Goal: Task Accomplishment & Management: Use online tool/utility

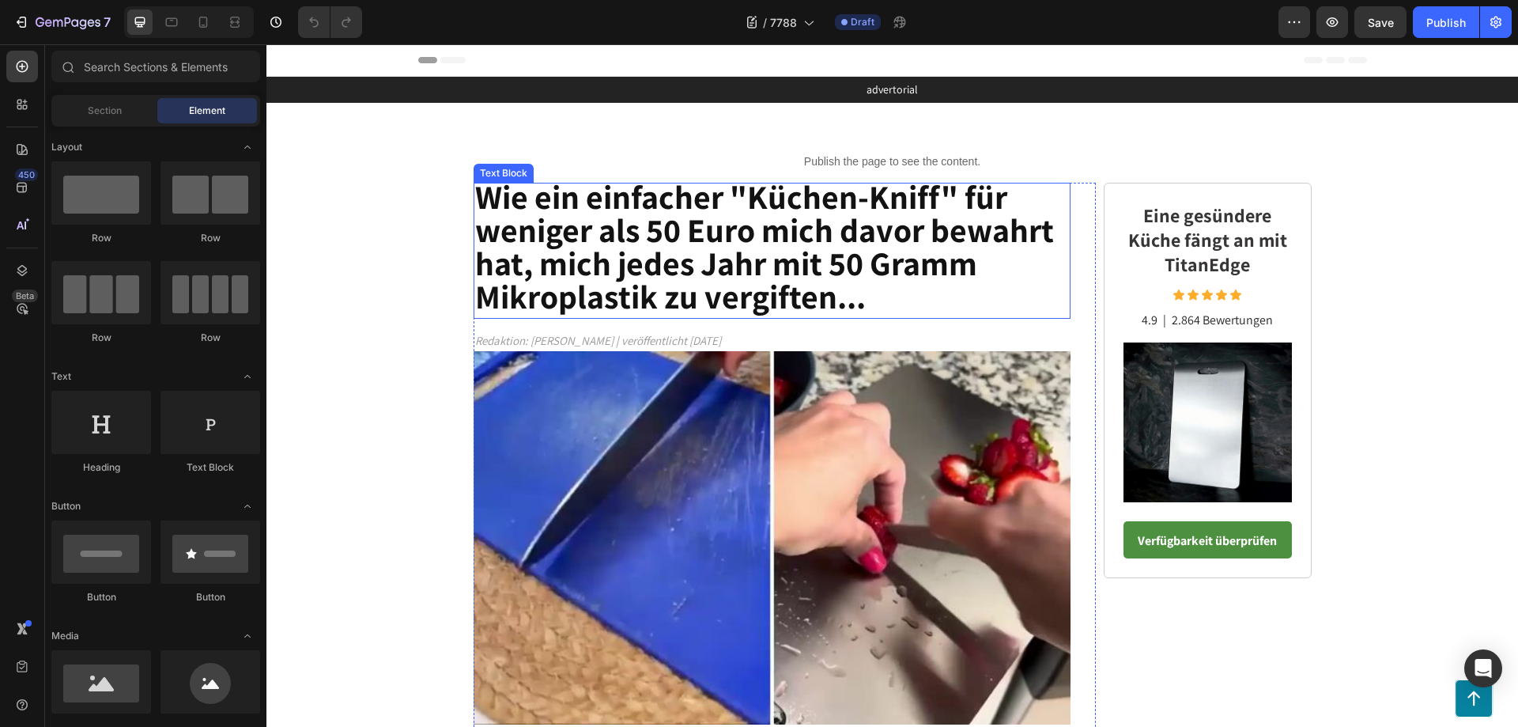
click at [984, 243] on strong "Wie ein einfacher "Küchen-Kniff" für weniger als 50 Euro mich davor bewahrt hat…" at bounding box center [764, 246] width 579 height 143
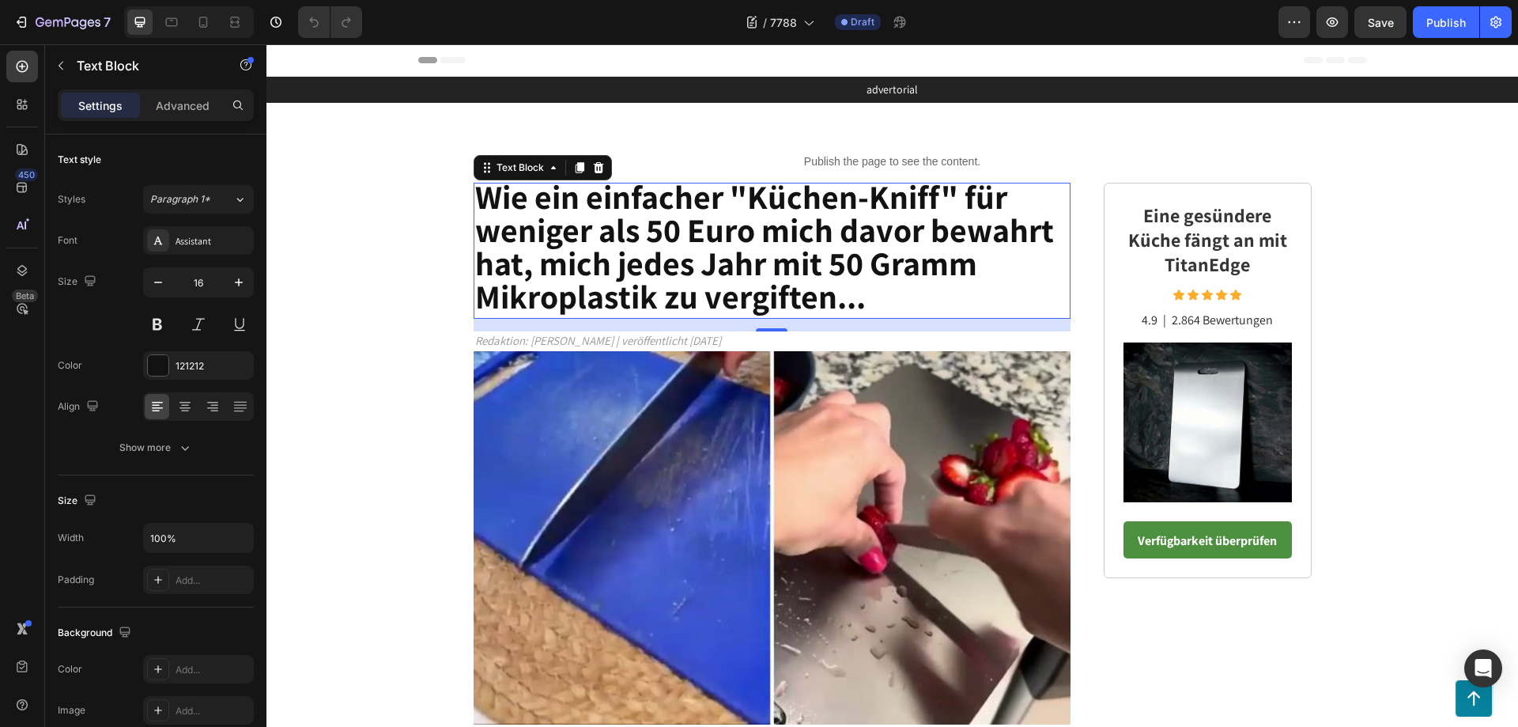
click at [860, 289] on p "Wie ein einfacher "Küchen-Kniff" für weniger als 50 Euro mich davor bewahrt hat…" at bounding box center [772, 250] width 595 height 133
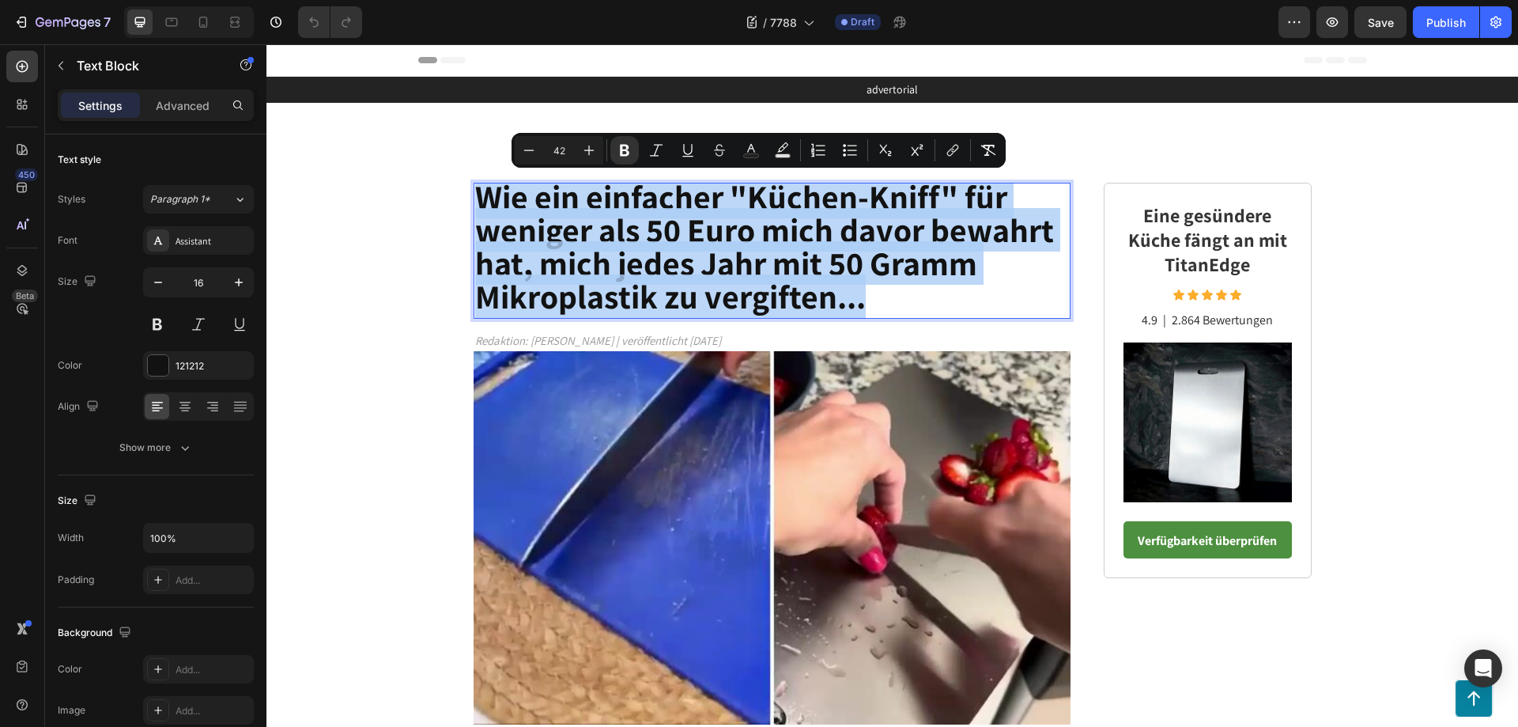
drag, startPoint x: 871, startPoint y: 300, endPoint x: 478, endPoint y: 196, distance: 406.6
click at [478, 196] on p "Wie ein einfacher "Küchen-Kniff" für weniger als 50 Euro mich davor bewahrt hat…" at bounding box center [772, 250] width 595 height 133
copy strong "Wie ein einfacher "Küchen-Kniff" für weniger als 50 Euro mich davor bewahrt hat…"
click at [872, 308] on p "Wie ein einfacher "Küchen-Kniff" für weniger als 50 Euro mich davor bewahrt hat…" at bounding box center [772, 250] width 595 height 133
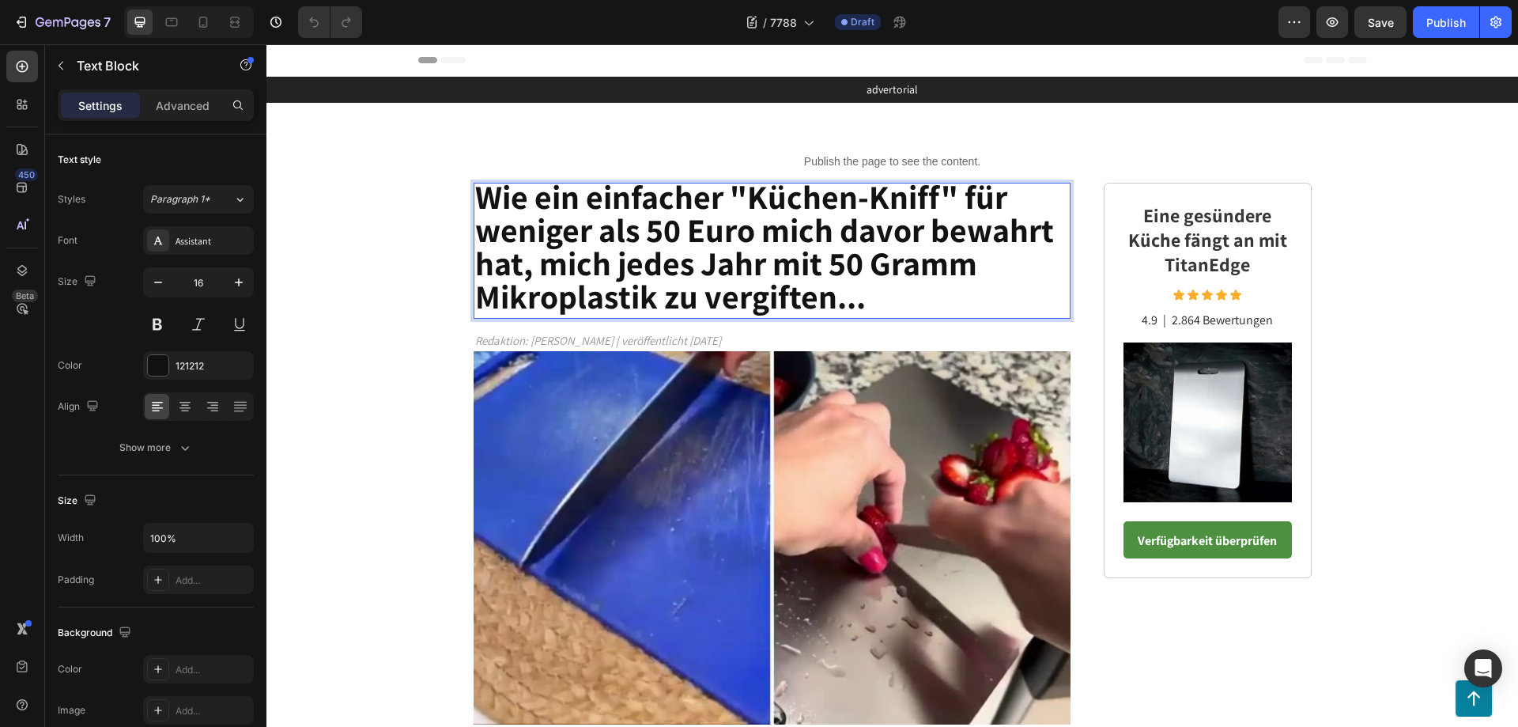
click at [873, 308] on p "Wie ein einfacher "Küchen-Kniff" für weniger als 50 Euro mich davor bewahrt hat…" at bounding box center [772, 250] width 595 height 133
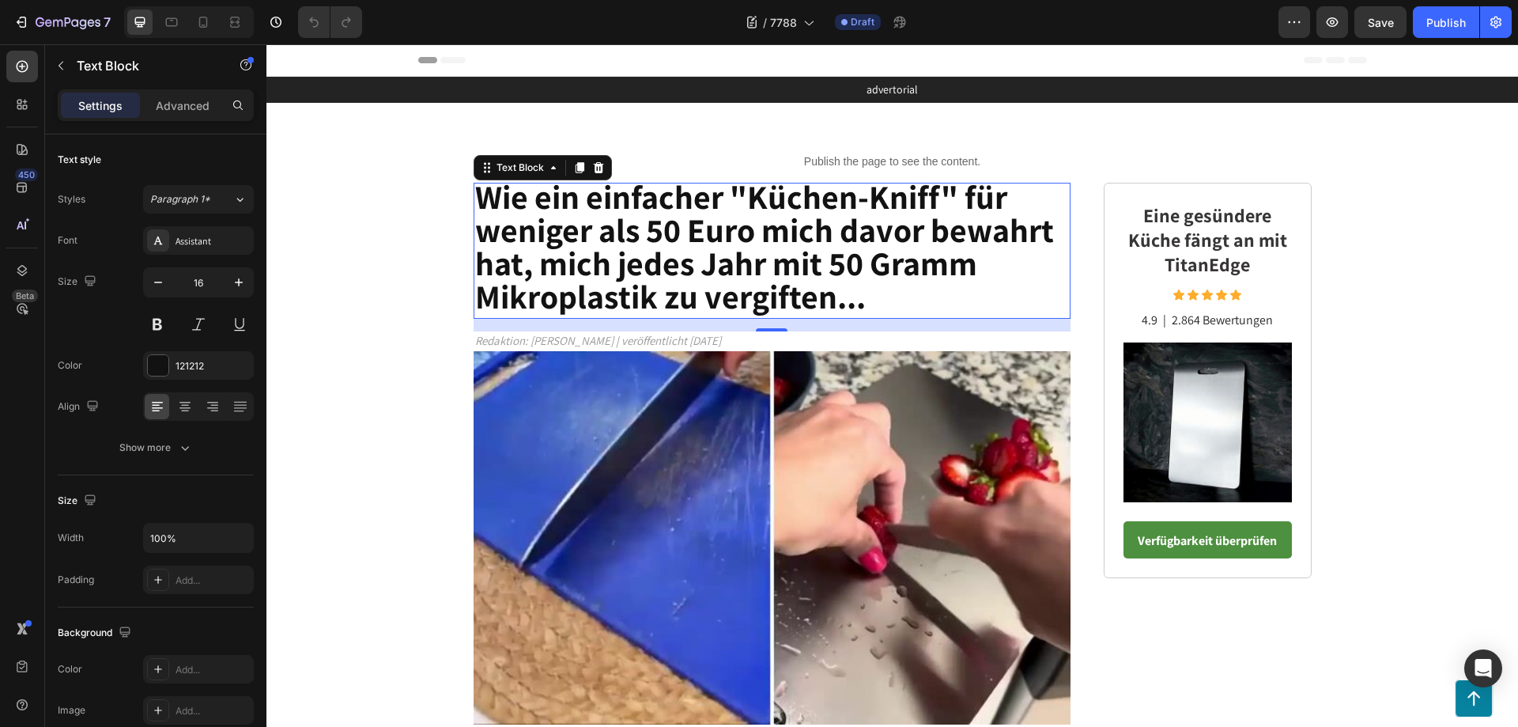
click at [870, 301] on p "Wie ein einfacher "Küchen-Kniff" für weniger als 50 Euro mich davor bewahrt hat…" at bounding box center [772, 250] width 595 height 133
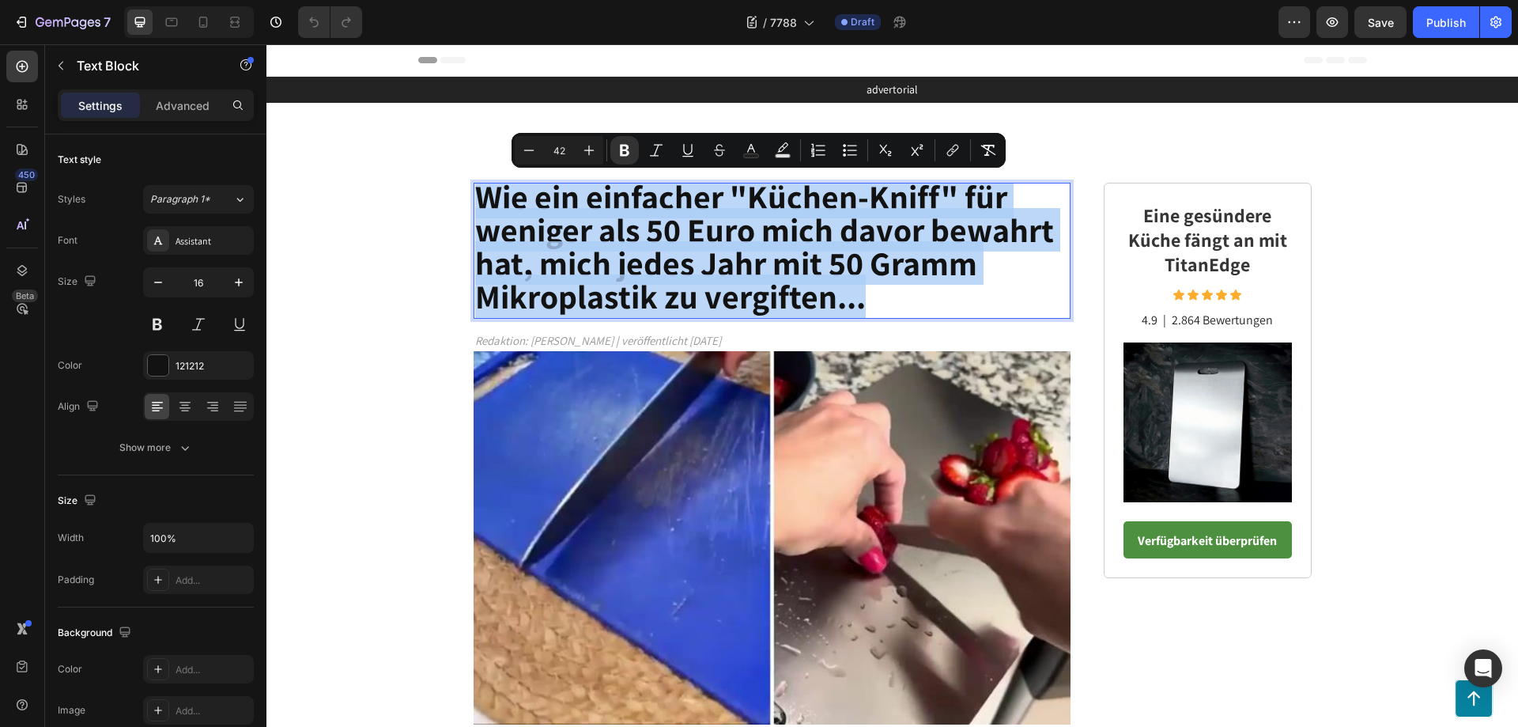
drag, startPoint x: 868, startPoint y: 301, endPoint x: 474, endPoint y: 187, distance: 410.8
click at [475, 187] on p "Wie ein einfacher "Küchen-Kniff" für weniger als 50 Euro mich davor bewahrt hat…" at bounding box center [772, 250] width 595 height 133
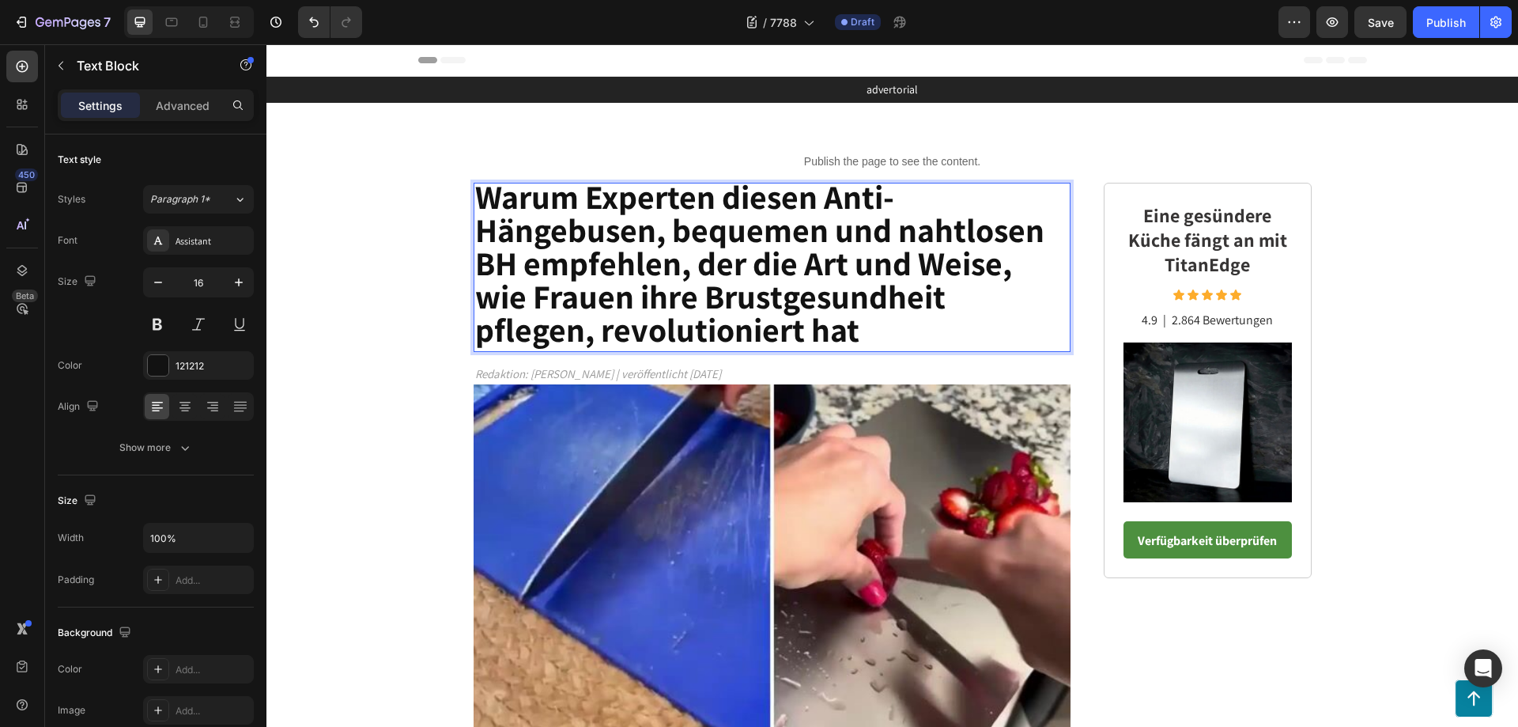
click at [900, 330] on p "Warum Experten diesen Anti-Hängebusen, bequemen und nahtlosen BH empfehlen, der…" at bounding box center [772, 267] width 595 height 166
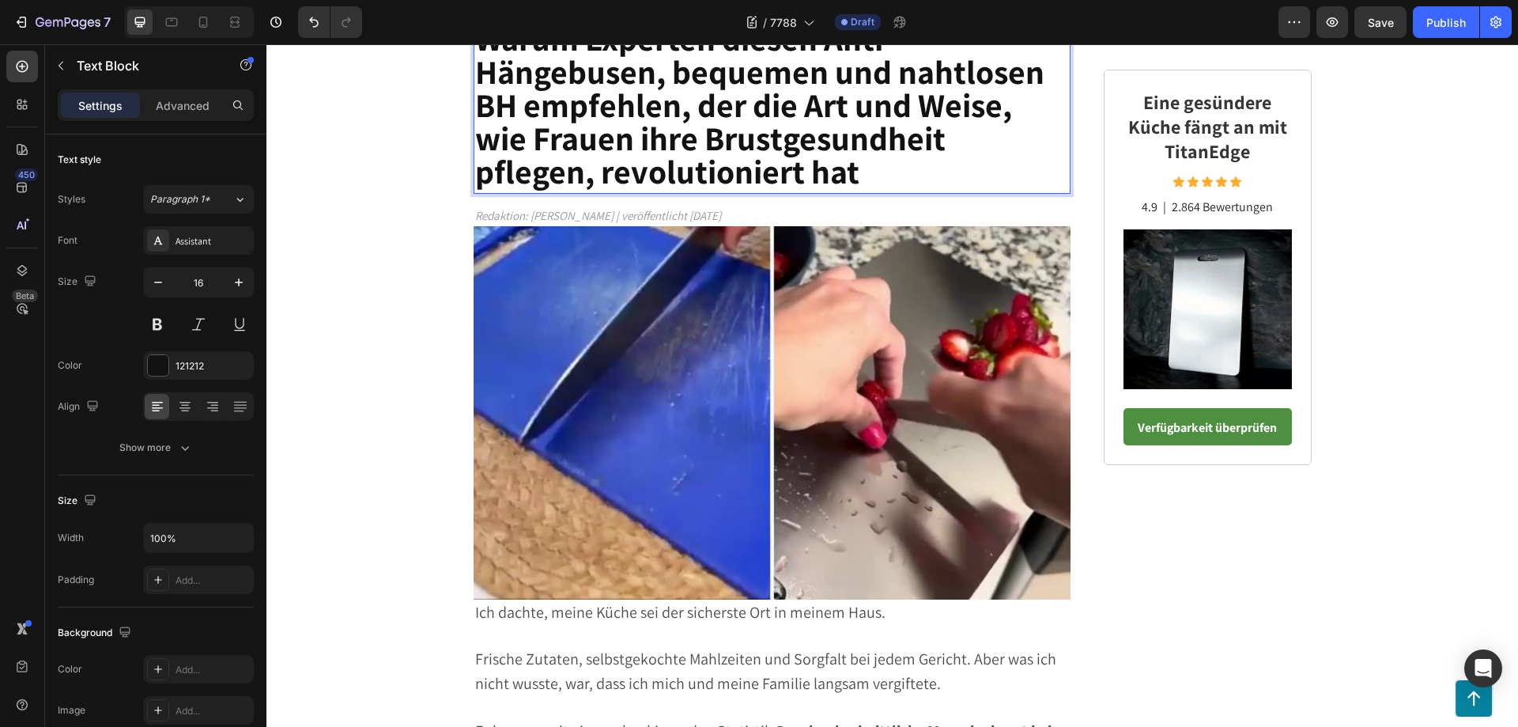
scroll to position [237, 0]
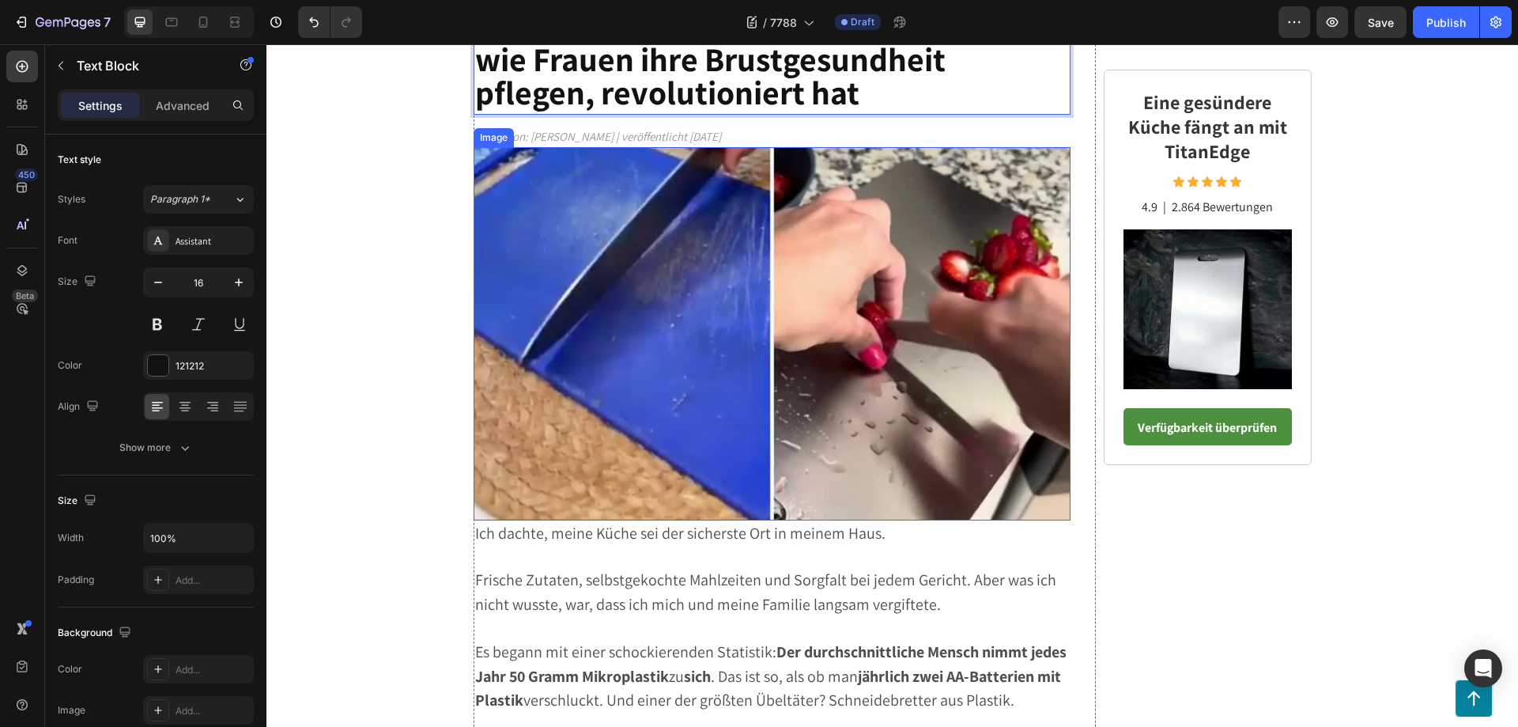
click at [907, 360] on img at bounding box center [773, 333] width 598 height 373
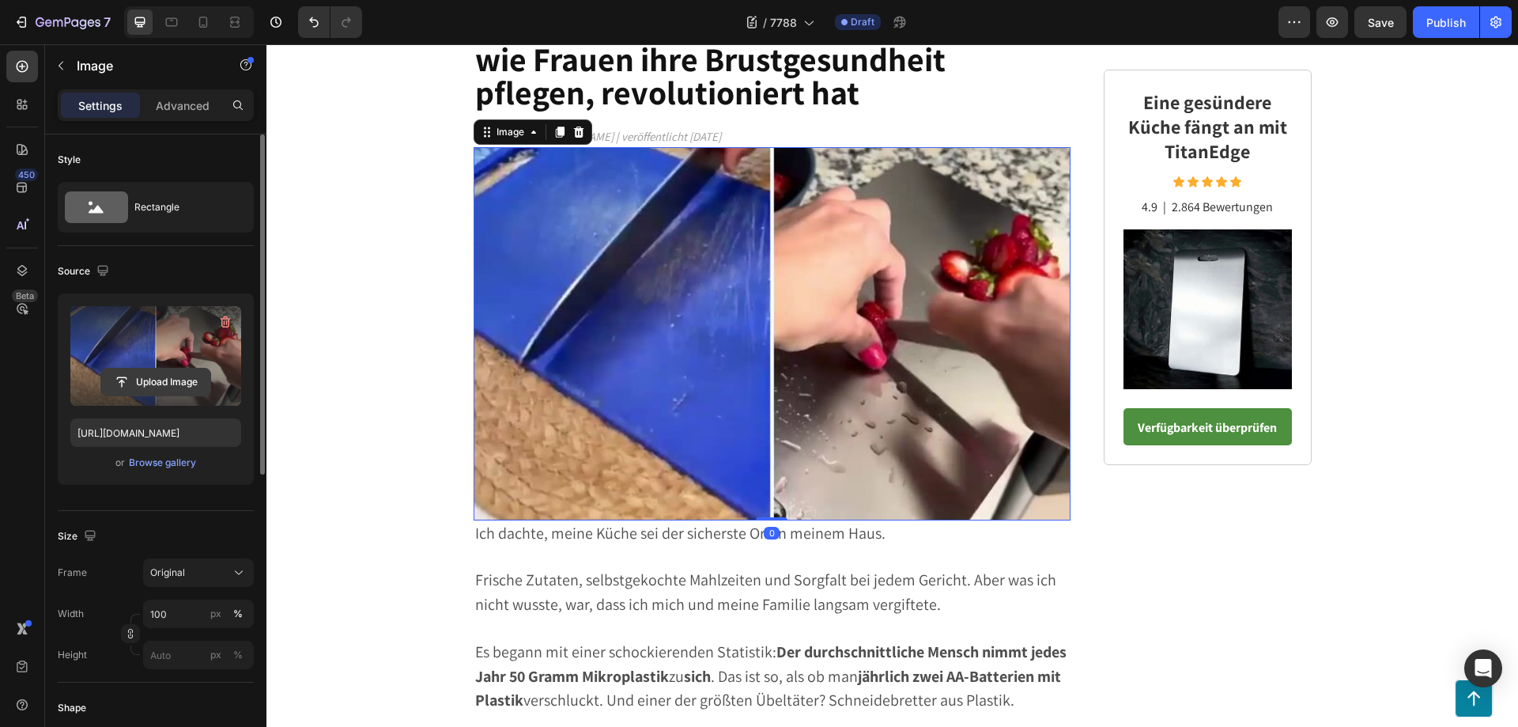
click at [166, 380] on input "file" at bounding box center [155, 381] width 109 height 27
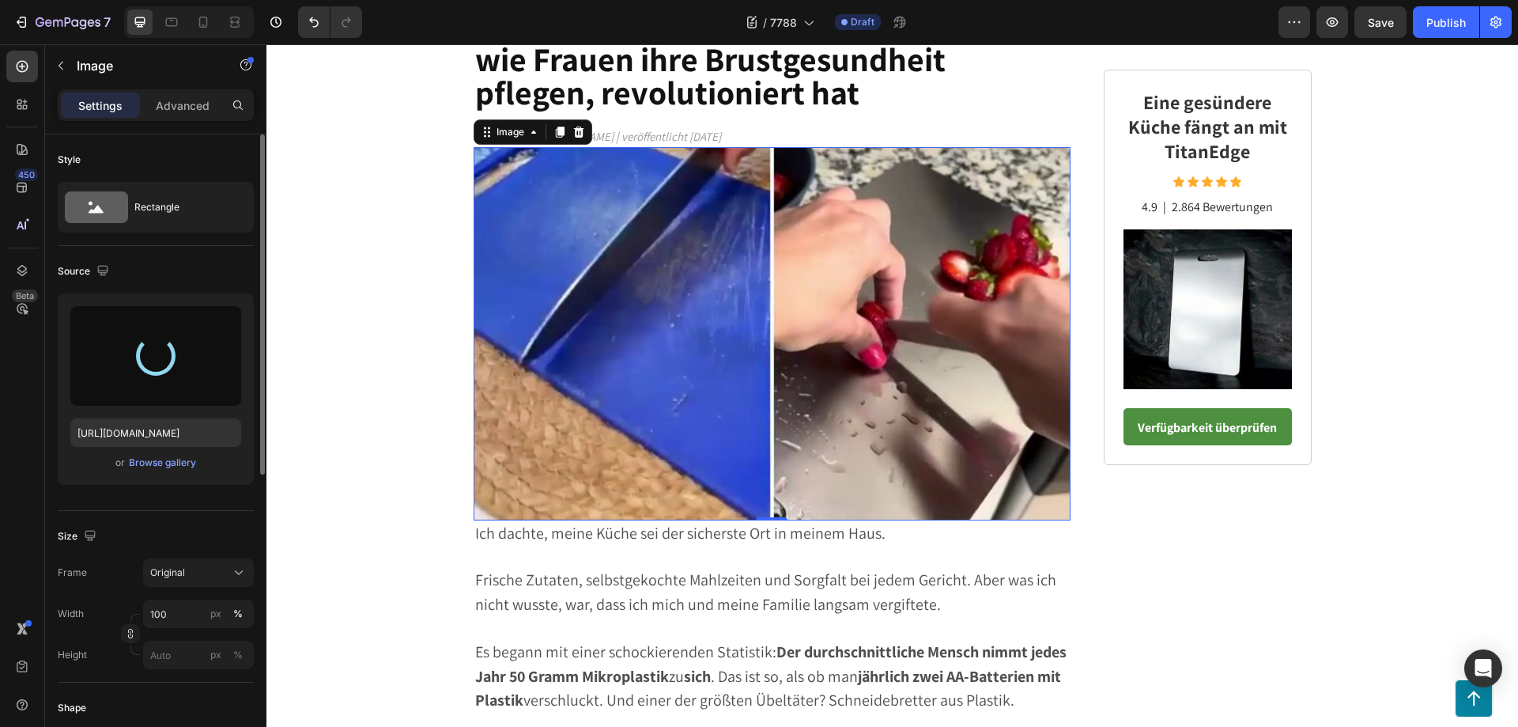
type input "https://cdn.shopify.com/s/files/1/0795/6539/0154/files/gempages_509582567423345…"
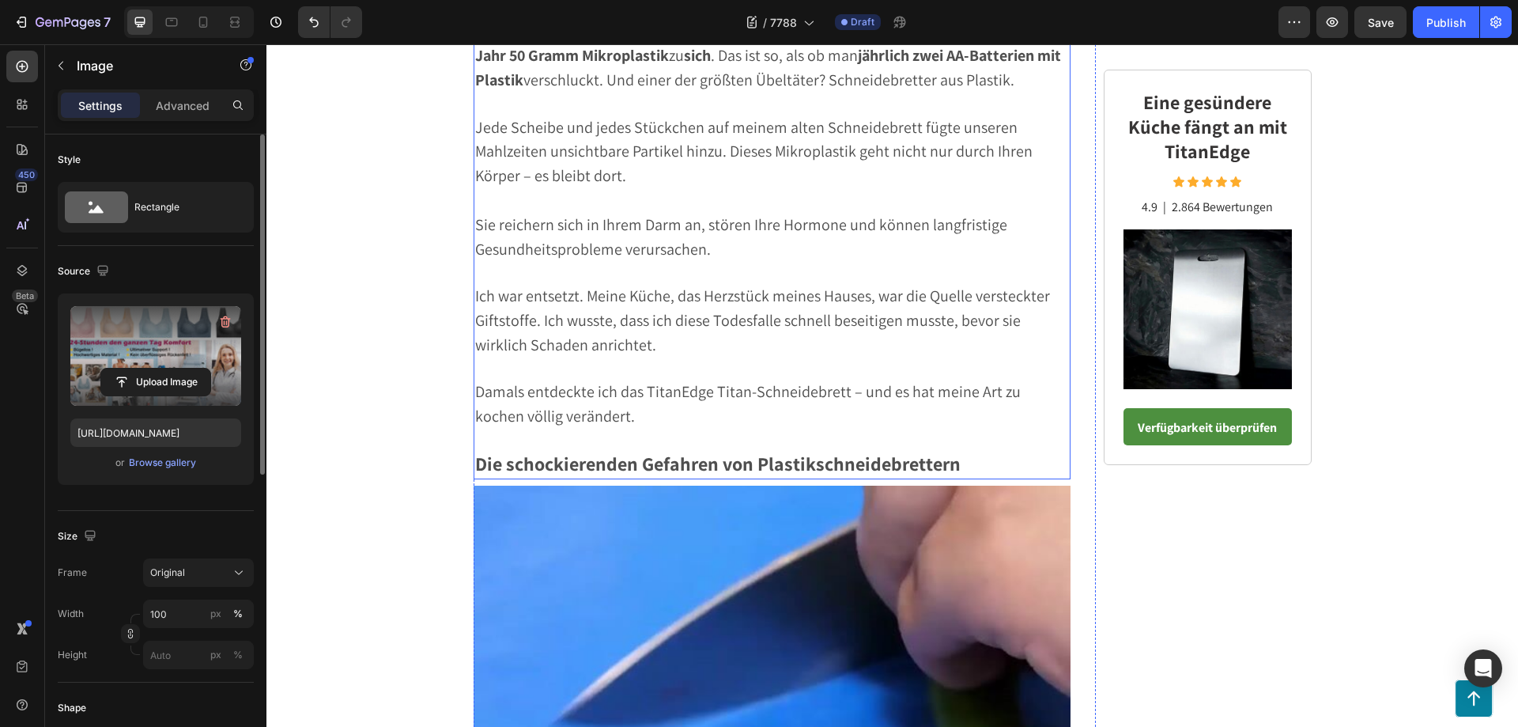
scroll to position [791, 0]
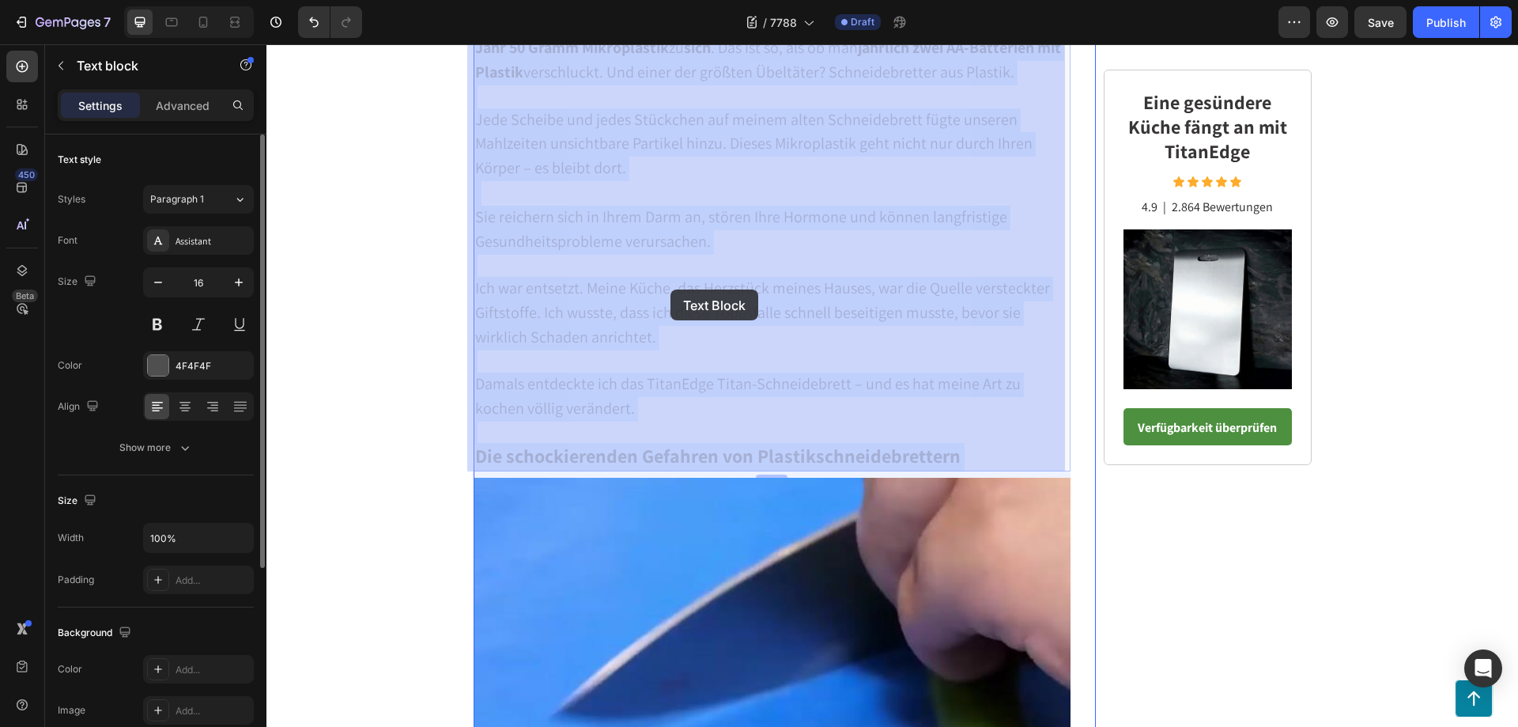
drag, startPoint x: 964, startPoint y: 457, endPoint x: 706, endPoint y: 327, distance: 288.9
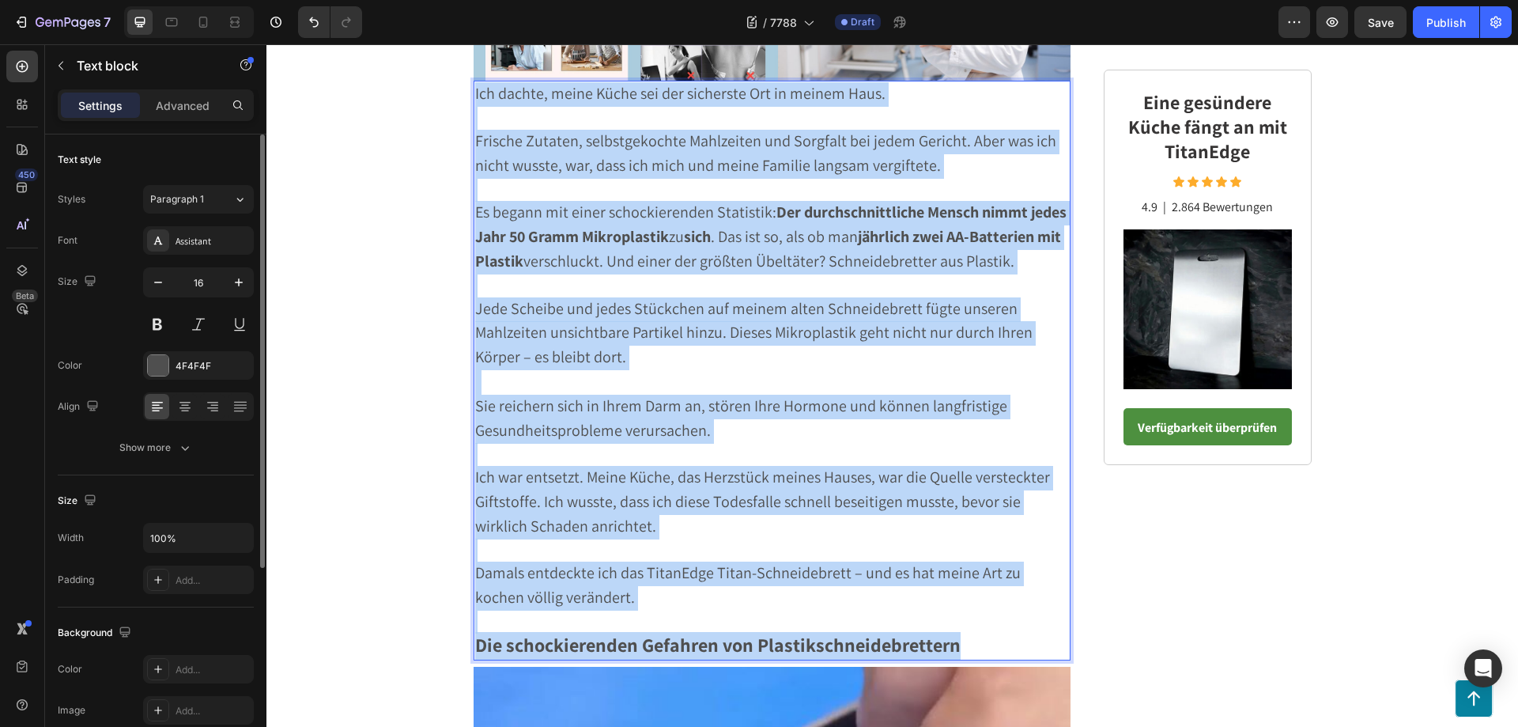
scroll to position [549, 0]
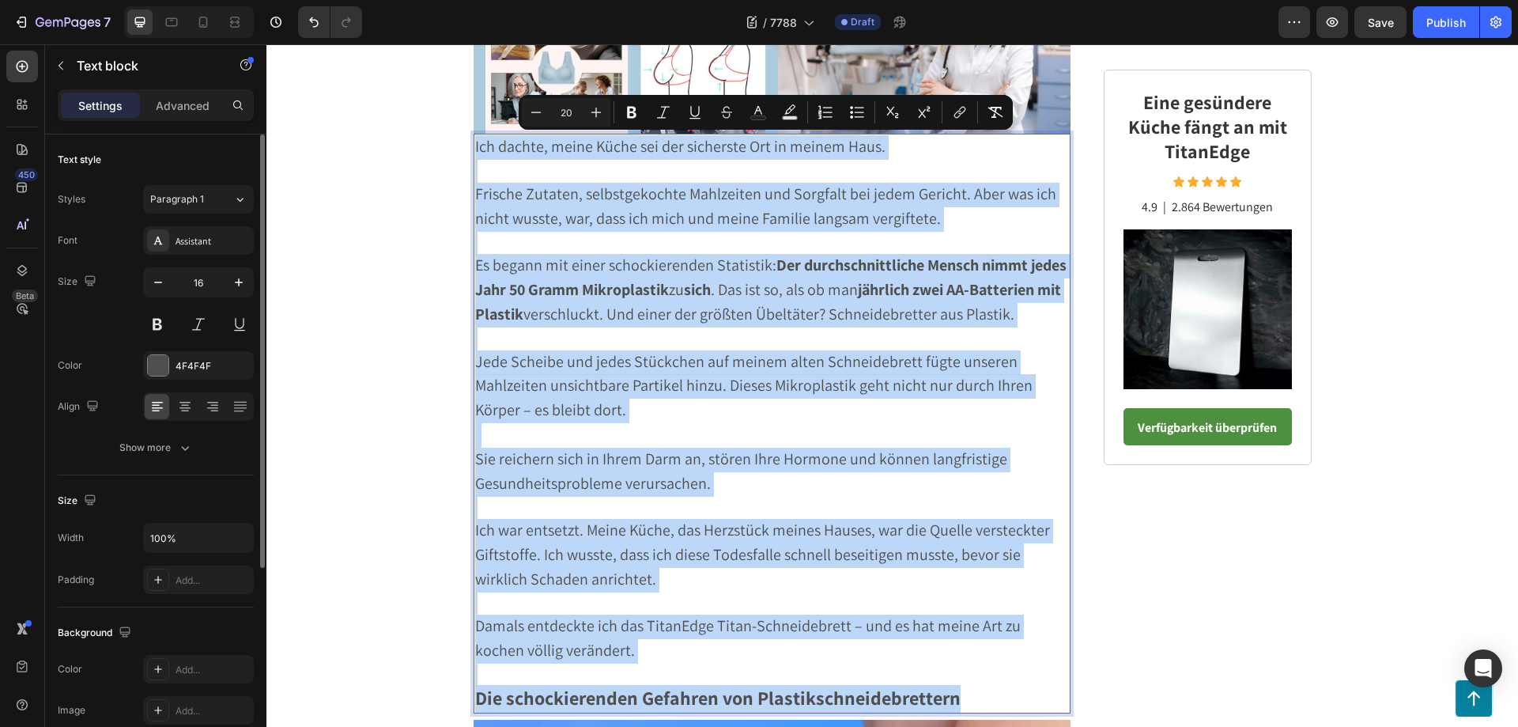
drag, startPoint x: 954, startPoint y: 447, endPoint x: 468, endPoint y: 142, distance: 573.6
click at [474, 142] on div "Ich dachte, meine Küche sei der sicherste Ort in meinem Haus. Frische Zutaten, …" at bounding box center [773, 424] width 598 height 580
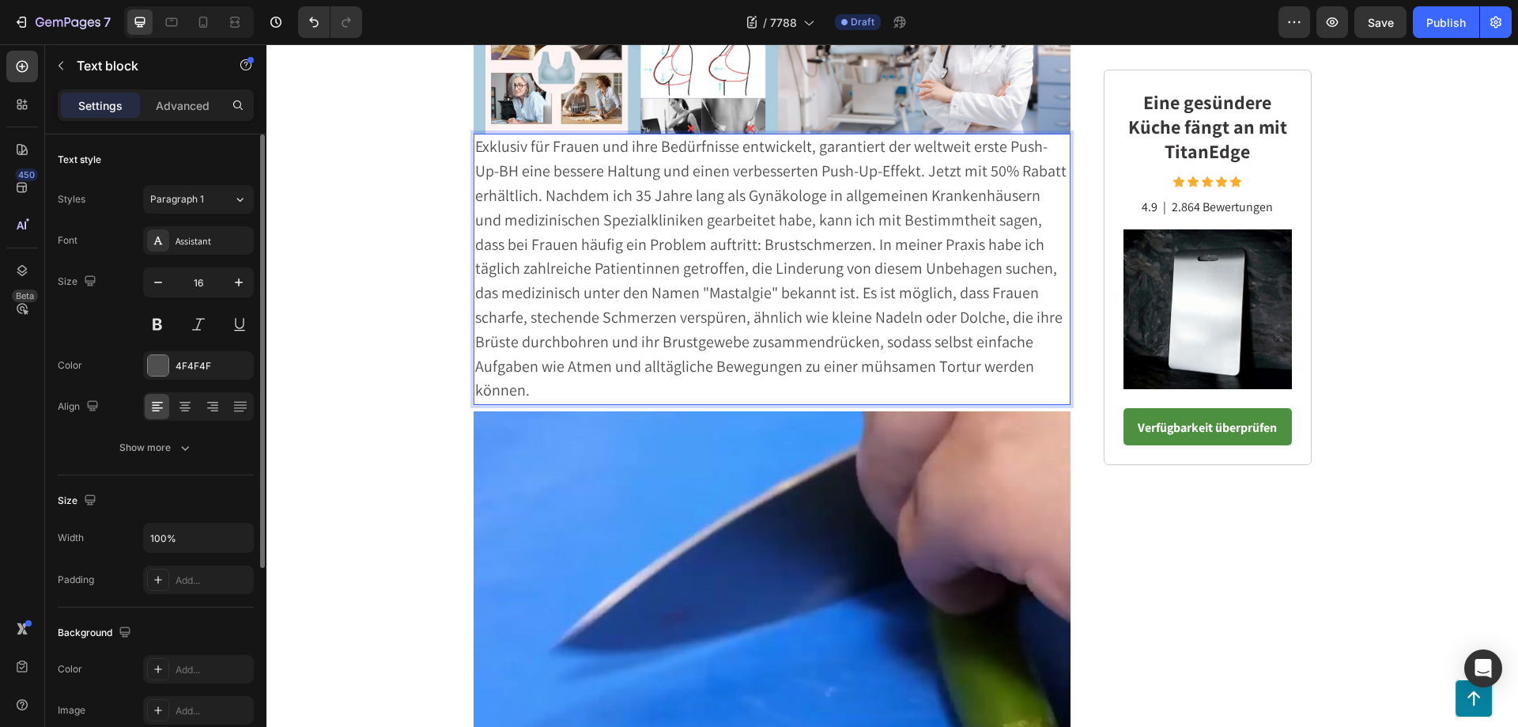
click at [894, 174] on span "Exklusiv für Frauen und ihre Bedürfnisse entwickelt, garantiert der weltweit er…" at bounding box center [770, 268] width 591 height 264
click at [899, 177] on p "Exklusiv für Frauen und ihre Bedürfnisse entwickelt, garantiert der weltweit er…" at bounding box center [772, 159] width 595 height 49
click at [907, 177] on p "Exklusiv für Frauen und ihre Bedürfnisse entwickelt, garantiert der weltweit er…" at bounding box center [772, 159] width 595 height 49
click at [540, 197] on span "Exklusiv für Frauen und ihre Bedürfnisse entwickelt, garantiert der weltweit er…" at bounding box center [770, 268] width 591 height 264
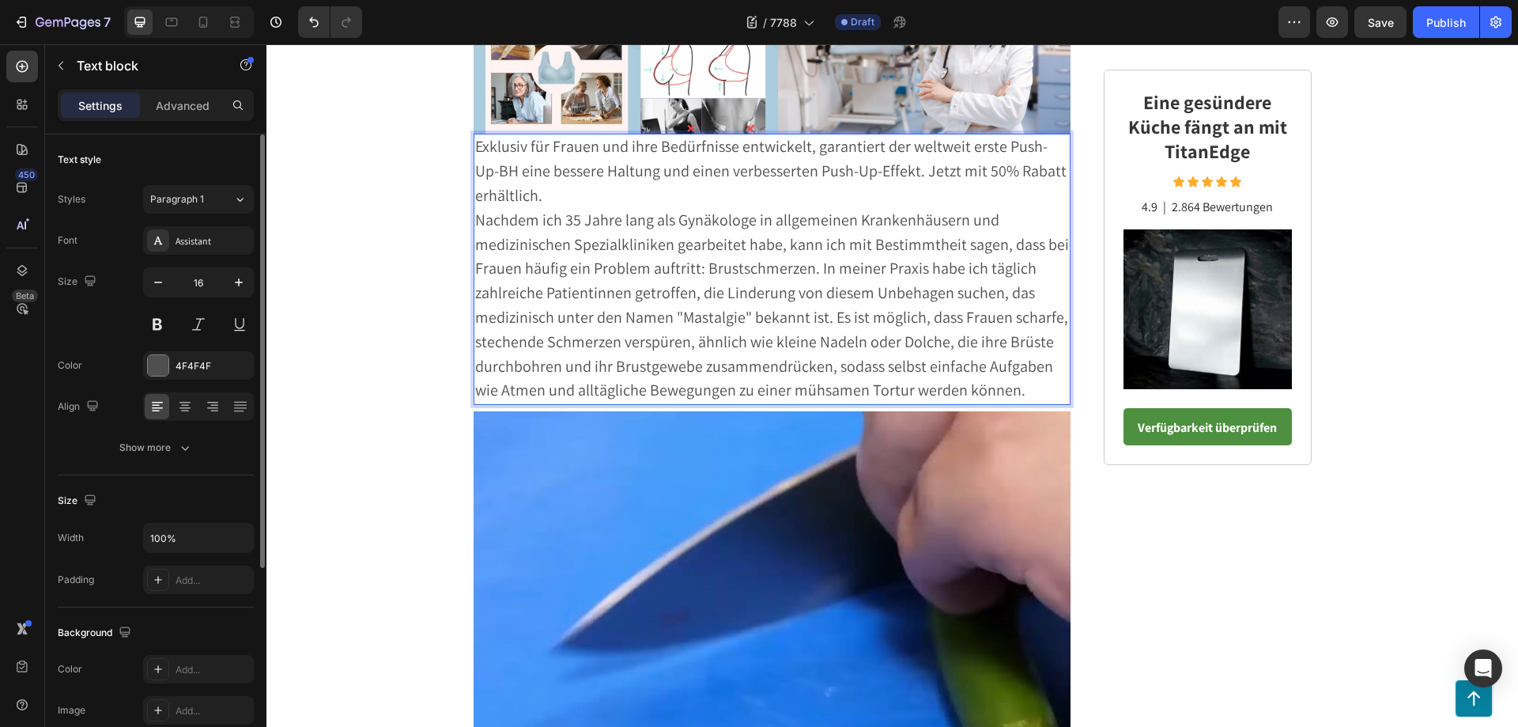
click at [550, 197] on p "Exklusiv für Frauen und ihre Bedürfnisse entwickelt, garantiert der weltweit er…" at bounding box center [772, 171] width 595 height 73
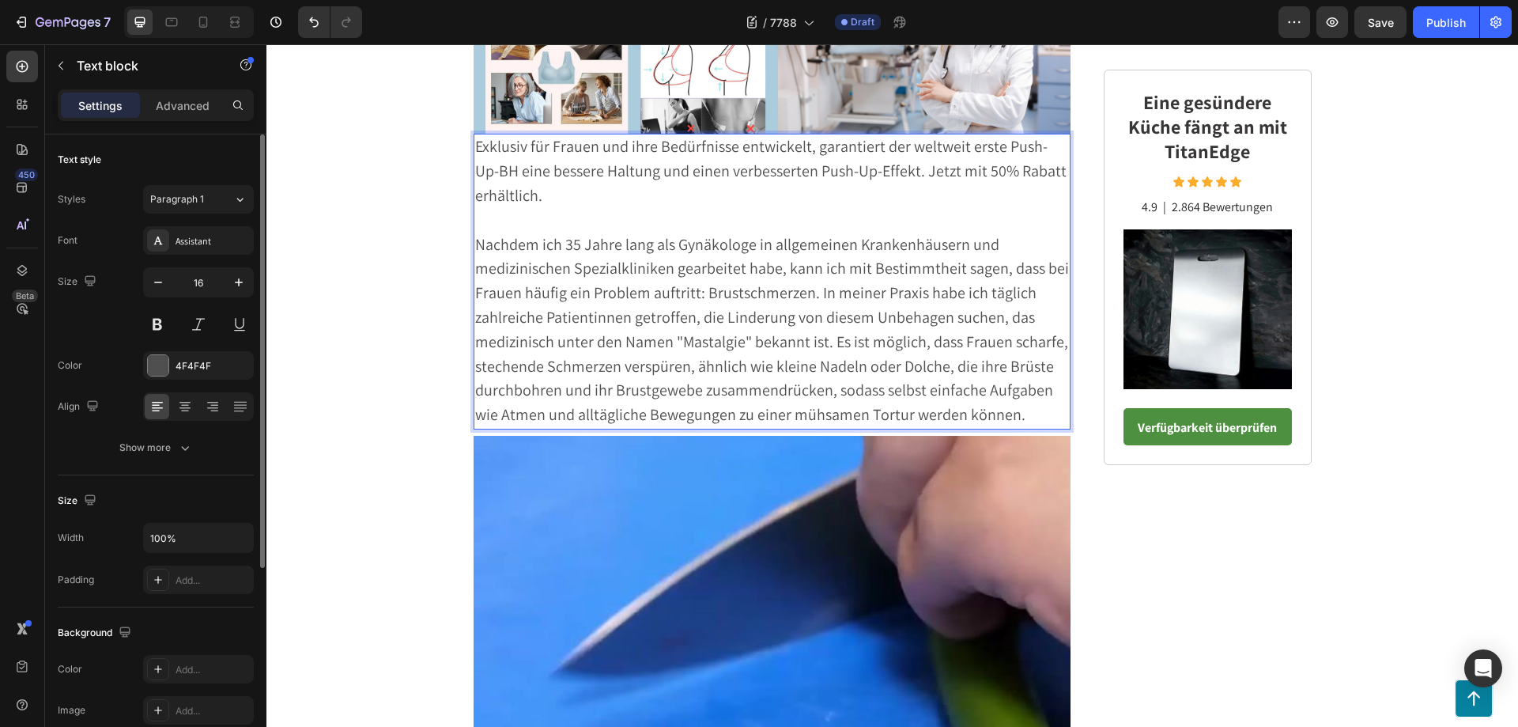
click at [811, 294] on span "Nachdem ich 35 Jahre lang als Gynäkologe in allgemeinen Krankenhäusern und medi…" at bounding box center [772, 329] width 594 height 191
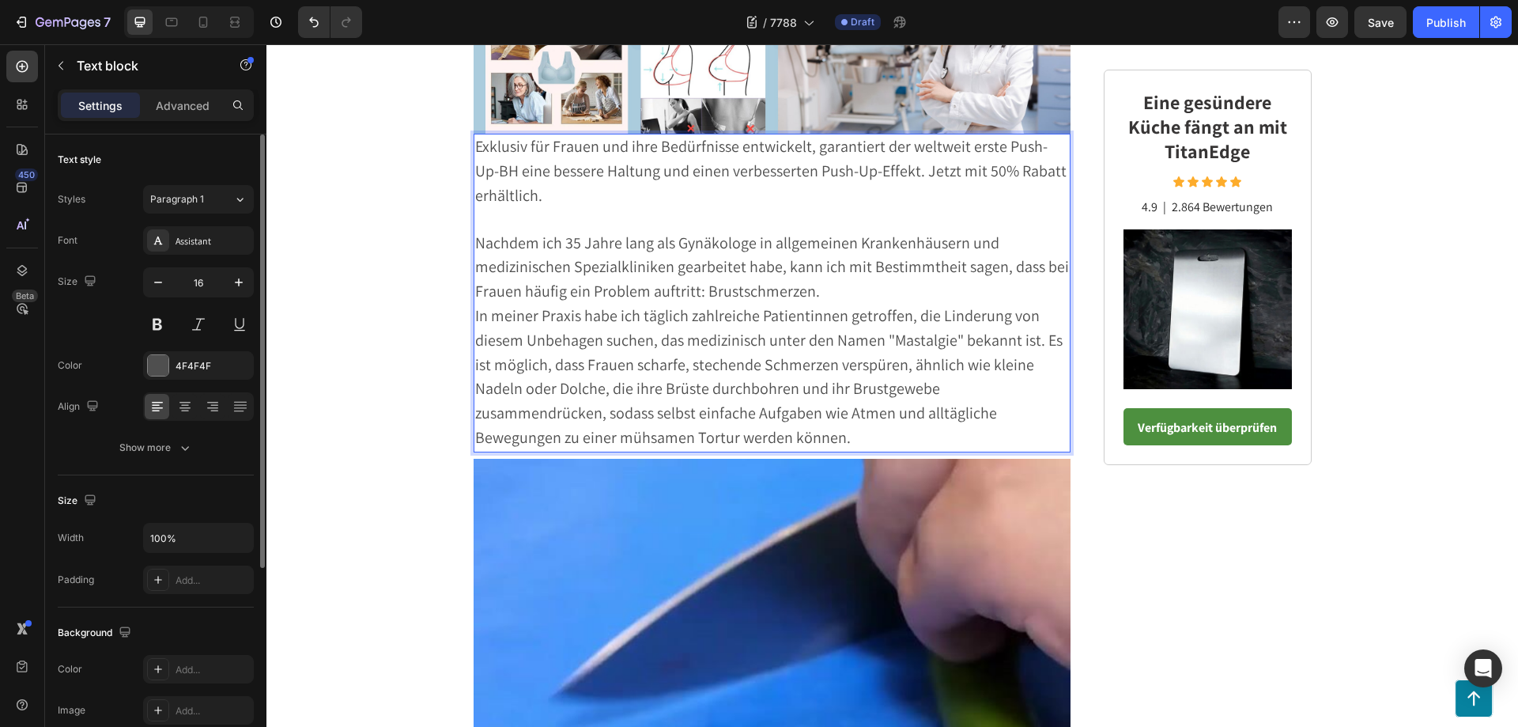
click at [815, 295] on p "Nachdem ich 35 Jahre lang als Gynäkologe in allgemeinen Krankenhäusern und medi…" at bounding box center [772, 268] width 595 height 73
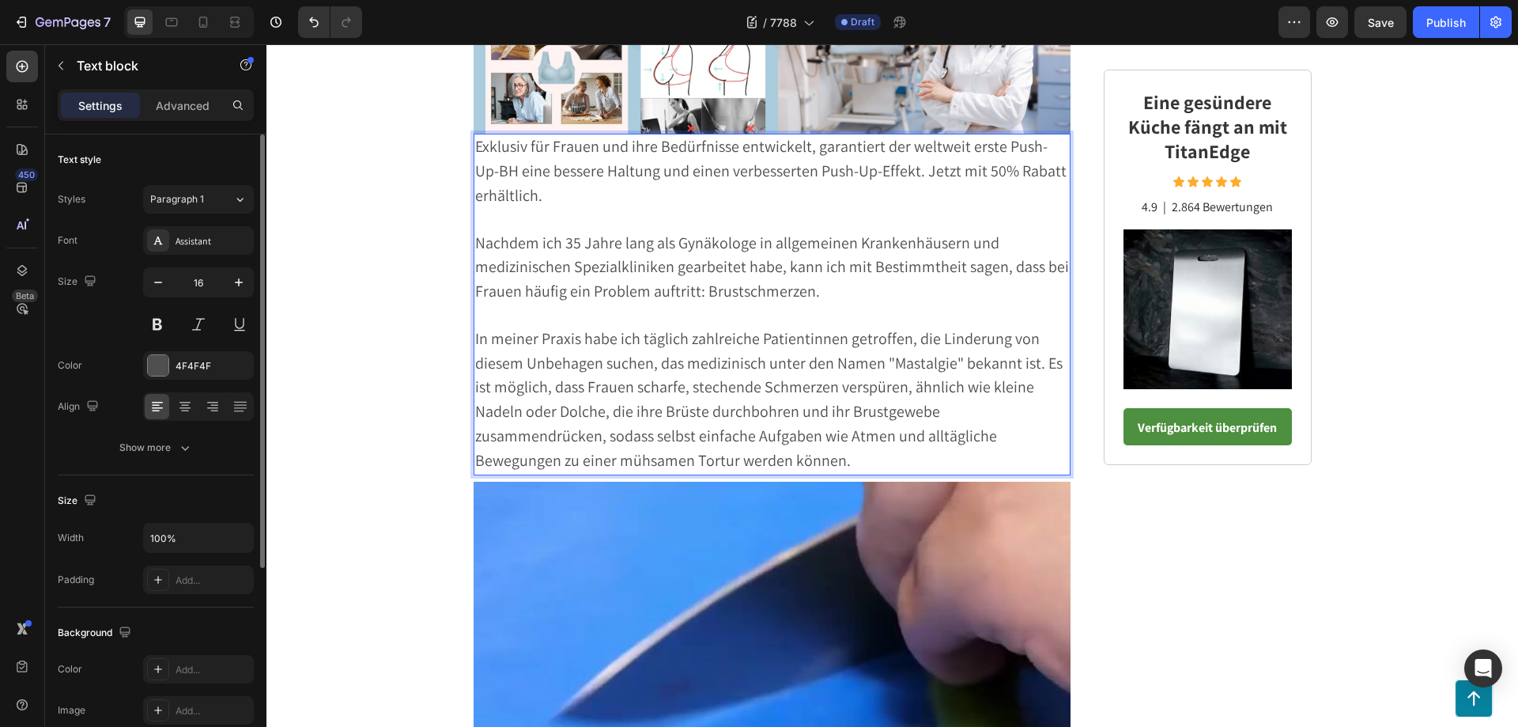
click at [1038, 365] on span "In meiner Praxis habe ich täglich zahlreiche Patientinnen getroffen, die Linder…" at bounding box center [768, 399] width 587 height 142
click at [1039, 369] on p "In meiner Praxis habe ich täglich zahlreiche Patientinnen getroffen, die Linder…" at bounding box center [772, 351] width 595 height 49
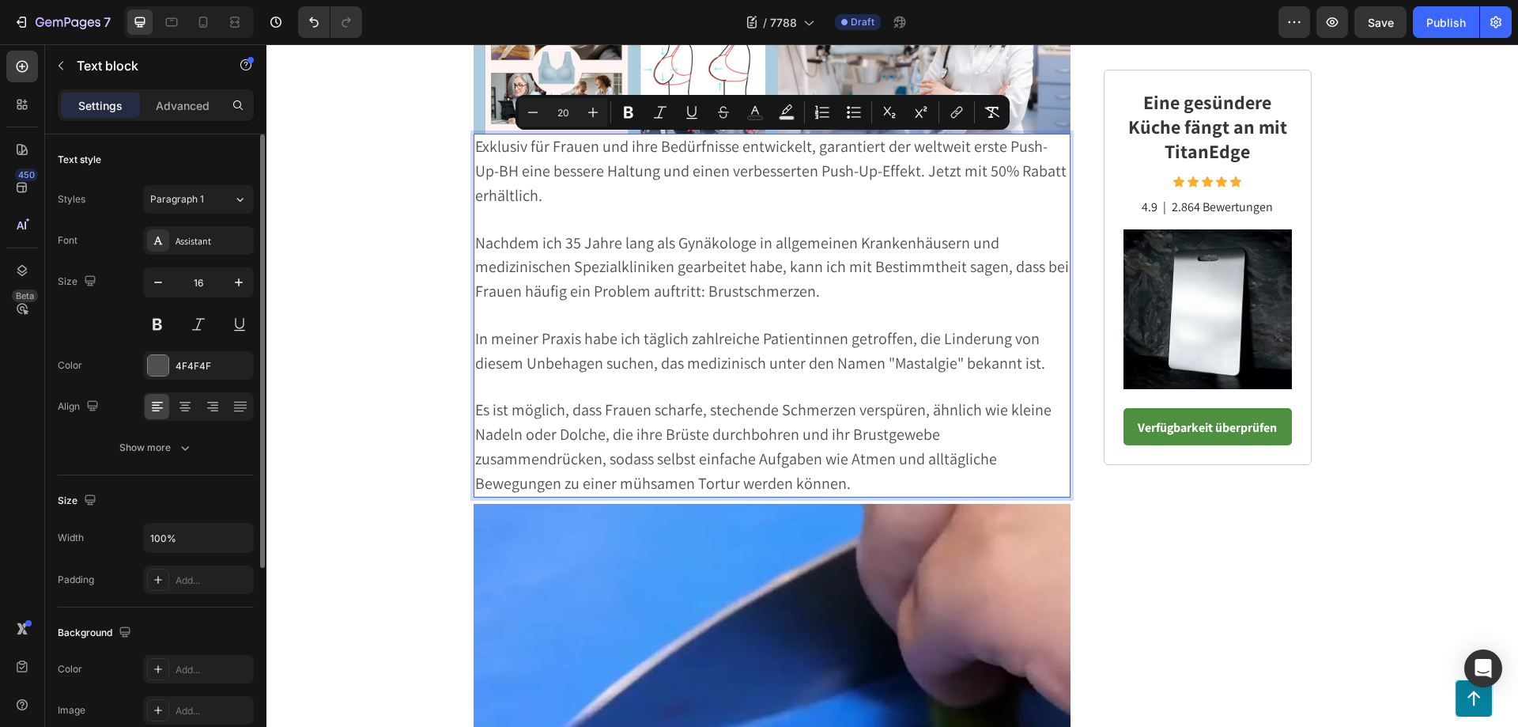
drag, startPoint x: 549, startPoint y: 197, endPoint x: 469, endPoint y: 148, distance: 93.7
click at [475, 148] on p "Exklusiv für Frauen und ihre Bedürfnisse entwickelt, garantiert der weltweit er…" at bounding box center [772, 171] width 595 height 73
drag, startPoint x: 625, startPoint y: 112, endPoint x: 363, endPoint y: 89, distance: 263.5
click at [625, 112] on icon "Editor contextual toolbar" at bounding box center [628, 113] width 9 height 12
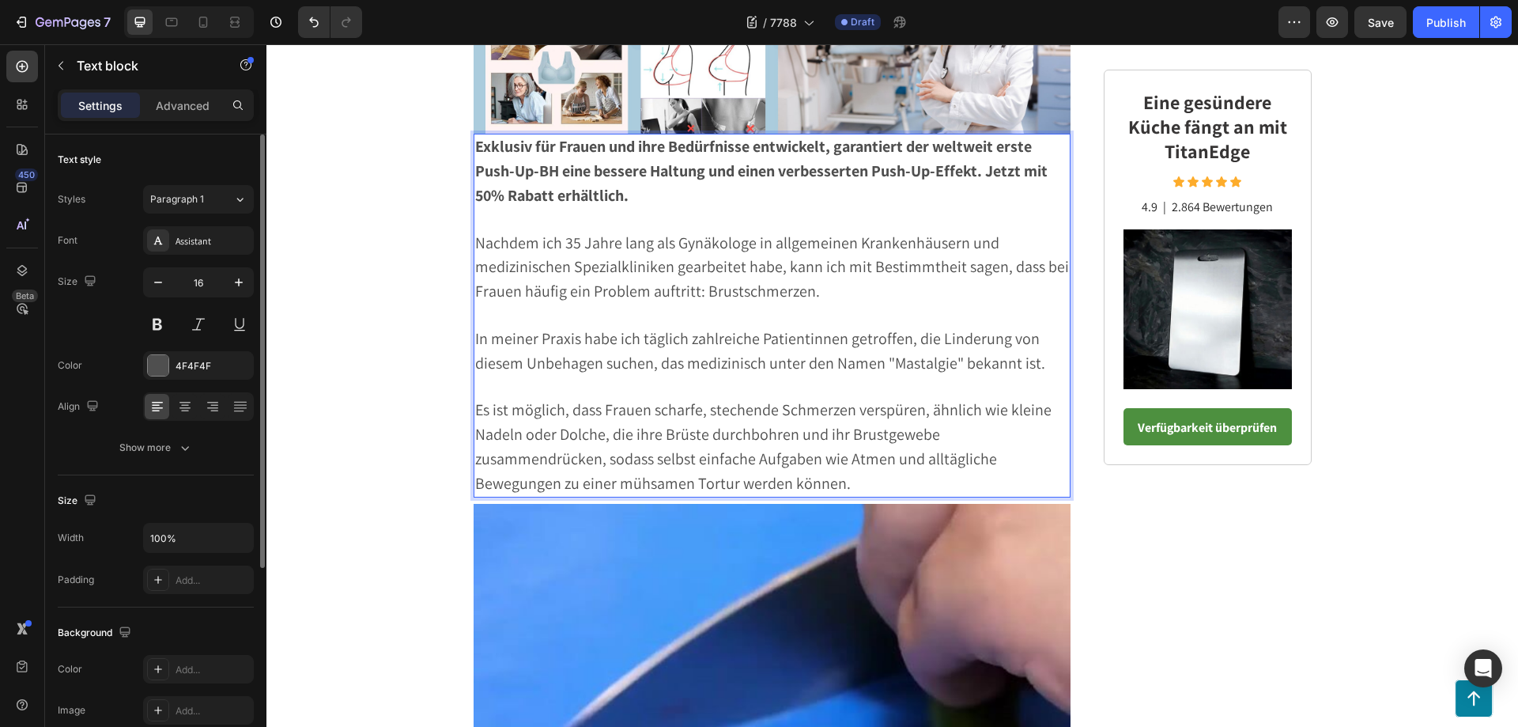
click at [646, 186] on p "Exklusiv für Frauen und ihre Bedürfnisse entwickelt, garantiert der weltweit er…" at bounding box center [772, 171] width 595 height 73
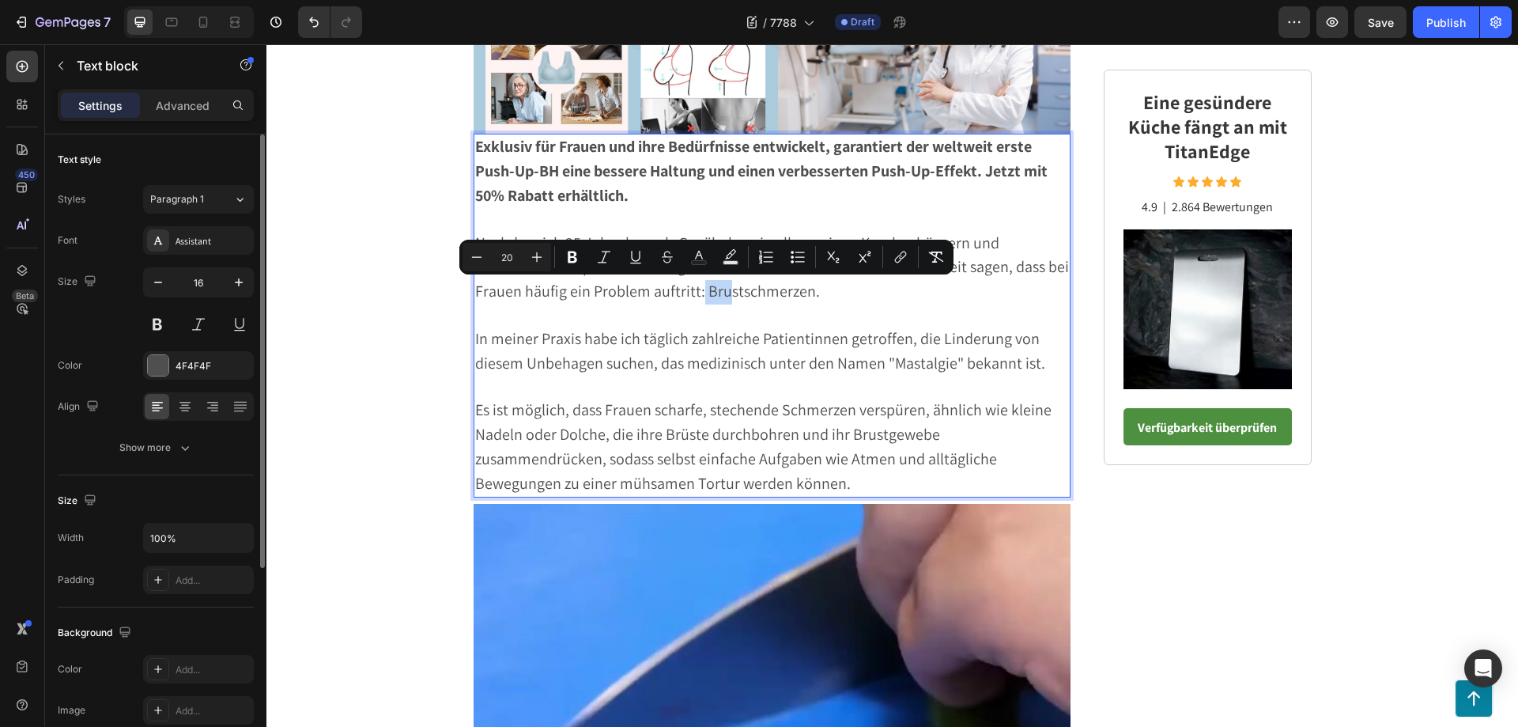
drag, startPoint x: 695, startPoint y: 294, endPoint x: 716, endPoint y: 293, distance: 21.4
click at [716, 293] on span "Nachdem ich 35 Jahre lang als Gynäkologe in allgemeinen Krankenhäusern und medi…" at bounding box center [772, 267] width 594 height 70
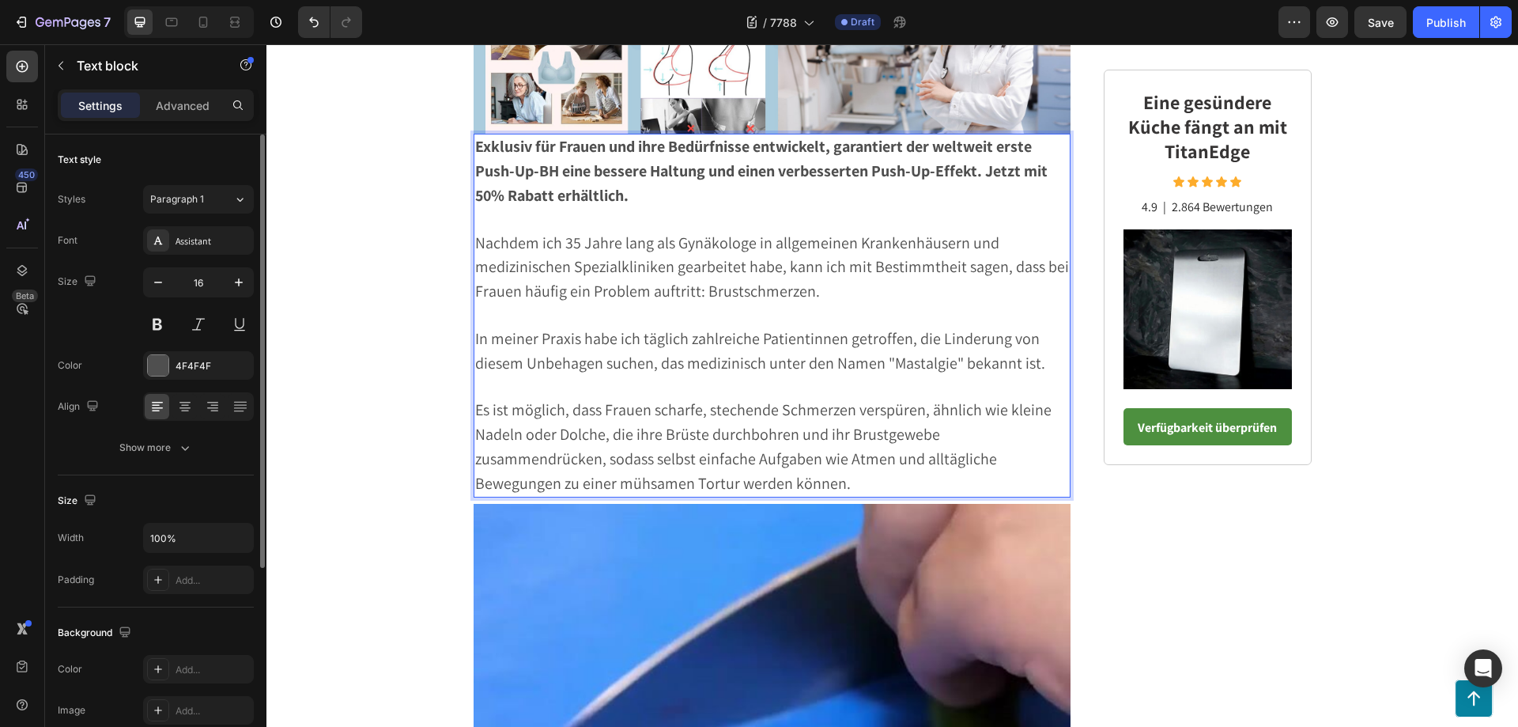
click at [769, 311] on p "Rich Text Editor. Editing area: main" at bounding box center [772, 315] width 595 height 23
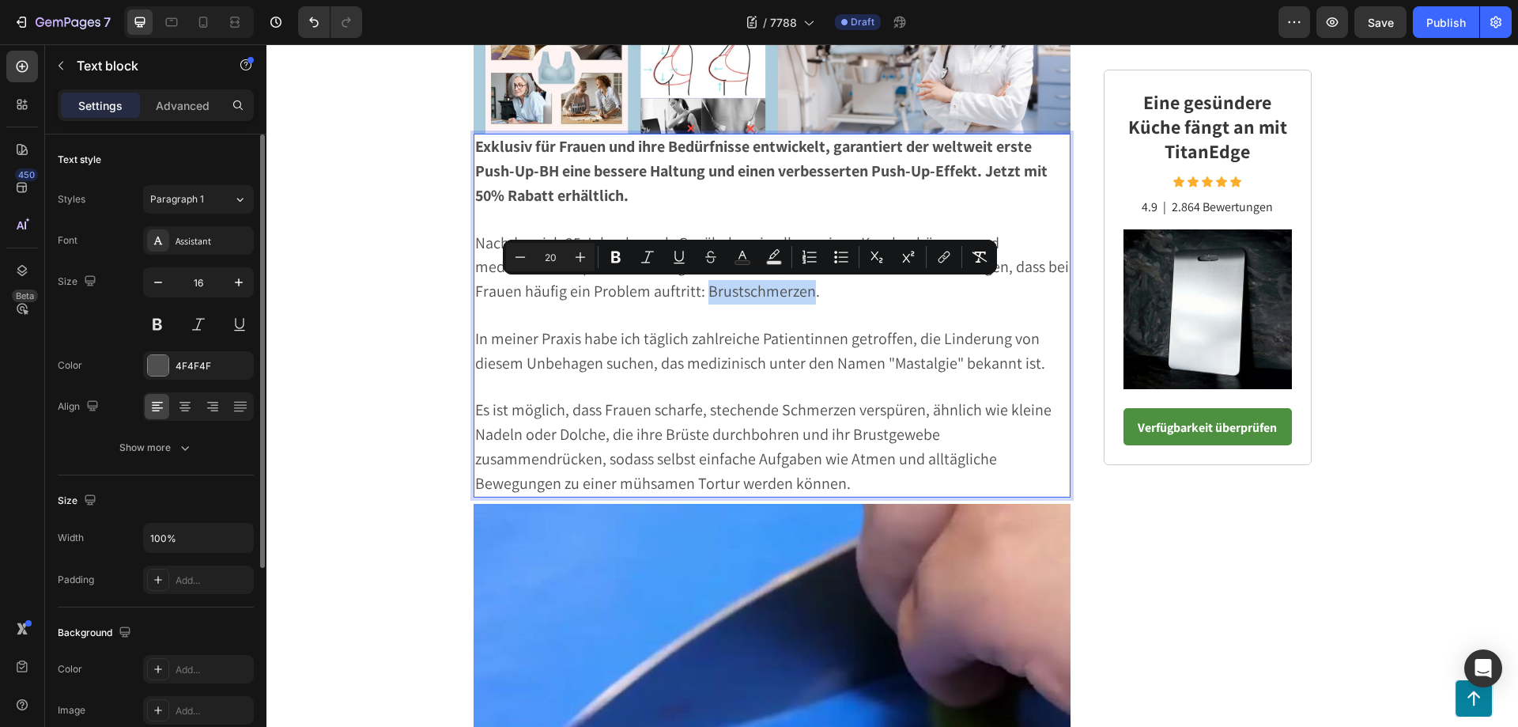
drag, startPoint x: 698, startPoint y: 292, endPoint x: 802, endPoint y: 298, distance: 103.8
click at [802, 298] on span "Nachdem ich 35 Jahre lang als Gynäkologe in allgemeinen Krankenhäusern und medi…" at bounding box center [772, 267] width 594 height 70
drag, startPoint x: 616, startPoint y: 255, endPoint x: 632, endPoint y: 266, distance: 20.4
click at [616, 255] on icon "Editor contextual toolbar" at bounding box center [616, 257] width 16 height 16
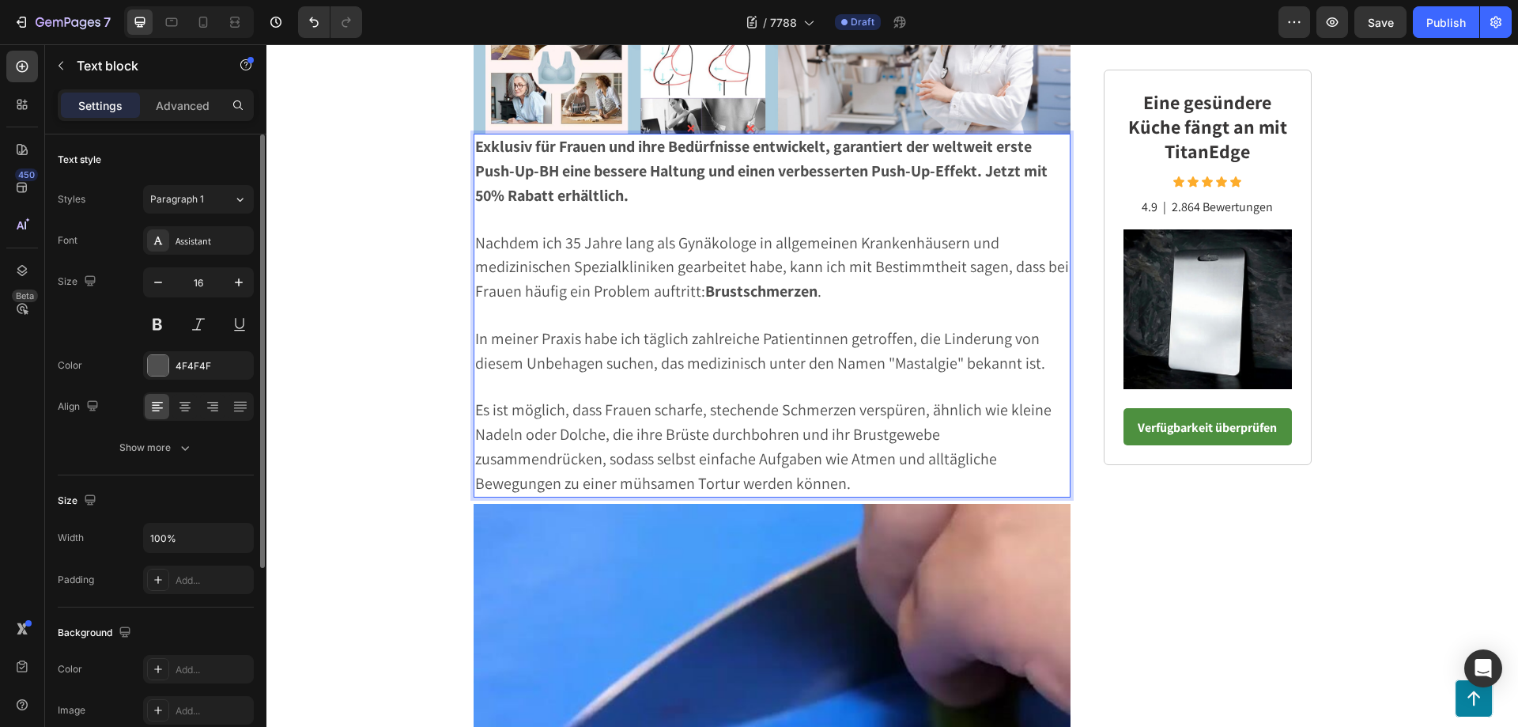
click at [863, 313] on p "Rich Text Editor. Editing area: main" at bounding box center [772, 315] width 595 height 23
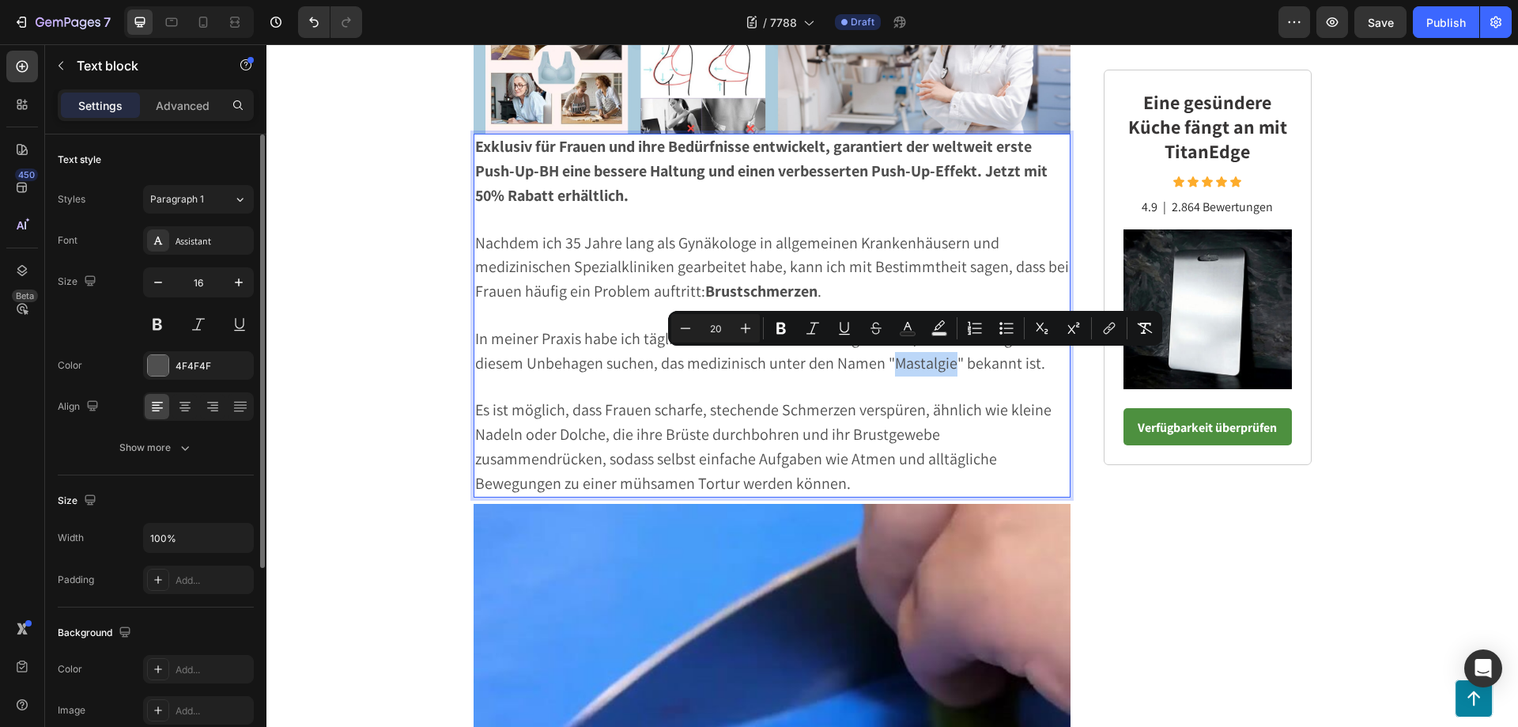
drag, startPoint x: 885, startPoint y: 366, endPoint x: 945, endPoint y: 367, distance: 59.3
click at [945, 367] on span "In meiner Praxis habe ich täglich zahlreiche Patientinnen getroffen, die Linder…" at bounding box center [760, 350] width 570 height 45
click at [780, 324] on icon "Editor contextual toolbar" at bounding box center [780, 329] width 9 height 12
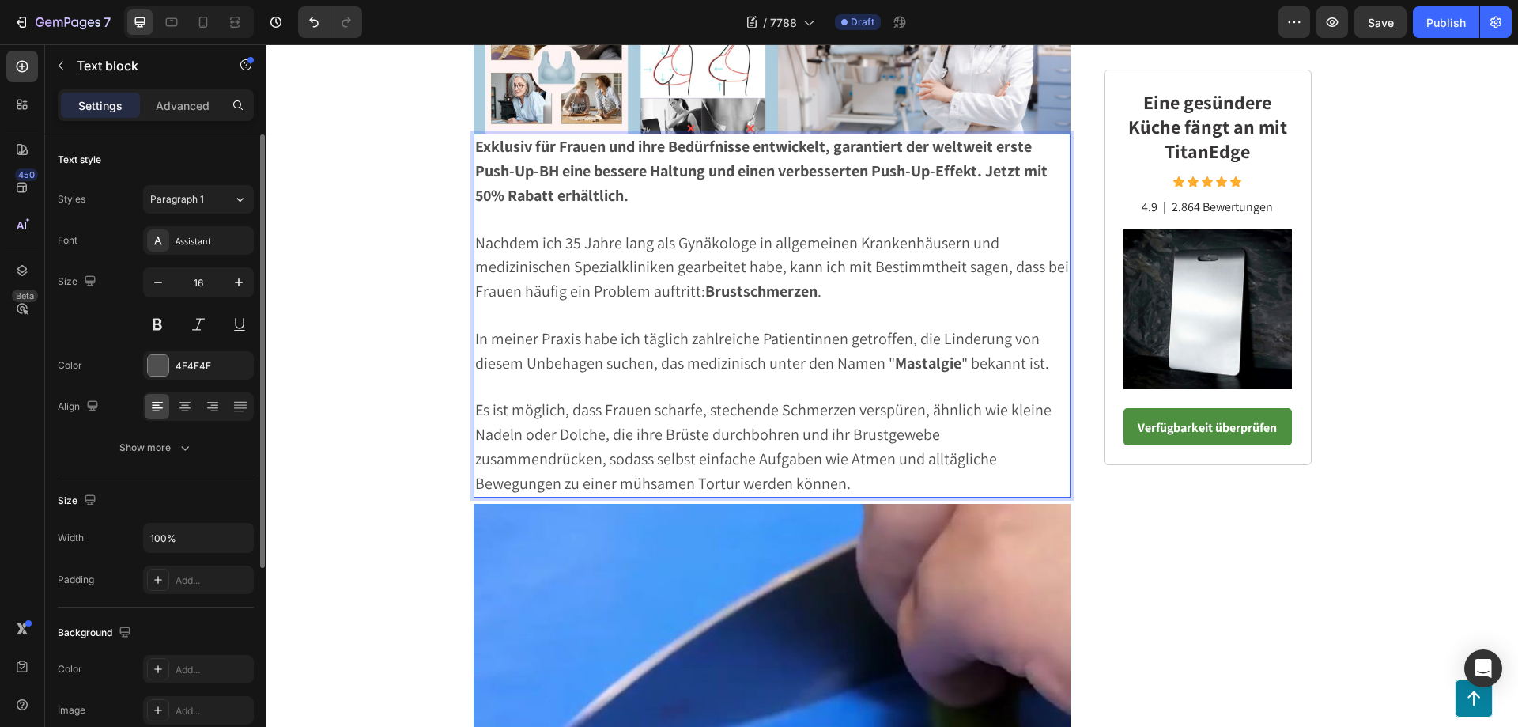
click at [806, 379] on p "Rich Text Editor. Editing area: main" at bounding box center [772, 387] width 595 height 23
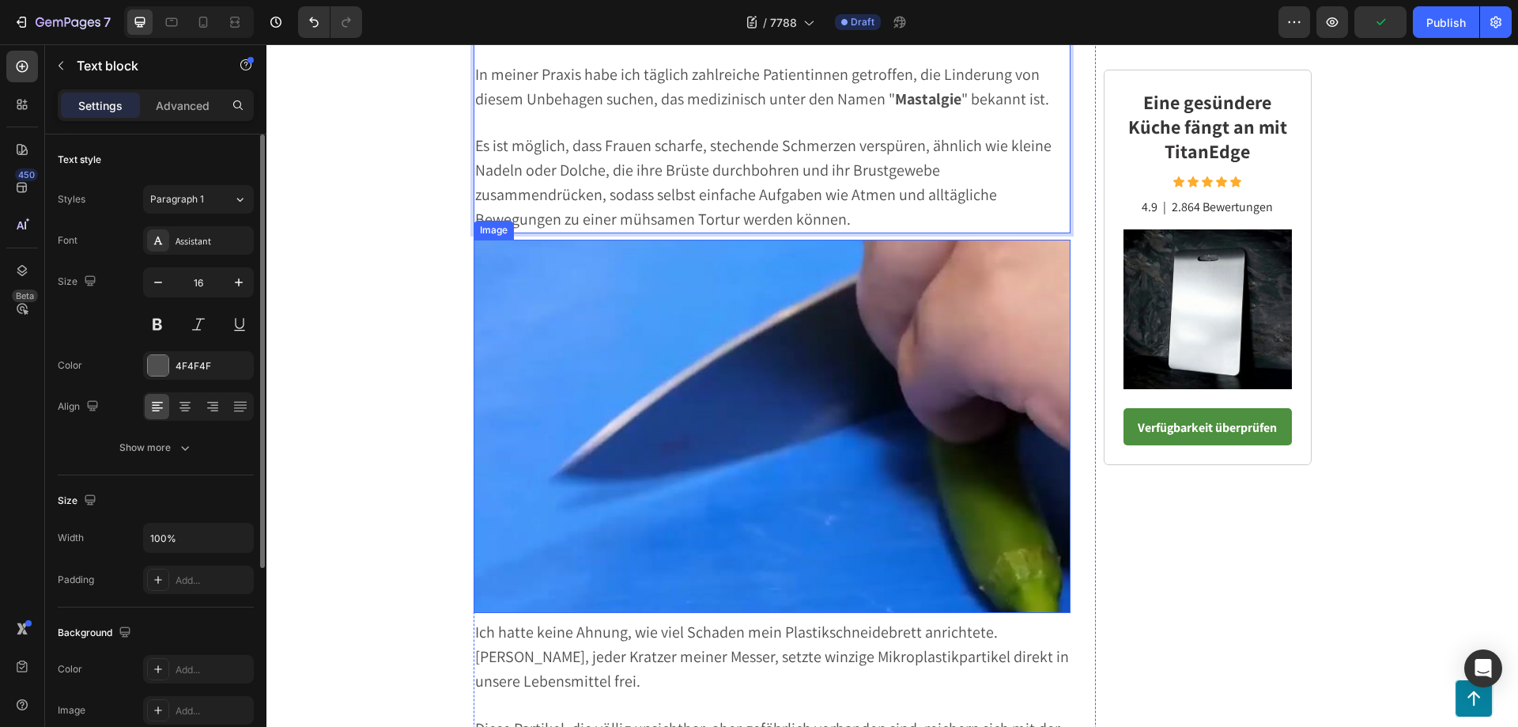
scroll to position [786, 0]
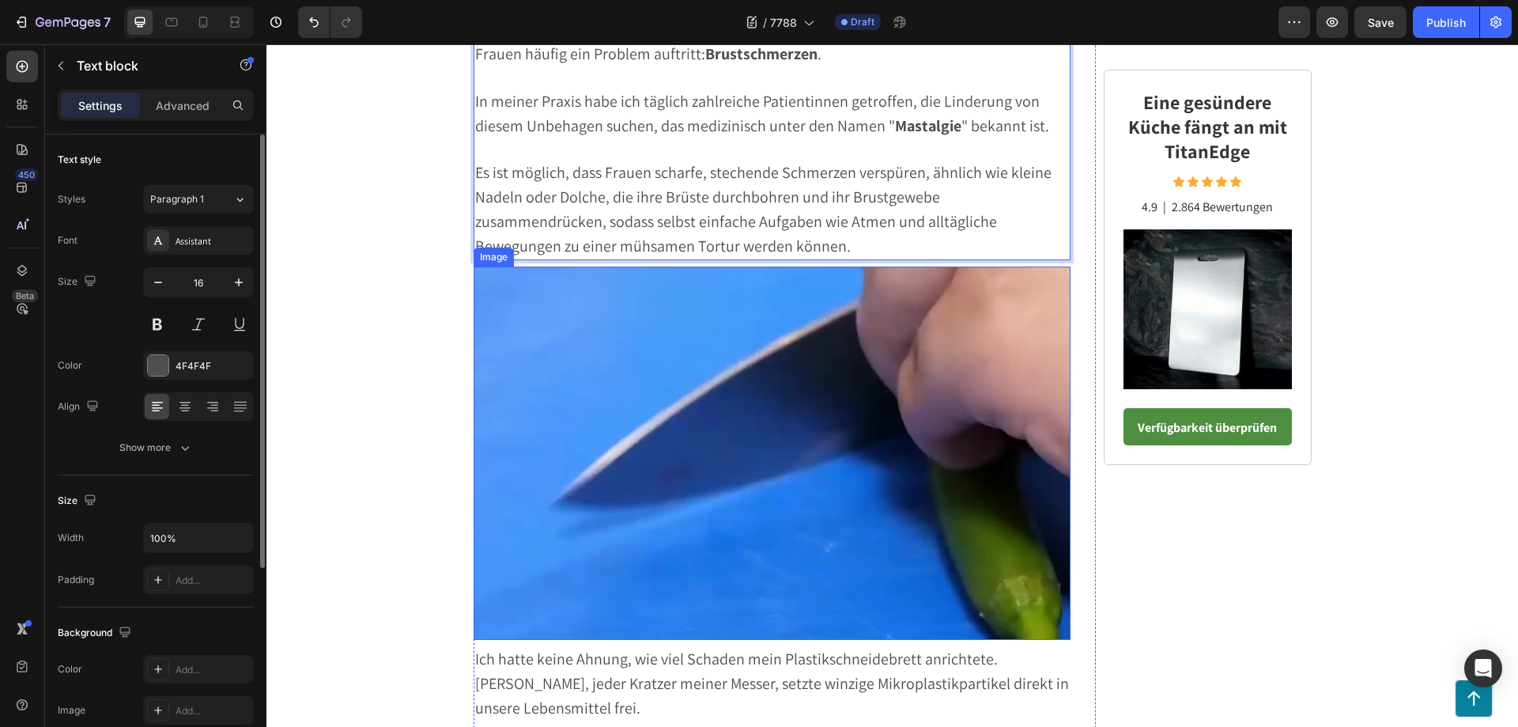
click at [720, 374] on img at bounding box center [773, 452] width 598 height 373
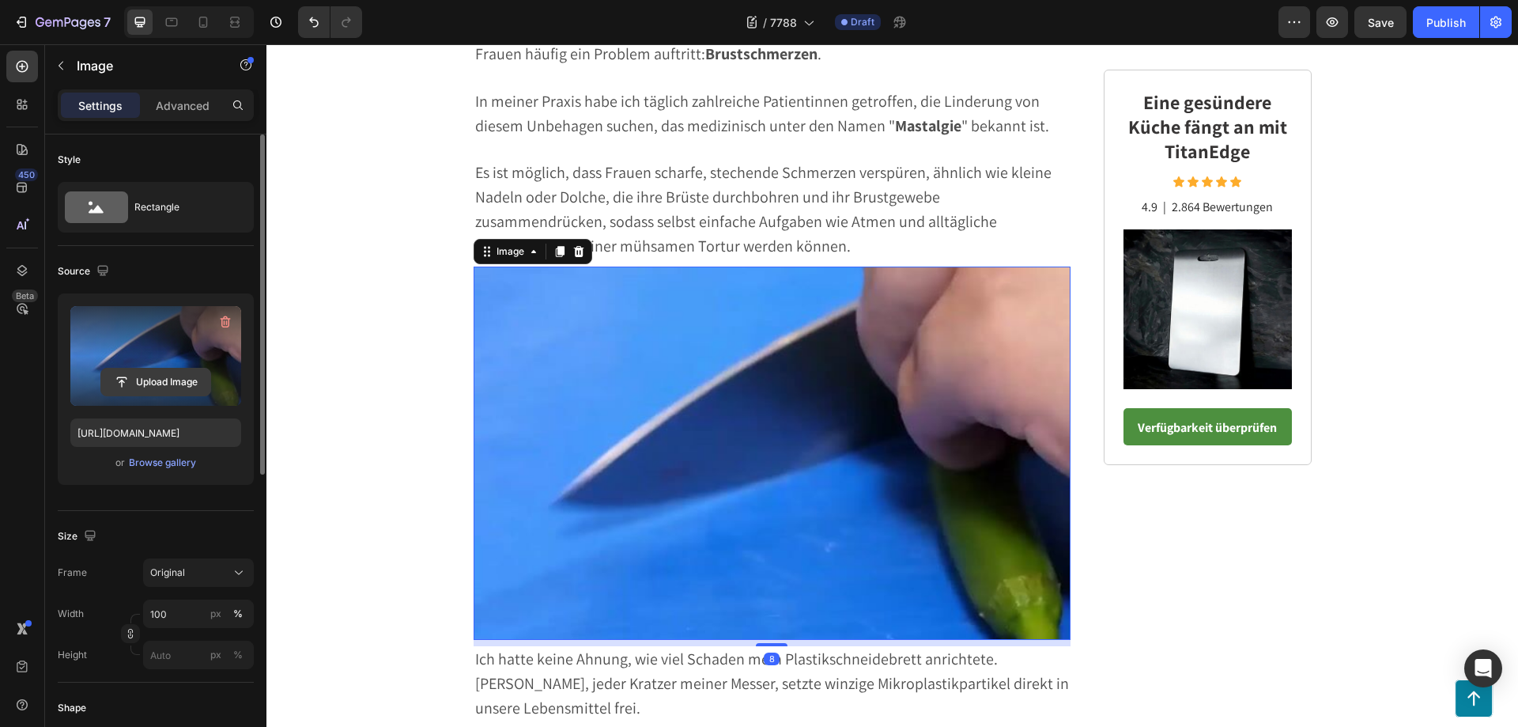
click at [163, 379] on input "file" at bounding box center [155, 381] width 109 height 27
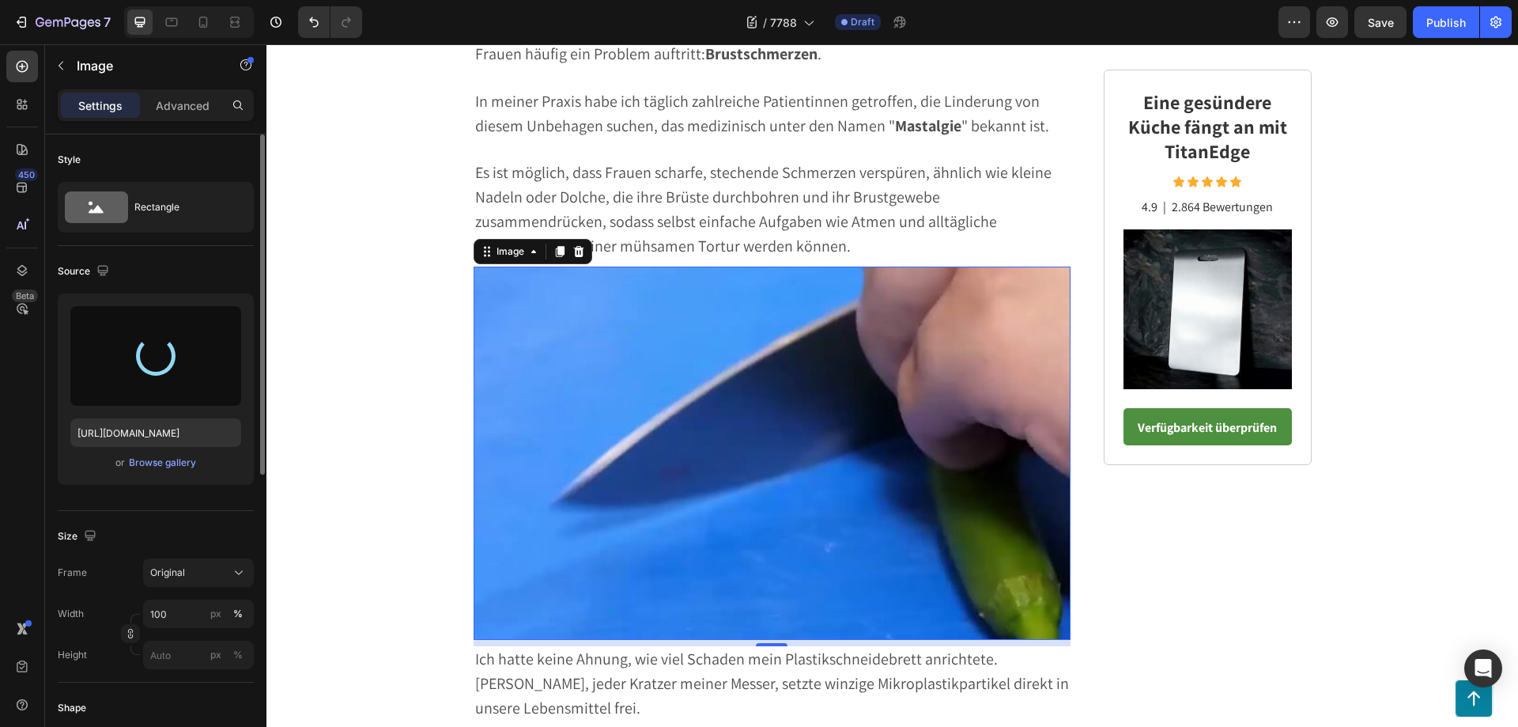
type input "https://cdn.shopify.com/s/files/1/0795/6539/0154/files/gempages_509582567423345…"
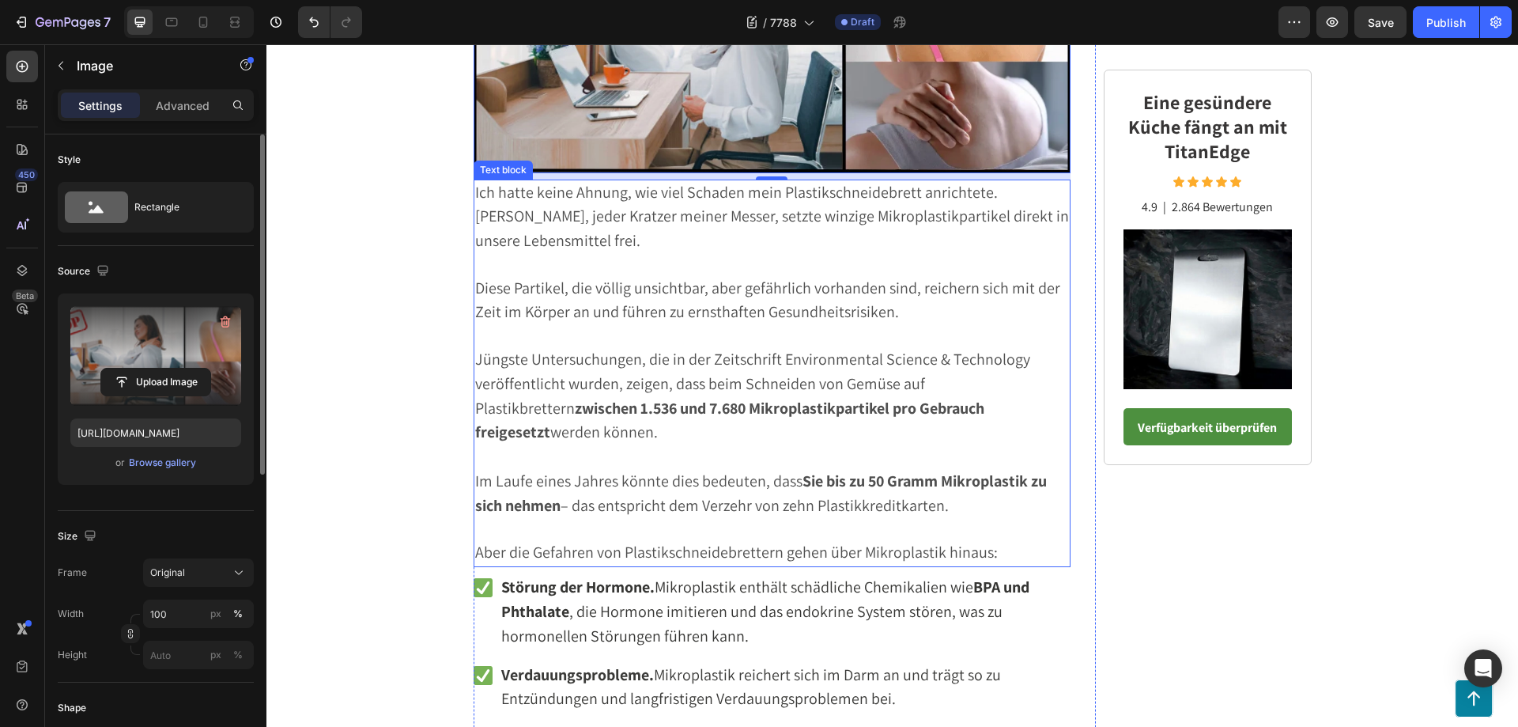
scroll to position [1102, 0]
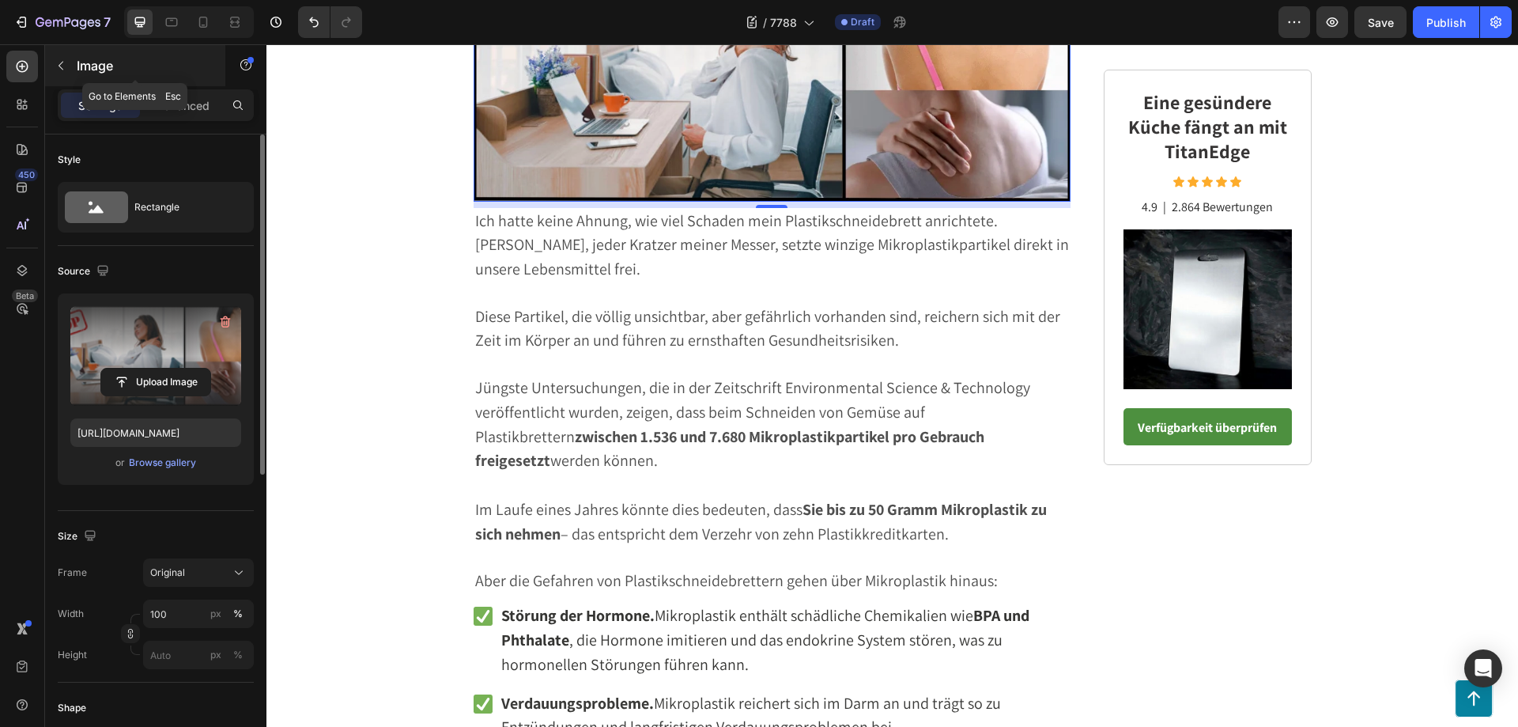
click at [61, 69] on icon "button" at bounding box center [61, 65] width 13 height 13
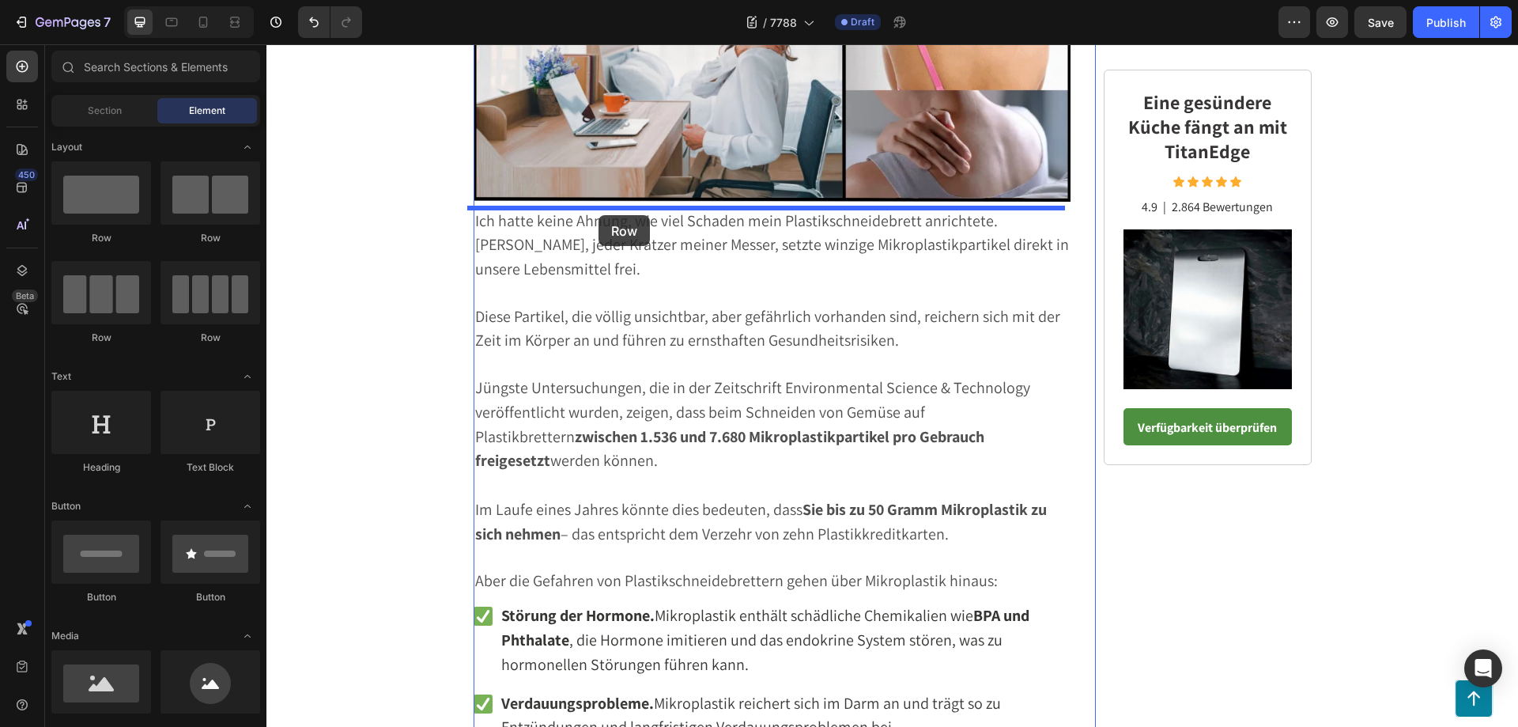
drag, startPoint x: 380, startPoint y: 251, endPoint x: 598, endPoint y: 215, distance: 221.1
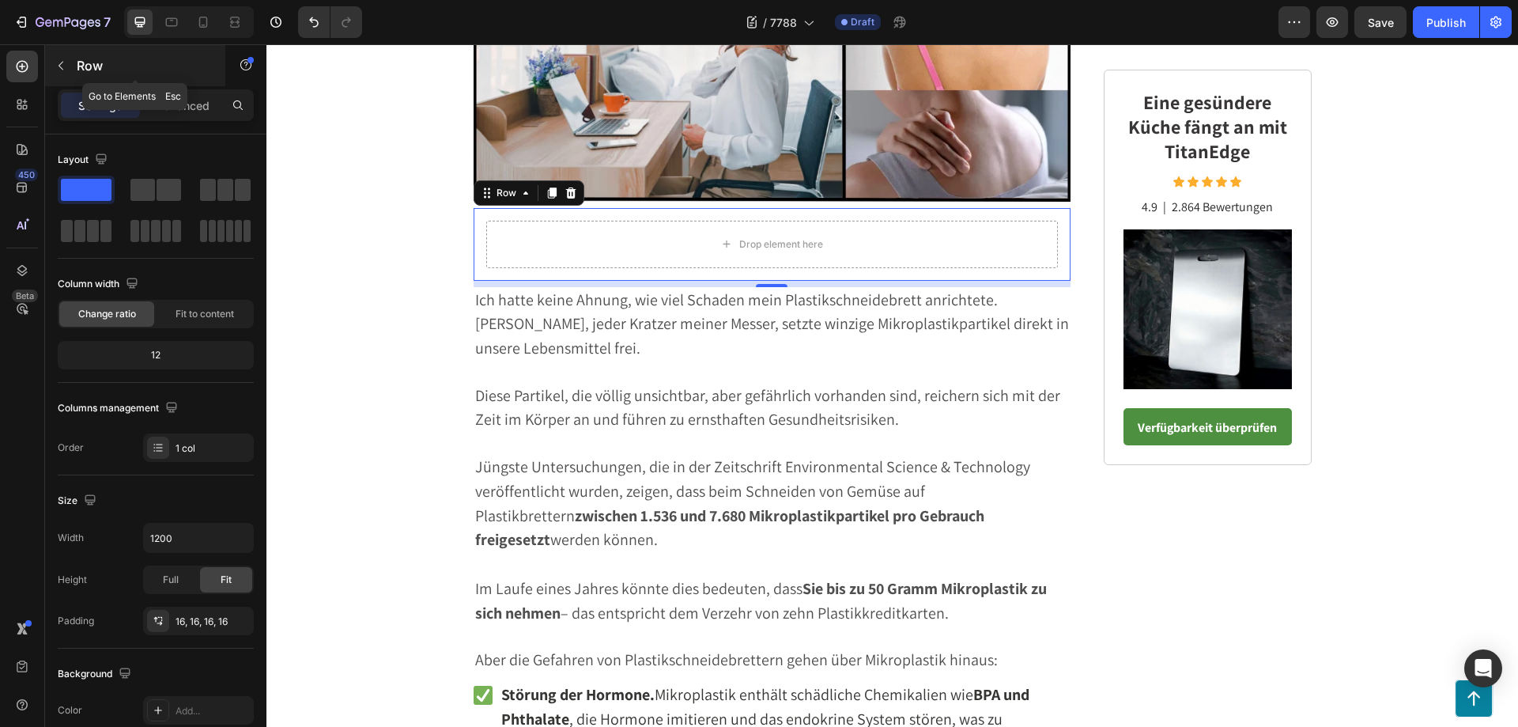
click at [62, 66] on icon "button" at bounding box center [61, 65] width 13 height 13
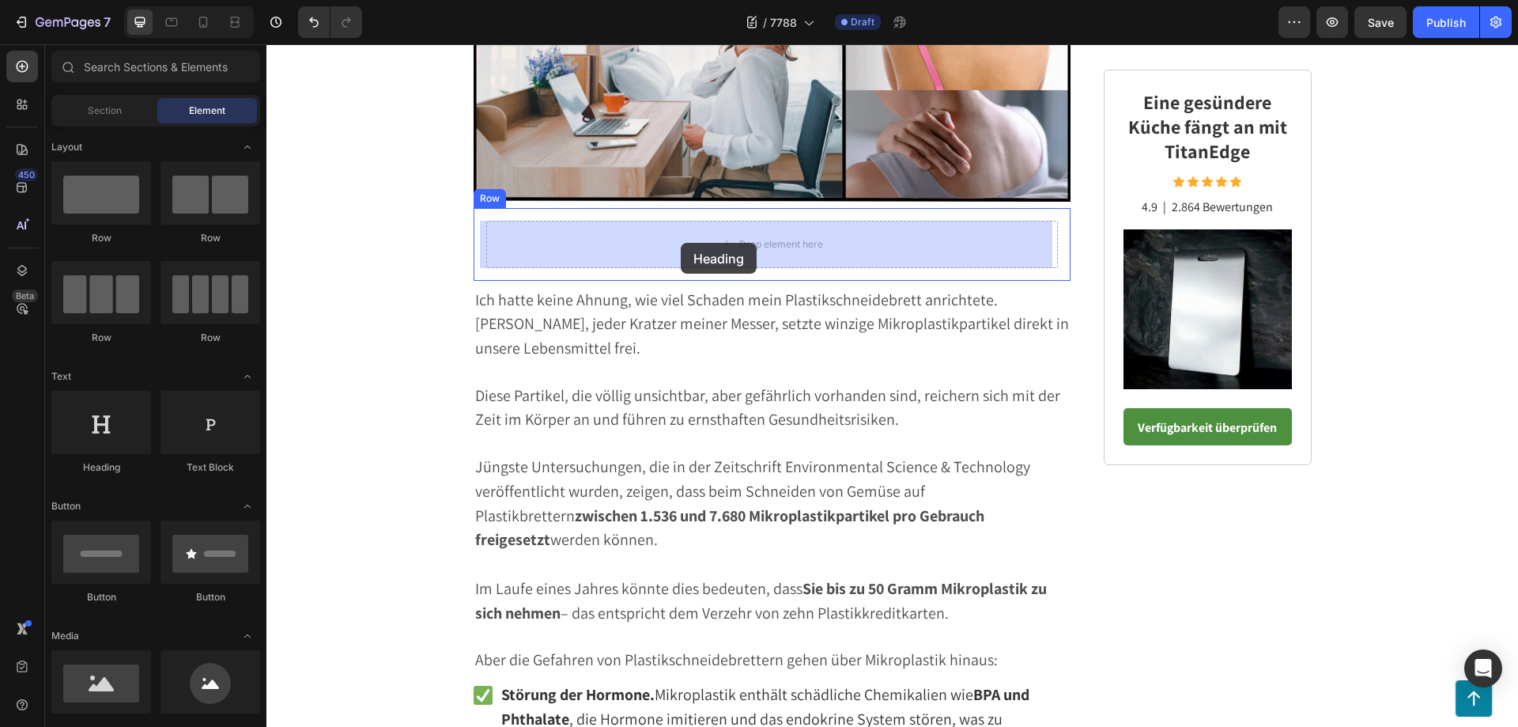
drag, startPoint x: 379, startPoint y: 476, endPoint x: 681, endPoint y: 243, distance: 381.6
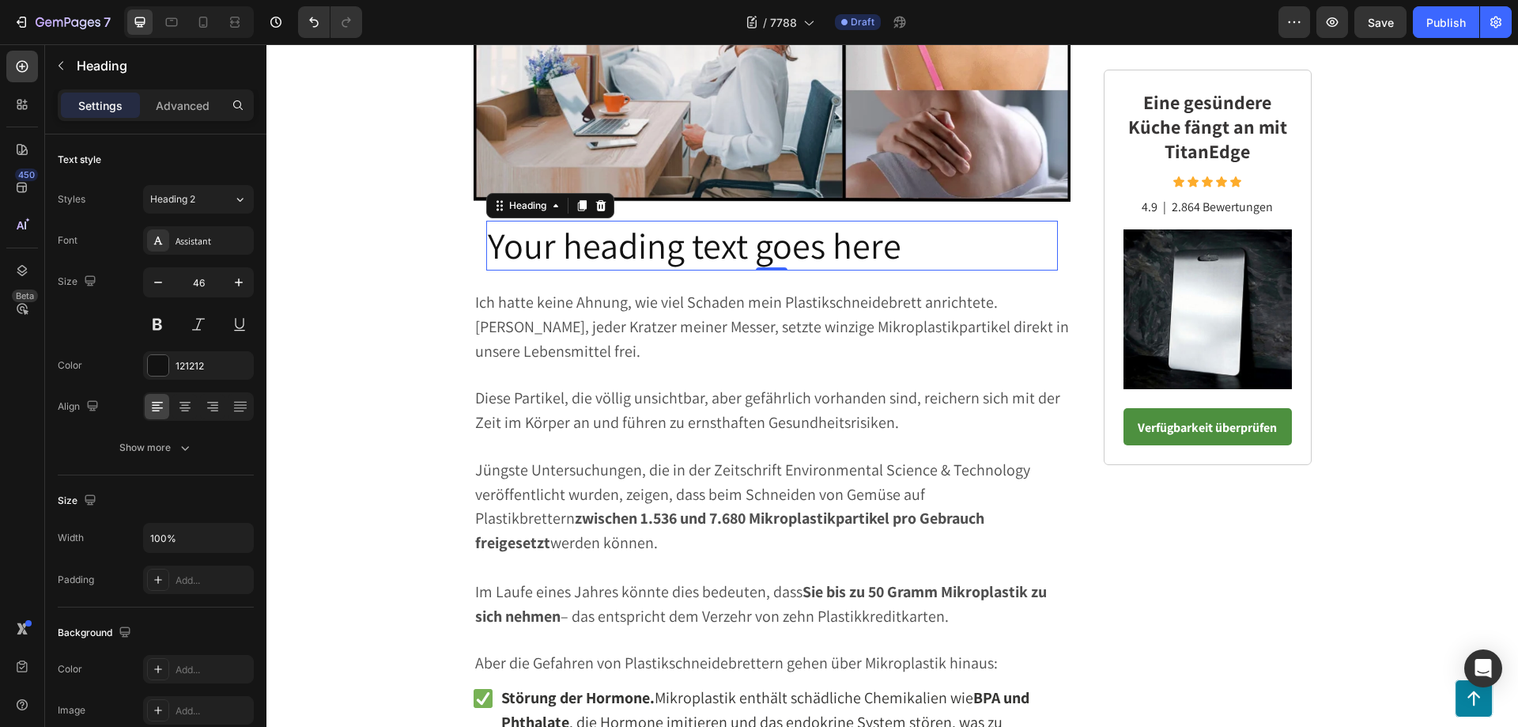
click at [910, 246] on h2 "Your heading text goes here" at bounding box center [772, 246] width 572 height 51
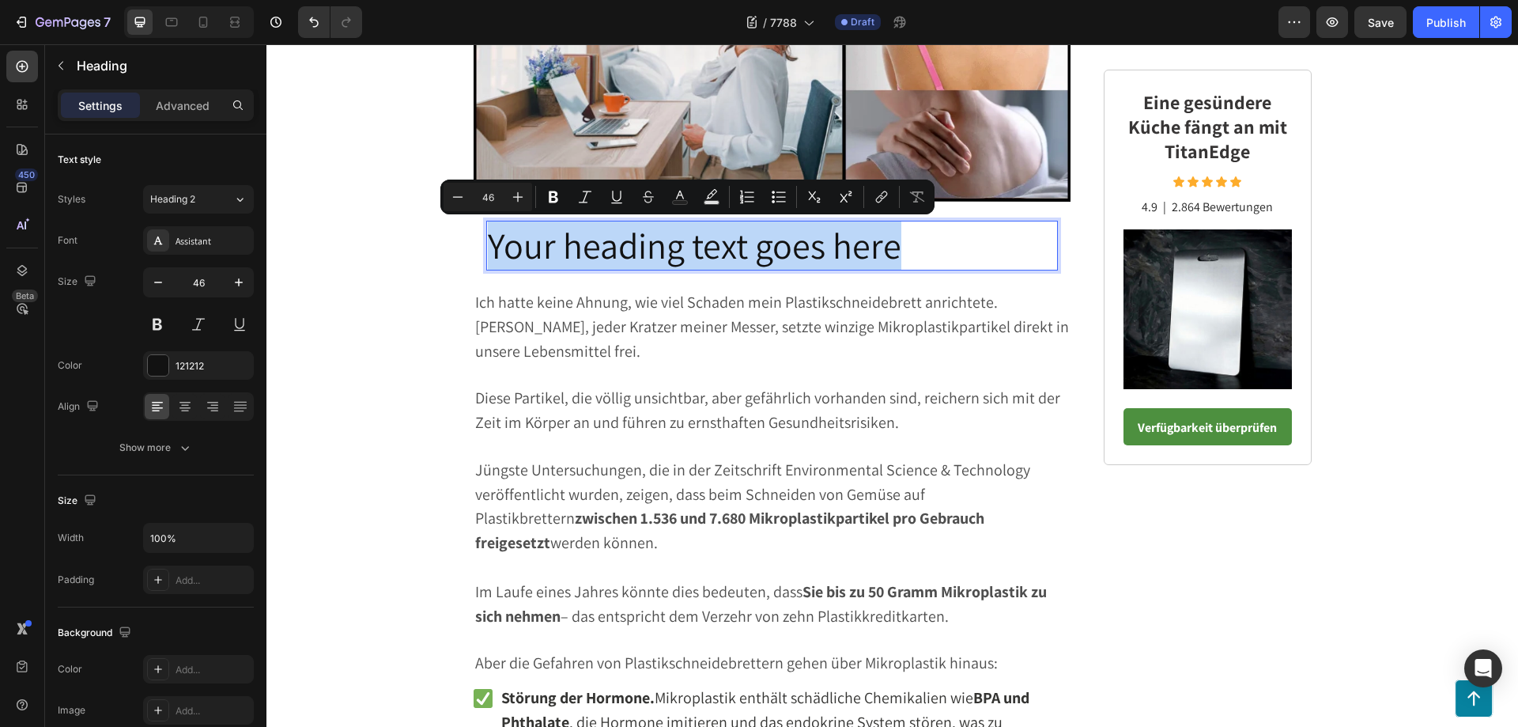
drag, startPoint x: 912, startPoint y: 251, endPoint x: 488, endPoint y: 237, distance: 424.8
click at [488, 237] on p "Your heading text goes here" at bounding box center [772, 245] width 569 height 47
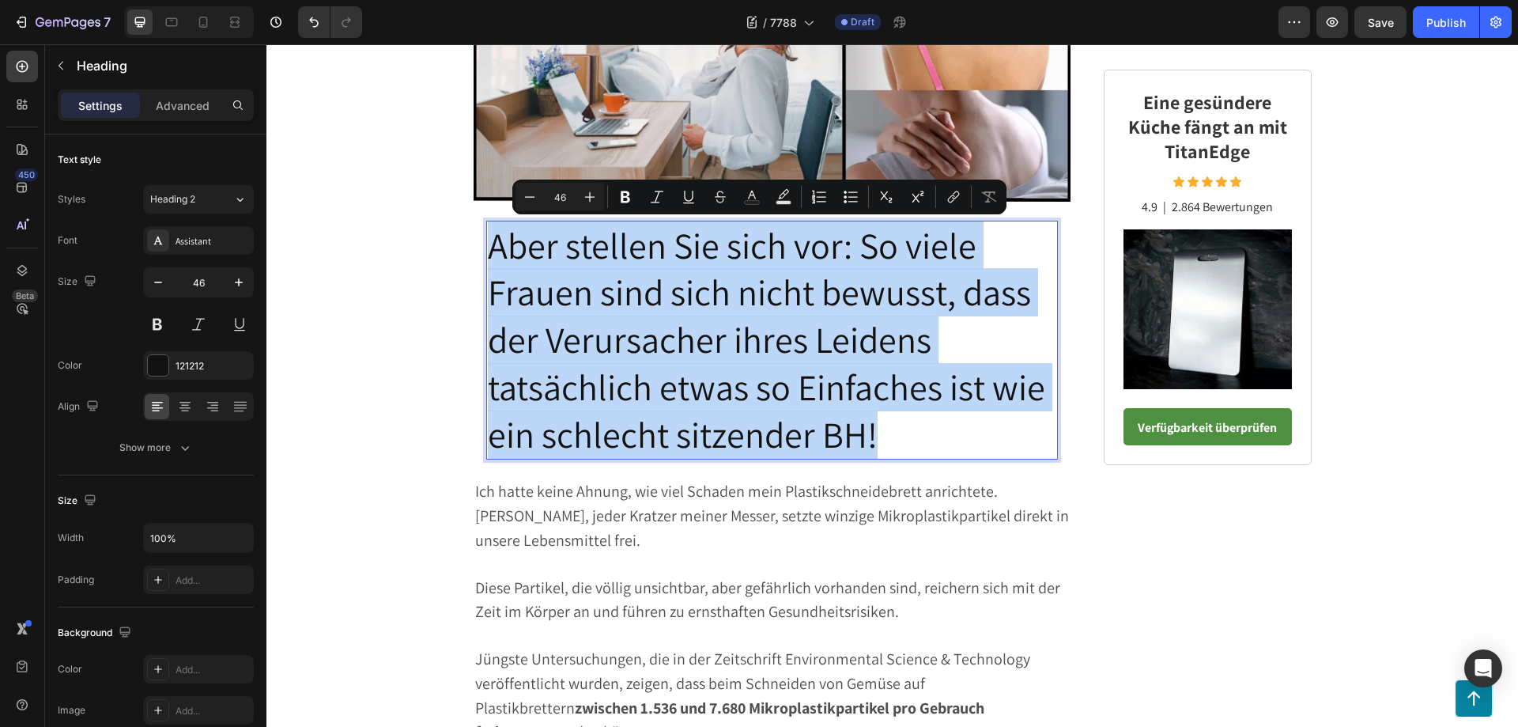
drag, startPoint x: 880, startPoint y: 435, endPoint x: 486, endPoint y: 254, distance: 433.4
click at [488, 254] on p "Aber stellen Sie sich vor: So viele Frauen sind sich nicht bewusst, dass der Ve…" at bounding box center [772, 340] width 569 height 236
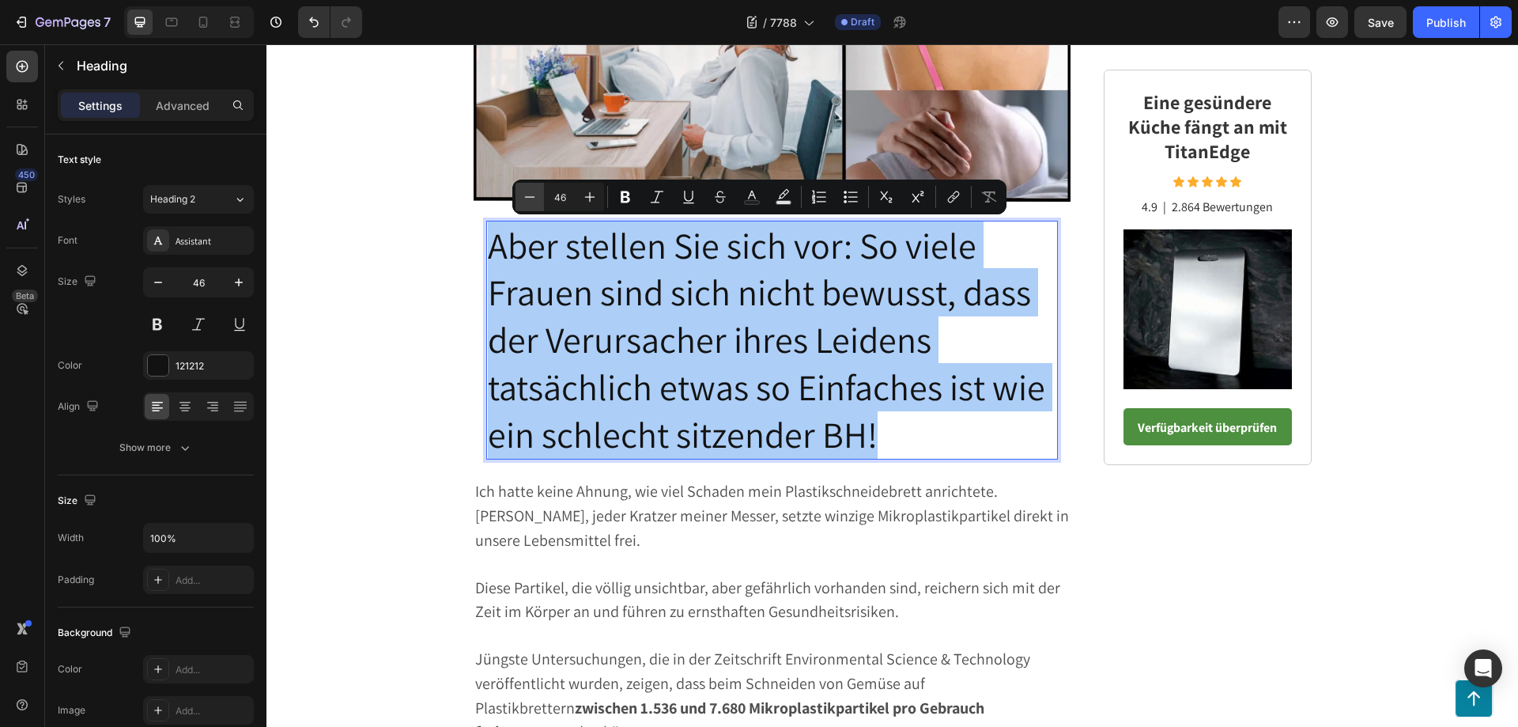
click at [526, 197] on icon "Editor contextual toolbar" at bounding box center [530, 196] width 10 height 1
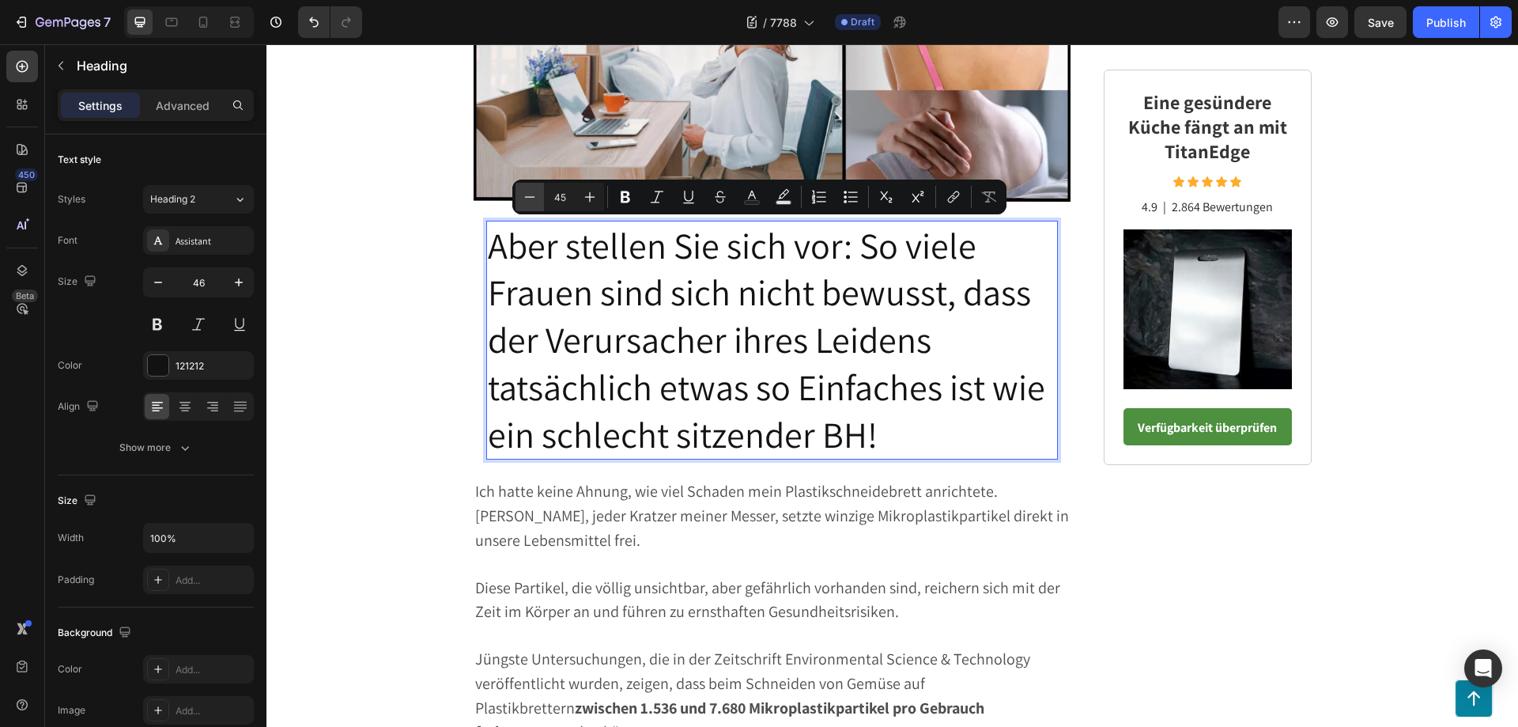
click at [526, 197] on icon "Editor contextual toolbar" at bounding box center [530, 196] width 10 height 1
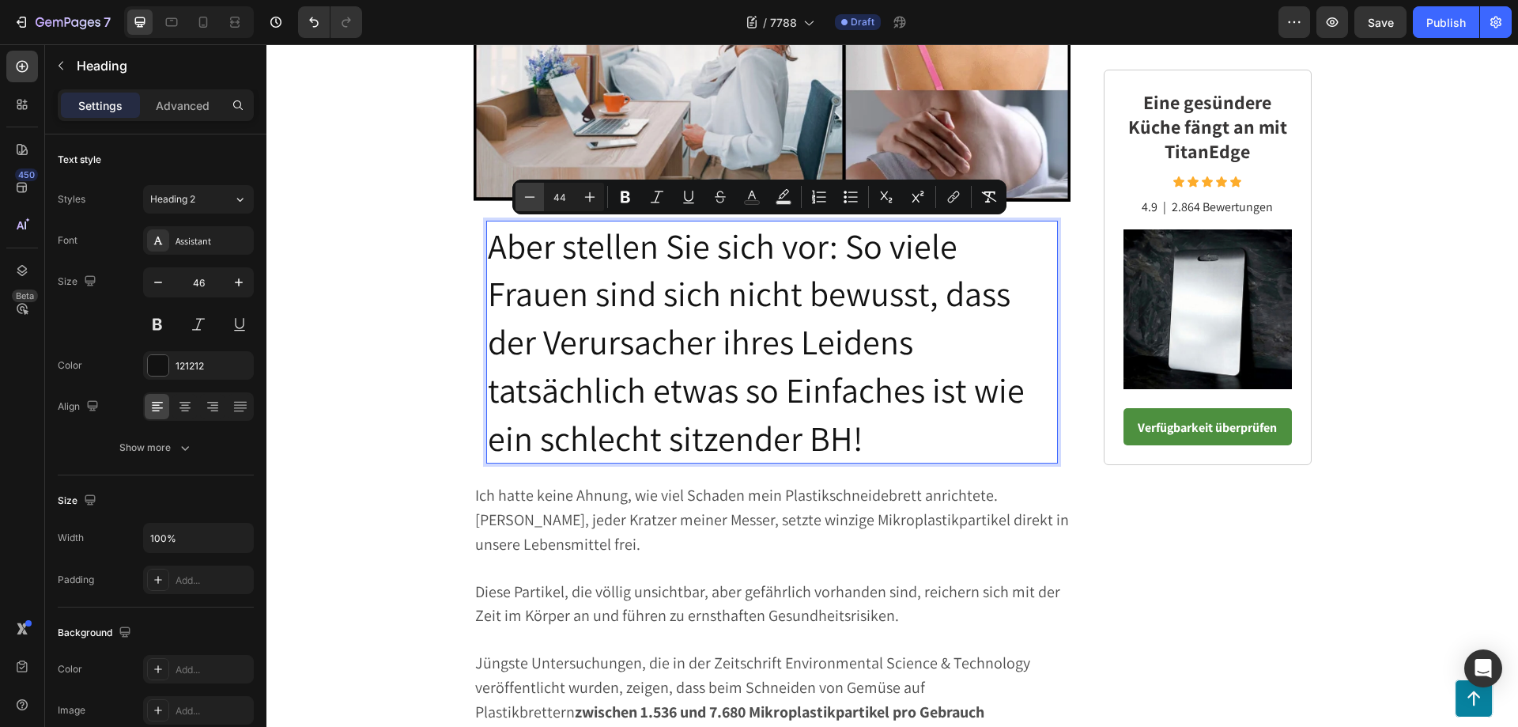
click at [526, 197] on icon "Editor contextual toolbar" at bounding box center [530, 196] width 10 height 1
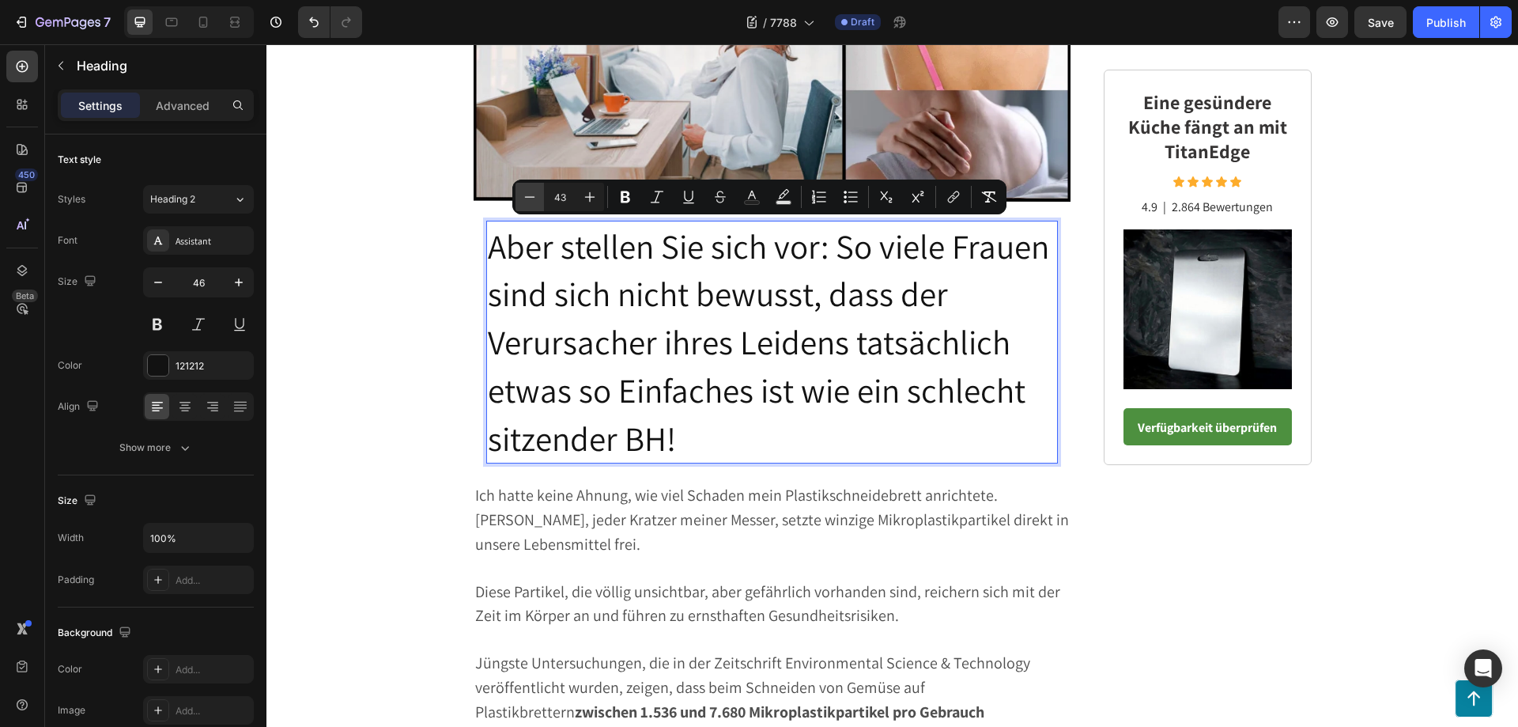
click at [526, 197] on icon "Editor contextual toolbar" at bounding box center [530, 196] width 10 height 1
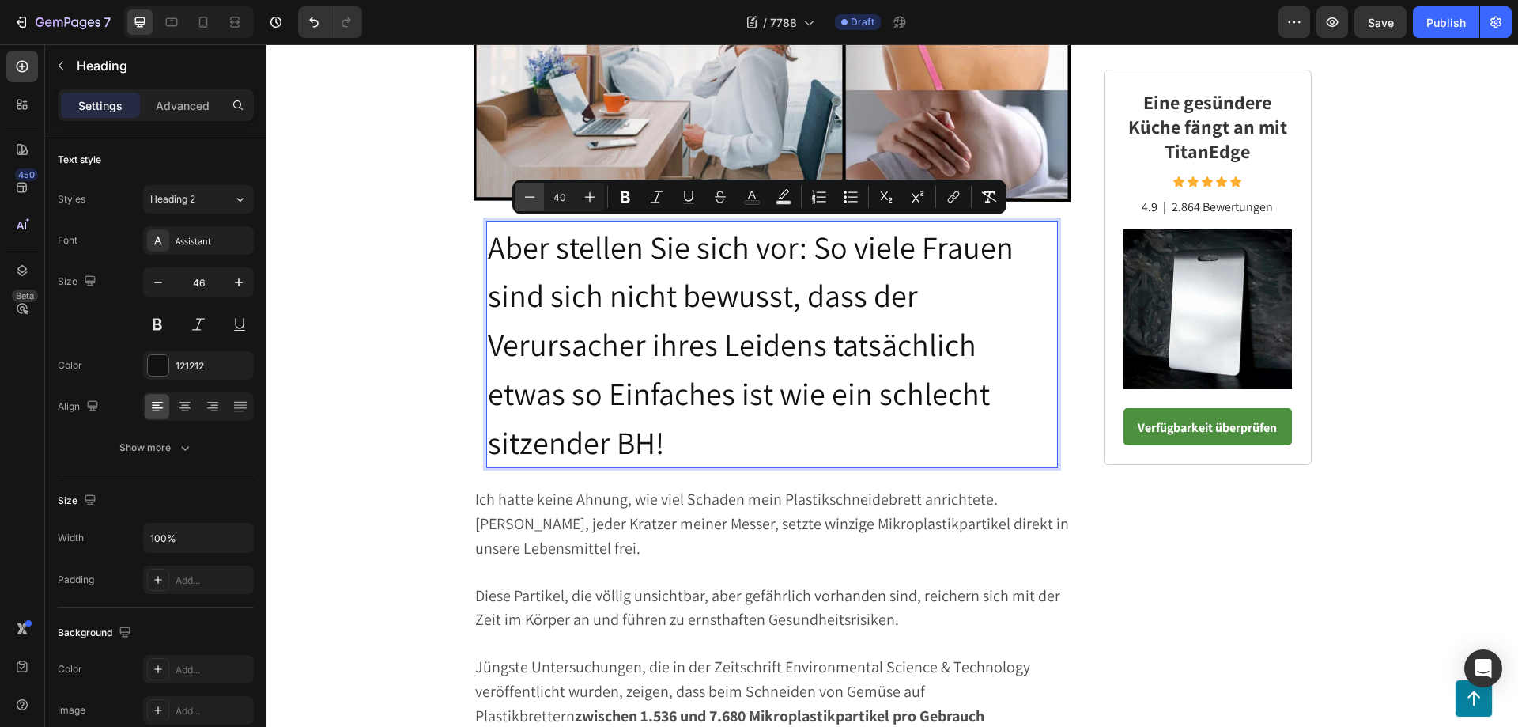
click at [526, 197] on icon "Editor contextual toolbar" at bounding box center [530, 196] width 10 height 1
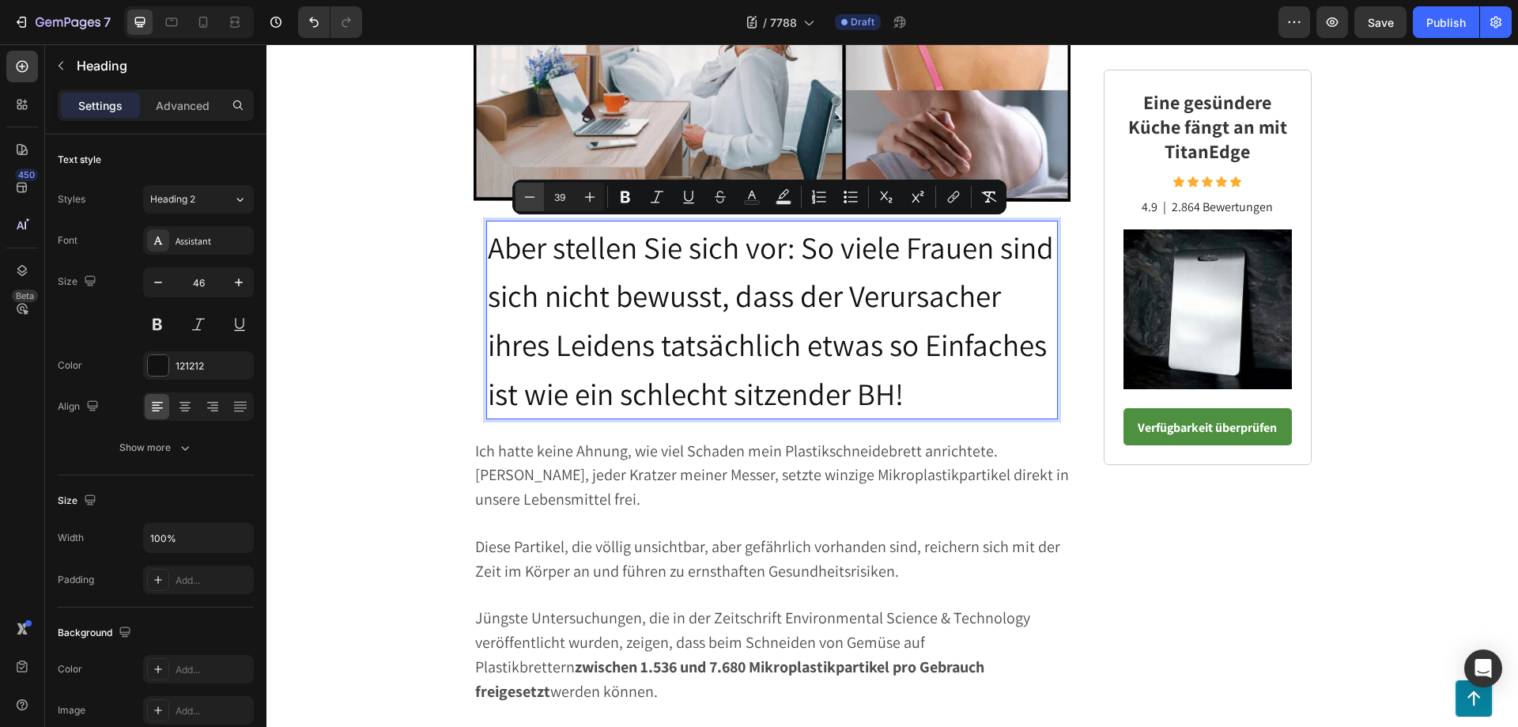
click at [526, 197] on icon "Editor contextual toolbar" at bounding box center [530, 196] width 10 height 1
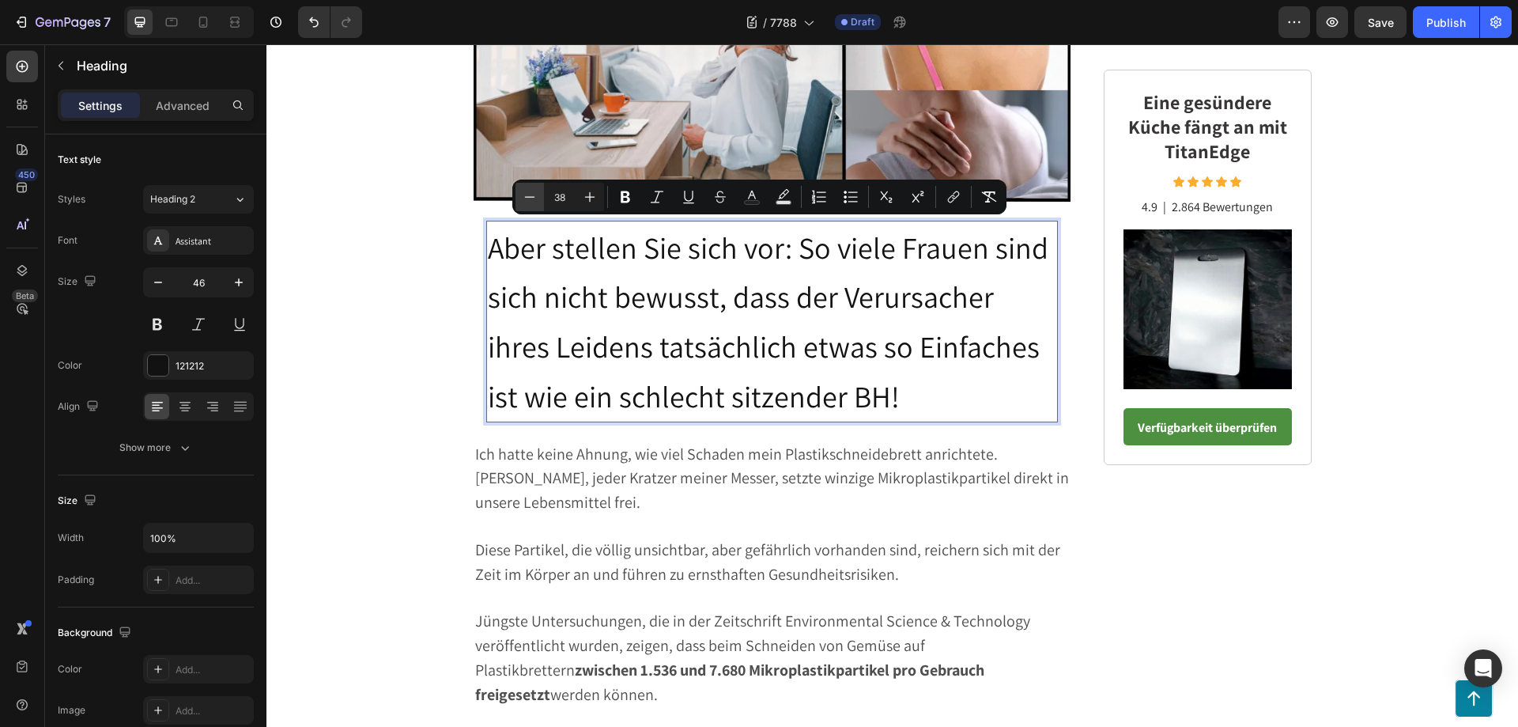
click at [526, 197] on icon "Editor contextual toolbar" at bounding box center [530, 196] width 10 height 1
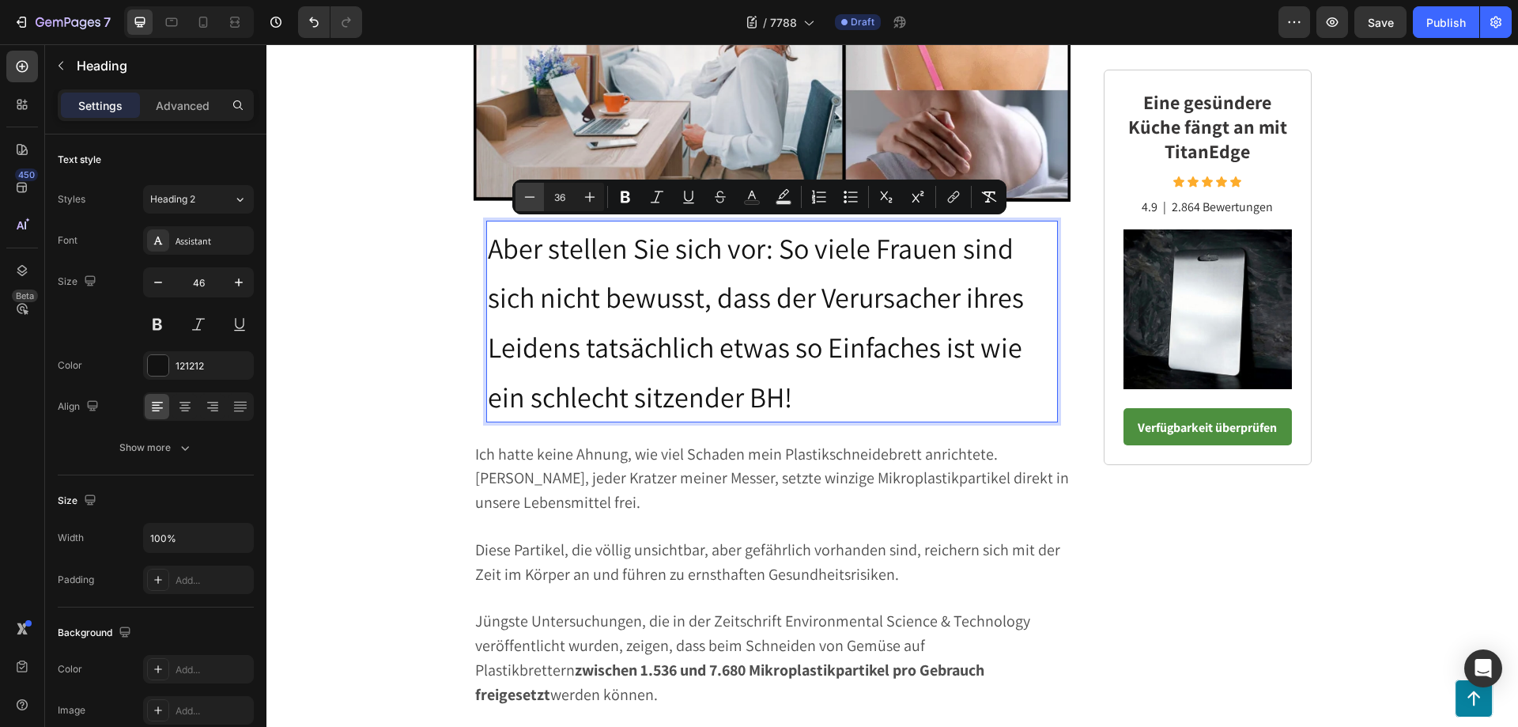
click at [526, 197] on icon "Editor contextual toolbar" at bounding box center [530, 196] width 10 height 1
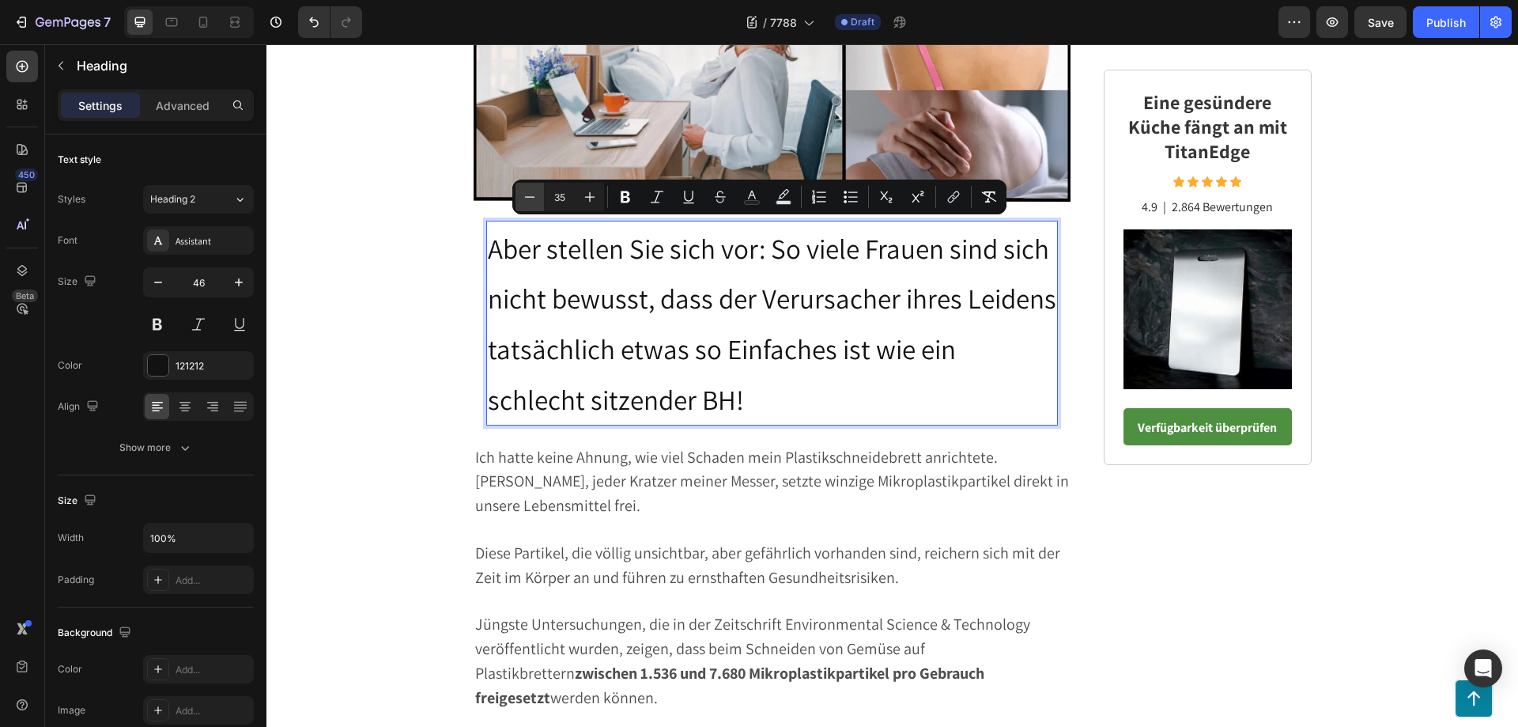
click at [526, 197] on icon "Editor contextual toolbar" at bounding box center [530, 196] width 10 height 1
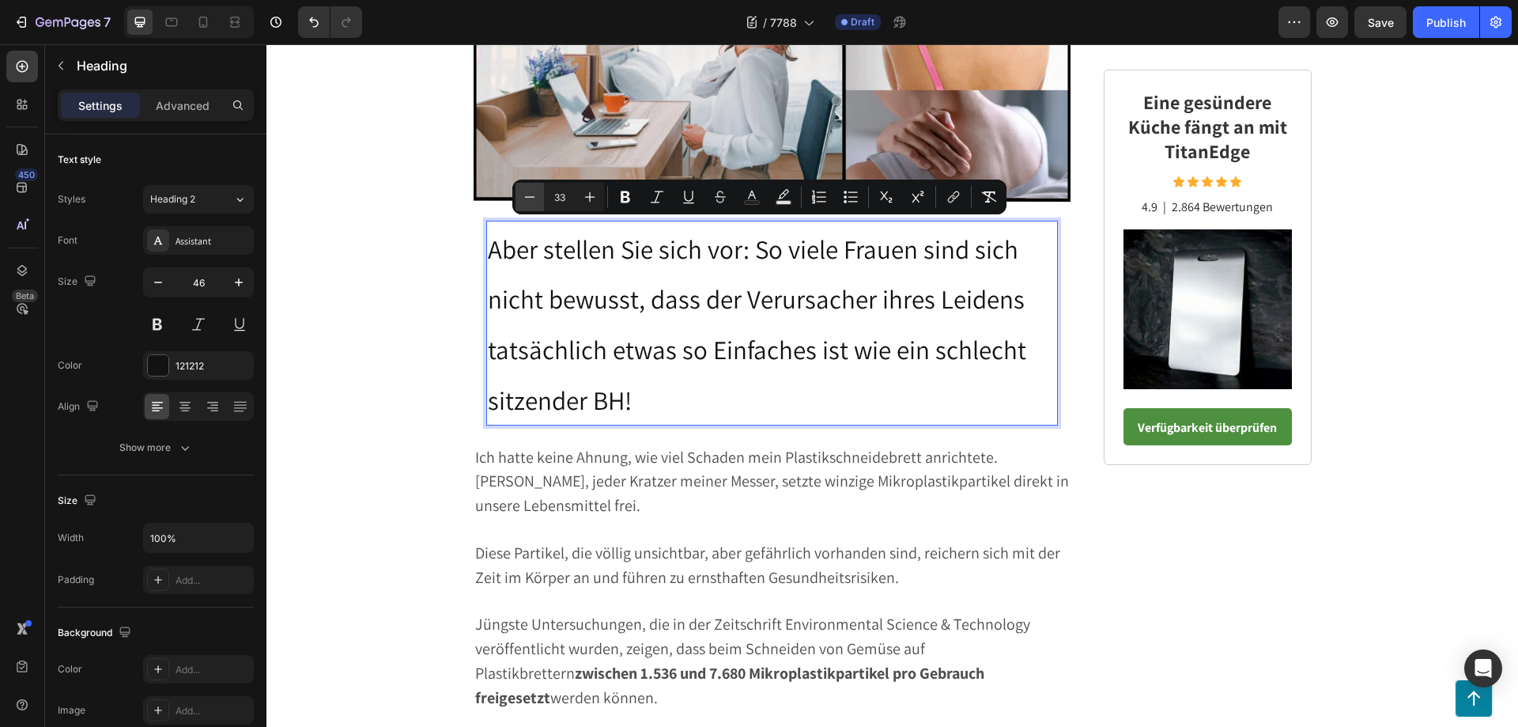
click at [526, 197] on icon "Editor contextual toolbar" at bounding box center [530, 196] width 10 height 1
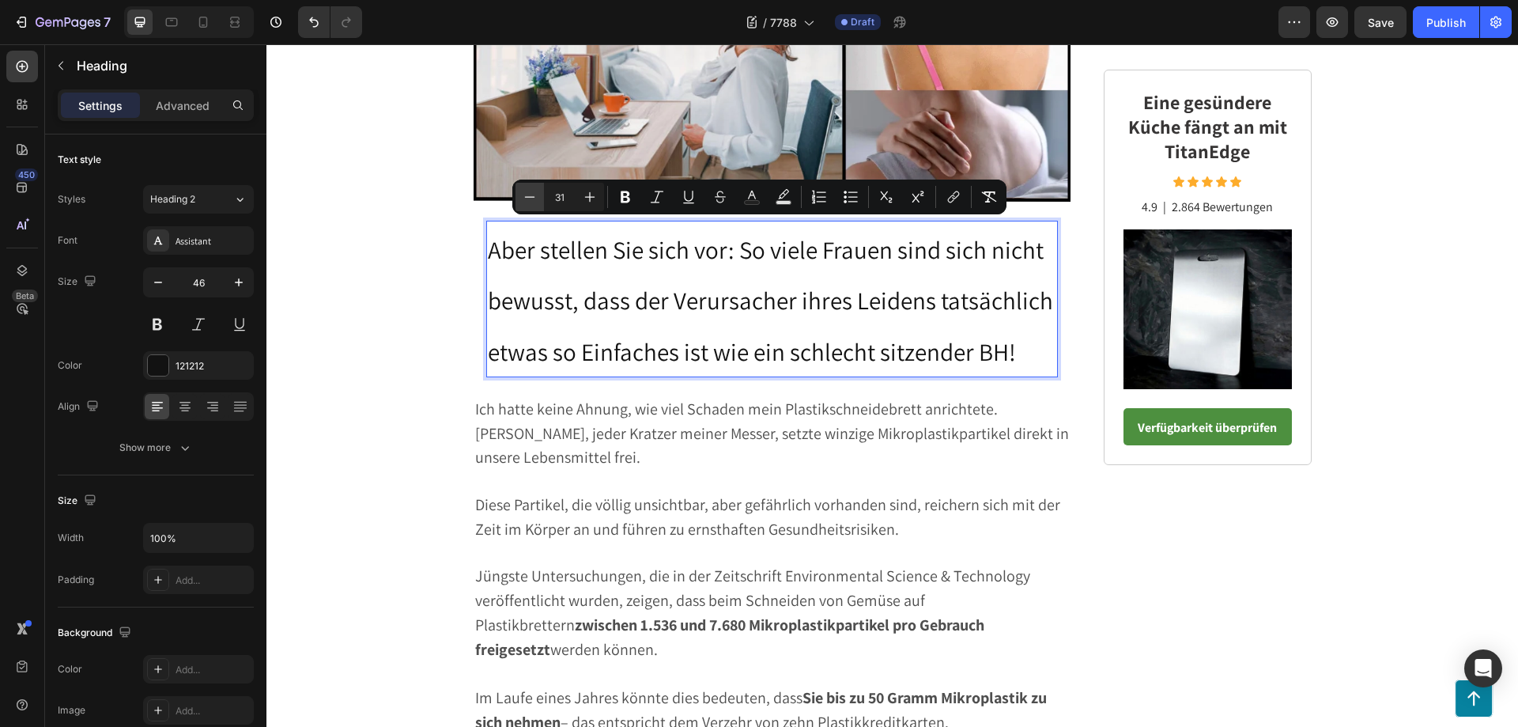
click at [526, 197] on icon "Editor contextual toolbar" at bounding box center [530, 196] width 10 height 1
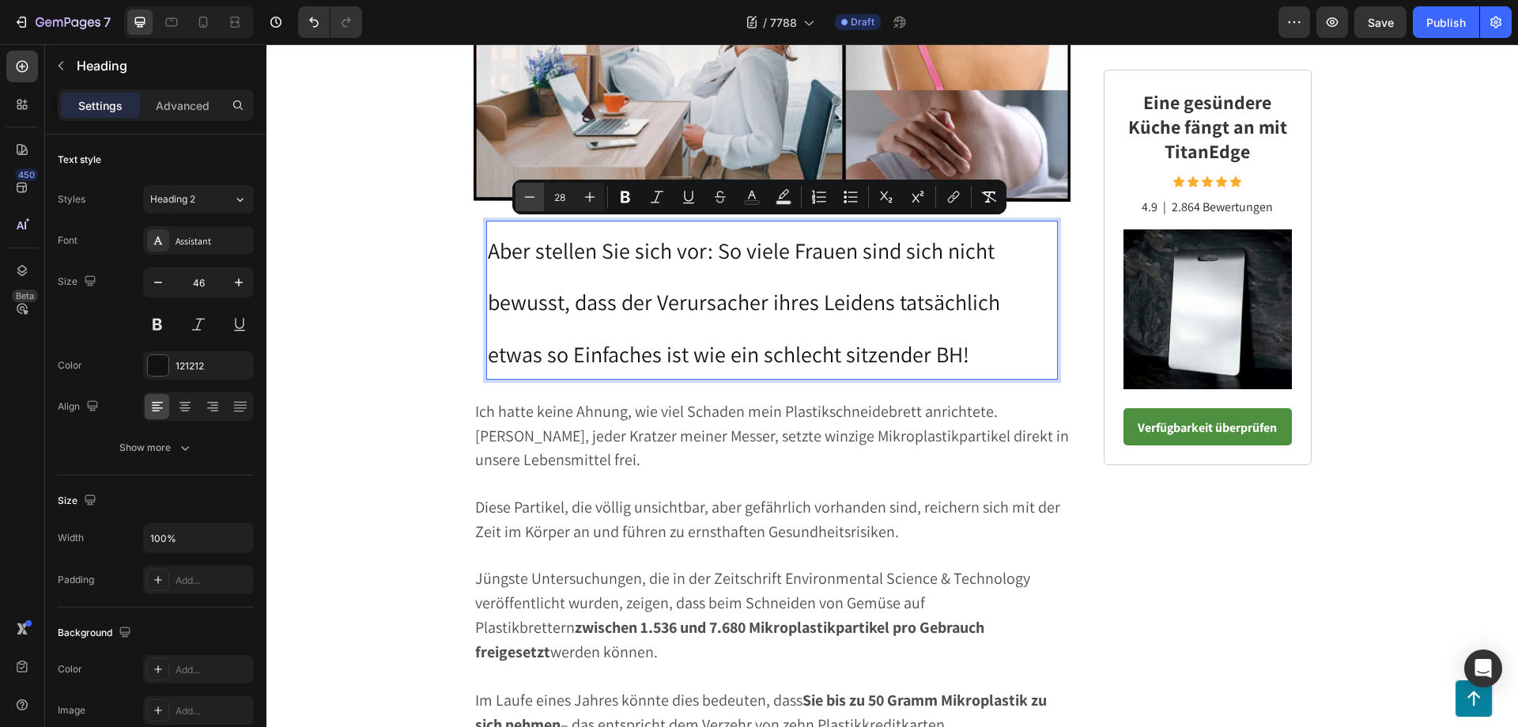
click at [526, 197] on icon "Editor contextual toolbar" at bounding box center [530, 196] width 10 height 1
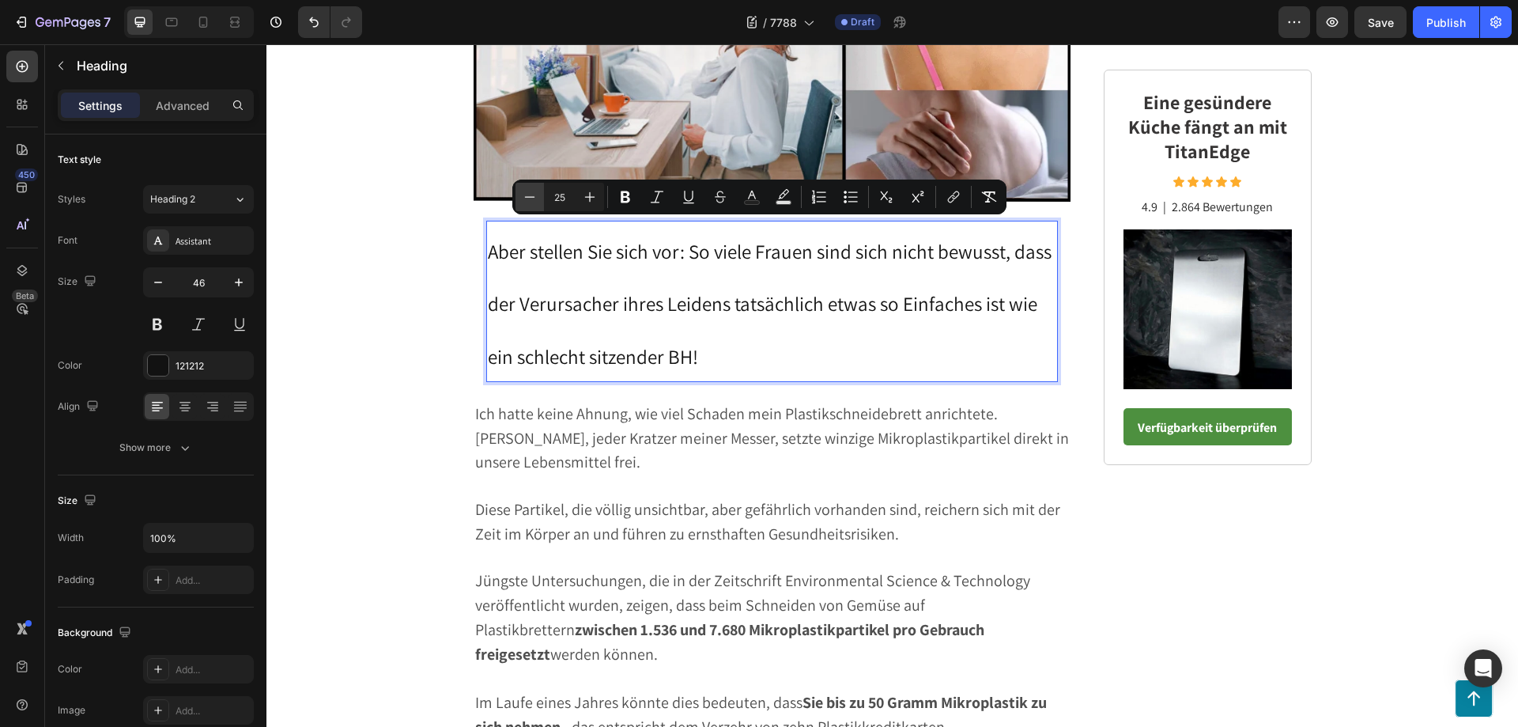
click at [526, 197] on icon "Editor contextual toolbar" at bounding box center [530, 196] width 10 height 1
type input "24"
click at [626, 202] on icon "Editor contextual toolbar" at bounding box center [625, 197] width 9 height 12
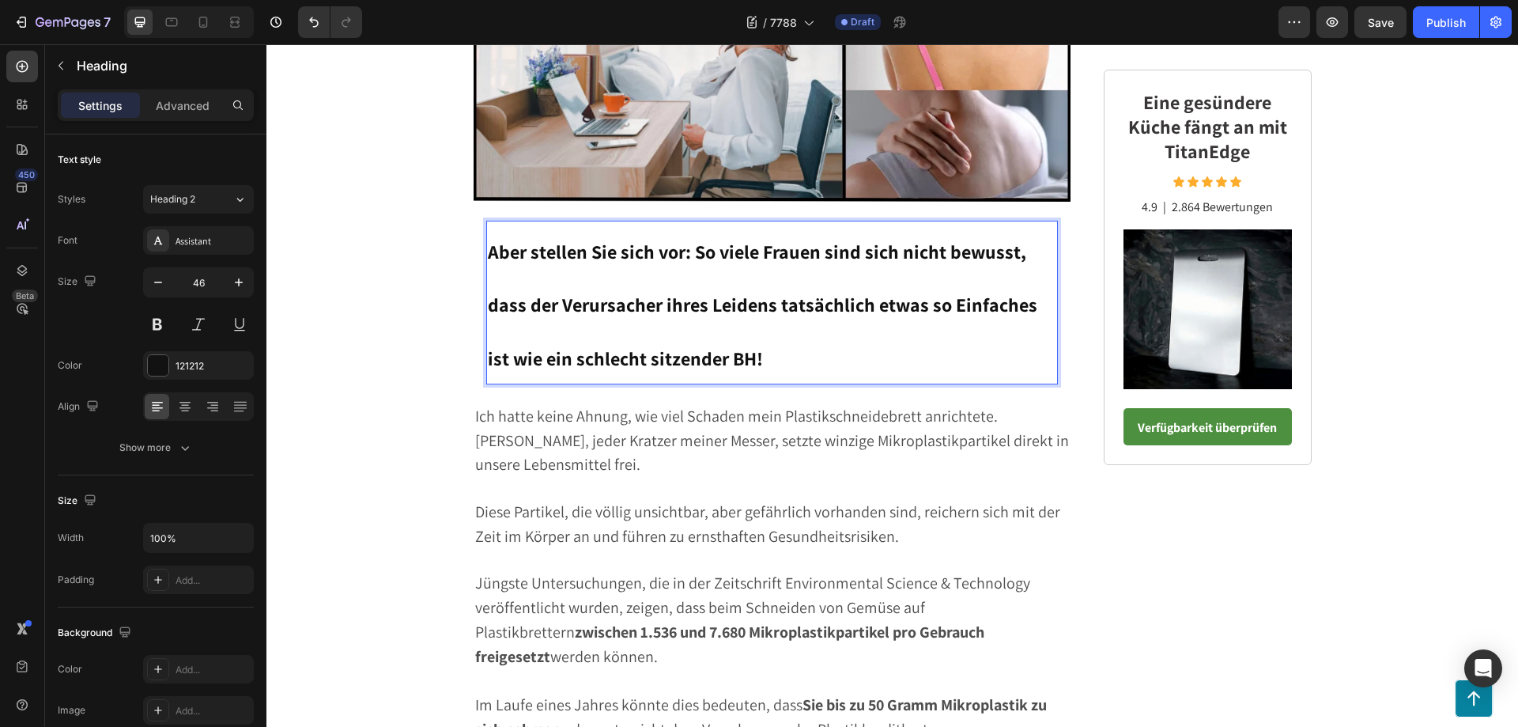
click at [750, 343] on p "Aber stellen Sie sich vor: So viele Frauen sind sich nicht bewusst, dass der Ve…" at bounding box center [772, 302] width 569 height 160
click at [186, 398] on div at bounding box center [184, 406] width 25 height 25
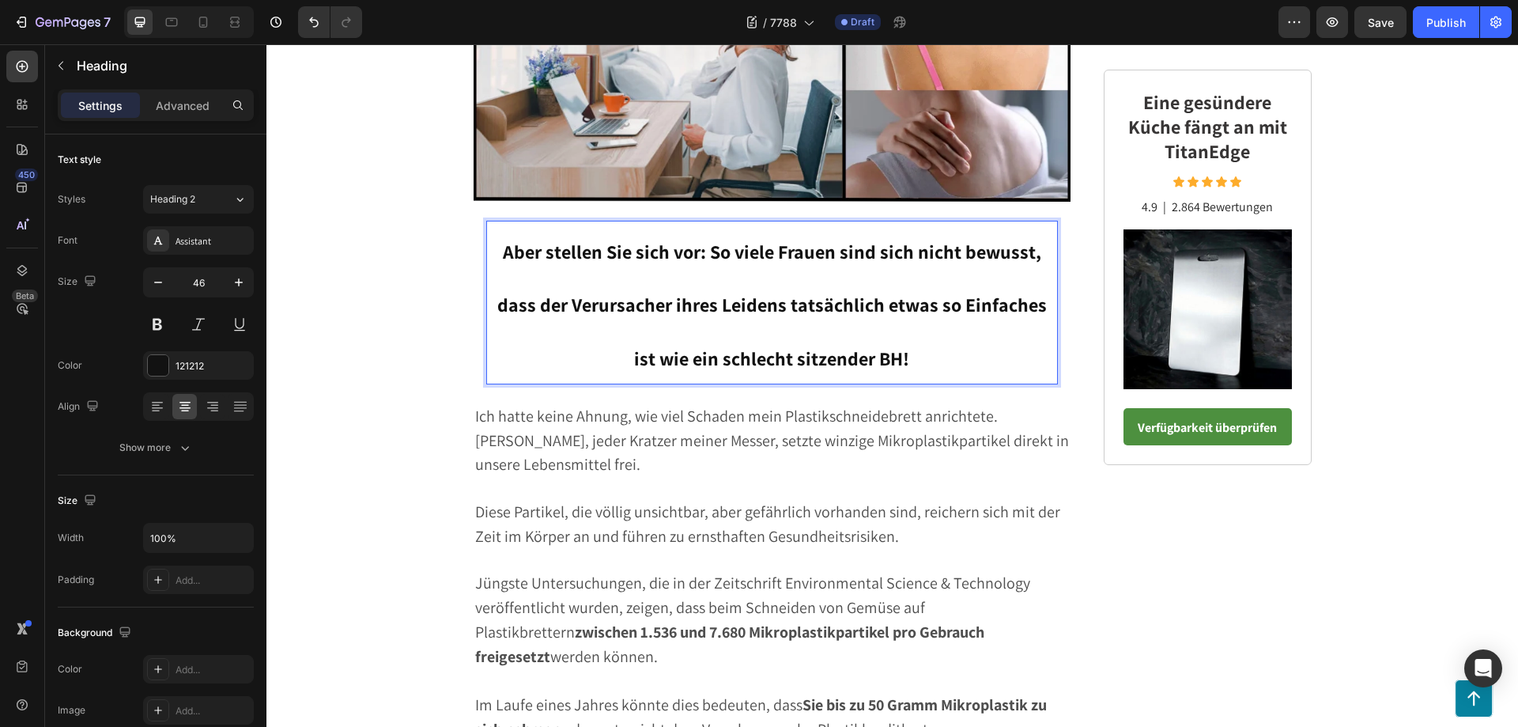
click at [880, 359] on strong "Aber stellen Sie sich vor: So viele Frauen sind sich nicht bewusst, dass der Ve…" at bounding box center [771, 305] width 549 height 133
click at [186, 100] on p "Advanced" at bounding box center [183, 105] width 54 height 17
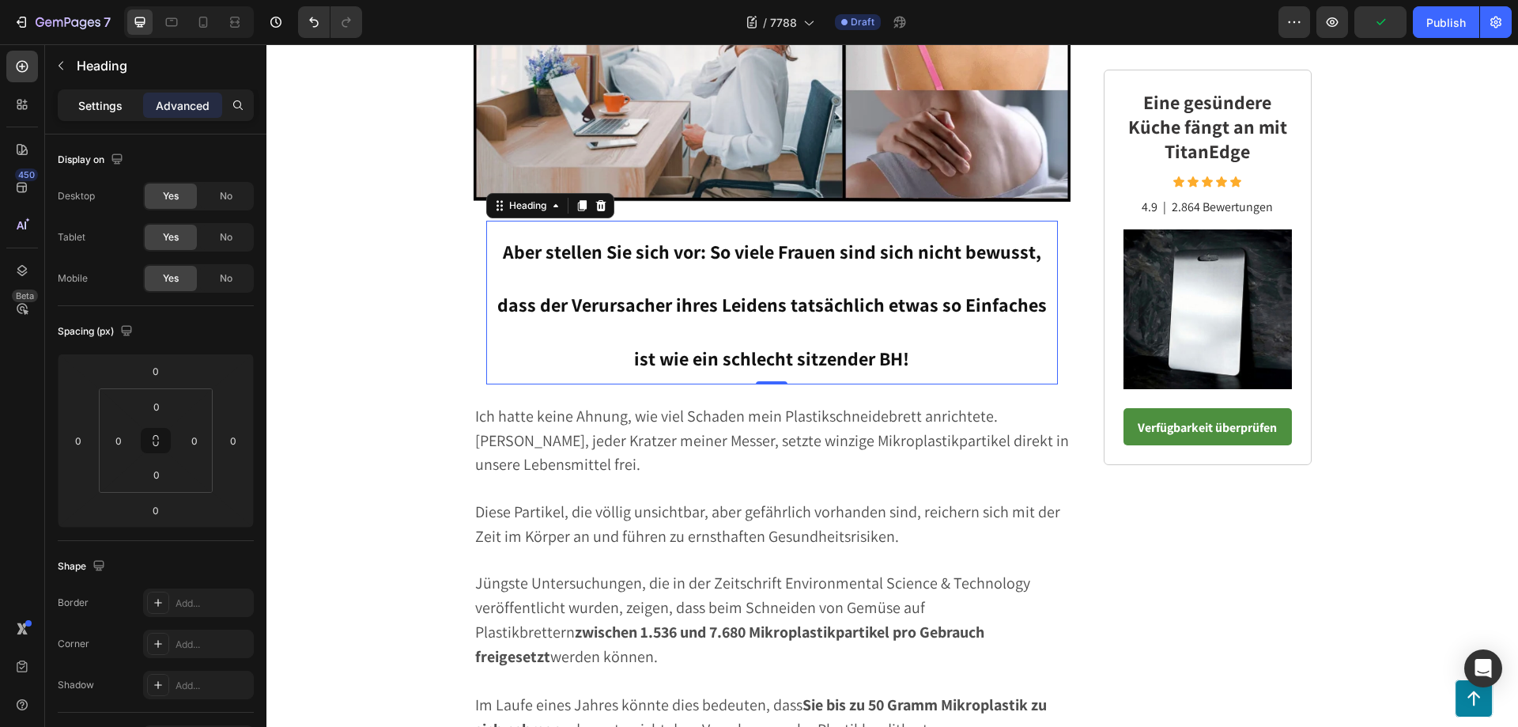
click at [98, 104] on p "Settings" at bounding box center [100, 105] width 44 height 17
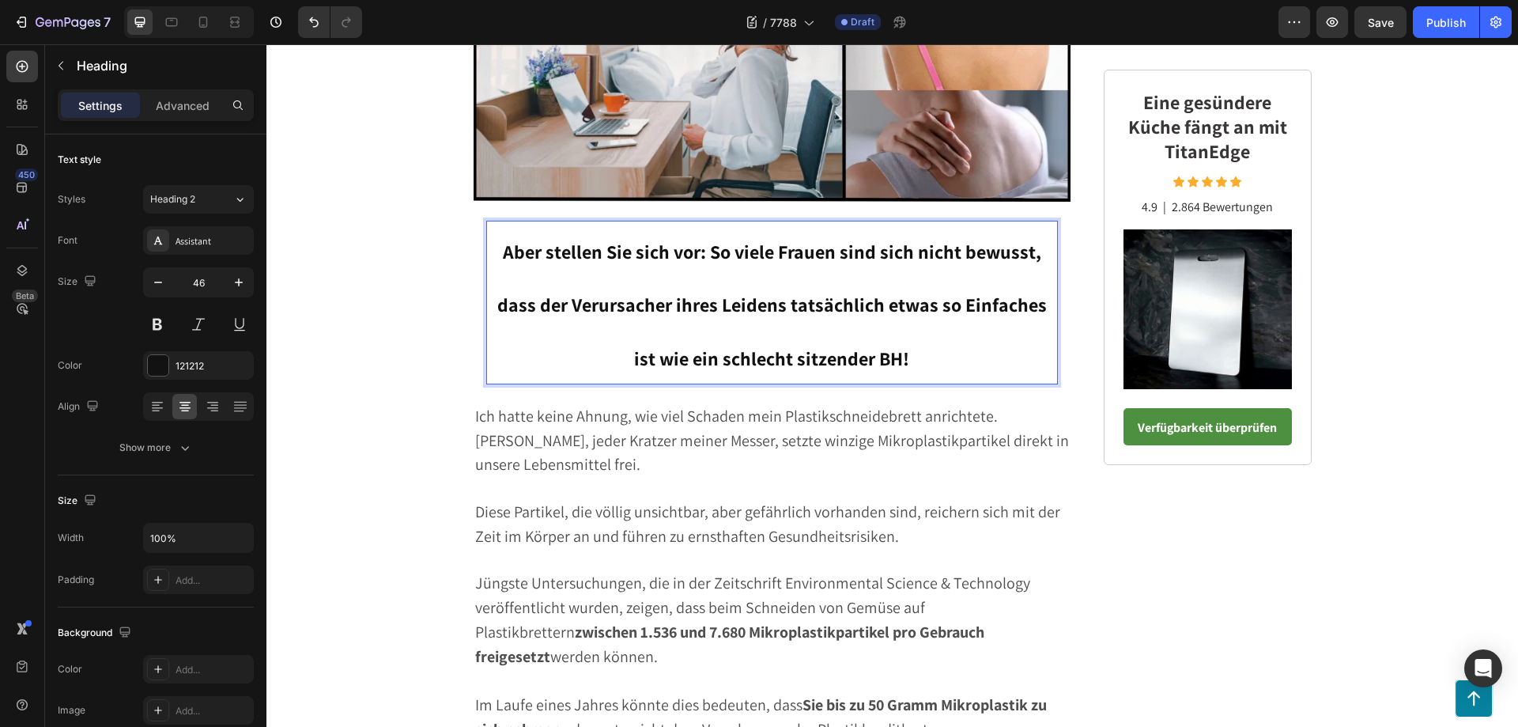
click at [770, 323] on p "Aber stellen Sie sich vor: So viele Frauen sind sich nicht bewusst, dass der Ve…" at bounding box center [772, 302] width 569 height 160
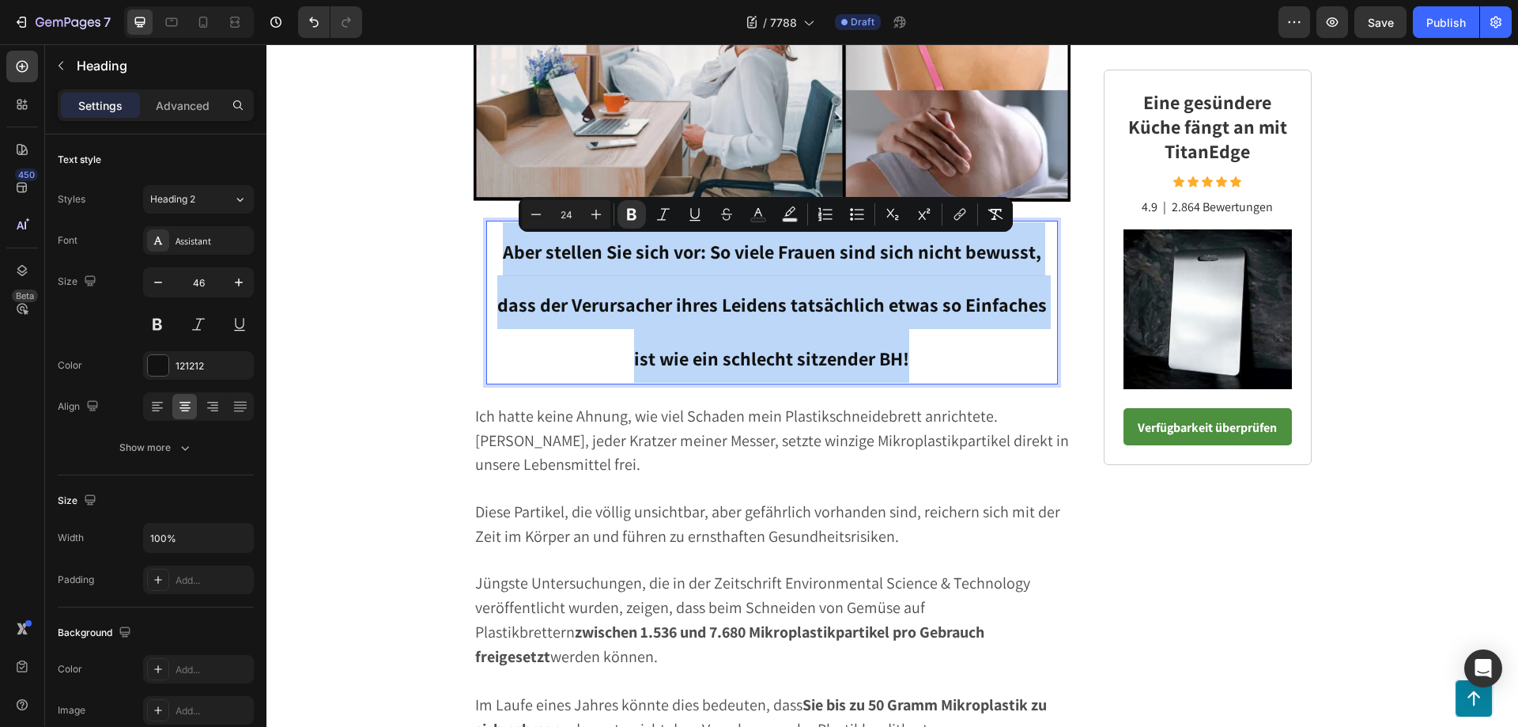
drag, startPoint x: 904, startPoint y: 357, endPoint x: 487, endPoint y: 258, distance: 429.2
click at [488, 258] on p "Aber stellen Sie sich vor: So viele Frauen sind sich nicht bewusst, dass der Ve…" at bounding box center [772, 302] width 569 height 160
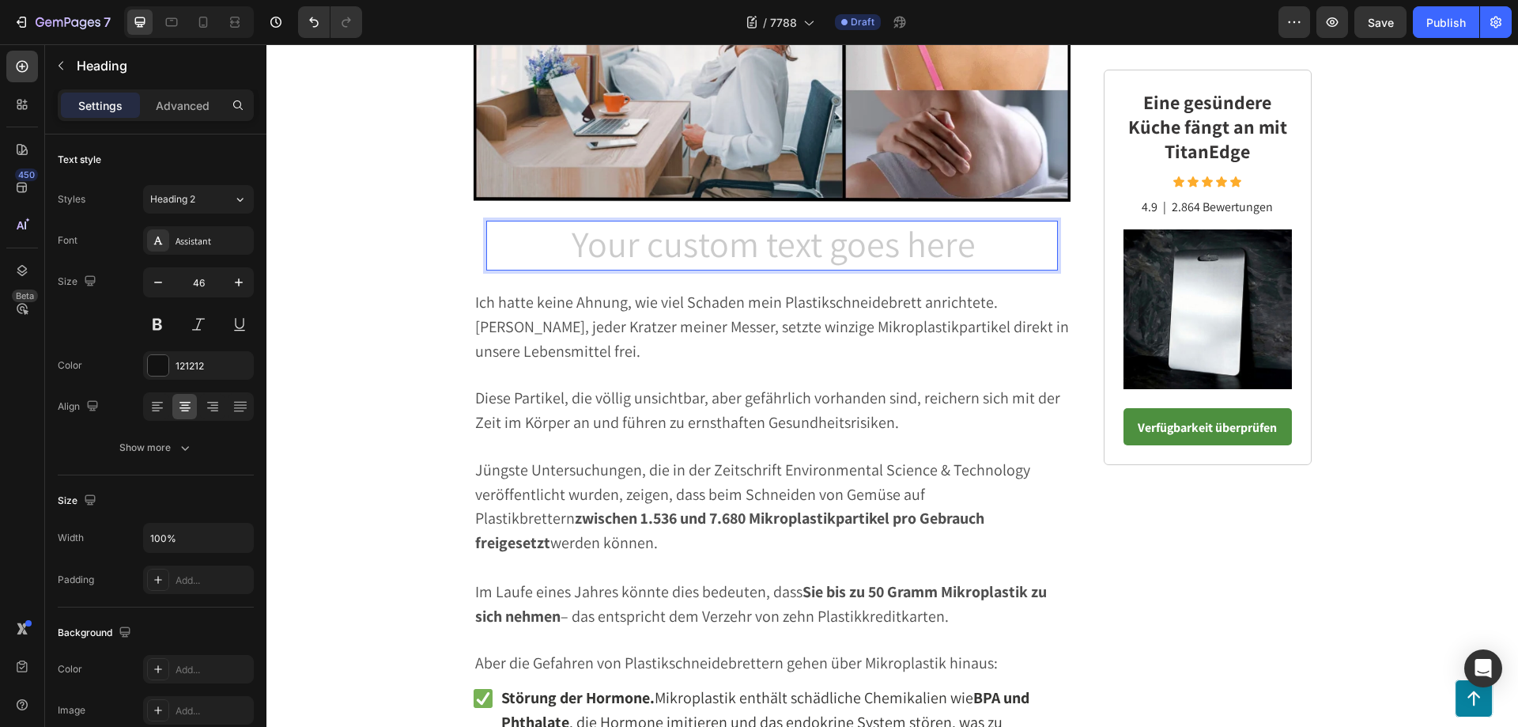
click at [573, 259] on h2 "Rich Text Editor. Editing area: main" at bounding box center [772, 246] width 572 height 51
click at [59, 69] on icon "button" at bounding box center [61, 65] width 13 height 13
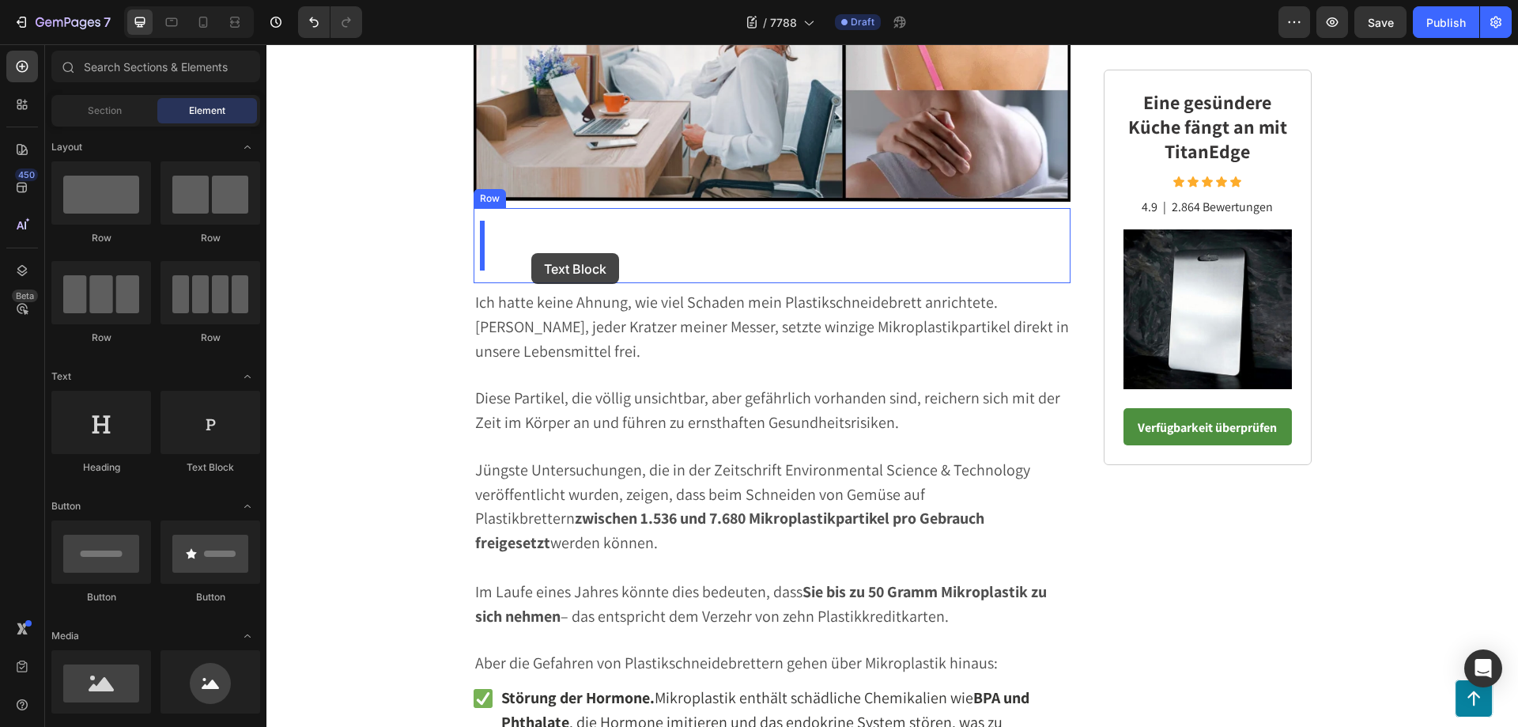
drag, startPoint x: 471, startPoint y: 470, endPoint x: 531, endPoint y: 253, distance: 225.6
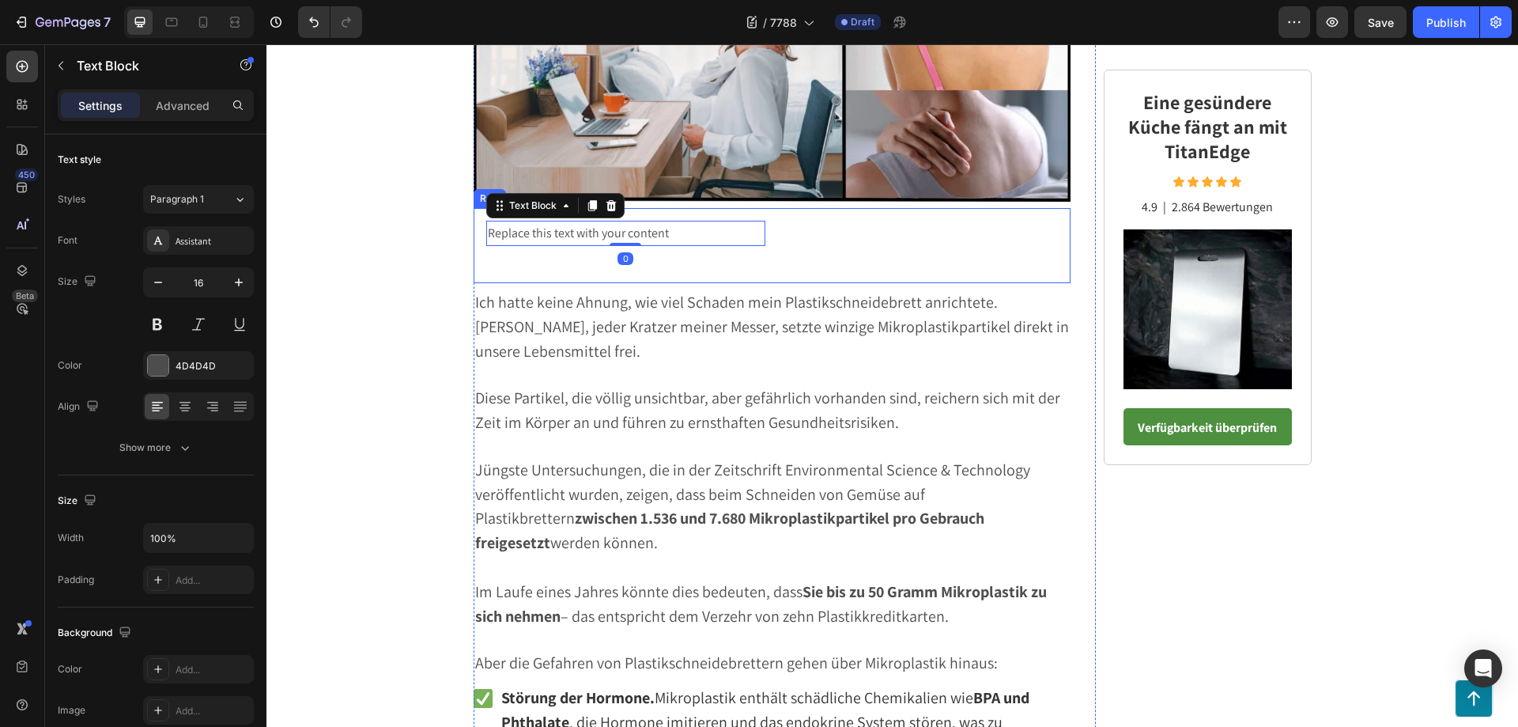
click at [782, 278] on div "Replace this text with your content Text Block 0 Heading Row" at bounding box center [773, 246] width 598 height 76
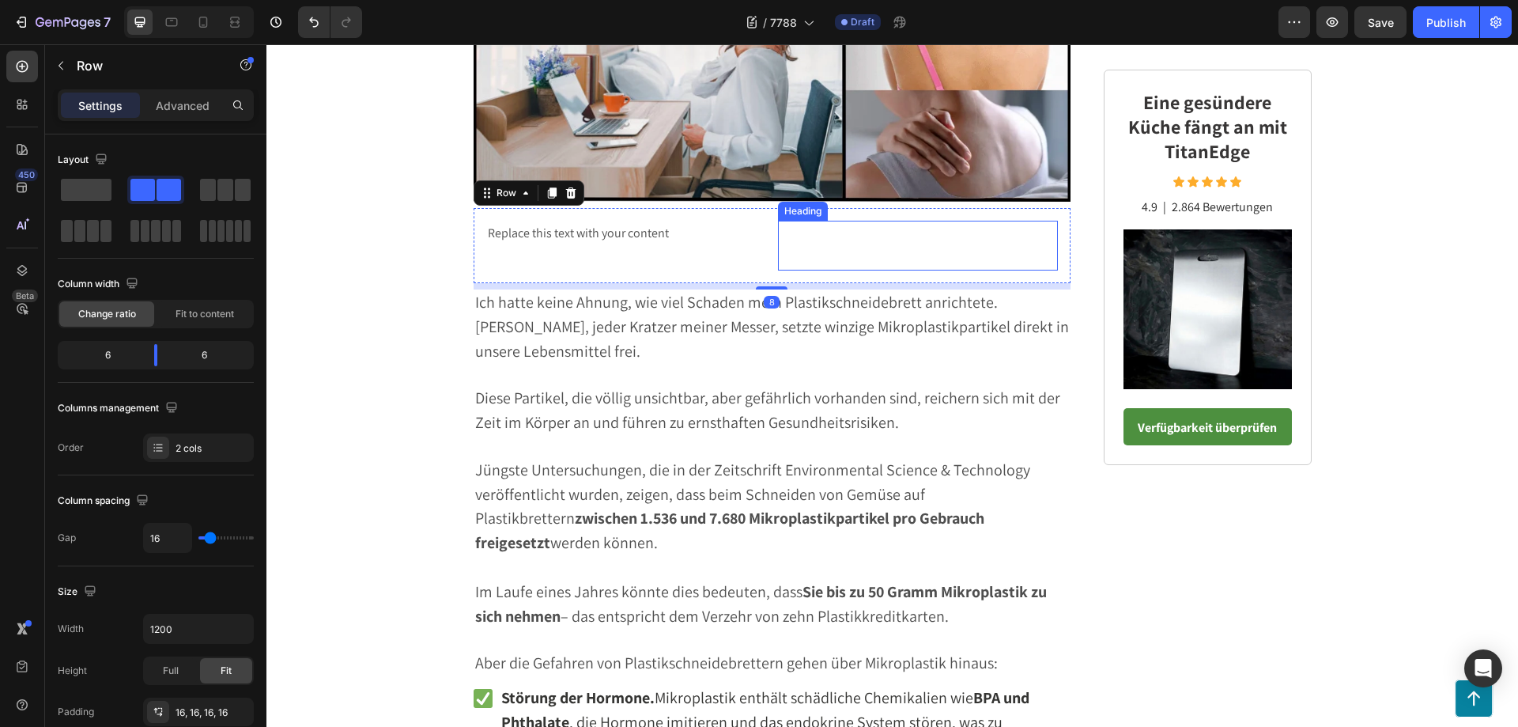
click at [816, 259] on p "Rich Text Editor. Editing area: main" at bounding box center [918, 245] width 277 height 47
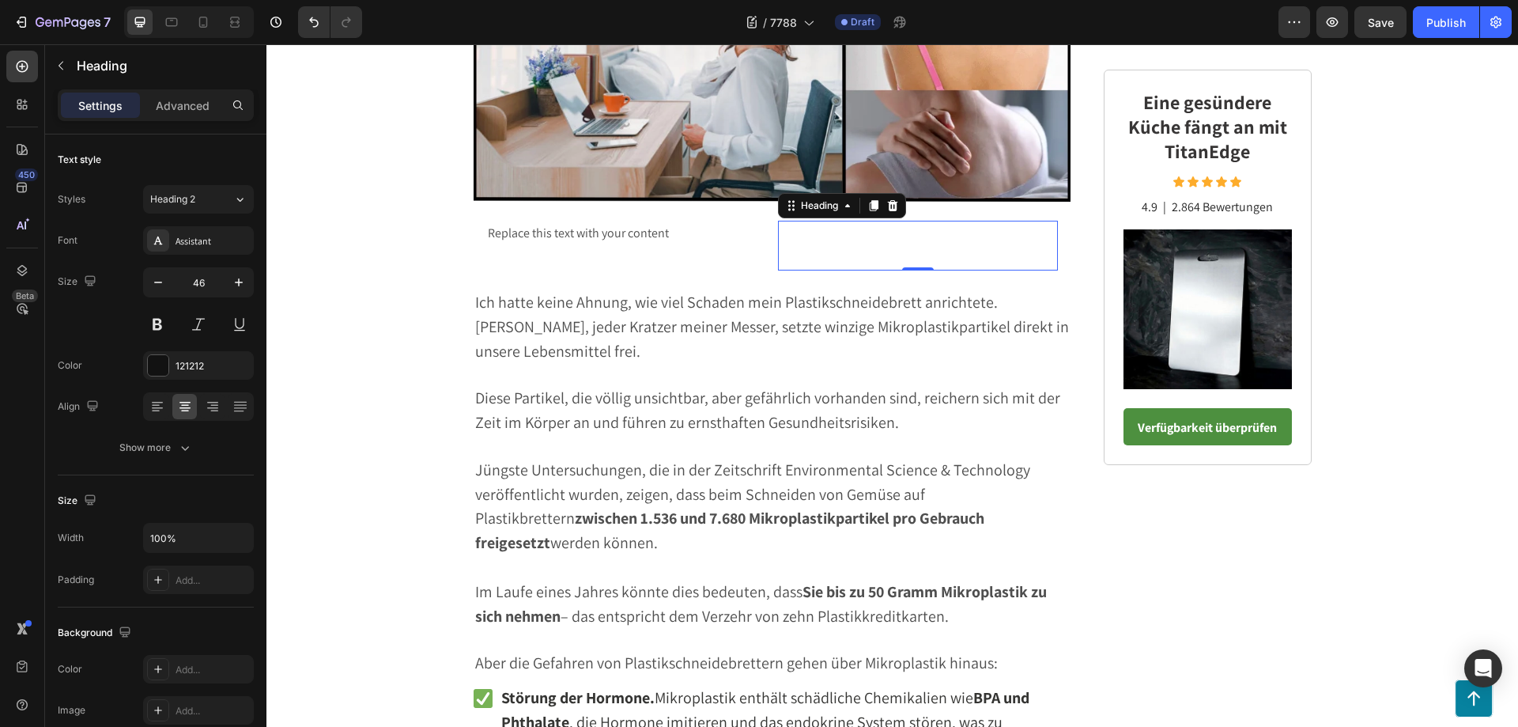
click at [727, 255] on div "Replace this text with your content Text Block" at bounding box center [626, 246] width 280 height 51
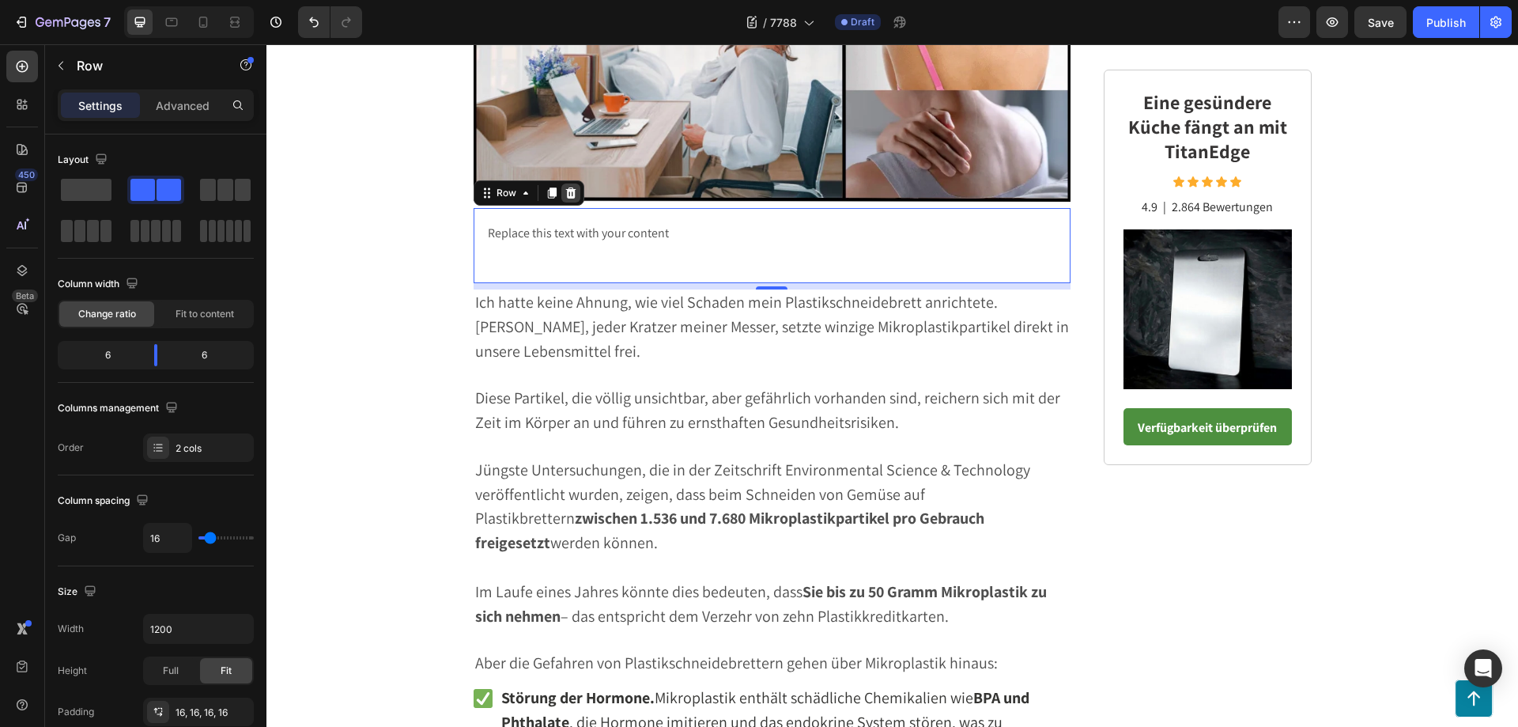
click at [571, 195] on div at bounding box center [570, 192] width 19 height 19
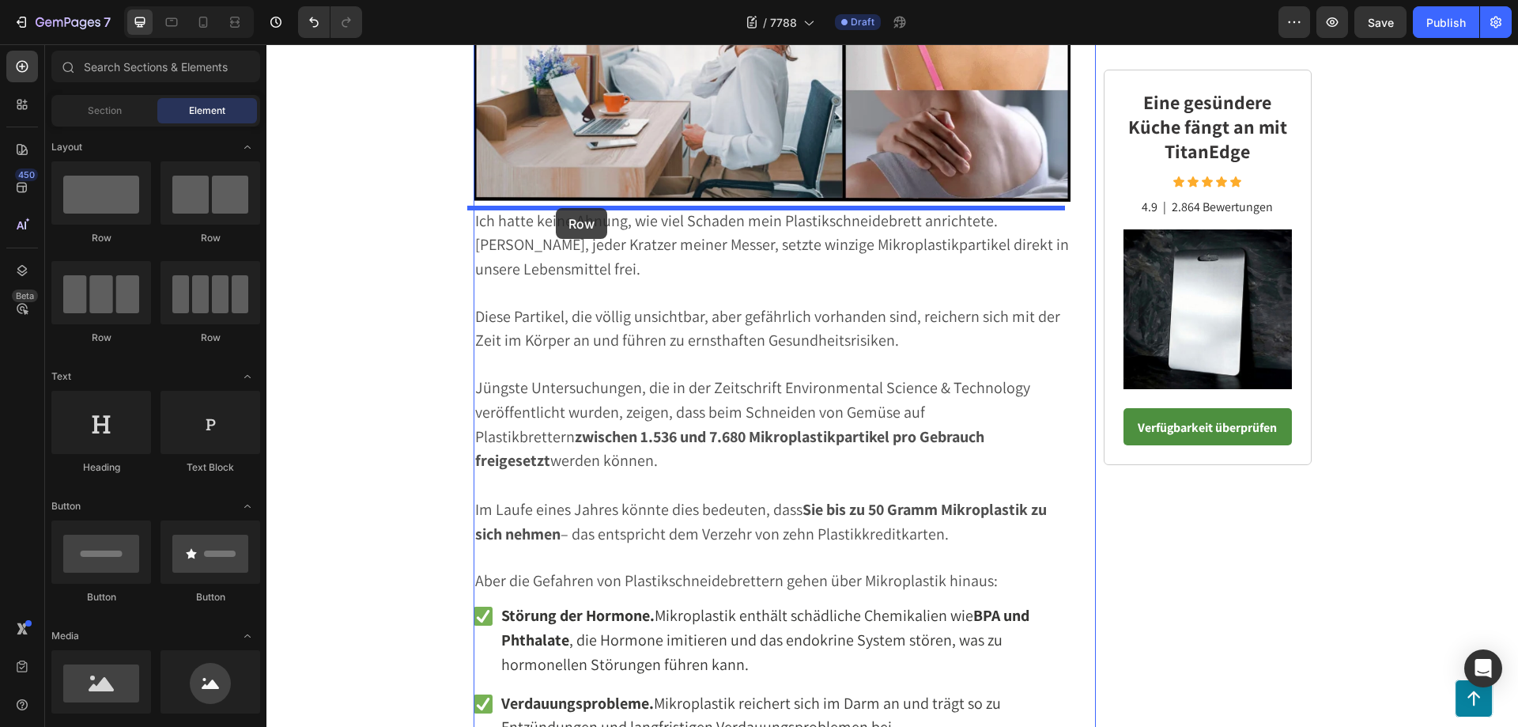
drag, startPoint x: 368, startPoint y: 249, endPoint x: 556, endPoint y: 208, distance: 192.6
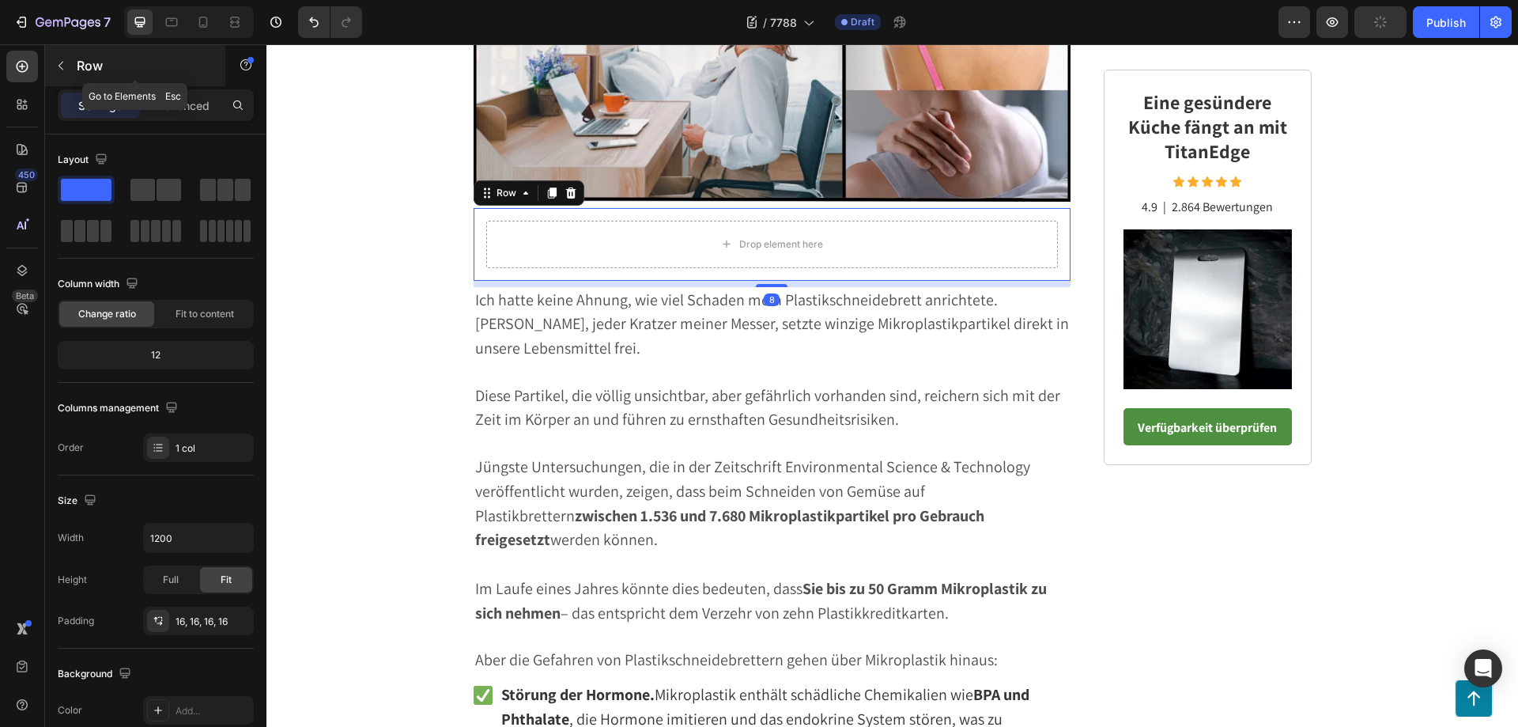
click at [66, 63] on icon "button" at bounding box center [61, 65] width 13 height 13
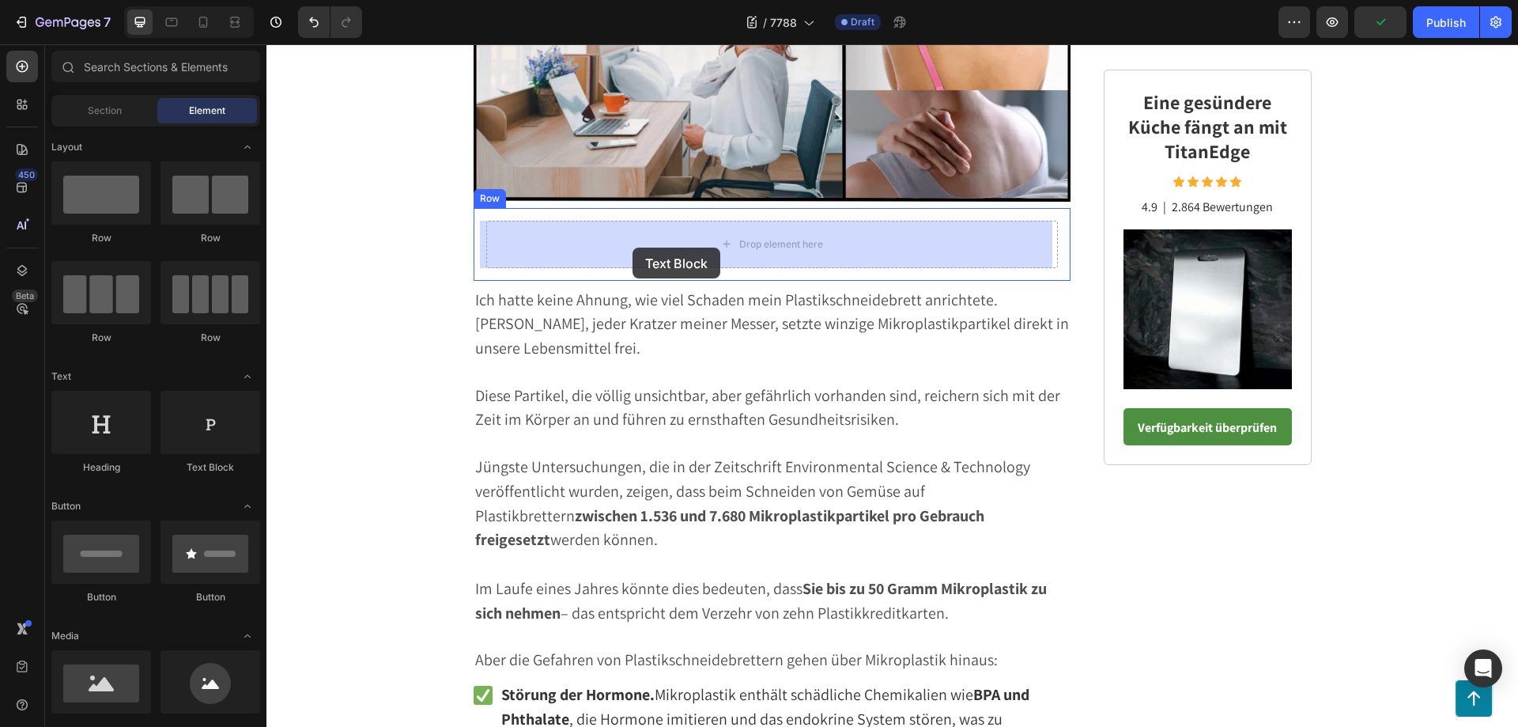
drag, startPoint x: 482, startPoint y: 473, endPoint x: 632, endPoint y: 247, distance: 270.8
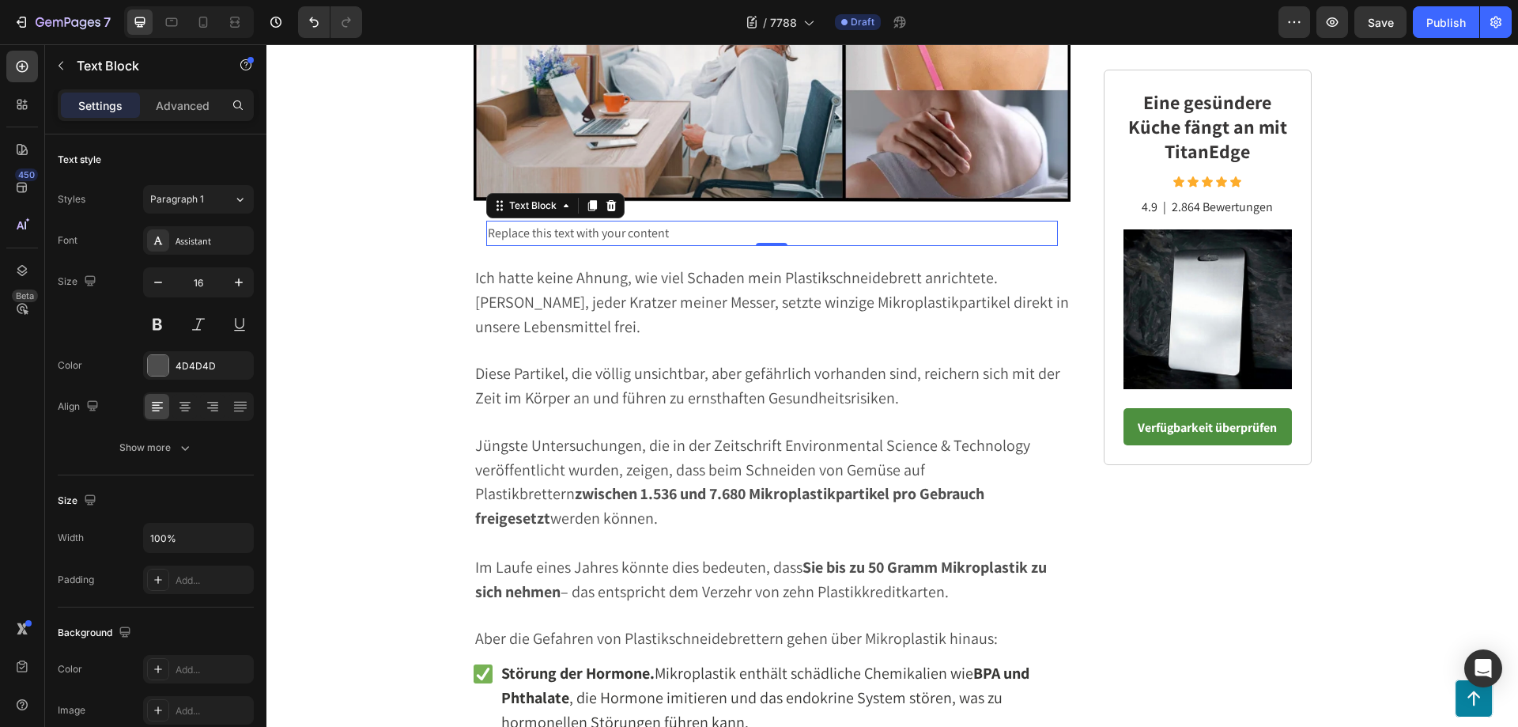
click at [694, 228] on div "Replace this text with your content" at bounding box center [772, 234] width 572 height 26
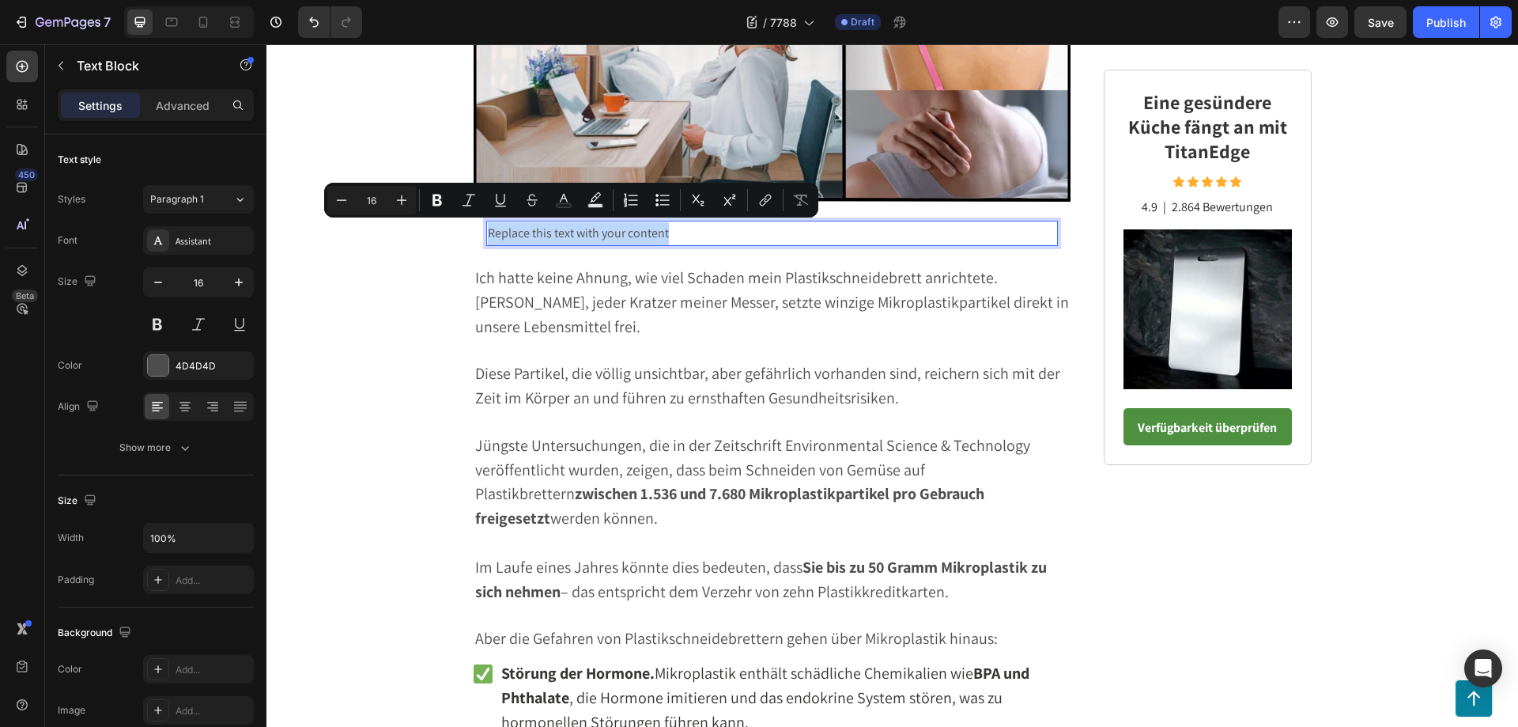
drag, startPoint x: 693, startPoint y: 229, endPoint x: 480, endPoint y: 228, distance: 213.5
click at [486, 228] on div "Replace this text with your content" at bounding box center [772, 234] width 572 height 26
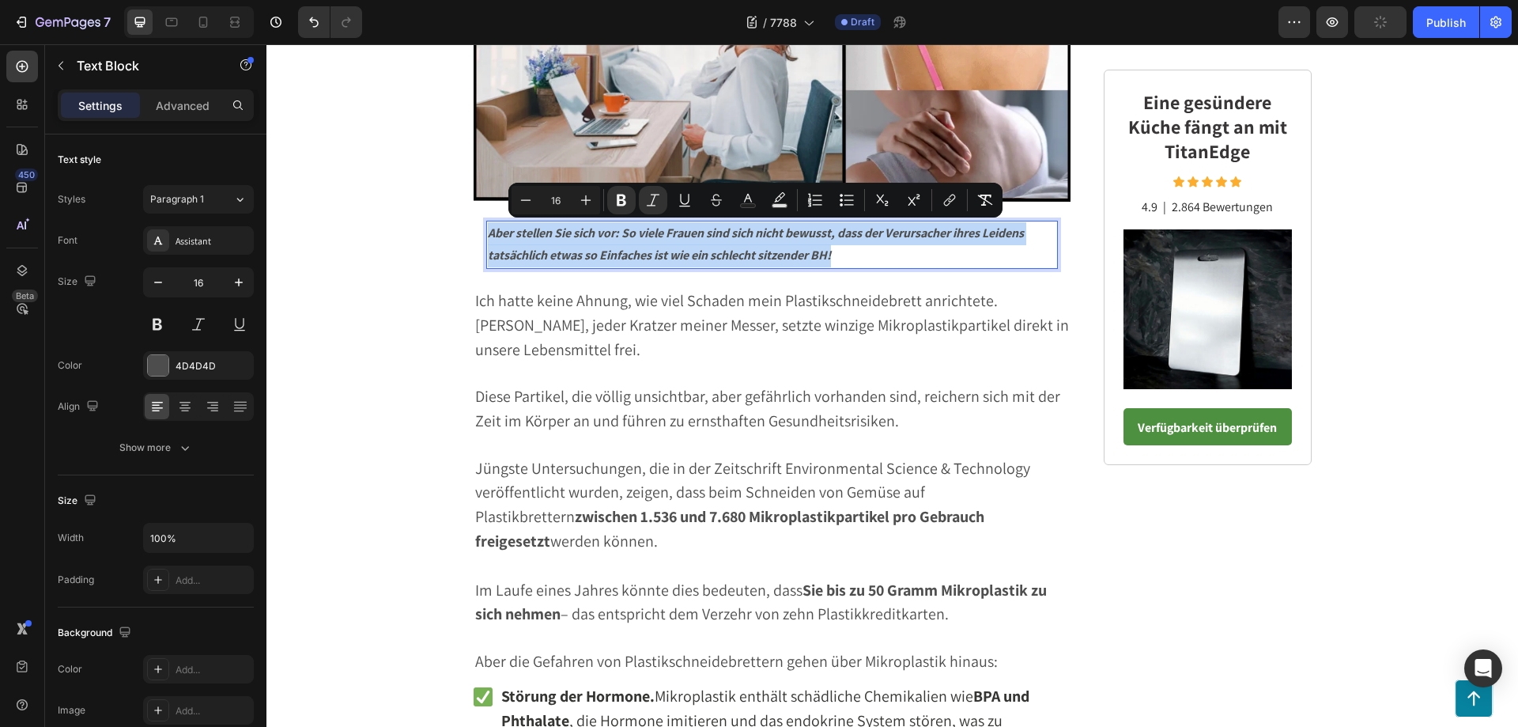
drag, startPoint x: 851, startPoint y: 260, endPoint x: 481, endPoint y: 236, distance: 370.8
click at [486, 236] on div "Aber stellen Sie sich vor: So viele Frauen sind sich nicht bewusst, dass der Ve…" at bounding box center [772, 245] width 572 height 49
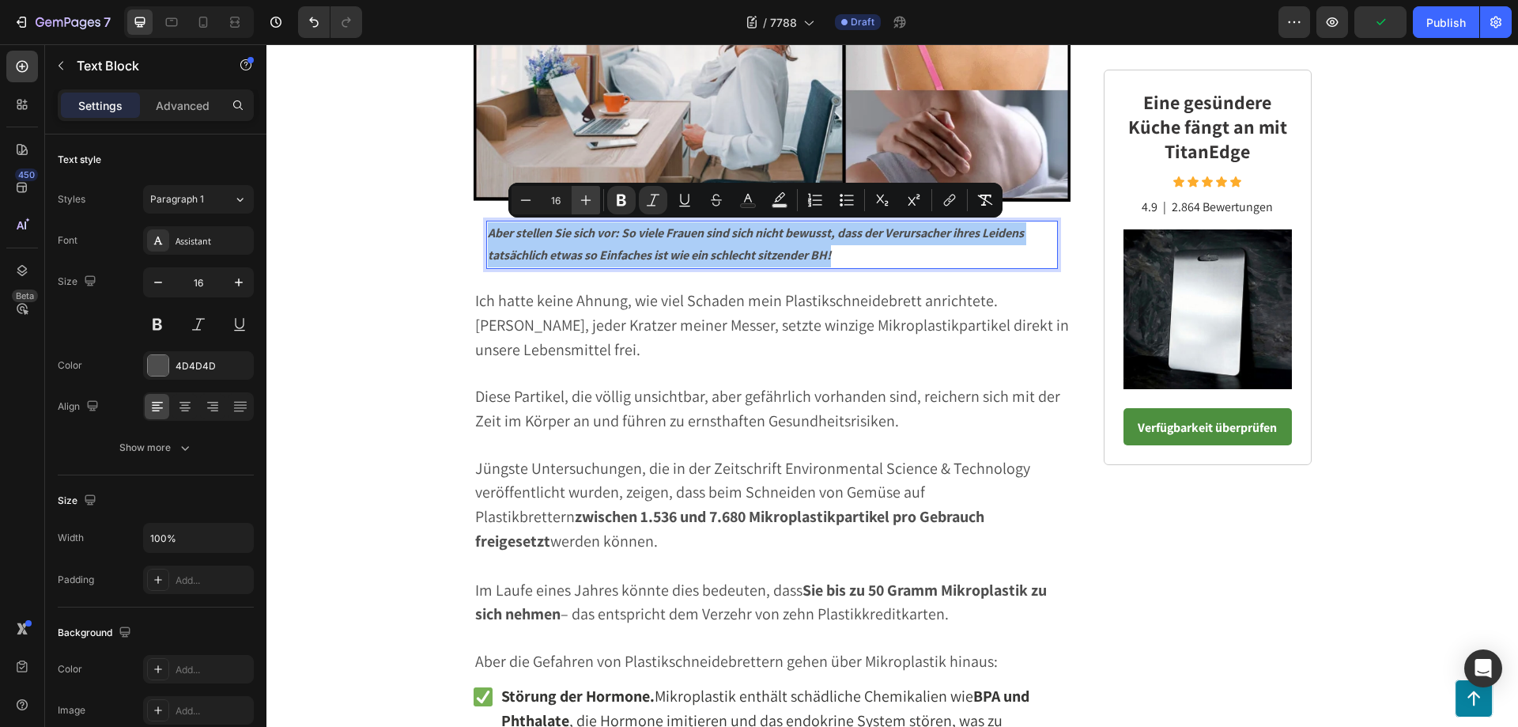
click at [583, 198] on icon "Editor contextual toolbar" at bounding box center [586, 200] width 16 height 16
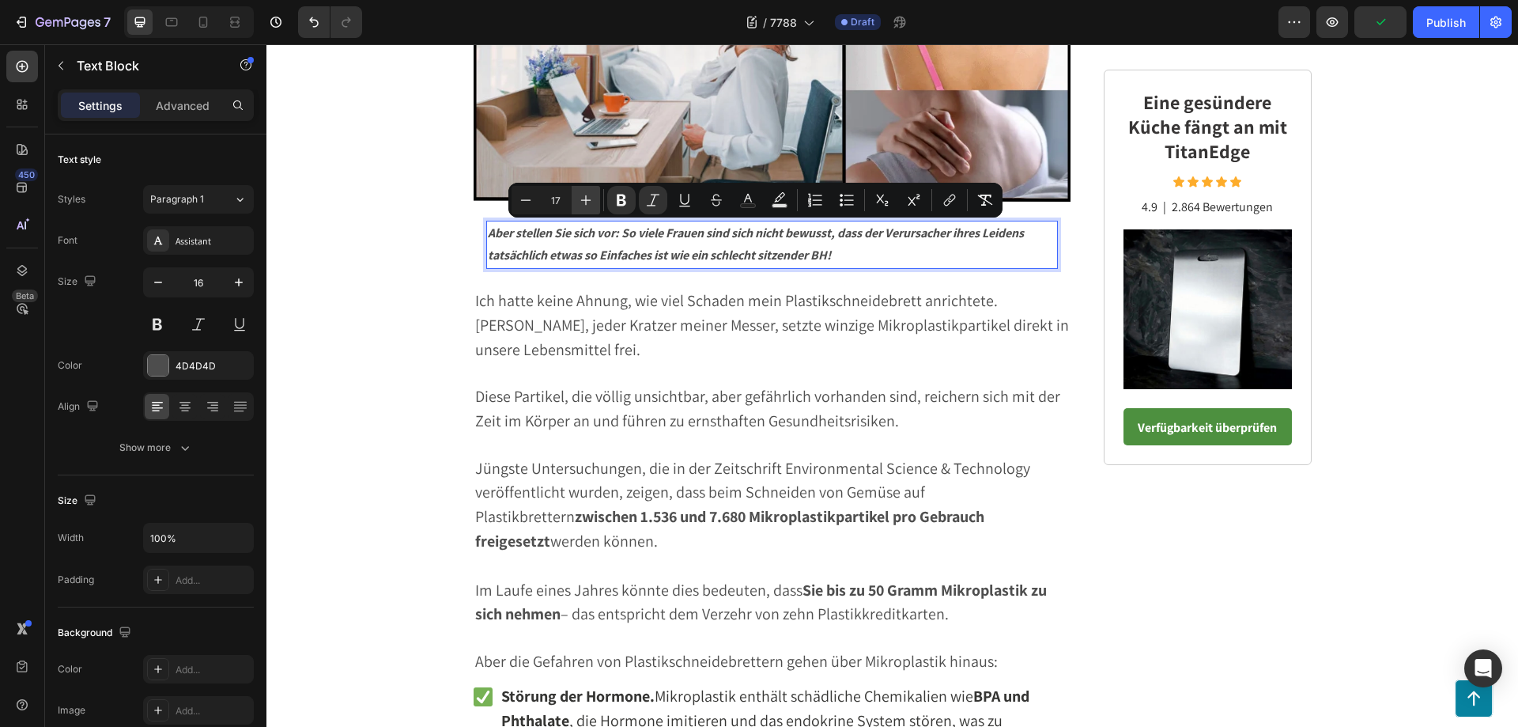
click at [583, 198] on icon "Editor contextual toolbar" at bounding box center [586, 200] width 16 height 16
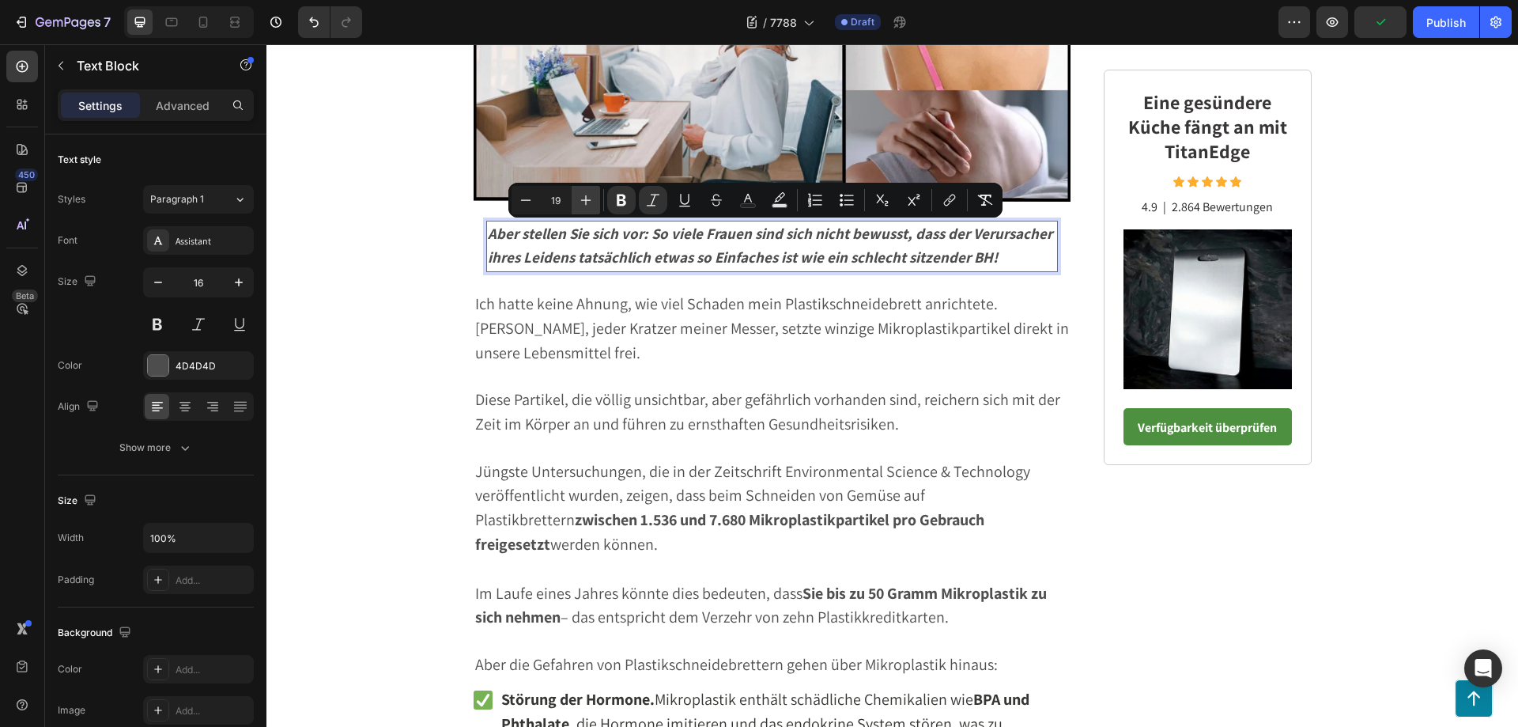
click at [583, 198] on icon "Editor contextual toolbar" at bounding box center [586, 200] width 16 height 16
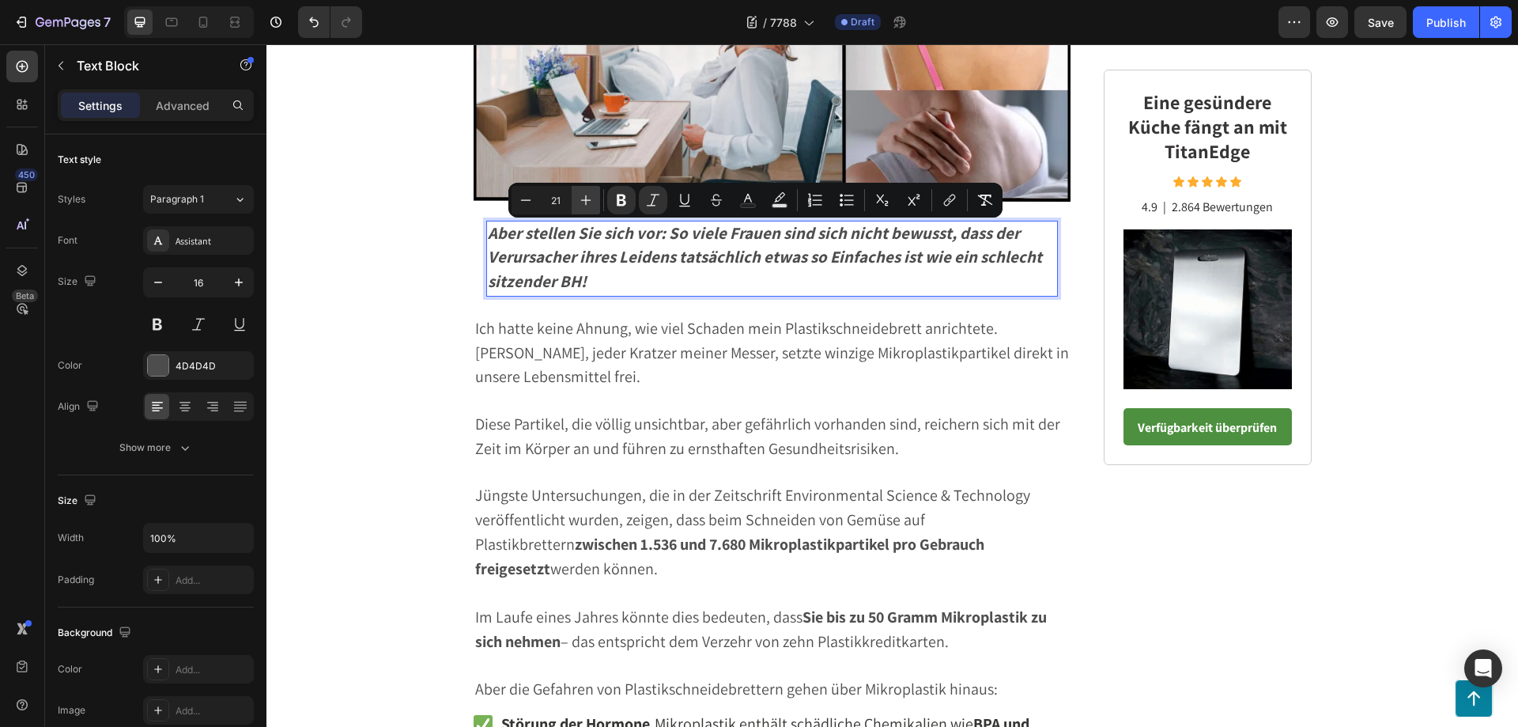
click at [583, 198] on icon "Editor contextual toolbar" at bounding box center [586, 200] width 16 height 16
type input "24"
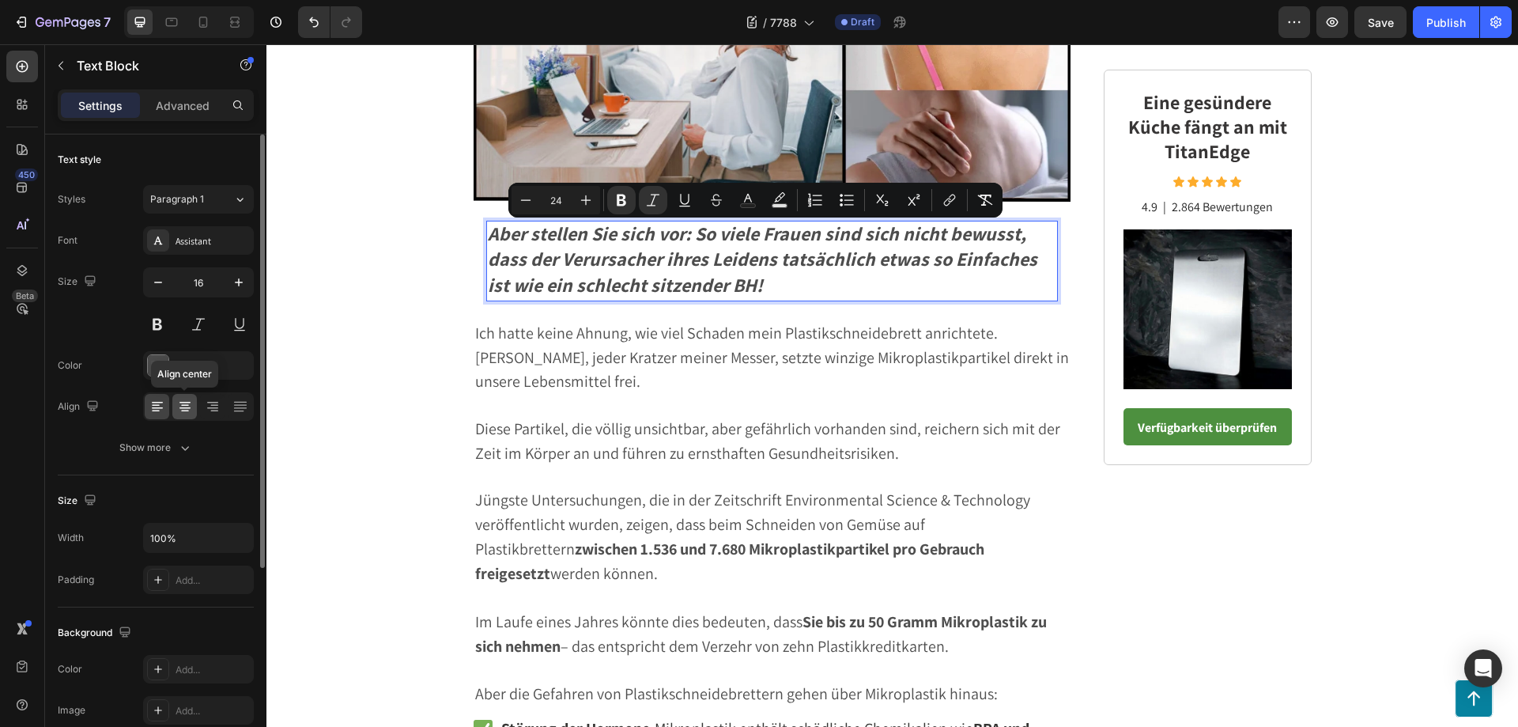
click at [189, 403] on icon at bounding box center [185, 406] width 16 height 16
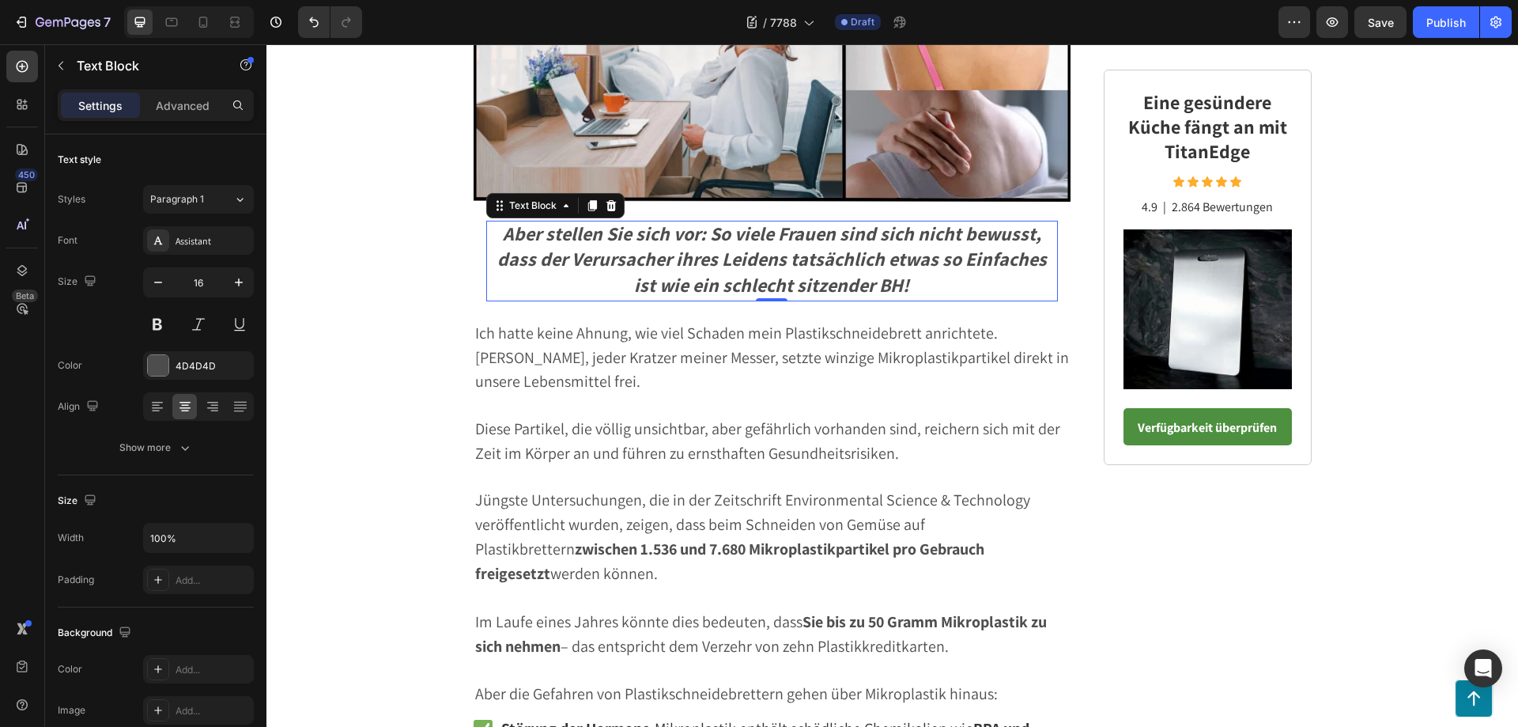
click at [946, 289] on p "Aber stellen Sie sich vor: So viele Frauen sind sich nicht bewusst, dass der Ve…" at bounding box center [772, 260] width 569 height 77
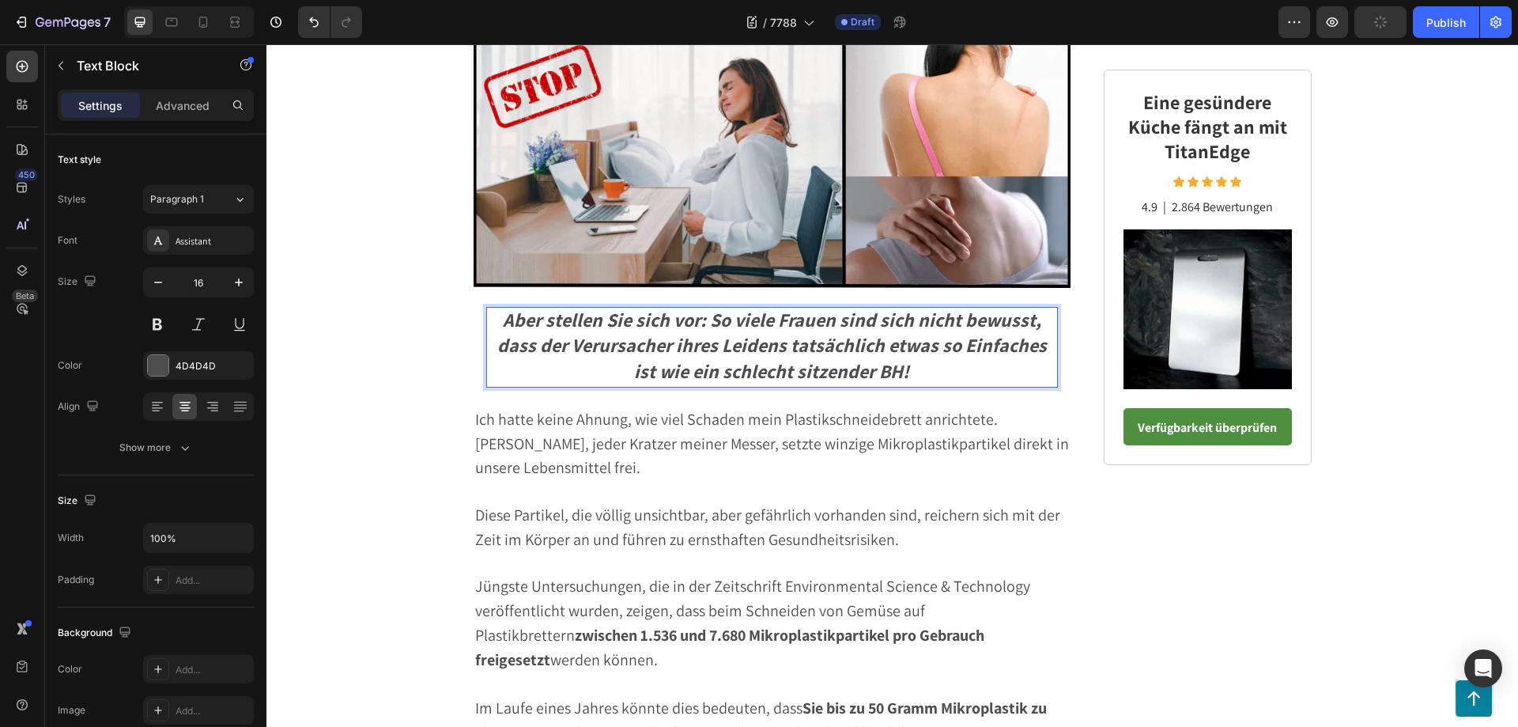
scroll to position [1023, 0]
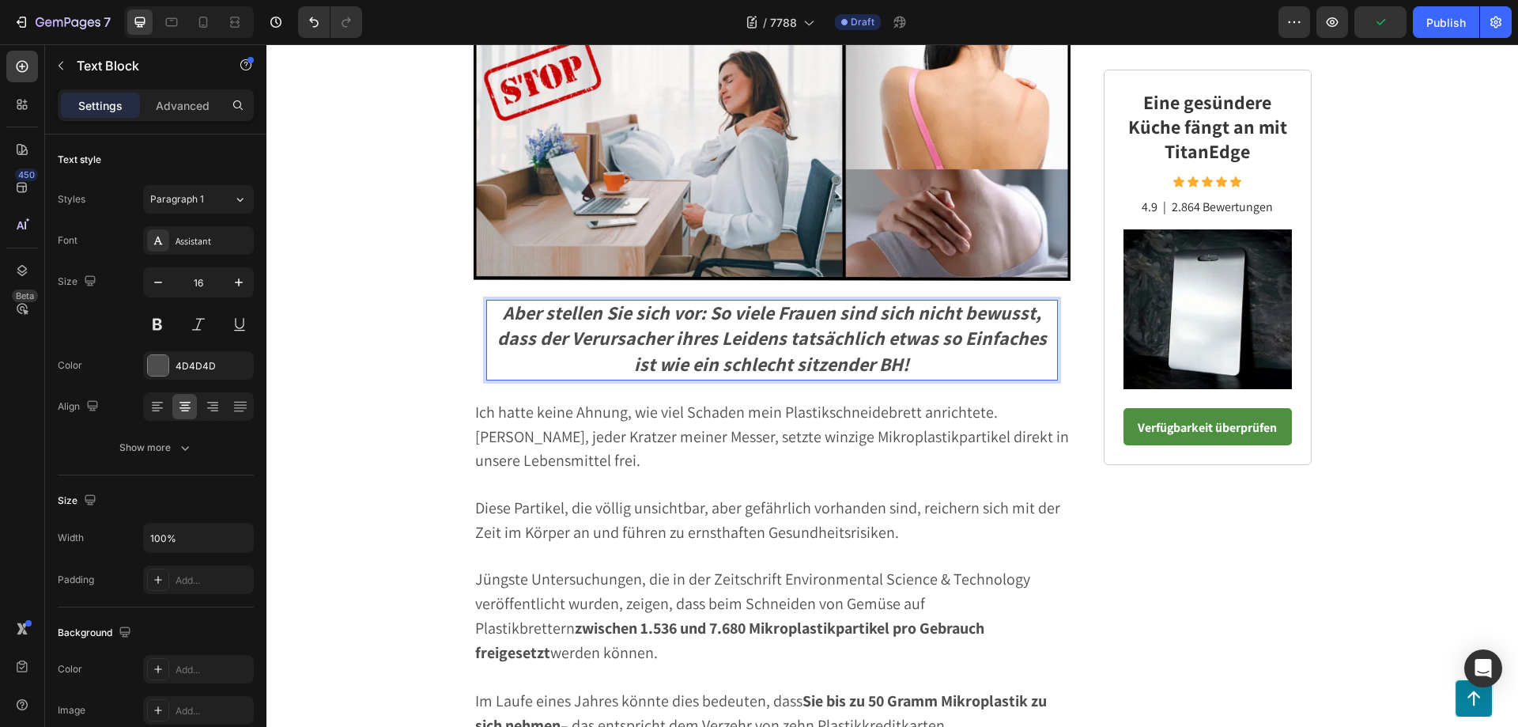
click at [911, 361] on p "Aber stellen Sie sich vor: So viele Frauen sind sich nicht bewusst, dass der Ve…" at bounding box center [772, 339] width 569 height 77
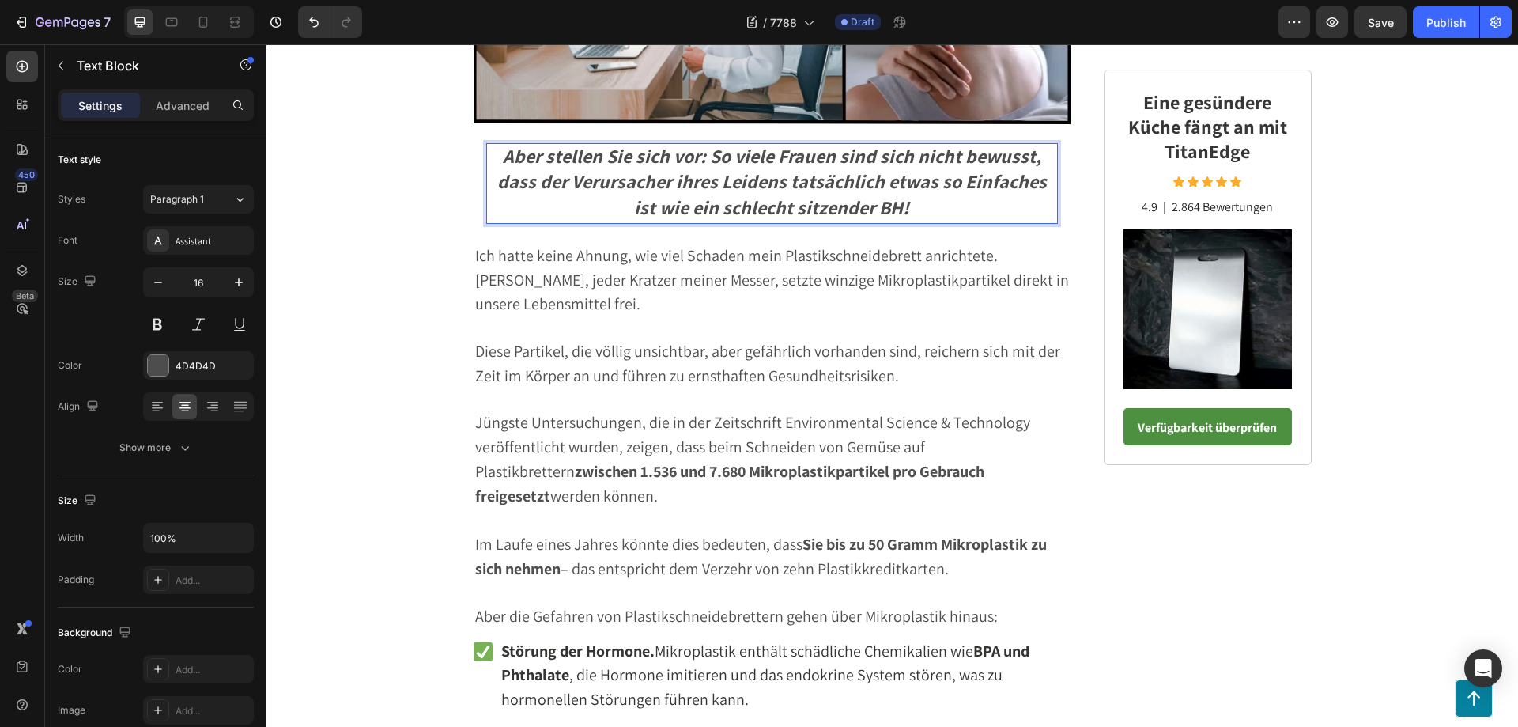
scroll to position [1181, 0]
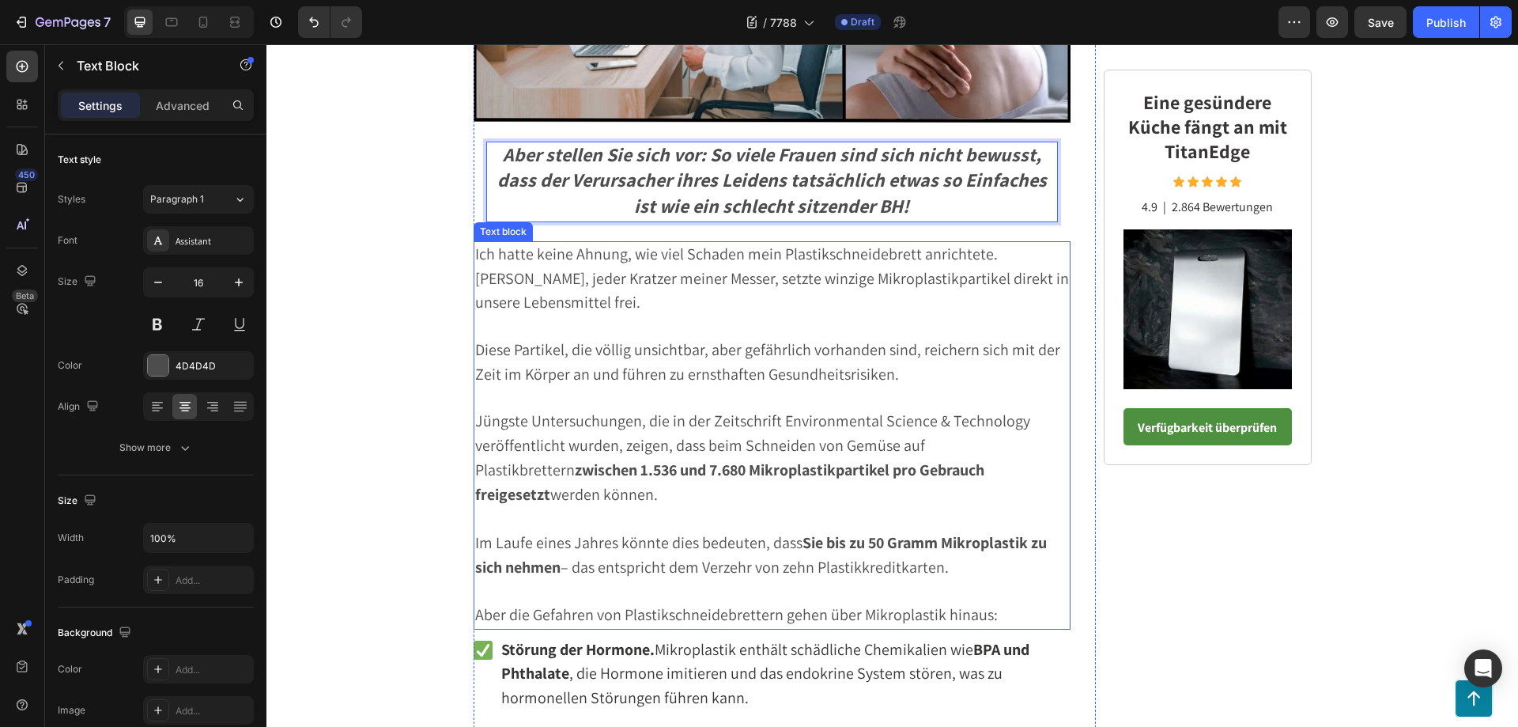
click at [996, 603] on p "Aber die Gefahren von Plastikschneidebrettern gehen über Mikroplastik hinaus:" at bounding box center [772, 615] width 595 height 25
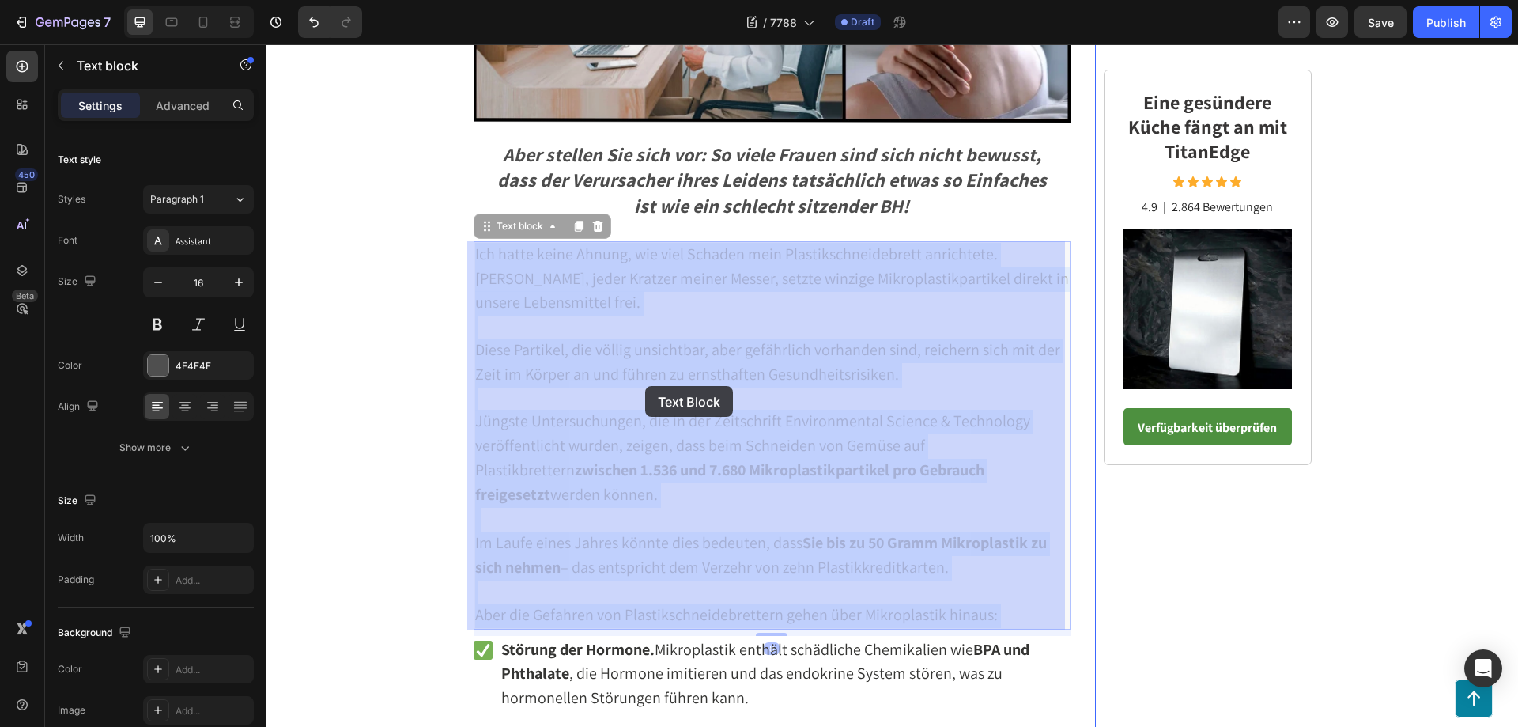
drag, startPoint x: 994, startPoint y: 614, endPoint x: 645, endPoint y: 386, distance: 416.9
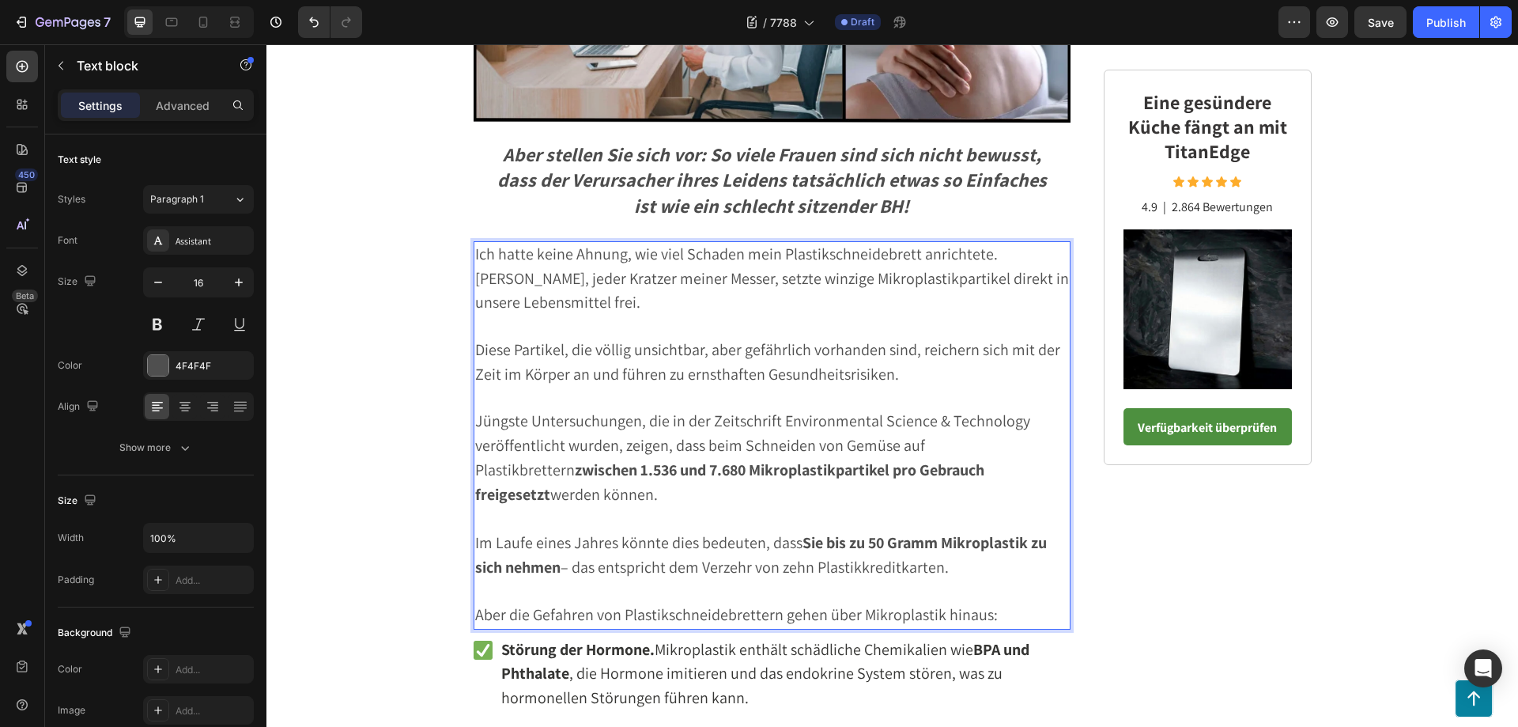
click at [1002, 607] on p "Aber die Gefahren von Plastikschneidebrettern gehen über Mikroplastik hinaus:" at bounding box center [772, 615] width 595 height 25
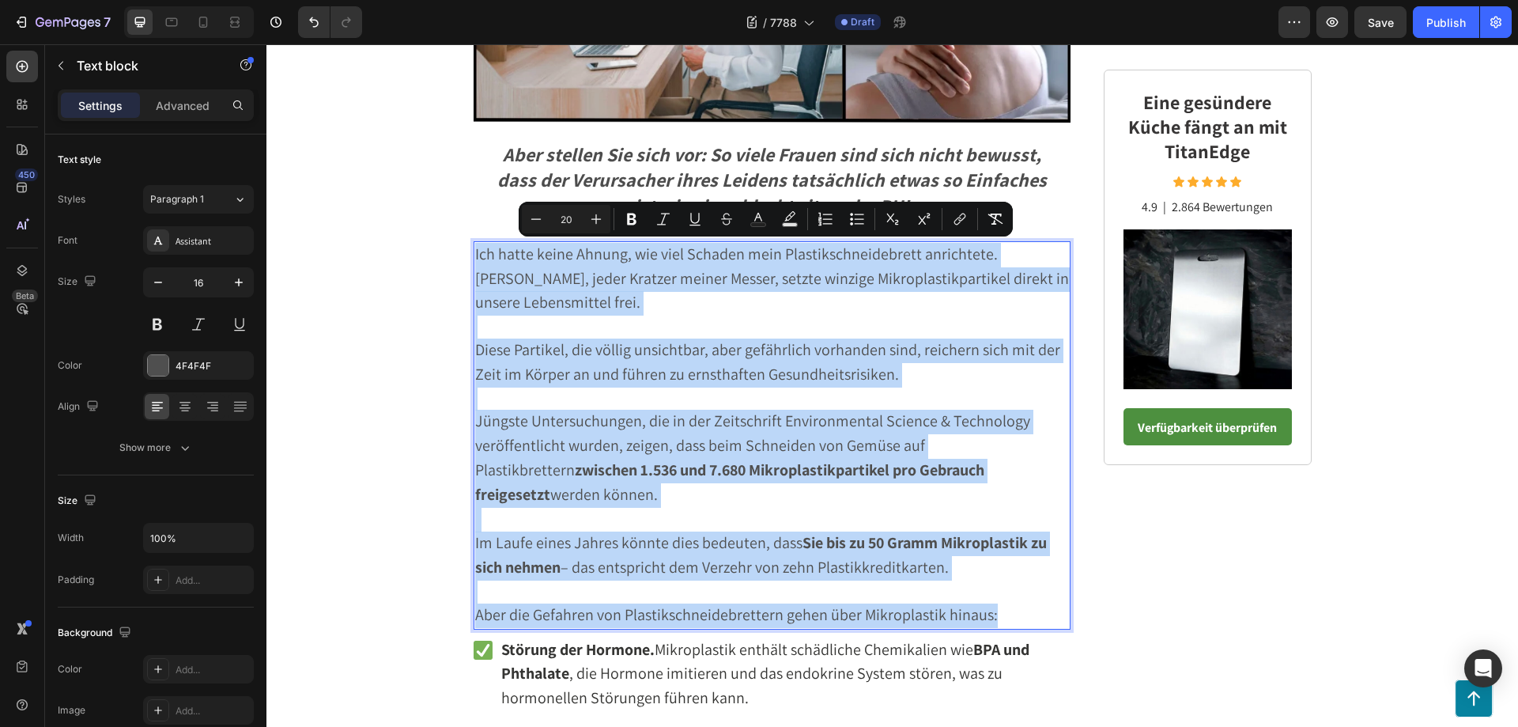
drag, startPoint x: 999, startPoint y: 618, endPoint x: 470, endPoint y: 253, distance: 642.8
click at [474, 253] on div "Ich hatte keine Ahnung, wie viel Schaden mein Plastikschneidebrett anrichtete. …" at bounding box center [773, 435] width 598 height 388
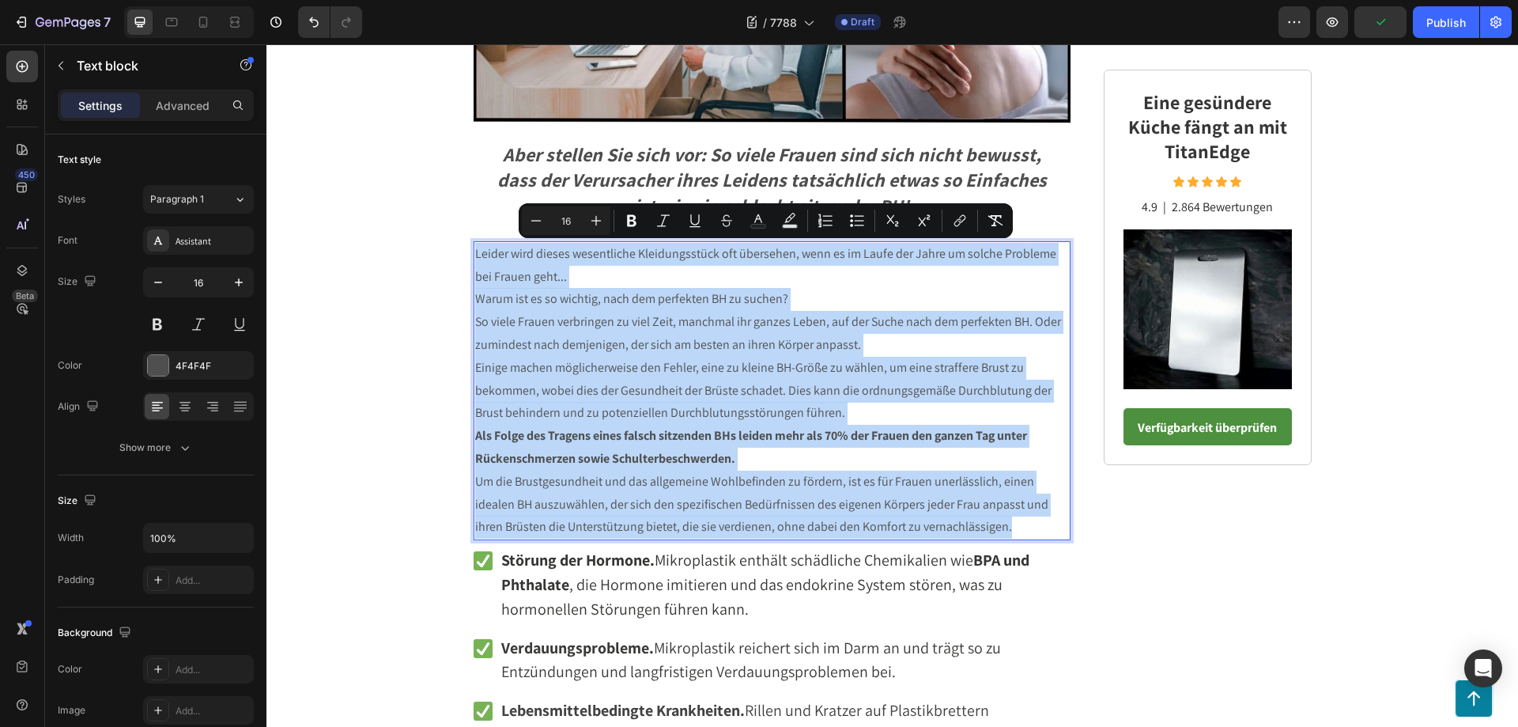
drag, startPoint x: 981, startPoint y: 526, endPoint x: 469, endPoint y: 253, distance: 580.4
click at [474, 253] on div "Leider wird dieses wesentliche Kleidungsstück oft übersehen, wenn es im Laufe d…" at bounding box center [773, 390] width 598 height 299
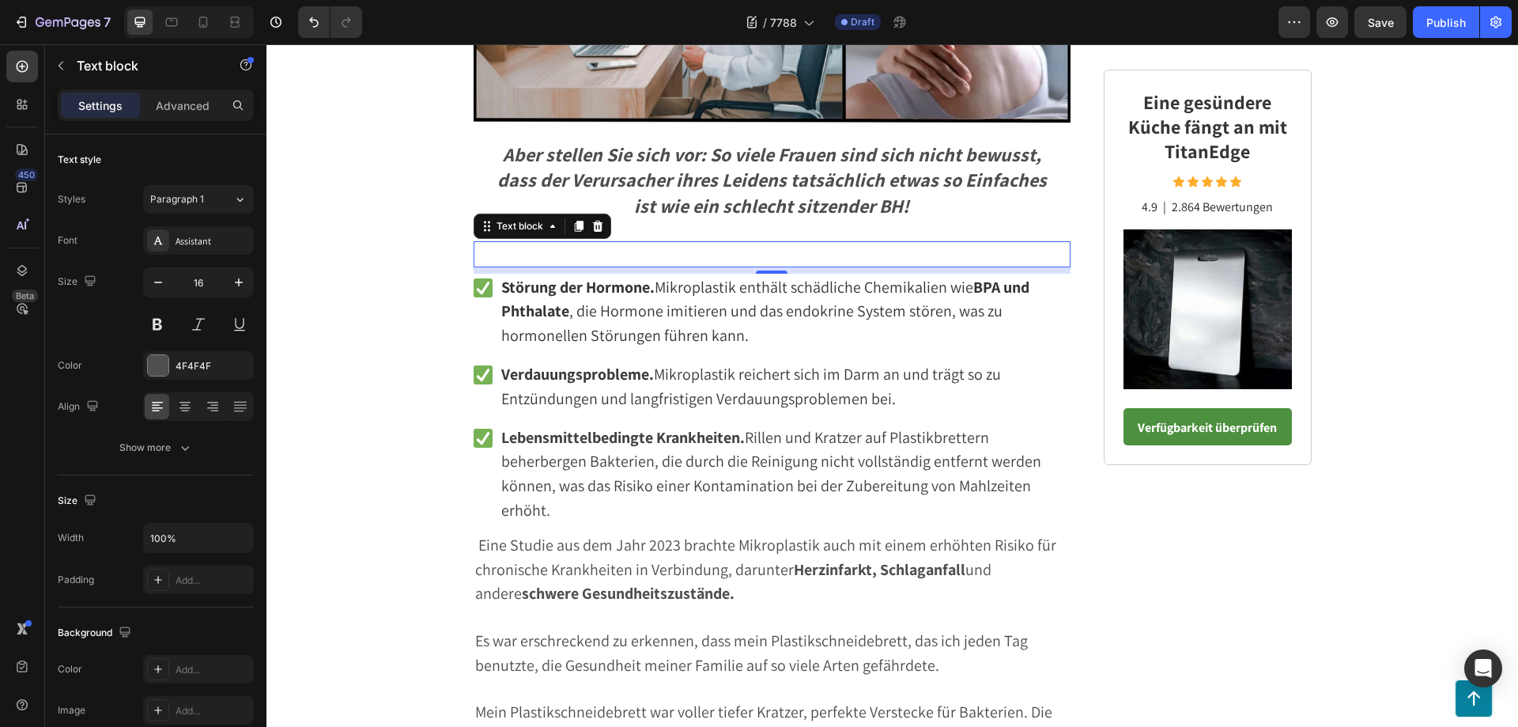
click at [598, 251] on div "Rich Text Editor. Editing area: main" at bounding box center [773, 254] width 598 height 26
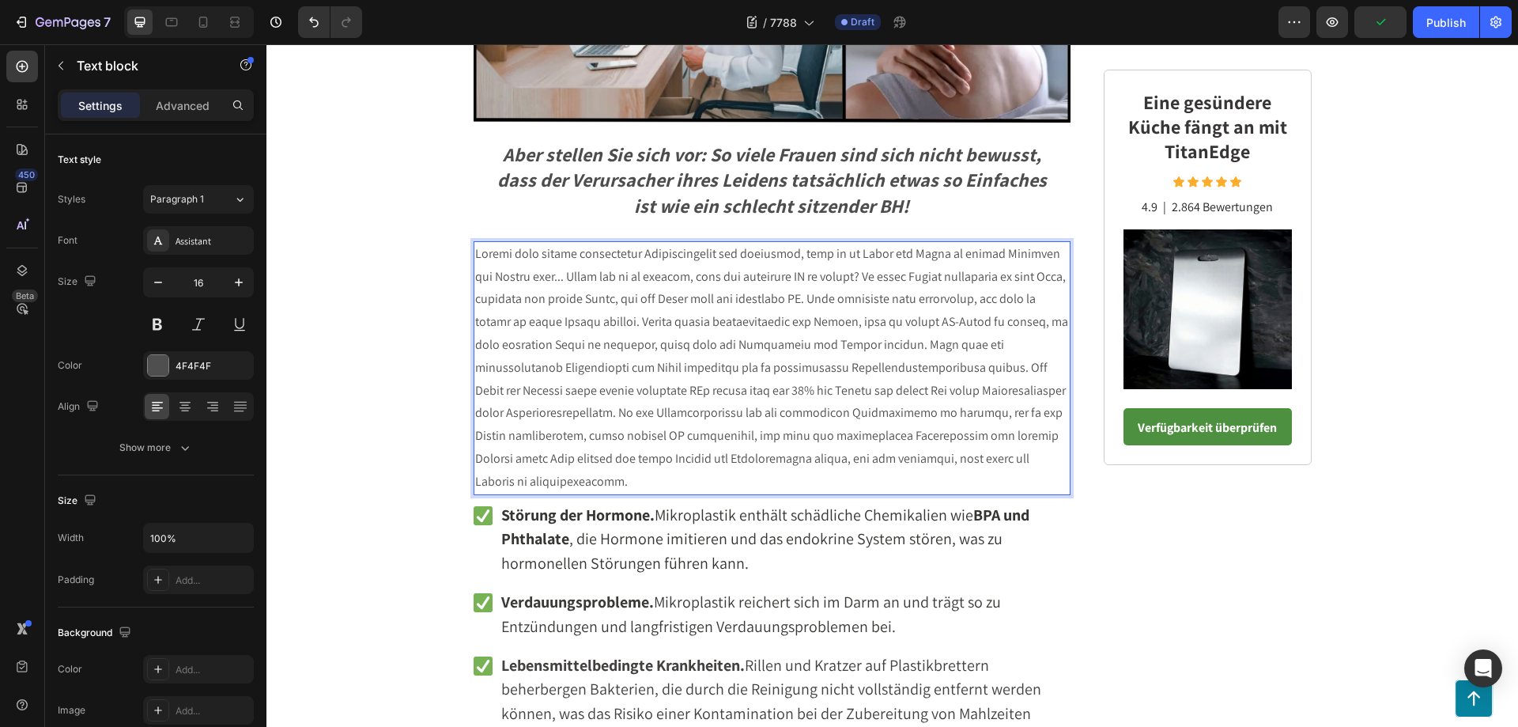
click at [544, 280] on p "Rich Text Editor. Editing area: main" at bounding box center [772, 368] width 595 height 251
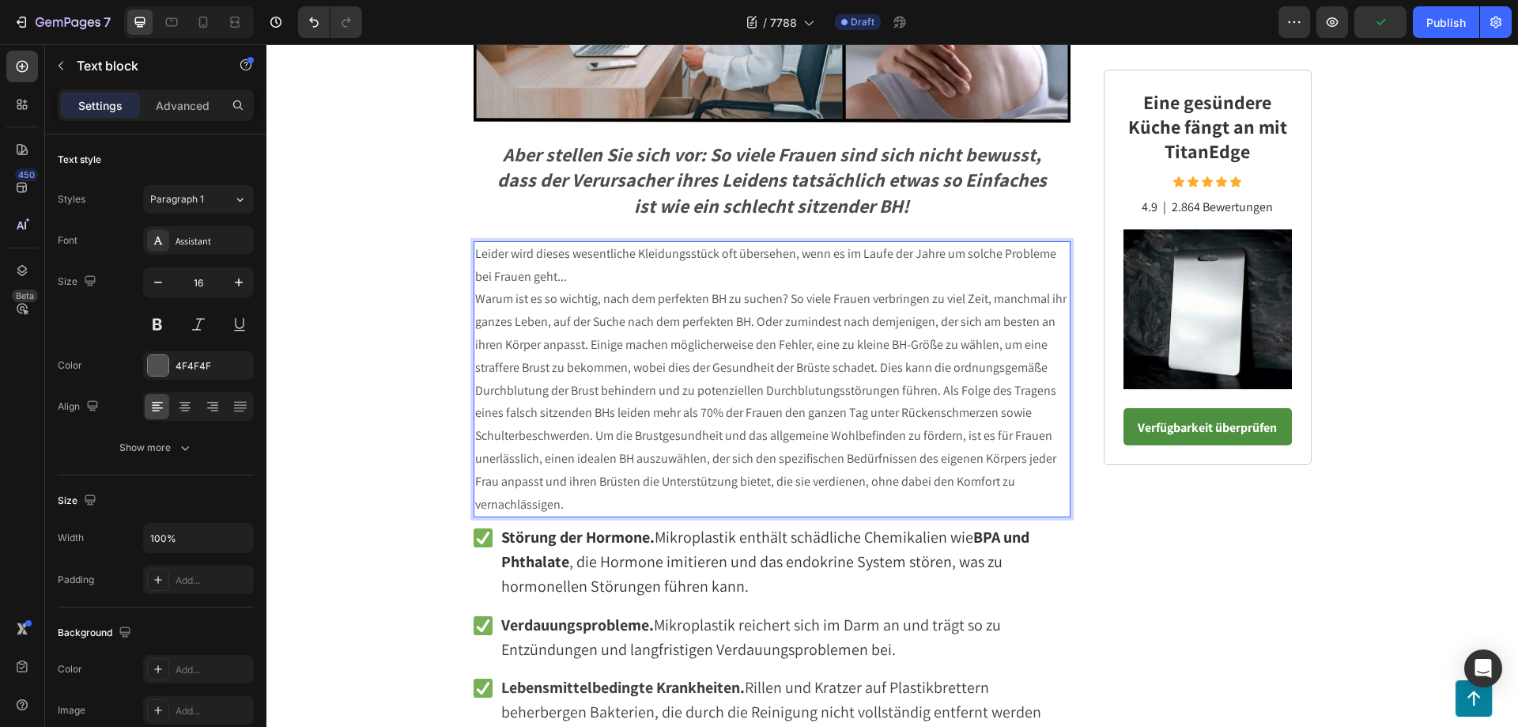
click at [564, 279] on p "Leider wird dieses wesentliche Kleidungsstück oft übersehen, wenn es im Laufe d…" at bounding box center [772, 266] width 595 height 46
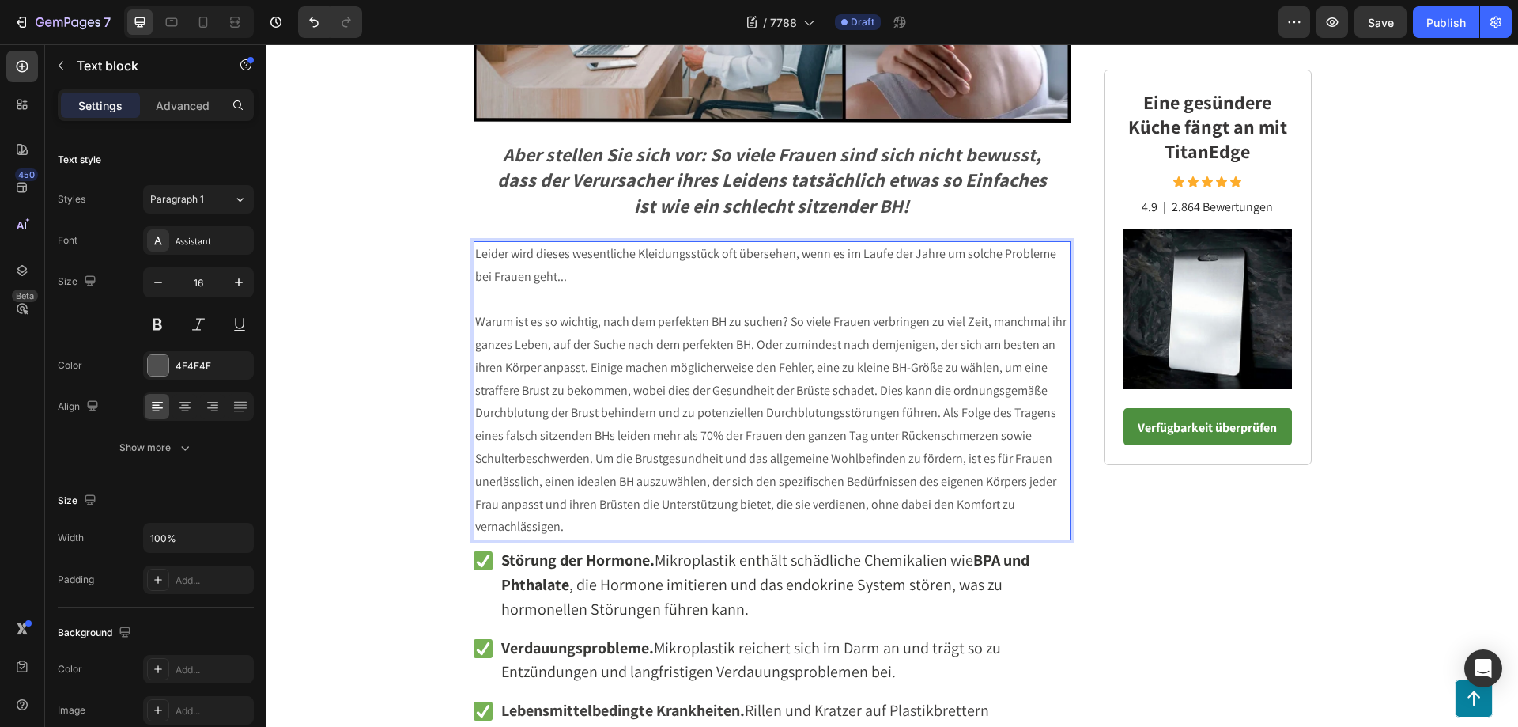
click at [786, 325] on p "Warum ist es so wichtig, nach dem perfekten BH zu suchen? So viele Frauen verbr…" at bounding box center [772, 425] width 595 height 228
click at [783, 323] on p "Warum ist es so wichtig, nach dem perfekten BH zu suchen? So viele Frauen verbr…" at bounding box center [772, 425] width 595 height 228
click at [790, 324] on p "Warum ist es so wichtig, nach dem perfekten BH zu suchen?" at bounding box center [772, 322] width 595 height 23
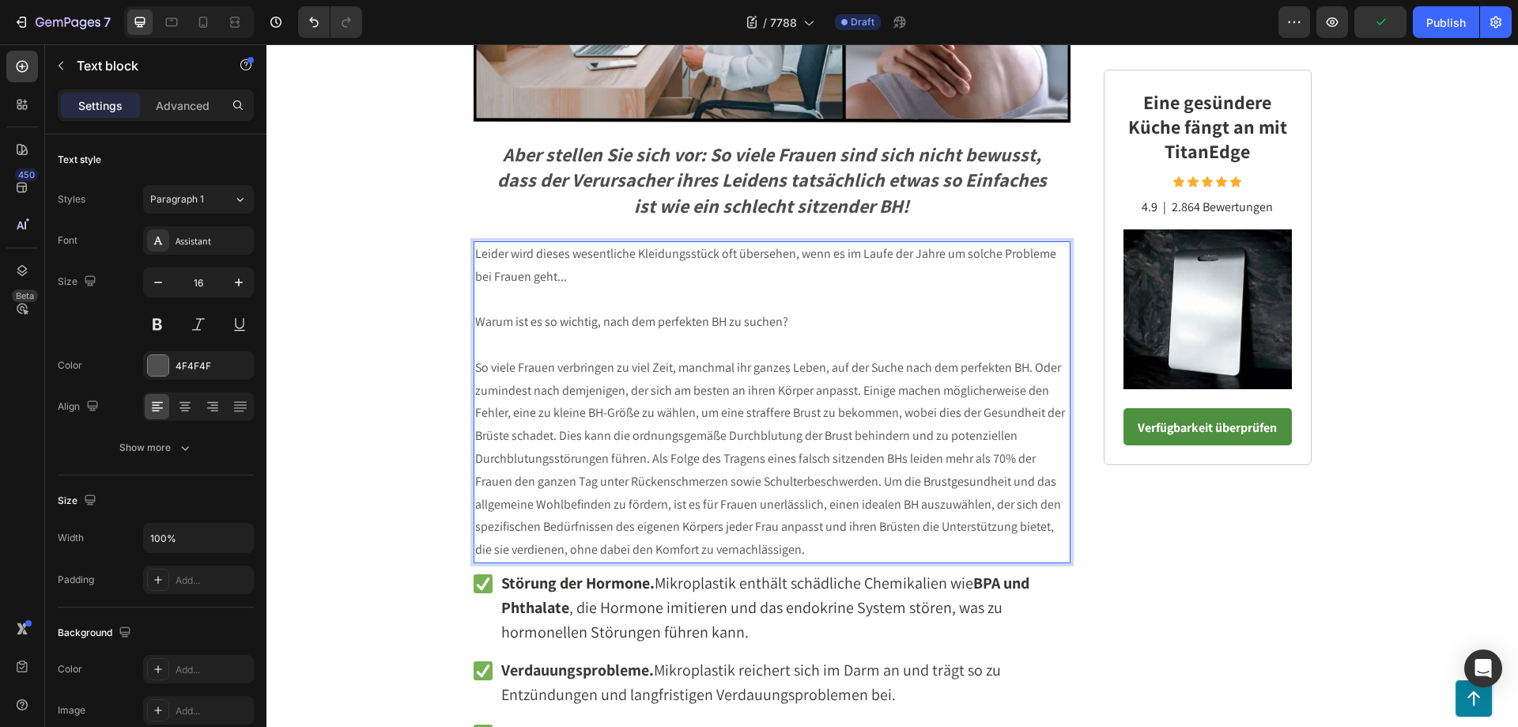
click at [853, 391] on p "So viele Frauen verbringen zu viel Zeit, manchmal ihr ganzes Leben, auf der Suc…" at bounding box center [772, 459] width 595 height 205
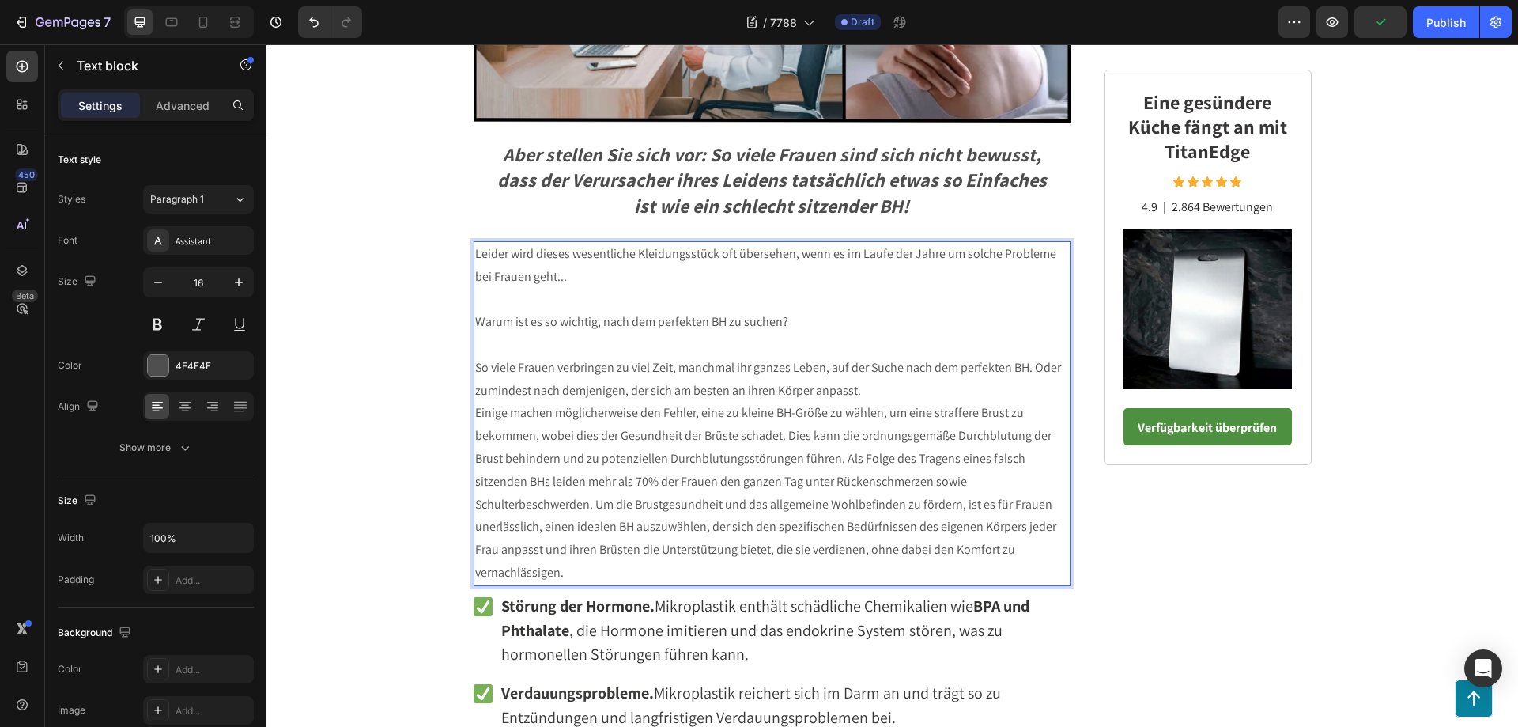
click at [856, 393] on p "So viele Frauen verbringen zu viel Zeit, manchmal ihr ganzes Leben, auf der Suc…" at bounding box center [772, 380] width 595 height 46
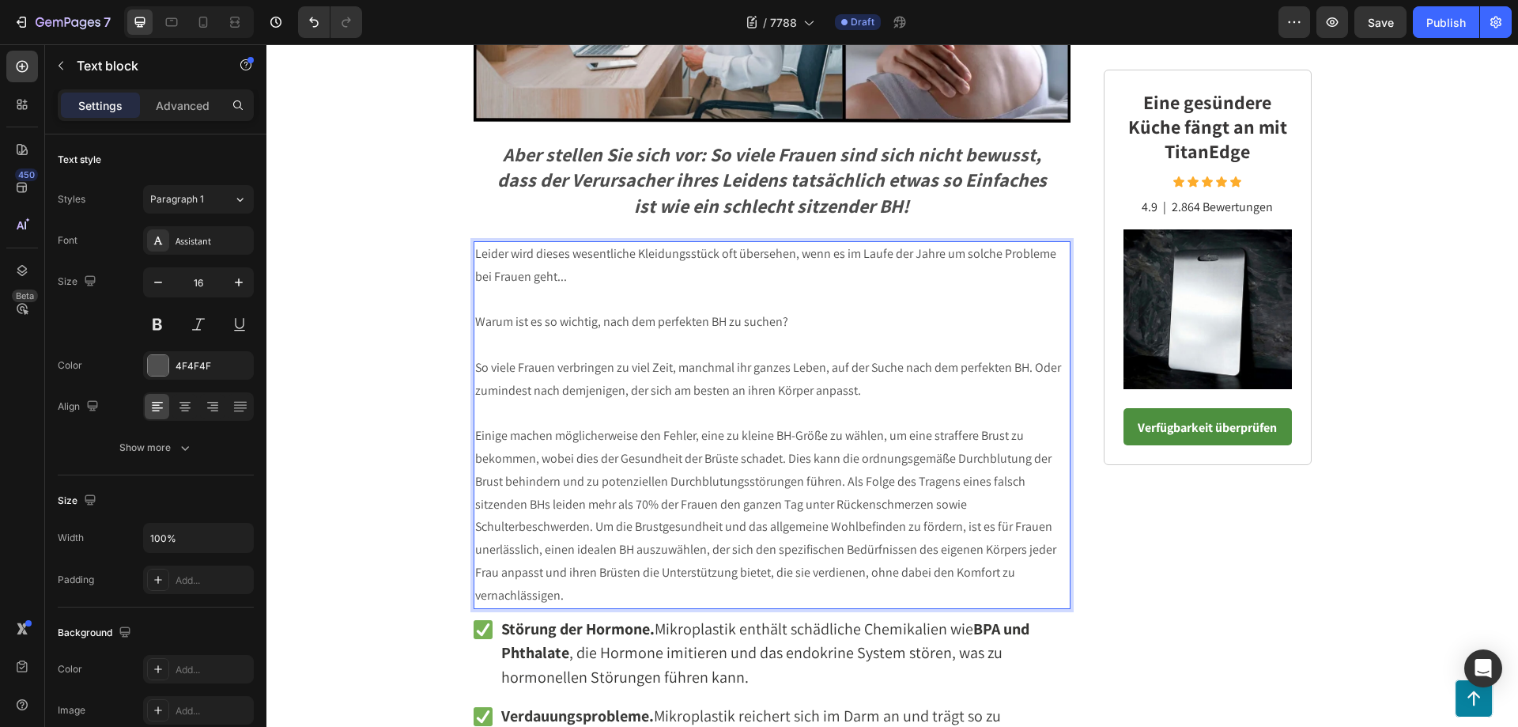
click at [834, 481] on p "Einige machen möglicherweise den Fehler, eine zu kleine BH-Größe zu wählen, um …" at bounding box center [772, 516] width 595 height 182
click at [838, 483] on p "Einige machen möglicherweise den Fehler, eine zu kleine BH-Größe zu wählen, um …" at bounding box center [772, 459] width 595 height 68
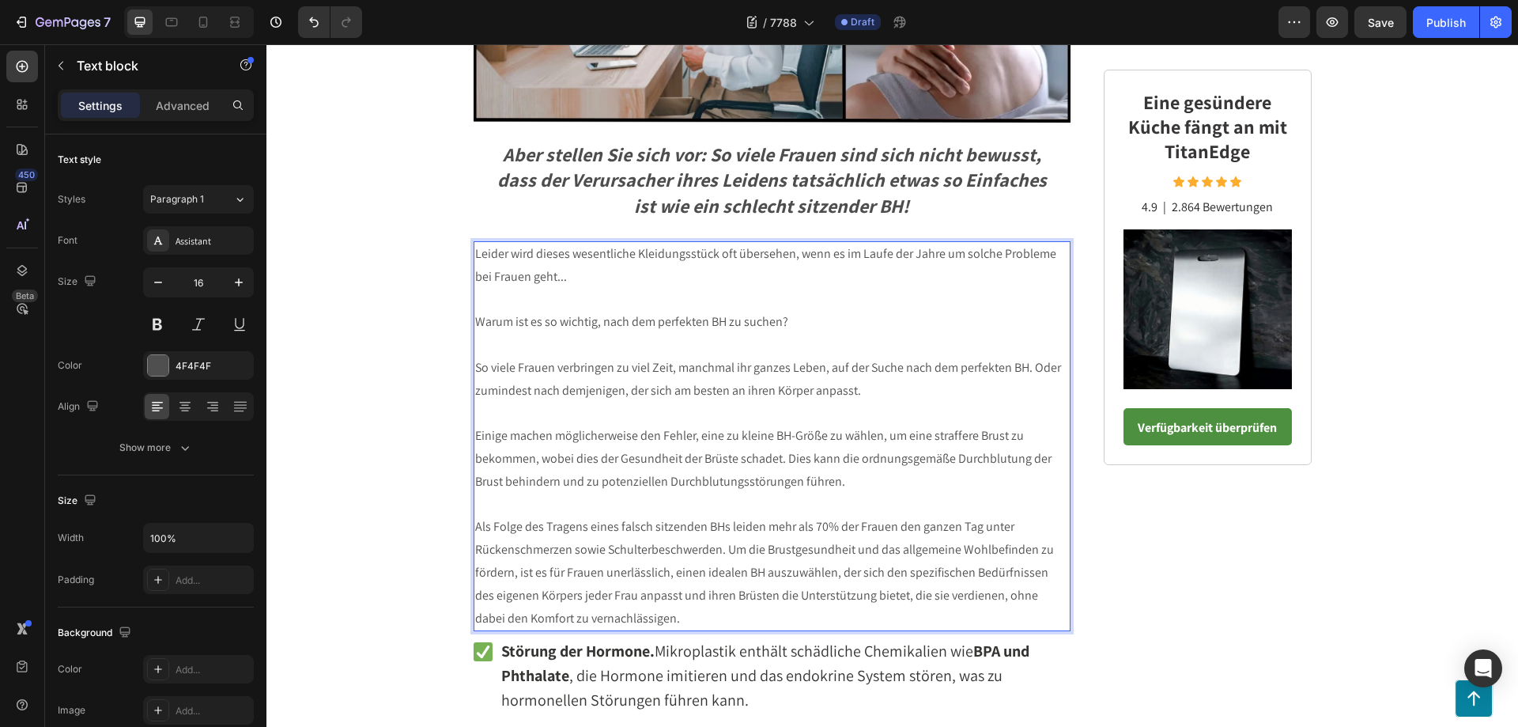
click at [721, 553] on p "Als Folge des Tragens eines falsch sitzenden BHs leiden mehr als 70% der Frauen…" at bounding box center [772, 572] width 595 height 114
click at [730, 552] on p "Als Folge des Tragens eines falsch sitzenden BHs leiden mehr als 70% der Frauen…" at bounding box center [772, 538] width 595 height 46
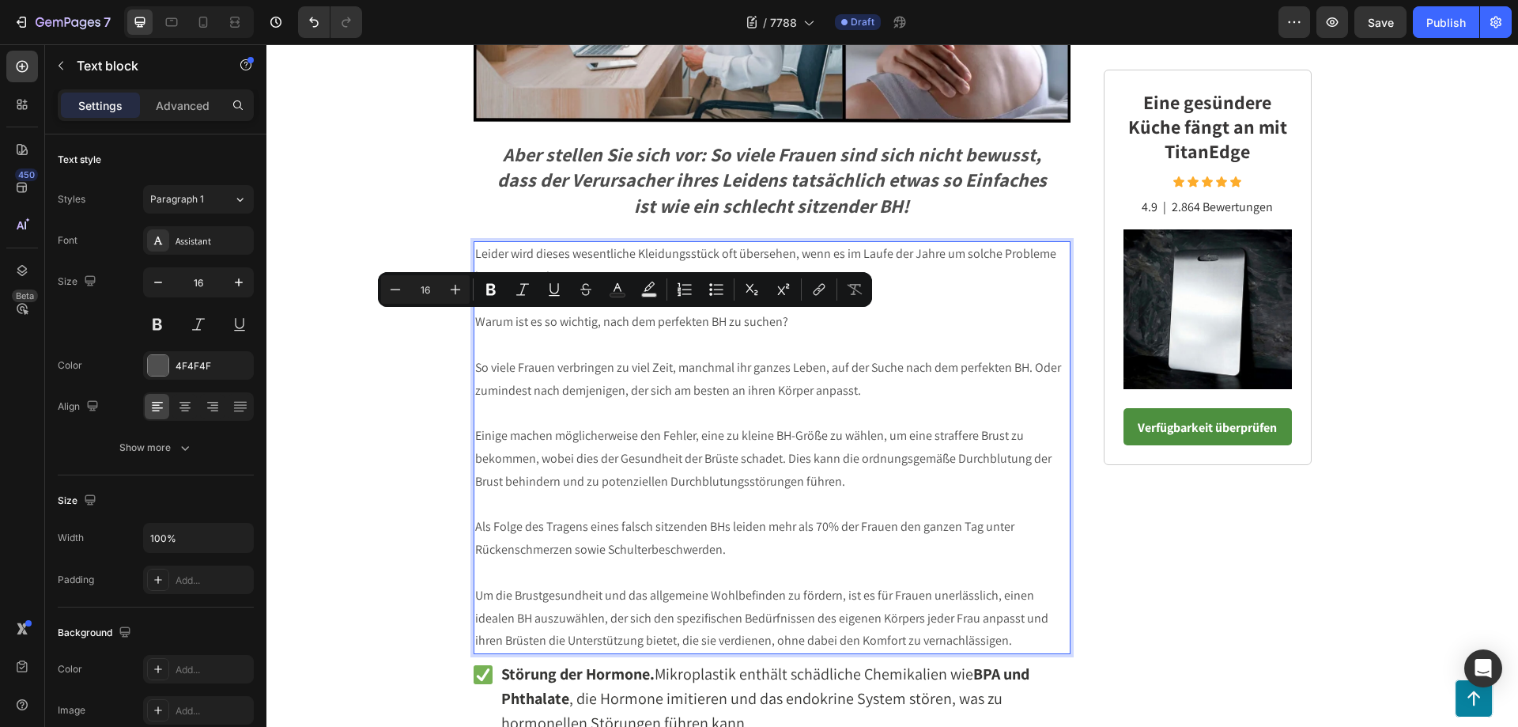
drag, startPoint x: 787, startPoint y: 319, endPoint x: 473, endPoint y: 315, distance: 314.7
click at [475, 315] on p "Warum ist es so wichtig, nach dem perfekten BH zu suchen?" at bounding box center [772, 322] width 595 height 23
click at [983, 643] on p "Um die Brustgesundheit und das allgemeine Wohlbefinden zu fördern, ist es für F…" at bounding box center [772, 618] width 595 height 68
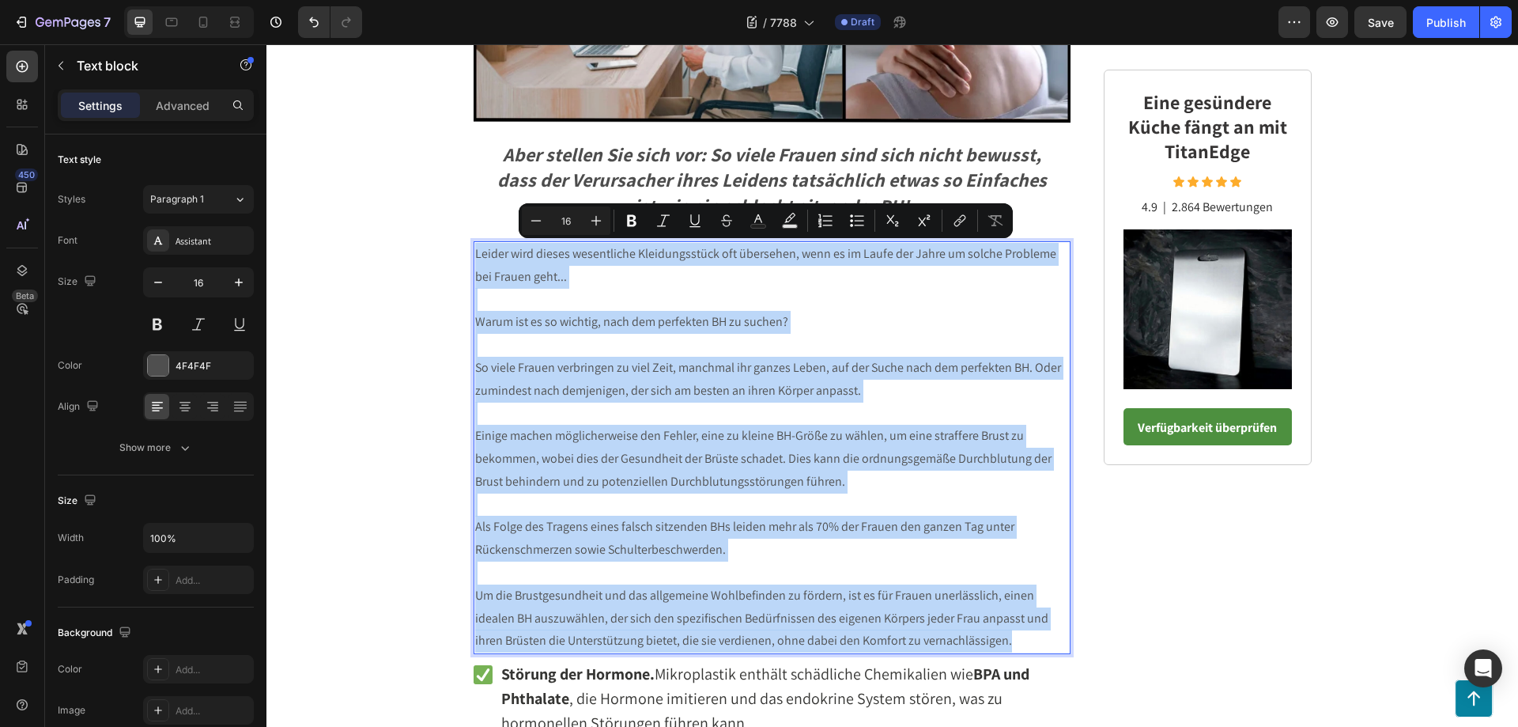
drag, startPoint x: 983, startPoint y: 643, endPoint x: 470, endPoint y: 253, distance: 644.4
click at [474, 253] on div "Leider wird dieses wesentliche Kleidungsstück oft übersehen, wenn es im Laufe d…" at bounding box center [773, 447] width 598 height 413
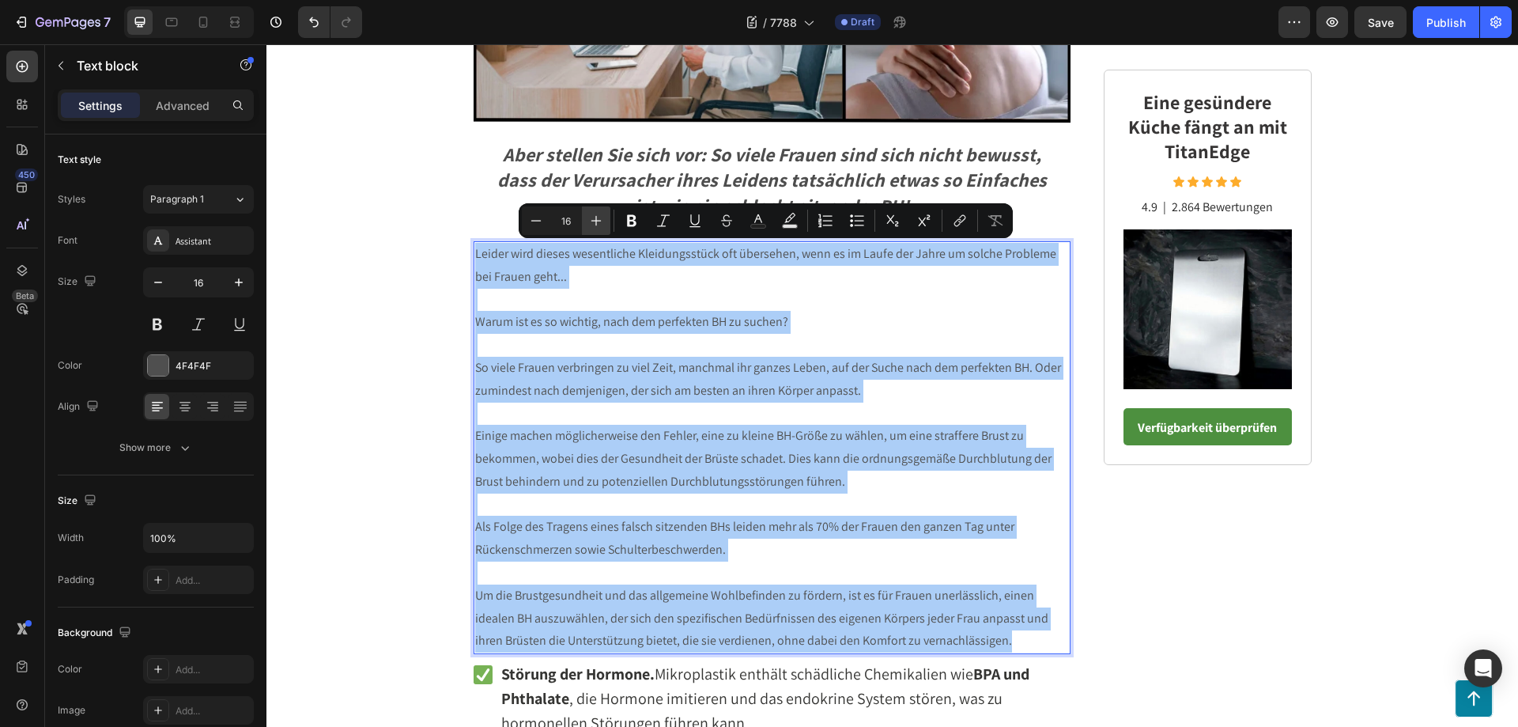
click at [598, 220] on icon "Editor contextual toolbar" at bounding box center [596, 221] width 16 height 16
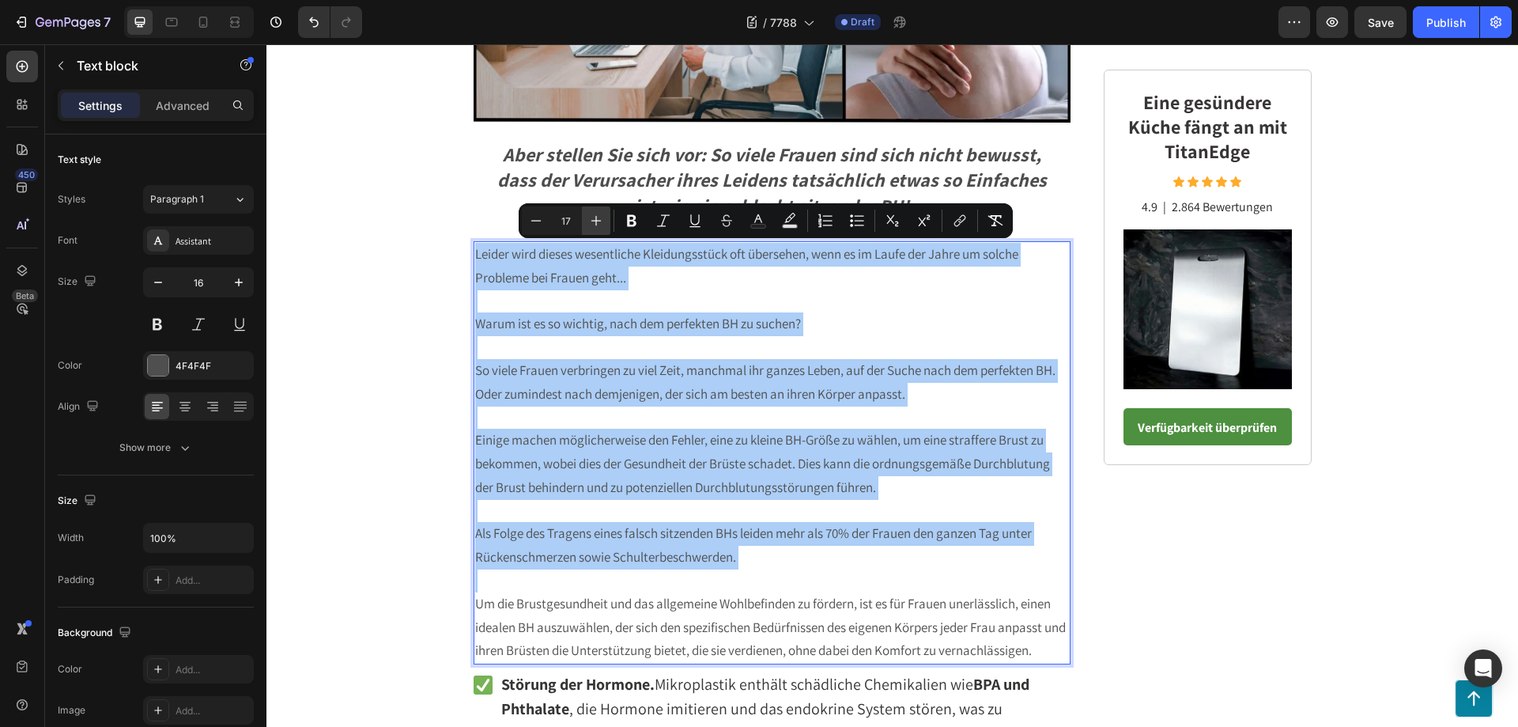
click at [598, 220] on icon "Editor contextual toolbar" at bounding box center [596, 221] width 16 height 16
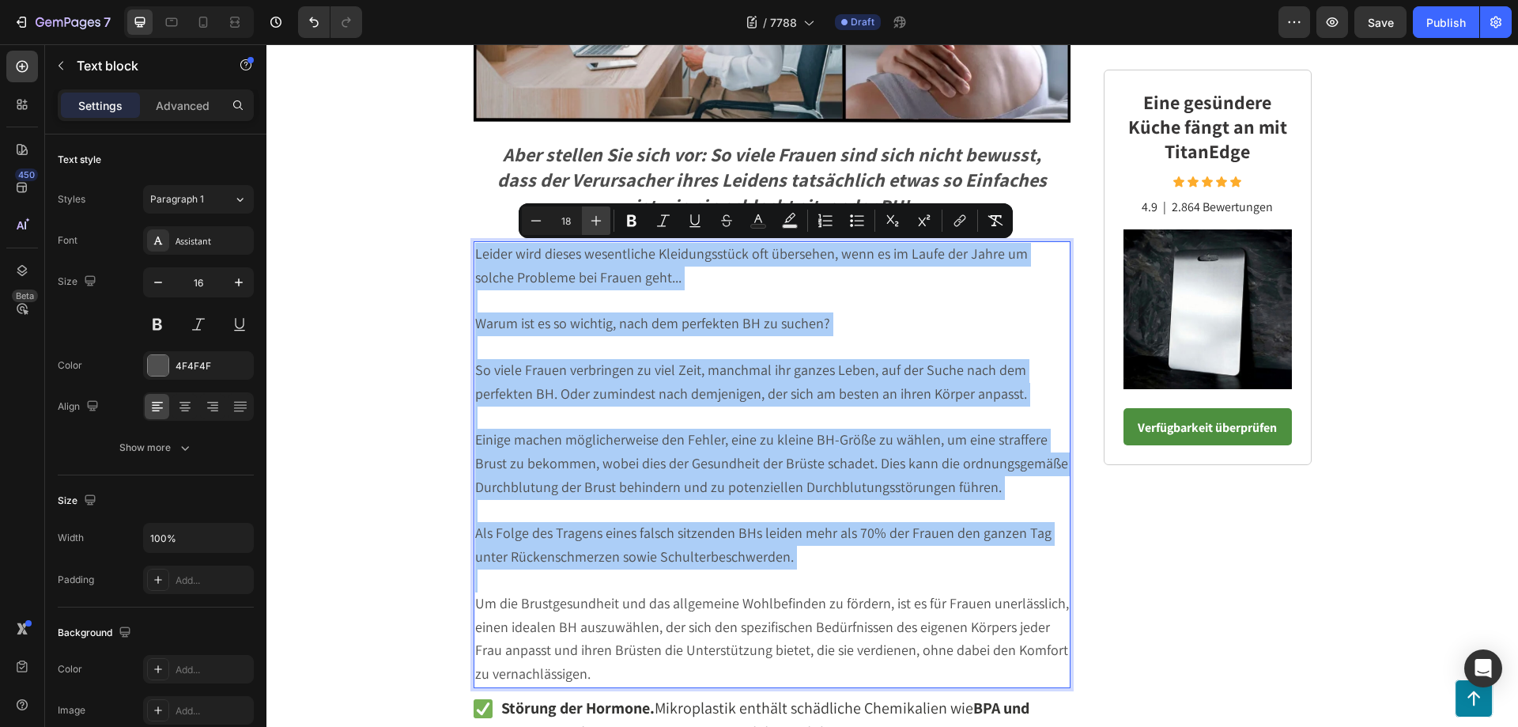
click at [598, 220] on icon "Editor contextual toolbar" at bounding box center [596, 221] width 16 height 16
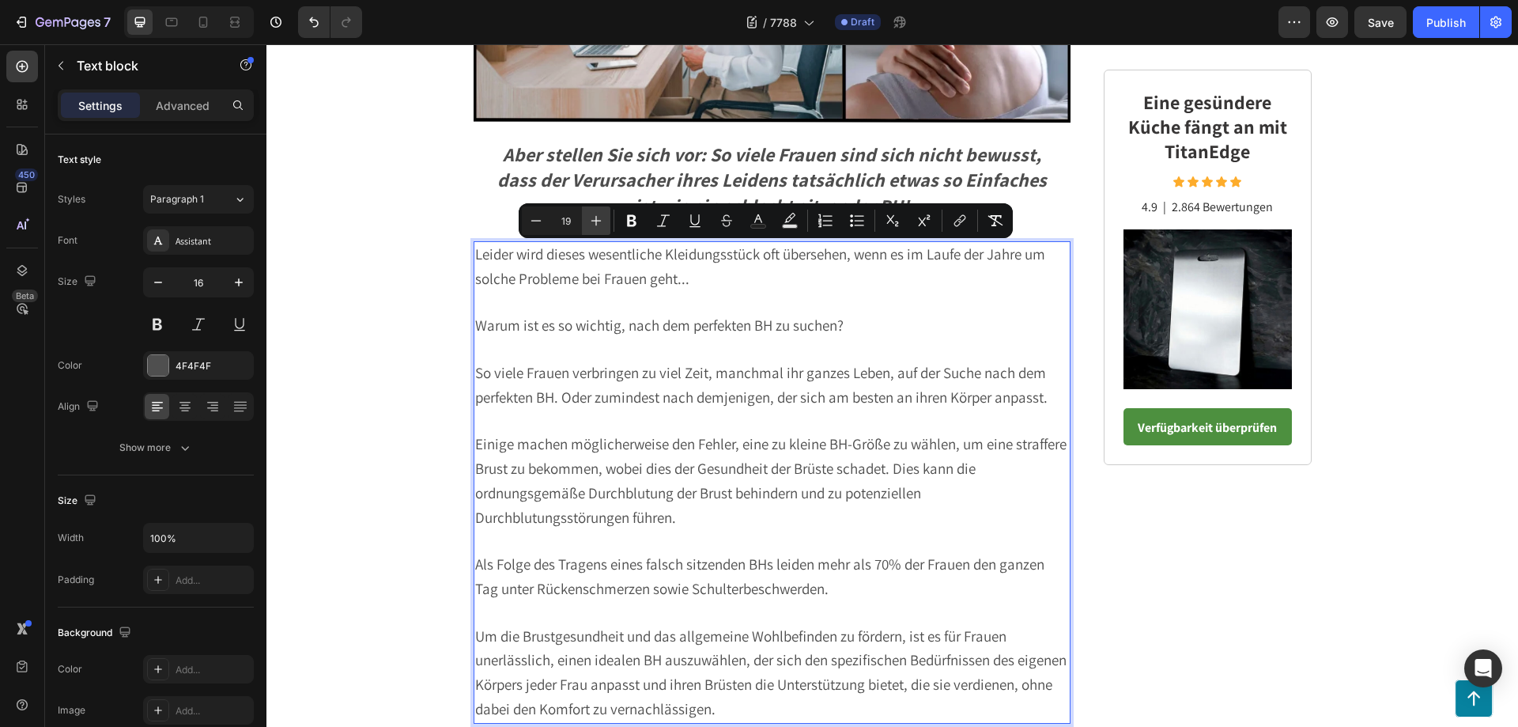
click at [598, 220] on icon "Editor contextual toolbar" at bounding box center [596, 221] width 16 height 16
type input "20"
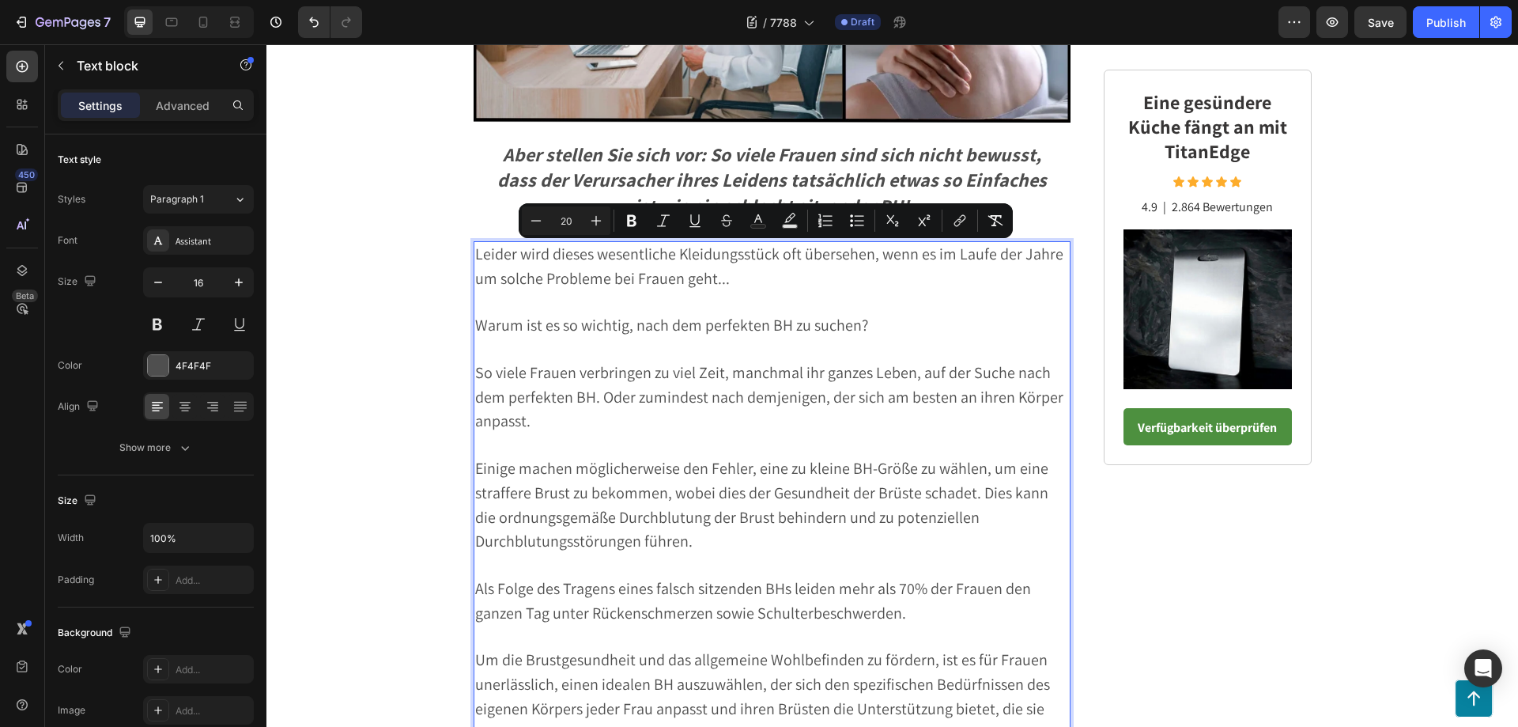
click at [874, 328] on p "Warum ist es so wichtig, nach dem perfekten BH zu suchen?" at bounding box center [772, 326] width 595 height 25
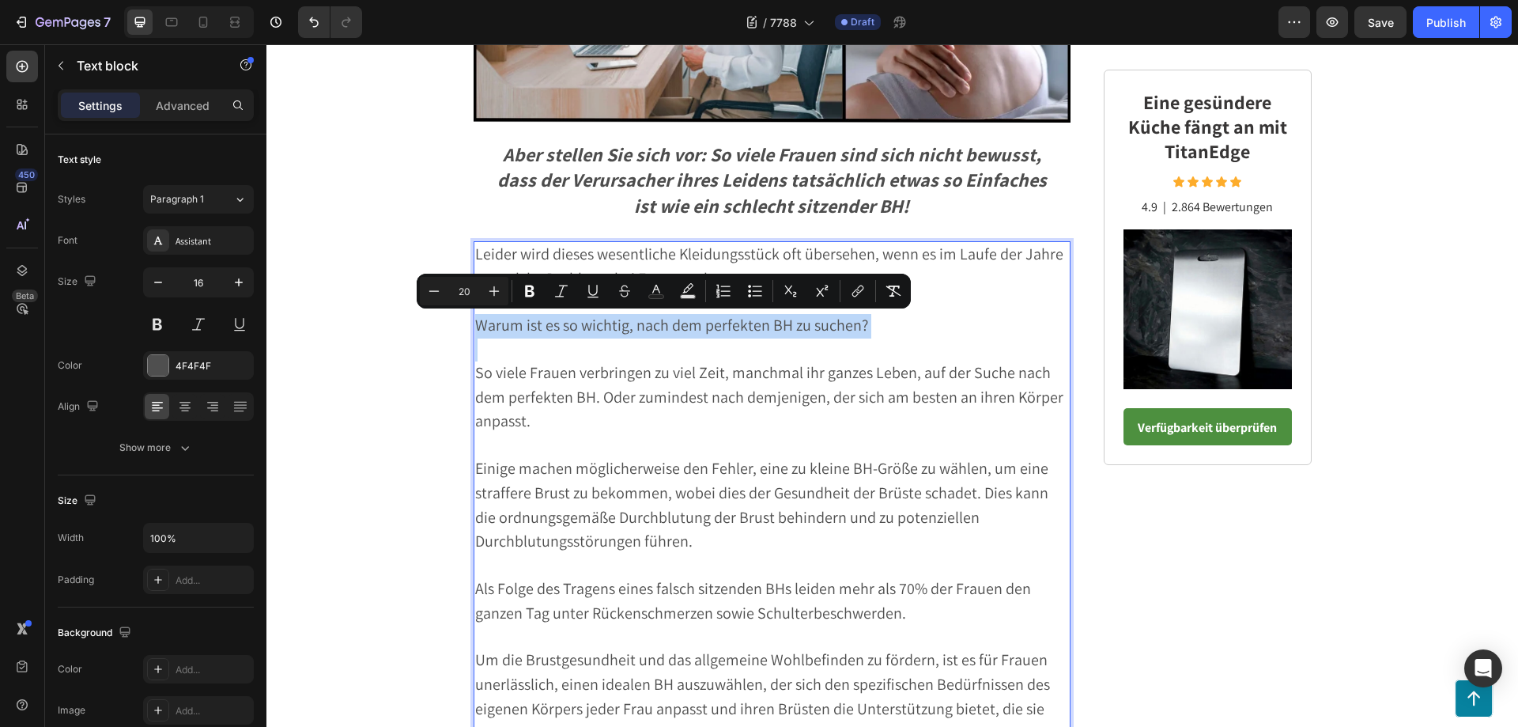
drag, startPoint x: 874, startPoint y: 328, endPoint x: 478, endPoint y: 319, distance: 397.0
click at [478, 319] on p "Warum ist es so wichtig, nach dem perfekten BH zu suchen?" at bounding box center [772, 326] width 595 height 25
click at [528, 286] on icon "Editor contextual toolbar" at bounding box center [529, 291] width 9 height 12
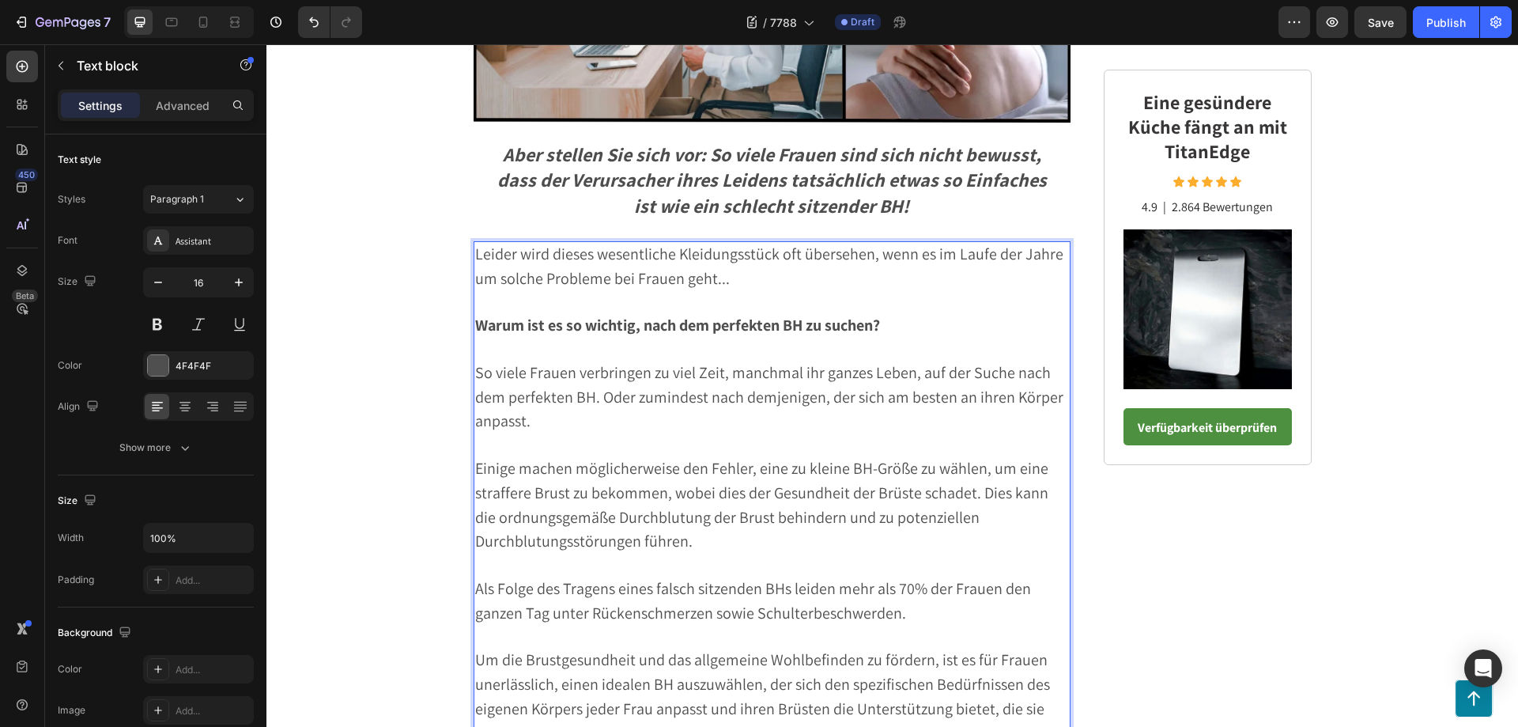
click at [796, 431] on p "So viele Frauen verbringen zu viel Zeit, manchmal ihr ganzes Leben, auf der Suc…" at bounding box center [772, 397] width 595 height 73
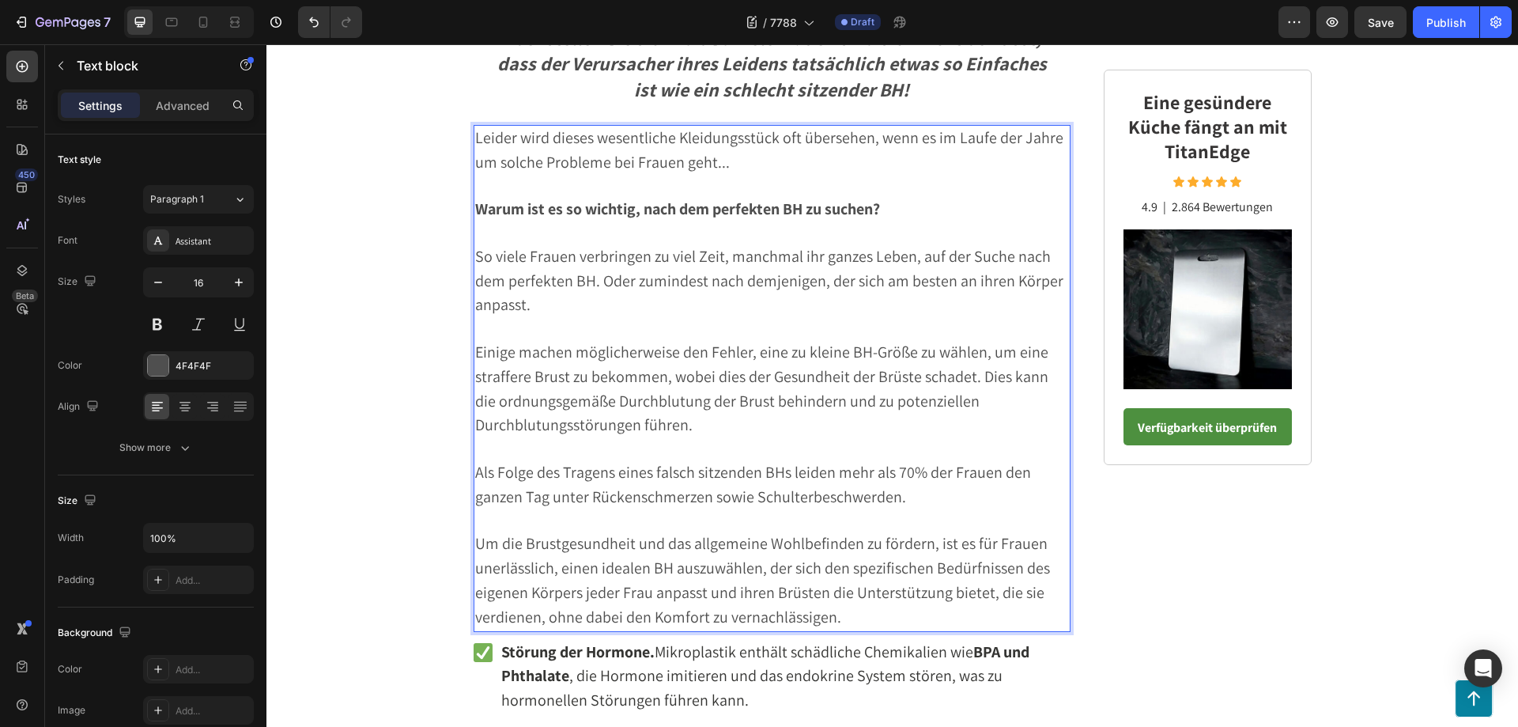
scroll to position [1339, 0]
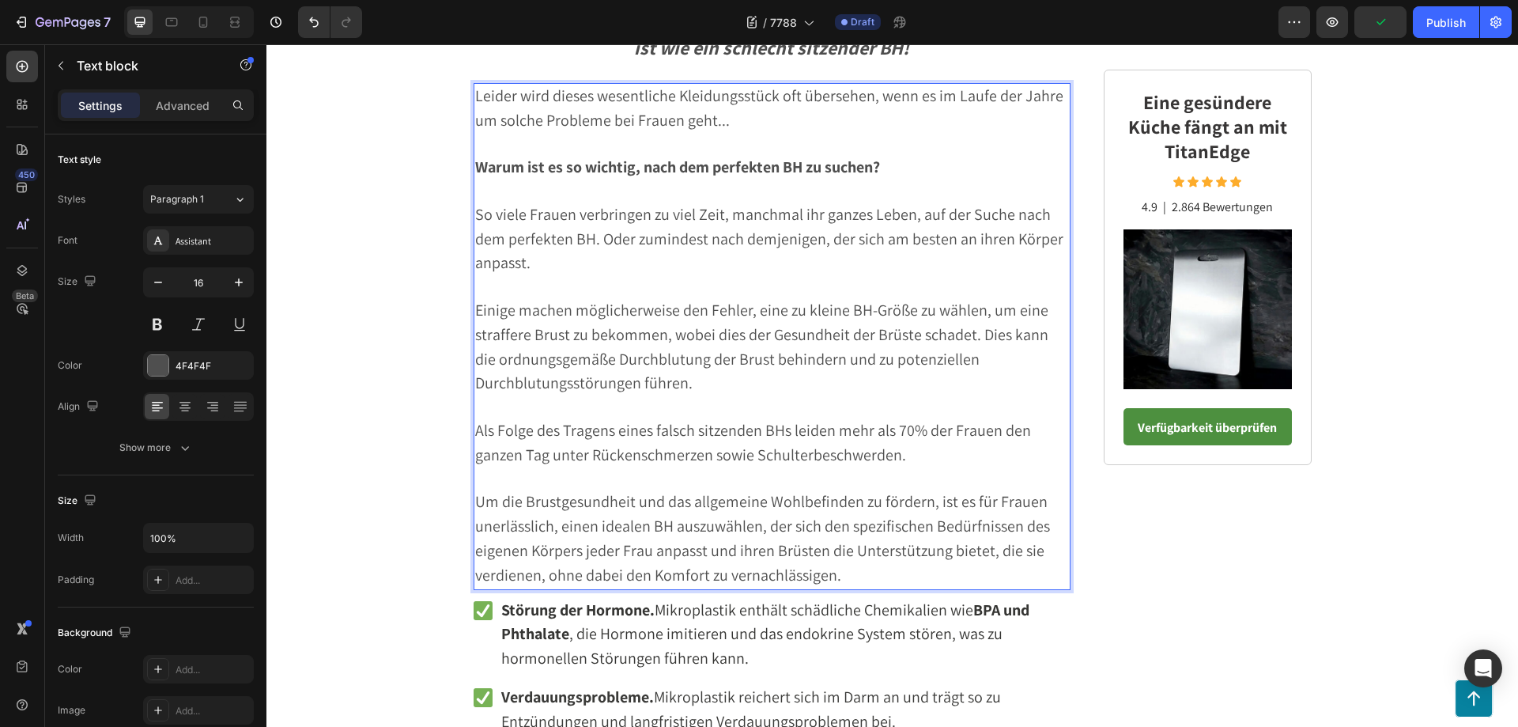
click at [897, 459] on span "Als Folge des Tragens eines falsch sitzenden BHs leiden mehr als 70% der Frauen…" at bounding box center [753, 442] width 556 height 45
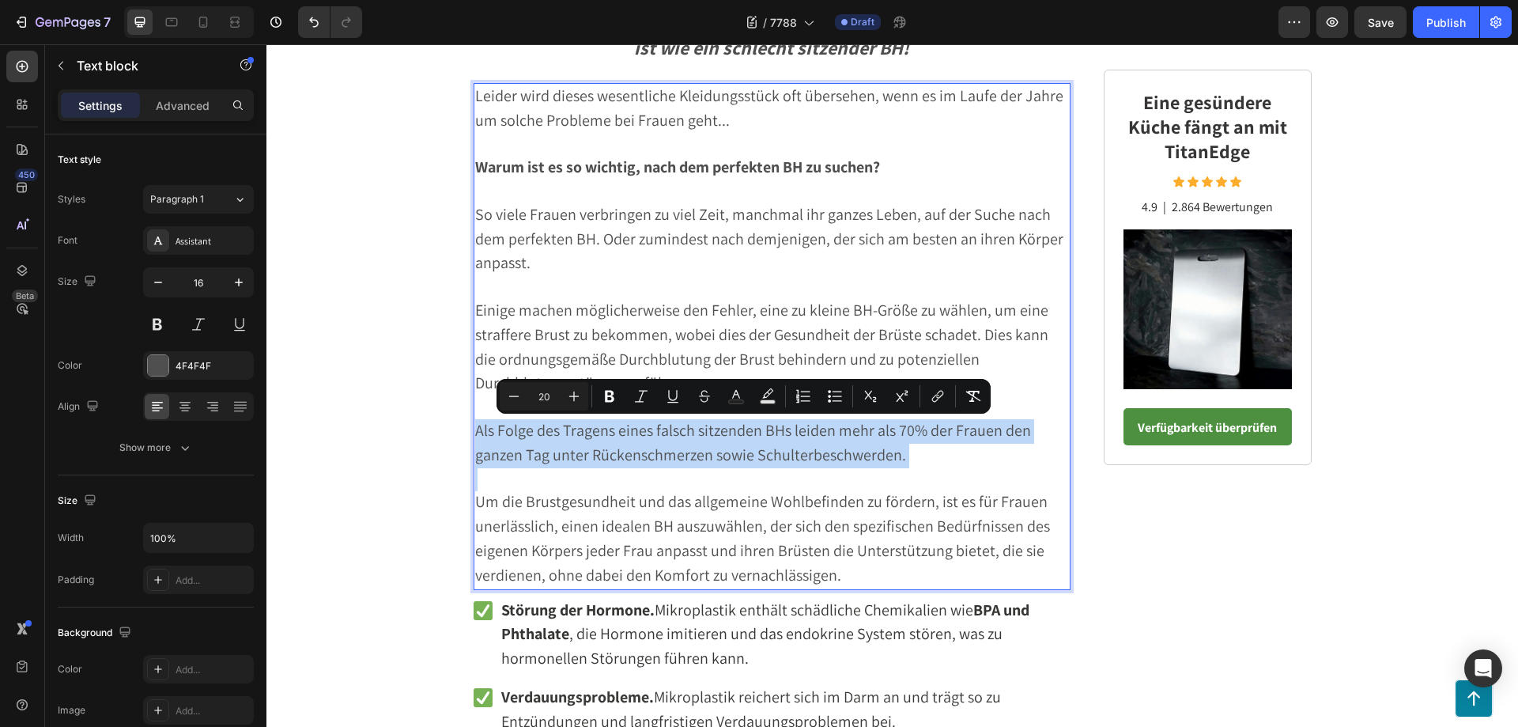
drag, startPoint x: 895, startPoint y: 459, endPoint x: 470, endPoint y: 429, distance: 426.4
click at [475, 429] on span "Als Folge des Tragens eines falsch sitzenden BHs leiden mehr als 70% der Frauen…" at bounding box center [753, 442] width 556 height 45
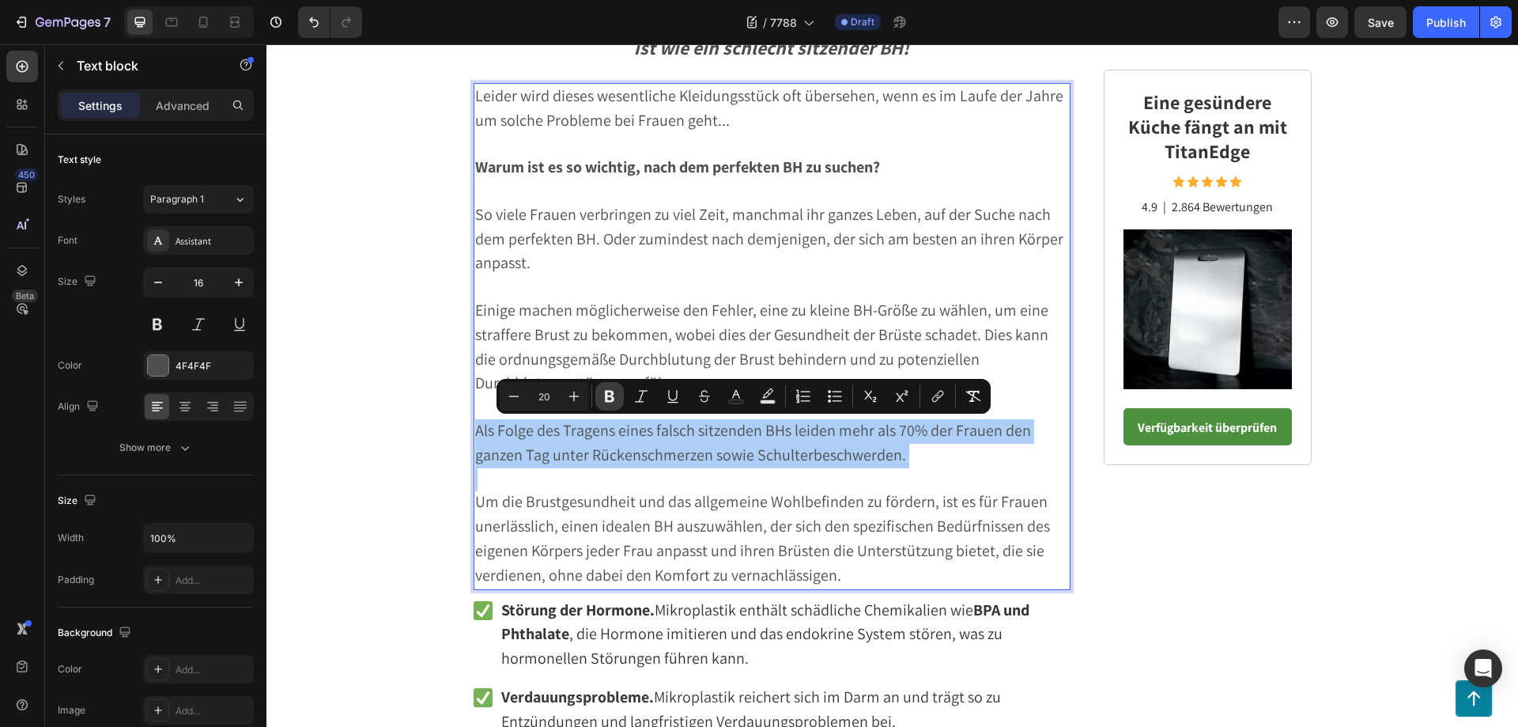
click at [602, 402] on icon "Editor contextual toolbar" at bounding box center [610, 396] width 16 height 16
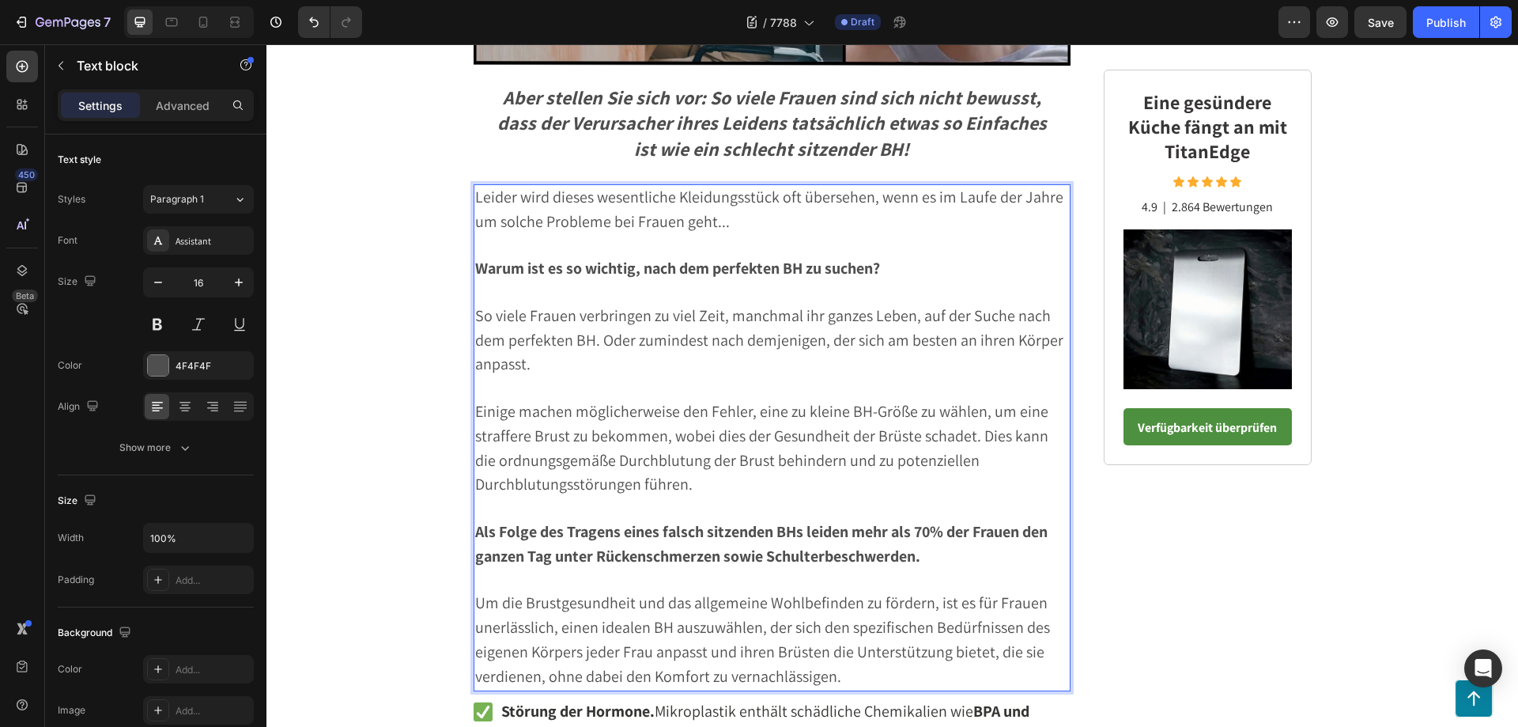
scroll to position [1181, 0]
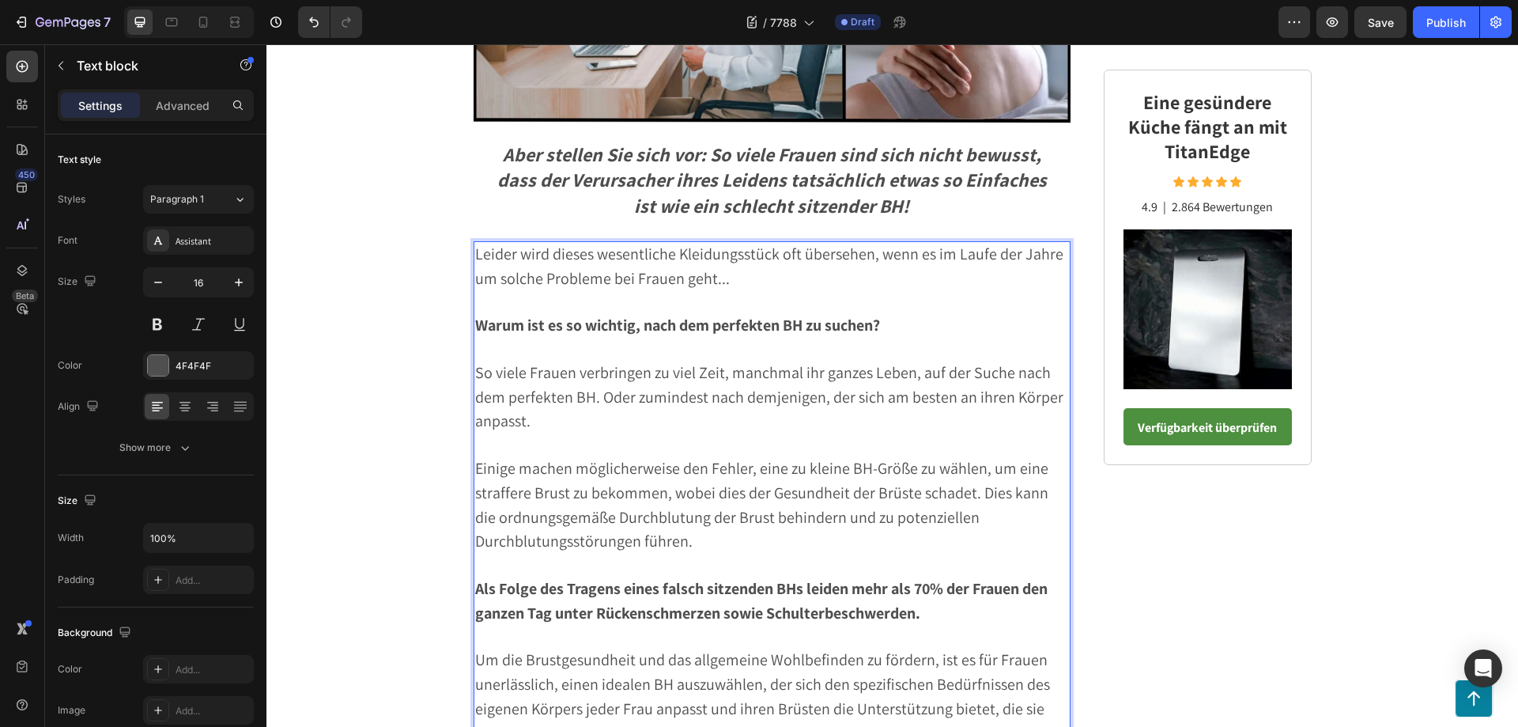
drag, startPoint x: 889, startPoint y: 327, endPoint x: 473, endPoint y: 323, distance: 415.9
click at [475, 323] on p "Warum ist es so wichtig, nach dem perfekten BH zu suchen?" at bounding box center [772, 326] width 595 height 25
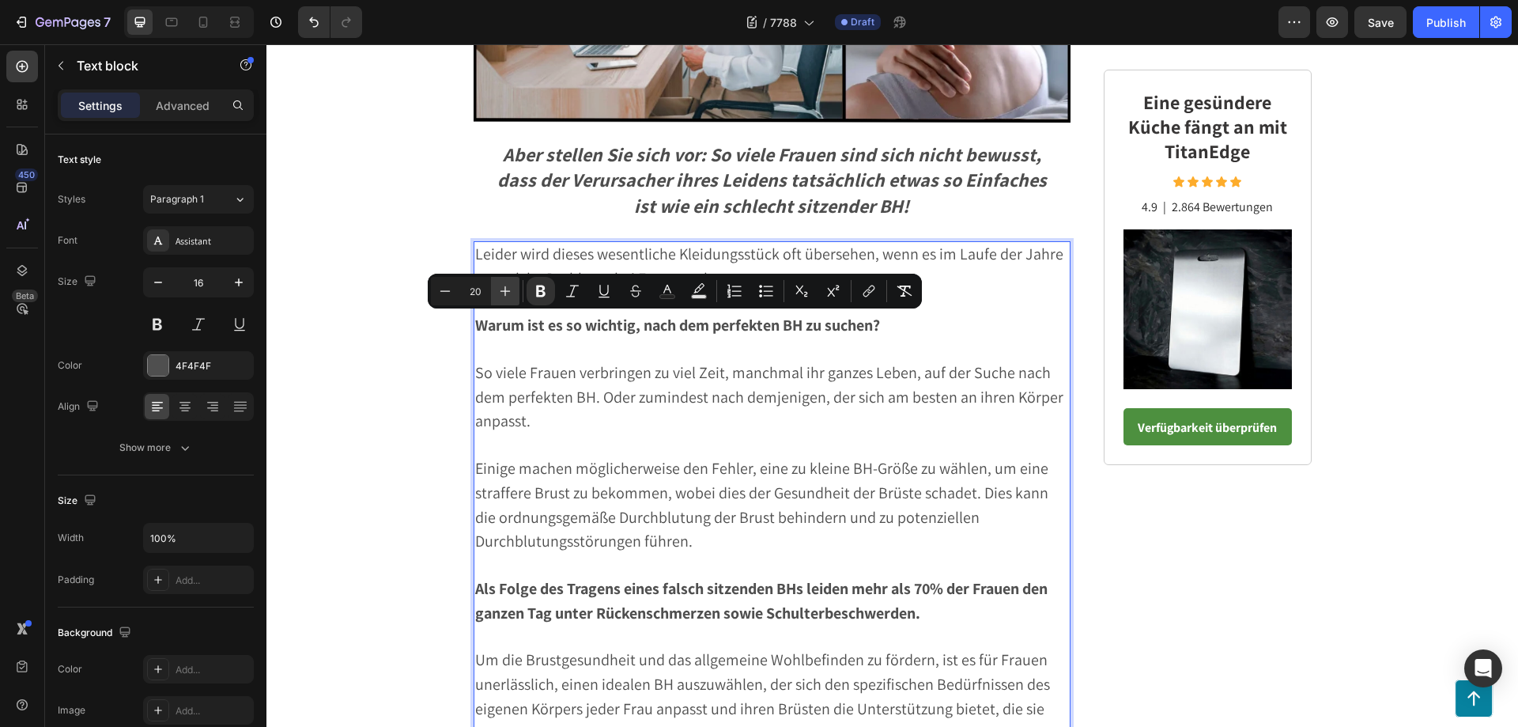
click at [504, 288] on icon "Editor contextual toolbar" at bounding box center [505, 291] width 16 height 16
type input "24"
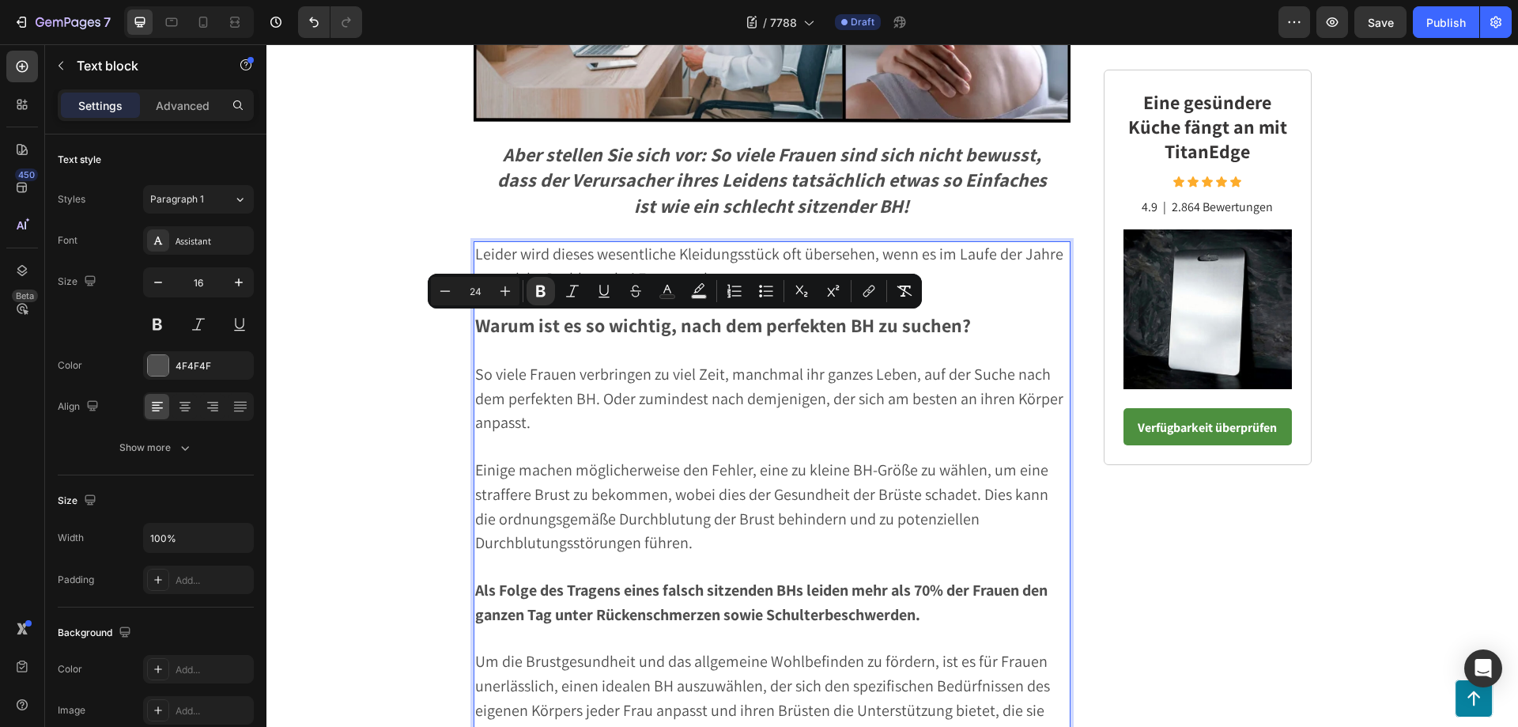
click at [1005, 323] on p "Warum ist es so wichtig, nach dem perfekten BH zu suchen?" at bounding box center [772, 327] width 595 height 26
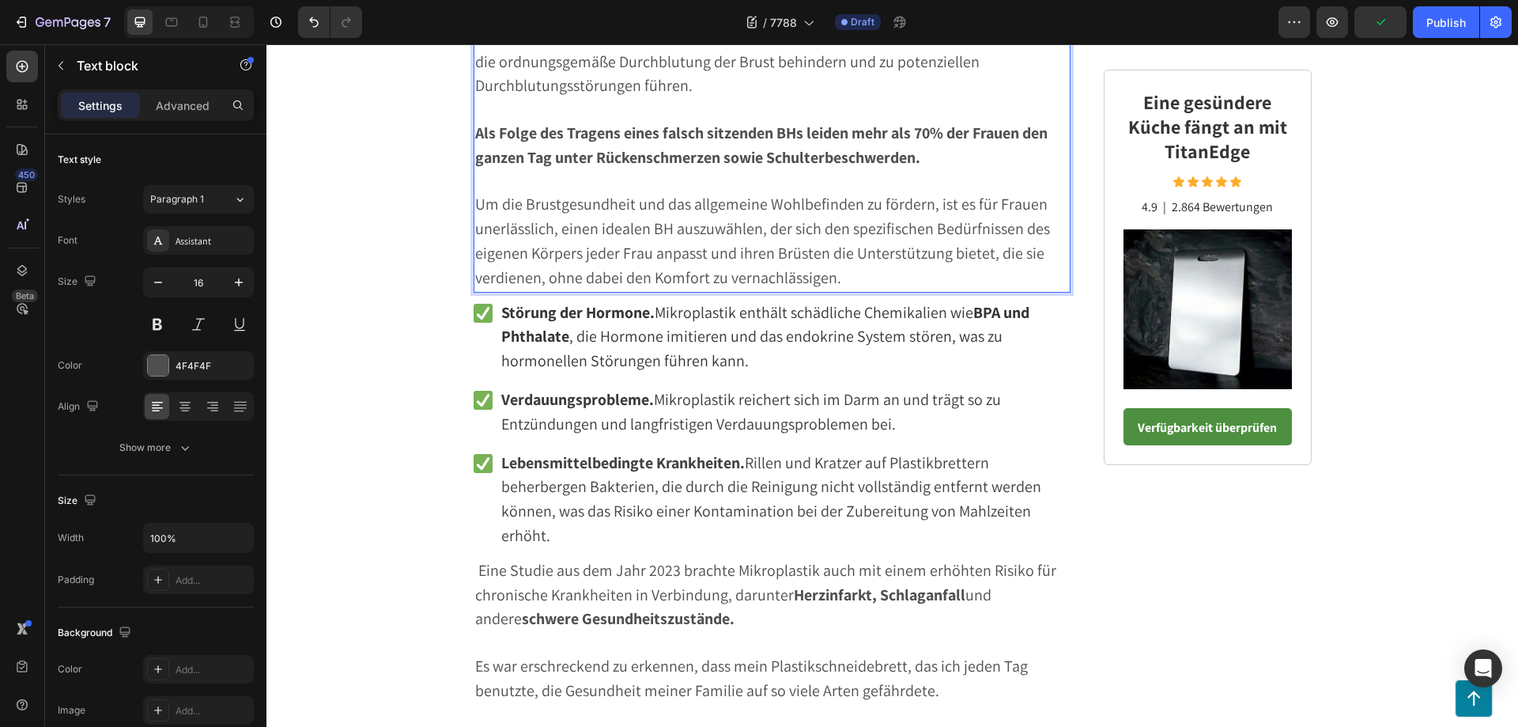
scroll to position [1656, 0]
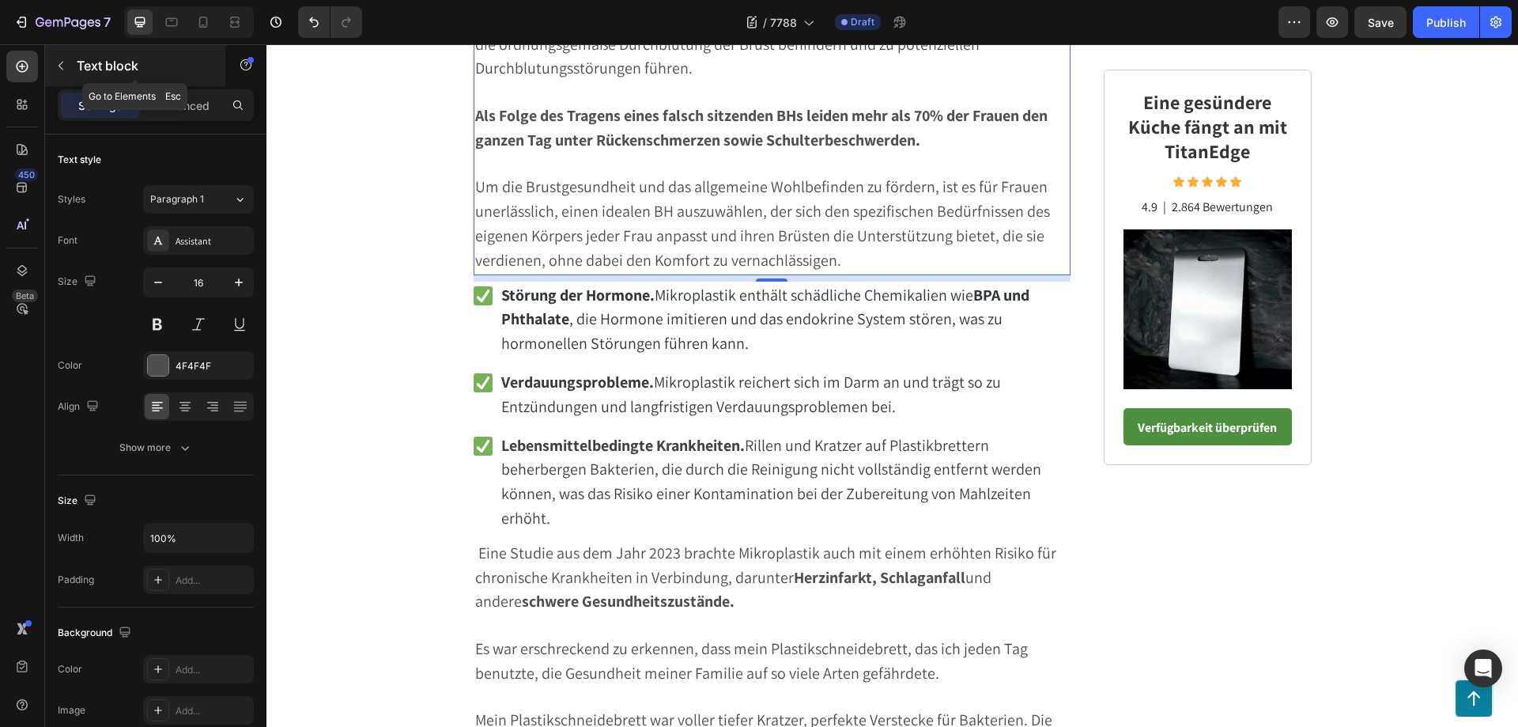
click at [64, 62] on icon "button" at bounding box center [61, 65] width 13 height 13
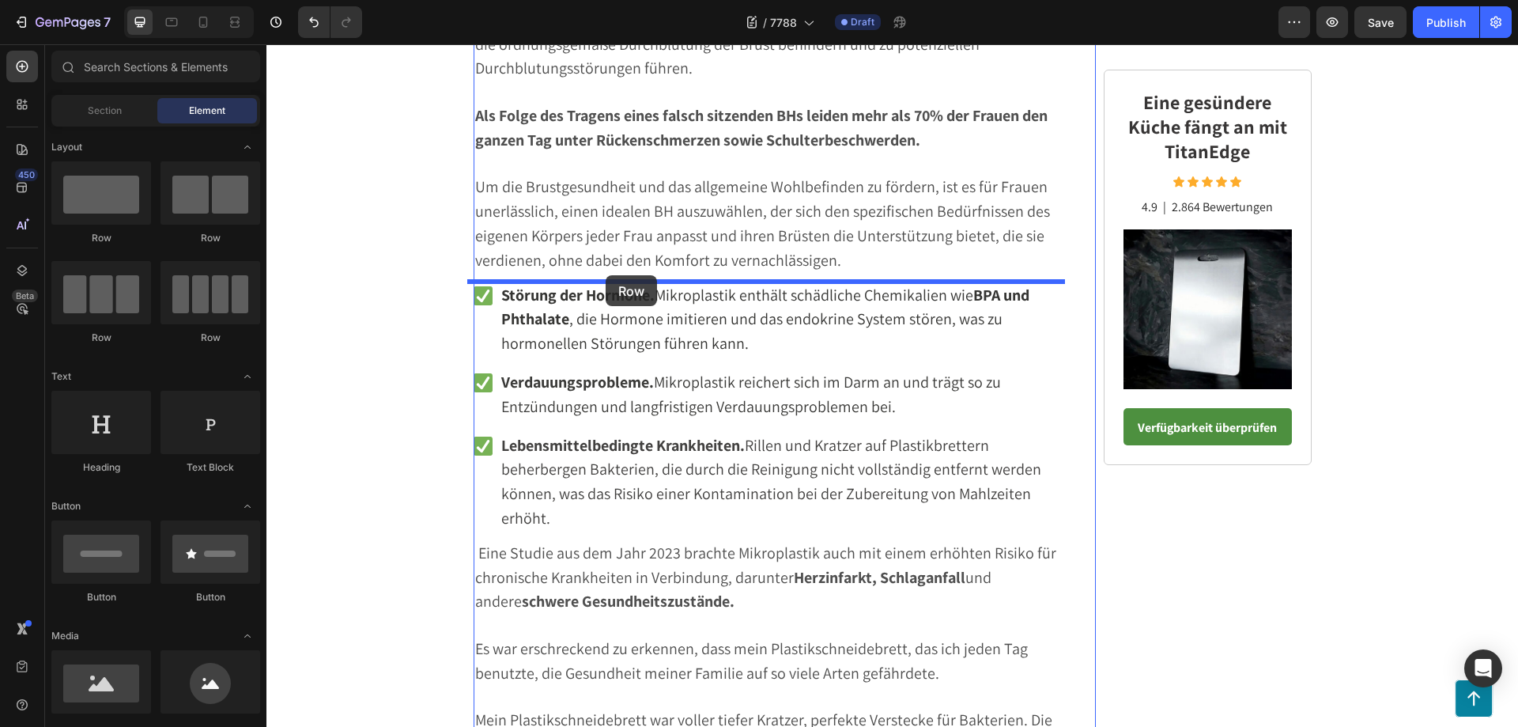
drag, startPoint x: 350, startPoint y: 248, endPoint x: 606, endPoint y: 275, distance: 256.8
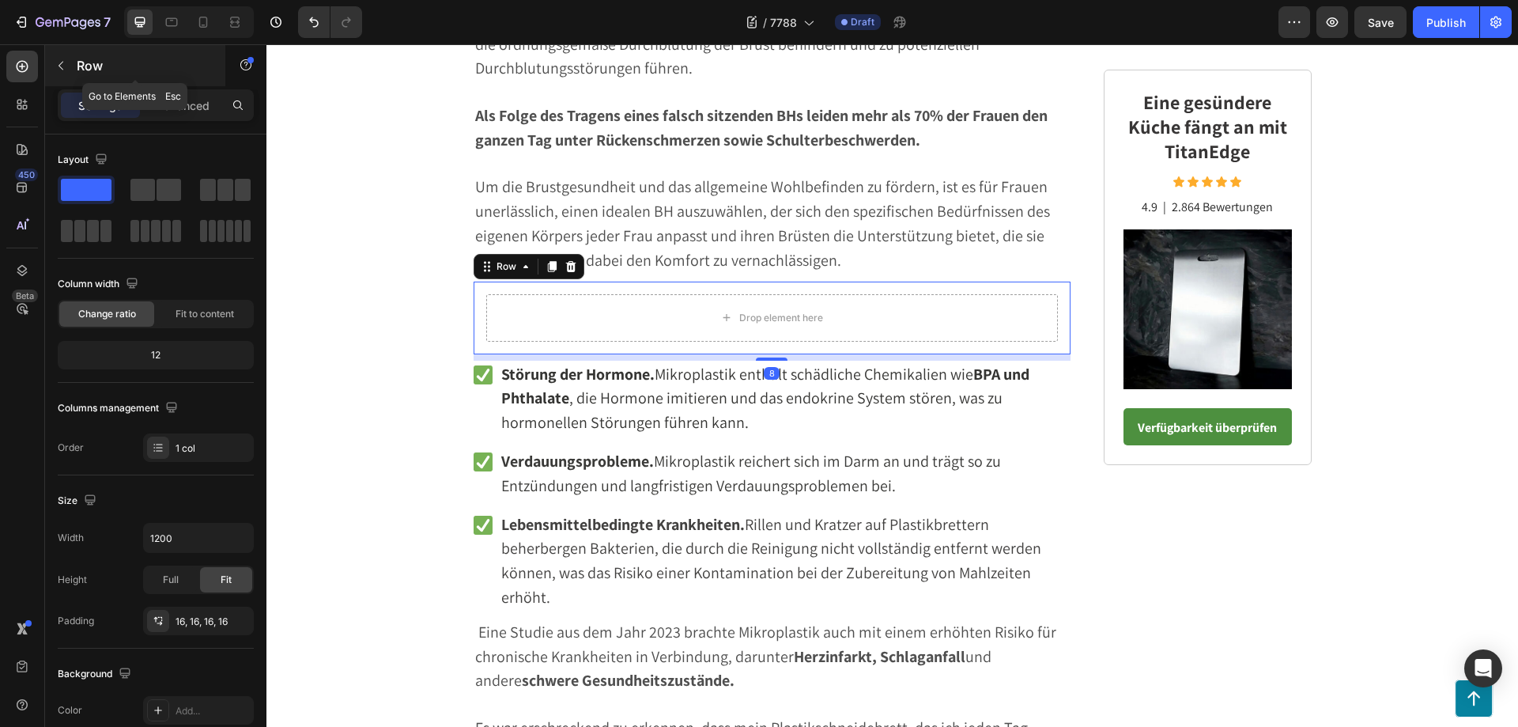
click at [59, 62] on icon "button" at bounding box center [61, 65] width 13 height 13
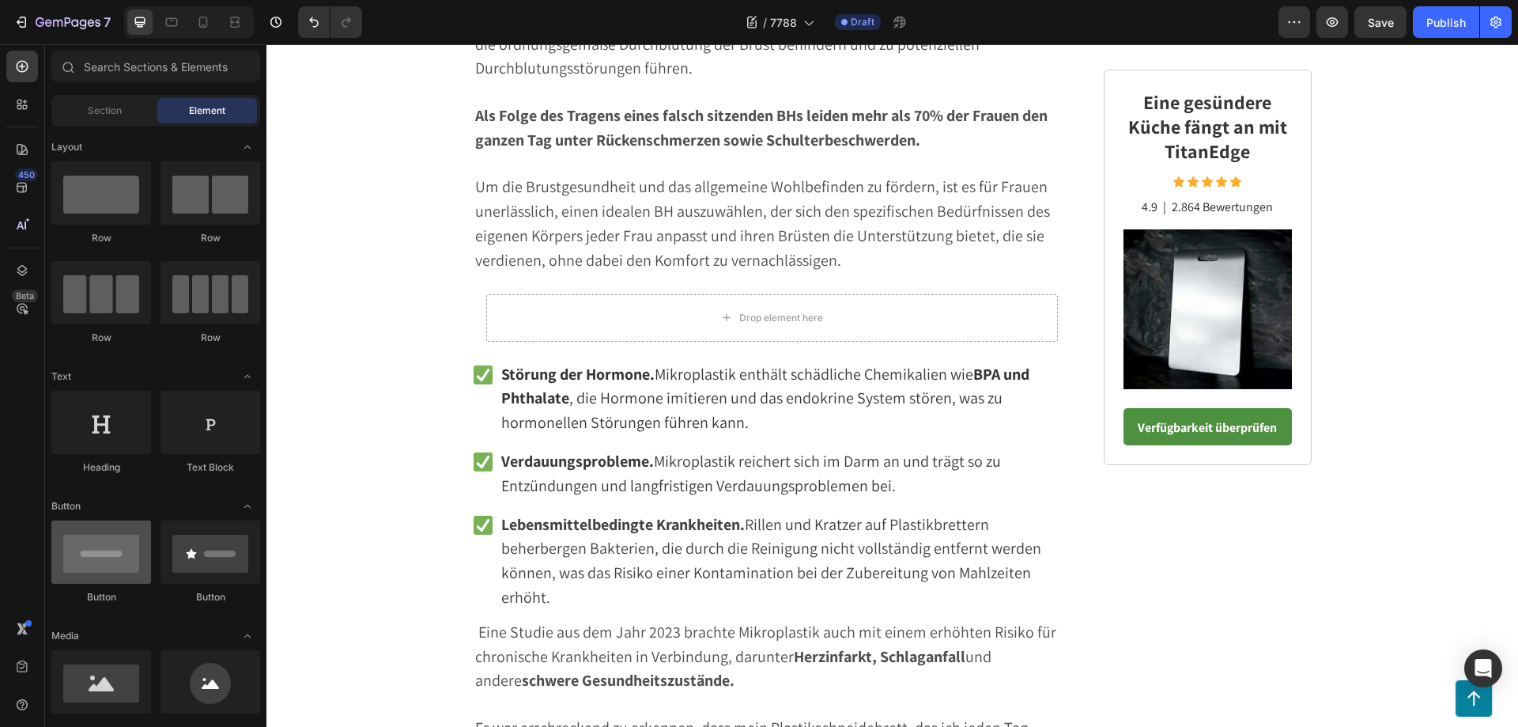
scroll to position [158, 0]
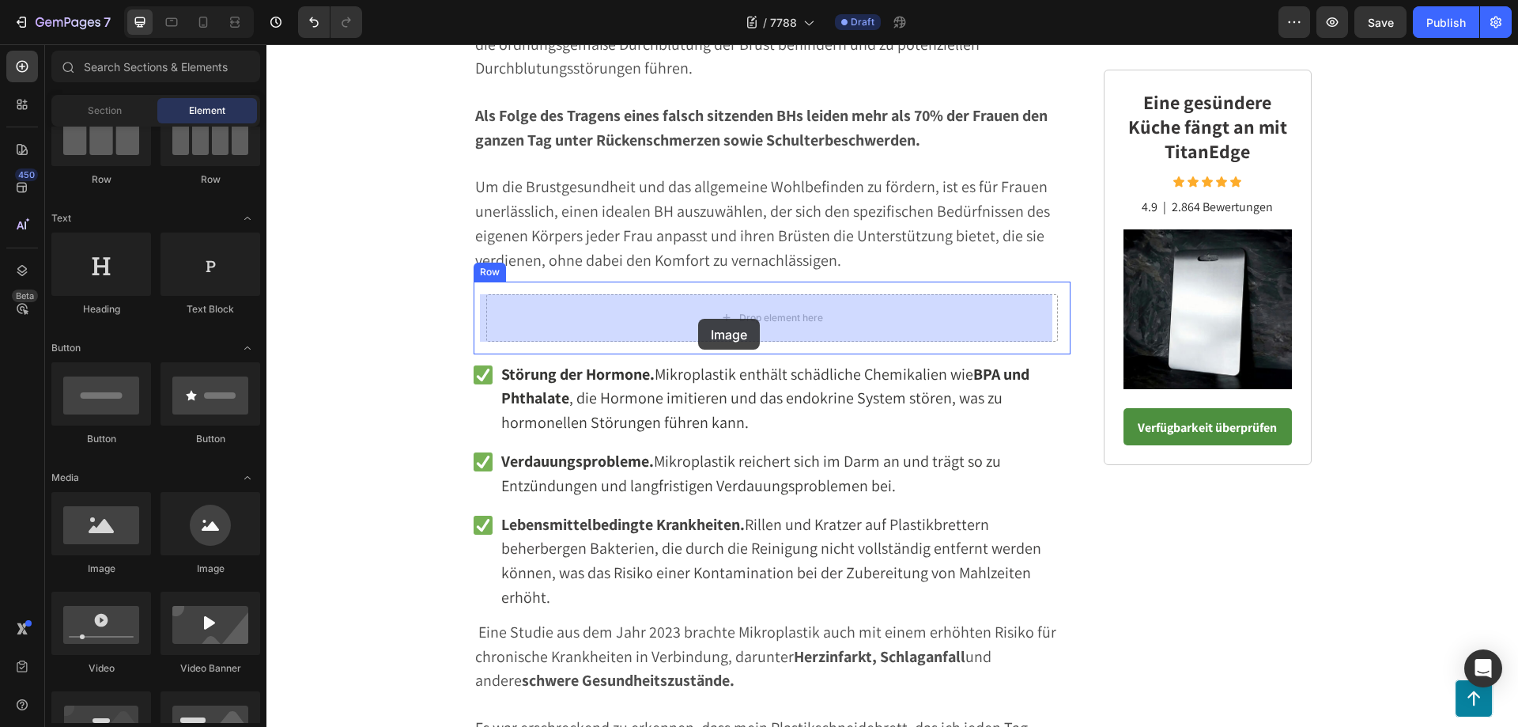
drag, startPoint x: 374, startPoint y: 576, endPoint x: 698, endPoint y: 319, distance: 414.1
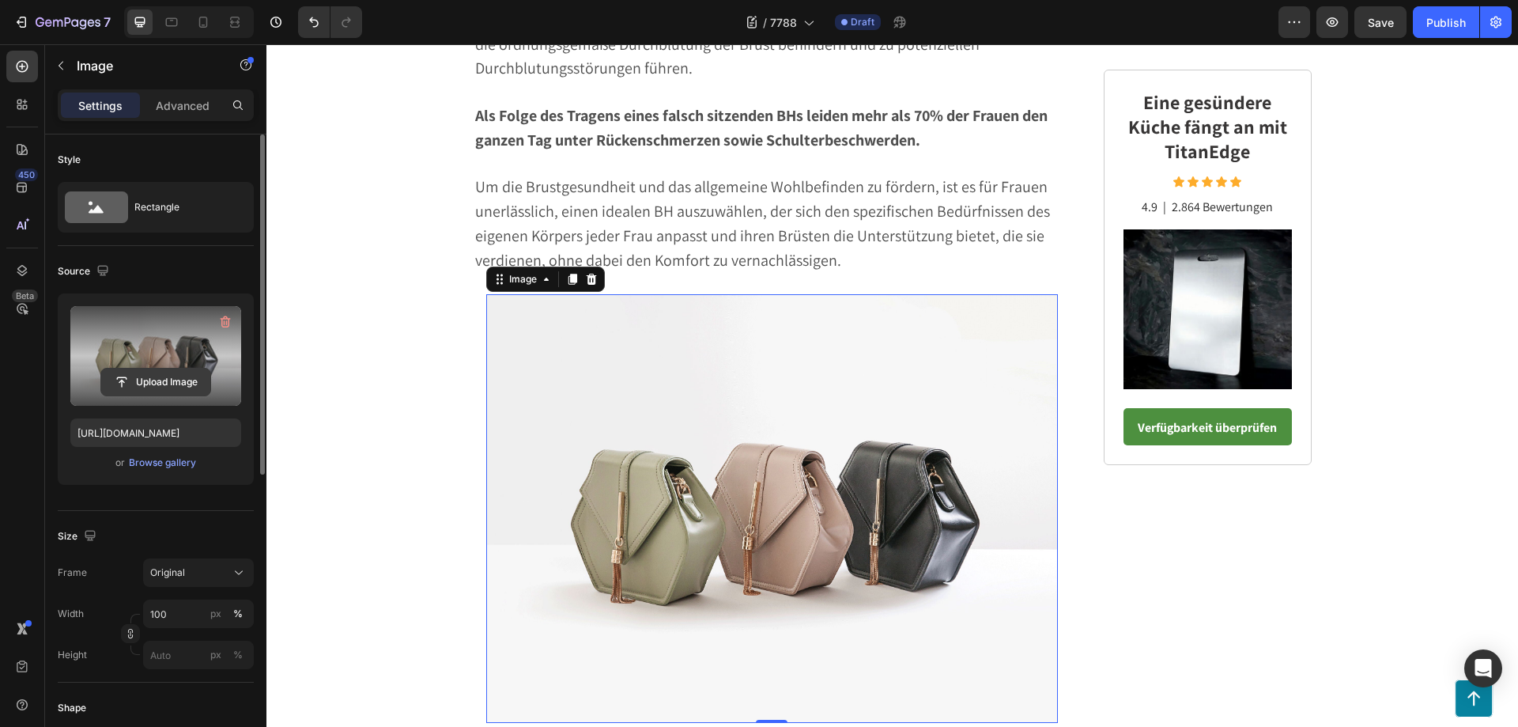
click at [149, 375] on input "file" at bounding box center [155, 381] width 109 height 27
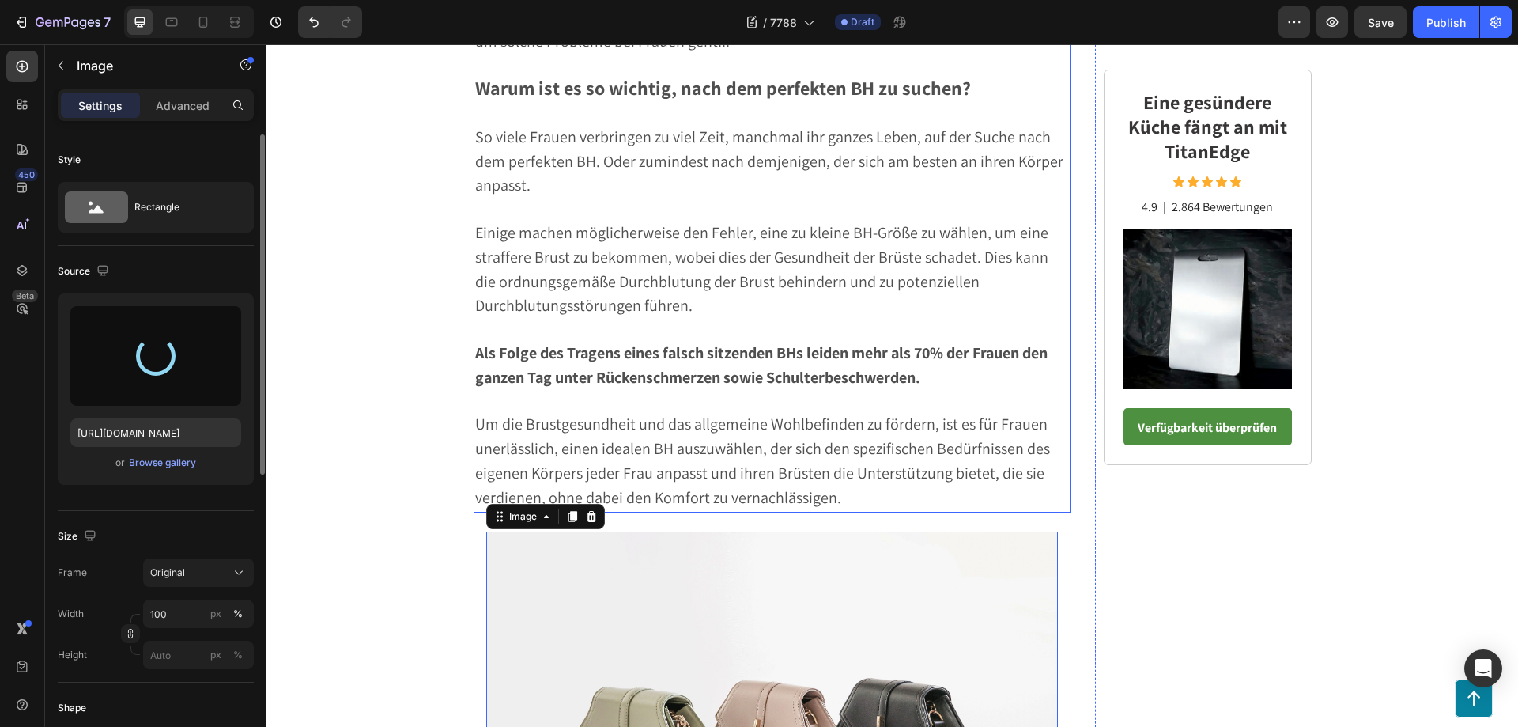
type input "[URL][DOMAIN_NAME]"
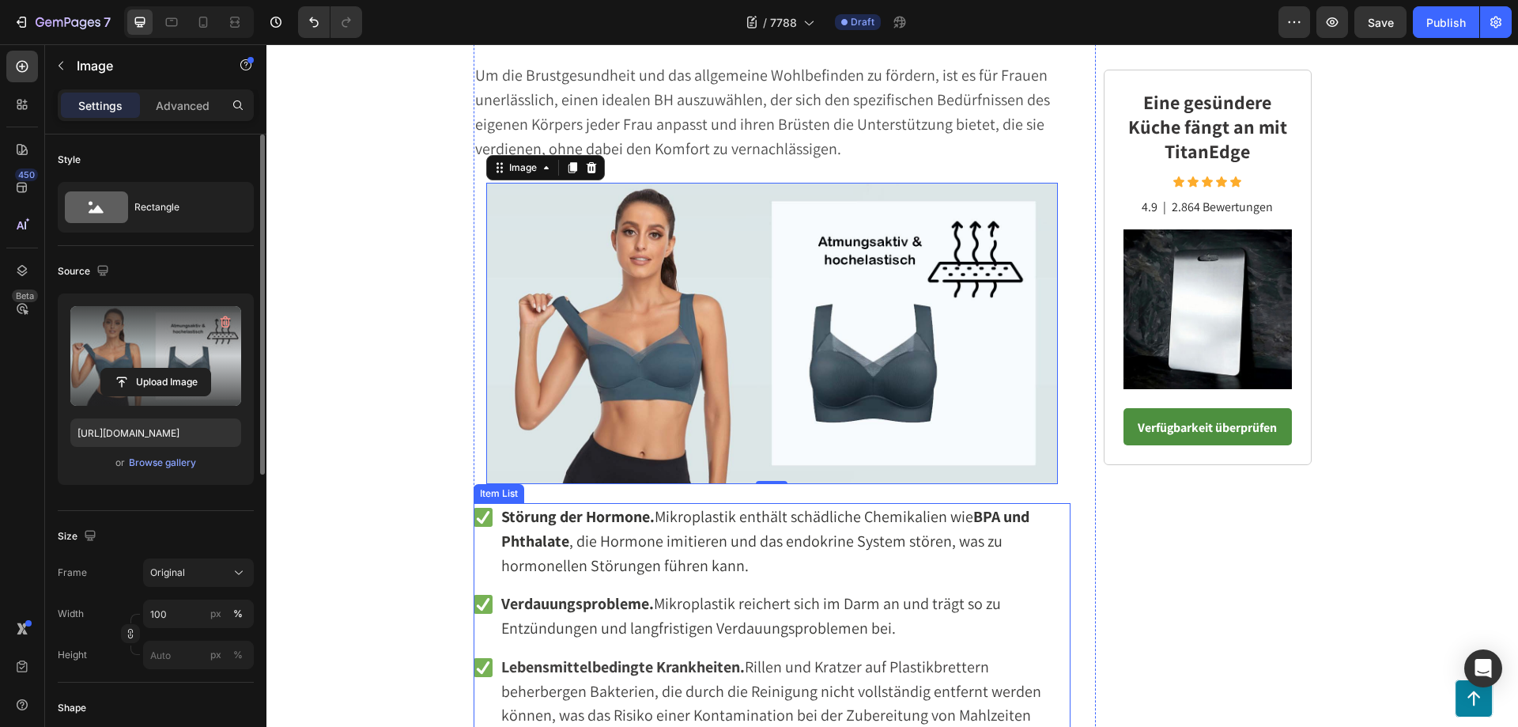
scroll to position [1977, 0]
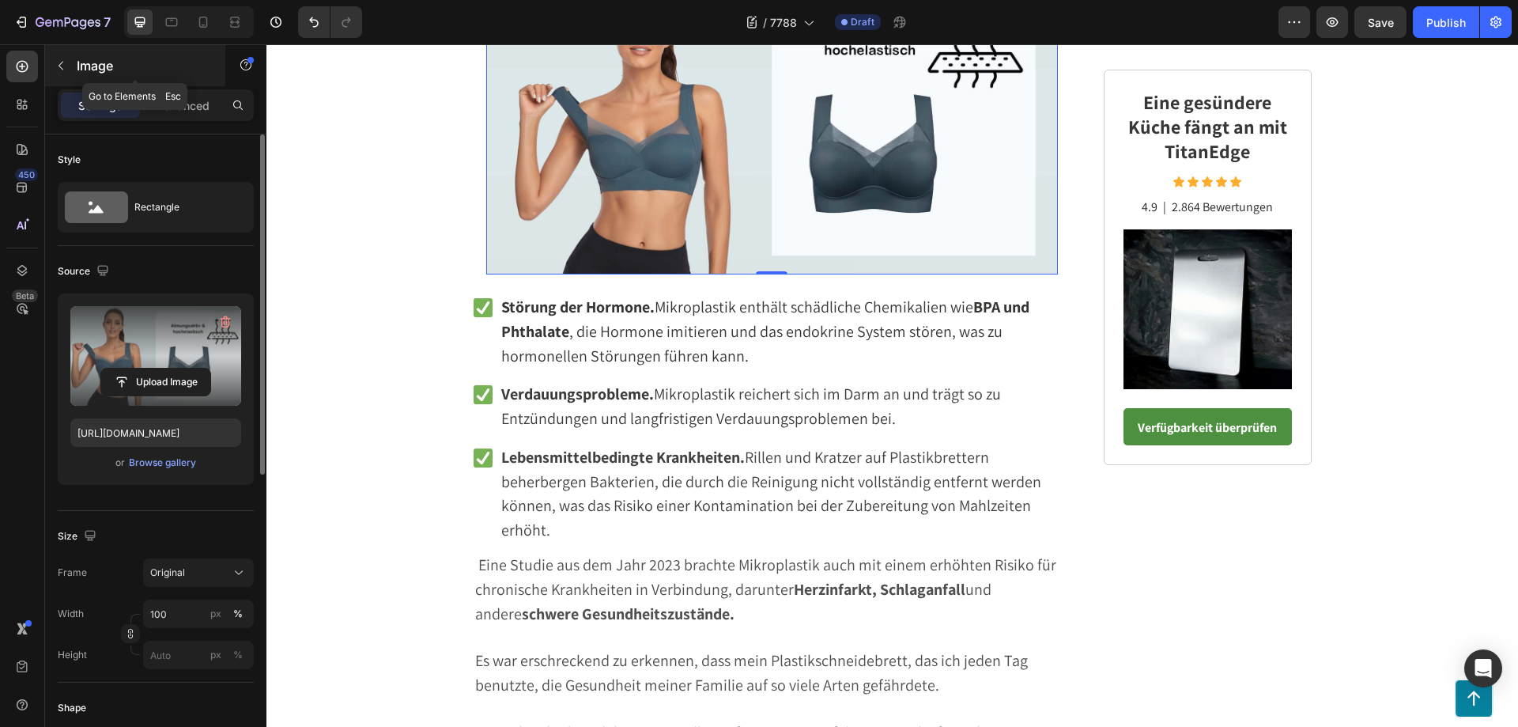
click at [57, 59] on icon "button" at bounding box center [61, 65] width 13 height 13
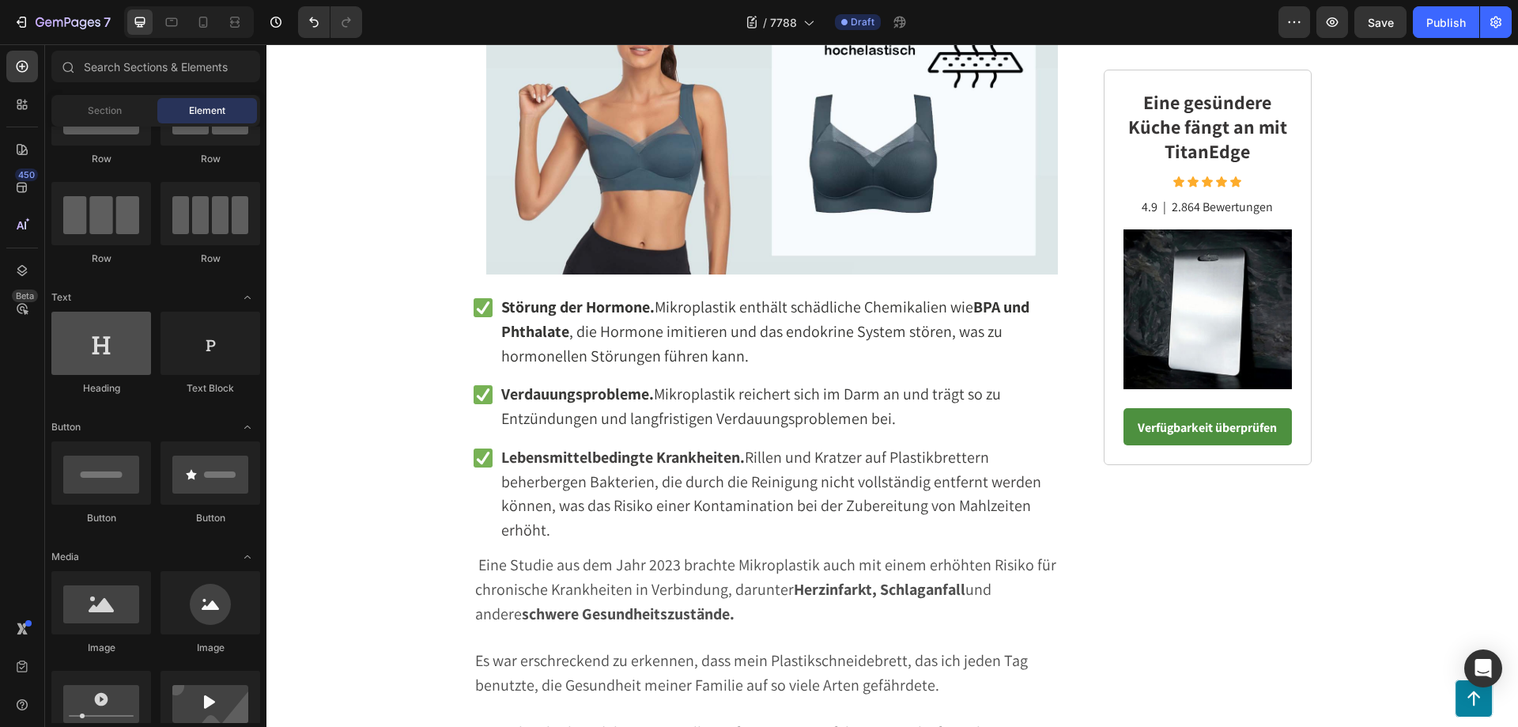
scroll to position [0, 0]
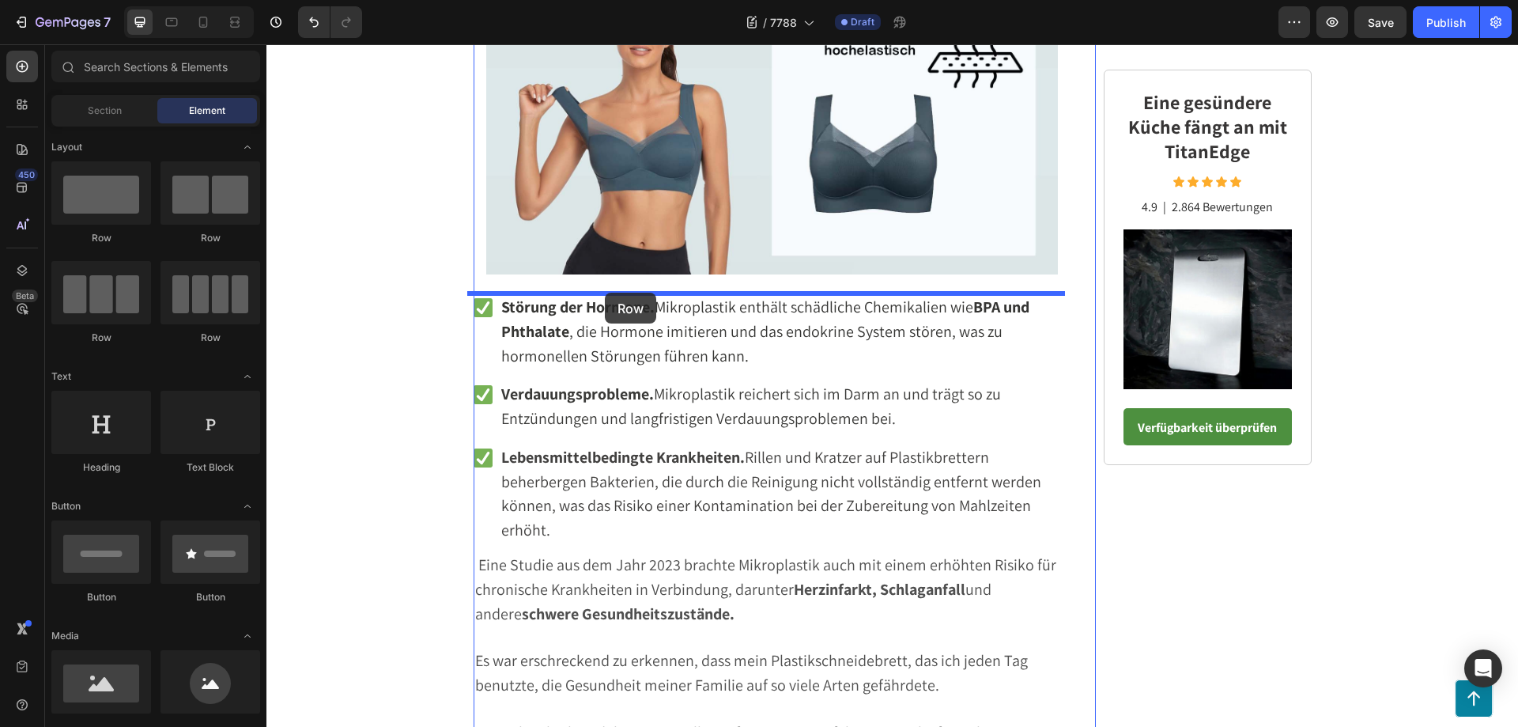
drag, startPoint x: 371, startPoint y: 251, endPoint x: 605, endPoint y: 293, distance: 237.6
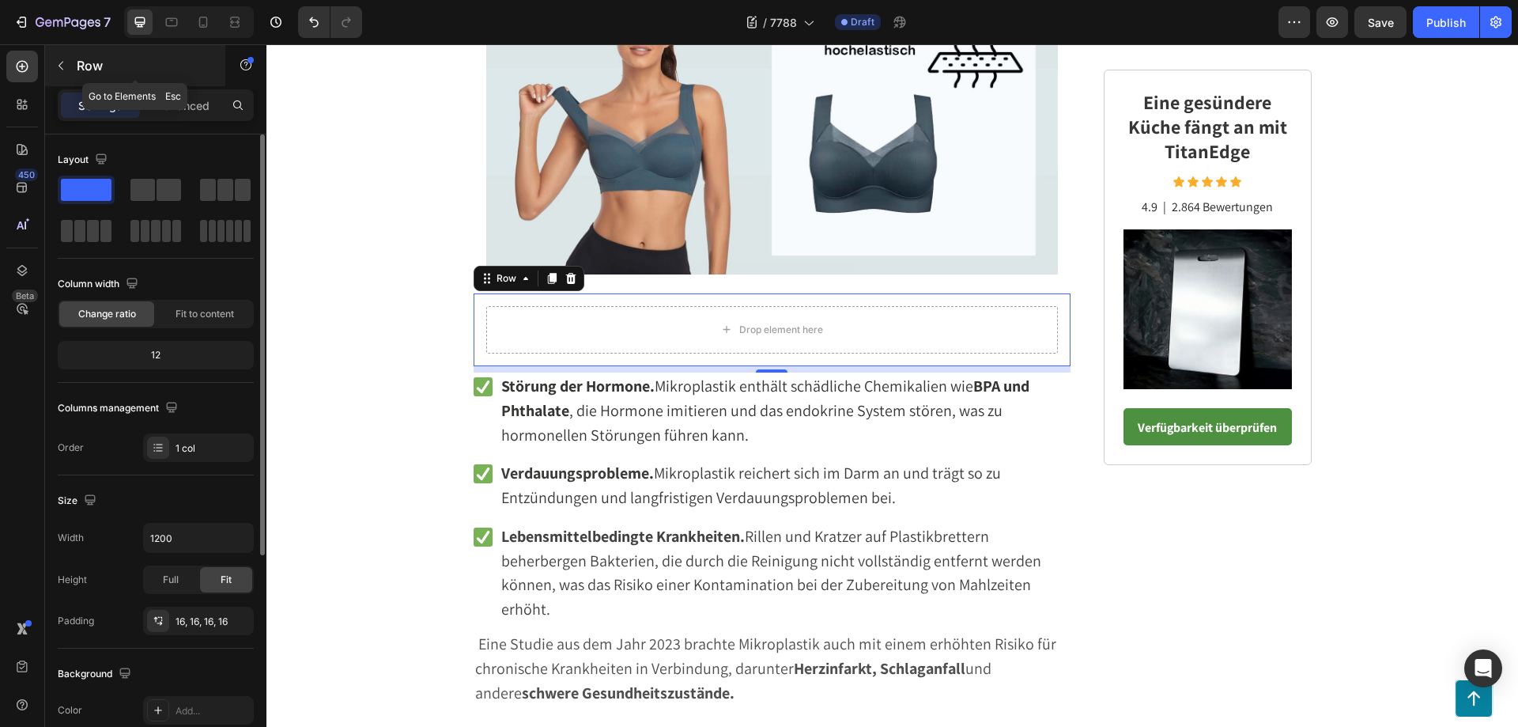
click at [66, 55] on button "button" at bounding box center [60, 65] width 25 height 25
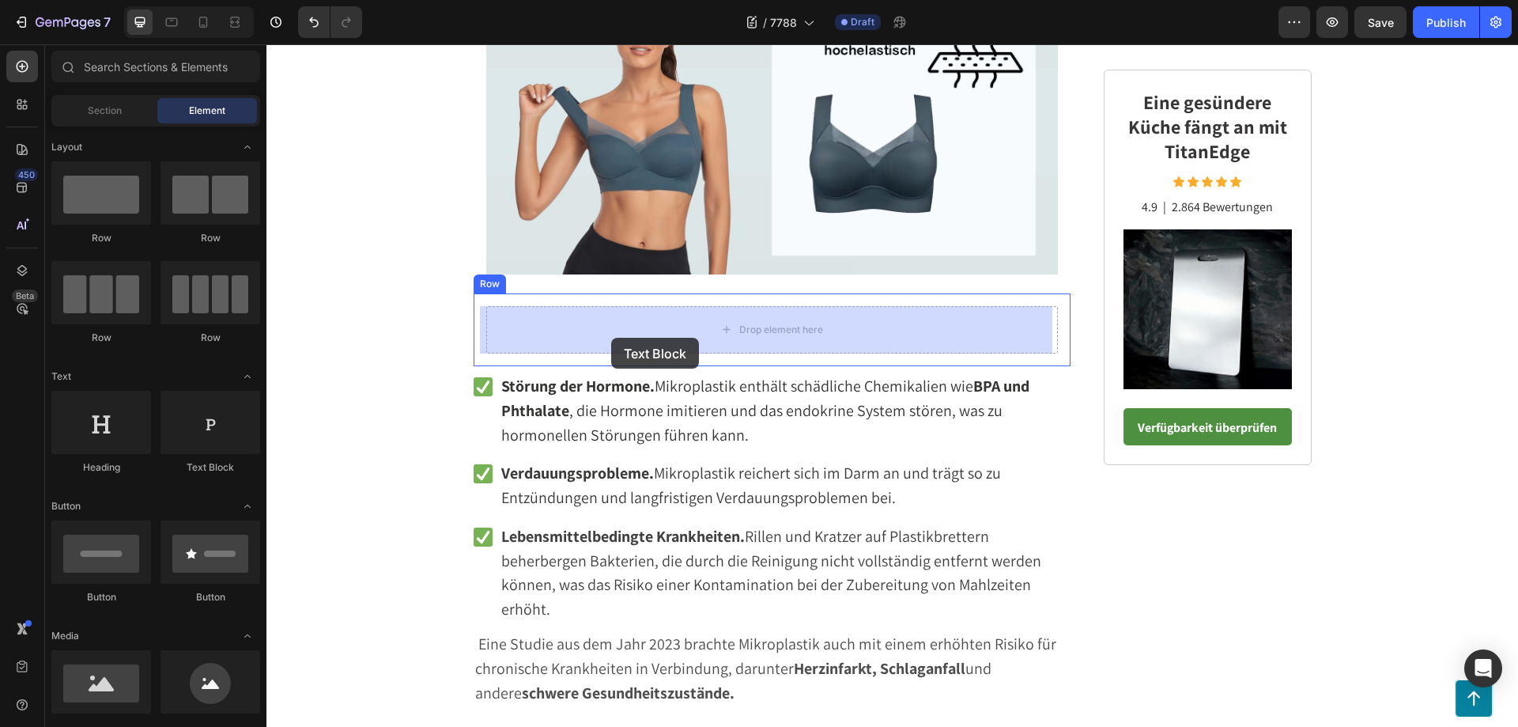
drag, startPoint x: 476, startPoint y: 475, endPoint x: 611, endPoint y: 338, distance: 192.9
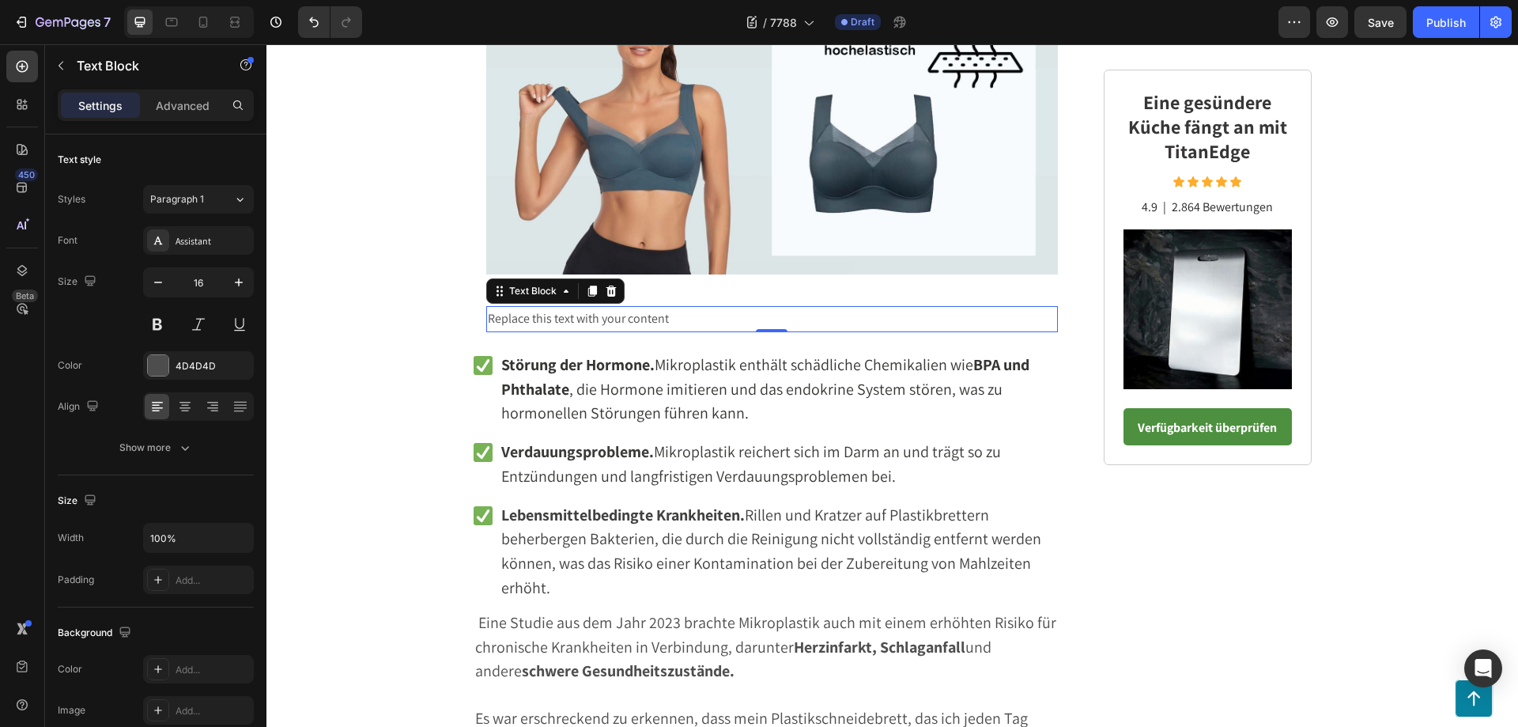
click at [684, 319] on div "Replace this text with your content" at bounding box center [772, 319] width 572 height 26
drag, startPoint x: 684, startPoint y: 319, endPoint x: 481, endPoint y: 320, distance: 202.4
click at [488, 320] on p "Replace this text with your content" at bounding box center [772, 319] width 569 height 23
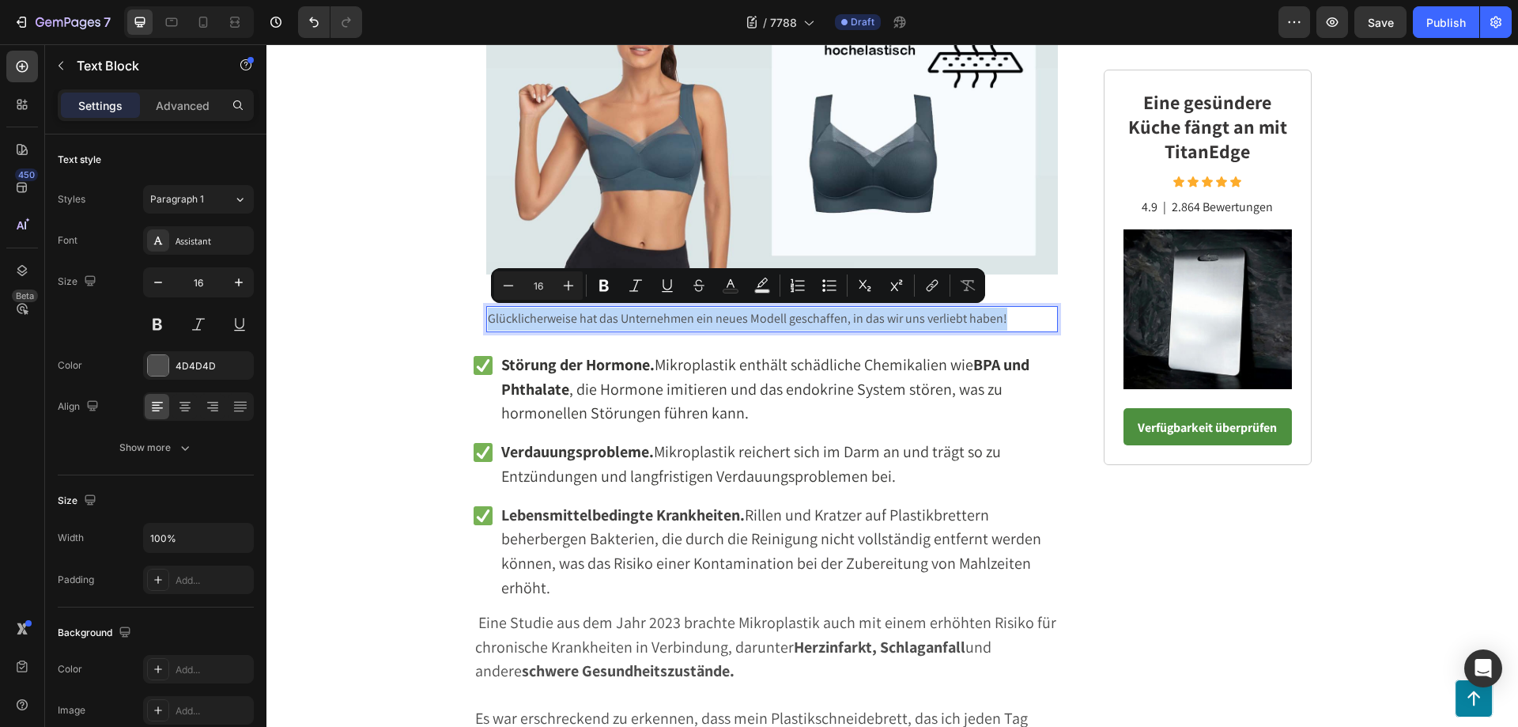
drag, startPoint x: 1006, startPoint y: 323, endPoint x: 484, endPoint y: 319, distance: 521.8
click at [488, 319] on p "Glücklicherweise hat das Unternehmen ein neues Modell geschaffen, in das wir un…" at bounding box center [772, 319] width 569 height 23
click at [576, 284] on icon "Editor contextual toolbar" at bounding box center [569, 286] width 16 height 16
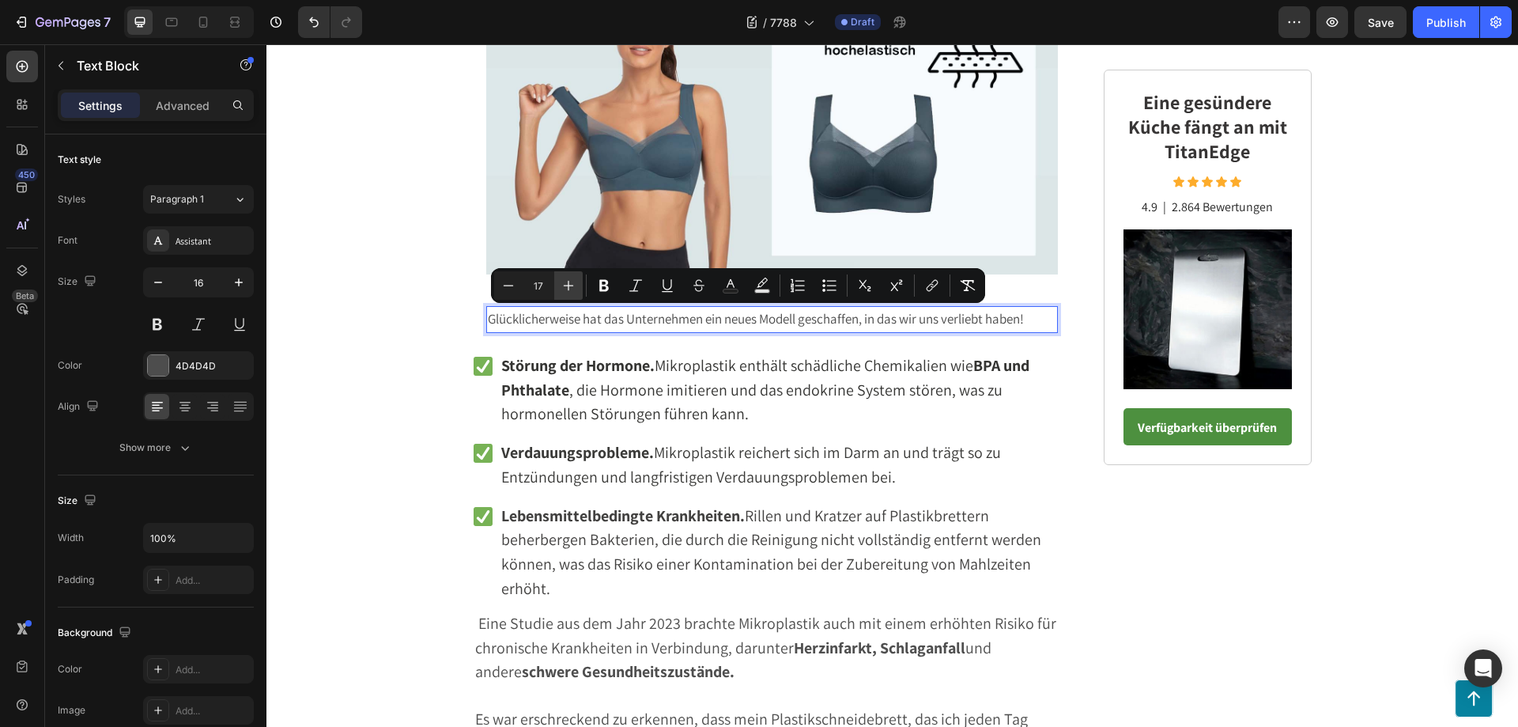
click at [576, 284] on icon "Editor contextual toolbar" at bounding box center [569, 286] width 16 height 16
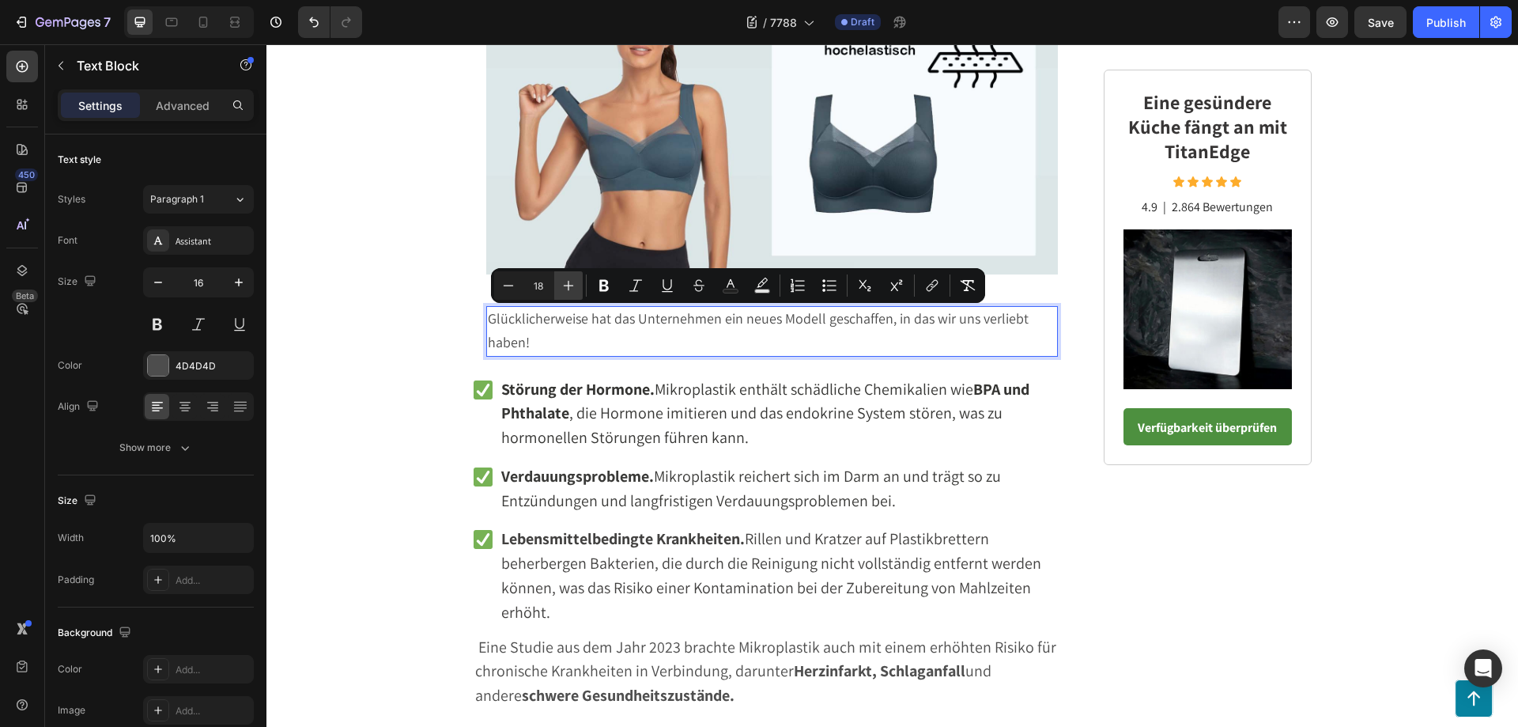
click at [576, 284] on icon "Editor contextual toolbar" at bounding box center [569, 286] width 16 height 16
type input "20"
click at [598, 335] on p "Glücklicherweise hat das Unternehmen ein neues Modell geschaffen, in das wir un…" at bounding box center [772, 332] width 569 height 49
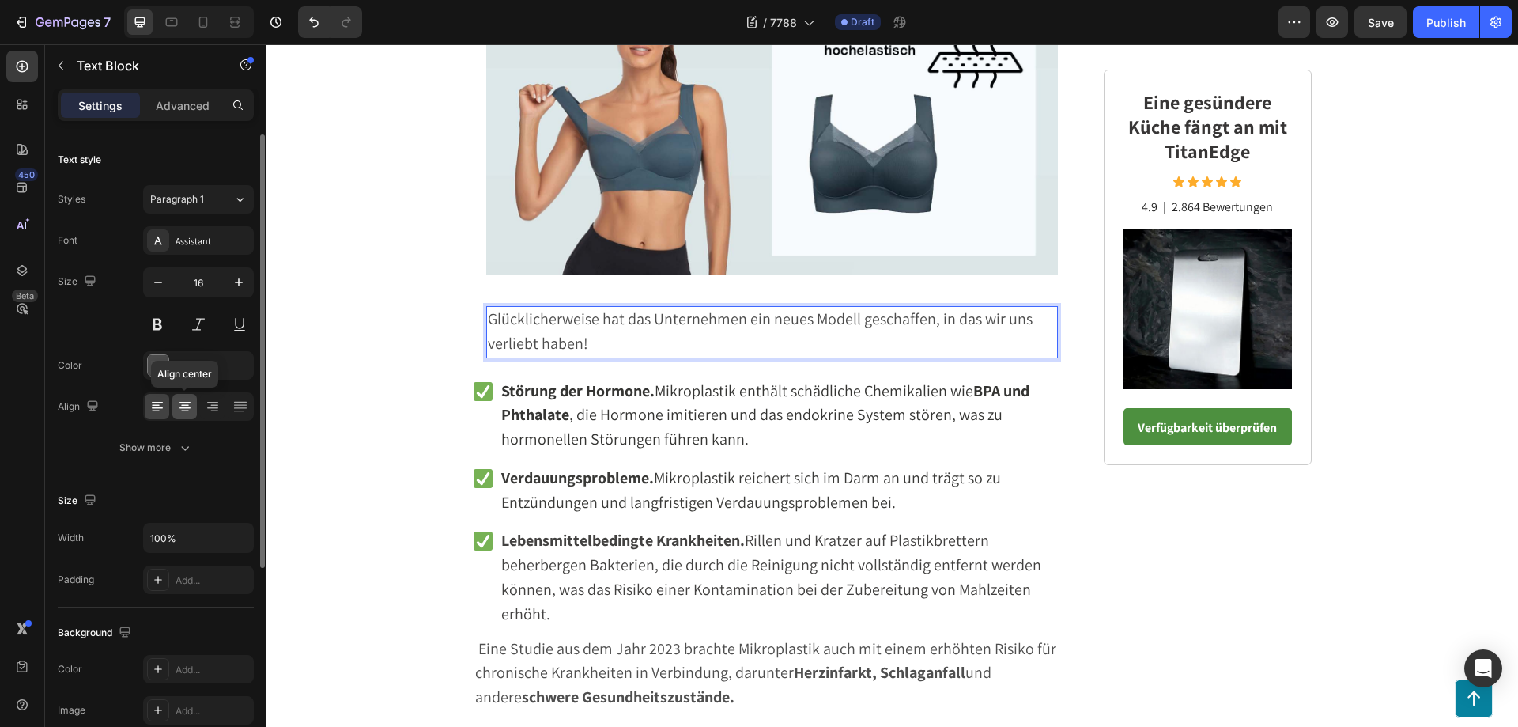
click at [188, 407] on icon at bounding box center [184, 408] width 11 height 2
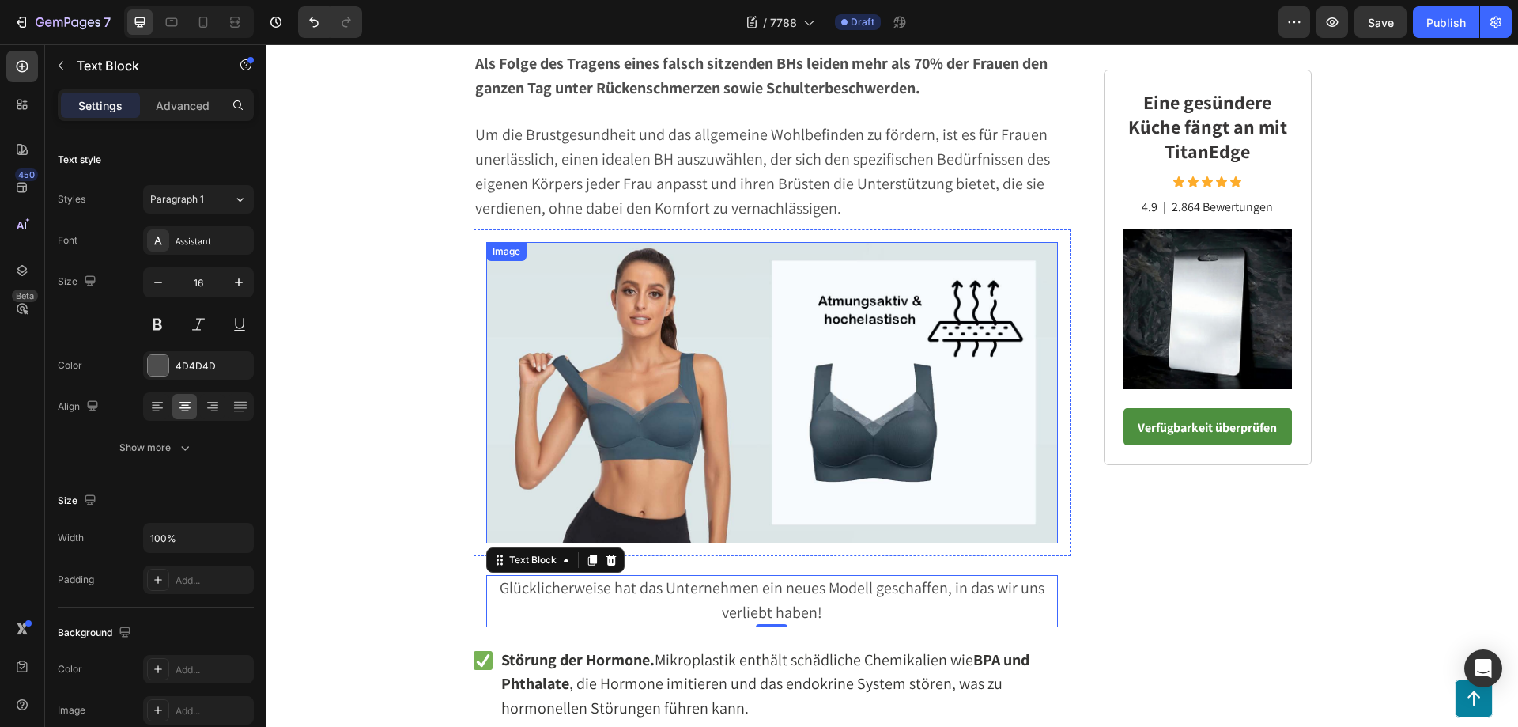
scroll to position [1660, 0]
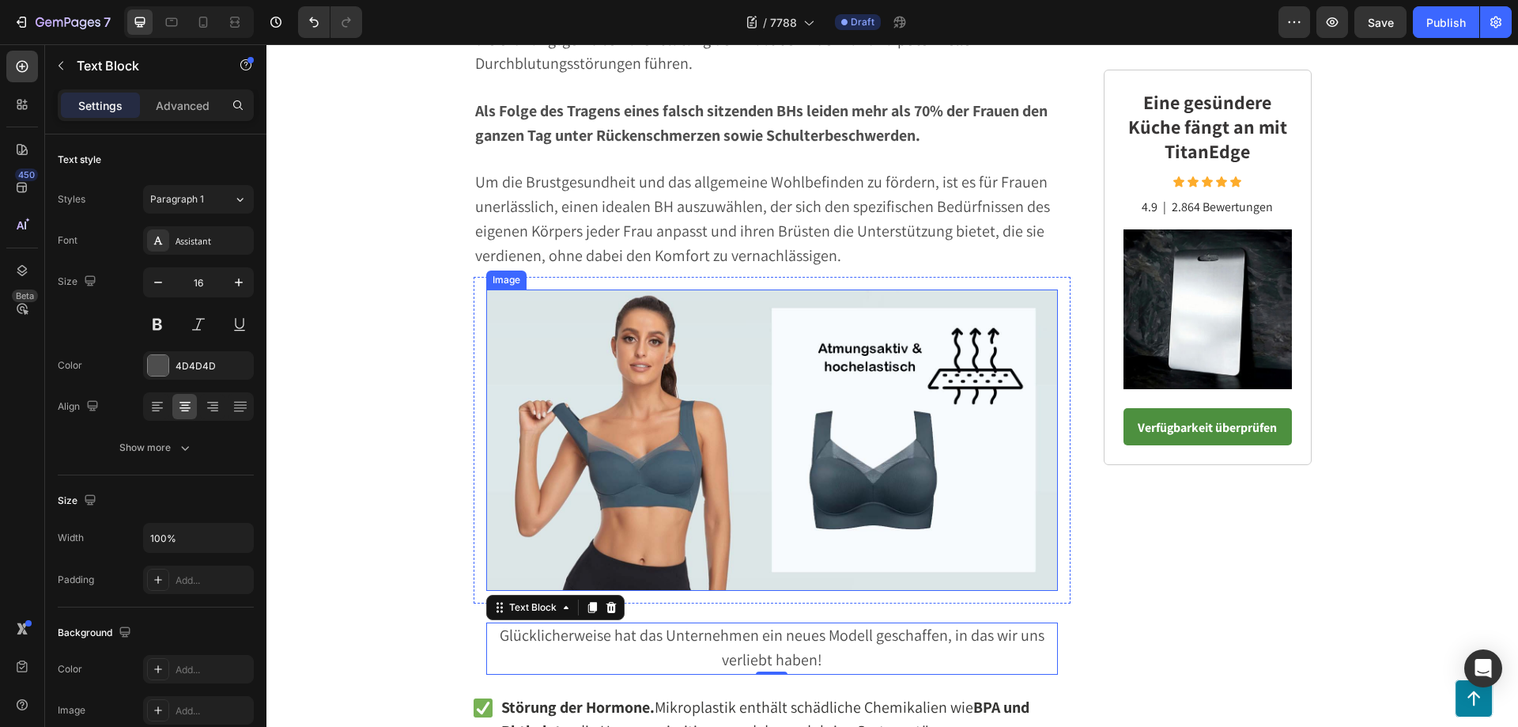
click at [598, 334] on img at bounding box center [772, 439] width 572 height 301
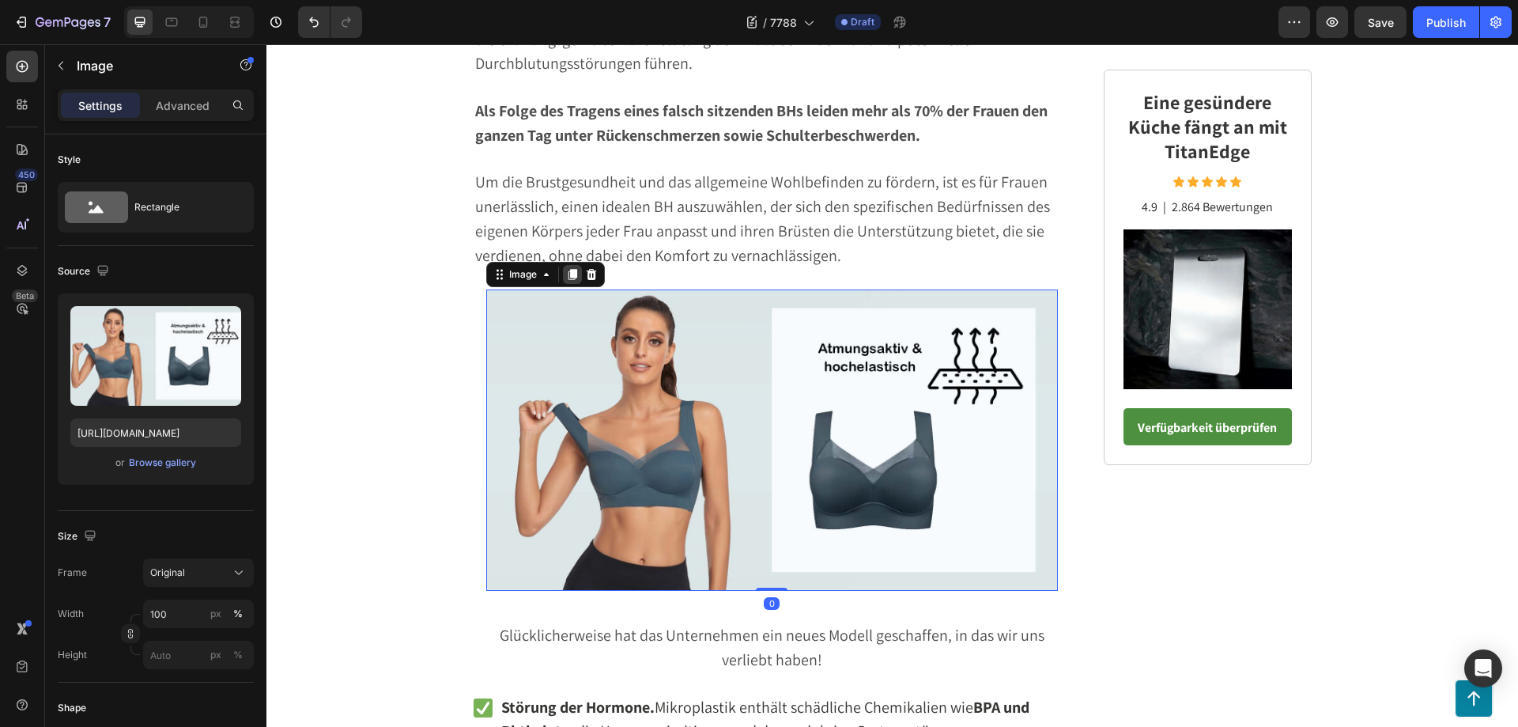
click at [568, 274] on icon at bounding box center [572, 274] width 9 height 11
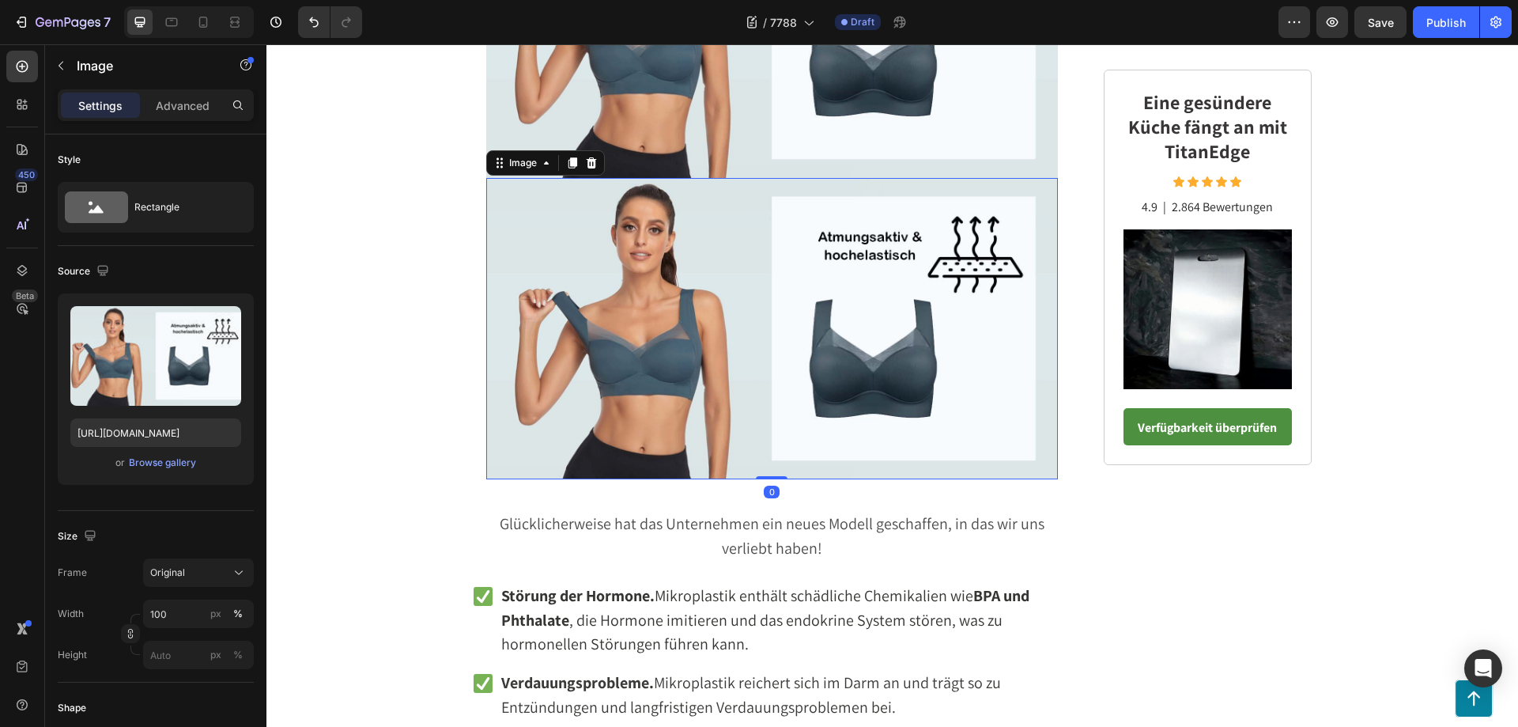
scroll to position [2151, 0]
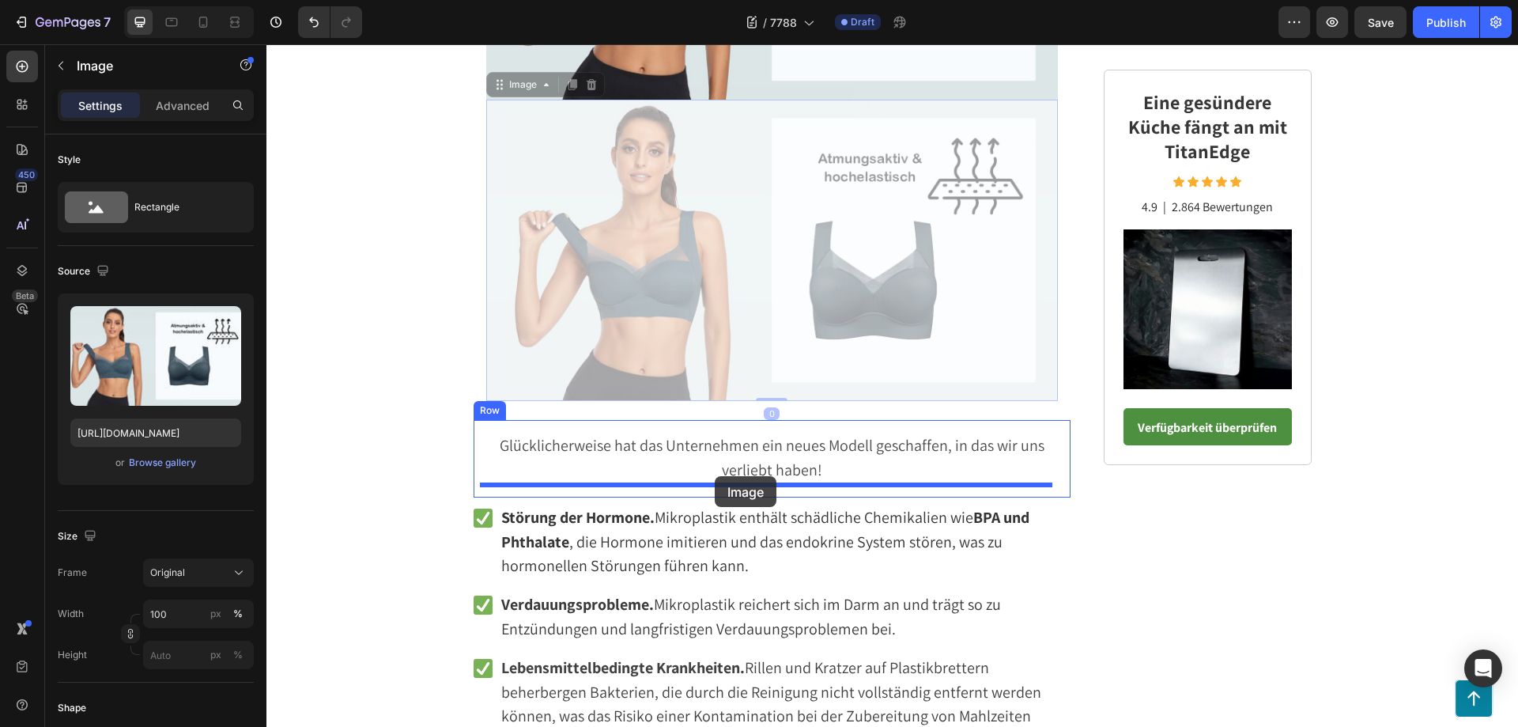
drag, startPoint x: 723, startPoint y: 262, endPoint x: 715, endPoint y: 476, distance: 213.6
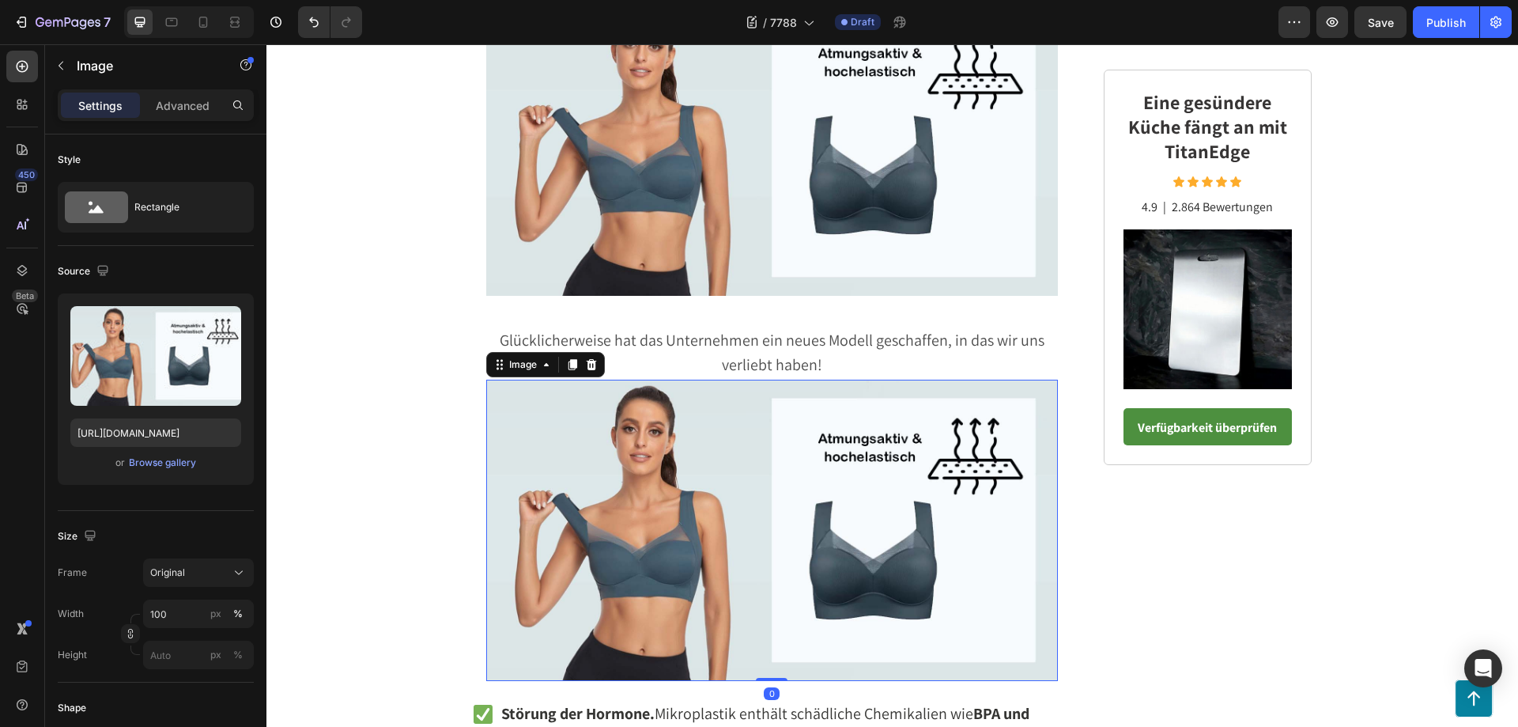
scroll to position [1993, 0]
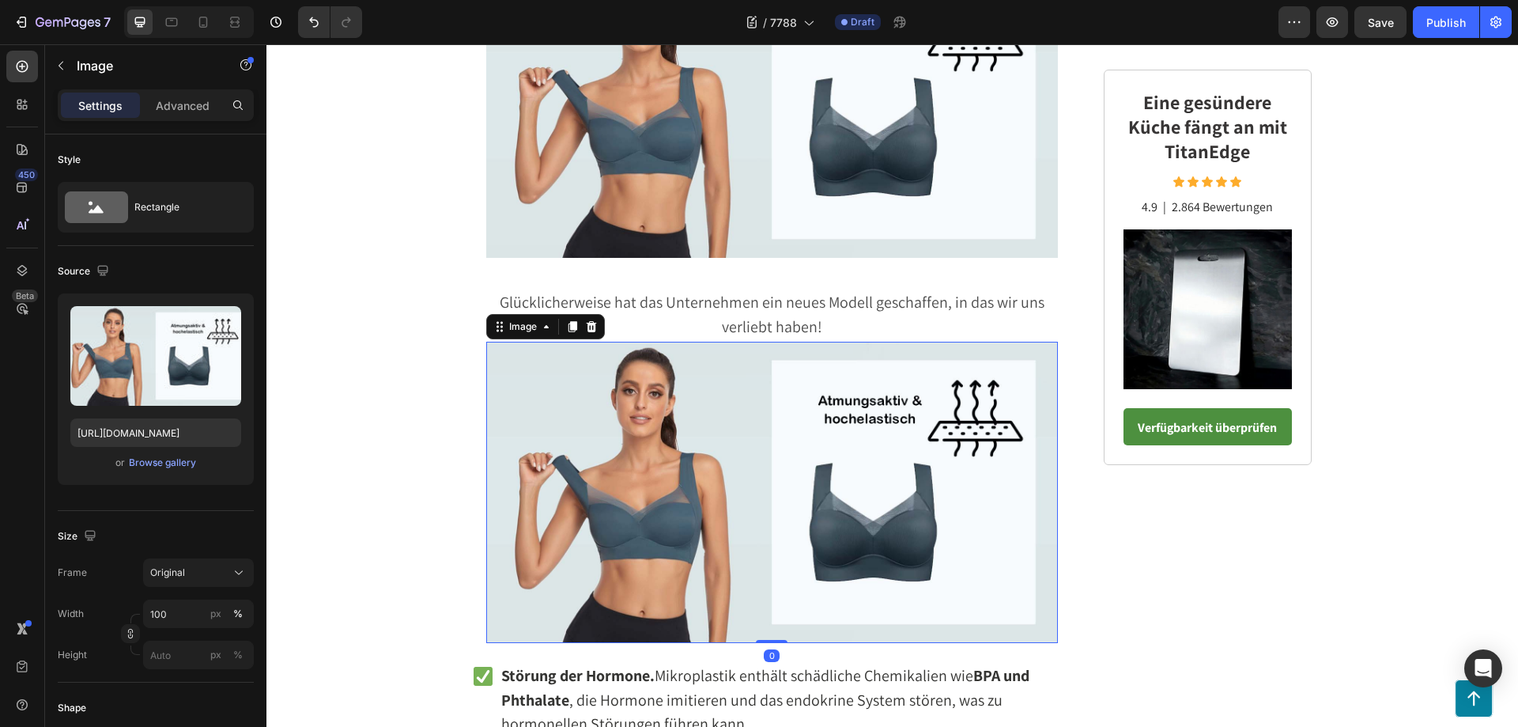
click at [723, 417] on img at bounding box center [772, 492] width 572 height 301
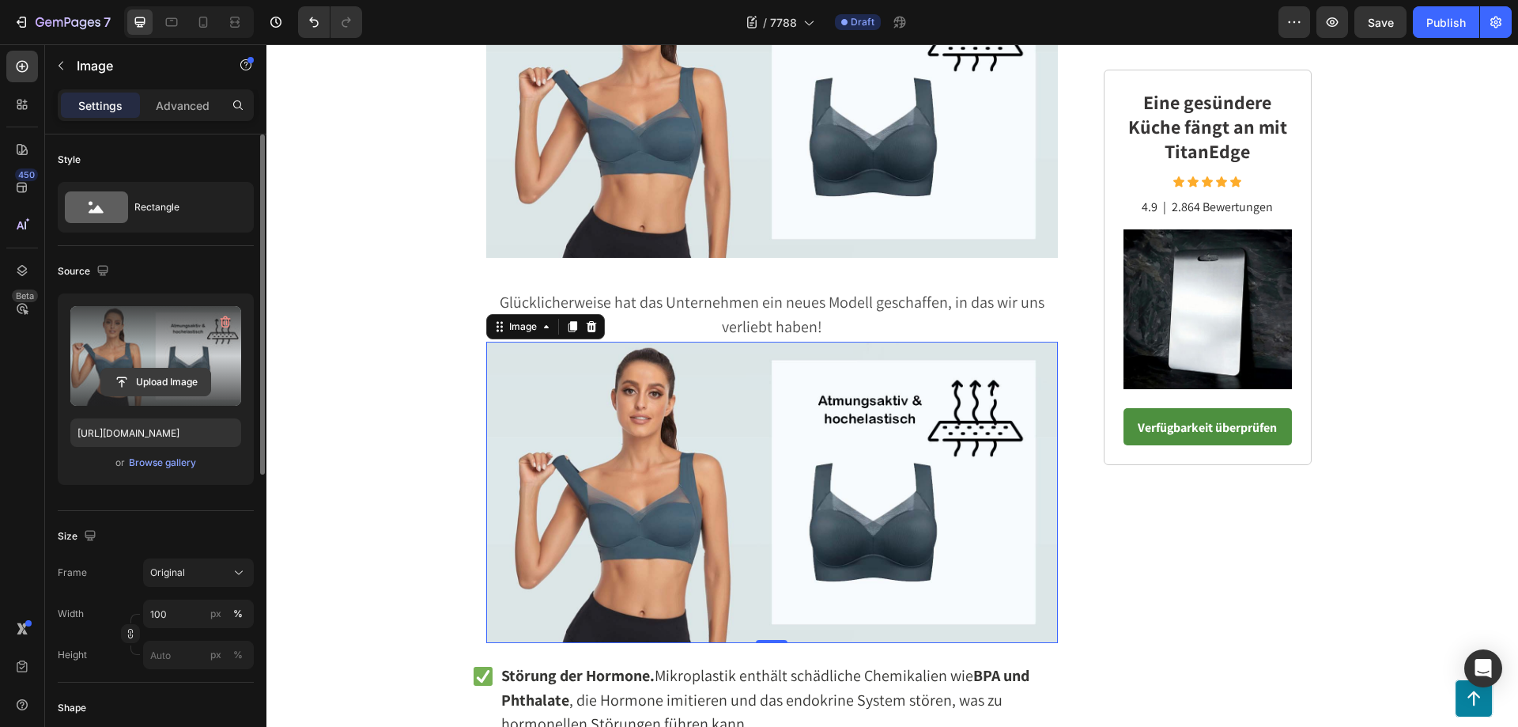
click at [160, 376] on input "file" at bounding box center [155, 381] width 109 height 27
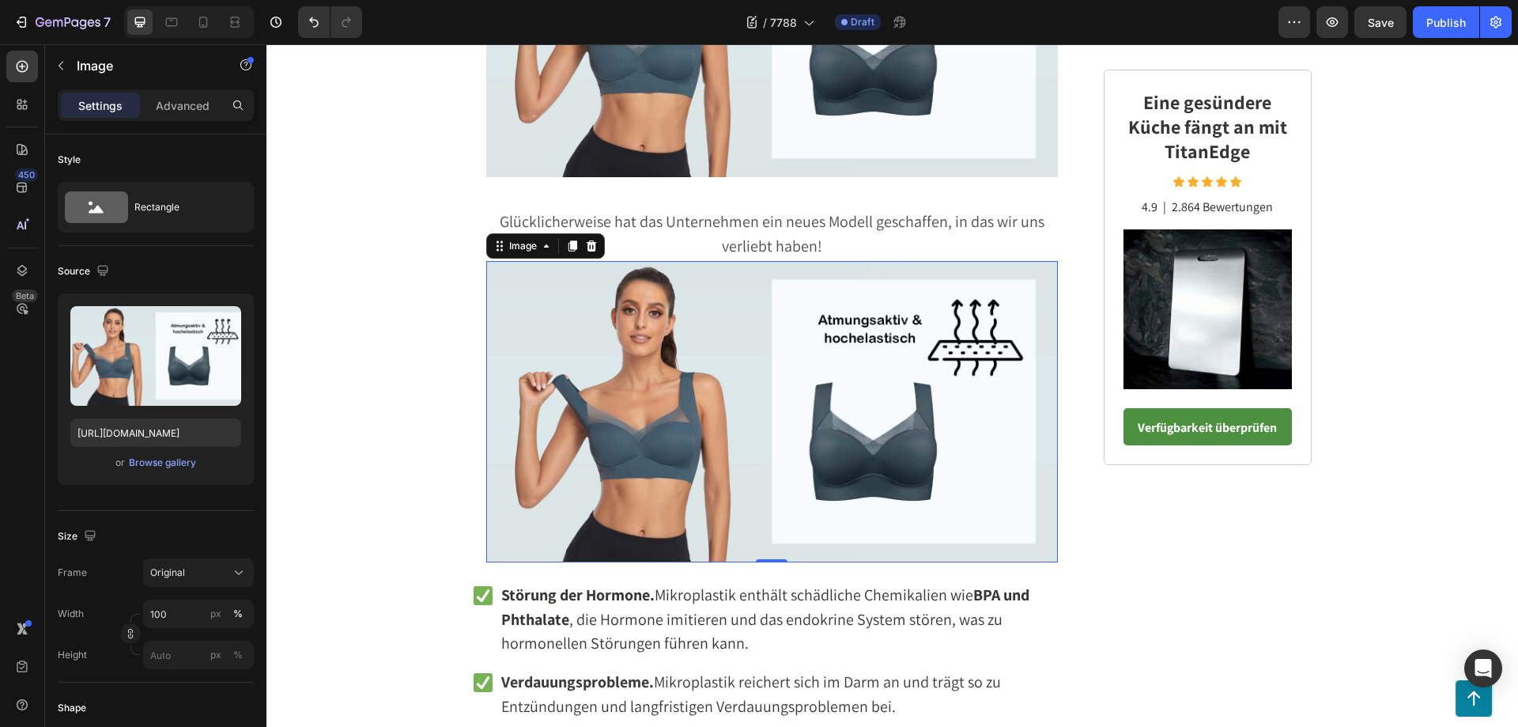
scroll to position [2230, 0]
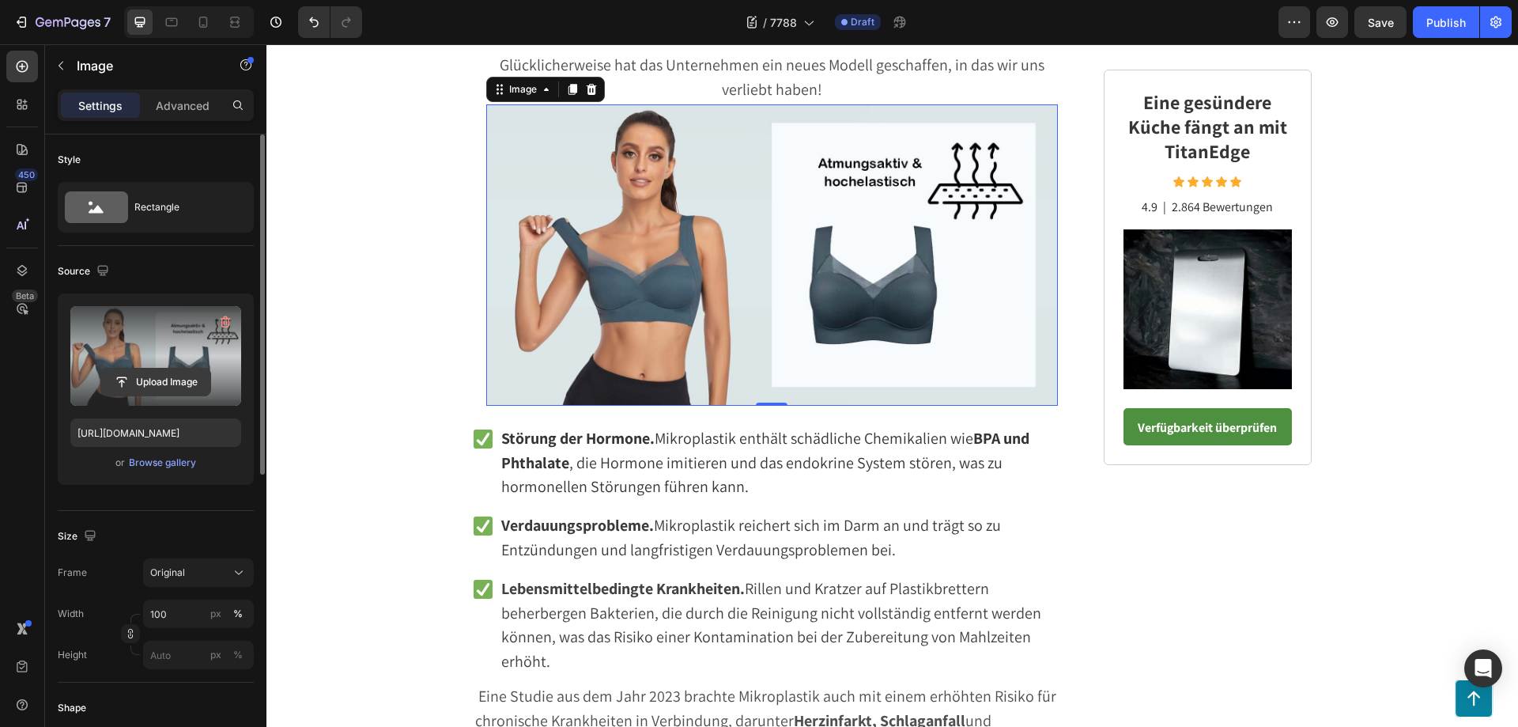
click at [159, 380] on input "file" at bounding box center [155, 381] width 109 height 27
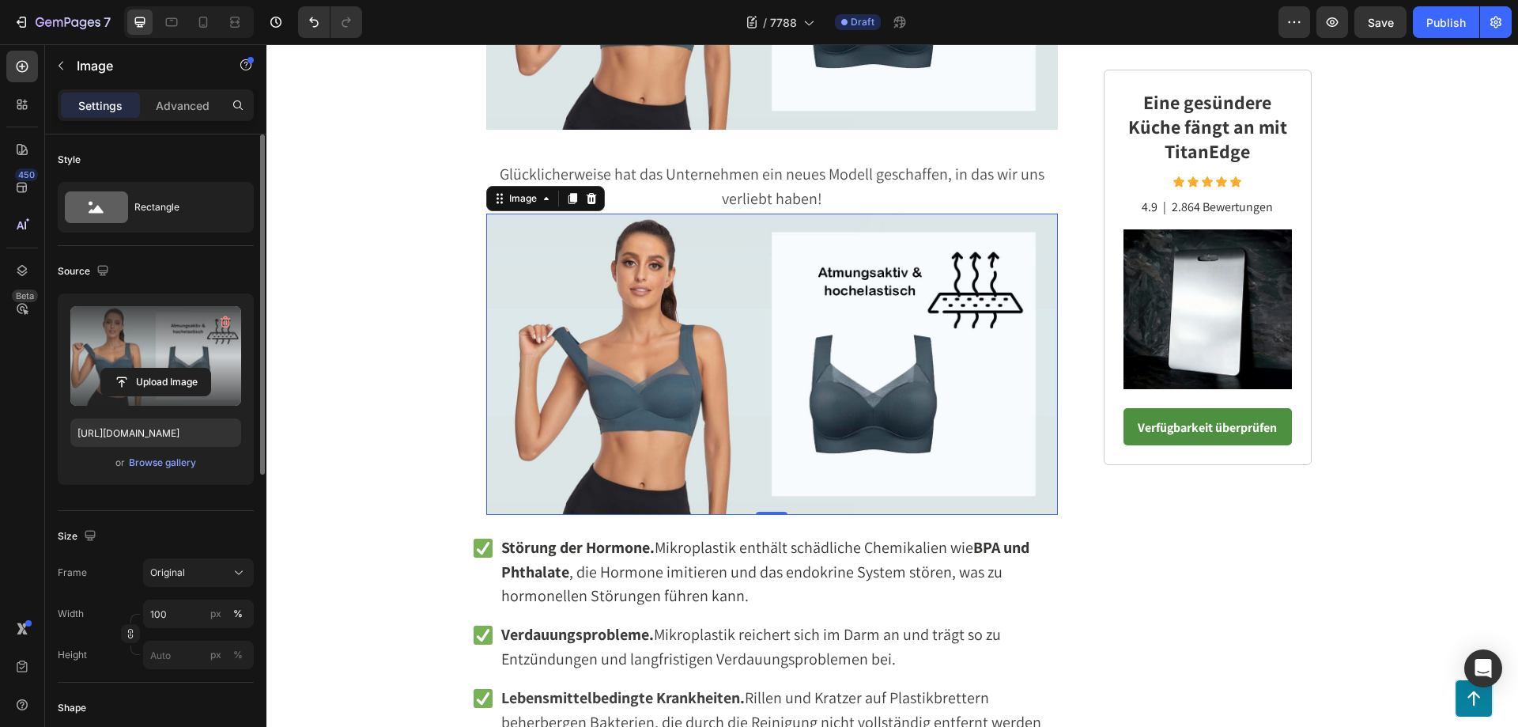
scroll to position [2151, 0]
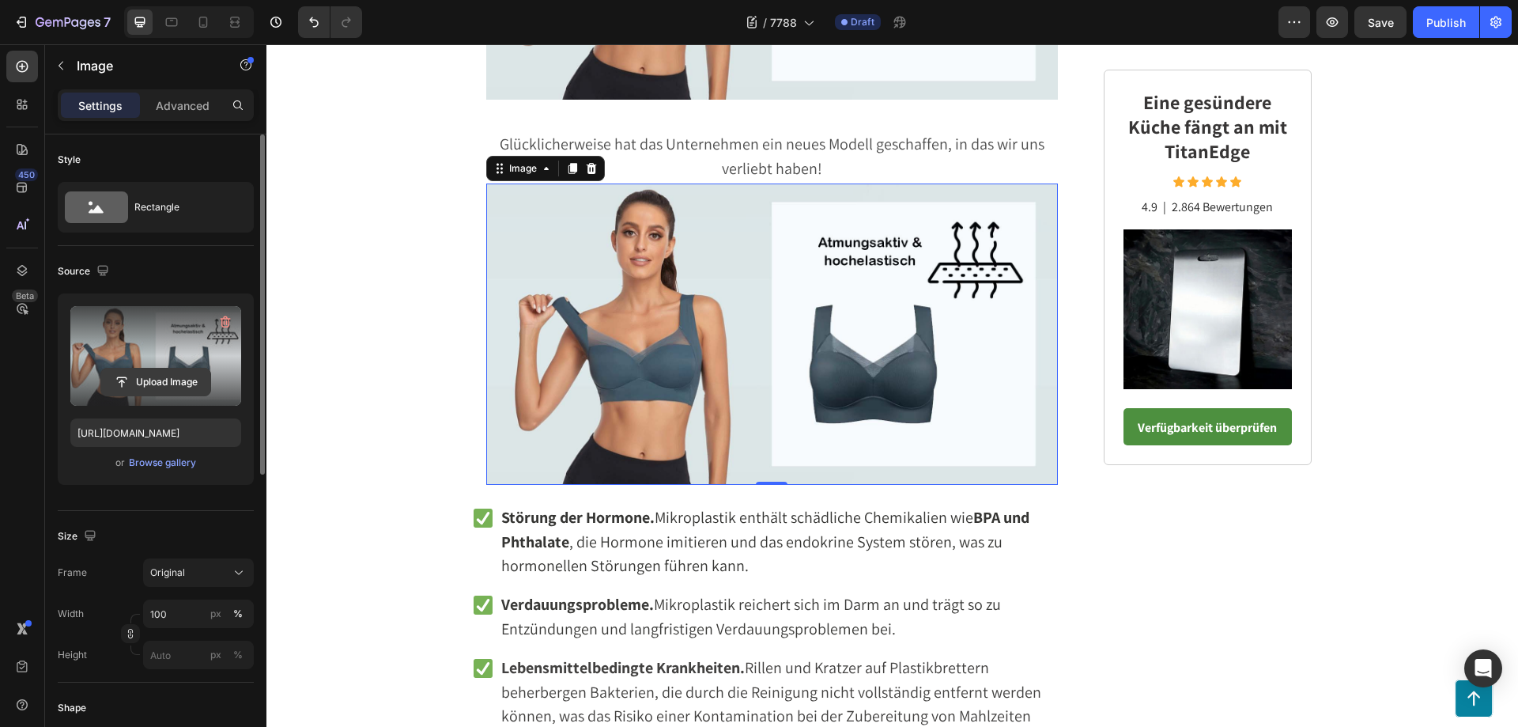
click at [175, 383] on input "file" at bounding box center [155, 381] width 109 height 27
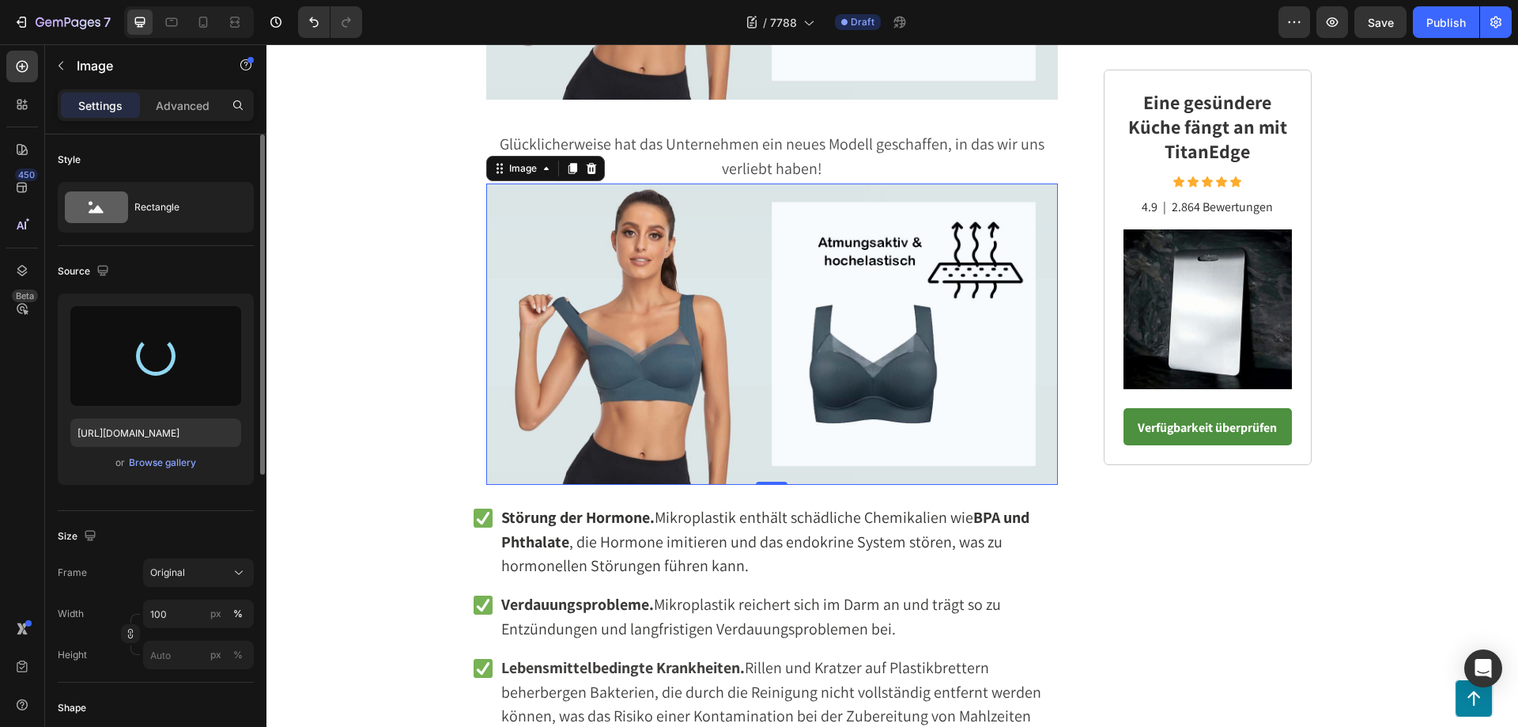
type input "https://cdn.shopify.com/s/files/1/0795/6539/0154/files/gempages_509582567423345…"
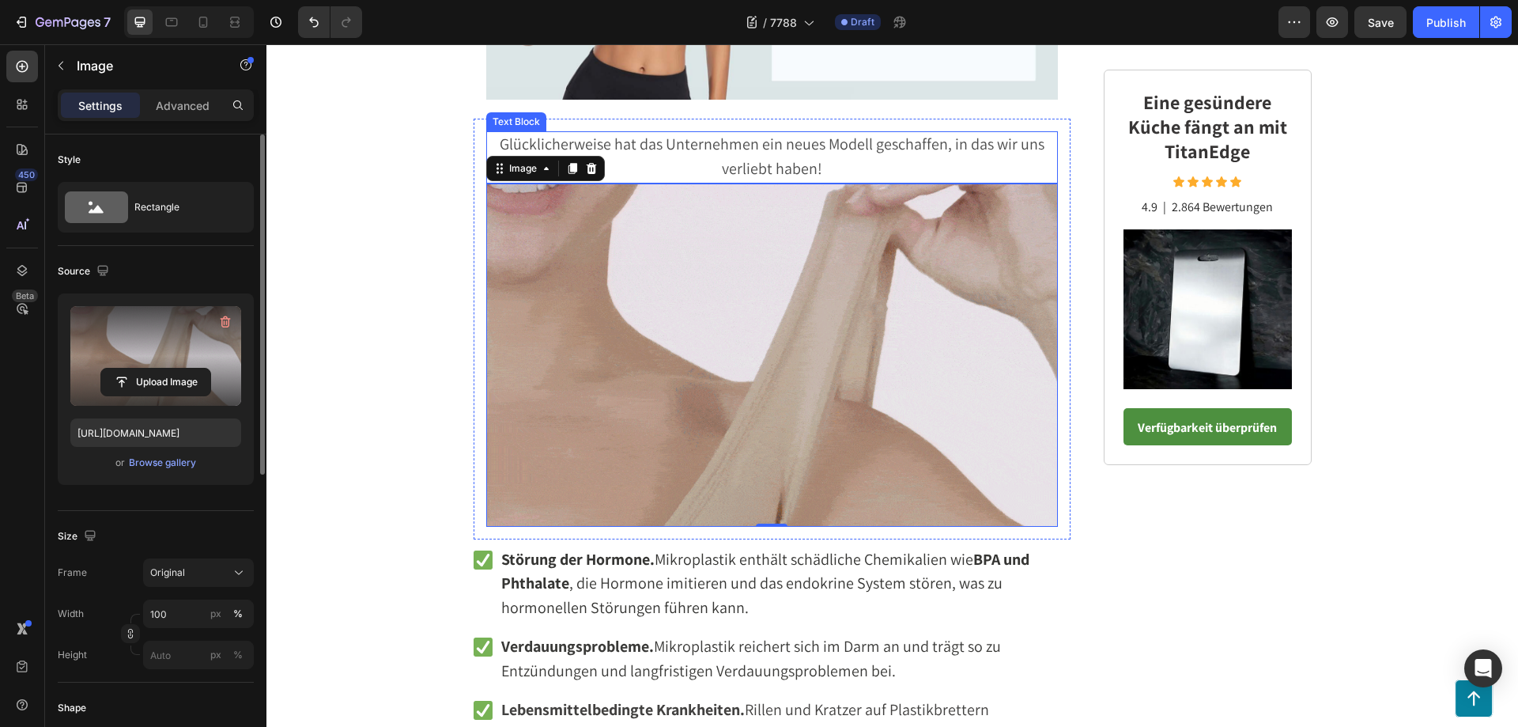
click at [749, 150] on span "Glücklicherweise hat das Unternehmen ein neues Modell geschaffen, in das wir un…" at bounding box center [772, 156] width 545 height 45
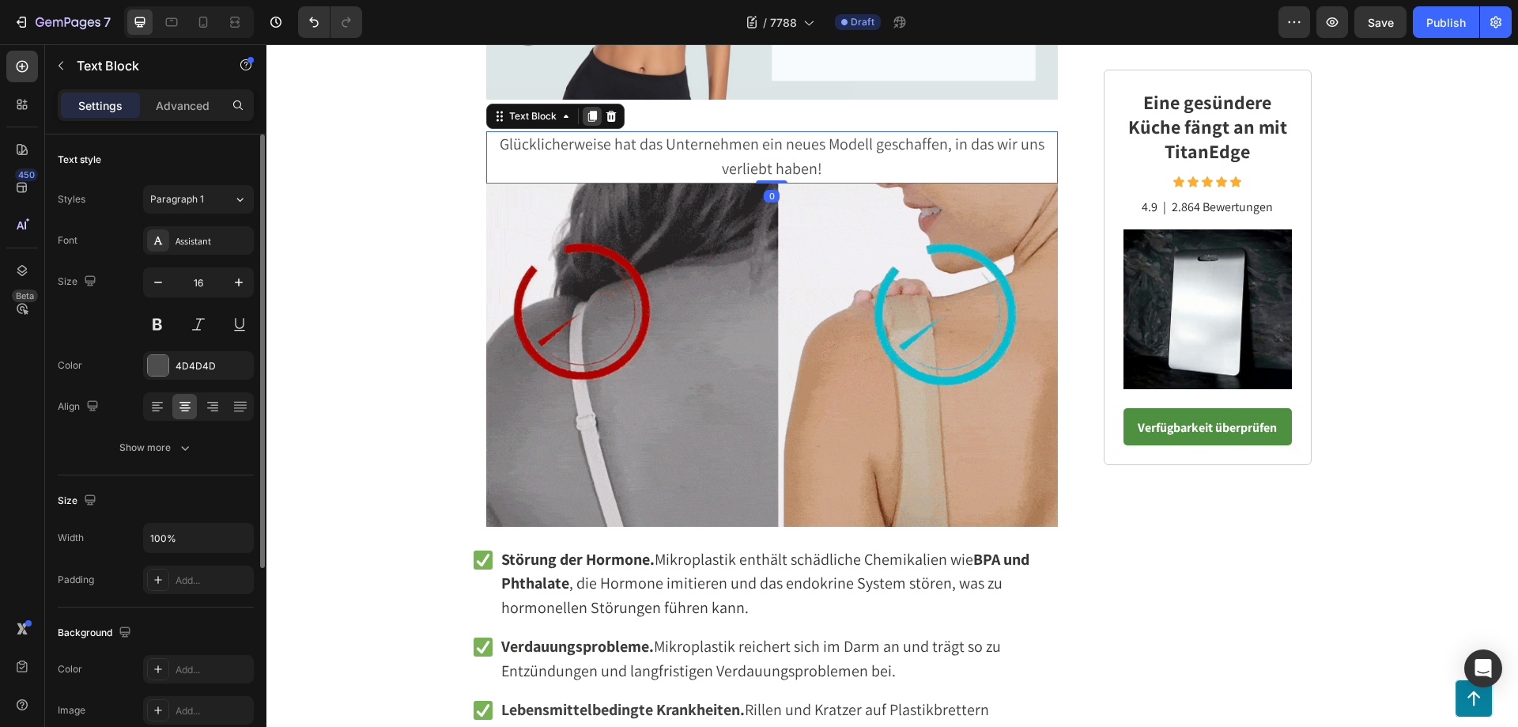
click at [587, 117] on icon at bounding box center [591, 116] width 9 height 11
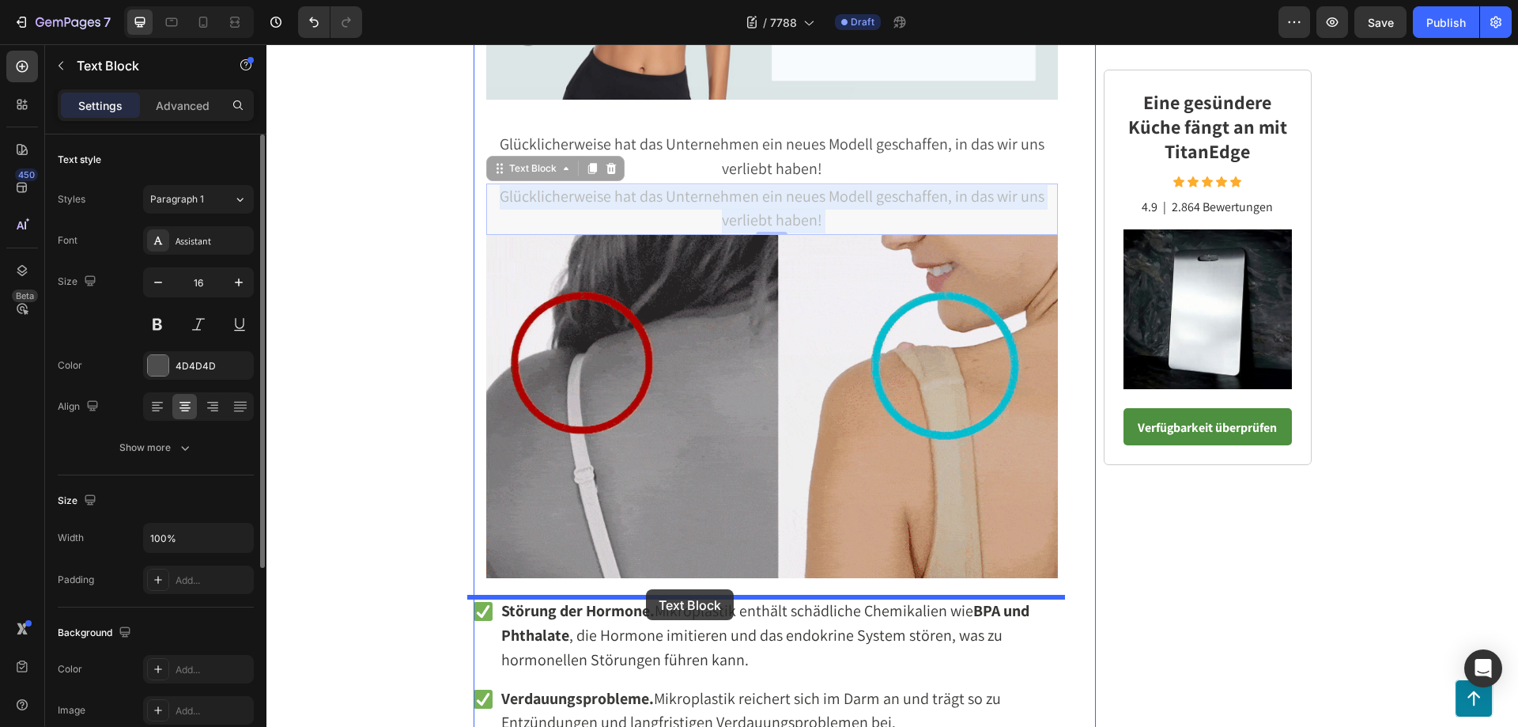
drag, startPoint x: 636, startPoint y: 209, endPoint x: 646, endPoint y: 589, distance: 380.4
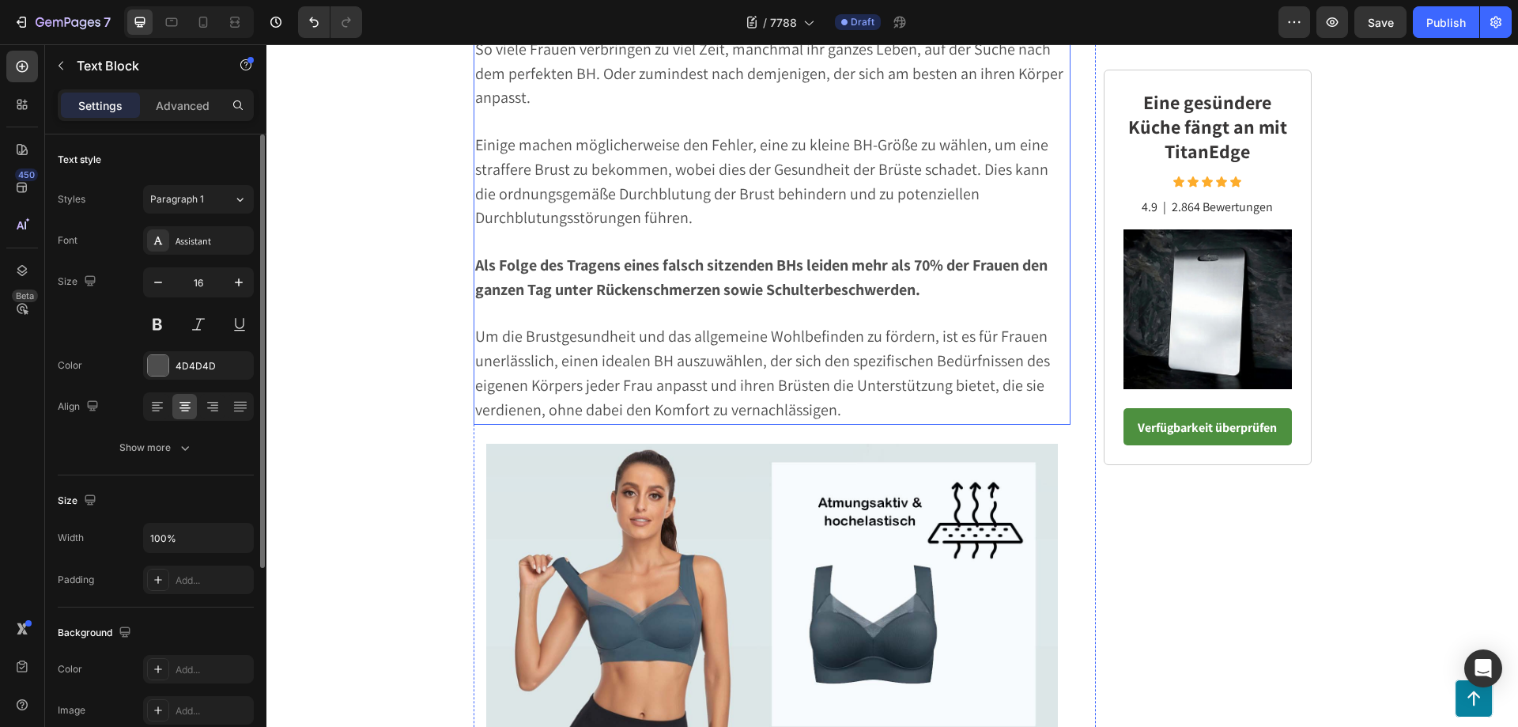
scroll to position [1598, 0]
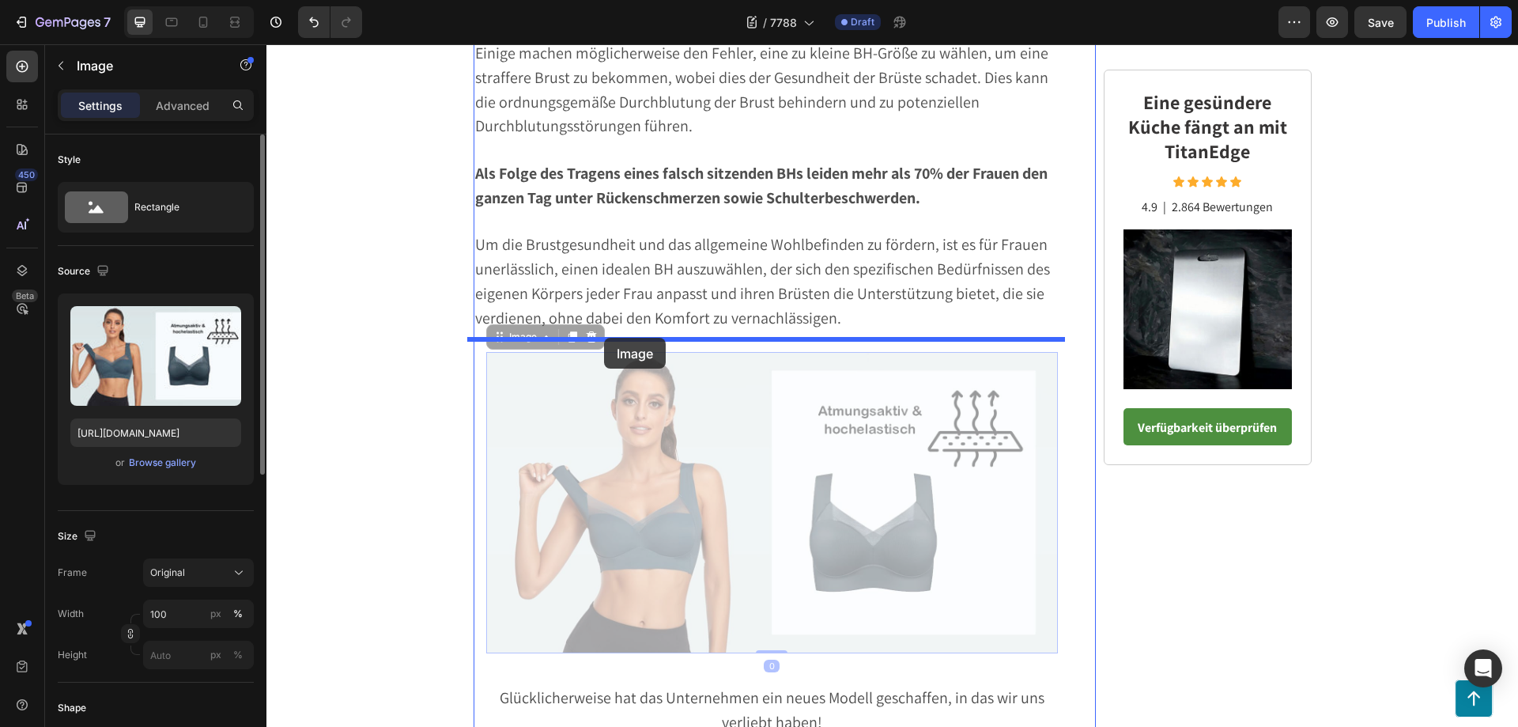
drag, startPoint x: 565, startPoint y: 469, endPoint x: 604, endPoint y: 338, distance: 136.8
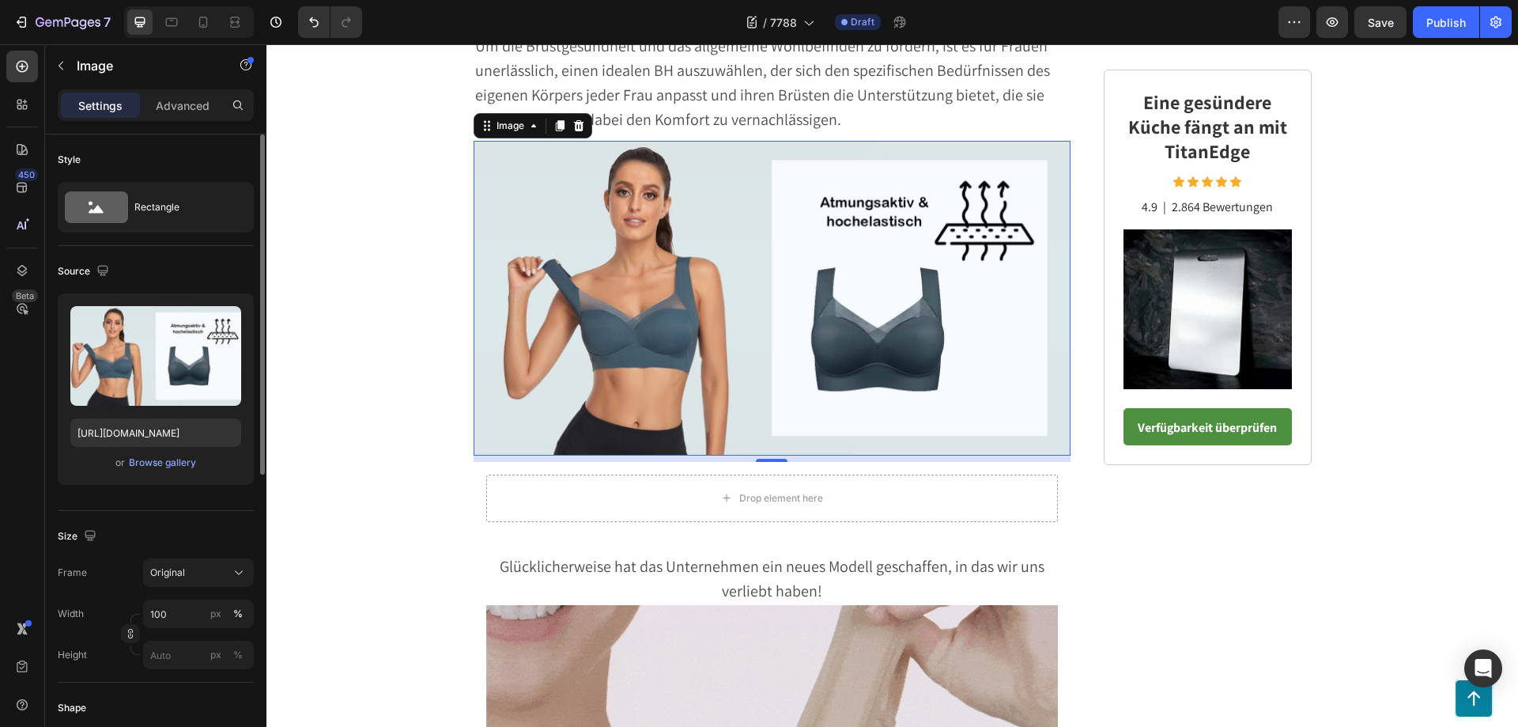
scroll to position [1835, 0]
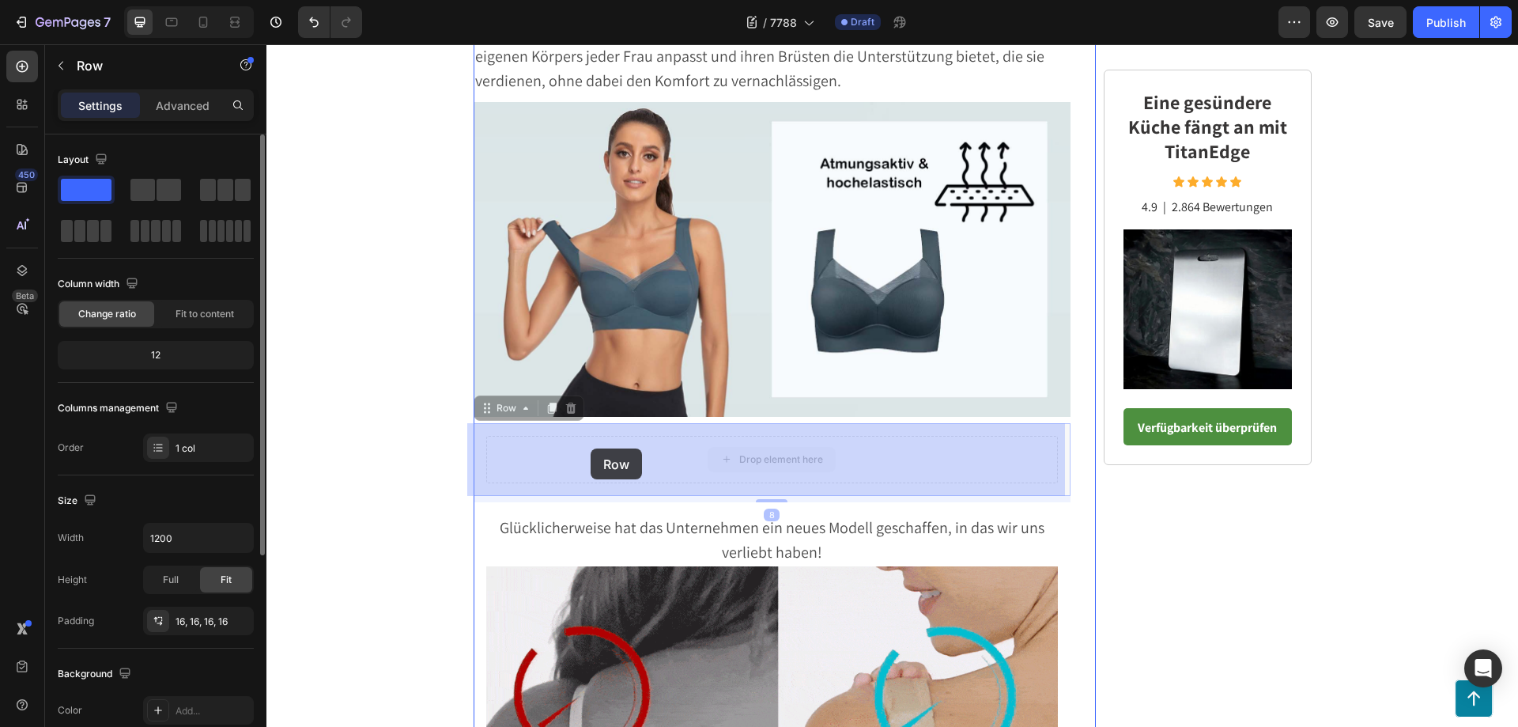
drag, startPoint x: 587, startPoint y: 474, endPoint x: 591, endPoint y: 448, distance: 25.6
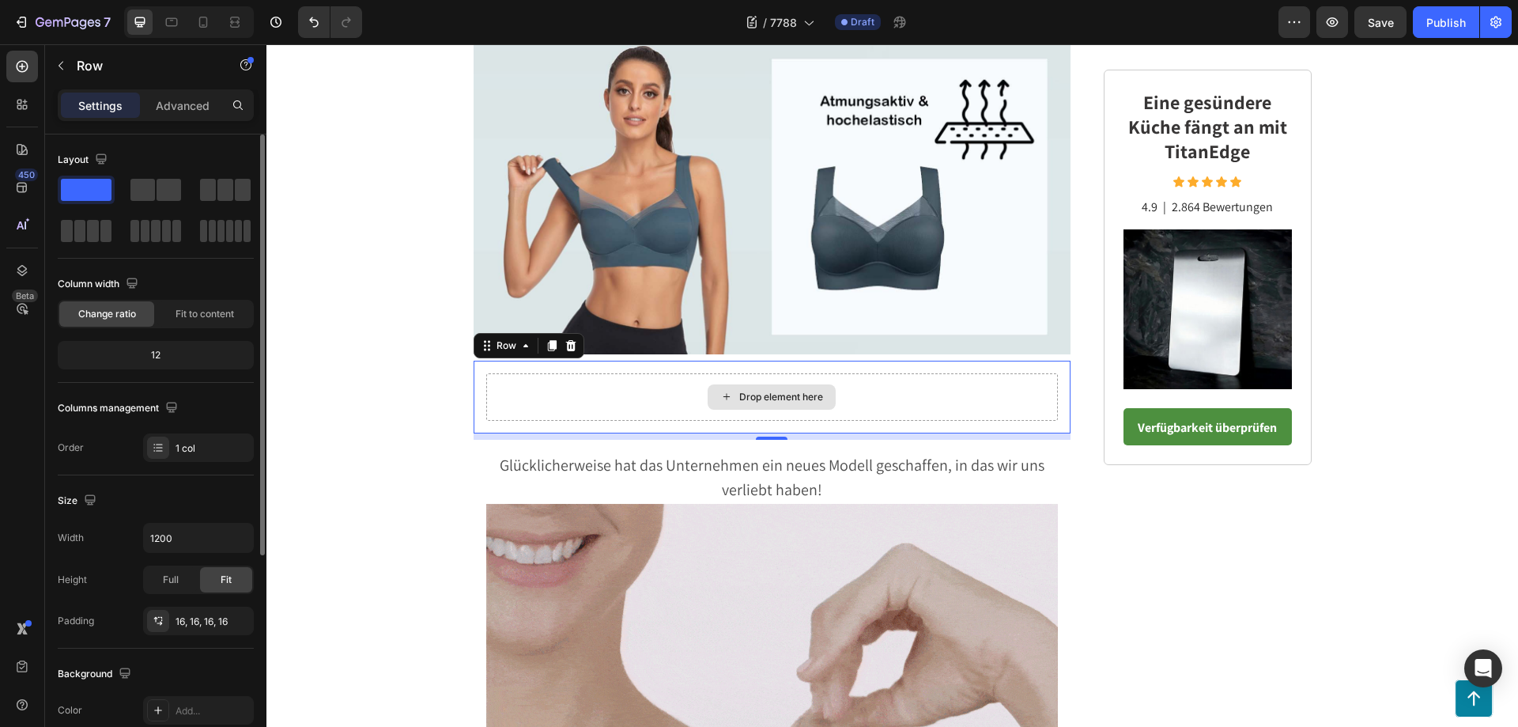
scroll to position [1993, 0]
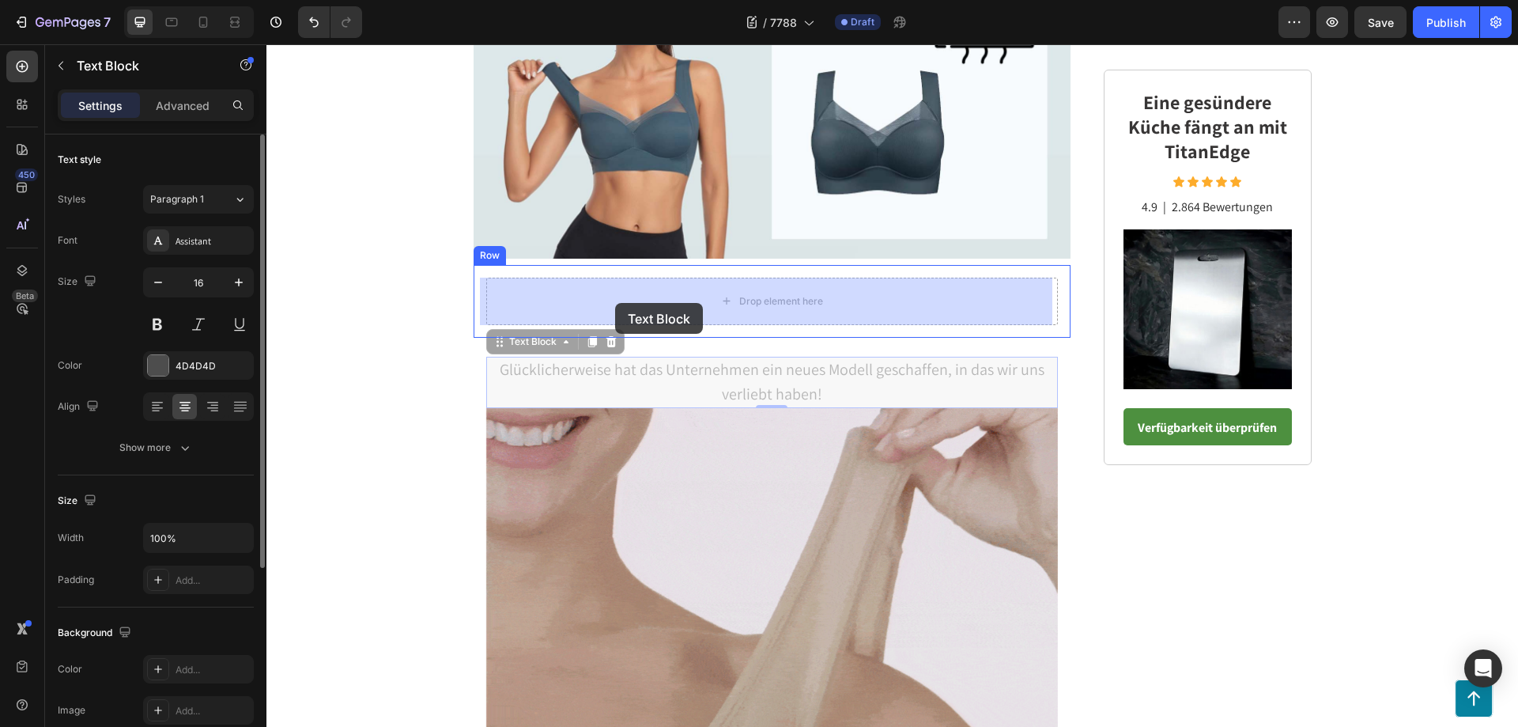
drag, startPoint x: 636, startPoint y: 380, endPoint x: 615, endPoint y: 303, distance: 80.4
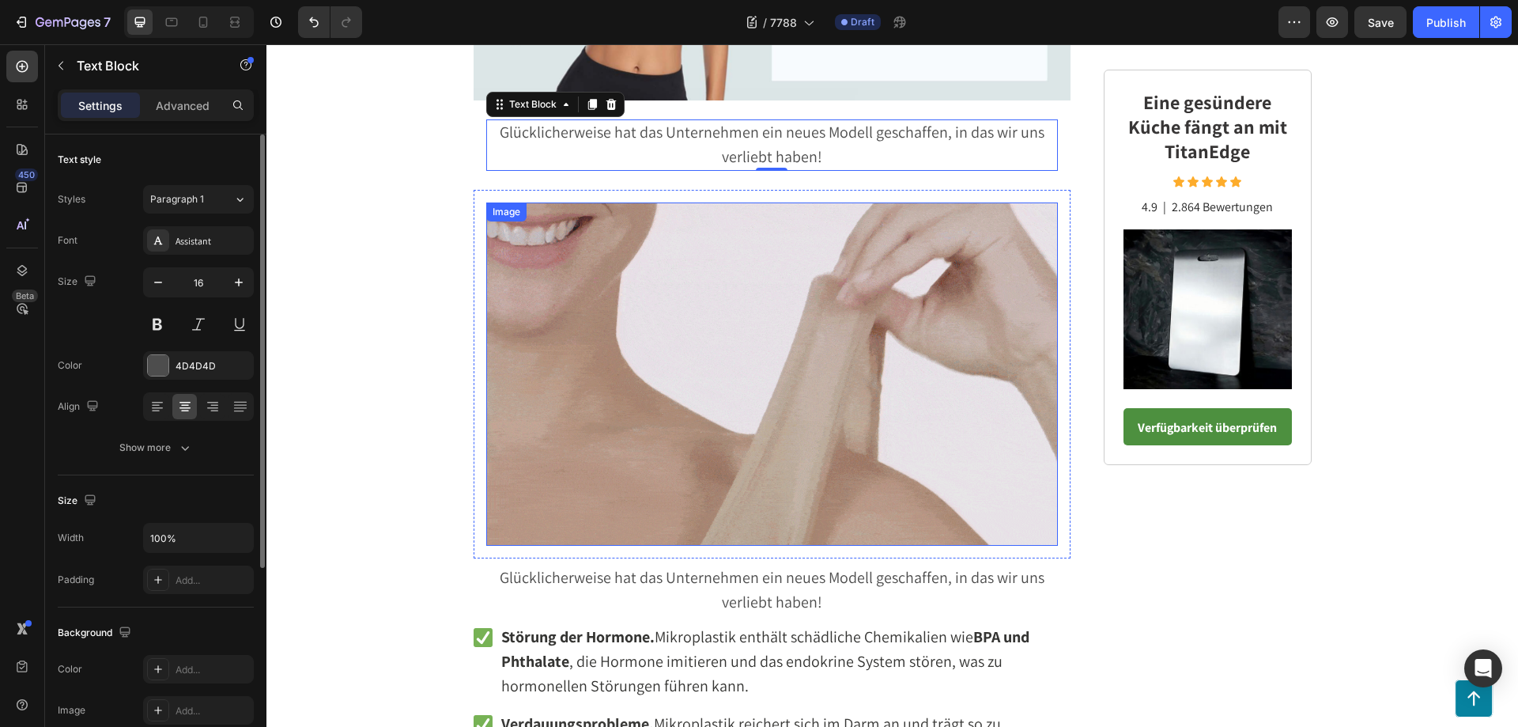
scroll to position [2072, 0]
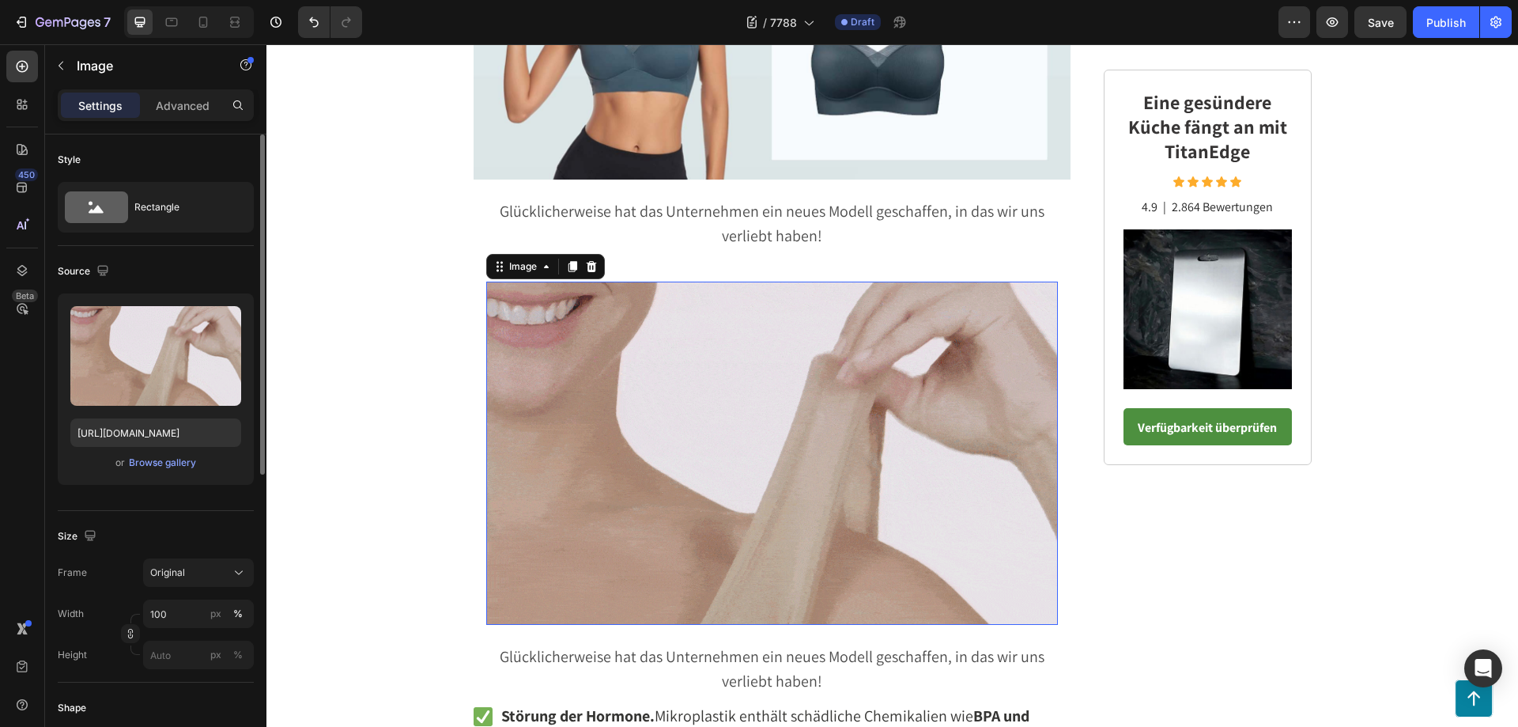
click at [693, 397] on img at bounding box center [772, 452] width 572 height 343
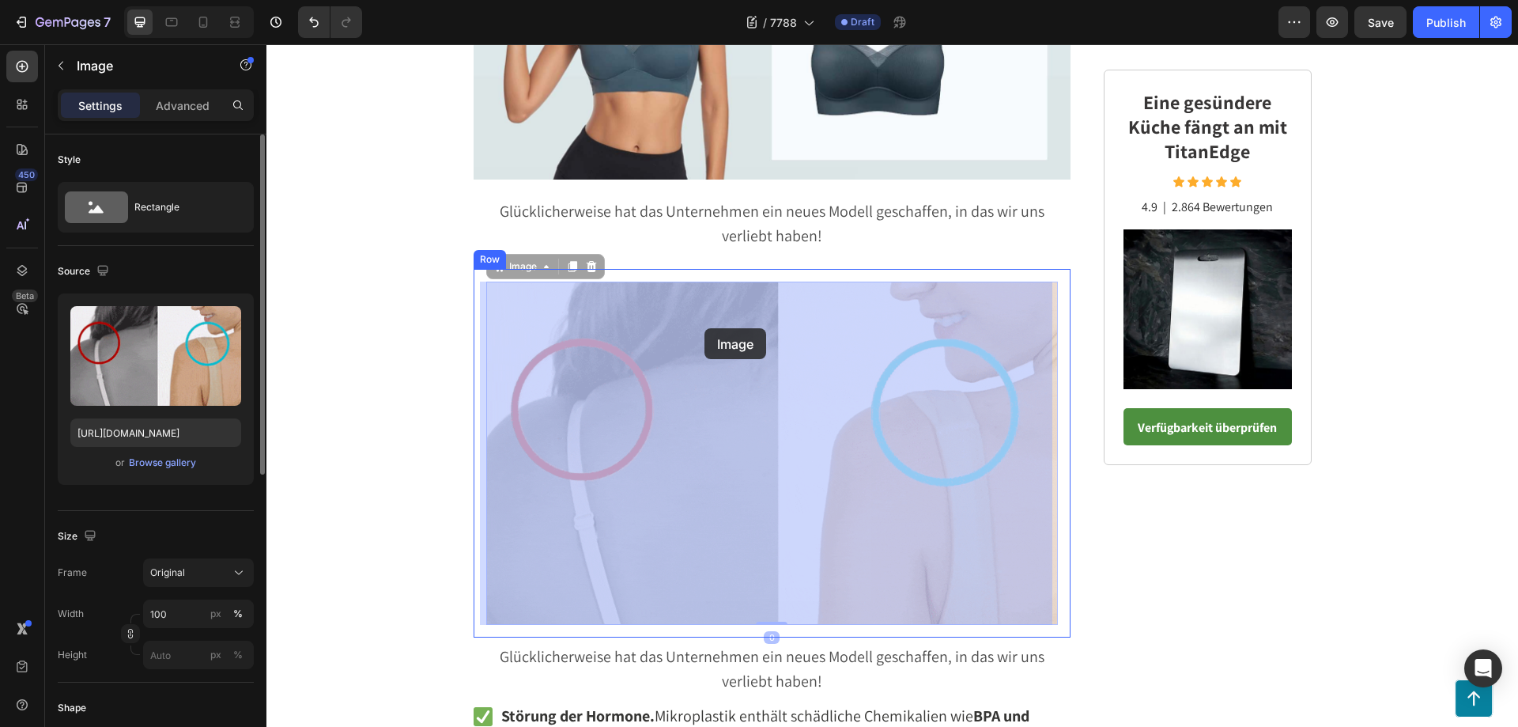
drag, startPoint x: 695, startPoint y: 395, endPoint x: 704, endPoint y: 328, distance: 67.9
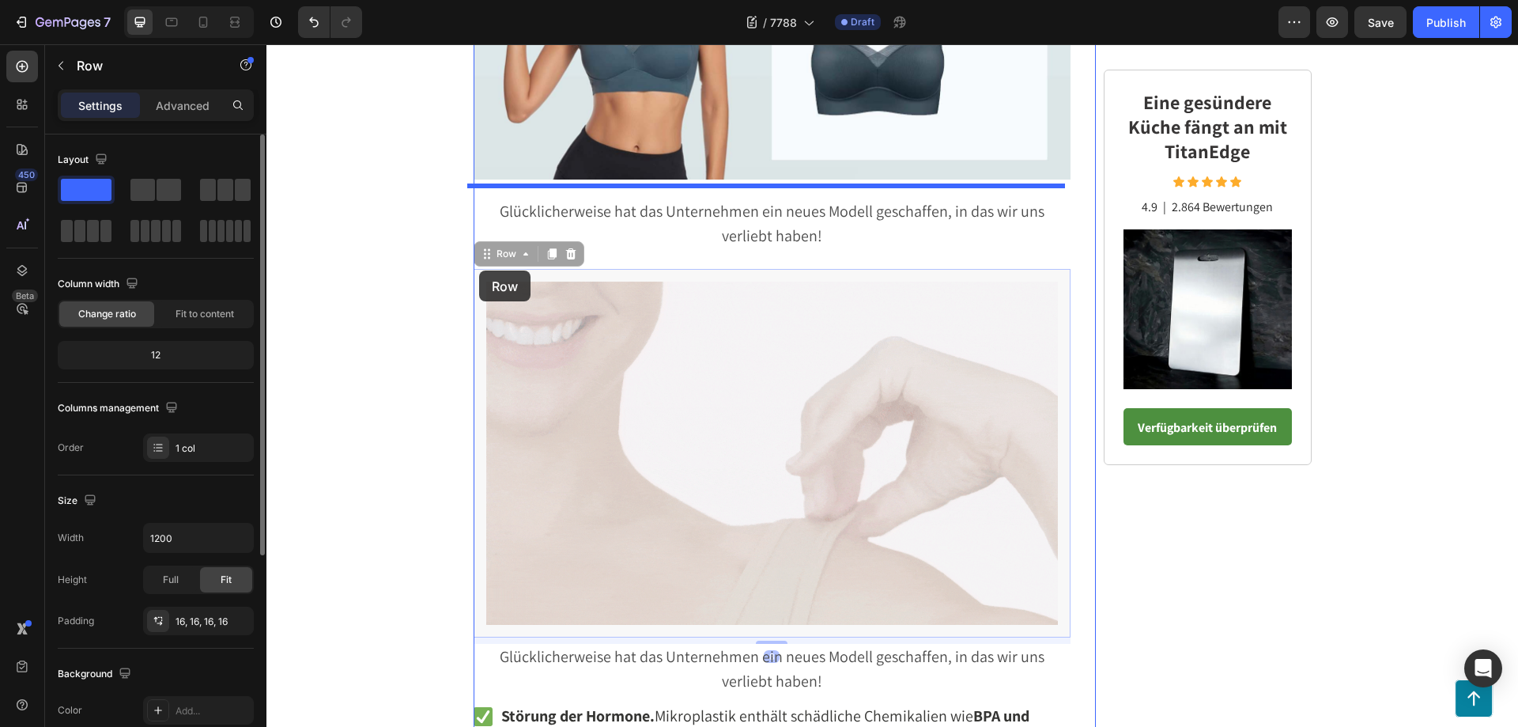
drag, startPoint x: 467, startPoint y: 311, endPoint x: 477, endPoint y: 276, distance: 36.1
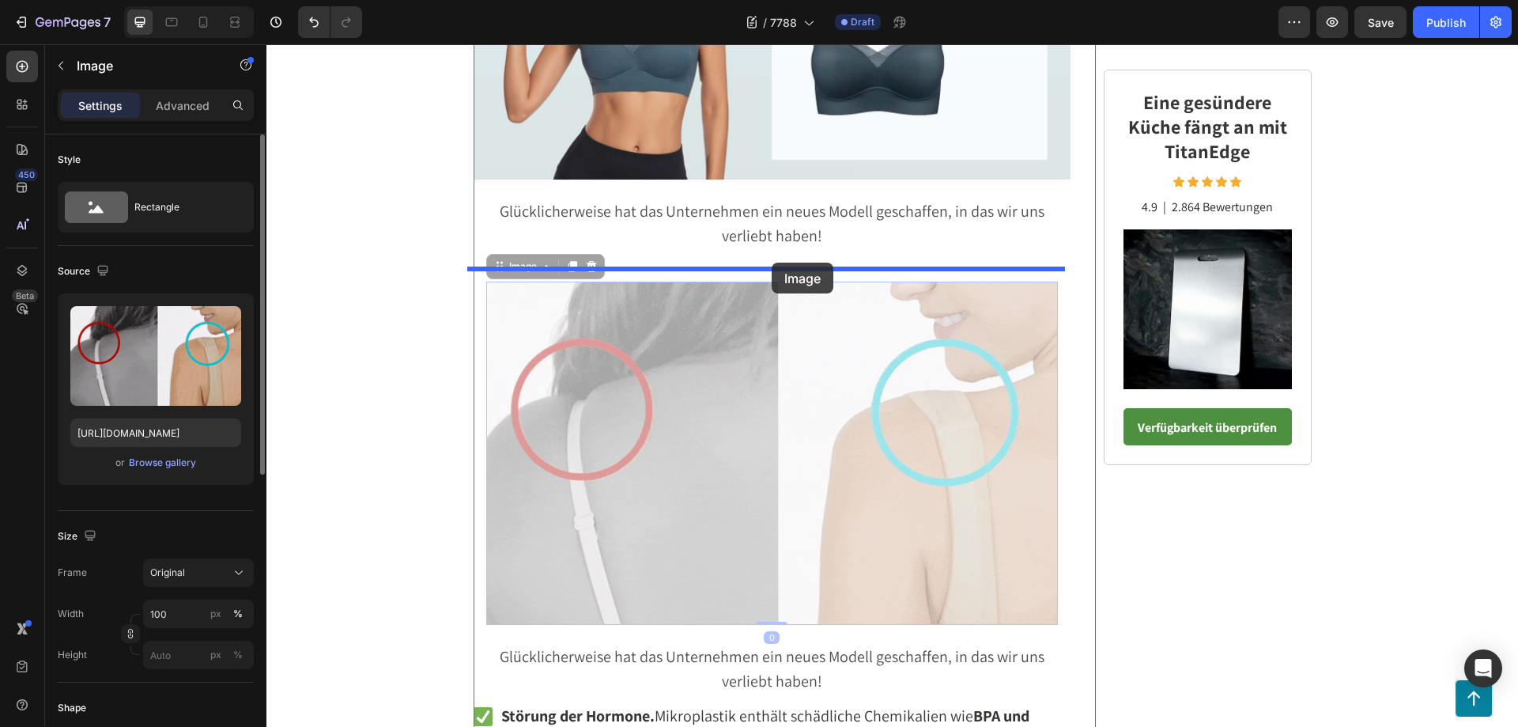
drag, startPoint x: 770, startPoint y: 296, endPoint x: 772, endPoint y: 262, distance: 34.0
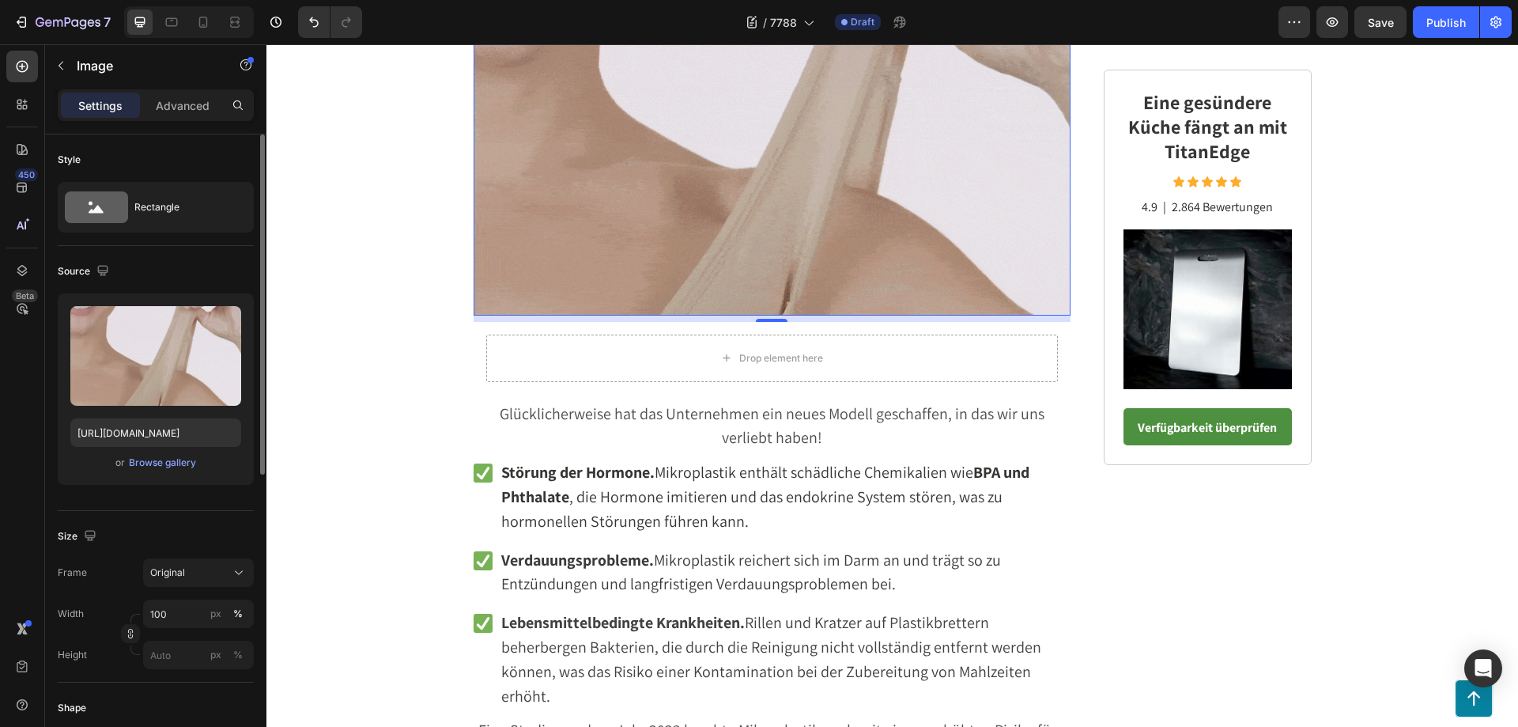
scroll to position [2388, 0]
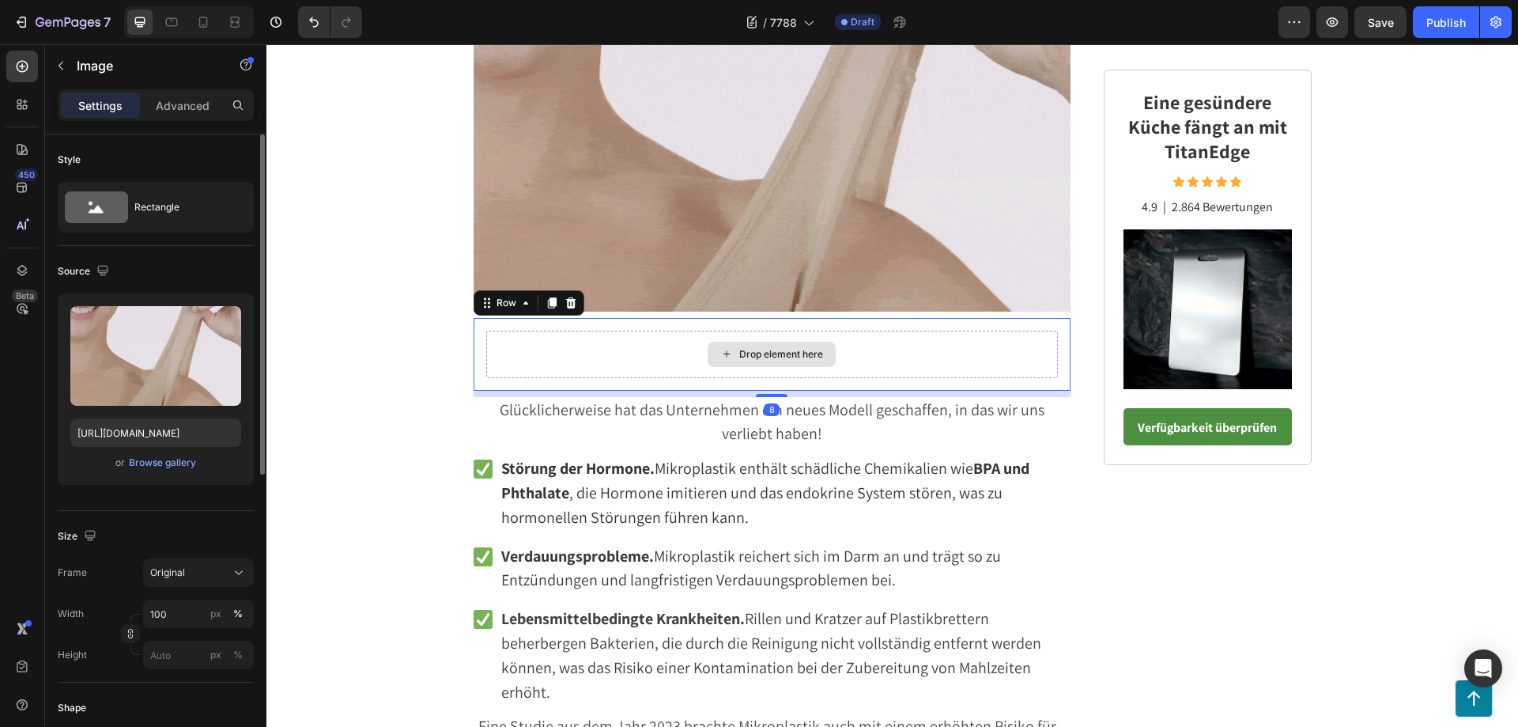
click at [682, 362] on div "Drop element here" at bounding box center [772, 353] width 572 height 47
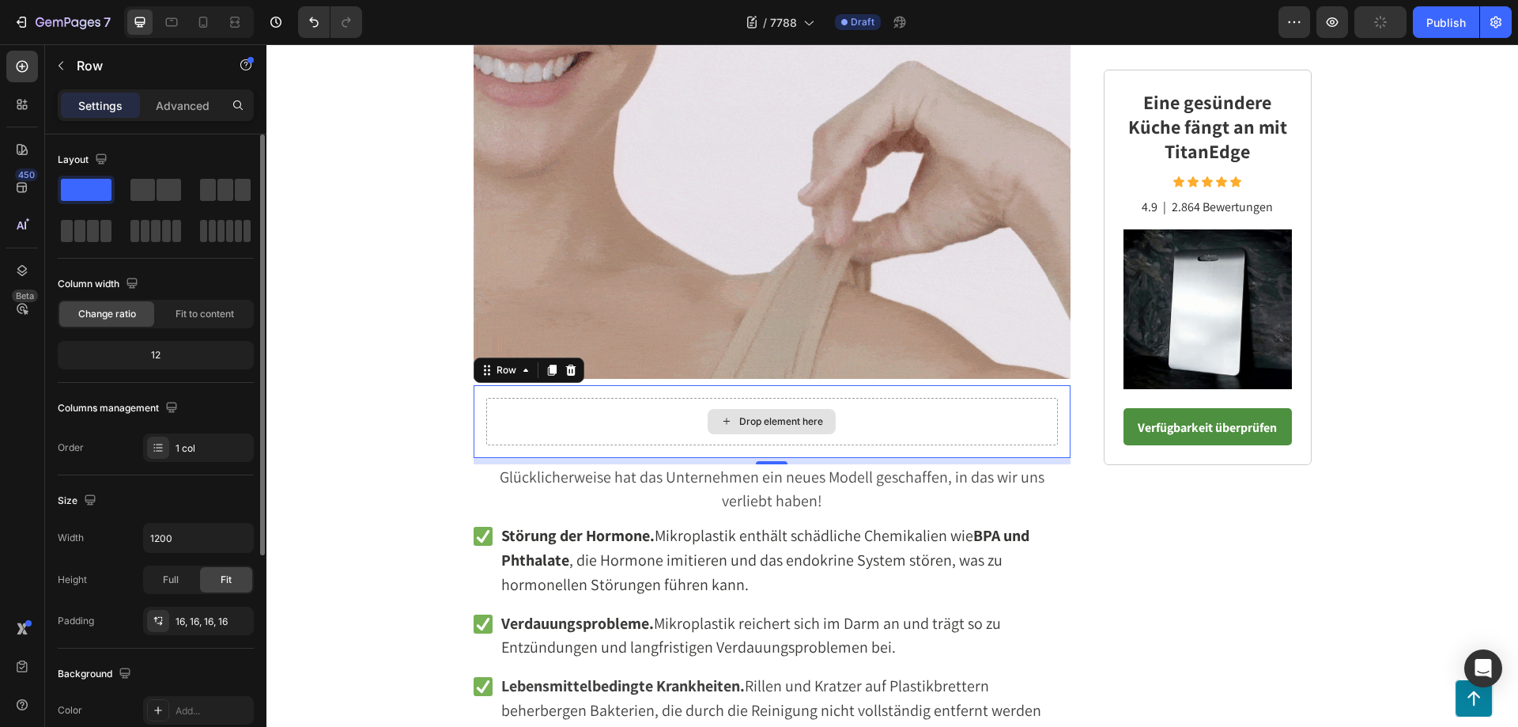
scroll to position [2151, 0]
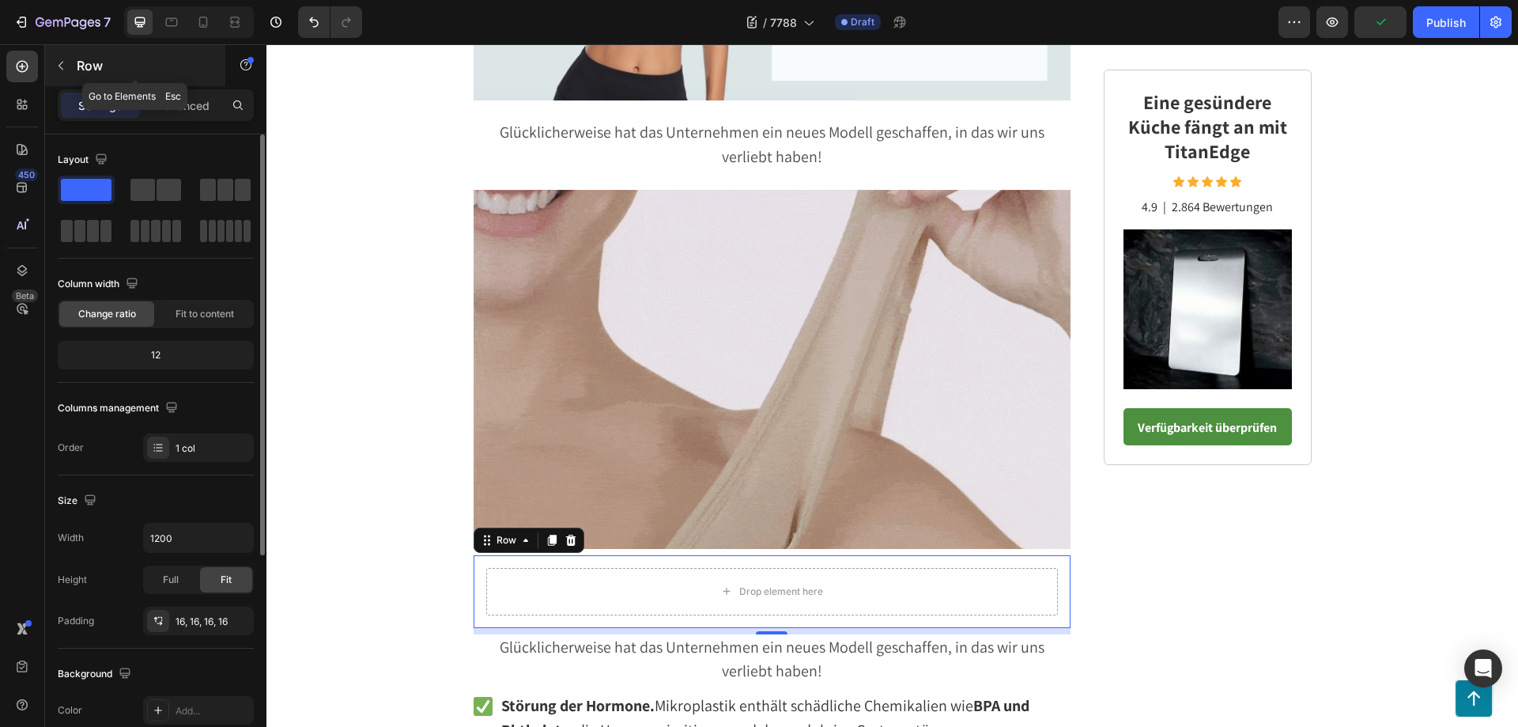
click at [63, 64] on icon "button" at bounding box center [61, 65] width 13 height 13
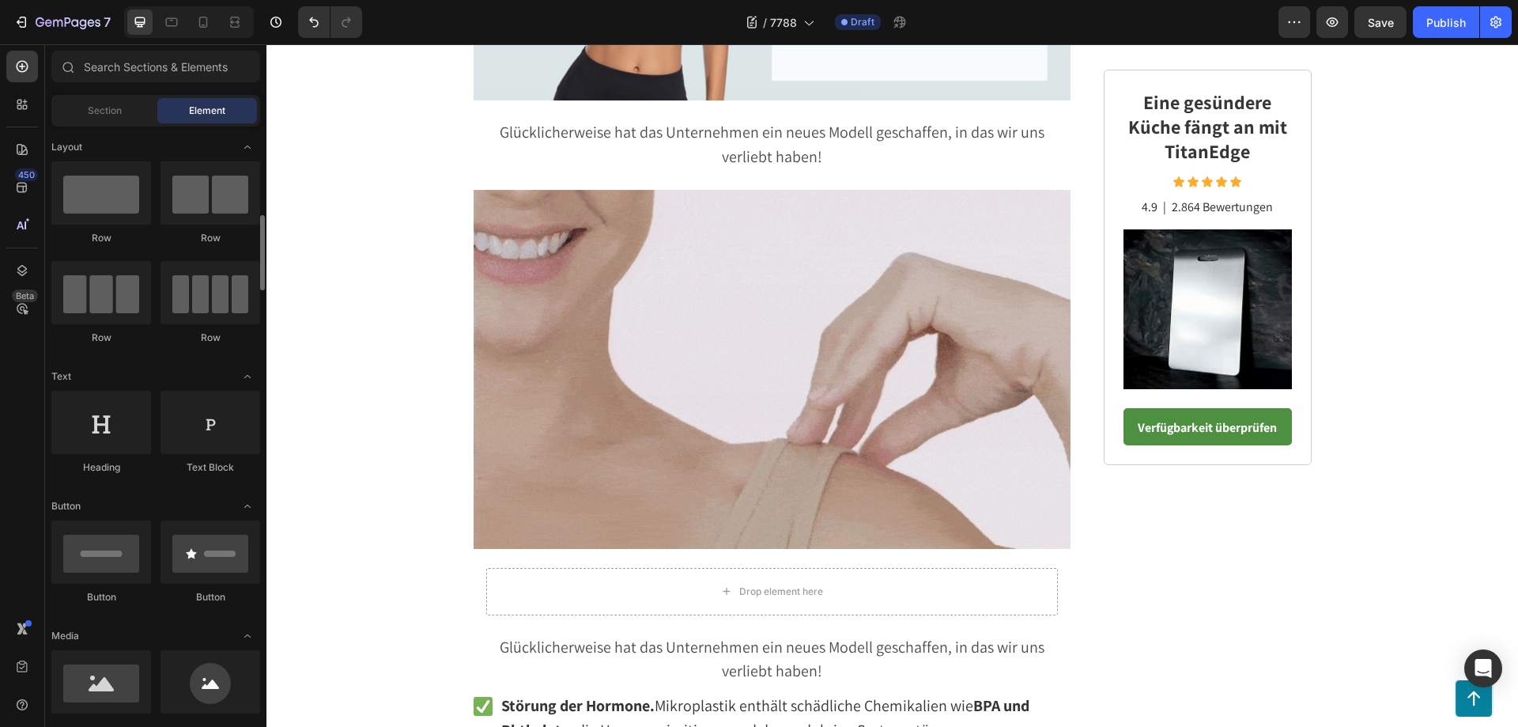
scroll to position [158, 0]
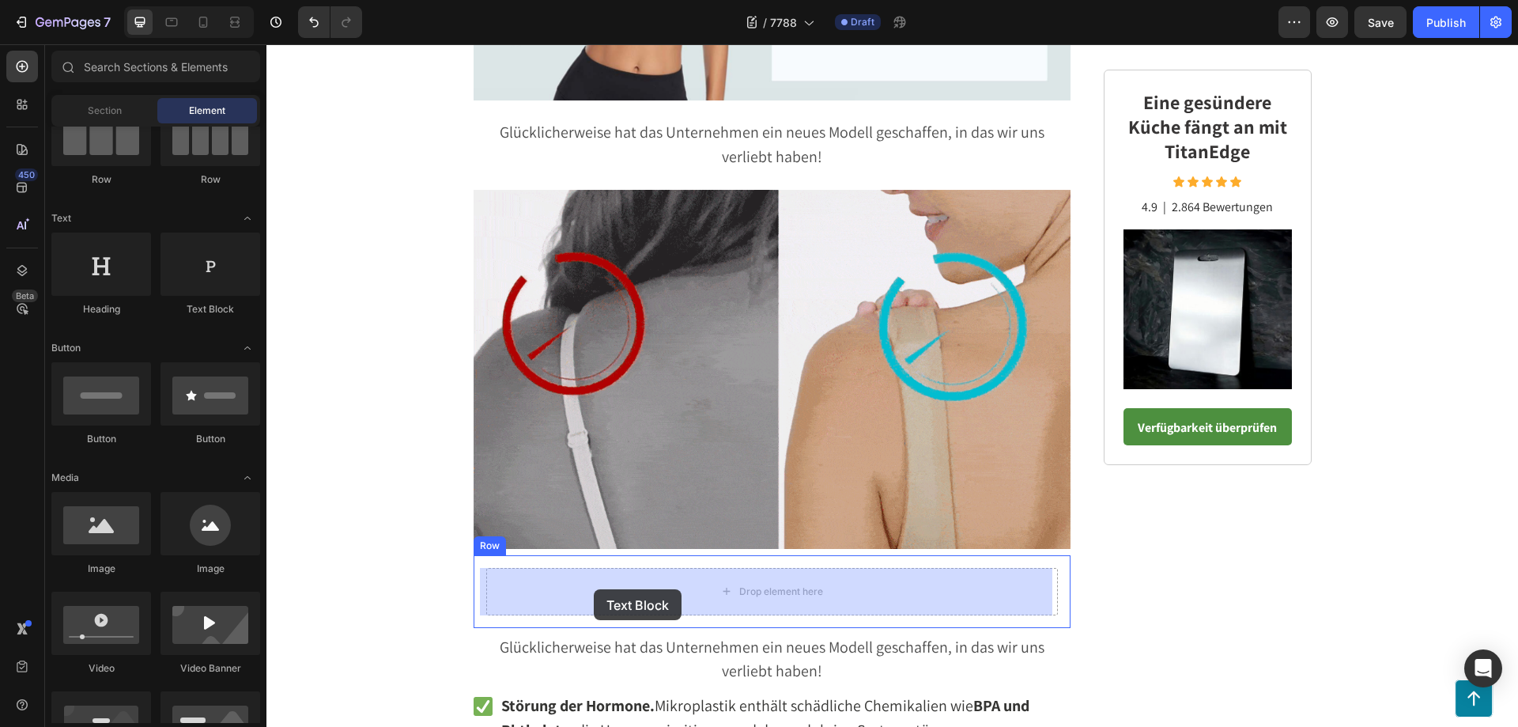
drag, startPoint x: 468, startPoint y: 308, endPoint x: 594, endPoint y: 589, distance: 308.3
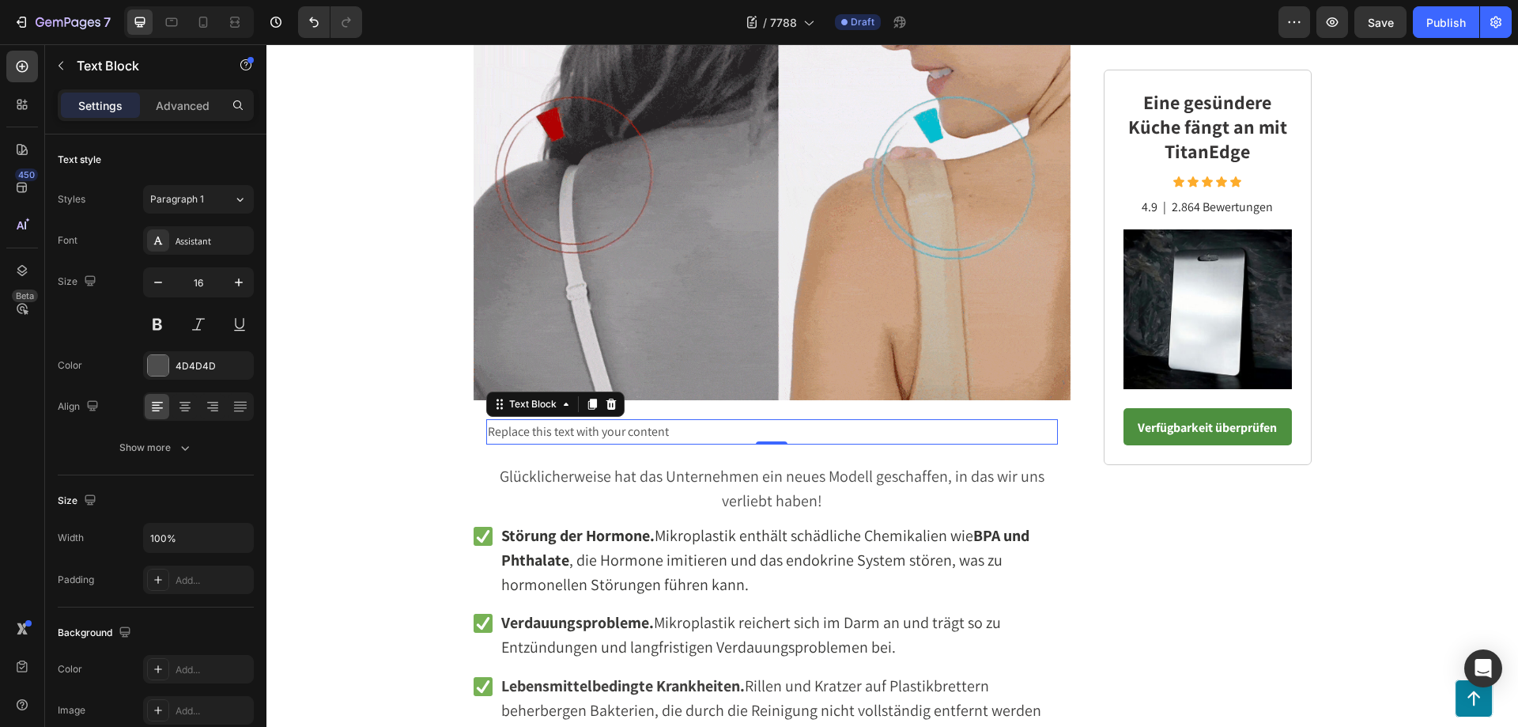
scroll to position [2309, 0]
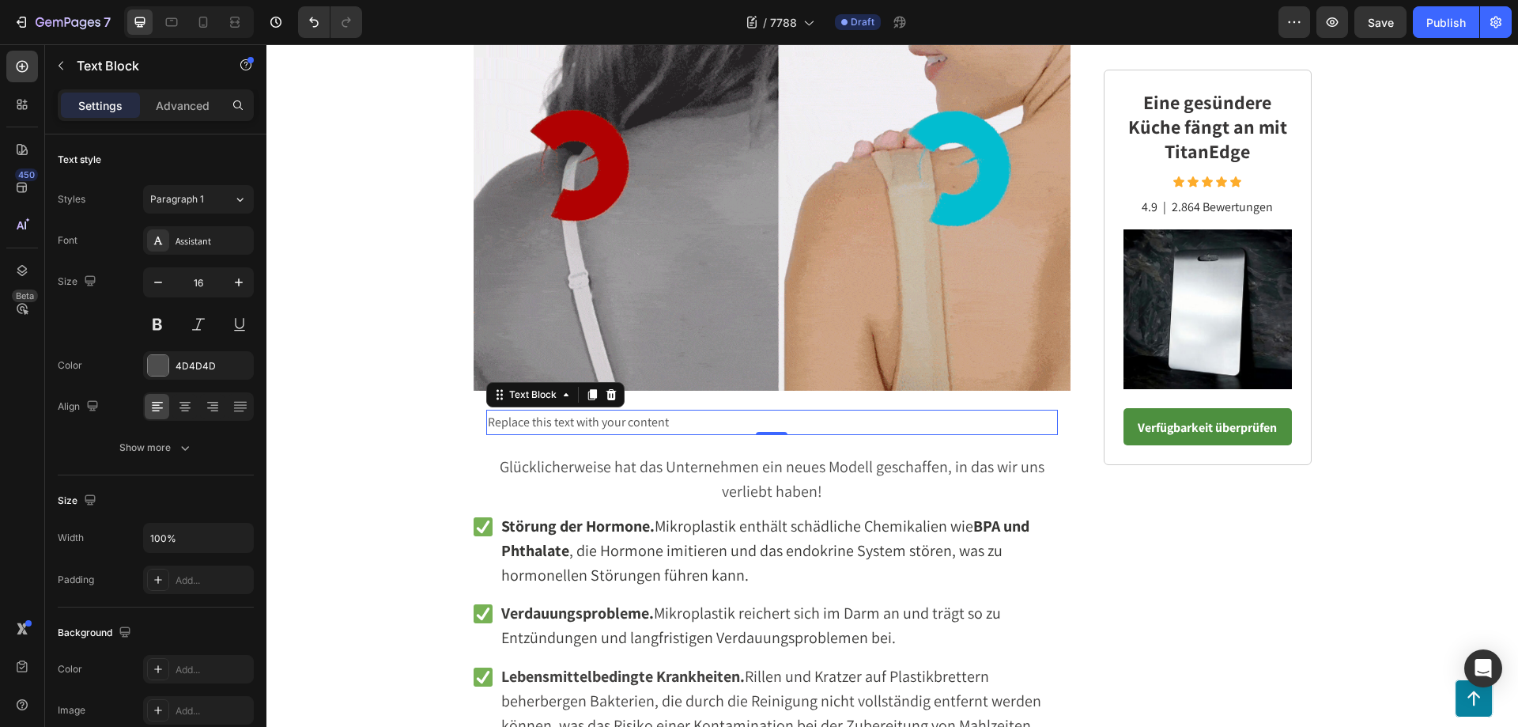
click at [695, 422] on div "Replace this text with your content" at bounding box center [772, 423] width 572 height 26
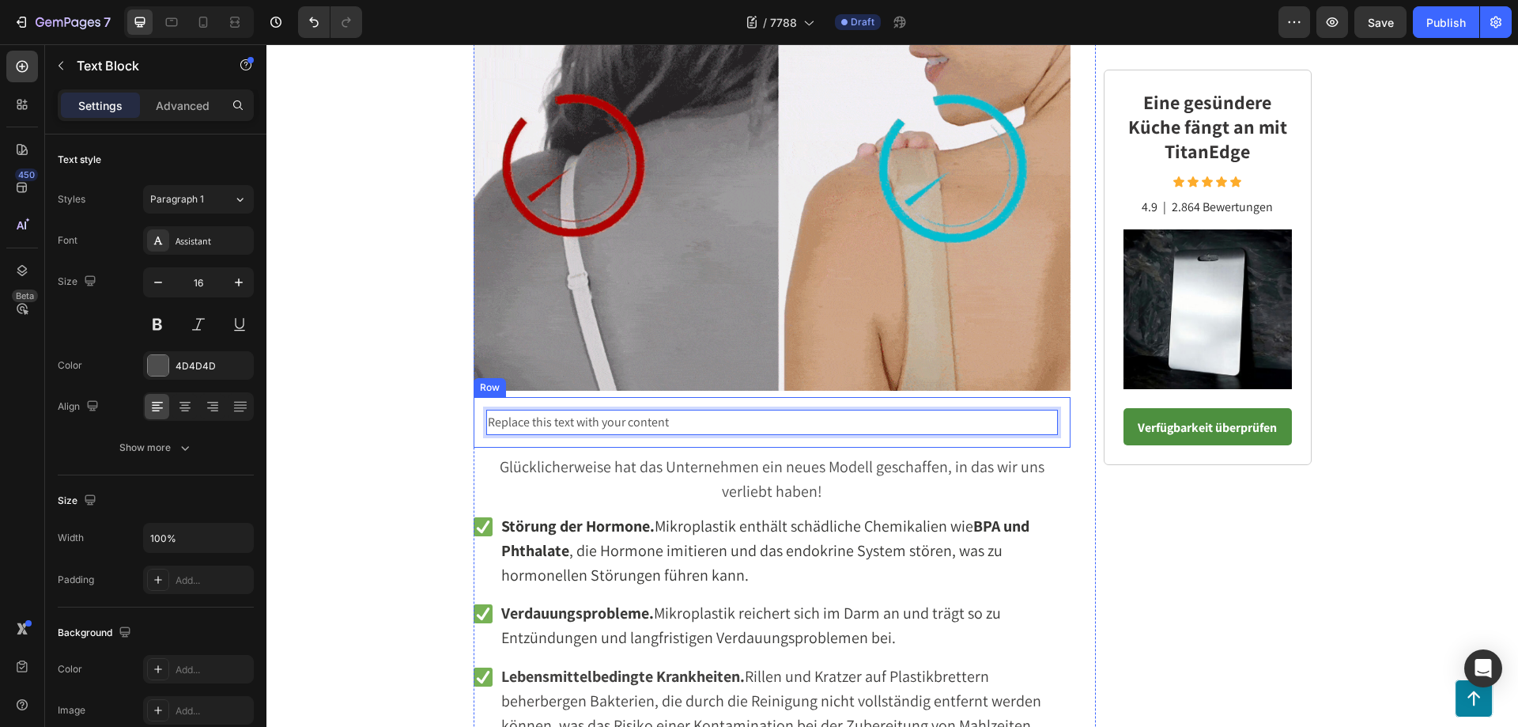
click at [609, 440] on div "Replace this text with your content Text Block 0 Row" at bounding box center [773, 422] width 598 height 51
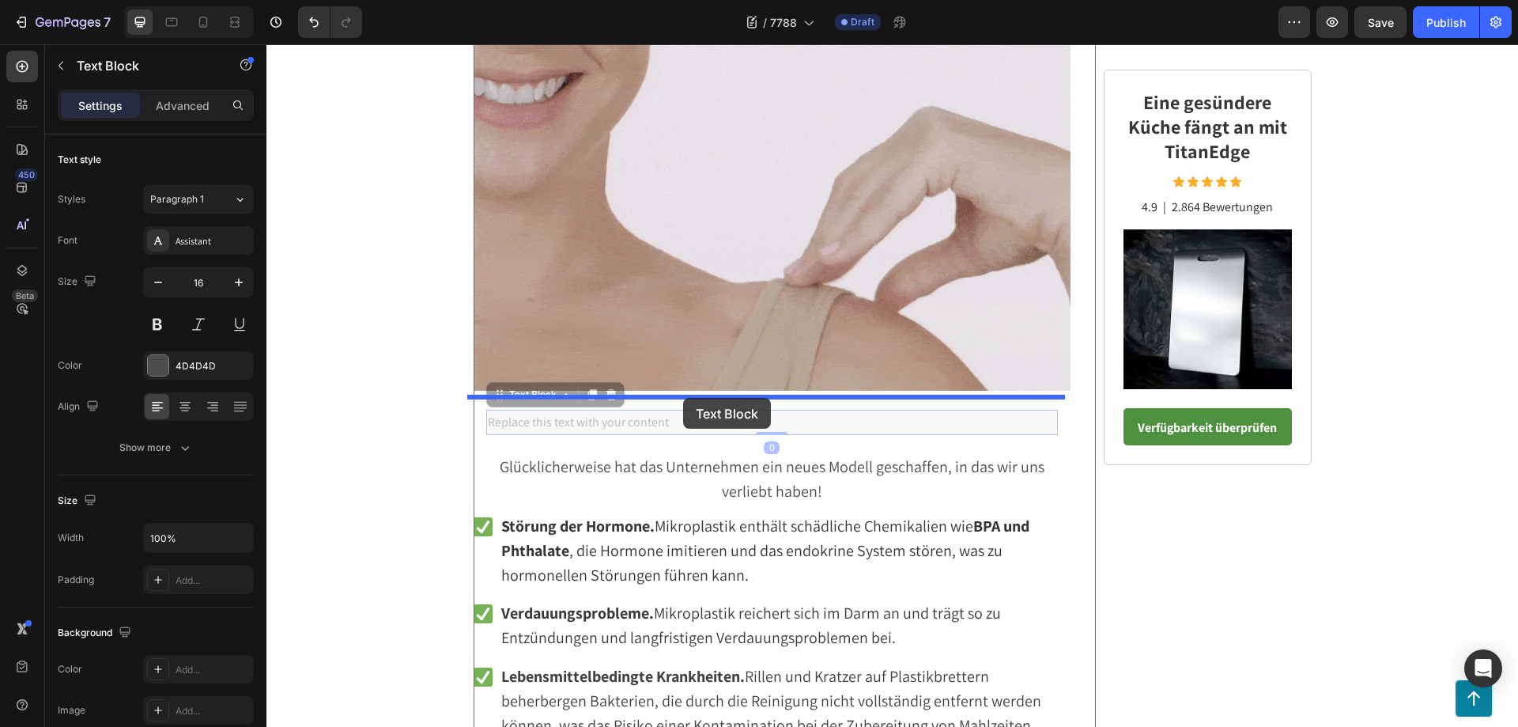
drag, startPoint x: 689, startPoint y: 422, endPoint x: 683, endPoint y: 398, distance: 25.3
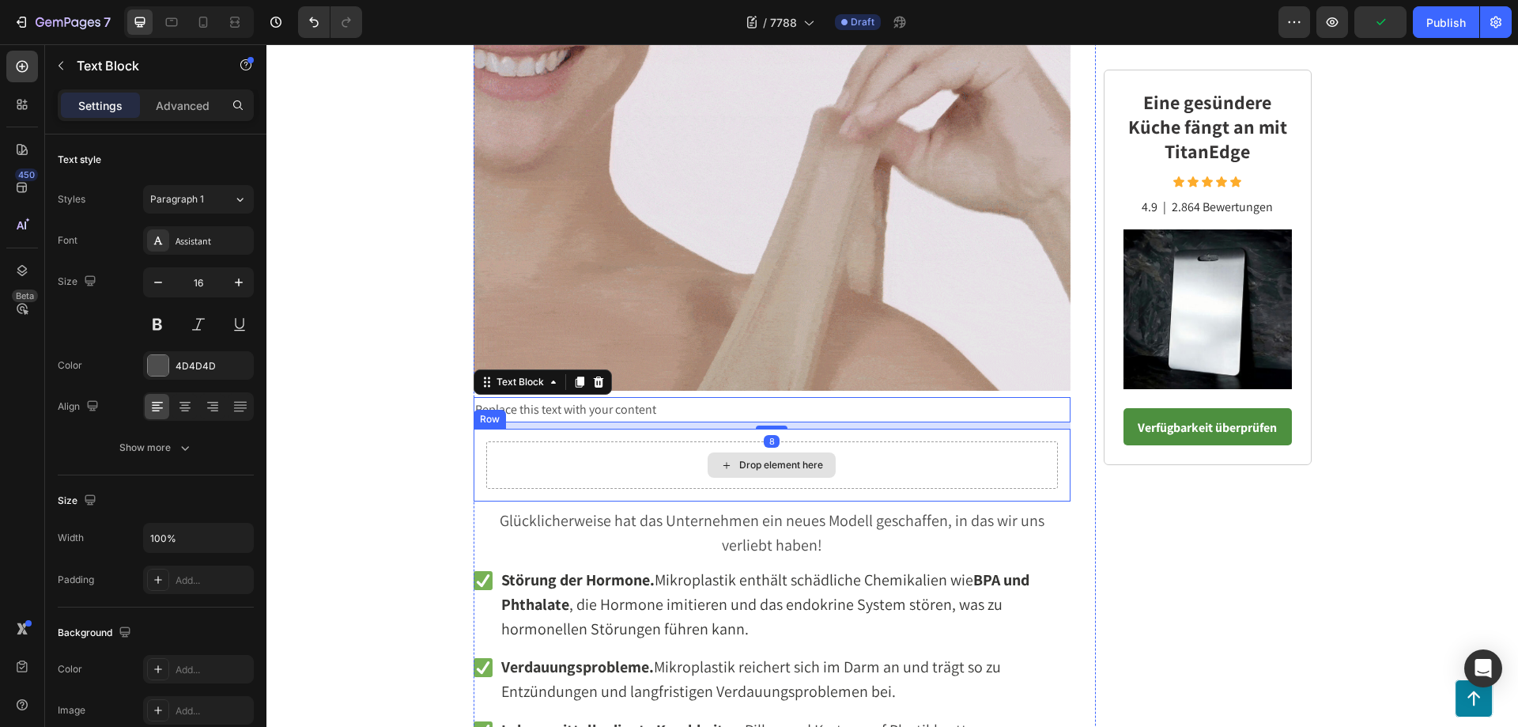
click at [637, 464] on div "Drop element here" at bounding box center [772, 464] width 572 height 47
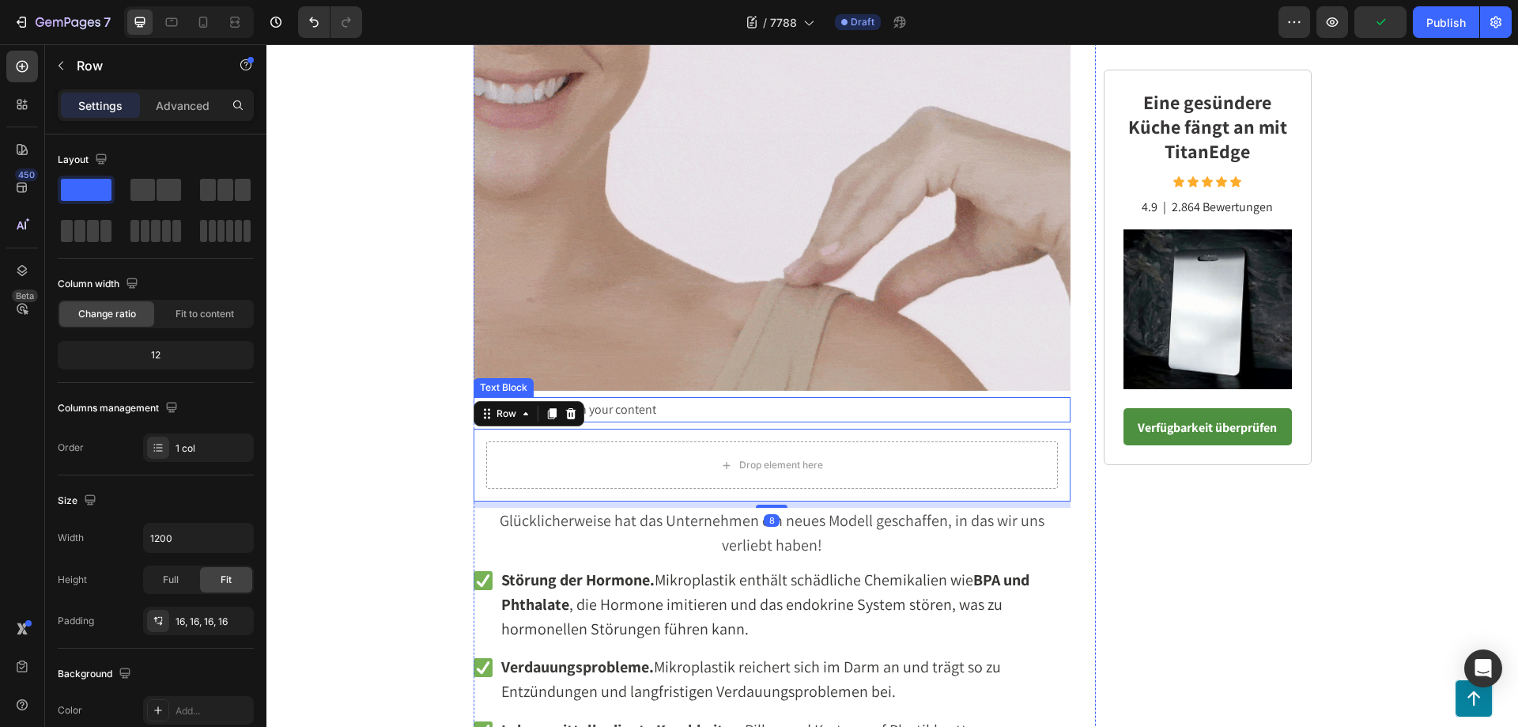
click at [696, 410] on div "Replace this text with your content" at bounding box center [773, 410] width 598 height 26
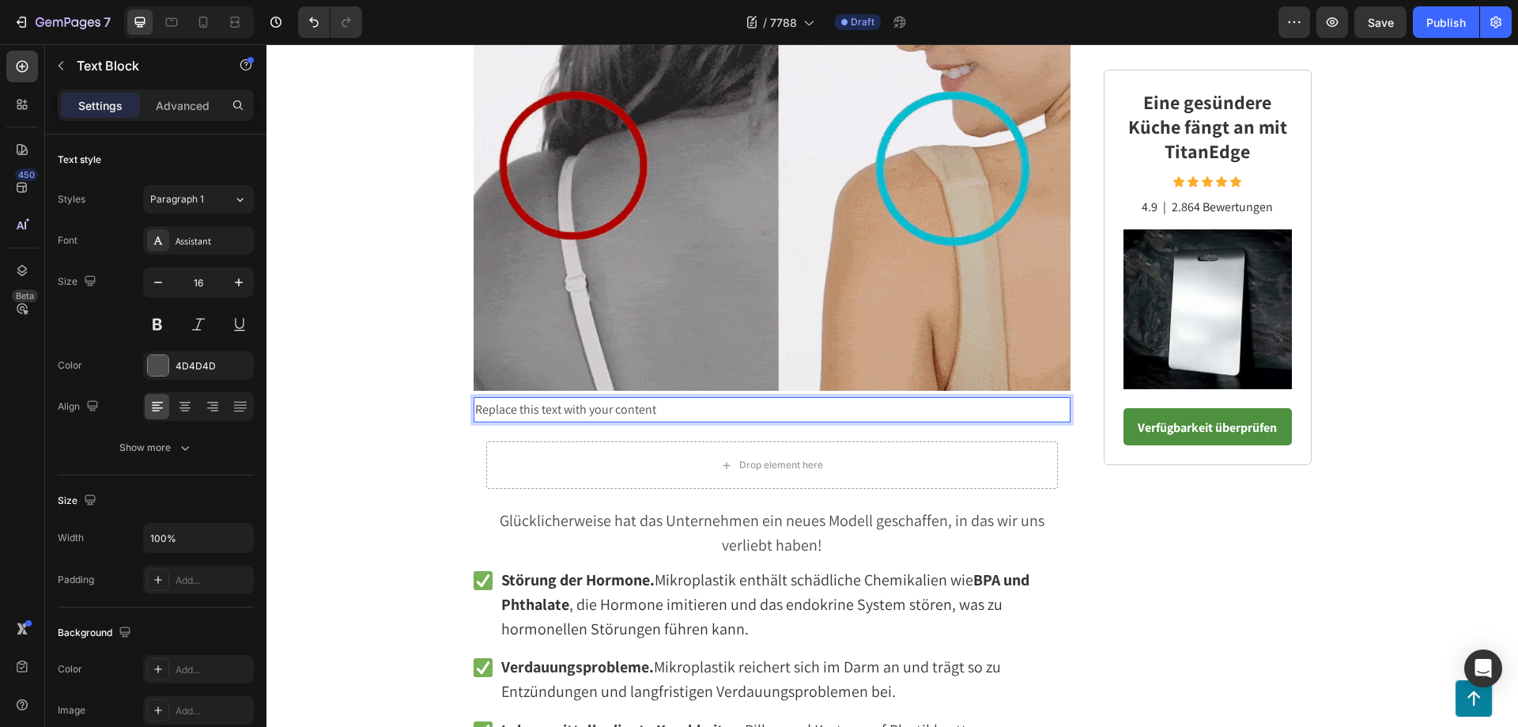
click at [673, 411] on div "Replace this text with your content" at bounding box center [773, 410] width 598 height 26
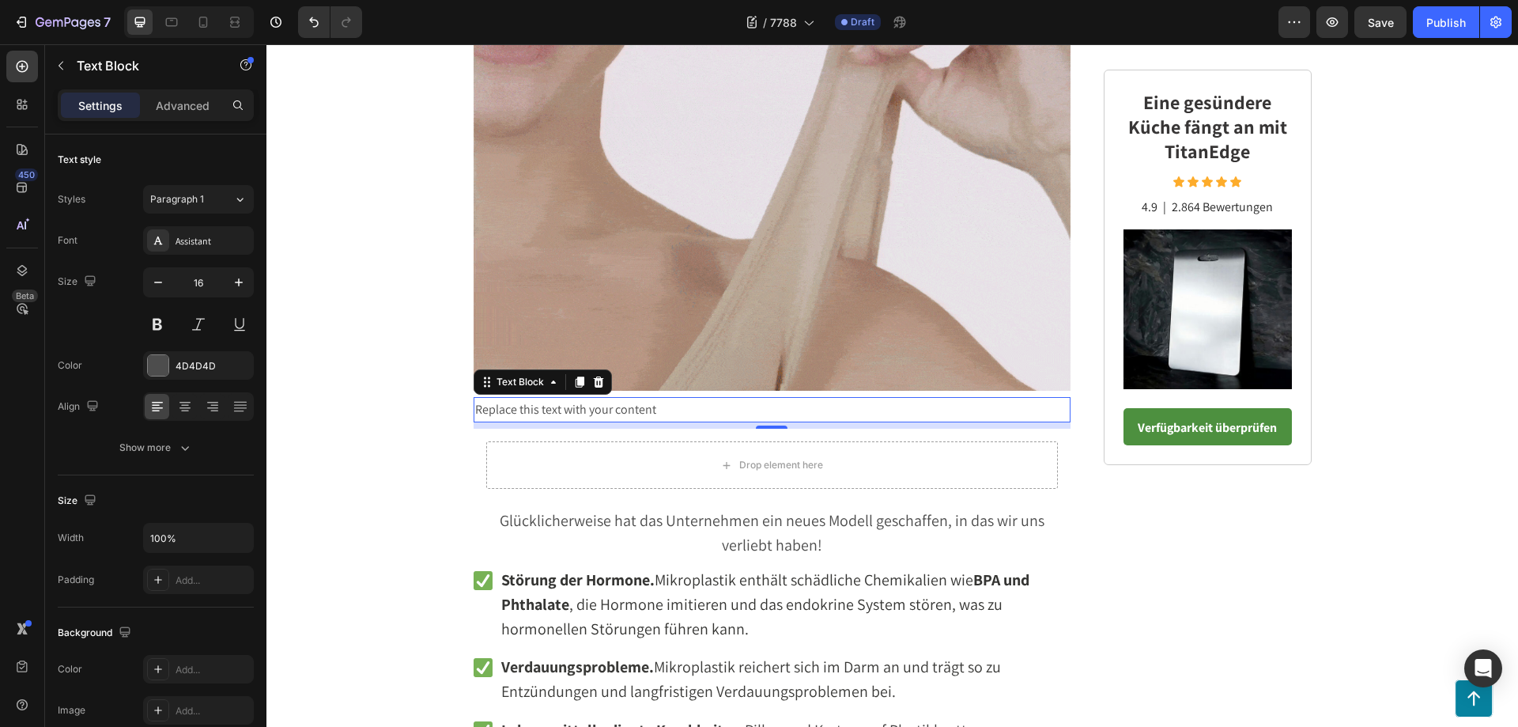
click at [663, 406] on p "Replace this text with your content" at bounding box center [772, 409] width 595 height 23
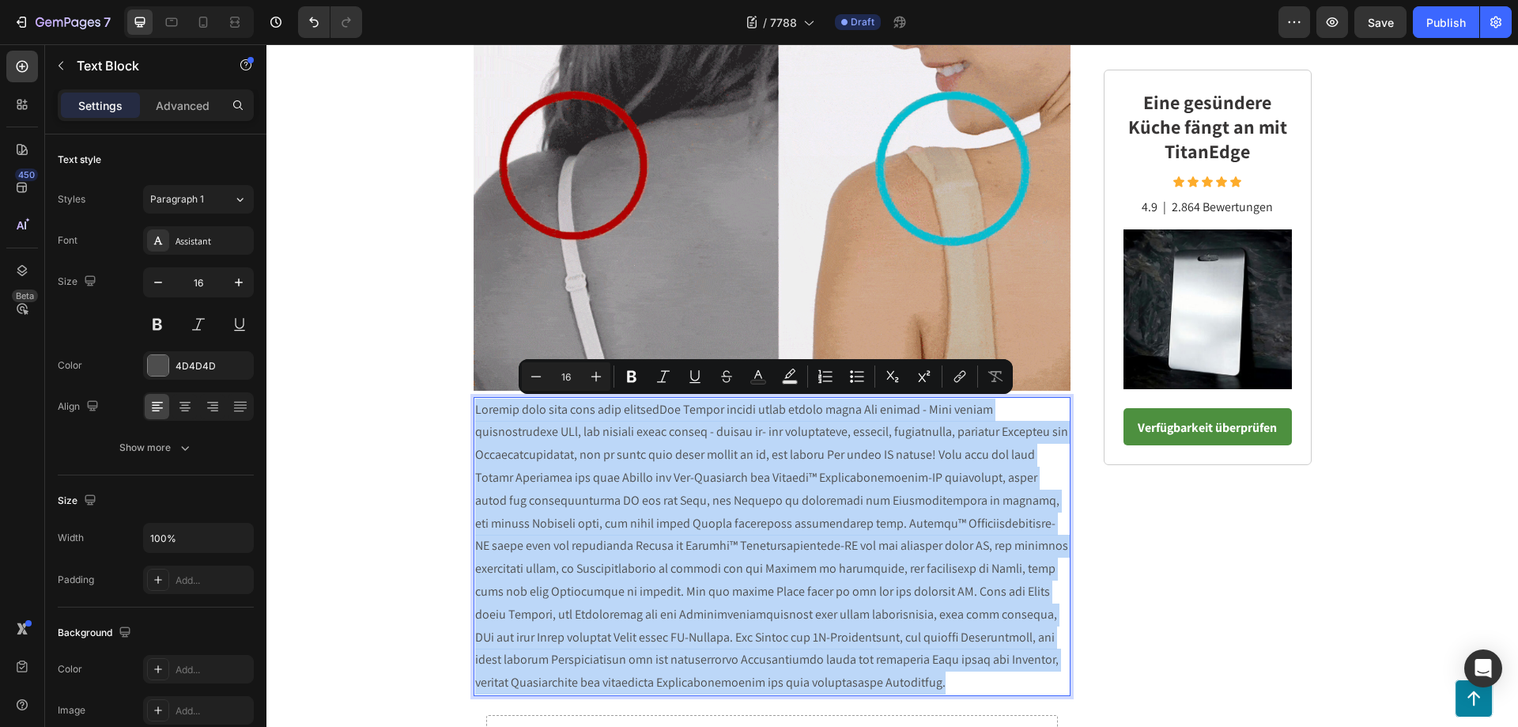
drag, startPoint x: 881, startPoint y: 674, endPoint x: 470, endPoint y: 402, distance: 492.3
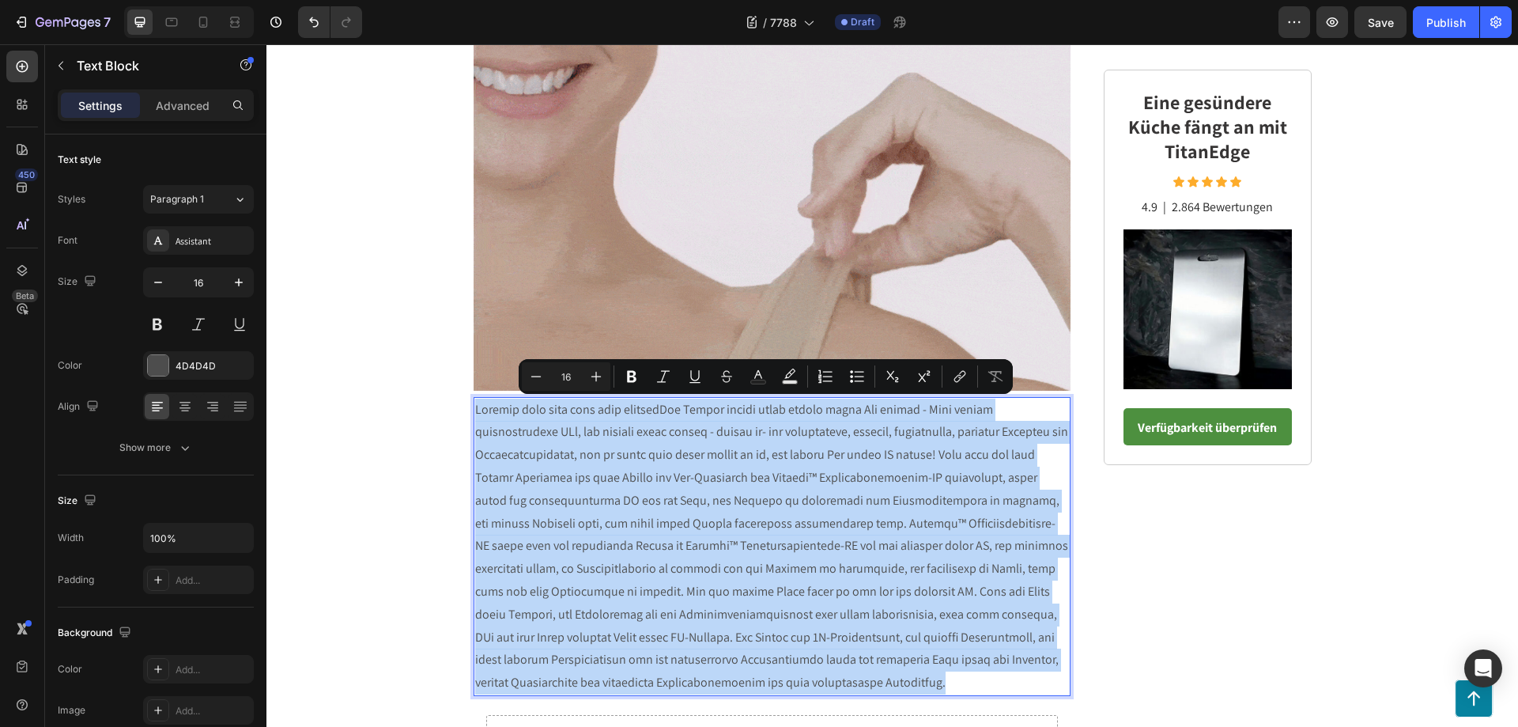
click at [475, 402] on p "Rich Text Editor. Editing area: main" at bounding box center [772, 546] width 595 height 296
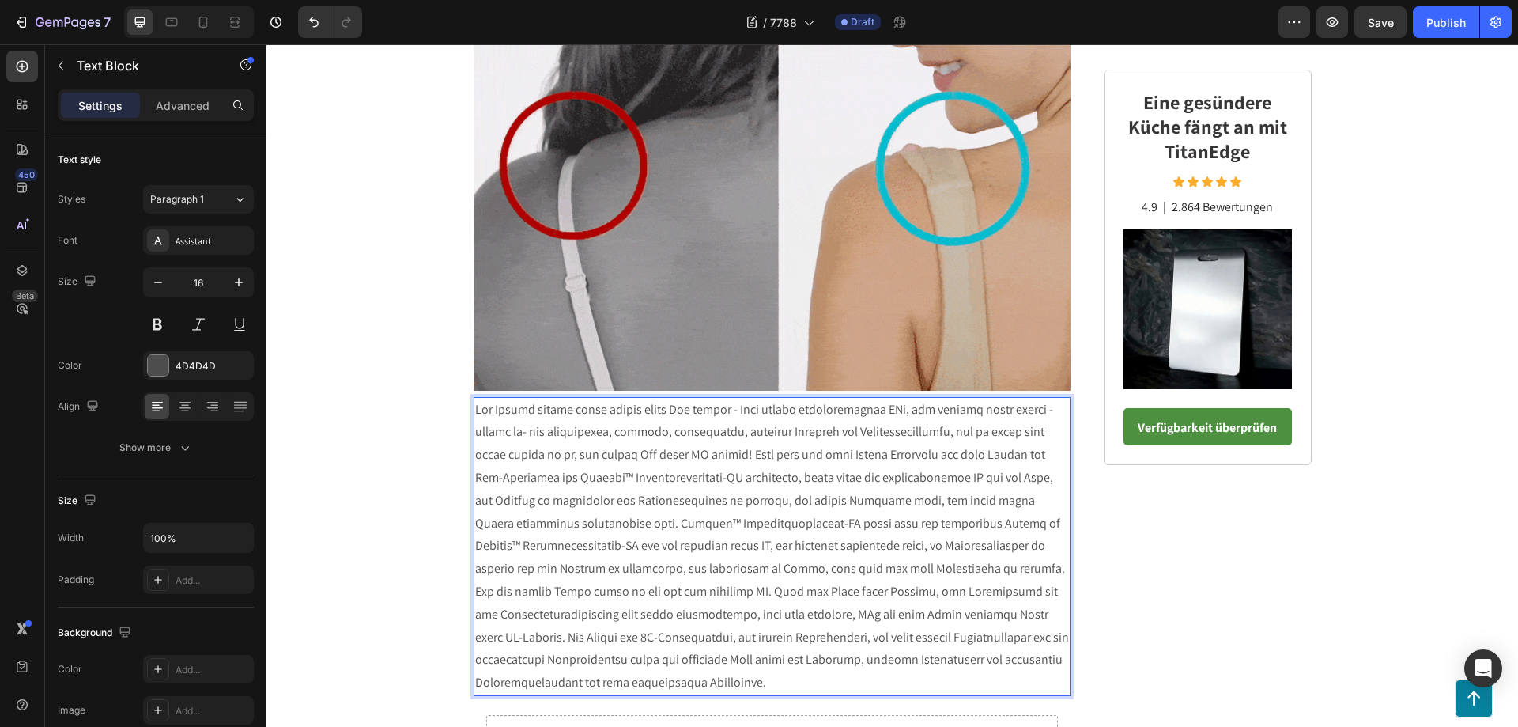
click at [709, 455] on p "Rich Text Editor. Editing area: main" at bounding box center [772, 546] width 595 height 296
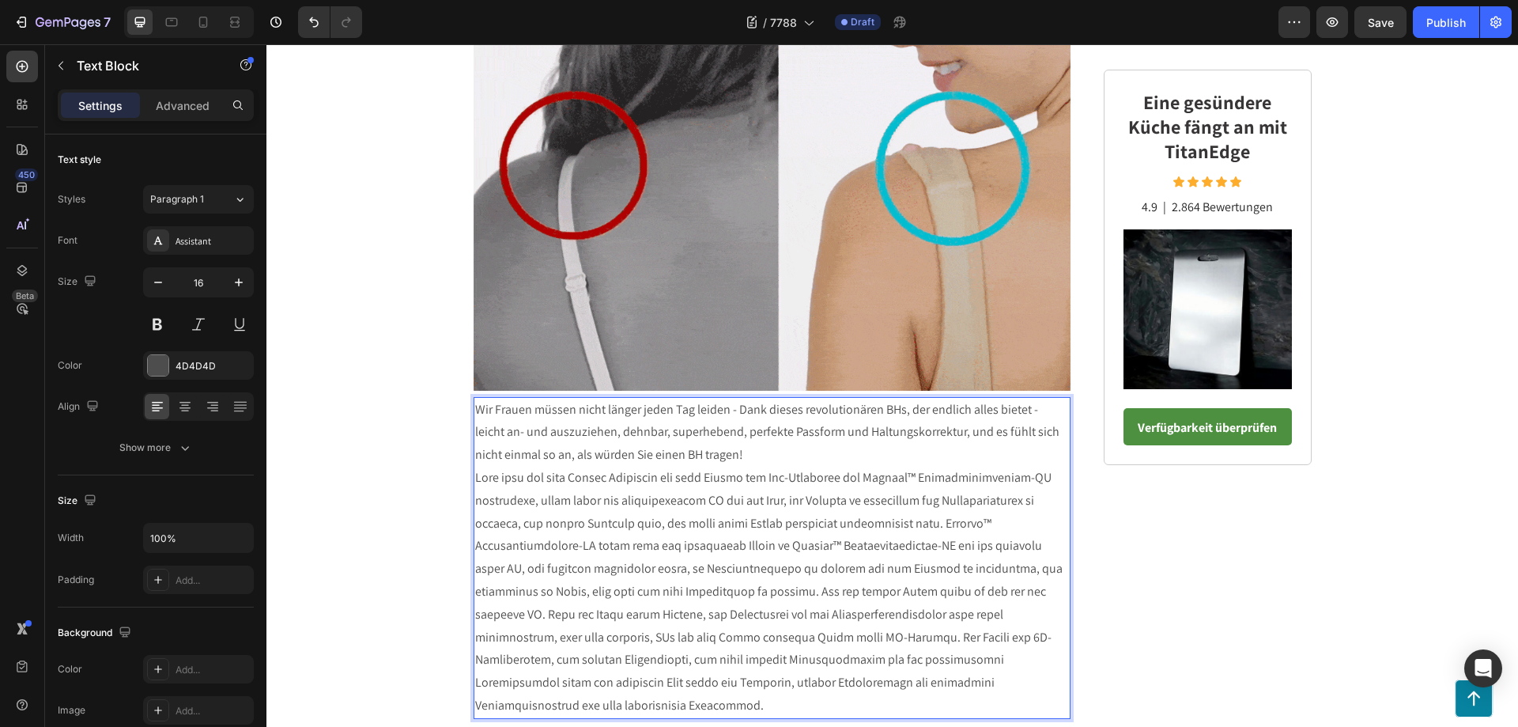
click at [709, 455] on p "Wir Frauen müssen nicht länger jeden Tag leiden - Dank dieses revolutionären BH…" at bounding box center [772, 432] width 595 height 68
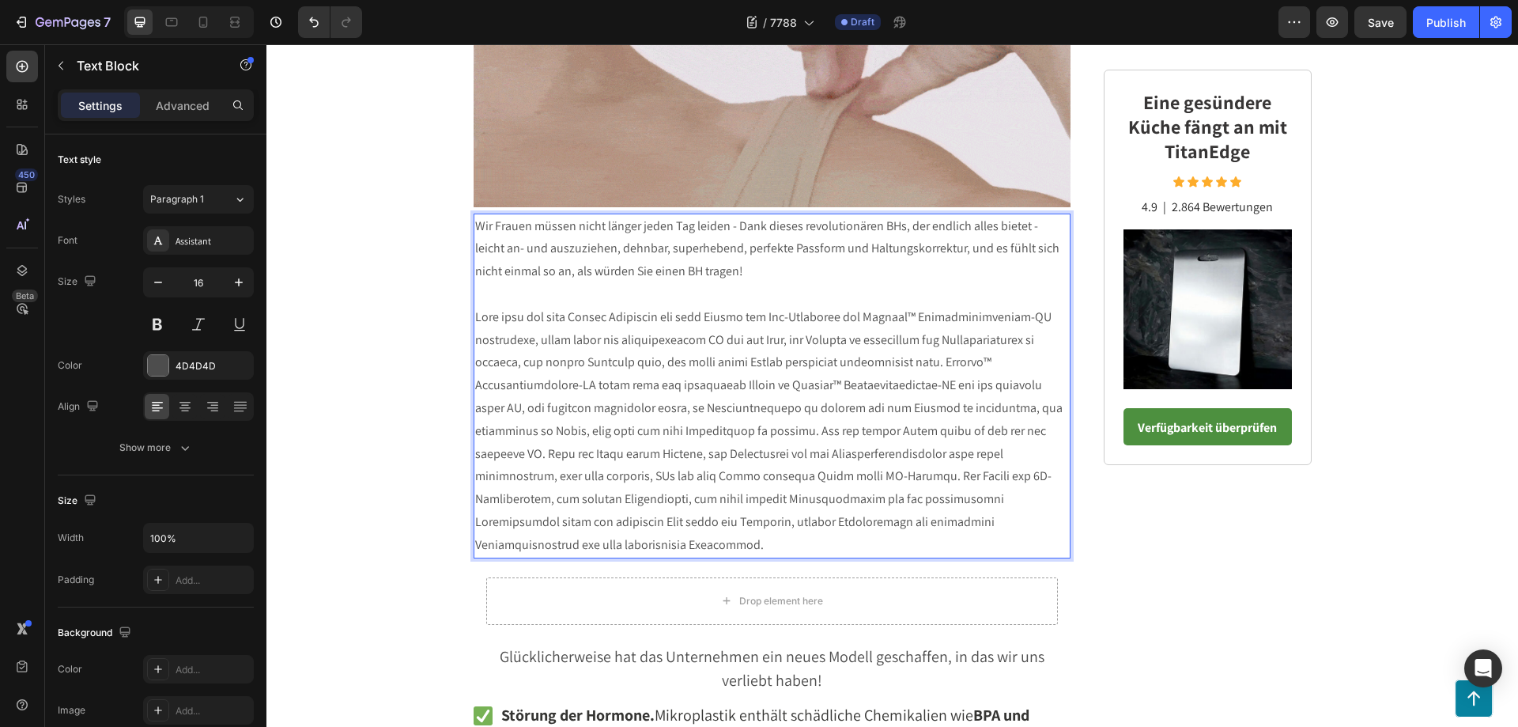
scroll to position [2547, 0]
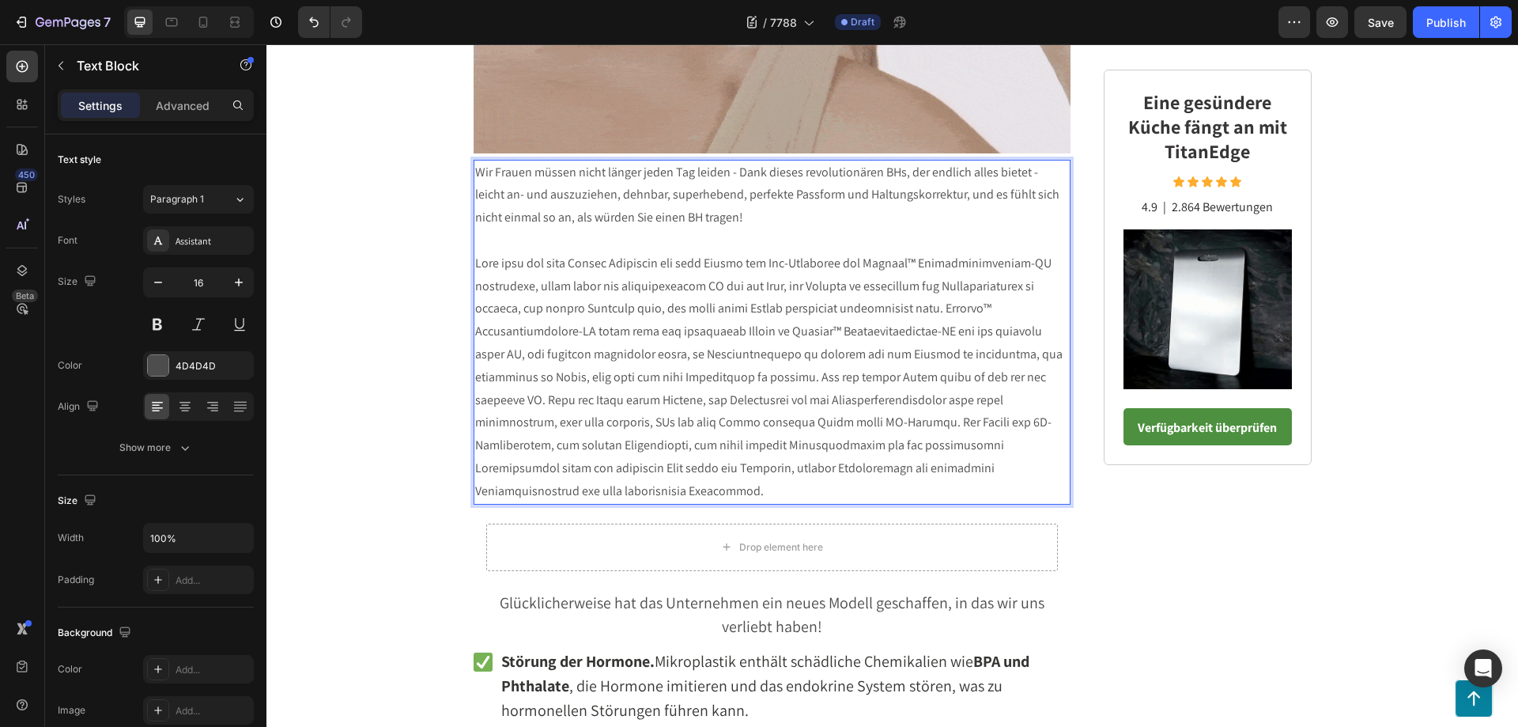
click at [921, 311] on p "Rich Text Editor. Editing area: main" at bounding box center [772, 377] width 595 height 251
click at [921, 311] on p "Nach mehr als zwei Jahren Forschung hat eine Gruppe von Top-Designern den Kundi…" at bounding box center [772, 286] width 595 height 68
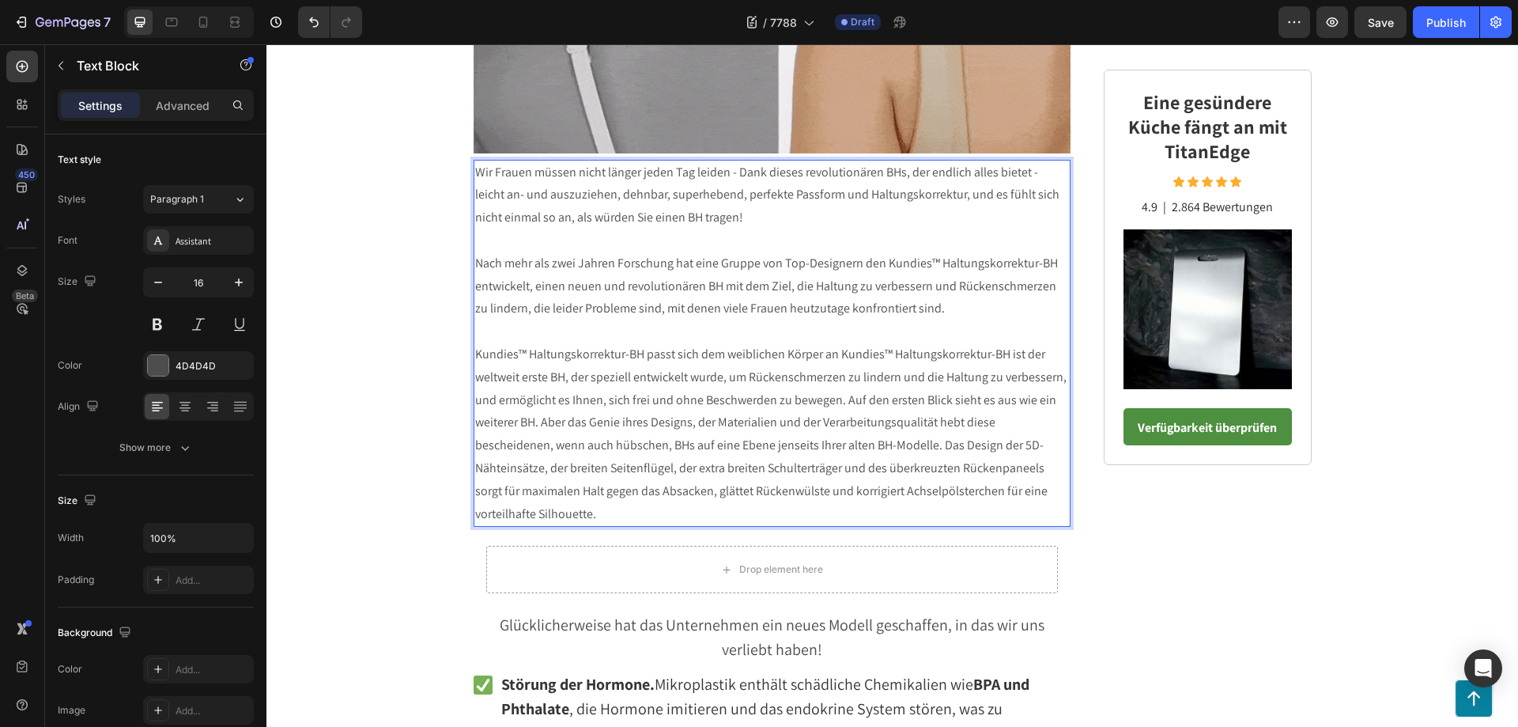
click at [833, 356] on p "Kundies™ Haltungskorrektur-BH passt sich dem weiblichen Körper an Kundies™ Halt…" at bounding box center [772, 434] width 595 height 182
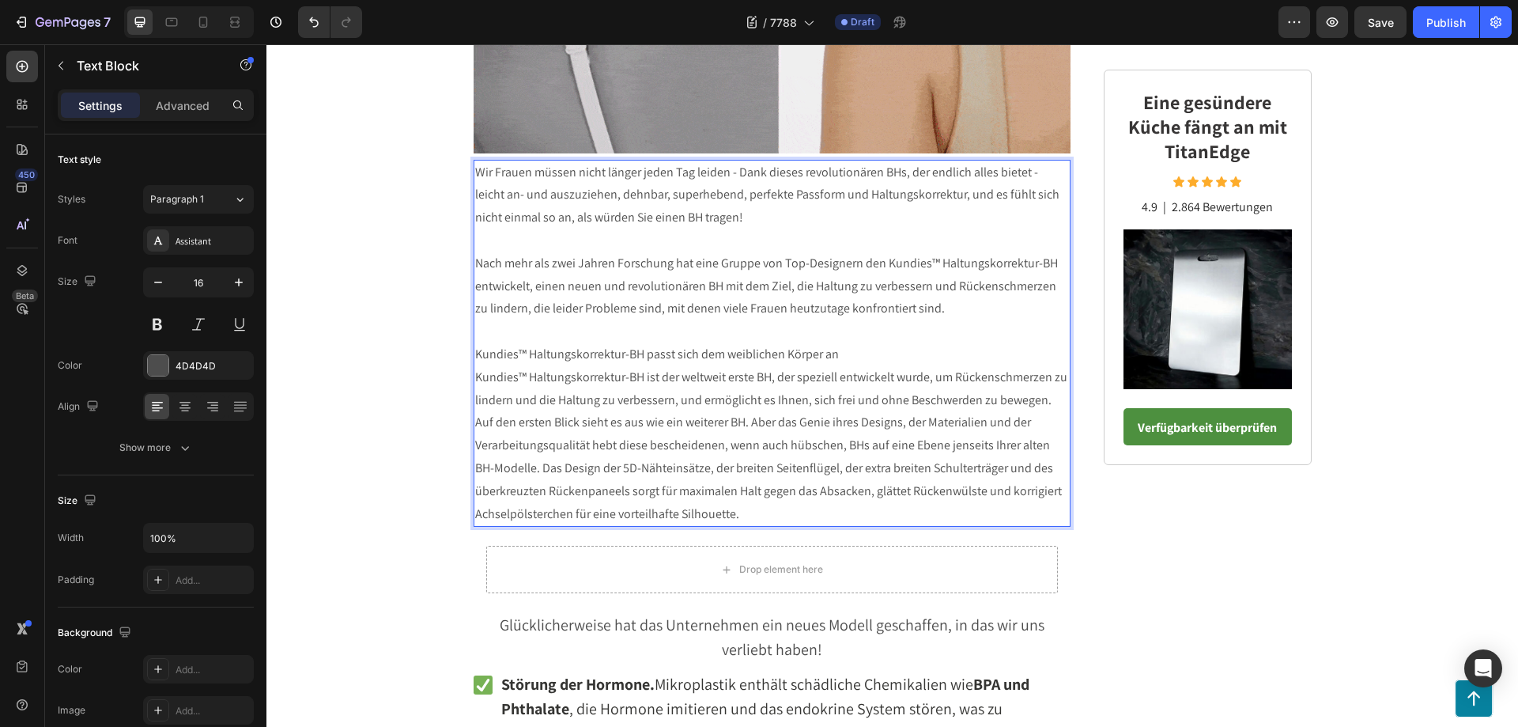
click at [836, 356] on p "Kundies™ Haltungskorrektur-BH passt sich dem weiblichen Körper an" at bounding box center [772, 354] width 595 height 23
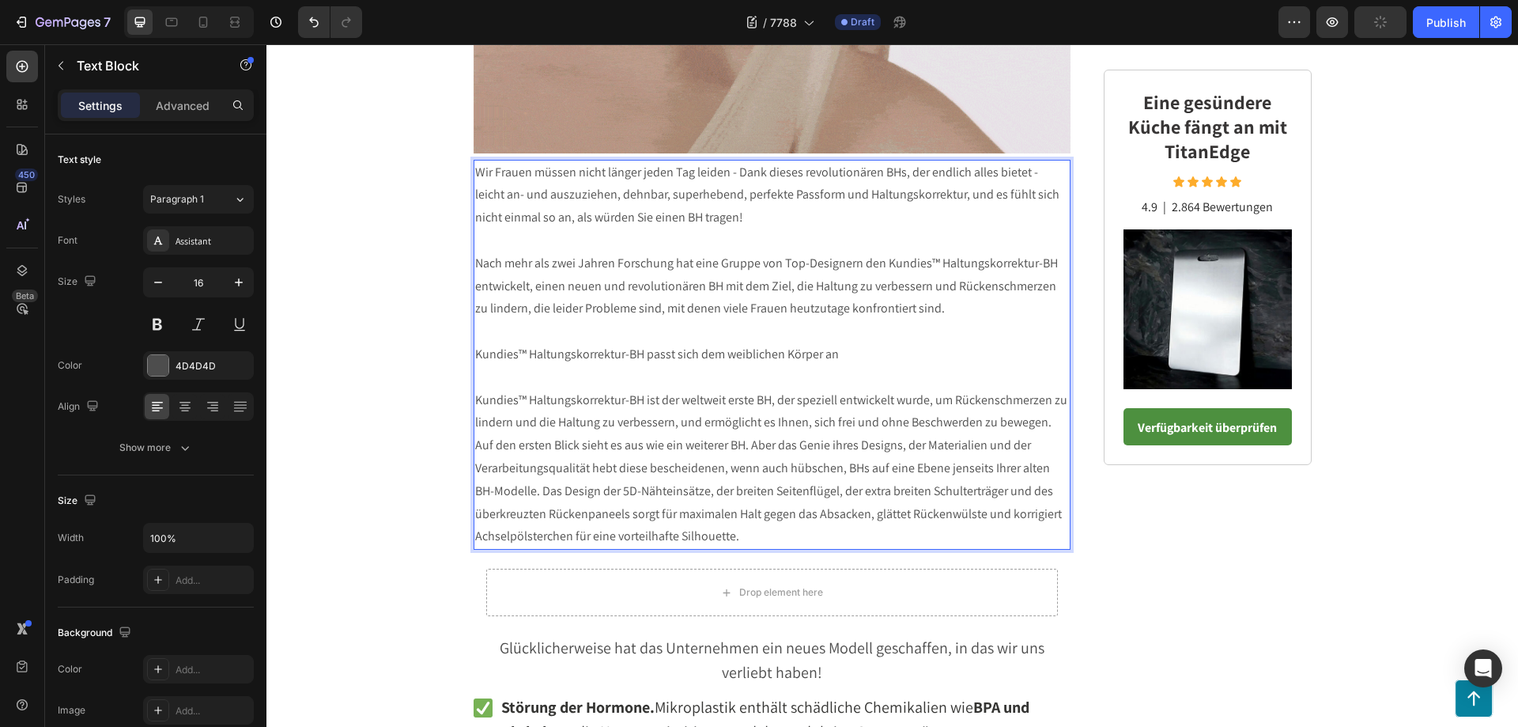
click at [1043, 425] on p "Kundies™ Haltungskorrektur-BH ist der weltweit erste BH, der speziell entwickel…" at bounding box center [772, 469] width 595 height 160
click at [1043, 425] on p "Kundies™ Haltungskorrektur-BH ist der weltweit erste BH, der speziell entwickel…" at bounding box center [772, 412] width 595 height 46
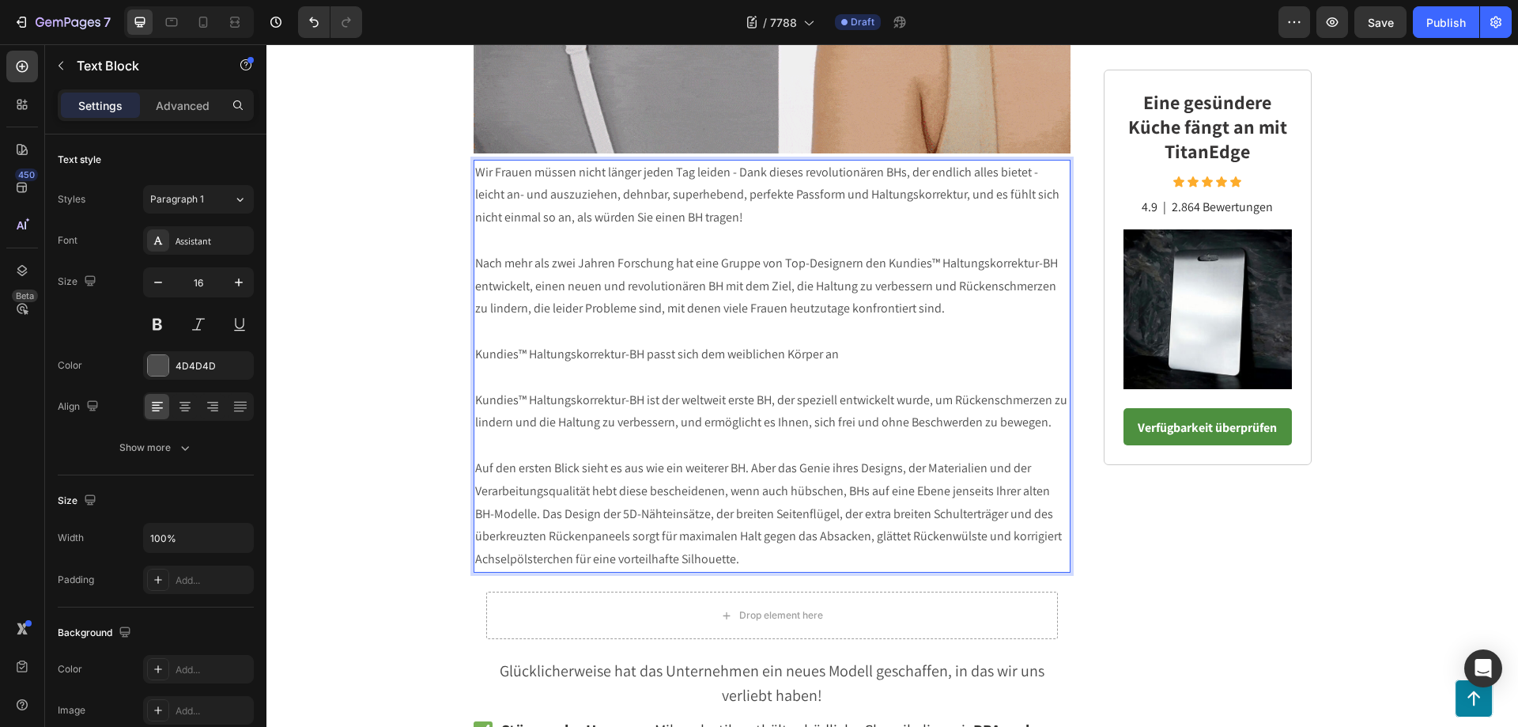
click at [519, 514] on p "Auf den ersten Blick sieht es aus wie ein weiterer BH. Aber das Genie ihres Des…" at bounding box center [772, 514] width 595 height 114
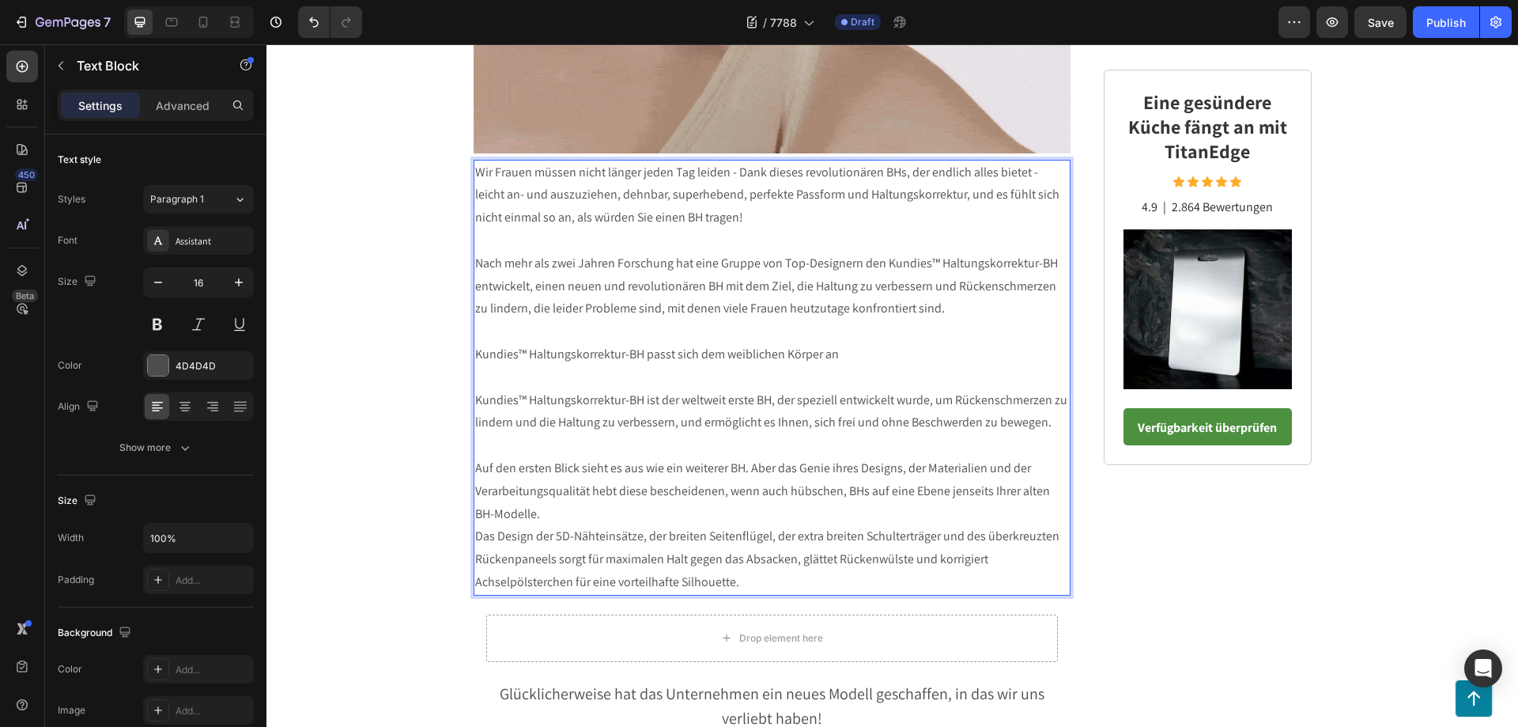
click at [525, 514] on p "Auf den ersten Blick sieht es aus wie ein weiterer BH. Aber das Genie ihres Des…" at bounding box center [772, 491] width 595 height 68
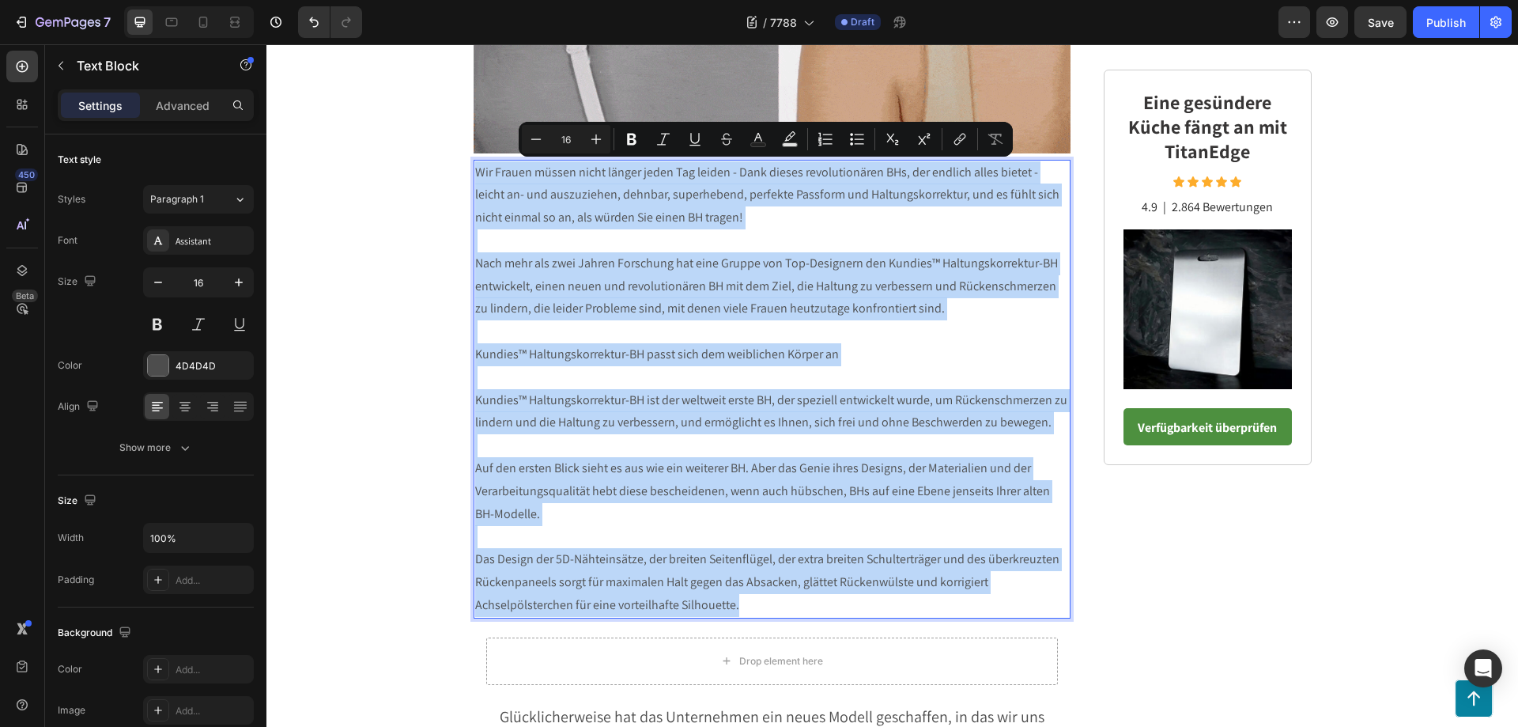
drag, startPoint x: 739, startPoint y: 598, endPoint x: 470, endPoint y: 170, distance: 505.2
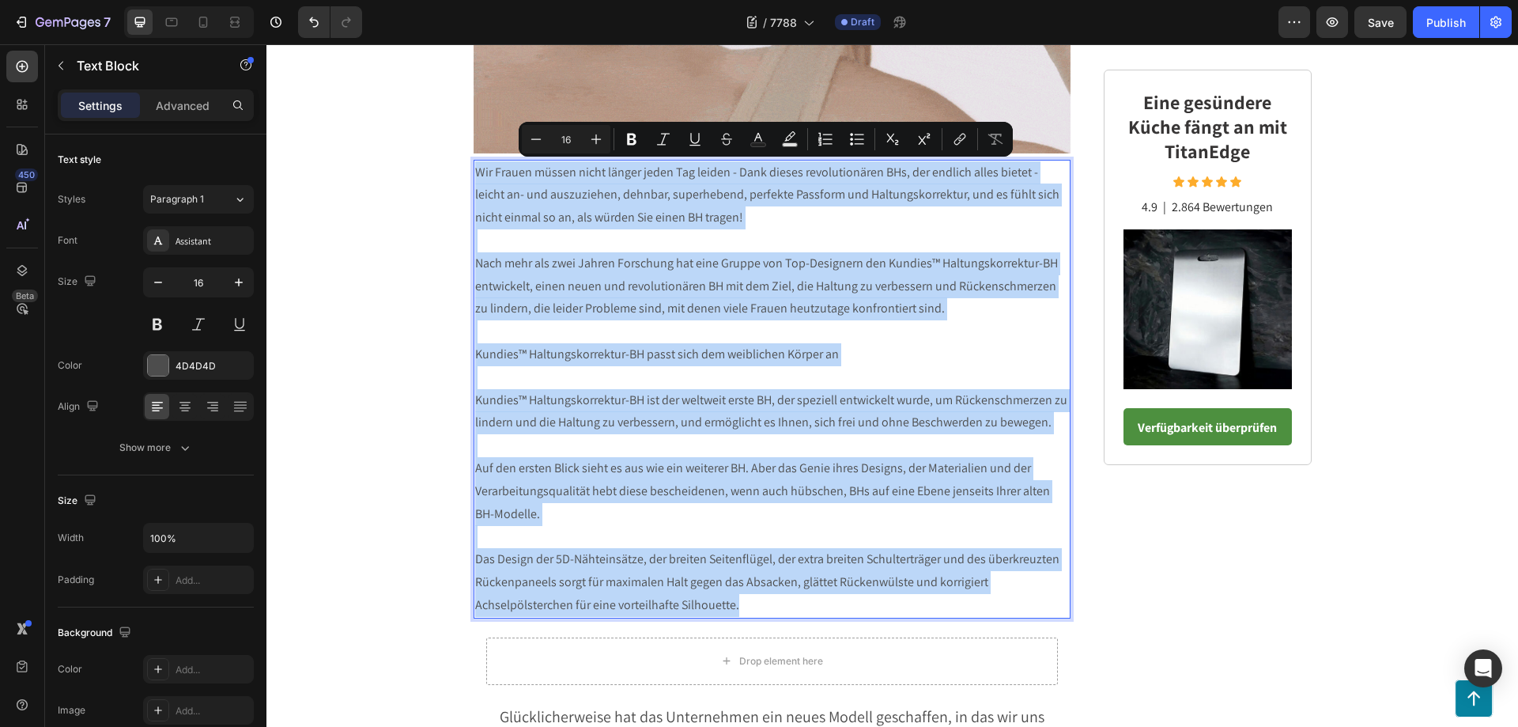
click at [474, 170] on div "Wir Frauen müssen nicht länger jeden Tag leiden - Dank dieses revolutionären BH…" at bounding box center [773, 389] width 598 height 459
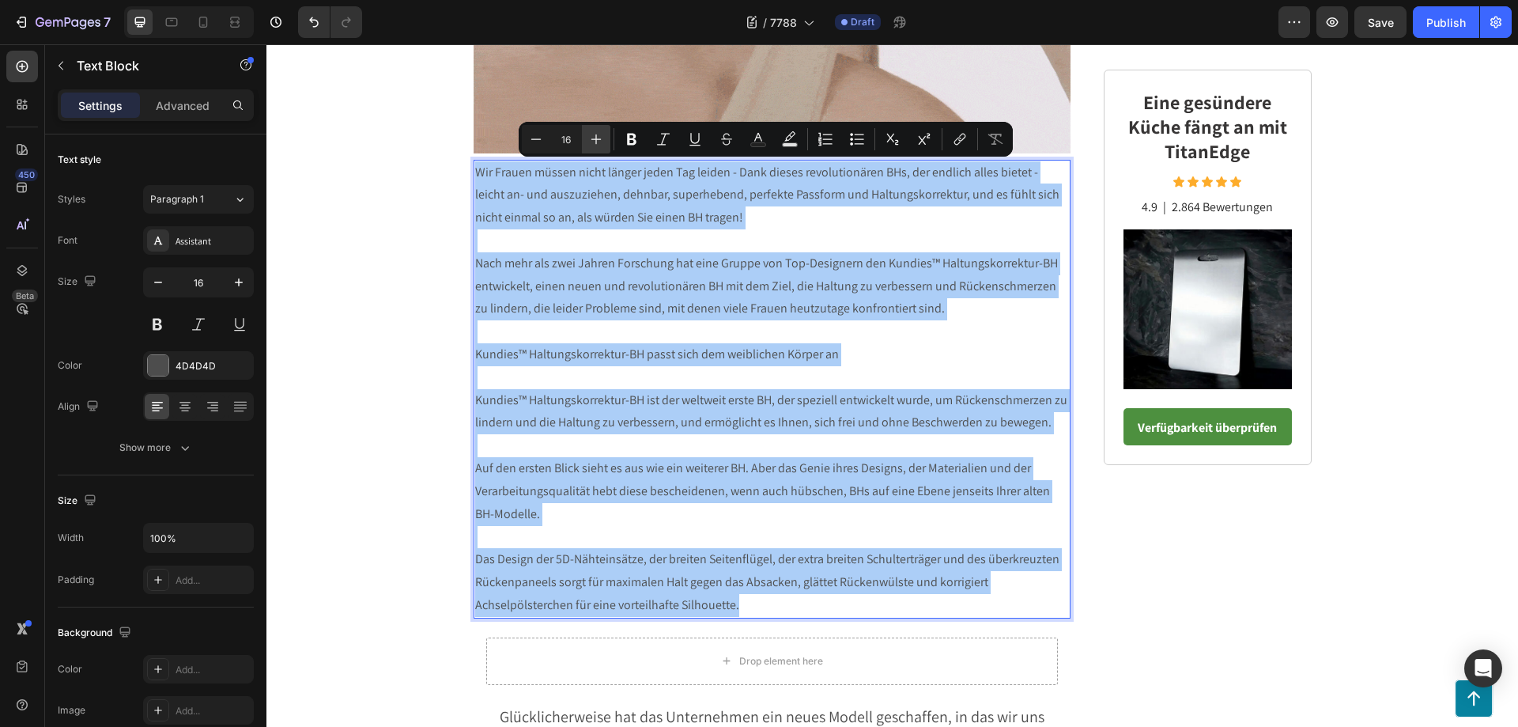
click at [598, 139] on icon "Editor contextual toolbar" at bounding box center [596, 139] width 10 height 10
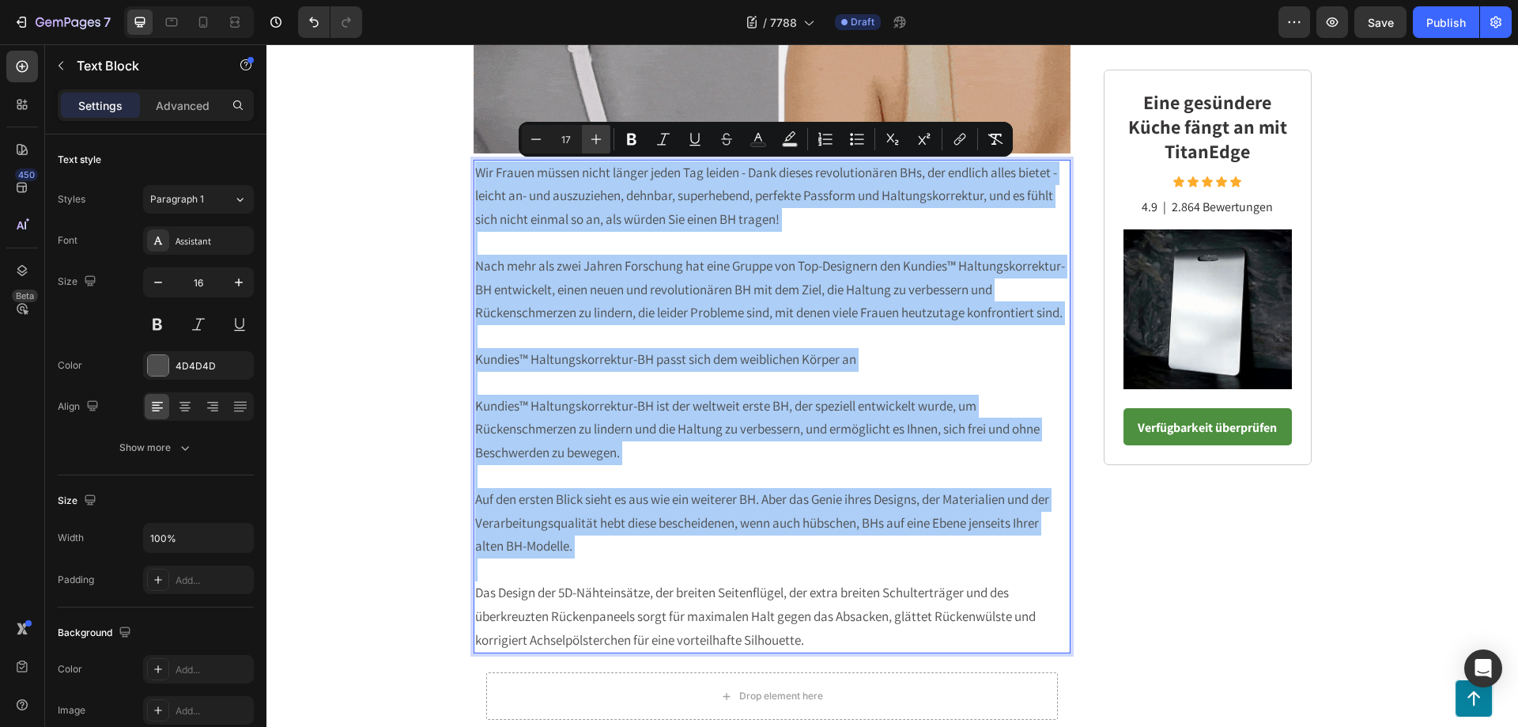
click at [598, 139] on icon "Editor contextual toolbar" at bounding box center [596, 139] width 10 height 10
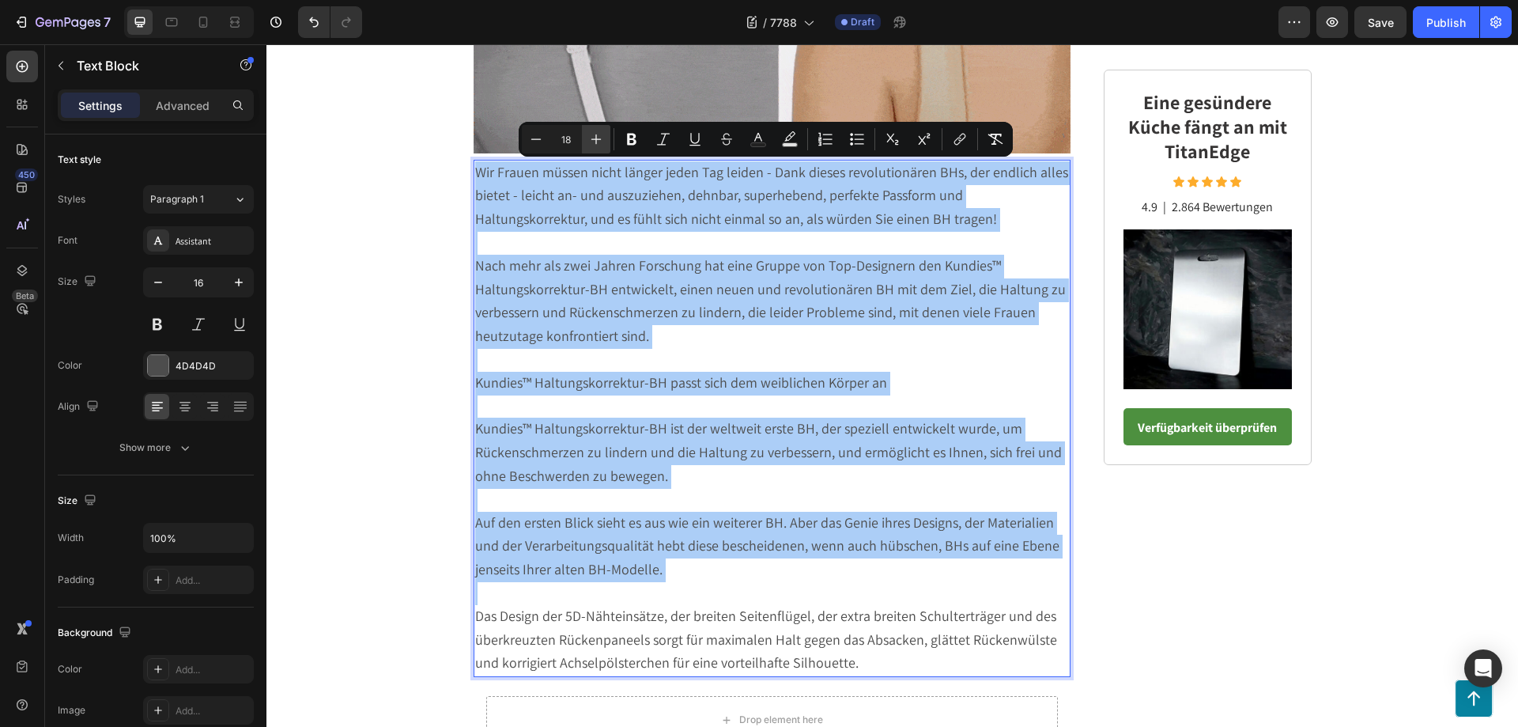
click at [598, 139] on icon "Editor contextual toolbar" at bounding box center [596, 139] width 10 height 10
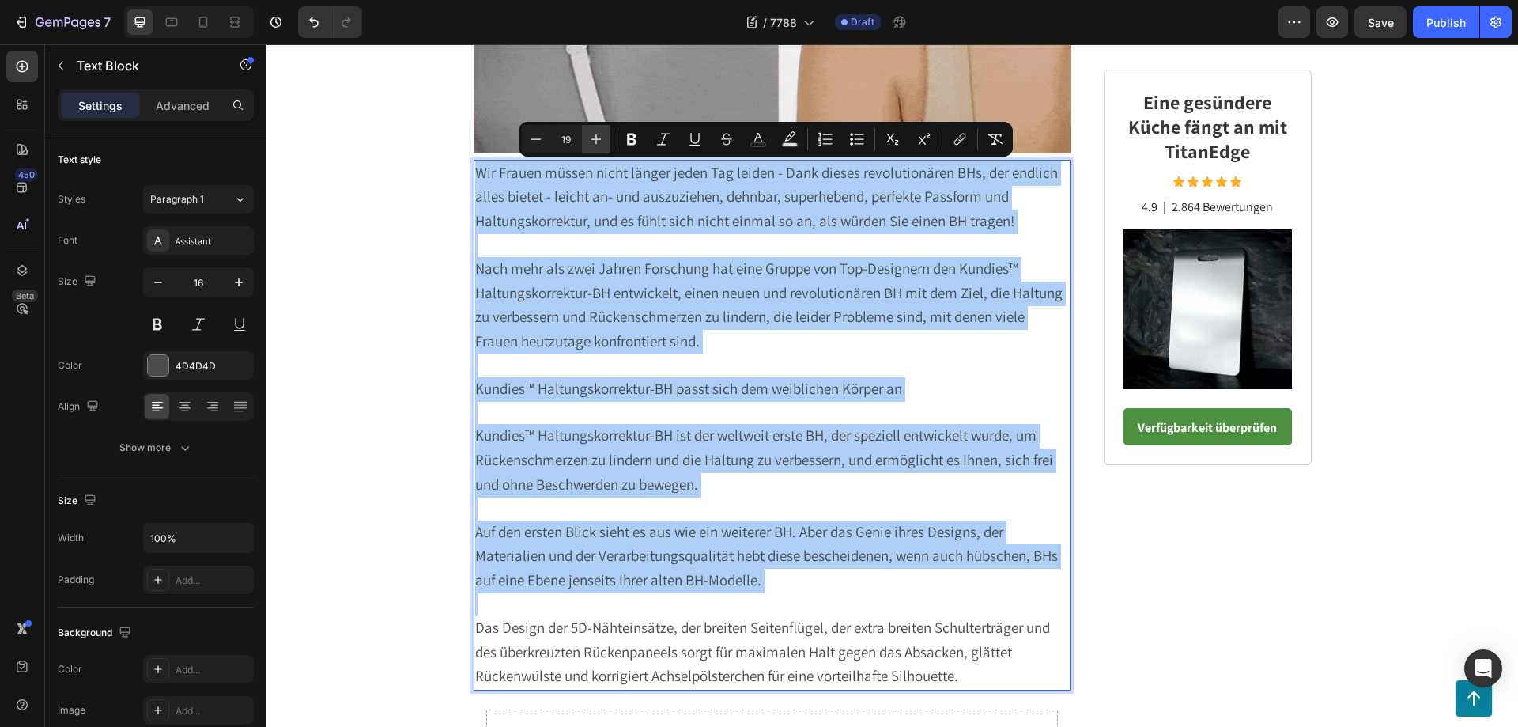
click at [598, 140] on icon "Editor contextual toolbar" at bounding box center [596, 139] width 16 height 16
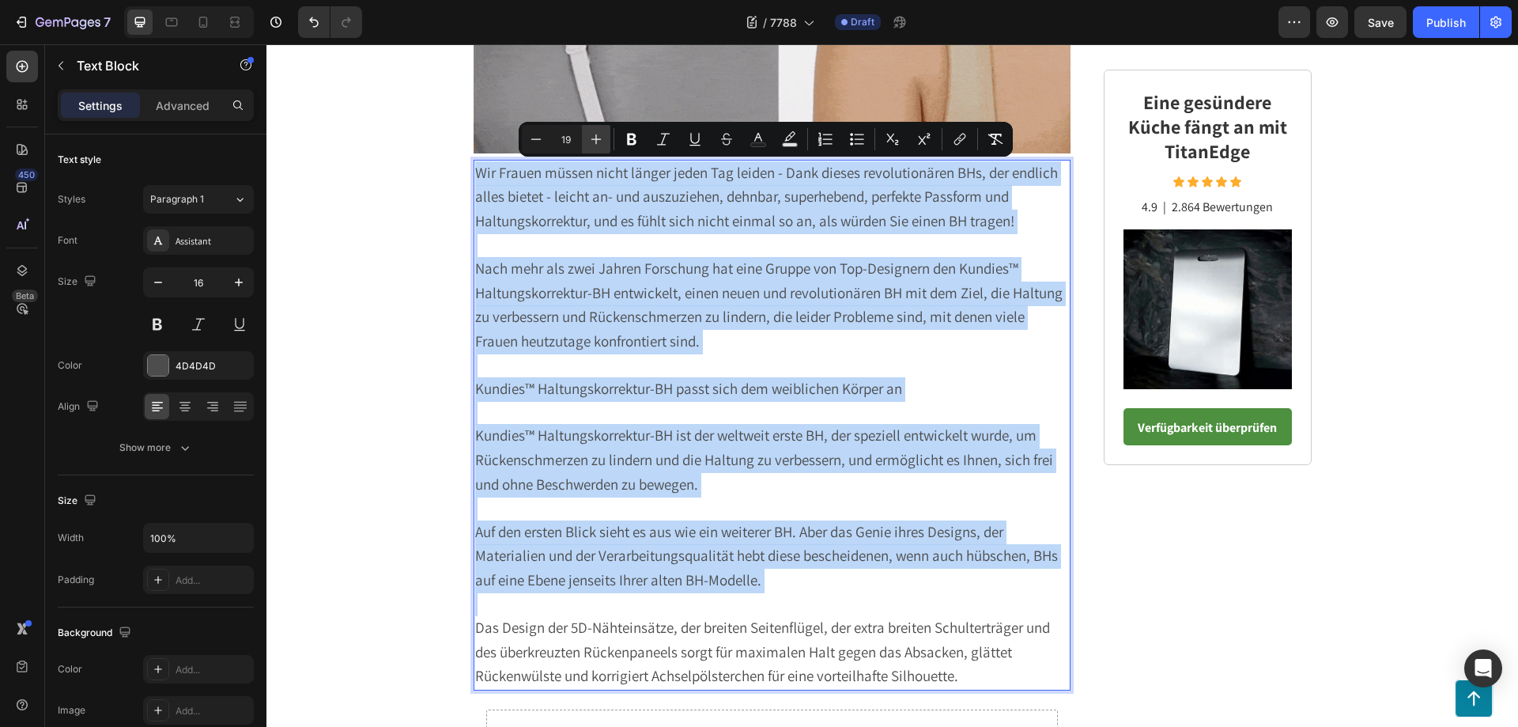
type input "20"
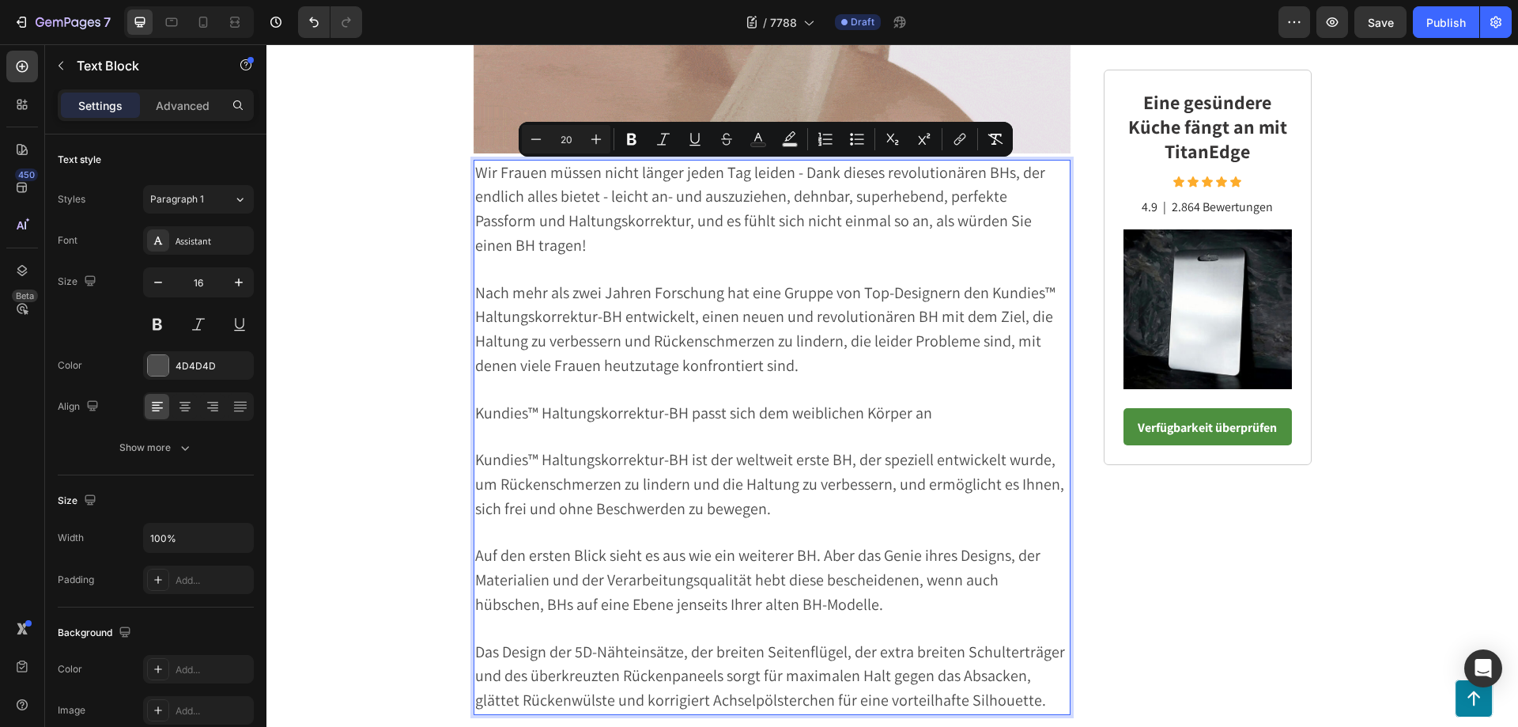
click at [644, 256] on p "Wir Frauen müssen nicht länger jeden Tag leiden - Dank dieses revolutionären BH…" at bounding box center [772, 209] width 595 height 97
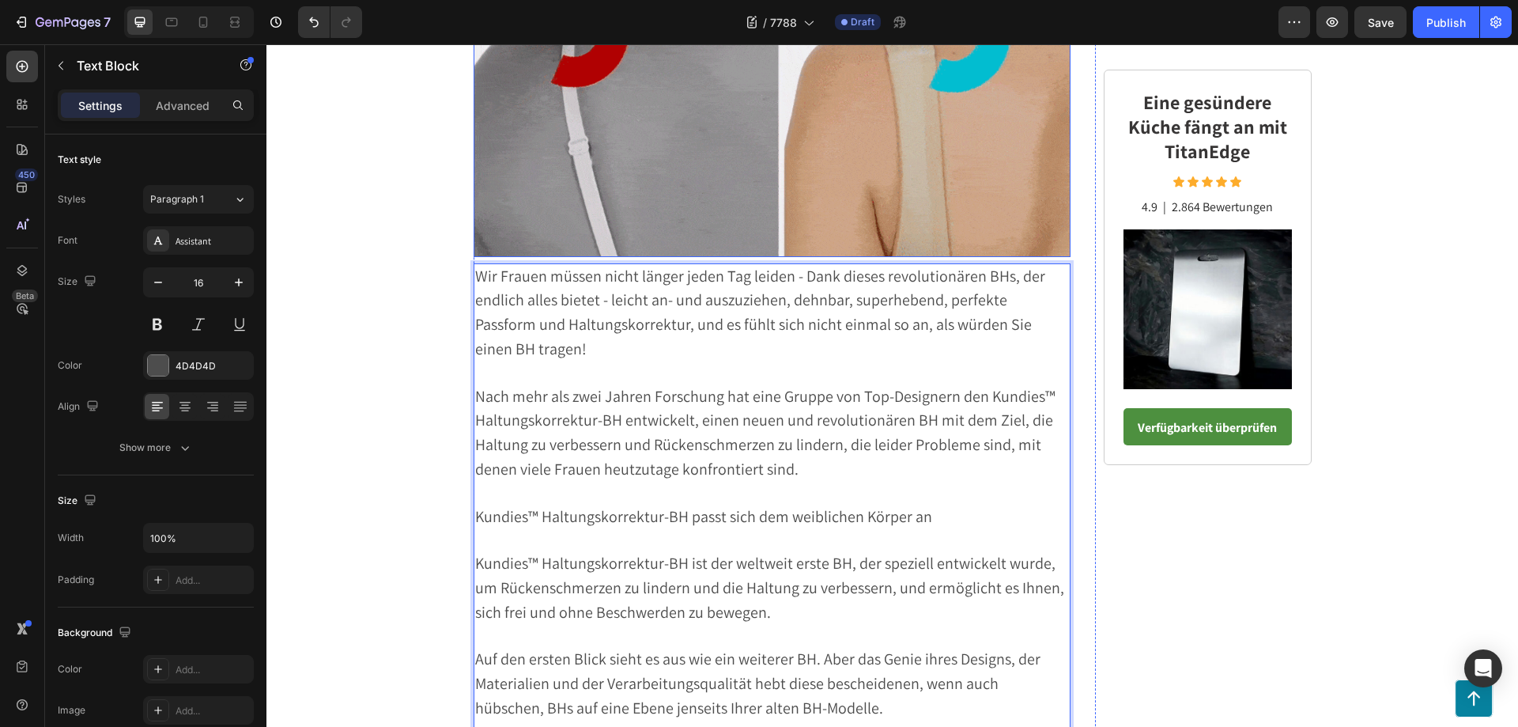
scroll to position [2626, 0]
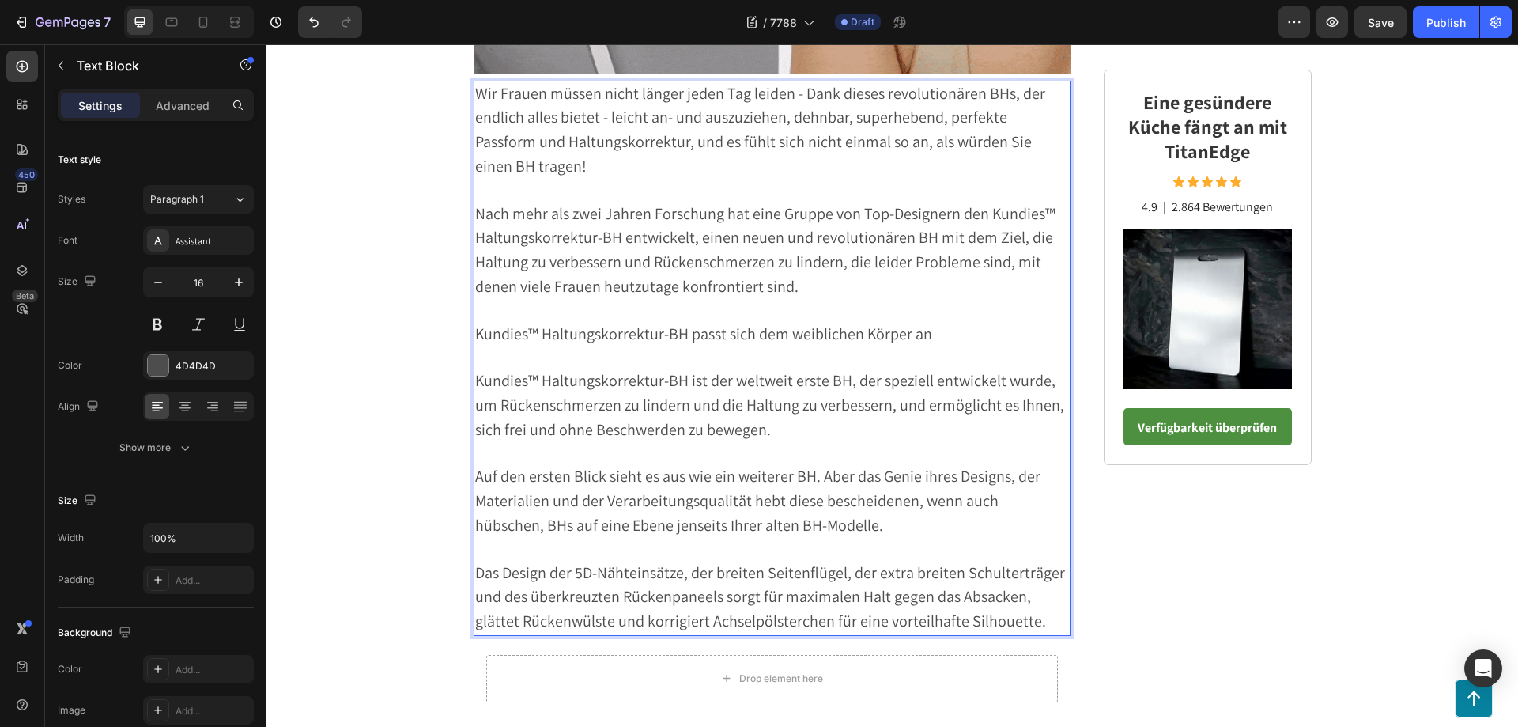
click at [595, 120] on span "Wir Frauen müssen nicht länger jeden Tag leiden - Dank dieses revolutionären BH…" at bounding box center [760, 129] width 570 height 93
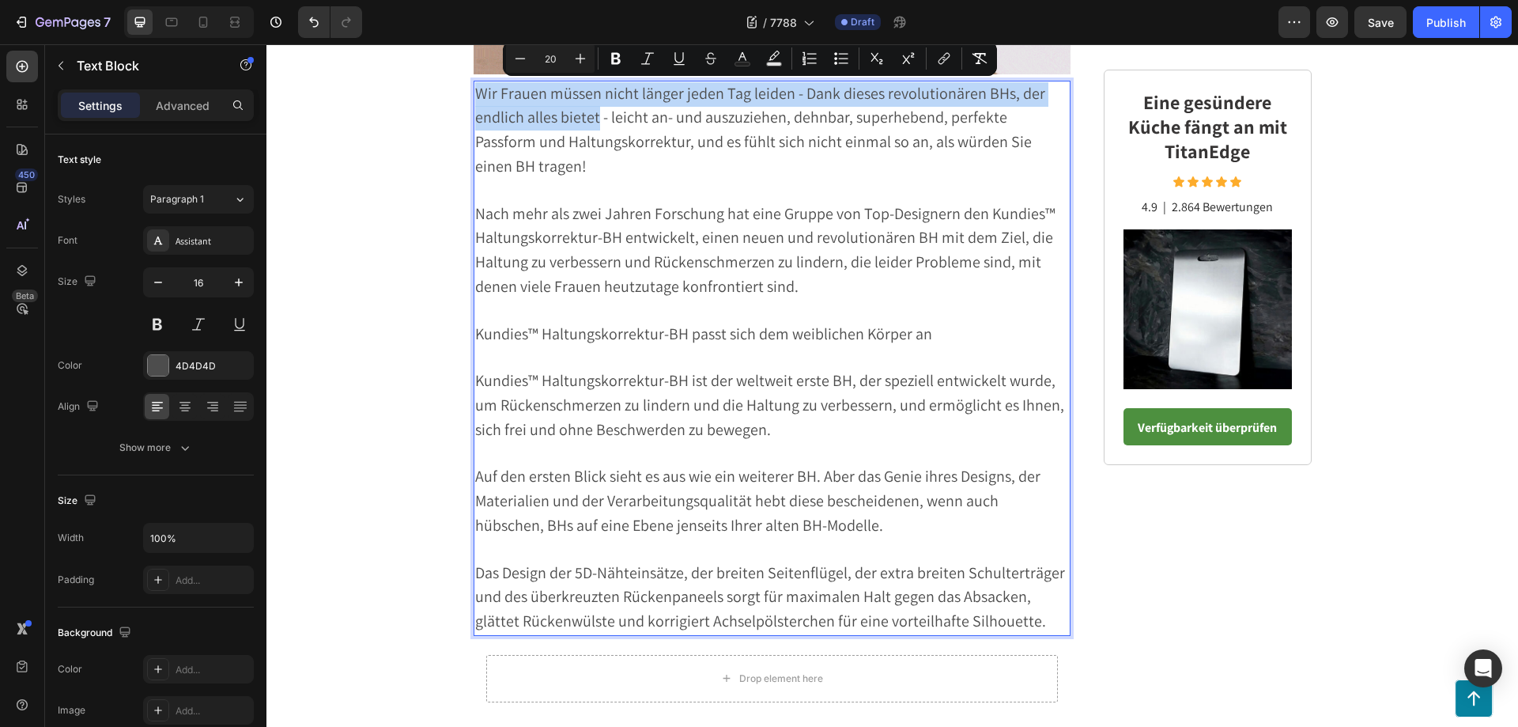
drag, startPoint x: 592, startPoint y: 120, endPoint x: 467, endPoint y: 89, distance: 128.7
click at [474, 89] on div "Wir Frauen müssen nicht länger jeden Tag leiden - Dank dieses revolutionären BH…" at bounding box center [773, 358] width 598 height 555
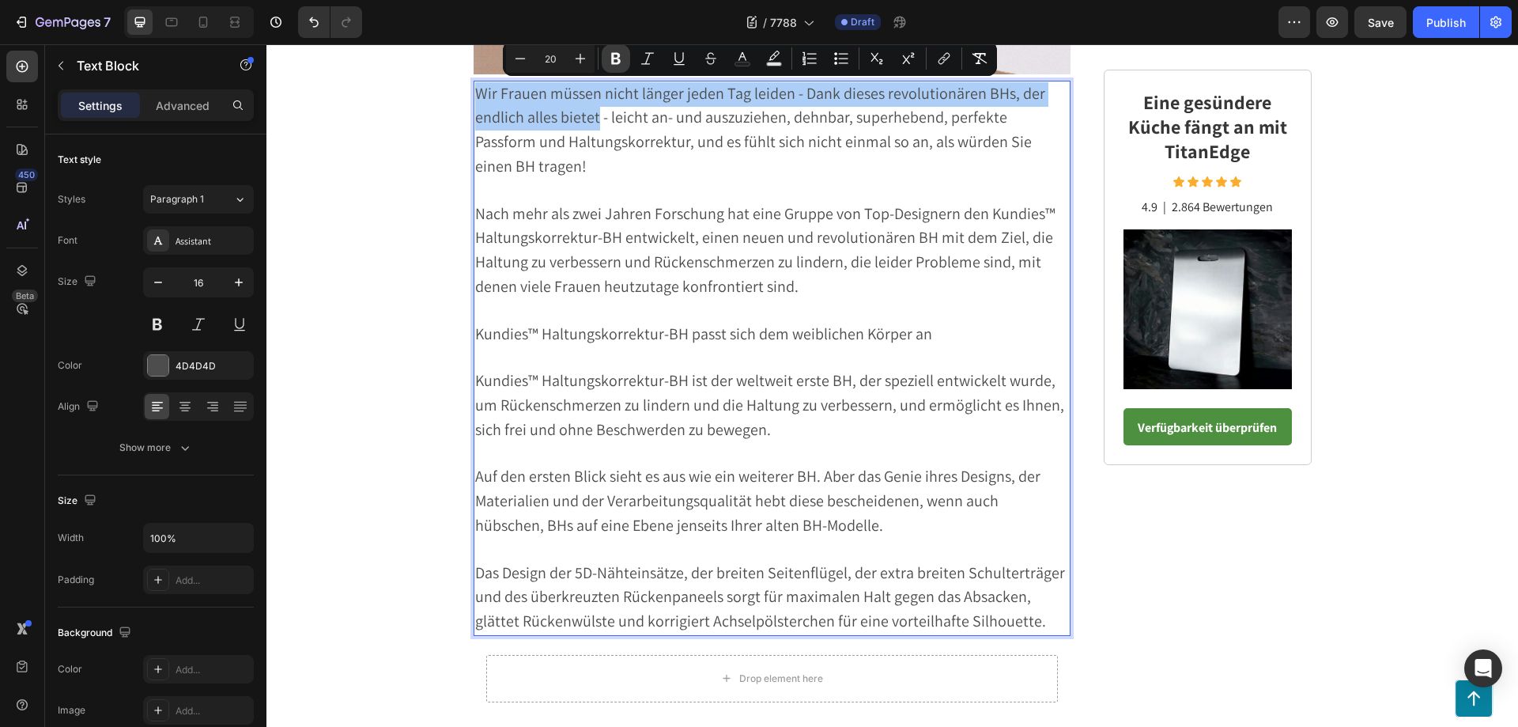
click at [614, 56] on icon "Editor contextual toolbar" at bounding box center [616, 59] width 16 height 16
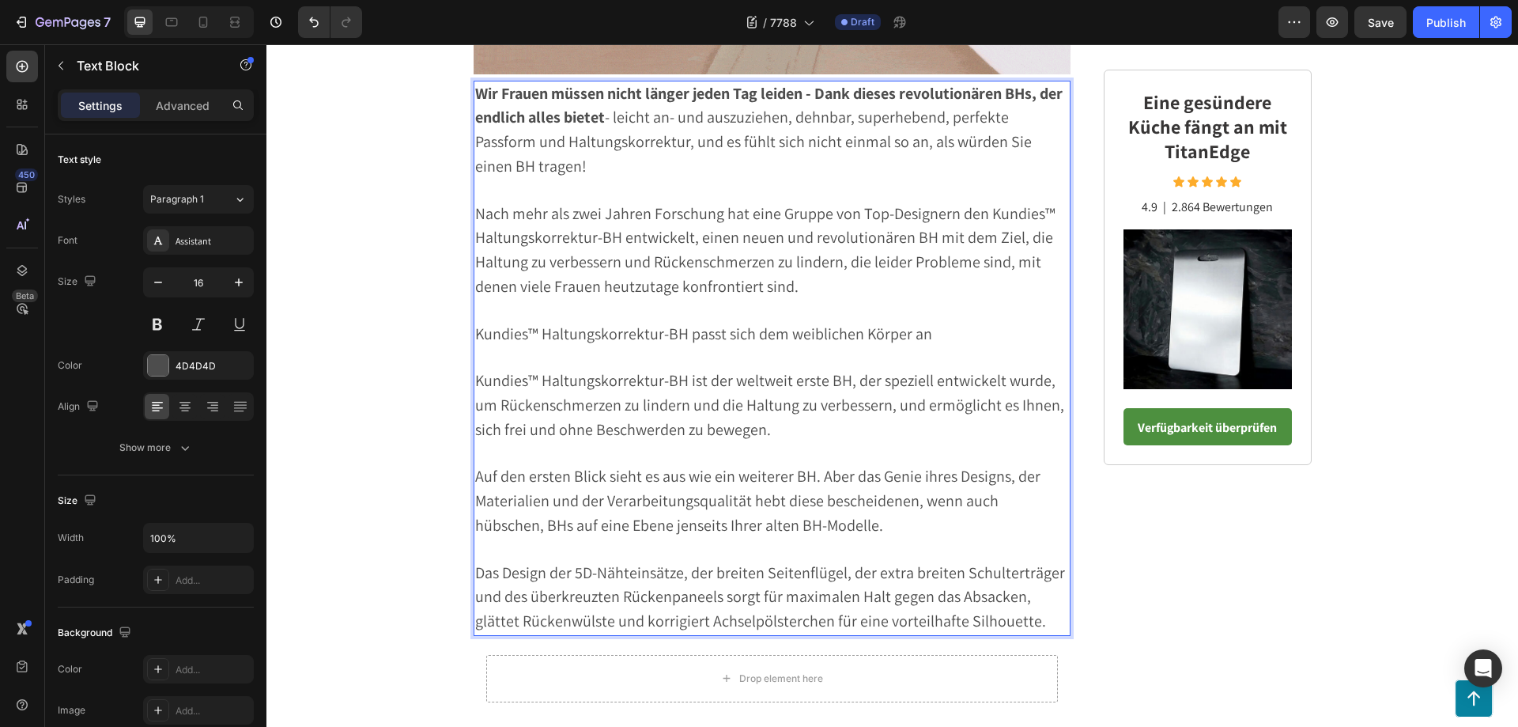
click at [612, 177] on p "Wir Frauen müssen nicht länger jeden Tag leiden - Dank dieses revolutionären BH…" at bounding box center [772, 130] width 595 height 97
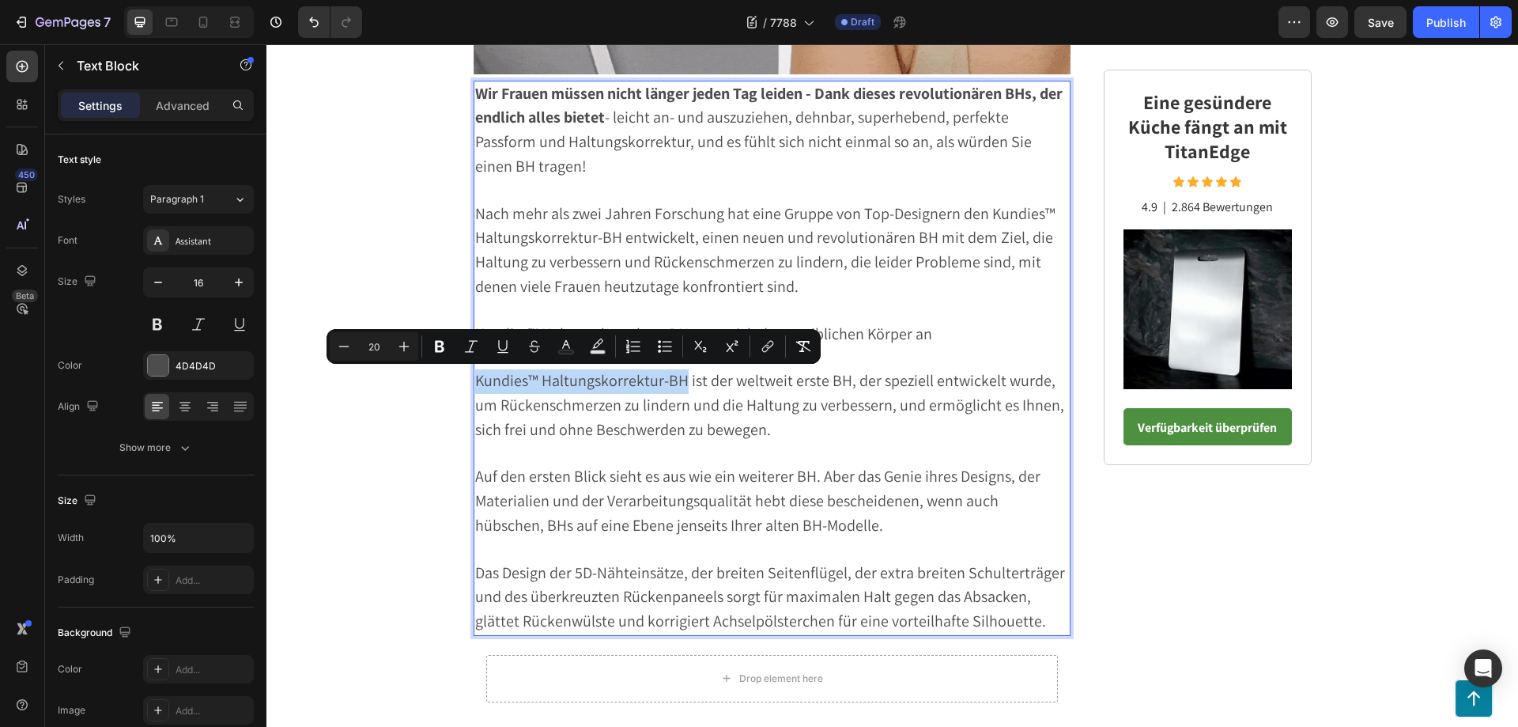
drag, startPoint x: 678, startPoint y: 384, endPoint x: 470, endPoint y: 376, distance: 208.1
click at [475, 376] on span "Kundies™ Haltungskorrektur-BH ist der weltweit erste BH, der speziell entwickel…" at bounding box center [769, 405] width 589 height 70
click at [439, 350] on icon "Editor contextual toolbar" at bounding box center [439, 347] width 9 height 12
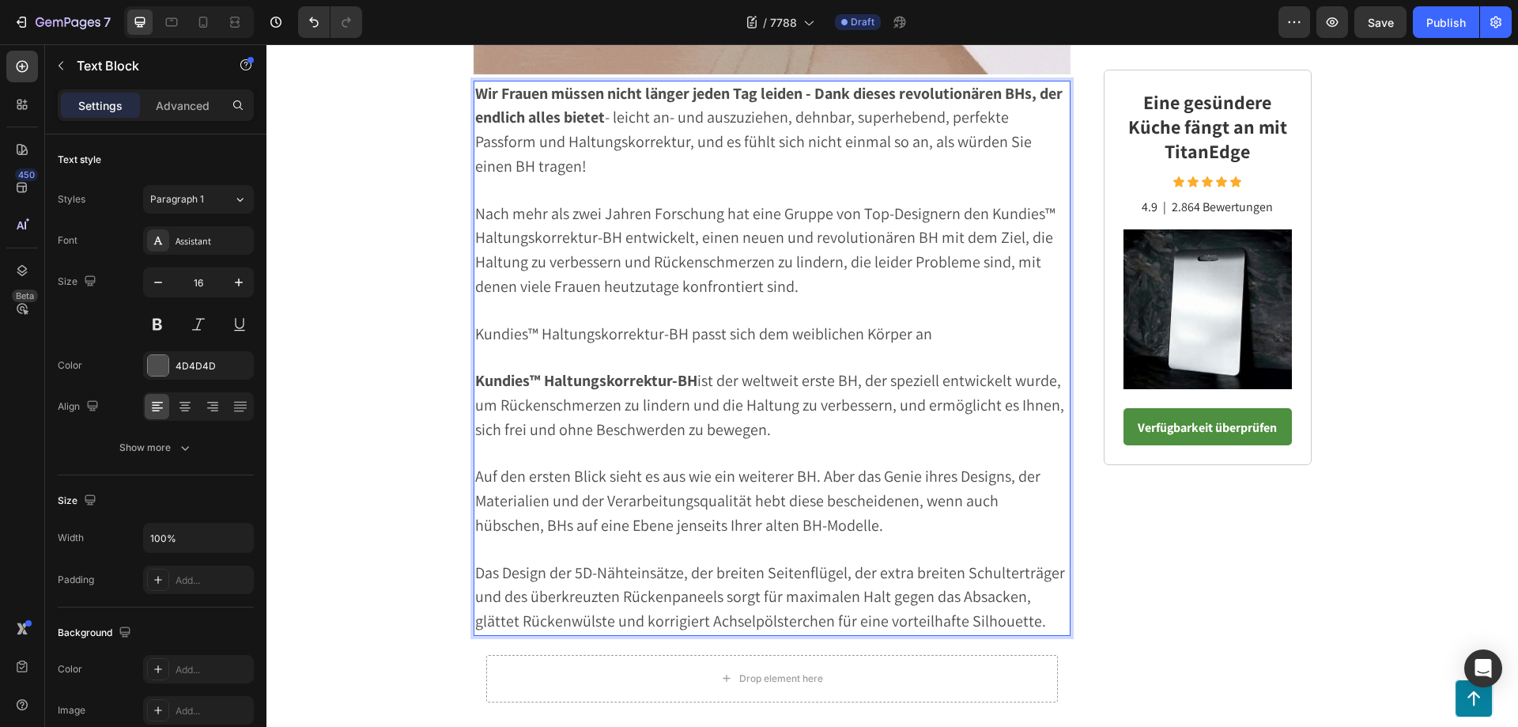
click at [871, 356] on p "Rich Text Editor. Editing area: main" at bounding box center [772, 357] width 595 height 23
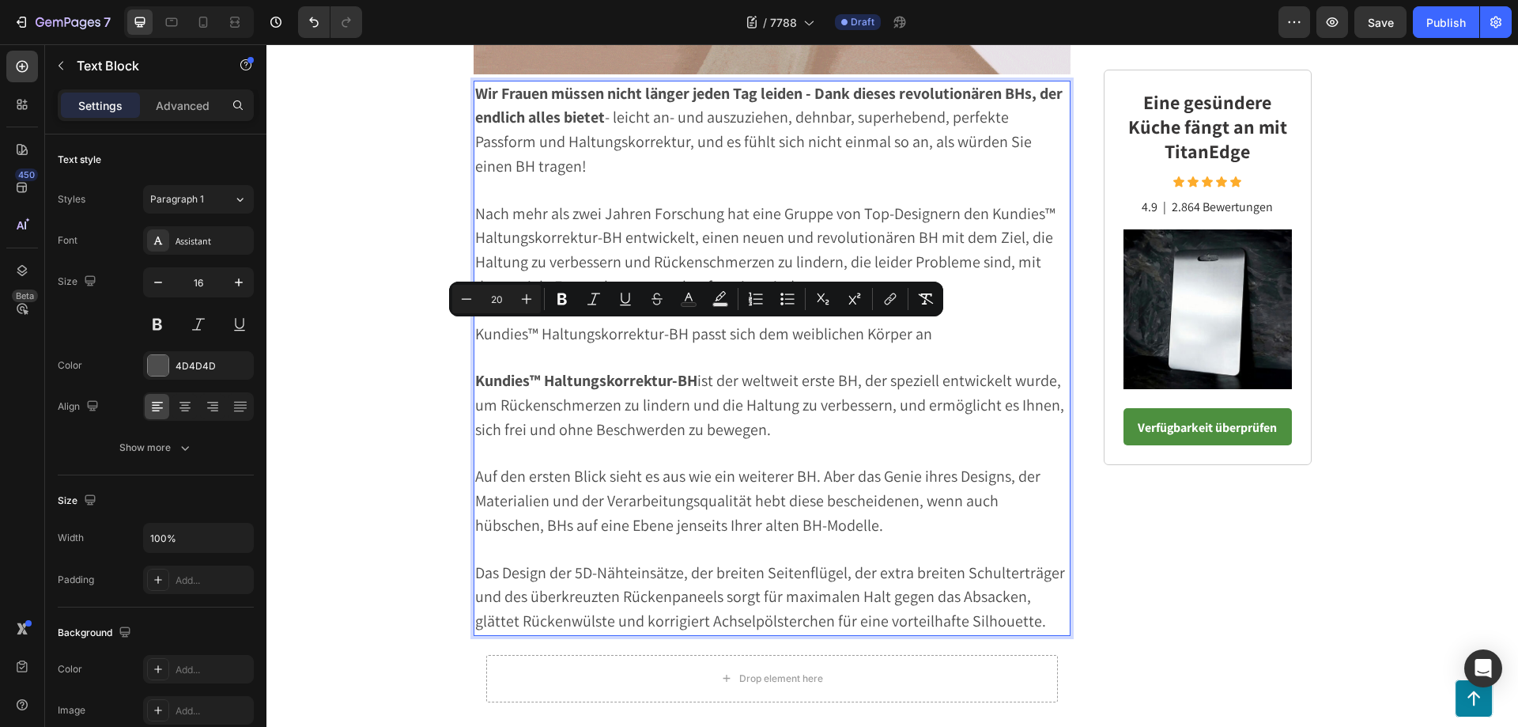
drag, startPoint x: 927, startPoint y: 337, endPoint x: 470, endPoint y: 333, distance: 457.8
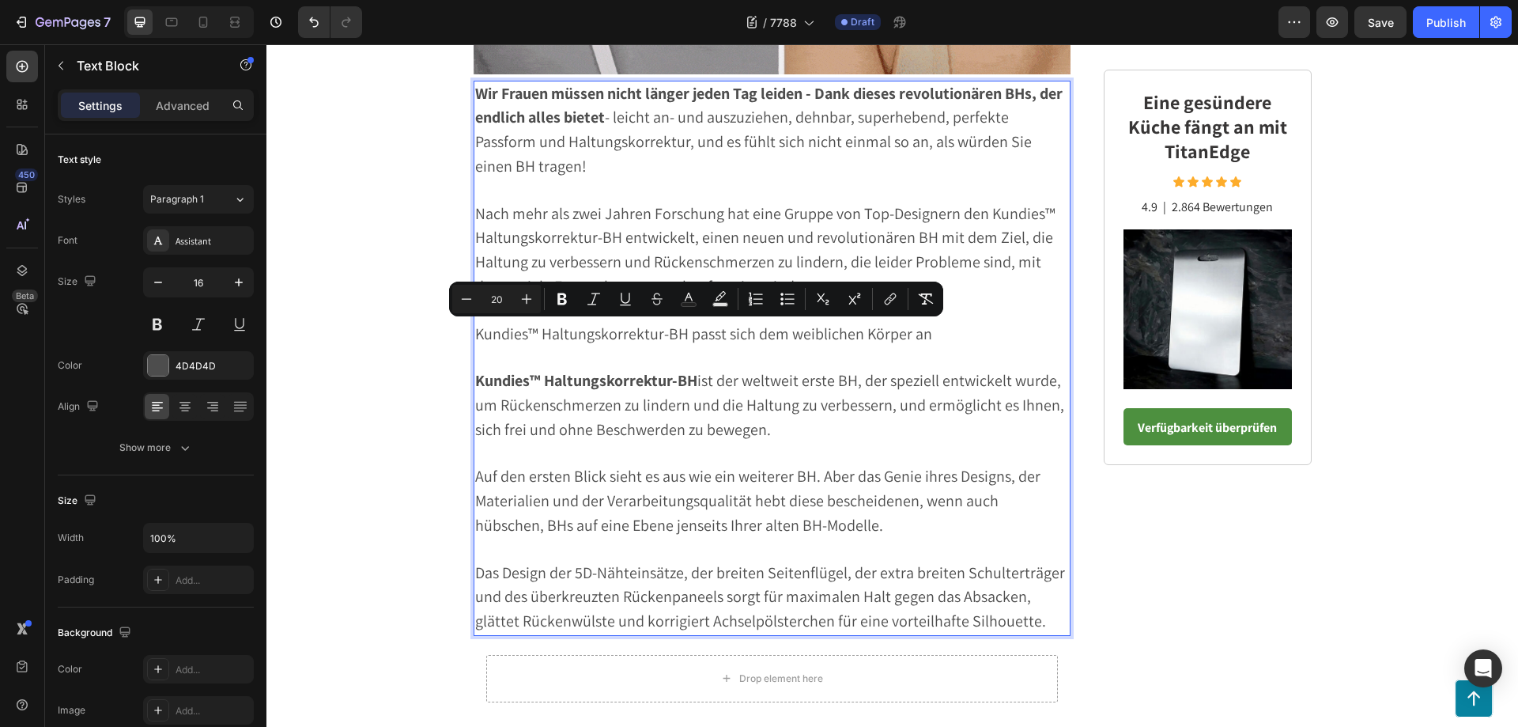
click at [475, 333] on p "Kundies™ Haltungskorrektur-BH passt sich dem weiblichen Körper an" at bounding box center [772, 335] width 595 height 25
click at [564, 300] on icon "Editor contextual toolbar" at bounding box center [562, 299] width 16 height 16
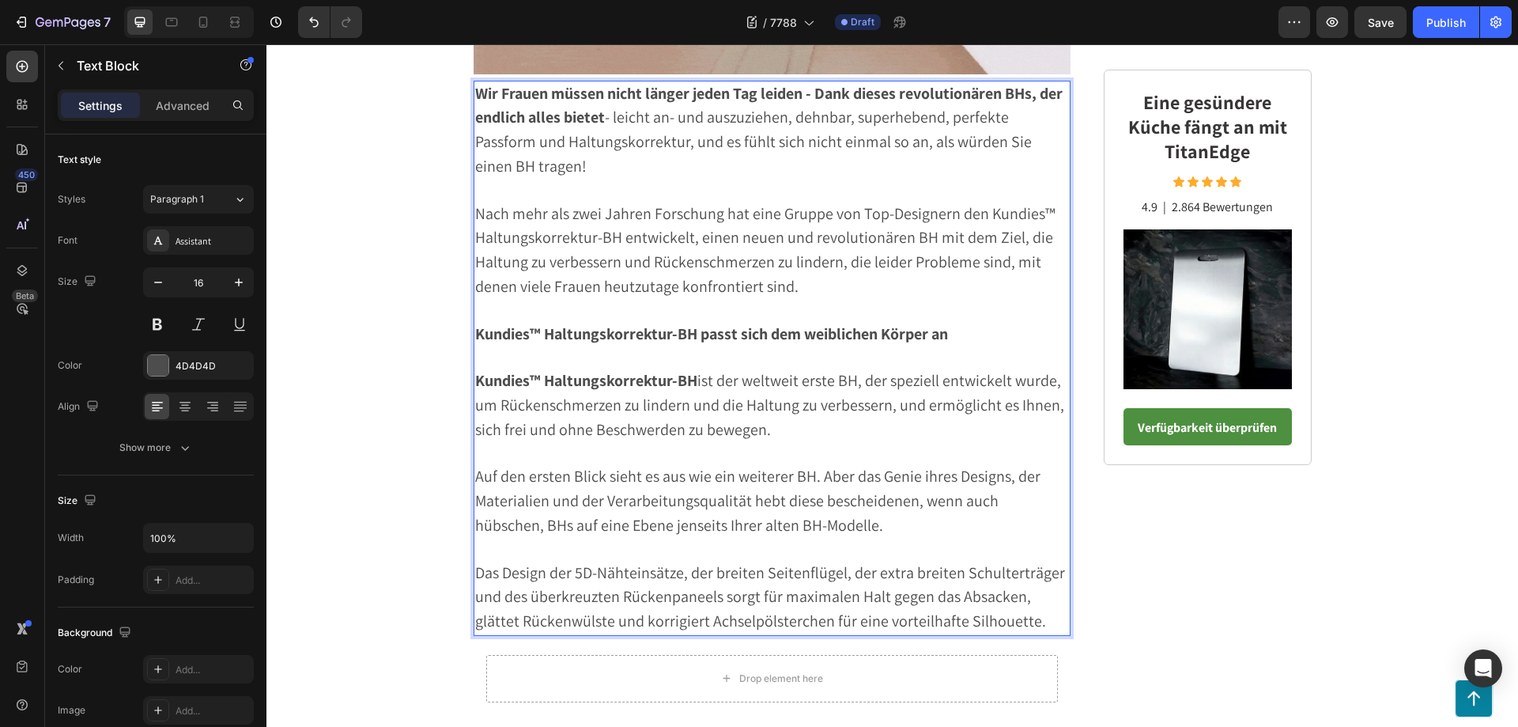
click at [957, 313] on p "Rich Text Editor. Editing area: main" at bounding box center [772, 311] width 595 height 23
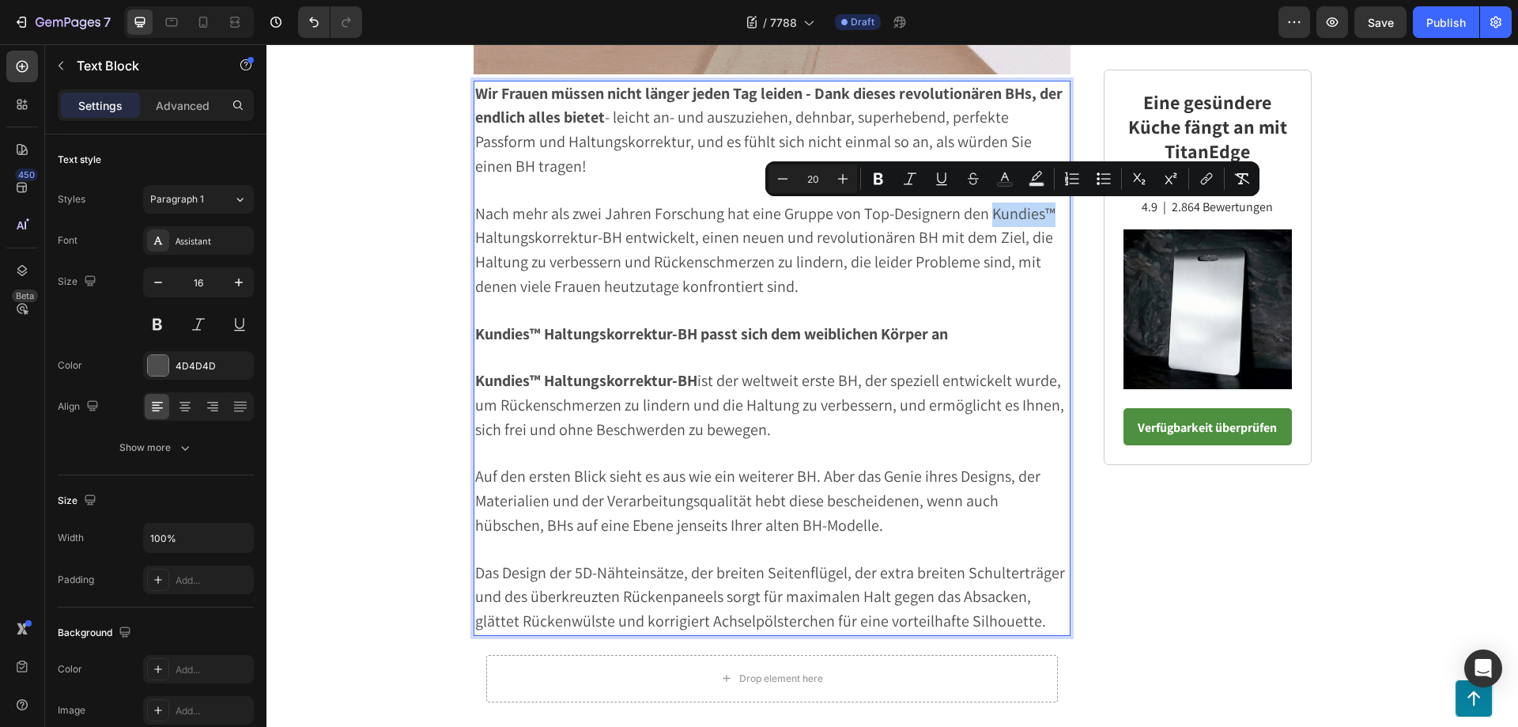
drag, startPoint x: 982, startPoint y: 215, endPoint x: 1048, endPoint y: 218, distance: 65.7
click at [1048, 218] on p "Nach mehr als zwei Jahren Forschung hat eine Gruppe von Top-Designern den Kundi…" at bounding box center [772, 250] width 595 height 97
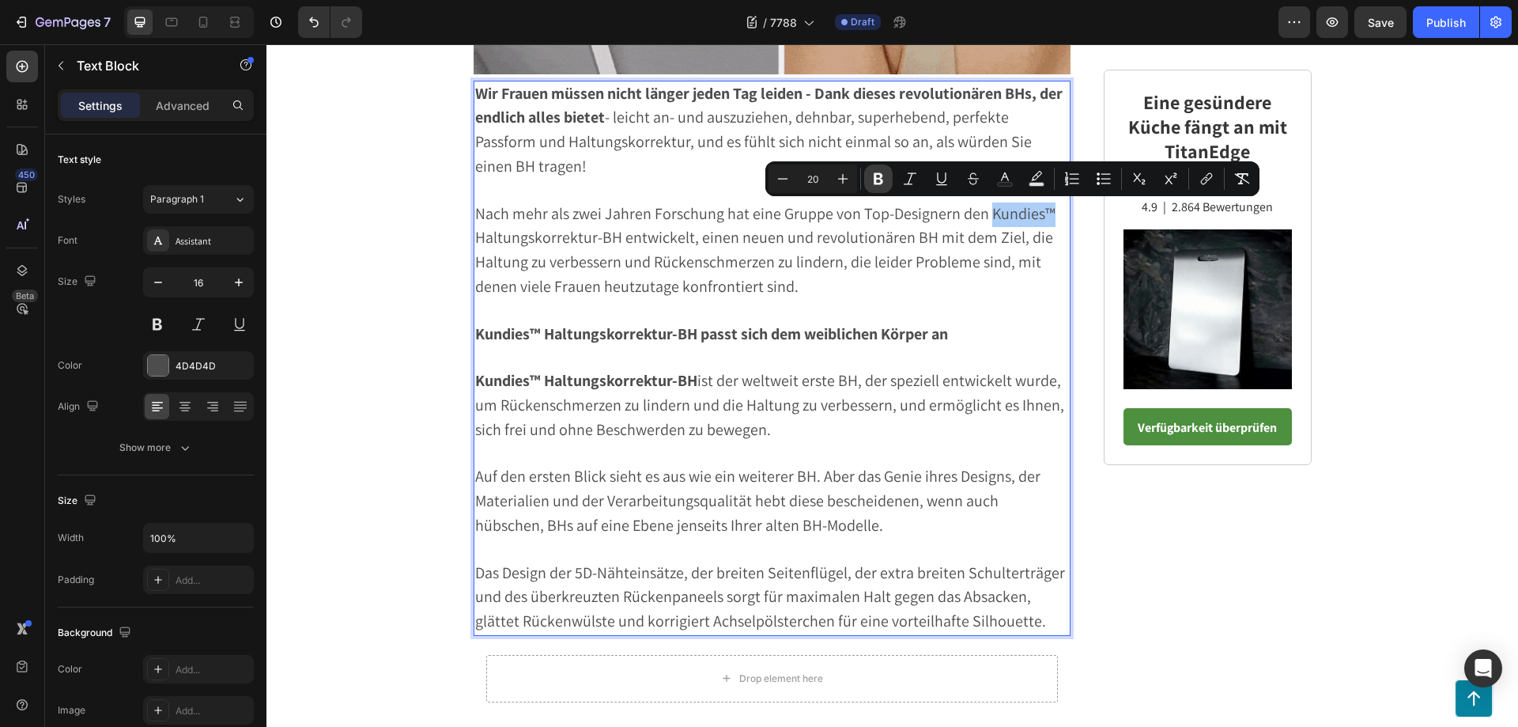
click at [874, 176] on icon "Editor contextual toolbar" at bounding box center [878, 179] width 9 height 12
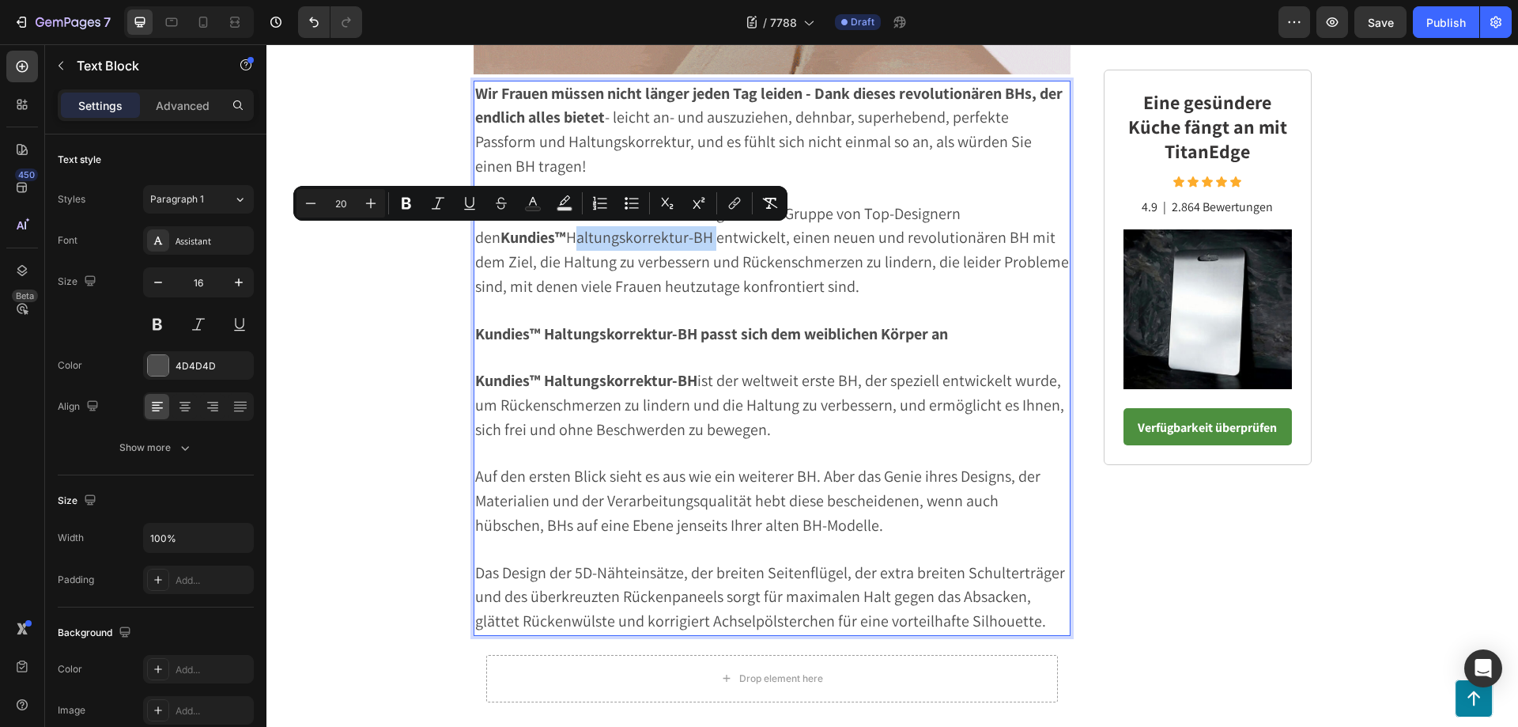
drag, startPoint x: 471, startPoint y: 238, endPoint x: 614, endPoint y: 247, distance: 142.6
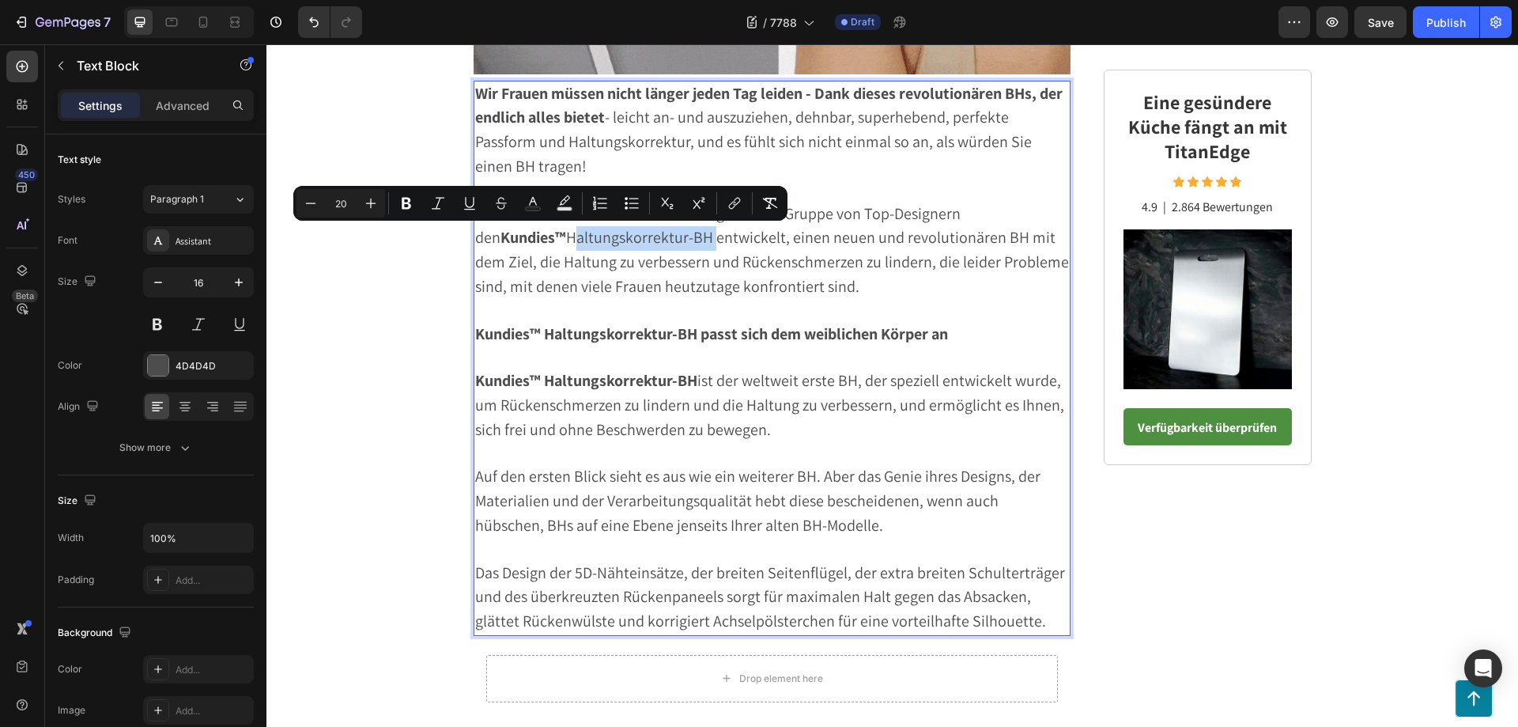
click at [614, 247] on span "Nach mehr als zwei Jahren Forschung hat eine Gruppe von Top-Designern den Kundi…" at bounding box center [772, 249] width 594 height 93
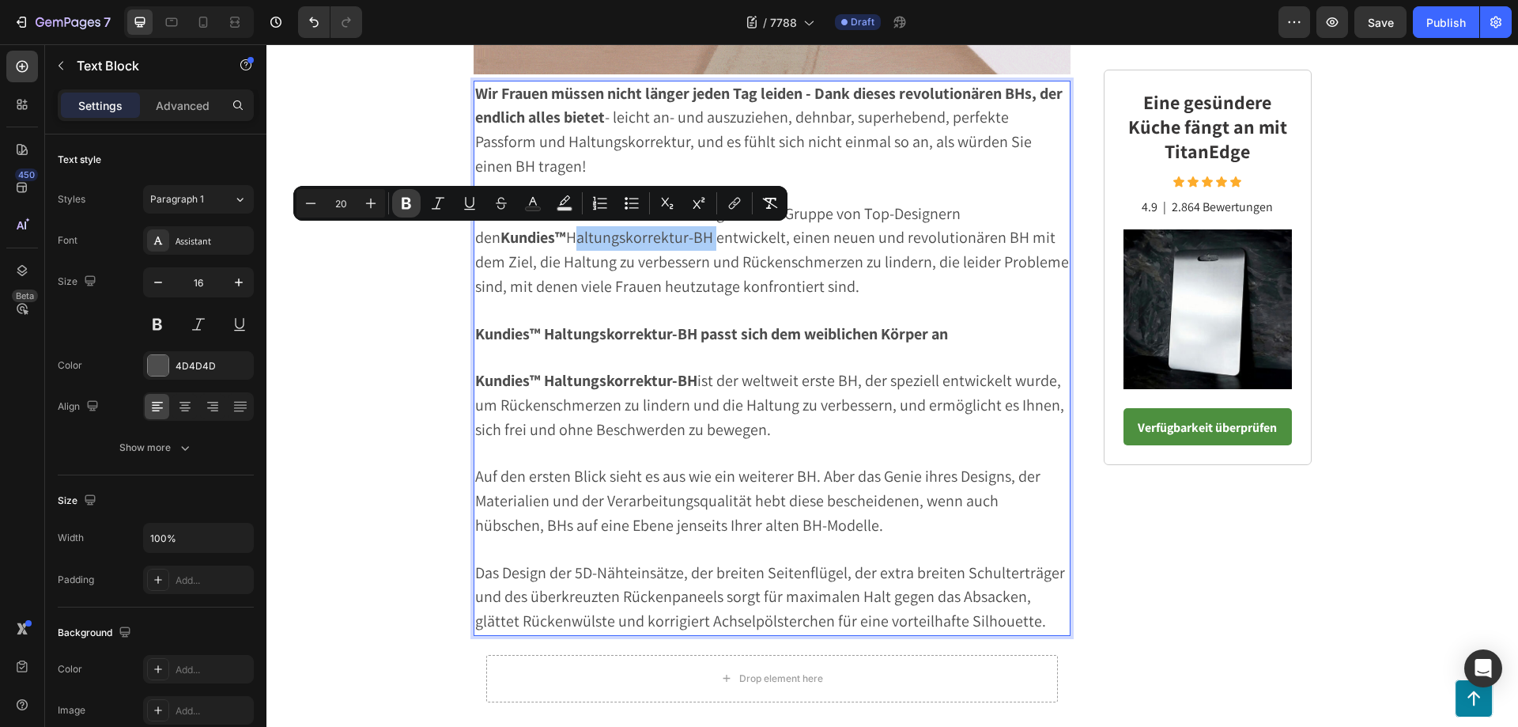
click at [407, 204] on icon "Editor contextual toolbar" at bounding box center [406, 204] width 9 height 12
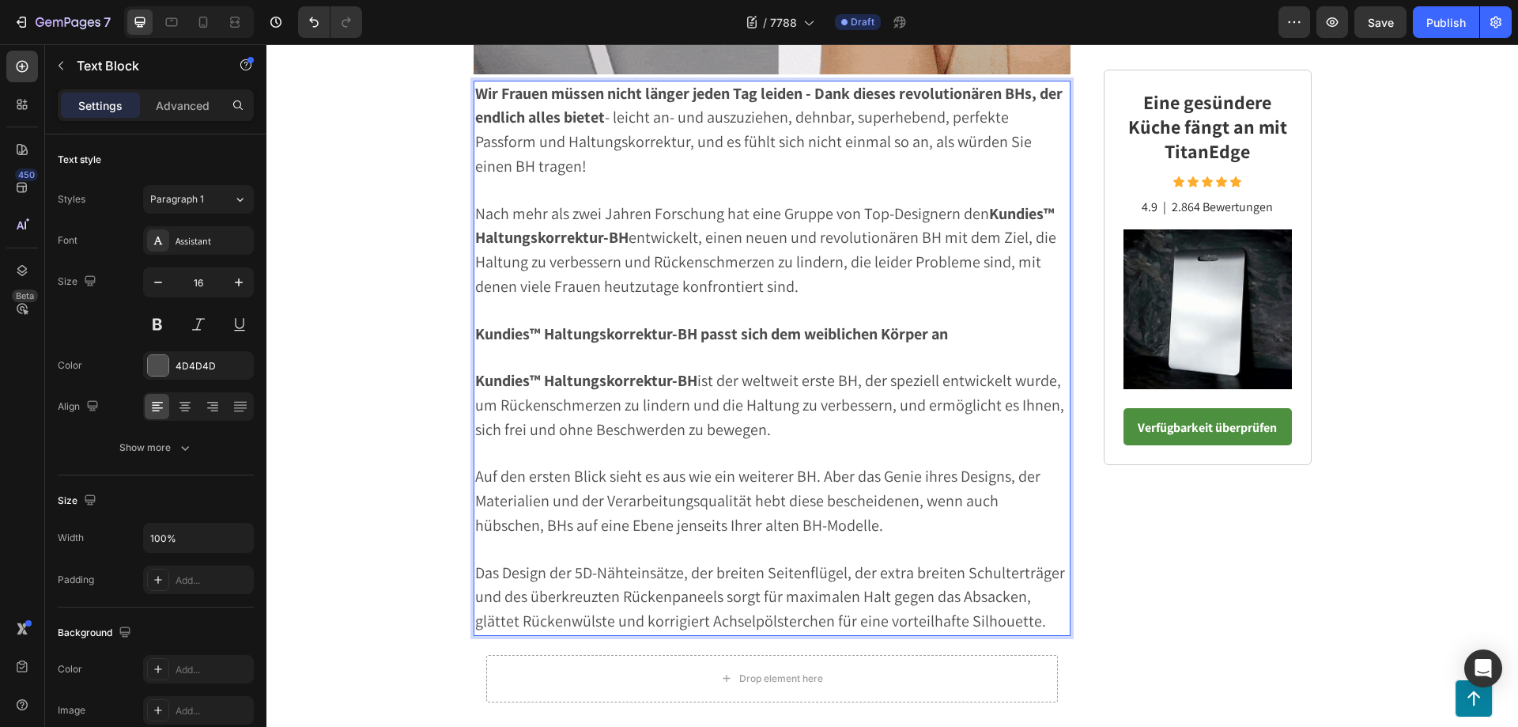
click at [821, 286] on p "Nach mehr als zwei Jahren Forschung hat eine Gruppe von Top-Designern den Kundi…" at bounding box center [772, 250] width 595 height 97
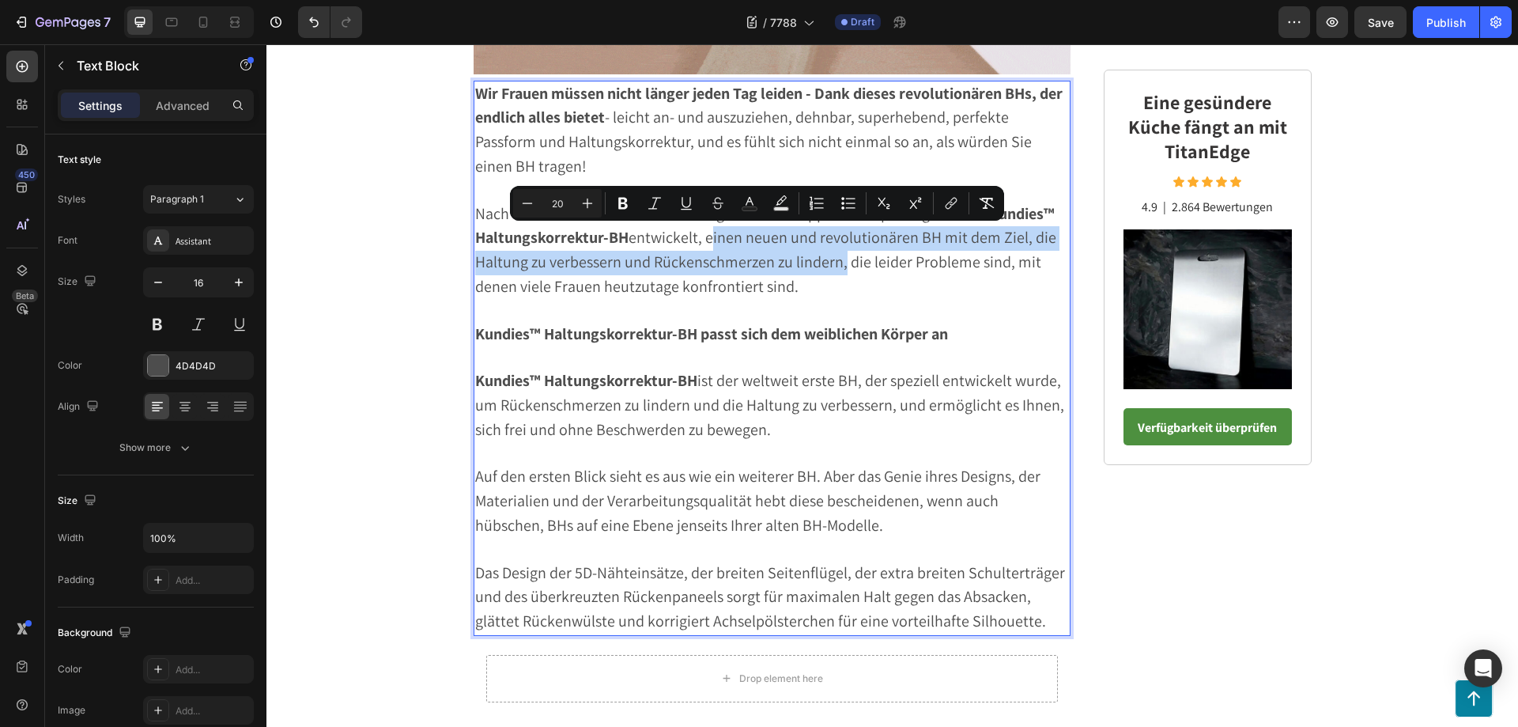
drag, startPoint x: 704, startPoint y: 238, endPoint x: 833, endPoint y: 263, distance: 132.1
click at [833, 263] on span "Nach mehr als zwei Jahren Forschung hat eine Gruppe von Top-Designern den Kundi…" at bounding box center [765, 249] width 581 height 93
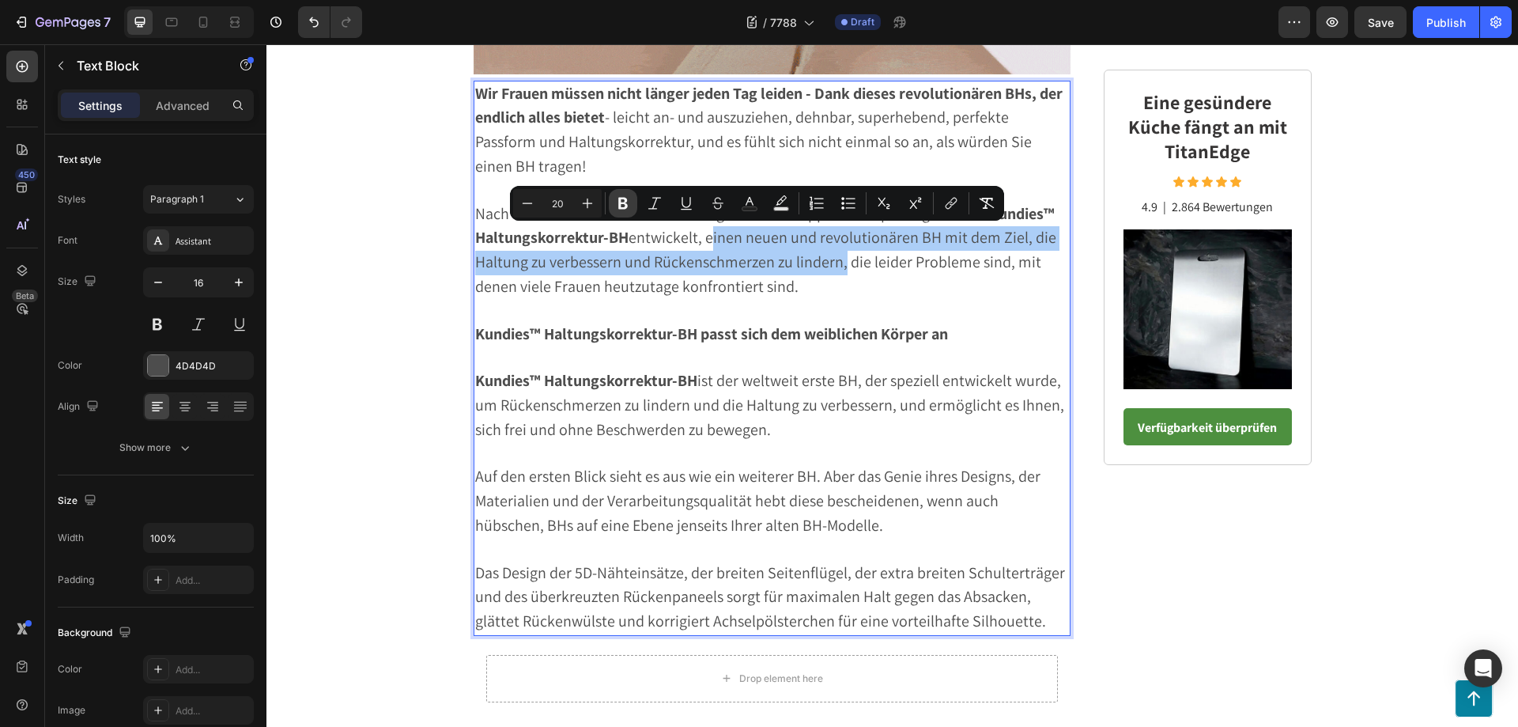
click at [617, 199] on icon "Editor contextual toolbar" at bounding box center [623, 203] width 16 height 16
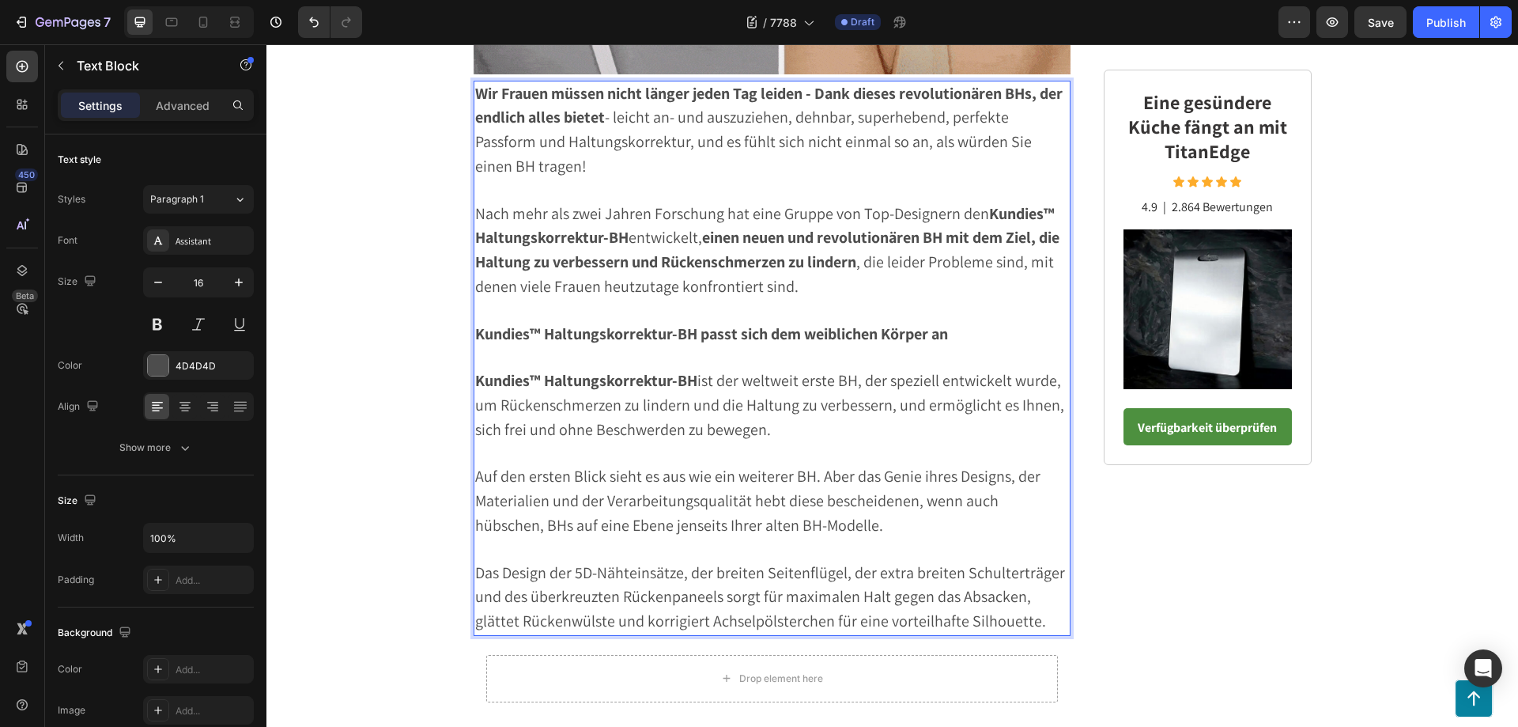
click at [916, 304] on p "Rich Text Editor. Editing area: main" at bounding box center [772, 311] width 595 height 23
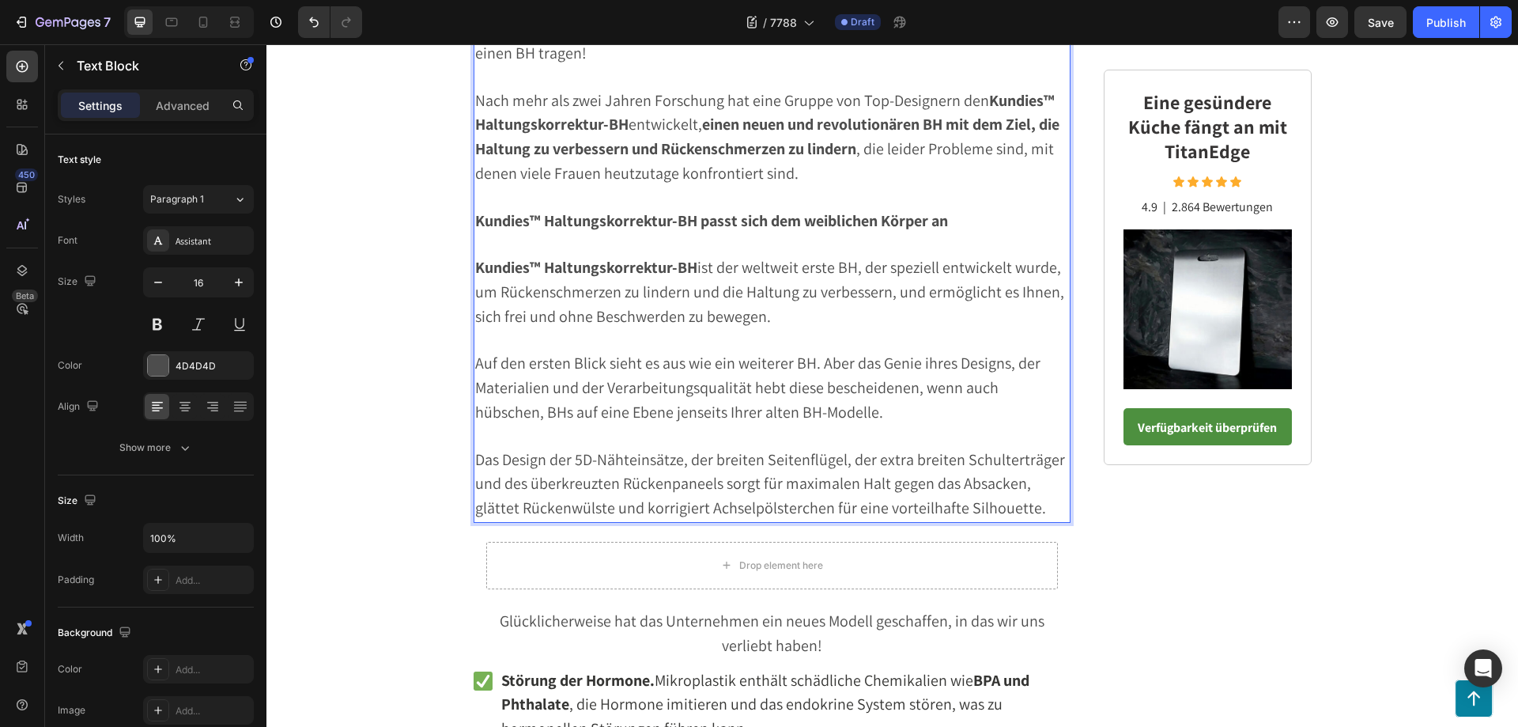
scroll to position [2942, 0]
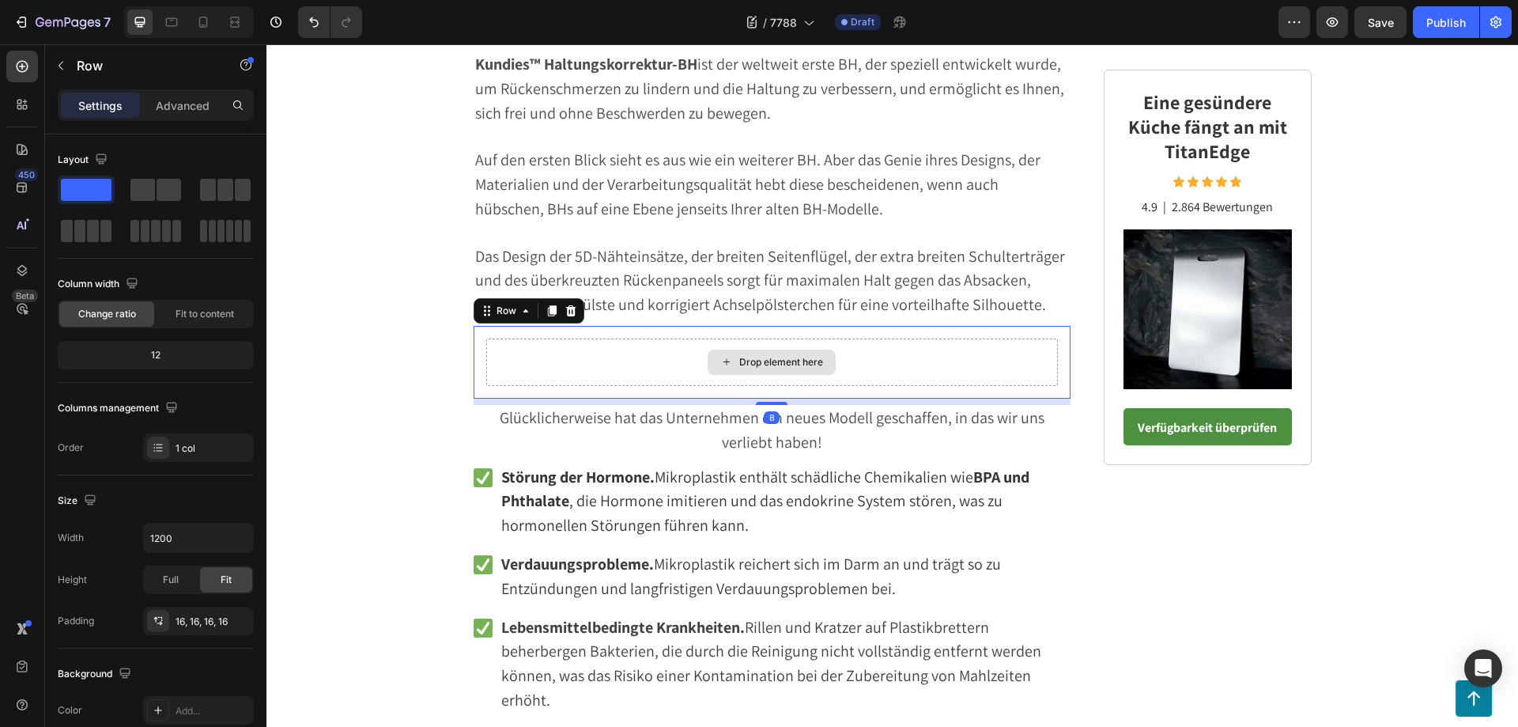
click at [494, 365] on div "Drop element here" at bounding box center [772, 361] width 572 height 47
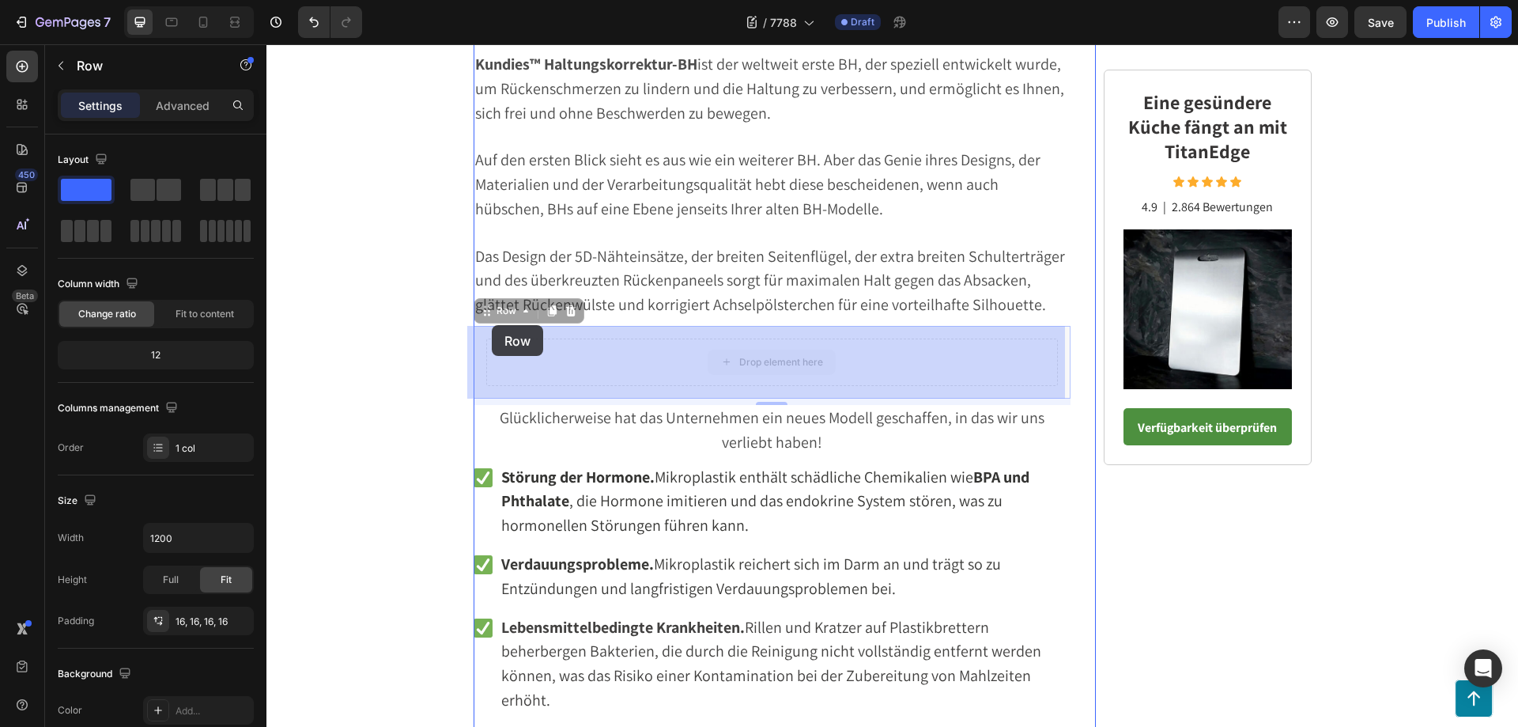
drag, startPoint x: 515, startPoint y: 367, endPoint x: 492, endPoint y: 325, distance: 47.8
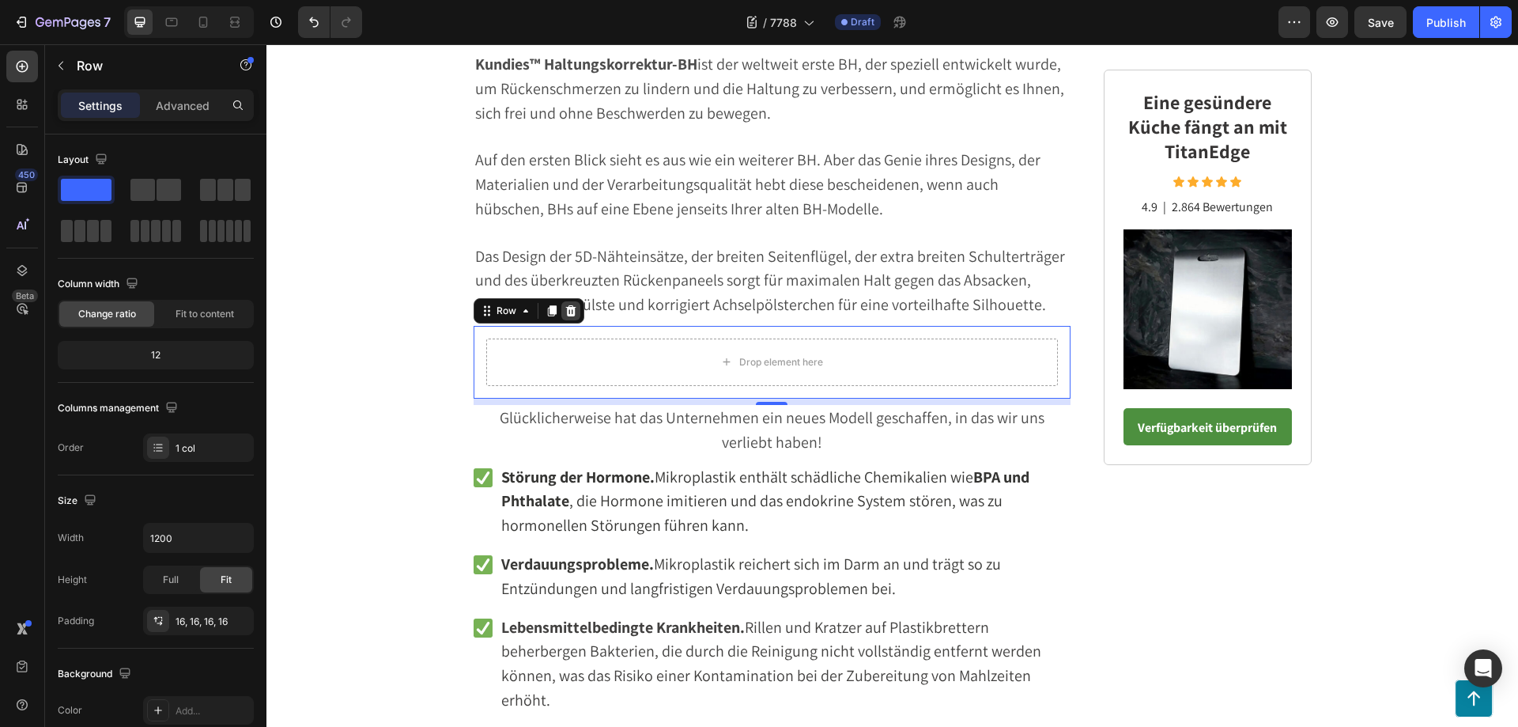
click at [565, 315] on icon at bounding box center [570, 310] width 10 height 11
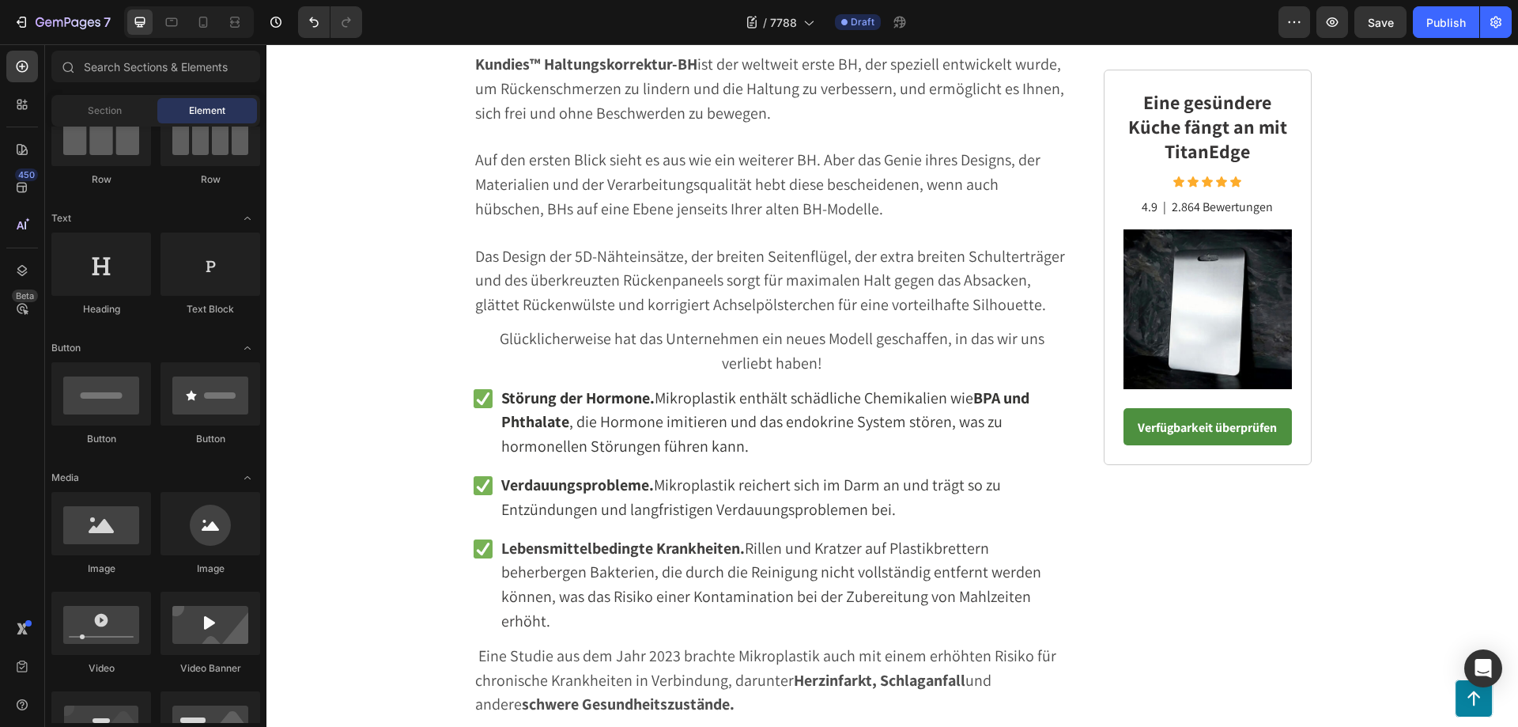
scroll to position [0, 0]
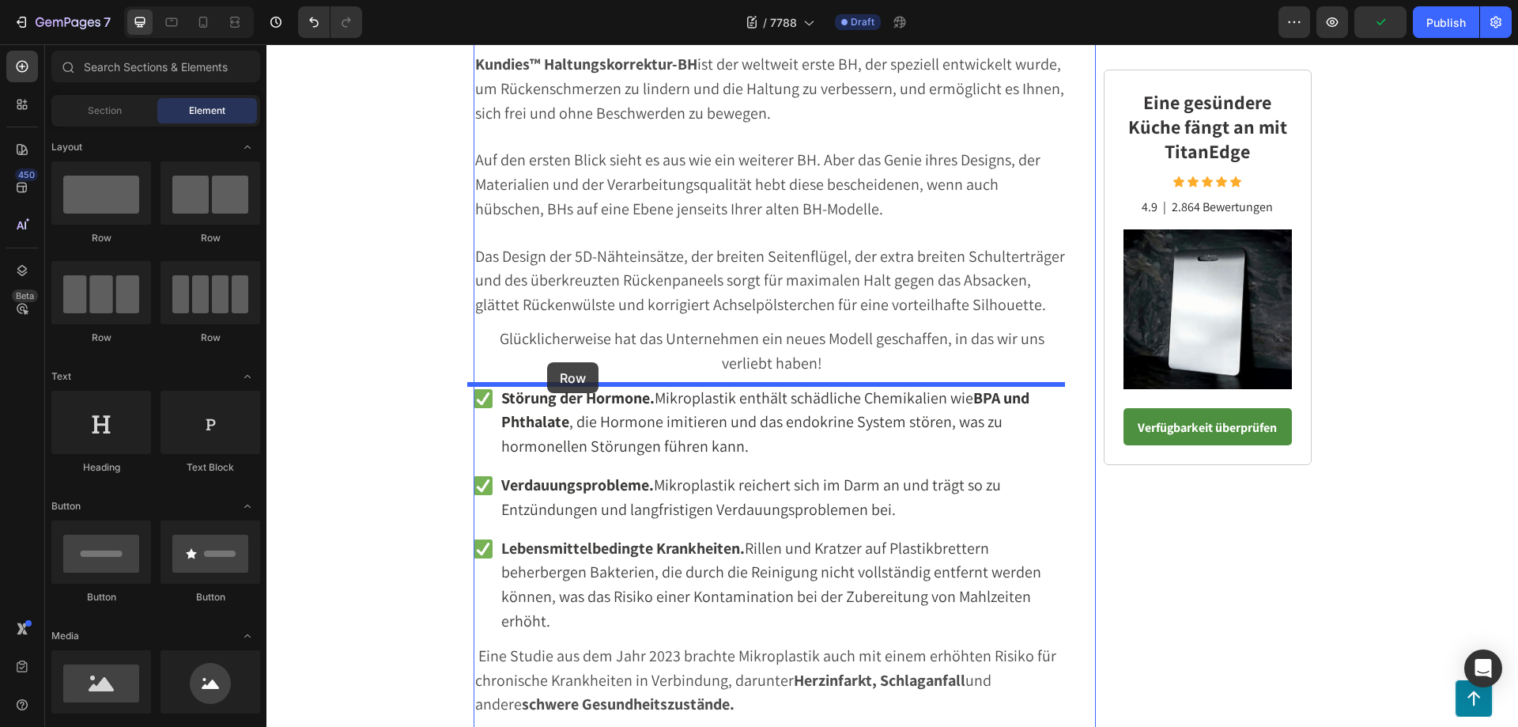
drag, startPoint x: 357, startPoint y: 239, endPoint x: 547, endPoint y: 362, distance: 226.3
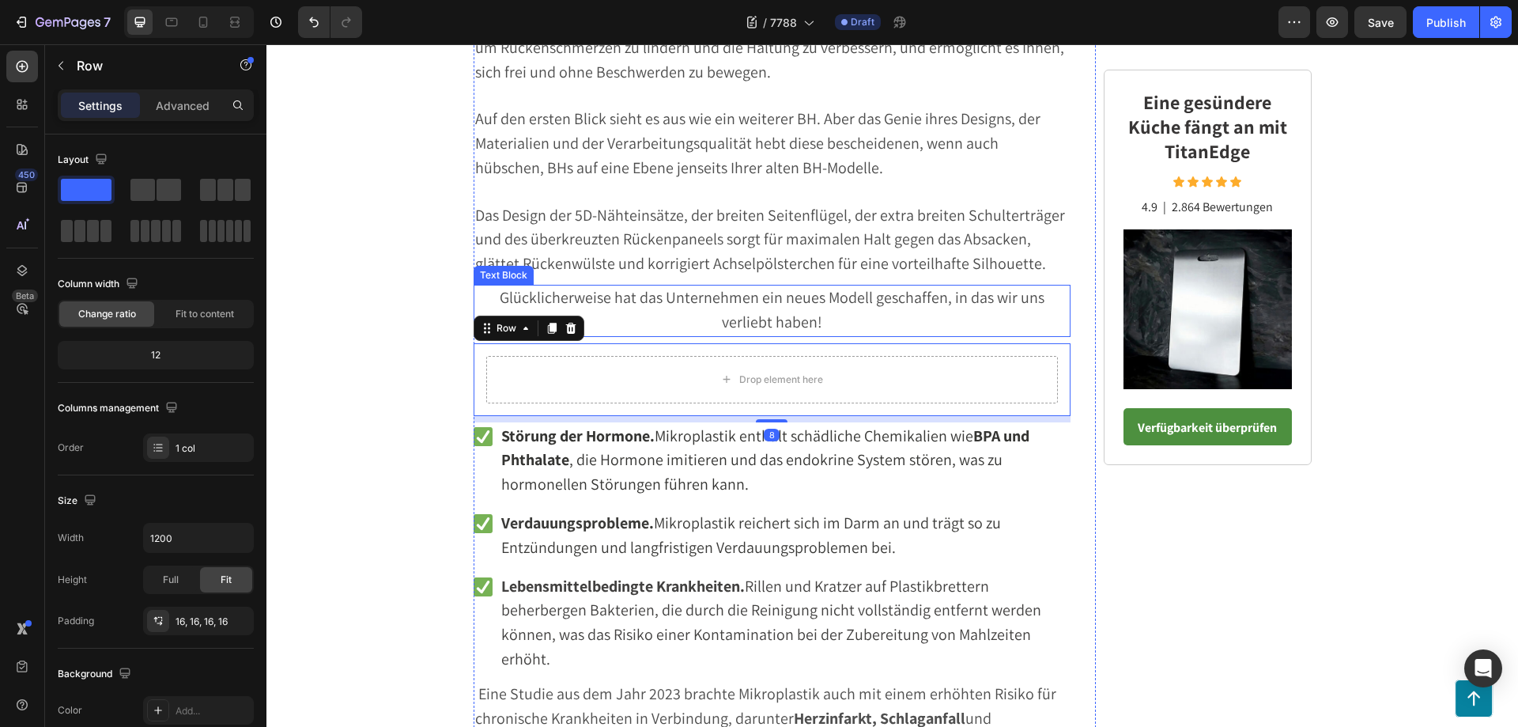
scroll to position [3021, 0]
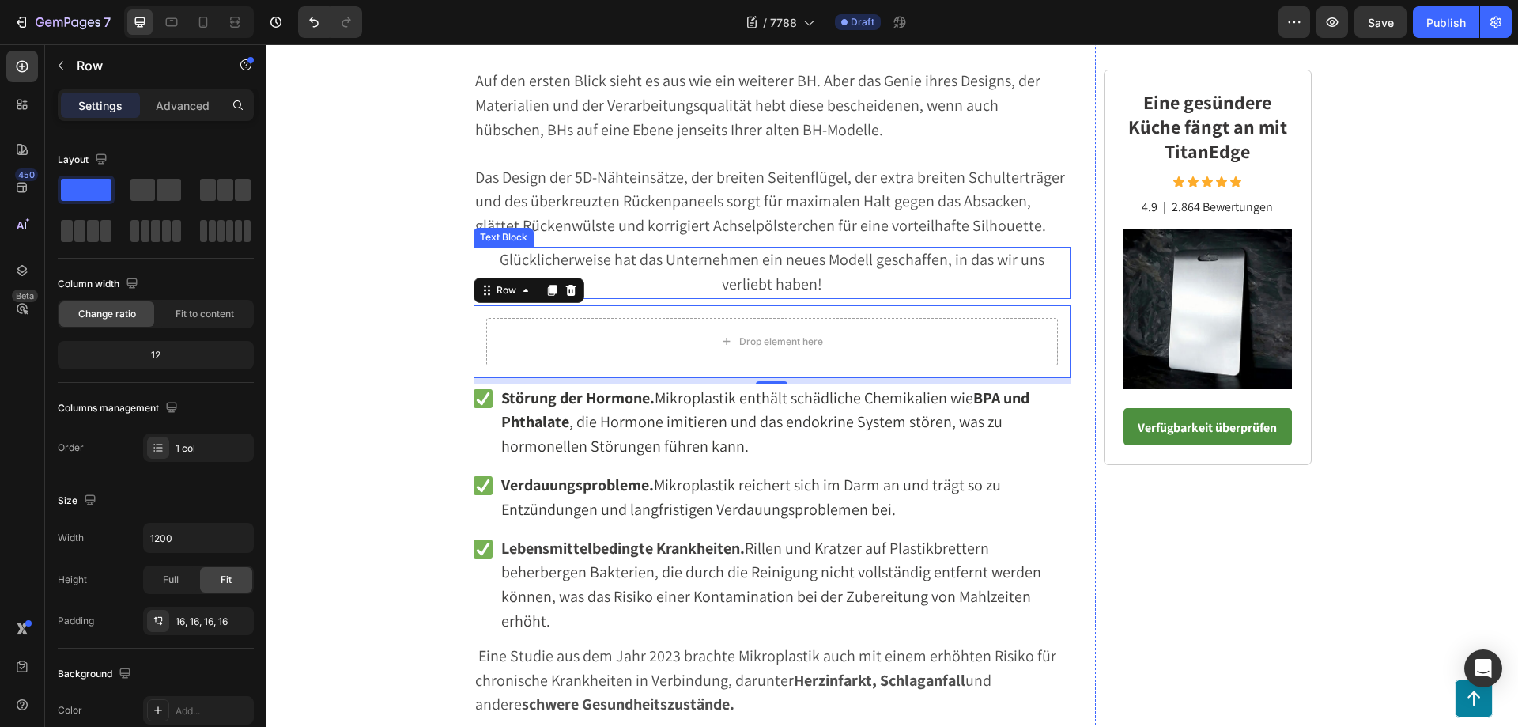
click at [669, 287] on p "Glücklicherweise hat das Unternehmen ein neues Modell geschaffen, in das wir un…" at bounding box center [772, 272] width 595 height 49
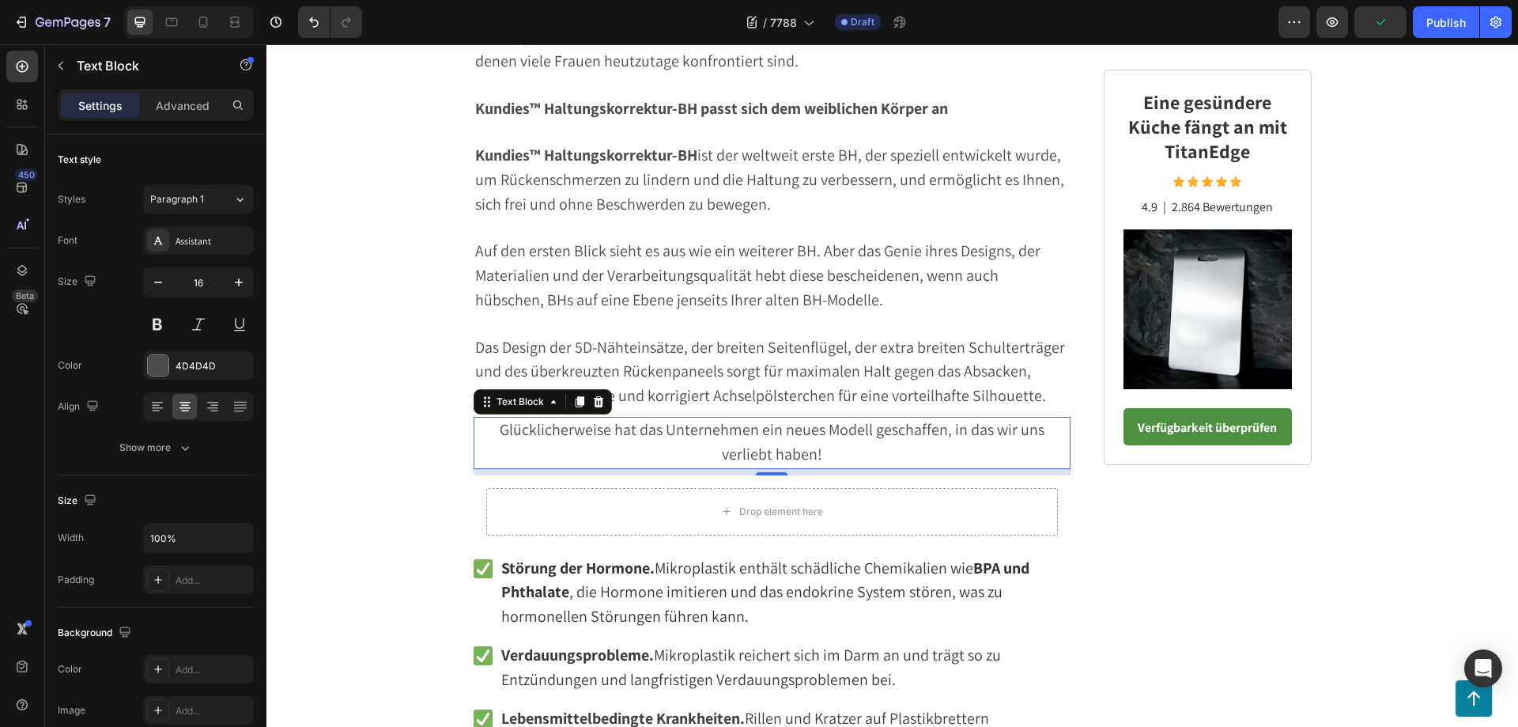
scroll to position [2863, 0]
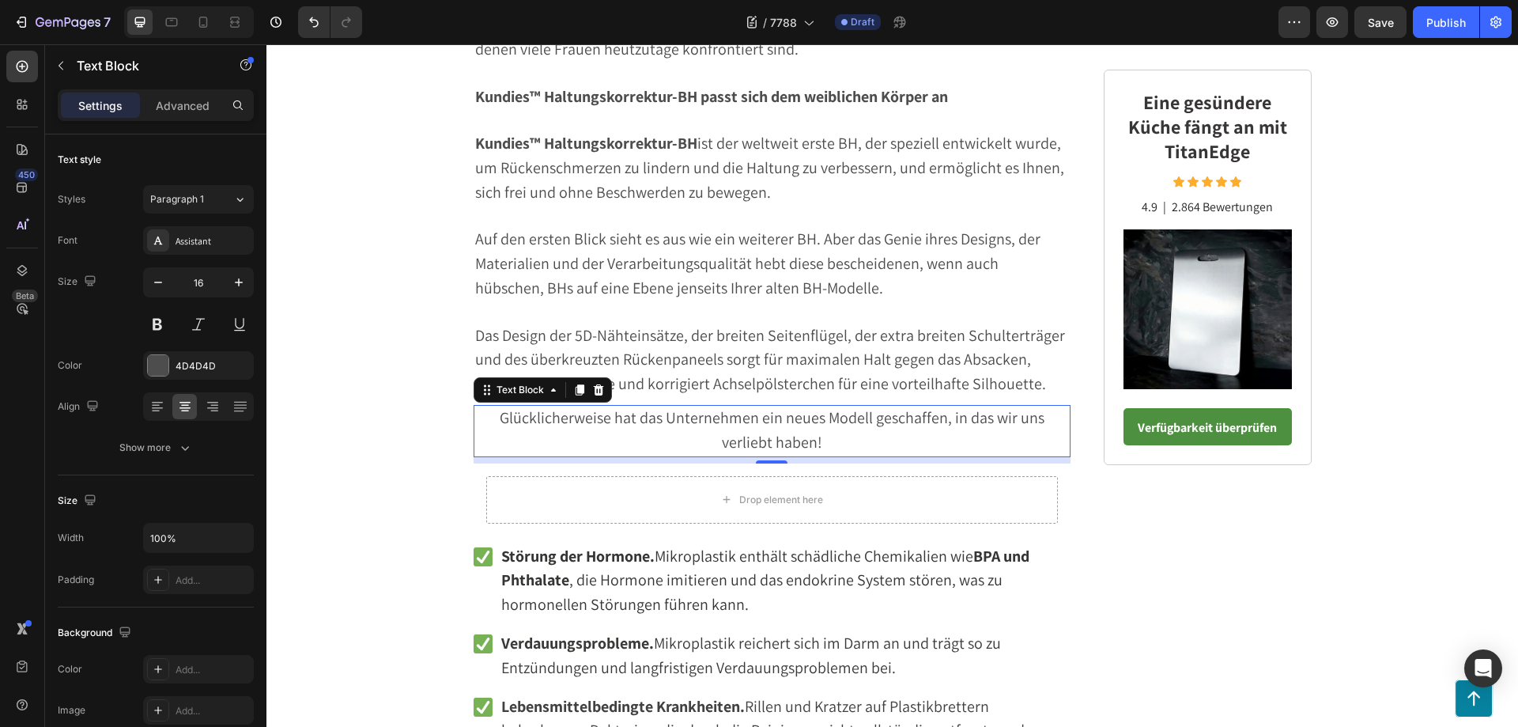
click at [703, 428] on p "Glücklicherweise hat das Unternehmen ein neues Modell geschaffen, in das wir un…" at bounding box center [772, 430] width 595 height 49
click at [628, 444] on p "Glücklicherweise hat das Unternehmen ein neues Modell geschaffen, in das wir un…" at bounding box center [772, 430] width 595 height 49
click at [499, 440] on p "Glücklicherweise hat das Unternehmen ein neues Modell geschaffen, in das wir un…" at bounding box center [772, 430] width 595 height 49
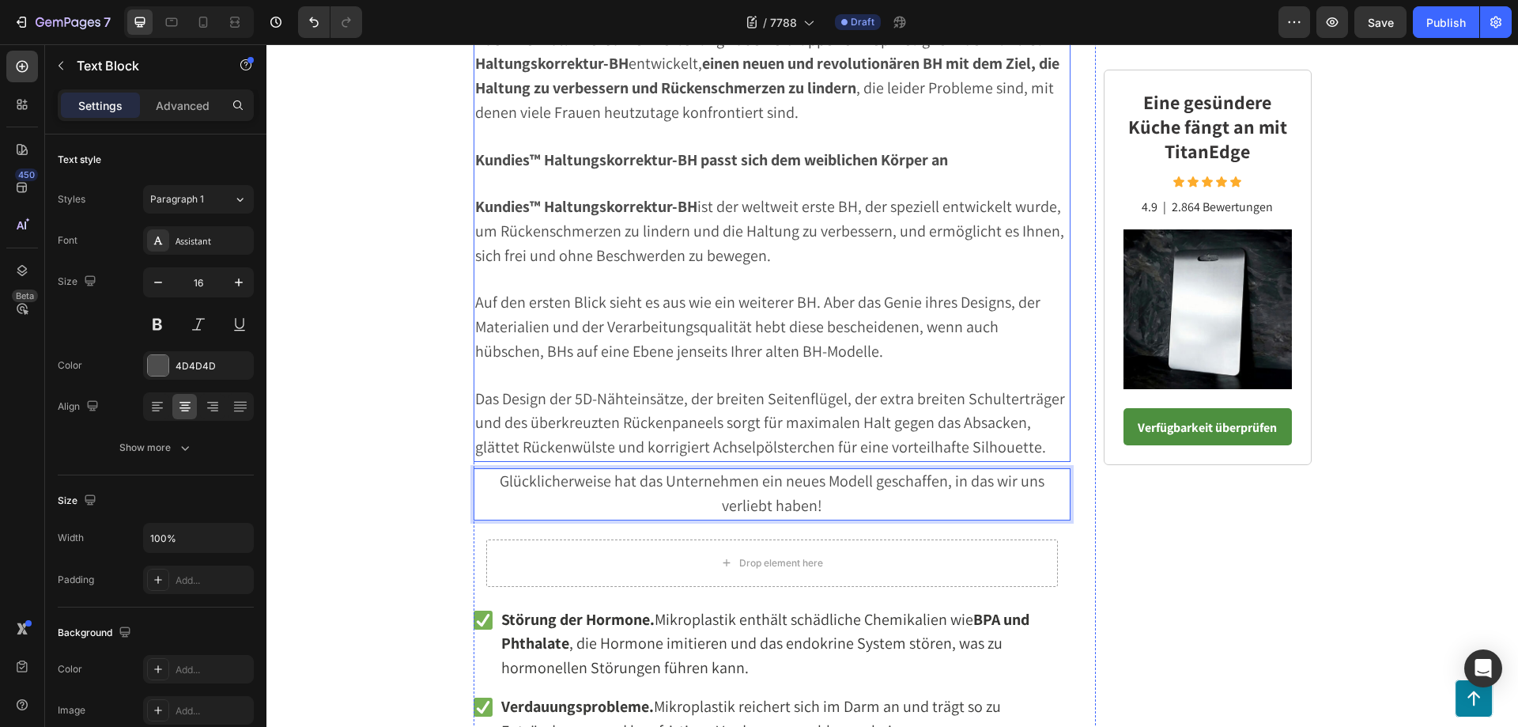
scroll to position [2942, 0]
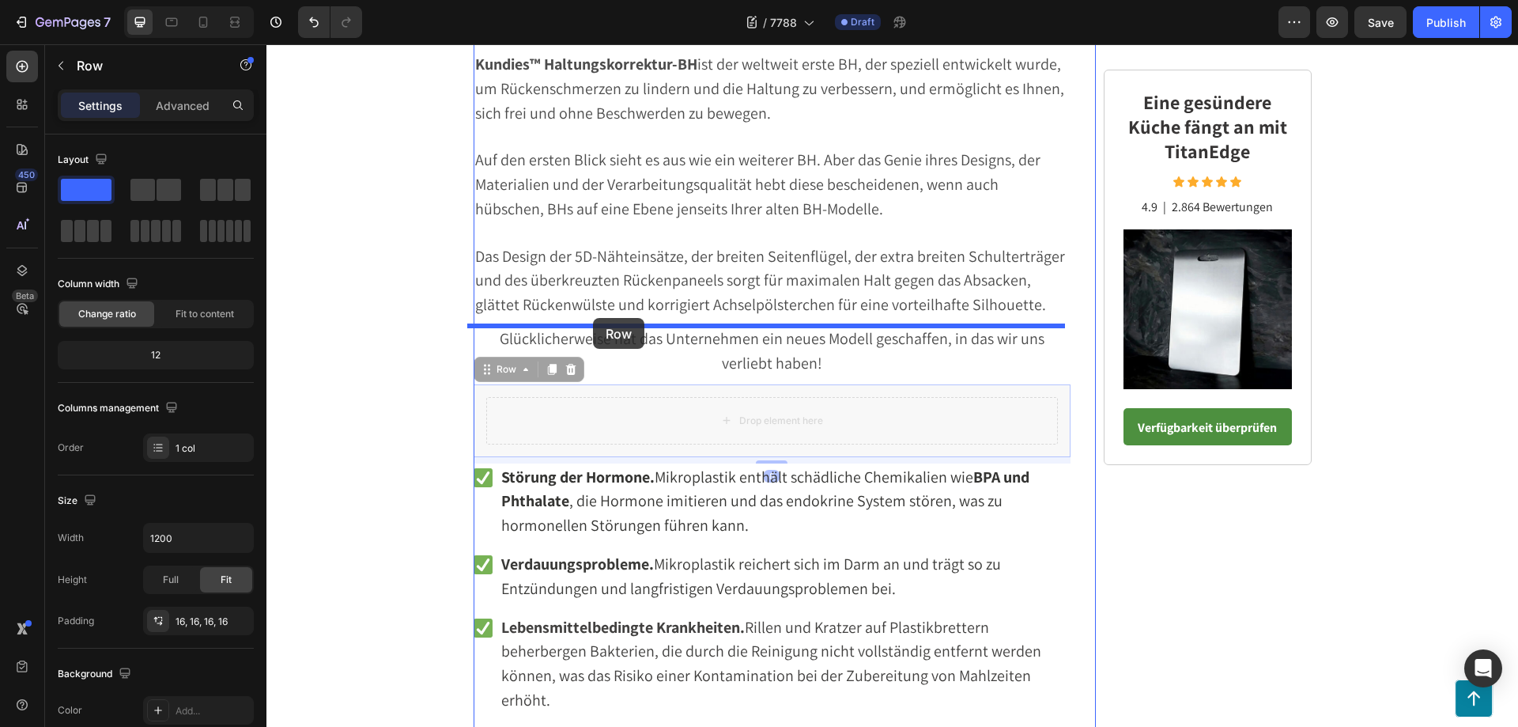
drag, startPoint x: 591, startPoint y: 391, endPoint x: 593, endPoint y: 318, distance: 73.5
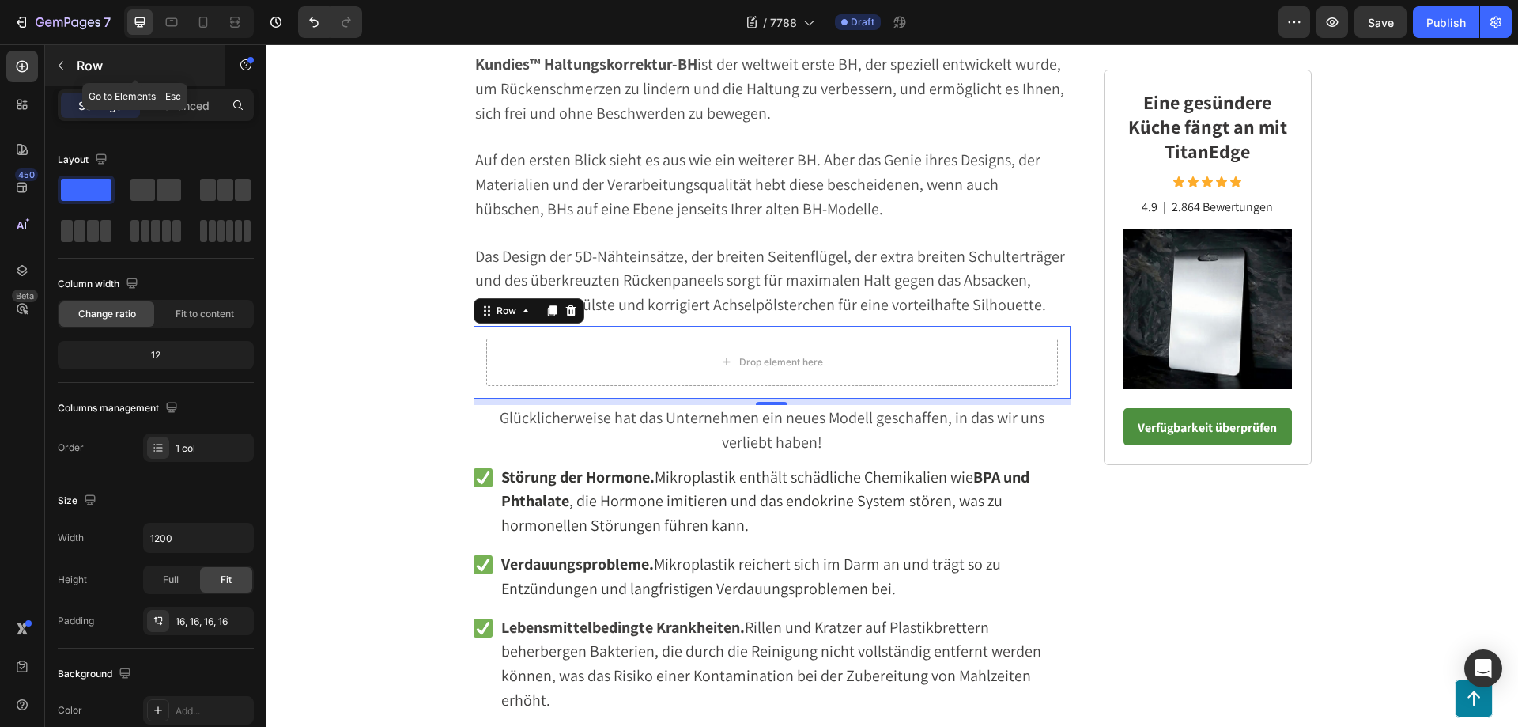
click at [55, 64] on icon "button" at bounding box center [61, 65] width 13 height 13
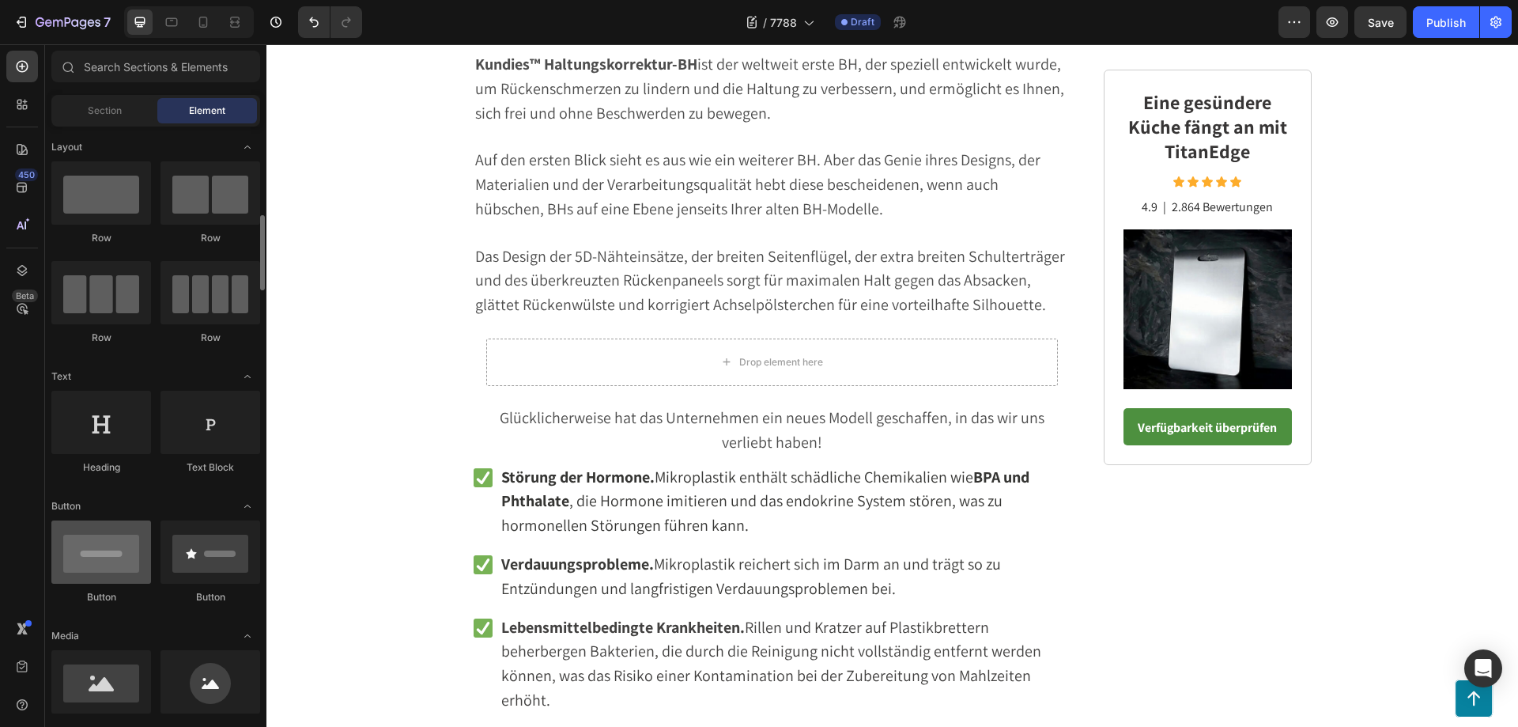
scroll to position [158, 0]
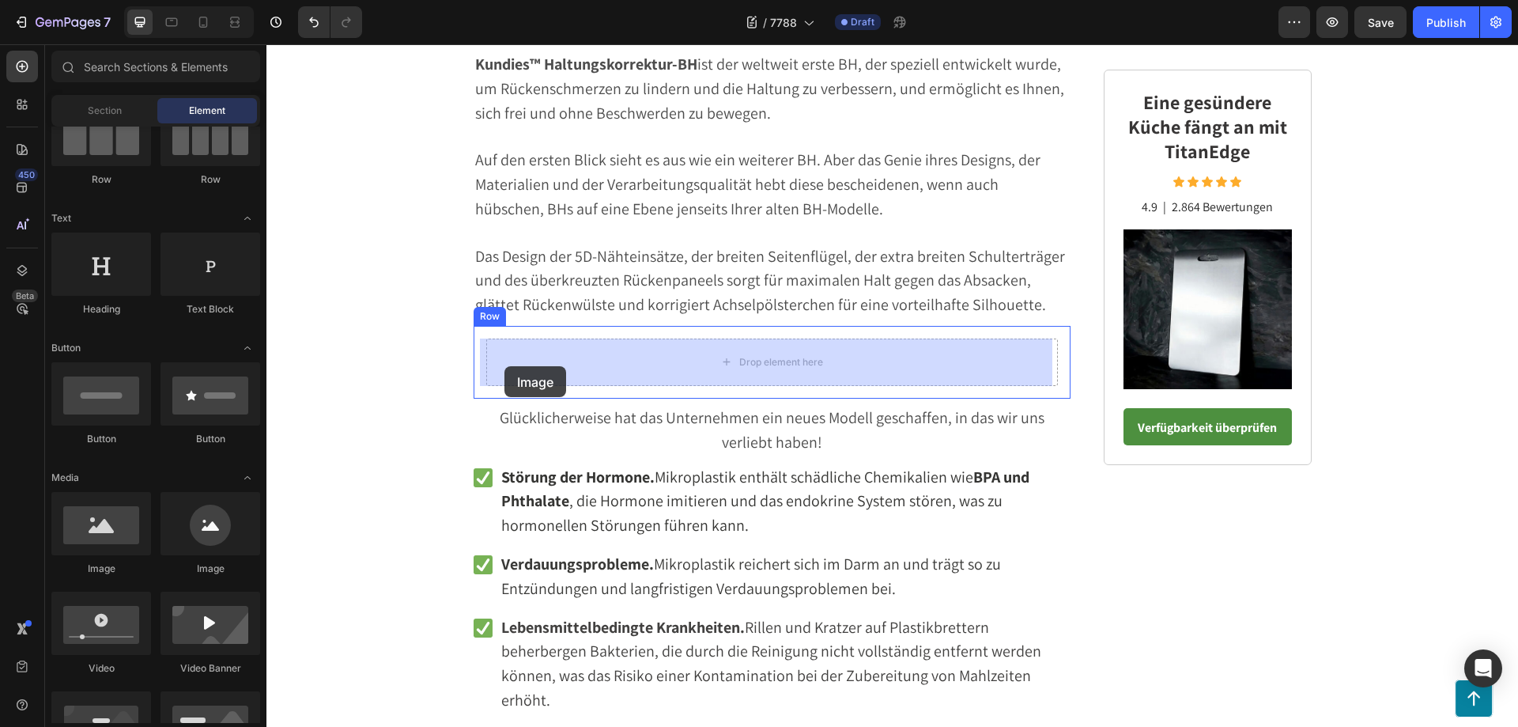
drag, startPoint x: 372, startPoint y: 594, endPoint x: 504, endPoint y: 366, distance: 263.6
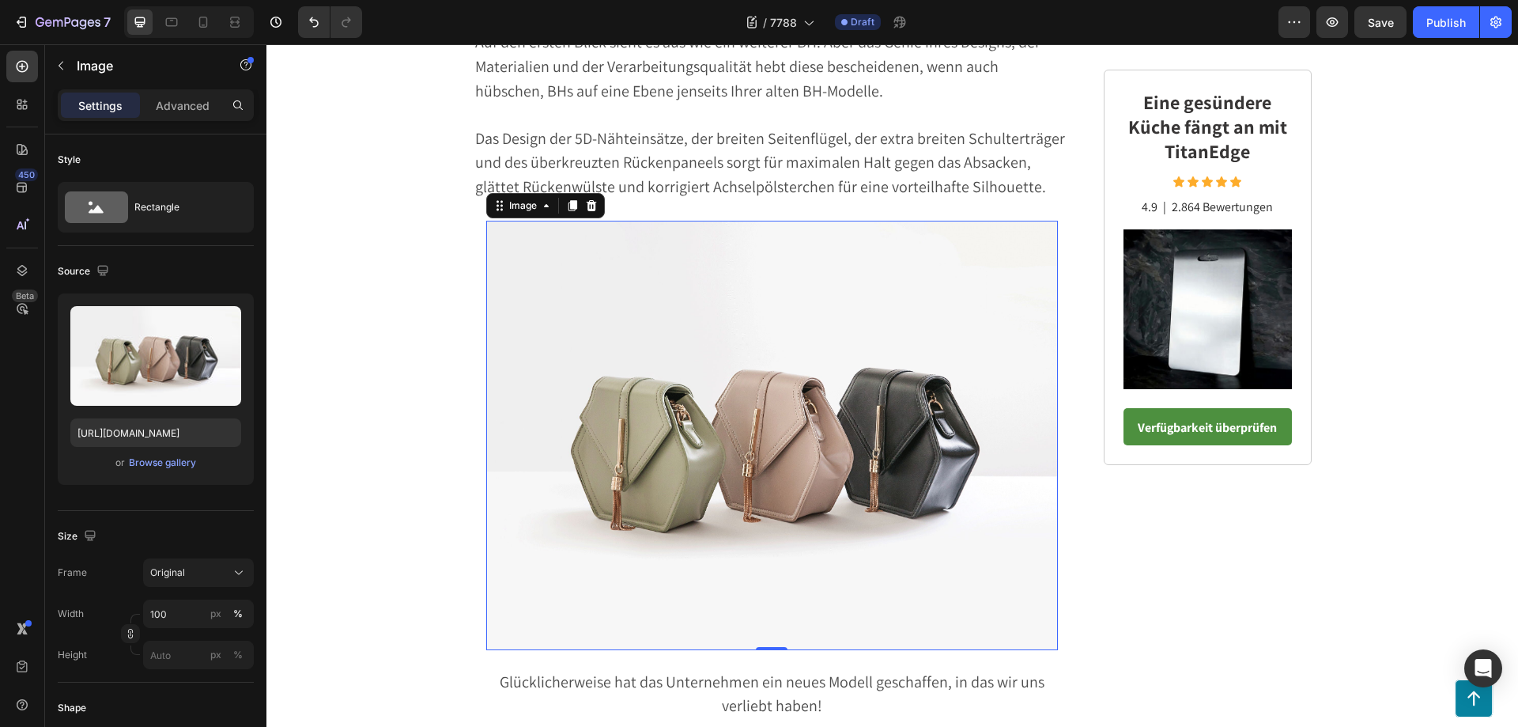
scroll to position [3021, 0]
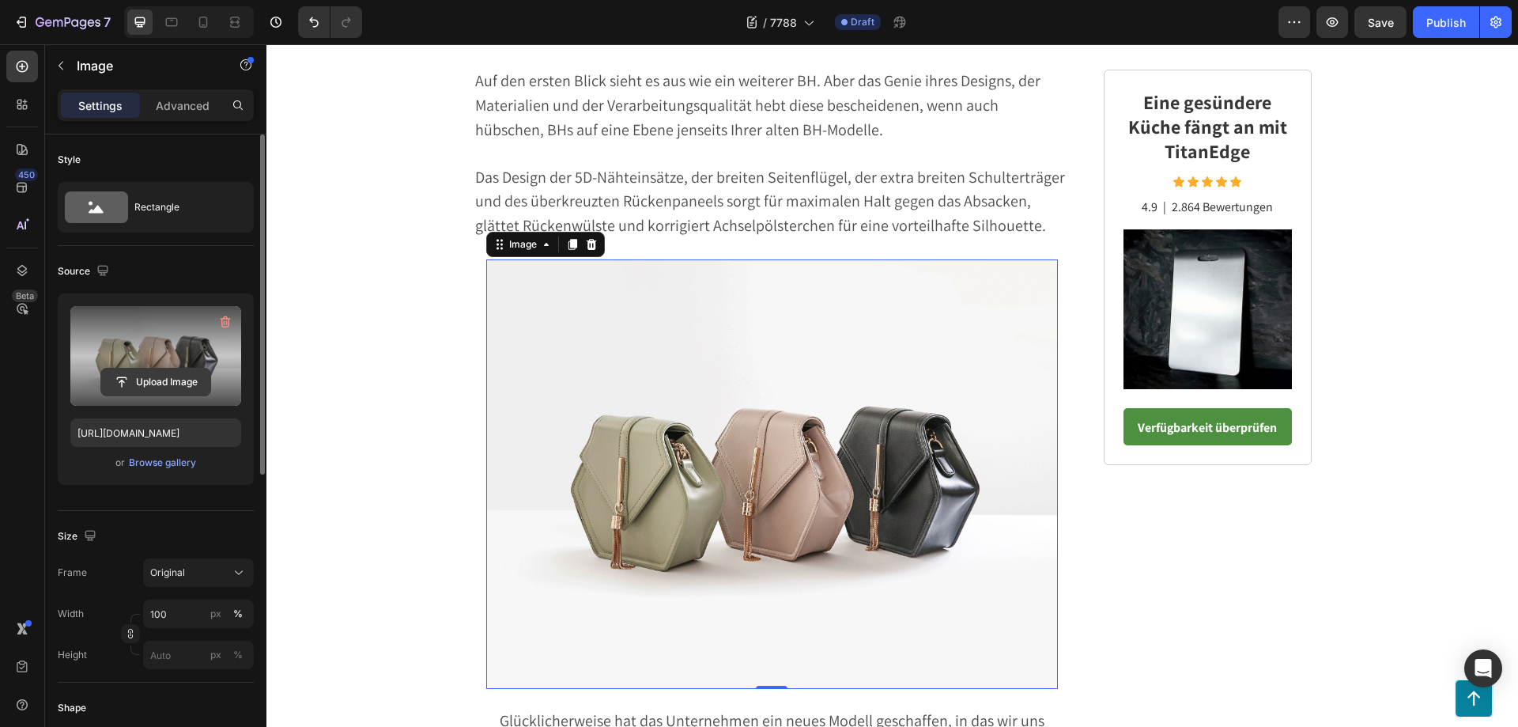
click at [176, 379] on input "file" at bounding box center [155, 381] width 109 height 27
click at [138, 376] on input "file" at bounding box center [155, 381] width 109 height 27
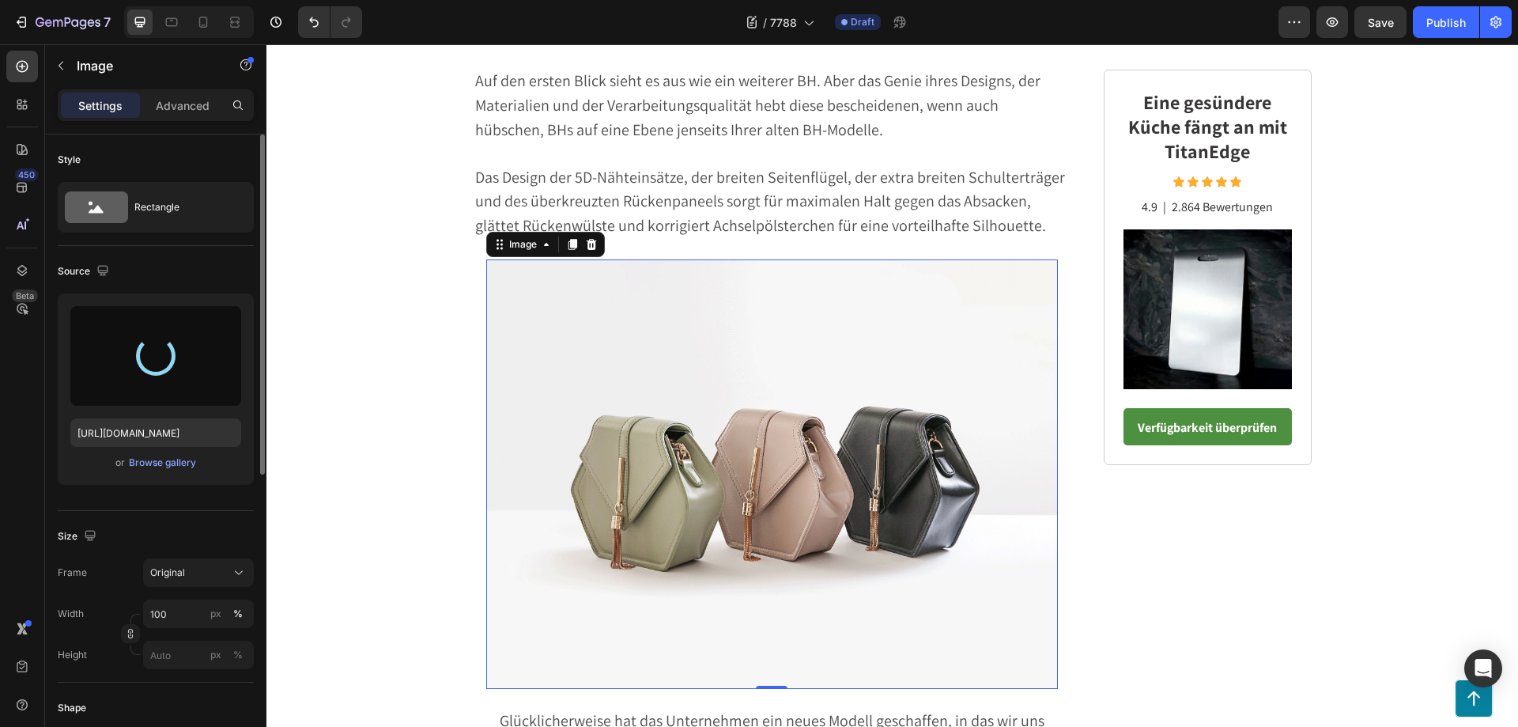
type input "https://cdn.shopify.com/s/files/1/0795/6539/0154/files/gempages_509582567423345…"
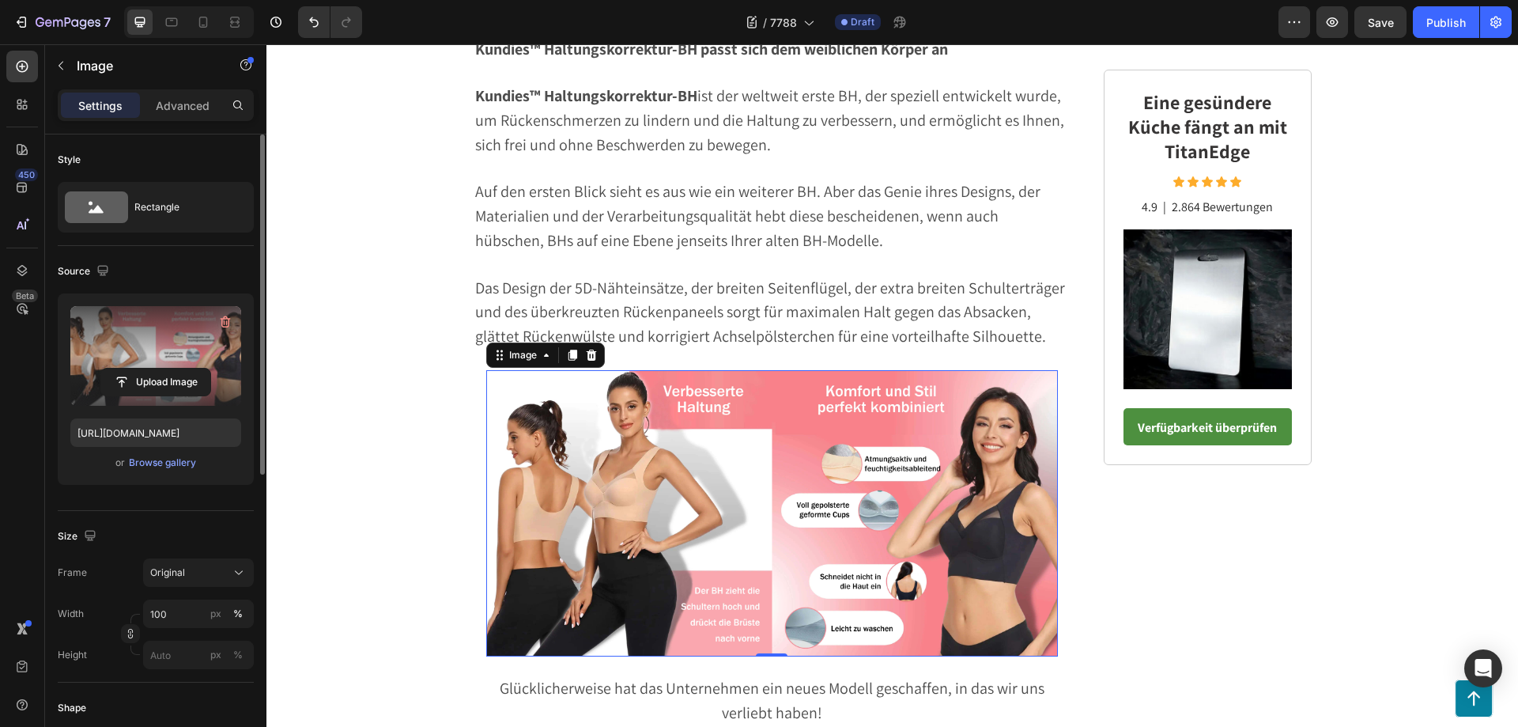
scroll to position [2863, 0]
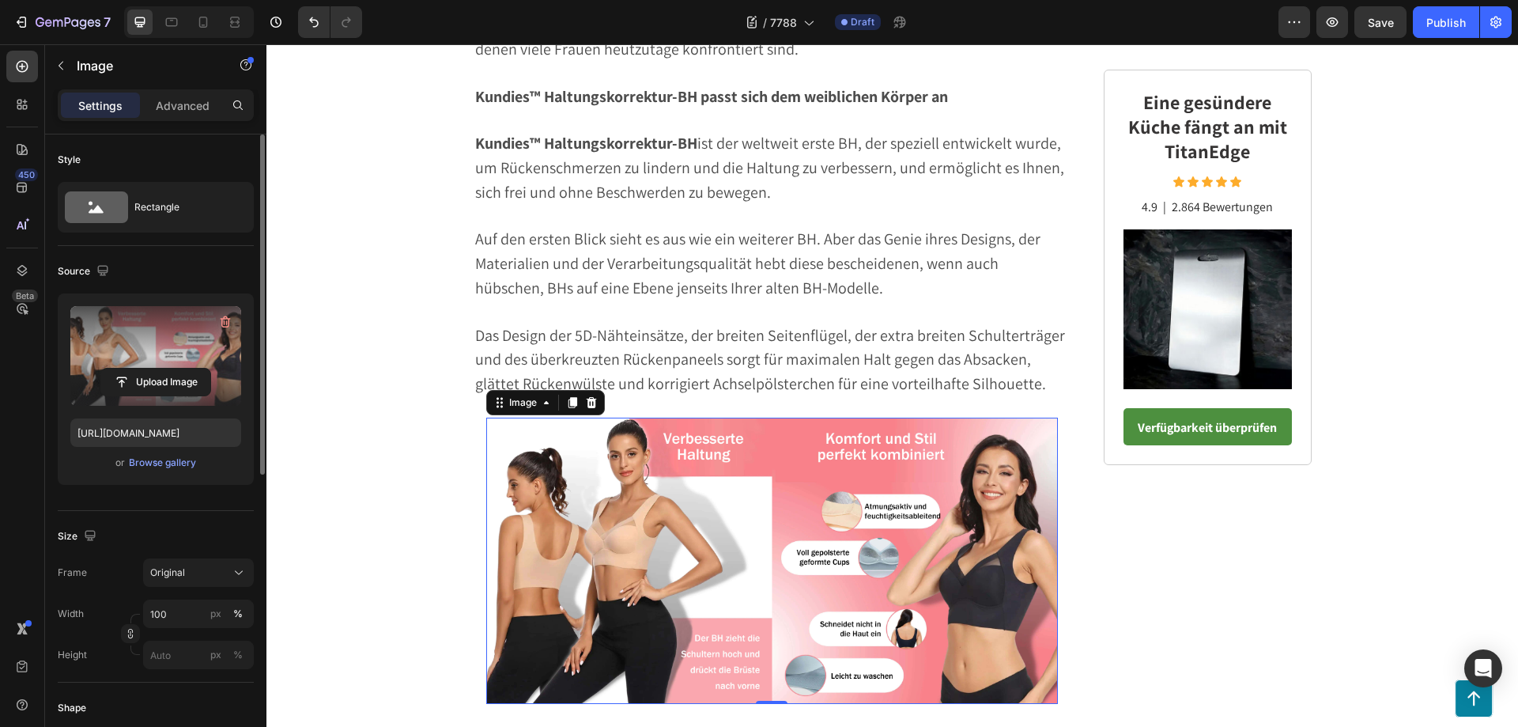
click at [721, 475] on img at bounding box center [772, 560] width 572 height 286
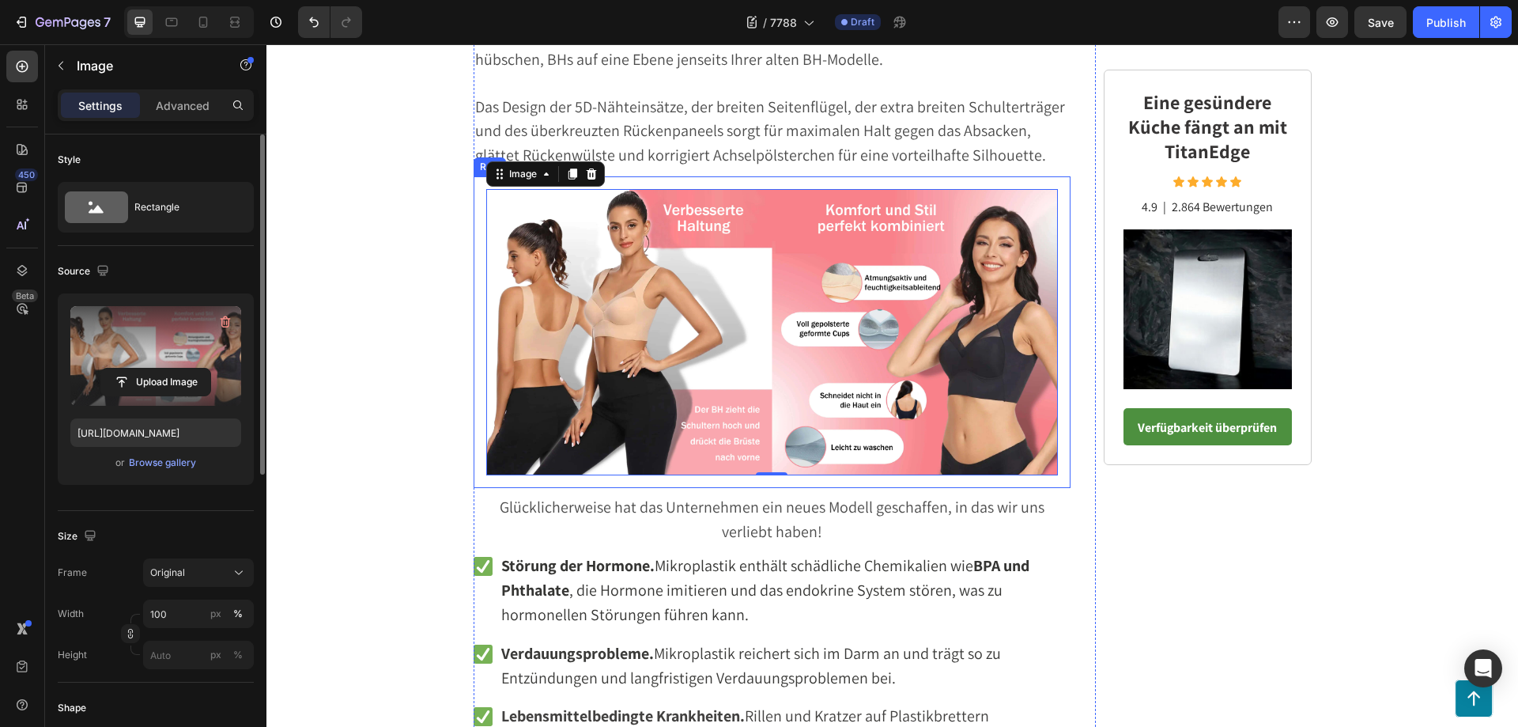
scroll to position [3100, 0]
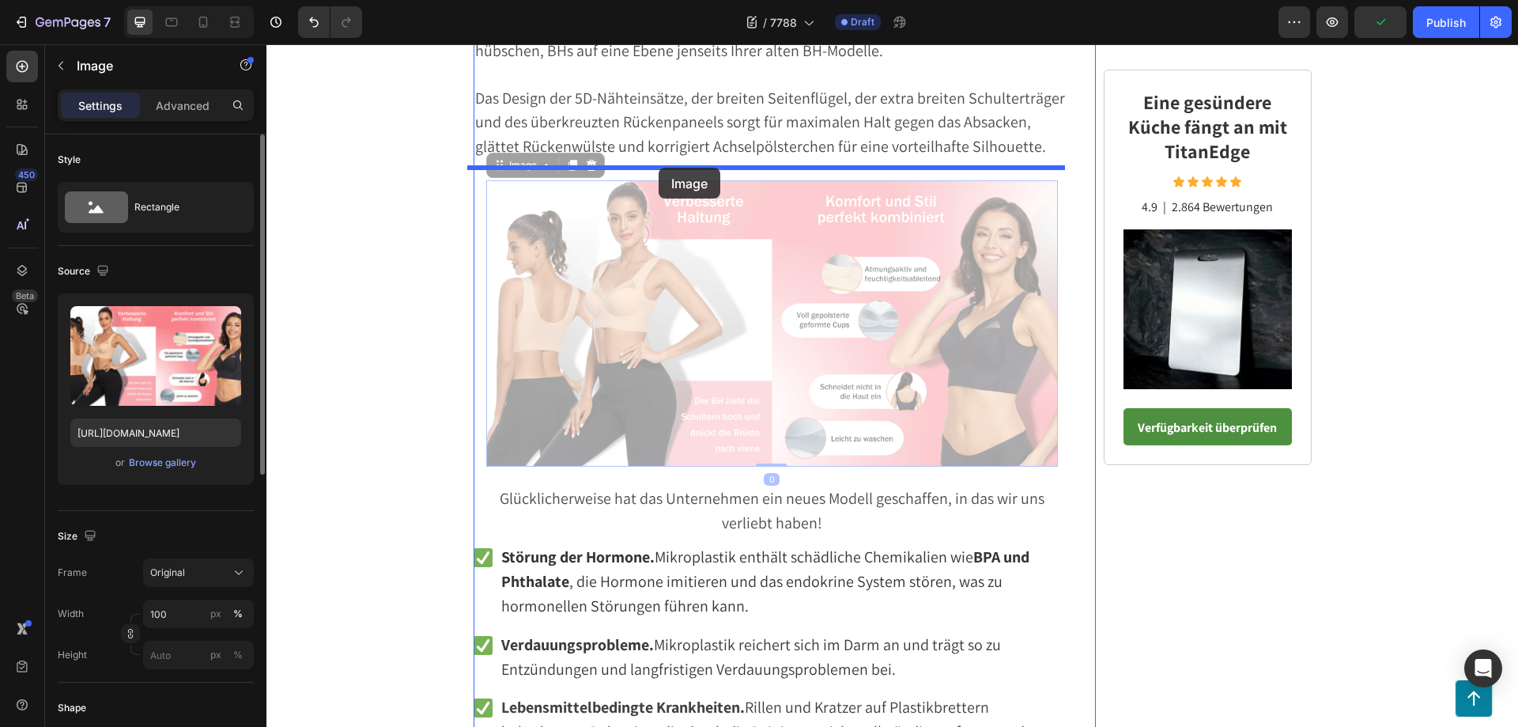
drag, startPoint x: 644, startPoint y: 199, endPoint x: 659, endPoint y: 168, distance: 34.7
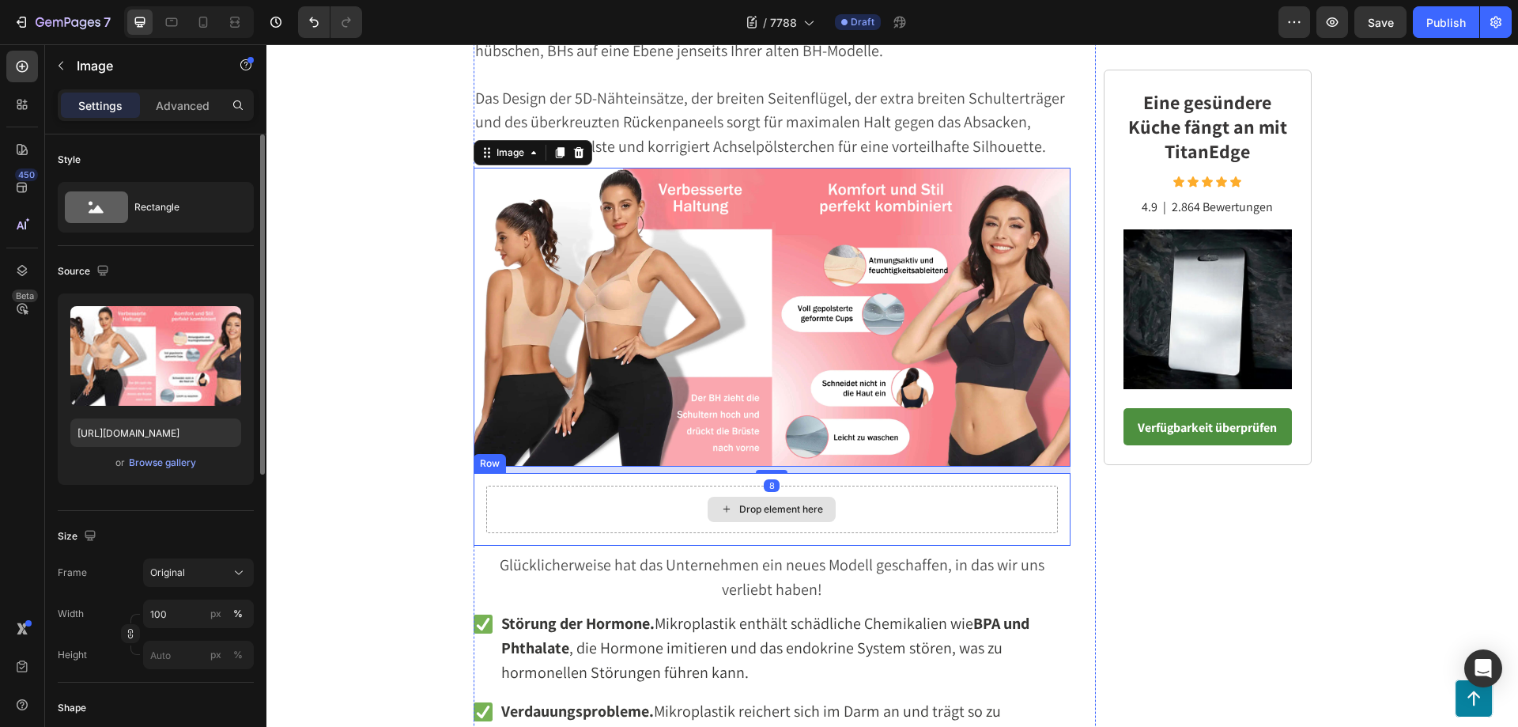
click at [581, 497] on div "Drop element here" at bounding box center [772, 508] width 572 height 47
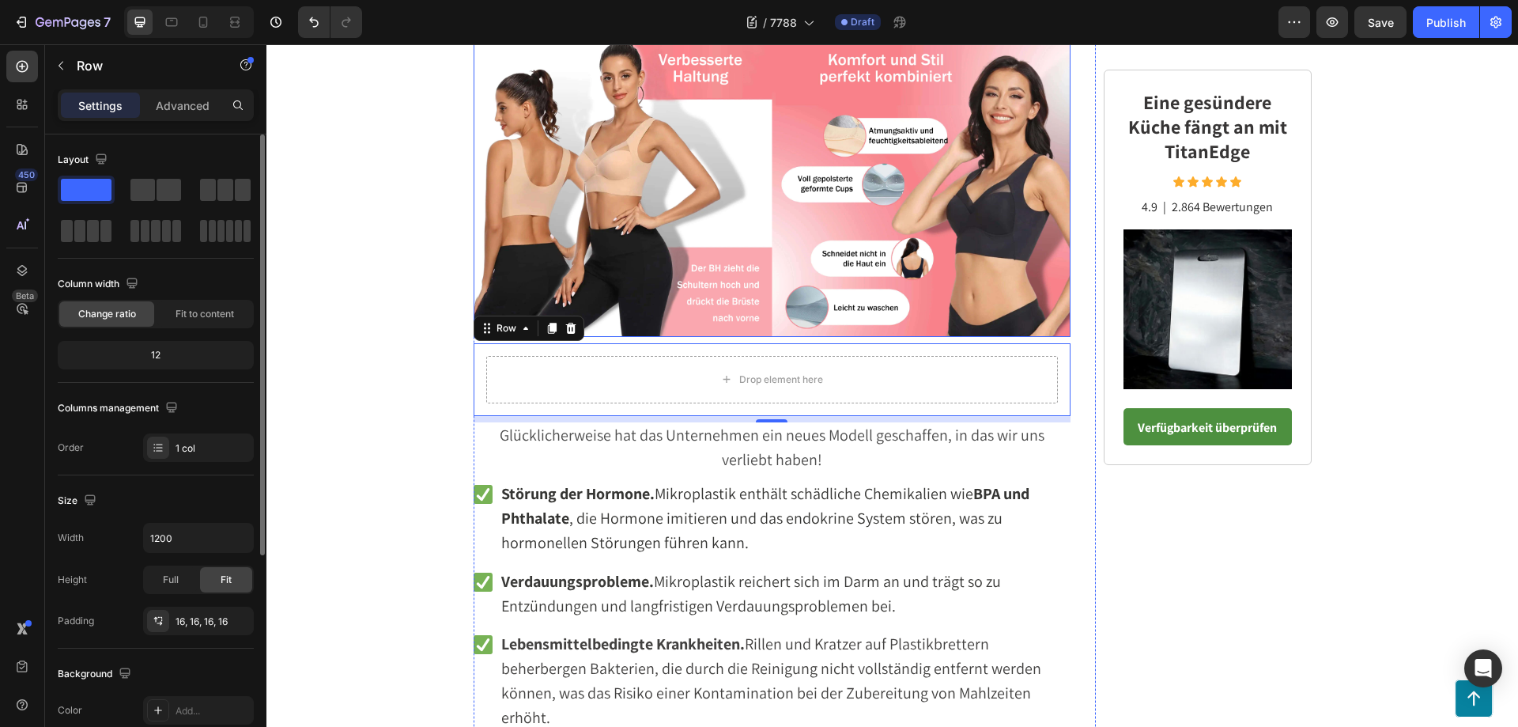
scroll to position [3258, 0]
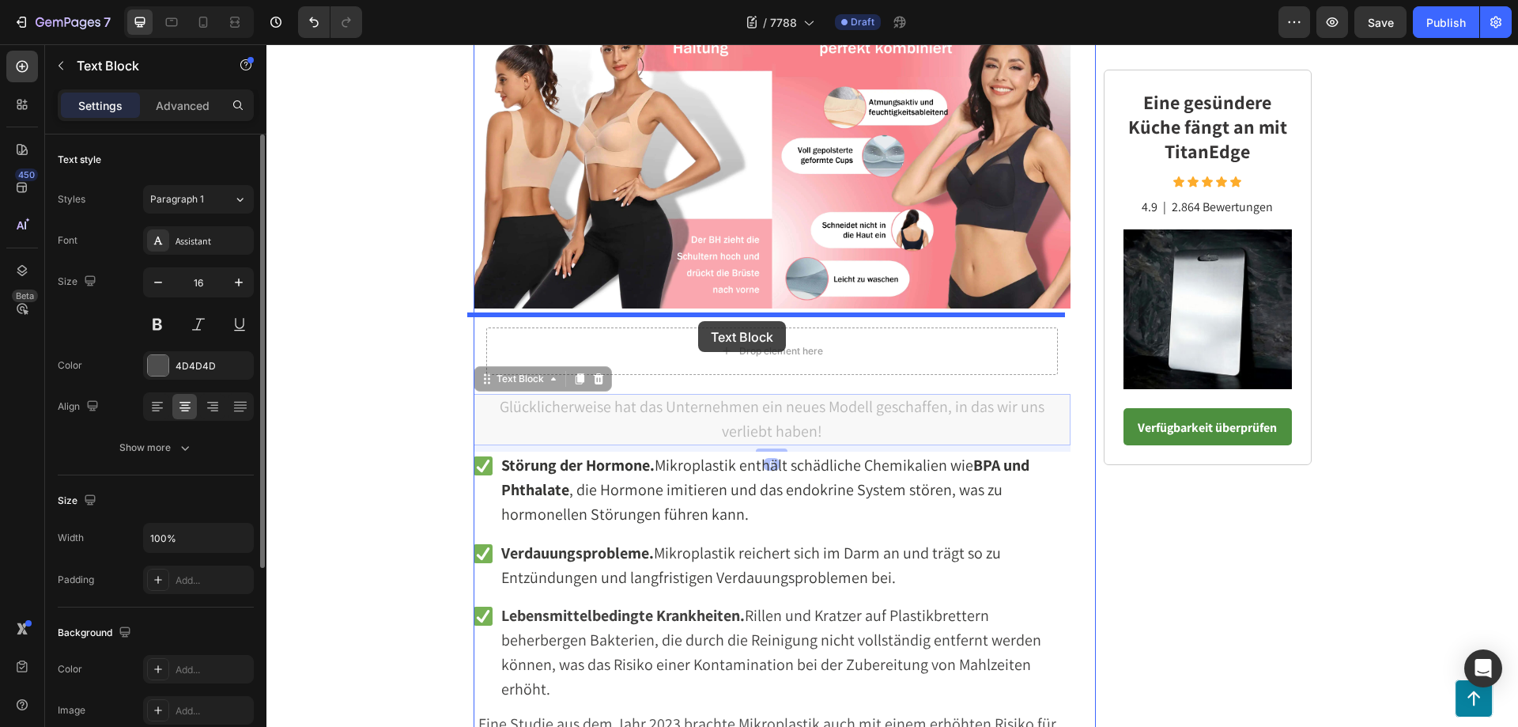
drag, startPoint x: 680, startPoint y: 406, endPoint x: 698, endPoint y: 321, distance: 87.3
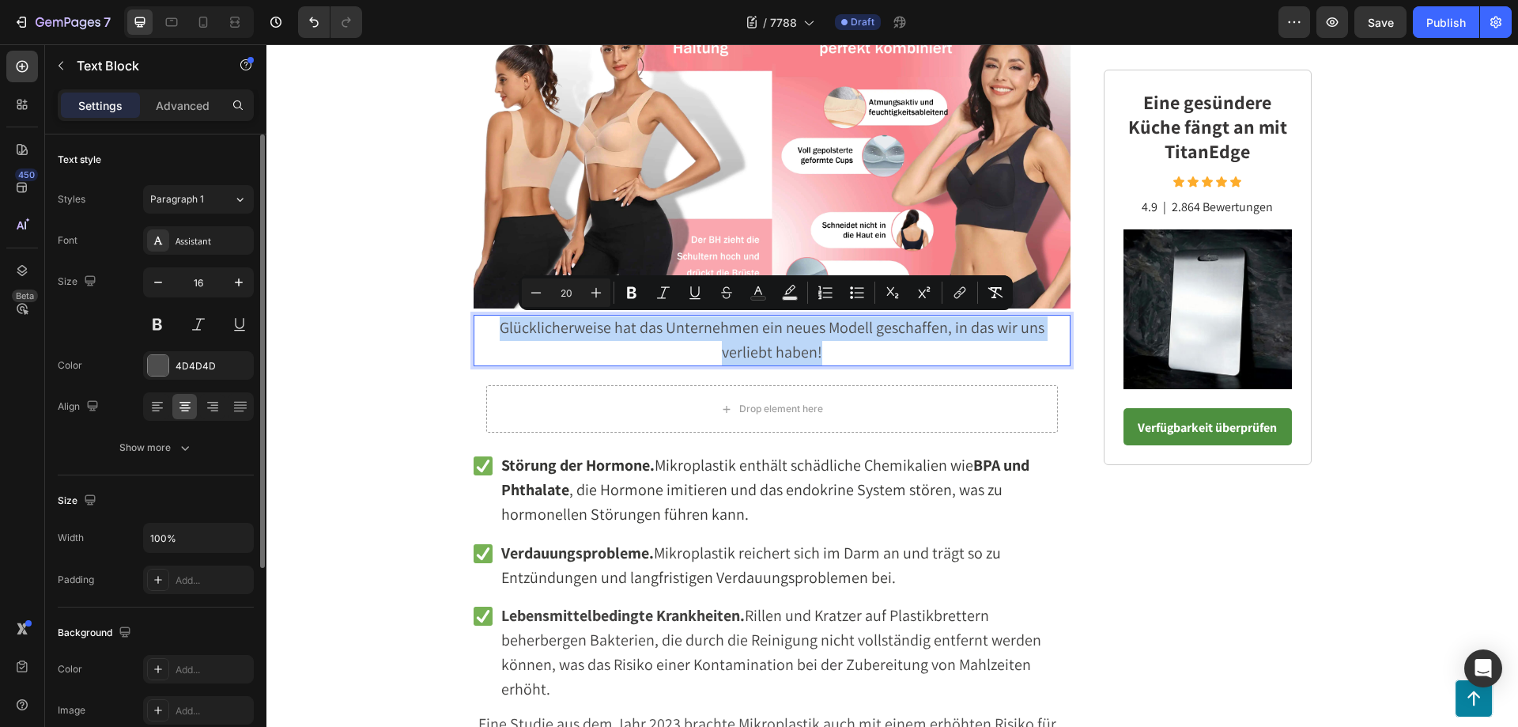
drag, startPoint x: 801, startPoint y: 354, endPoint x: 473, endPoint y: 327, distance: 329.2
click at [475, 327] on p "Glücklicherweise hat das Unternehmen ein neues Modell geschaffen, in das wir un…" at bounding box center [772, 340] width 595 height 49
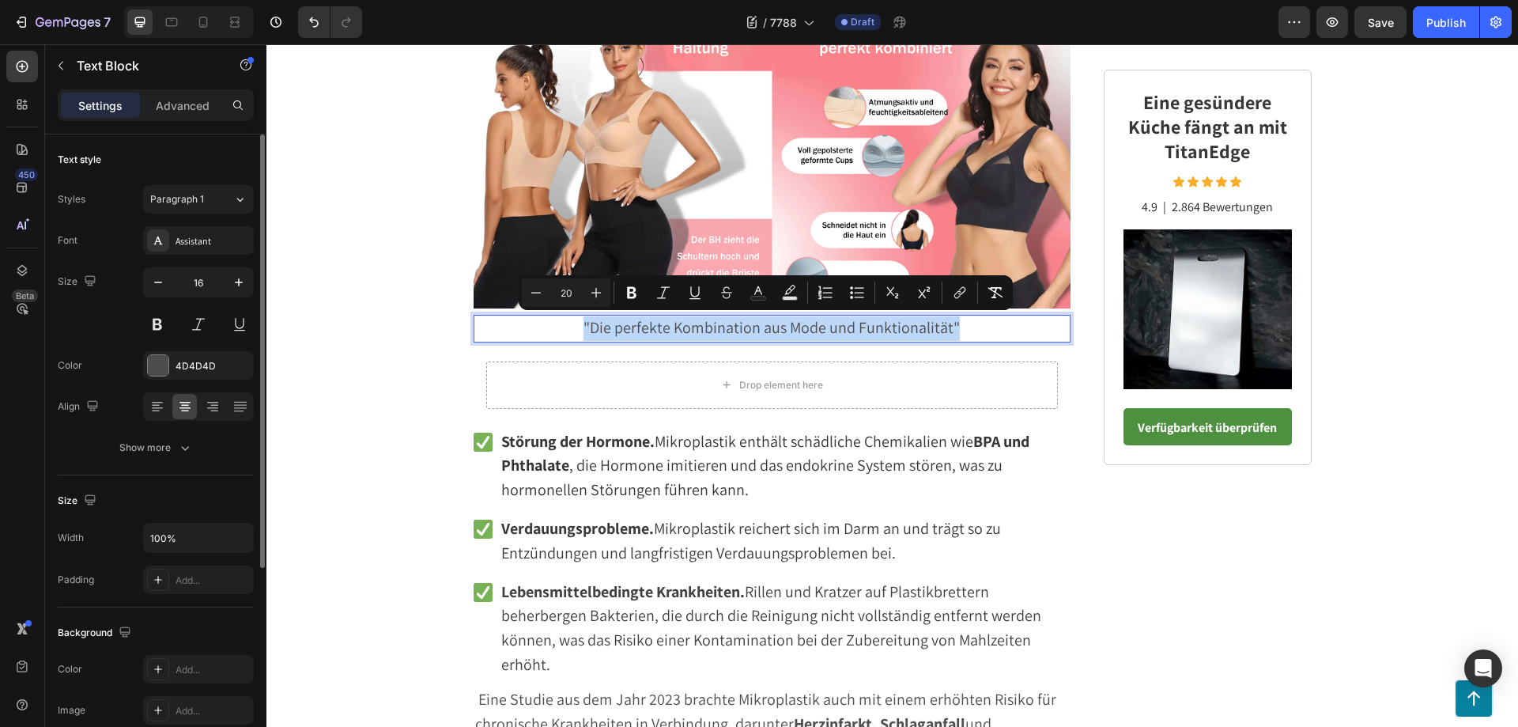
drag, startPoint x: 965, startPoint y: 326, endPoint x: 574, endPoint y: 323, distance: 390.6
click at [574, 323] on p ""Die perfekte Kombination aus Mode und Funktionalität"" at bounding box center [772, 328] width 595 height 25
click at [631, 291] on icon "Editor contextual toolbar" at bounding box center [632, 293] width 16 height 16
drag, startPoint x: 972, startPoint y: 331, endPoint x: 570, endPoint y: 322, distance: 401.7
click at [570, 322] on p ""Die perfekte Kombination aus Mode und Funktionalität"" at bounding box center [772, 328] width 595 height 25
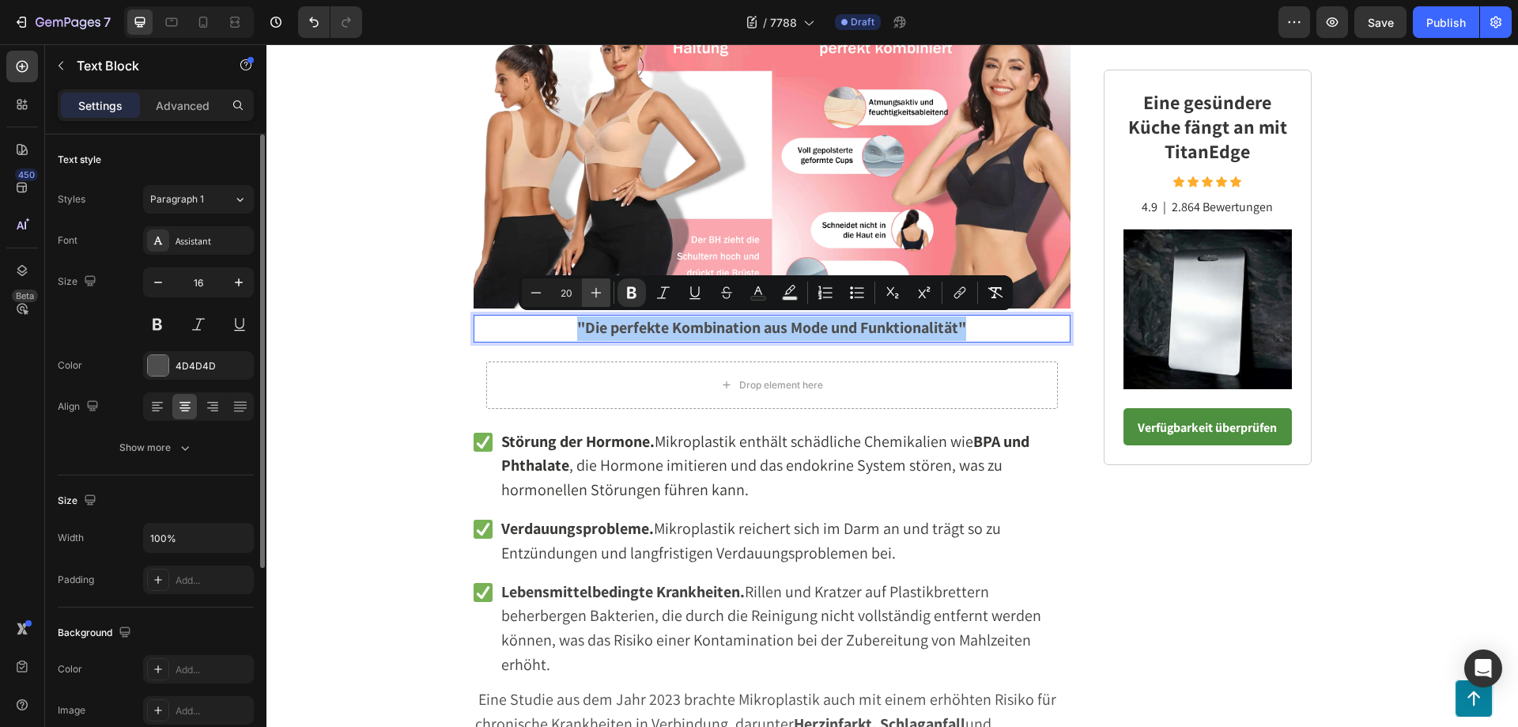
click at [595, 291] on icon "Editor contextual toolbar" at bounding box center [596, 293] width 16 height 16
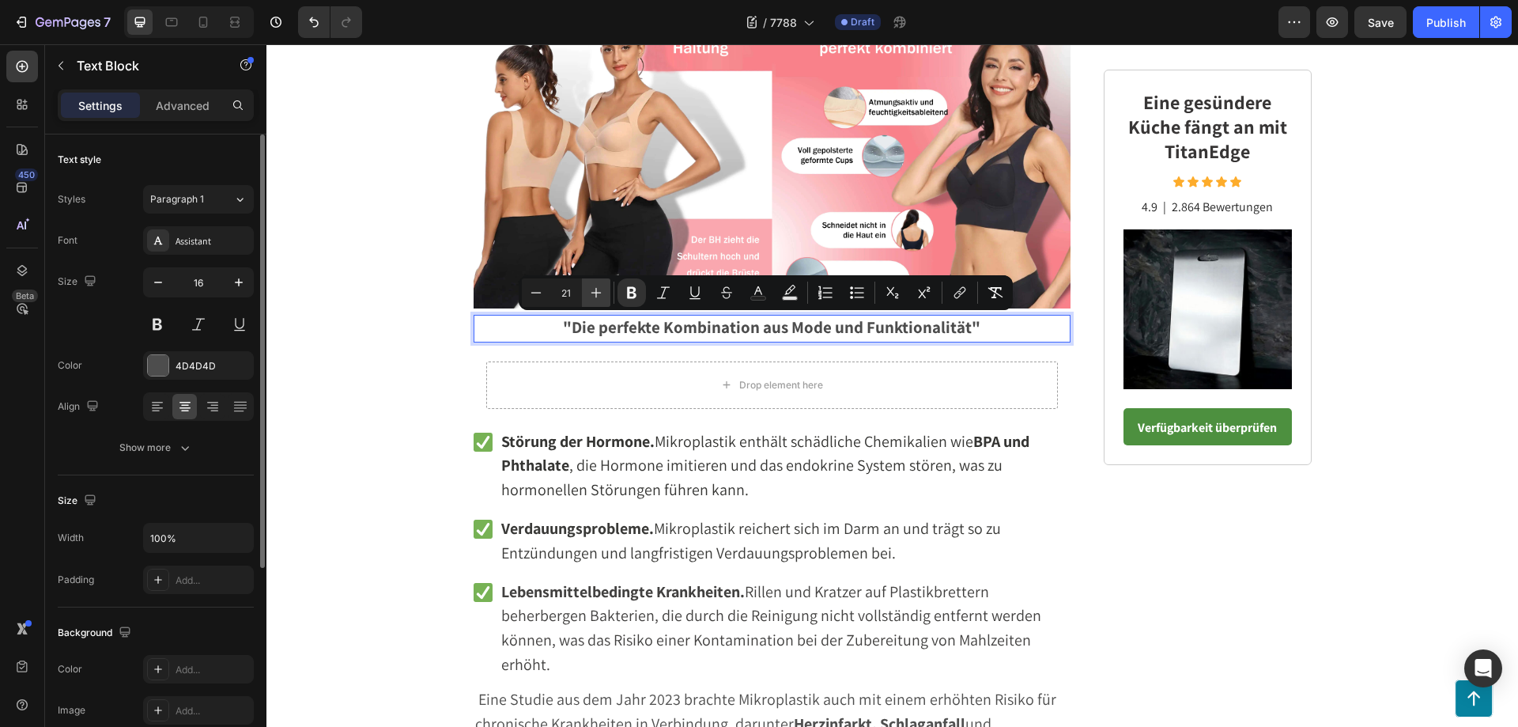
click at [595, 291] on icon "Editor contextual toolbar" at bounding box center [596, 293] width 16 height 16
type input "24"
click at [1028, 335] on p ""Die perfekte Kombination aus Mode und Funktionalität"" at bounding box center [772, 329] width 595 height 26
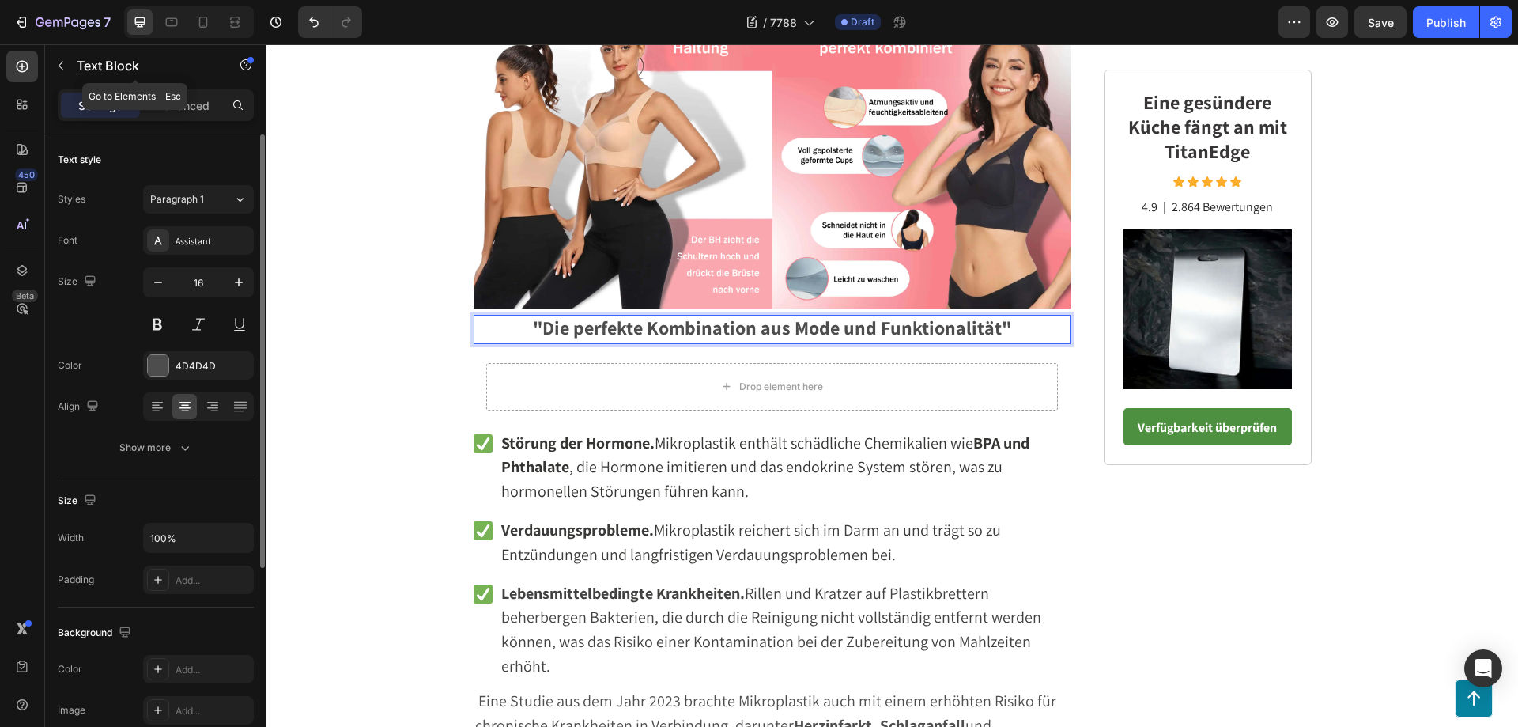
click at [63, 66] on icon "button" at bounding box center [61, 65] width 13 height 13
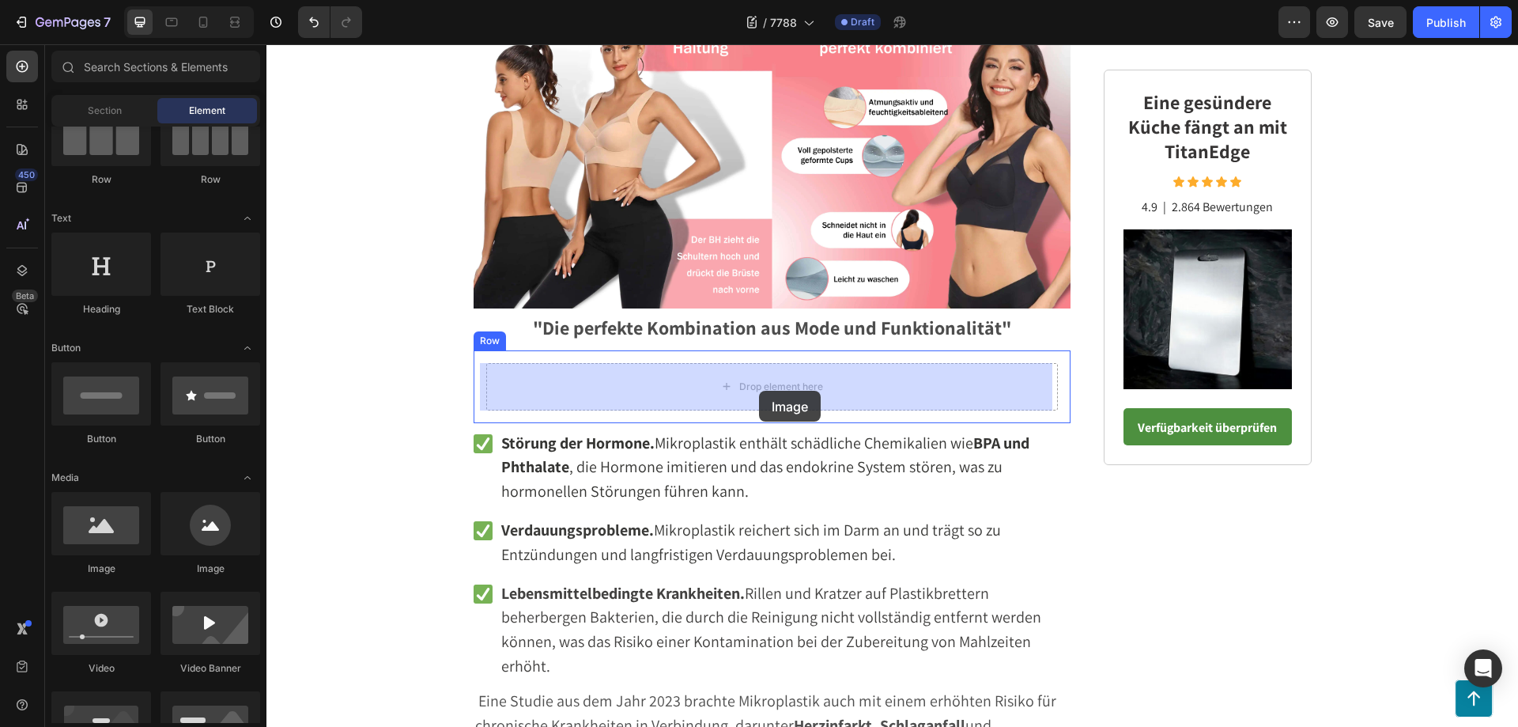
drag, startPoint x: 379, startPoint y: 578, endPoint x: 759, endPoint y: 391, distance: 423.9
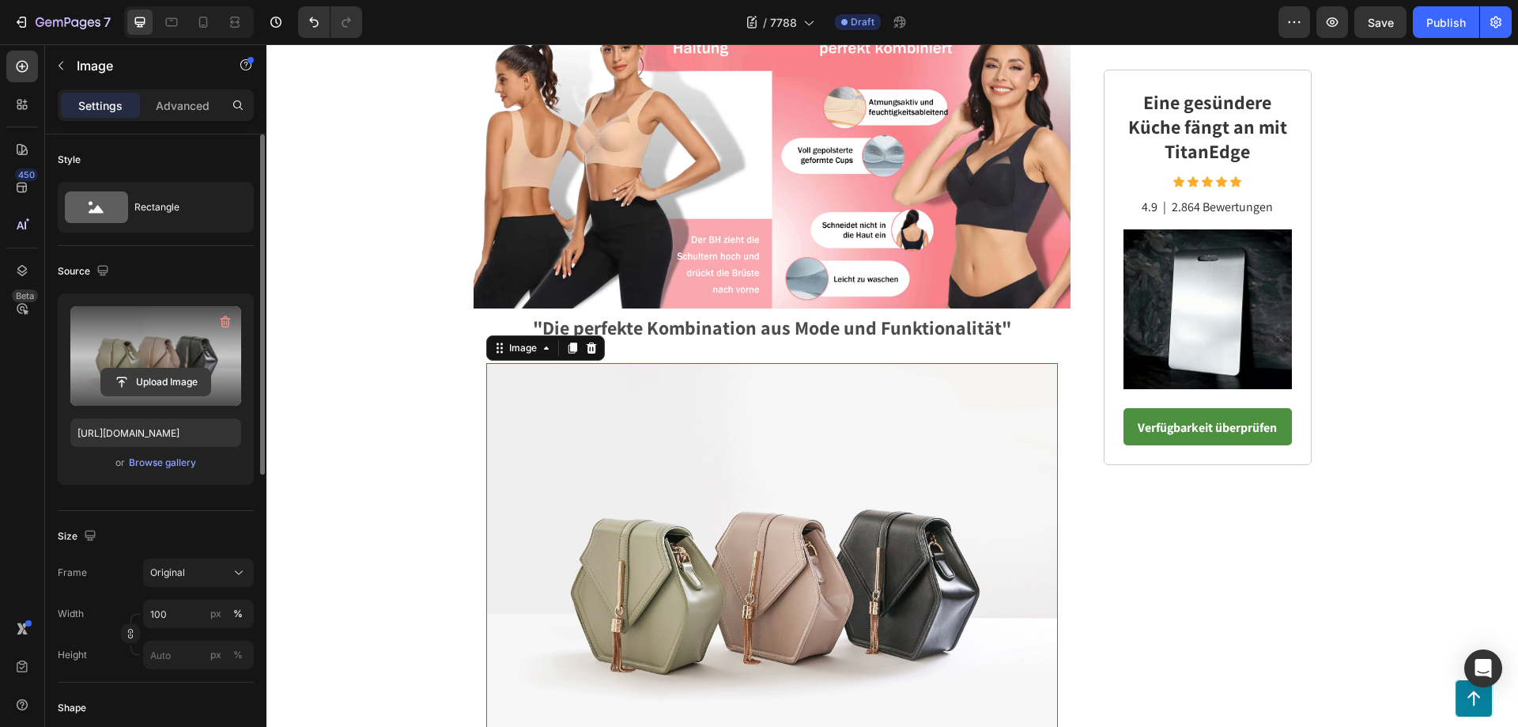
click at [160, 380] on input "file" at bounding box center [155, 381] width 109 height 27
click at [175, 382] on input "file" at bounding box center [155, 381] width 109 height 27
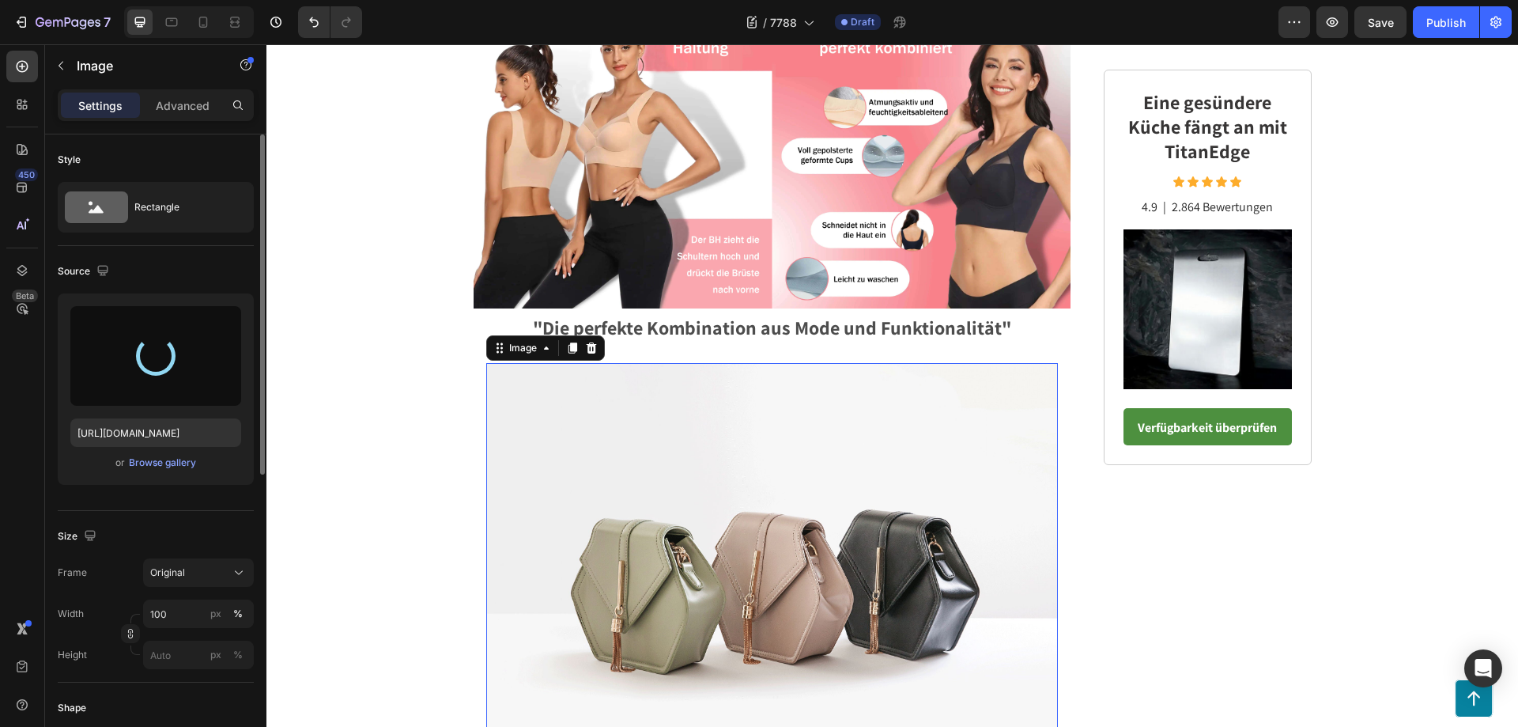
type input "https://cdn.shopify.com/s/files/1/0795/6539/0154/files/gempages_509582567423345…"
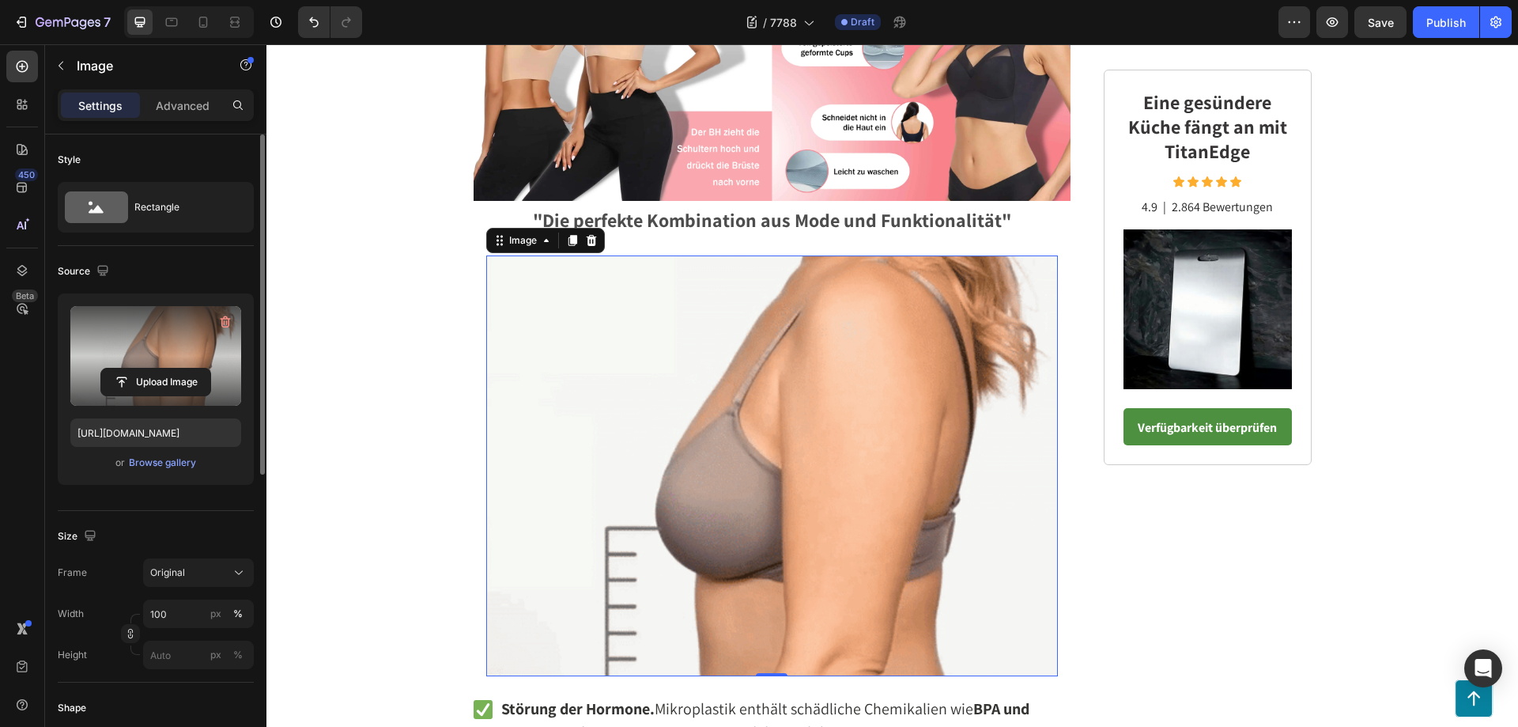
scroll to position [3337, 0]
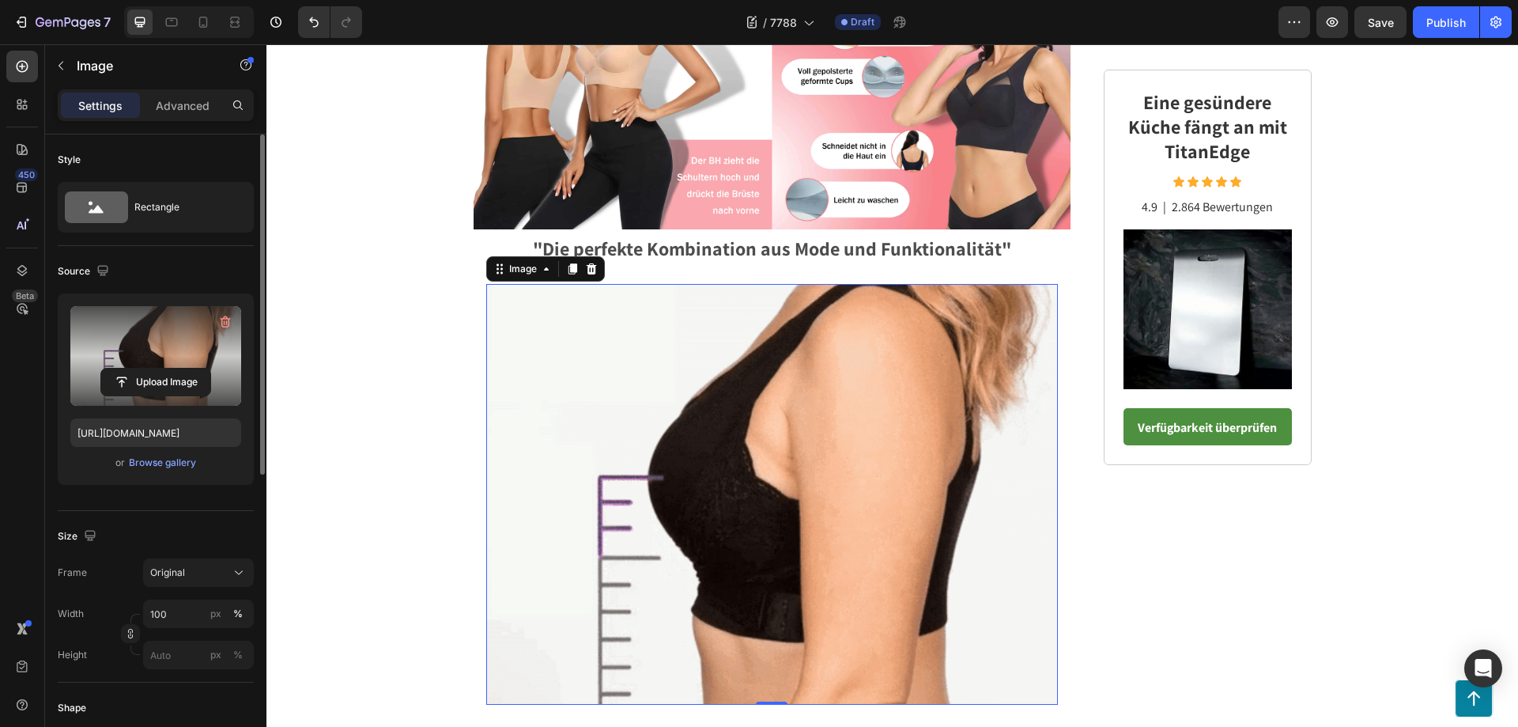
click at [744, 446] on img at bounding box center [772, 494] width 572 height 421
click at [184, 606] on input "100" at bounding box center [198, 613] width 111 height 28
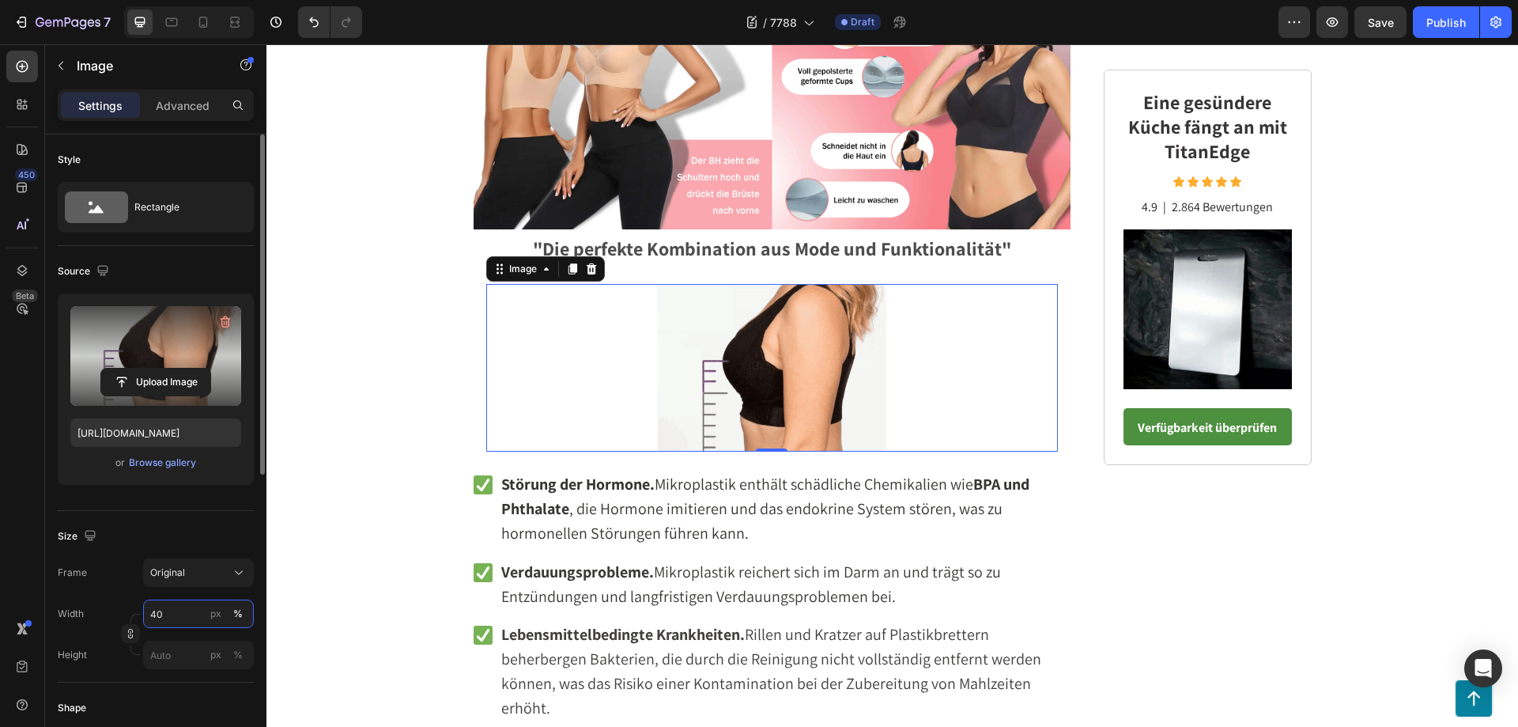
drag, startPoint x: 183, startPoint y: 616, endPoint x: 148, endPoint y: 614, distance: 34.8
click at [148, 614] on input "40" at bounding box center [198, 613] width 111 height 28
type input "40"
click at [133, 606] on div "Width 40 px %" at bounding box center [156, 613] width 196 height 28
click at [1059, 514] on p "Störung der Hormone. Mikroplastik enthält schädliche Chemikalien wie BPA und Ph…" at bounding box center [785, 509] width 568 height 73
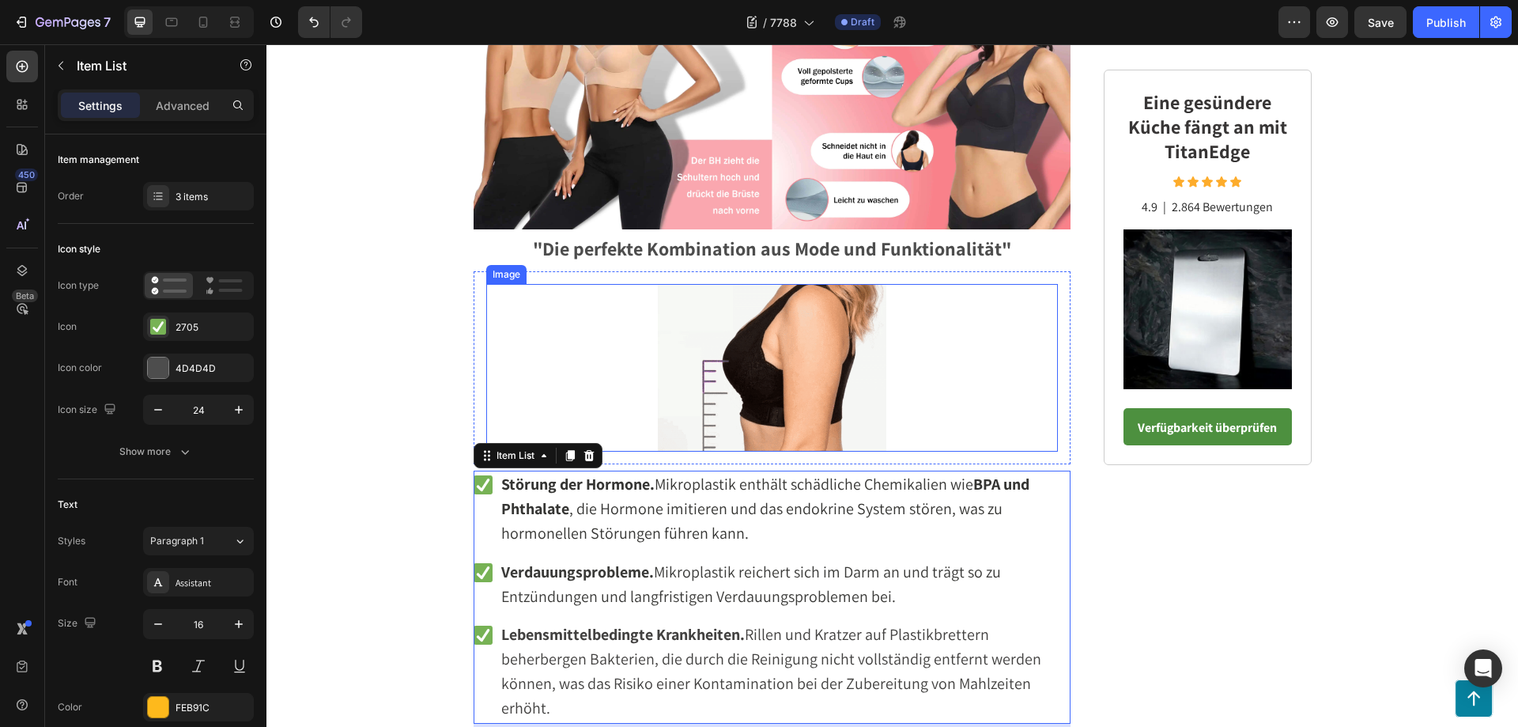
click at [579, 385] on div at bounding box center [772, 368] width 572 height 168
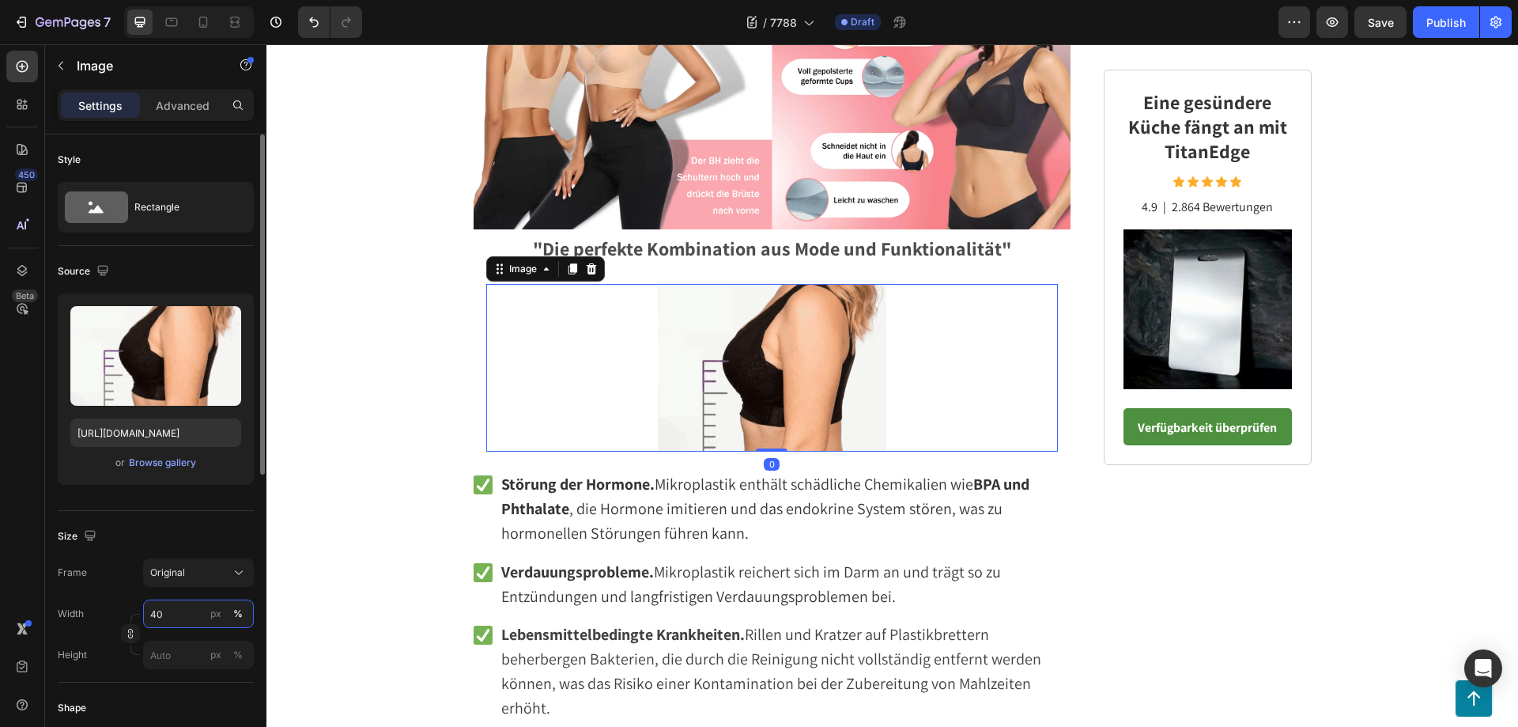
click at [176, 616] on input "40" at bounding box center [198, 613] width 111 height 28
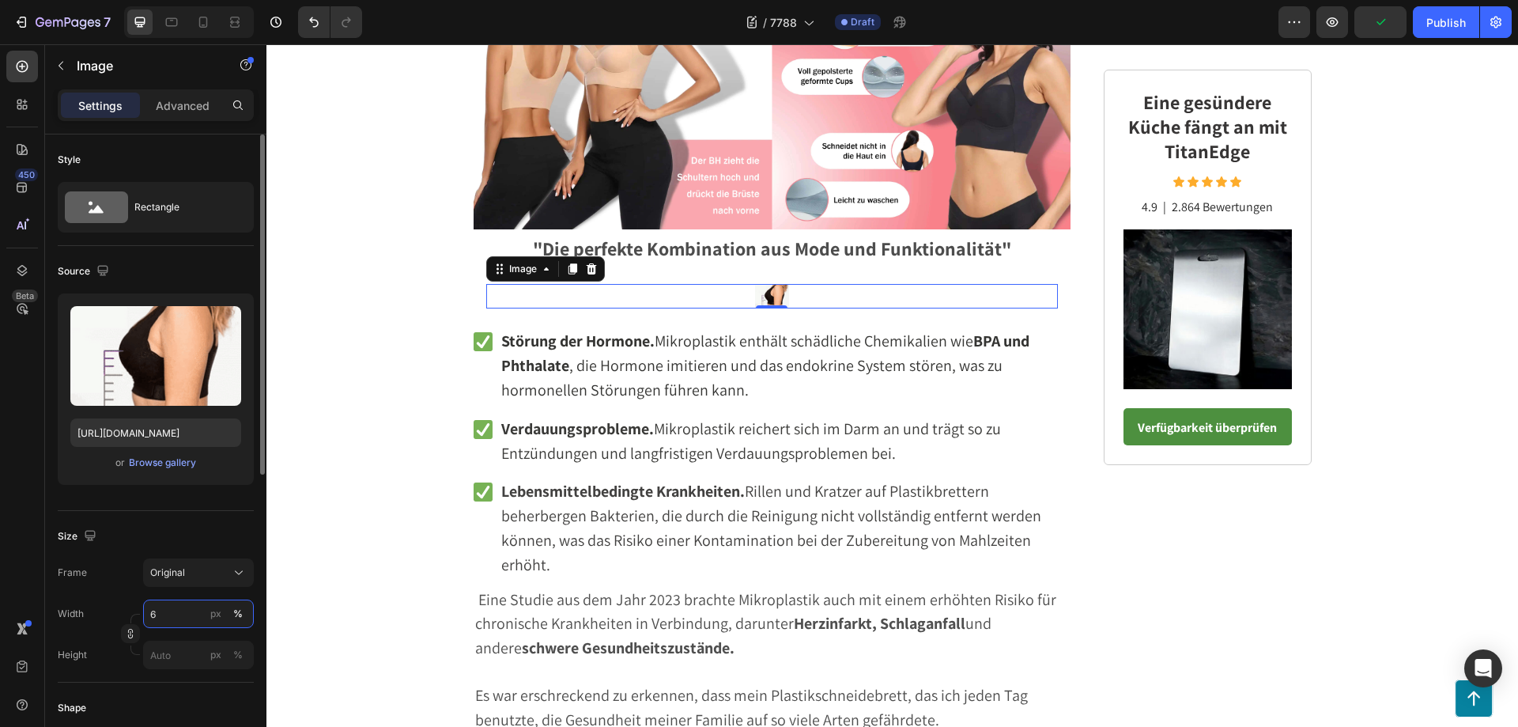
type input "60"
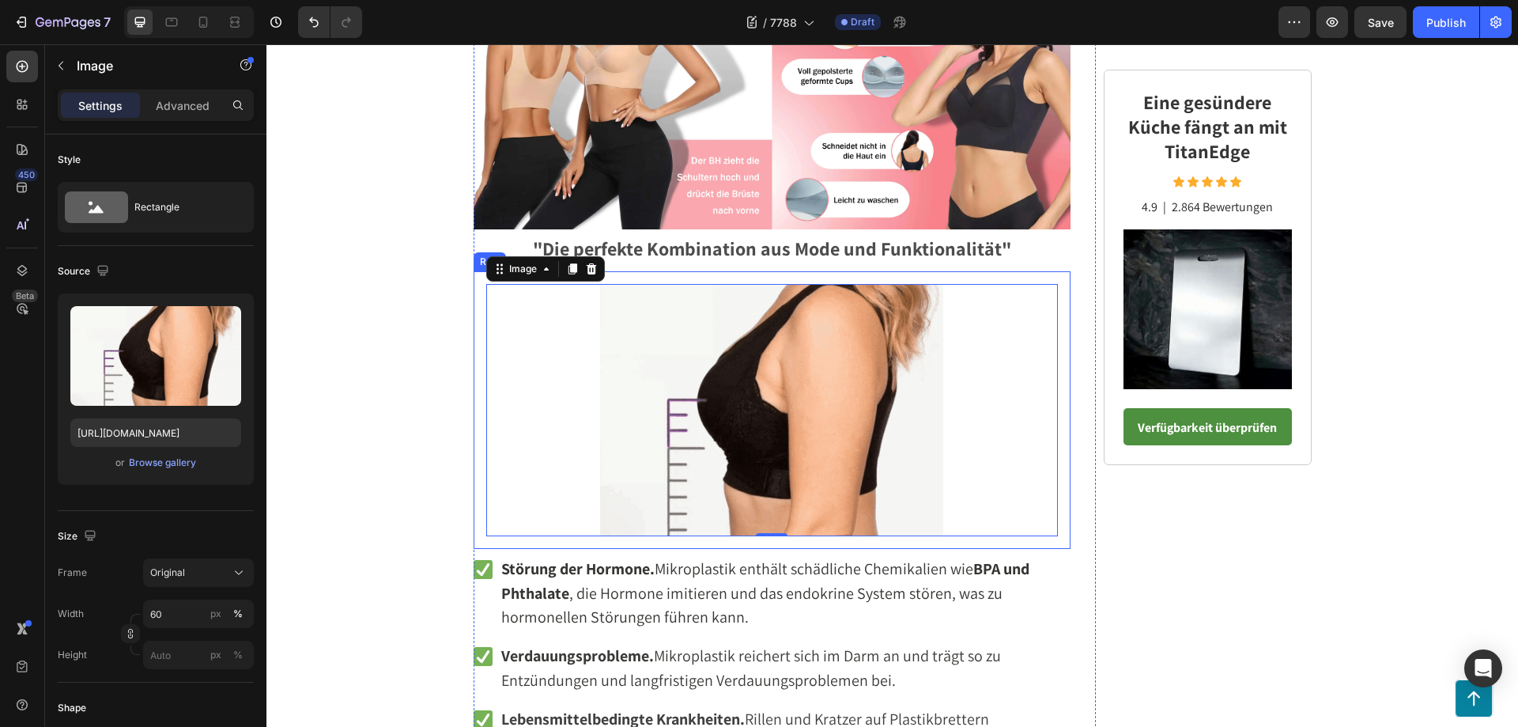
click at [1074, 518] on div "Warum Experten diesen Anti-Hängebusen, bequemen und nahtlosen BH empfehlen, der…" at bounding box center [785, 678] width 623 height 7667
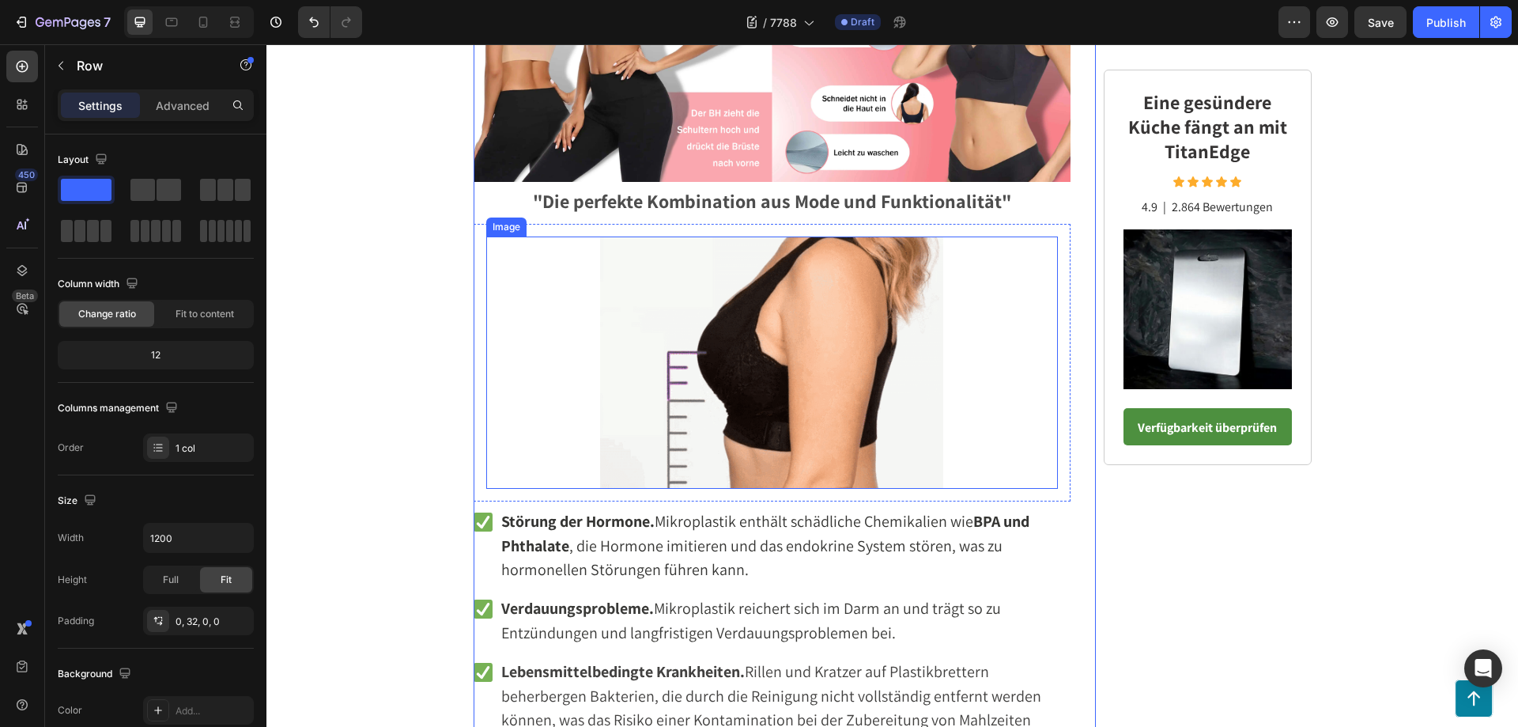
scroll to position [3495, 0]
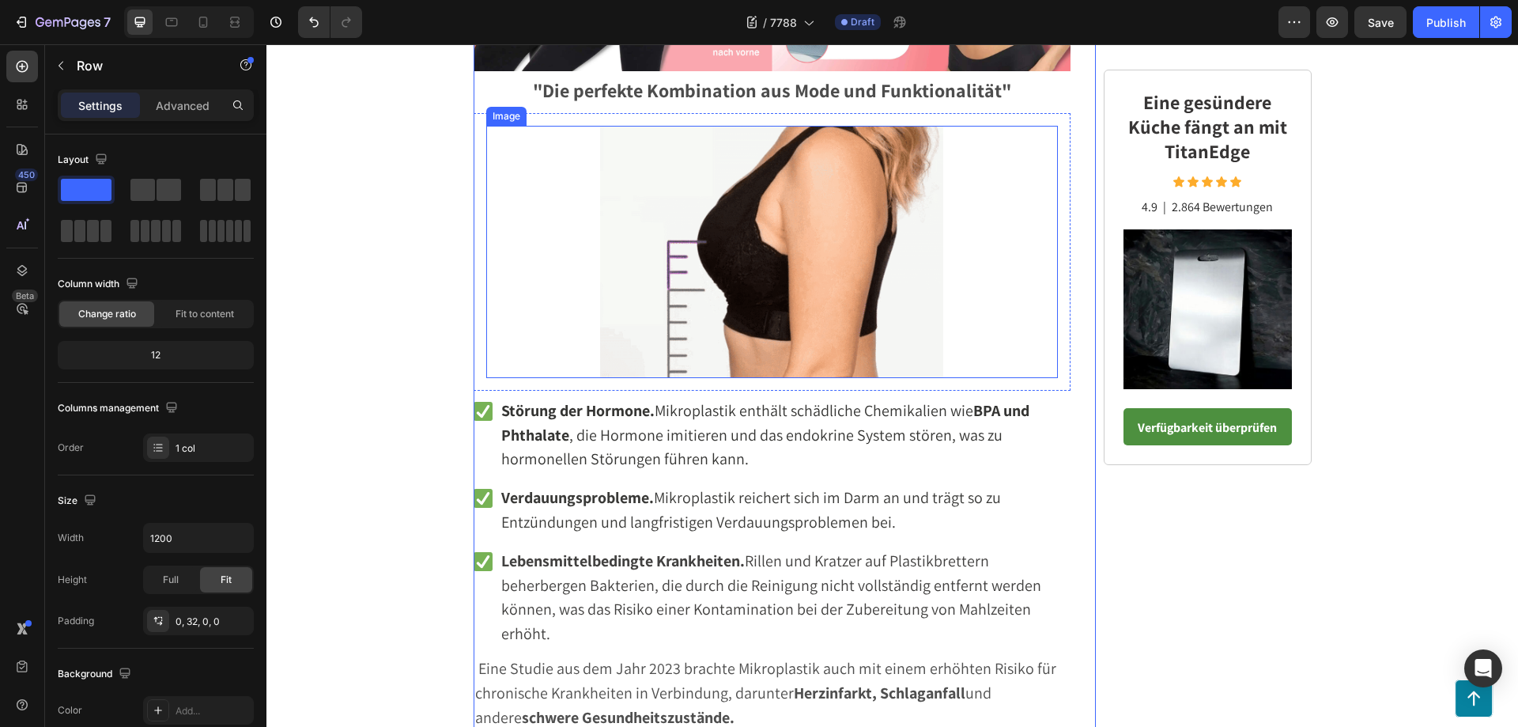
click at [786, 310] on img at bounding box center [771, 252] width 343 height 252
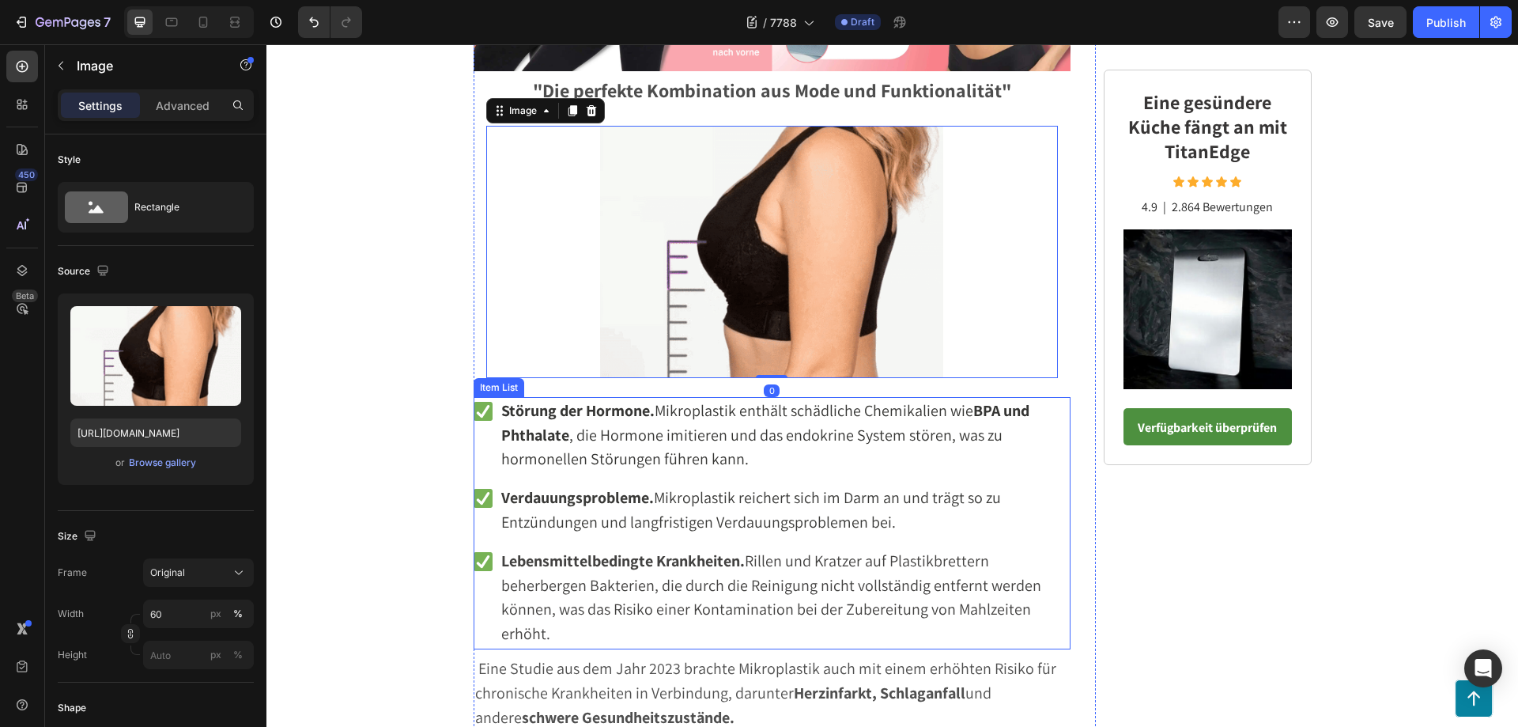
click at [1005, 475] on div "Störung der Hormone. Mikroplastik enthält schädliche Chemikalien wie BPA und Ph…" at bounding box center [773, 523] width 598 height 252
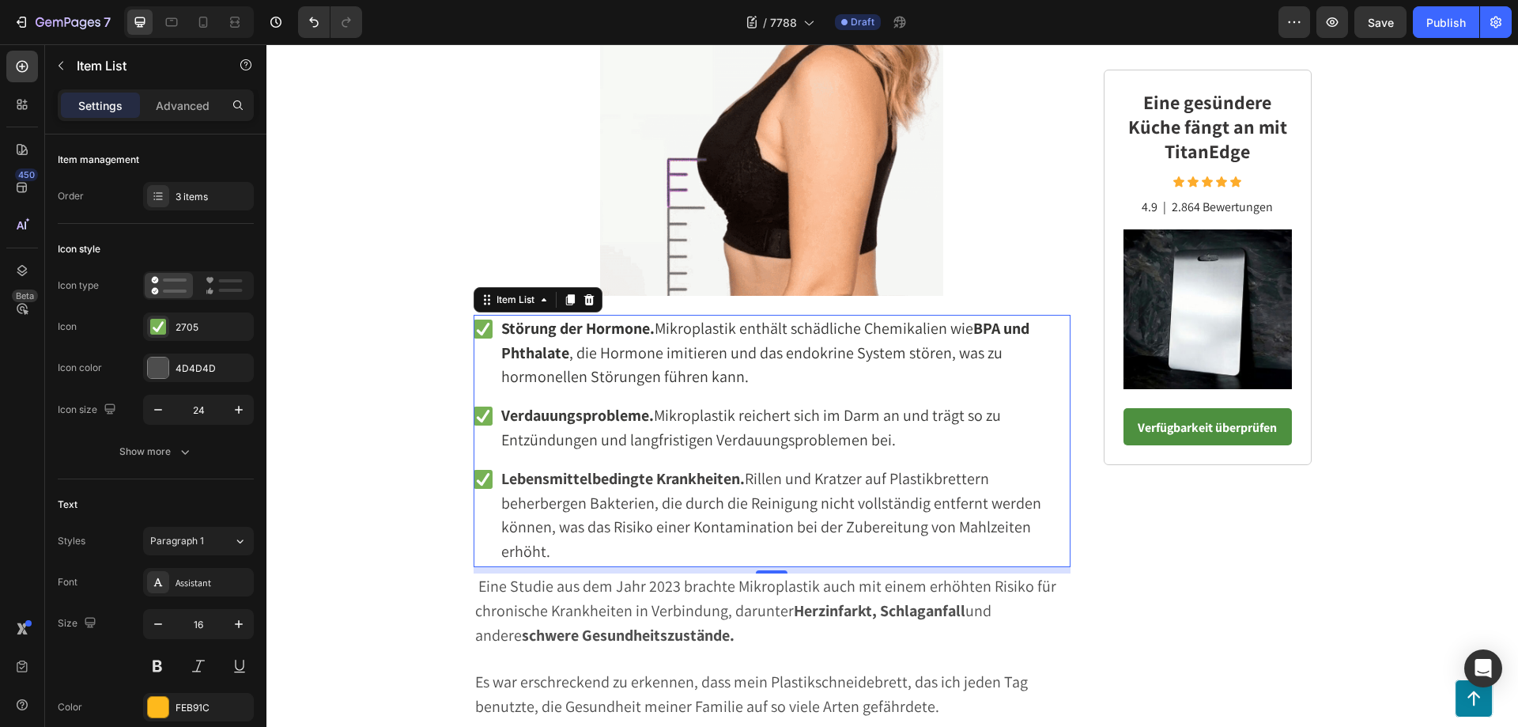
scroll to position [3574, 0]
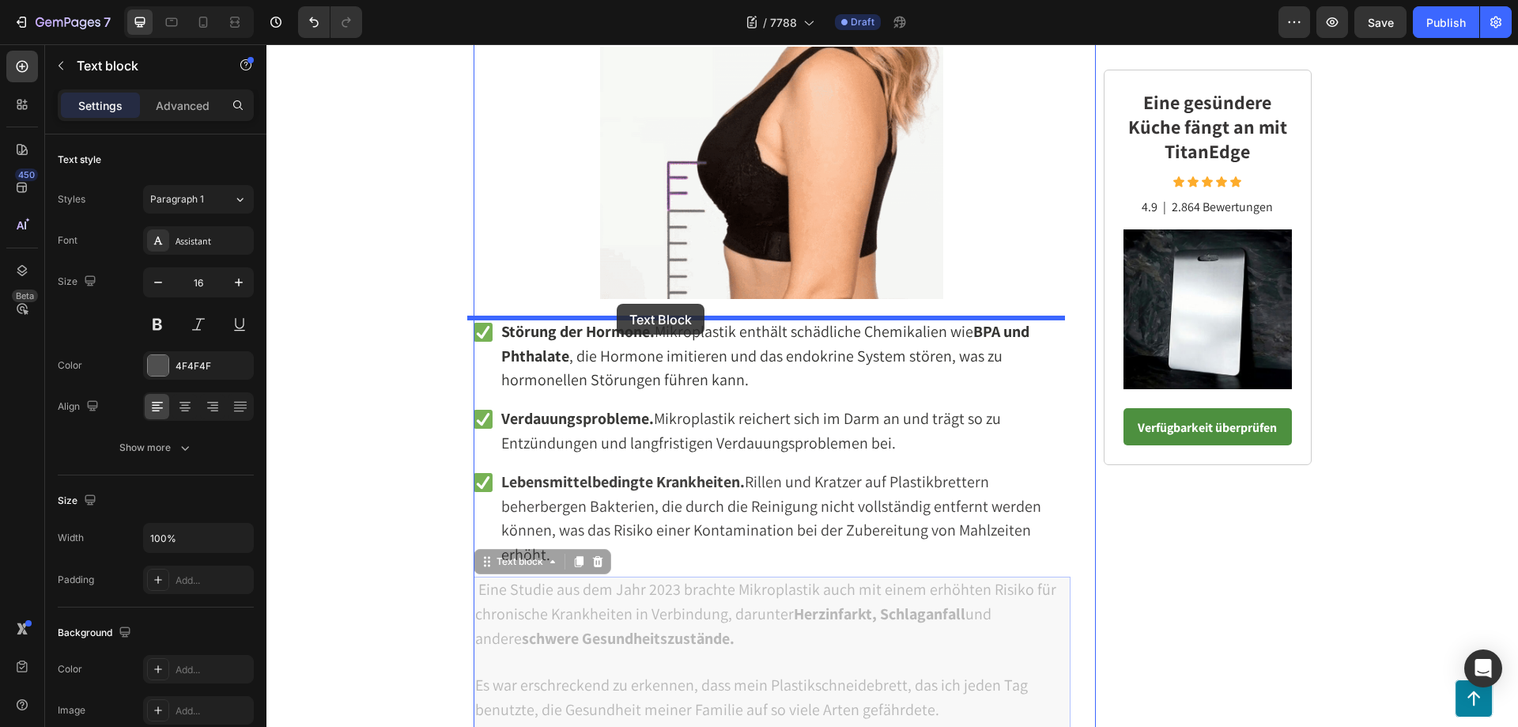
drag, startPoint x: 588, startPoint y: 597, endPoint x: 617, endPoint y: 304, distance: 294.7
click at [617, 304] on div "Header Button Sticky Publish the page to see the content. Custom Code Warum Exp…" at bounding box center [892, 674] width 1252 height 8408
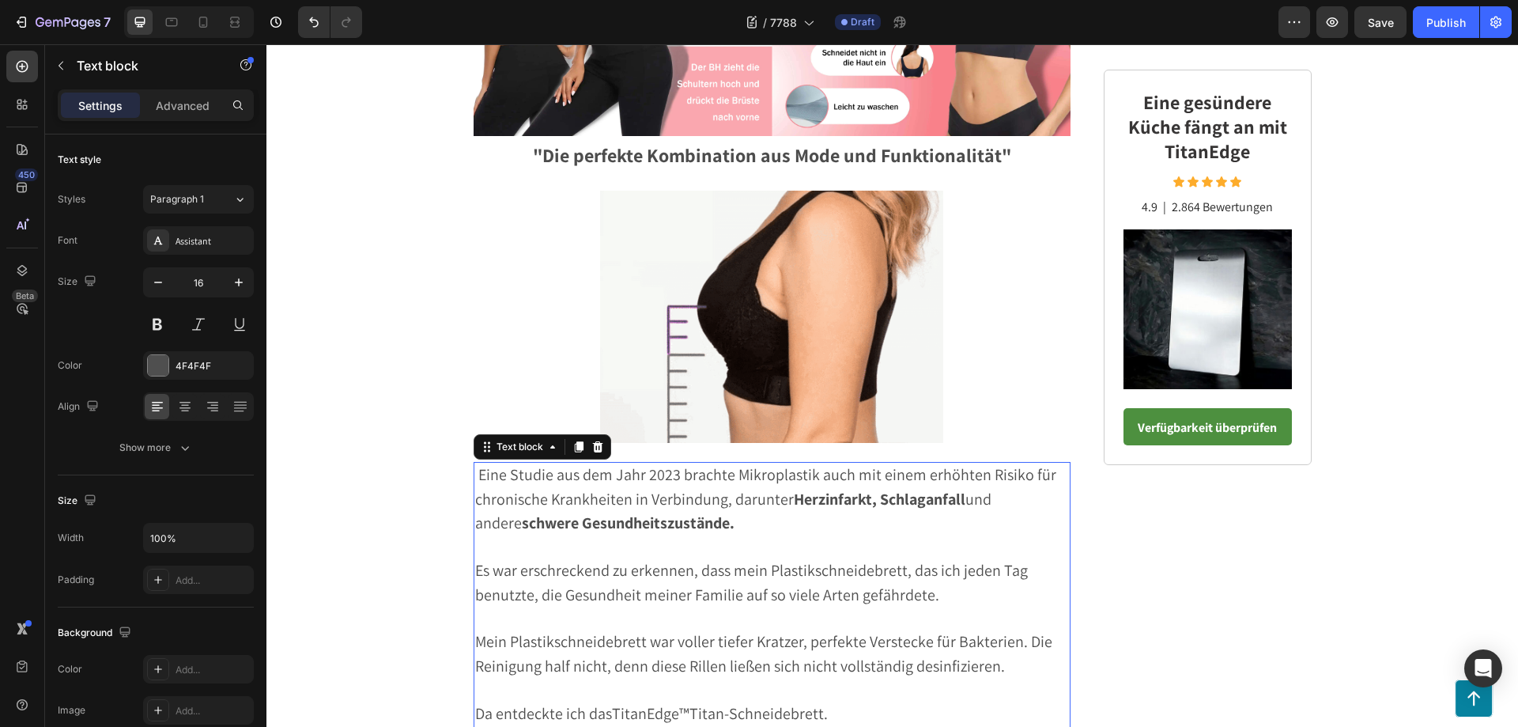
scroll to position [3337, 0]
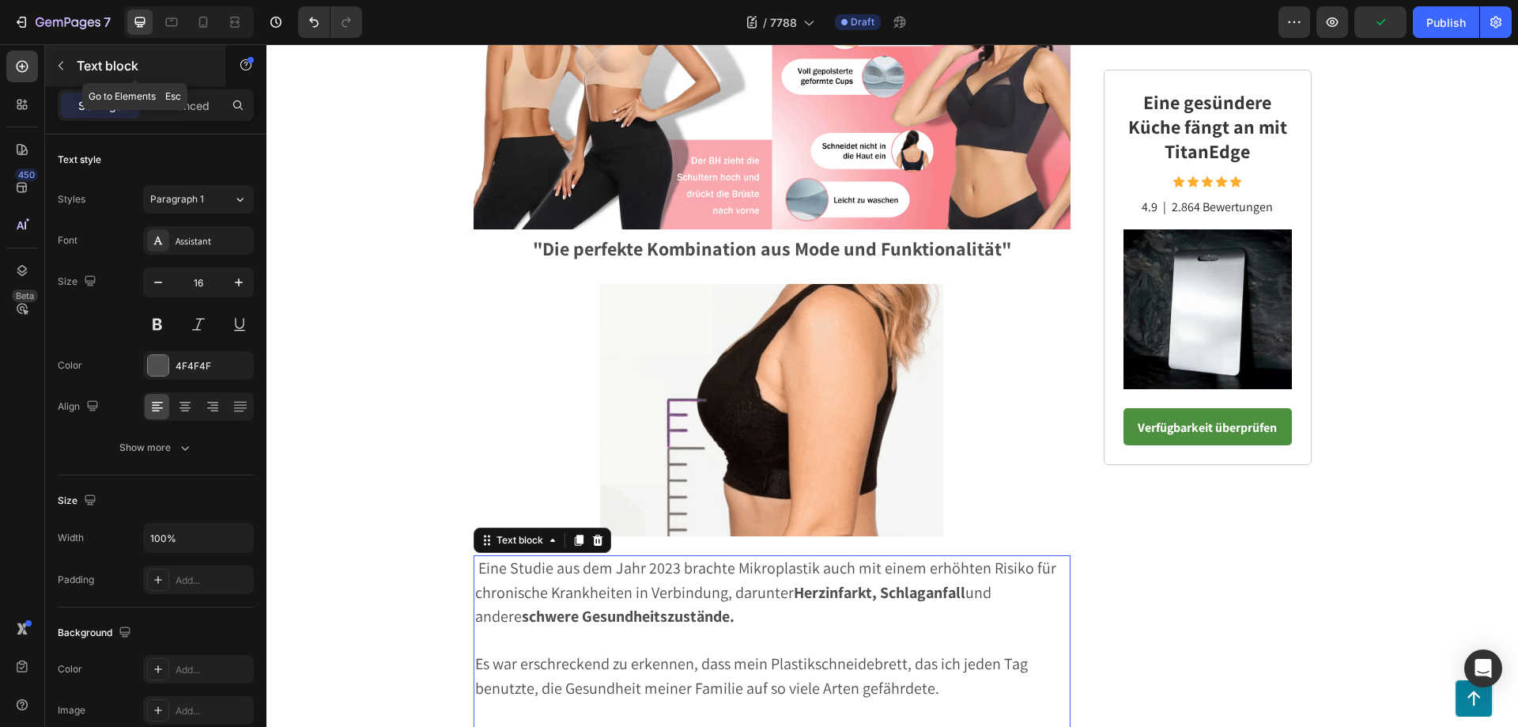
click at [61, 66] on icon "button" at bounding box center [61, 65] width 13 height 13
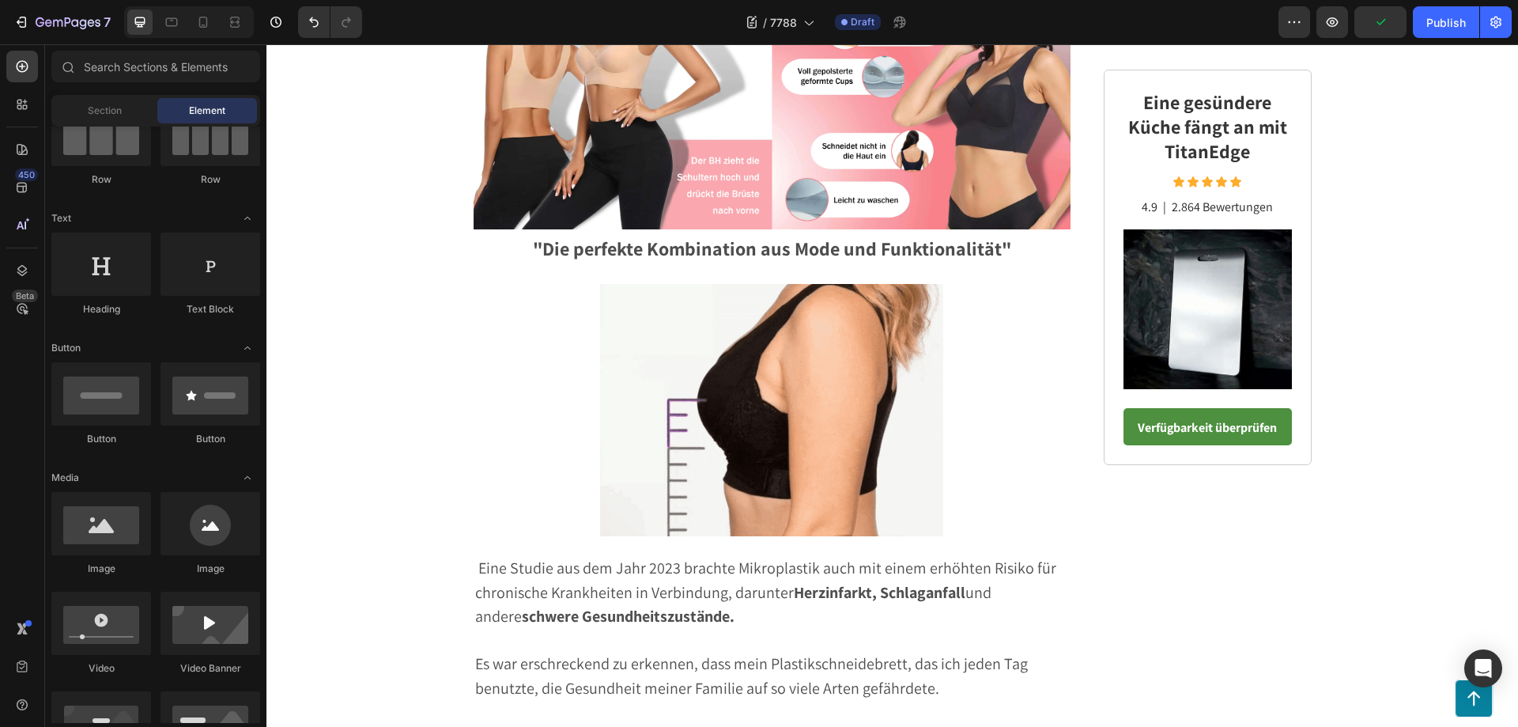
scroll to position [0, 0]
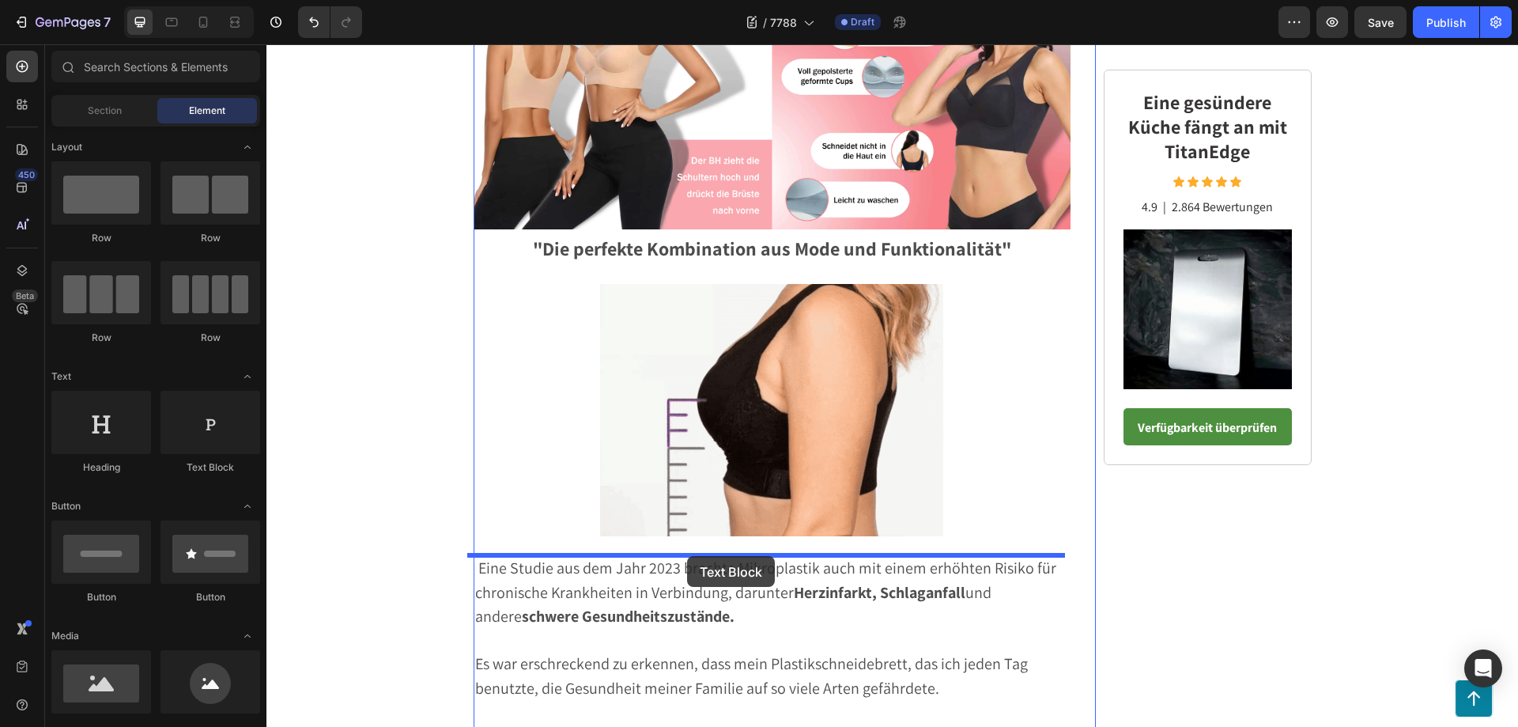
drag, startPoint x: 471, startPoint y: 473, endPoint x: 805, endPoint y: 534, distance: 339.1
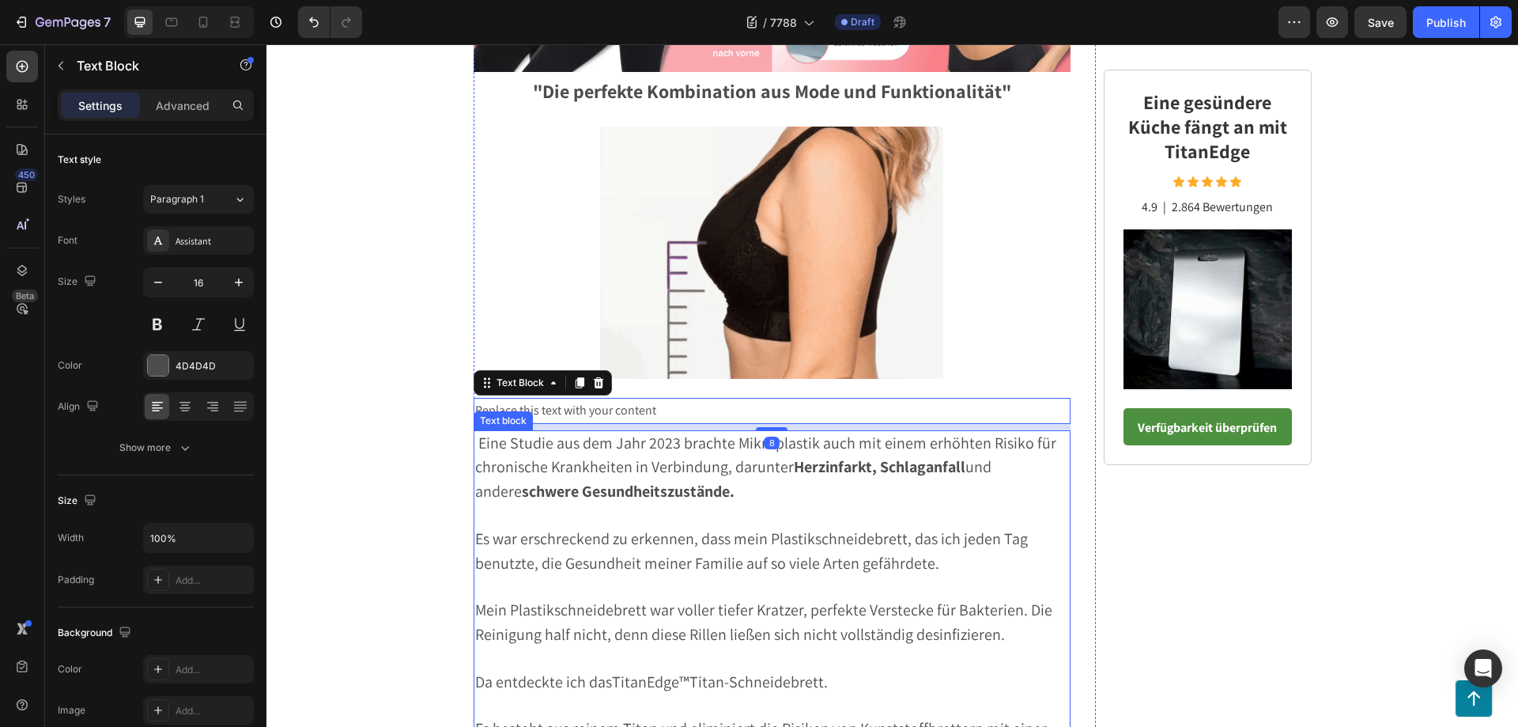
scroll to position [3495, 0]
click at [658, 406] on div "Replace this text with your content" at bounding box center [773, 410] width 598 height 26
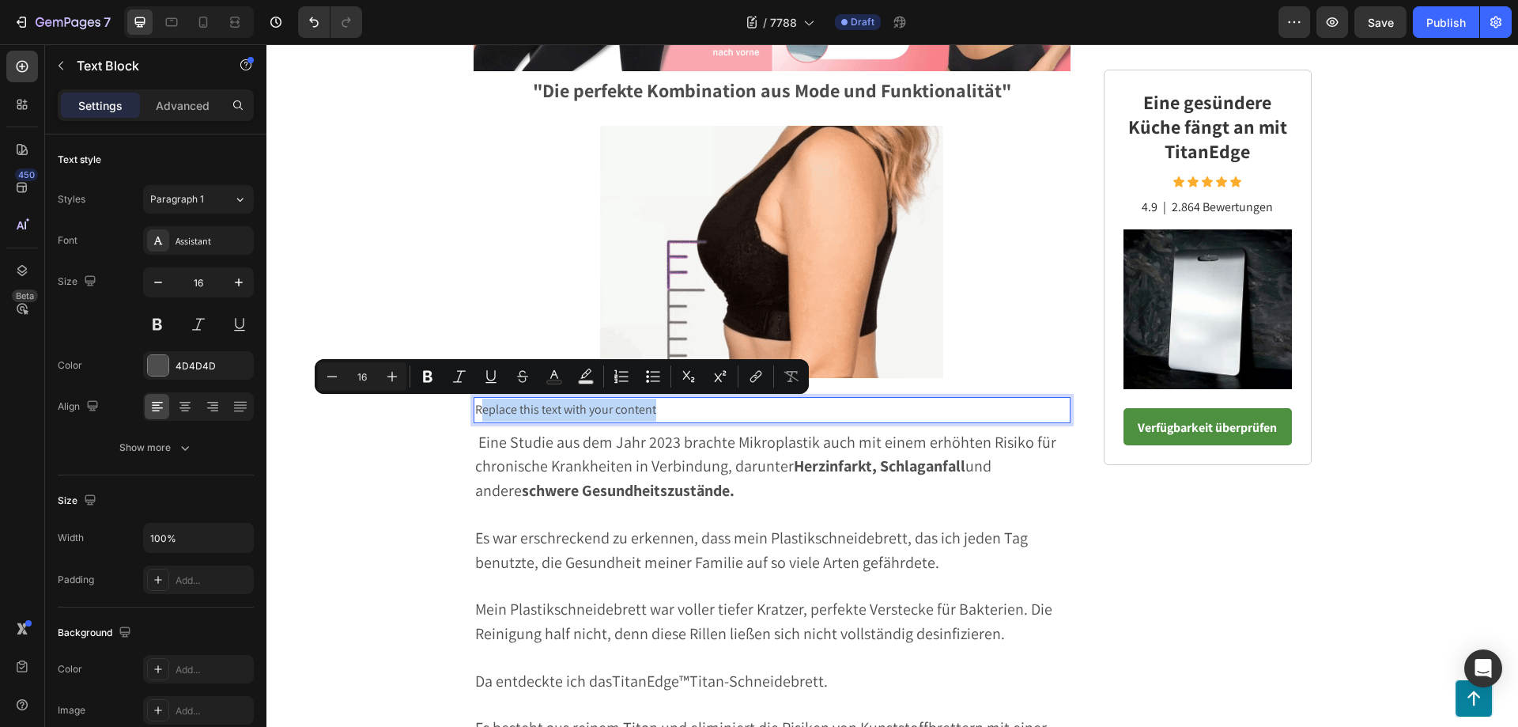
drag, startPoint x: 697, startPoint y: 413, endPoint x: 473, endPoint y: 411, distance: 224.5
click at [475, 411] on p "Replace this text with your content" at bounding box center [772, 409] width 595 height 23
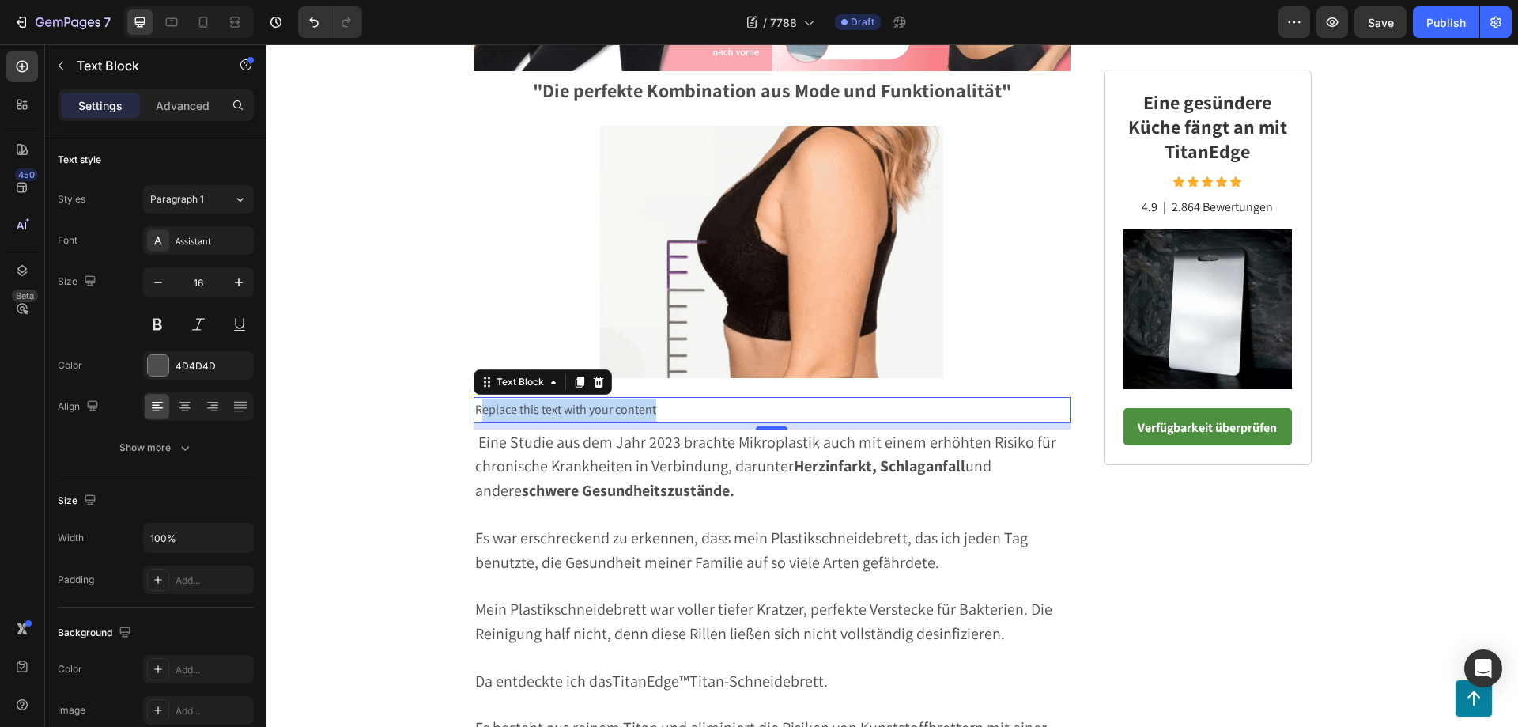
click at [674, 413] on p "Replace this text with your content" at bounding box center [772, 409] width 595 height 23
drag, startPoint x: 681, startPoint y: 413, endPoint x: 467, endPoint y: 406, distance: 213.6
click at [474, 406] on div "Replace this text with your content" at bounding box center [773, 410] width 598 height 26
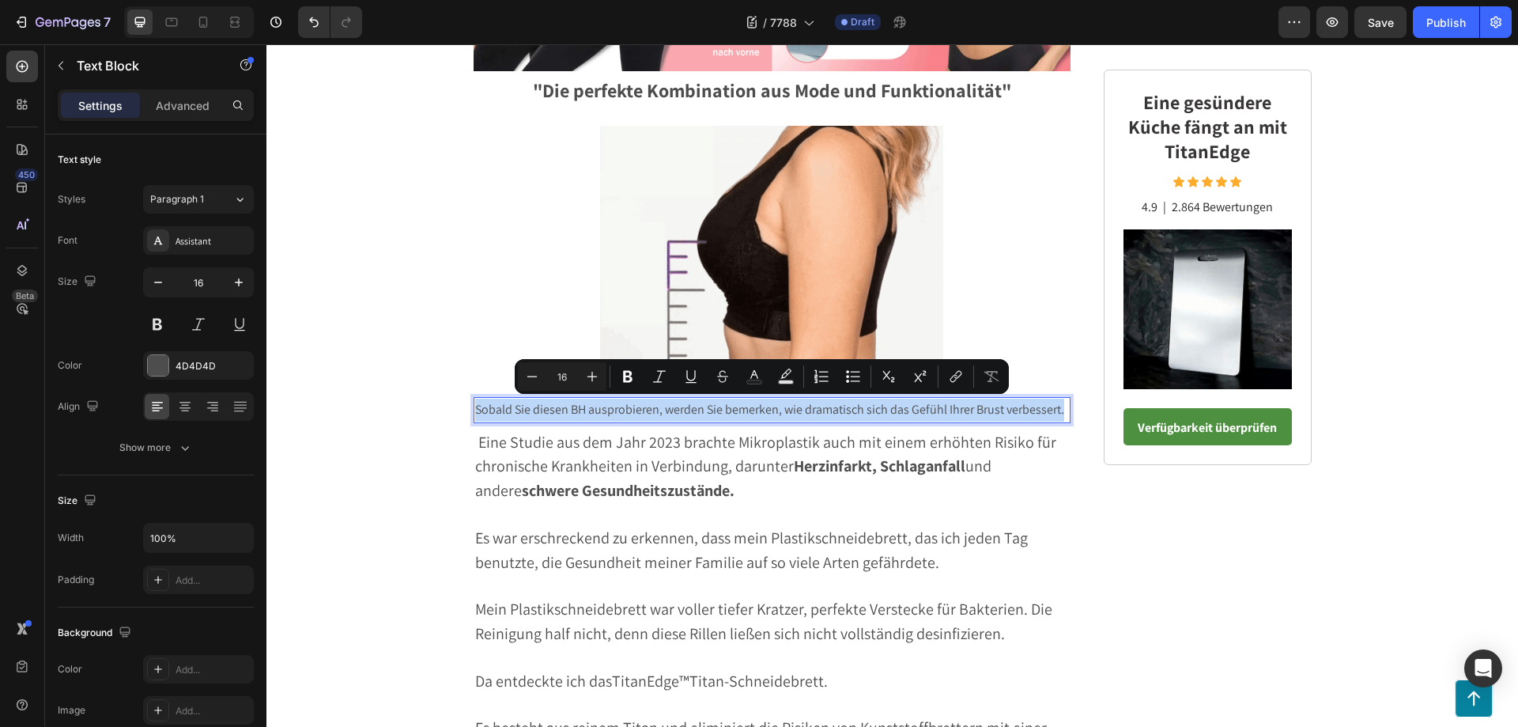
drag, startPoint x: 1063, startPoint y: 412, endPoint x: 470, endPoint y: 411, distance: 592.2
click at [475, 411] on p "Sobald Sie diesen BH ausprobieren, werden Sie bemerken, wie dramatisch sich das…" at bounding box center [772, 409] width 595 height 23
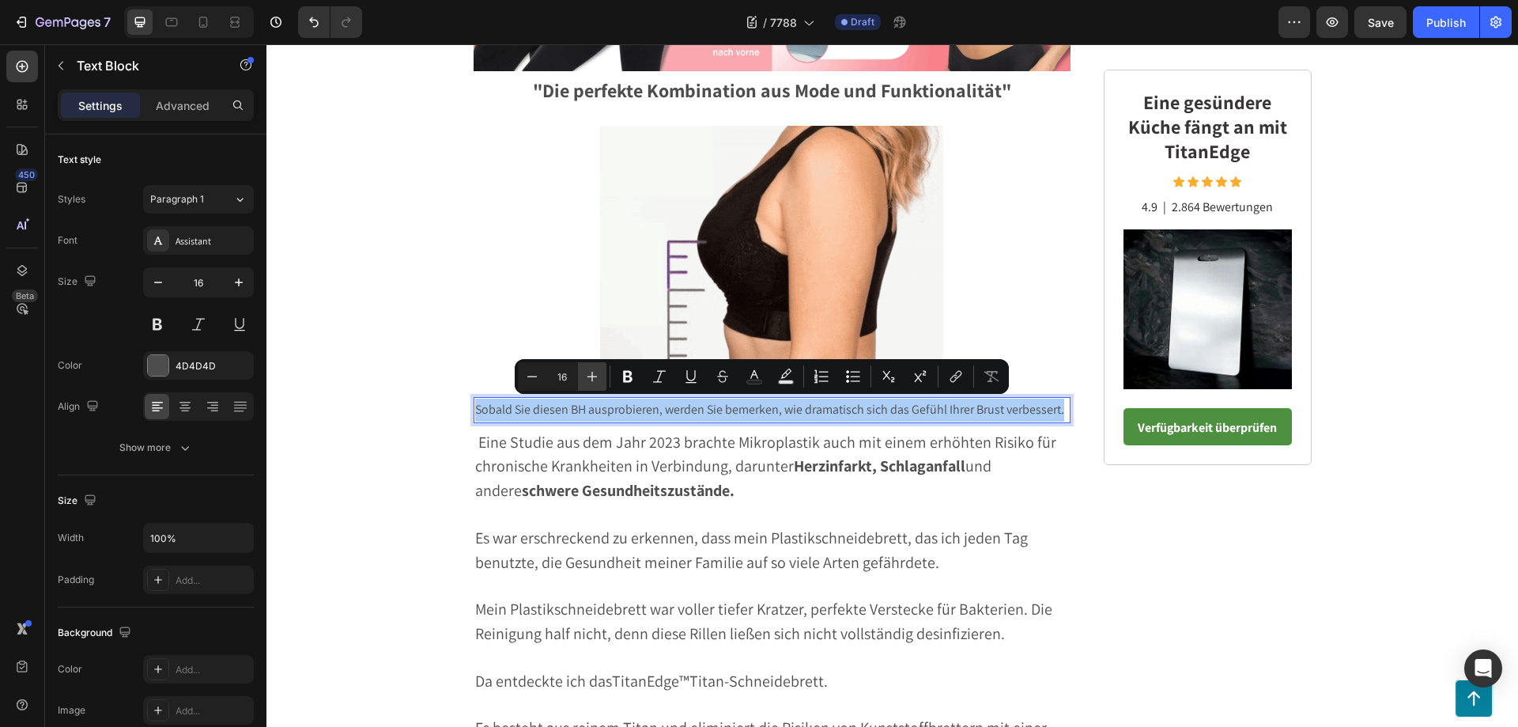
click at [587, 374] on icon "Editor contextual toolbar" at bounding box center [592, 376] width 16 height 16
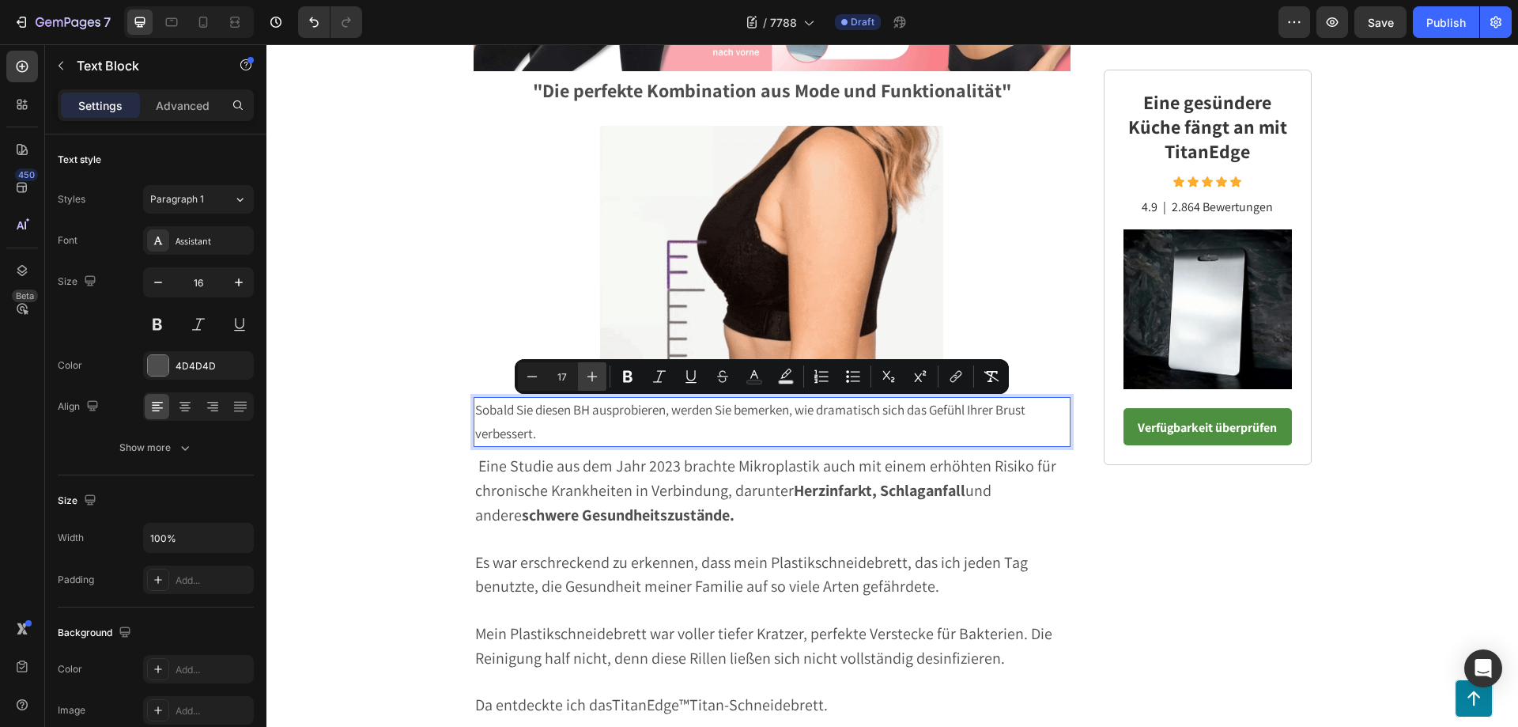
click at [587, 374] on icon "Editor contextual toolbar" at bounding box center [592, 376] width 16 height 16
type input "20"
click at [189, 407] on icon at bounding box center [184, 408] width 11 height 2
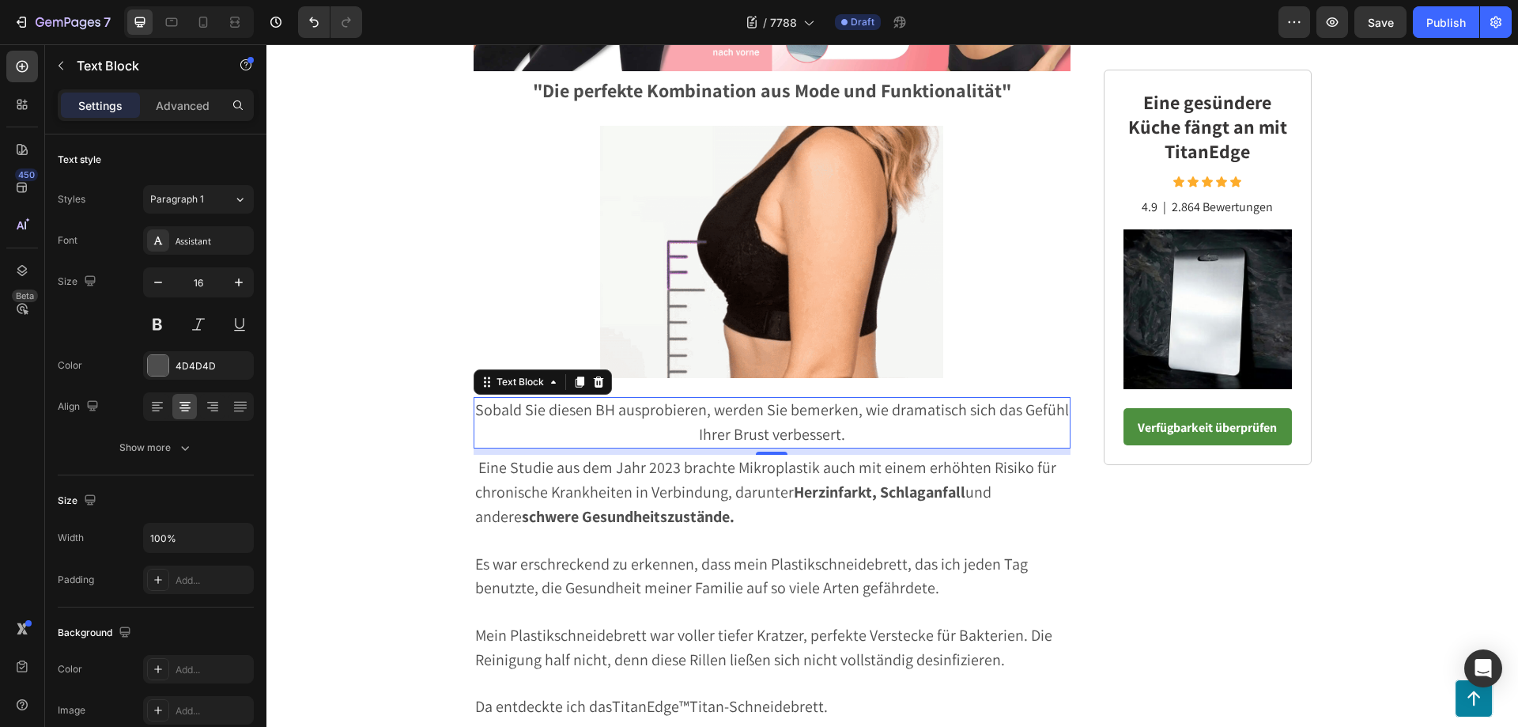
click at [852, 436] on p "Sobald Sie diesen BH ausprobieren, werden Sie bemerken, wie dramatisch sich das…" at bounding box center [772, 422] width 595 height 49
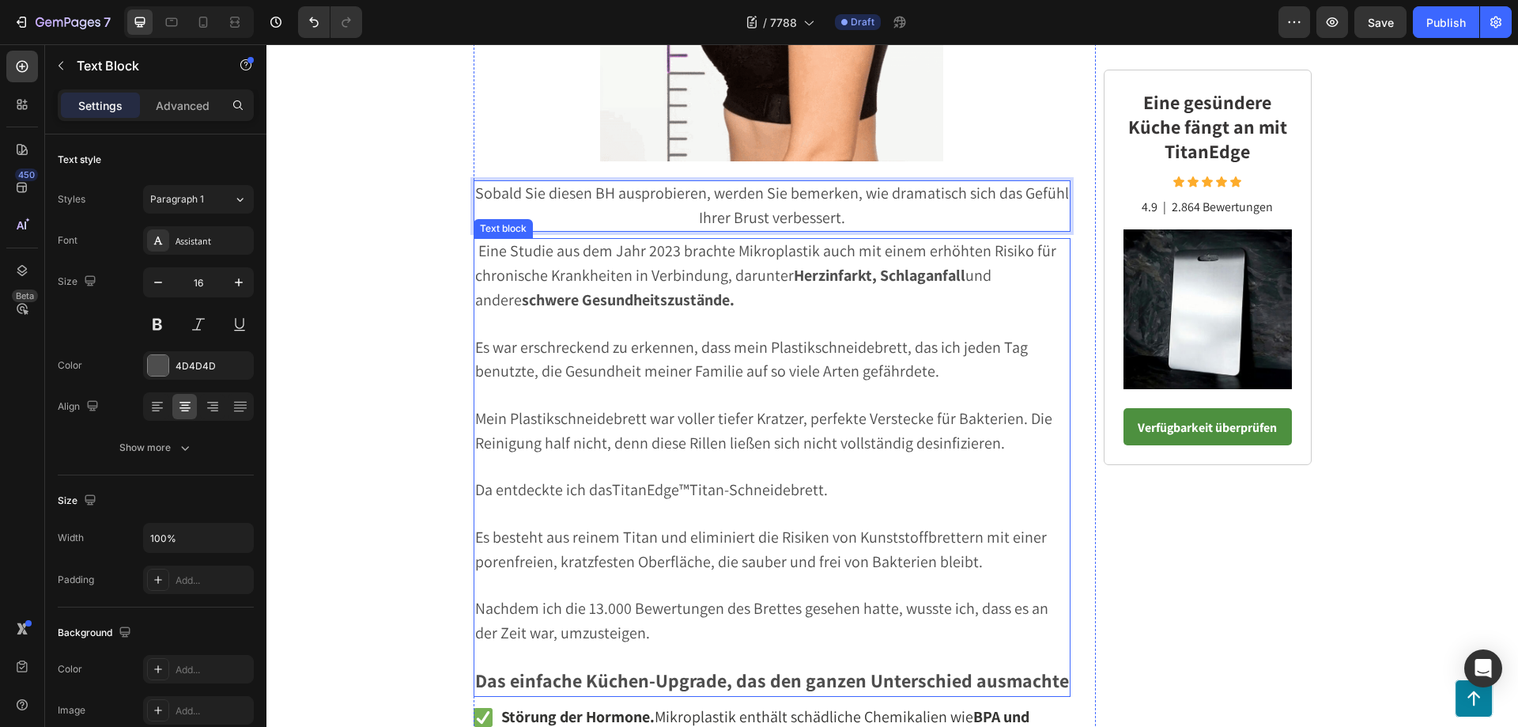
scroll to position [3732, 0]
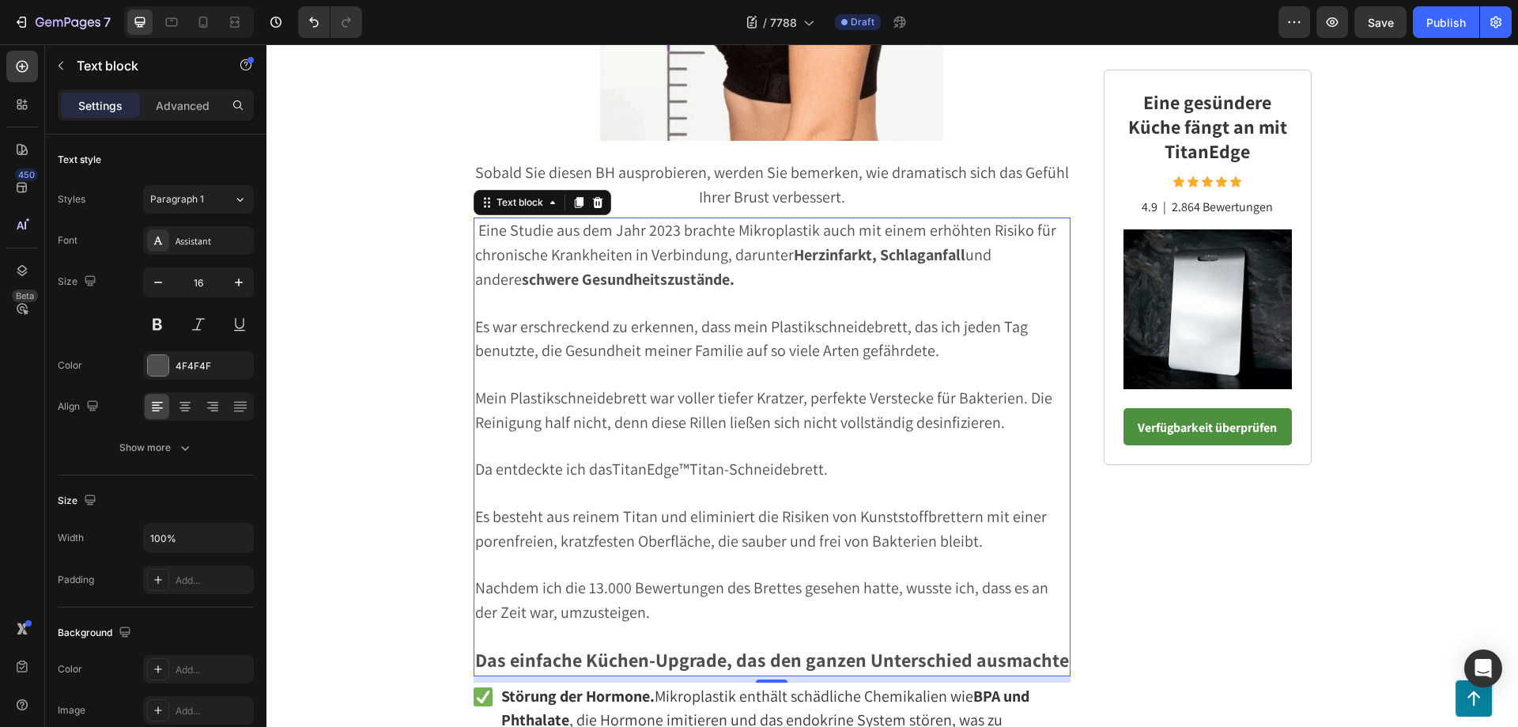
click at [475, 232] on span "Eine Studie aus dem Jahr 2023 brachte Mikroplastik auch mit einem erhöhten Risi…" at bounding box center [765, 255] width 581 height 70
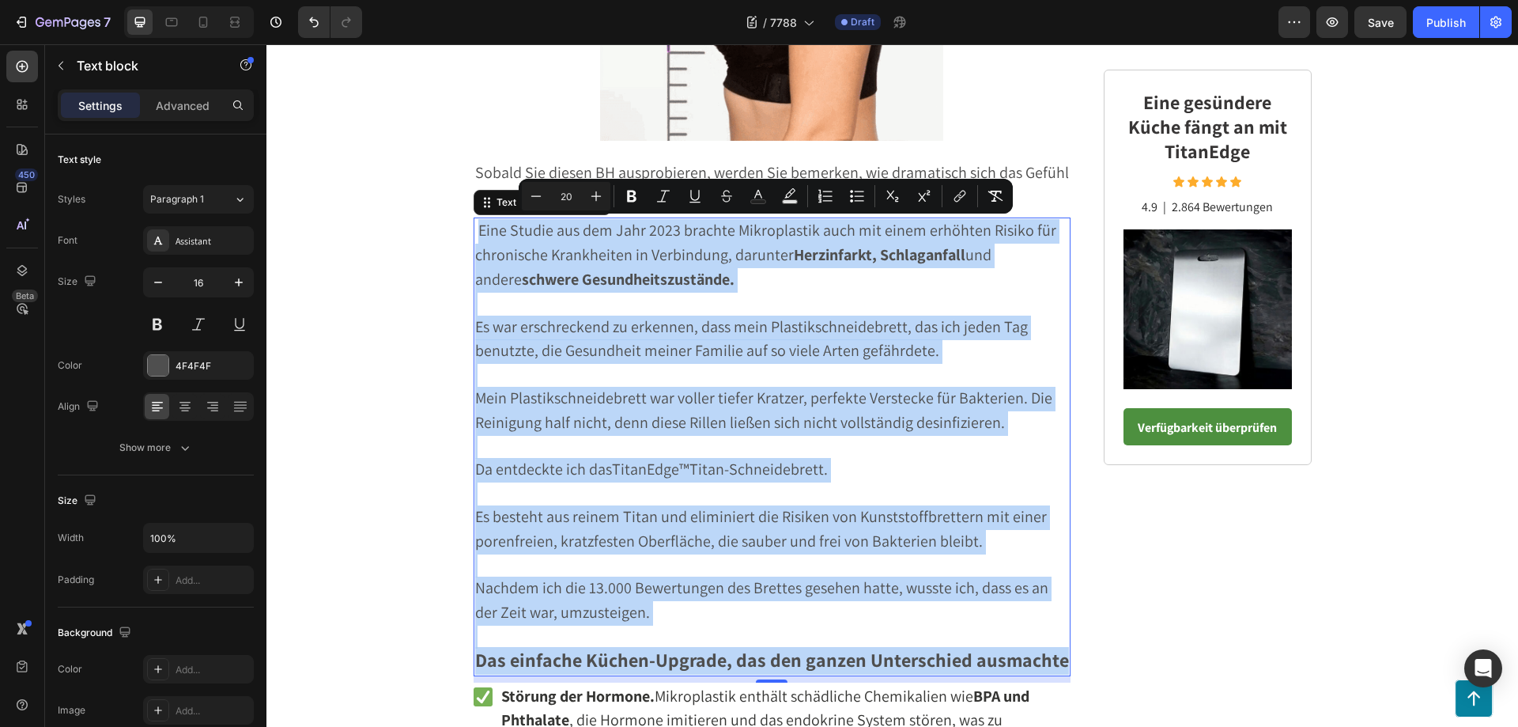
drag, startPoint x: 472, startPoint y: 232, endPoint x: 1052, endPoint y: 663, distance: 722.1
click at [1052, 663] on div "Eine Studie aus dem Jahr 2023 brachte Mikroplastik auch mit einem erhöhten Risi…" at bounding box center [773, 446] width 598 height 458
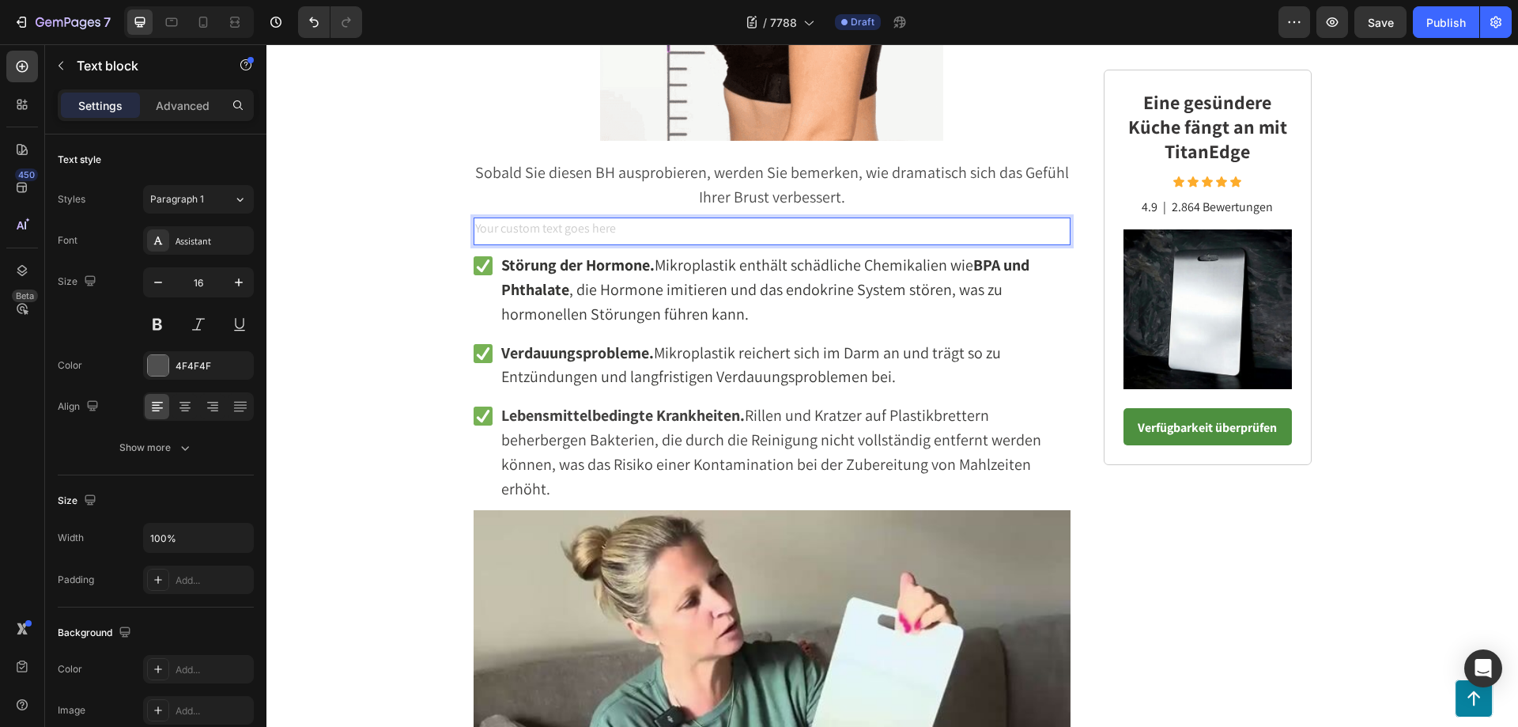
click at [489, 225] on div "Rich Text Editor. Editing area: main" at bounding box center [773, 231] width 598 height 28
click at [474, 229] on div "Rich Text Editor. Editing area: main" at bounding box center [773, 231] width 598 height 28
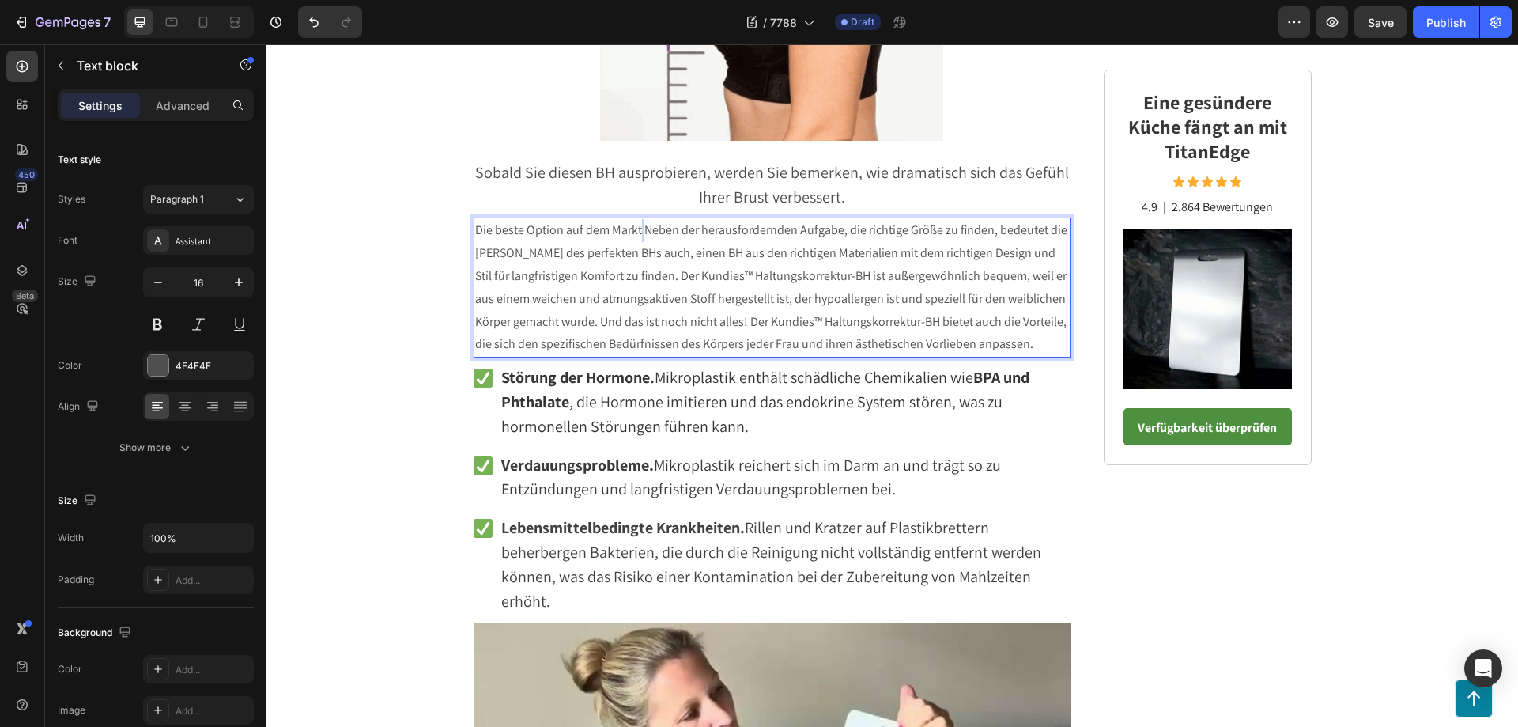
click at [634, 230] on p "Die beste Option auf dem Markt Neben der herausfordernden Aufgabe, die richtige…" at bounding box center [772, 287] width 595 height 137
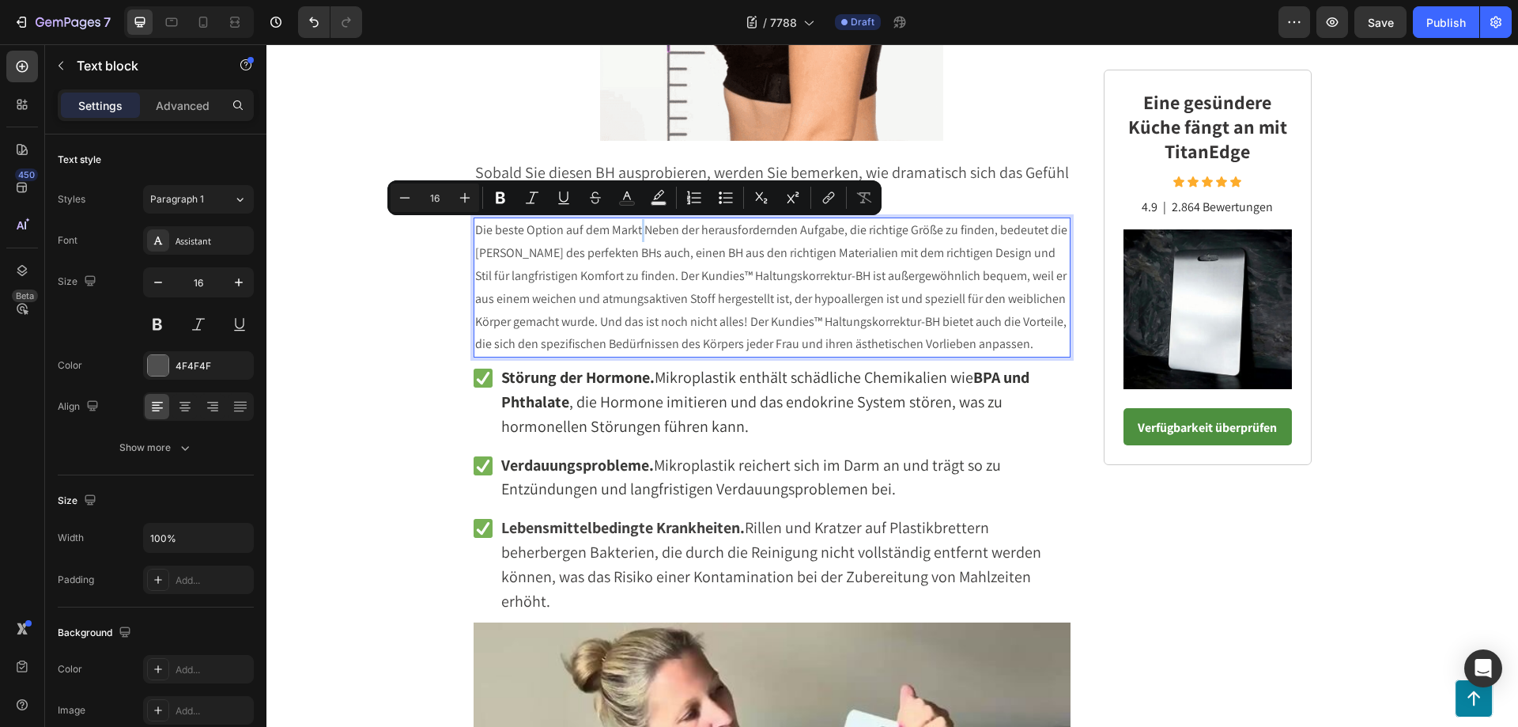
click at [636, 230] on p "Die beste Option auf dem Markt Neben der herausfordernden Aufgabe, die richtige…" at bounding box center [772, 287] width 595 height 137
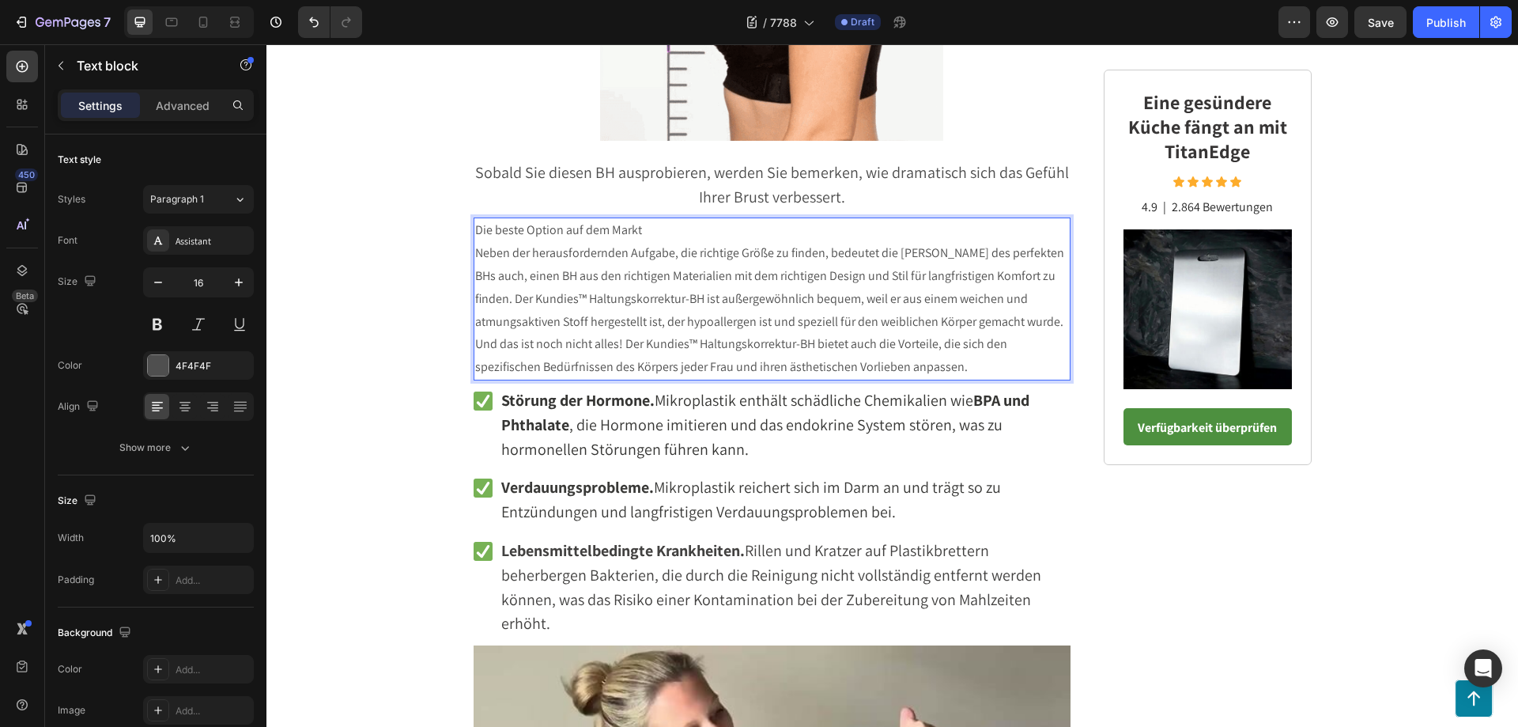
click at [641, 233] on p "Die beste Option auf dem Markt" at bounding box center [772, 230] width 595 height 23
click at [1033, 278] on p "Neben der herausfordernden Aufgabe, die richtige Größe zu finden, bedeutet die …" at bounding box center [772, 310] width 595 height 137
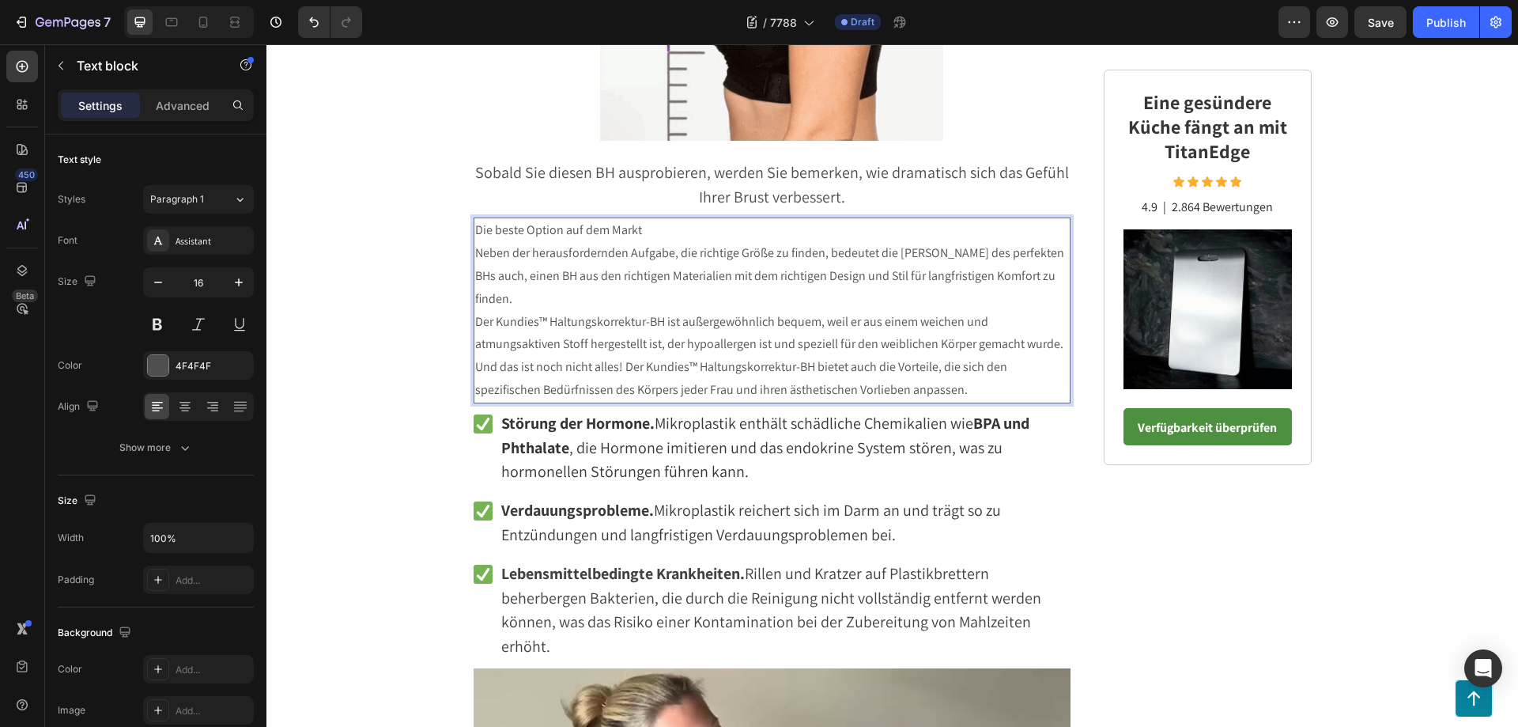
click at [1033, 278] on p "Neben der herausfordernden Aufgabe, die richtige Größe zu finden, bedeutet die …" at bounding box center [772, 276] width 595 height 68
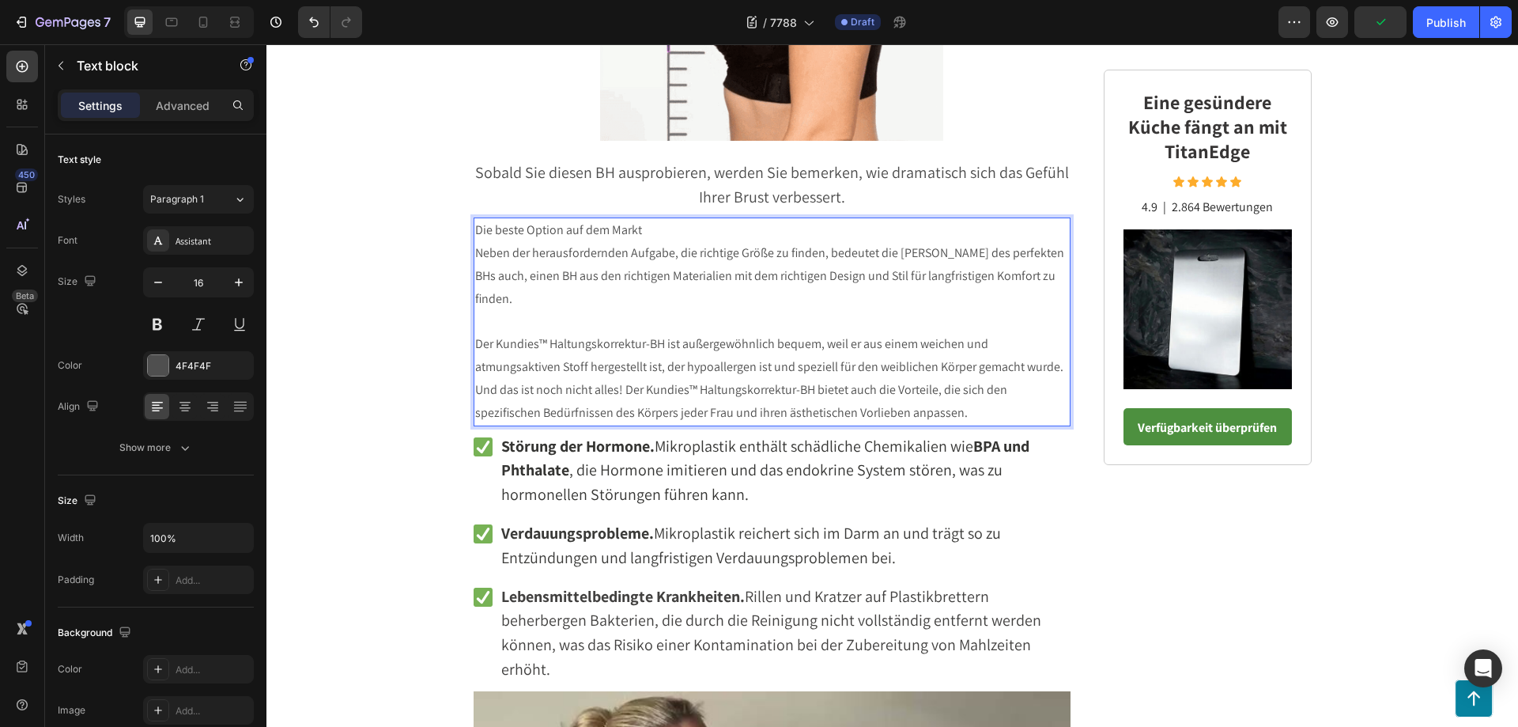
click at [1054, 347] on p "Der Kundies™ Haltungskorrektur-BH ist außergewöhnlich bequem, weil er aus einem…" at bounding box center [772, 378] width 595 height 91
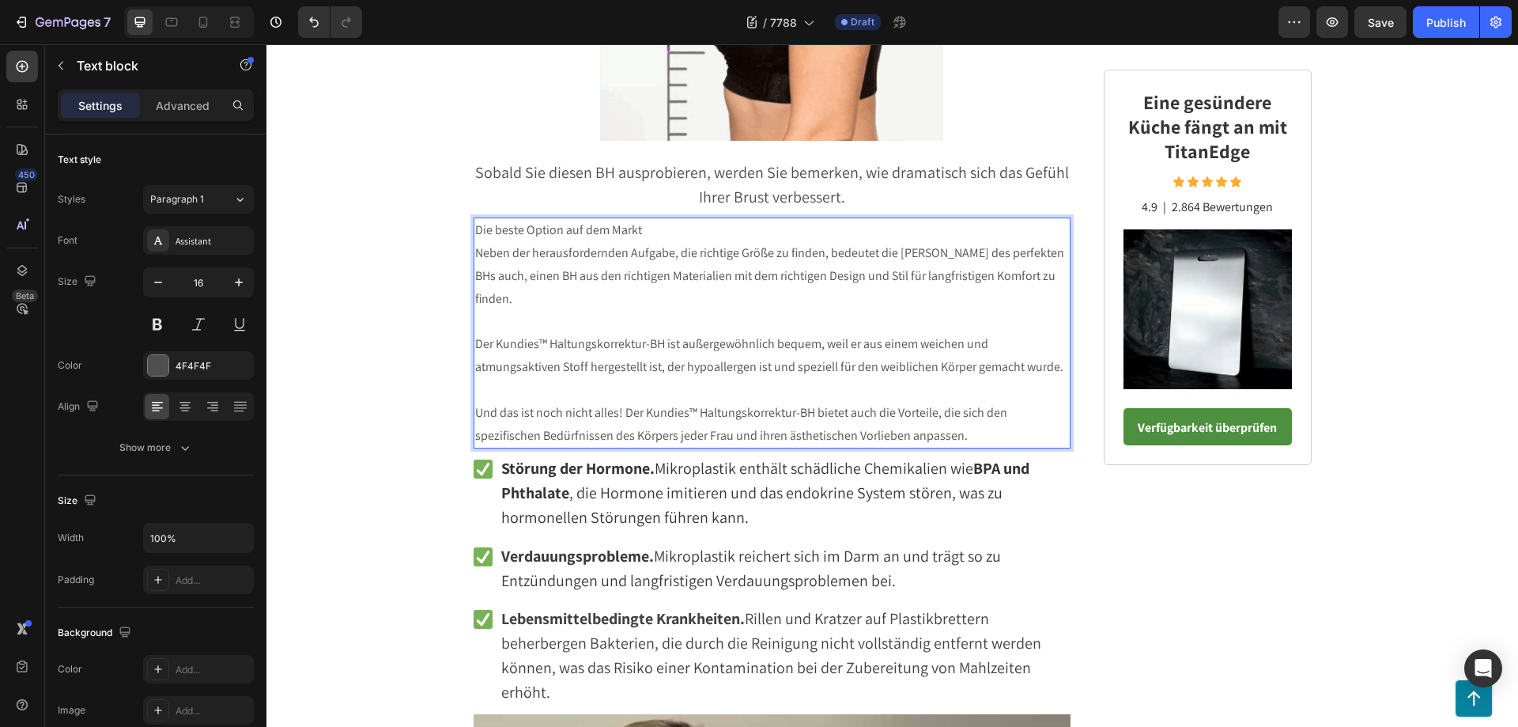
click at [475, 402] on p "Und das ist noch nicht alles! Der Kundies™ Haltungskorrektur-BH bietet auch die…" at bounding box center [772, 425] width 595 height 46
click at [997, 406] on p "Und das ist noch nicht alles! Der Kundies™ Haltungskorrektur-BH bietet auch die…" at bounding box center [772, 425] width 595 height 46
click at [642, 231] on p "Die beste Option auf dem Markt" at bounding box center [772, 230] width 595 height 23
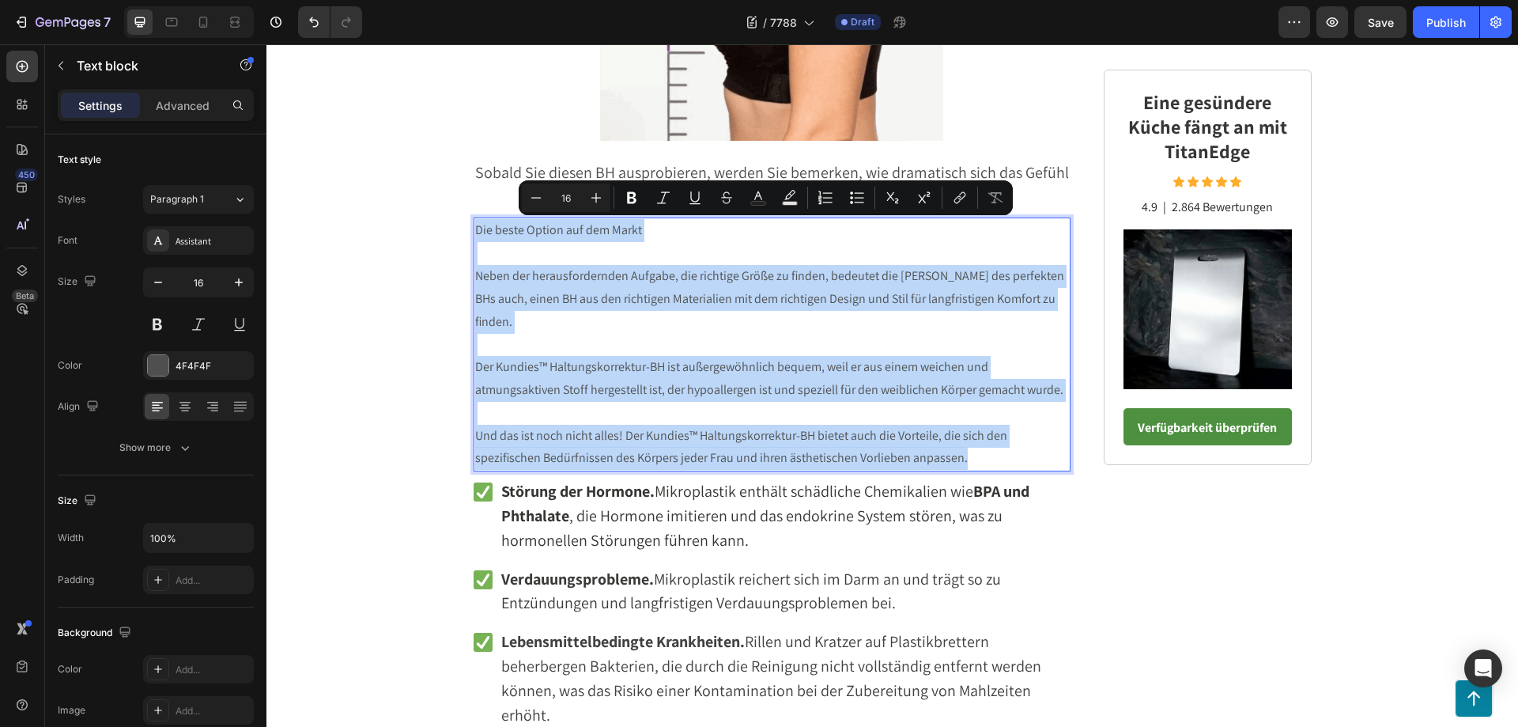
drag, startPoint x: 953, startPoint y: 432, endPoint x: 469, endPoint y: 225, distance: 526.7
click at [474, 225] on div "Die beste Option auf dem Markt Neben der herausfordernden Aufgabe, die richtige…" at bounding box center [773, 344] width 598 height 254
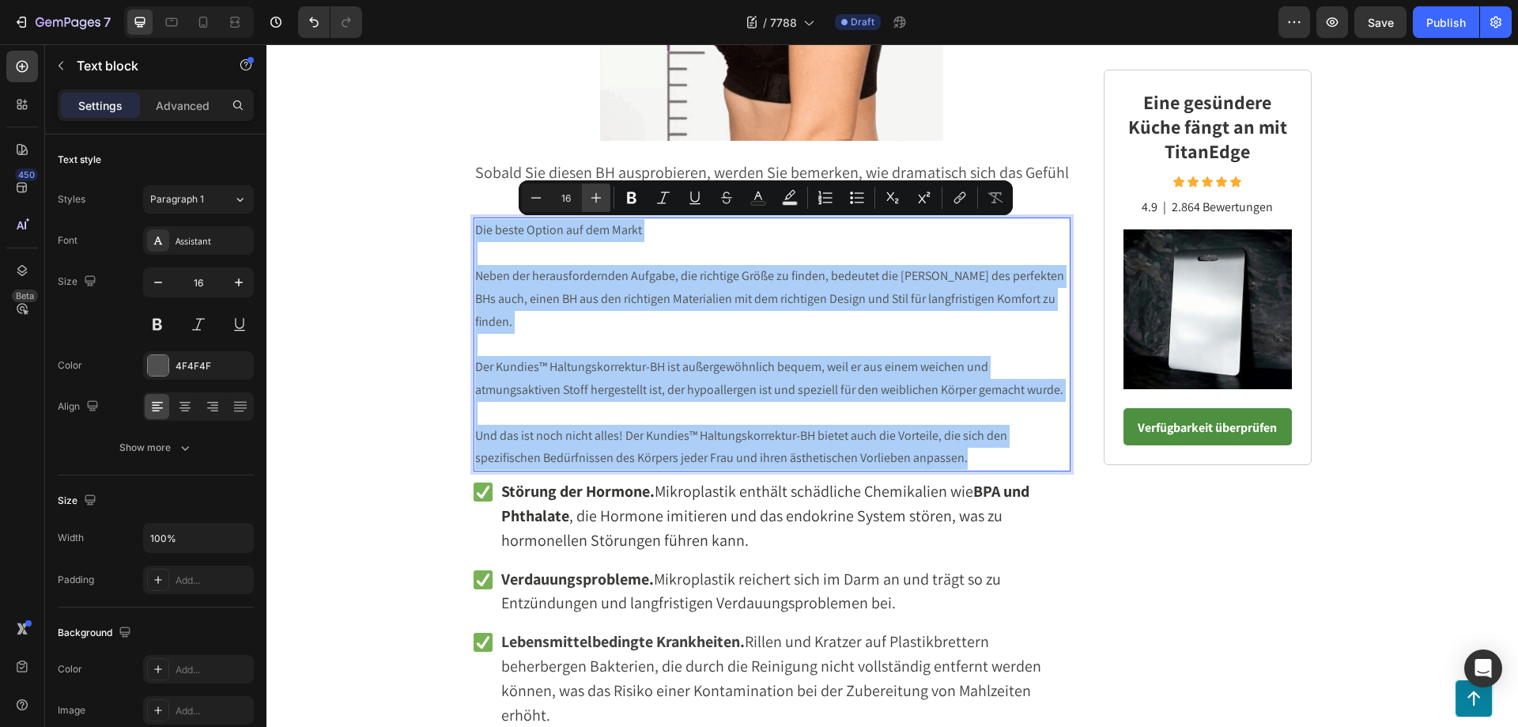
click at [594, 195] on icon "Editor contextual toolbar" at bounding box center [596, 198] width 16 height 16
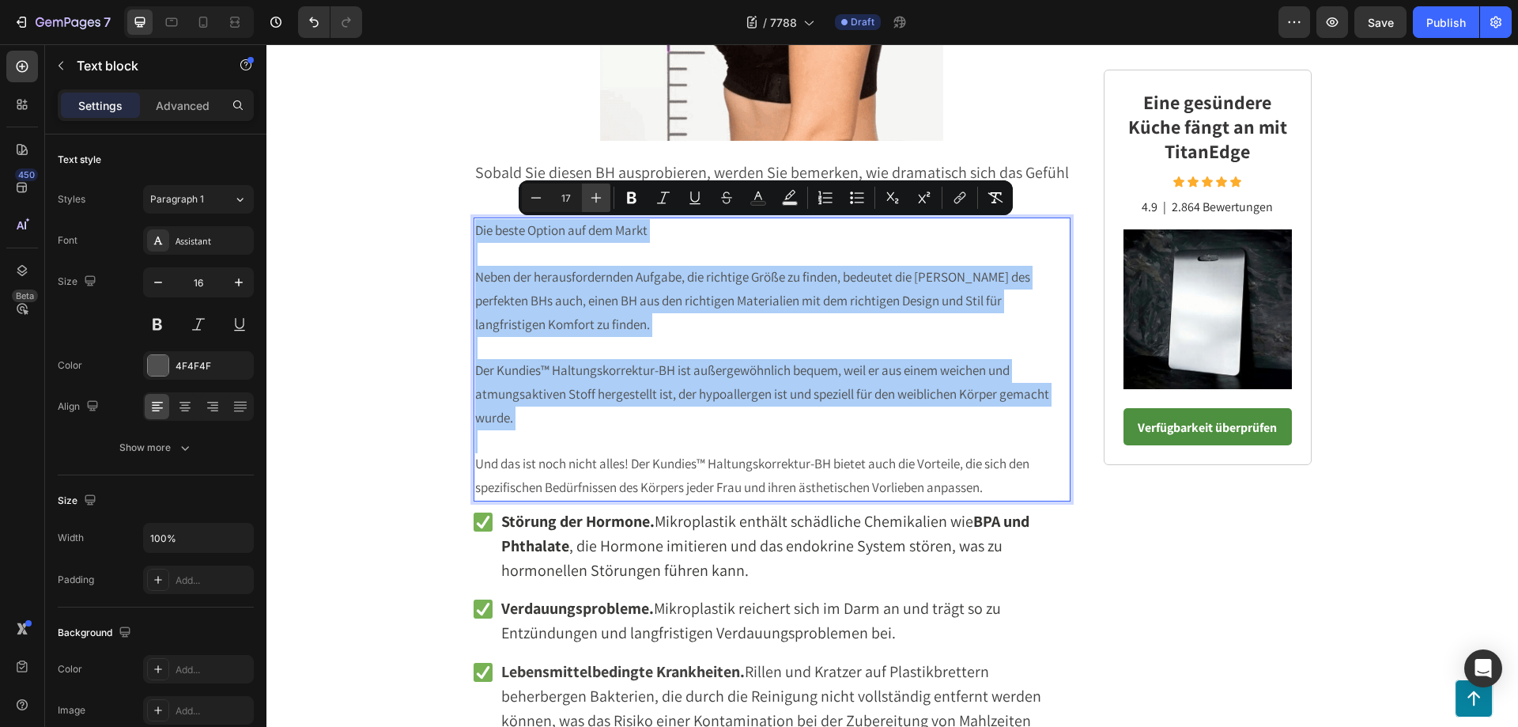
click at [594, 195] on icon "Editor contextual toolbar" at bounding box center [596, 198] width 16 height 16
click at [595, 195] on icon "Editor contextual toolbar" at bounding box center [596, 198] width 16 height 16
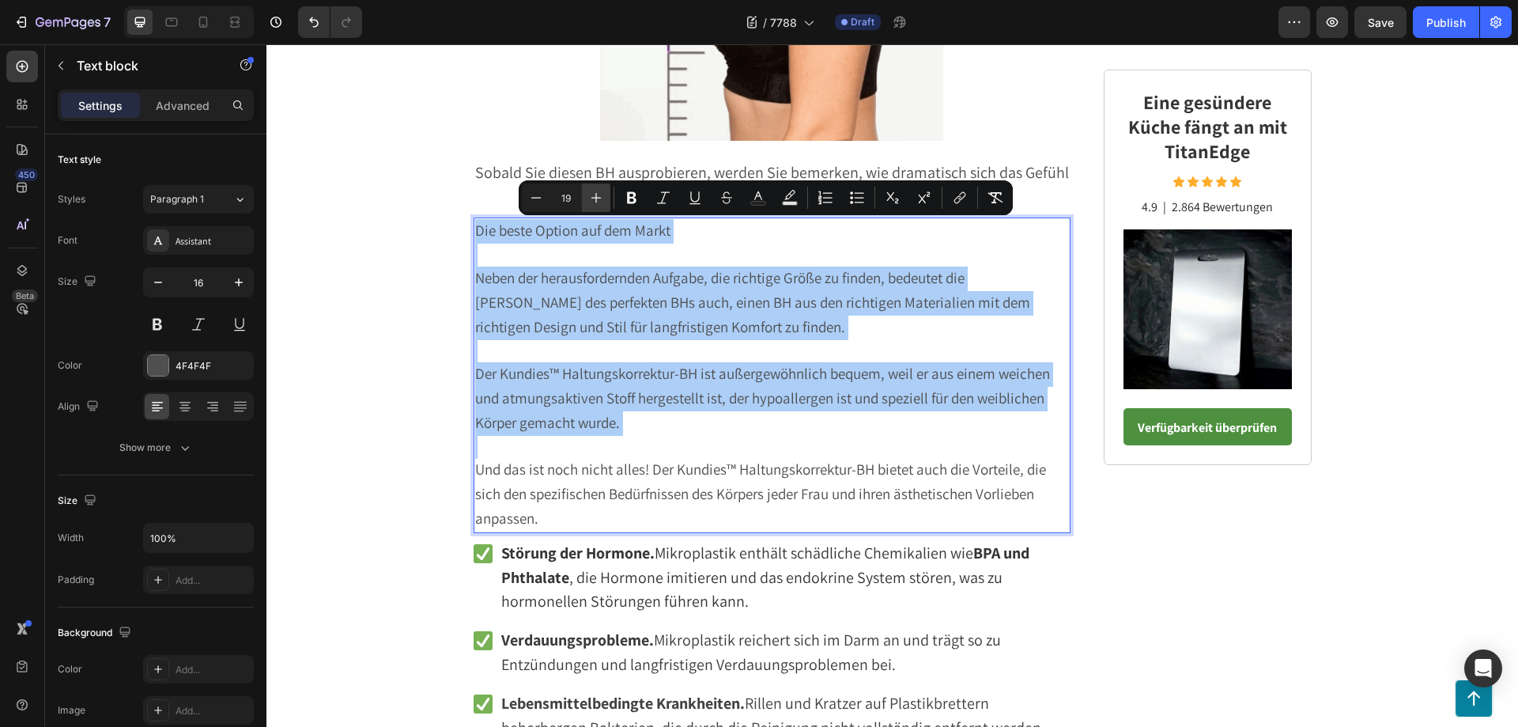
click at [595, 195] on icon "Editor contextual toolbar" at bounding box center [596, 198] width 16 height 16
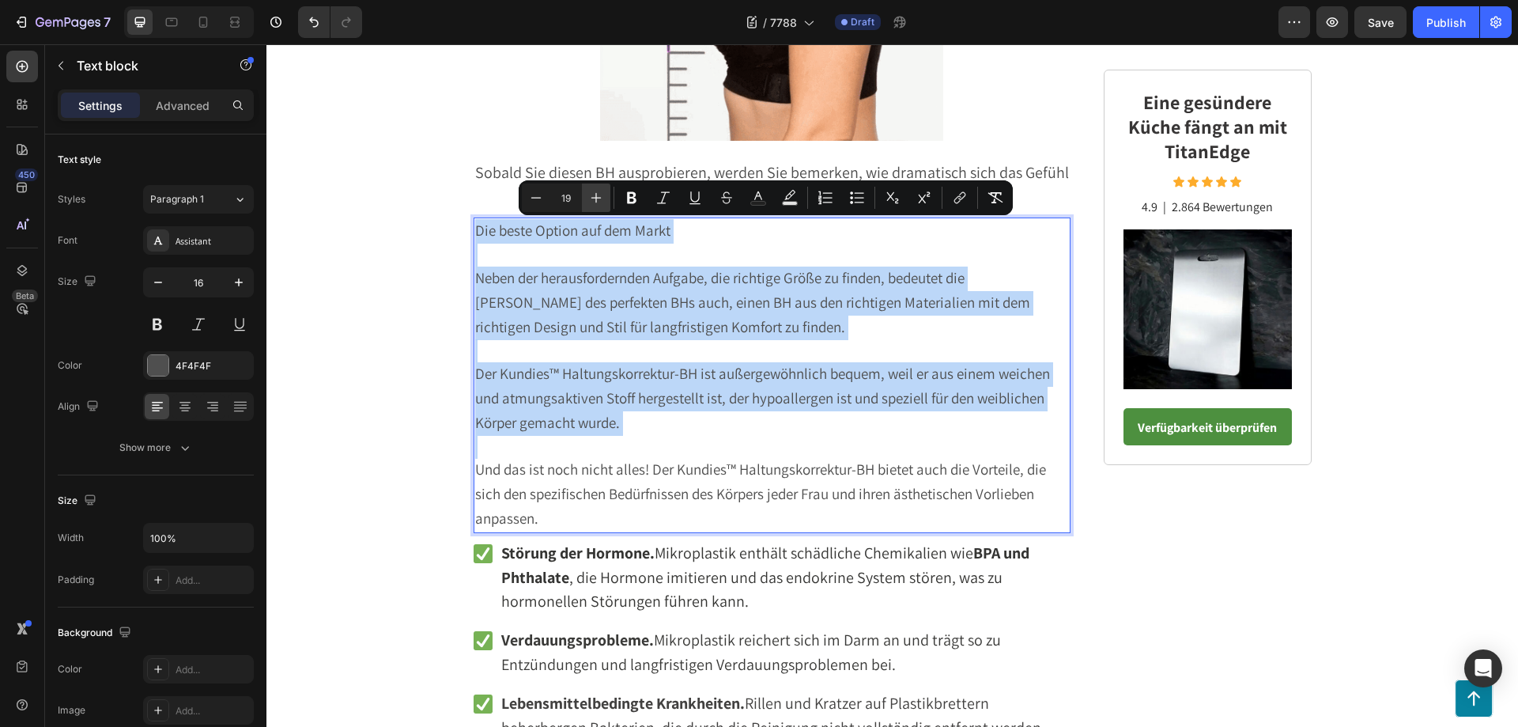
type input "20"
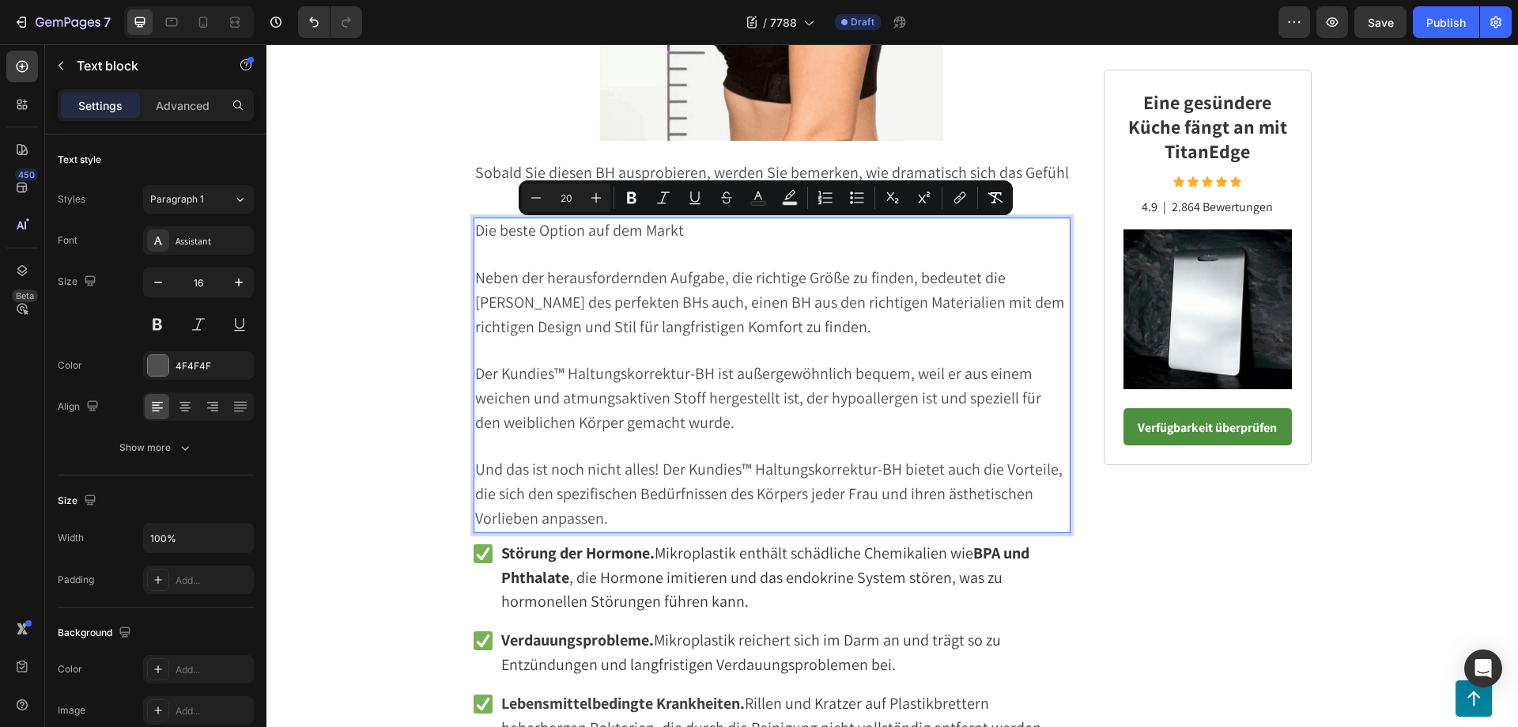
click at [612, 256] on p "Rich Text Editor. Editing area: main" at bounding box center [772, 255] width 595 height 23
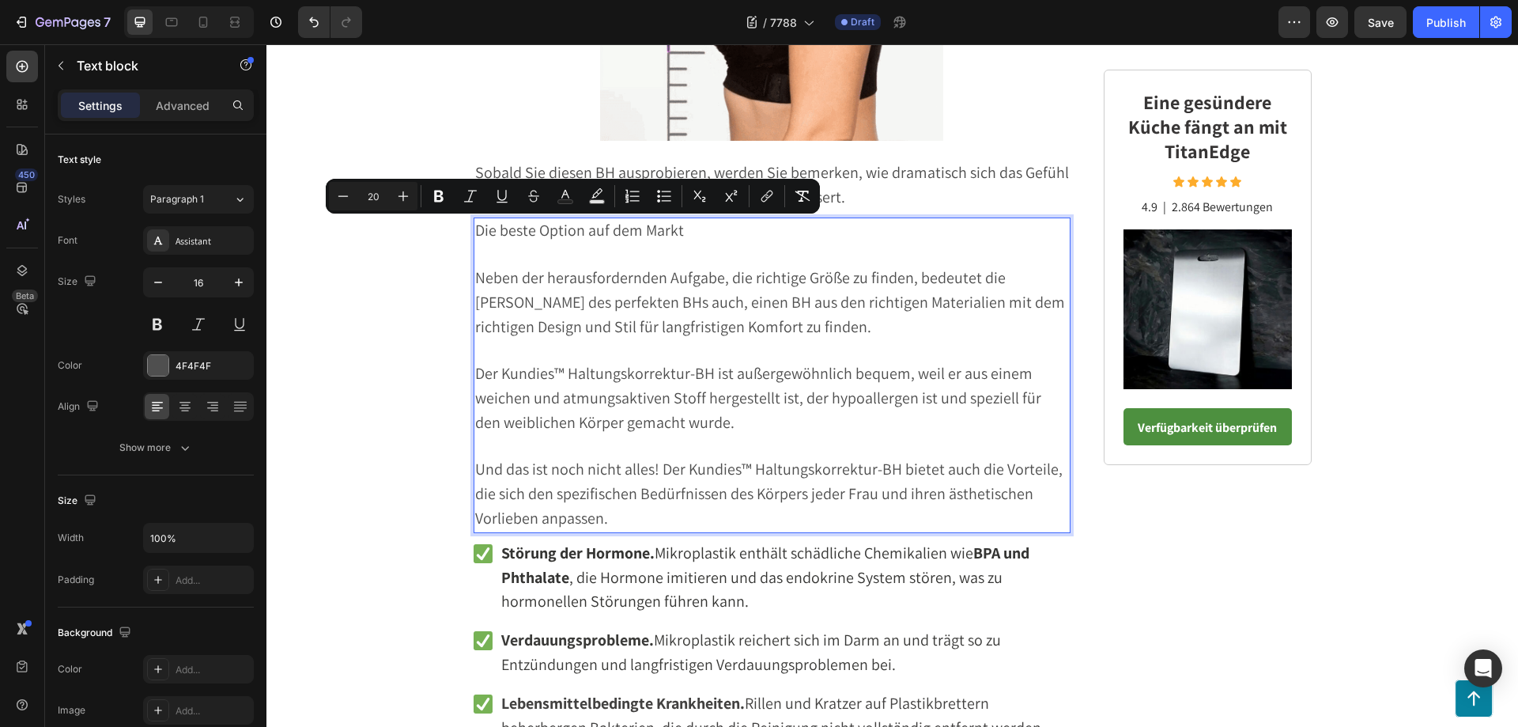
drag, startPoint x: 689, startPoint y: 233, endPoint x: 470, endPoint y: 232, distance: 219.0
click at [475, 232] on p "Die beste Option auf dem Markt" at bounding box center [772, 231] width 595 height 25
click at [440, 195] on icon "Editor contextual toolbar" at bounding box center [438, 197] width 9 height 12
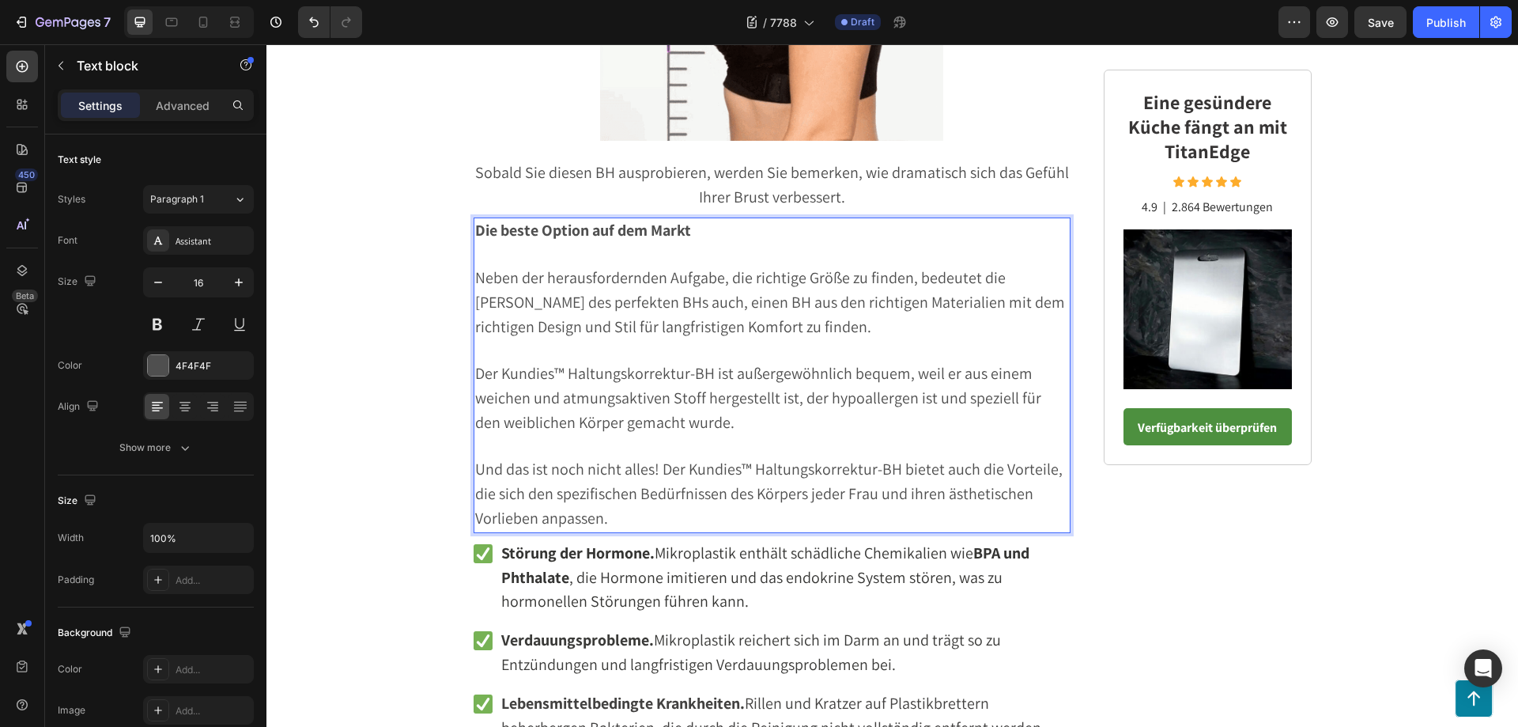
click at [723, 247] on p "Rich Text Editor. Editing area: main" at bounding box center [772, 255] width 595 height 23
click at [725, 239] on p "Die beste Option auf dem Markt" at bounding box center [772, 231] width 595 height 25
click at [60, 64] on icon "button" at bounding box center [61, 66] width 5 height 9
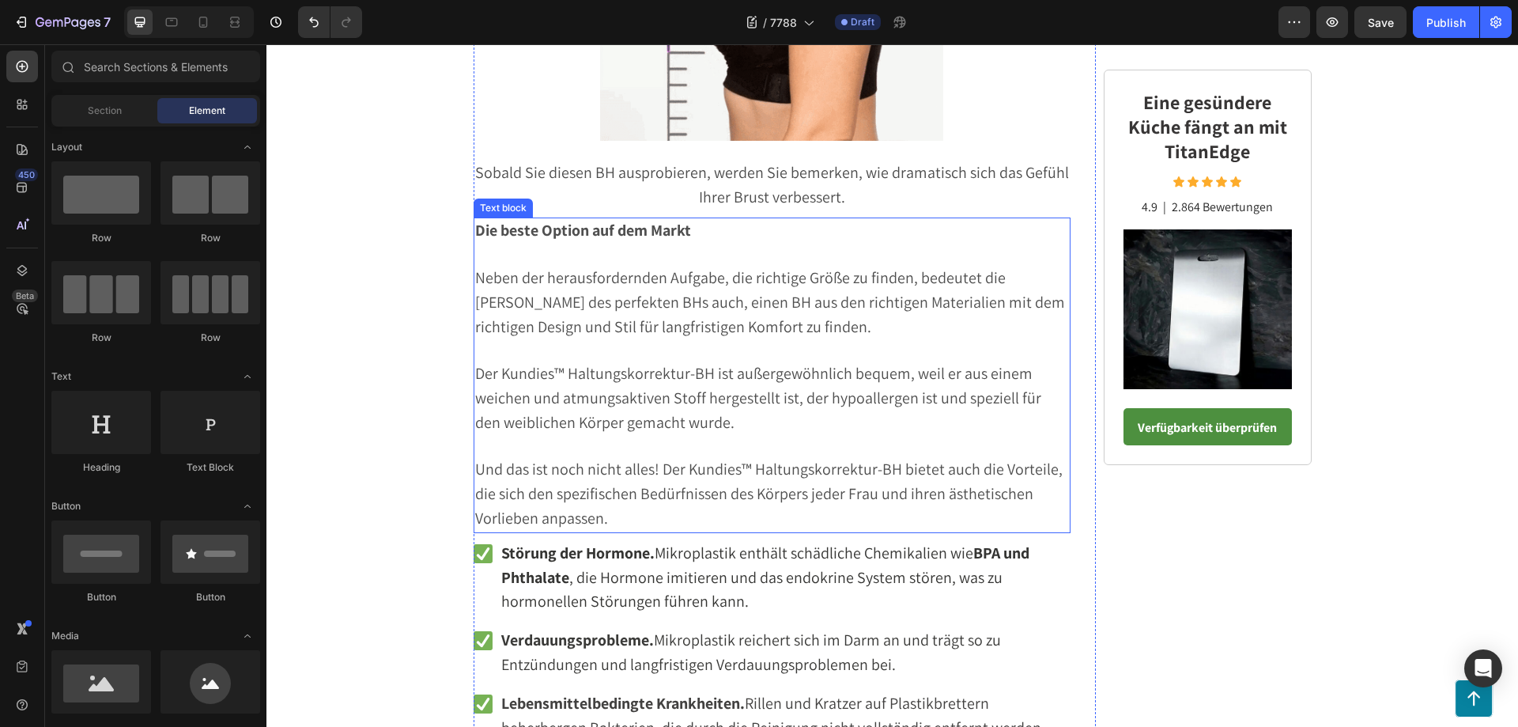
click at [637, 500] on span "Und das ist noch nicht alles! Der Kundies™ Haltungskorrektur-BH bietet auch die…" at bounding box center [768, 494] width 587 height 70
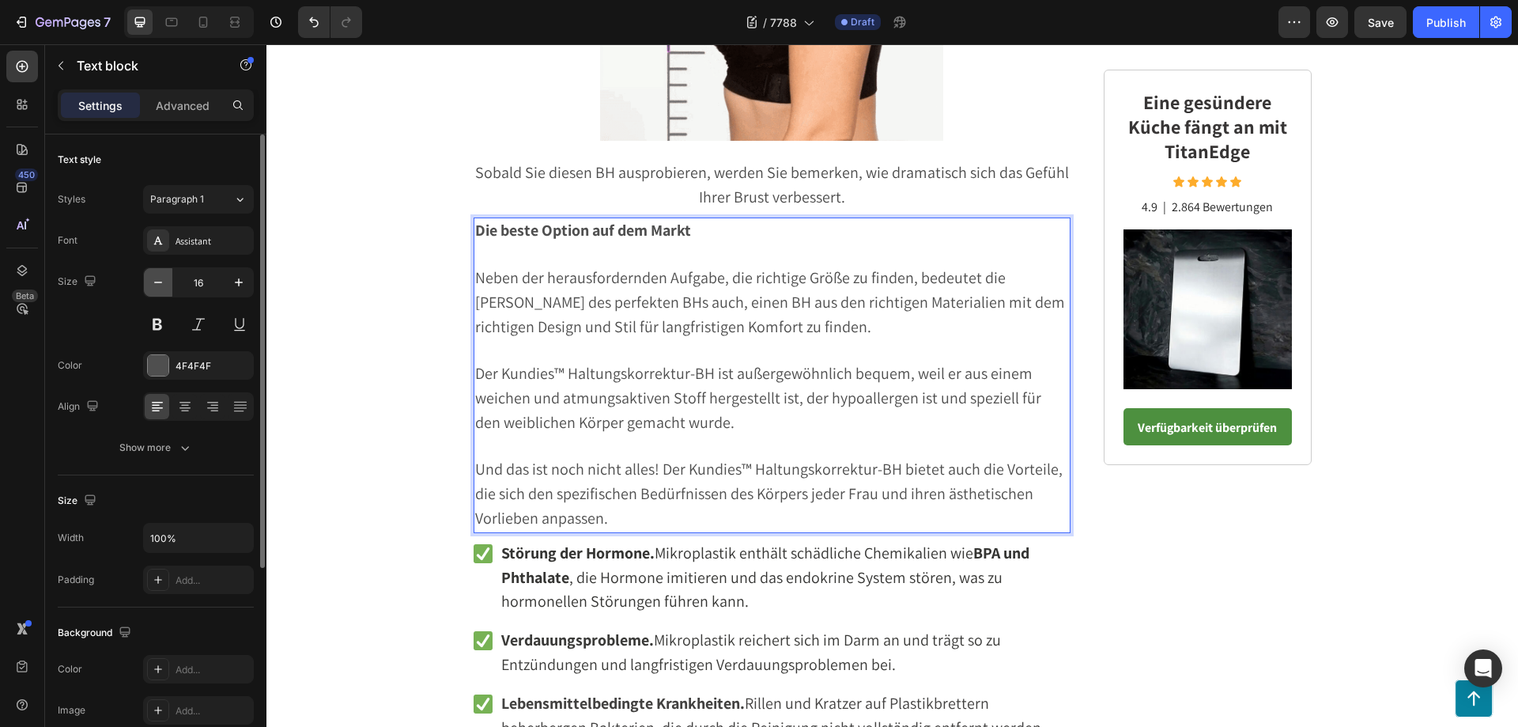
click at [161, 281] on icon "button" at bounding box center [158, 282] width 16 height 16
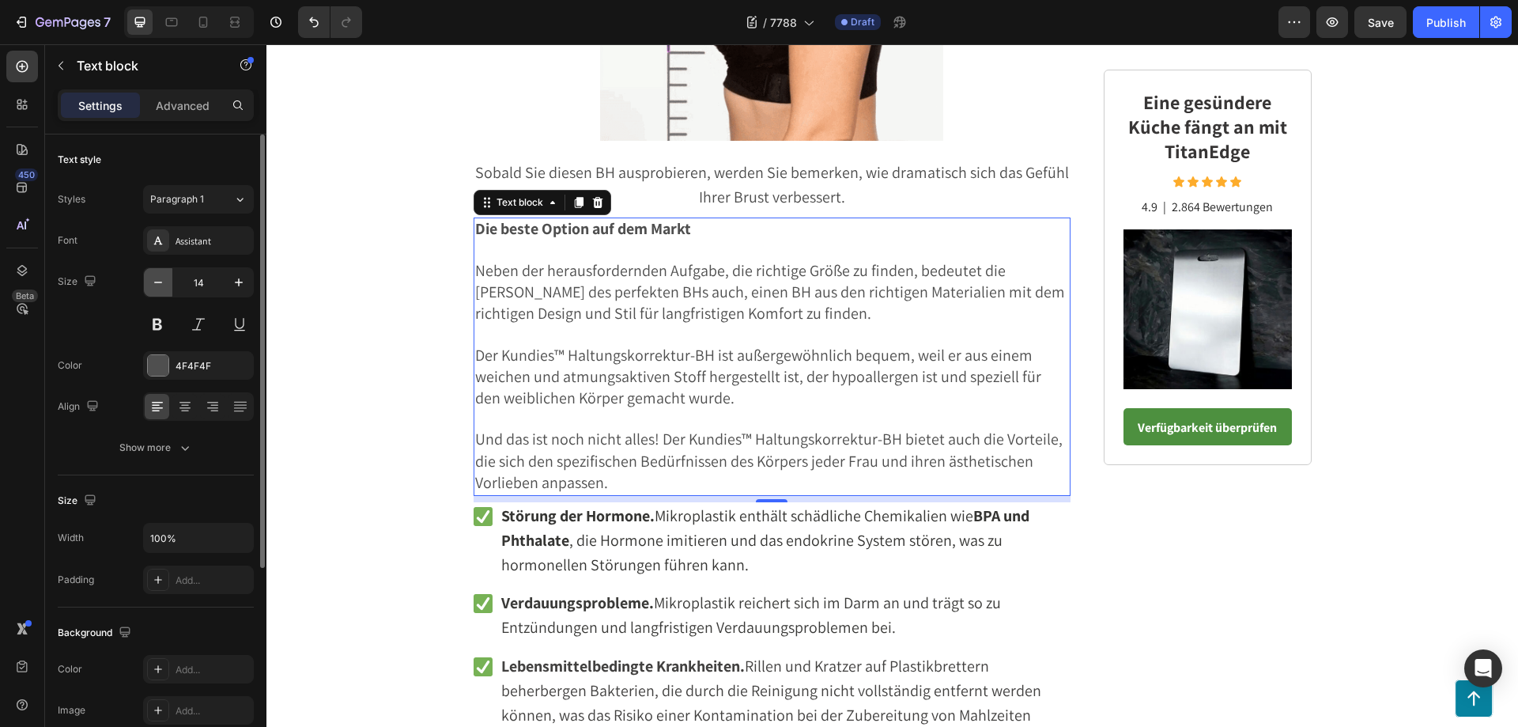
click at [161, 281] on icon "button" at bounding box center [158, 282] width 16 height 16
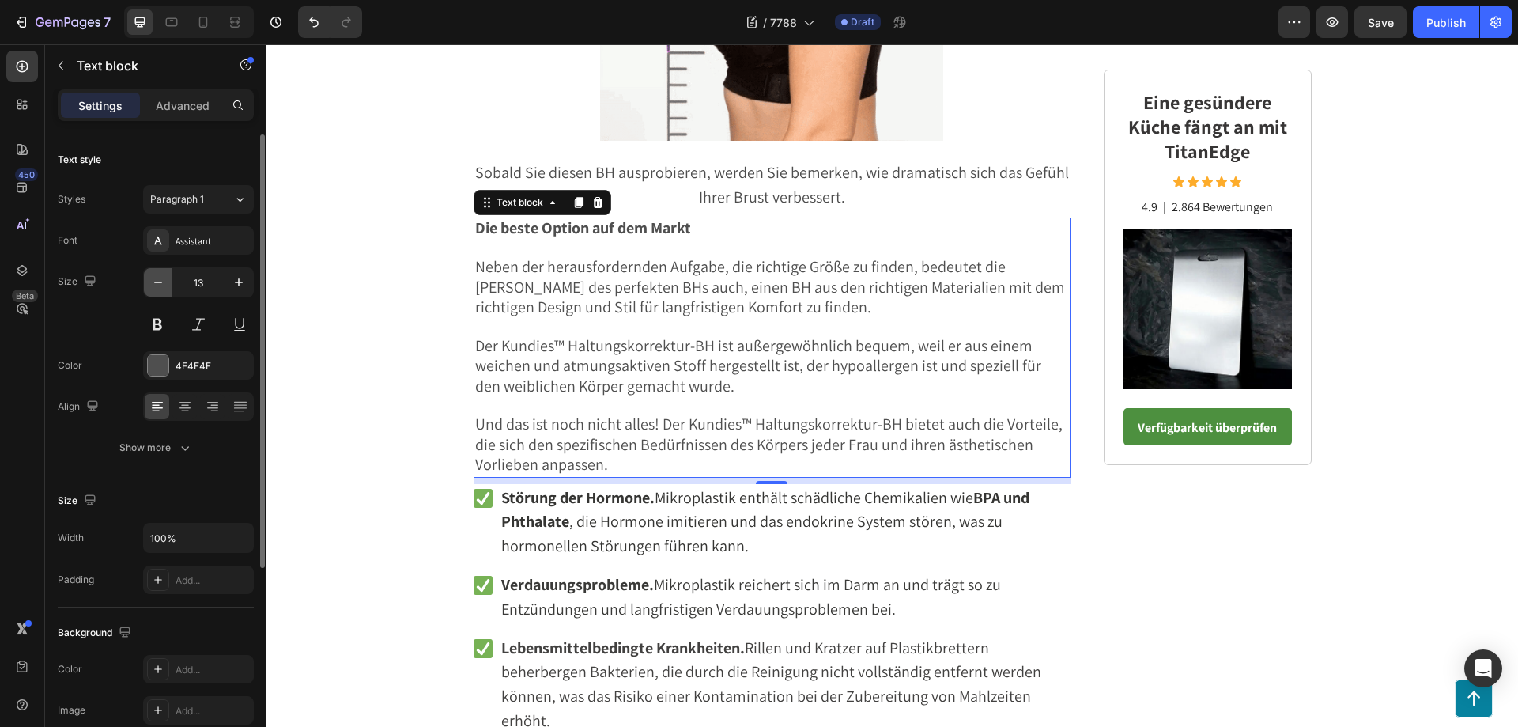
click at [161, 281] on icon "button" at bounding box center [158, 282] width 16 height 16
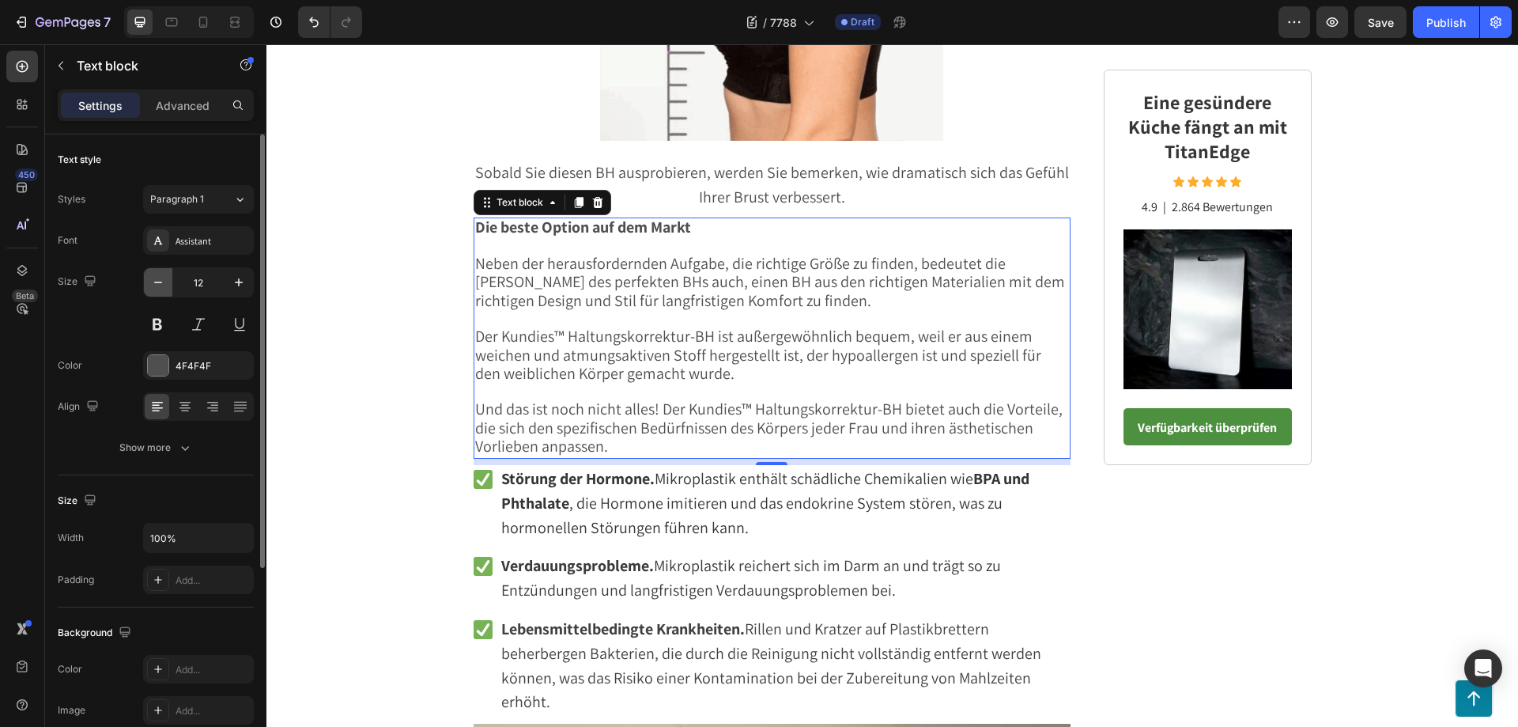
click at [161, 281] on icon "button" at bounding box center [158, 282] width 16 height 16
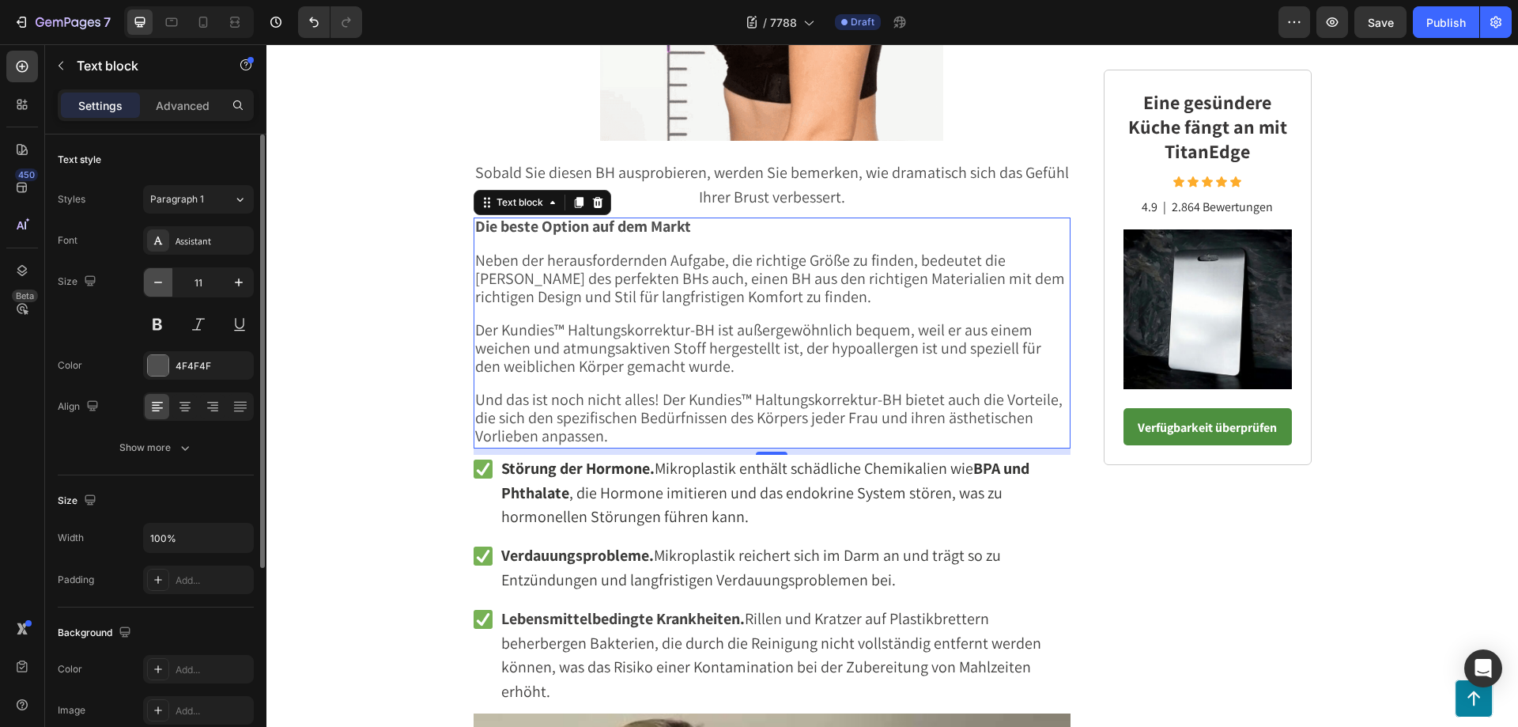
click at [161, 281] on icon "button" at bounding box center [158, 282] width 16 height 16
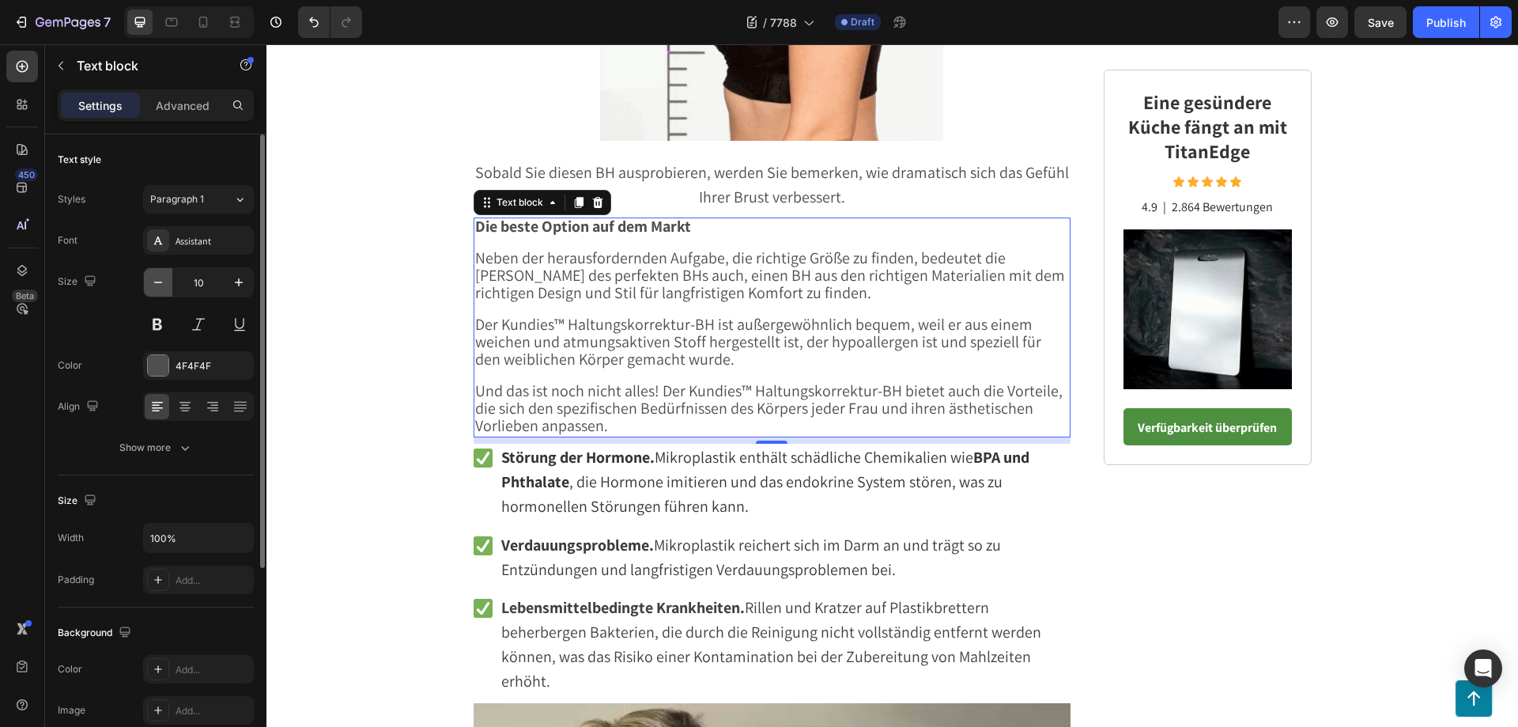
click at [161, 281] on icon "button" at bounding box center [158, 282] width 16 height 16
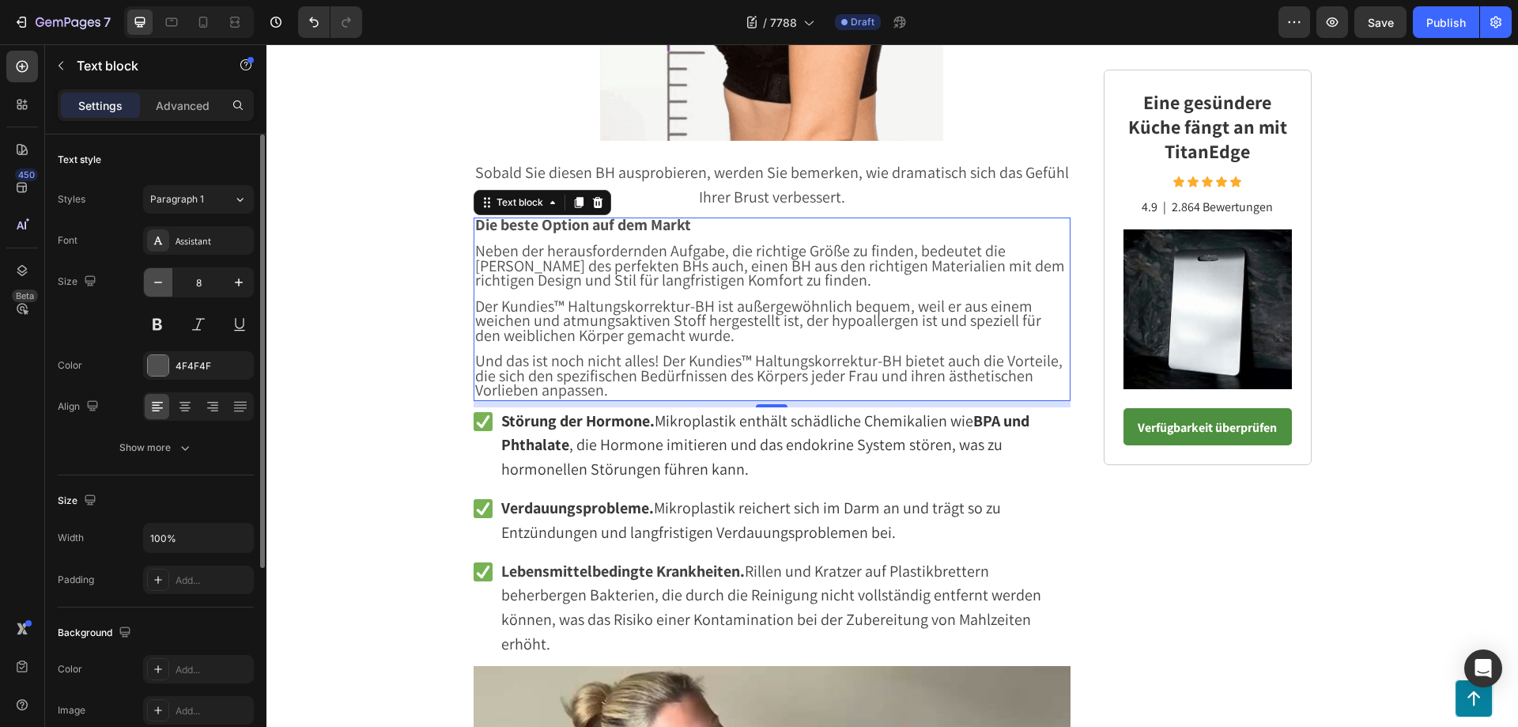
click at [161, 281] on icon "button" at bounding box center [158, 282] width 16 height 16
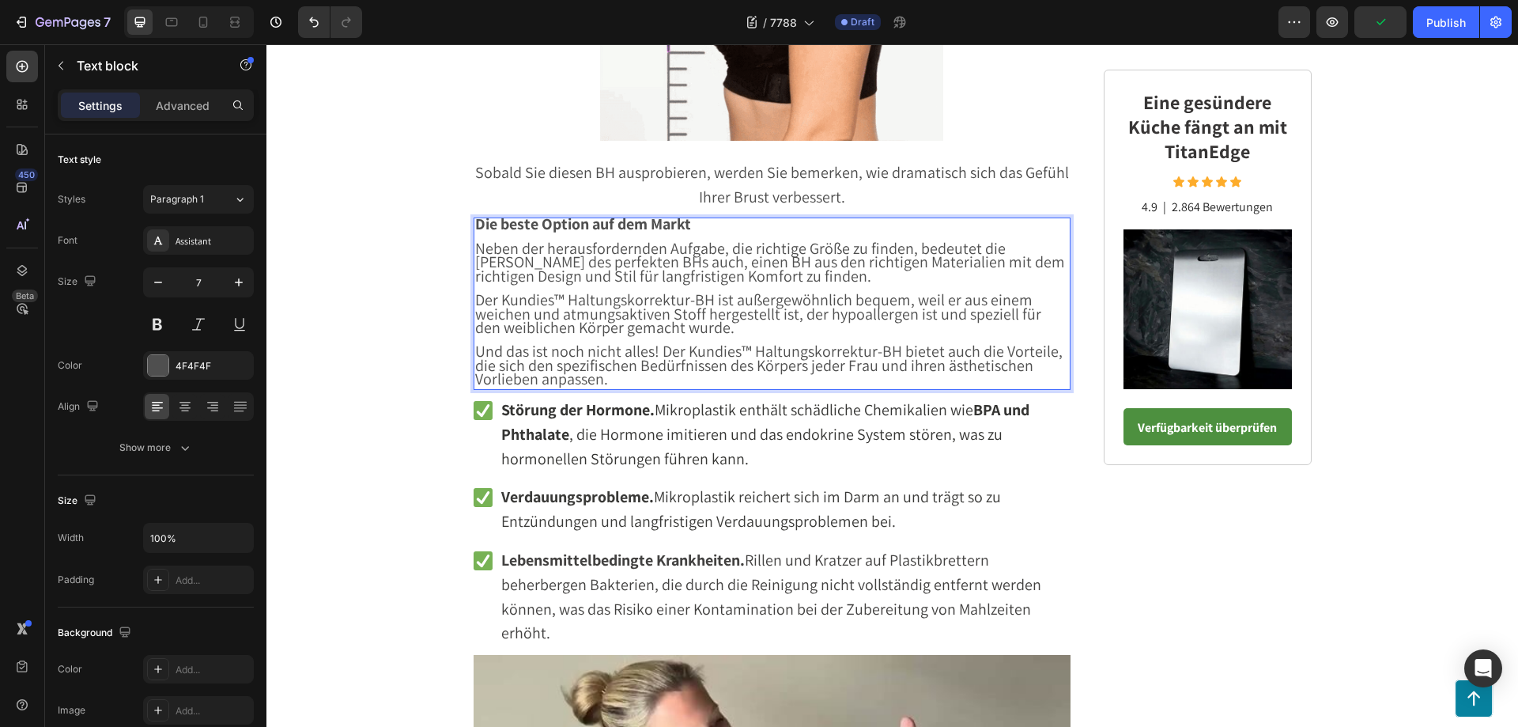
click at [632, 382] on p "Und das ist noch nicht alles! Der Kundies™ Haltungskorrektur-BH bietet auch die…" at bounding box center [772, 367] width 595 height 42
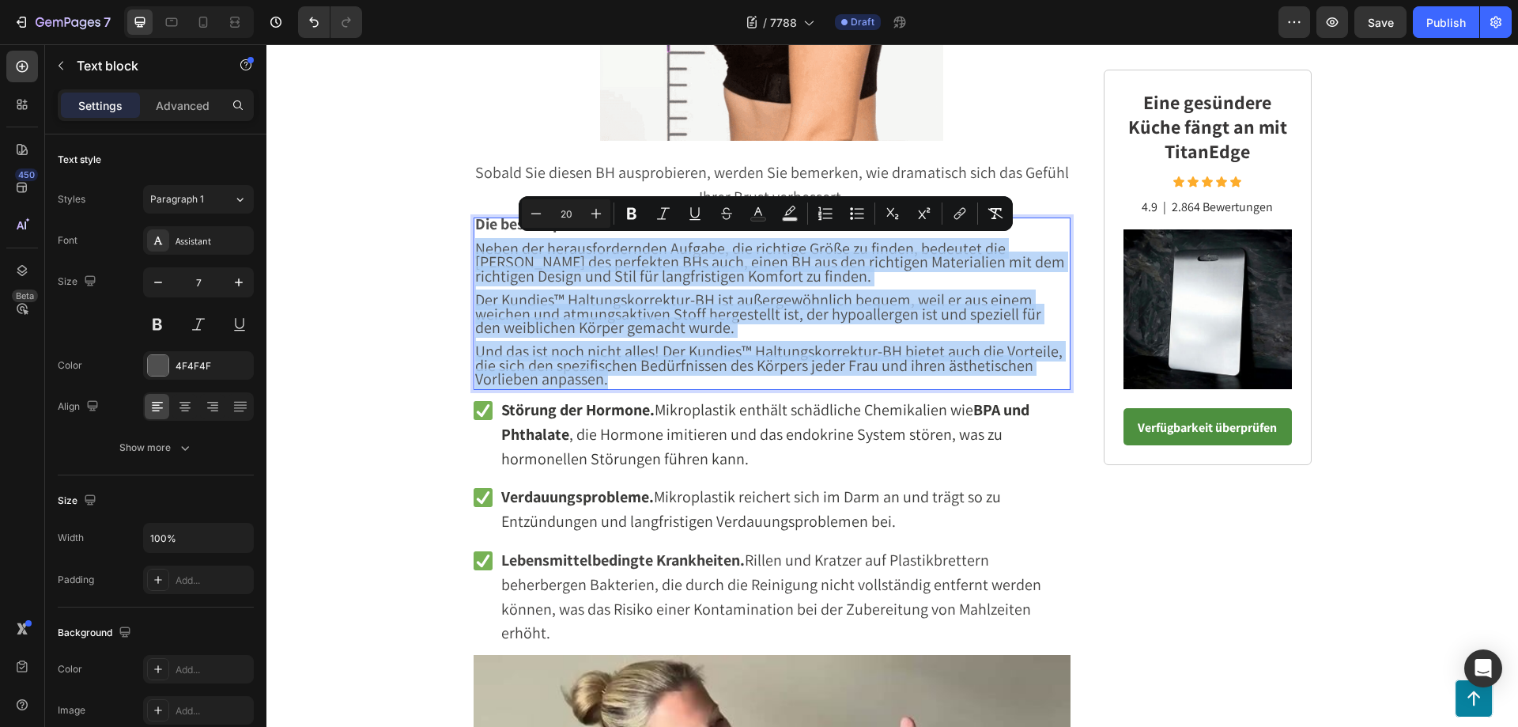
drag, startPoint x: 619, startPoint y: 380, endPoint x: 474, endPoint y: 247, distance: 197.5
click at [474, 247] on div "Die beste Option auf dem Markt Neben der herausfordernden Aufgabe, die richtige…" at bounding box center [773, 303] width 598 height 172
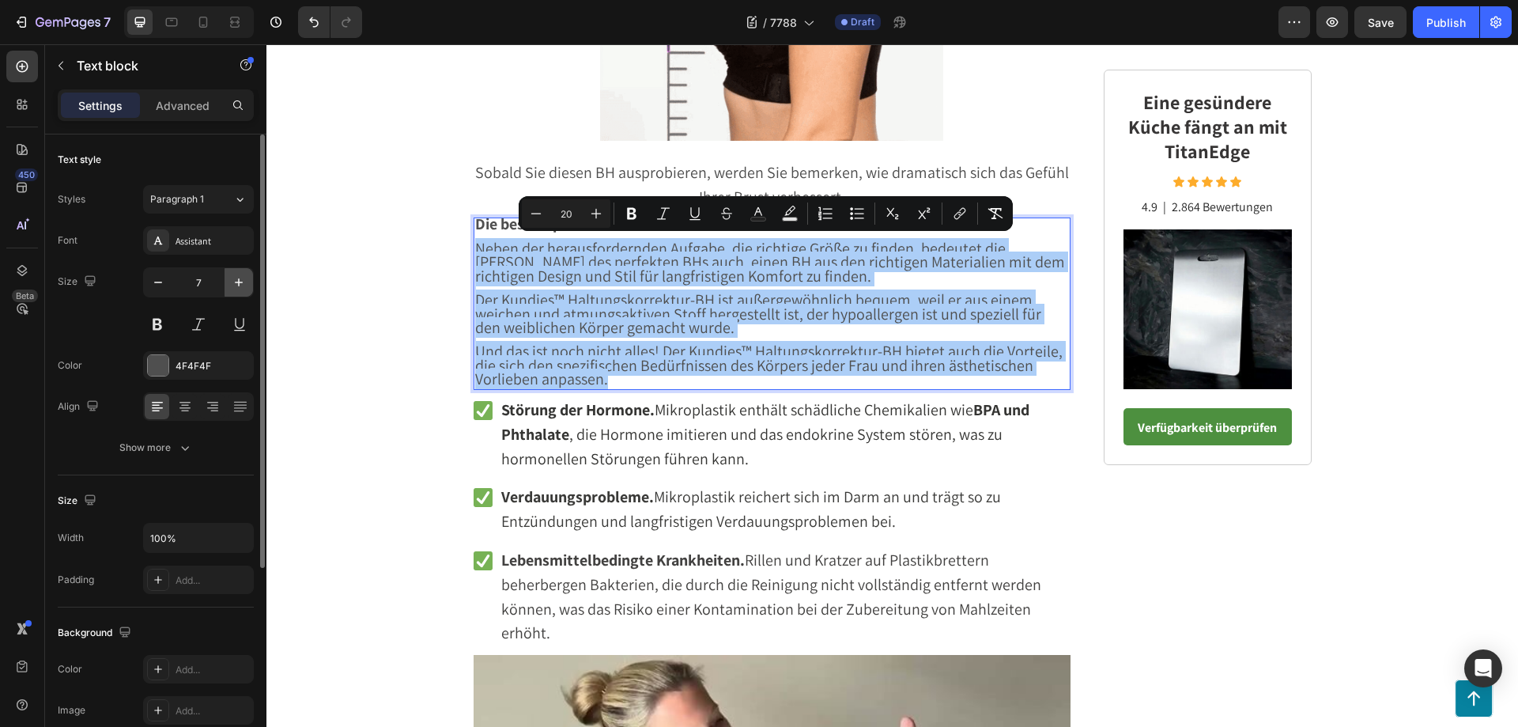
click at [242, 283] on icon "button" at bounding box center [239, 282] width 16 height 16
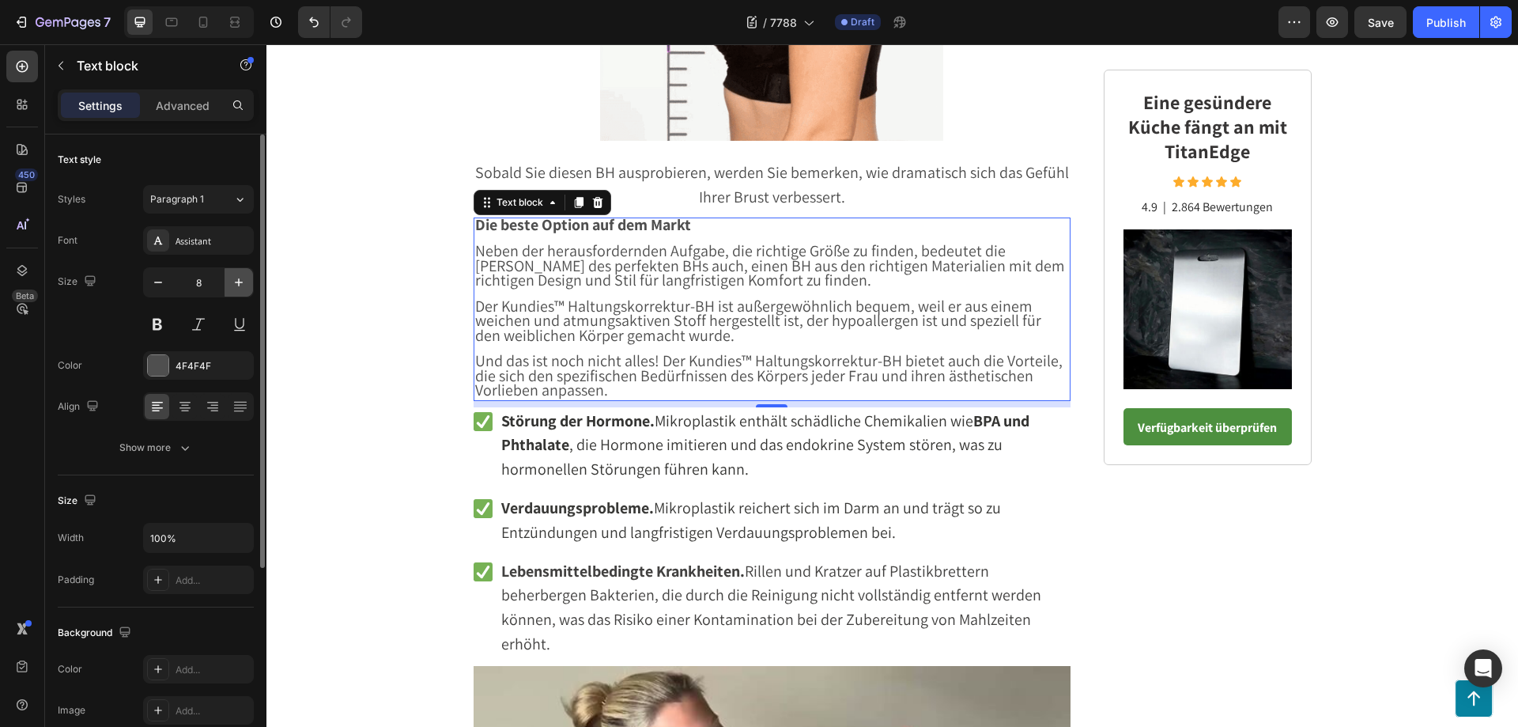
click at [242, 283] on icon "button" at bounding box center [239, 282] width 16 height 16
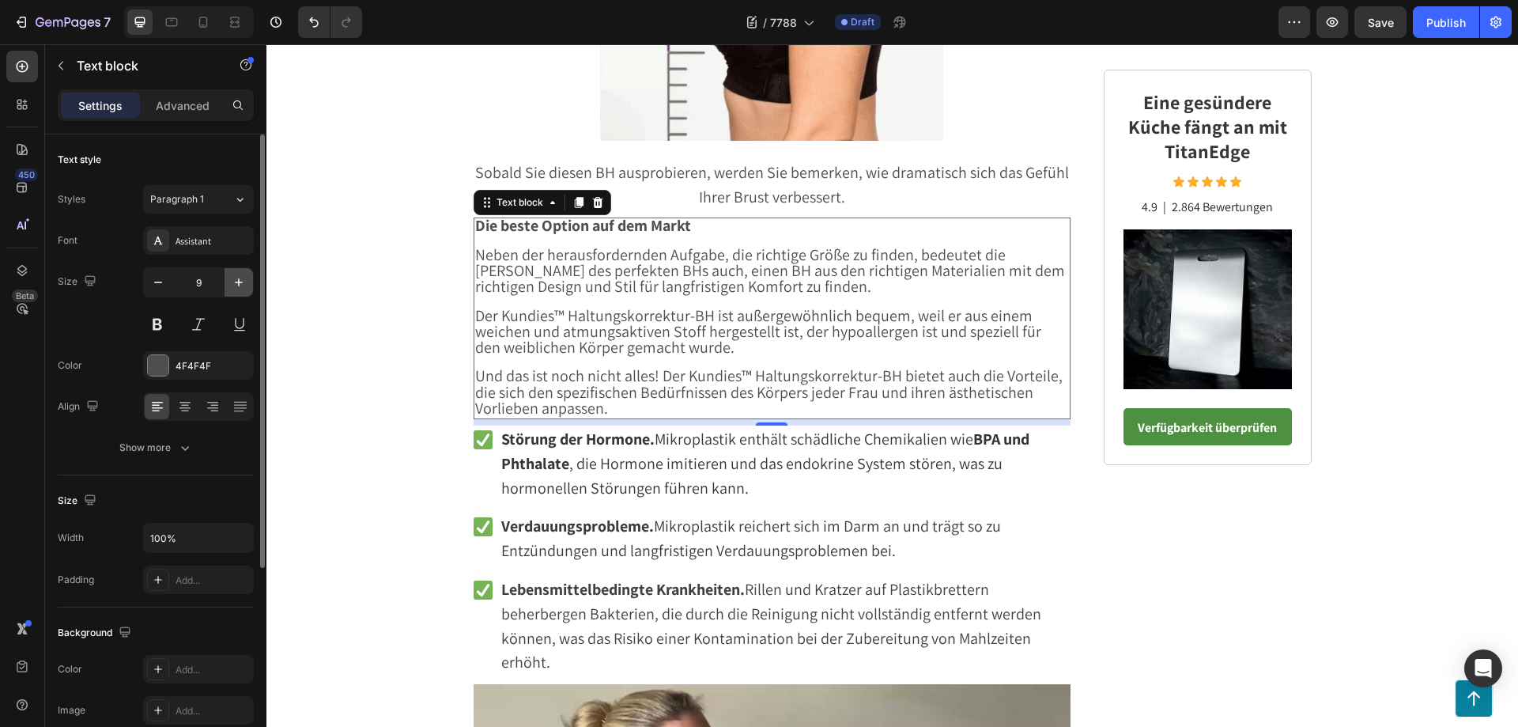
click at [242, 283] on icon "button" at bounding box center [239, 282] width 16 height 16
type input "10"
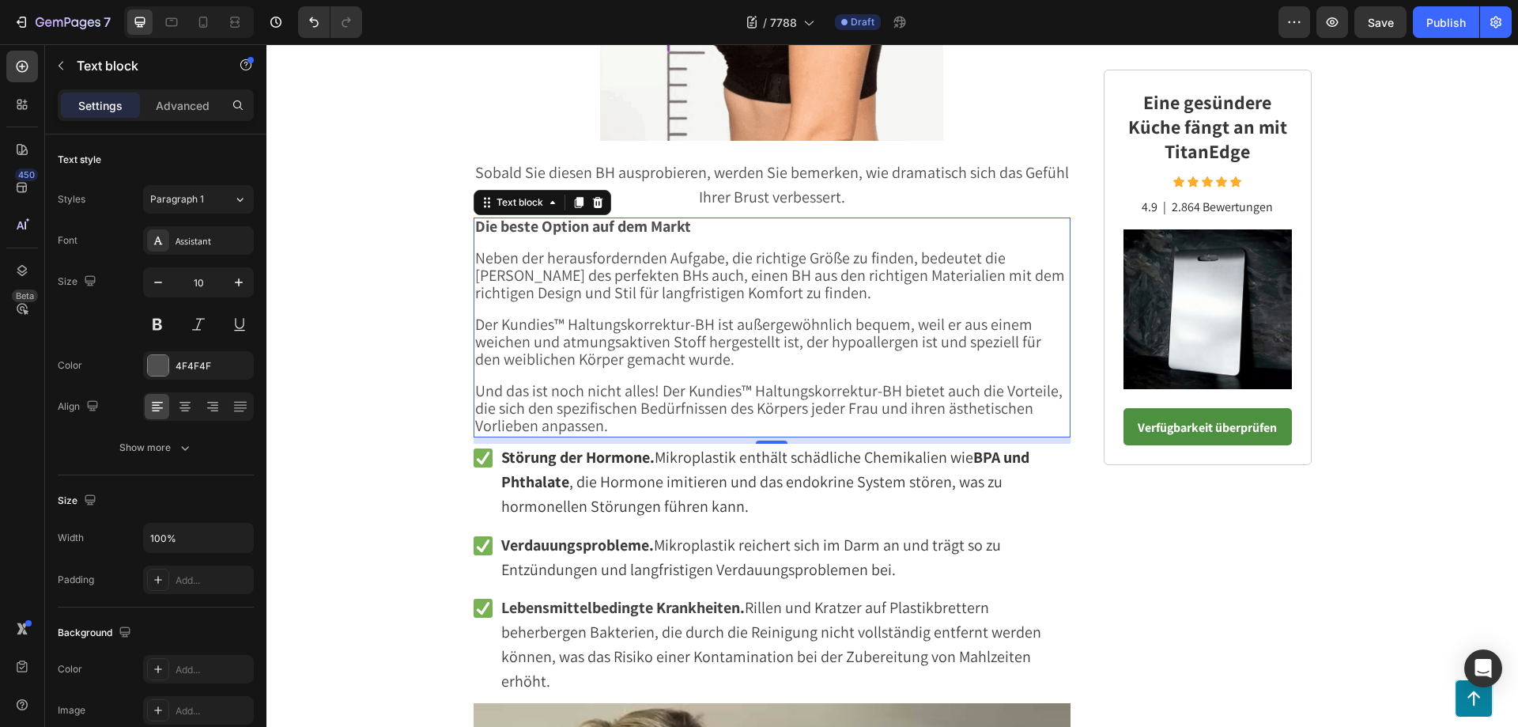
click at [727, 370] on p "Rich Text Editor. Editing area: main" at bounding box center [772, 376] width 595 height 14
click at [705, 229] on p "Die beste Option auf dem Markt" at bounding box center [772, 227] width 595 height 17
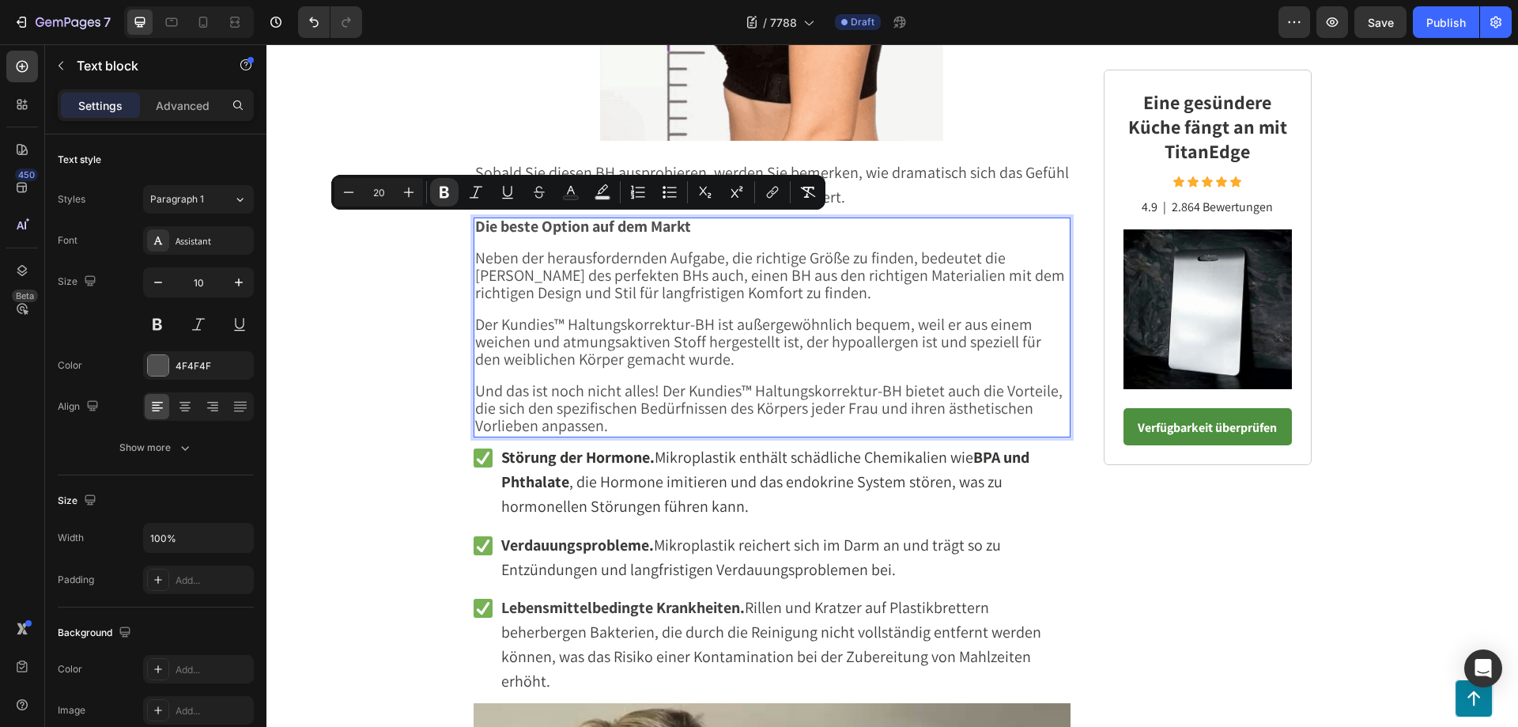
drag, startPoint x: 705, startPoint y: 229, endPoint x: 472, endPoint y: 225, distance: 233.3
click at [475, 225] on p "Die beste Option auf dem Markt" at bounding box center [772, 227] width 595 height 17
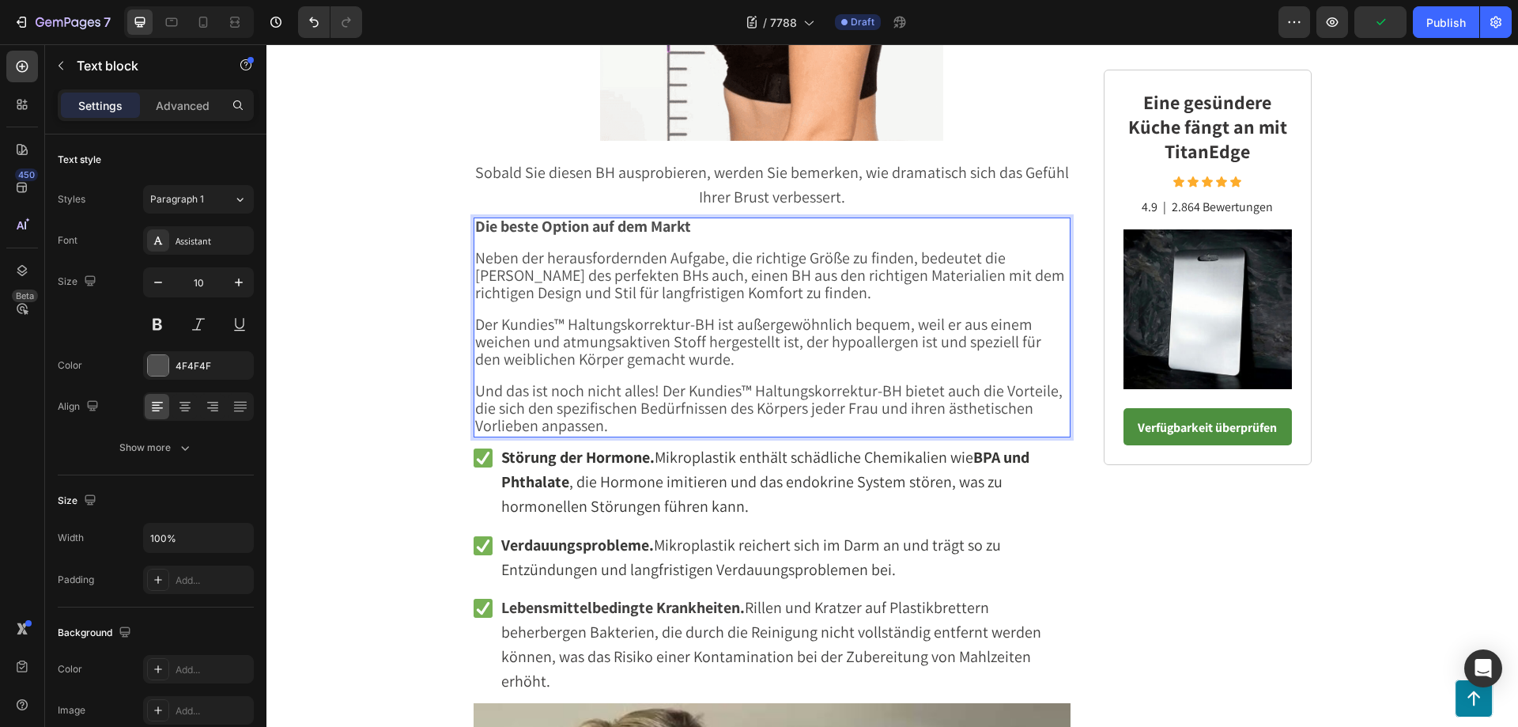
click at [727, 304] on p "Rich Text Editor. Editing area: main" at bounding box center [772, 310] width 595 height 14
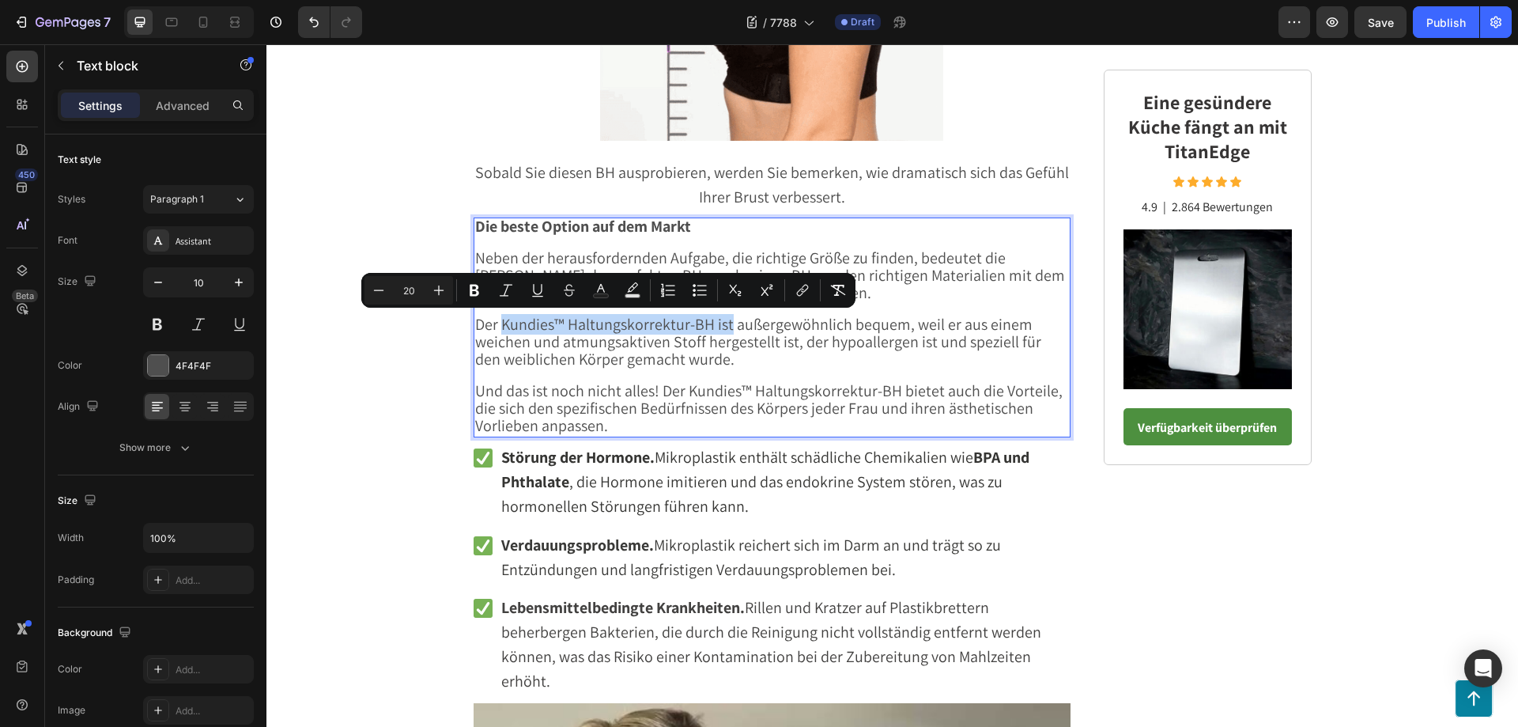
drag, startPoint x: 496, startPoint y: 328, endPoint x: 721, endPoint y: 327, distance: 225.3
click at [721, 327] on span "Der Kundies™ Haltungskorrektur-BH ist außergewöhnlich bequem, weil er aus einem…" at bounding box center [758, 341] width 566 height 55
click at [470, 283] on icon "Editor contextual toolbar" at bounding box center [474, 290] width 16 height 16
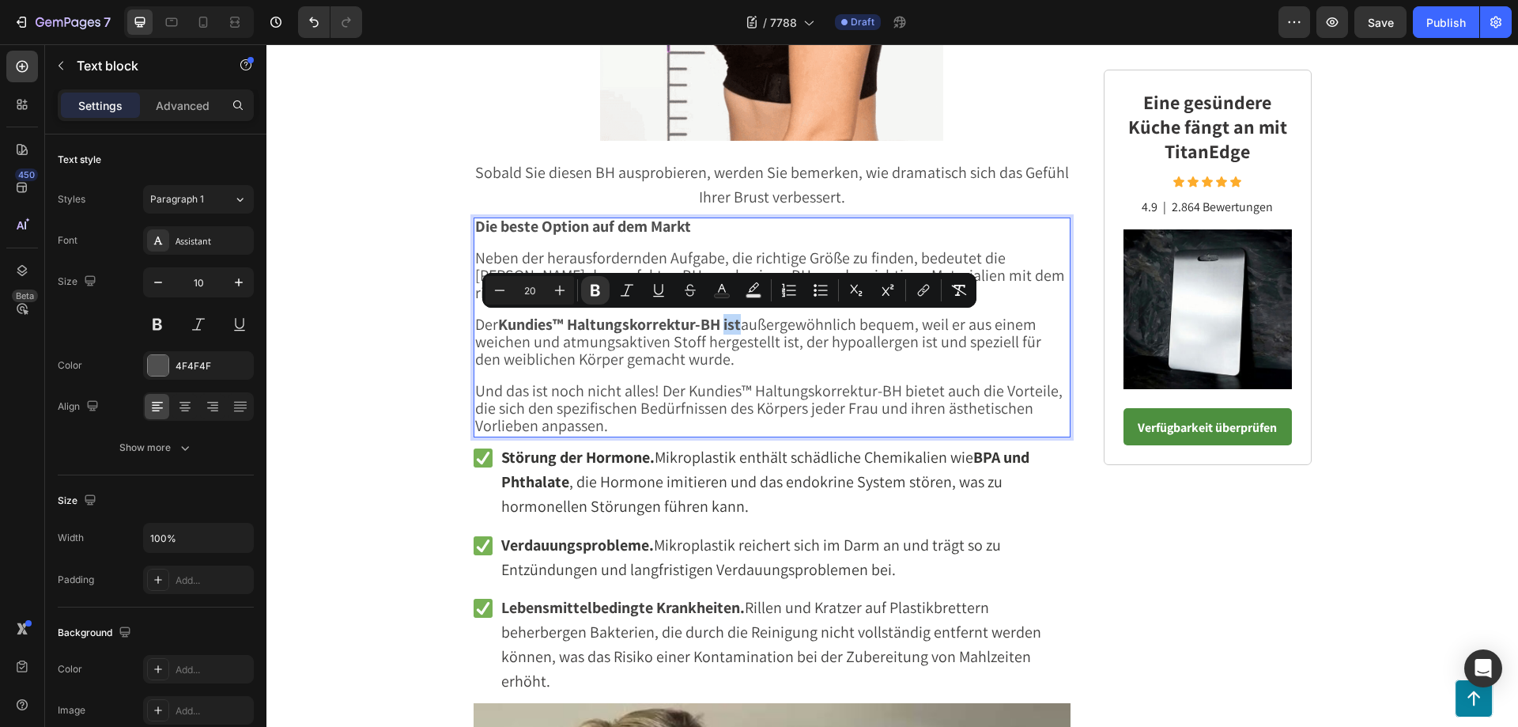
drag, startPoint x: 720, startPoint y: 325, endPoint x: 738, endPoint y: 330, distance: 18.8
click at [738, 330] on span "Der Kundies™ Haltungskorrektur-BH ist außergewöhnlich bequem, weil er aus einem…" at bounding box center [758, 341] width 566 height 55
drag, startPoint x: 591, startPoint y: 293, endPoint x: 607, endPoint y: 302, distance: 18.4
click at [591, 293] on icon "Editor contextual toolbar" at bounding box center [595, 291] width 9 height 12
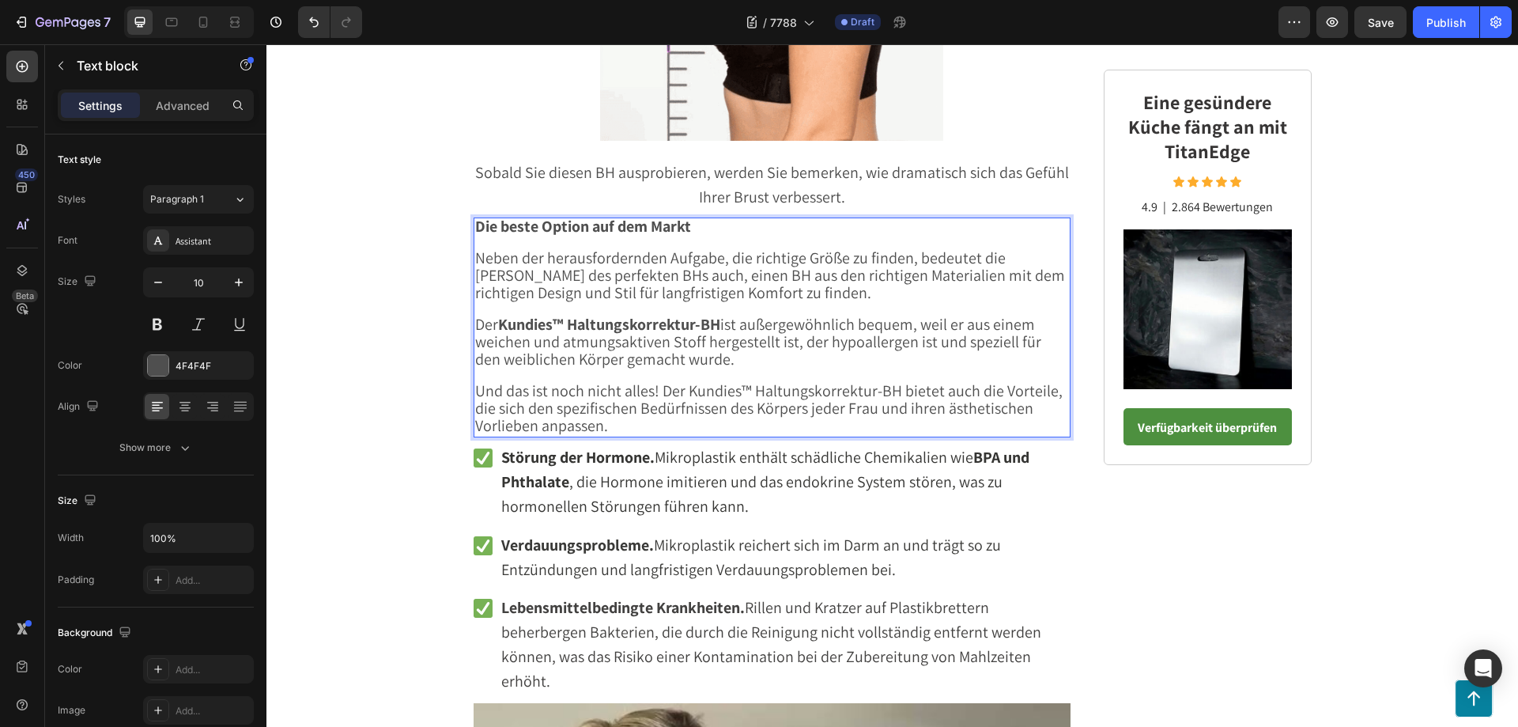
click at [715, 372] on p "Rich Text Editor. Editing area: main" at bounding box center [772, 376] width 595 height 14
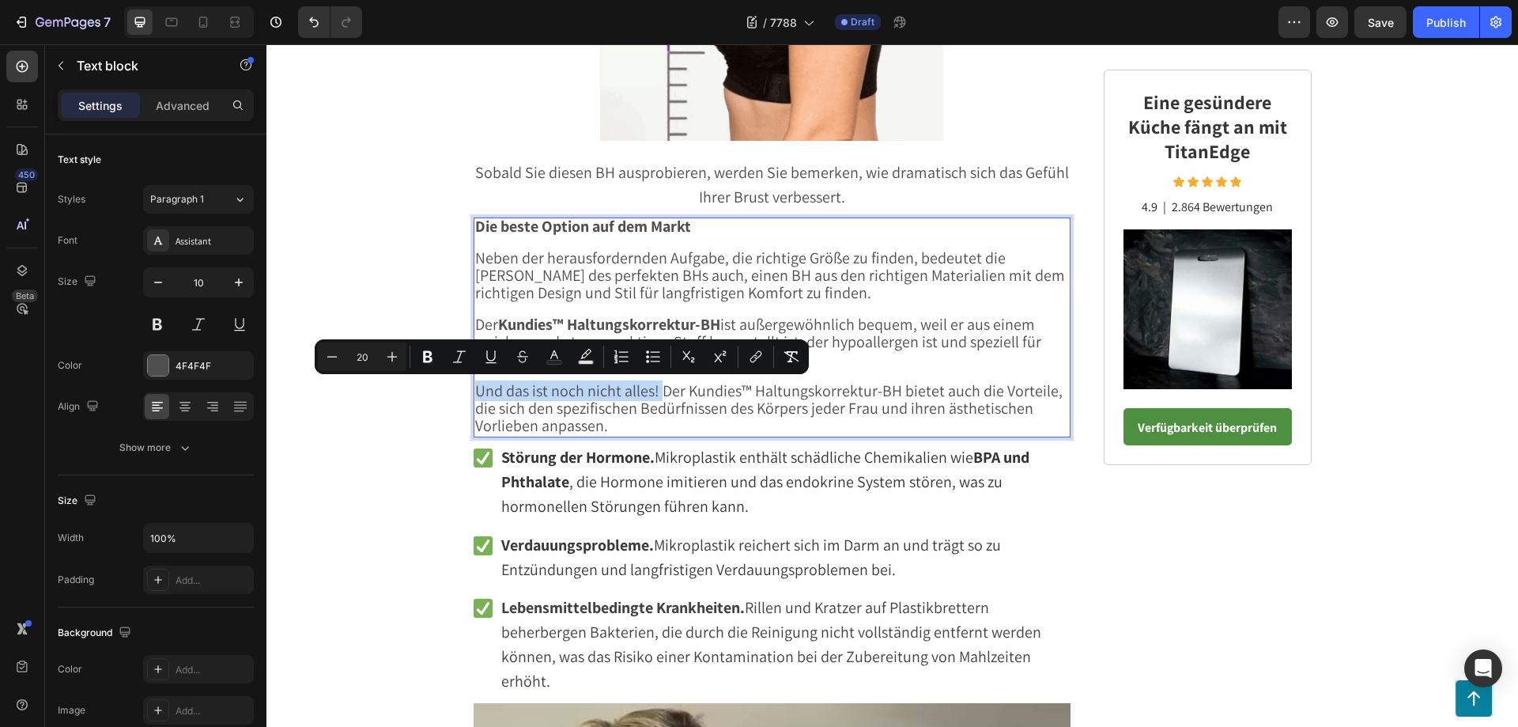
drag, startPoint x: 471, startPoint y: 392, endPoint x: 654, endPoint y: 393, distance: 182.6
click at [432, 355] on icon "Editor contextual toolbar" at bounding box center [428, 357] width 16 height 16
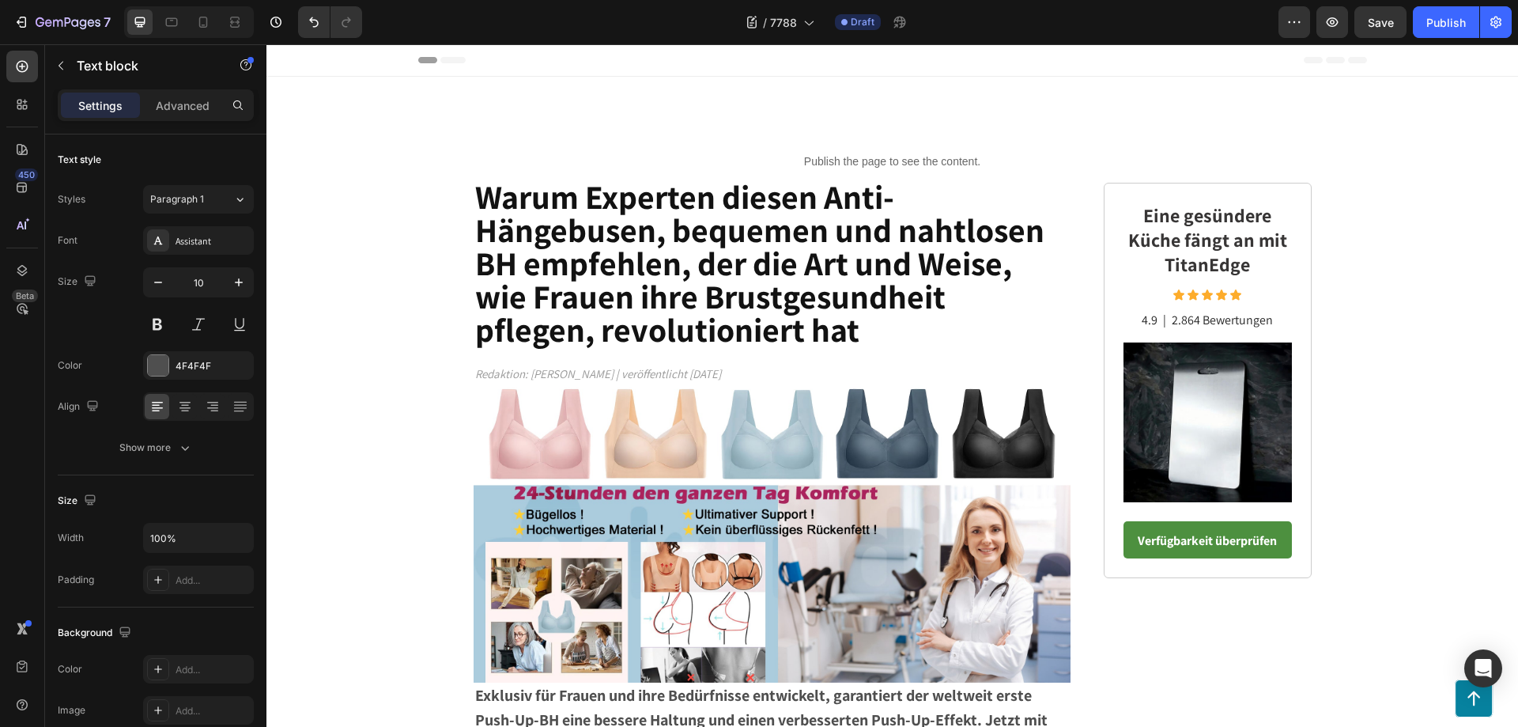
scroll to position [3732, 0]
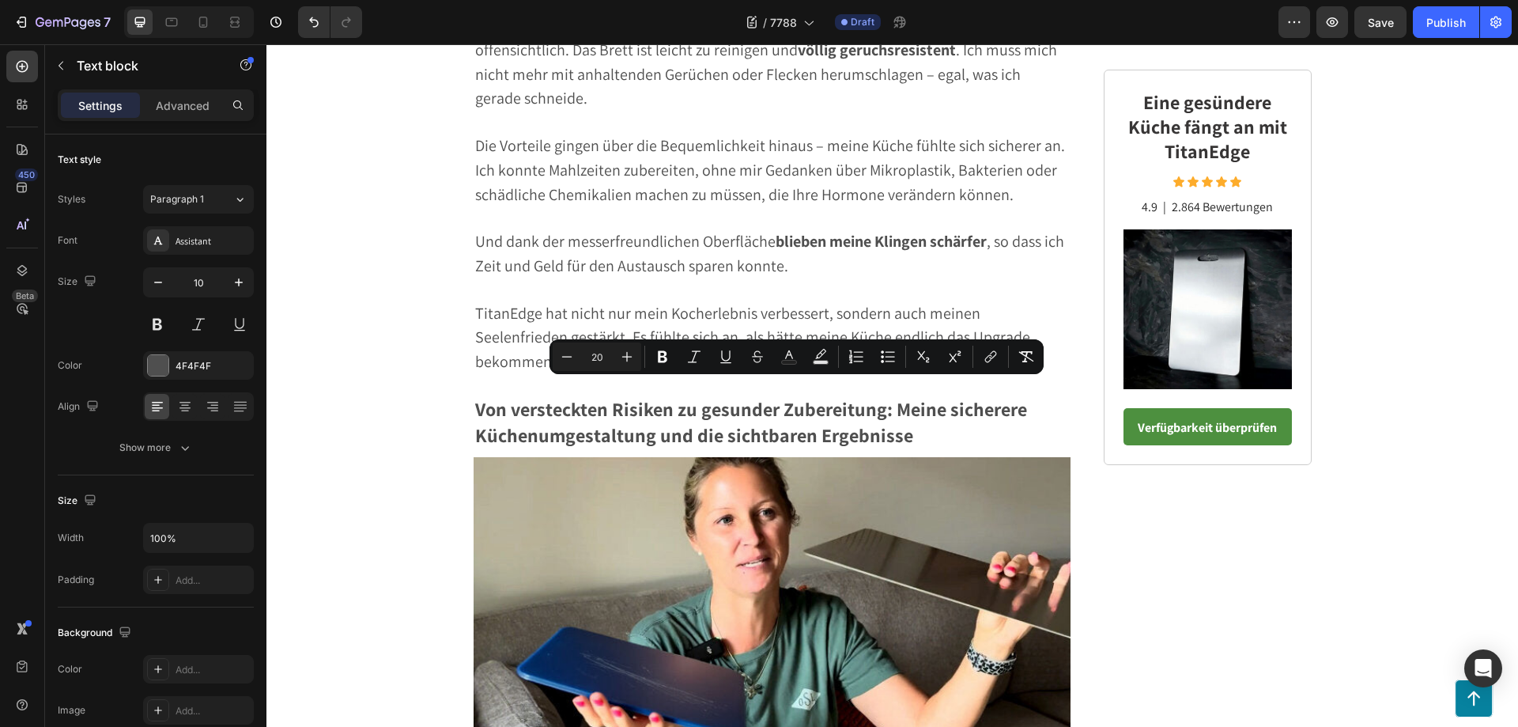
drag, startPoint x: 692, startPoint y: 393, endPoint x: 903, endPoint y: 391, distance: 211.1
click at [667, 357] on icon "Editor contextual toolbar" at bounding box center [663, 357] width 16 height 16
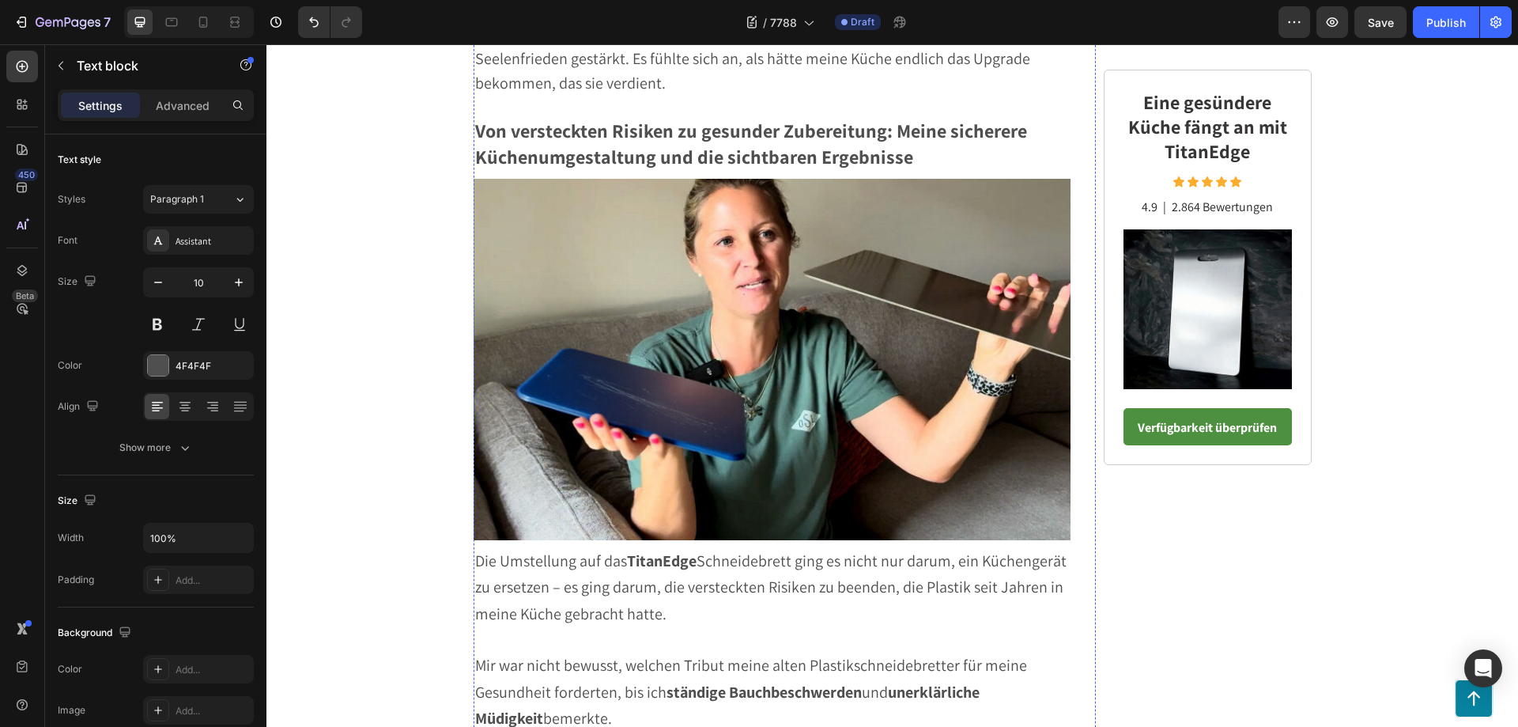
scroll to position [4049, 0]
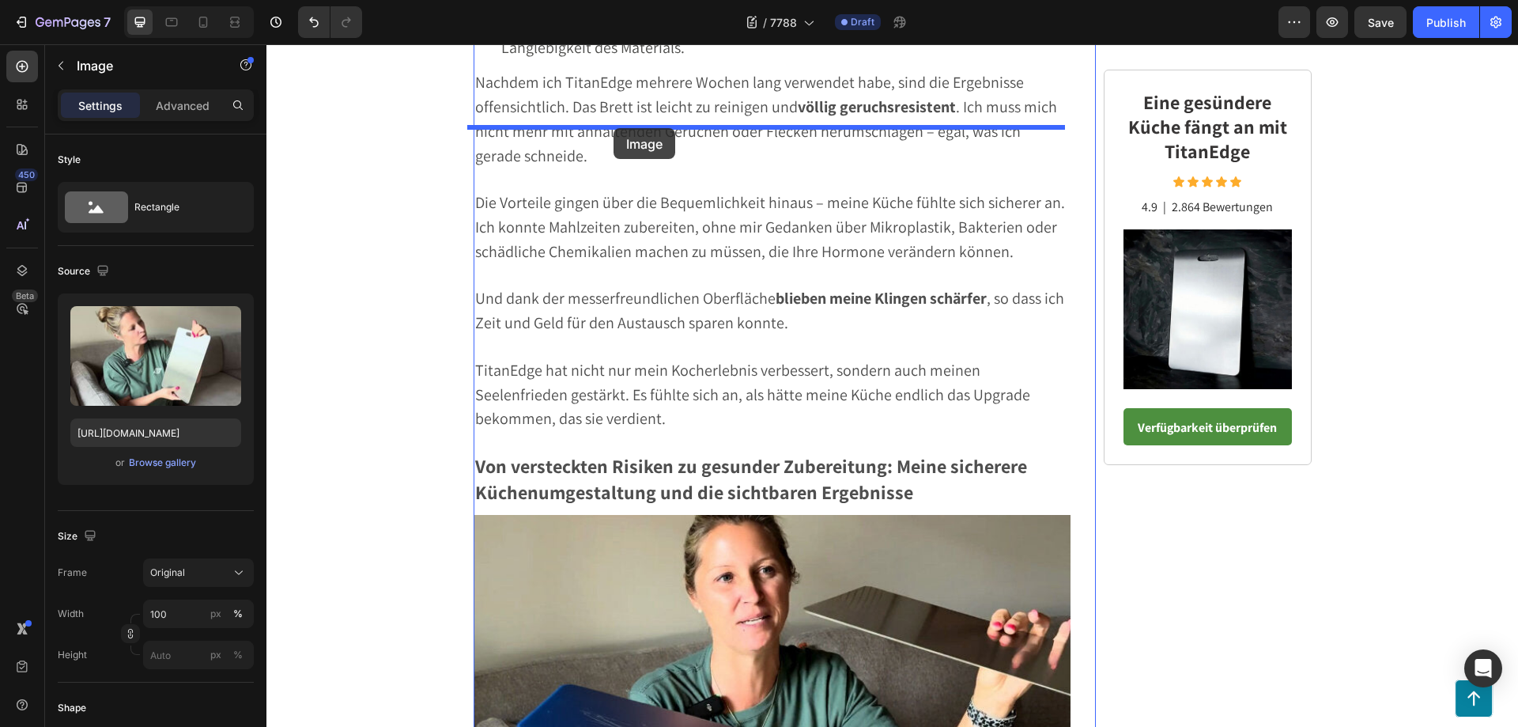
drag, startPoint x: 545, startPoint y: 439, endPoint x: 614, endPoint y: 128, distance: 318.2
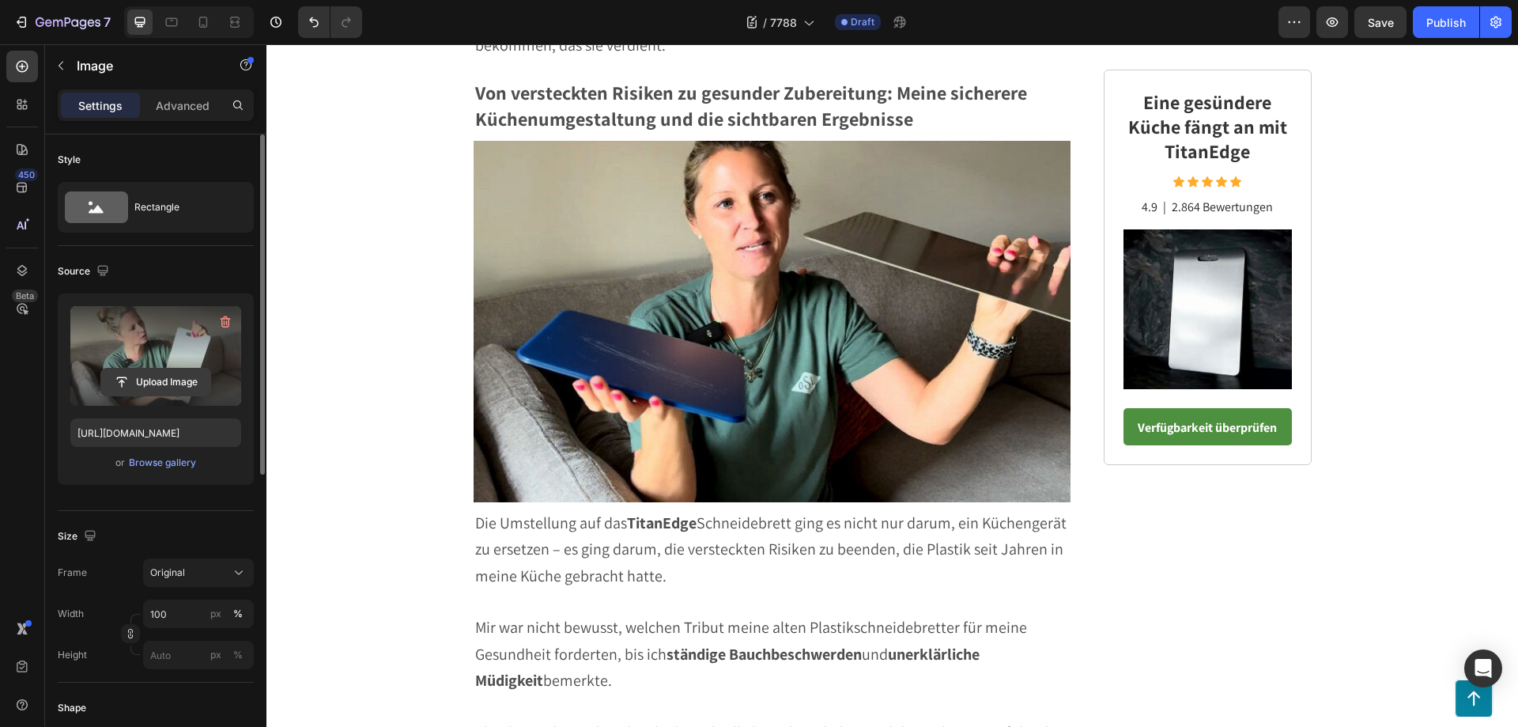
click at [174, 380] on input "file" at bounding box center [155, 381] width 109 height 27
click at [154, 380] on input "file" at bounding box center [155, 381] width 109 height 27
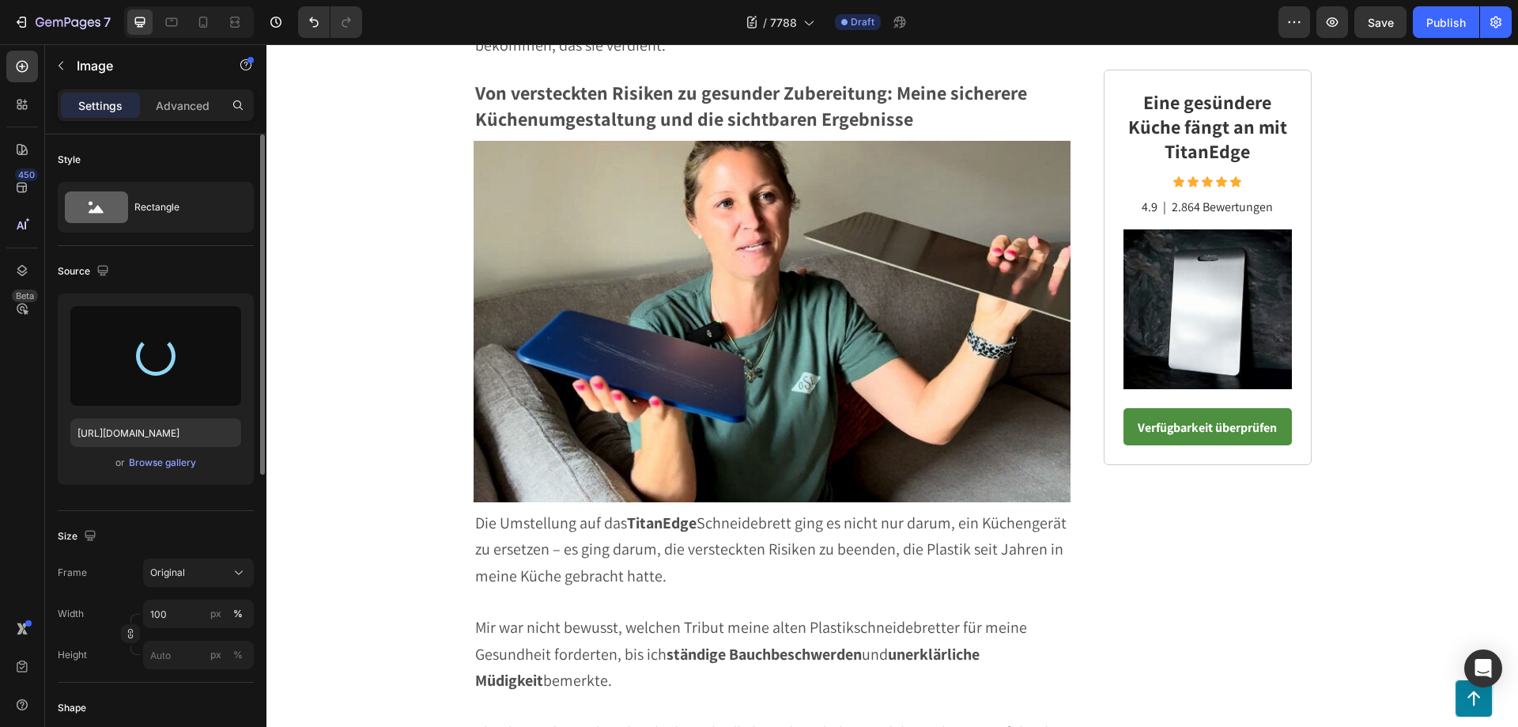
type input "[URL][DOMAIN_NAME]"
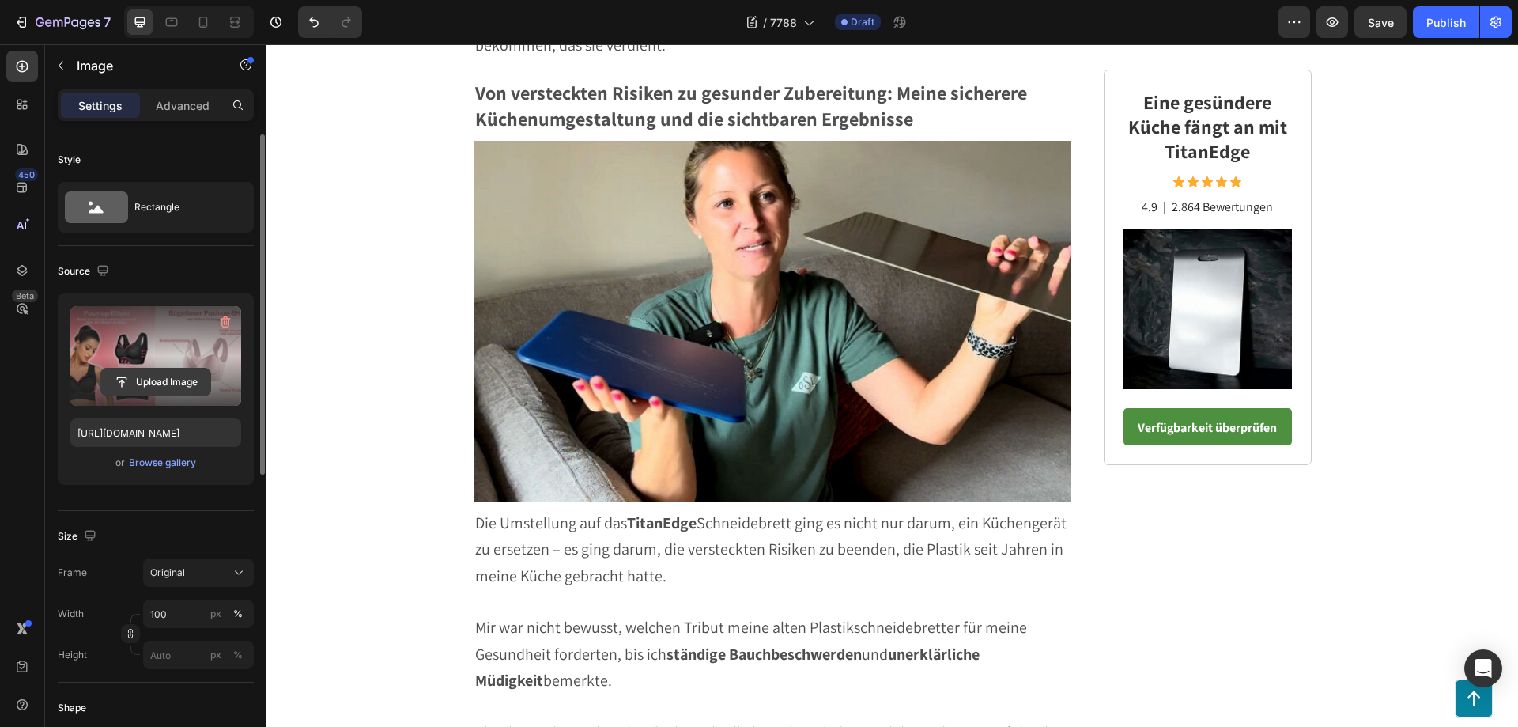
click at [152, 378] on input "file" at bounding box center [155, 381] width 109 height 27
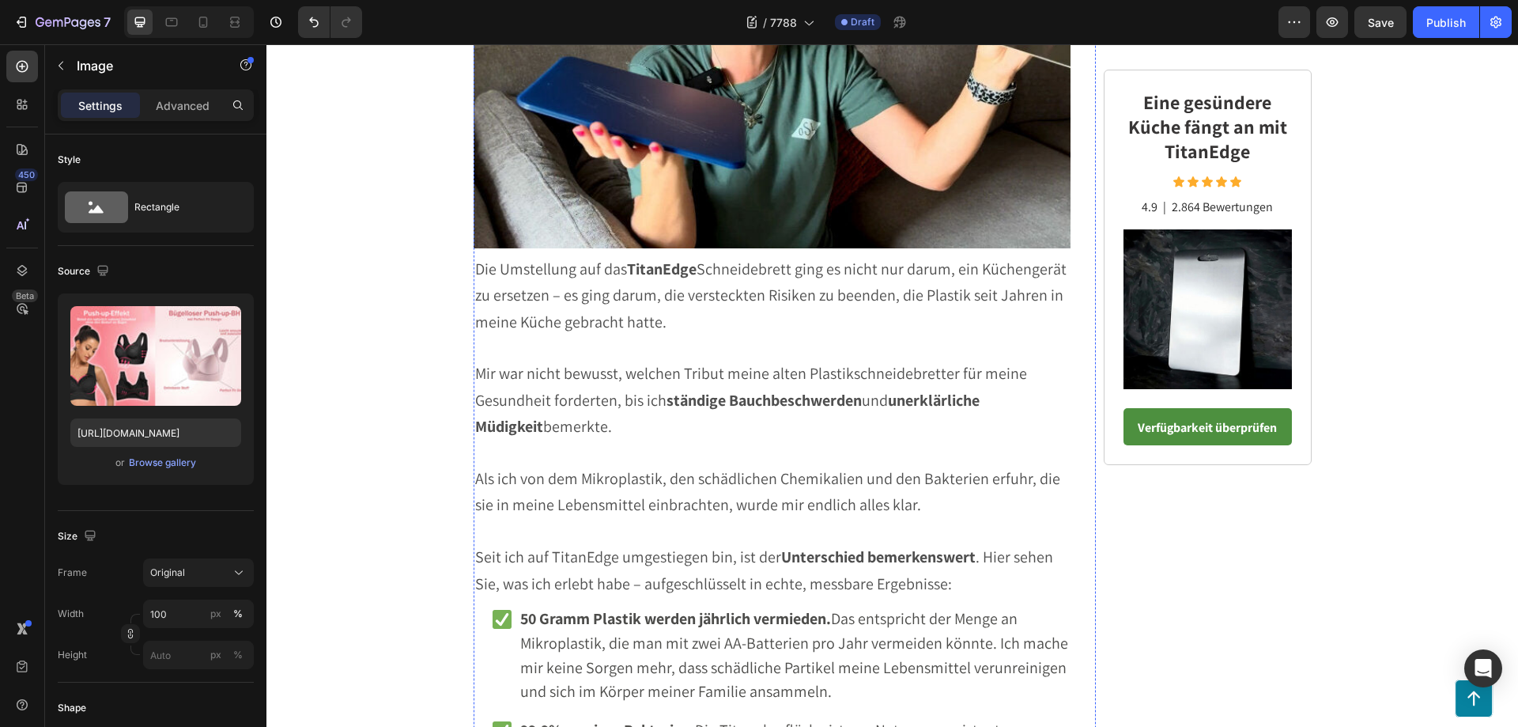
scroll to position [4207, 0]
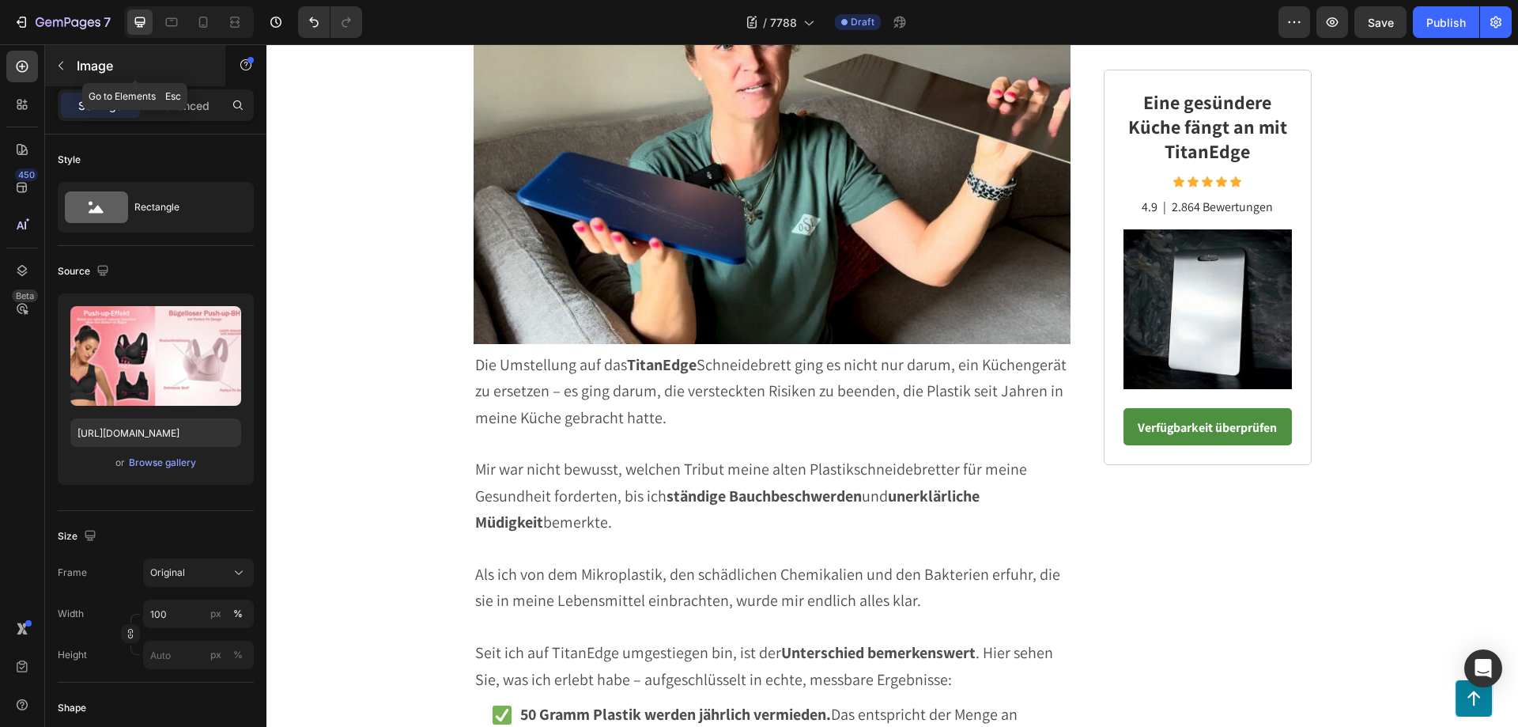
click at [61, 61] on icon "button" at bounding box center [61, 65] width 13 height 13
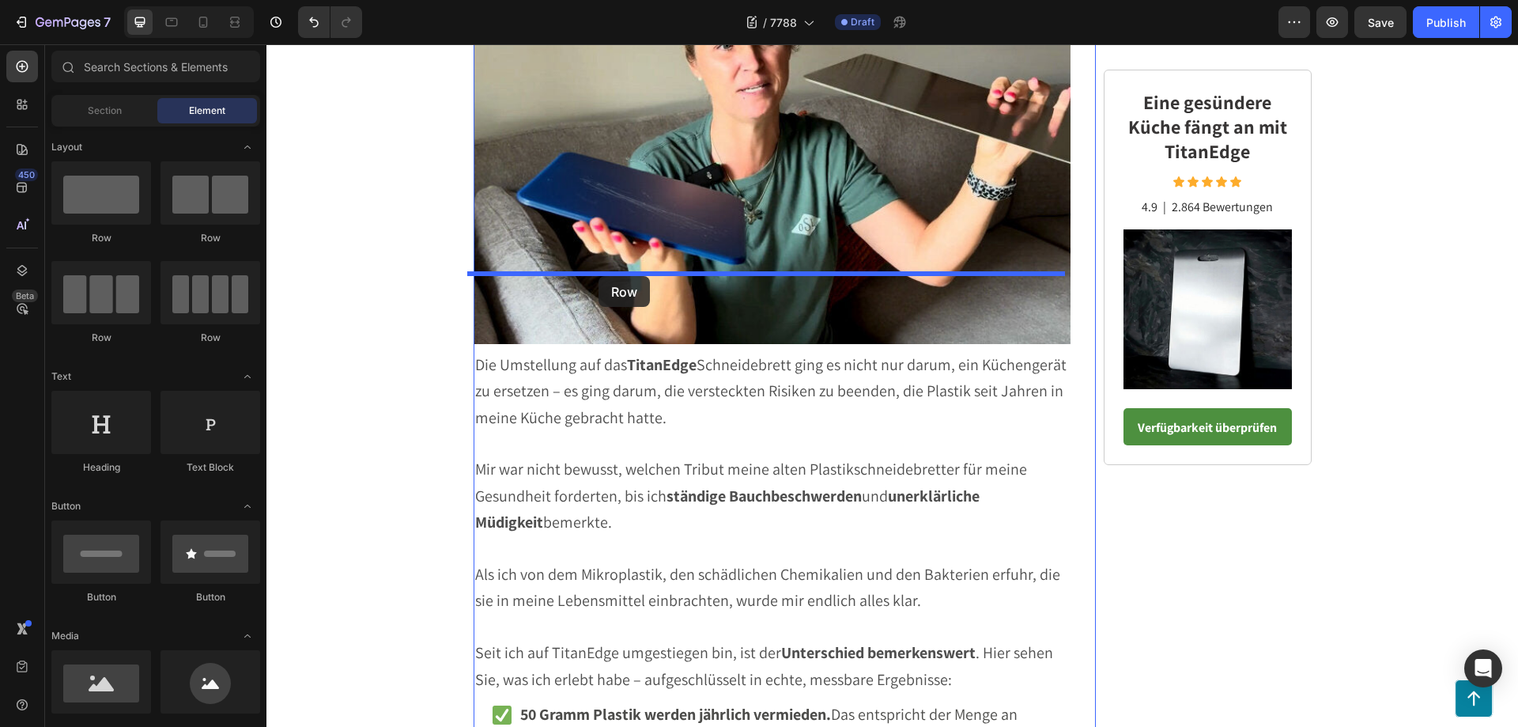
drag, startPoint x: 361, startPoint y: 239, endPoint x: 598, endPoint y: 276, distance: 240.9
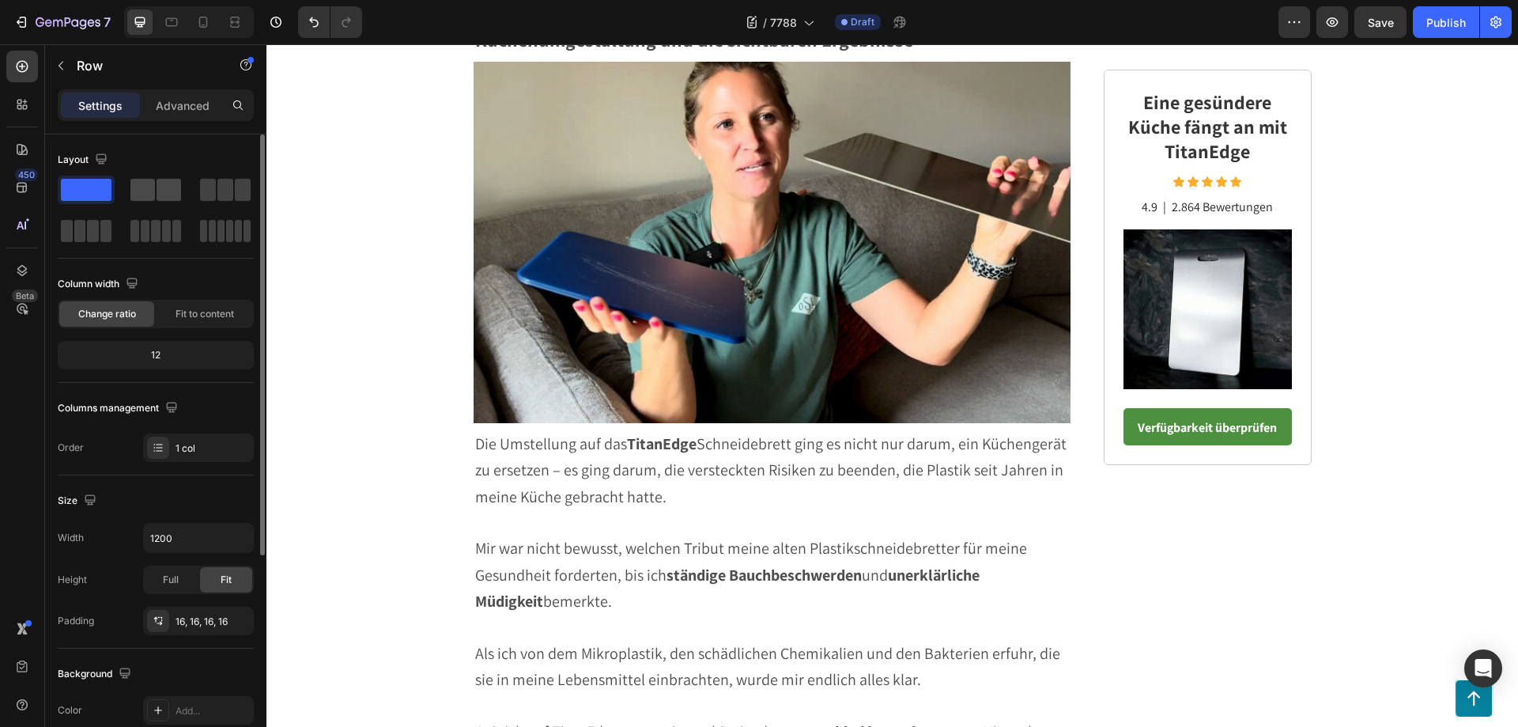
click at [163, 190] on span at bounding box center [169, 190] width 25 height 22
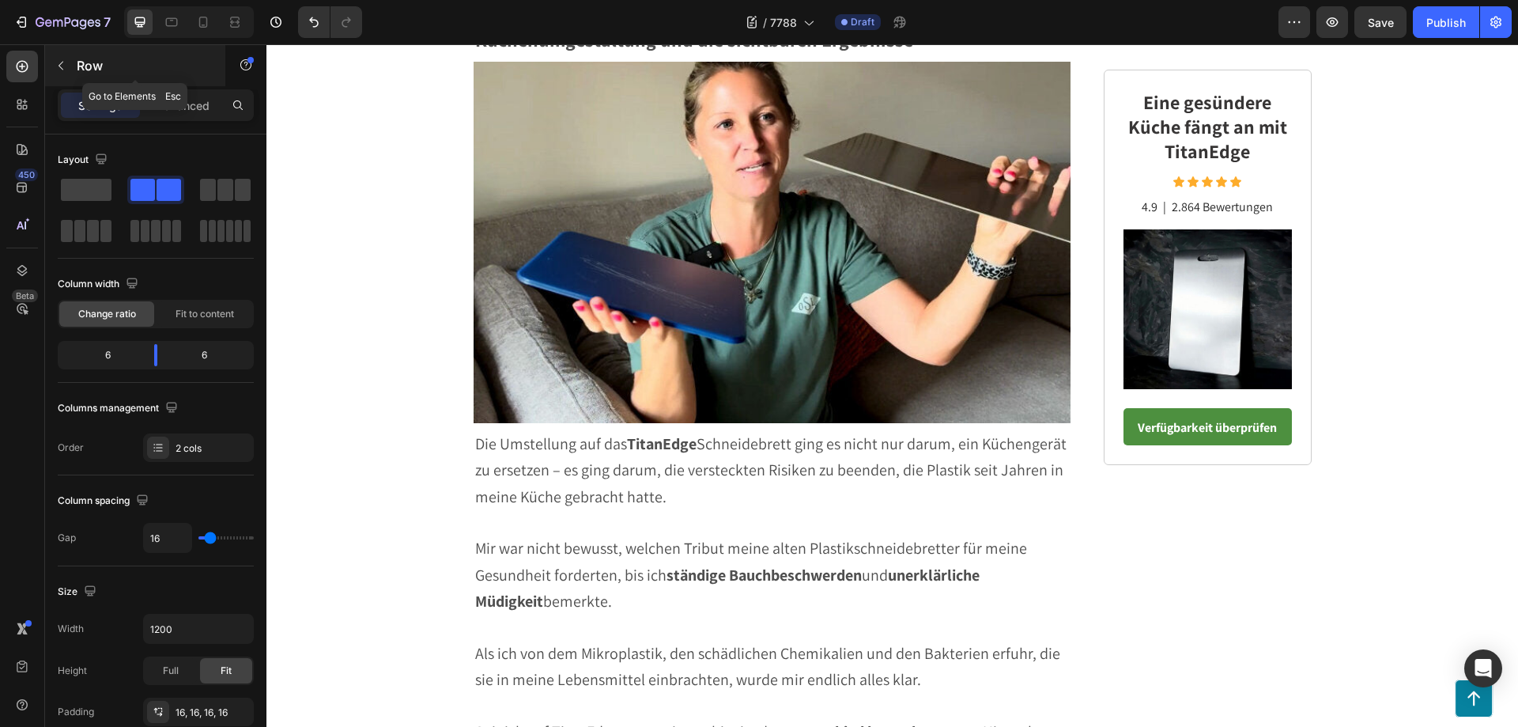
click at [60, 64] on icon "button" at bounding box center [61, 66] width 5 height 9
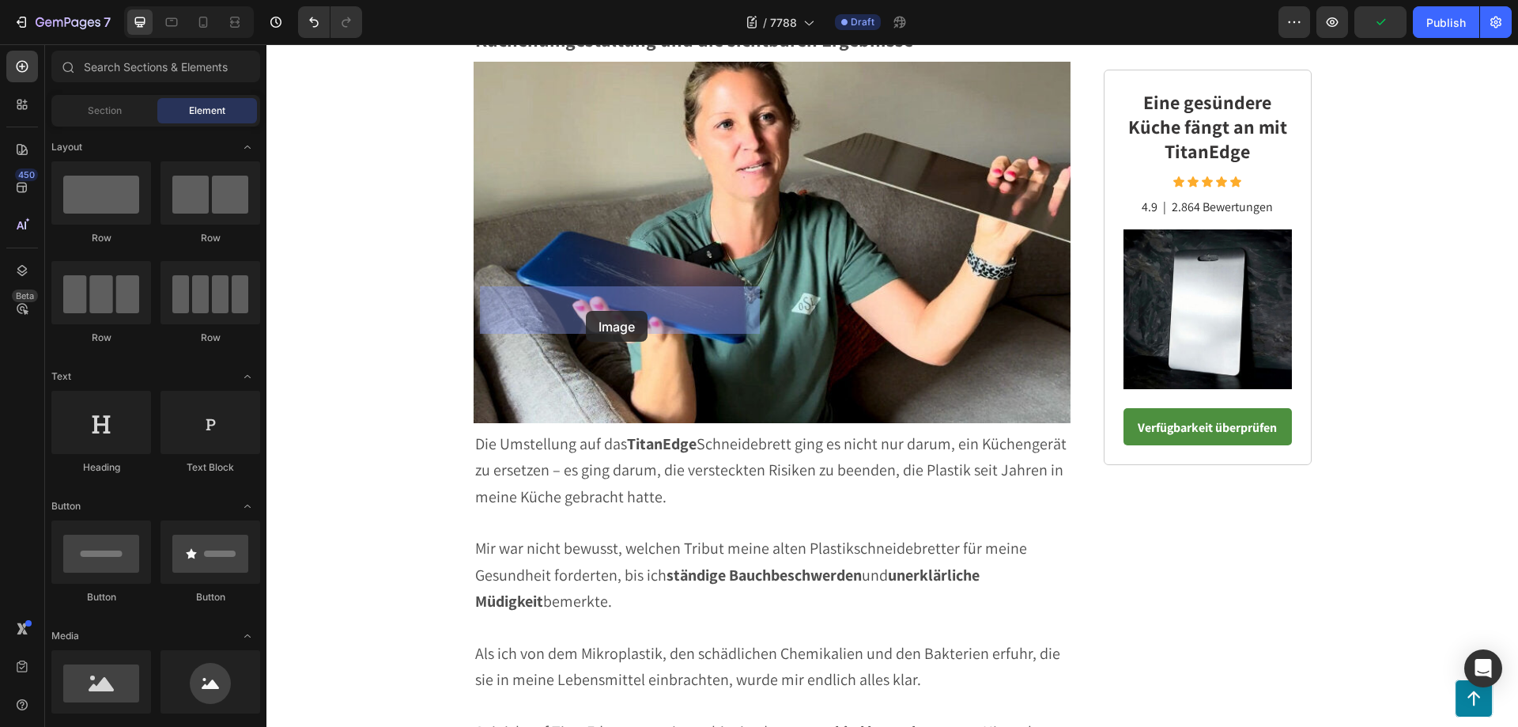
drag, startPoint x: 374, startPoint y: 738, endPoint x: 586, endPoint y: 311, distance: 476.6
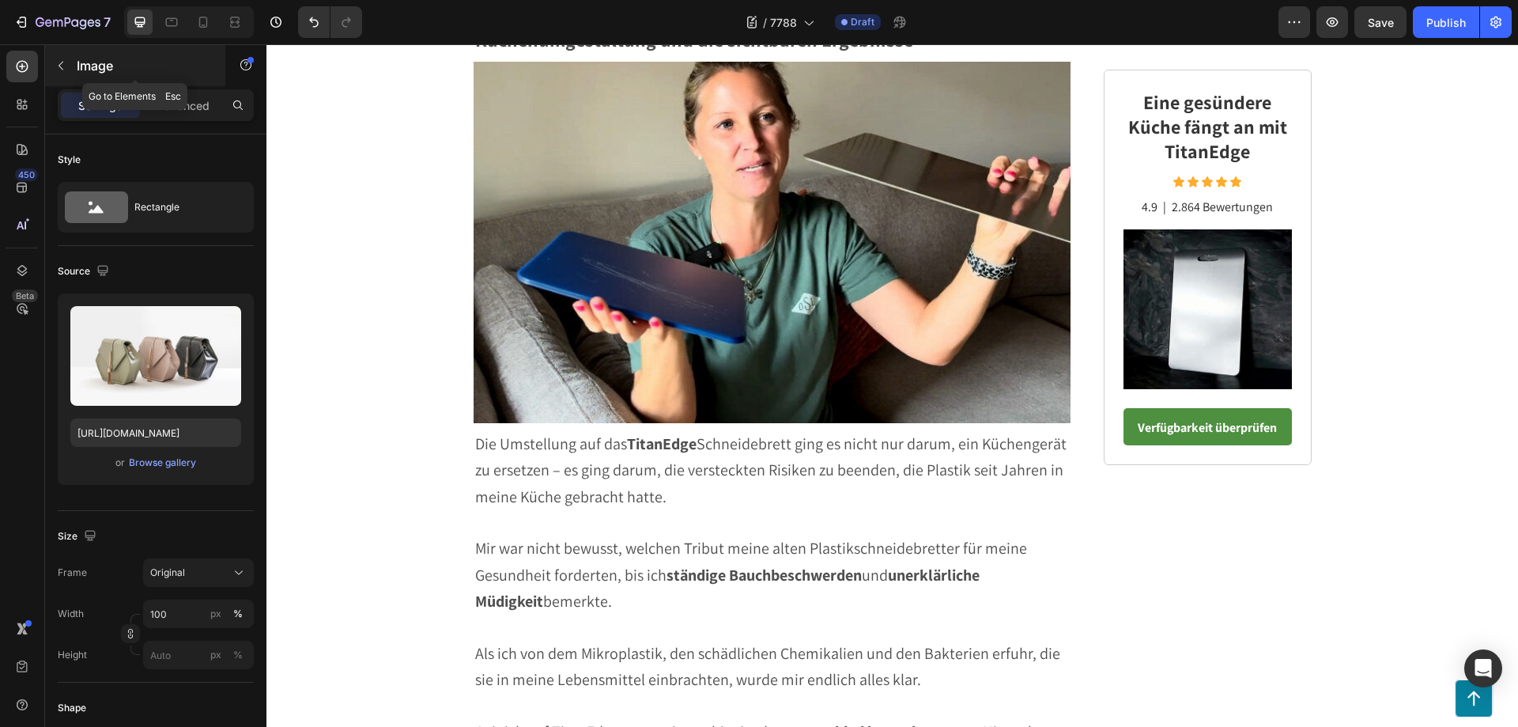
click at [57, 62] on icon "button" at bounding box center [61, 65] width 13 height 13
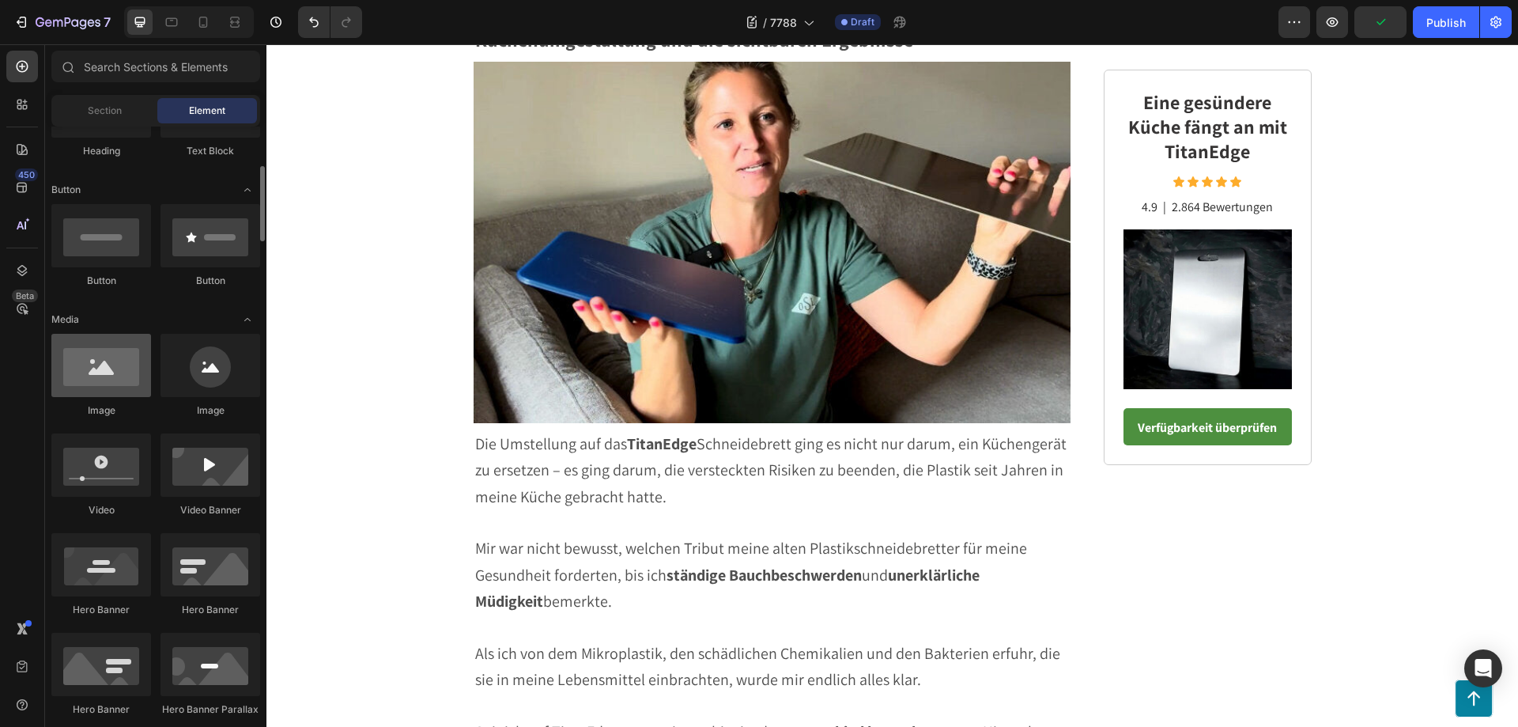
scroll to position [237, 0]
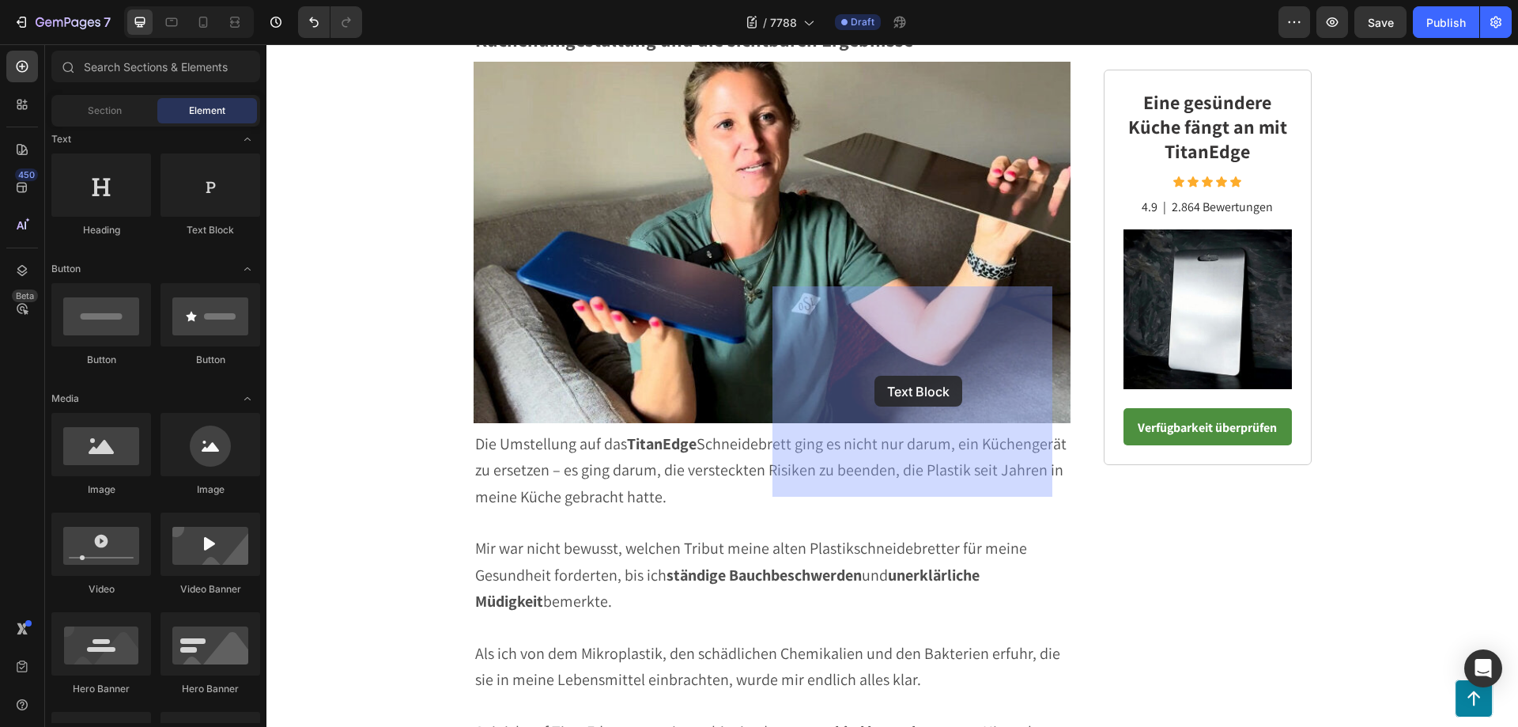
drag, startPoint x: 477, startPoint y: 241, endPoint x: 874, endPoint y: 376, distance: 419.8
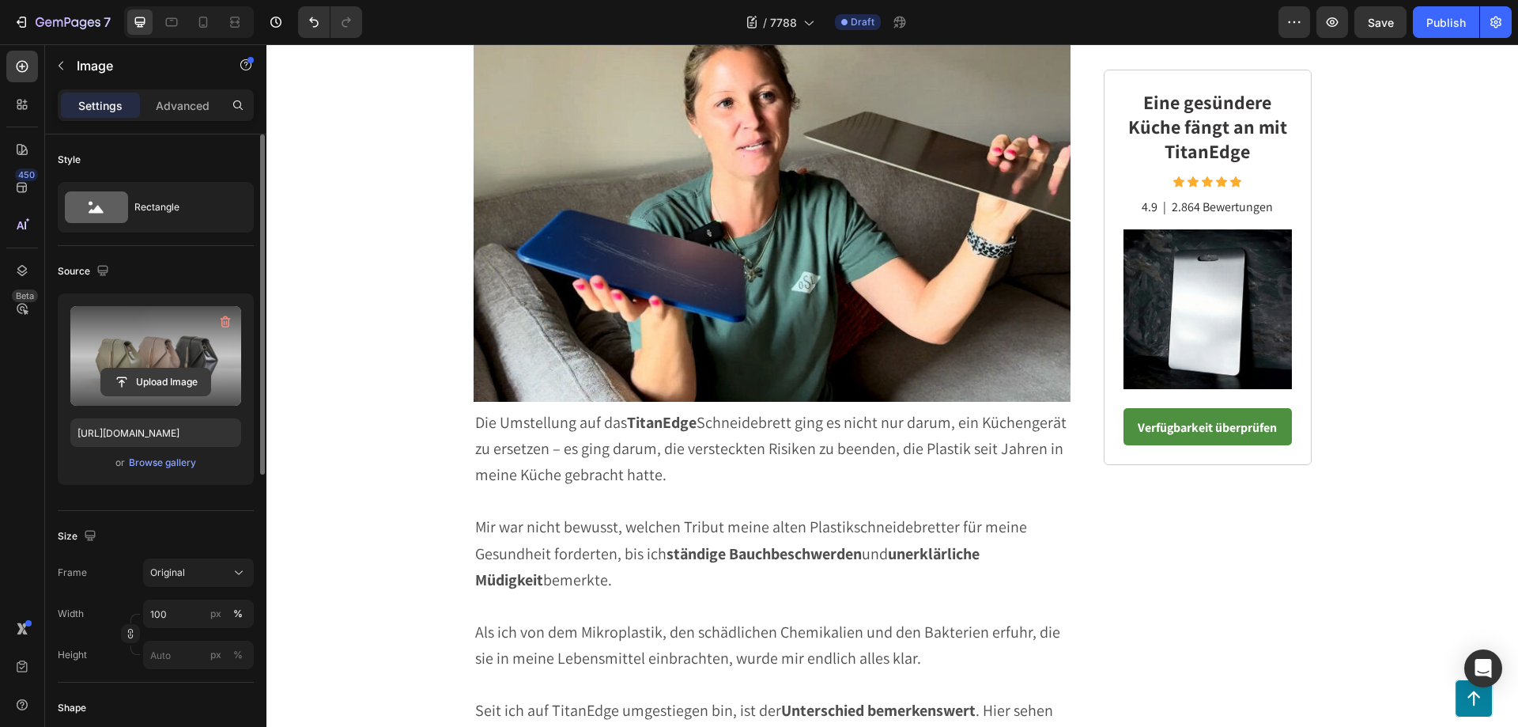
click at [150, 374] on input "file" at bounding box center [155, 381] width 109 height 27
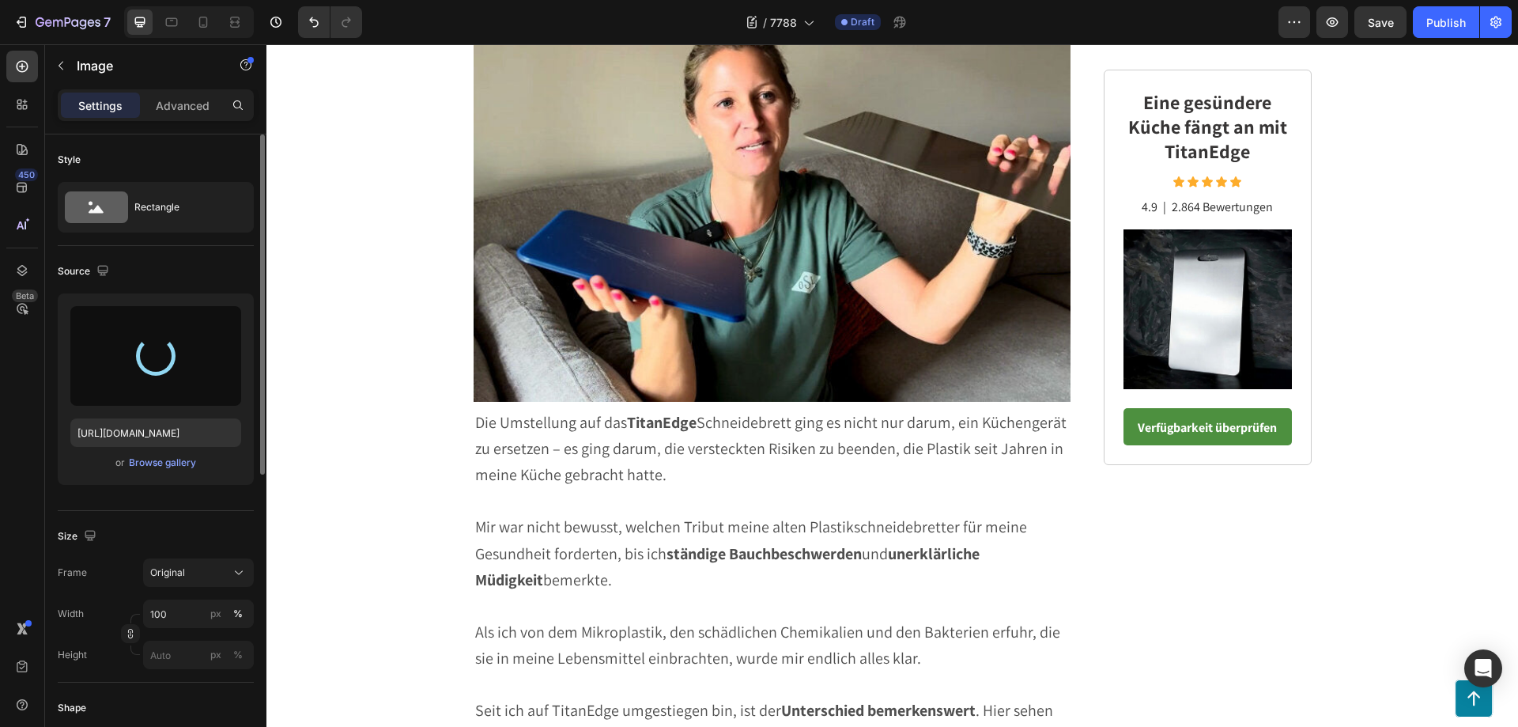
type input "[URL][DOMAIN_NAME]"
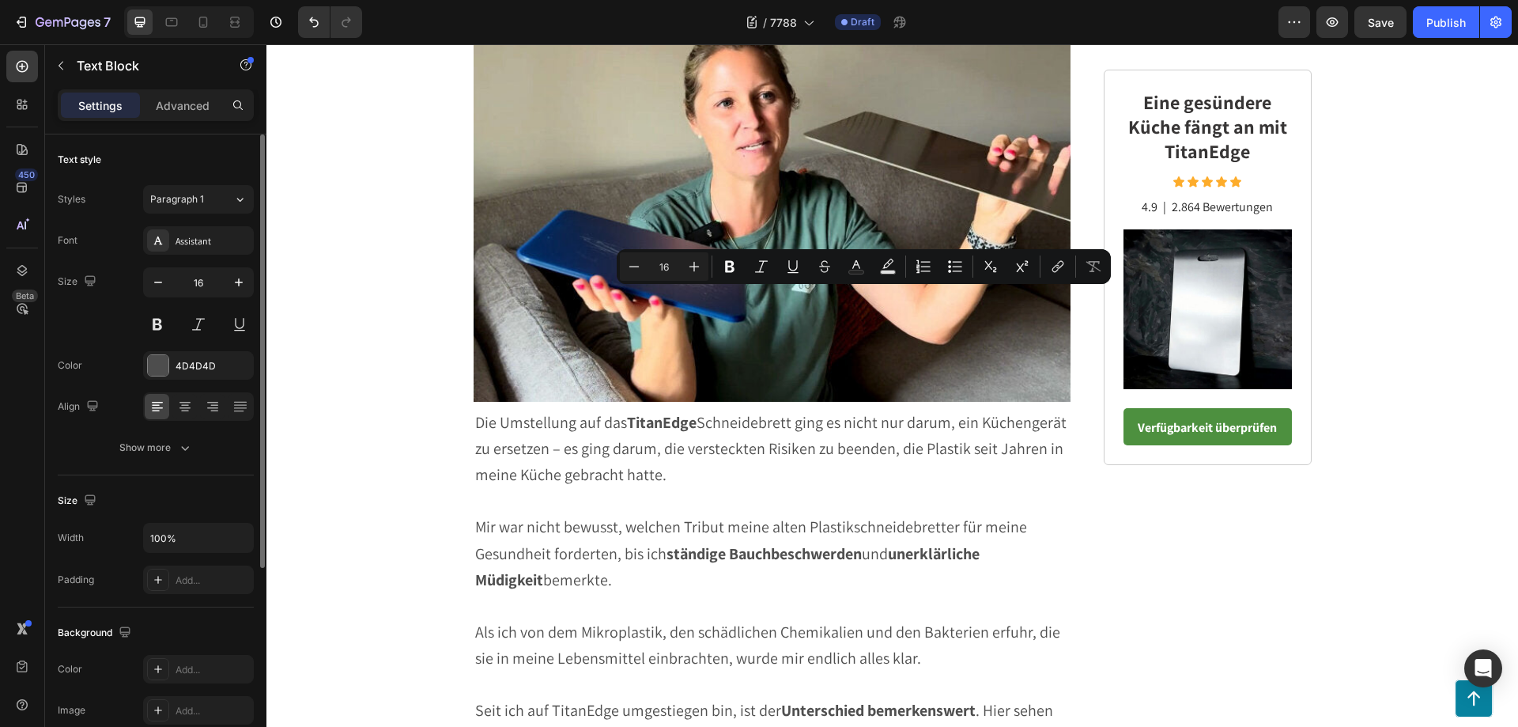
drag, startPoint x: 984, startPoint y: 301, endPoint x: 774, endPoint y: 300, distance: 209.5
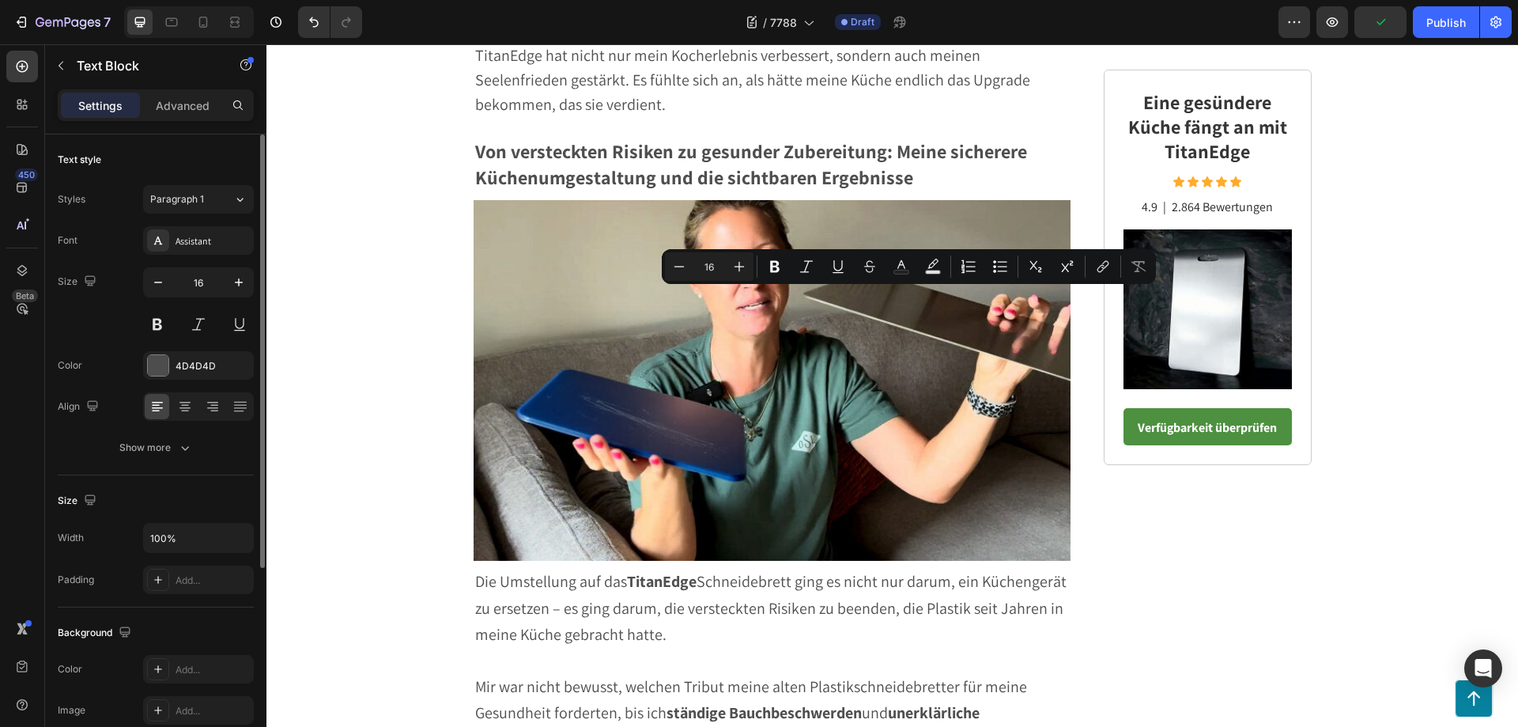
drag, startPoint x: 1046, startPoint y: 462, endPoint x: 775, endPoint y: 296, distance: 317.6
click at [740, 266] on icon "Editor contextual toolbar" at bounding box center [739, 267] width 10 height 10
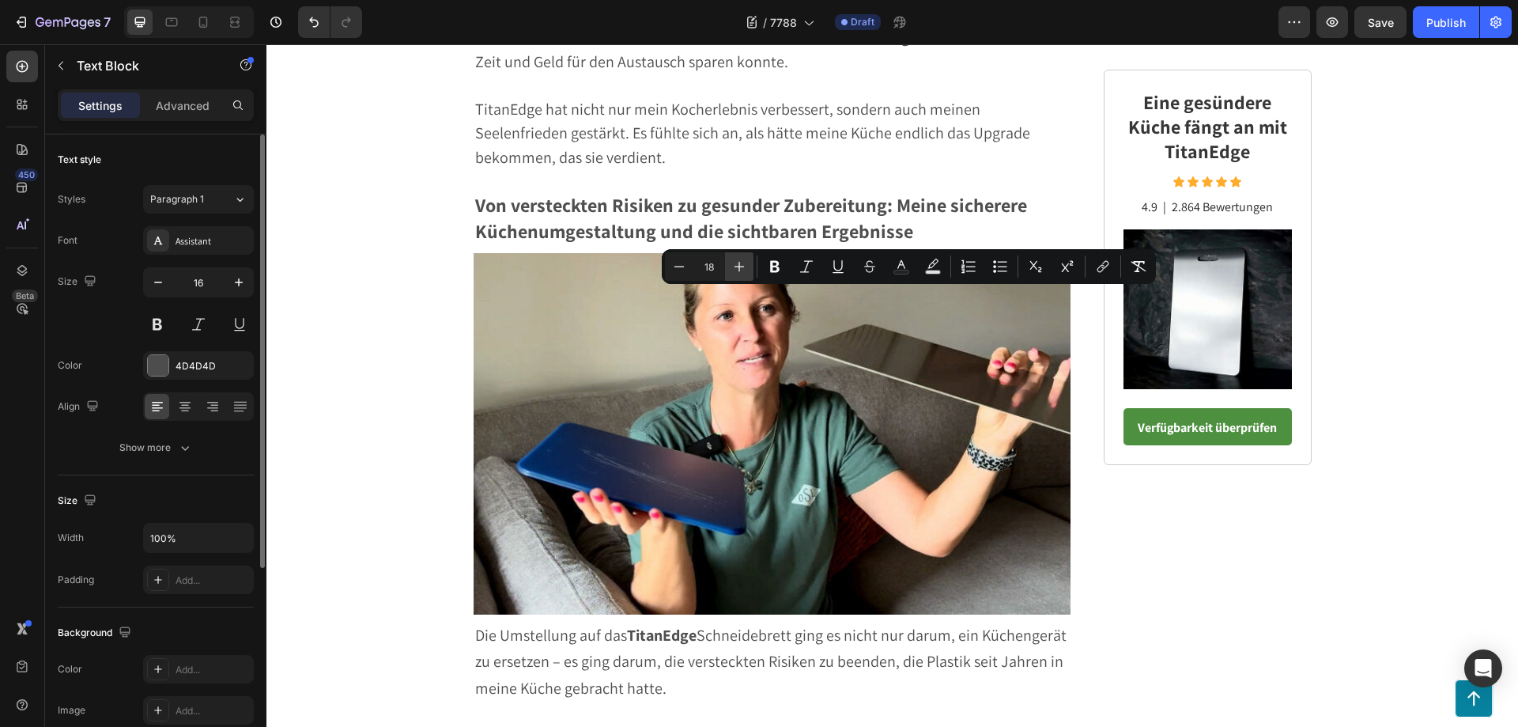
click at [740, 266] on icon "Editor contextual toolbar" at bounding box center [739, 267] width 10 height 10
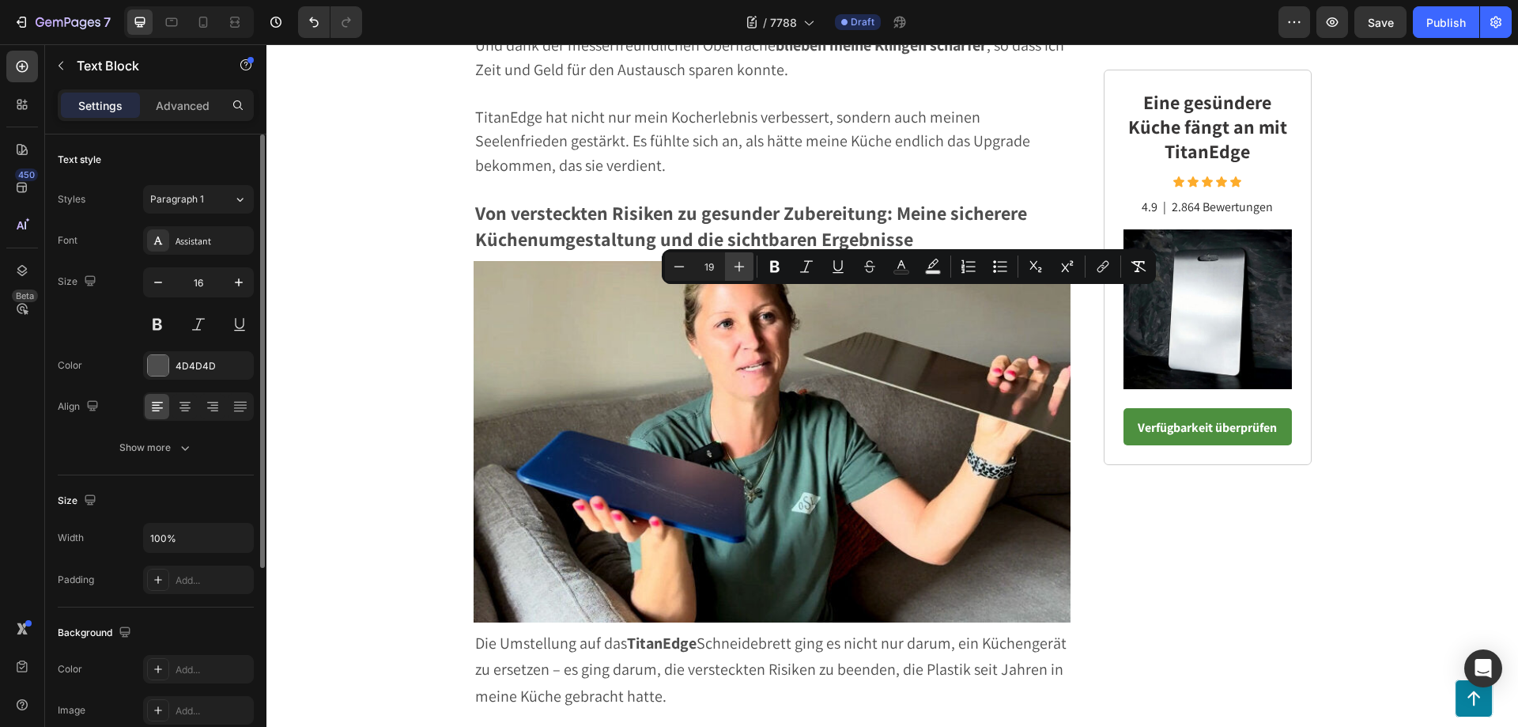
click at [740, 266] on icon "Editor contextual toolbar" at bounding box center [739, 267] width 10 height 10
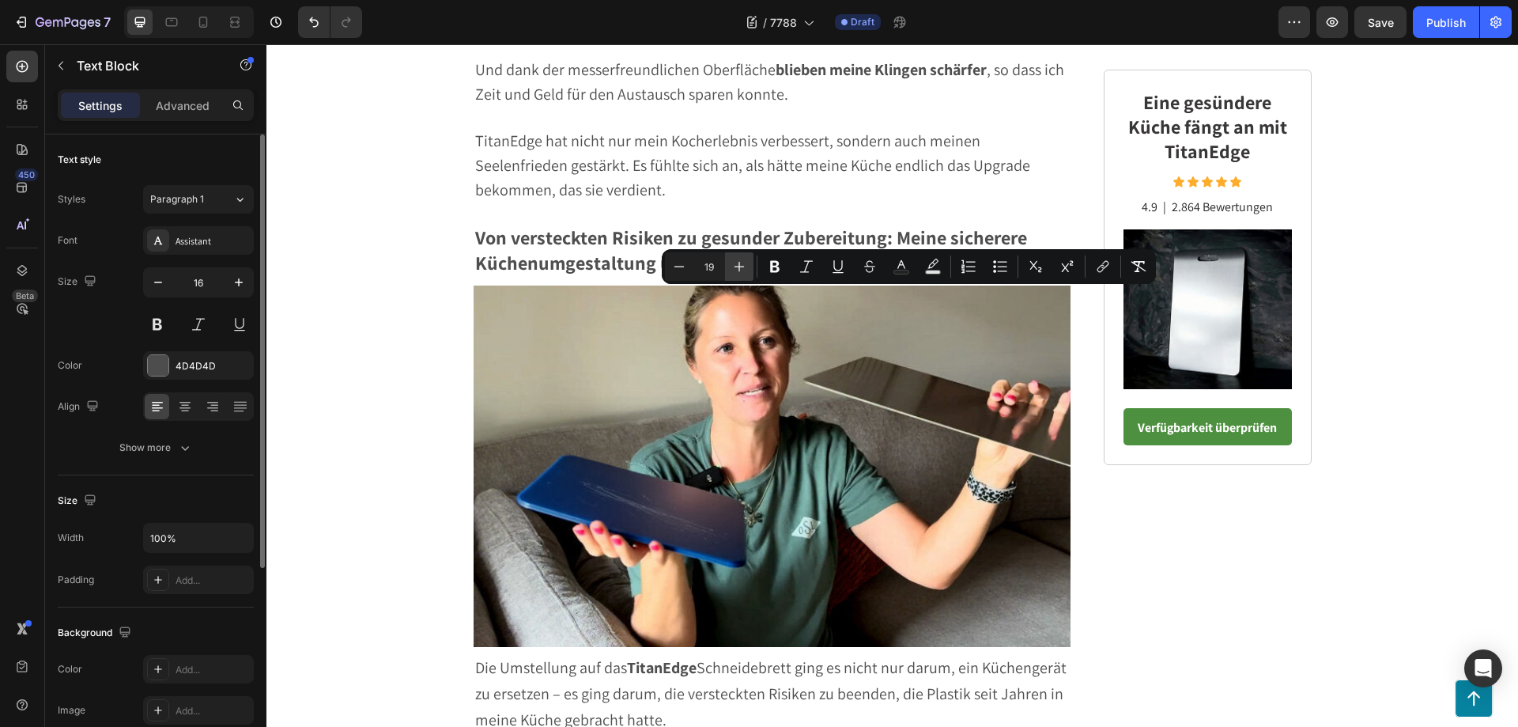
type input "20"
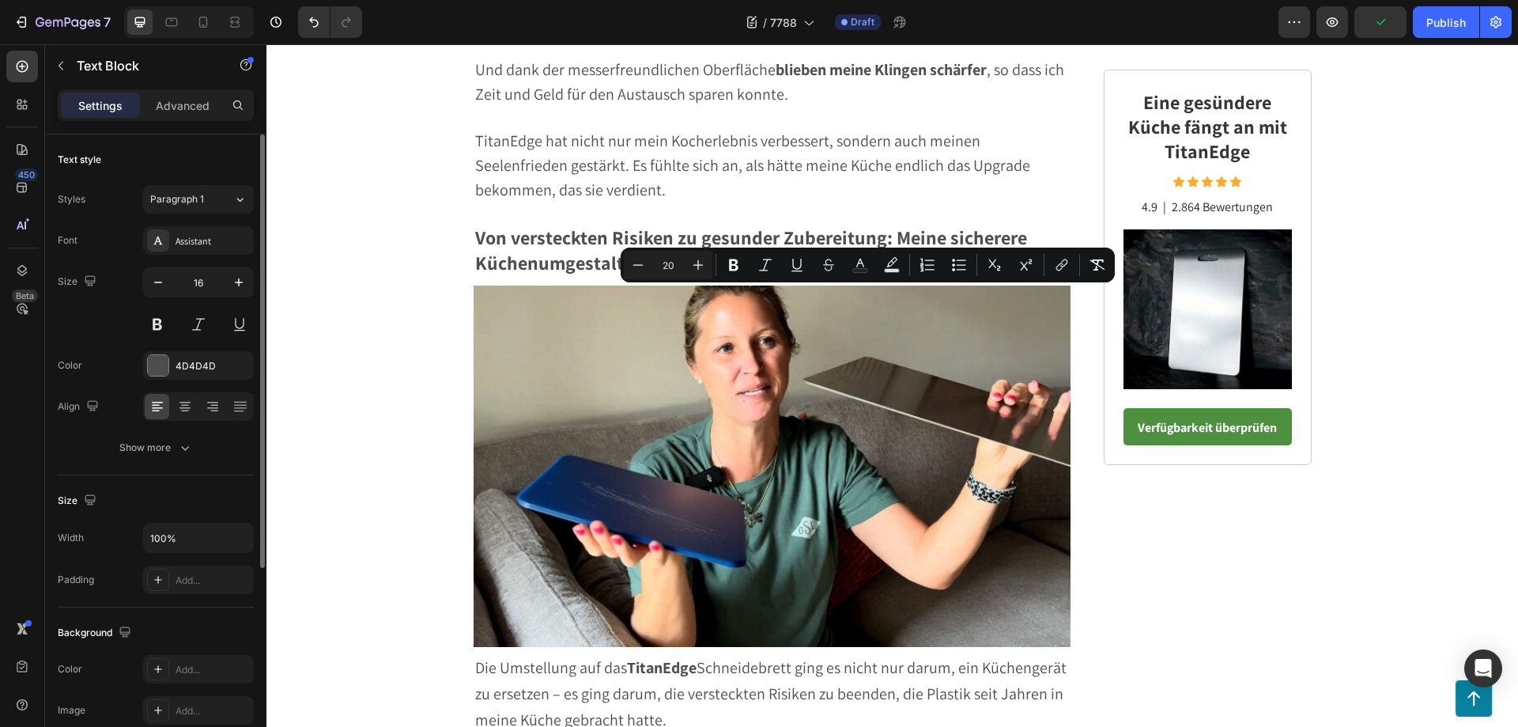
drag, startPoint x: 965, startPoint y: 300, endPoint x: 776, endPoint y: 293, distance: 188.3
drag, startPoint x: 731, startPoint y: 265, endPoint x: 755, endPoint y: 281, distance: 28.5
click at [731, 265] on icon "Editor contextual toolbar" at bounding box center [733, 265] width 9 height 12
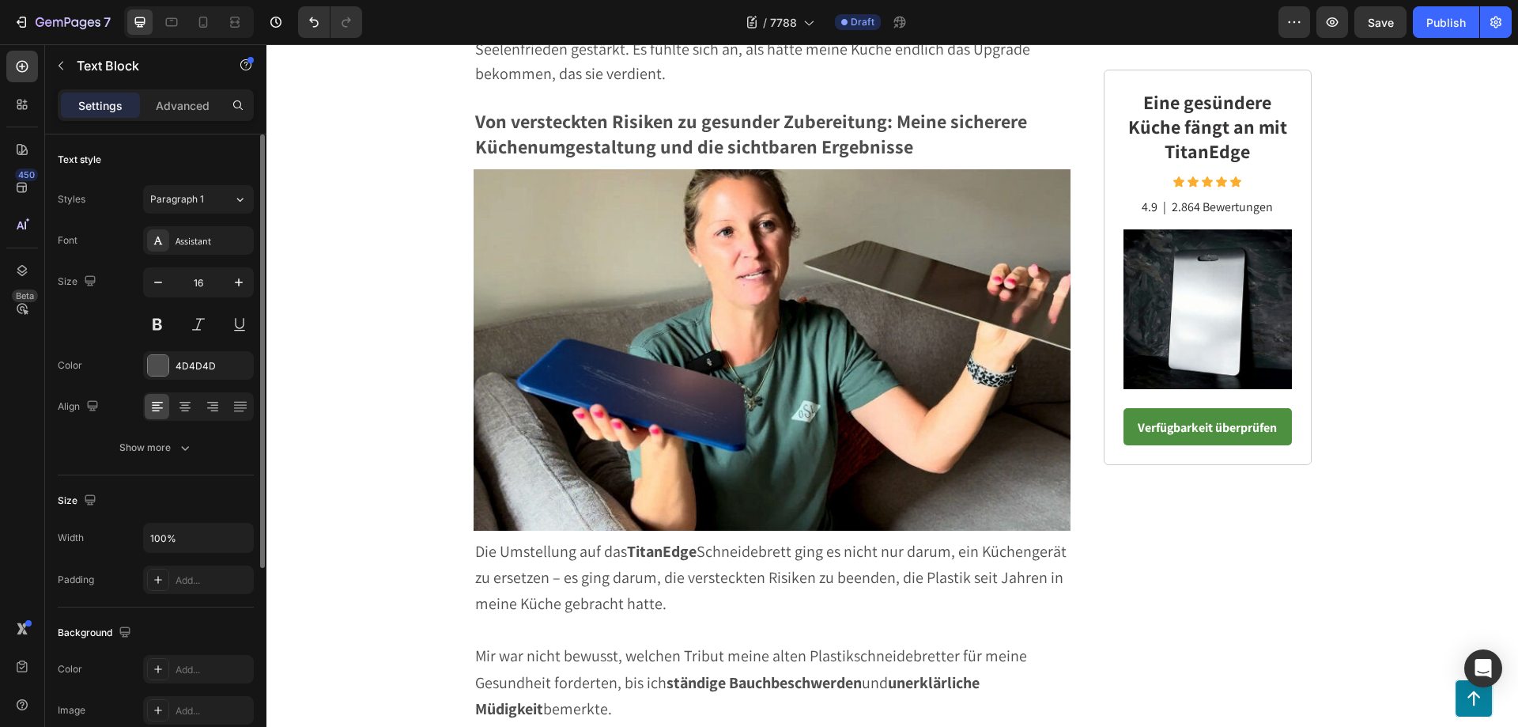
scroll to position [4365, 0]
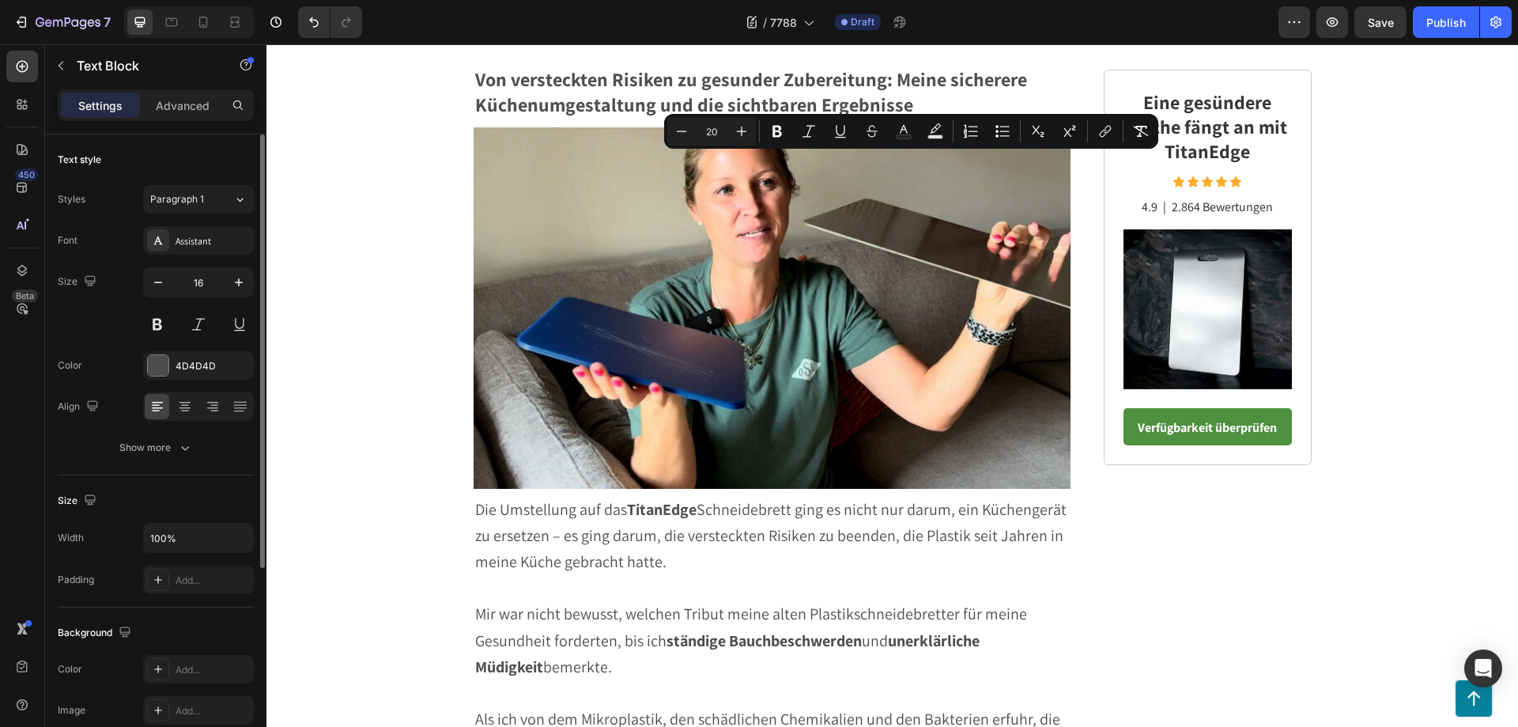
drag, startPoint x: 946, startPoint y: 360, endPoint x: 774, endPoint y: 168, distance: 257.5
click at [685, 132] on icon "Editor contextual toolbar" at bounding box center [682, 131] width 16 height 16
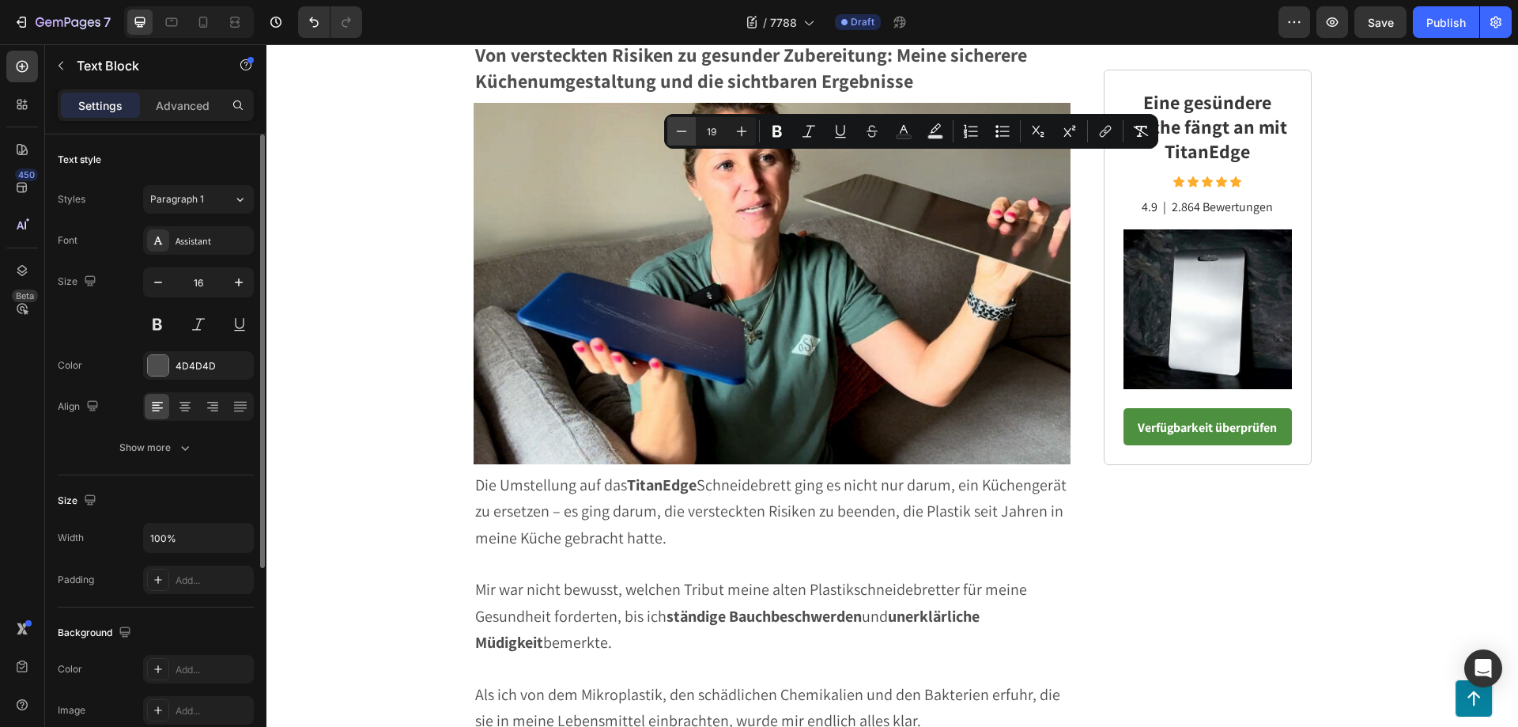
click at [685, 132] on icon "Editor contextual toolbar" at bounding box center [682, 131] width 16 height 16
type input "18"
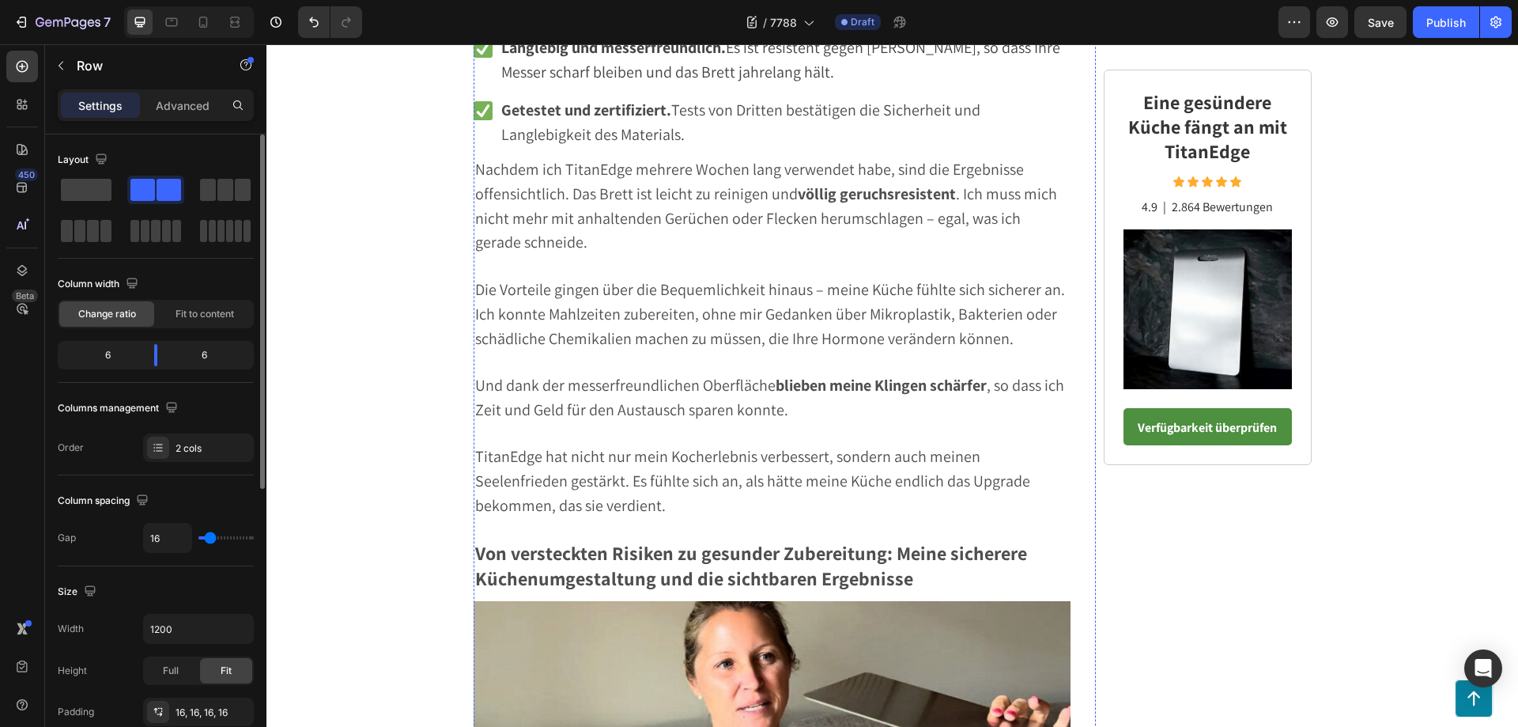
scroll to position [4560, 0]
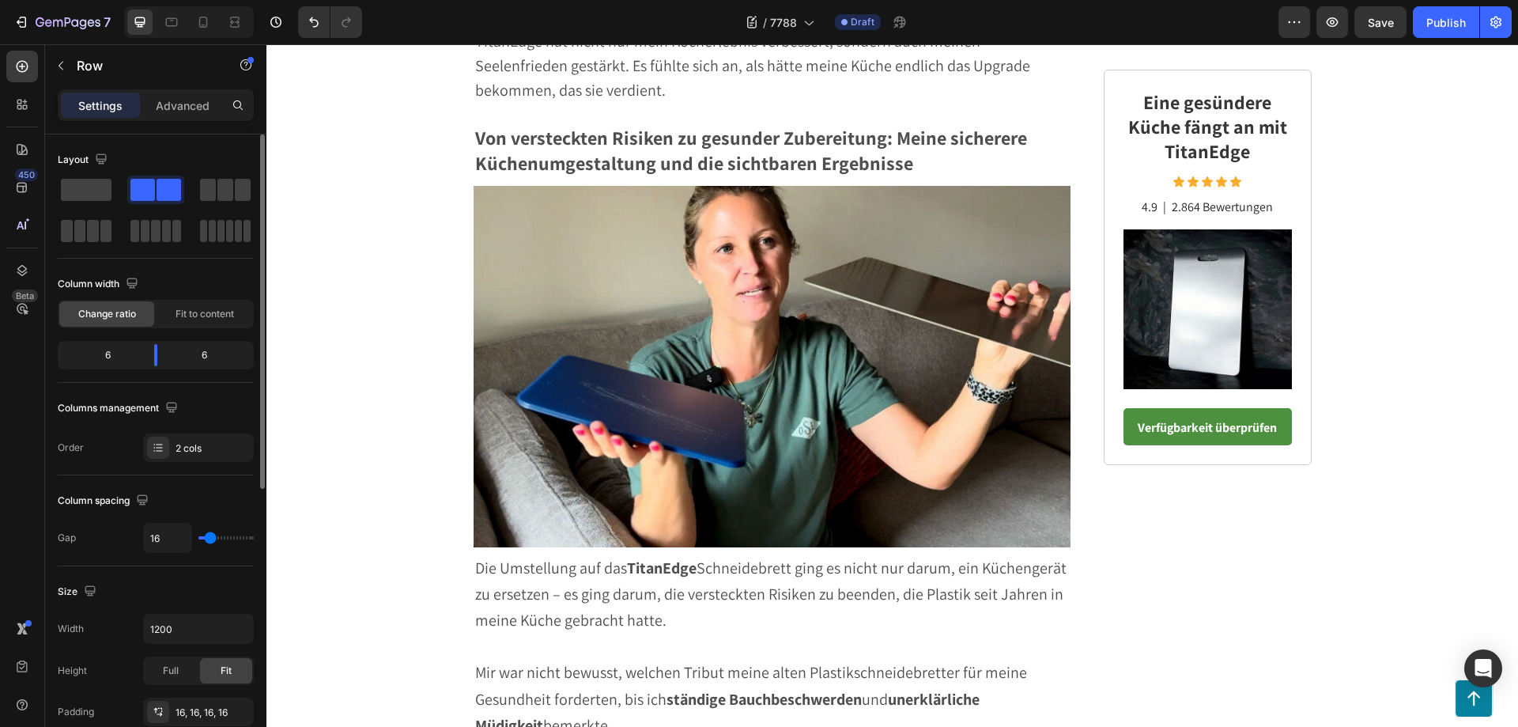
scroll to position [5124, 0]
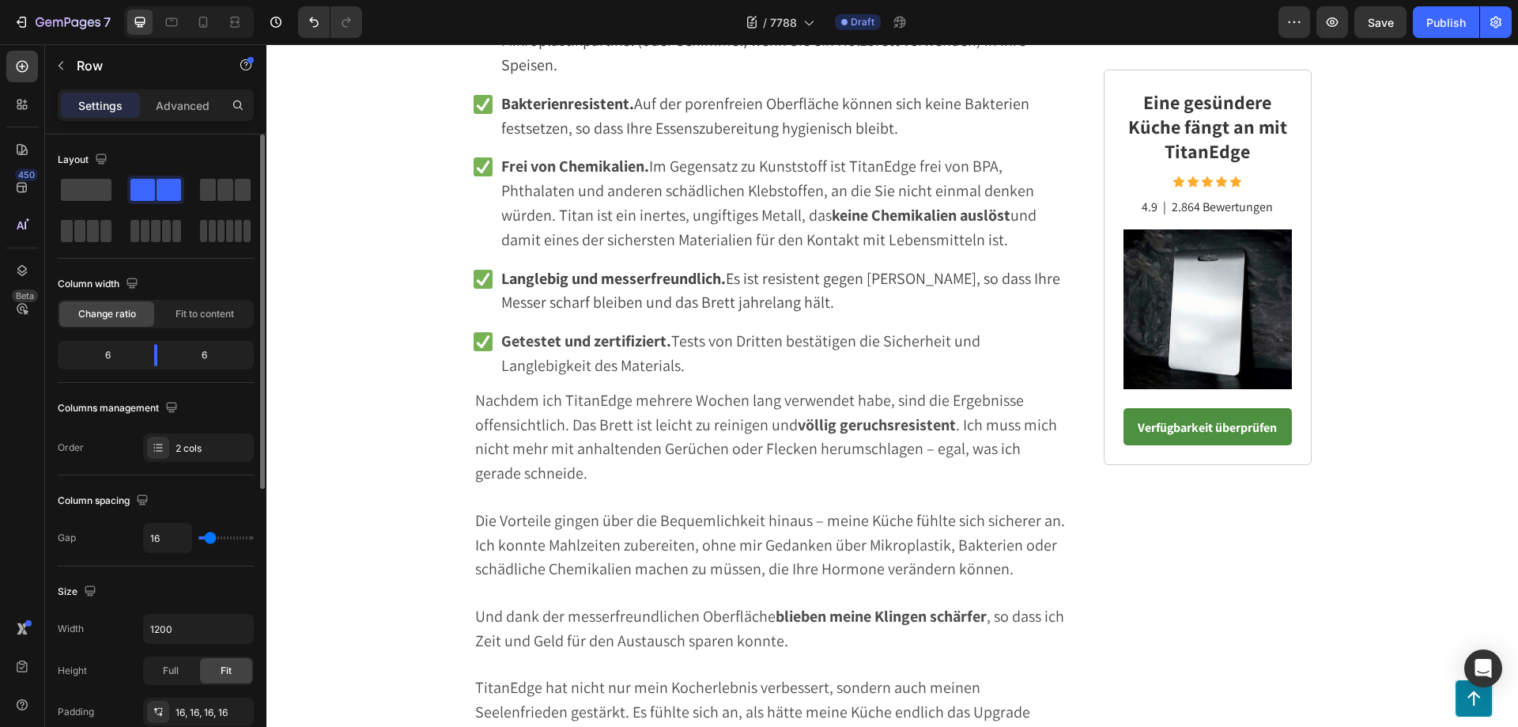
scroll to position [4650, 0]
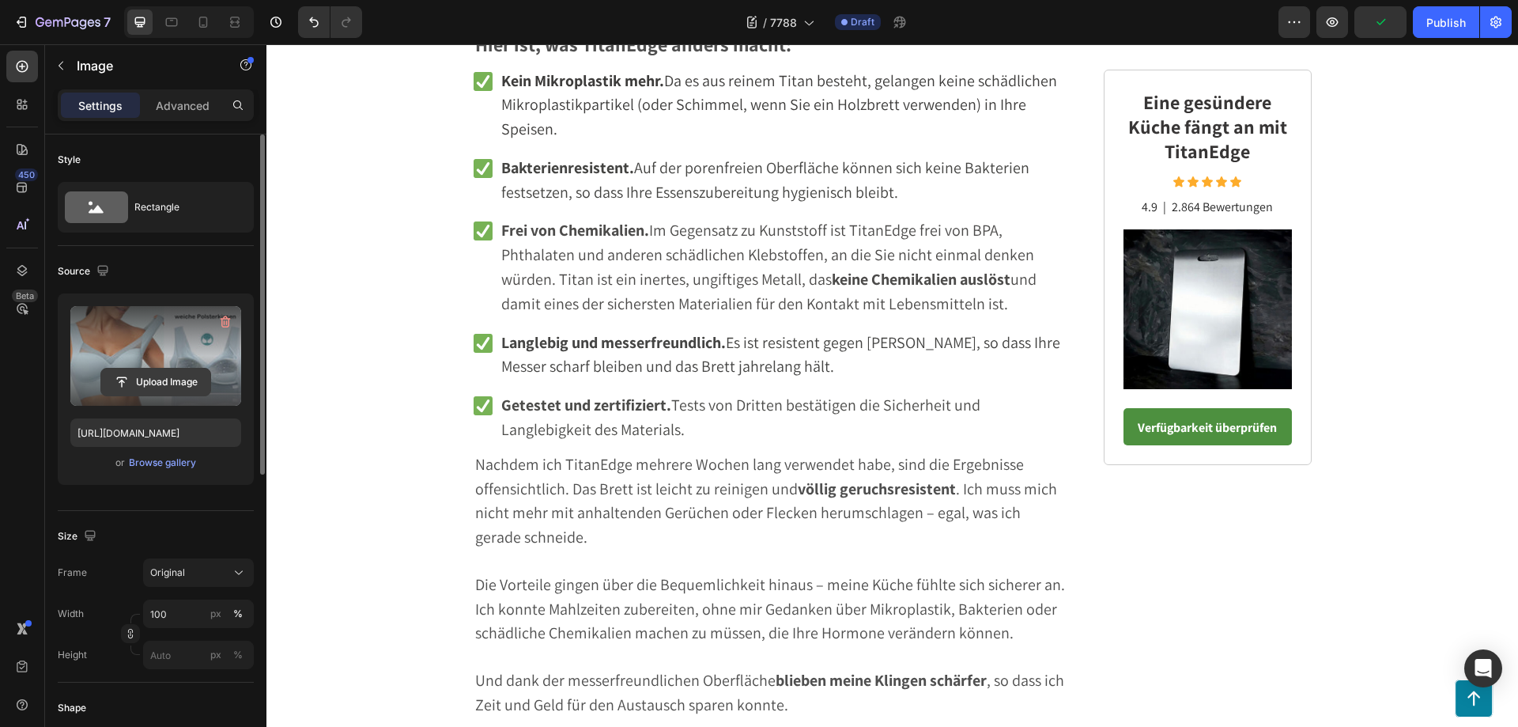
click at [130, 386] on input "file" at bounding box center [155, 381] width 109 height 27
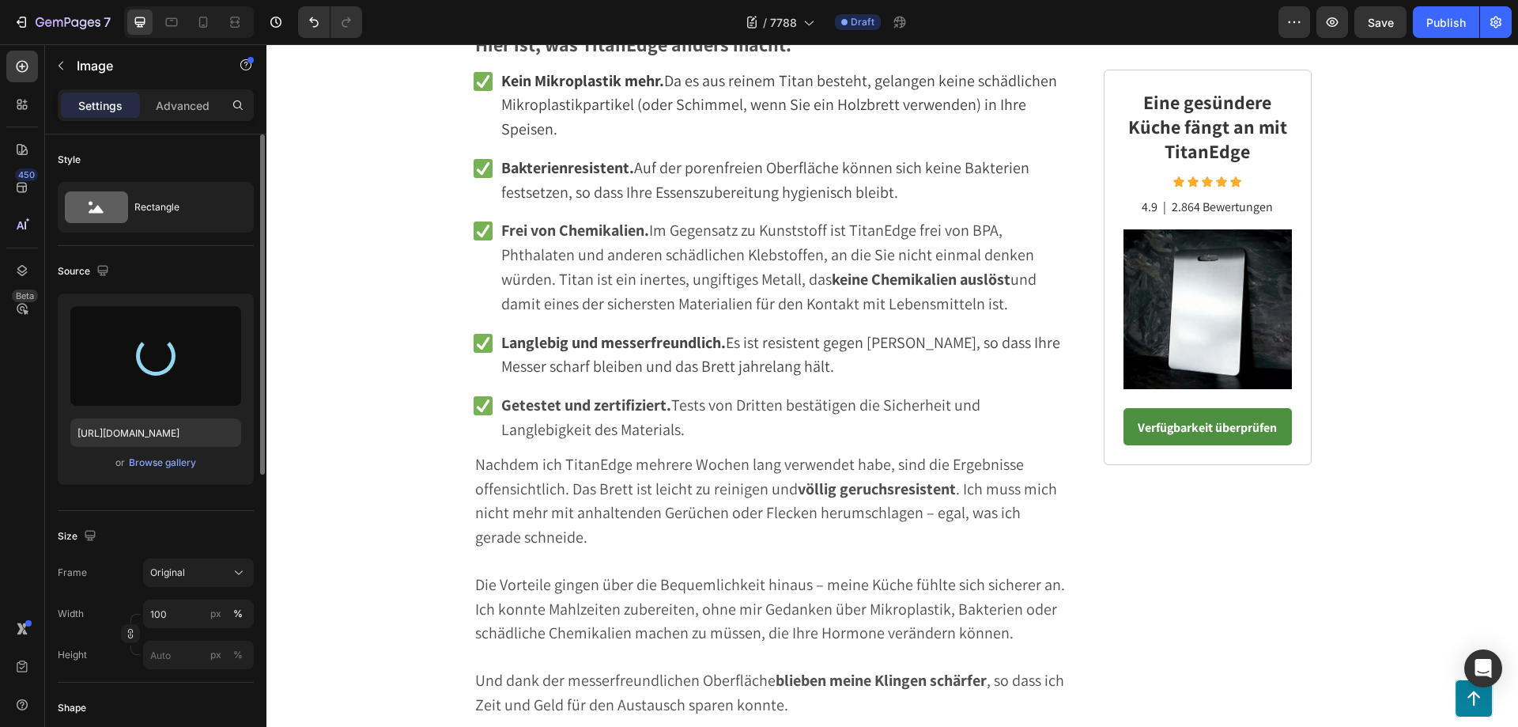
type input "[URL][DOMAIN_NAME]"
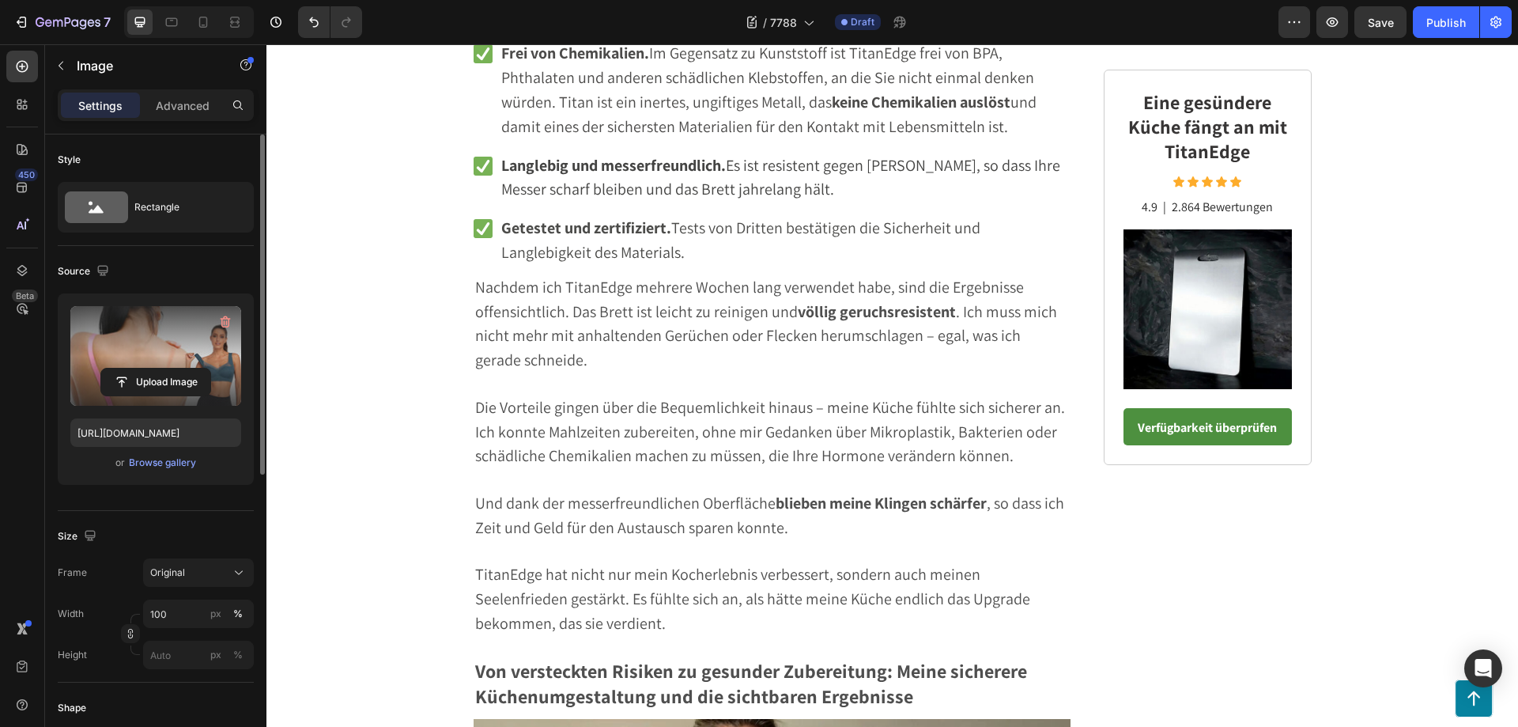
scroll to position [4887, 0]
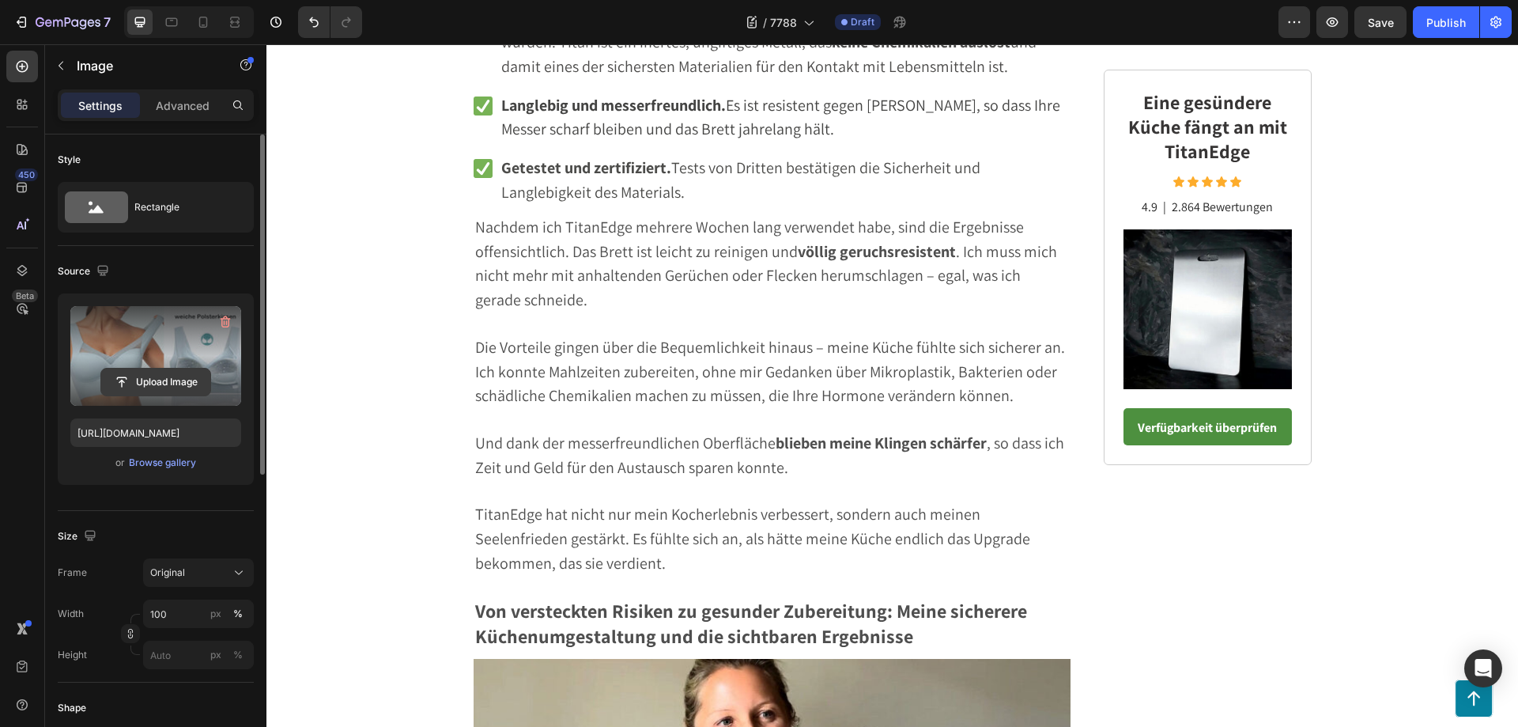
click at [158, 391] on input "file" at bounding box center [155, 381] width 109 height 27
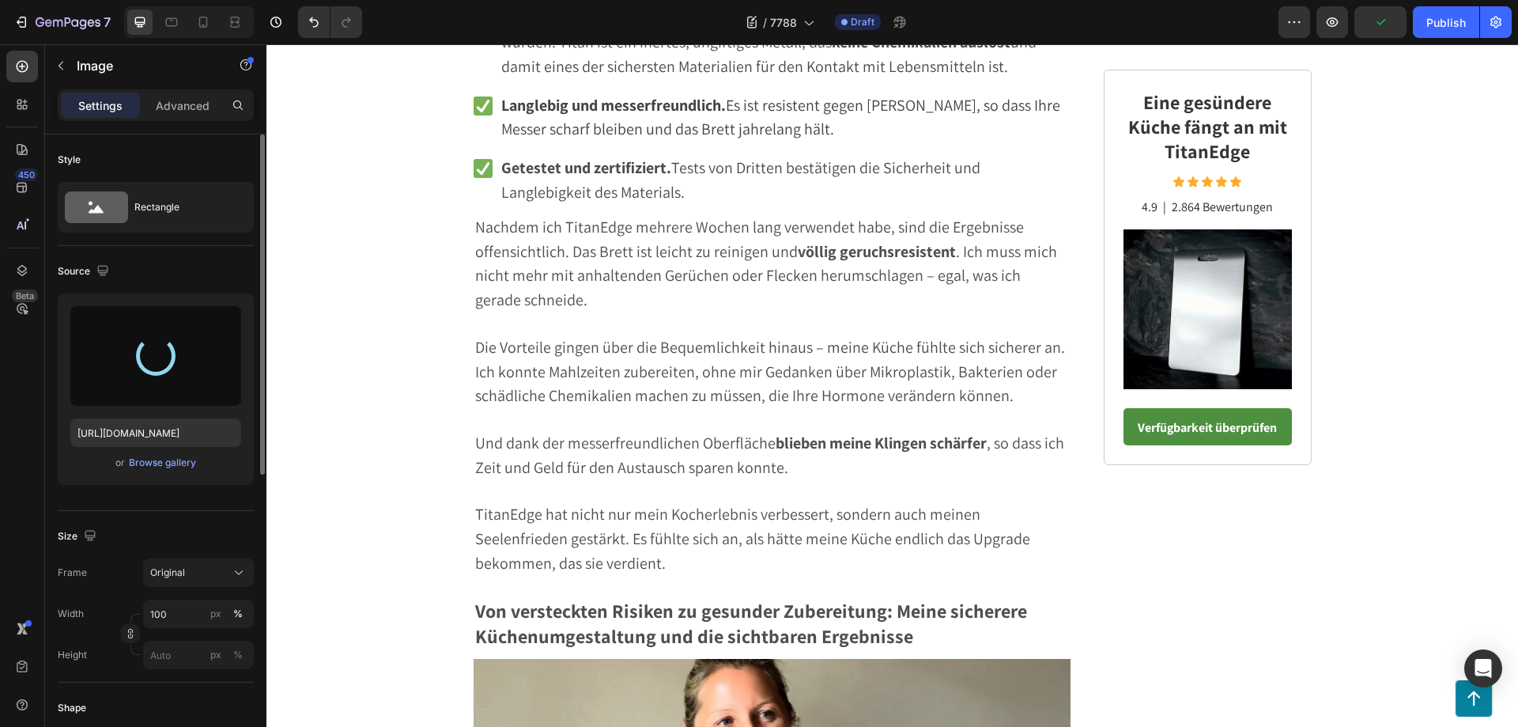
type input "[URL][DOMAIN_NAME]"
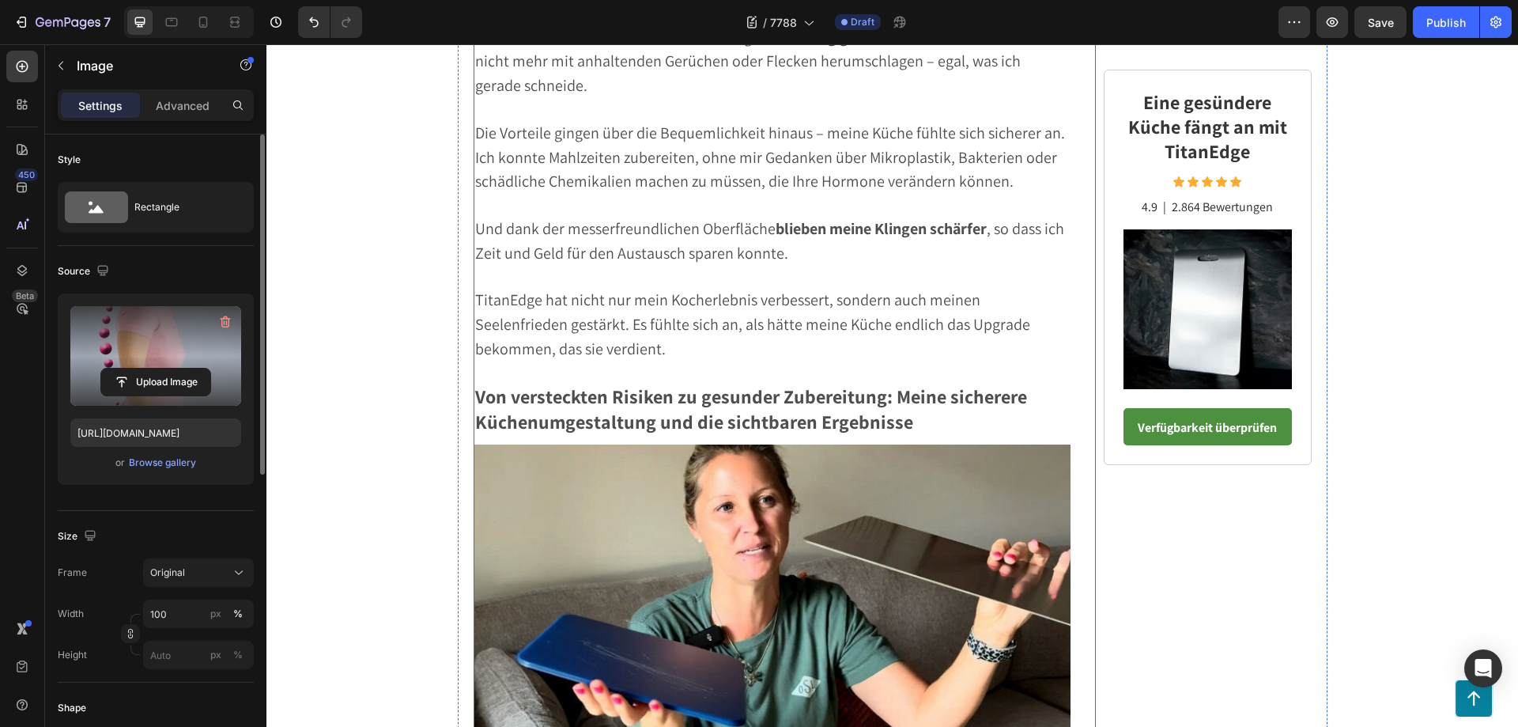
scroll to position [5124, 0]
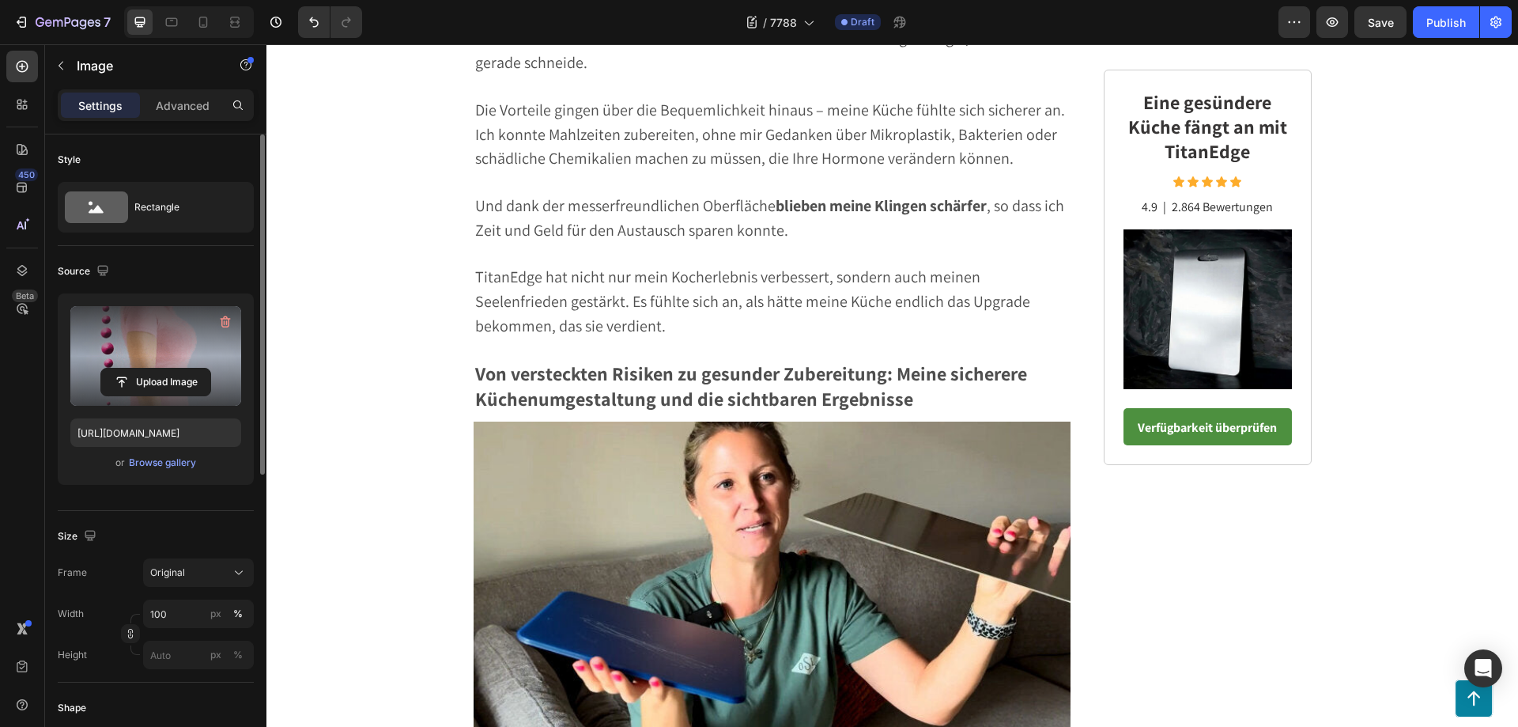
click at [157, 385] on input "file" at bounding box center [155, 381] width 109 height 27
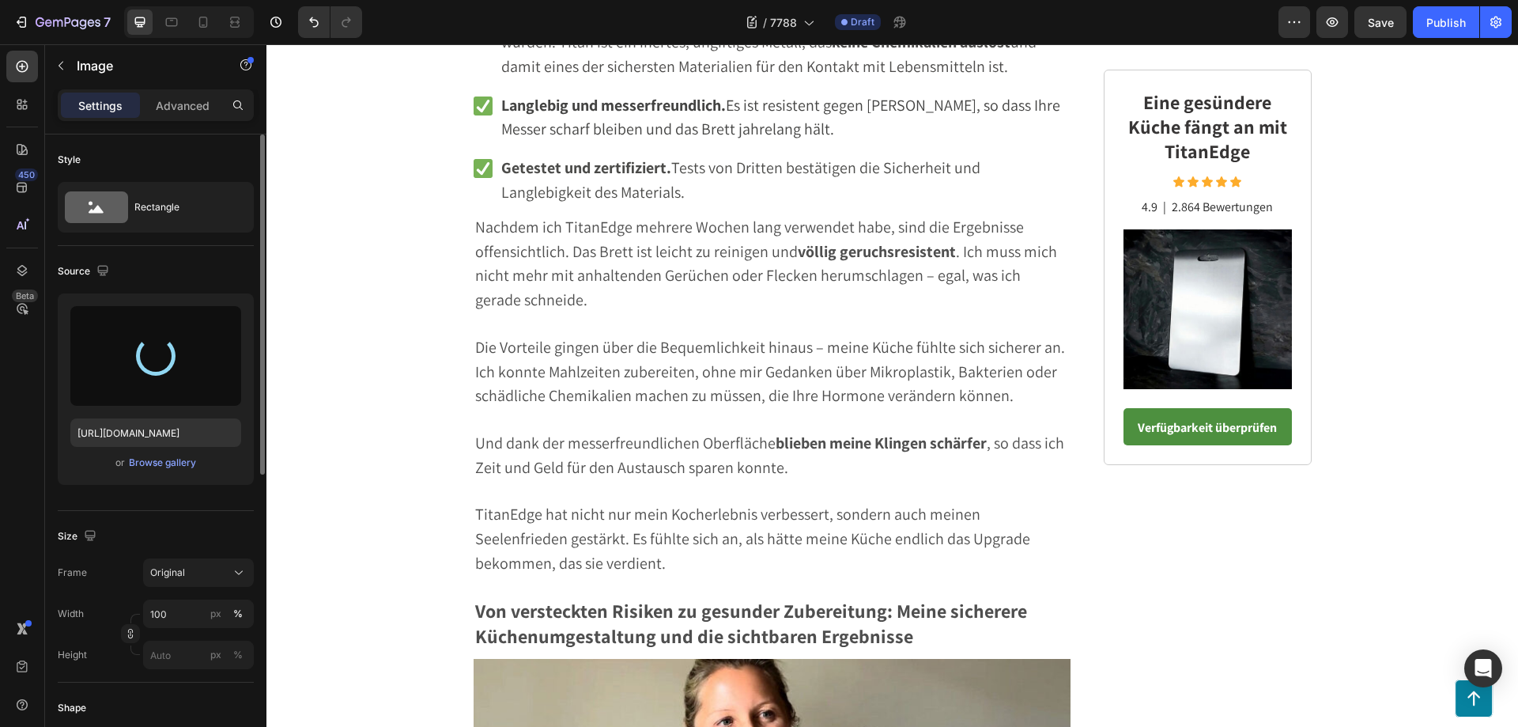
type input "[URL][DOMAIN_NAME]"
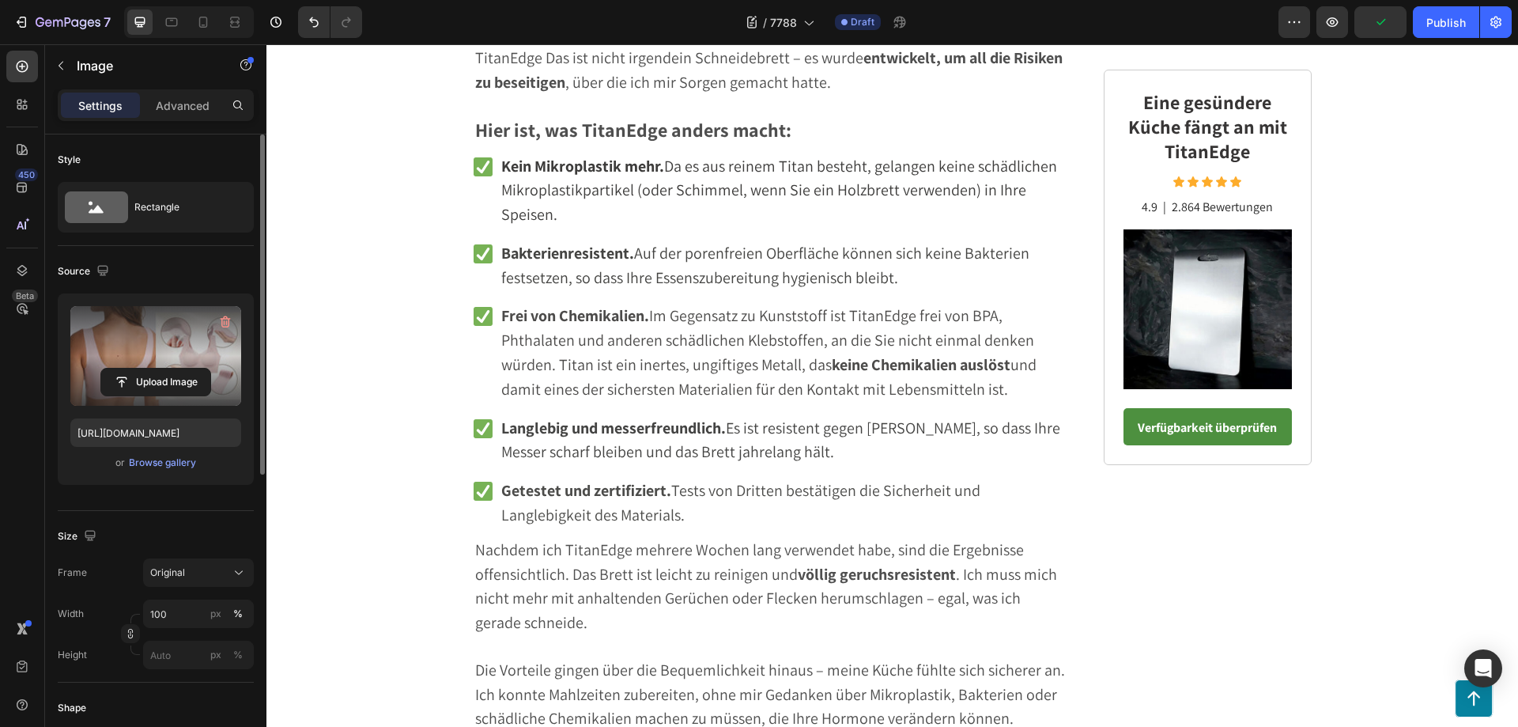
scroll to position [4570, 0]
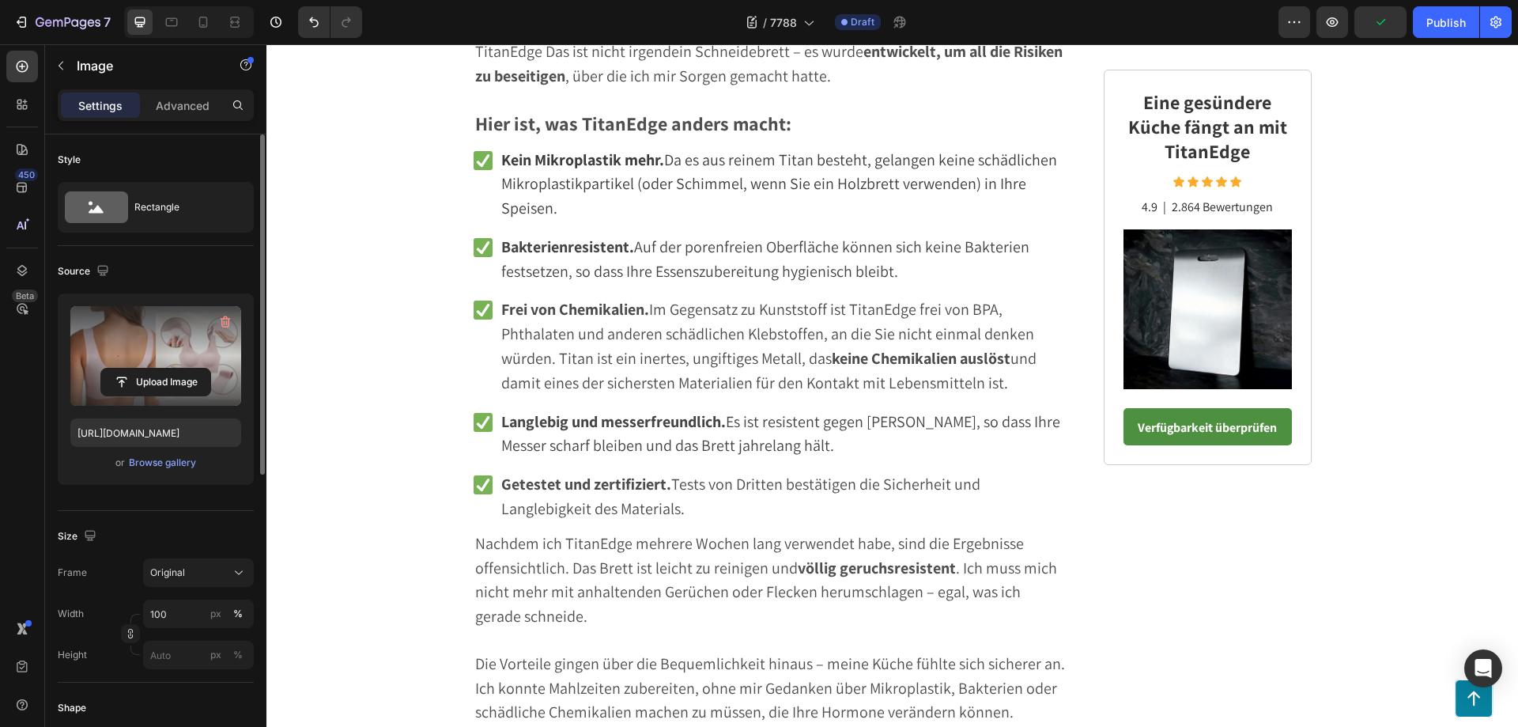
click at [160, 366] on label at bounding box center [155, 356] width 171 height 100
click at [160, 368] on input "file" at bounding box center [155, 381] width 109 height 27
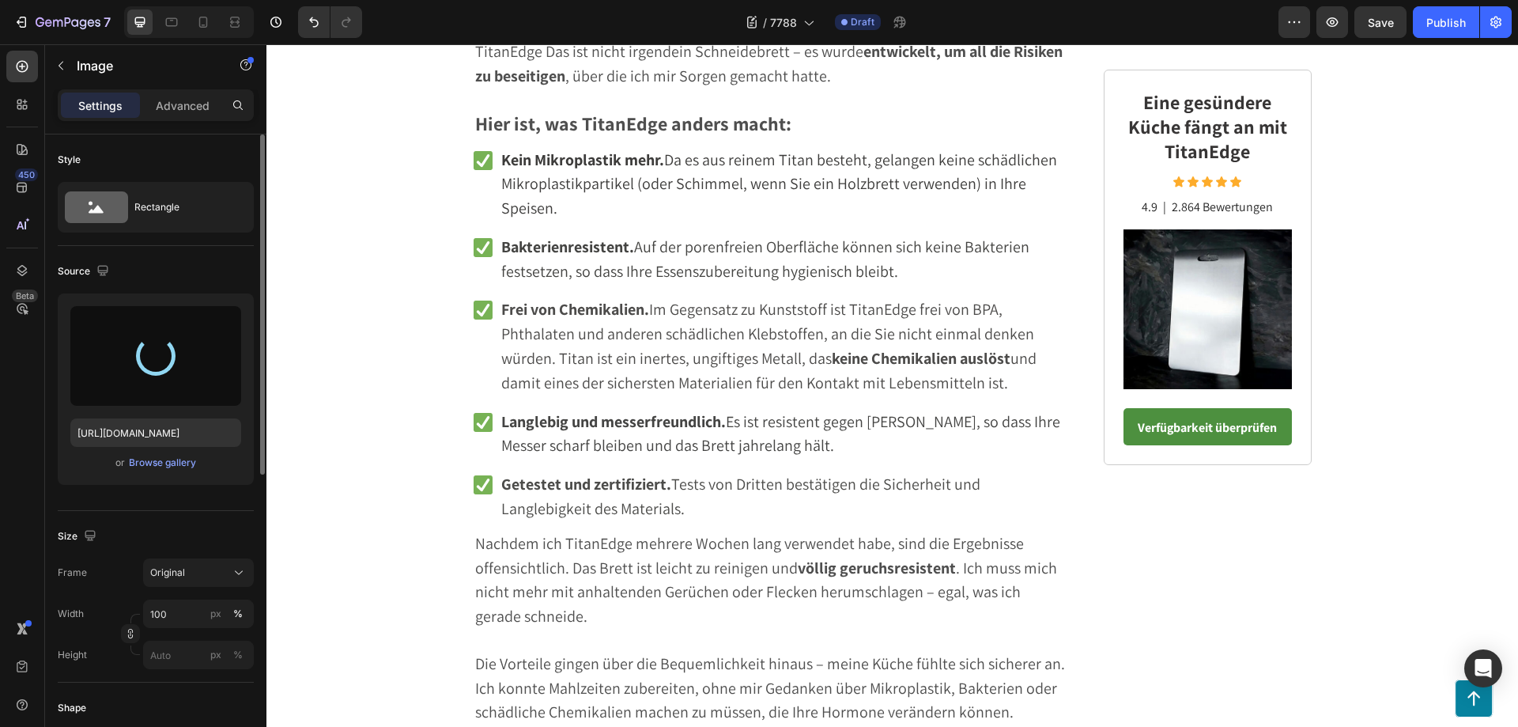
type input "[URL][DOMAIN_NAME]"
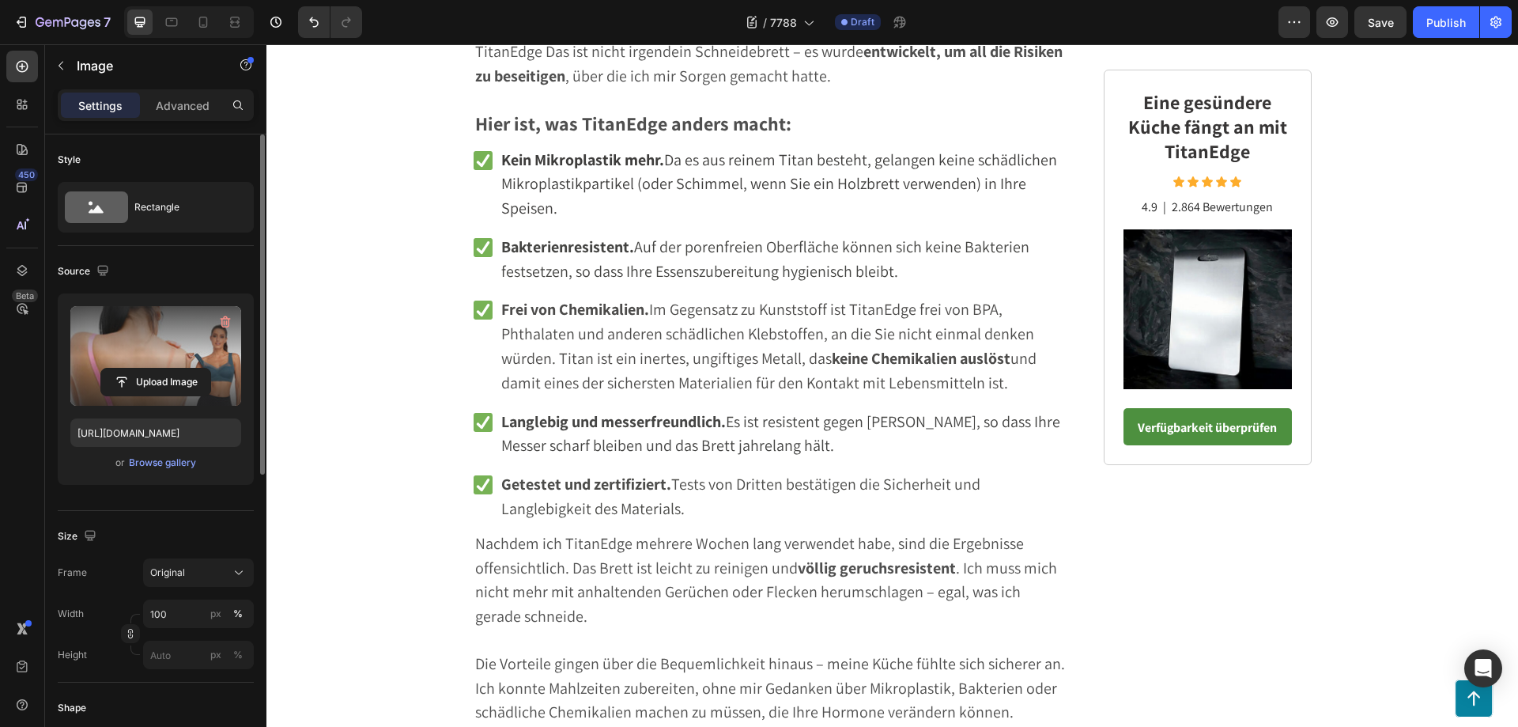
click at [145, 376] on input "file" at bounding box center [155, 381] width 109 height 27
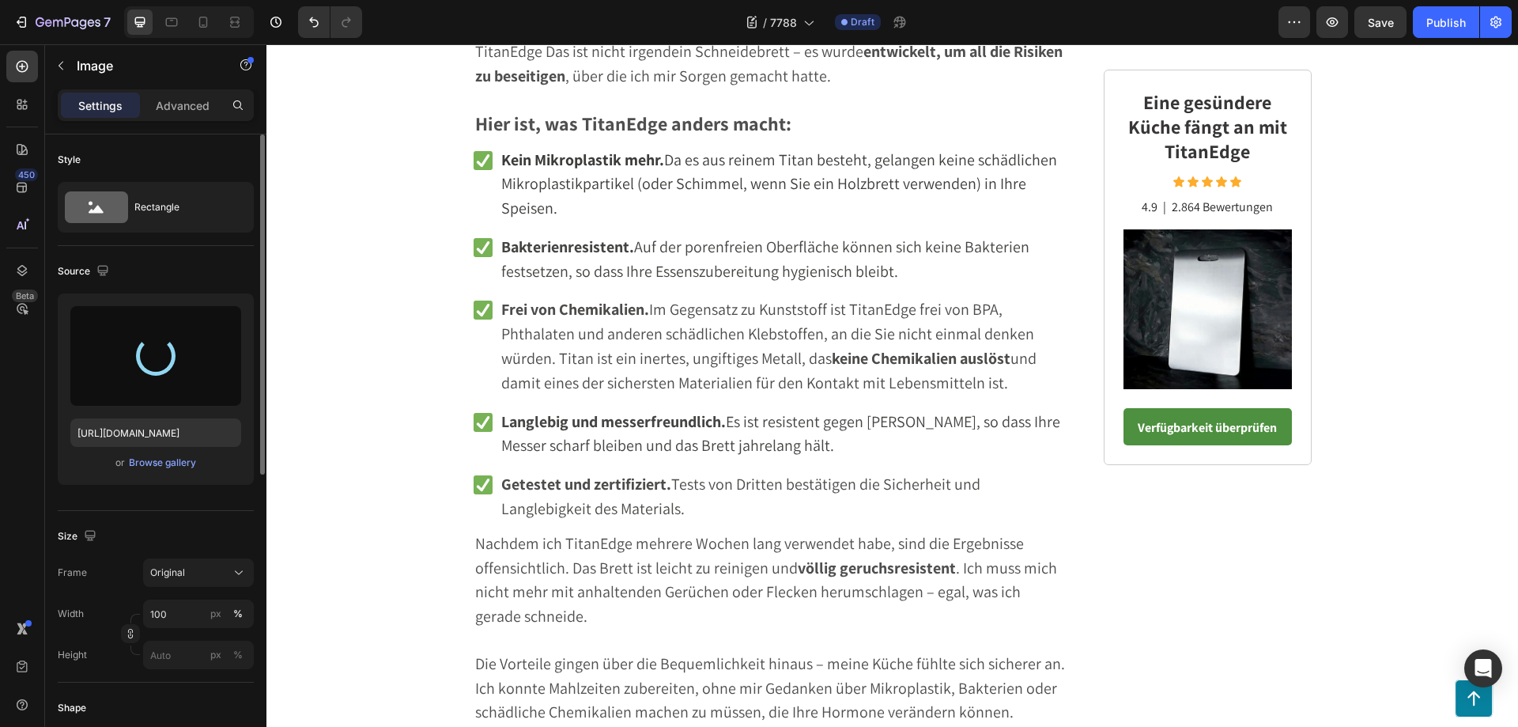
type input "[URL][DOMAIN_NAME]"
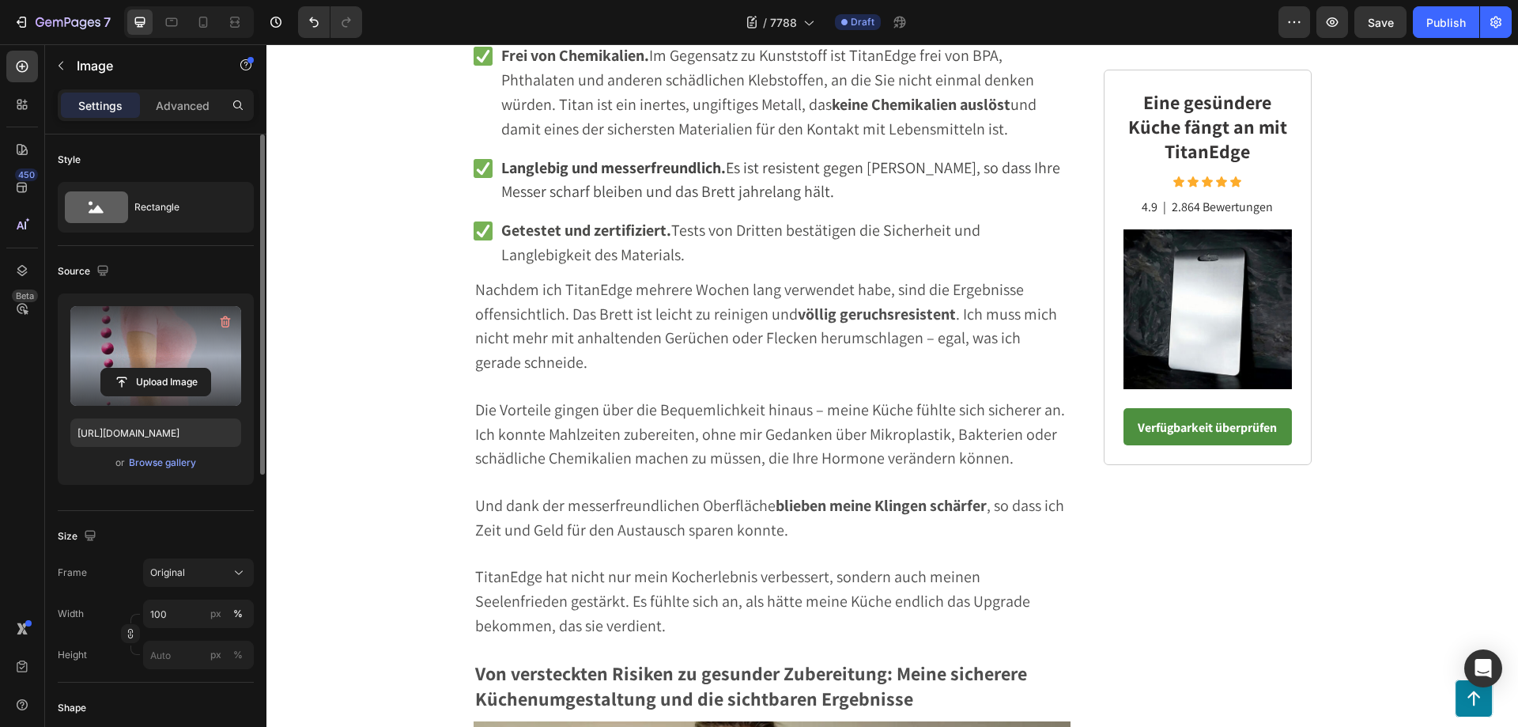
scroll to position [4887, 0]
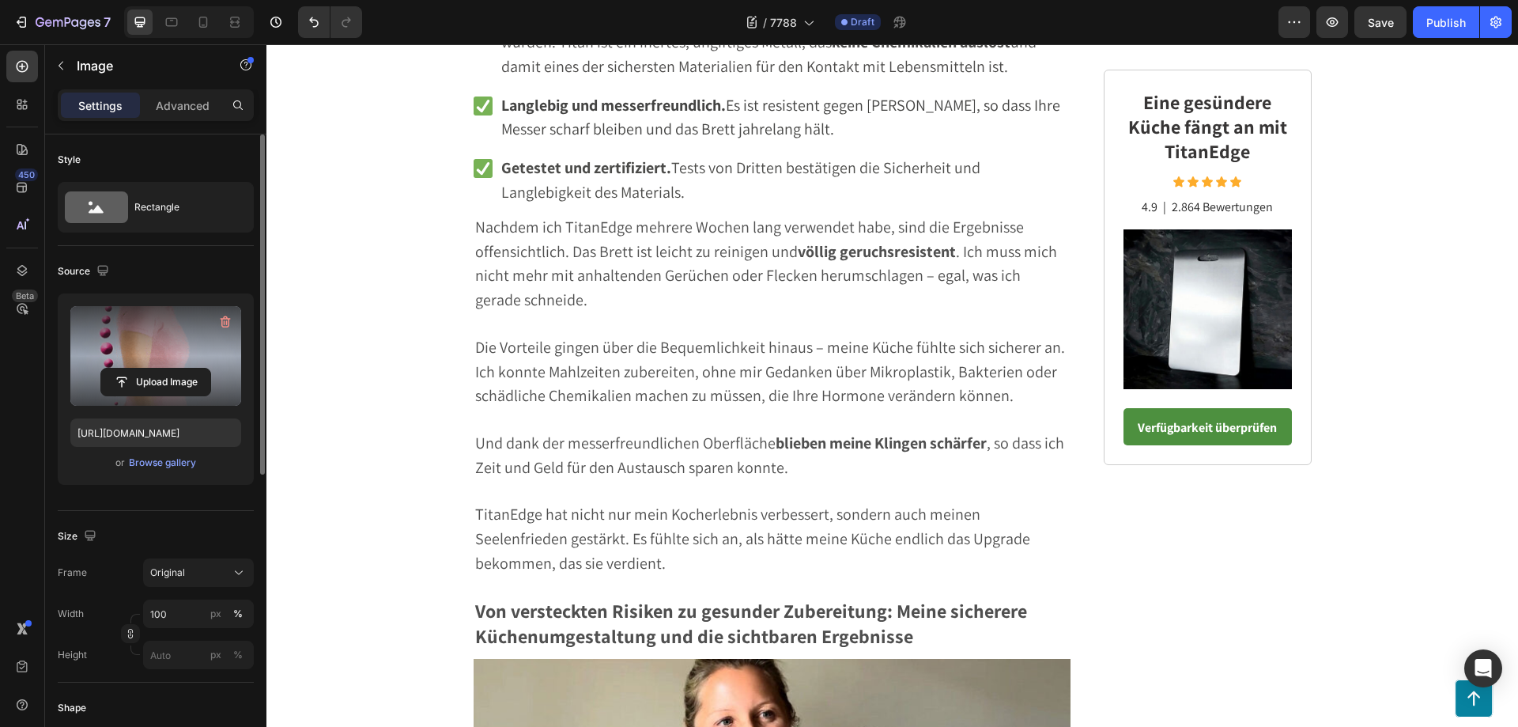
click at [164, 373] on input "file" at bounding box center [155, 381] width 109 height 27
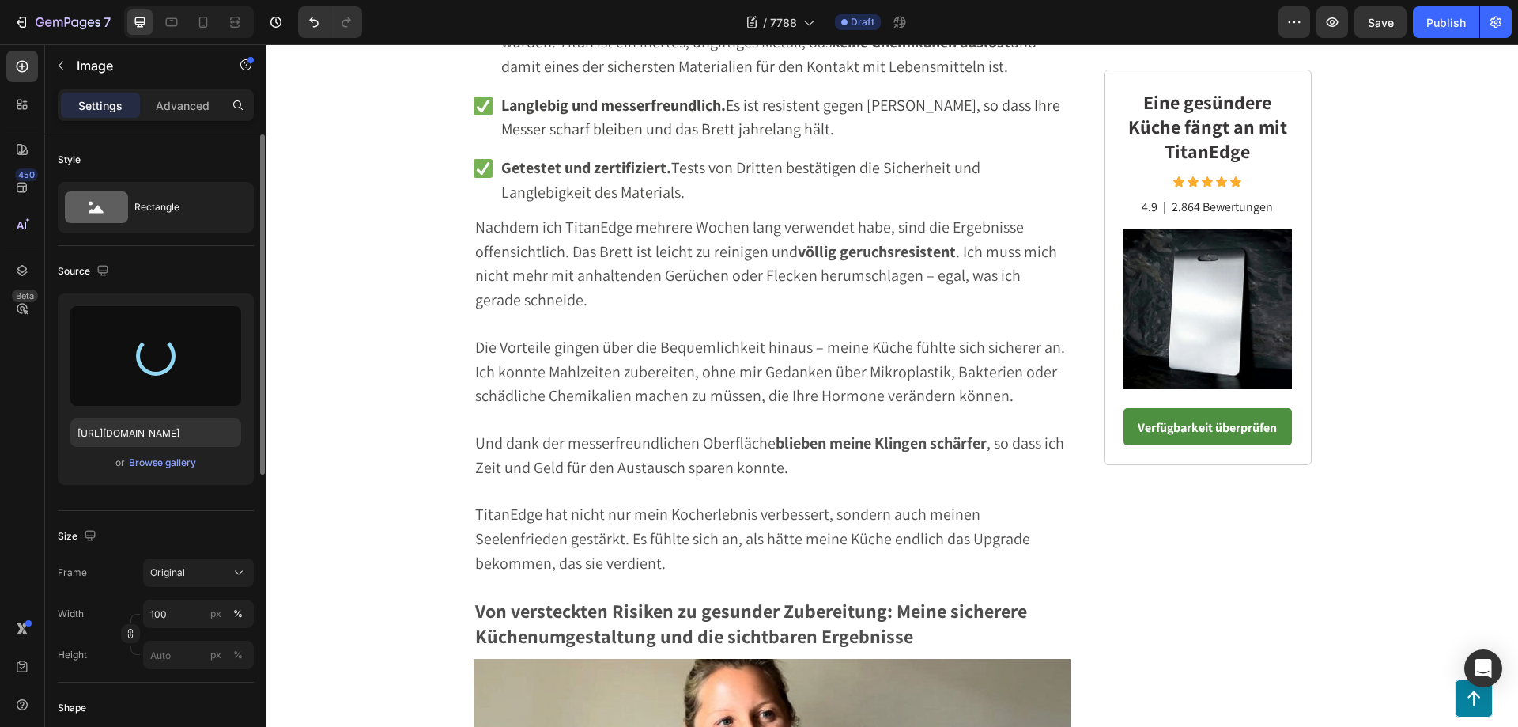
type input "[URL][DOMAIN_NAME]"
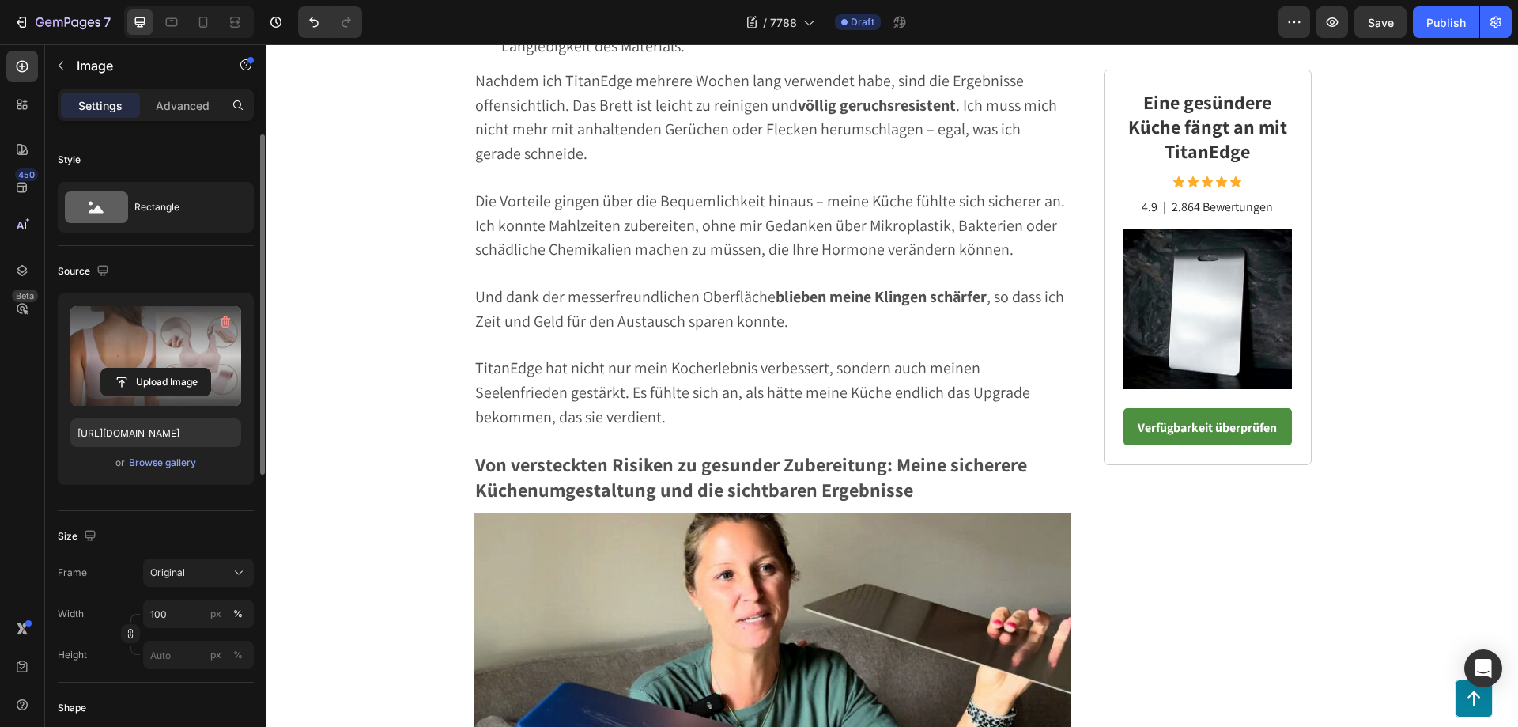
scroll to position [5045, 0]
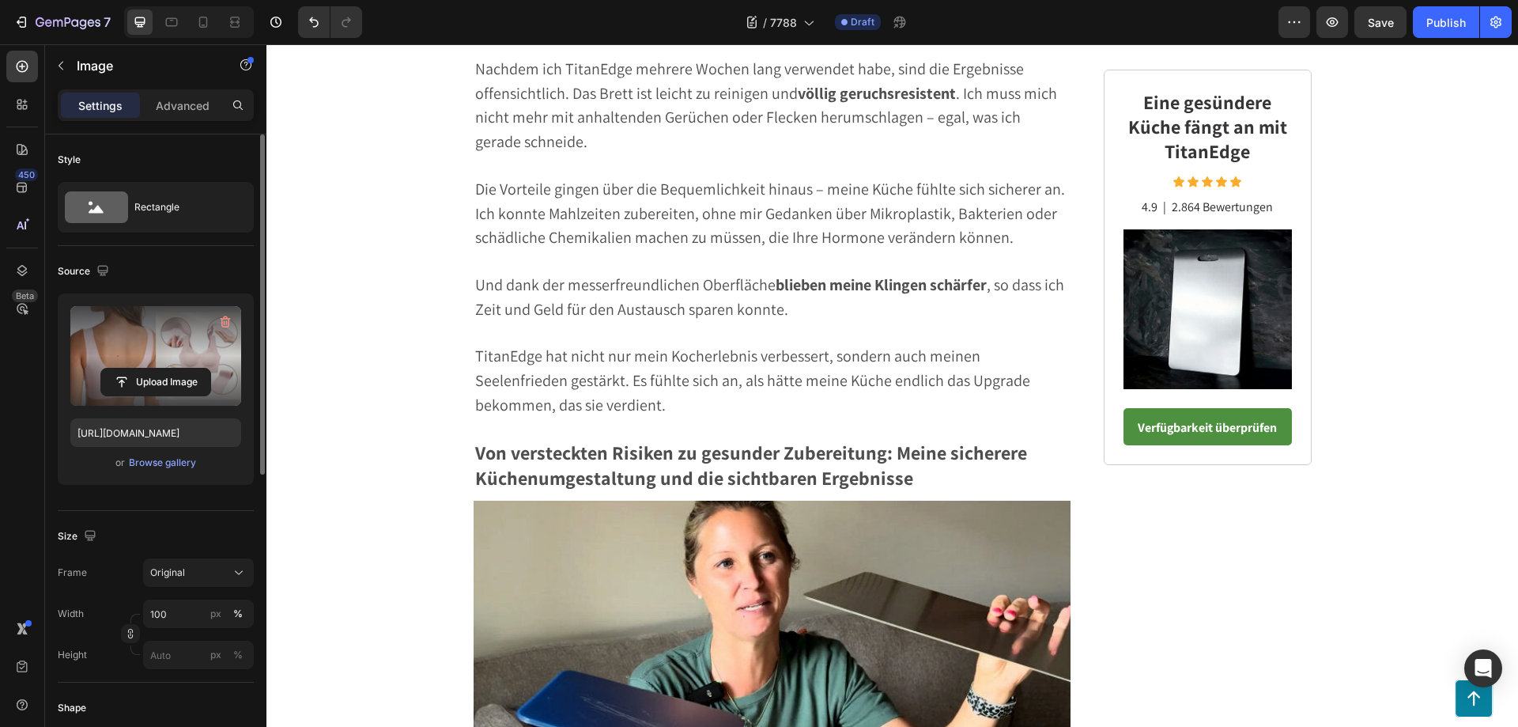
click at [180, 390] on input "file" at bounding box center [155, 381] width 109 height 27
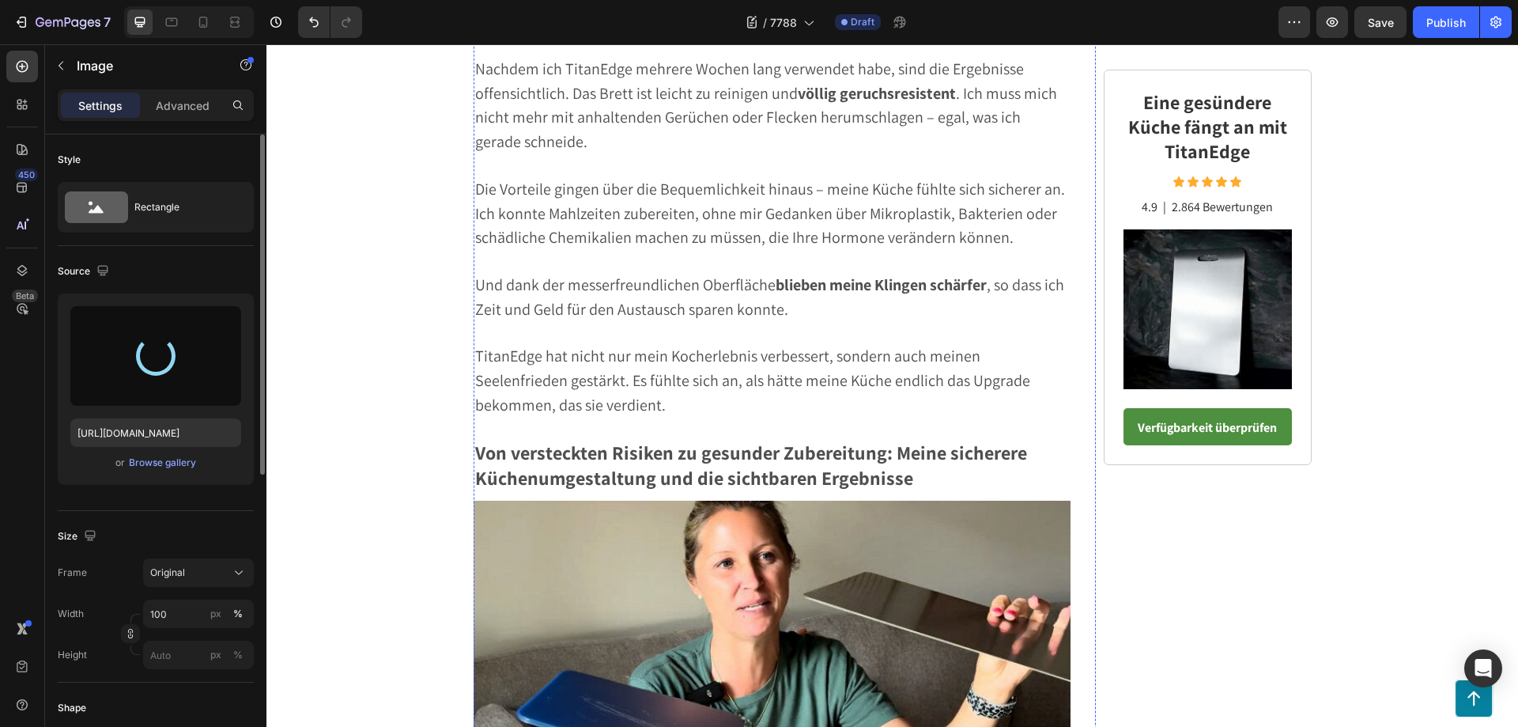
type input "[URL][DOMAIN_NAME]"
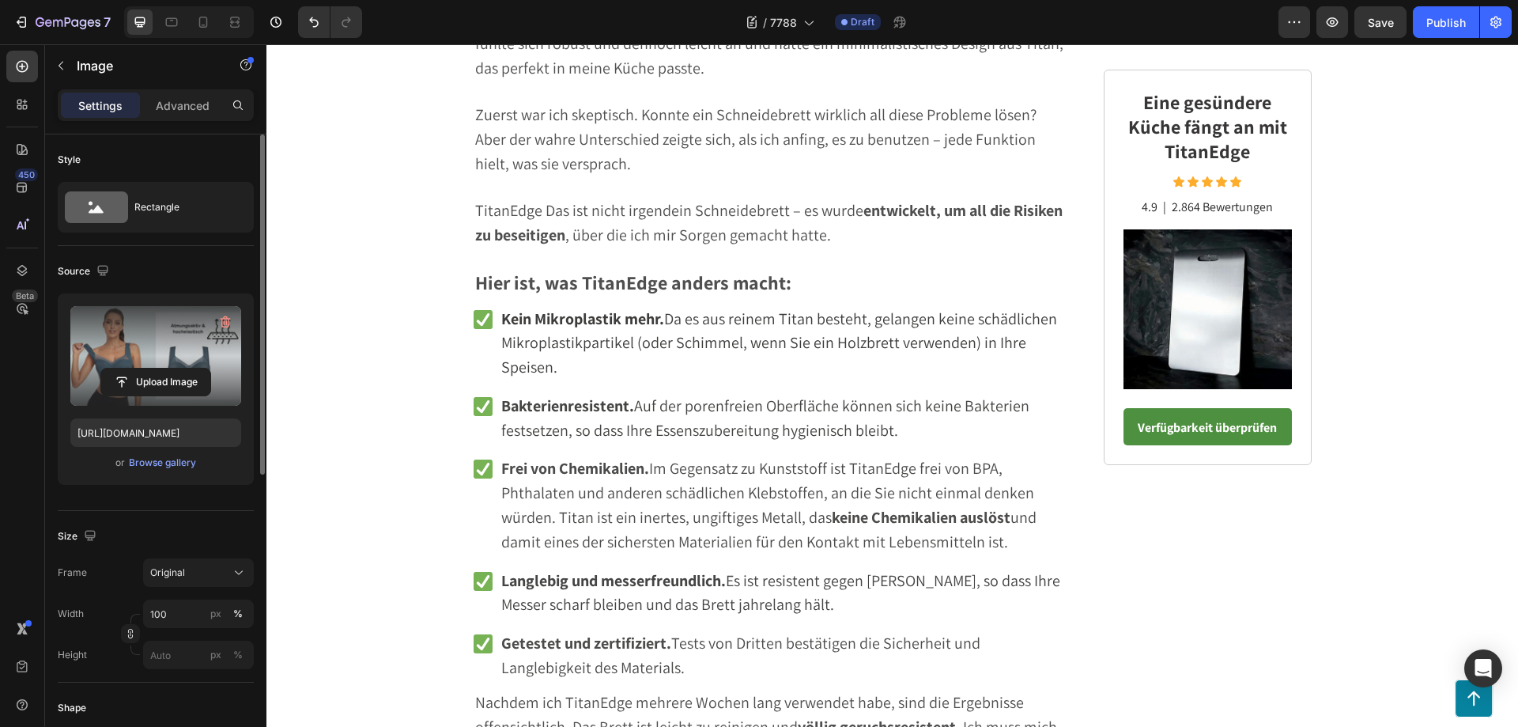
scroll to position [4412, 0]
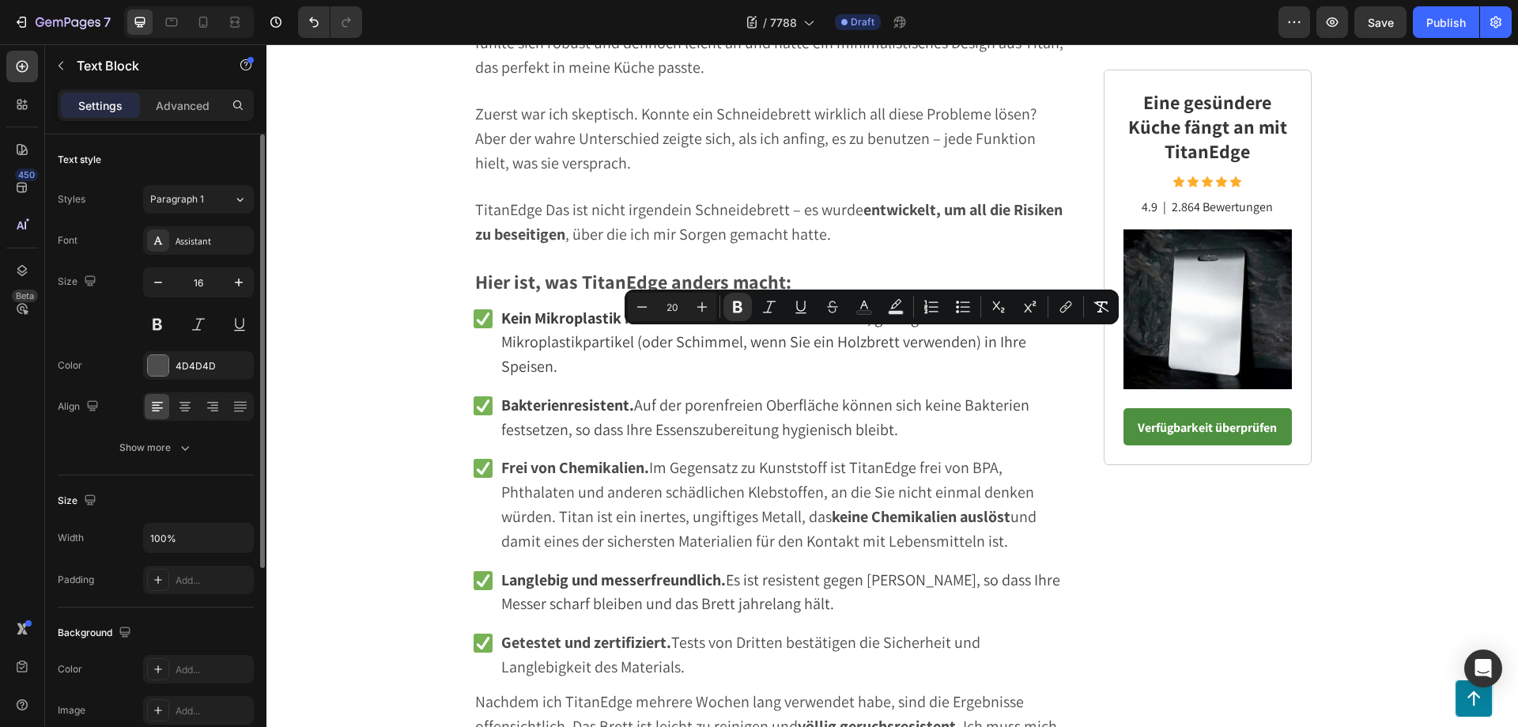
drag, startPoint x: 975, startPoint y: 344, endPoint x: 774, endPoint y: 342, distance: 200.8
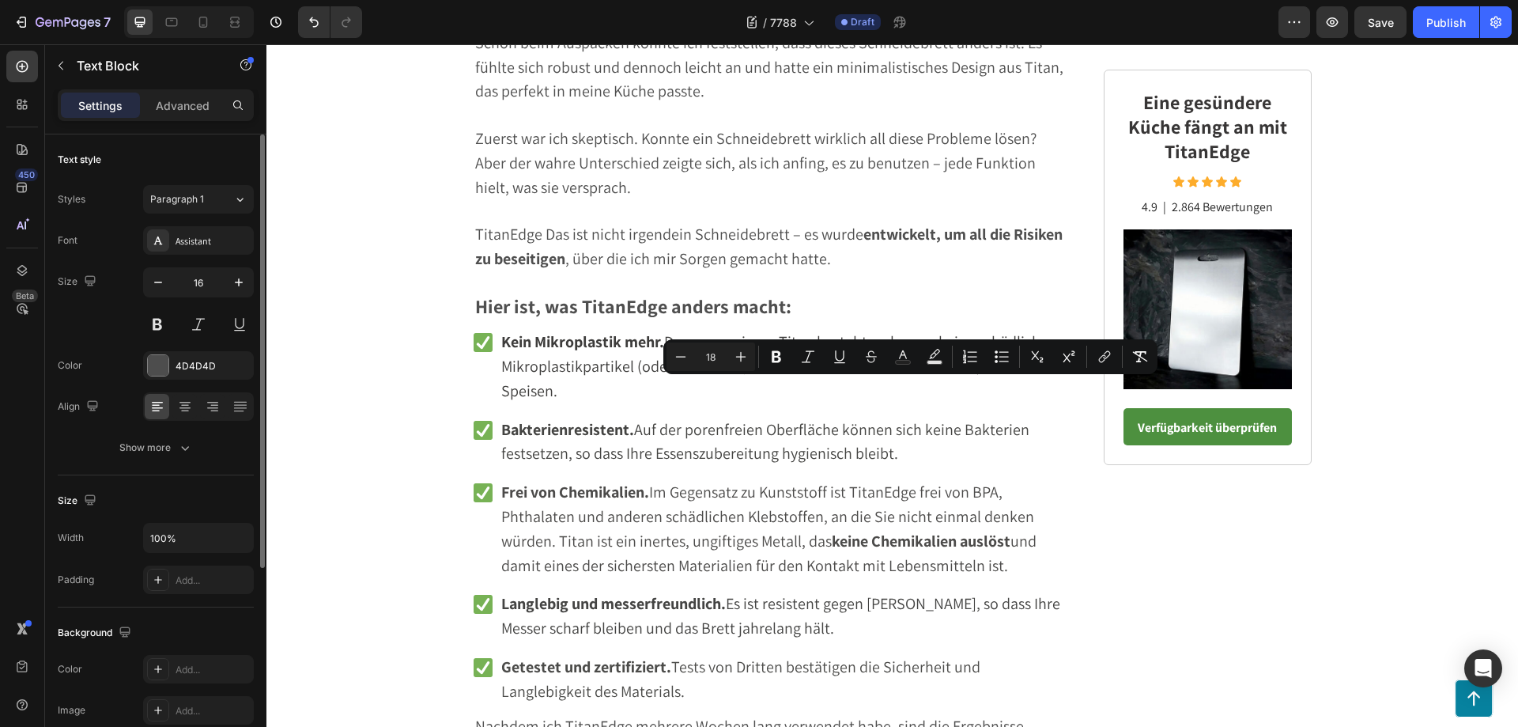
drag, startPoint x: 1029, startPoint y: 558, endPoint x: 777, endPoint y: 388, distance: 303.5
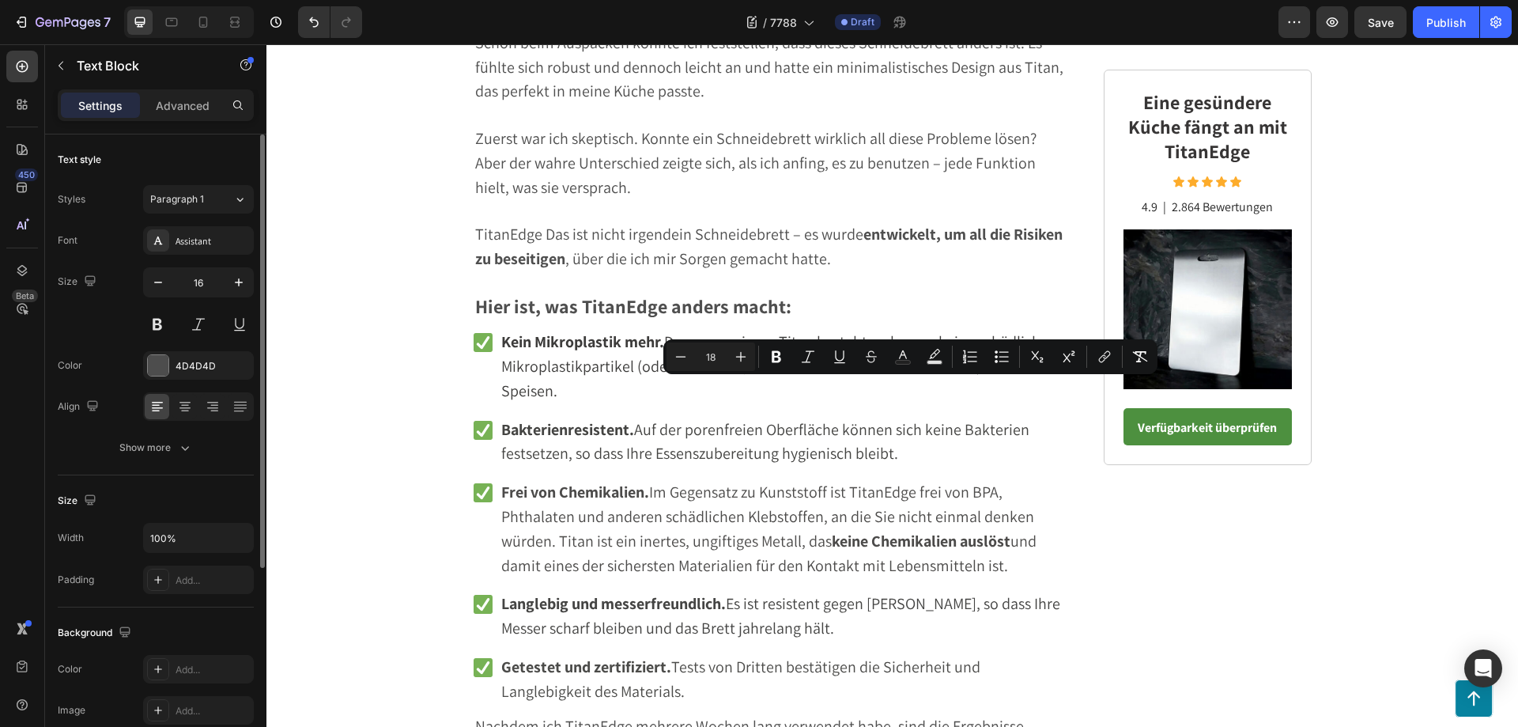
drag, startPoint x: 1028, startPoint y: 558, endPoint x: 778, endPoint y: 387, distance: 302.6
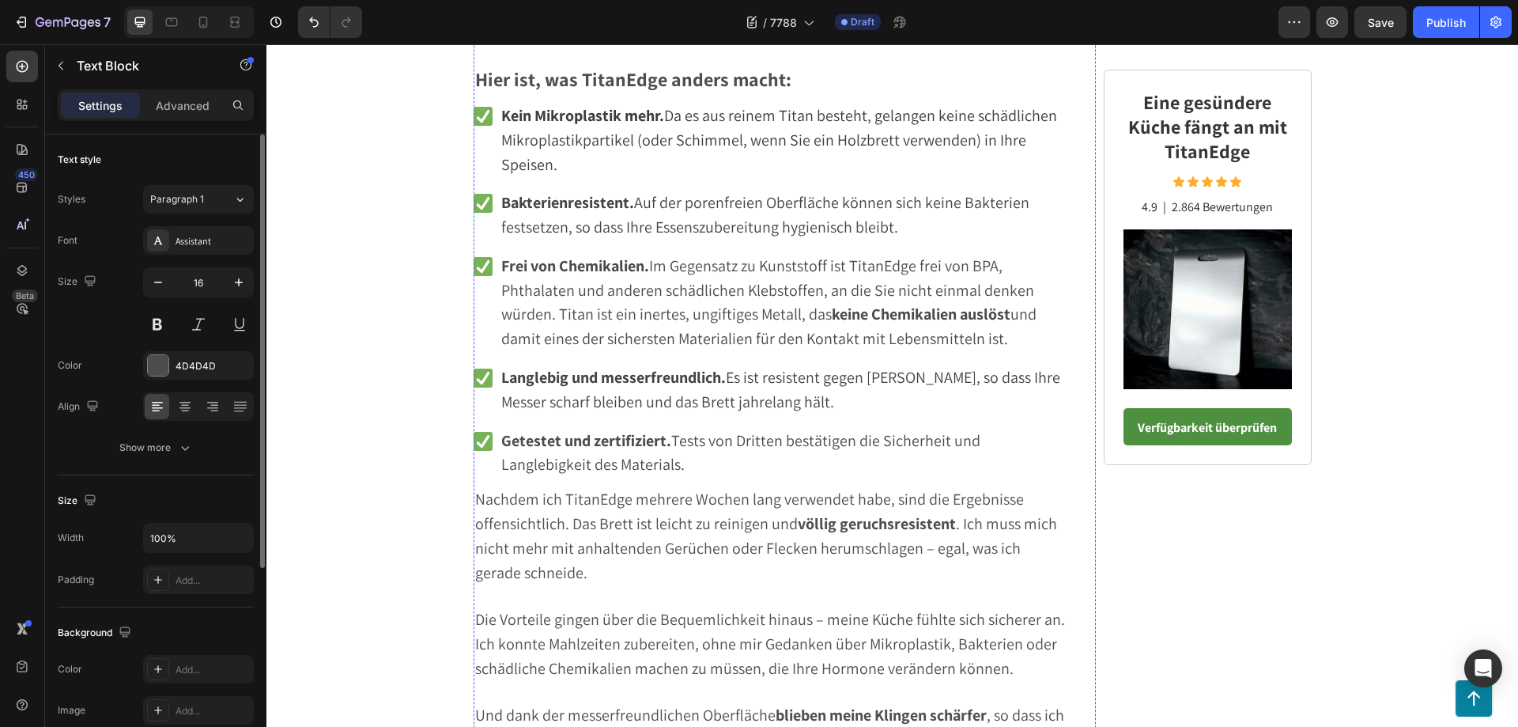
scroll to position [4570, 0]
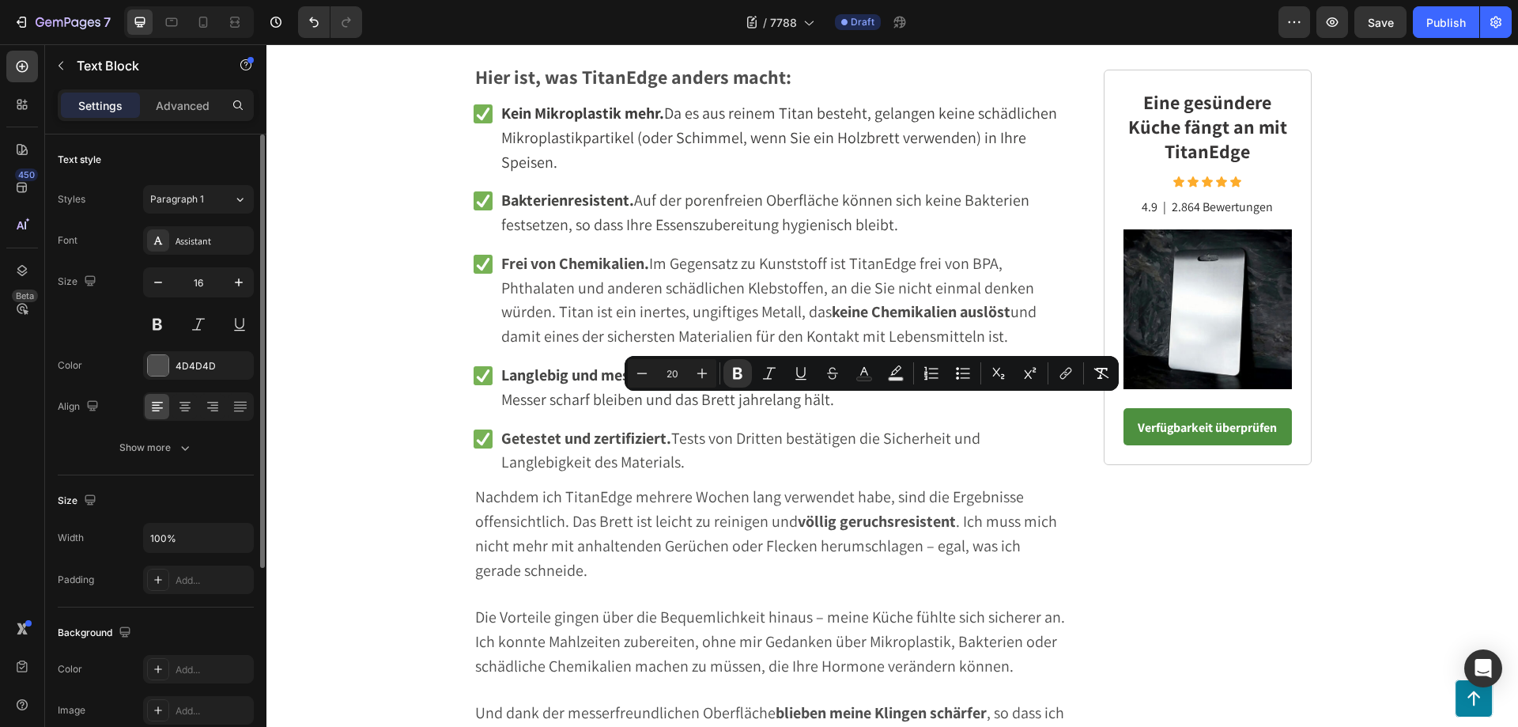
drag, startPoint x: 971, startPoint y: 407, endPoint x: 776, endPoint y: 404, distance: 195.3
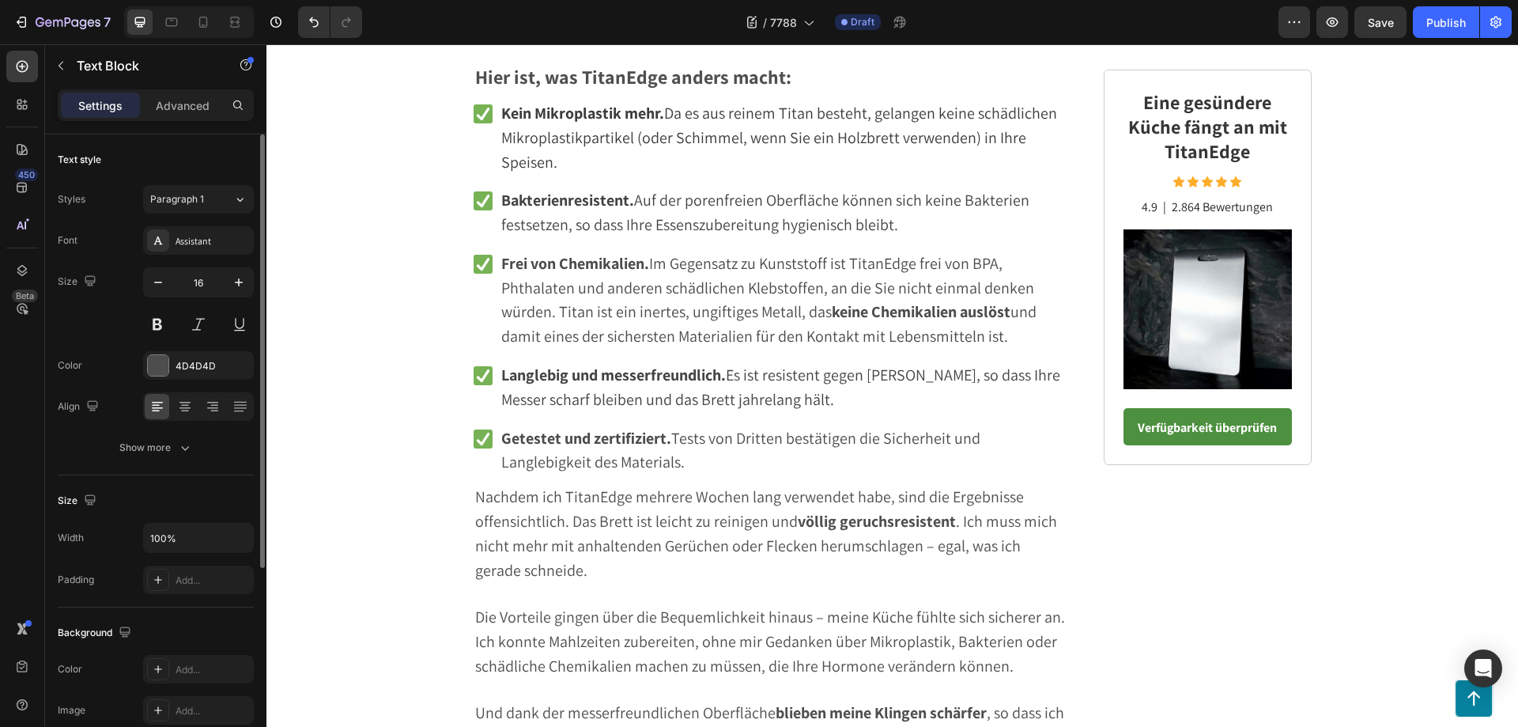
drag, startPoint x: 1027, startPoint y: 600, endPoint x: 773, endPoint y: 429, distance: 305.9
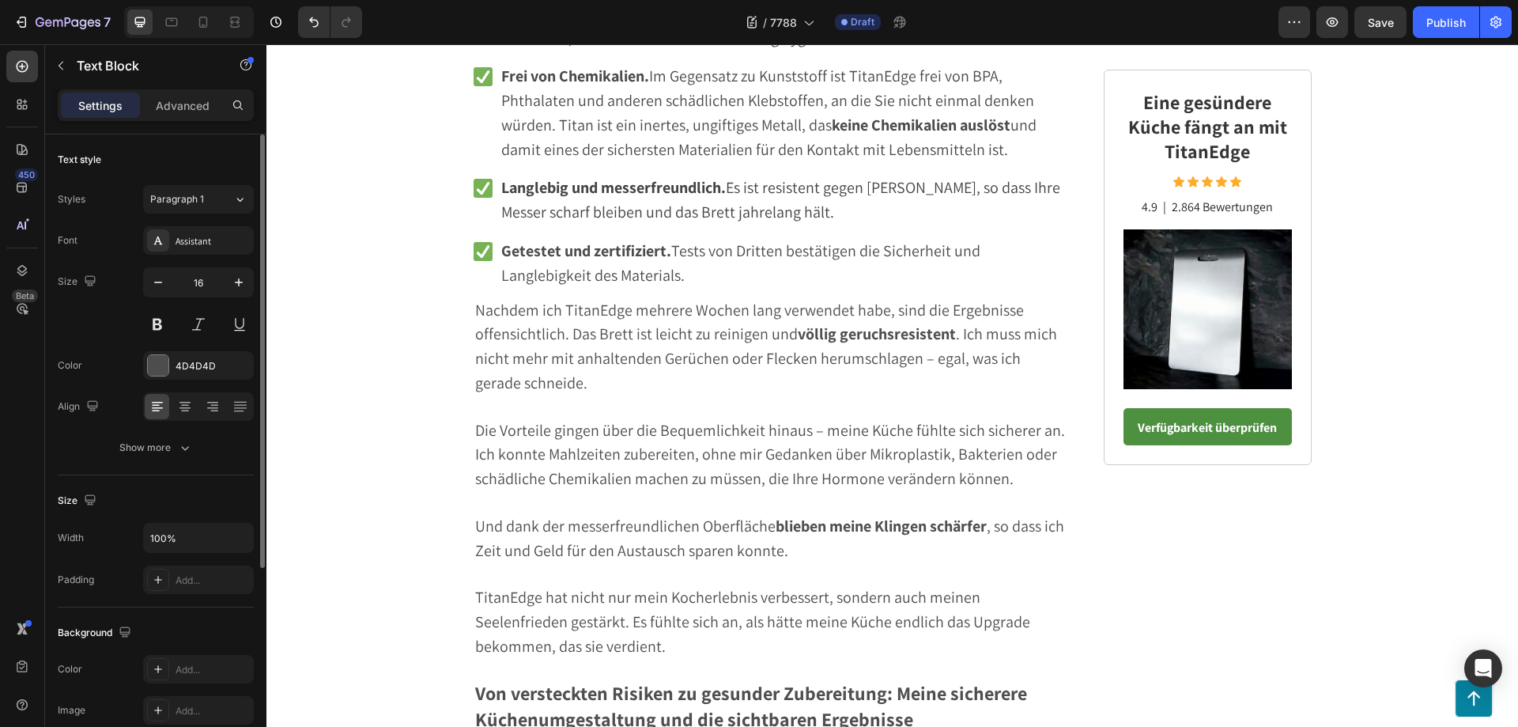
scroll to position [4729, 0]
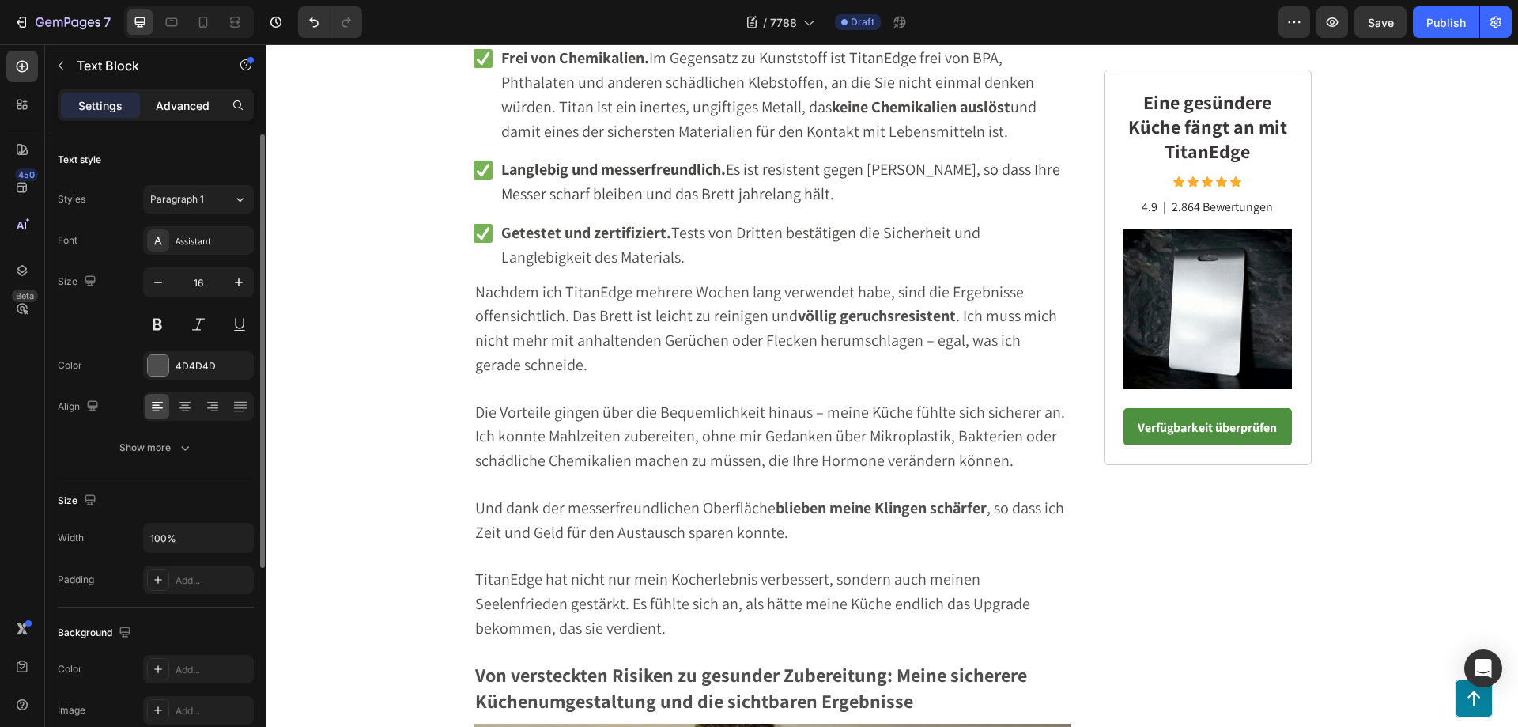
click at [187, 98] on p "Advanced" at bounding box center [183, 105] width 54 height 17
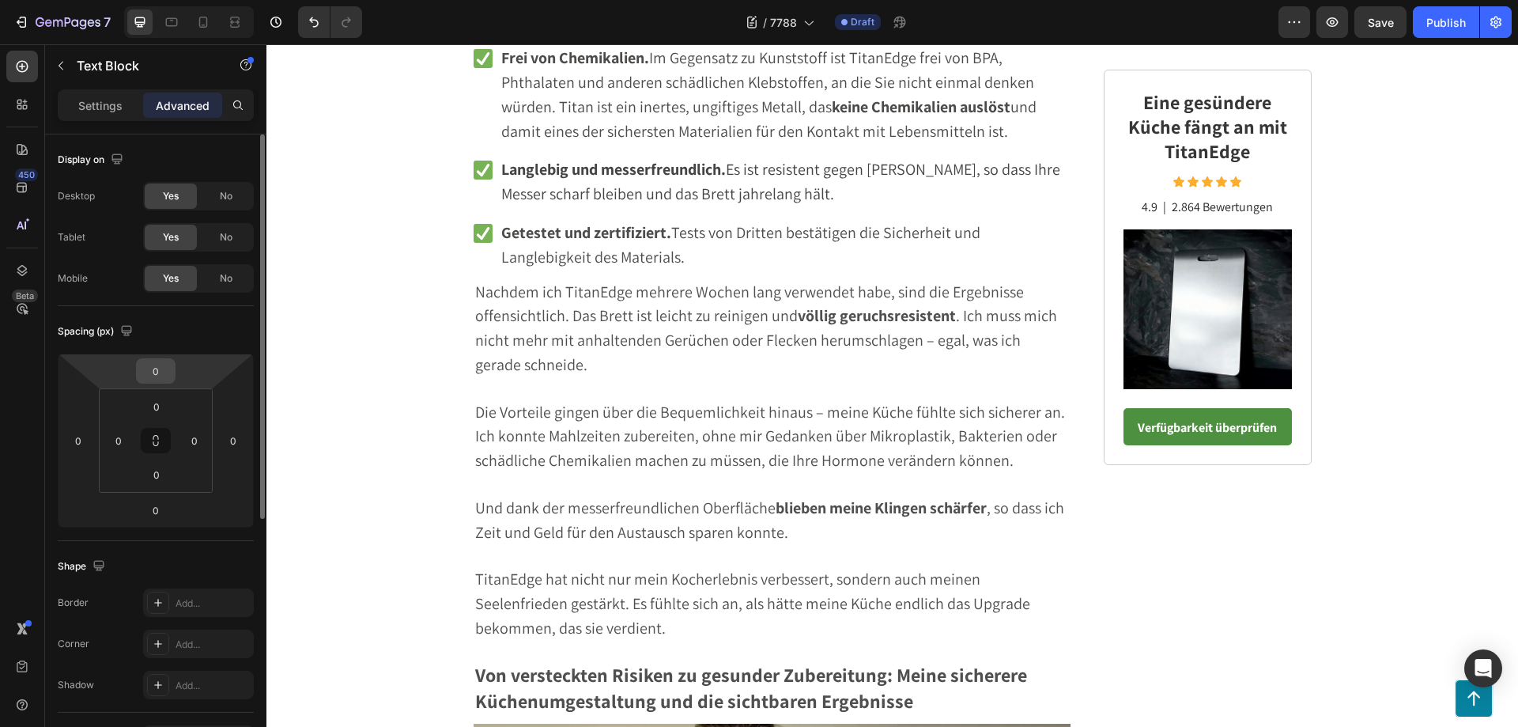
click at [169, 376] on input "0" at bounding box center [156, 371] width 32 height 24
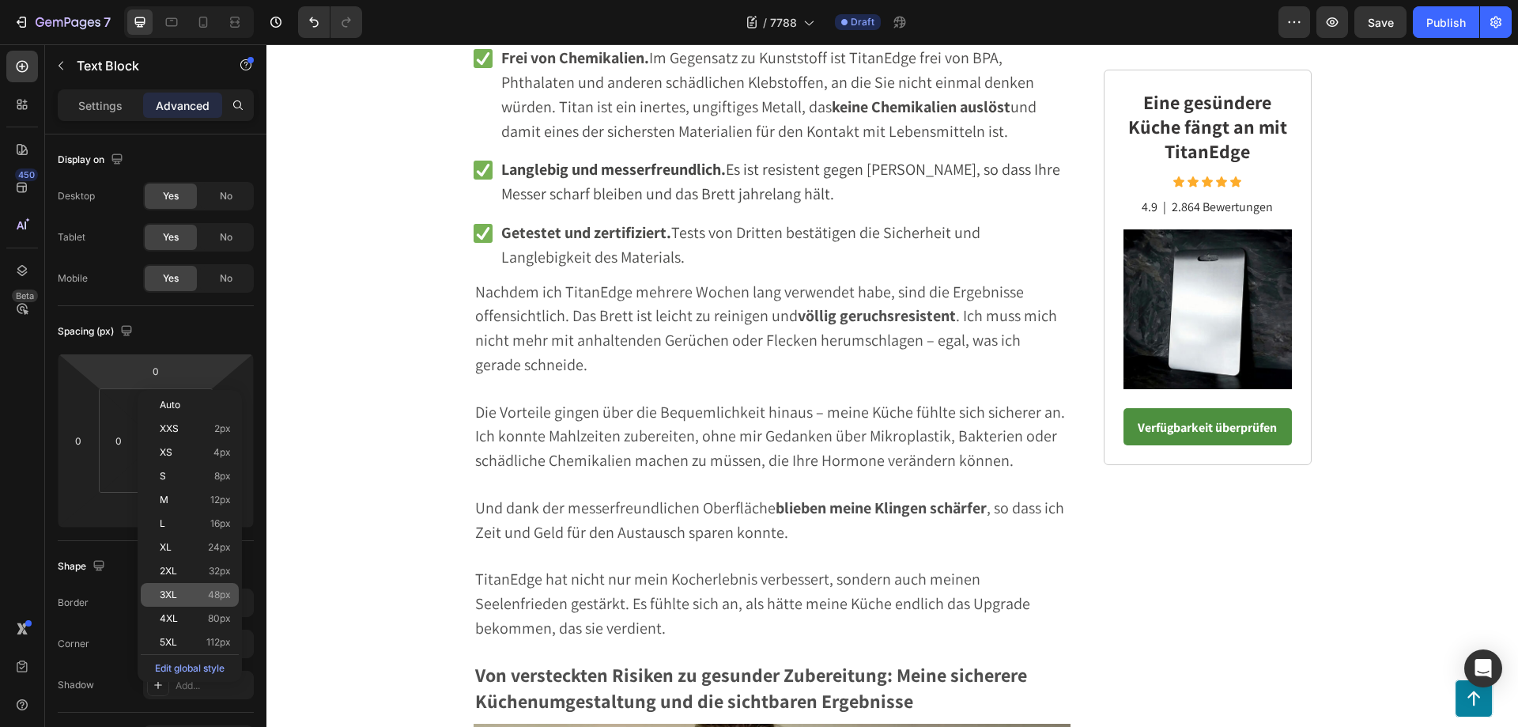
click at [193, 598] on p "3XL 48px" at bounding box center [195, 594] width 71 height 11
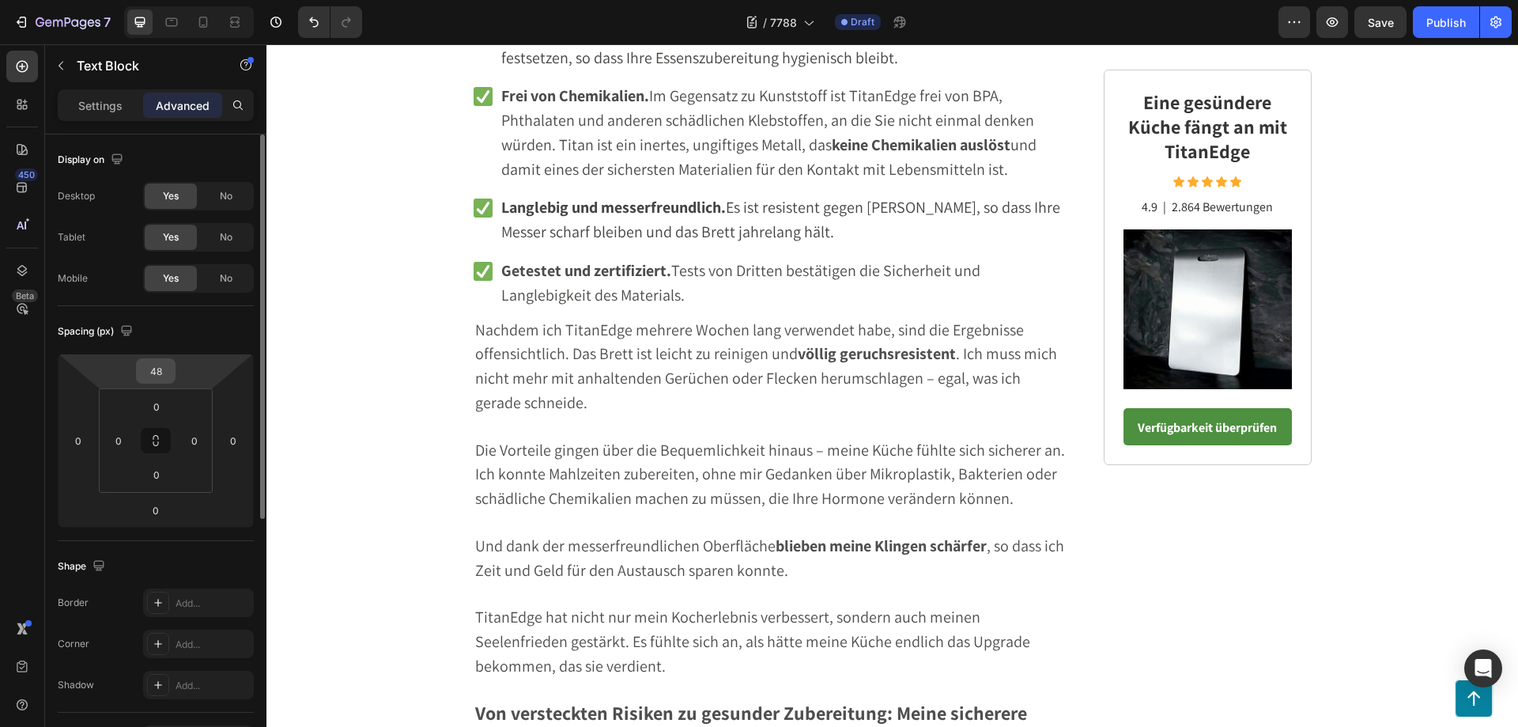
click at [153, 378] on input "48" at bounding box center [156, 371] width 32 height 24
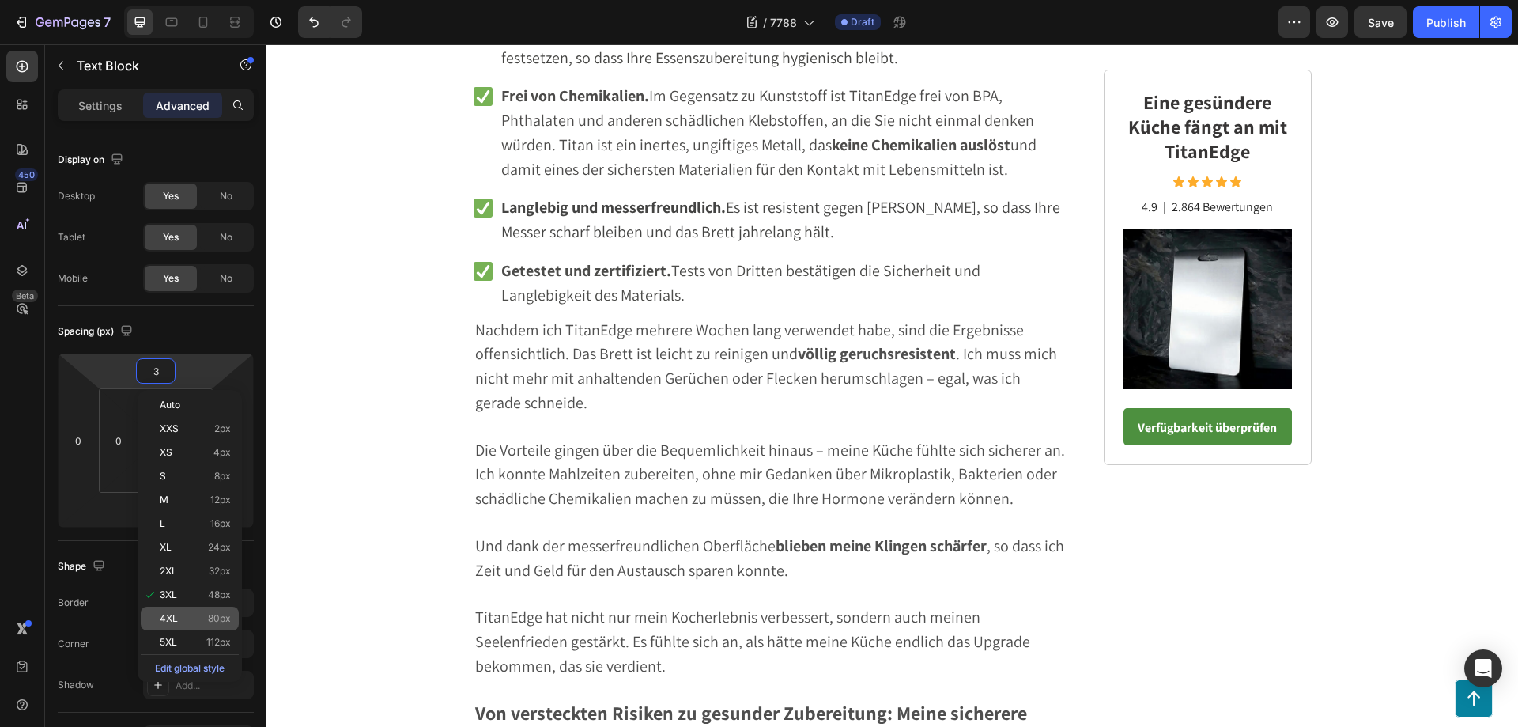
click at [194, 616] on p "4XL 80px" at bounding box center [195, 618] width 71 height 11
type input "80"
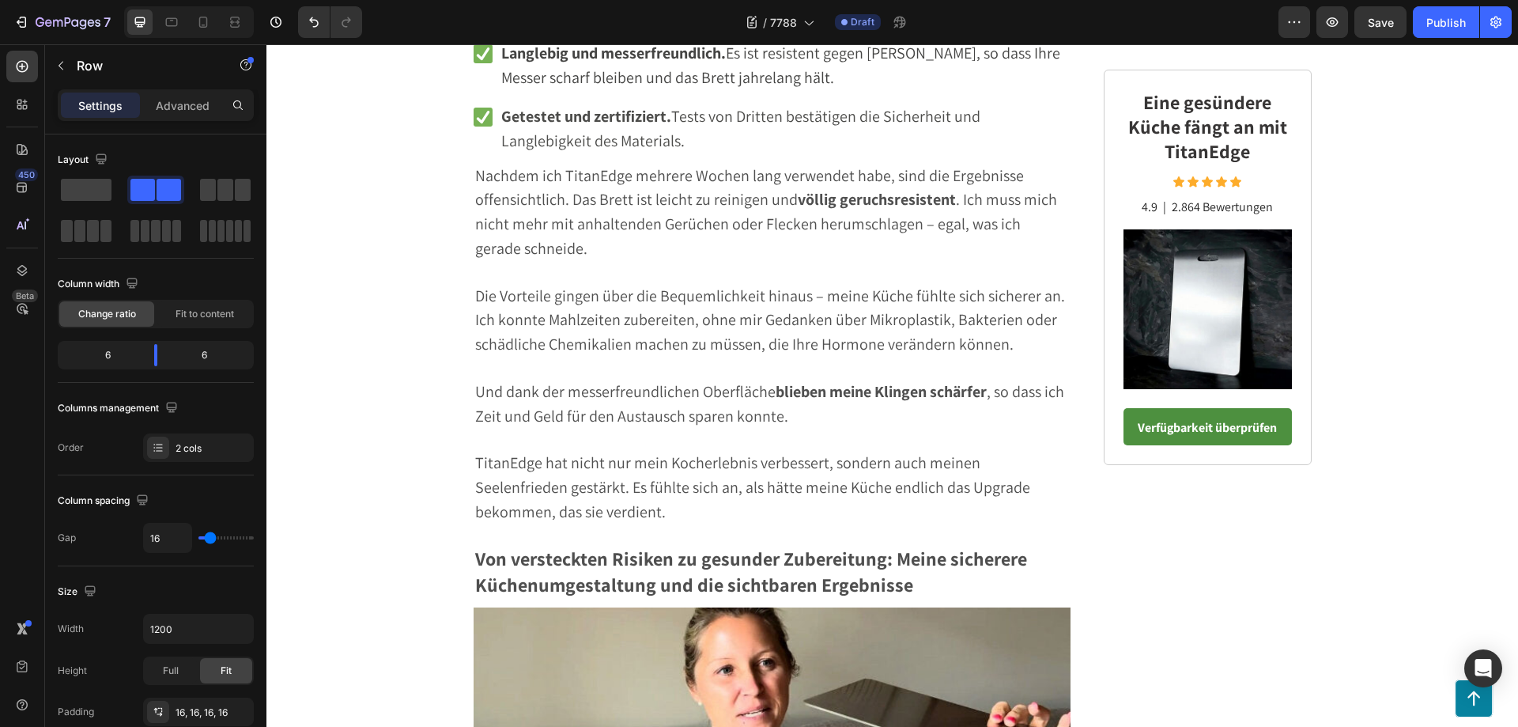
scroll to position [4887, 0]
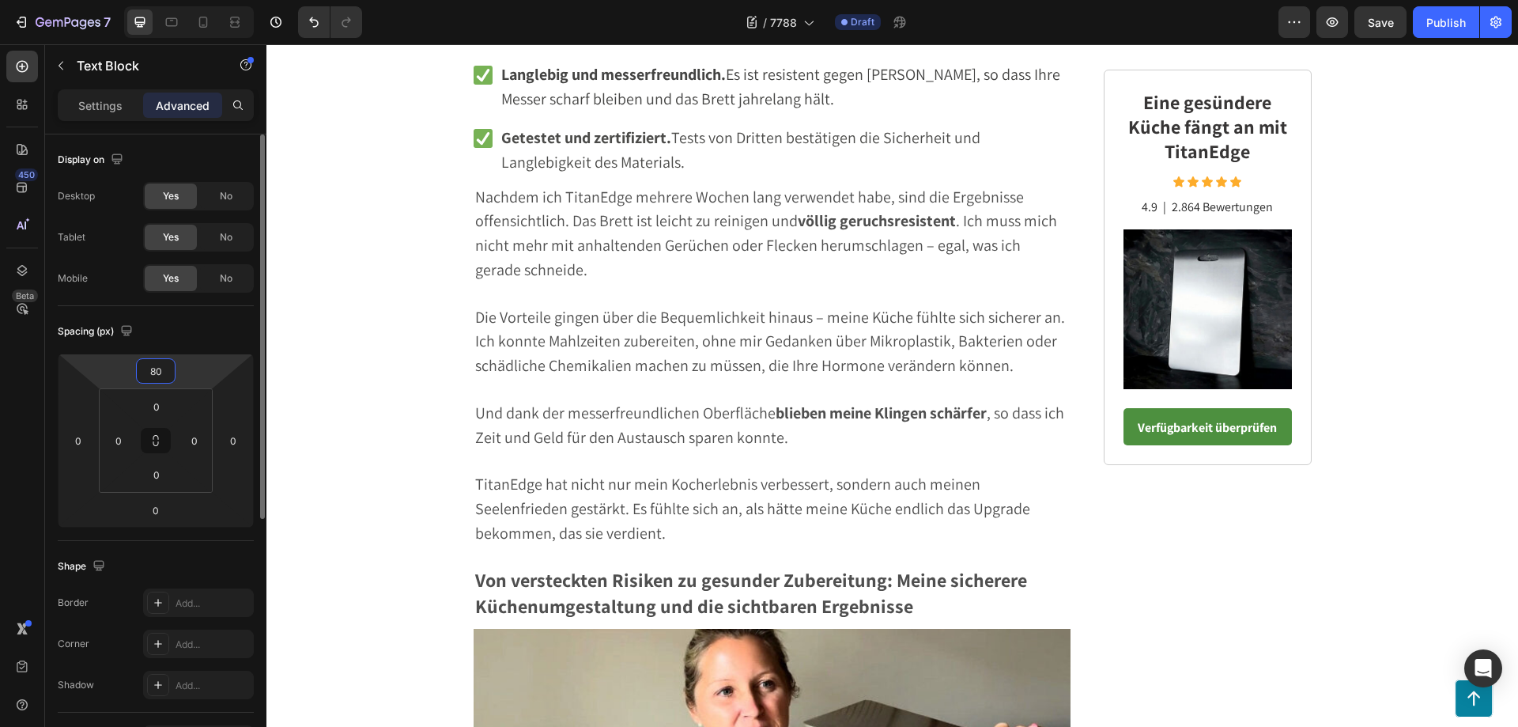
click at [163, 368] on input "80" at bounding box center [156, 371] width 32 height 24
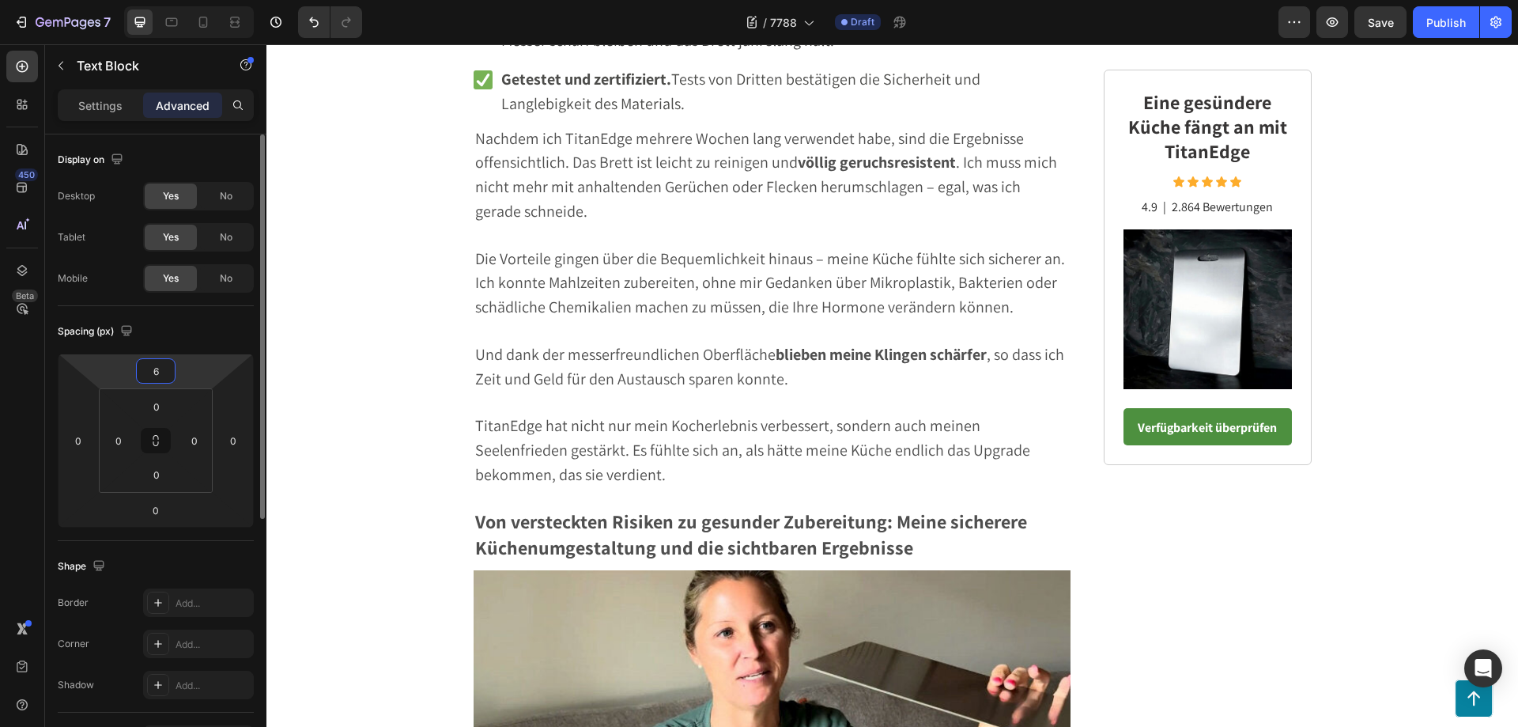
type input "60"
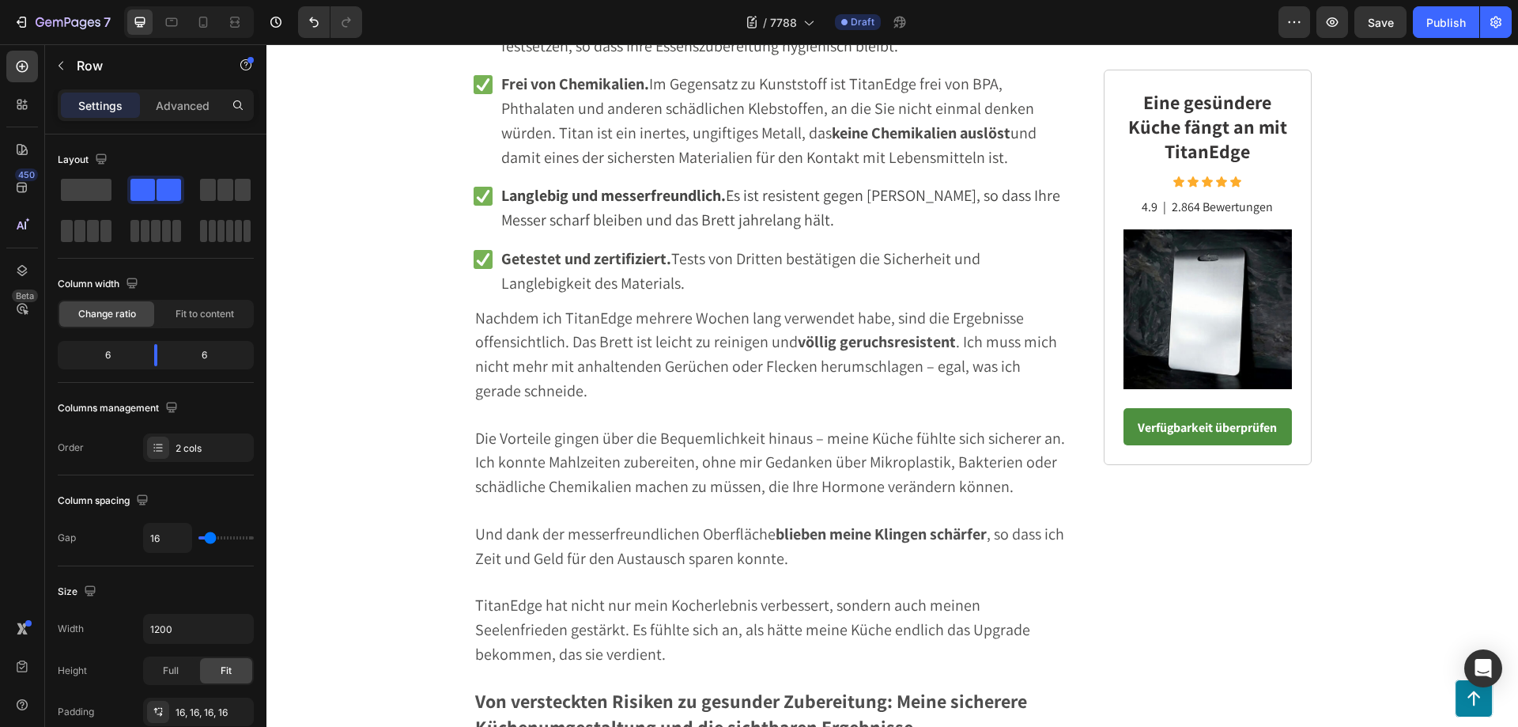
scroll to position [4729, 0]
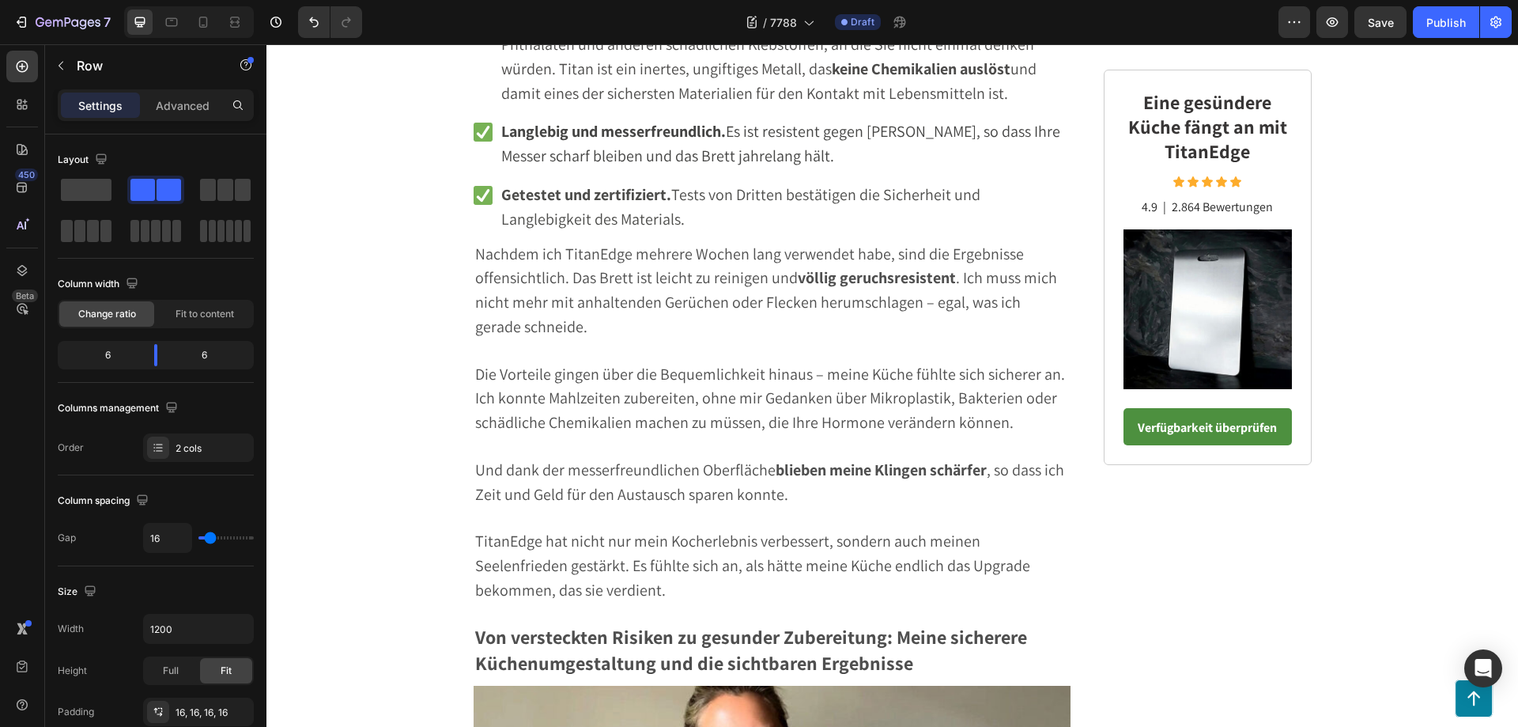
drag, startPoint x: 767, startPoint y: 142, endPoint x: 767, endPoint y: 130, distance: 11.1
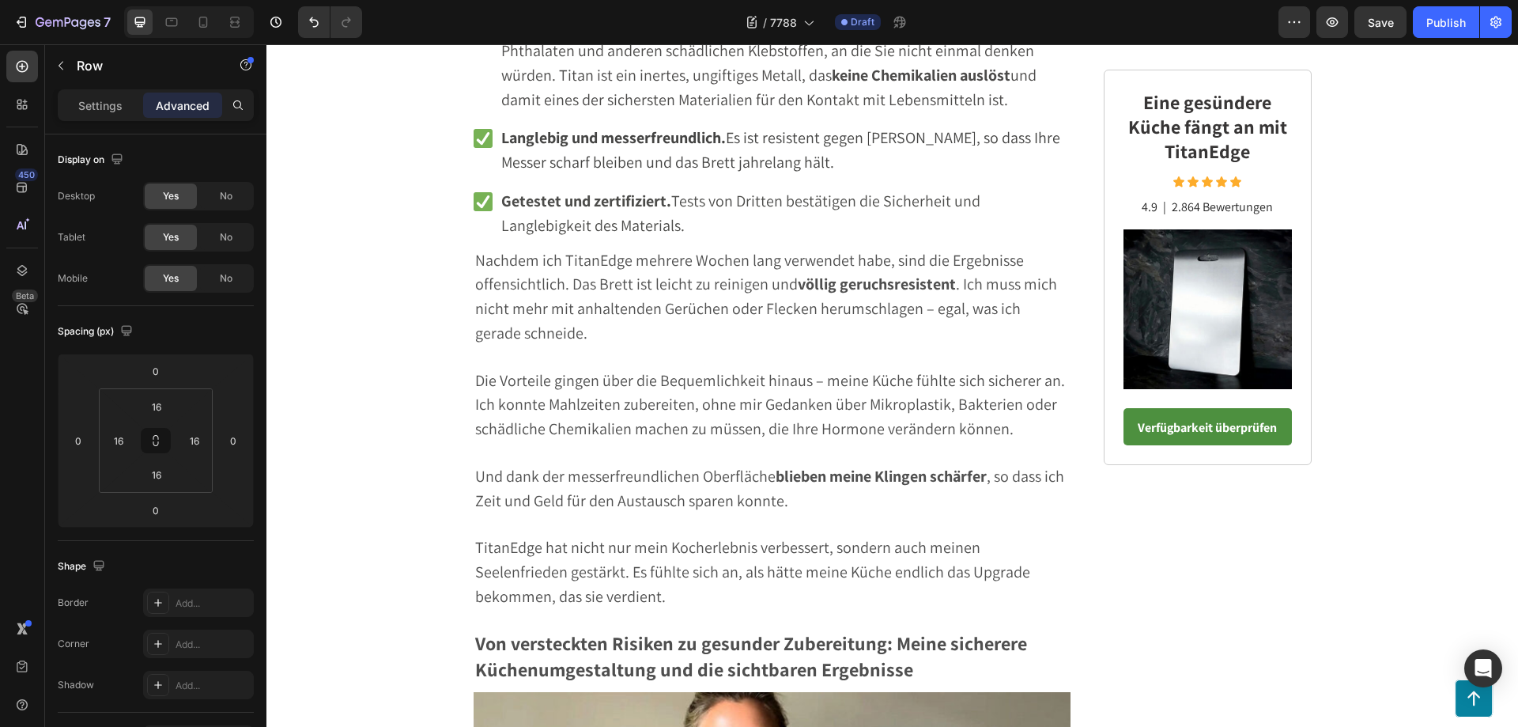
type input "8"
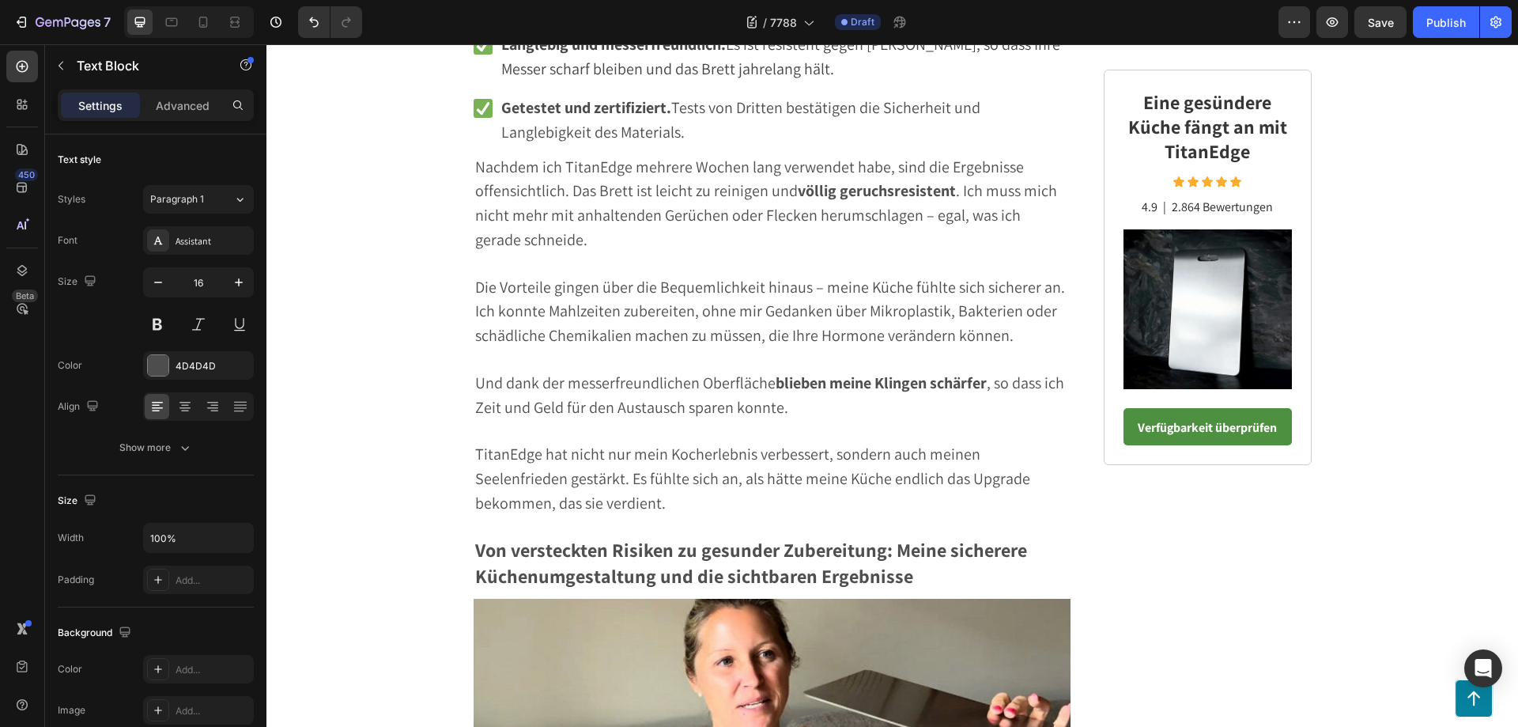
scroll to position [4887, 0]
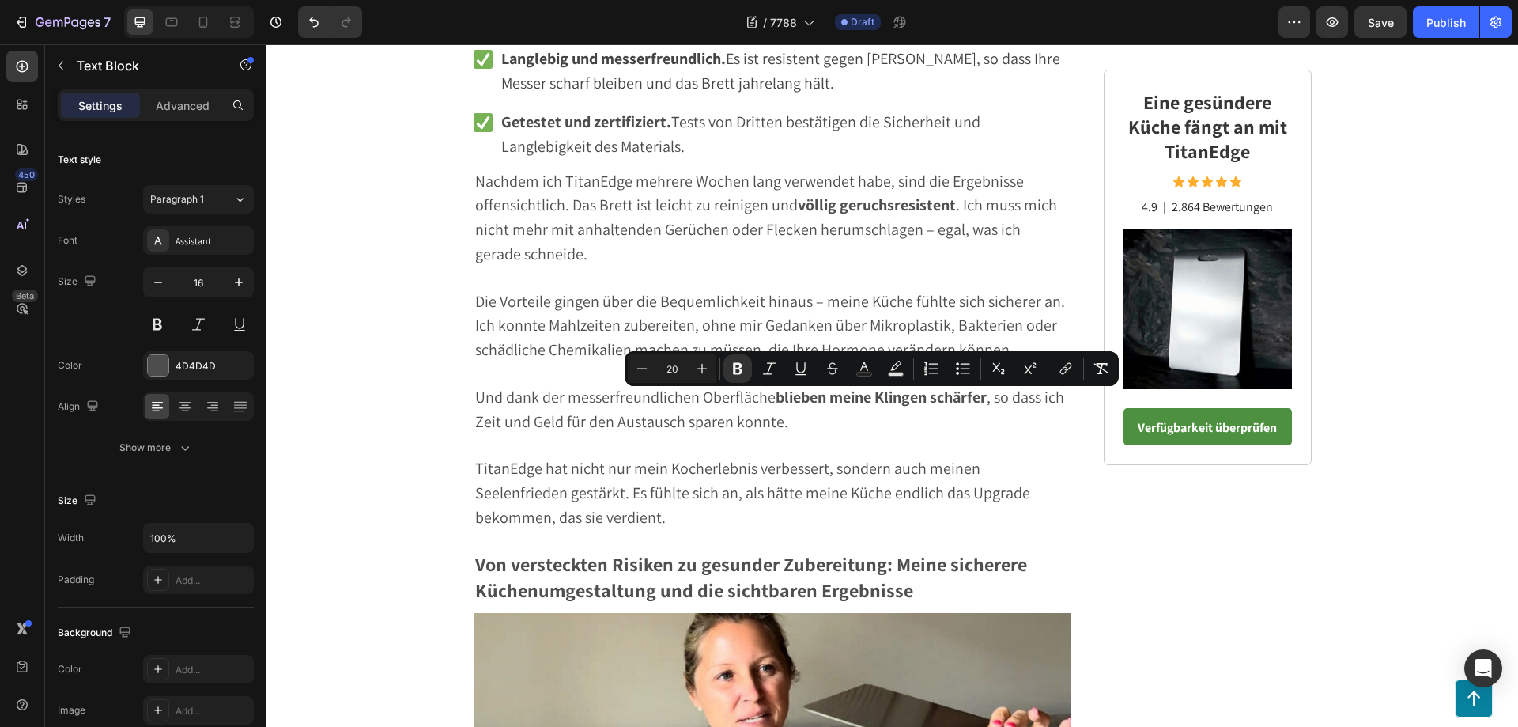
drag, startPoint x: 974, startPoint y: 403, endPoint x: 774, endPoint y: 398, distance: 200.1
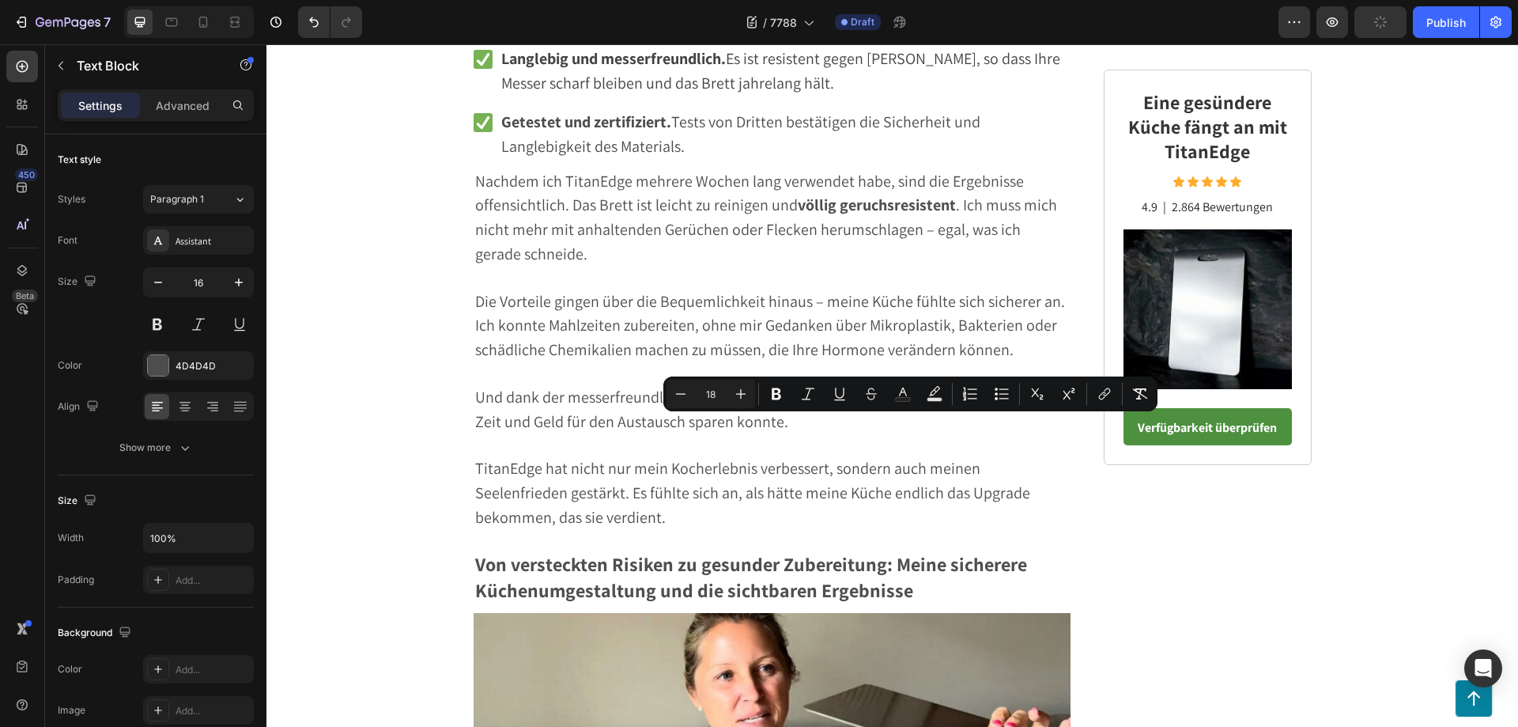
drag, startPoint x: 1029, startPoint y: 594, endPoint x: 772, endPoint y: 433, distance: 302.3
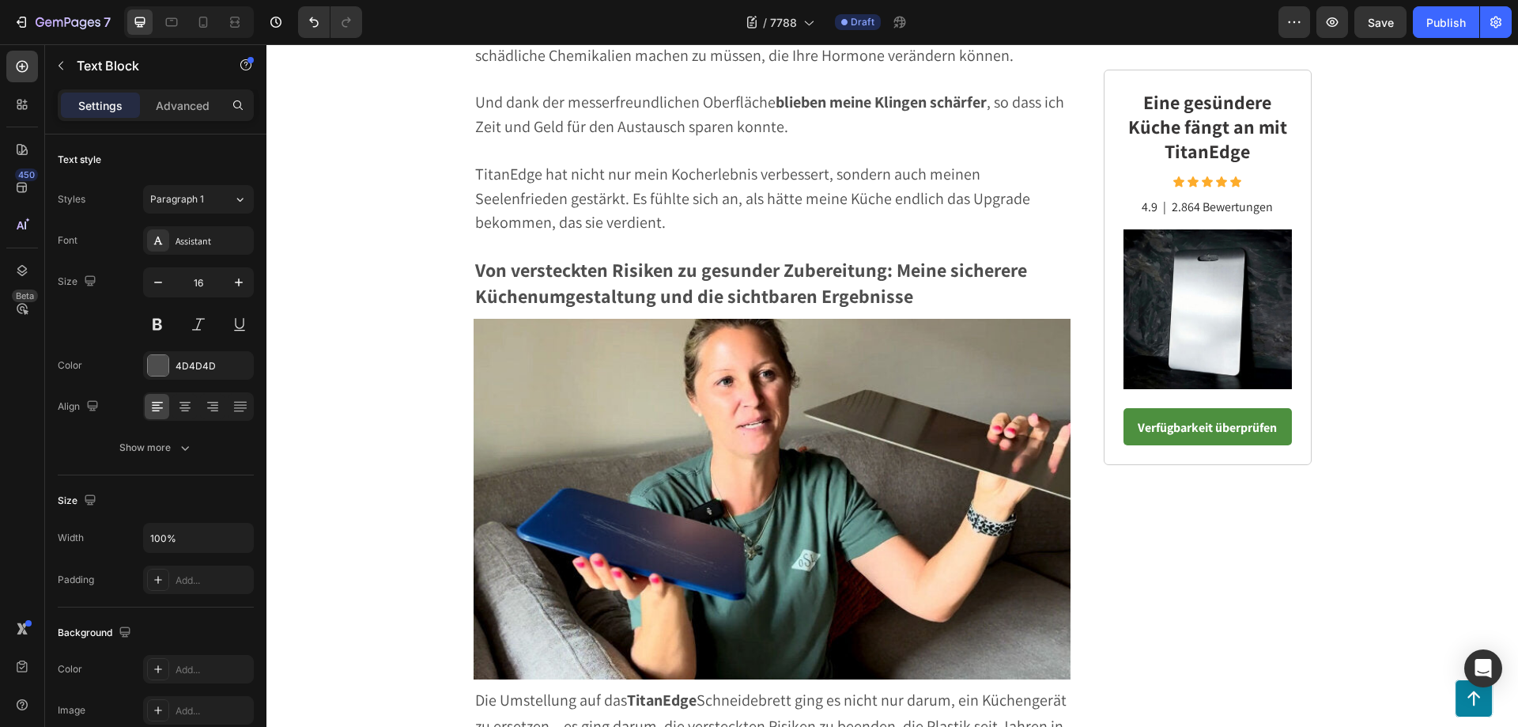
scroll to position [5124, 0]
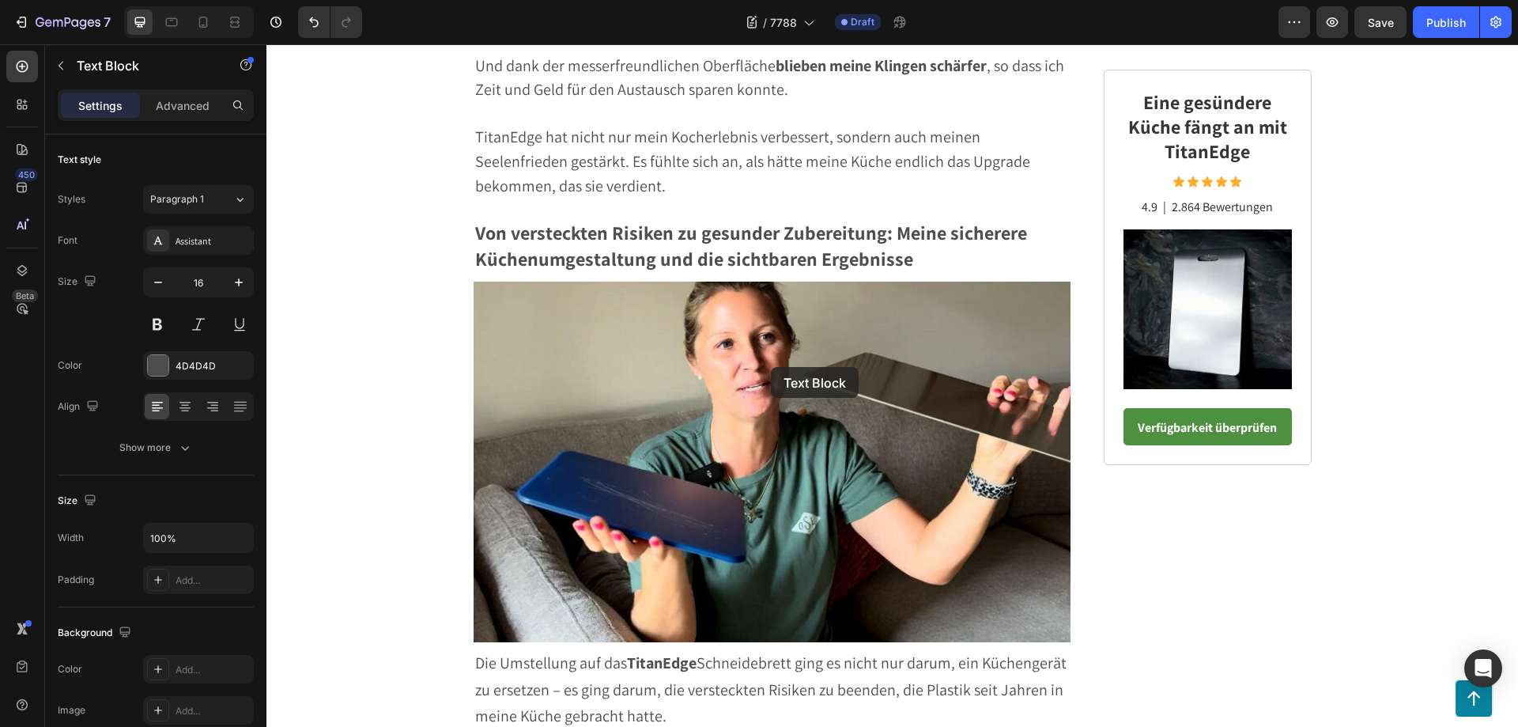
drag, startPoint x: 972, startPoint y: 366, endPoint x: 943, endPoint y: 374, distance: 30.3
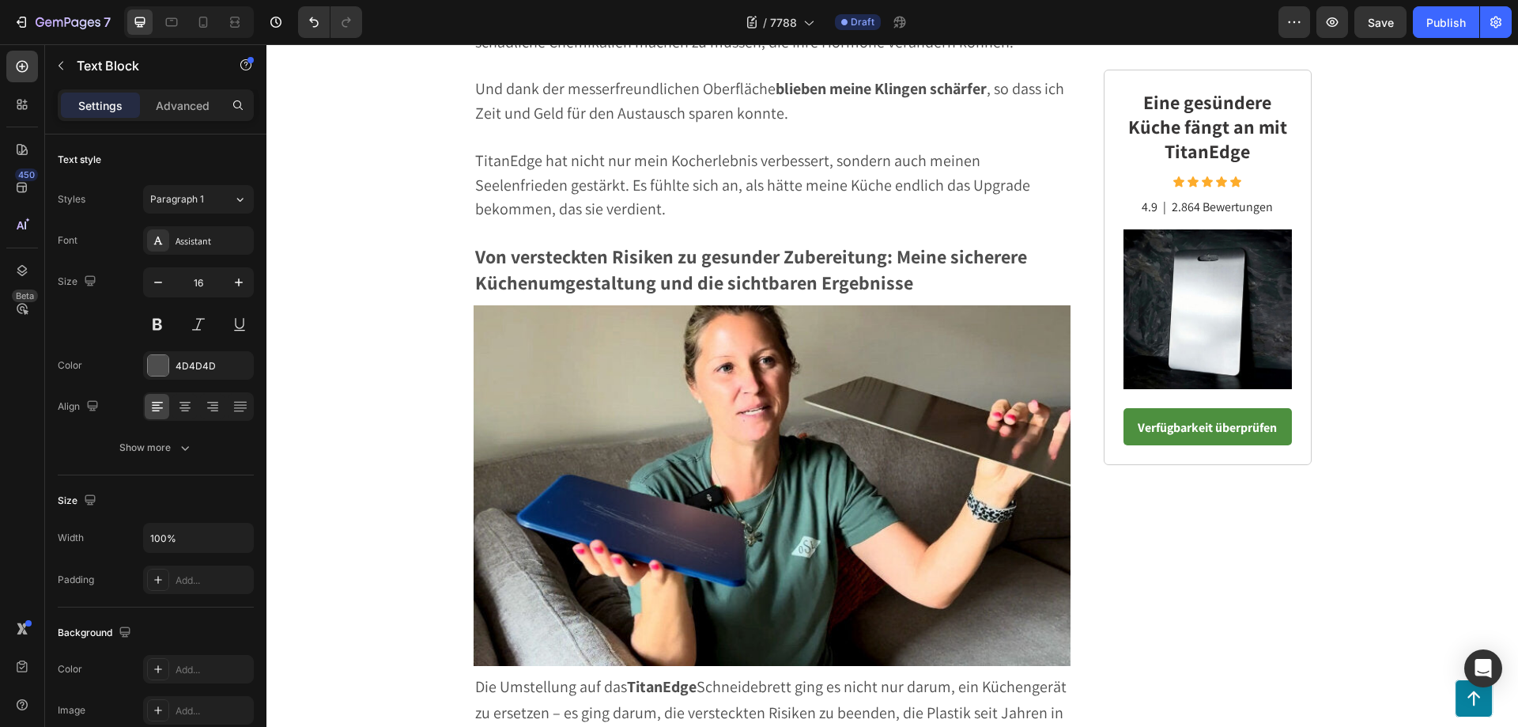
drag, startPoint x: 943, startPoint y: 374, endPoint x: 980, endPoint y: 372, distance: 36.4
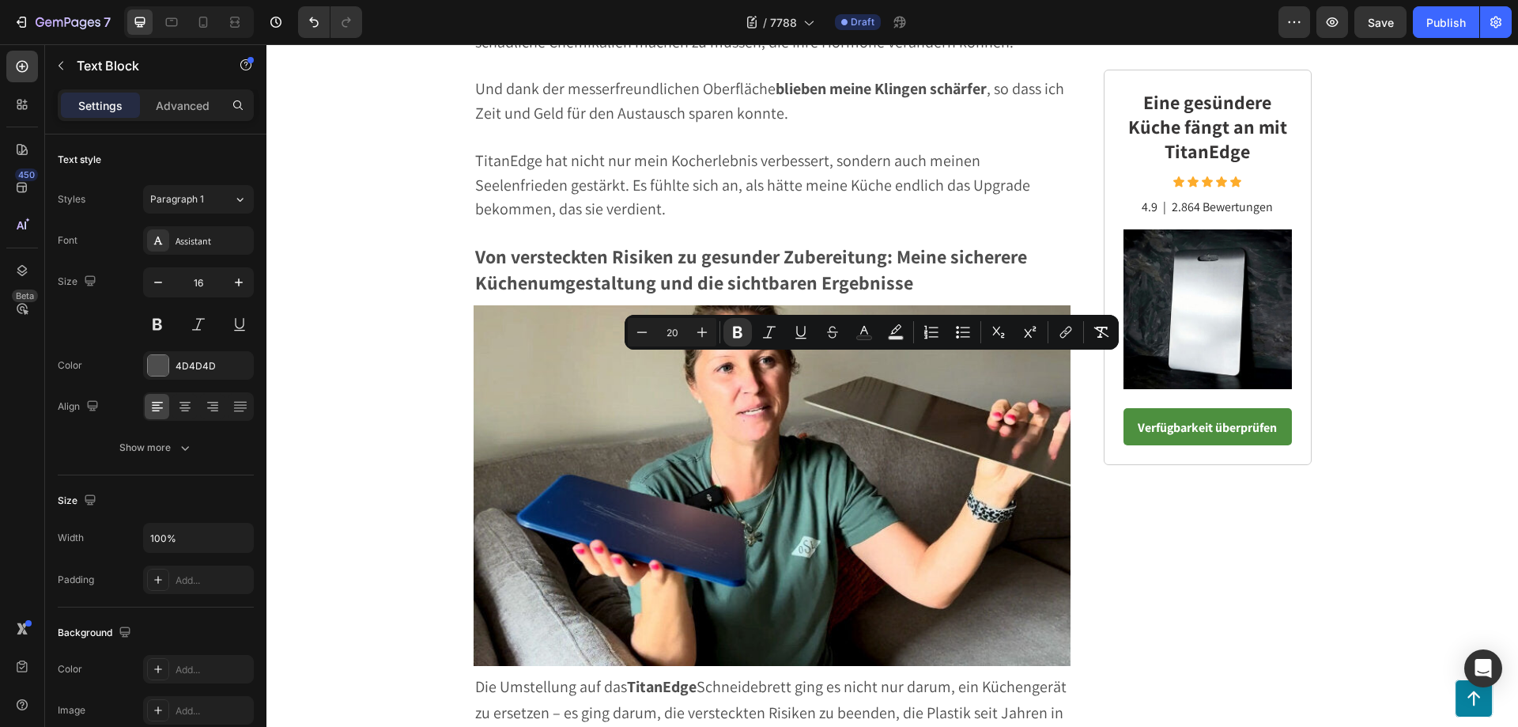
drag, startPoint x: 972, startPoint y: 367, endPoint x: 778, endPoint y: 364, distance: 193.7
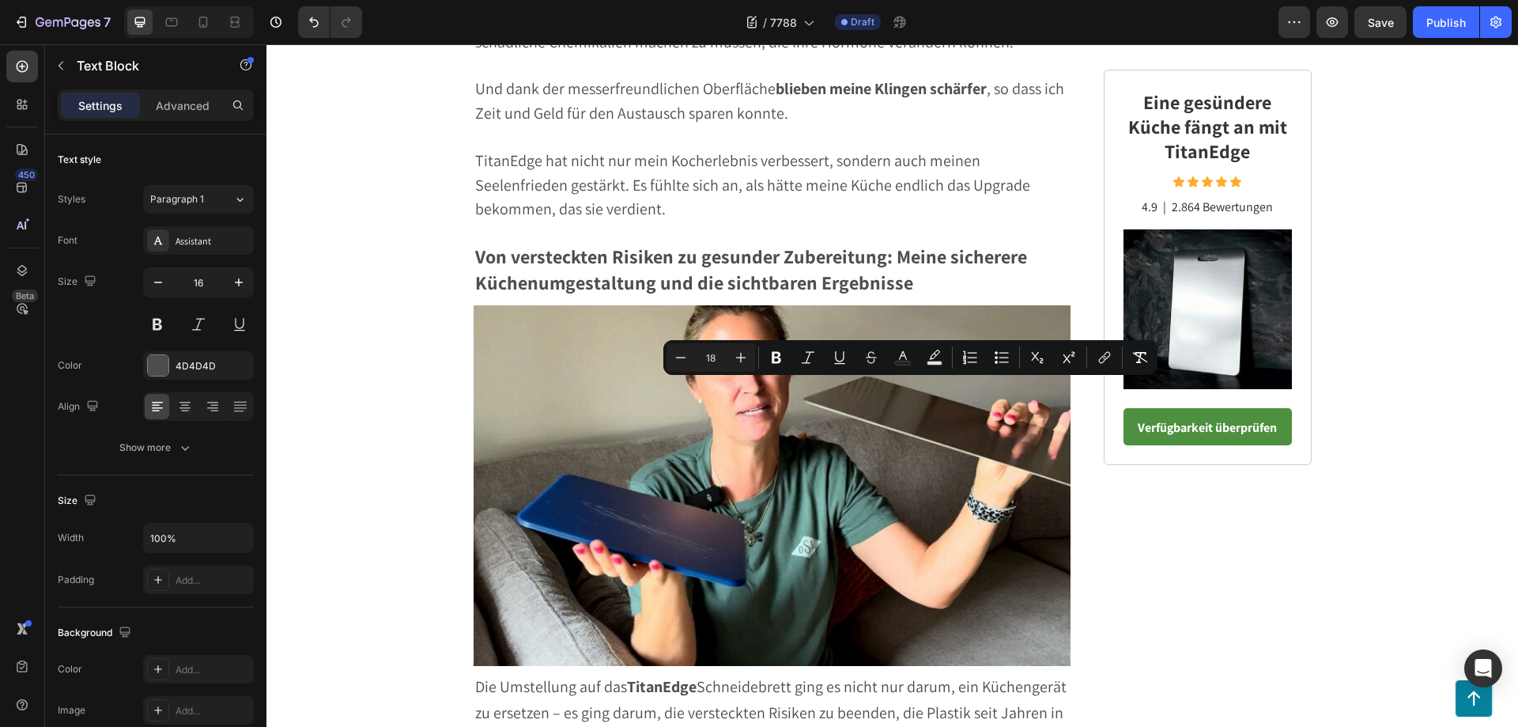
drag, startPoint x: 1030, startPoint y: 557, endPoint x: 772, endPoint y: 388, distance: 307.9
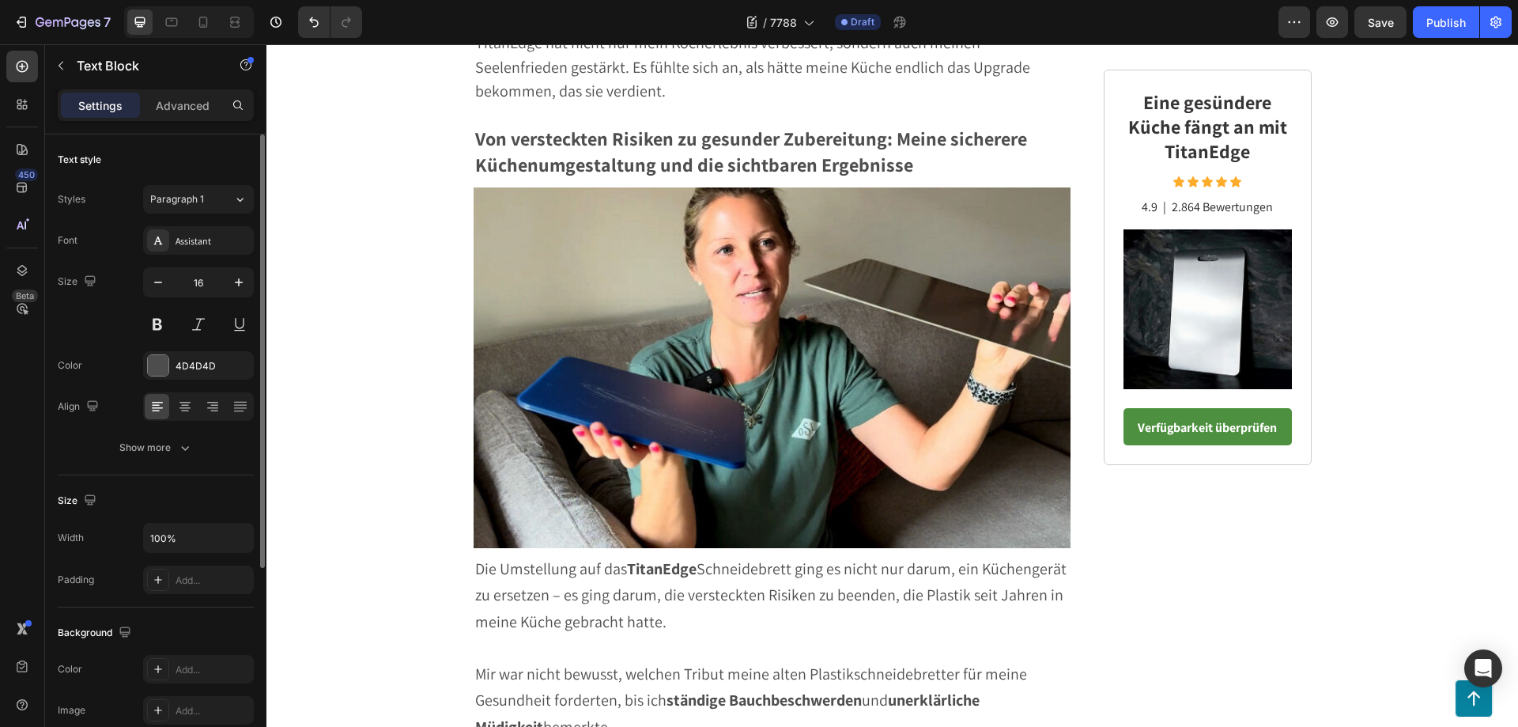
drag, startPoint x: 168, startPoint y: 106, endPoint x: 179, endPoint y: 135, distance: 31.3
click at [168, 106] on p "Advanced" at bounding box center [183, 105] width 54 height 17
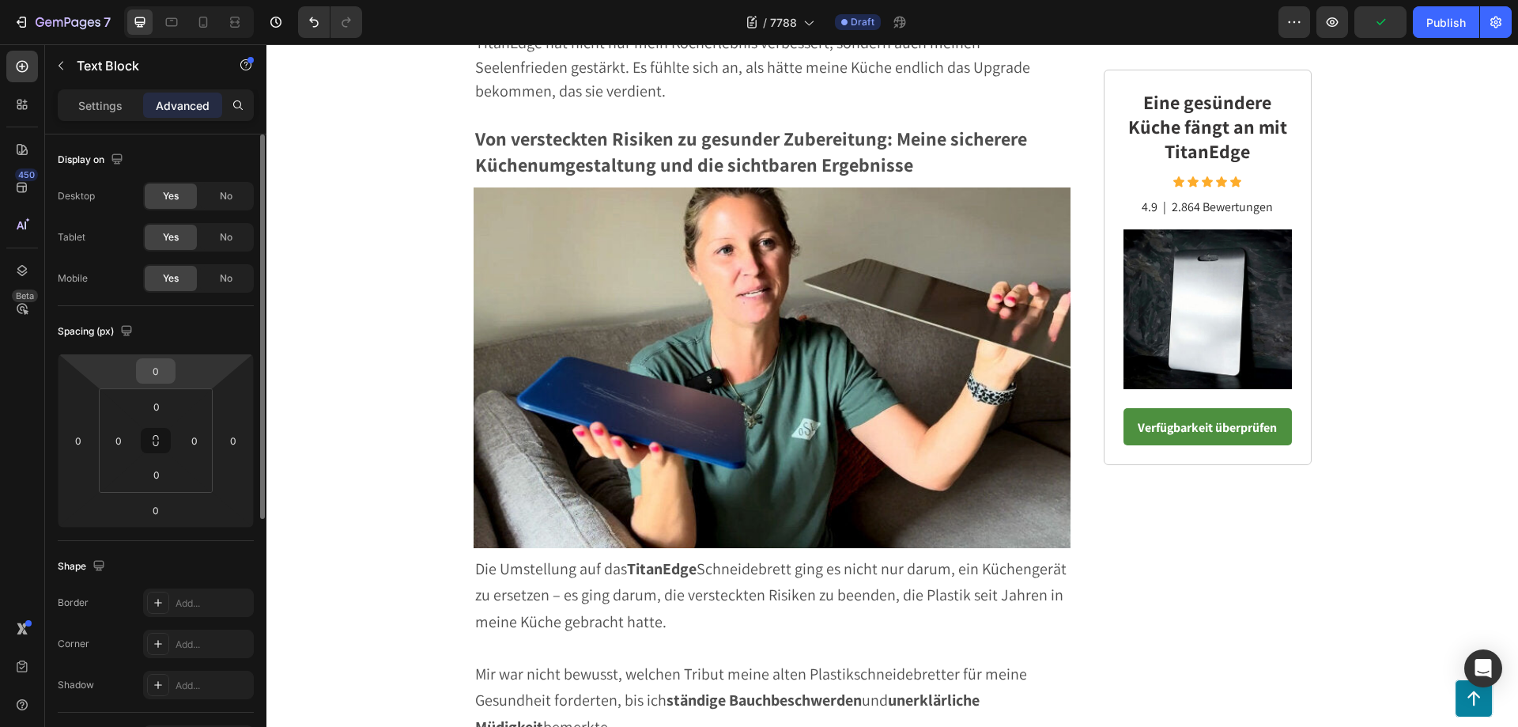
click at [149, 379] on input "0" at bounding box center [156, 371] width 32 height 24
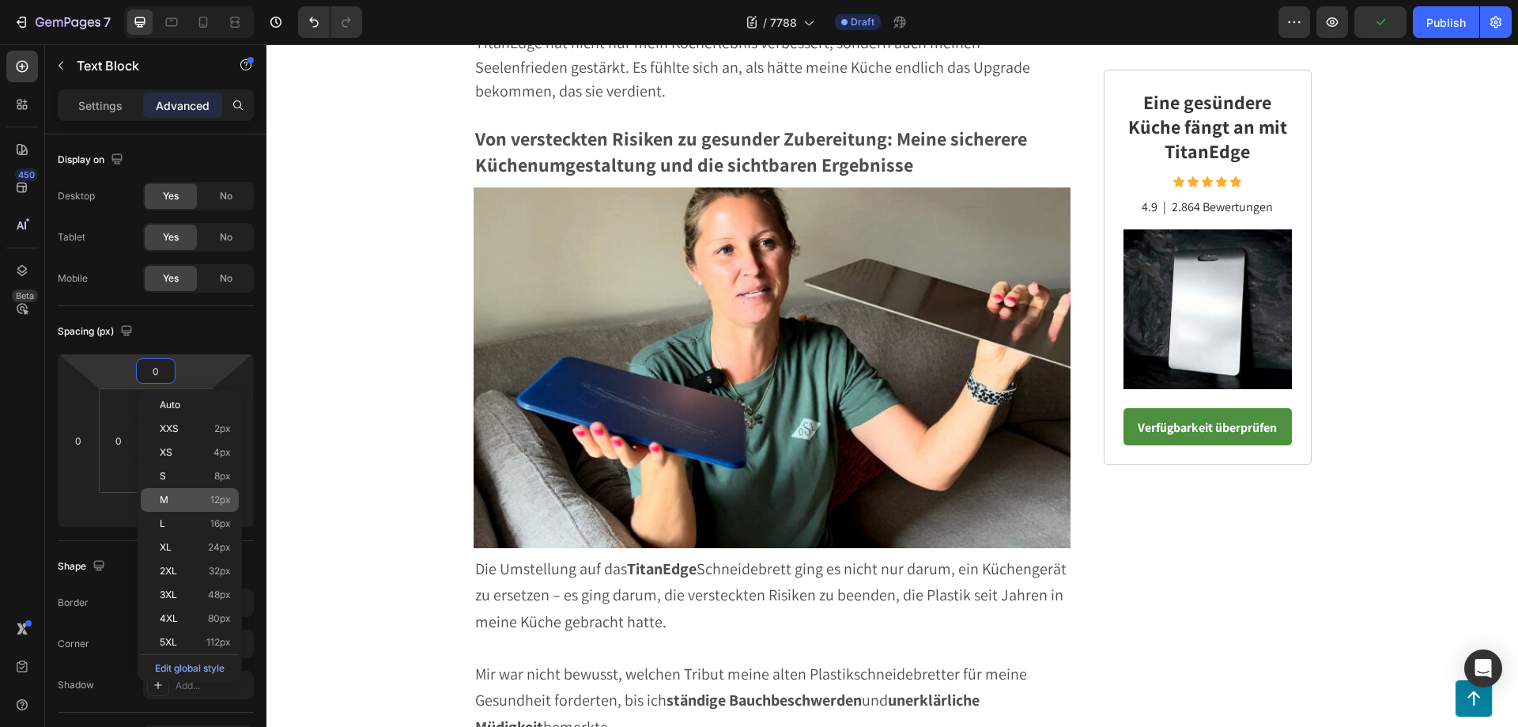
click at [202, 495] on p "M 12px" at bounding box center [195, 499] width 71 height 11
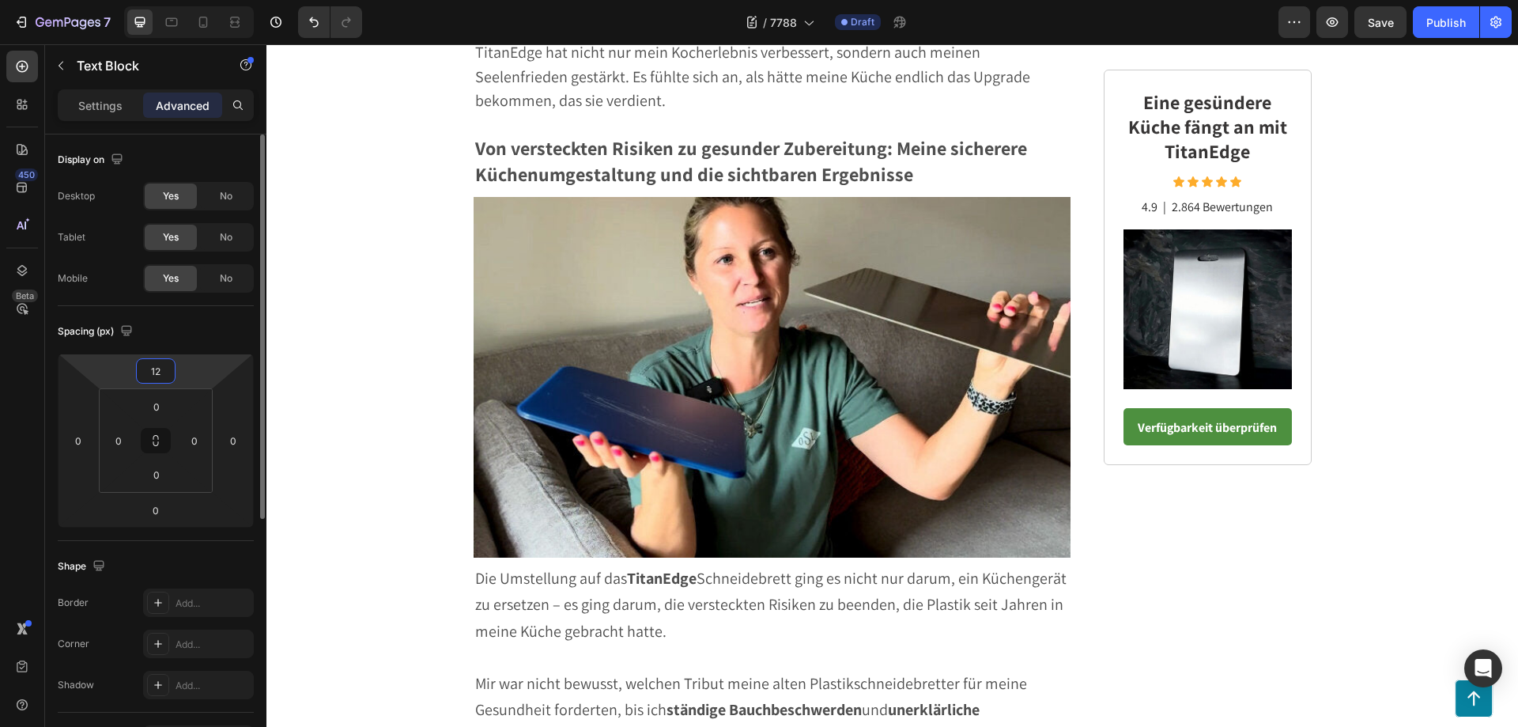
click at [158, 378] on input "12" at bounding box center [156, 371] width 32 height 24
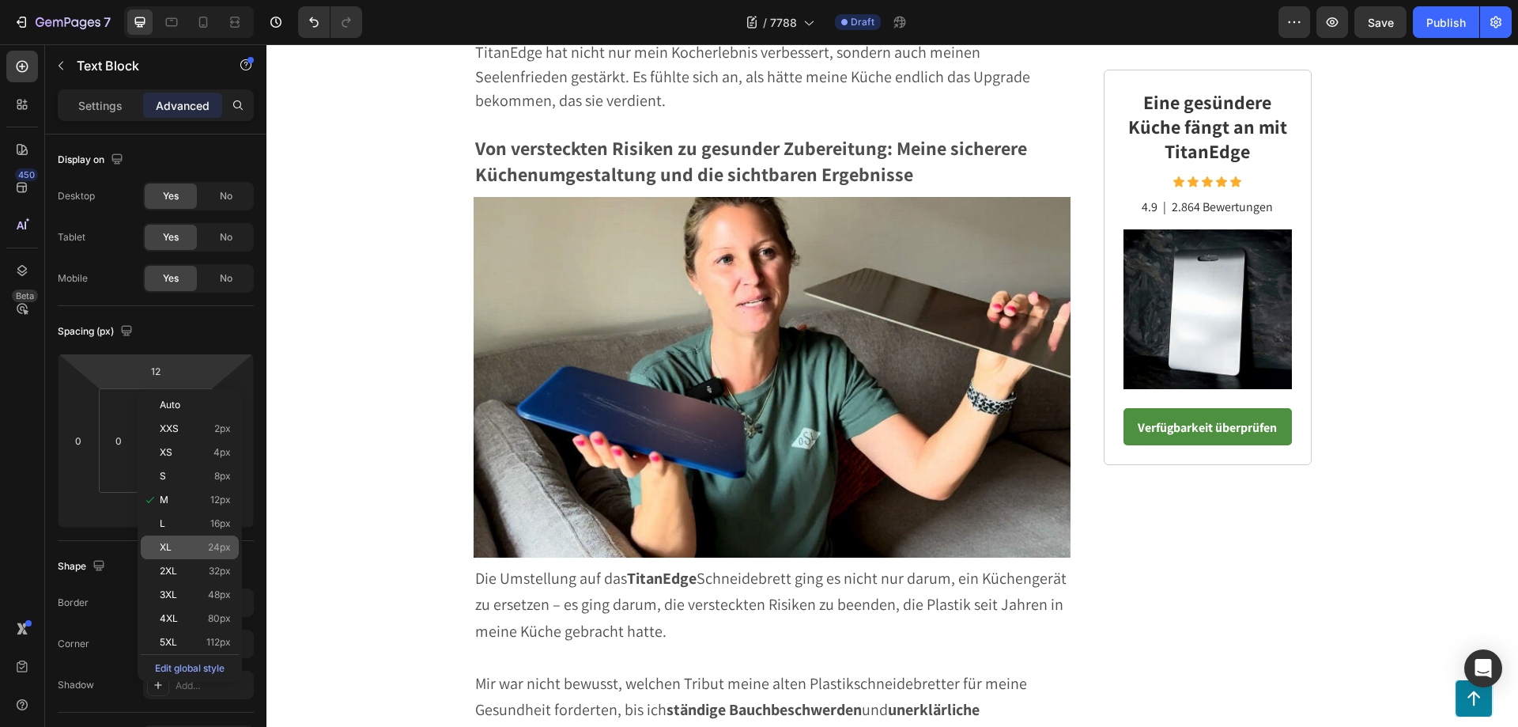
click at [192, 538] on div "XL 24px" at bounding box center [190, 547] width 98 height 24
type input "24"
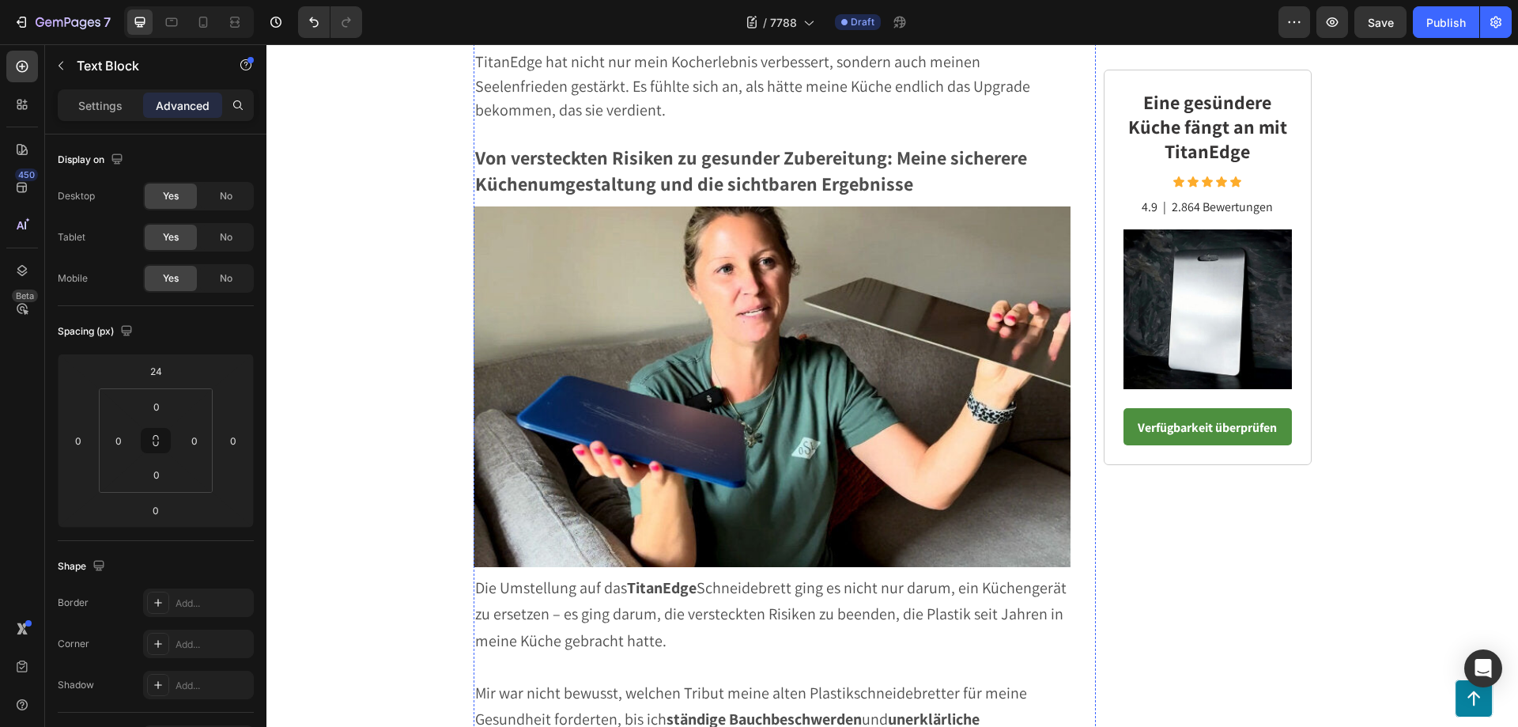
drag, startPoint x: 776, startPoint y: 240, endPoint x: 908, endPoint y: 241, distance: 131.3
drag, startPoint x: 904, startPoint y: 238, endPoint x: 776, endPoint y: 233, distance: 127.4
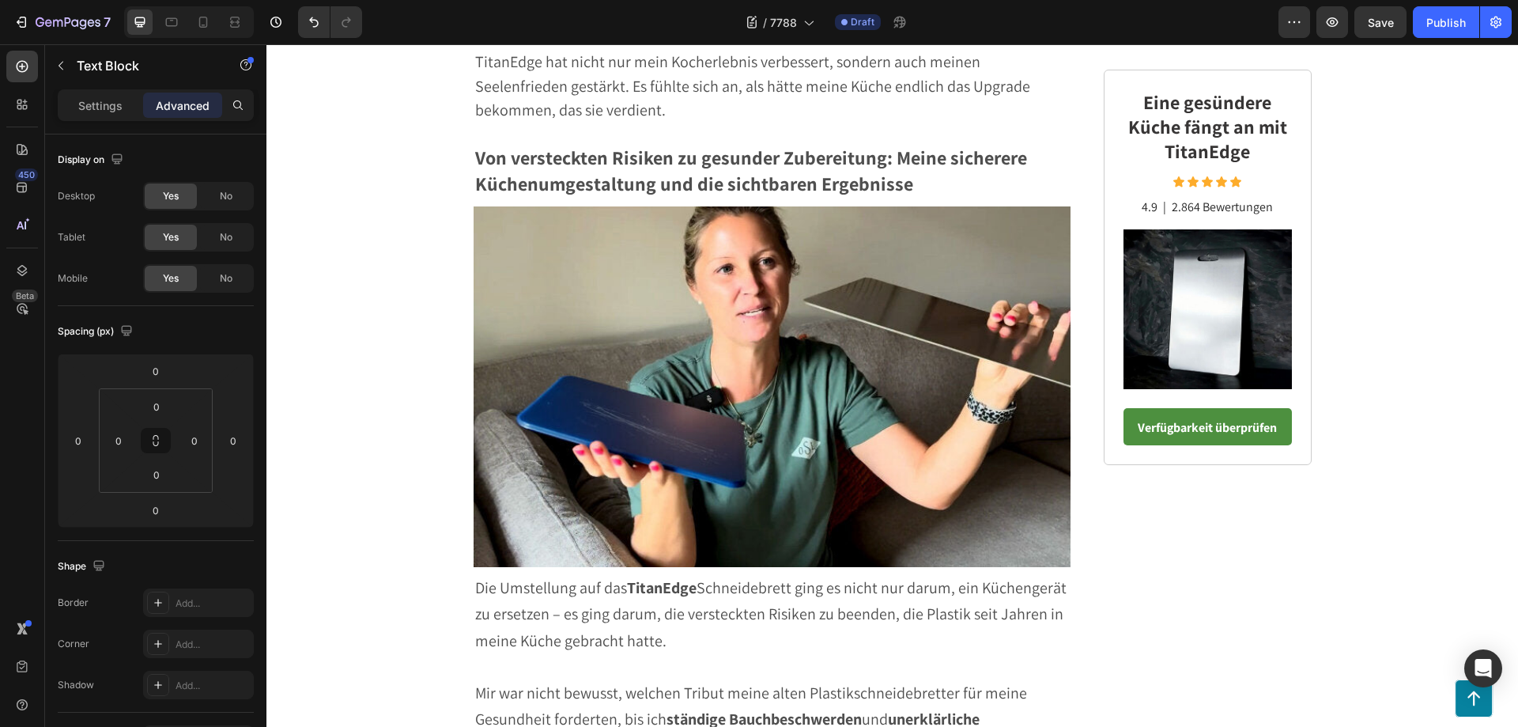
click at [1396, 23] on button "Save" at bounding box center [1380, 22] width 52 height 32
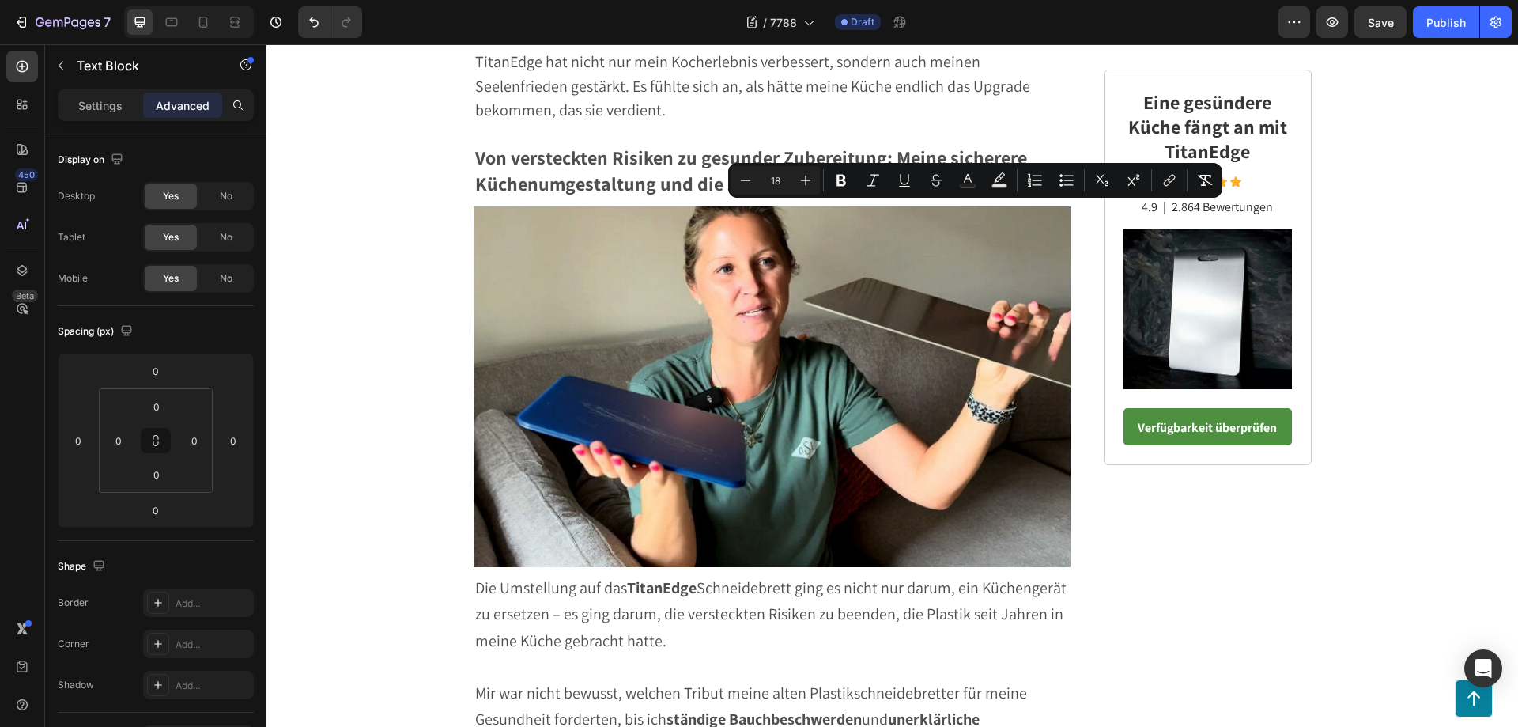
drag, startPoint x: 946, startPoint y: 214, endPoint x: 1006, endPoint y: 220, distance: 60.3
click at [845, 179] on icon "Editor contextual toolbar" at bounding box center [841, 180] width 16 height 16
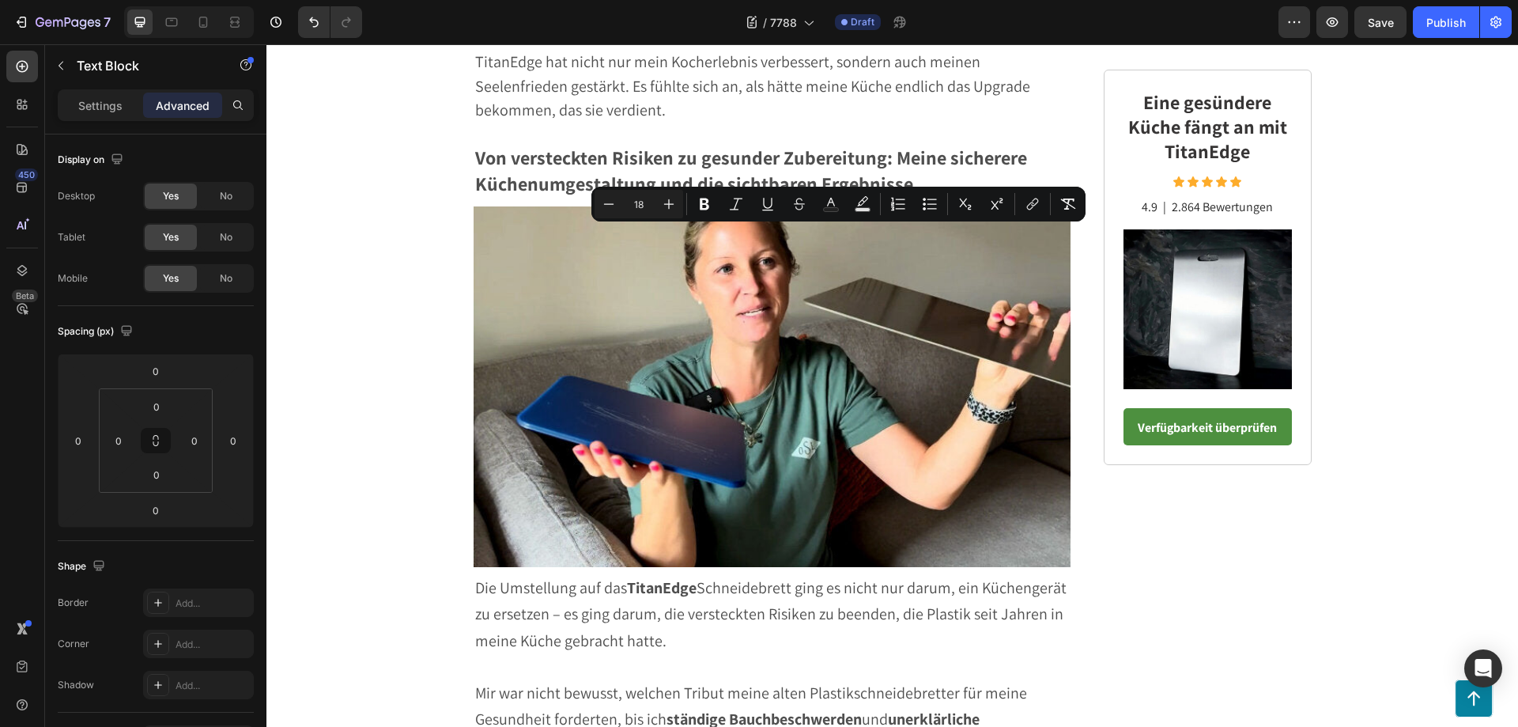
drag, startPoint x: 904, startPoint y: 237, endPoint x: 776, endPoint y: 239, distance: 128.1
click at [705, 202] on icon "Editor contextual toolbar" at bounding box center [705, 204] width 16 height 16
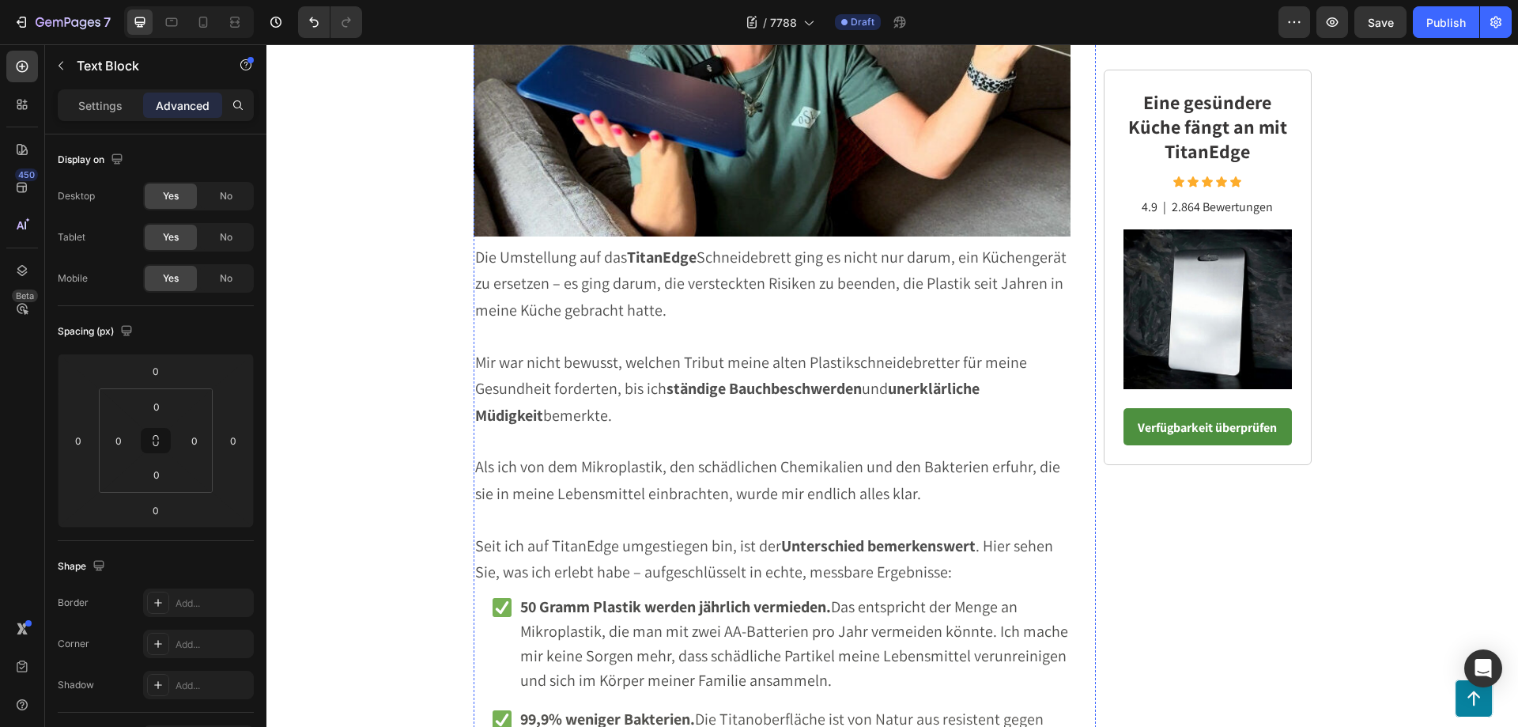
scroll to position [5440, 0]
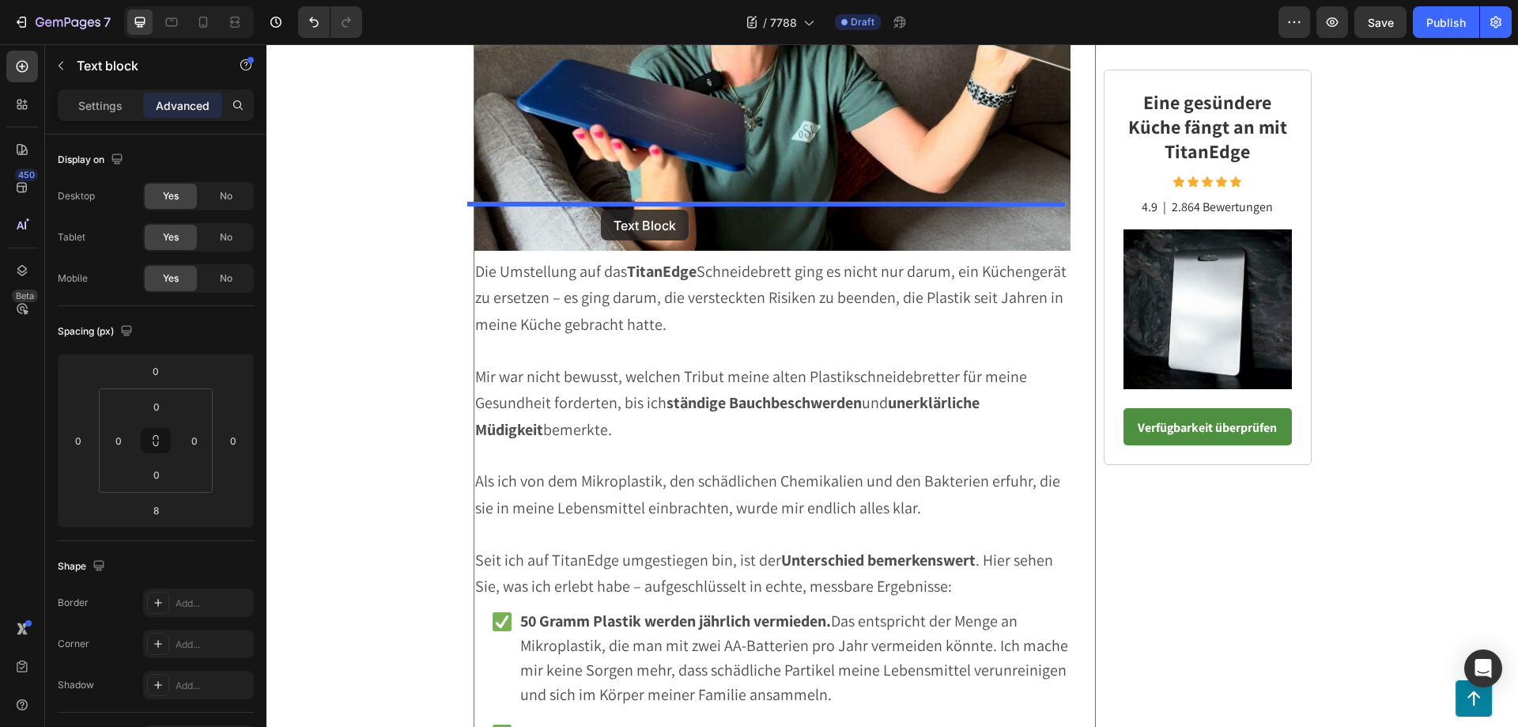
drag, startPoint x: 484, startPoint y: 469, endPoint x: 601, endPoint y: 210, distance: 284.5
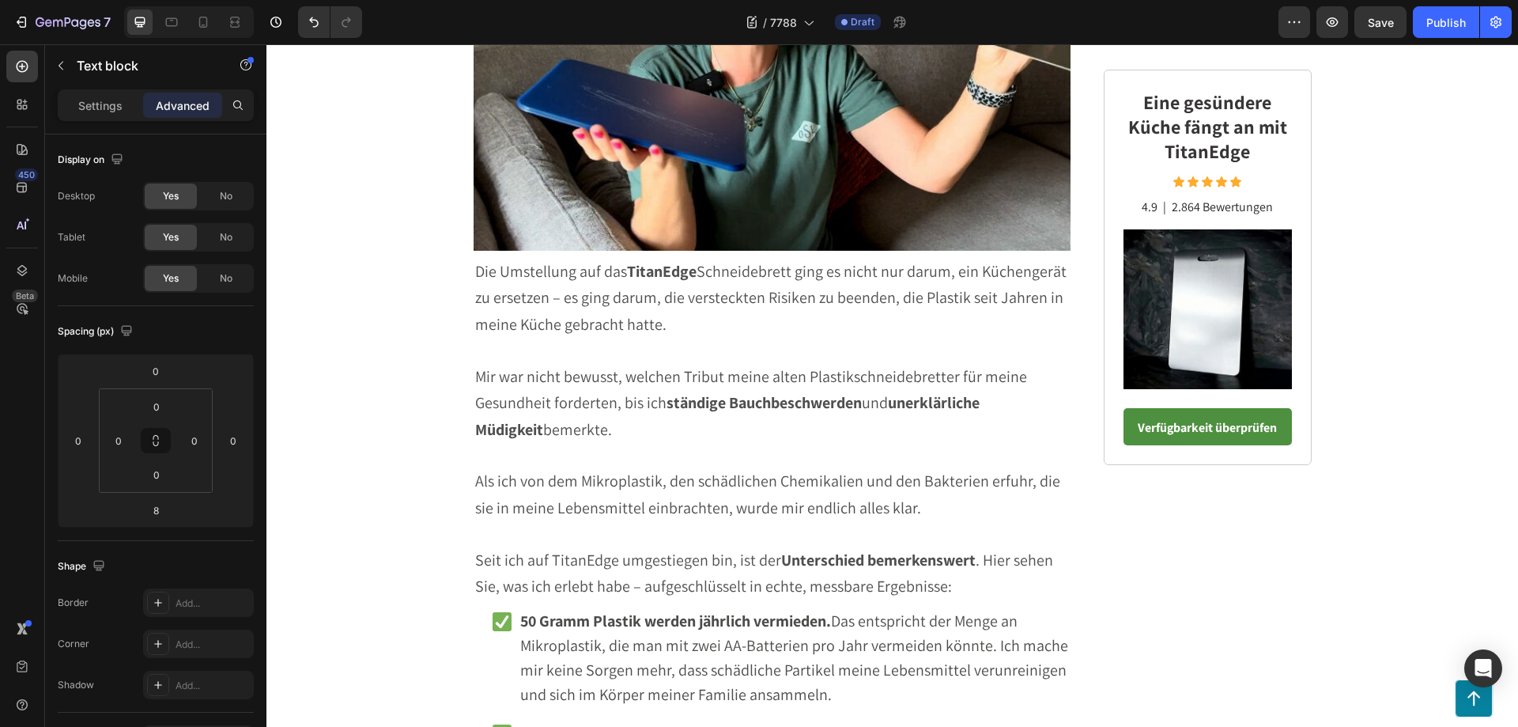
scroll to position [5519, 0]
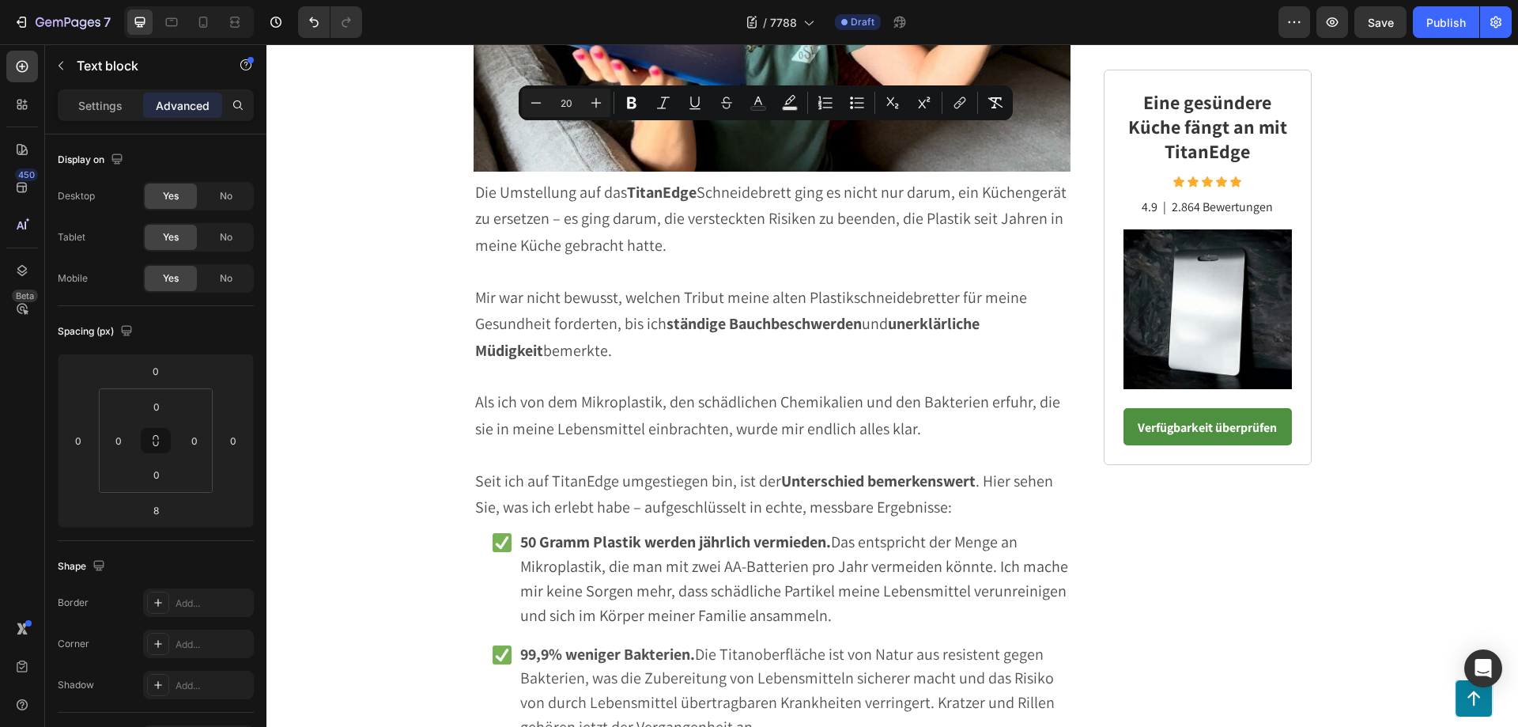
drag, startPoint x: 470, startPoint y: 141, endPoint x: 869, endPoint y: 489, distance: 528.9
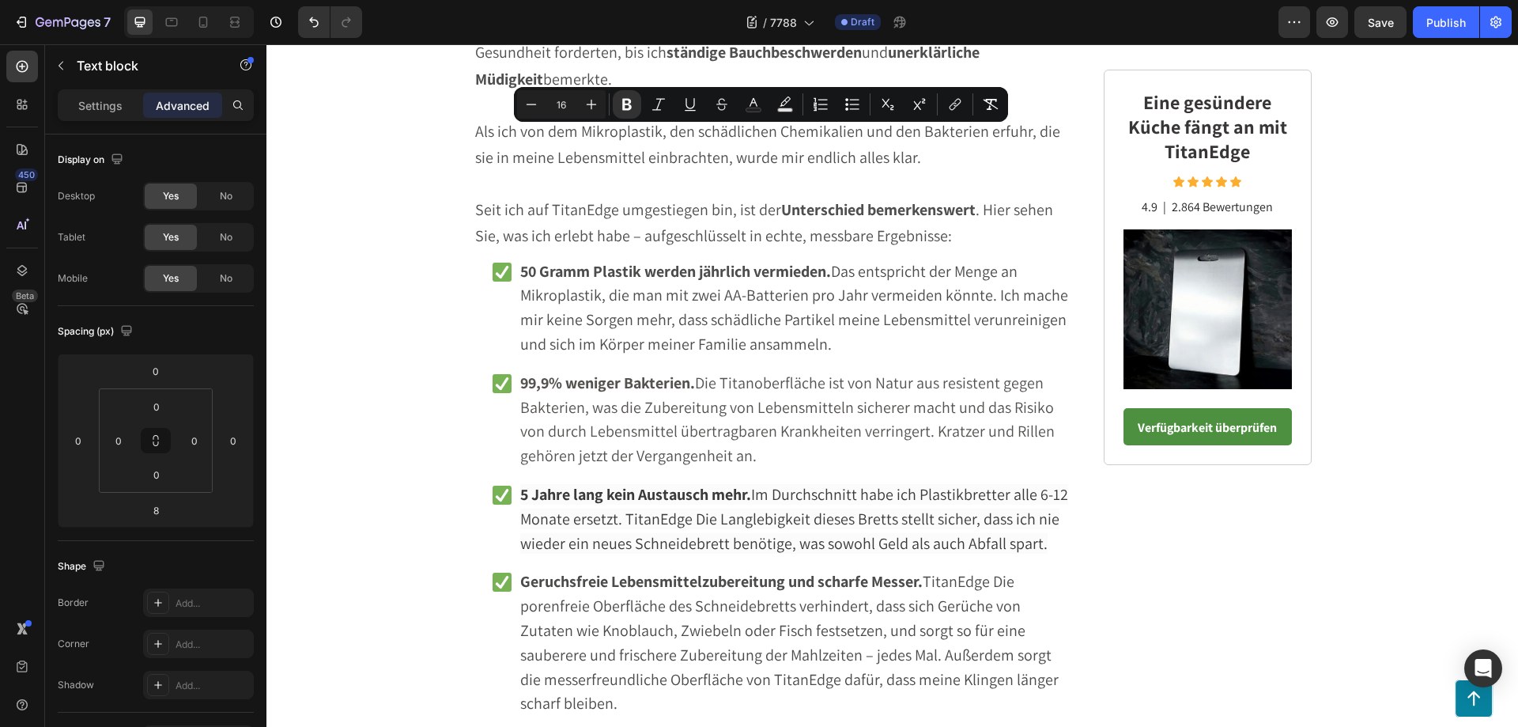
drag, startPoint x: 550, startPoint y: 221, endPoint x: 468, endPoint y: 130, distance: 122.6
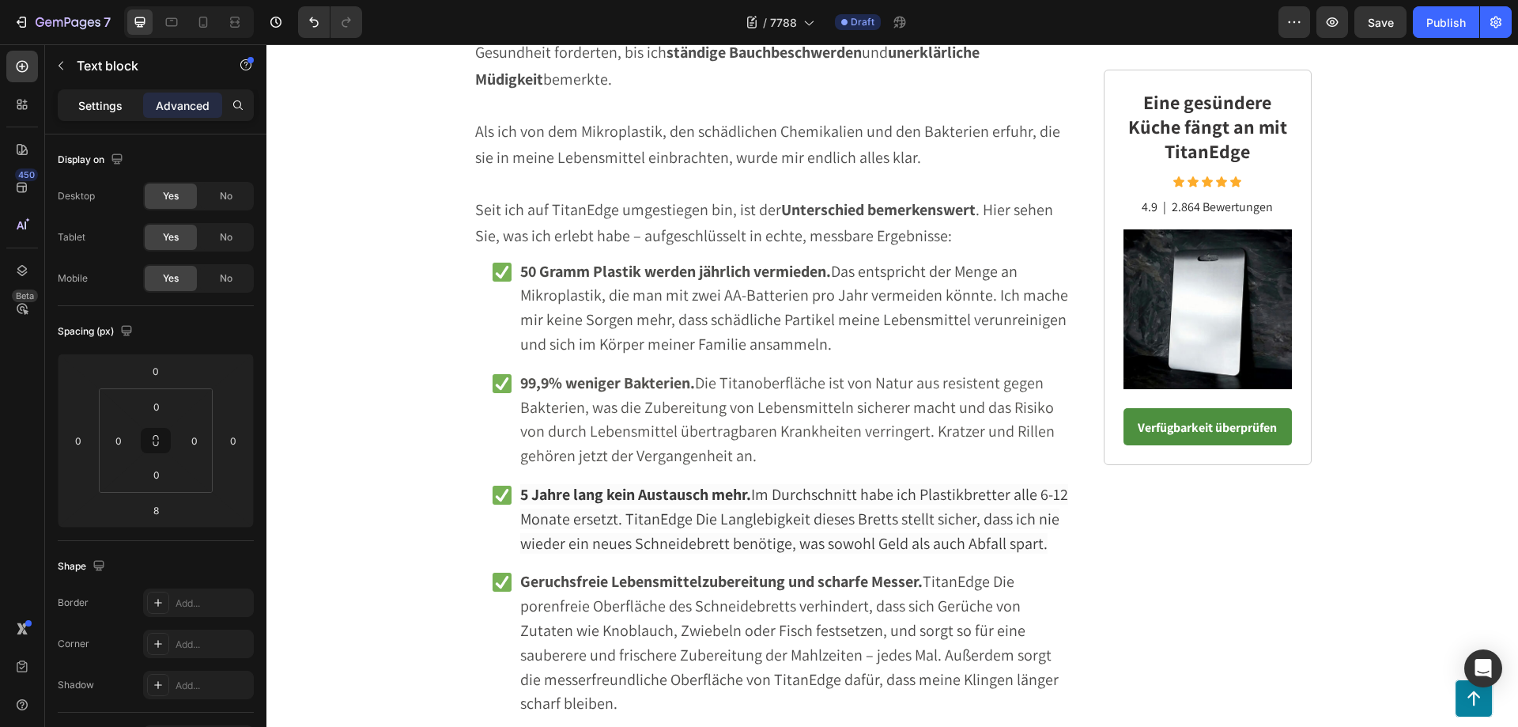
click at [108, 104] on p "Settings" at bounding box center [100, 105] width 44 height 17
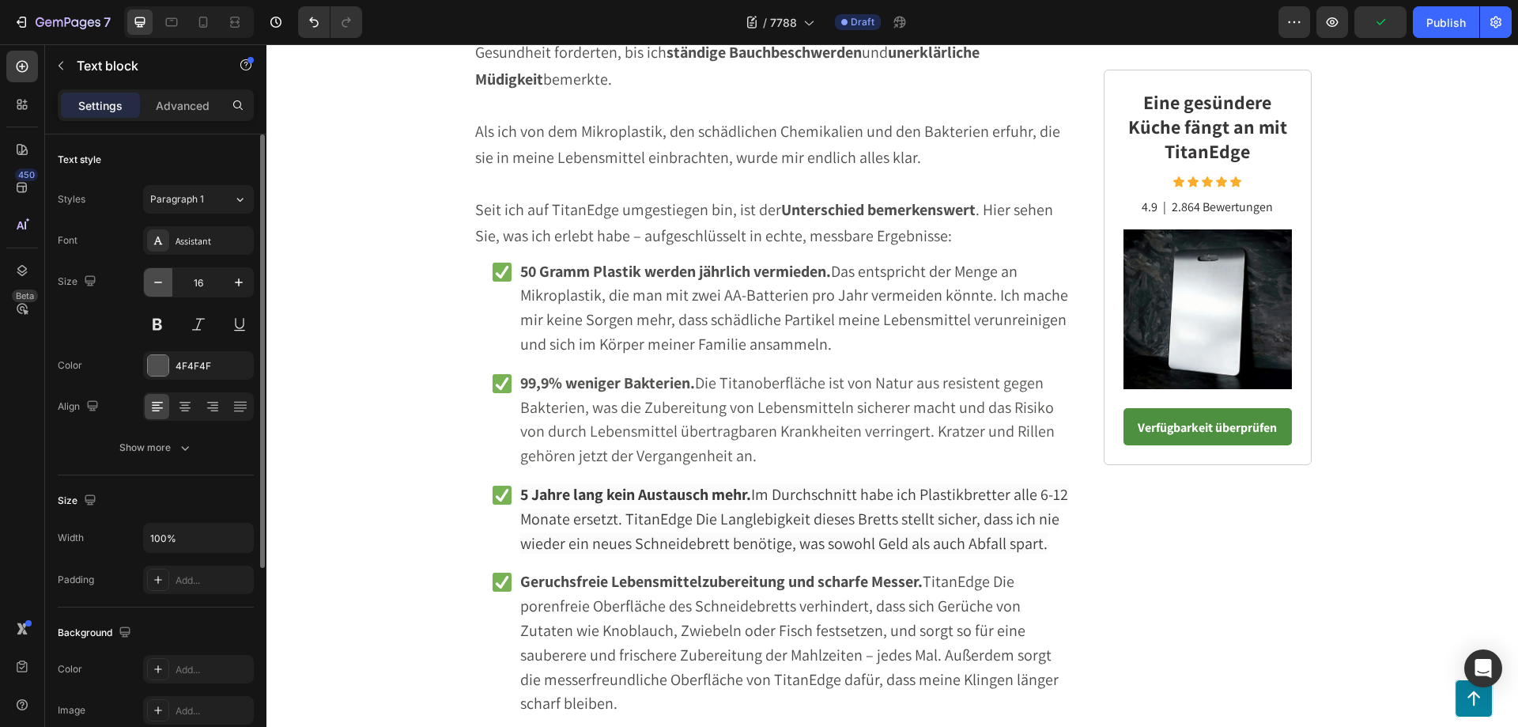
click at [164, 282] on icon "button" at bounding box center [158, 282] width 16 height 16
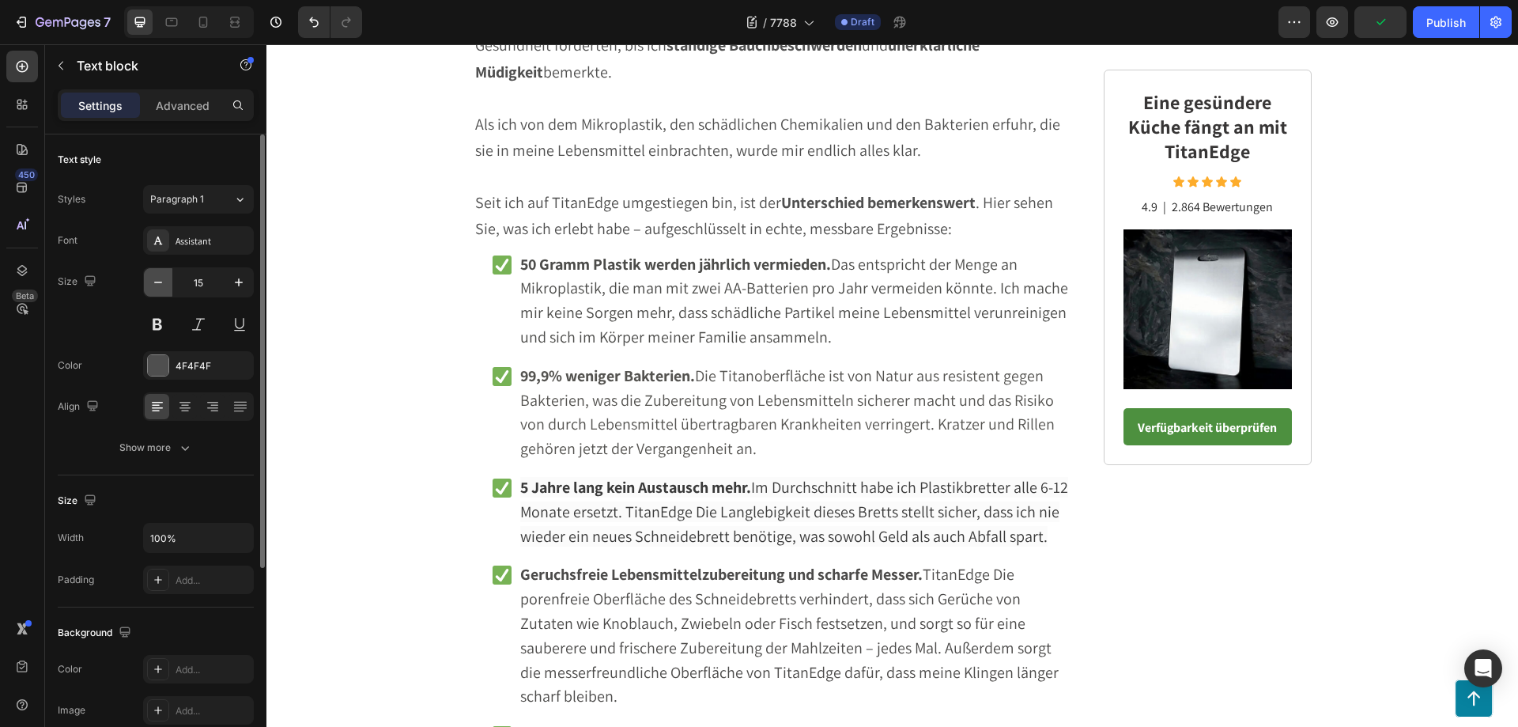
click at [164, 282] on icon "button" at bounding box center [158, 282] width 16 height 16
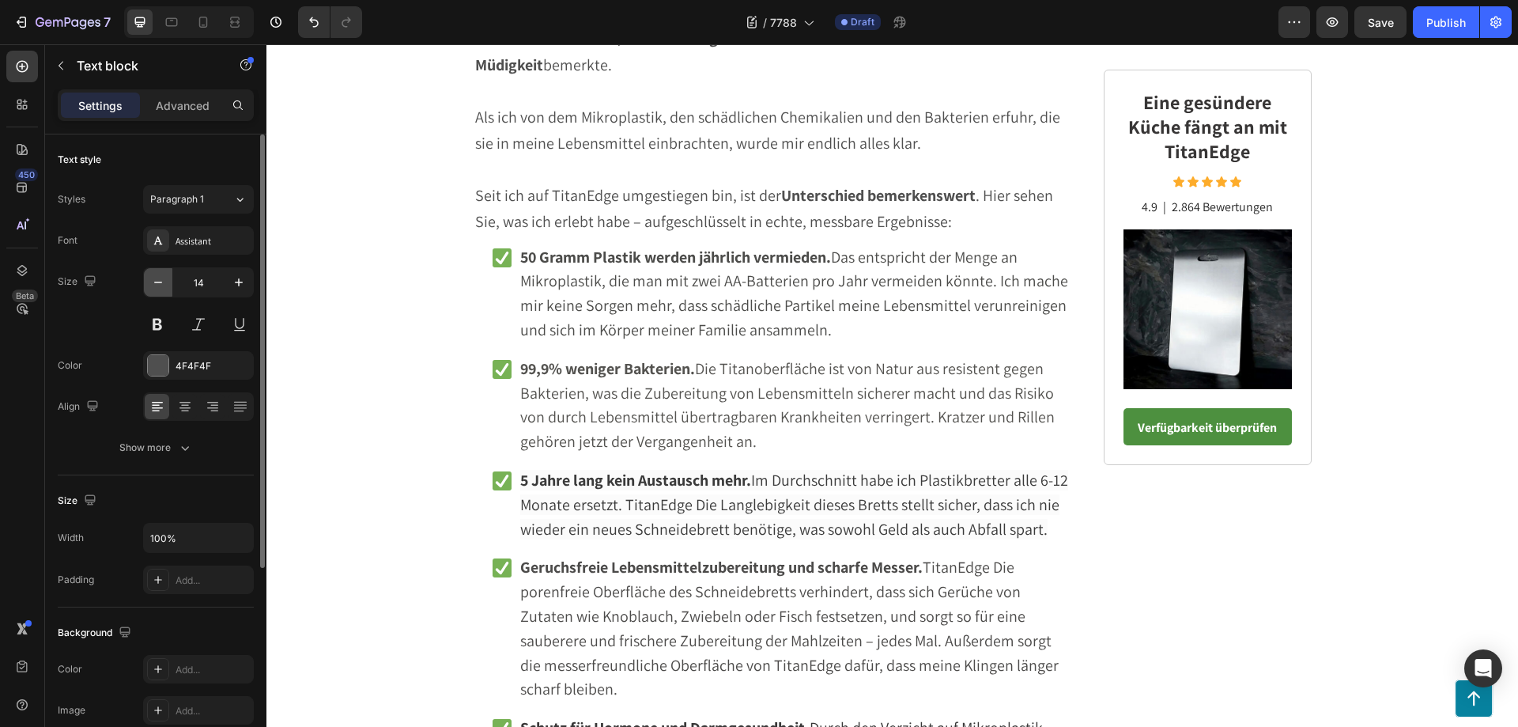
click at [164, 282] on icon "button" at bounding box center [158, 282] width 16 height 16
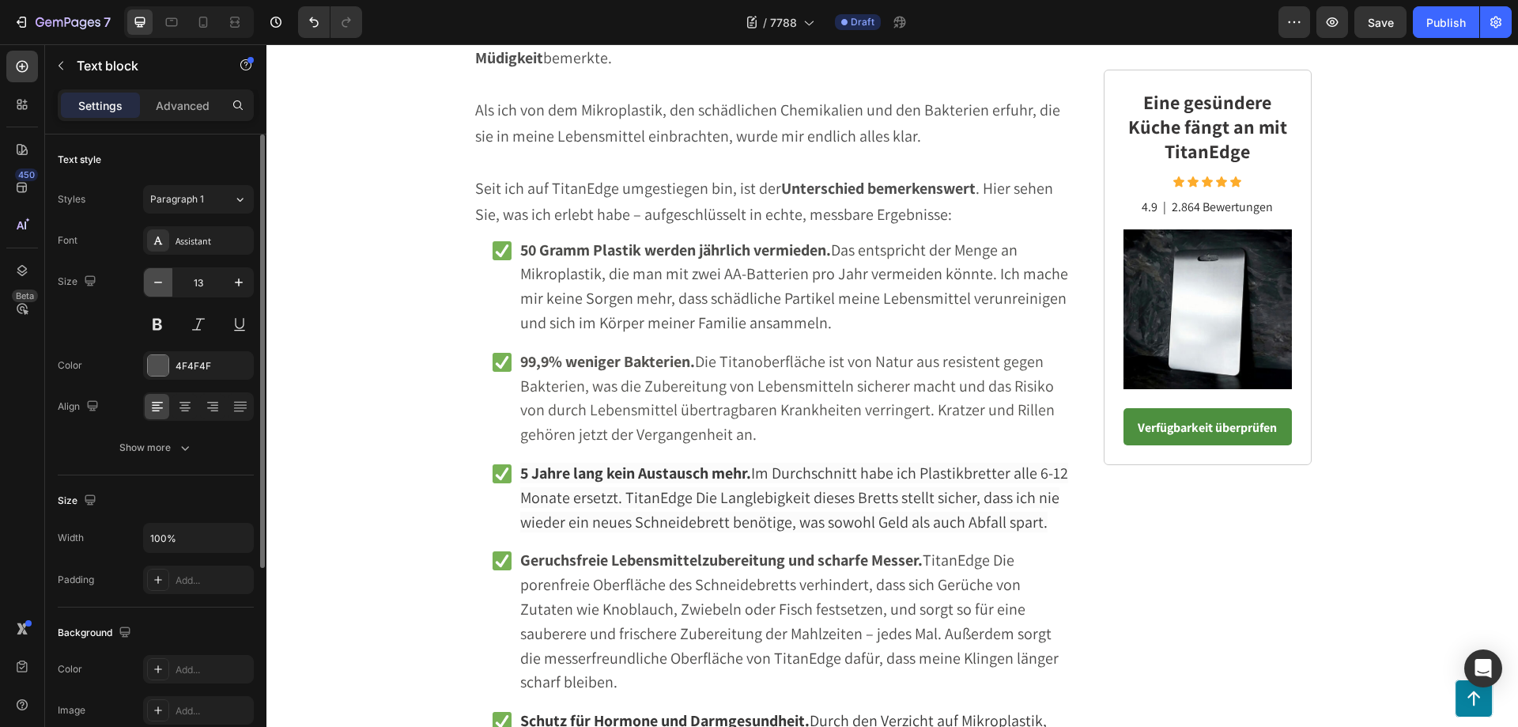
click at [164, 282] on icon "button" at bounding box center [158, 282] width 16 height 16
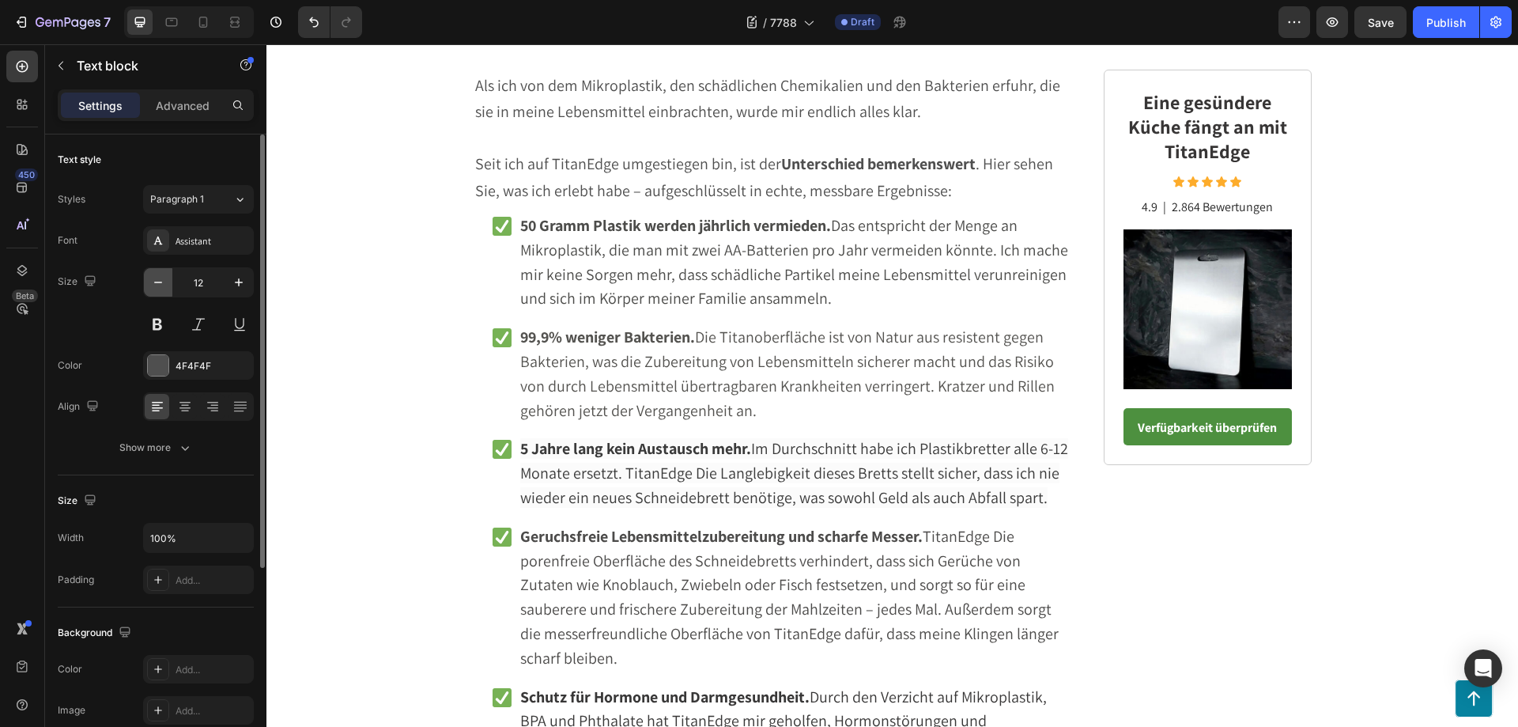
click at [164, 282] on icon "button" at bounding box center [158, 282] width 16 height 16
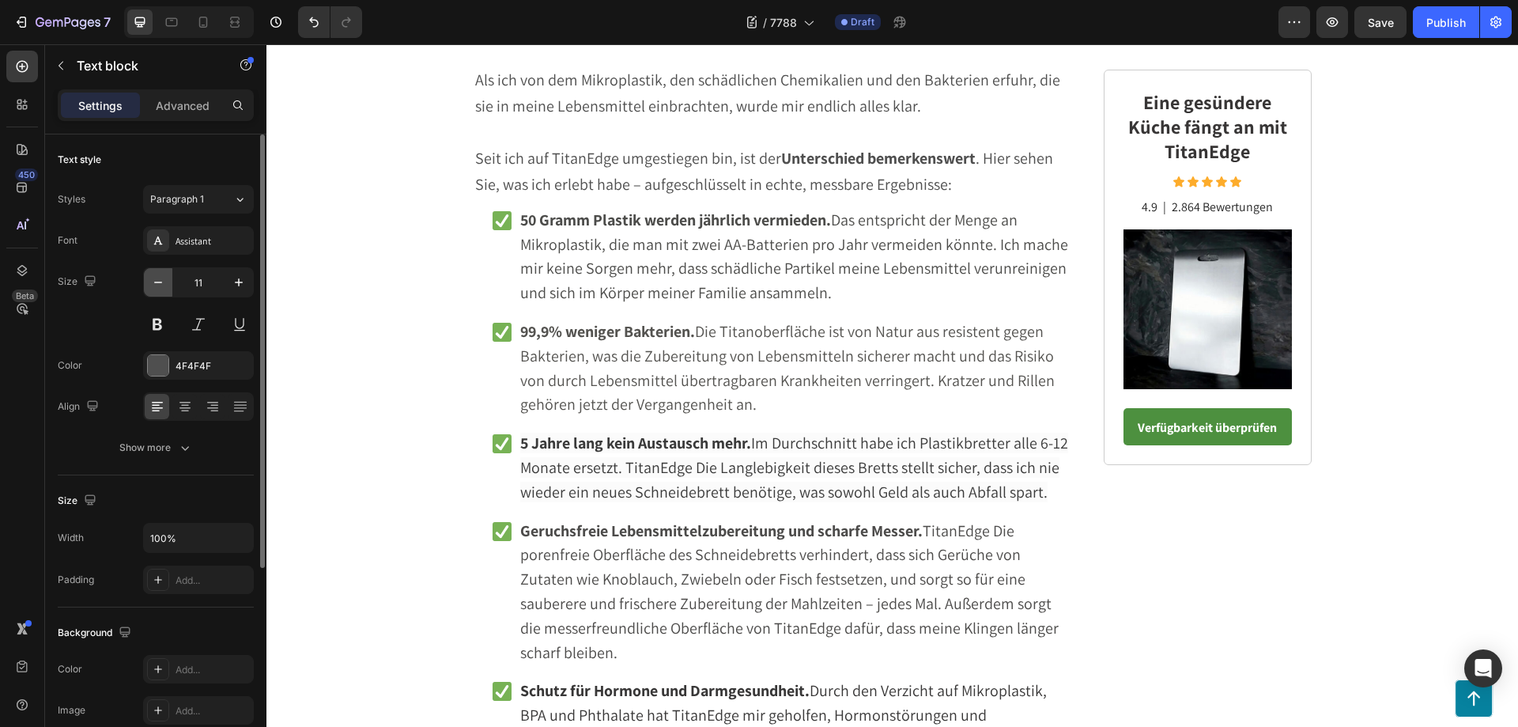
click at [164, 282] on icon "button" at bounding box center [158, 282] width 16 height 16
type input "10"
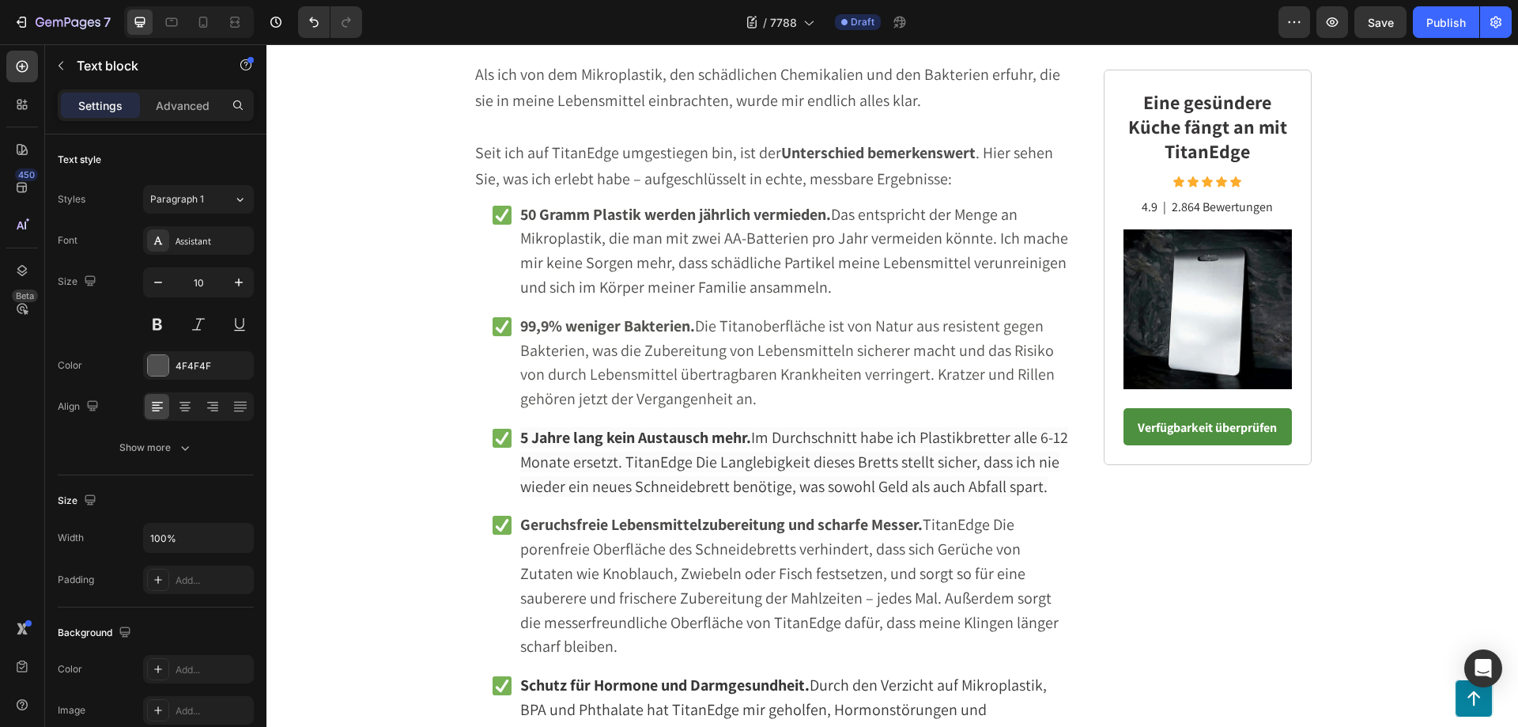
click at [61, 71] on icon "button" at bounding box center [61, 65] width 13 height 13
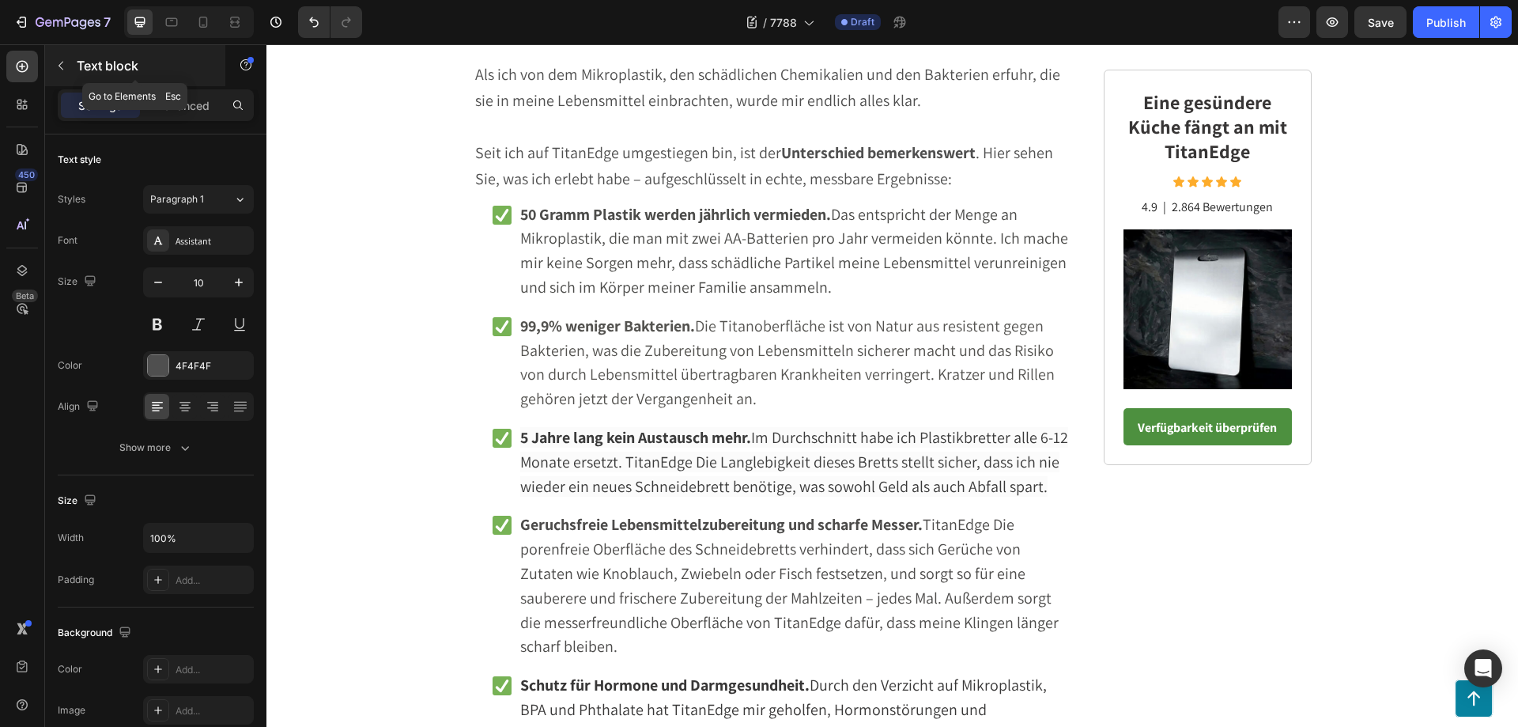
click at [56, 65] on icon "button" at bounding box center [61, 65] width 13 height 13
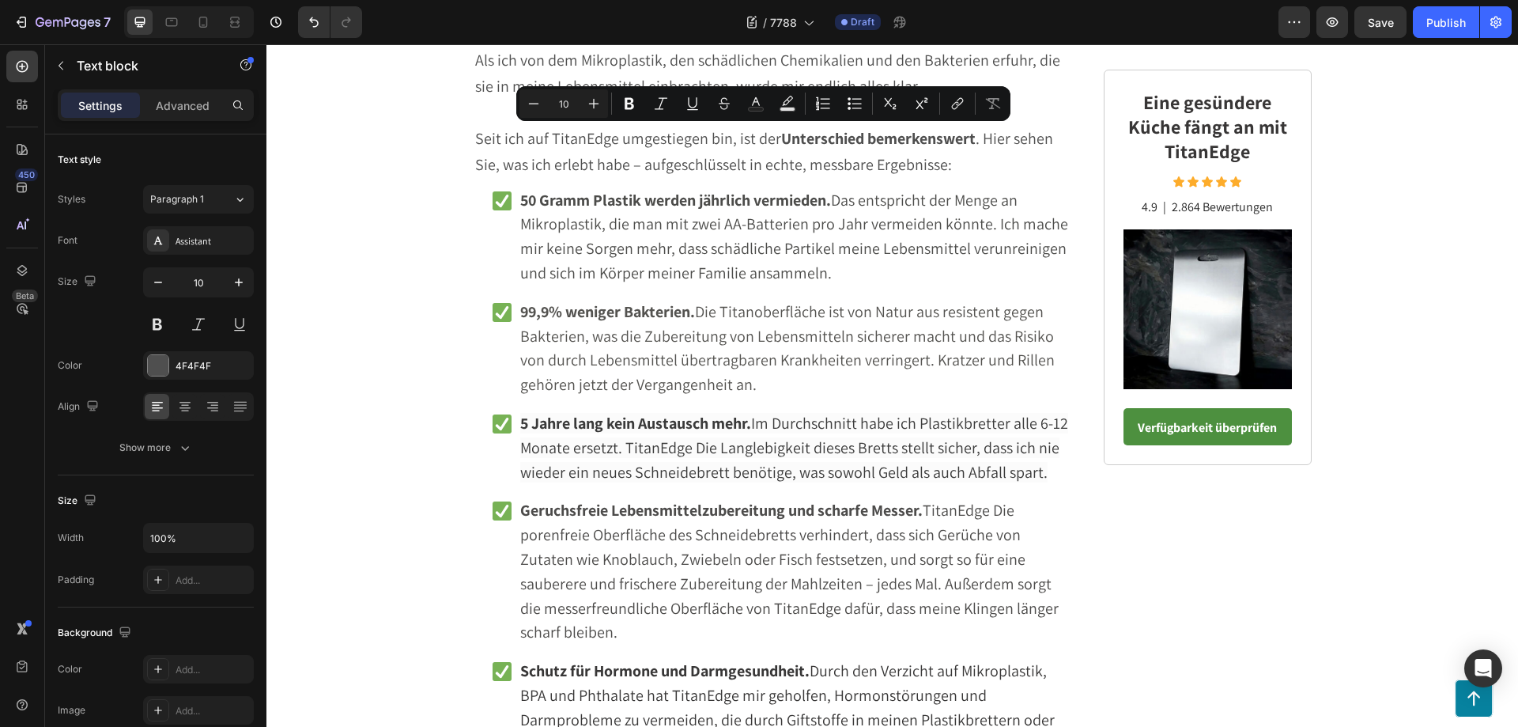
drag, startPoint x: 851, startPoint y: 162, endPoint x: 470, endPoint y: 130, distance: 382.4
click at [595, 106] on icon "Editor contextual toolbar" at bounding box center [594, 104] width 16 height 16
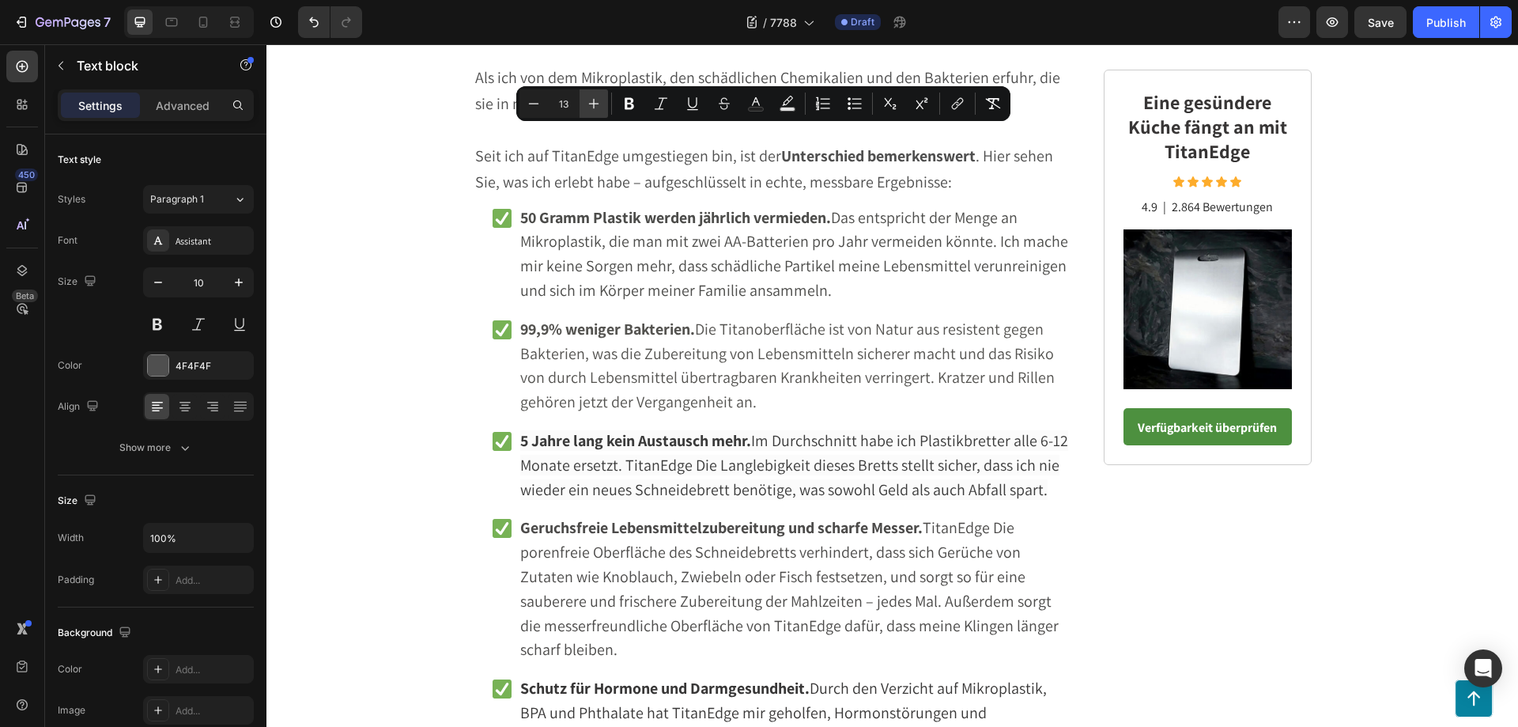
click at [595, 106] on icon "Editor contextual toolbar" at bounding box center [594, 104] width 16 height 16
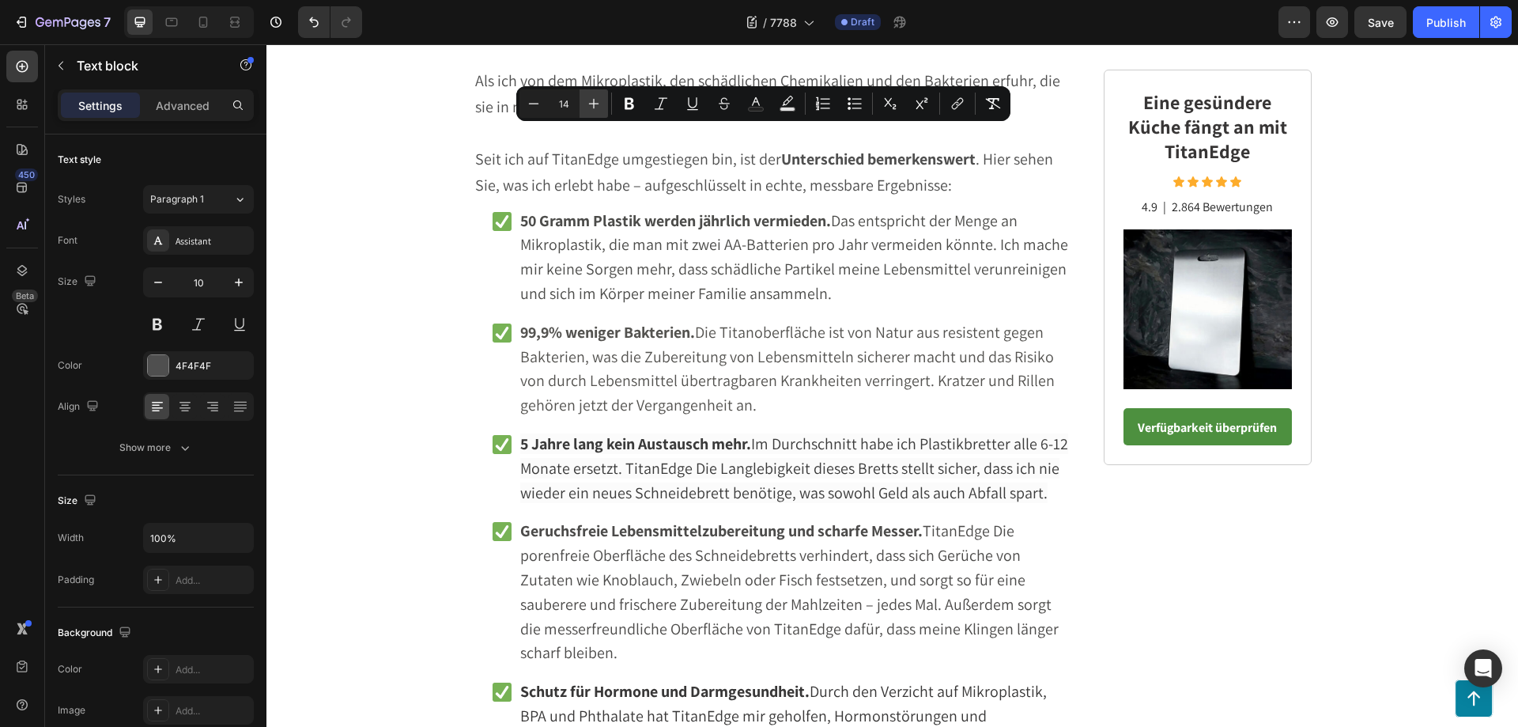
click at [595, 106] on icon "Editor contextual toolbar" at bounding box center [594, 104] width 16 height 16
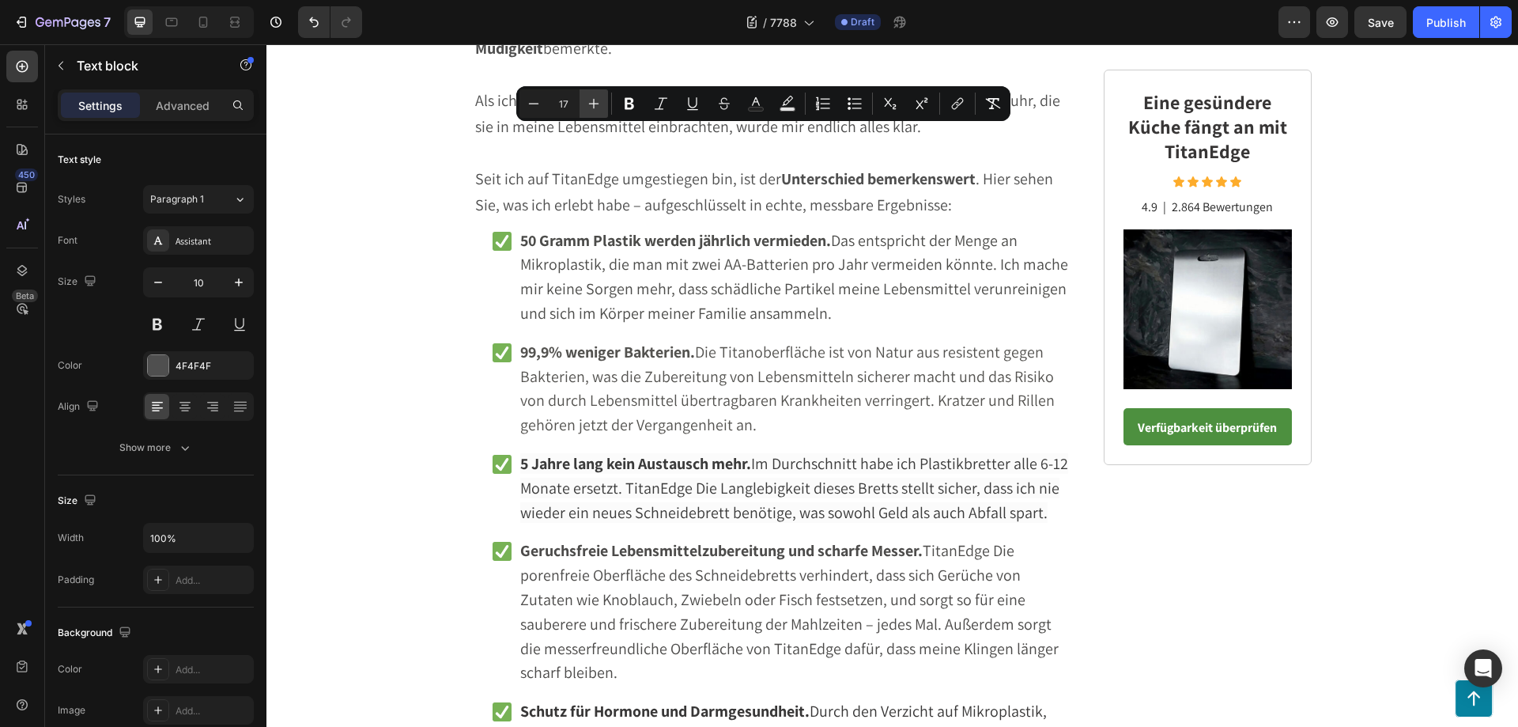
click at [595, 106] on icon "Editor contextual toolbar" at bounding box center [594, 104] width 16 height 16
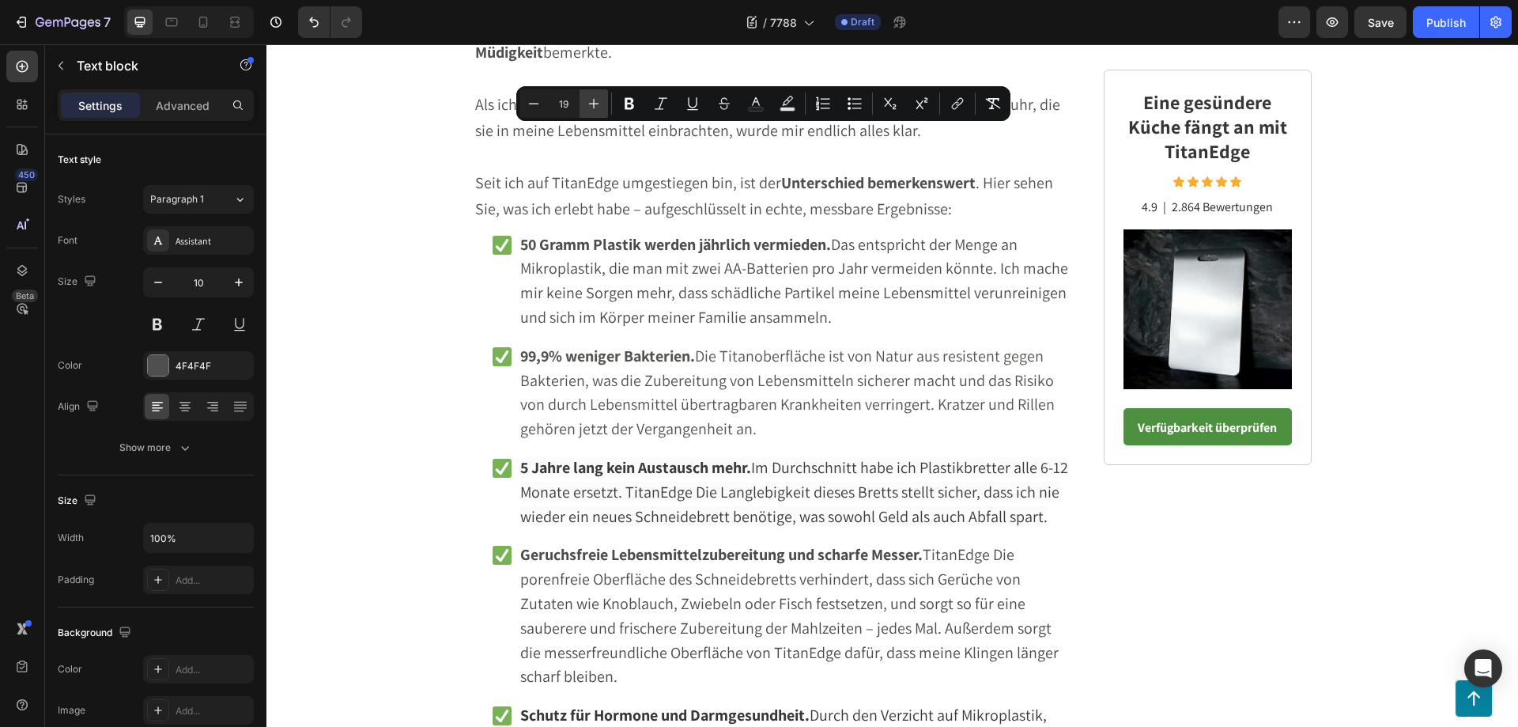
click at [595, 106] on icon "Editor contextual toolbar" at bounding box center [594, 104] width 16 height 16
type input "20"
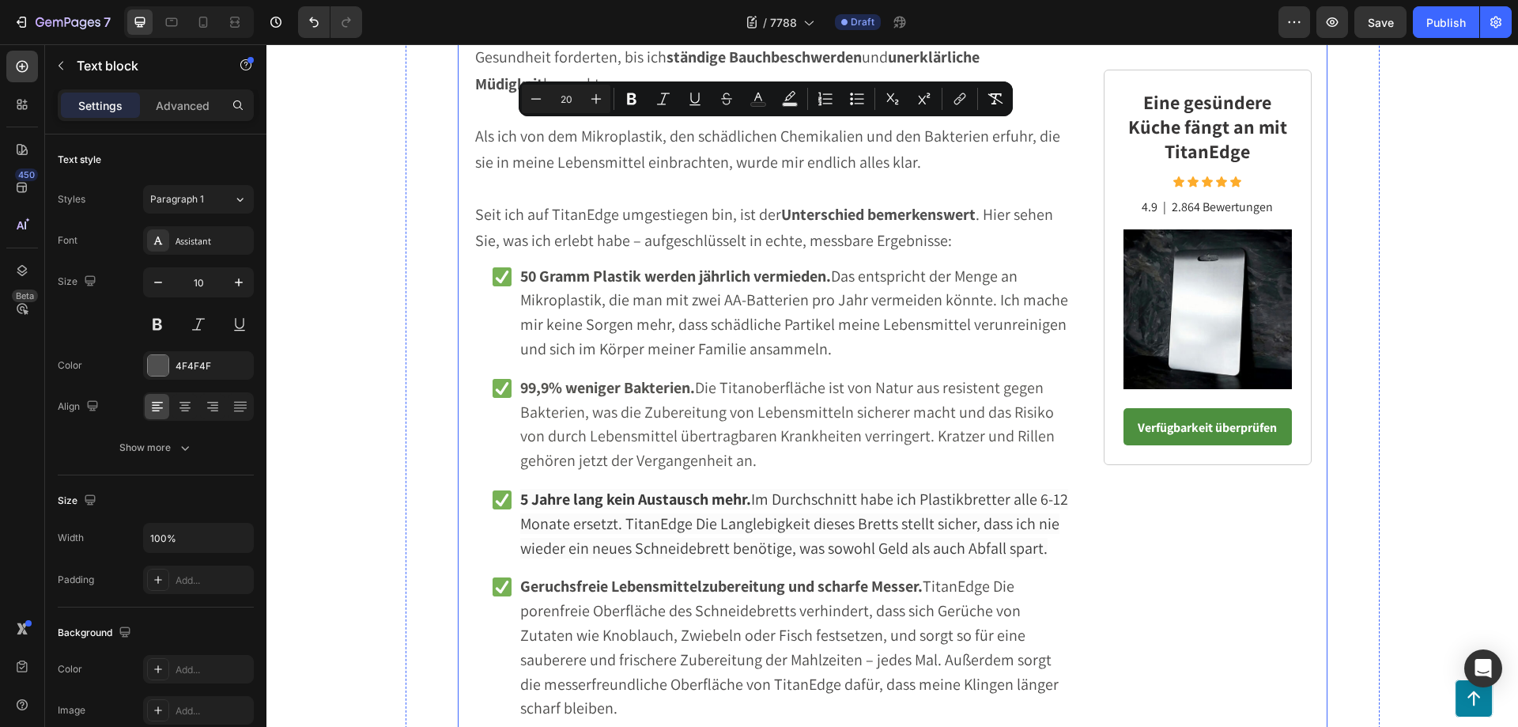
drag, startPoint x: 638, startPoint y: 240, endPoint x: 466, endPoint y: 134, distance: 202.3
click at [538, 93] on icon "Editor contextual toolbar" at bounding box center [536, 99] width 16 height 16
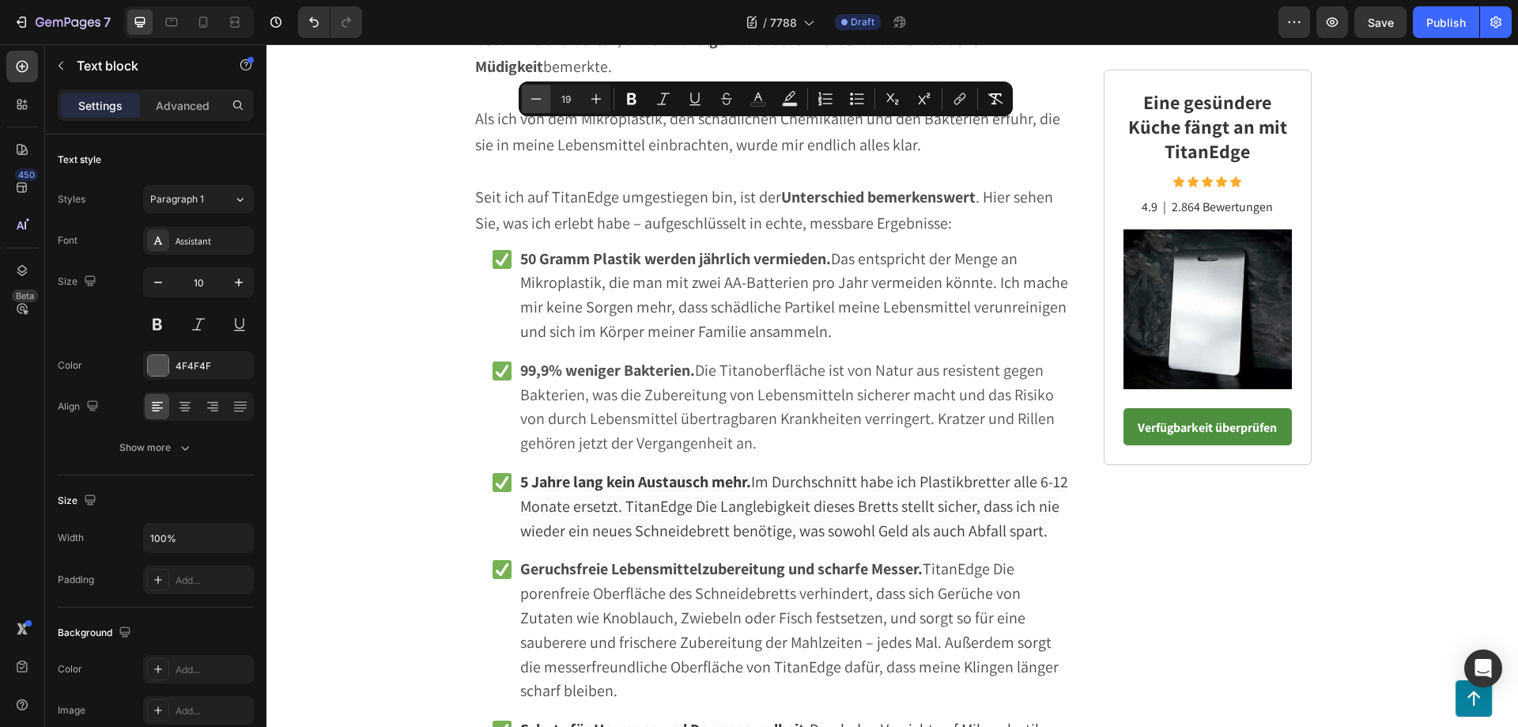
click at [538, 93] on icon "Editor contextual toolbar" at bounding box center [536, 99] width 16 height 16
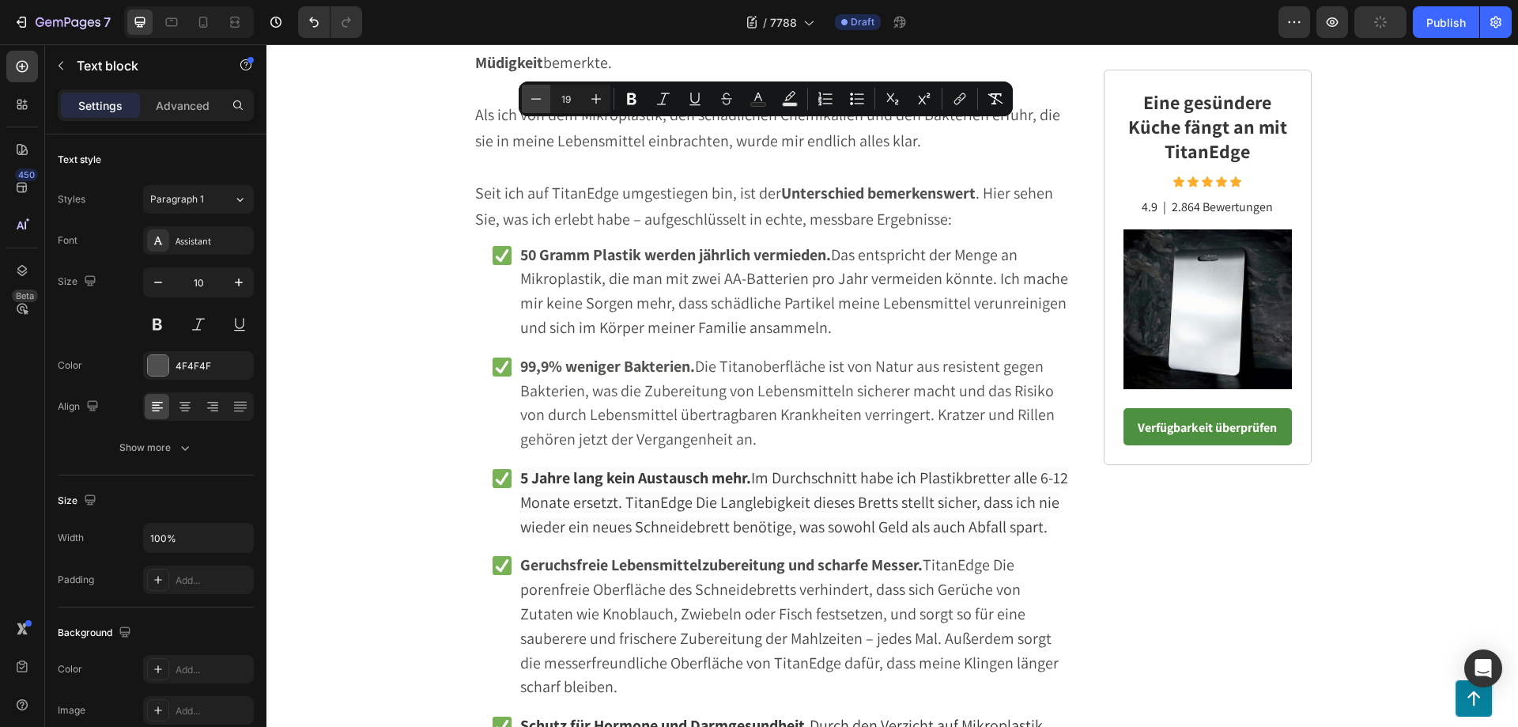
type input "18"
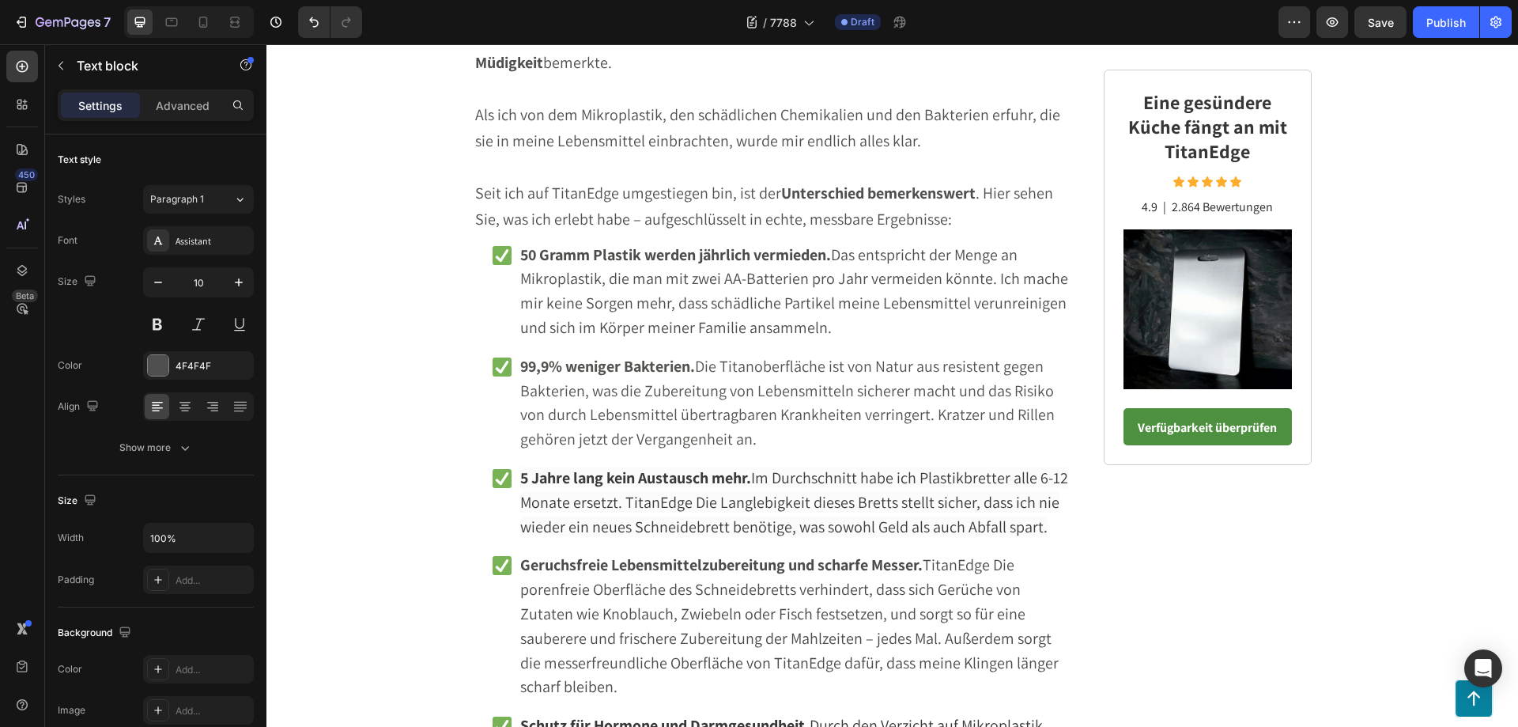
drag, startPoint x: 596, startPoint y: 210, endPoint x: 468, endPoint y: 129, distance: 151.8
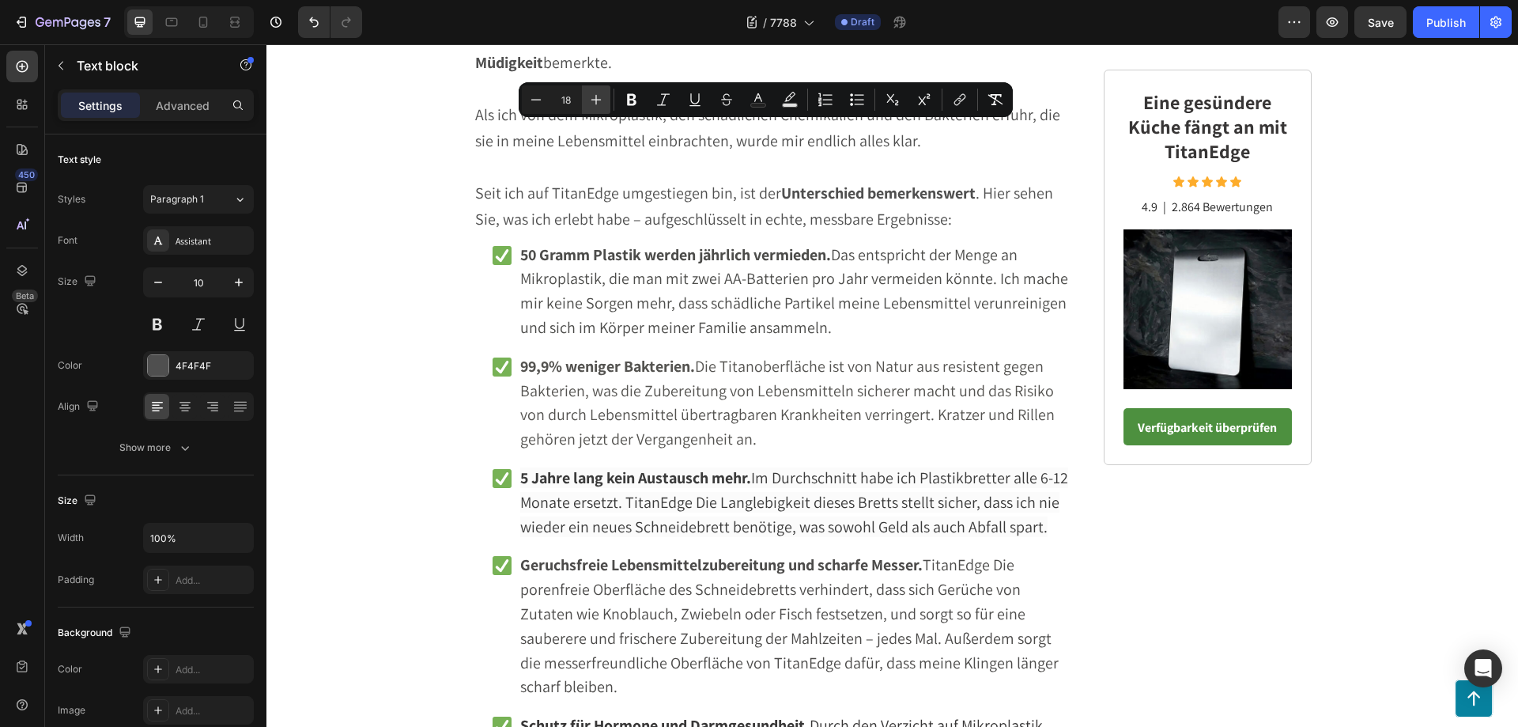
click at [597, 96] on icon "Editor contextual toolbar" at bounding box center [596, 100] width 16 height 16
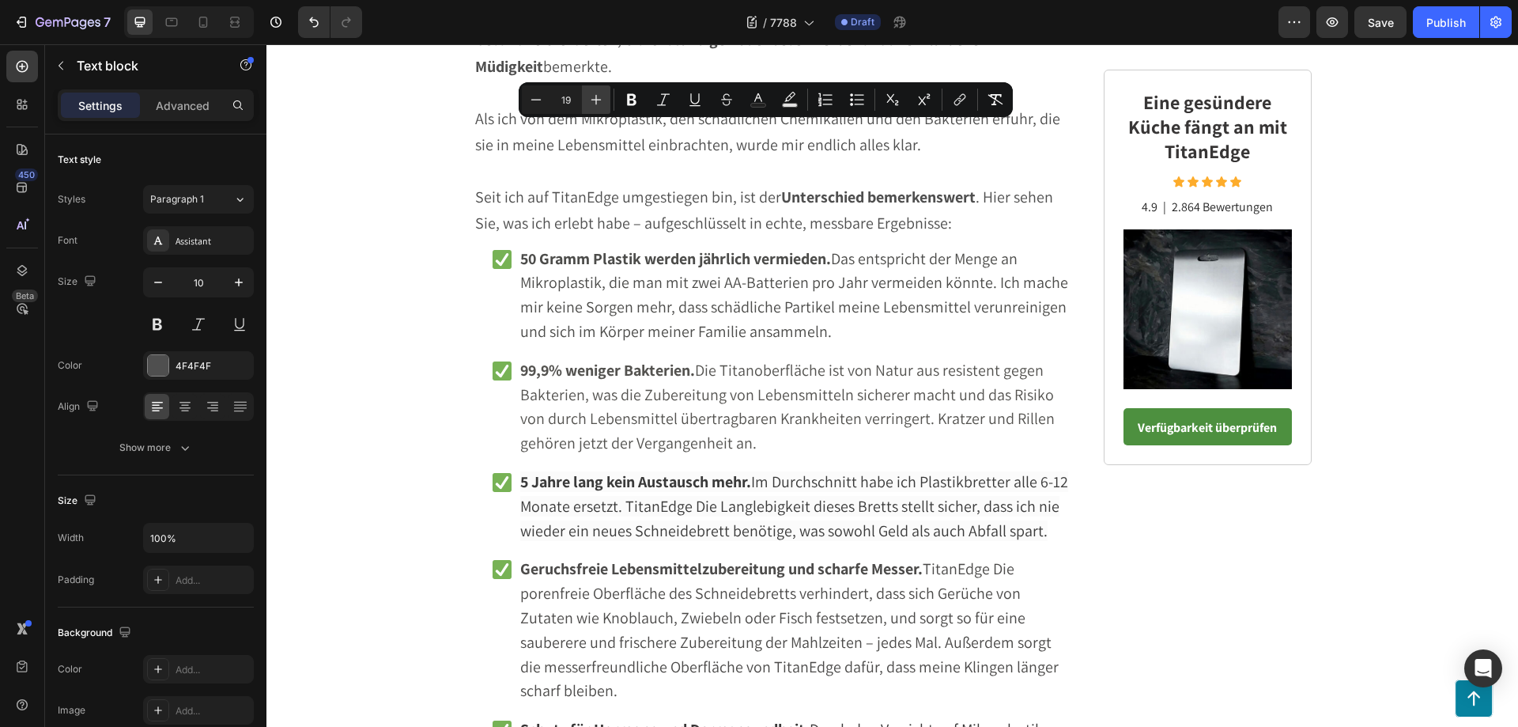
click at [597, 96] on icon "Editor contextual toolbar" at bounding box center [596, 100] width 16 height 16
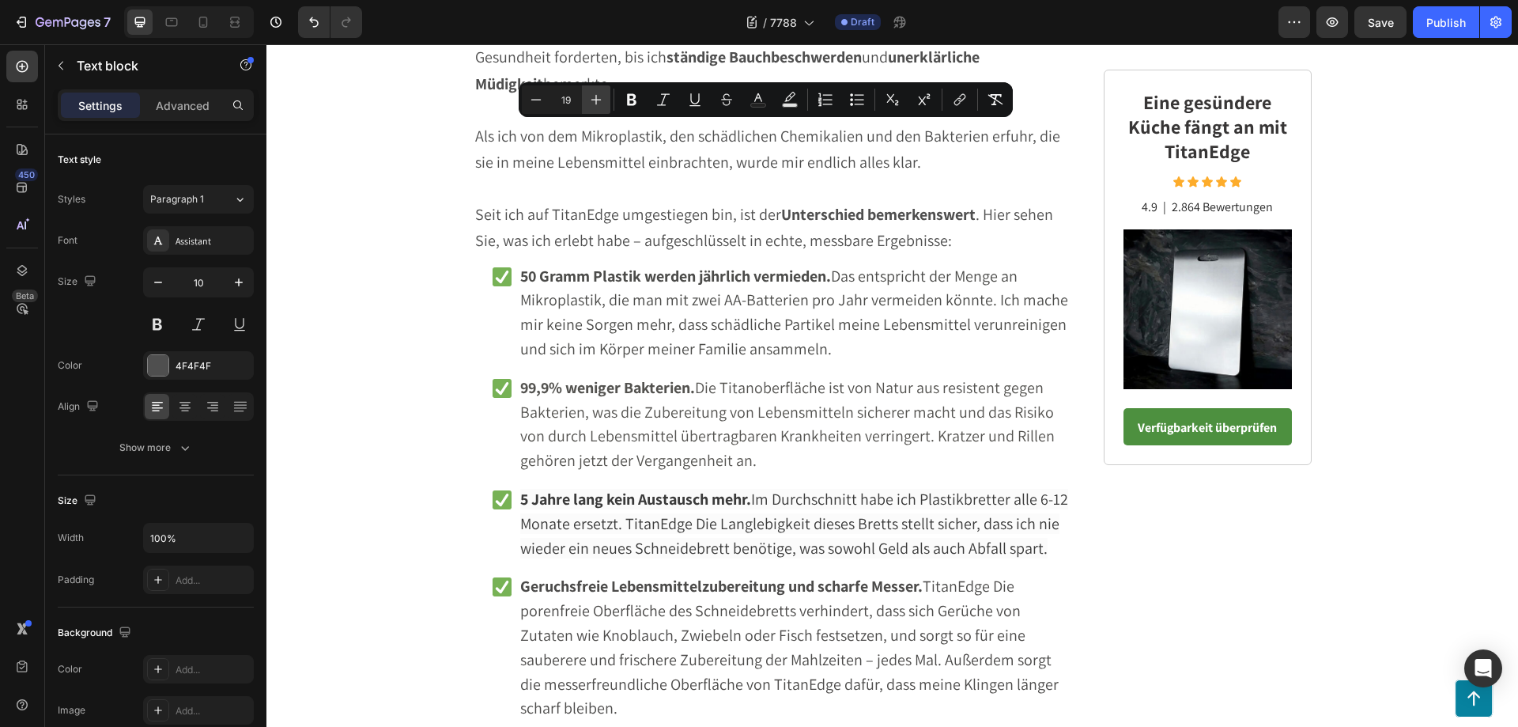
type input "20"
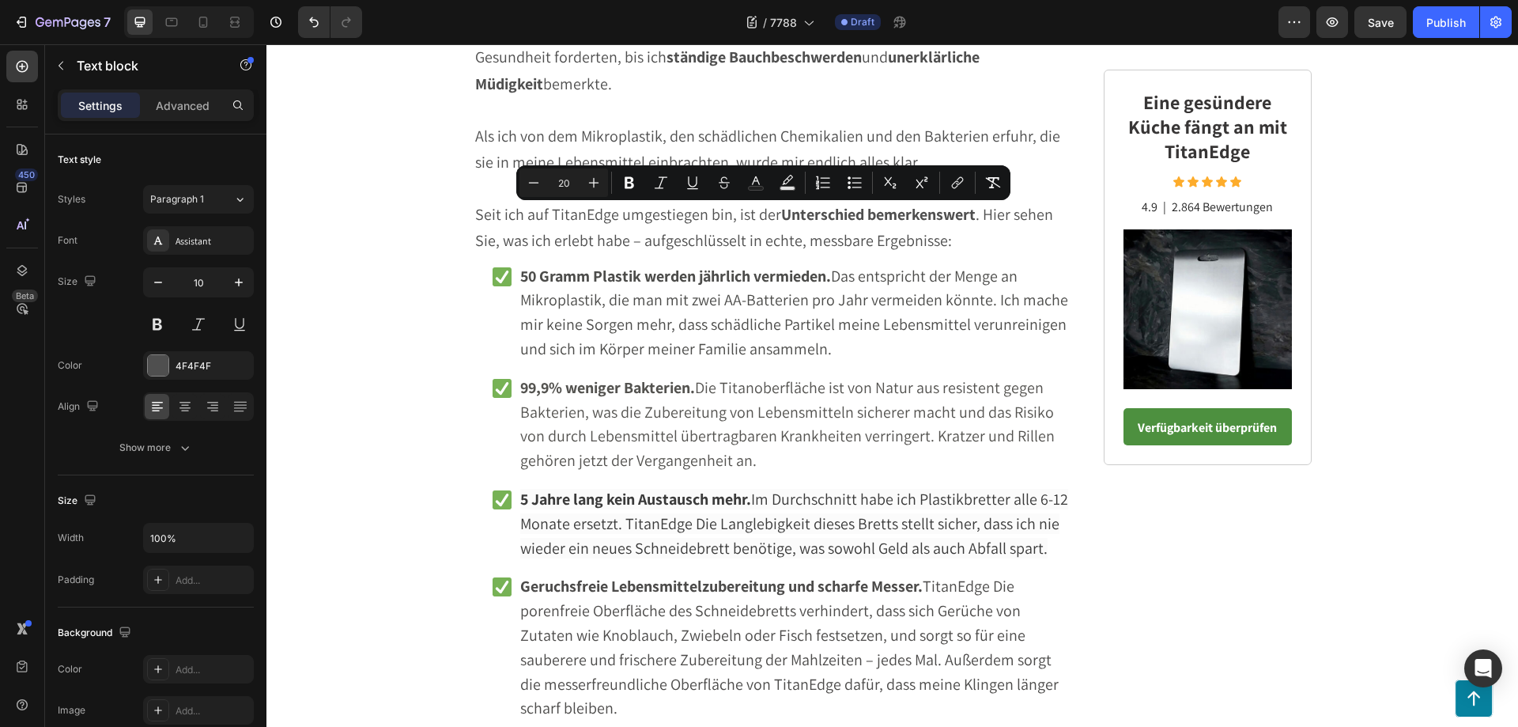
drag, startPoint x: 625, startPoint y: 236, endPoint x: 472, endPoint y: 213, distance: 155.1
click at [624, 182] on icon "Editor contextual toolbar" at bounding box center [629, 183] width 16 height 16
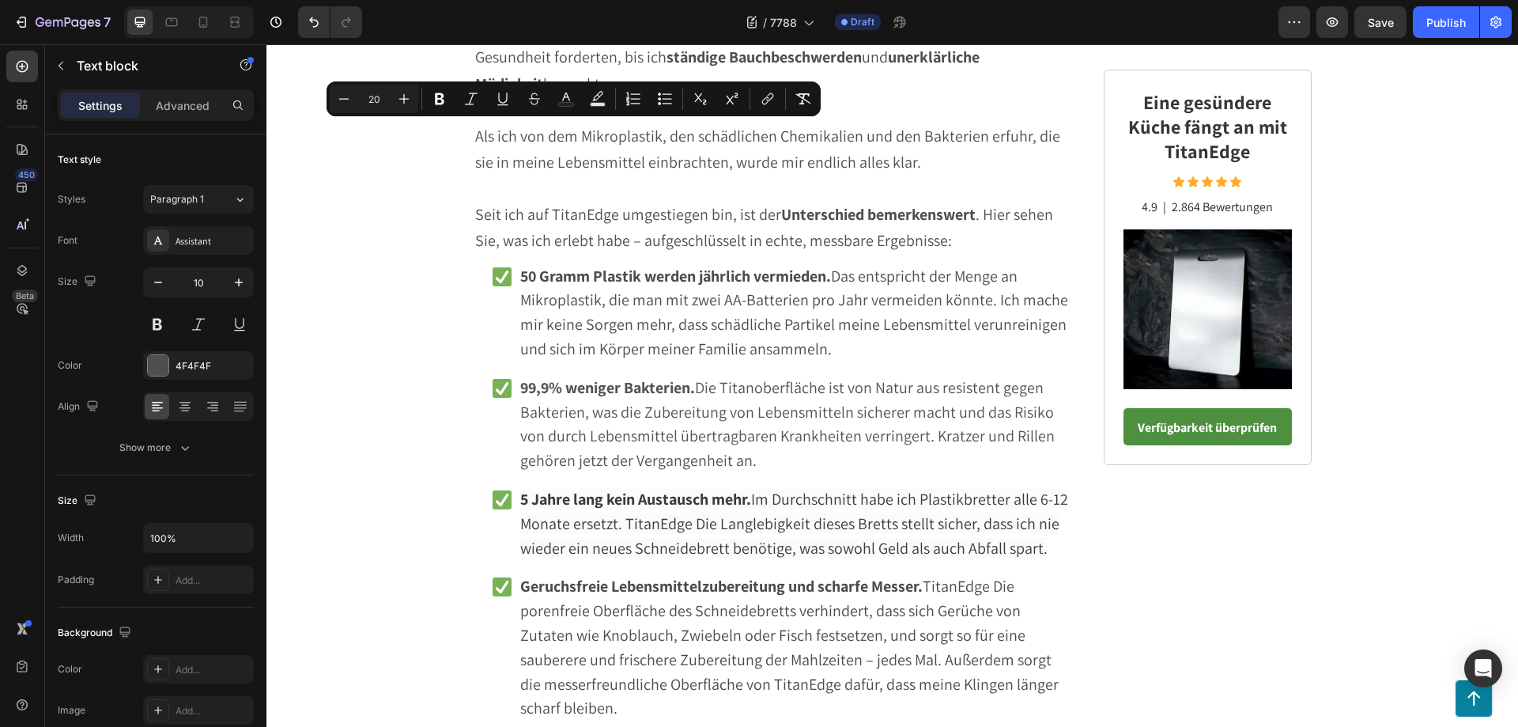
drag, startPoint x: 469, startPoint y: 135, endPoint x: 678, endPoint y: 135, distance: 208.7
click at [436, 94] on icon "Editor contextual toolbar" at bounding box center [439, 99] width 9 height 12
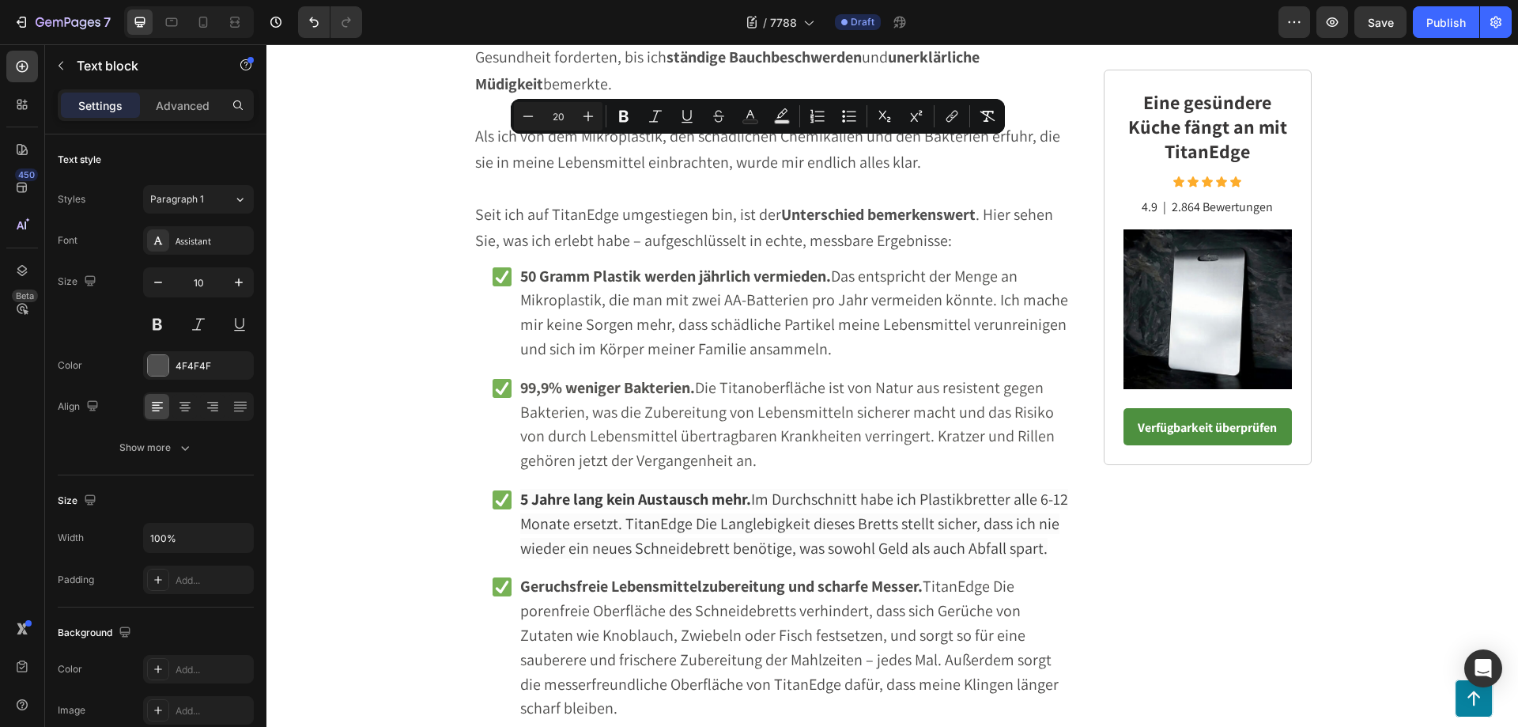
drag, startPoint x: 652, startPoint y: 153, endPoint x: 863, endPoint y: 156, distance: 211.1
click at [629, 111] on icon "Editor contextual toolbar" at bounding box center [624, 116] width 16 height 16
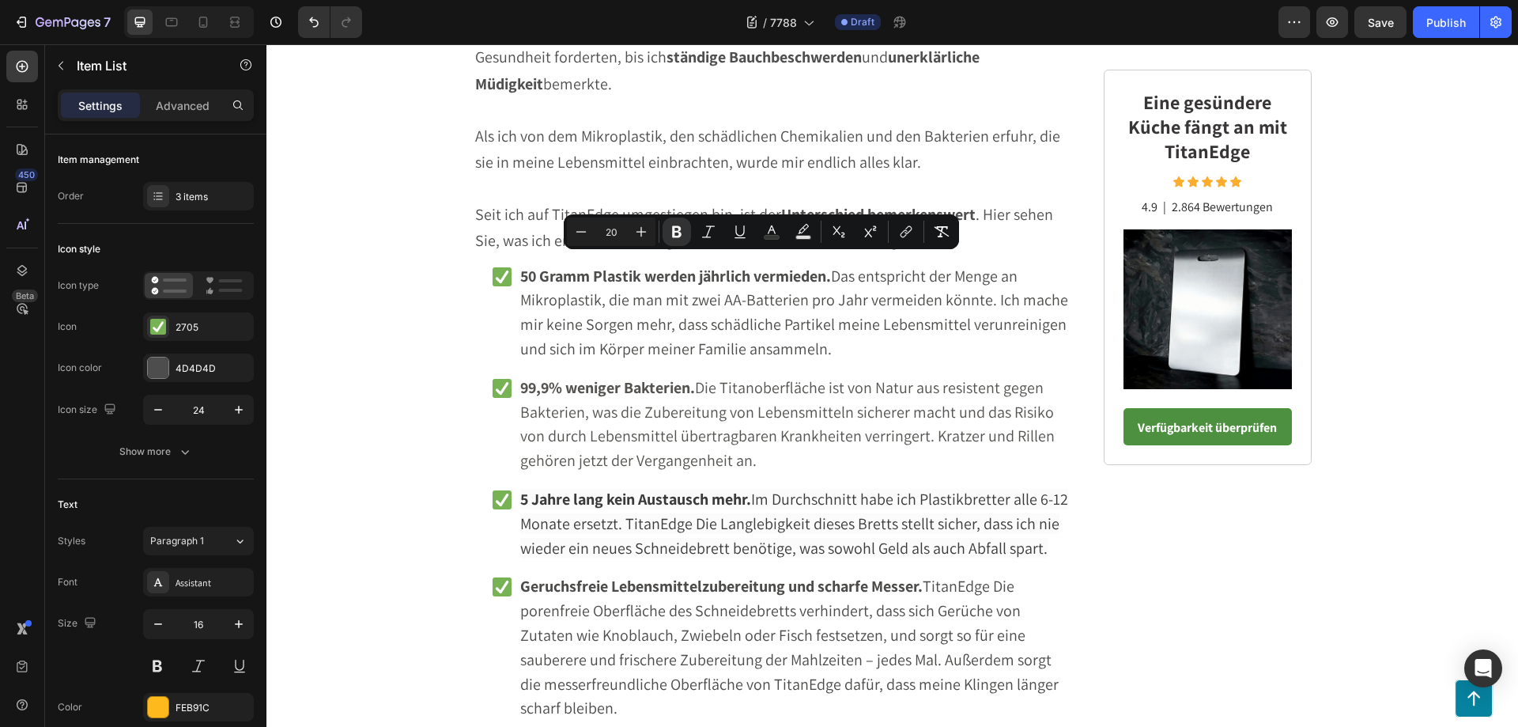
drag, startPoint x: 742, startPoint y: 318, endPoint x: 494, endPoint y: 264, distance: 254.0
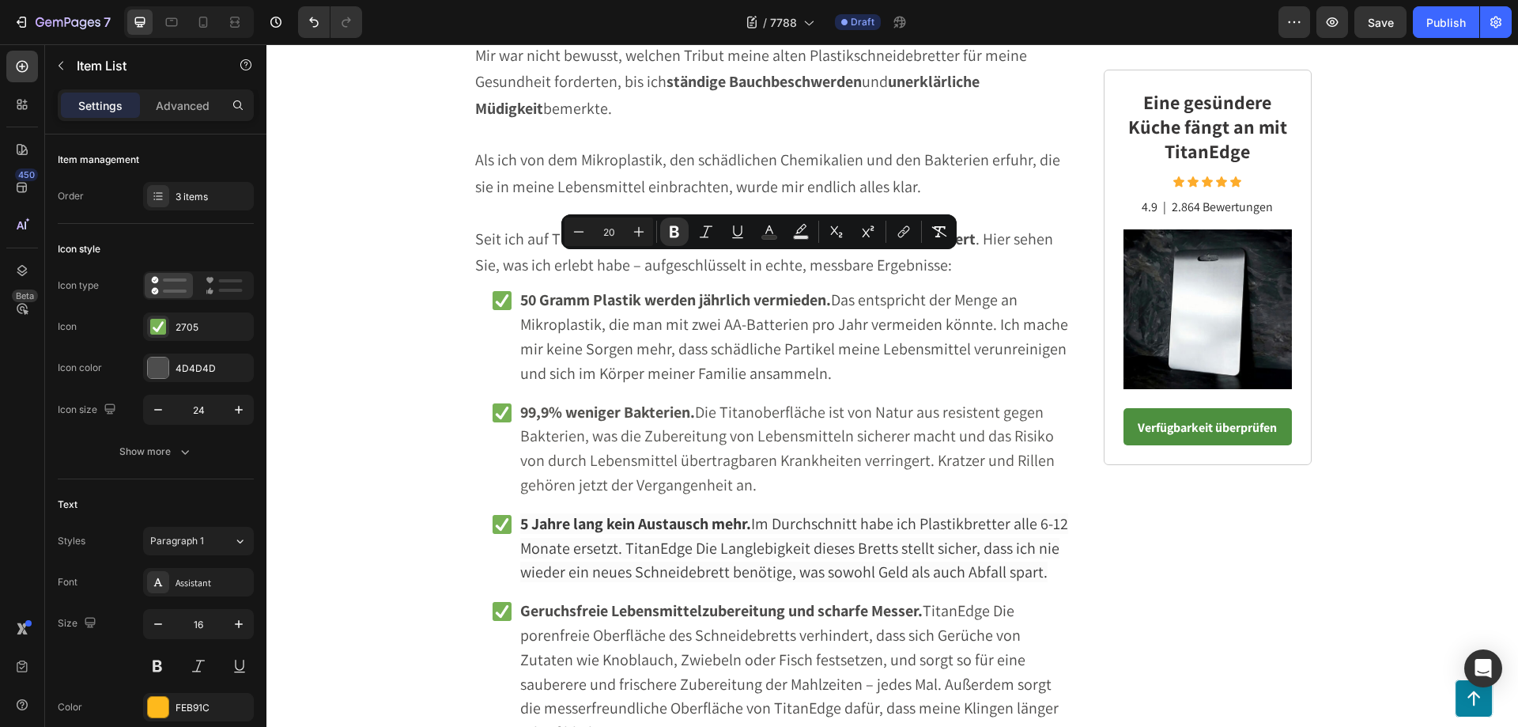
drag, startPoint x: 1007, startPoint y: 345, endPoint x: 495, endPoint y: 264, distance: 518.7
click at [671, 231] on icon "Editor contextual toolbar" at bounding box center [674, 232] width 9 height 12
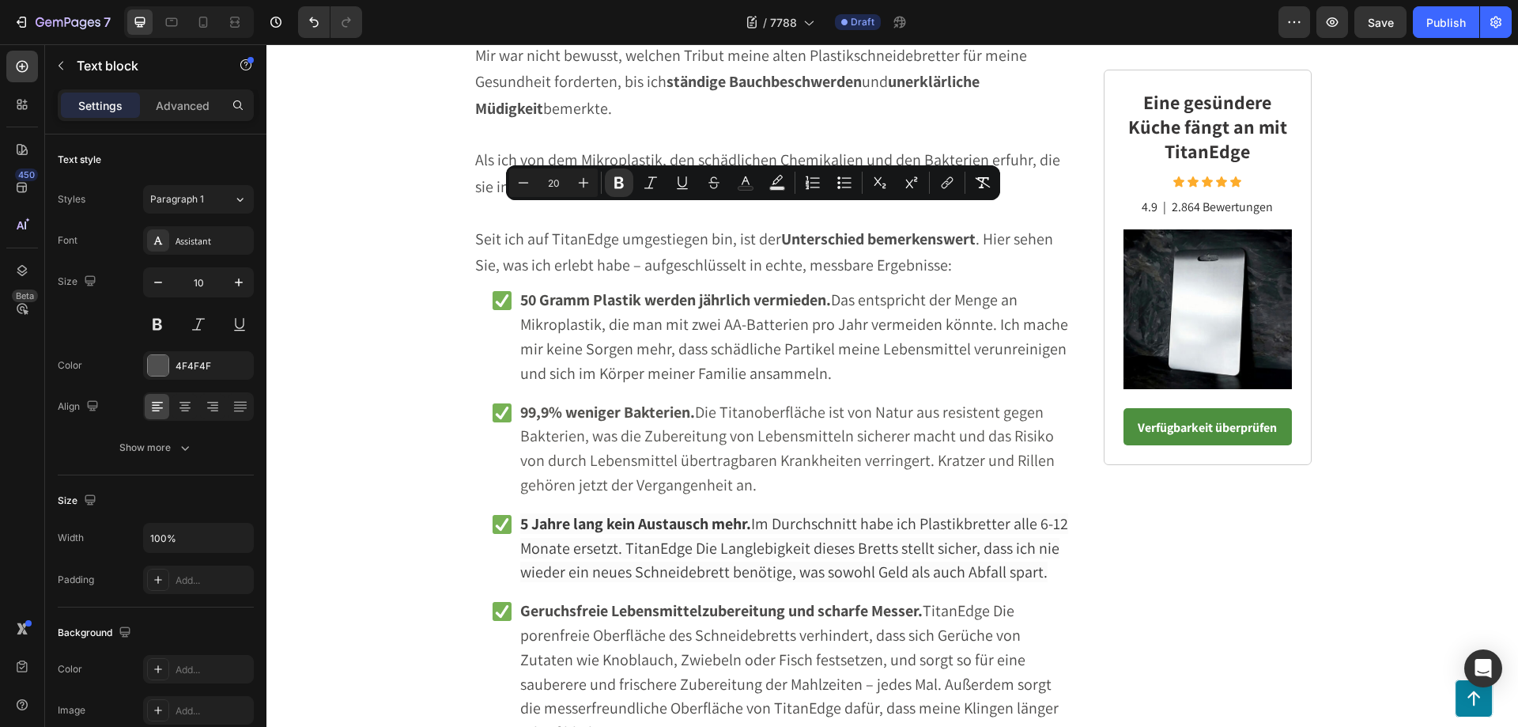
drag, startPoint x: 683, startPoint y: 236, endPoint x: 473, endPoint y: 215, distance: 211.3
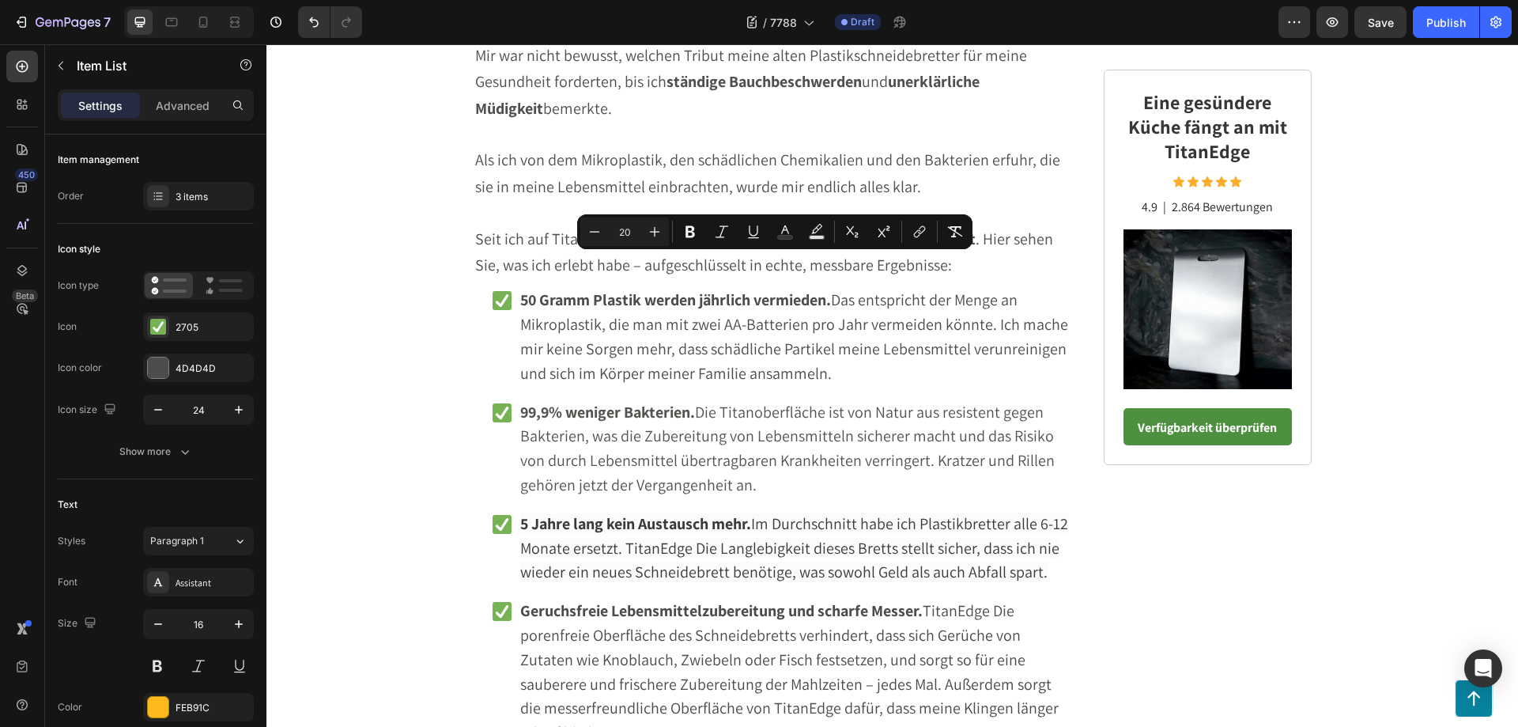
drag, startPoint x: 778, startPoint y: 339, endPoint x: 497, endPoint y: 262, distance: 291.9
drag, startPoint x: 796, startPoint y: 343, endPoint x: 497, endPoint y: 255, distance: 312.4
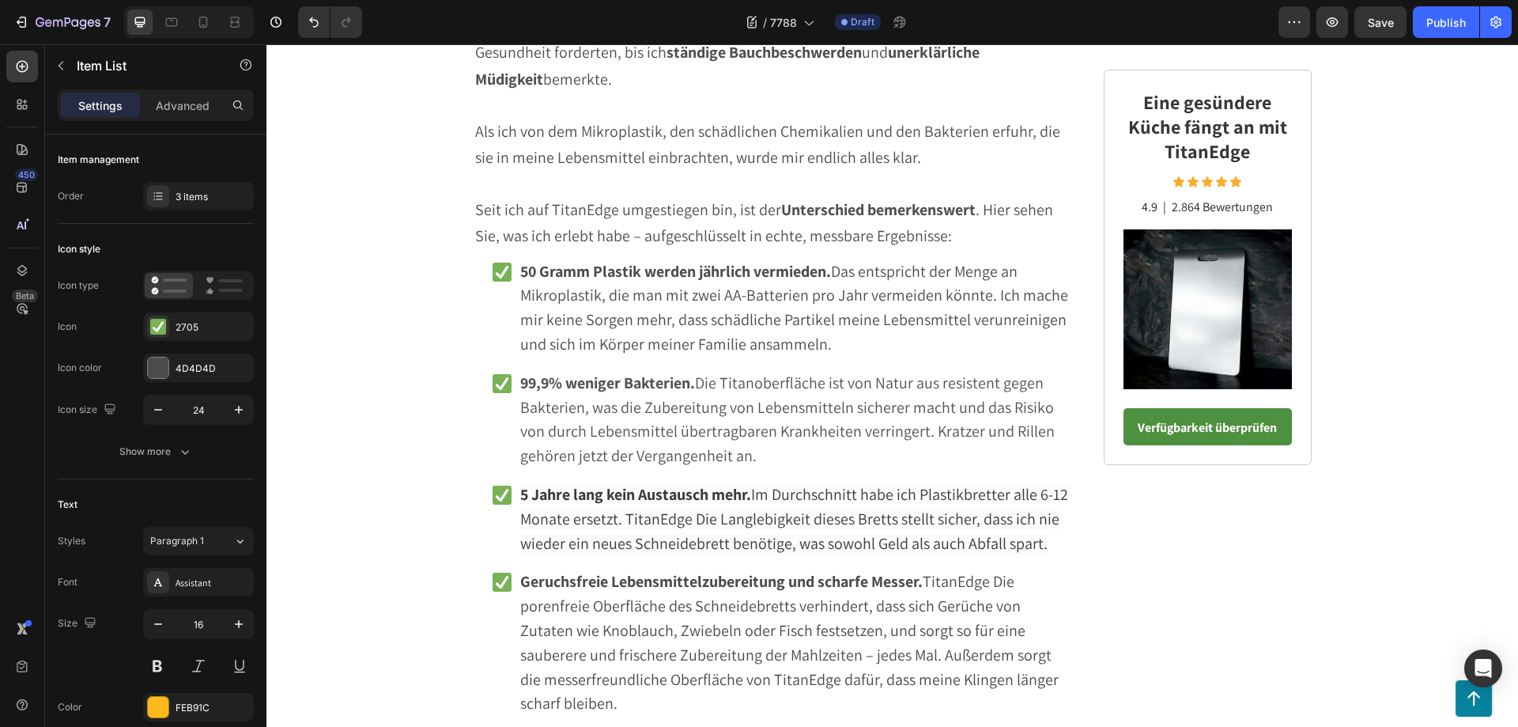
drag, startPoint x: 916, startPoint y: 309, endPoint x: 497, endPoint y: 262, distance: 422.4
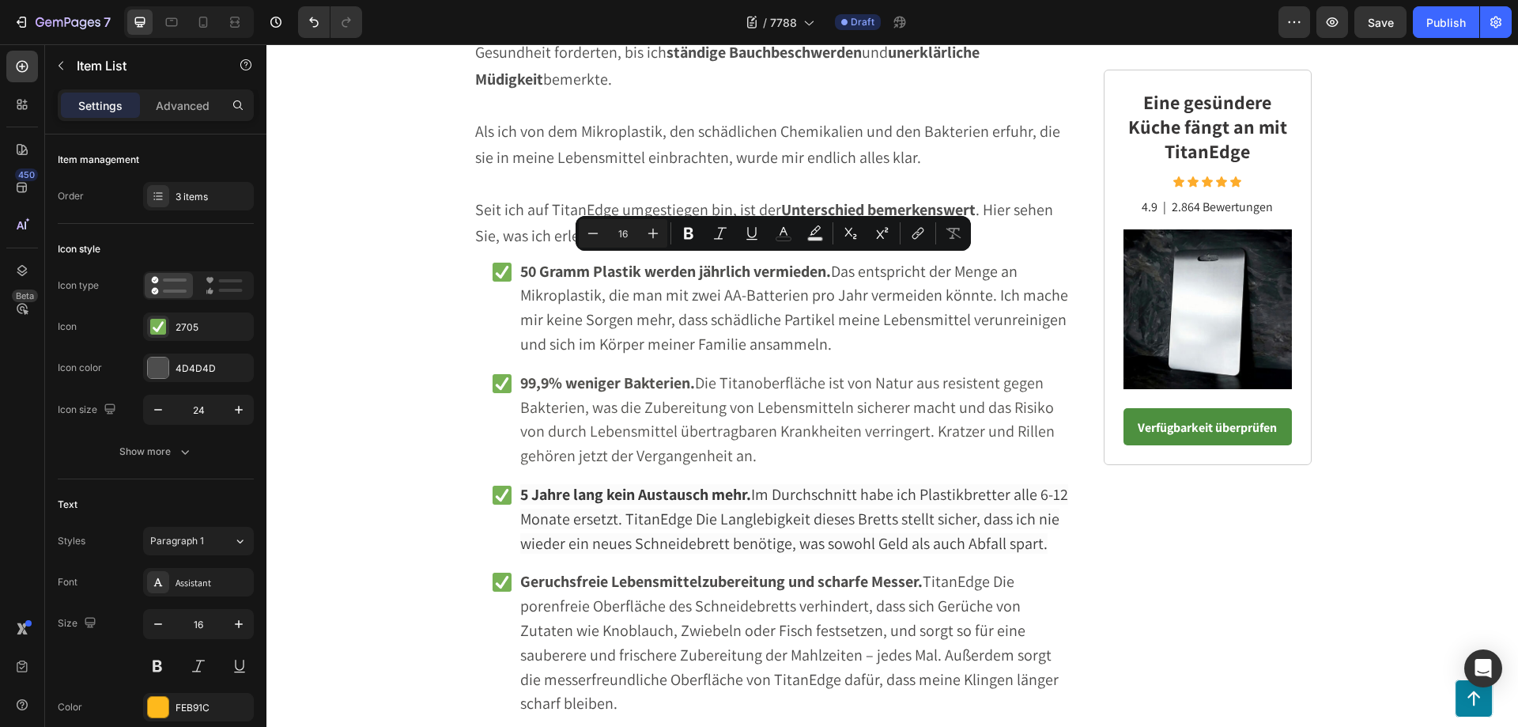
drag, startPoint x: 911, startPoint y: 317, endPoint x: 496, endPoint y: 262, distance: 418.7
click at [643, 225] on button "Plus" at bounding box center [653, 233] width 28 height 28
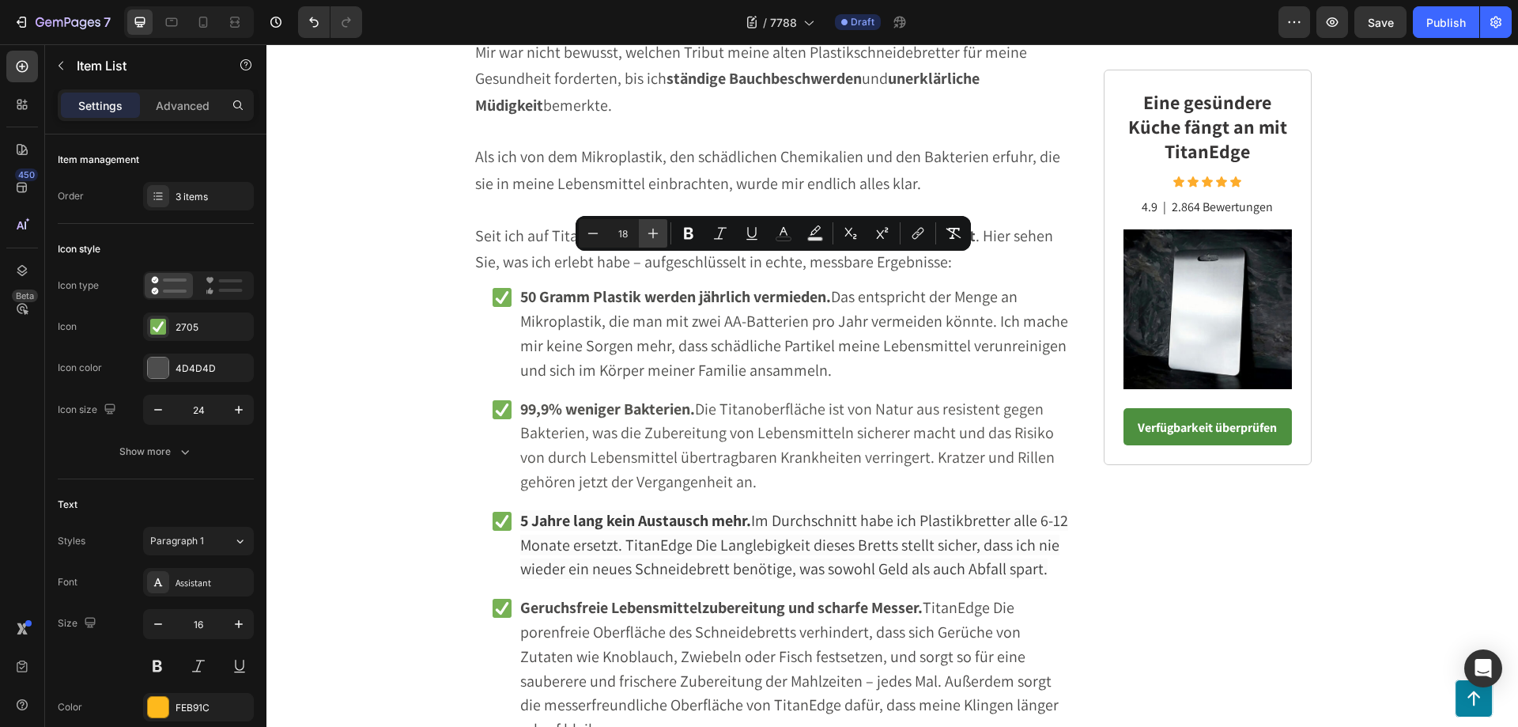
click at [643, 225] on button "Plus" at bounding box center [653, 233] width 28 height 28
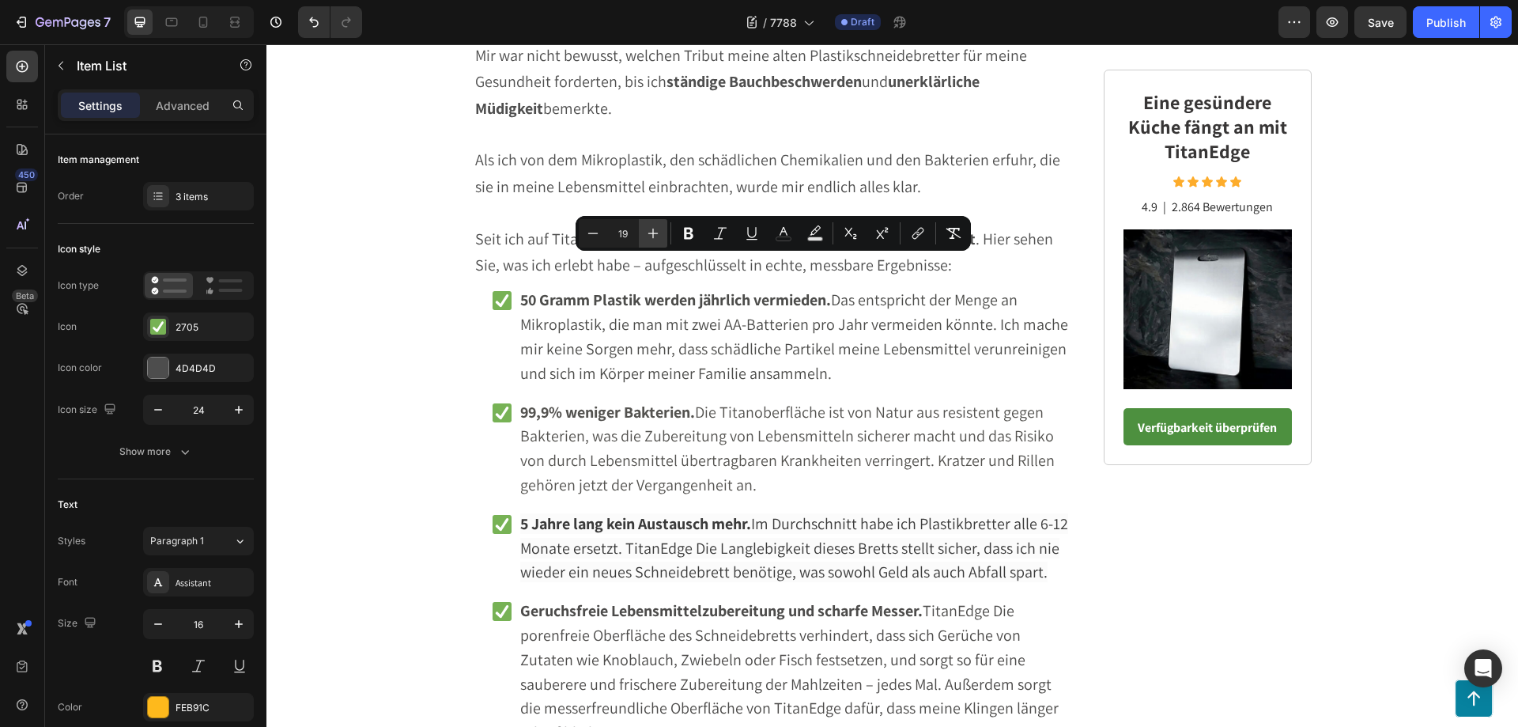
click at [643, 225] on button "Plus" at bounding box center [653, 233] width 28 height 28
type input "20"
click at [791, 236] on icon "Editor contextual toolbar" at bounding box center [784, 233] width 16 height 16
type input "FEB91C"
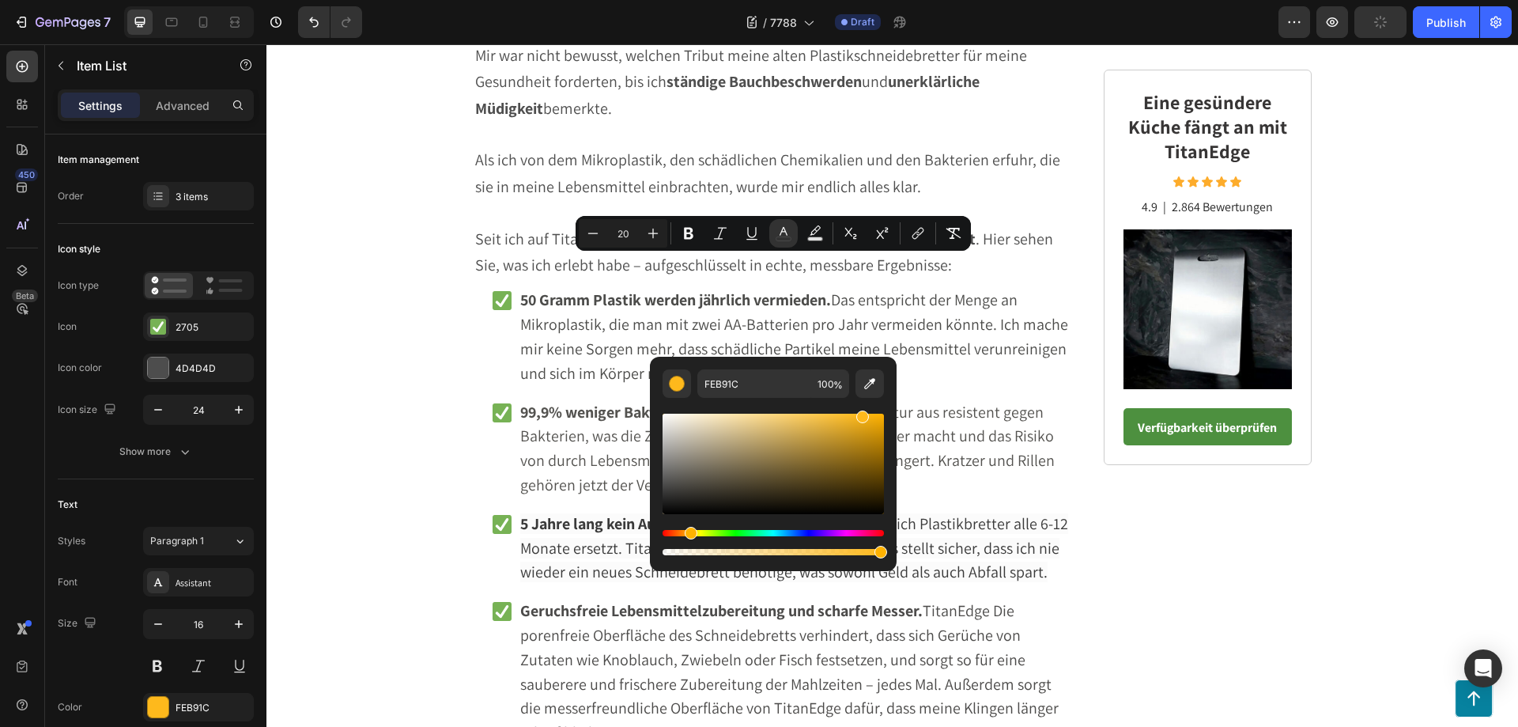
click at [667, 505] on div "Editor contextual toolbar" at bounding box center [773, 463] width 221 height 100
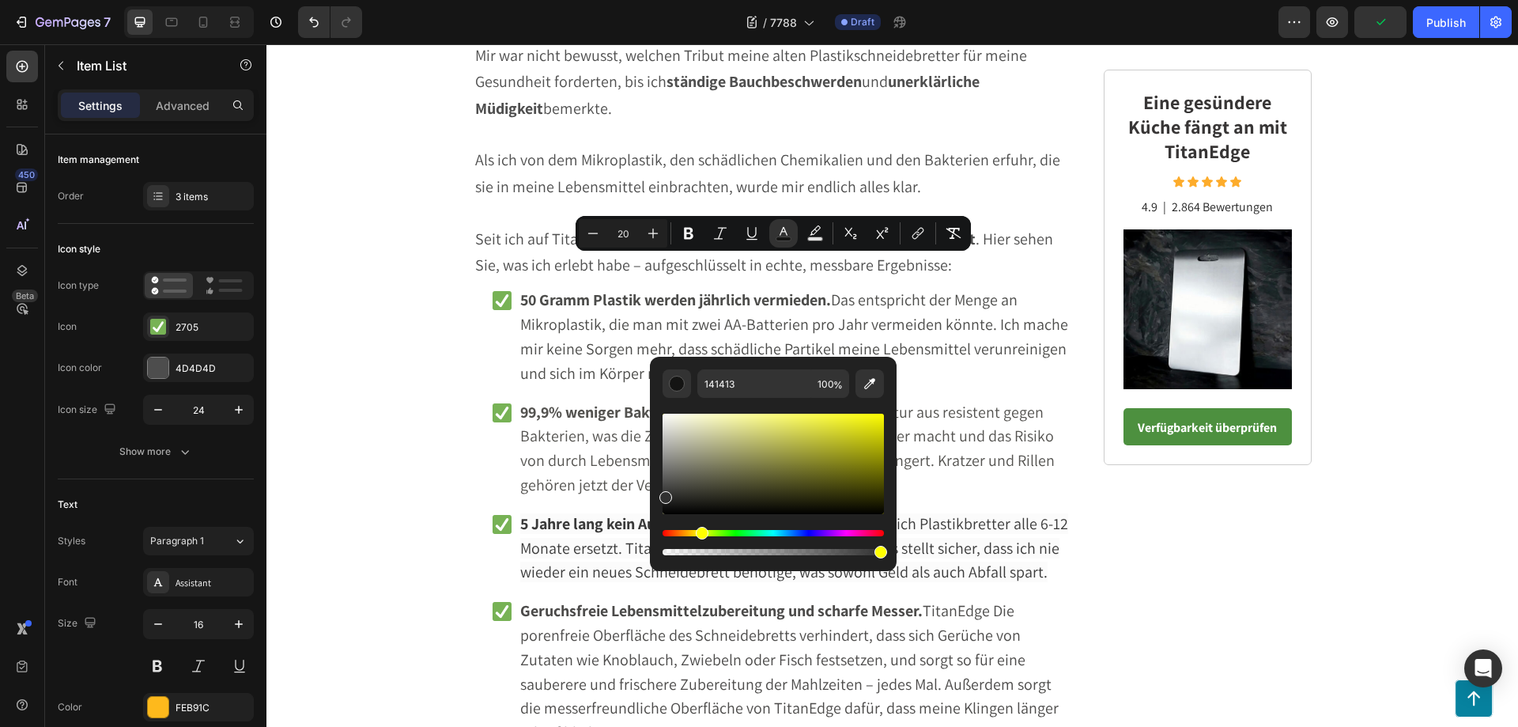
click at [663, 494] on div "Editor contextual toolbar" at bounding box center [773, 463] width 221 height 100
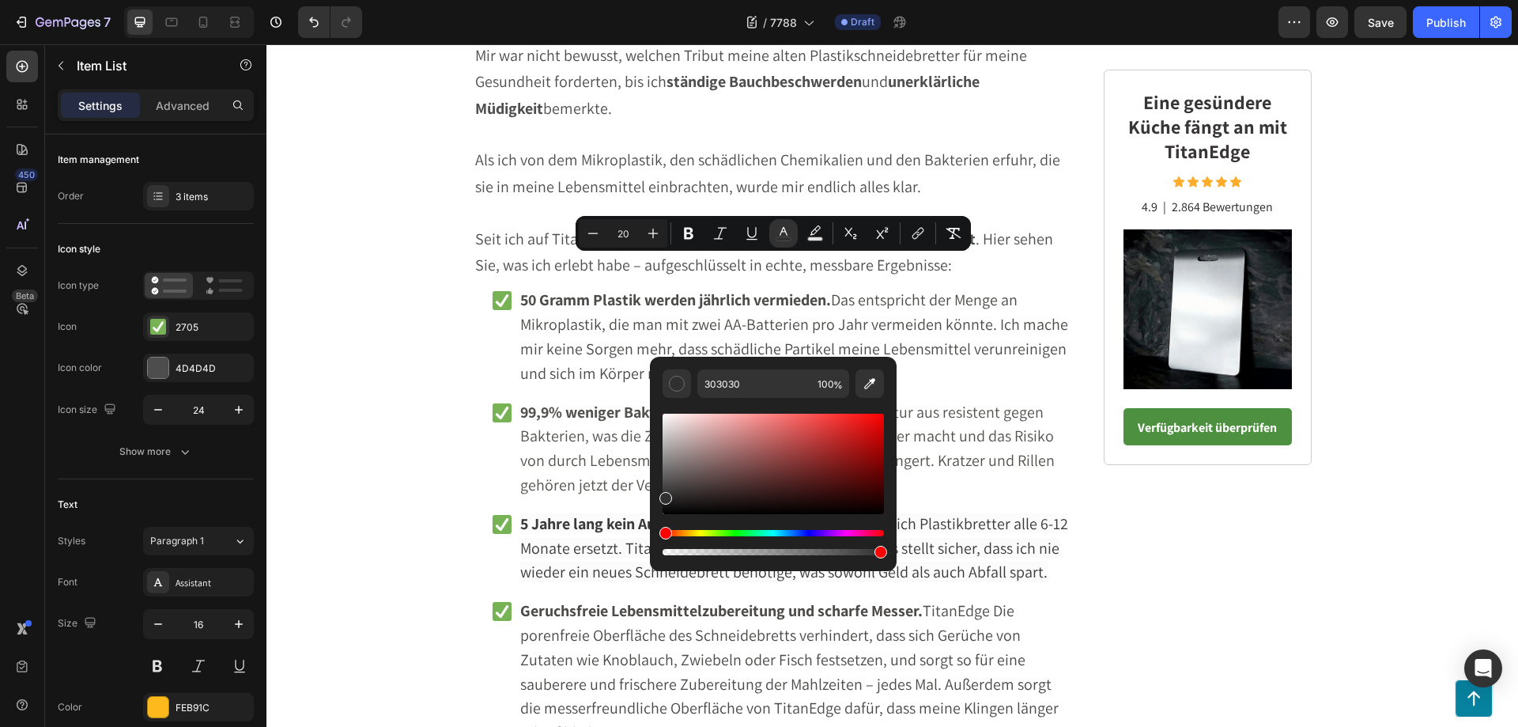
click at [663, 499] on div "Editor contextual toolbar" at bounding box center [665, 498] width 13 height 13
click at [663, 493] on div "Editor contextual toolbar" at bounding box center [773, 463] width 221 height 100
type input "333333"
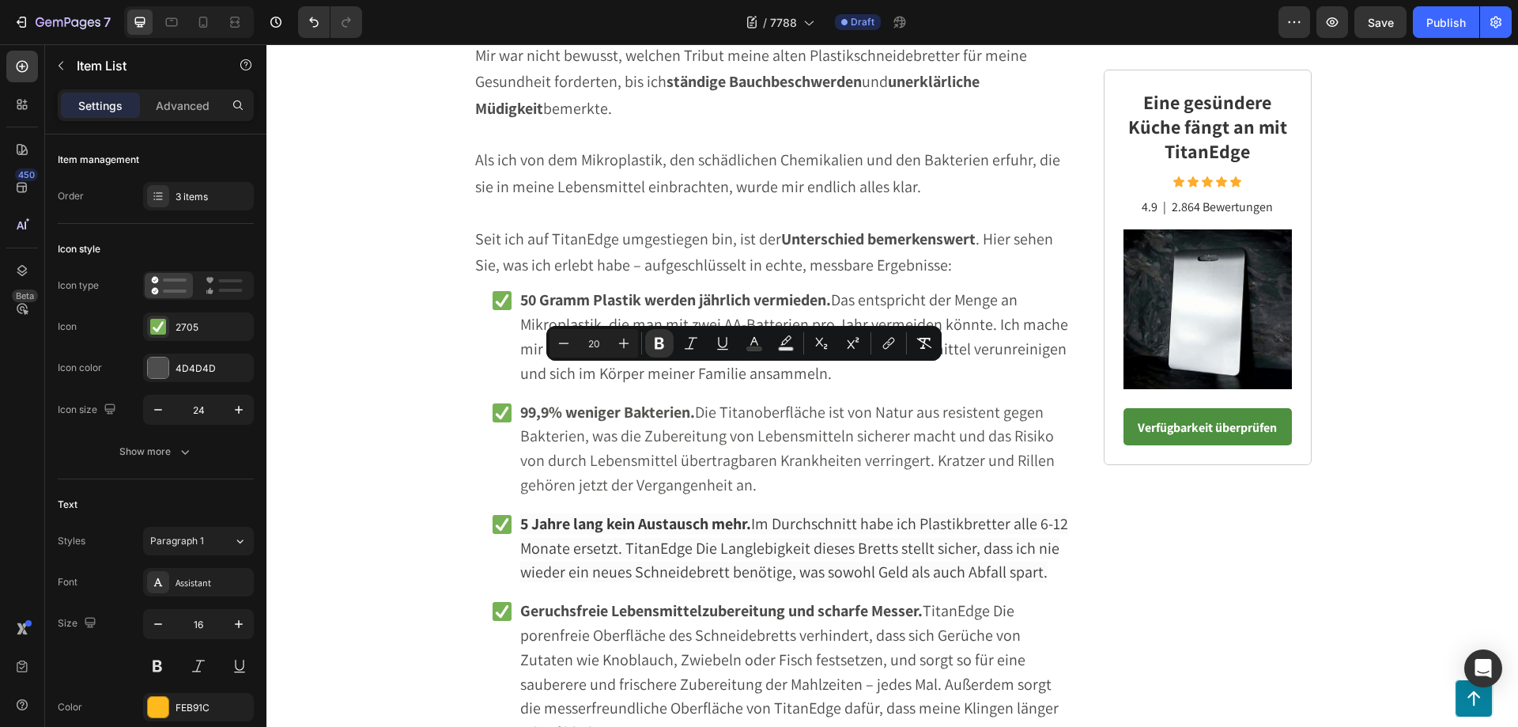
drag, startPoint x: 900, startPoint y: 404, endPoint x: 494, endPoint y: 372, distance: 406.9
drag, startPoint x: 557, startPoint y: 406, endPoint x: 494, endPoint y: 376, distance: 69.3
click at [687, 345] on icon "Editor contextual toolbar" at bounding box center [686, 343] width 16 height 16
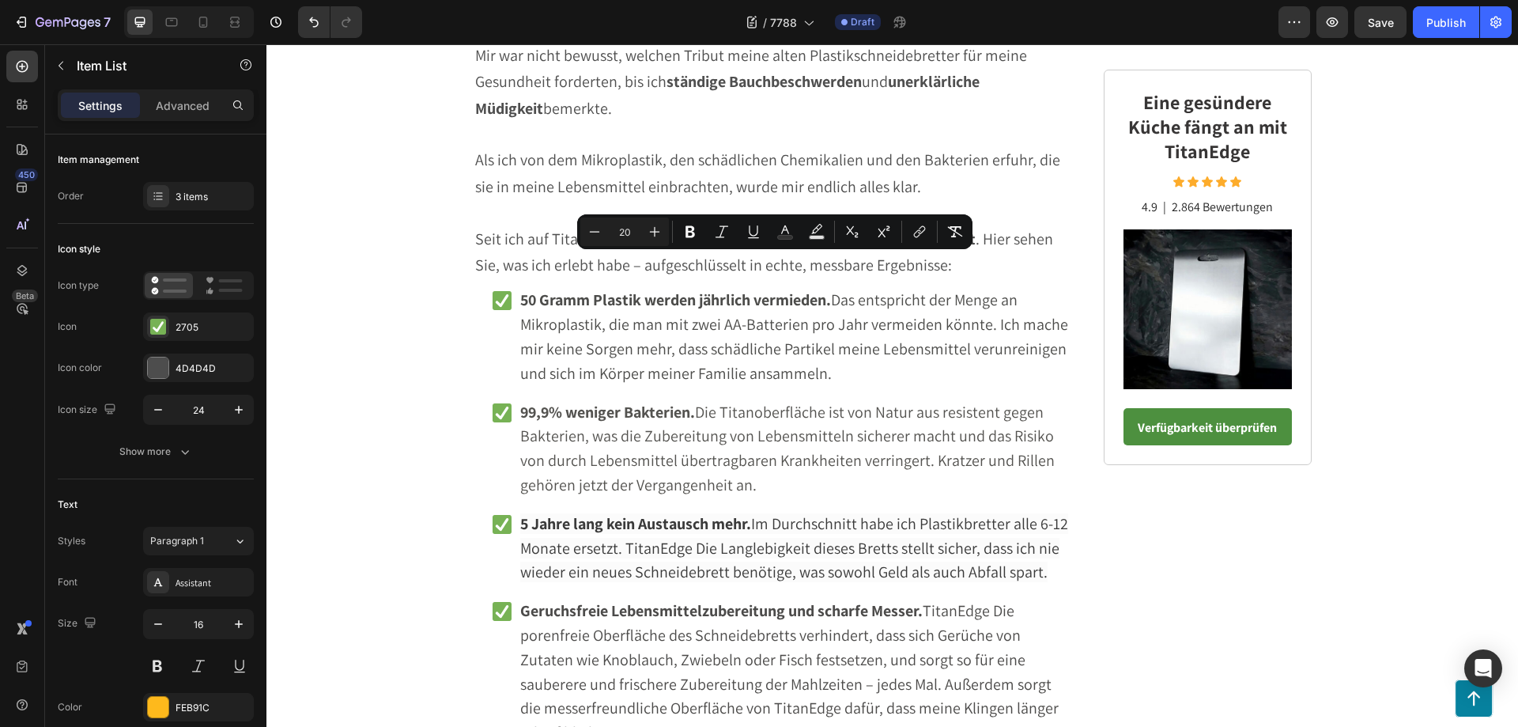
drag, startPoint x: 783, startPoint y: 340, endPoint x: 496, endPoint y: 258, distance: 299.3
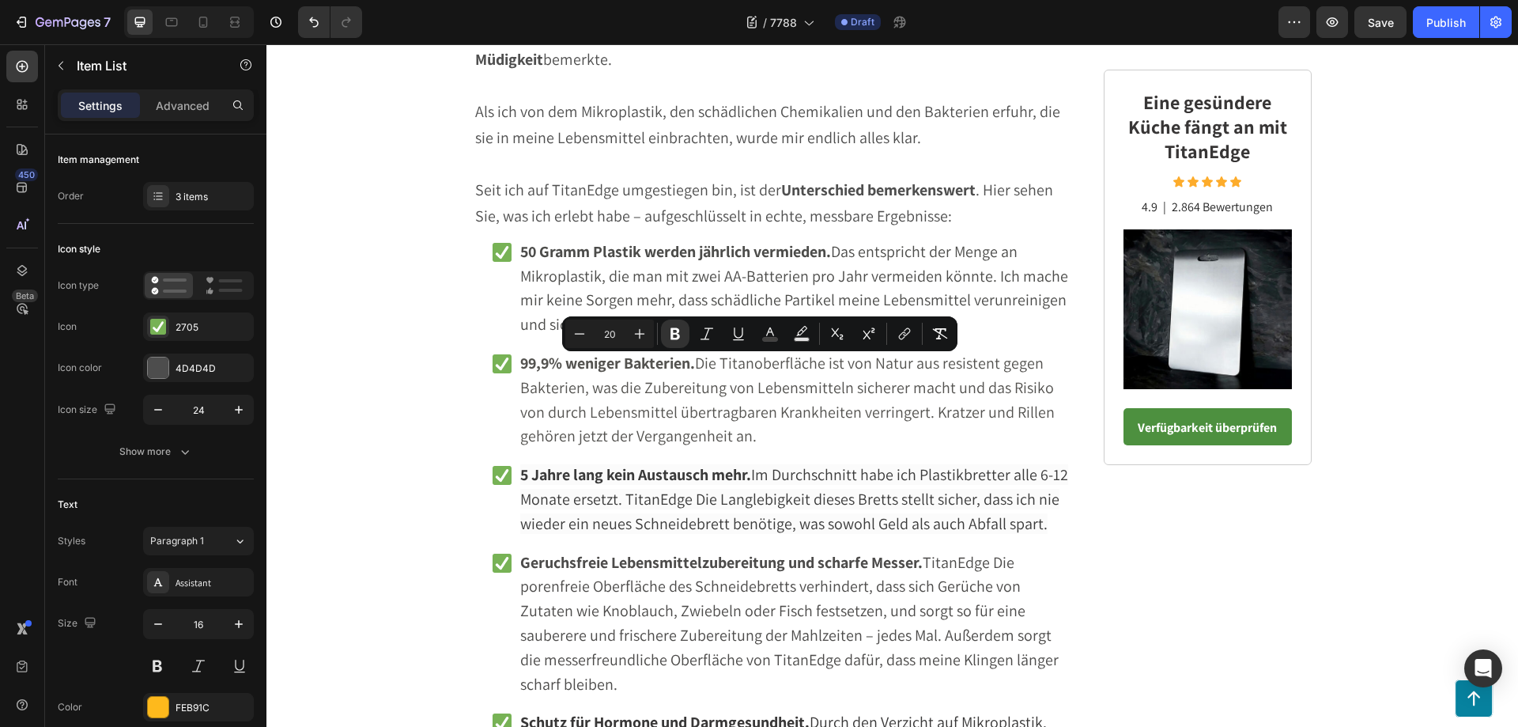
drag, startPoint x: 557, startPoint y: 440, endPoint x: 490, endPoint y: 363, distance: 102.0
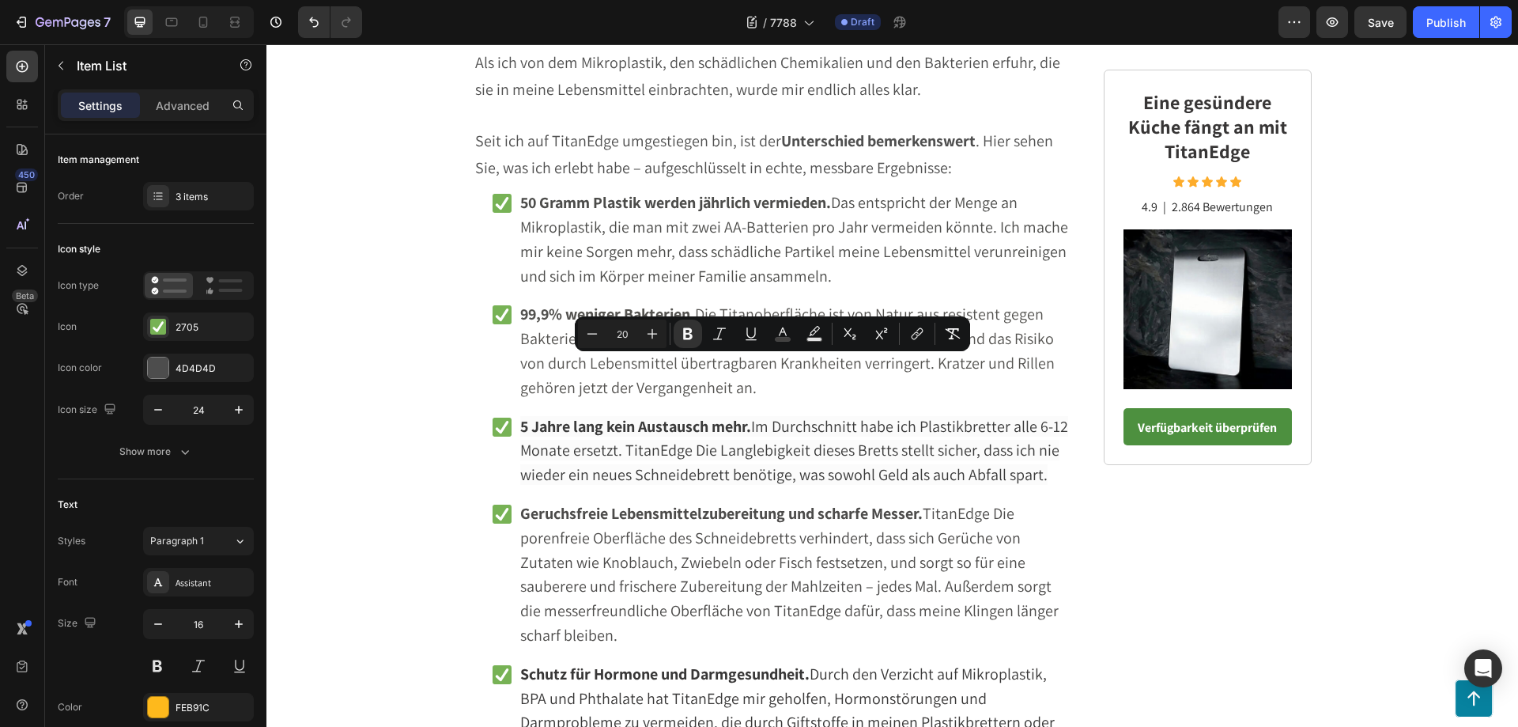
drag, startPoint x: 596, startPoint y: 392, endPoint x: 497, endPoint y: 362, distance: 103.3
click at [686, 333] on icon "Editor contextual toolbar" at bounding box center [687, 334] width 9 height 12
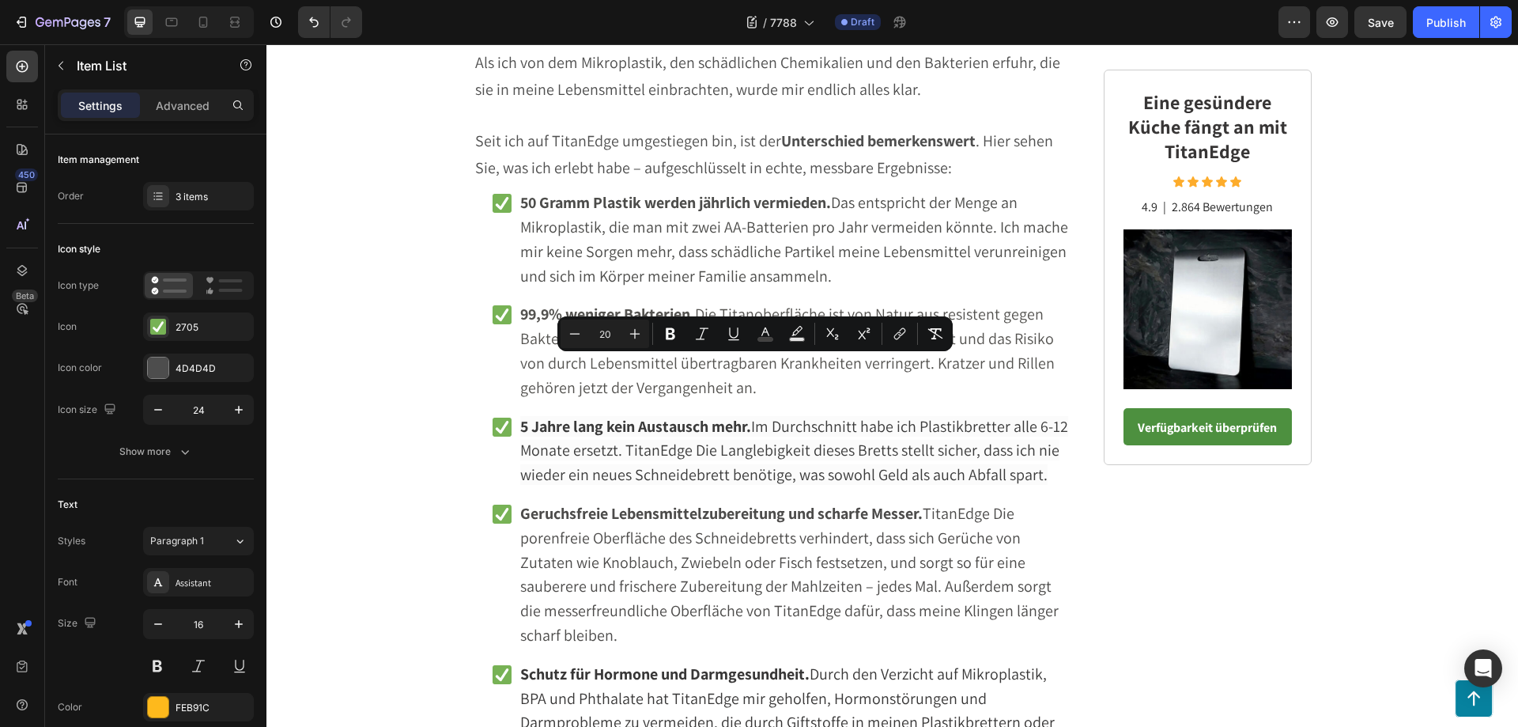
drag, startPoint x: 580, startPoint y: 396, endPoint x: 496, endPoint y: 365, distance: 89.3
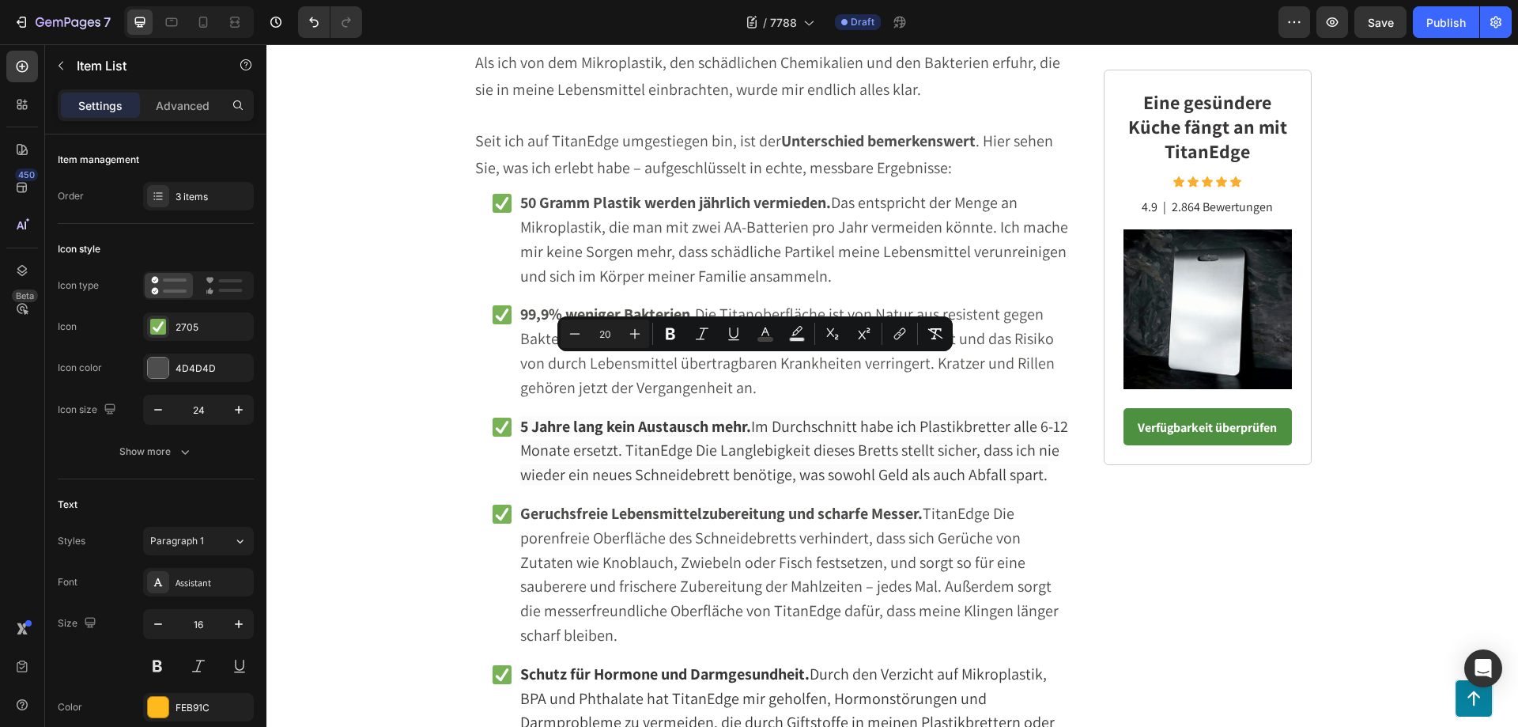
drag, startPoint x: 582, startPoint y: 395, endPoint x: 497, endPoint y: 361, distance: 91.5
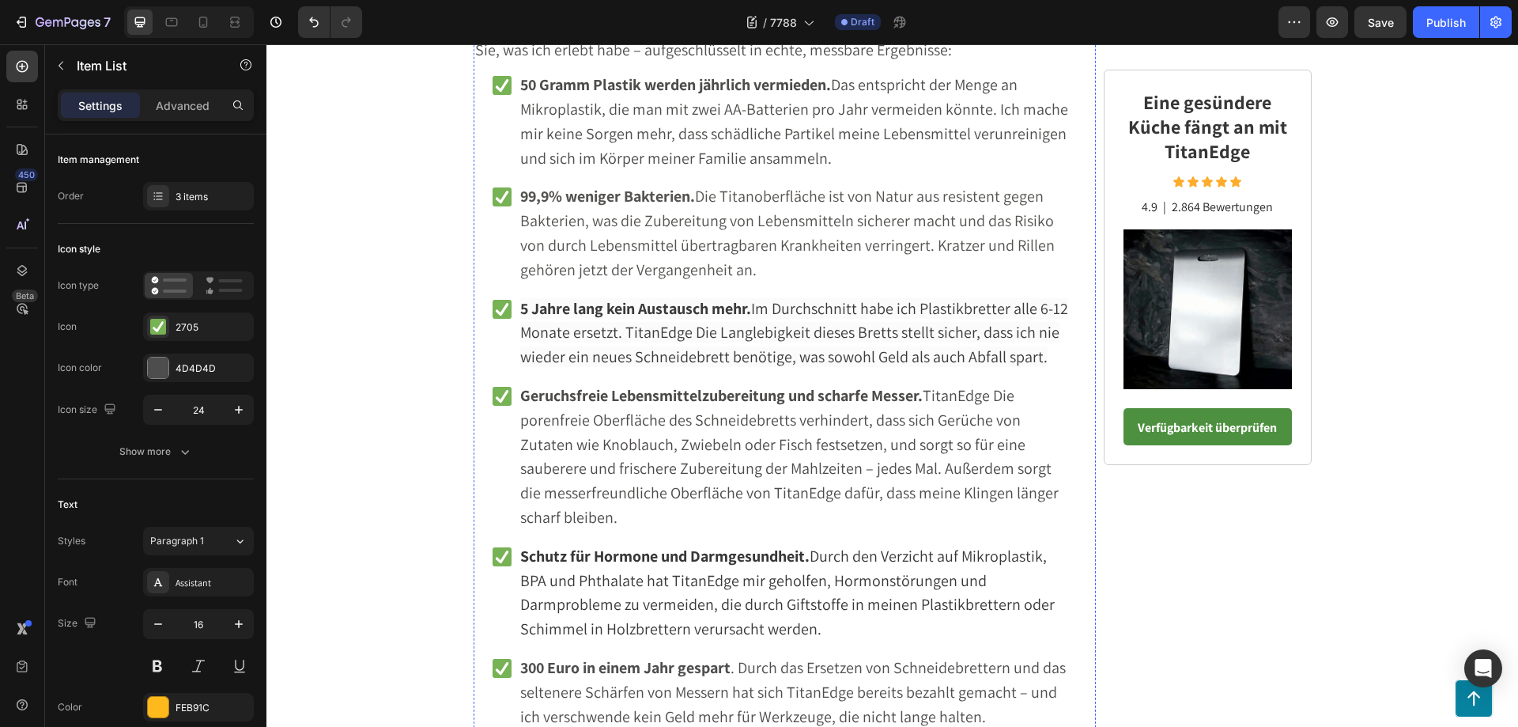
scroll to position [5598, 0]
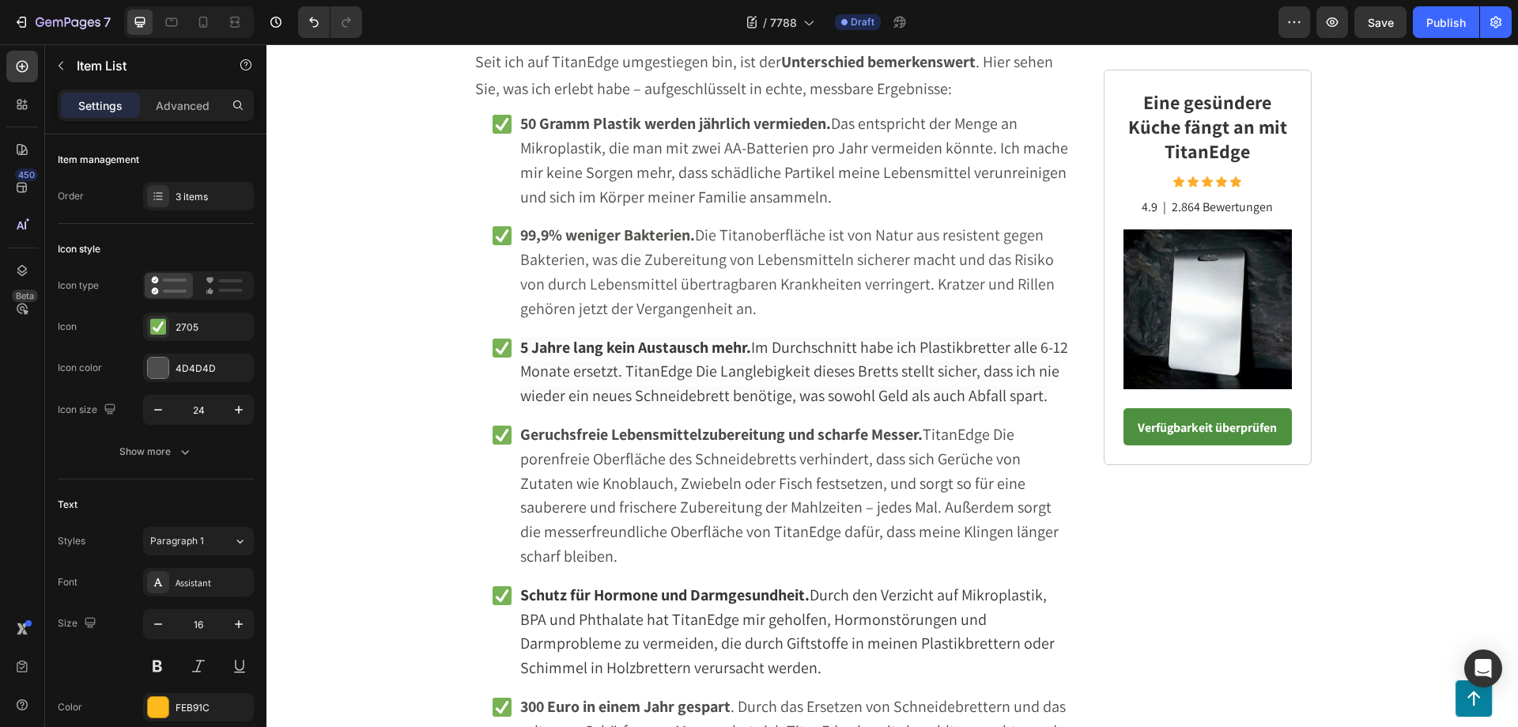
click at [230, 196] on div "3 items" at bounding box center [213, 197] width 74 height 14
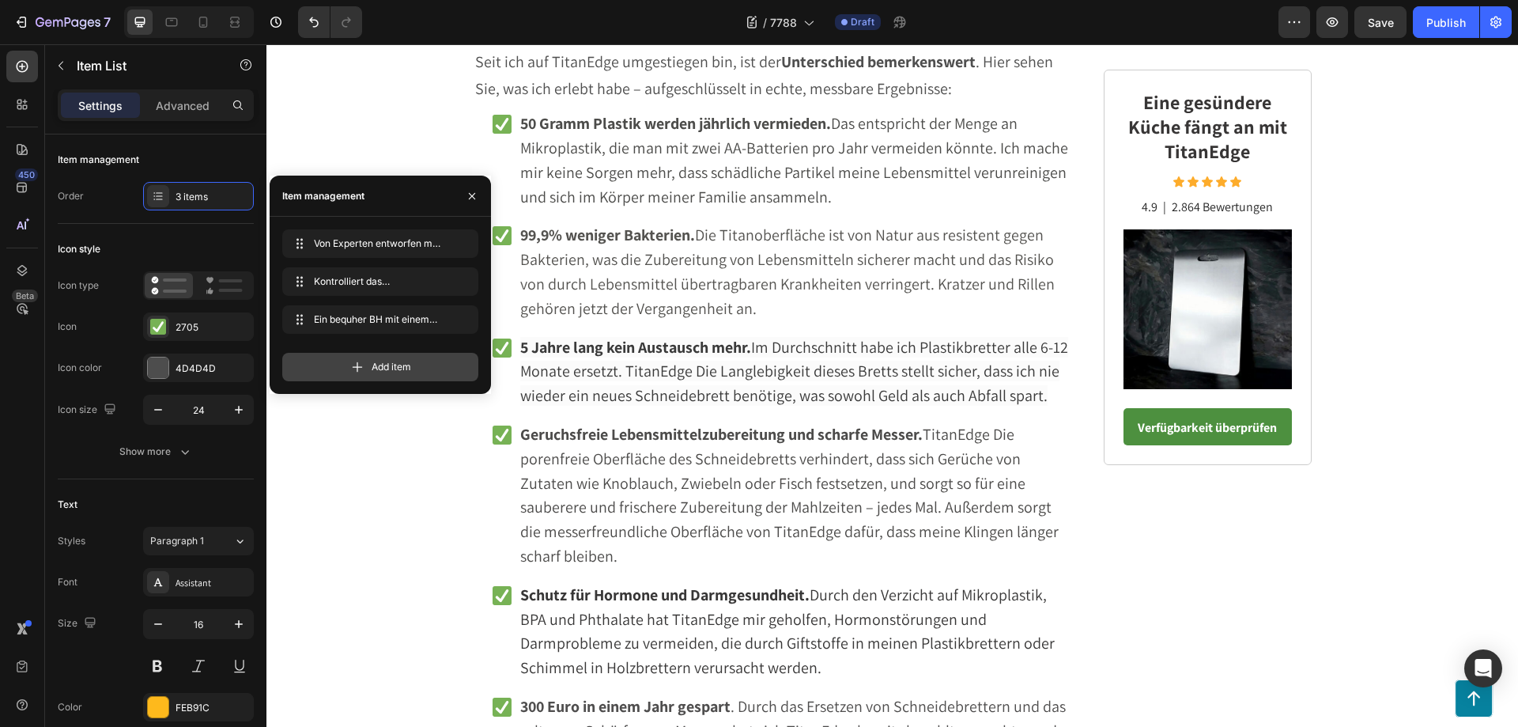
click at [360, 366] on icon at bounding box center [357, 367] width 16 height 16
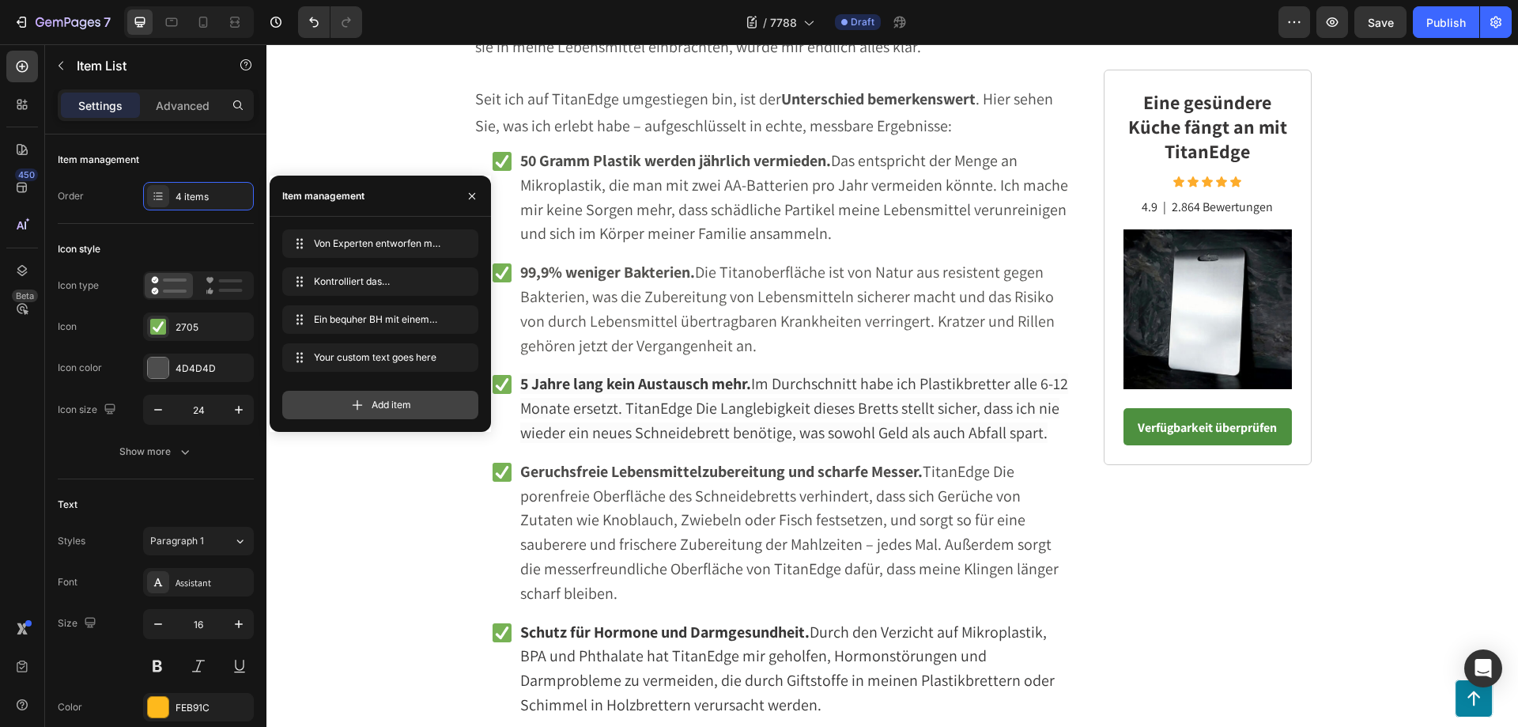
click at [361, 402] on icon at bounding box center [357, 405] width 16 height 16
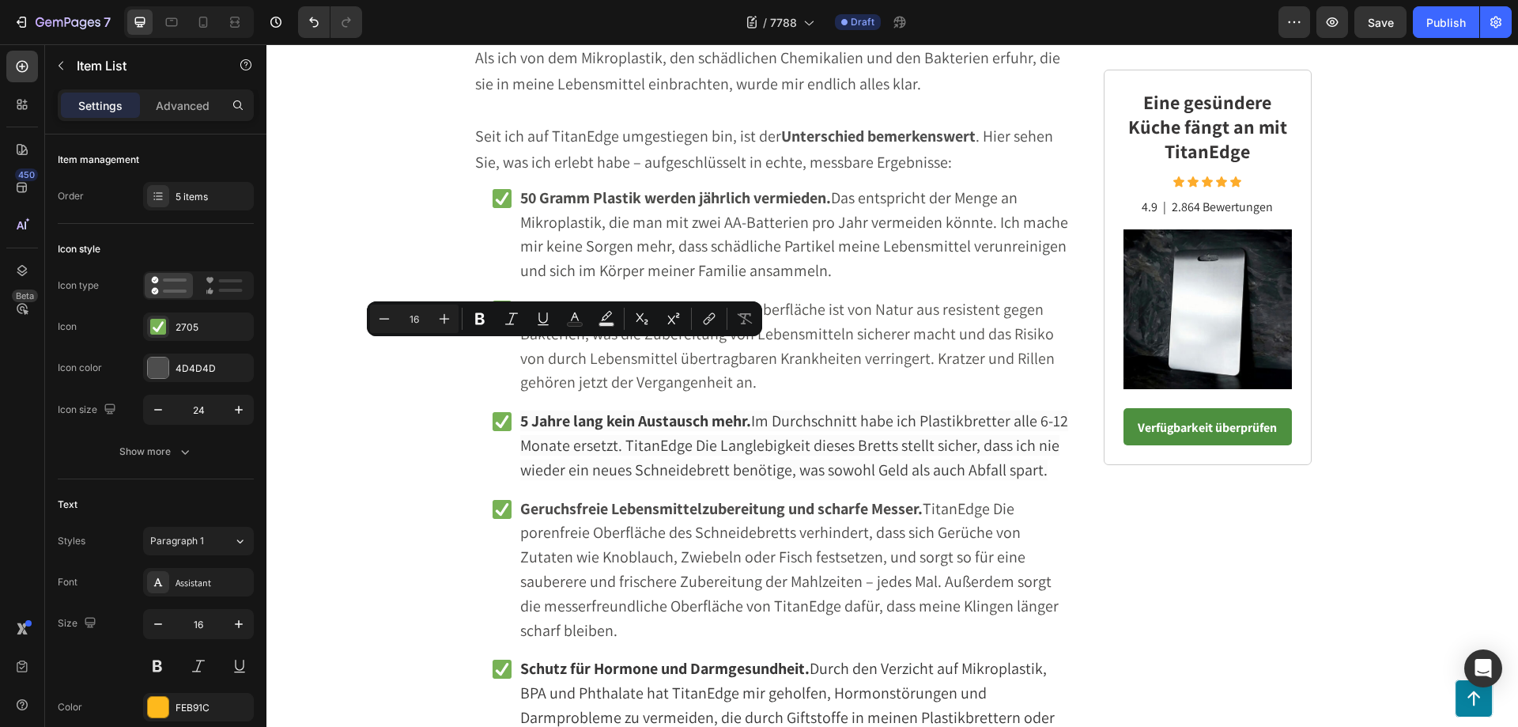
drag, startPoint x: 723, startPoint y: 357, endPoint x: 494, endPoint y: 355, distance: 229.3
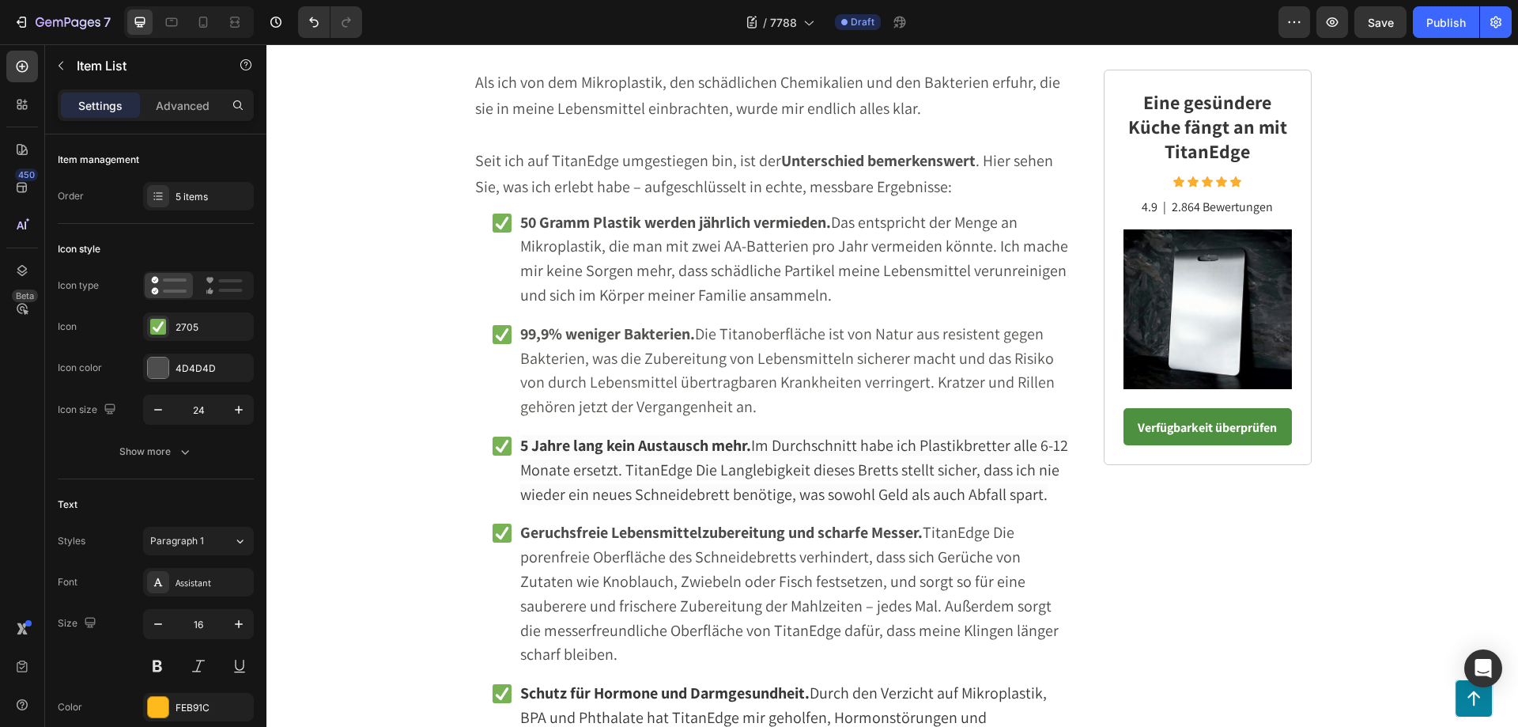
drag, startPoint x: 756, startPoint y: 376, endPoint x: 497, endPoint y: 349, distance: 259.9
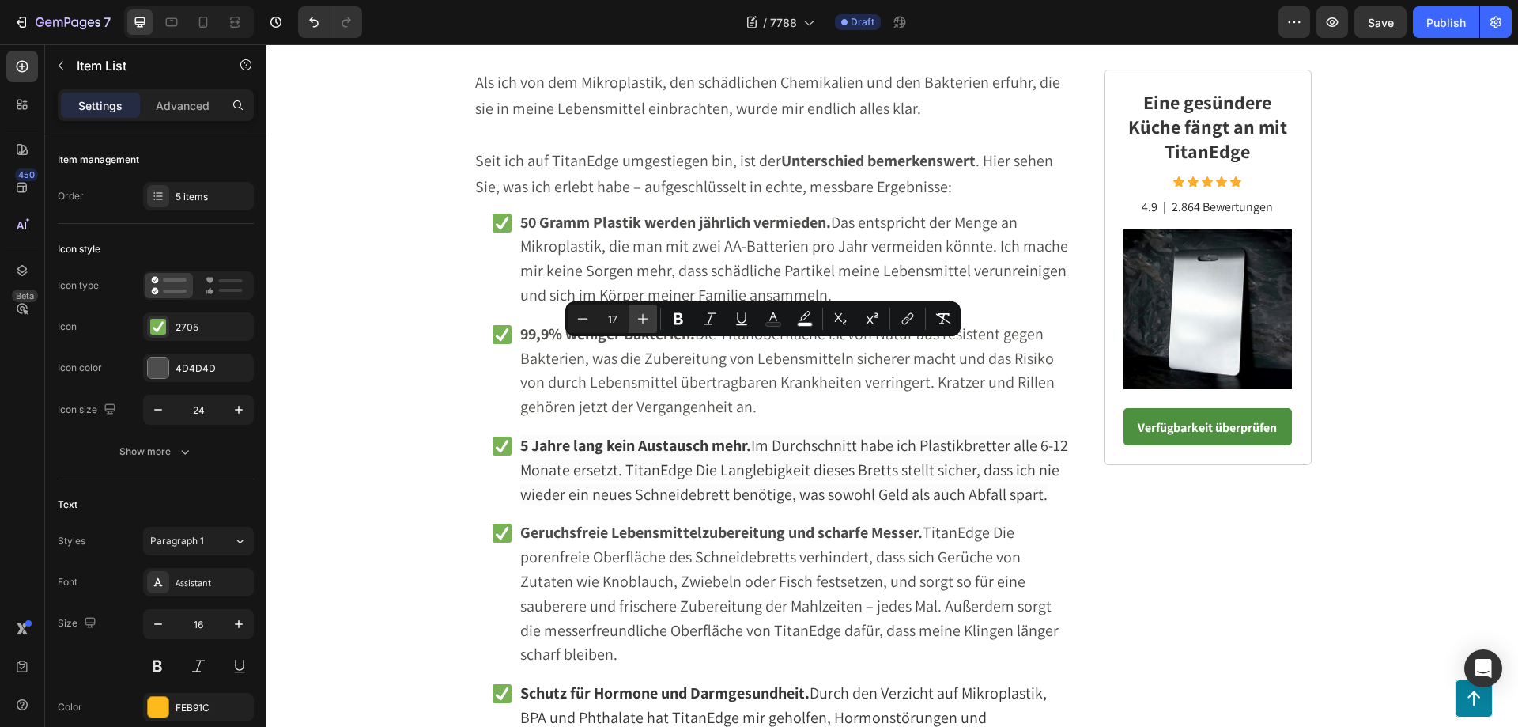
click at [636, 320] on icon "Editor contextual toolbar" at bounding box center [643, 319] width 16 height 16
type input "20"
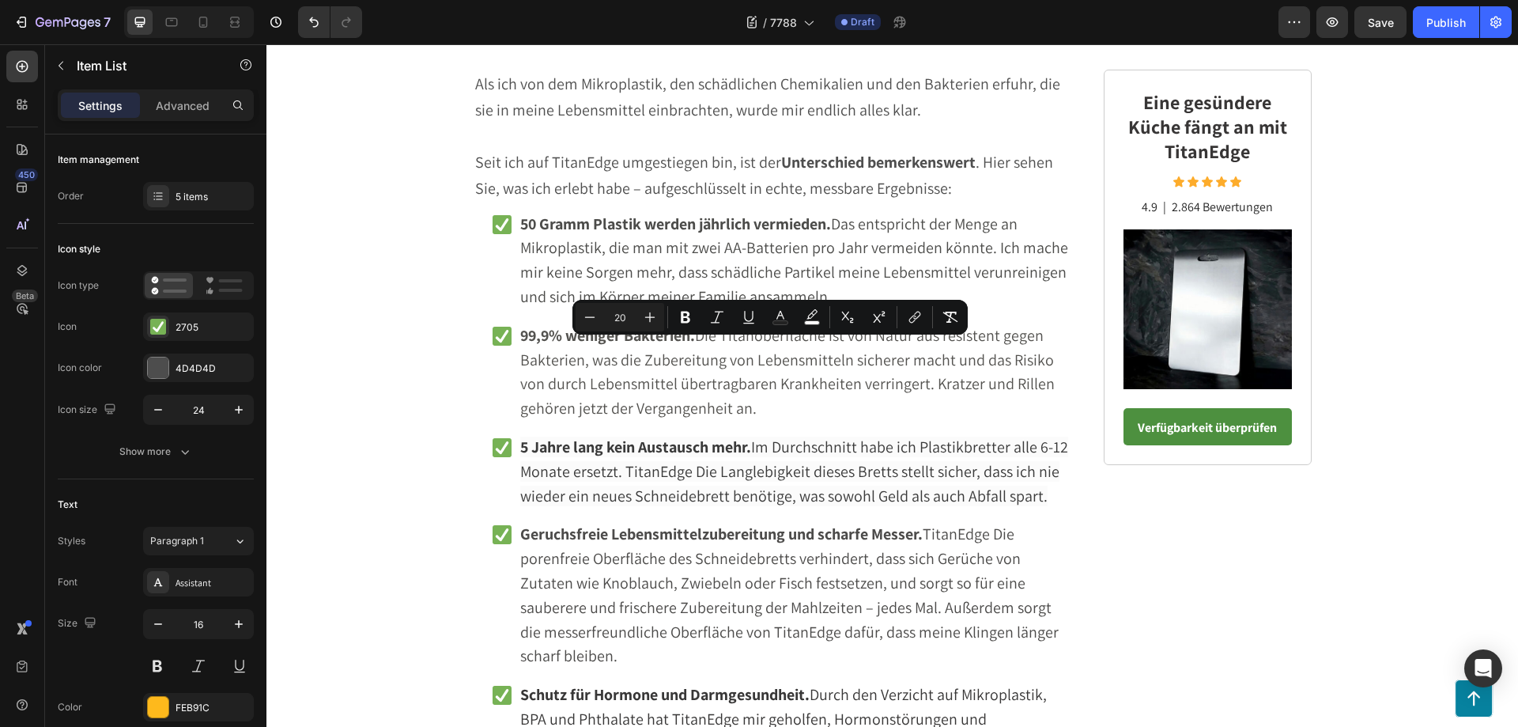
drag, startPoint x: 881, startPoint y: 379, endPoint x: 495, endPoint y: 354, distance: 386.6
type input "16"
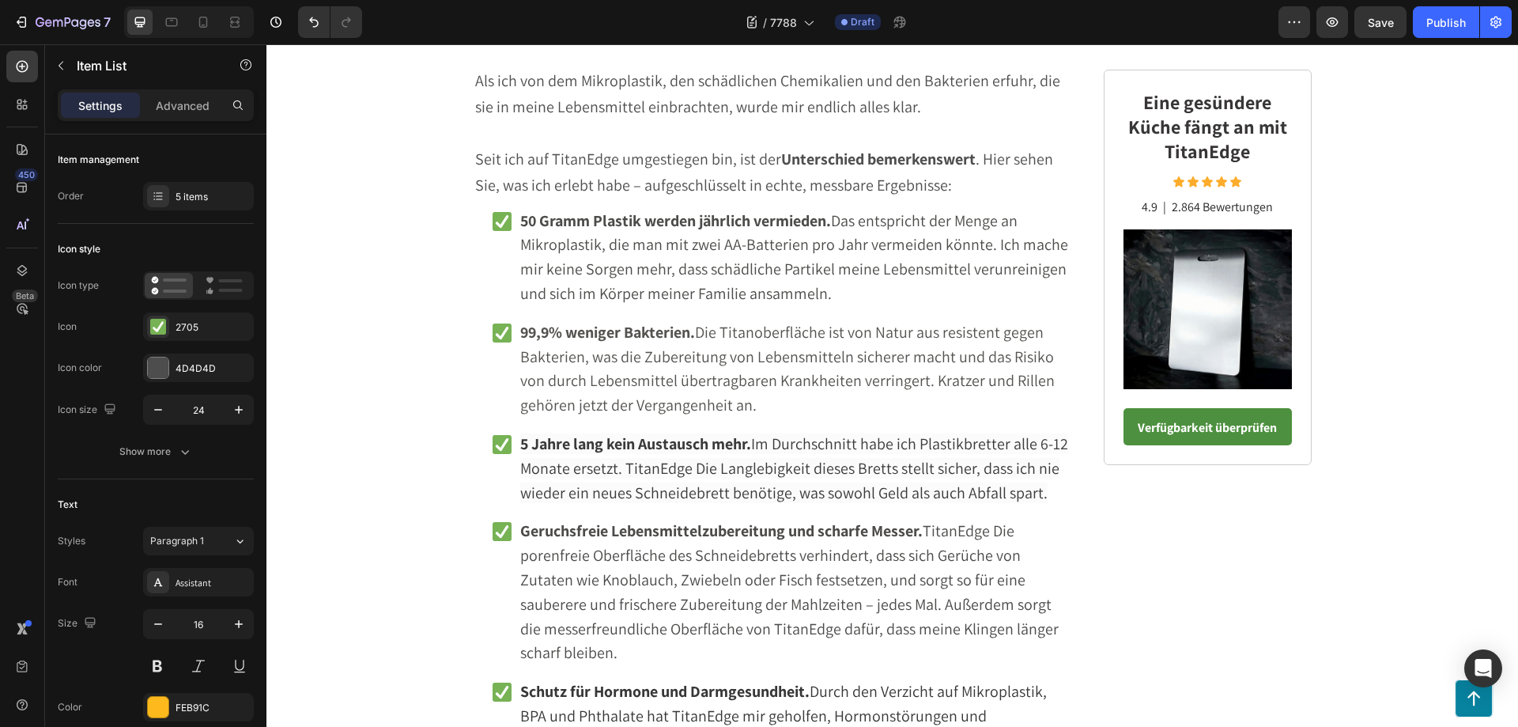
drag, startPoint x: 707, startPoint y: 374, endPoint x: 496, endPoint y: 347, distance: 212.8
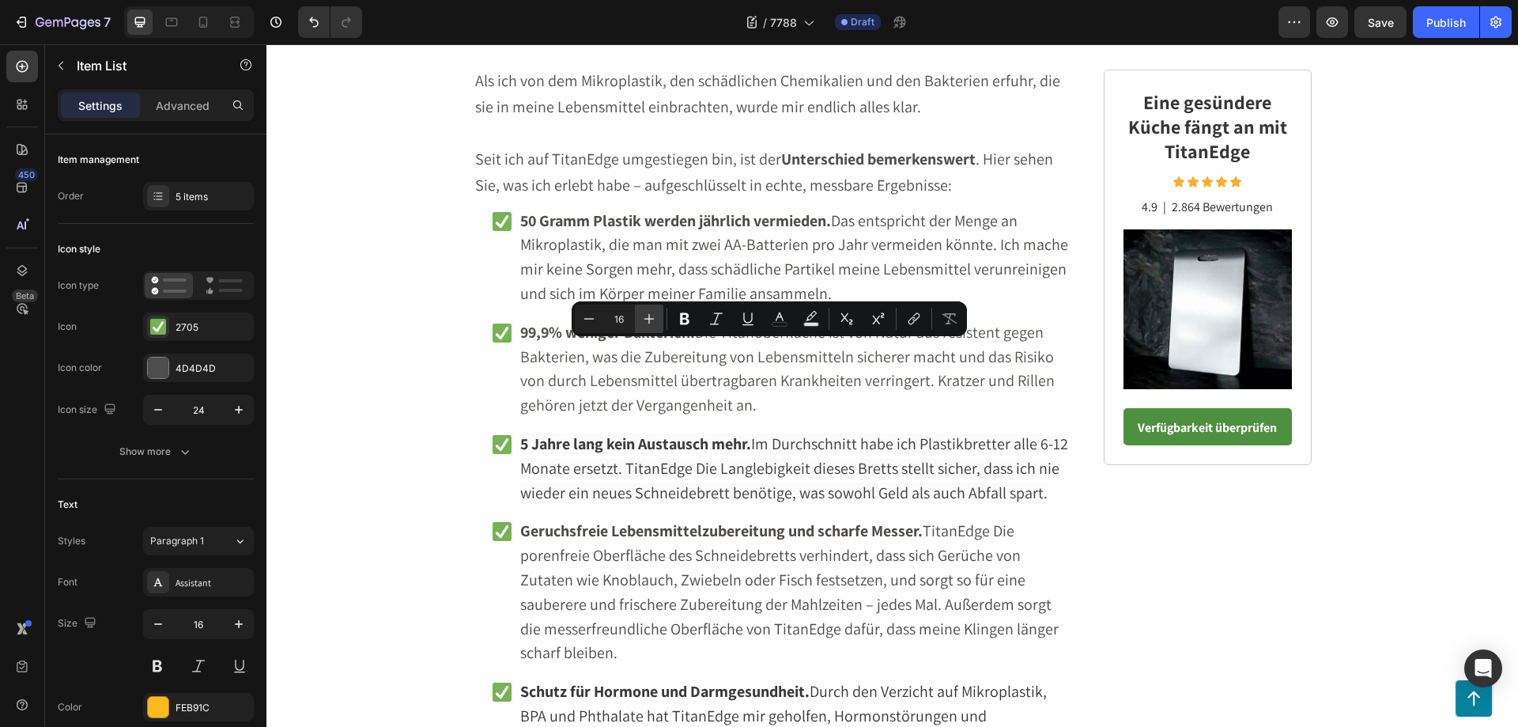
click at [651, 323] on icon "Editor contextual toolbar" at bounding box center [649, 319] width 16 height 16
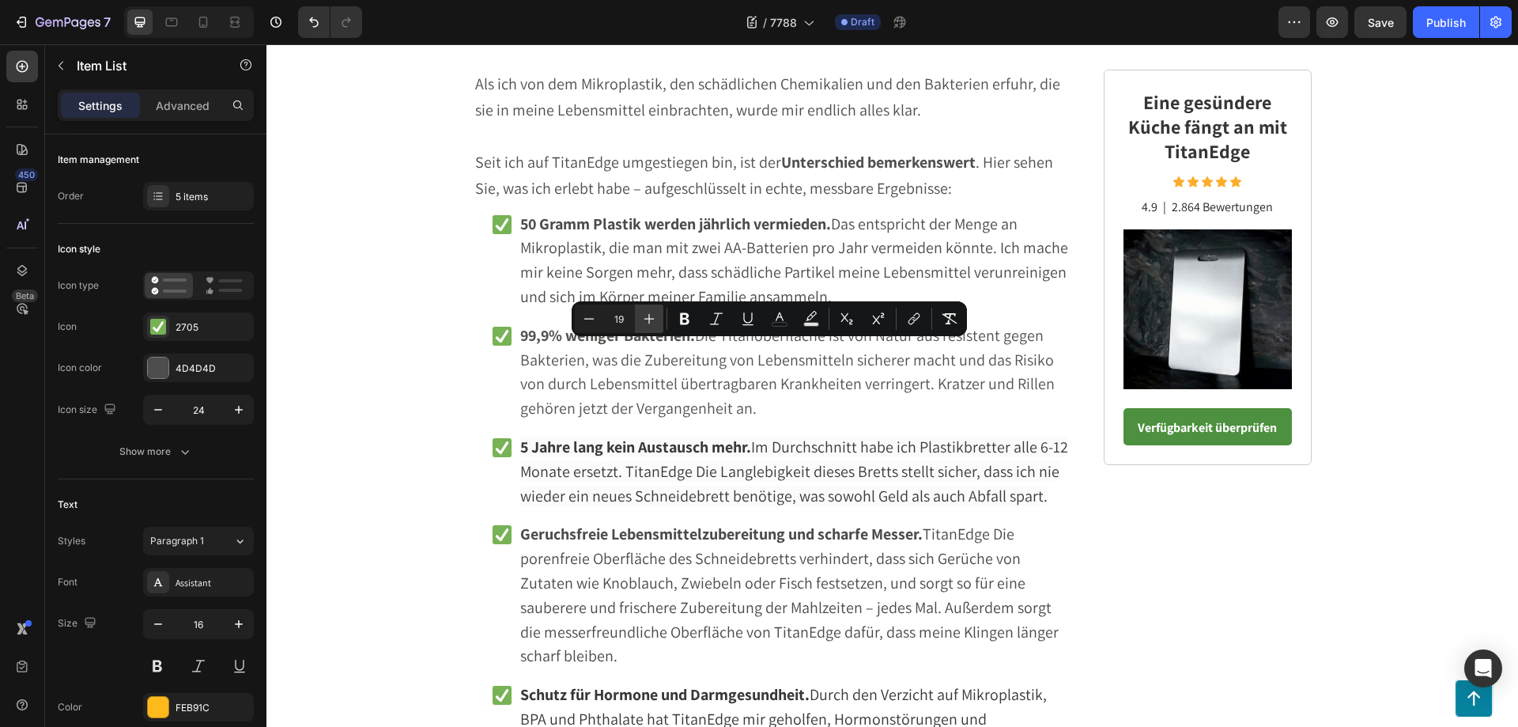
click at [651, 323] on icon "Editor contextual toolbar" at bounding box center [649, 319] width 16 height 16
type input "20"
click at [775, 323] on rect "Editor contextual toolbar" at bounding box center [779, 325] width 15 height 4
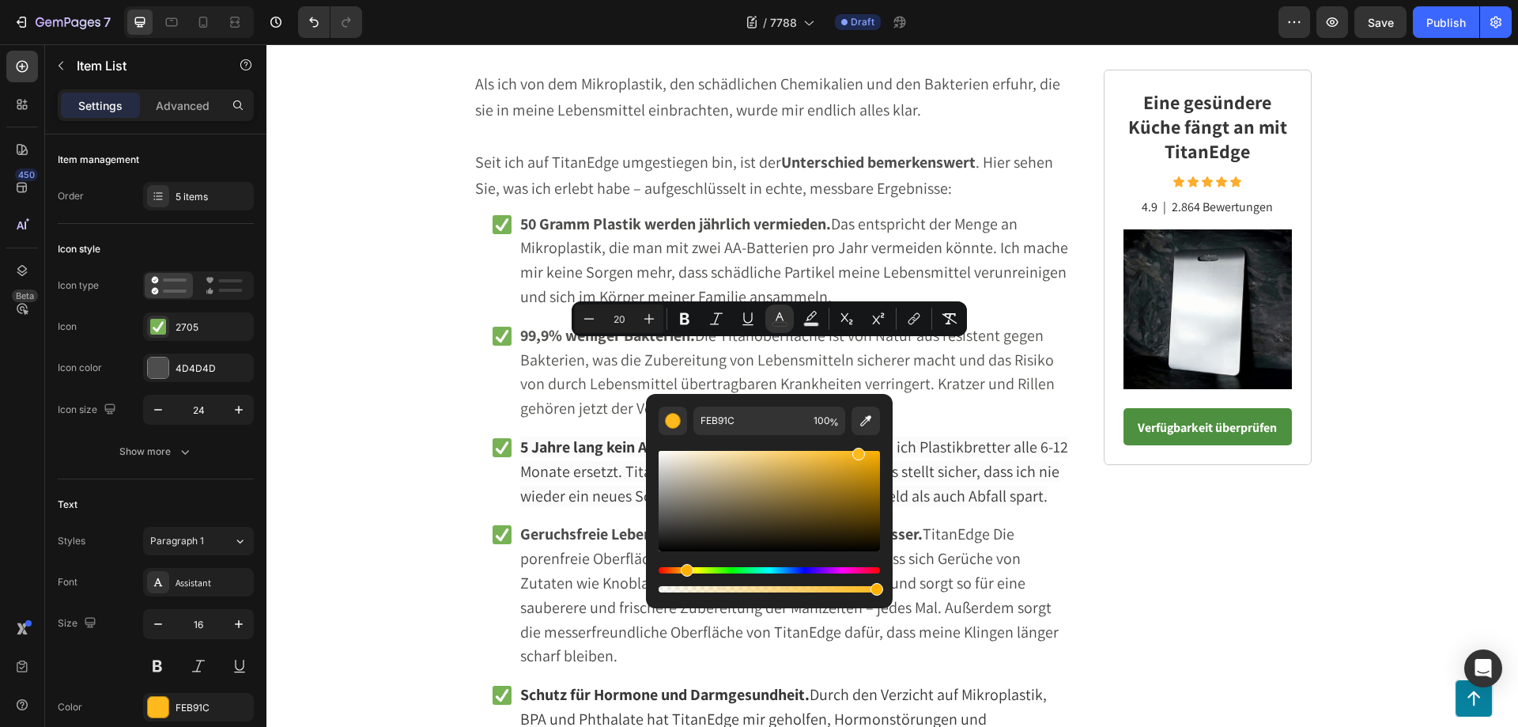
click at [663, 533] on div "Editor contextual toolbar" at bounding box center [769, 501] width 221 height 100
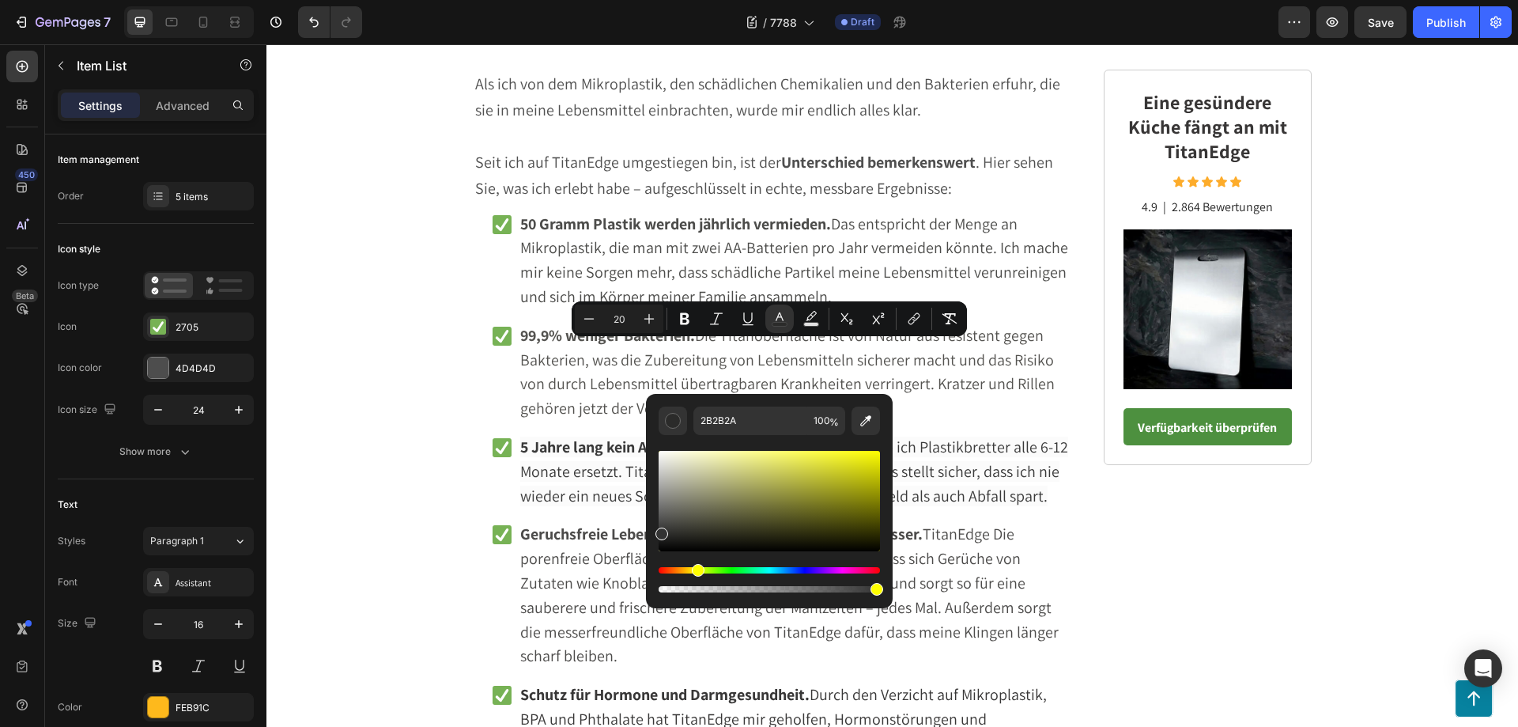
click at [656, 530] on div "Editor contextual toolbar" at bounding box center [661, 533] width 13 height 13
type input "333333"
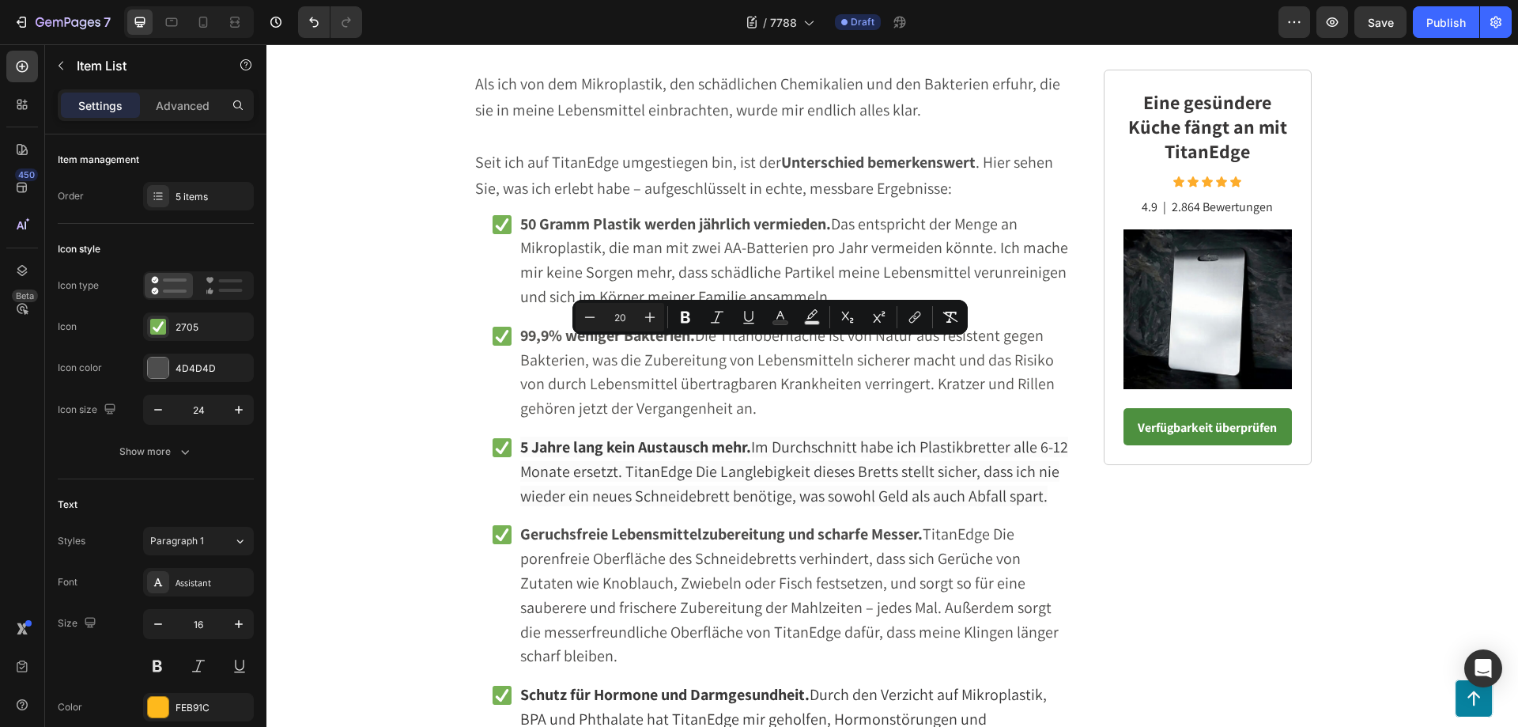
drag, startPoint x: 889, startPoint y: 380, endPoint x: 494, endPoint y: 352, distance: 396.3
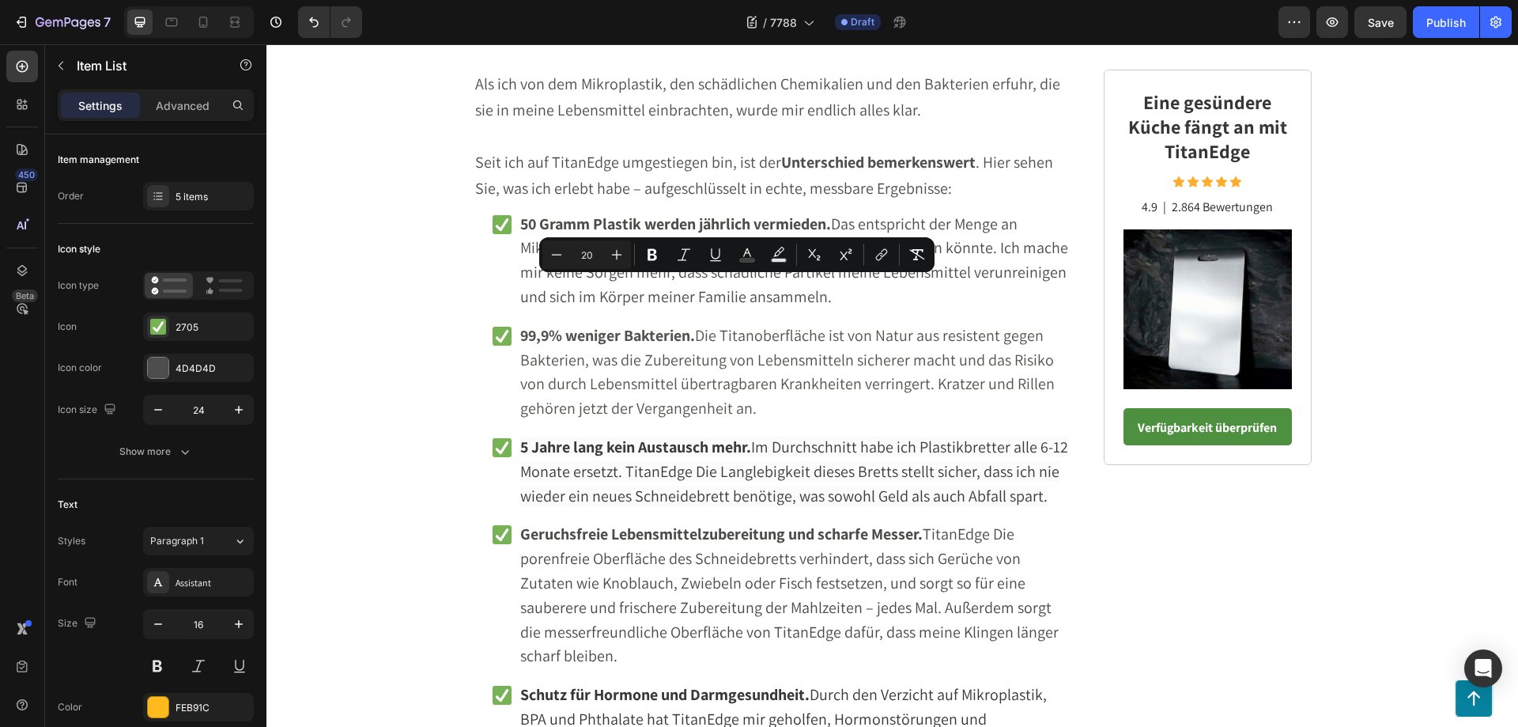
drag, startPoint x: 753, startPoint y: 315, endPoint x: 494, endPoint y: 288, distance: 260.0
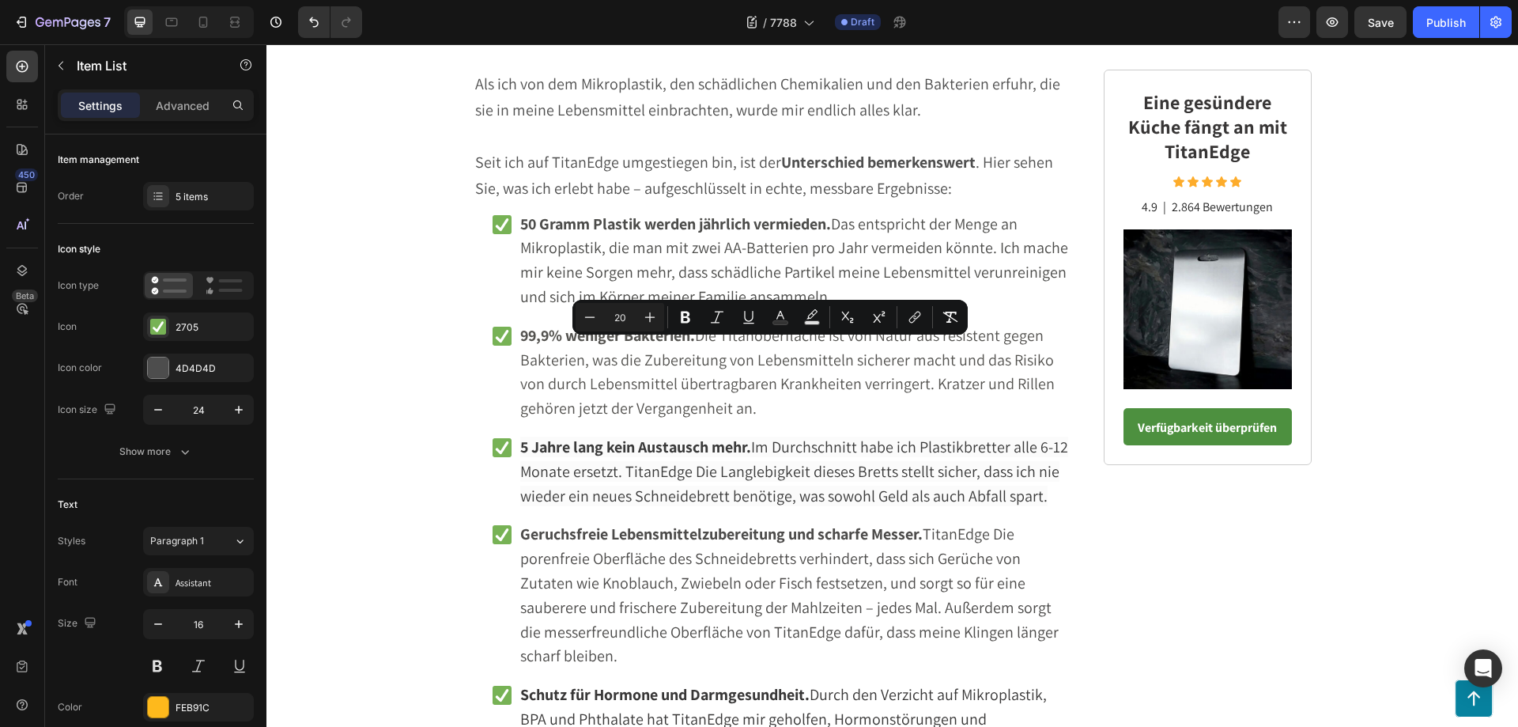
drag, startPoint x: 899, startPoint y: 380, endPoint x: 496, endPoint y: 351, distance: 404.3
copy span "Extraweiche gepolsterte, breite Schulterriemen verteilen das Gewicht - keine lä…"
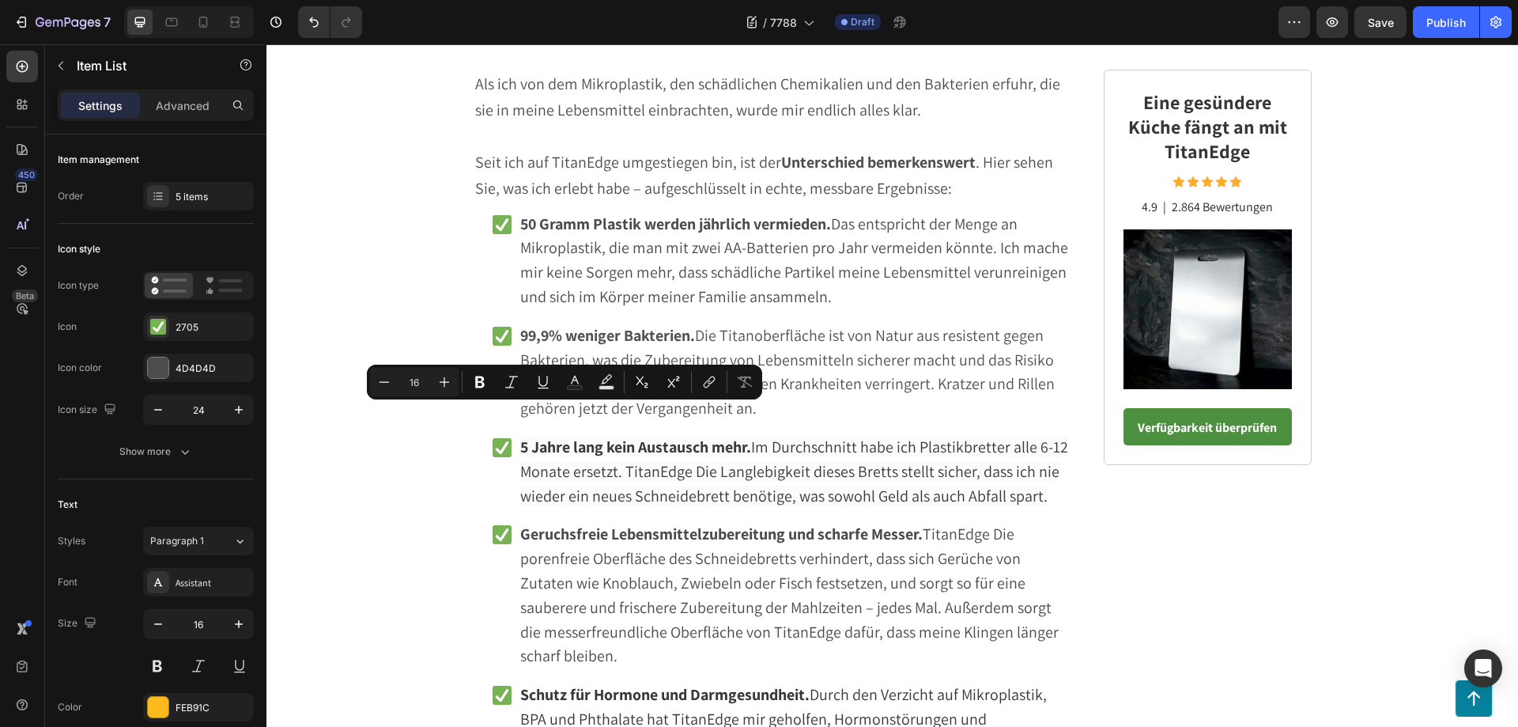
drag, startPoint x: 663, startPoint y: 417, endPoint x: 493, endPoint y: 413, distance: 170.0
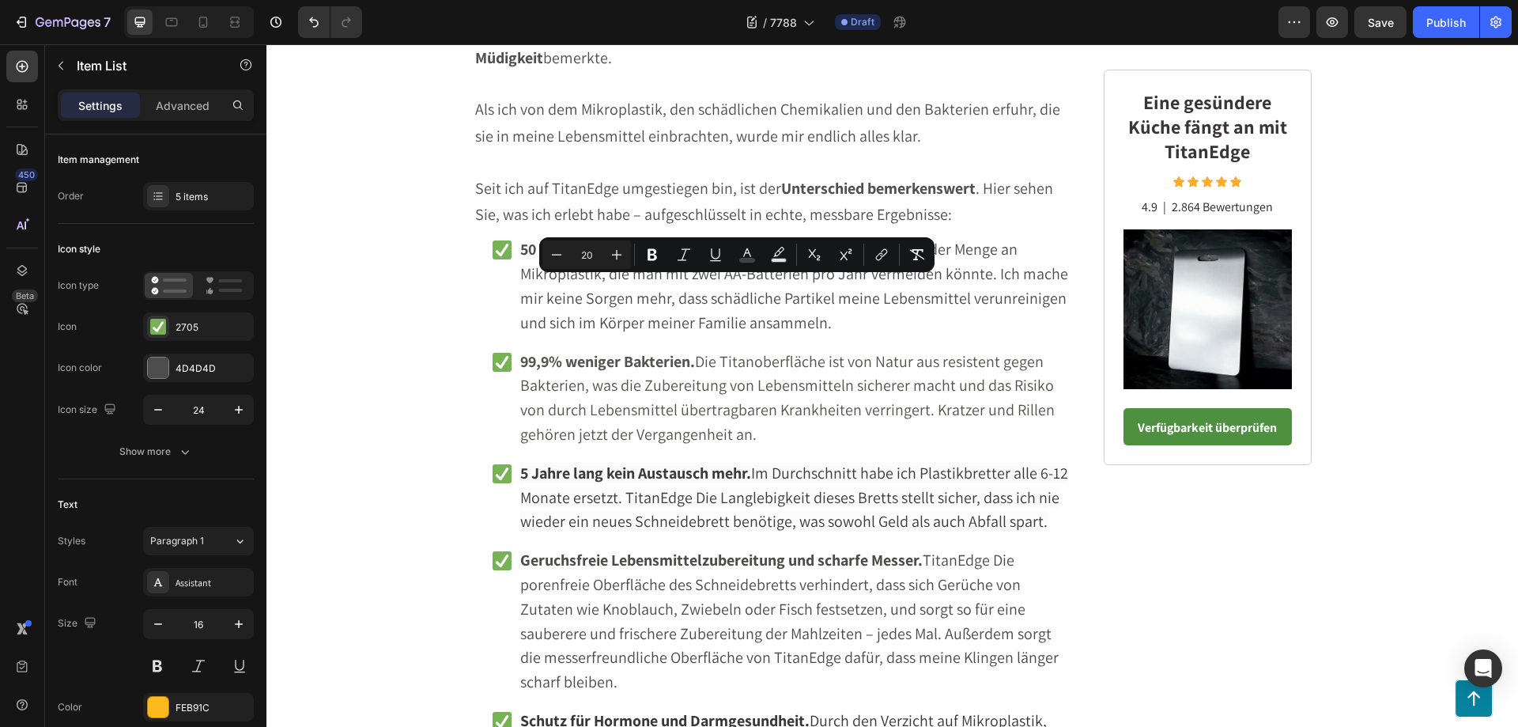
drag, startPoint x: 746, startPoint y: 315, endPoint x: 494, endPoint y: 285, distance: 253.1
copy span "Ein bequher BH mit einem vorderen Knopf, der es Ihnen ermöglicht, ihn im Handum…"
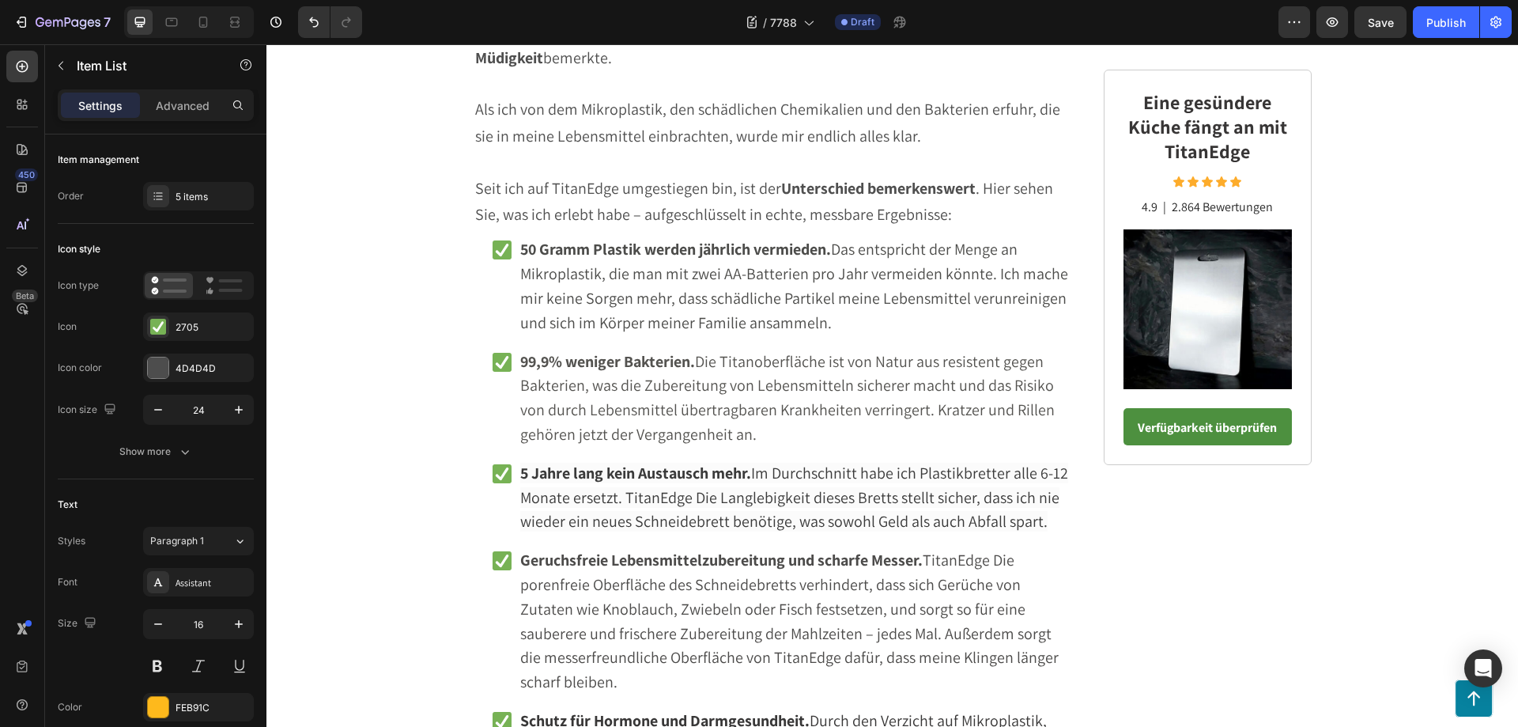
drag, startPoint x: 882, startPoint y: 379, endPoint x: 496, endPoint y: 352, distance: 386.8
drag, startPoint x: 748, startPoint y: 316, endPoint x: 496, endPoint y: 281, distance: 254.6
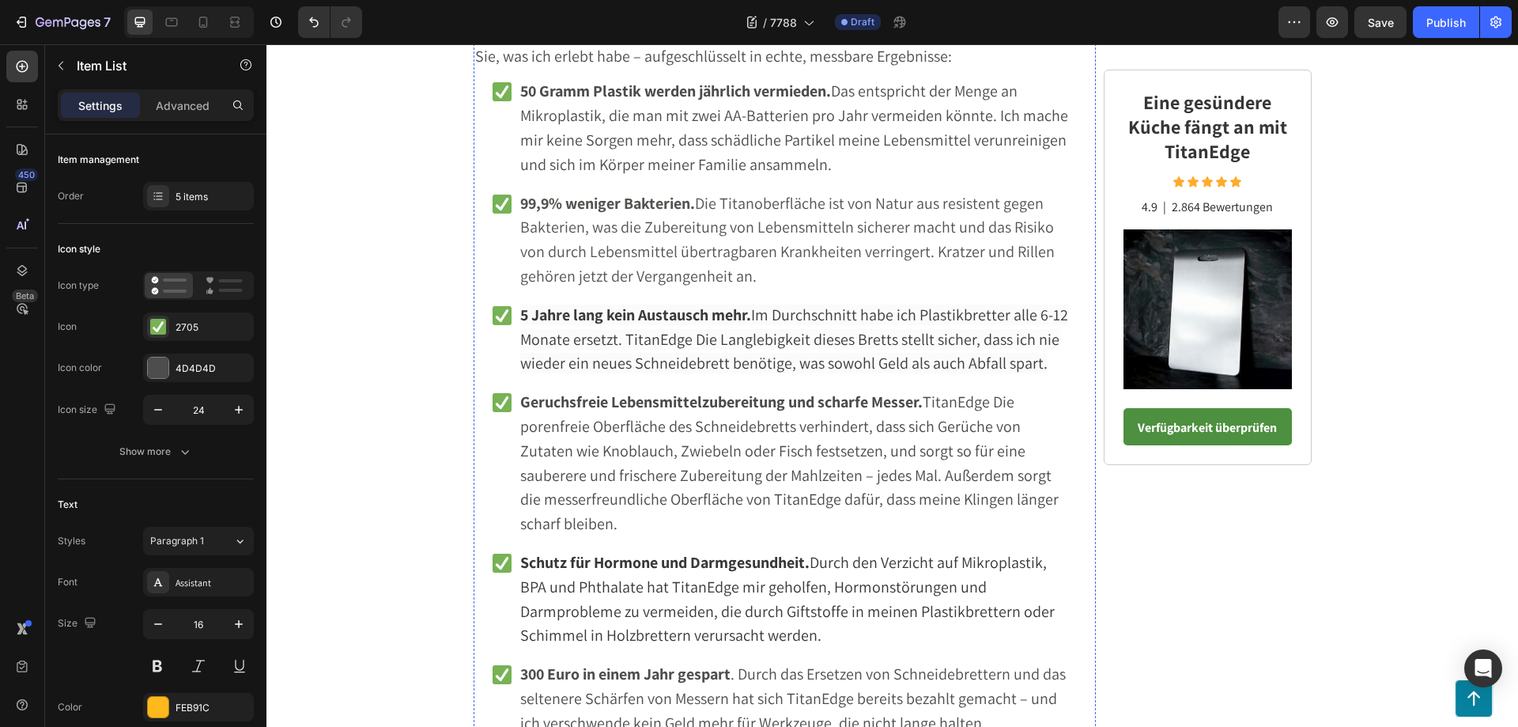
scroll to position [5835, 0]
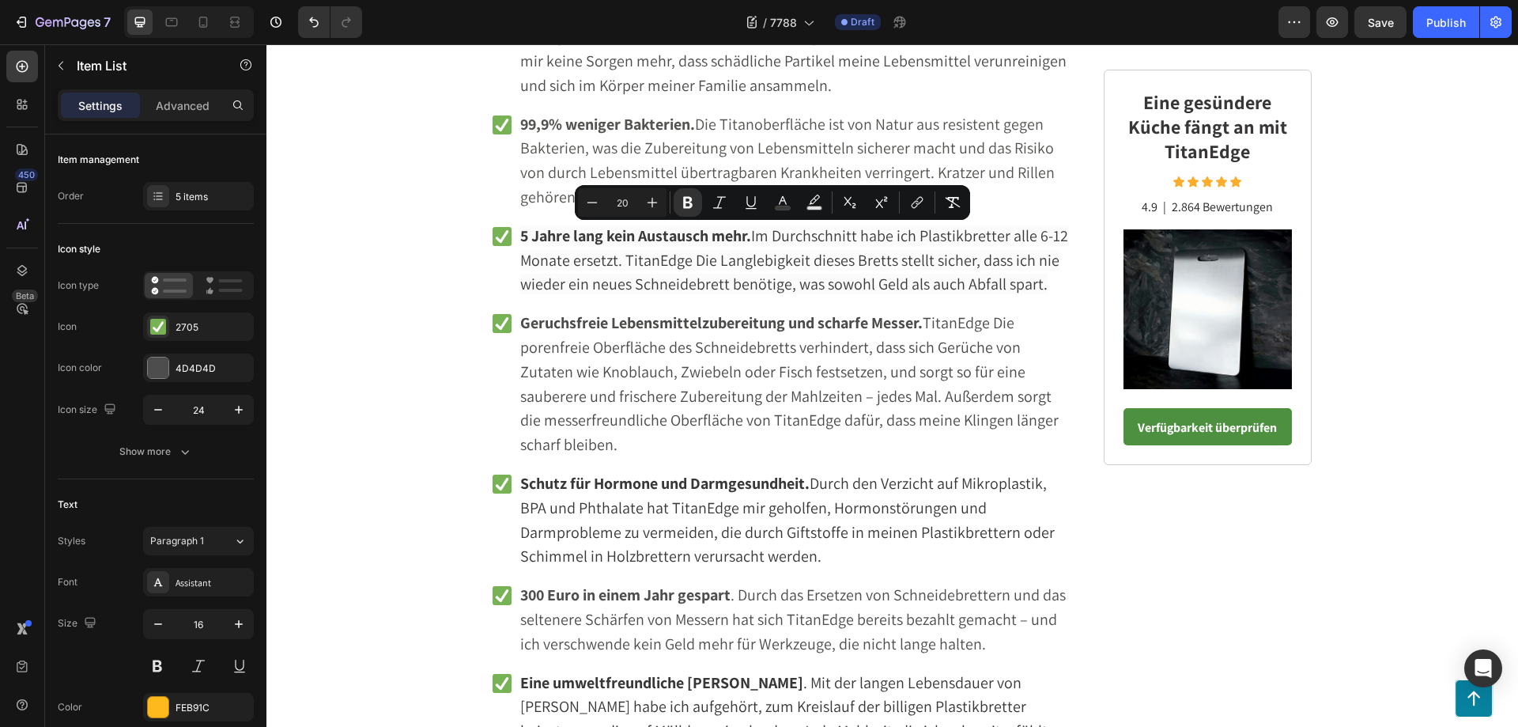
drag, startPoint x: 557, startPoint y: 286, endPoint x: 495, endPoint y: 236, distance: 79.9
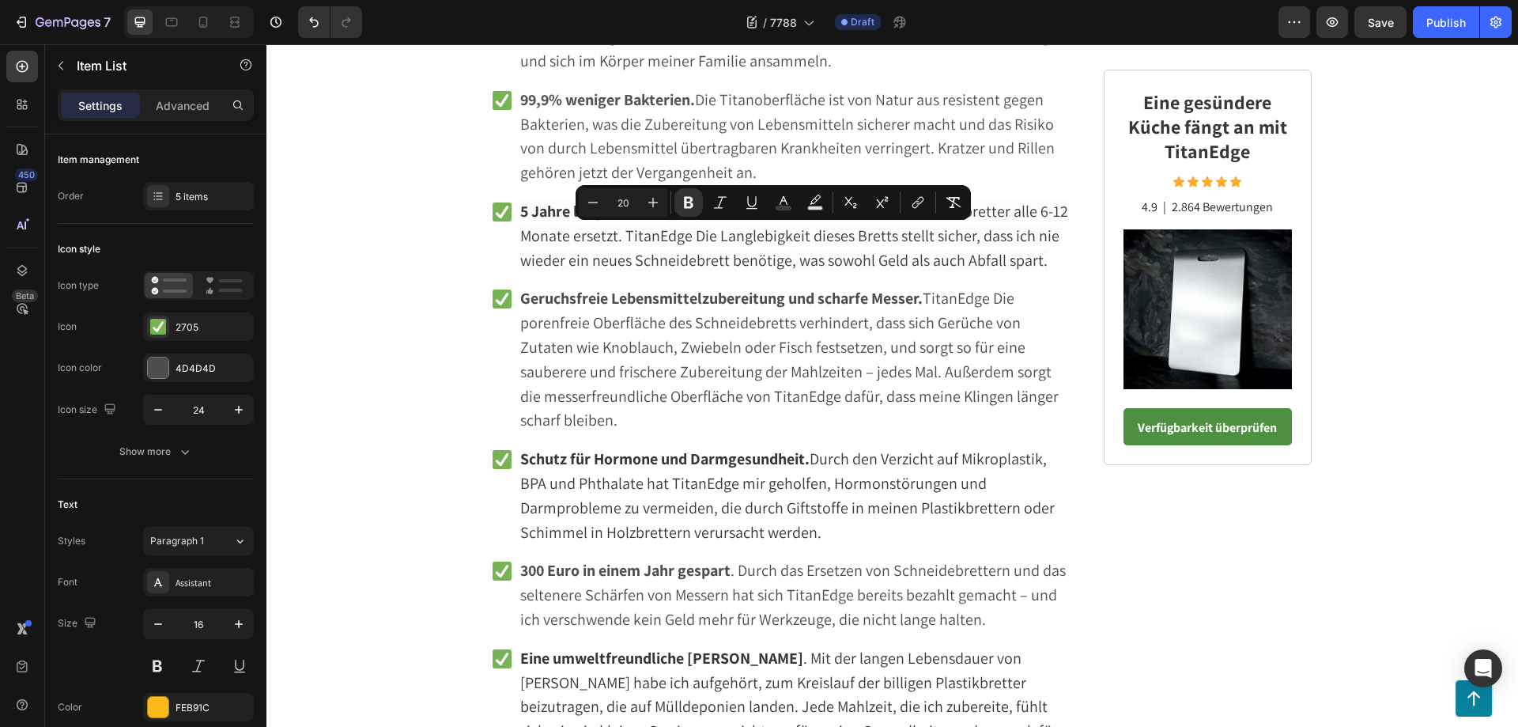
drag, startPoint x: 708, startPoint y: 267, endPoint x: 494, endPoint y: 235, distance: 215.9
click at [686, 202] on icon "Editor contextual toolbar" at bounding box center [688, 203] width 9 height 12
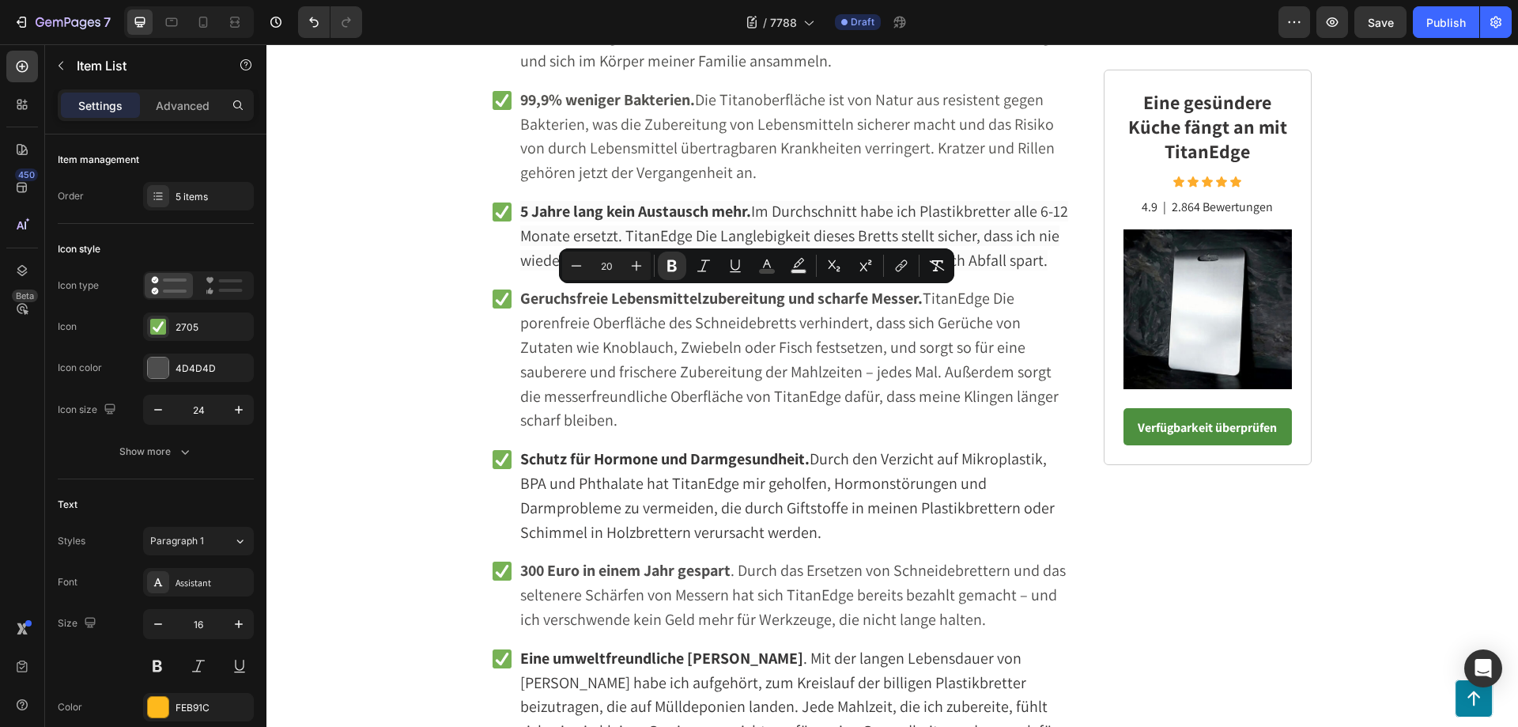
drag, startPoint x: 901, startPoint y: 327, endPoint x: 497, endPoint y: 302, distance: 404.8
drag, startPoint x: 582, startPoint y: 331, endPoint x: 497, endPoint y: 298, distance: 91.6
click at [686, 267] on icon "Editor contextual toolbar" at bounding box center [691, 266] width 16 height 16
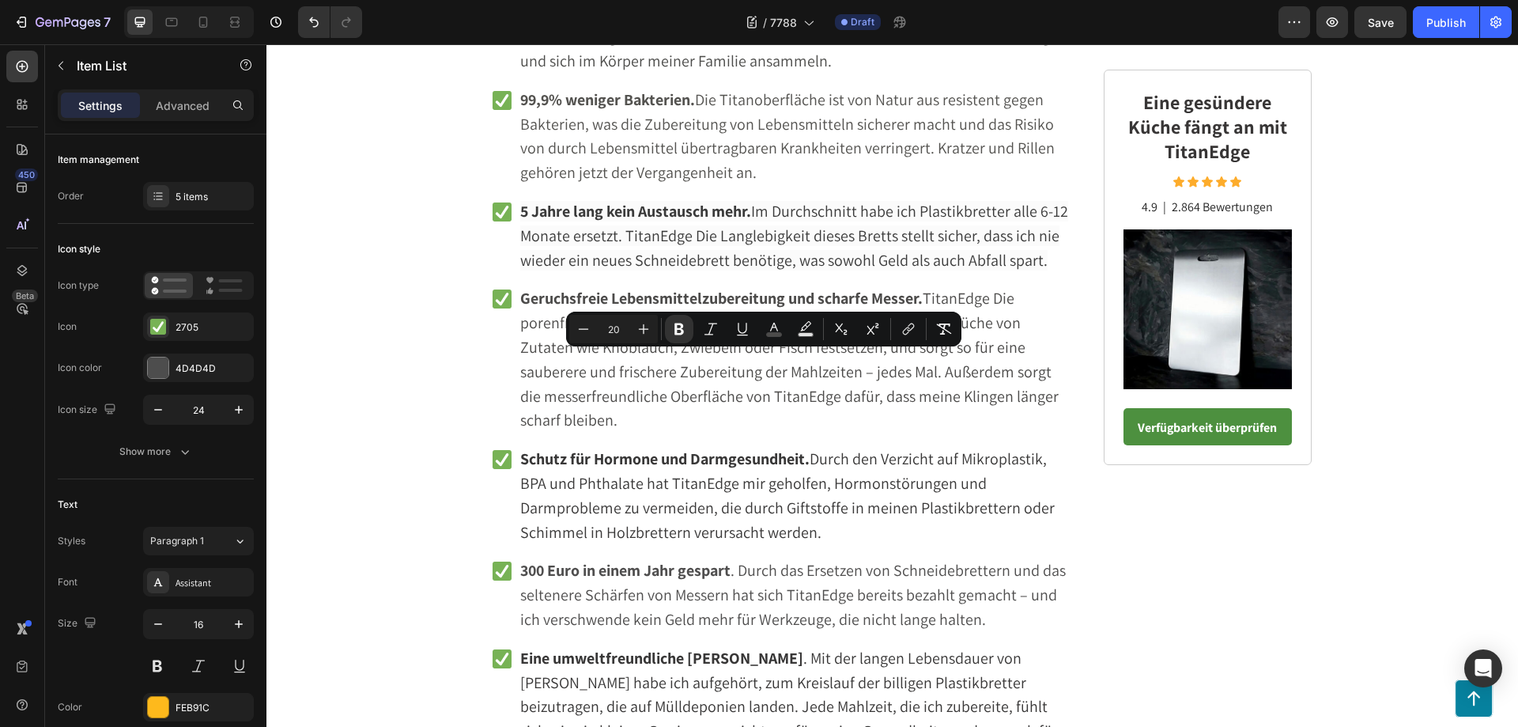
drag, startPoint x: 999, startPoint y: 436, endPoint x: 493, endPoint y: 361, distance: 512.3
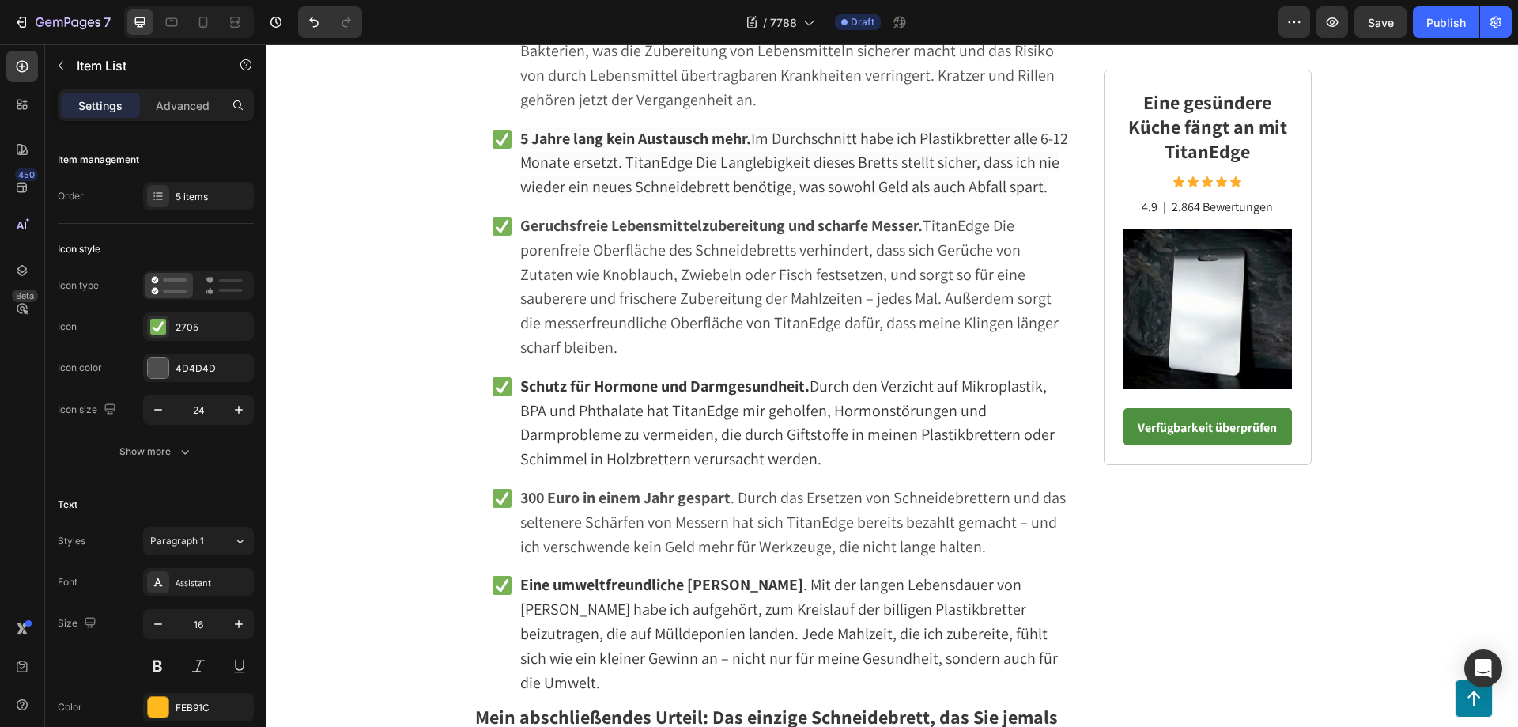
drag, startPoint x: 994, startPoint y: 368, endPoint x: 494, endPoint y: 368, distance: 499.7
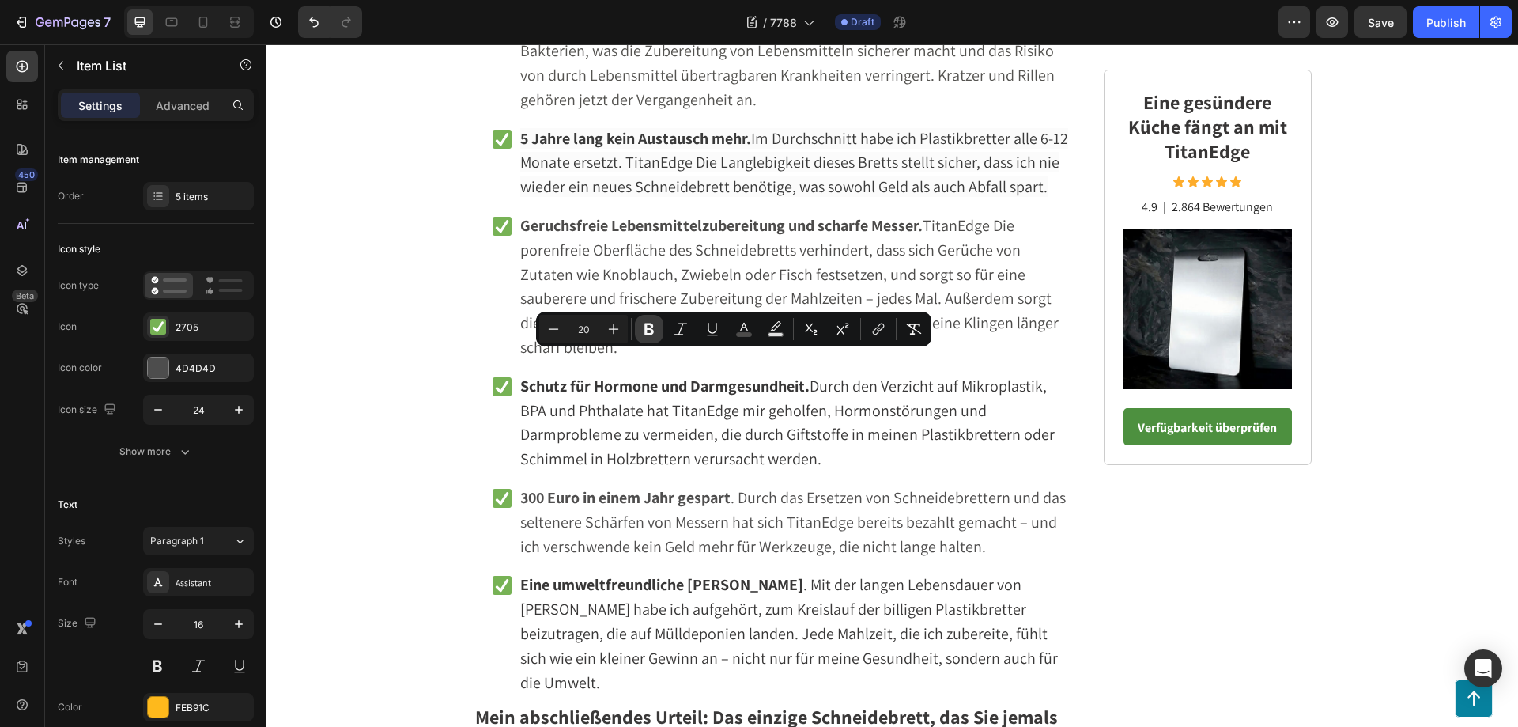
click at [648, 327] on icon "Editor contextual toolbar" at bounding box center [649, 329] width 16 height 16
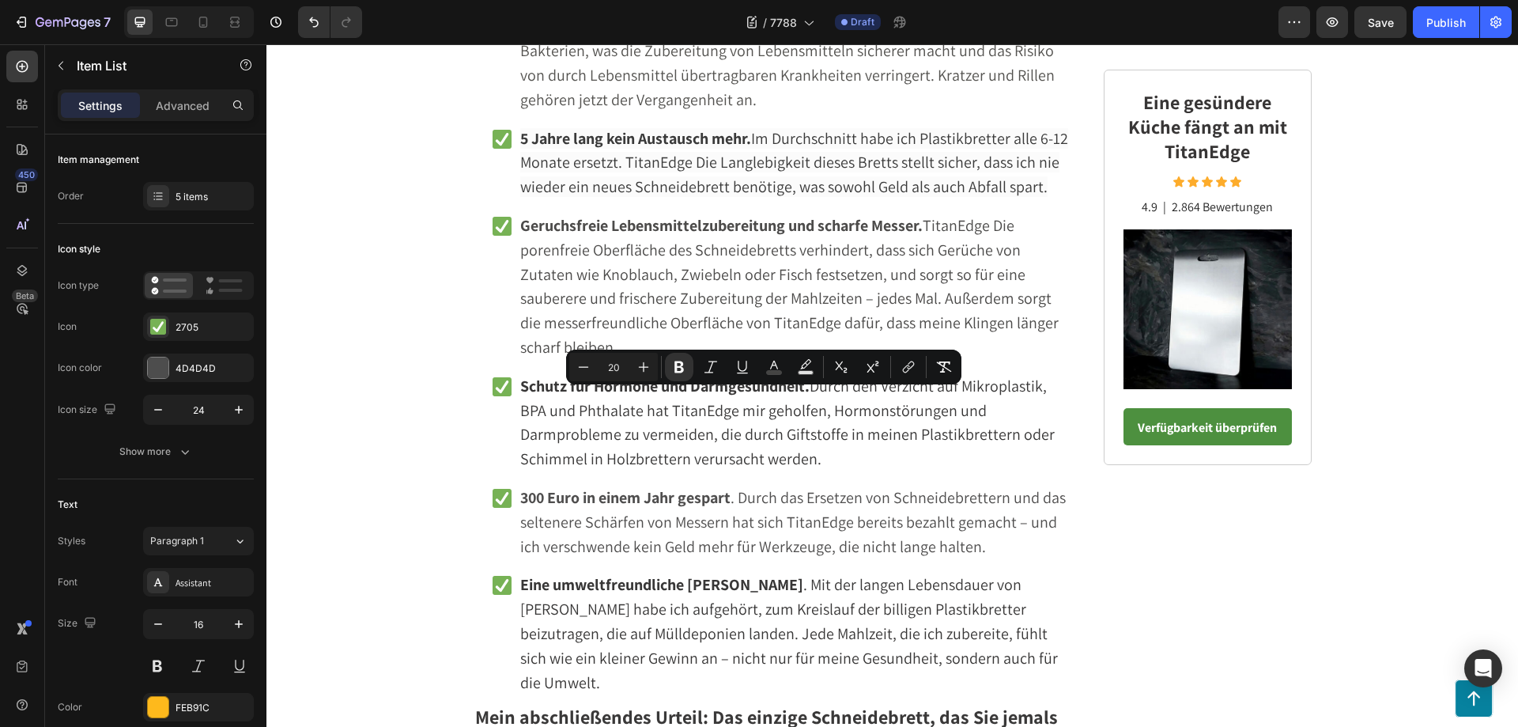
drag, startPoint x: 781, startPoint y: 431, endPoint x: 497, endPoint y: 402, distance: 286.0
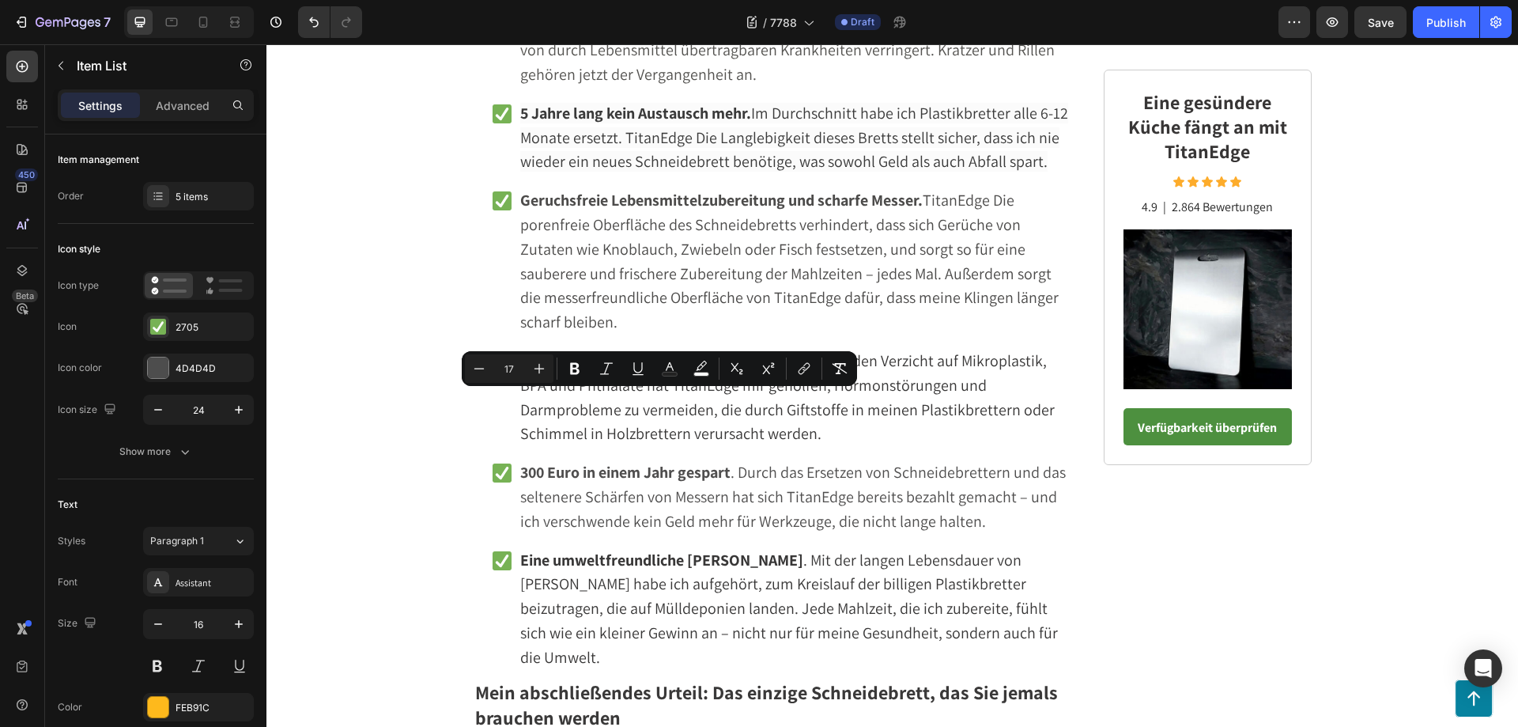
drag, startPoint x: 845, startPoint y: 403, endPoint x: 497, endPoint y: 401, distance: 347.9
drag, startPoint x: 817, startPoint y: 402, endPoint x: 489, endPoint y: 401, distance: 328.1
click at [532, 367] on icon "Editor contextual toolbar" at bounding box center [530, 369] width 16 height 16
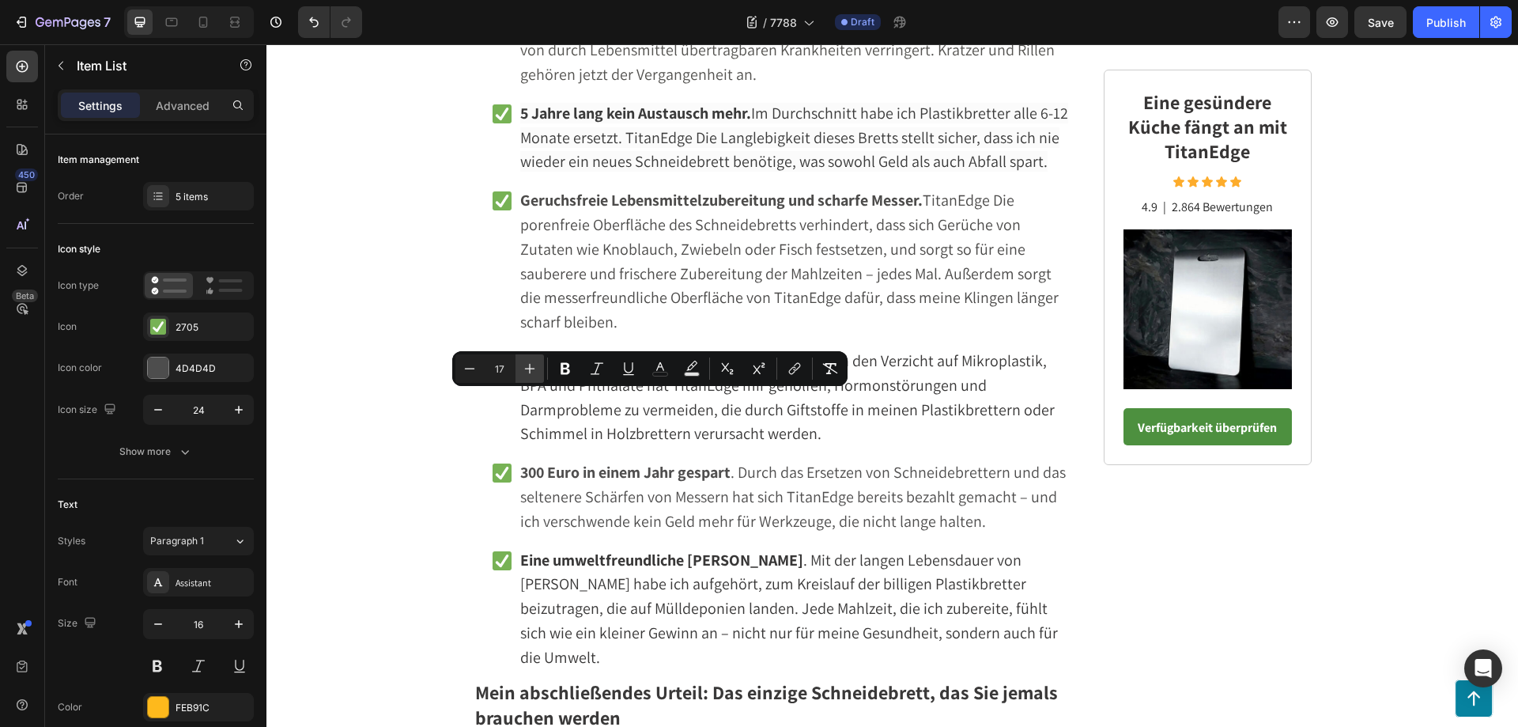
click at [532, 367] on icon "Editor contextual toolbar" at bounding box center [530, 369] width 16 height 16
type input "20"
click at [663, 372] on rect "Editor contextual toolbar" at bounding box center [660, 374] width 15 height 4
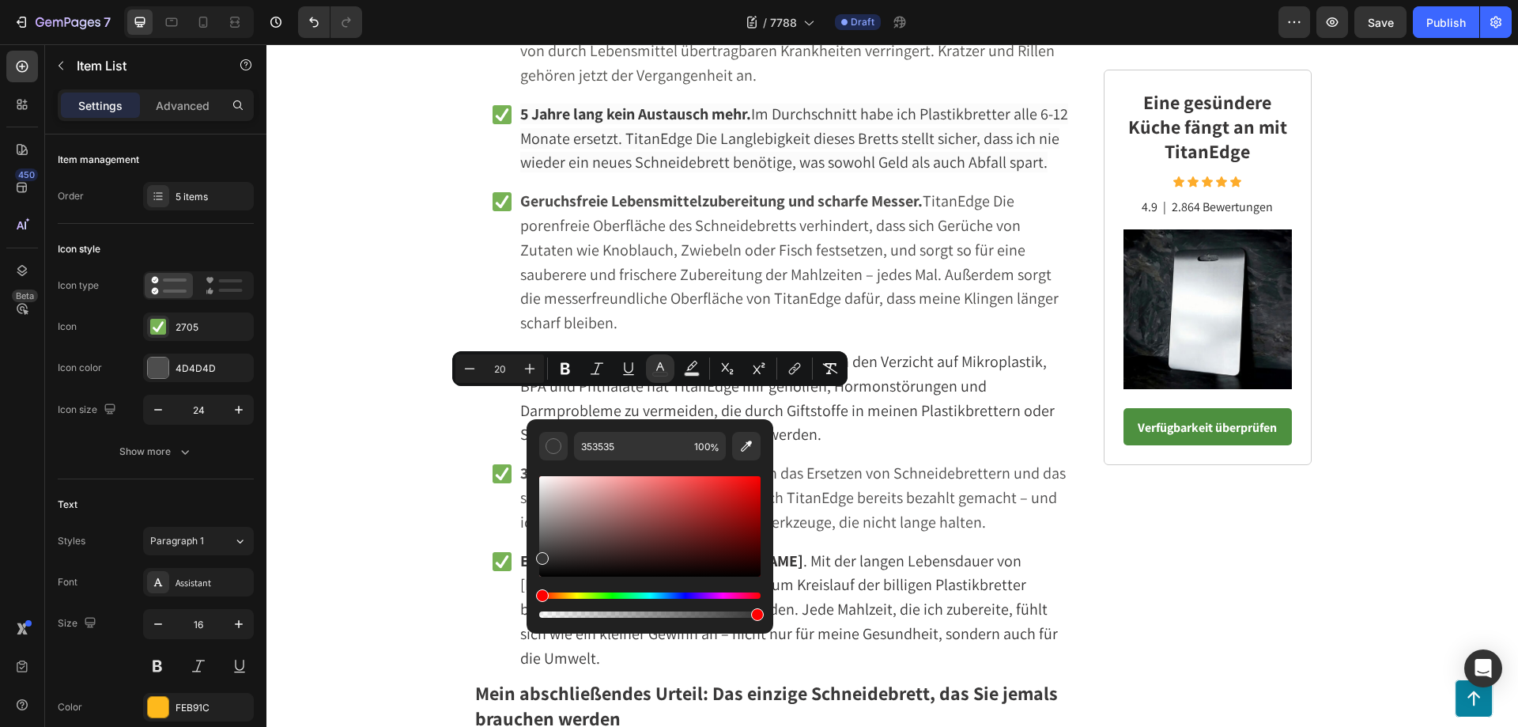
drag, startPoint x: 542, startPoint y: 546, endPoint x: 538, endPoint y: 555, distance: 9.6
click at [539, 555] on div "Editor contextual toolbar" at bounding box center [649, 526] width 221 height 100
click at [538, 559] on div "Editor contextual toolbar" at bounding box center [542, 564] width 13 height 13
click at [538, 557] on div "Editor contextual toolbar" at bounding box center [542, 559] width 13 height 13
click at [541, 555] on div "Editor contextual toolbar" at bounding box center [542, 558] width 13 height 13
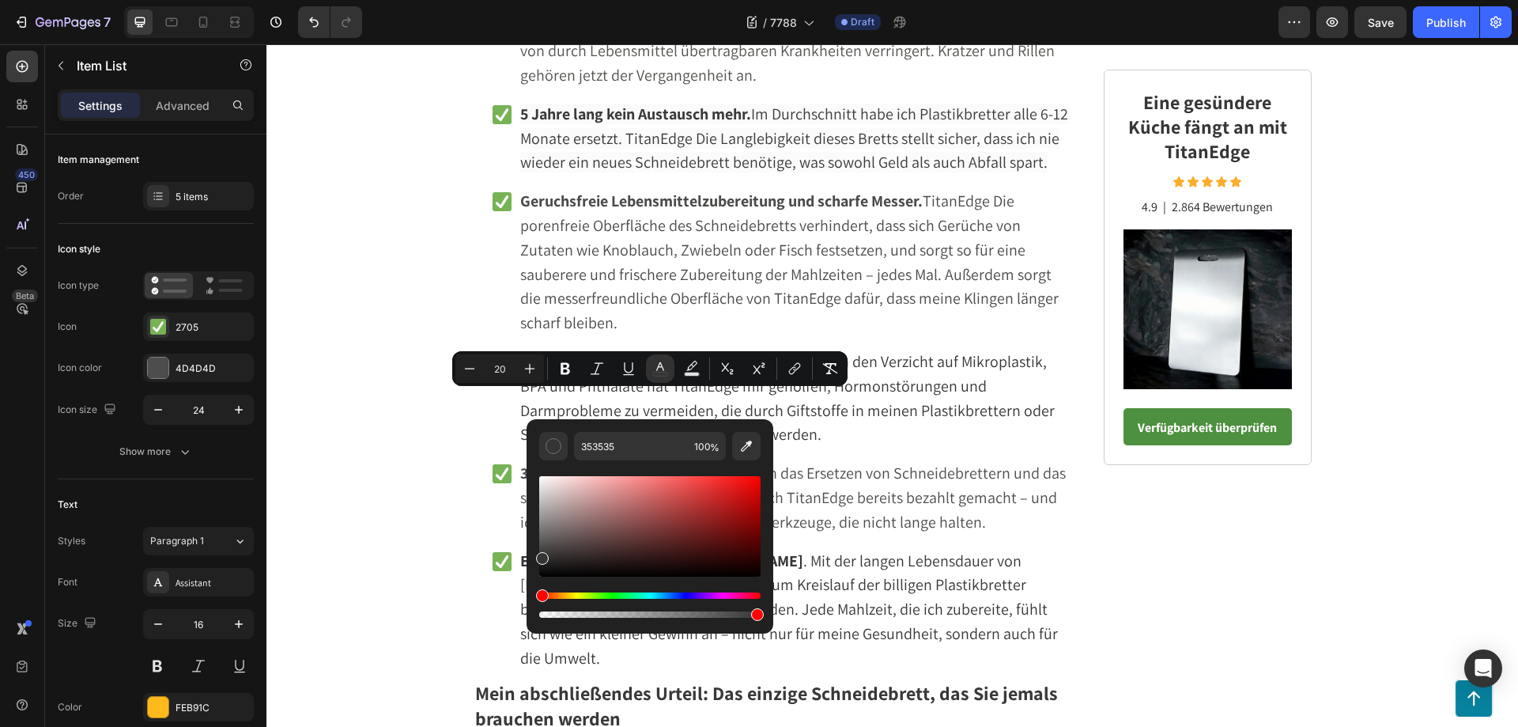
click at [541, 557] on div "Editor contextual toolbar" at bounding box center [542, 558] width 13 height 13
click at [539, 557] on div "Editor contextual toolbar" at bounding box center [542, 559] width 13 height 13
type input "303030"
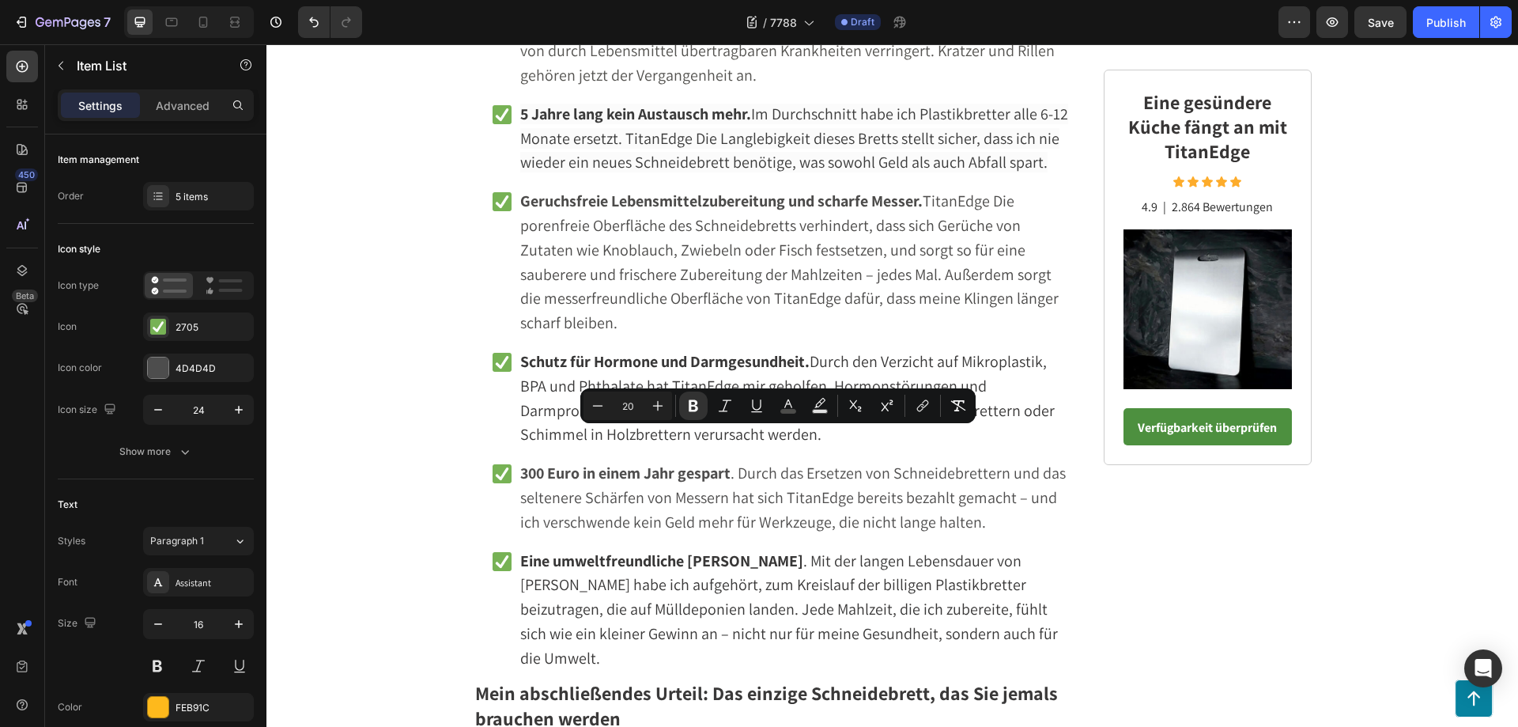
drag, startPoint x: 592, startPoint y: 462, endPoint x: 494, endPoint y: 435, distance: 101.7
drag, startPoint x: 704, startPoint y: 463, endPoint x: 497, endPoint y: 436, distance: 208.2
click at [660, 409] on icon "Editor contextual toolbar" at bounding box center [668, 406] width 16 height 16
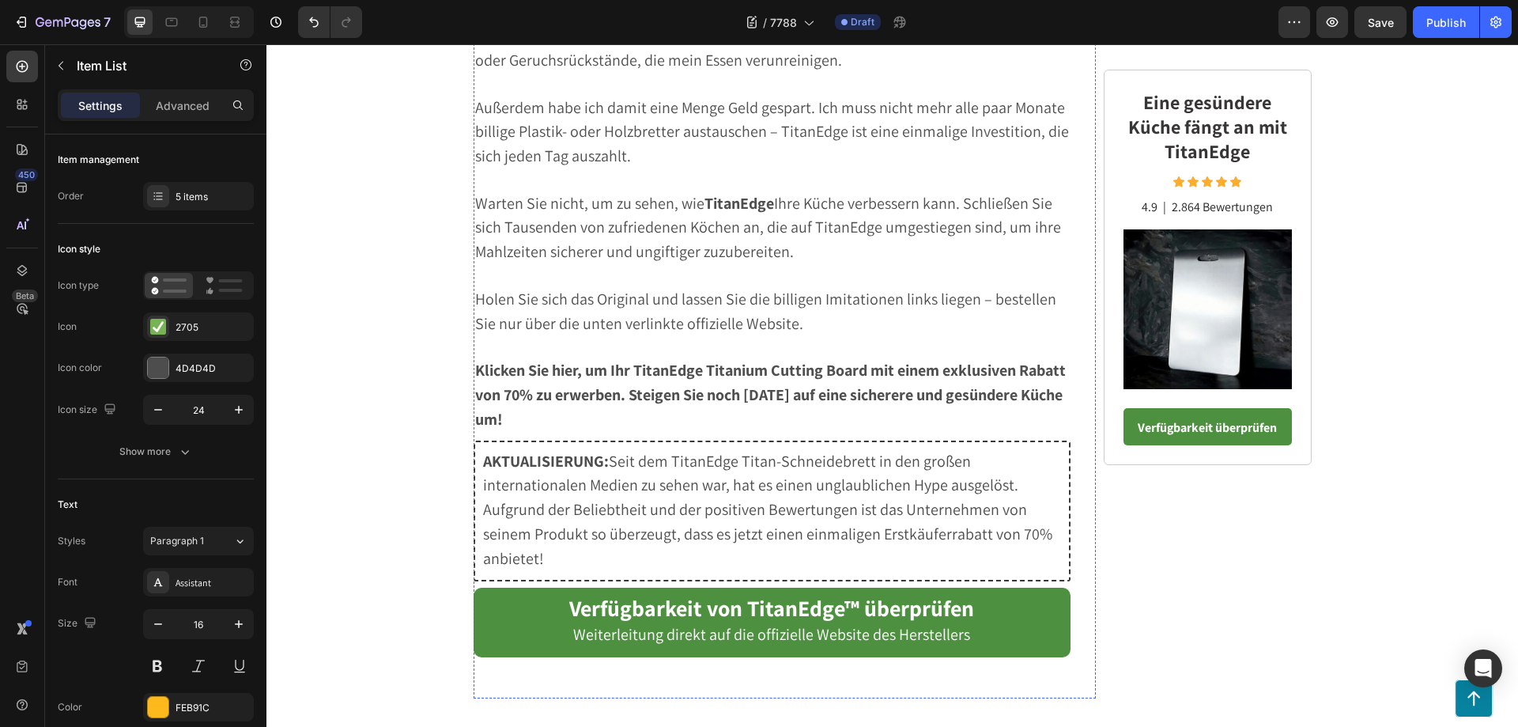
scroll to position [6626, 0]
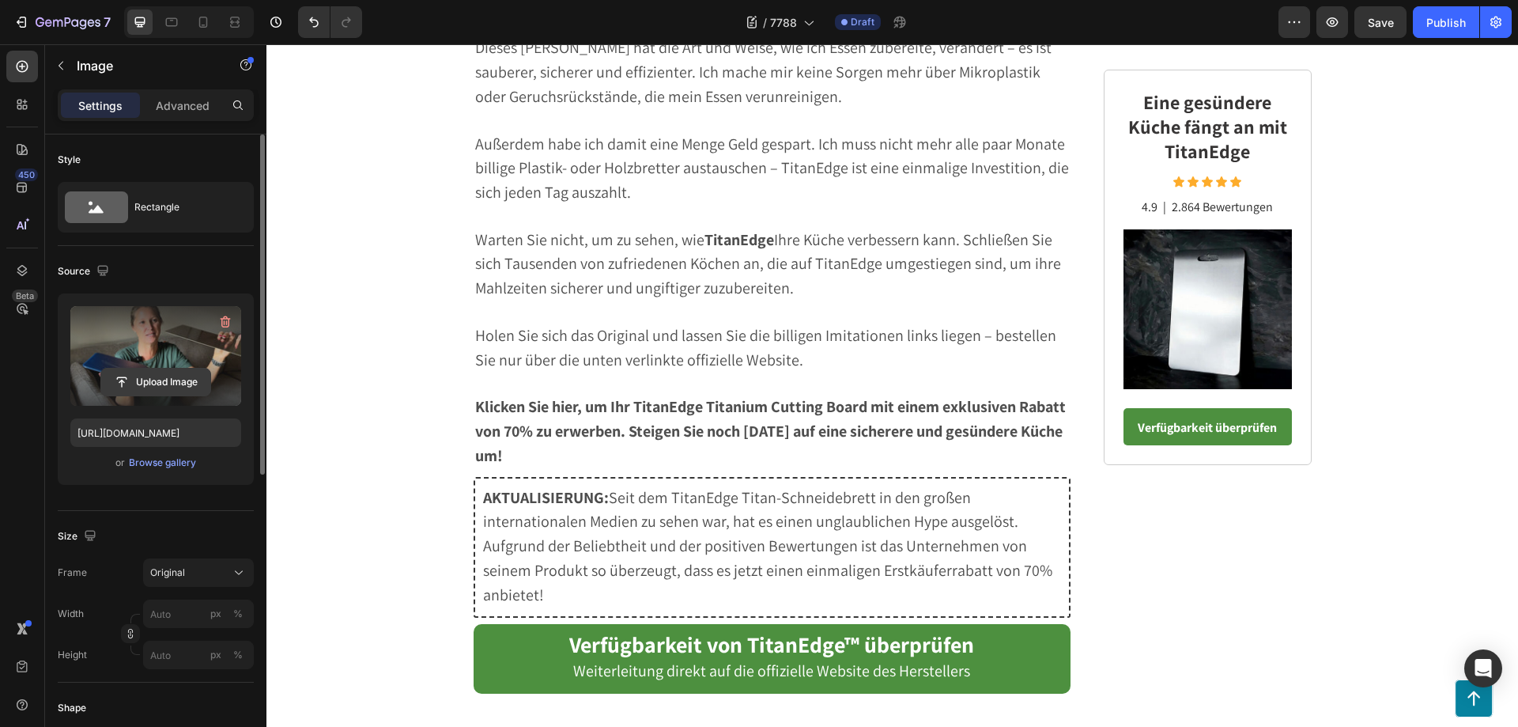
click at [164, 379] on input "file" at bounding box center [155, 381] width 109 height 27
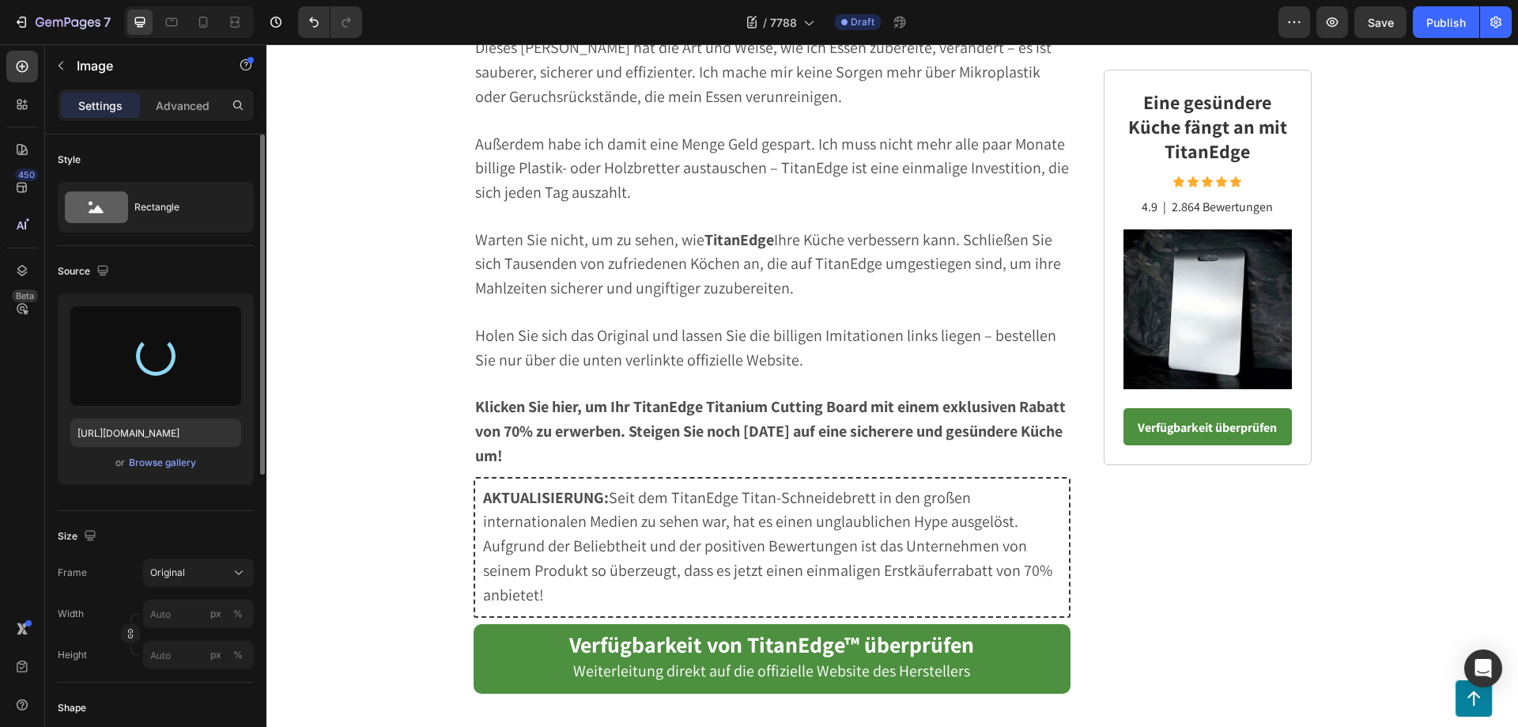
type input "[URL][DOMAIN_NAME]"
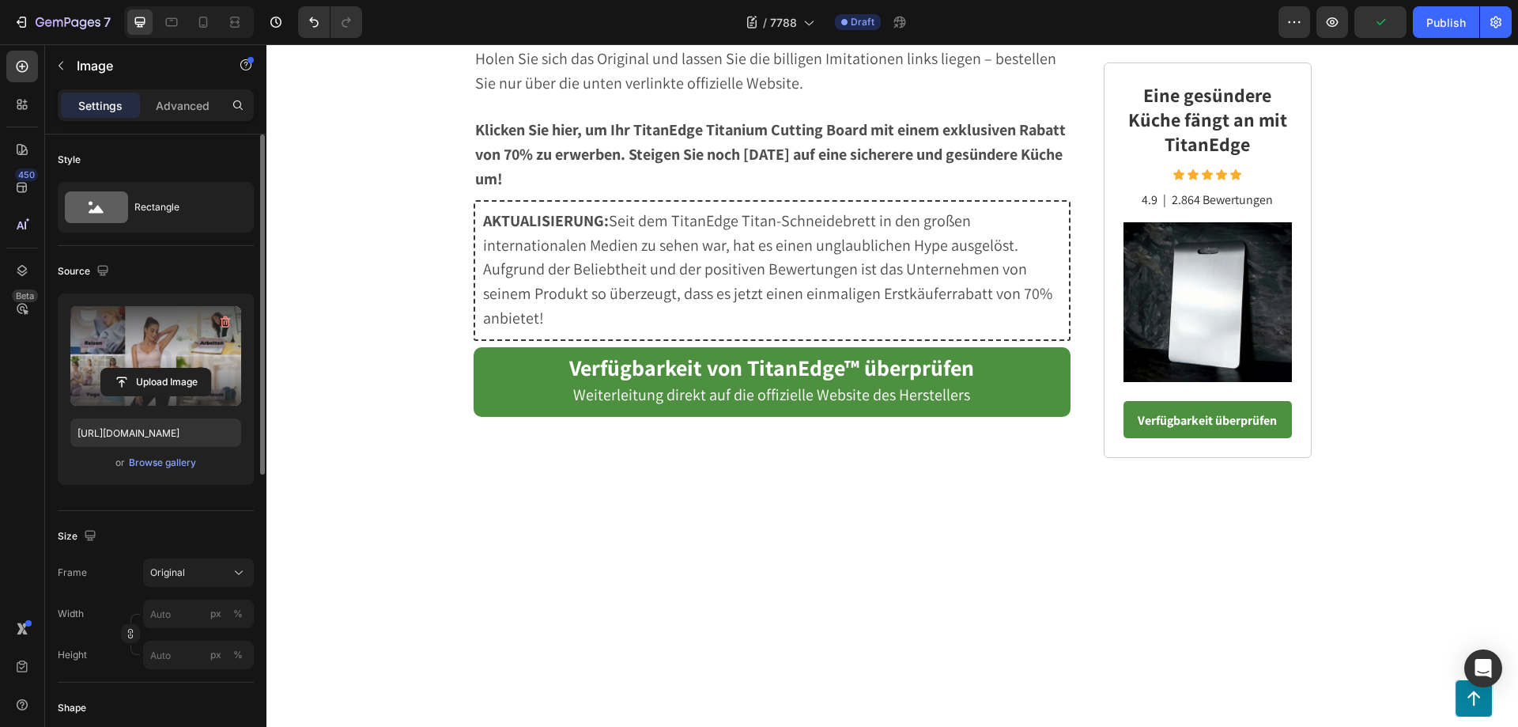
scroll to position [6863, 0]
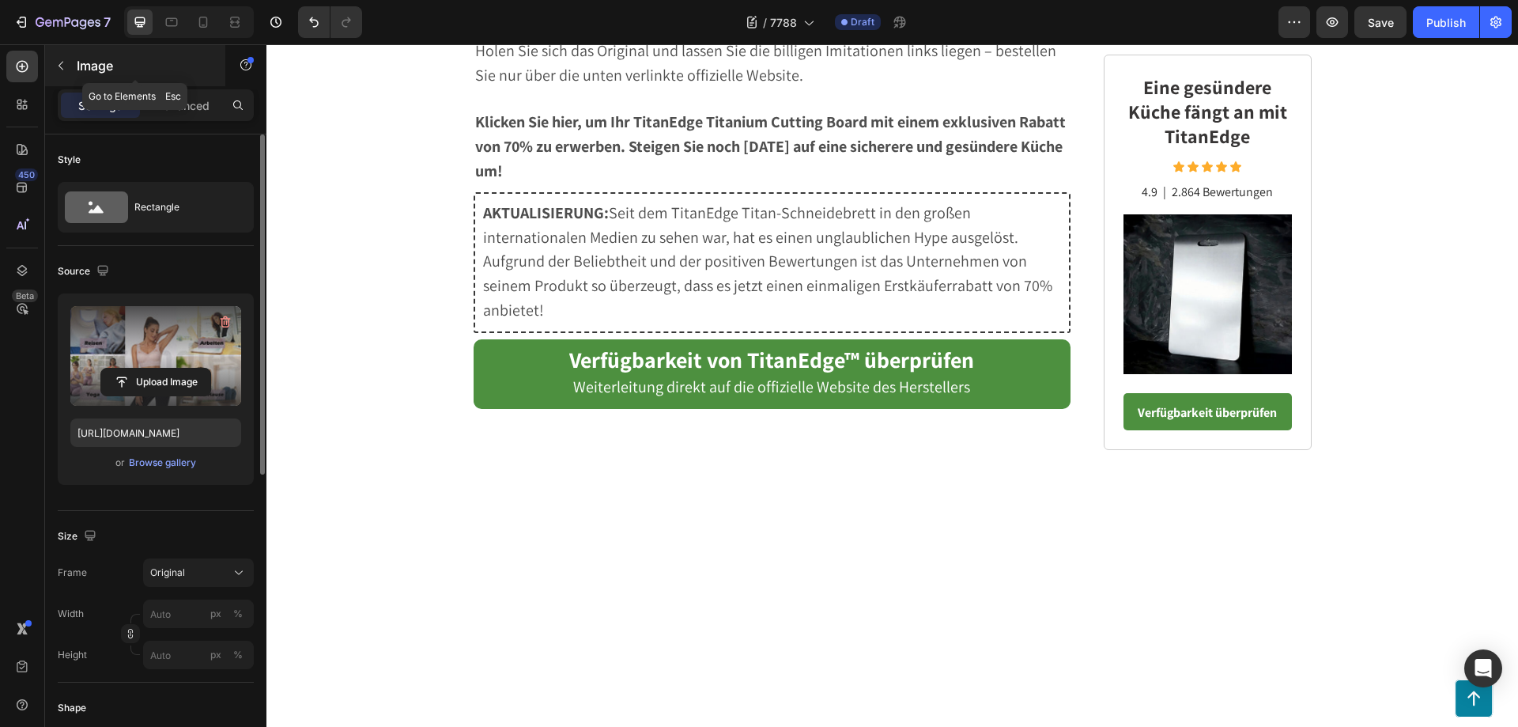
click at [60, 69] on icon "button" at bounding box center [61, 65] width 13 height 13
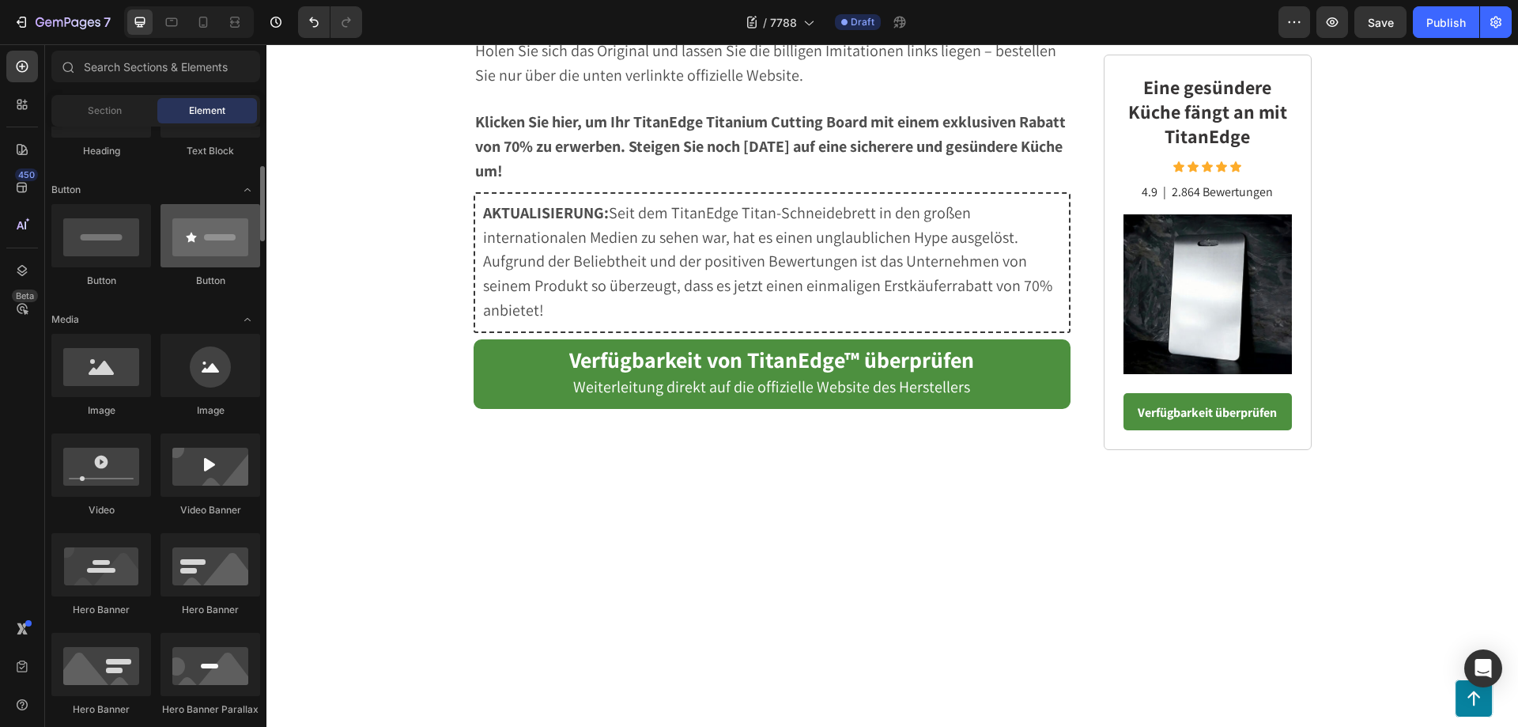
scroll to position [158, 0]
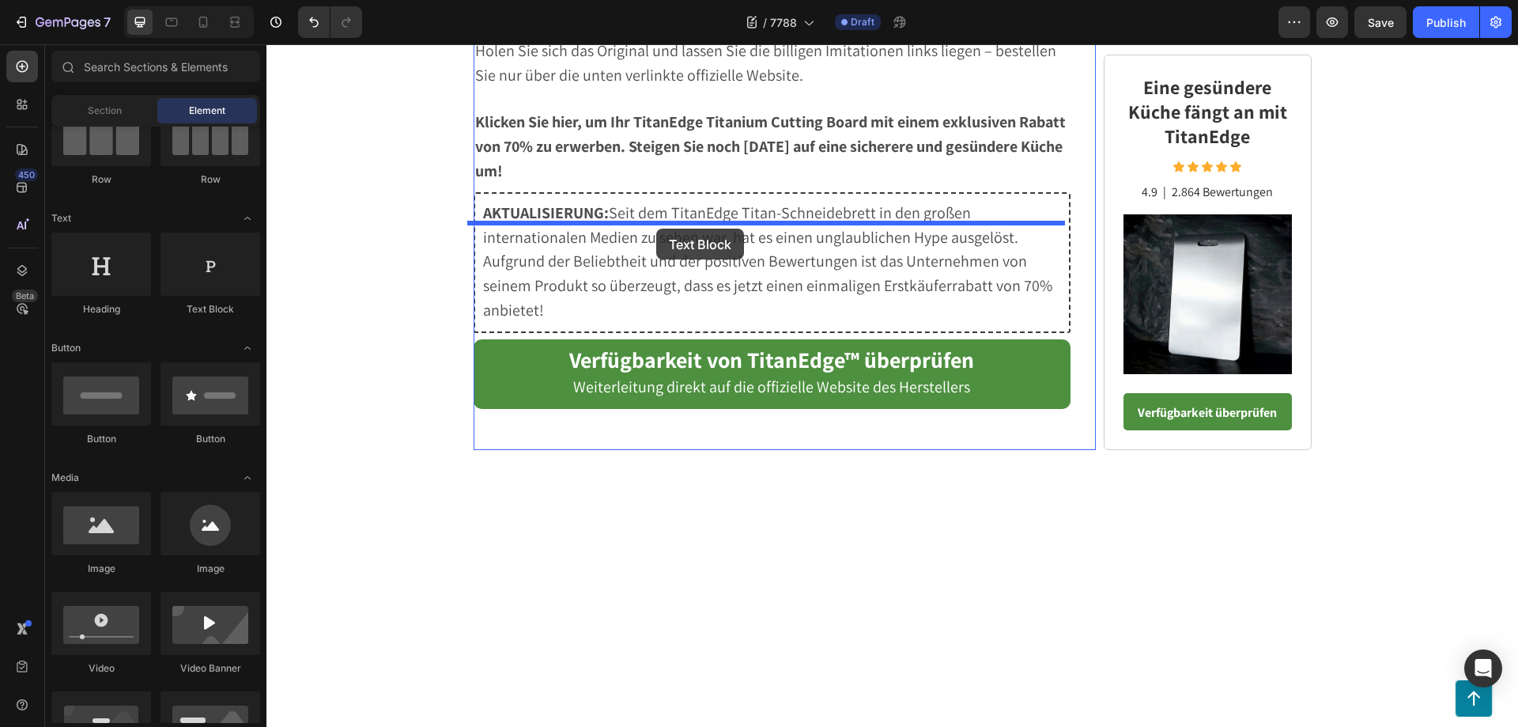
drag, startPoint x: 492, startPoint y: 311, endPoint x: 656, endPoint y: 228, distance: 183.9
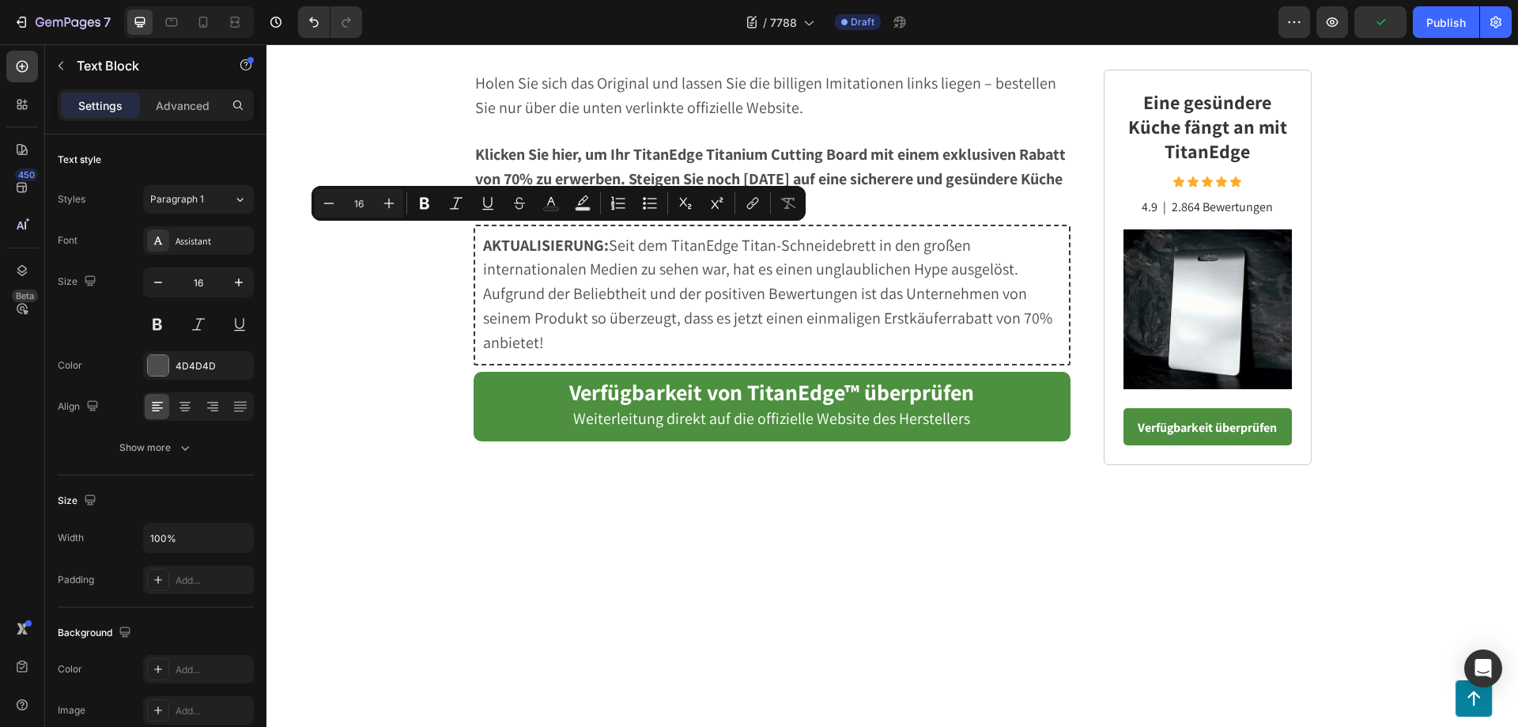
drag, startPoint x: 672, startPoint y: 236, endPoint x: 469, endPoint y: 226, distance: 203.4
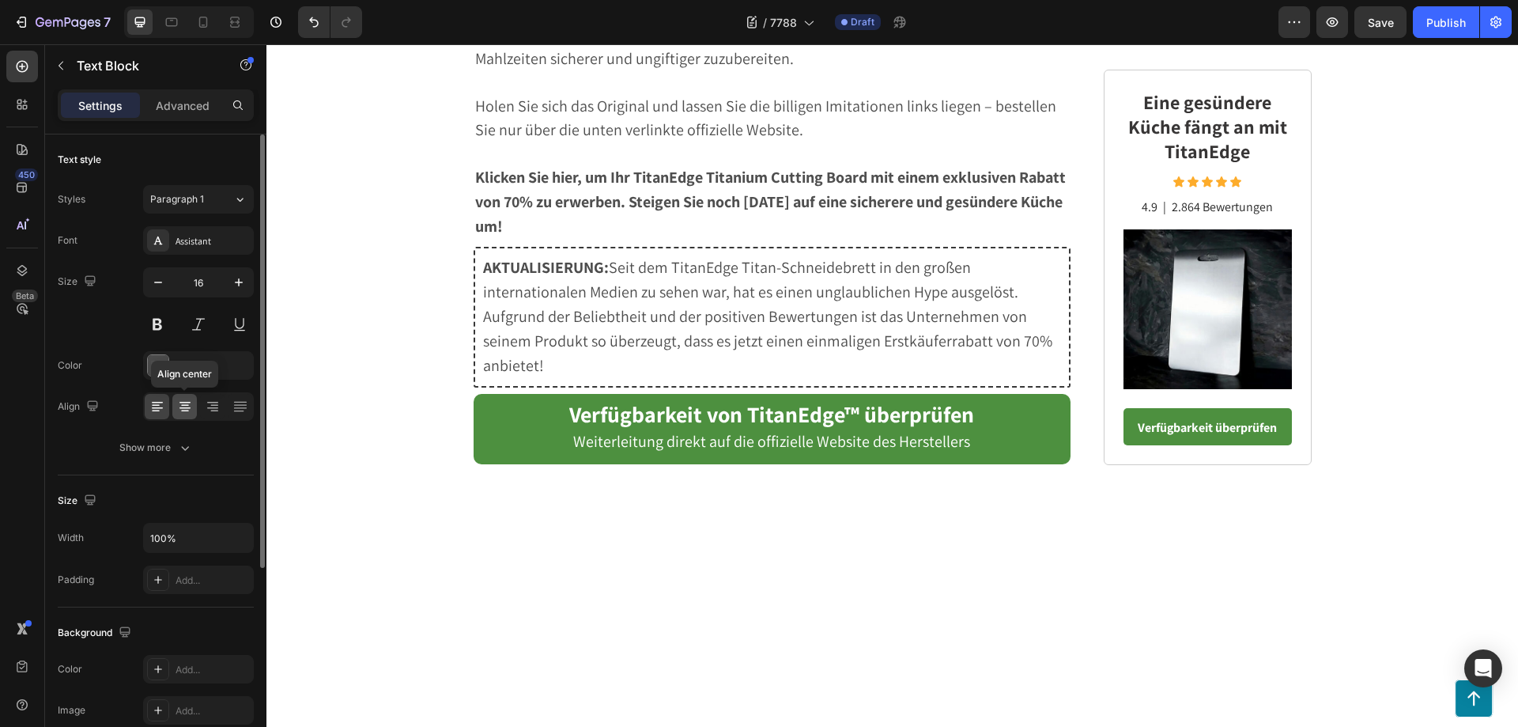
click at [182, 405] on icon at bounding box center [185, 406] width 8 height 2
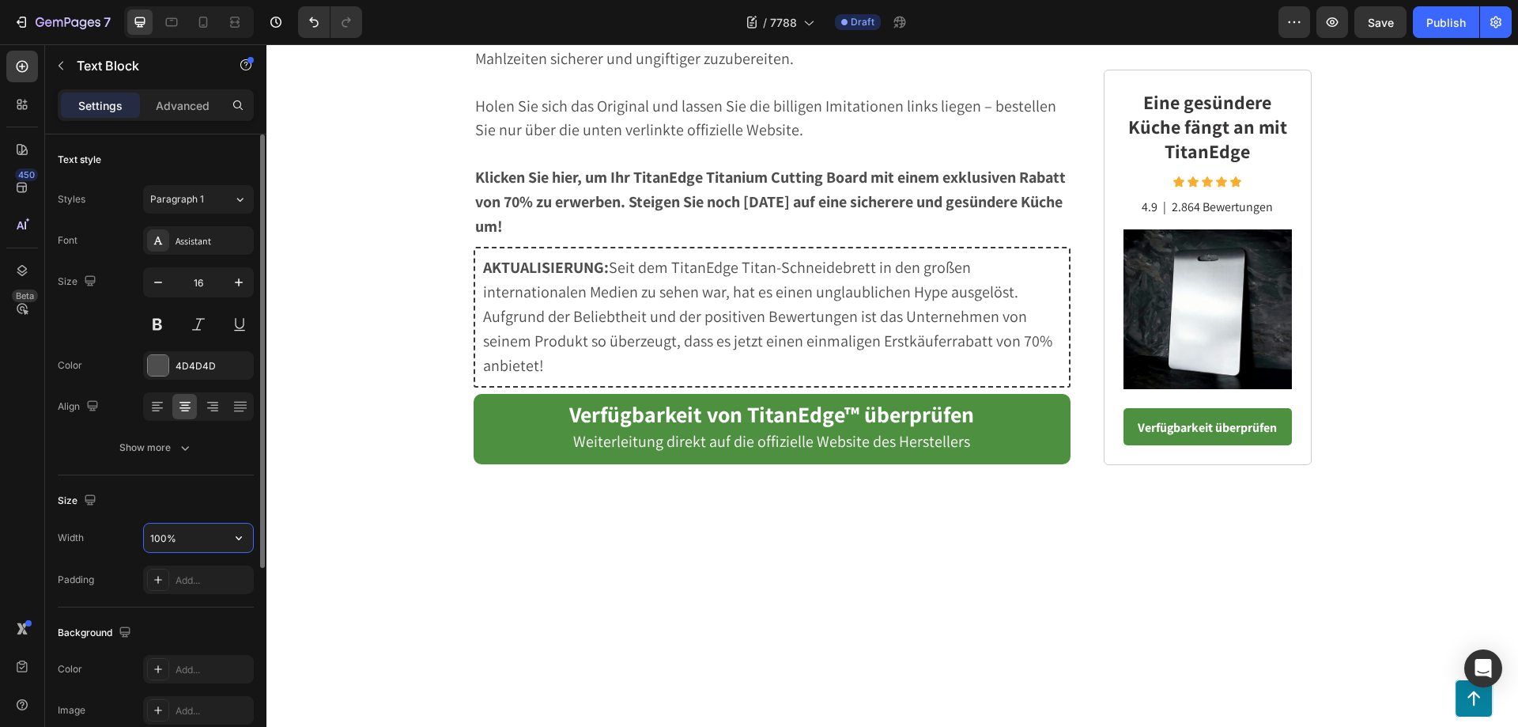
click at [188, 537] on input "100%" at bounding box center [198, 537] width 109 height 28
click at [236, 538] on icon "button" at bounding box center [239, 538] width 16 height 16
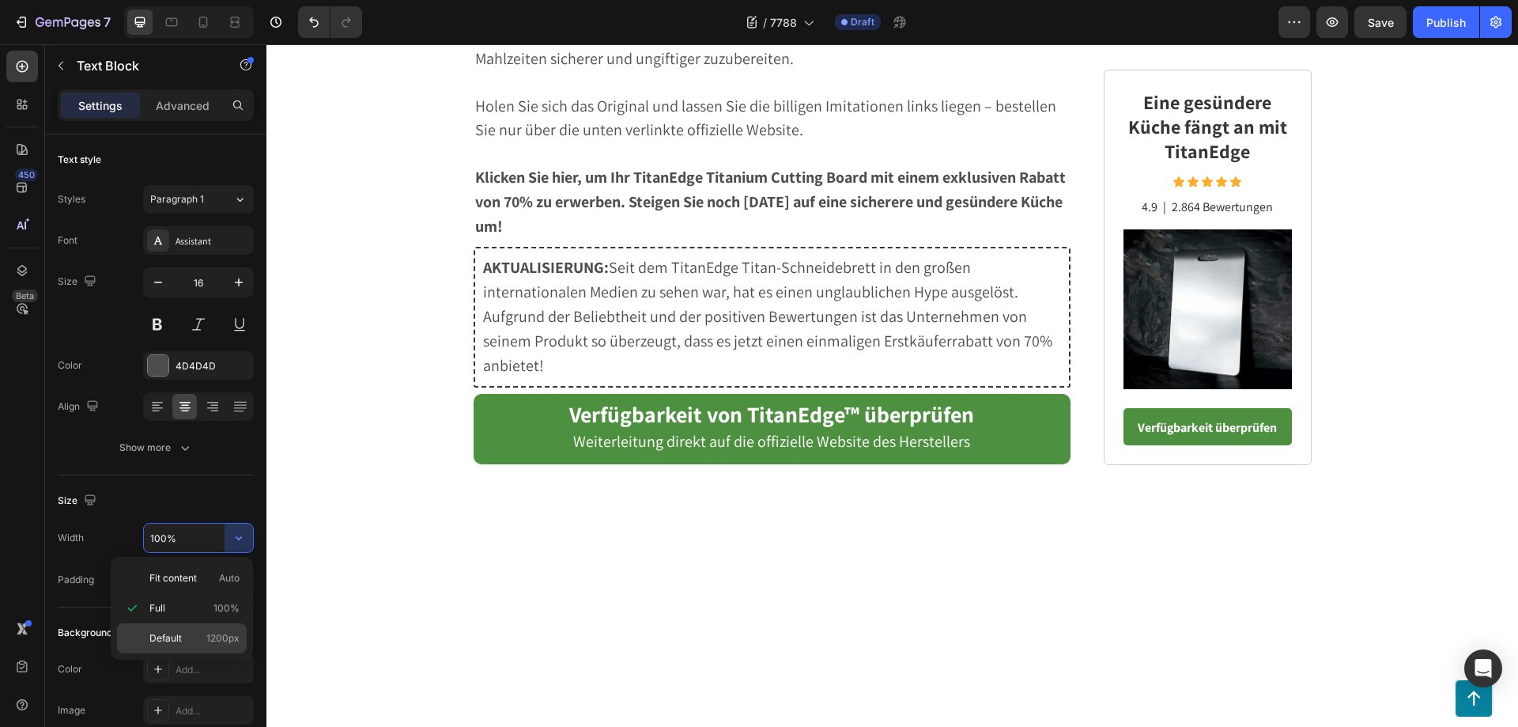
click at [167, 636] on span "Default" at bounding box center [165, 638] width 32 height 14
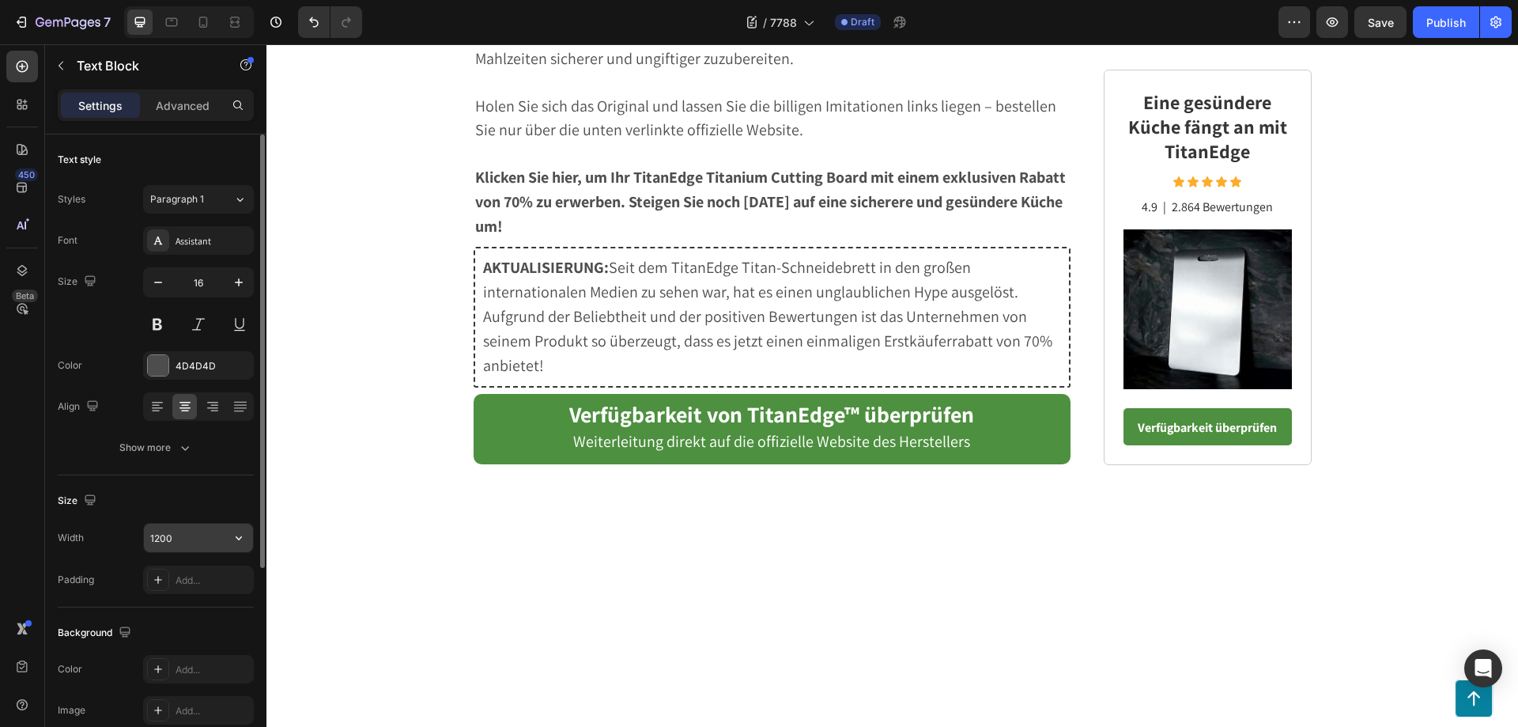
click at [177, 540] on input "1200" at bounding box center [198, 537] width 109 height 28
click at [157, 538] on input "1200" at bounding box center [198, 537] width 109 height 28
click at [152, 537] on input "1200" at bounding box center [198, 537] width 109 height 28
click at [205, 540] on input "800" at bounding box center [198, 537] width 109 height 28
type input "800"
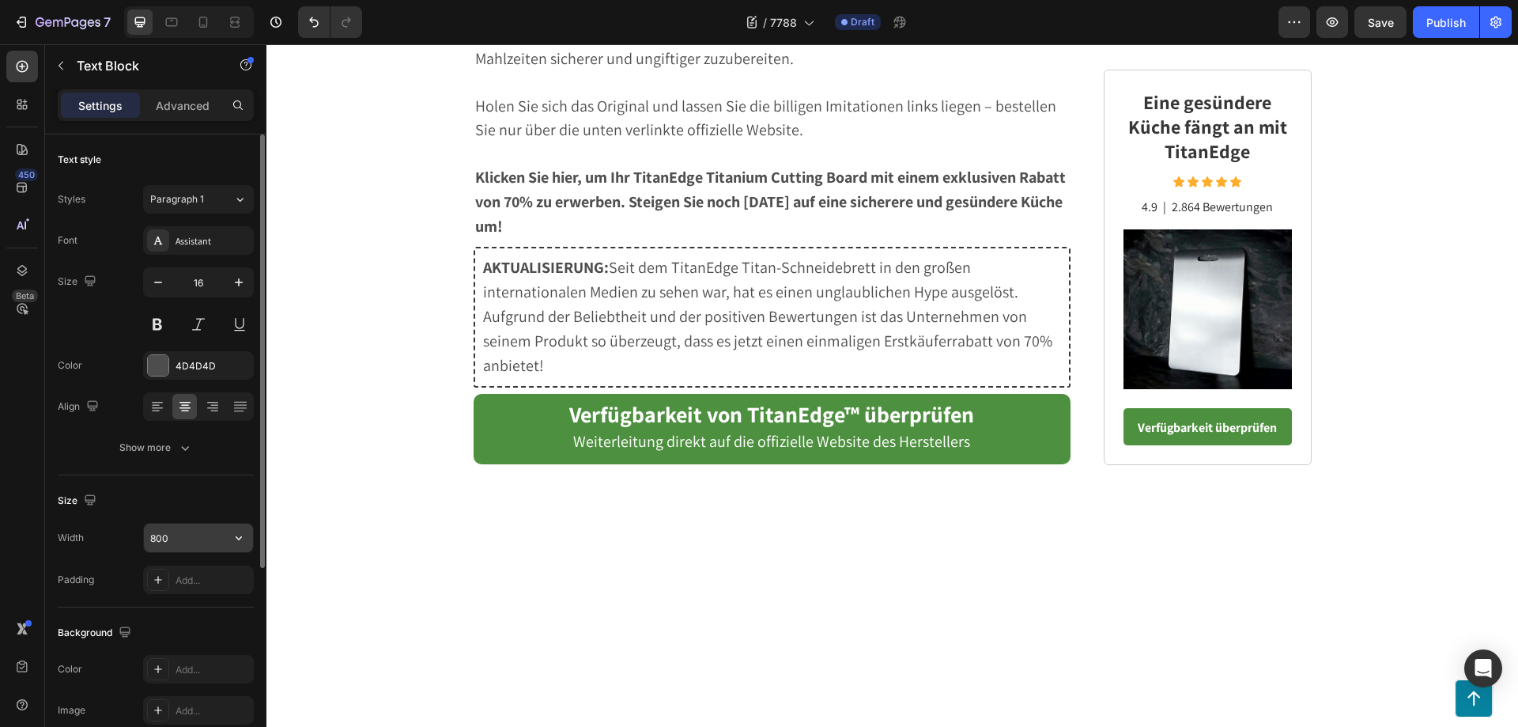
click at [187, 538] on input "800" at bounding box center [198, 537] width 109 height 28
click at [189, 546] on input "800" at bounding box center [198, 537] width 109 height 28
click at [235, 537] on icon "button" at bounding box center [239, 538] width 16 height 16
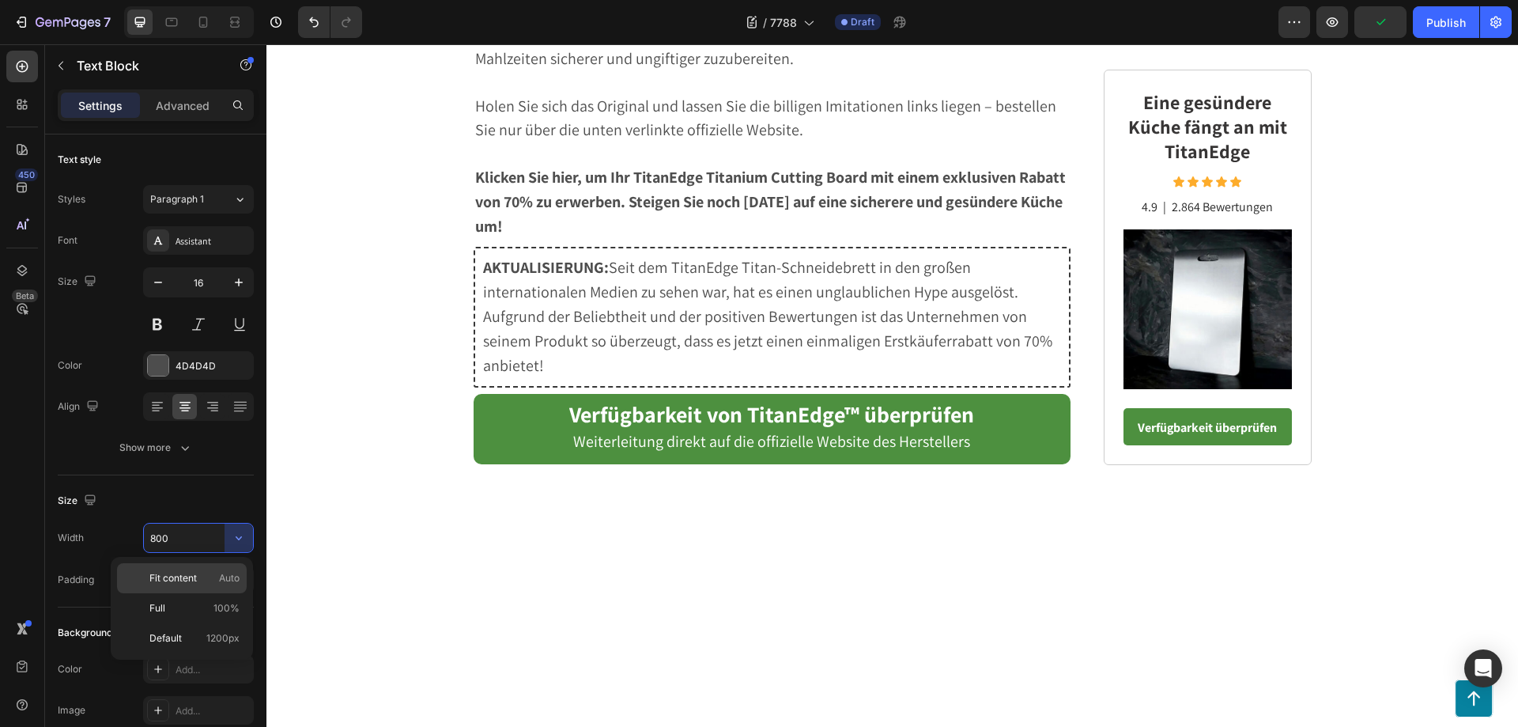
click at [199, 579] on p "Fit content Auto" at bounding box center [194, 578] width 90 height 14
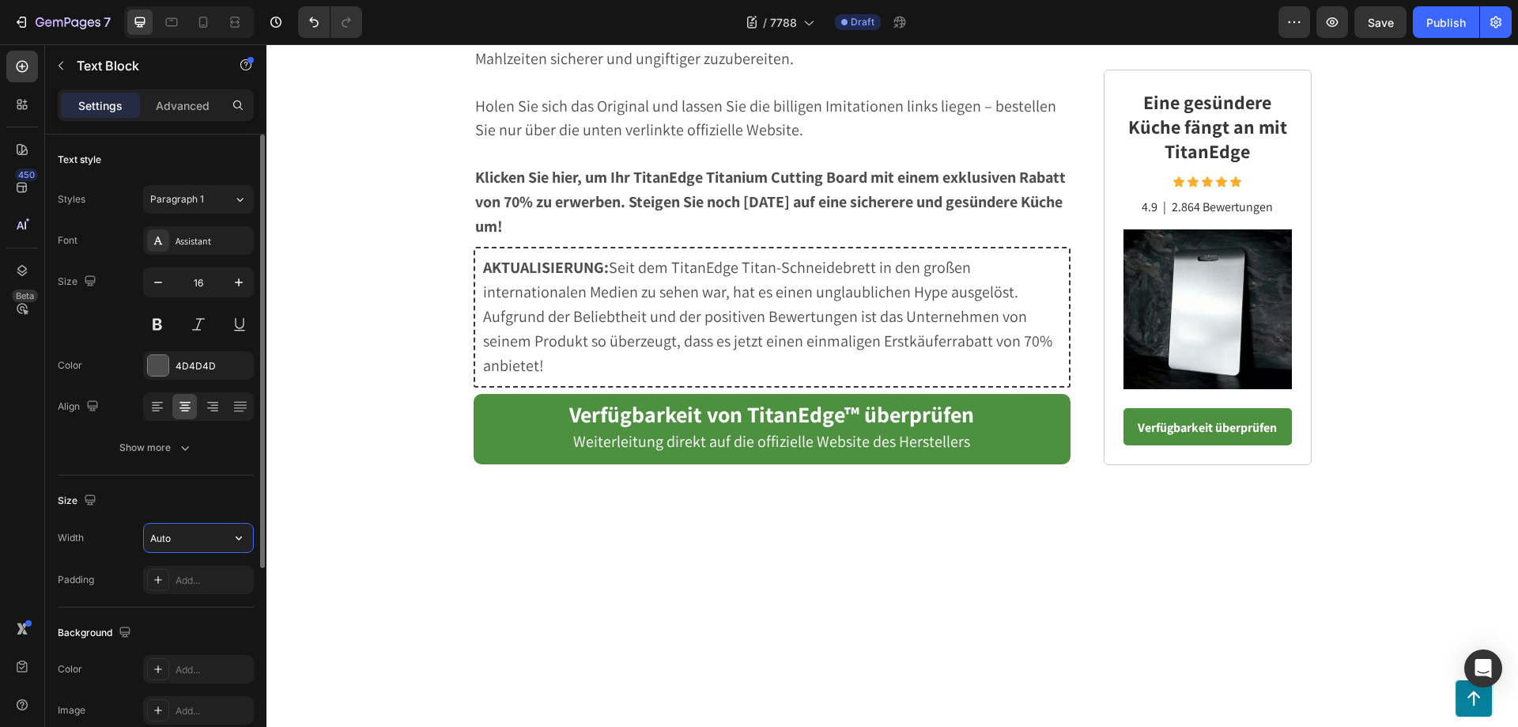
click at [220, 538] on input "Auto" at bounding box center [198, 537] width 109 height 28
click at [236, 541] on icon "button" at bounding box center [239, 538] width 16 height 16
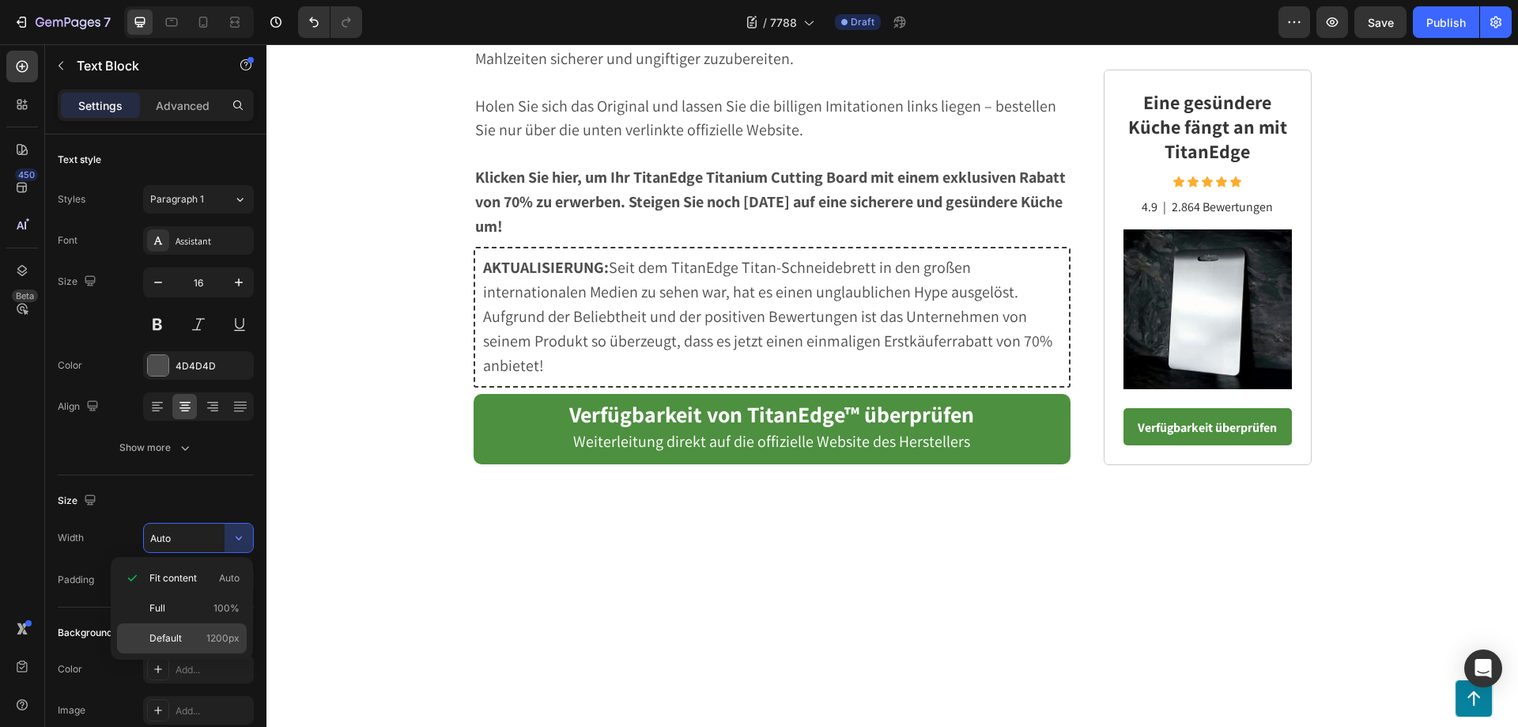
click at [178, 636] on span "Default" at bounding box center [165, 638] width 32 height 14
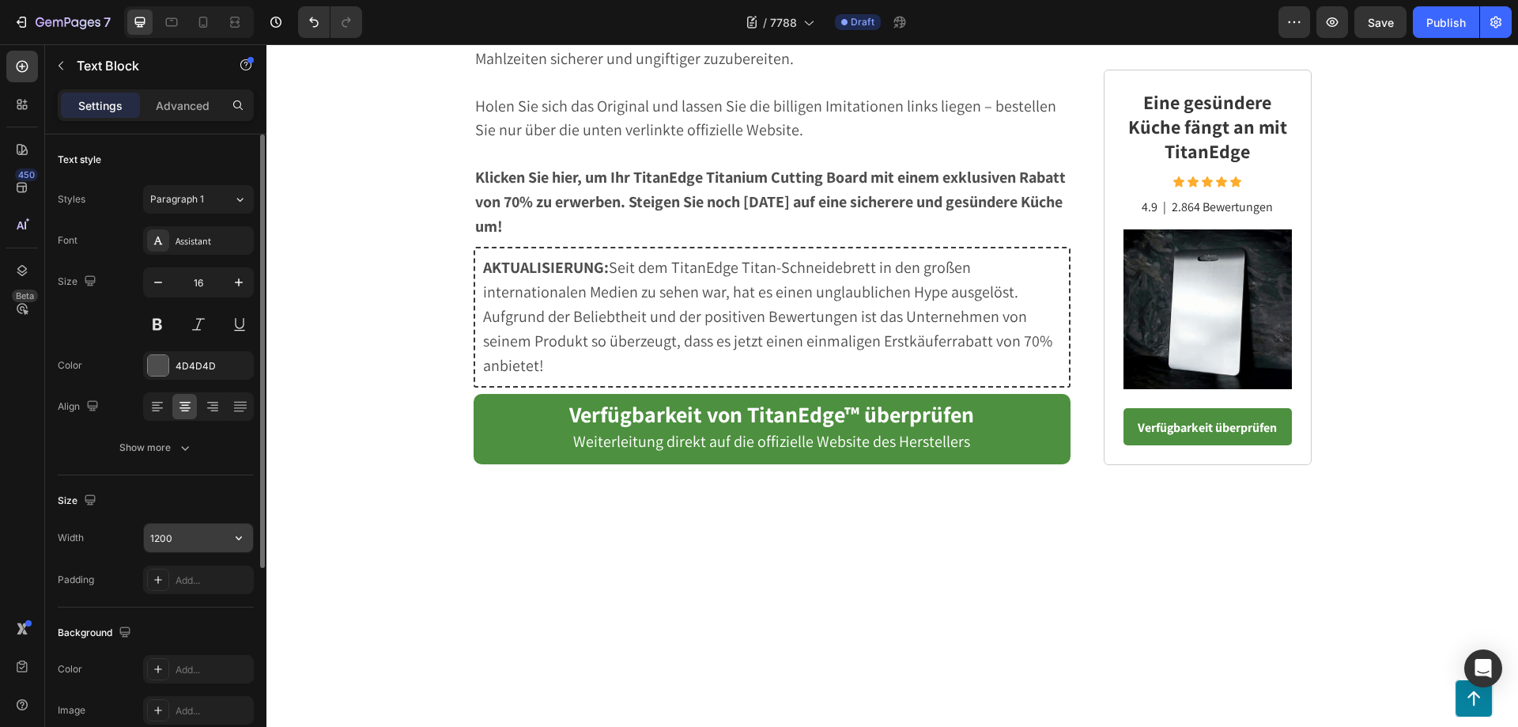
click at [180, 538] on input "1200" at bounding box center [198, 537] width 109 height 28
drag, startPoint x: 190, startPoint y: 536, endPoint x: 141, endPoint y: 537, distance: 49.0
click at [141, 537] on div "Width 1200" at bounding box center [156, 538] width 196 height 30
click at [191, 508] on div "Size" at bounding box center [156, 500] width 196 height 25
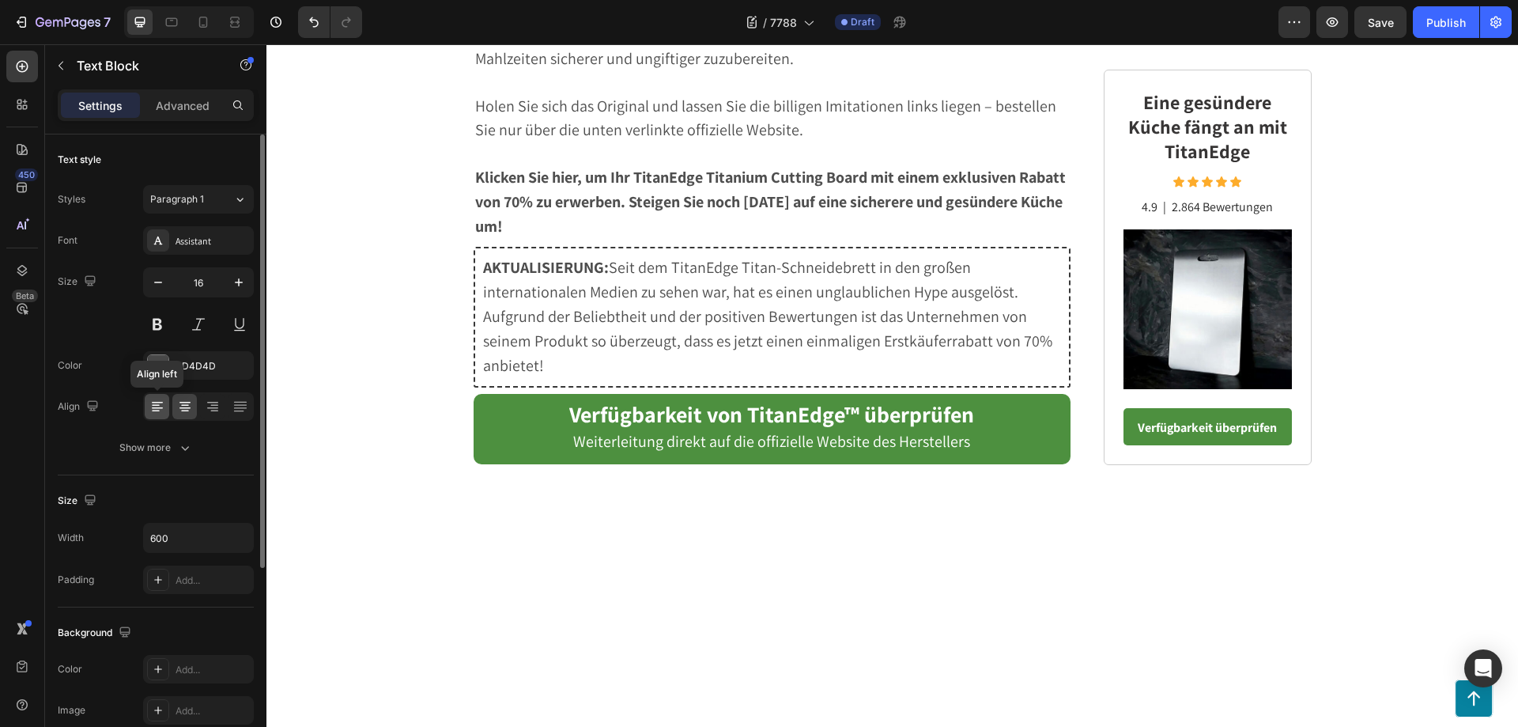
click at [157, 411] on icon at bounding box center [156, 411] width 8 height 2
click at [215, 405] on icon at bounding box center [214, 406] width 8 height 2
click at [240, 543] on icon "button" at bounding box center [239, 538] width 16 height 16
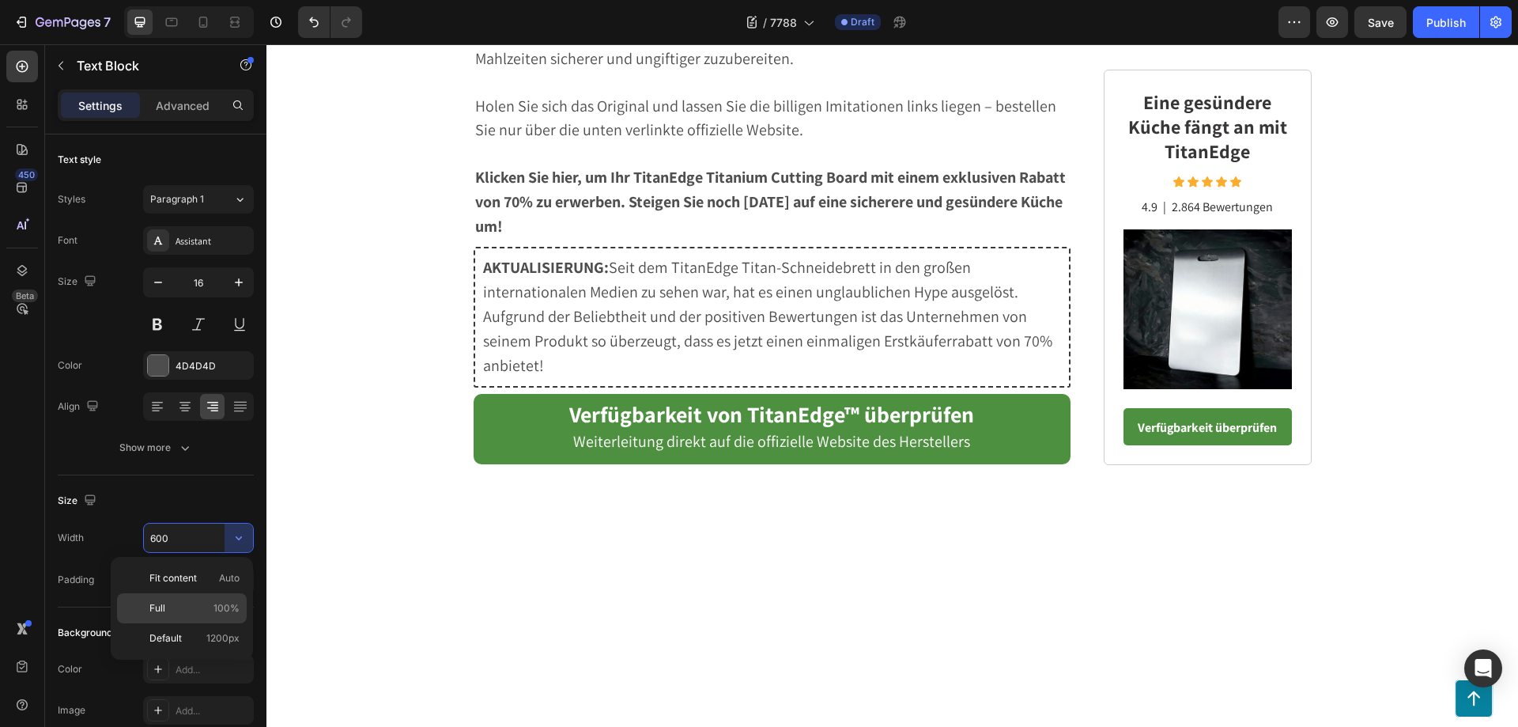
click at [200, 607] on p "Full 100%" at bounding box center [194, 608] width 90 height 14
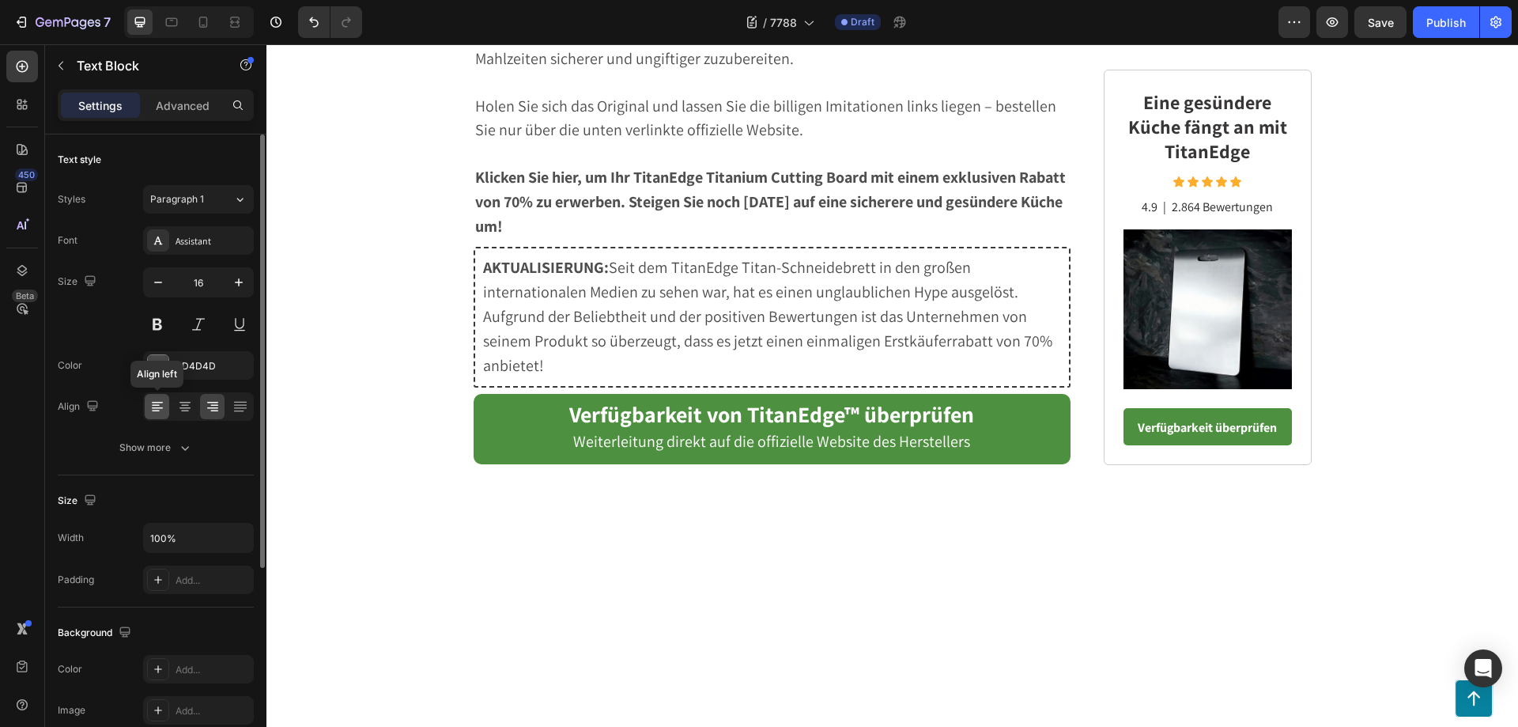
click at [155, 406] on icon at bounding box center [157, 406] width 16 height 16
click at [236, 540] on icon "button" at bounding box center [239, 538] width 16 height 16
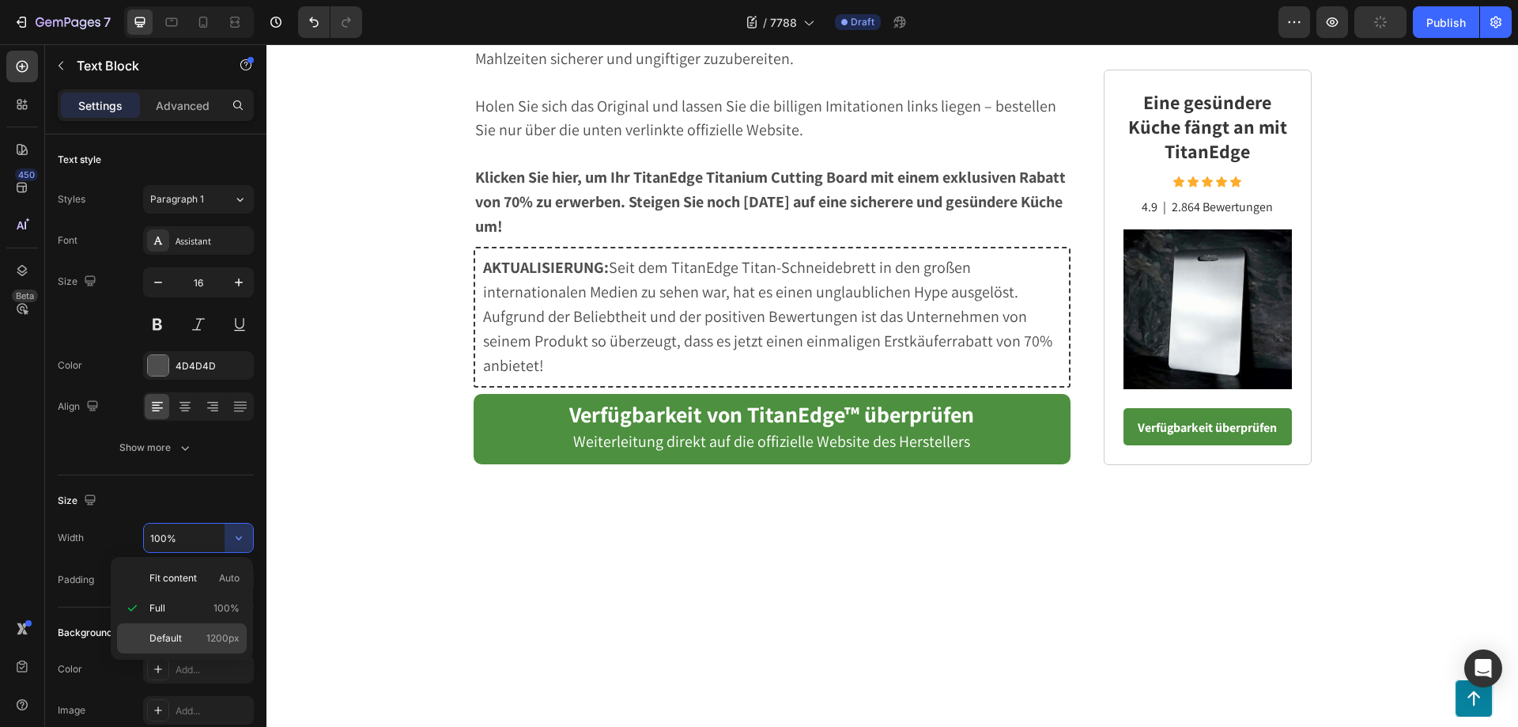
click at [176, 641] on span "Default" at bounding box center [165, 638] width 32 height 14
type input "1200"
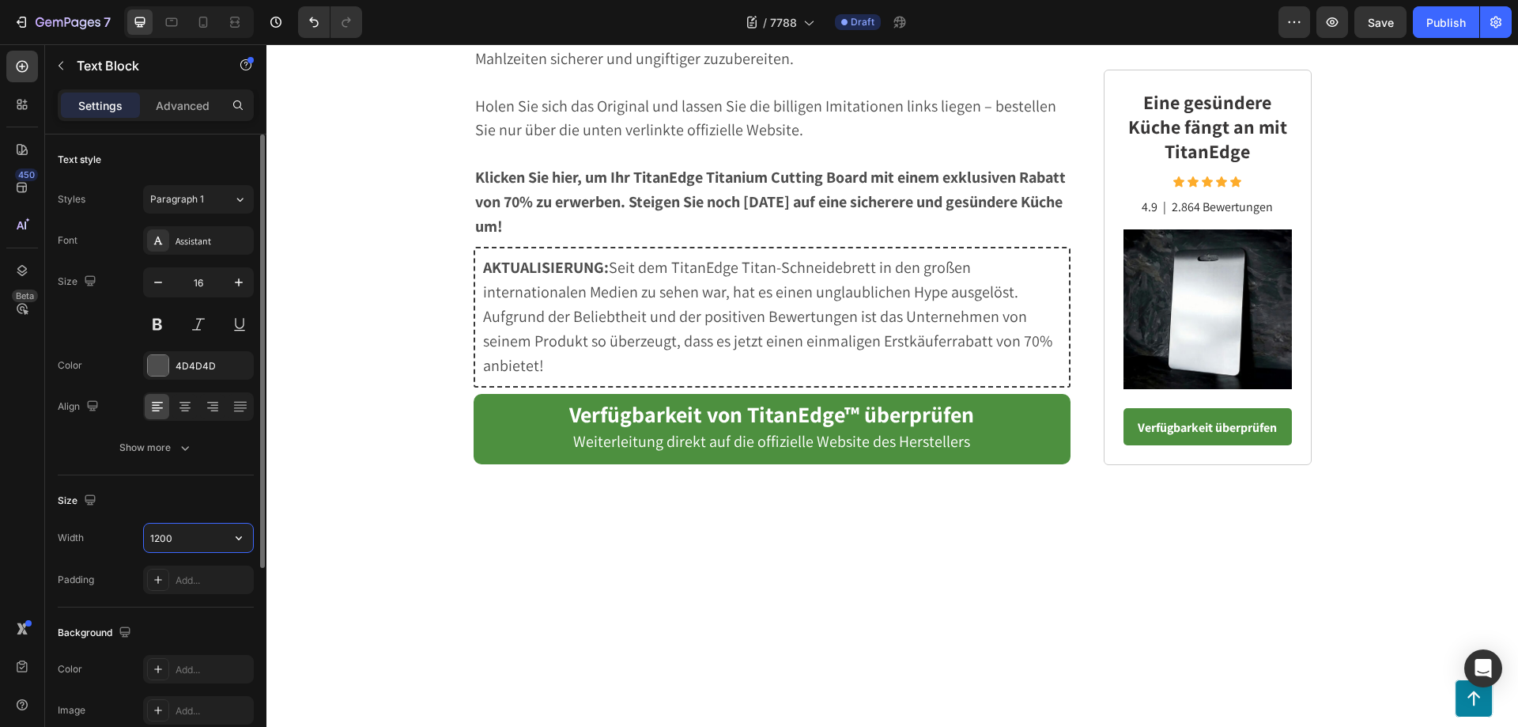
click at [192, 532] on input "1200" at bounding box center [198, 537] width 109 height 28
drag, startPoint x: 626, startPoint y: 263, endPoint x: 469, endPoint y: 228, distance: 161.1
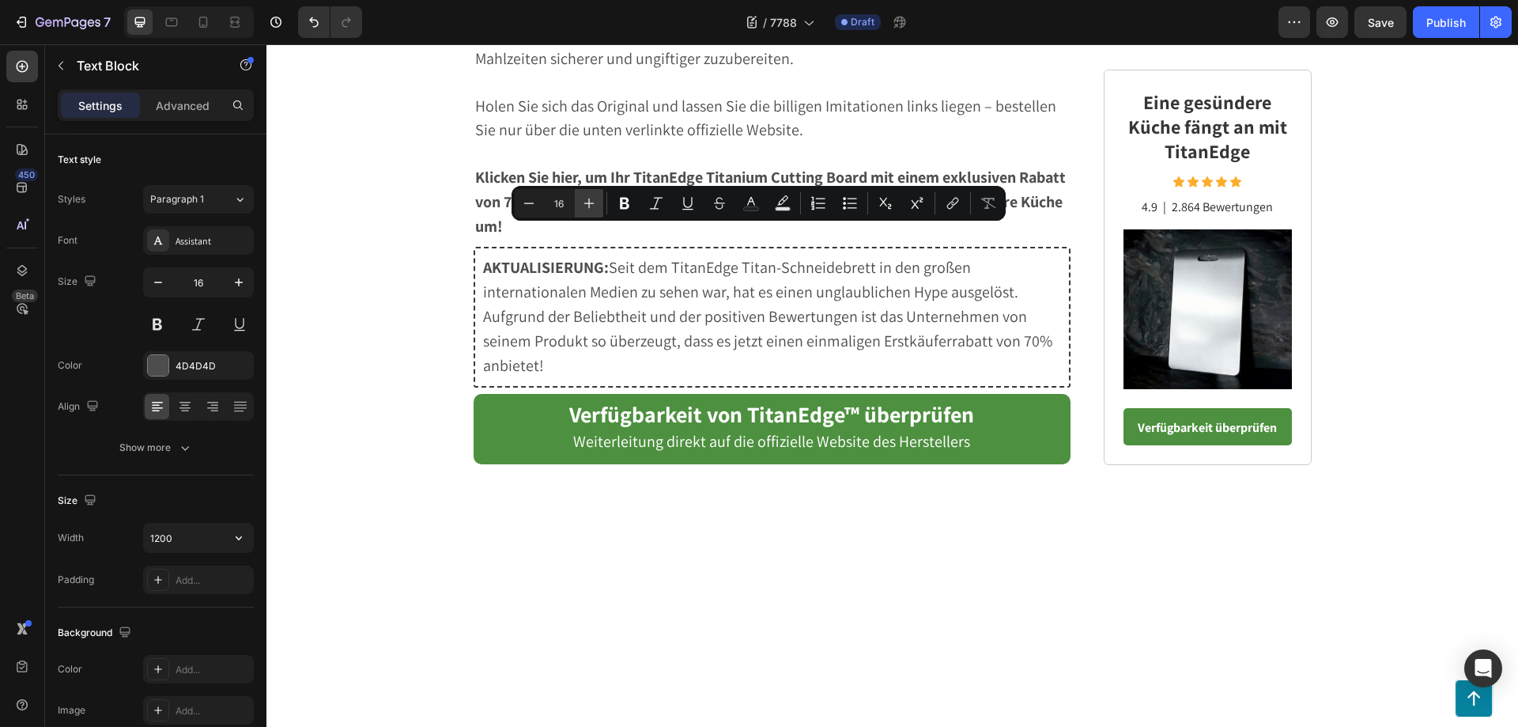
click at [583, 201] on icon "Editor contextual toolbar" at bounding box center [589, 203] width 16 height 16
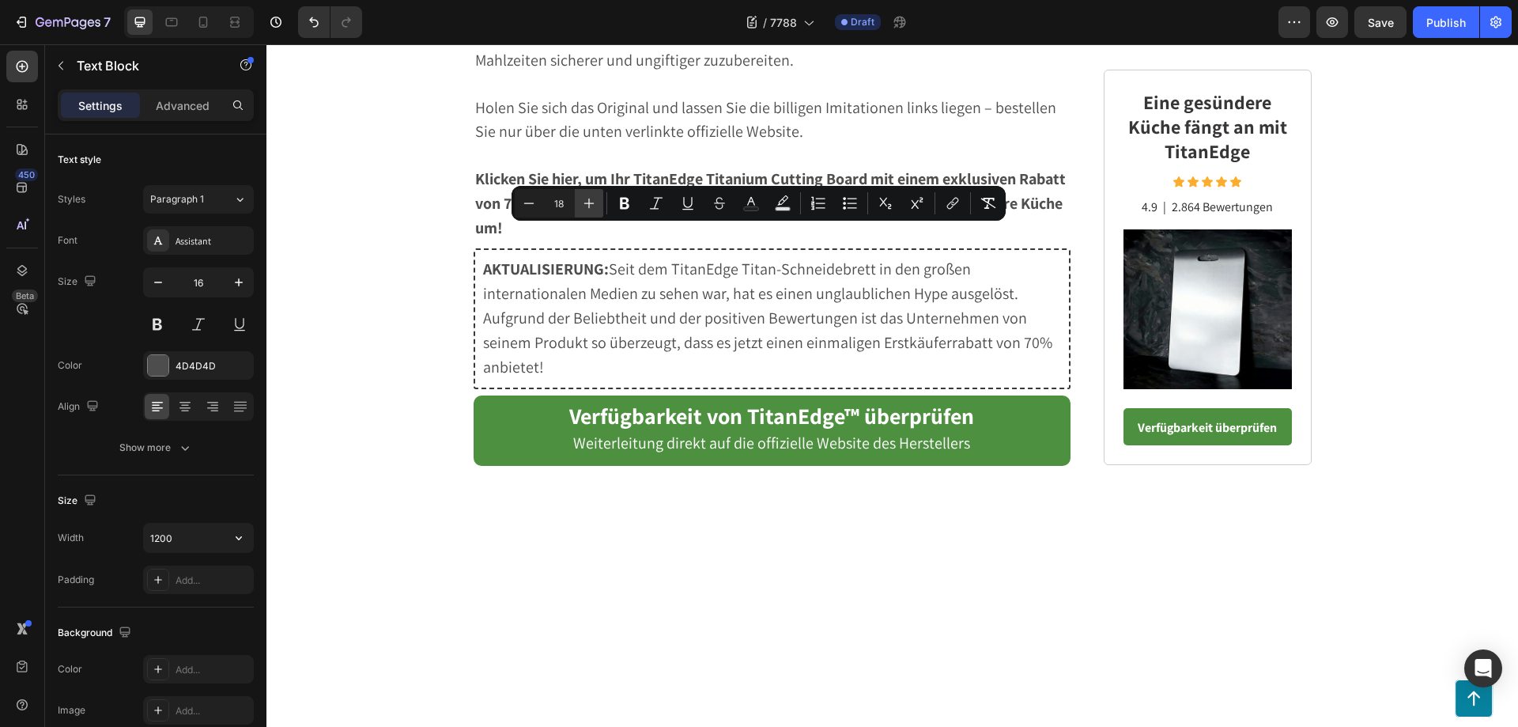
click at [583, 201] on icon "Editor contextual toolbar" at bounding box center [589, 203] width 16 height 16
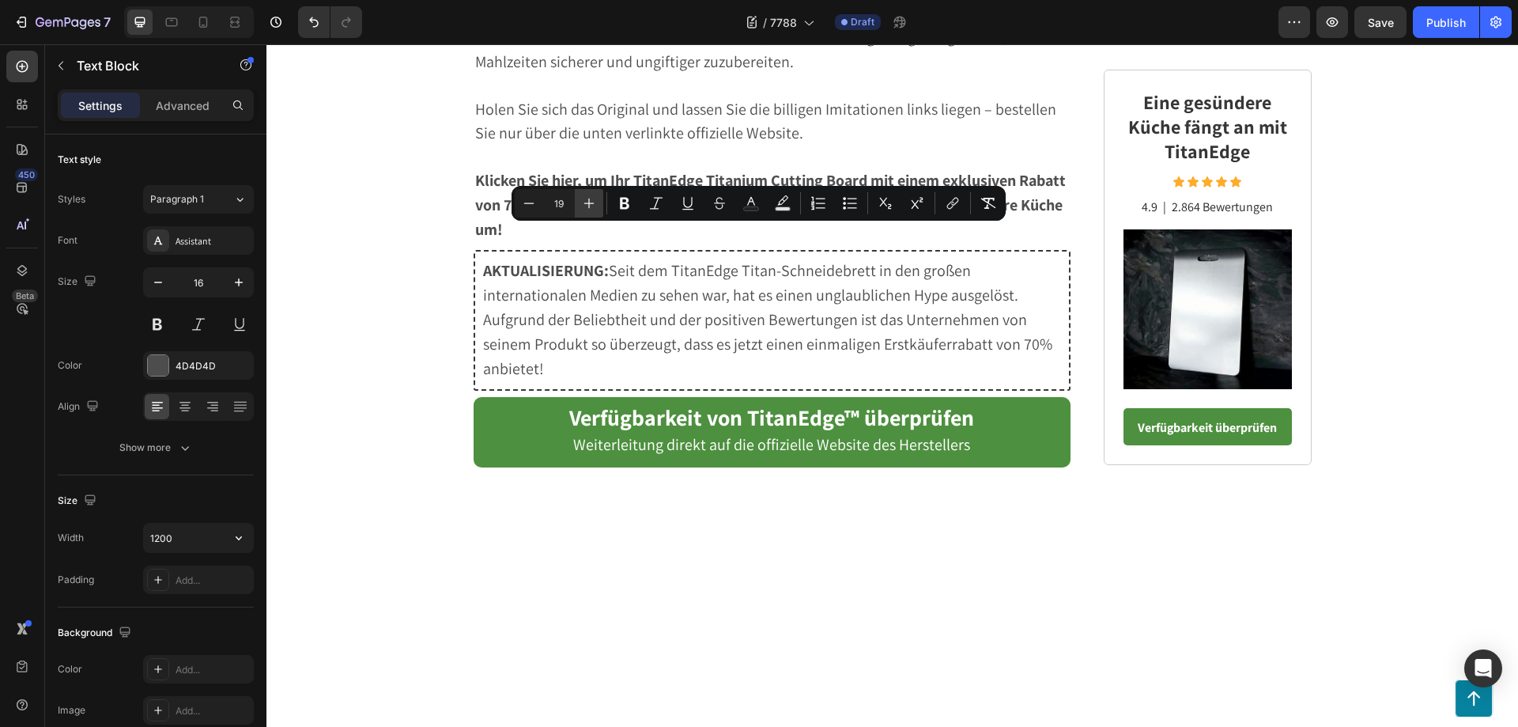
click at [583, 201] on icon "Editor contextual toolbar" at bounding box center [589, 203] width 16 height 16
type input "20"
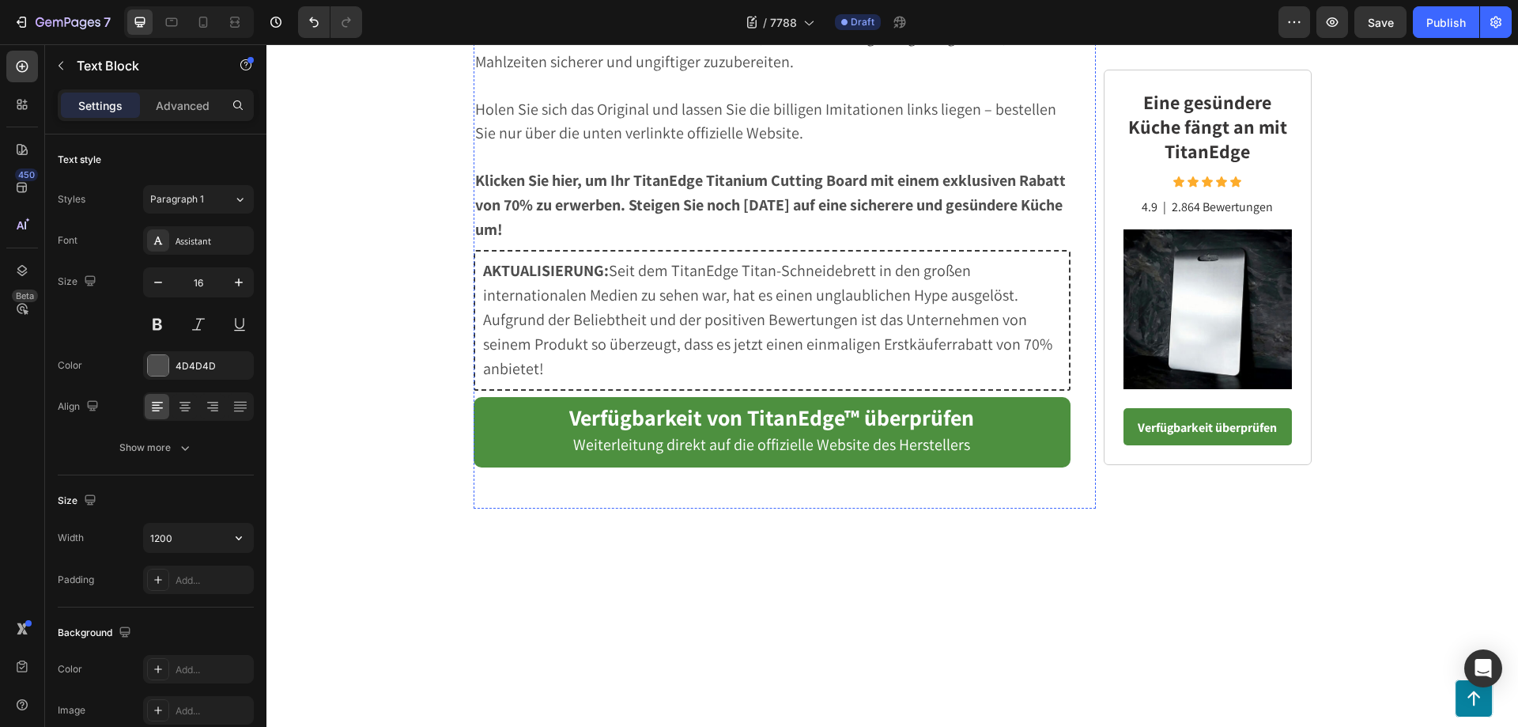
click at [194, 538] on input "1200" at bounding box center [198, 537] width 109 height 28
click at [183, 532] on input "1200" at bounding box center [198, 537] width 109 height 28
drag, startPoint x: 183, startPoint y: 534, endPoint x: 155, endPoint y: 538, distance: 28.0
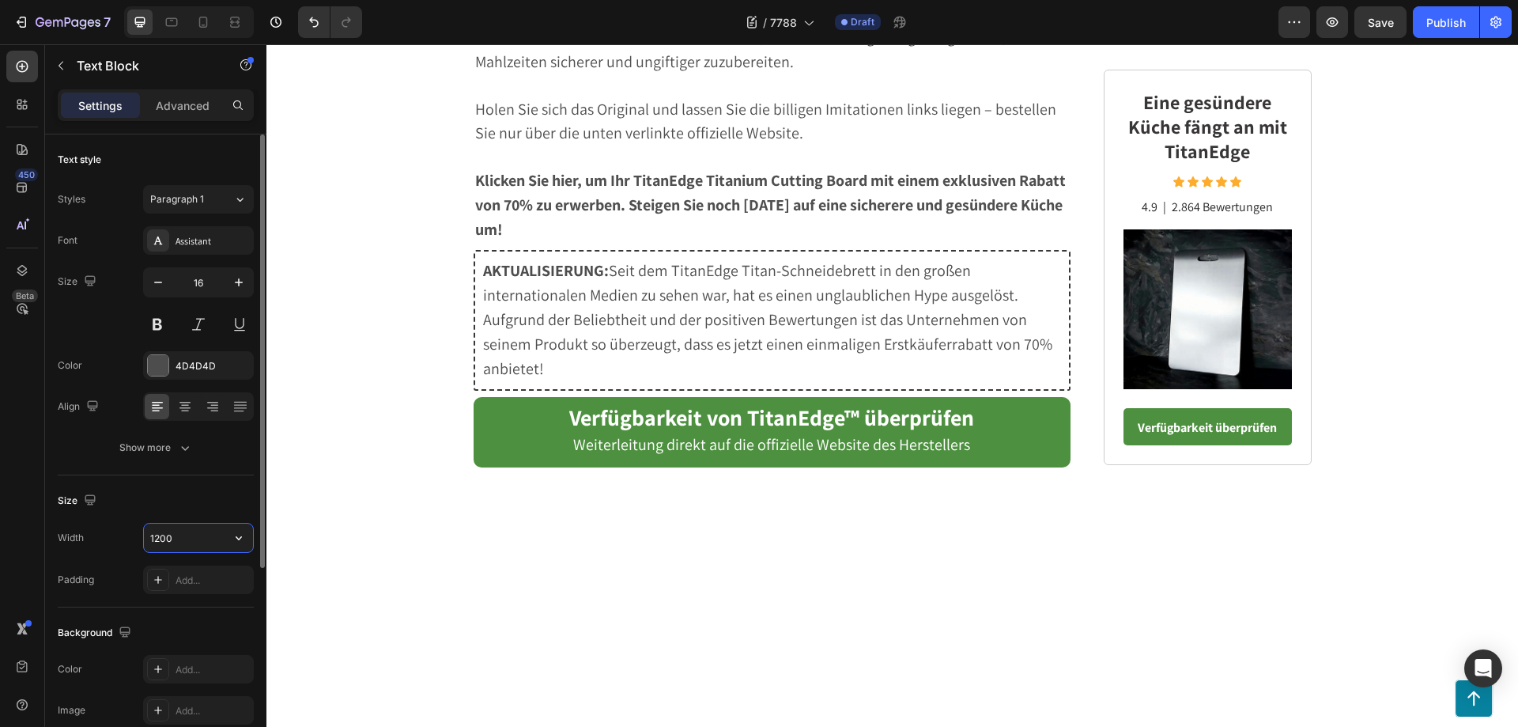
click at [155, 538] on input "1200" at bounding box center [198, 537] width 109 height 28
drag, startPoint x: 158, startPoint y: 538, endPoint x: 147, endPoint y: 539, distance: 11.2
click at [147, 539] on input "1000" at bounding box center [198, 537] width 109 height 28
type input "800"
click at [187, 557] on div "Width 800 Padding Add..." at bounding box center [156, 558] width 196 height 71
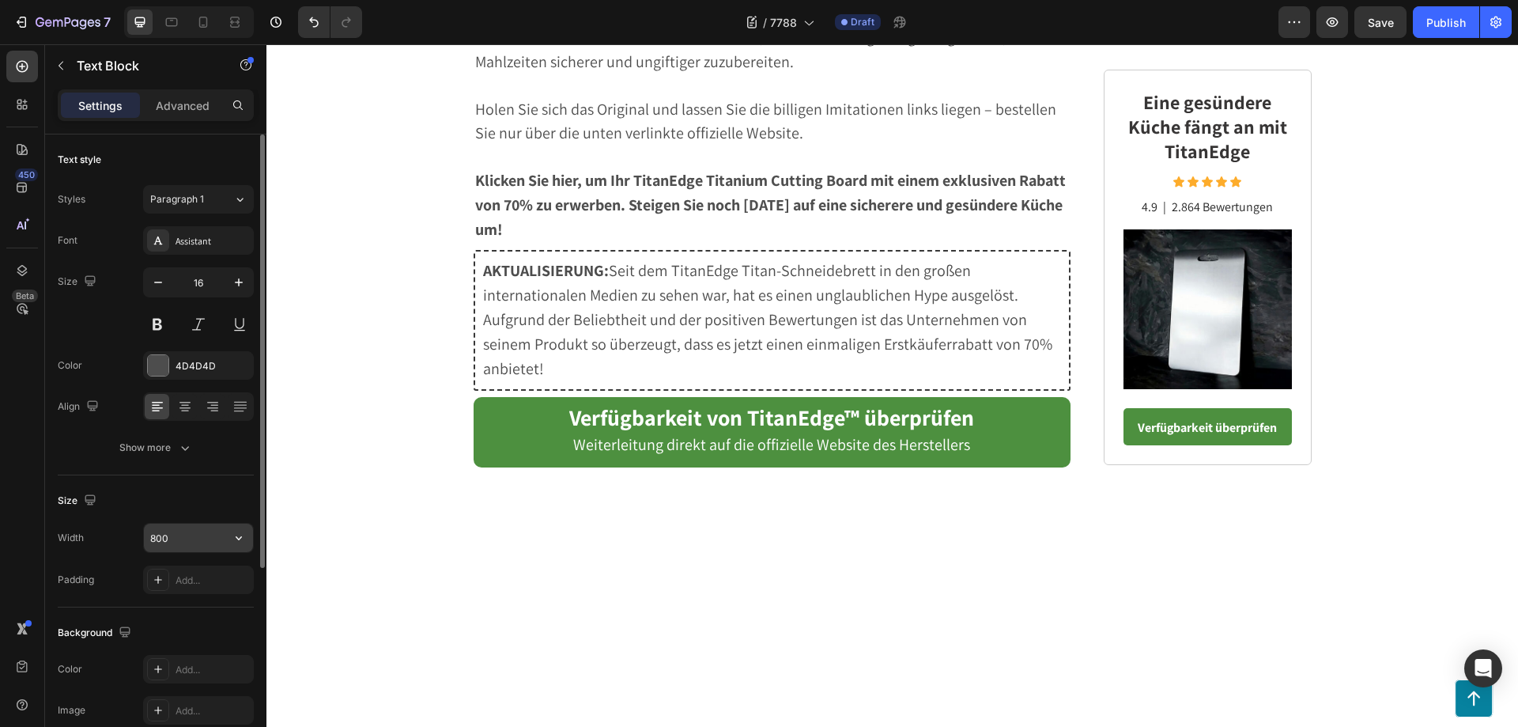
click at [191, 540] on input "800" at bounding box center [198, 537] width 109 height 28
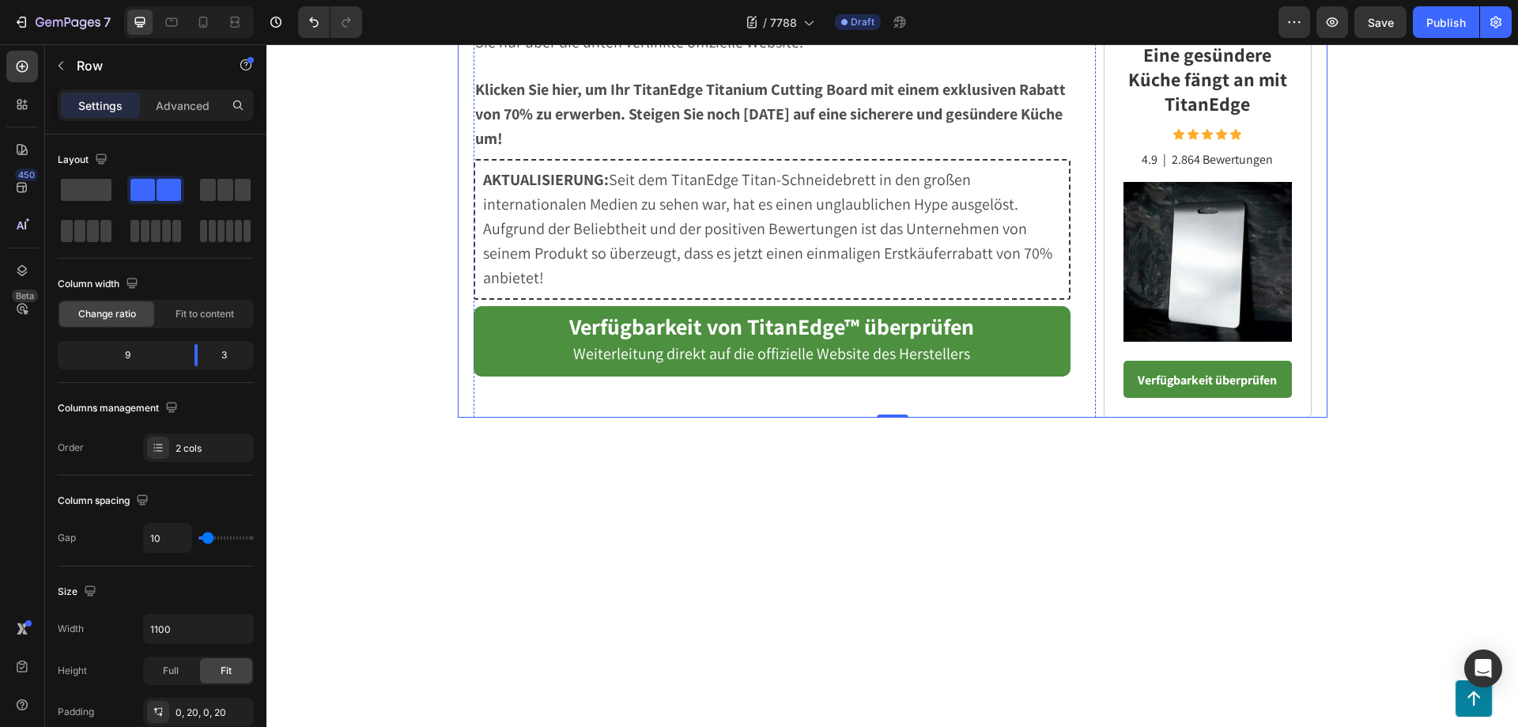
scroll to position [6863, 0]
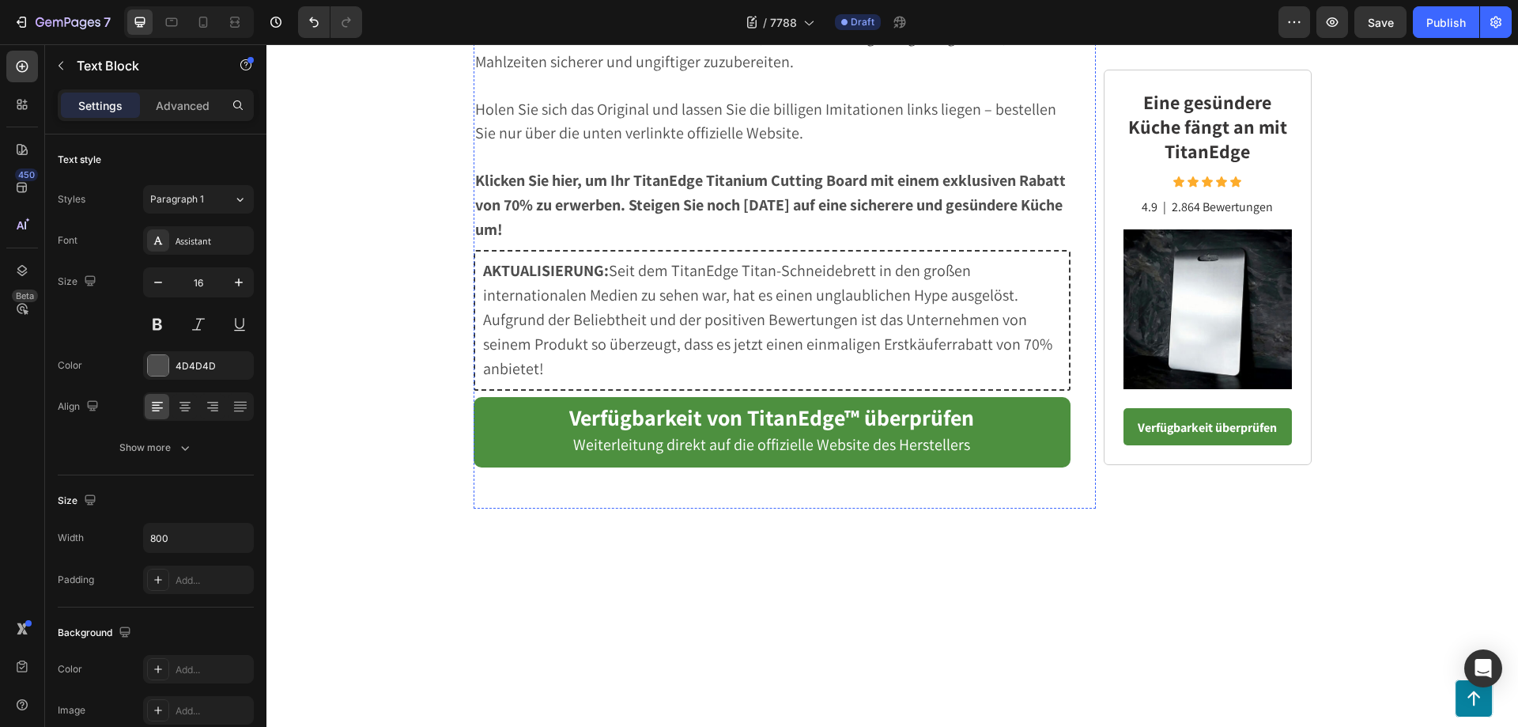
click at [246, 200] on icon at bounding box center [239, 199] width 13 height 16
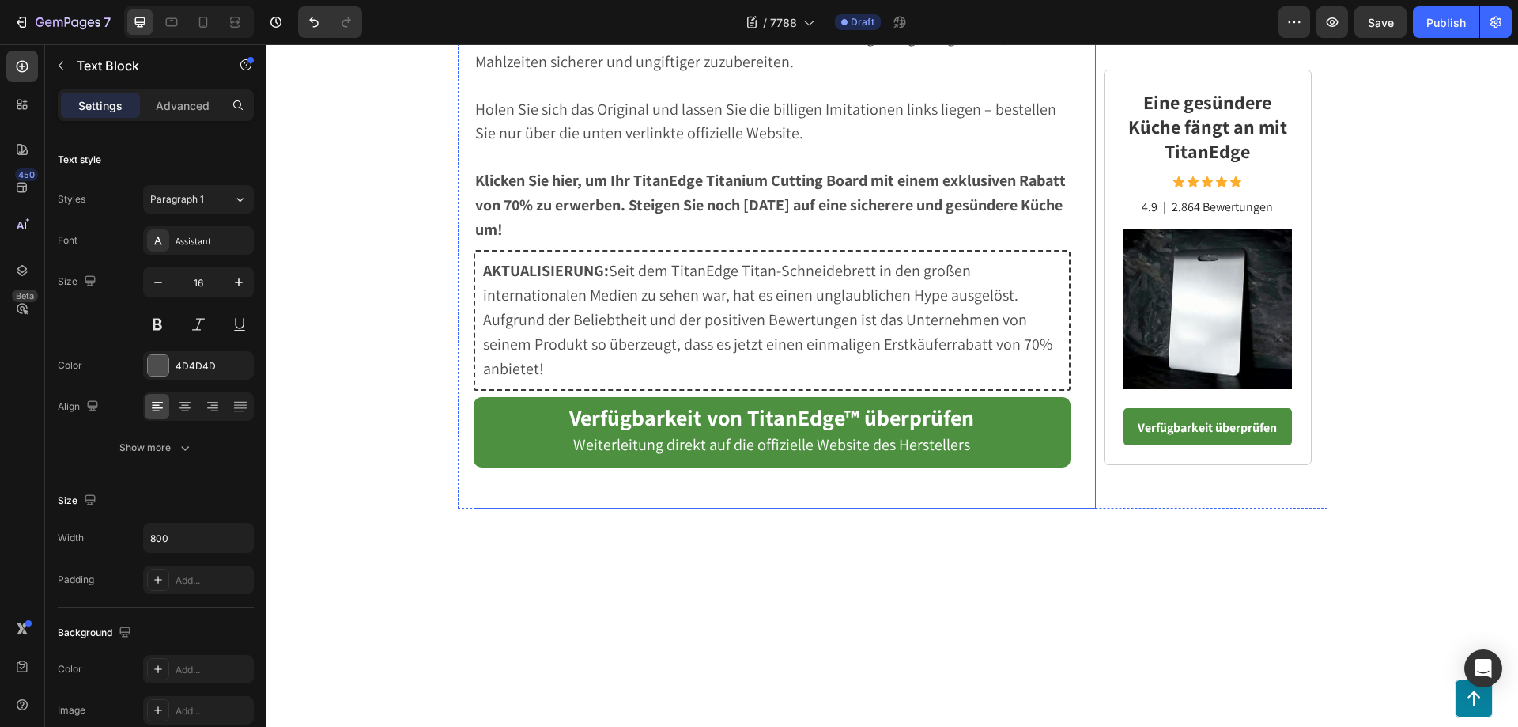
click at [66, 65] on icon "button" at bounding box center [61, 65] width 13 height 13
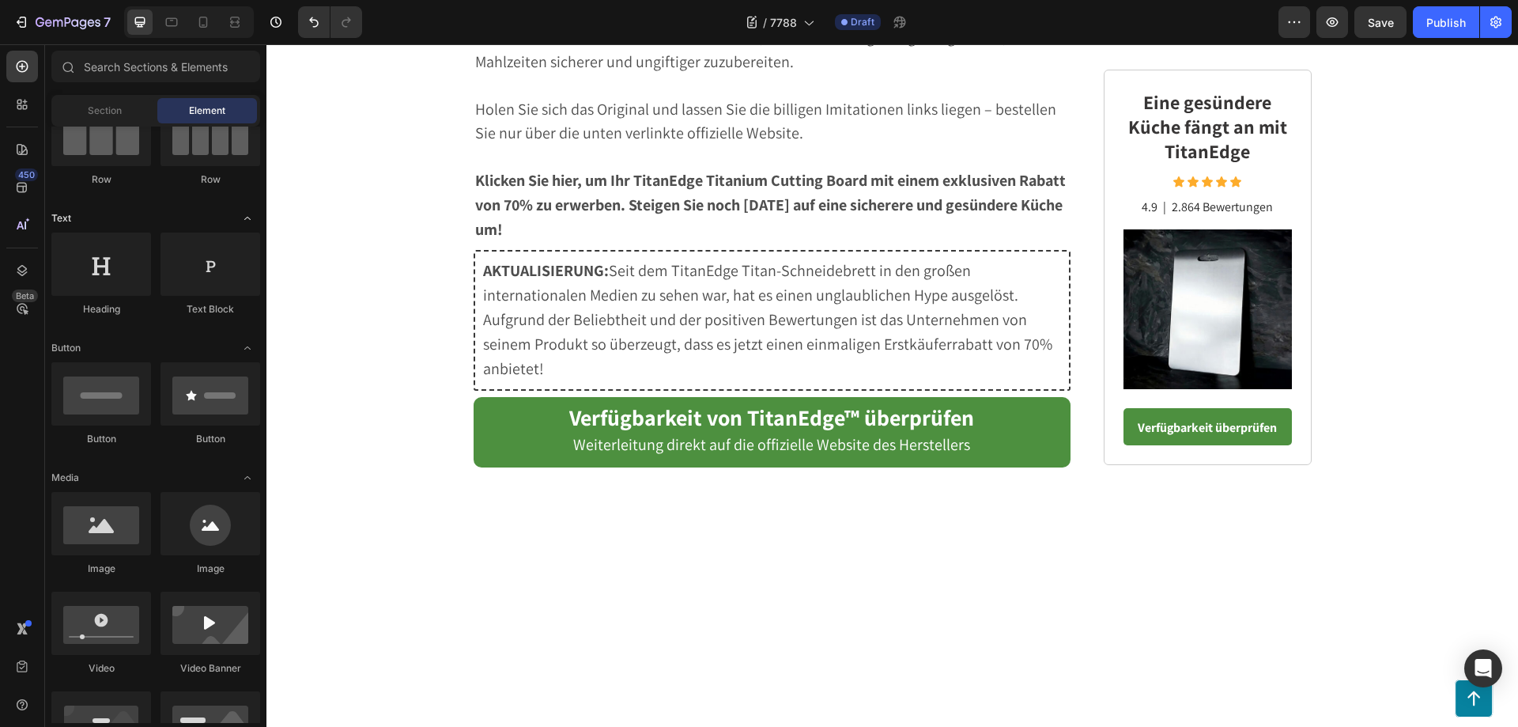
scroll to position [0, 0]
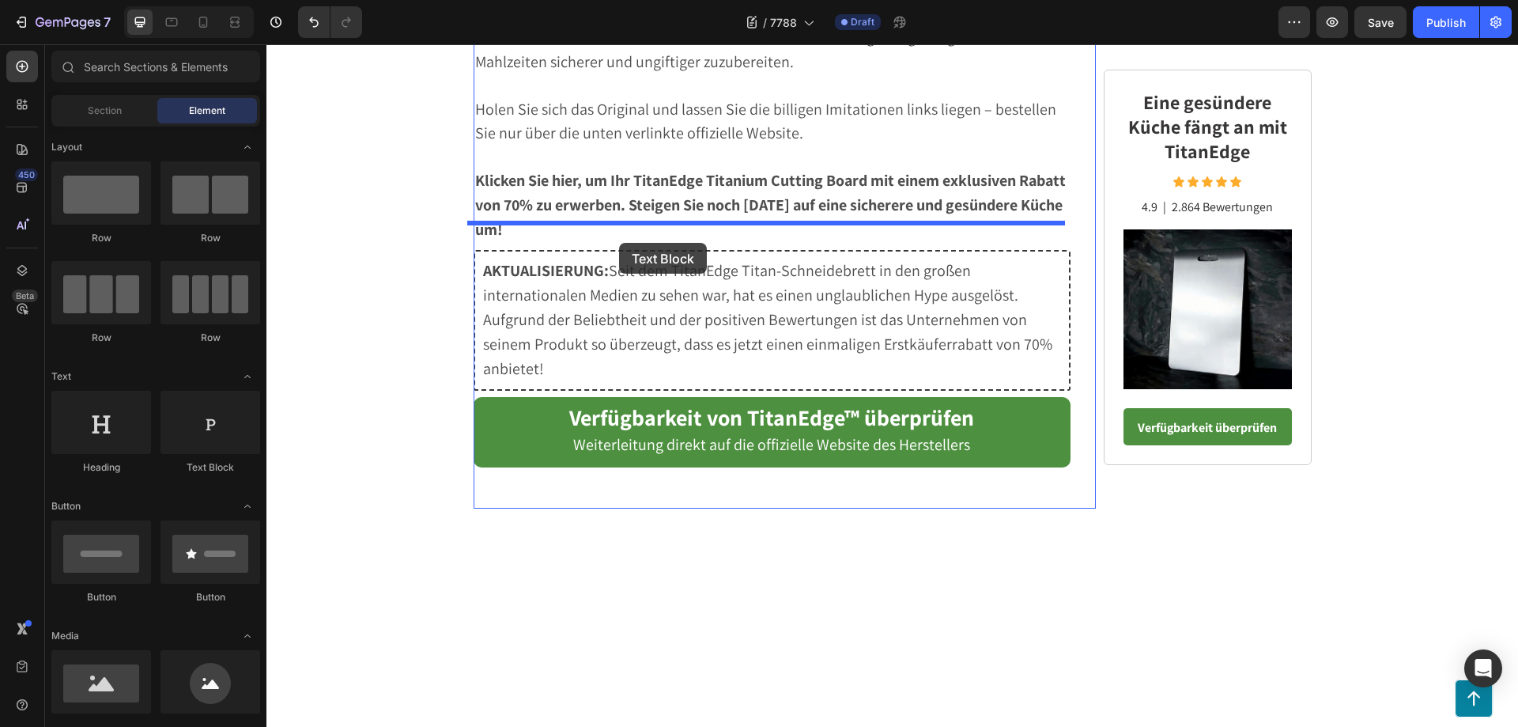
drag, startPoint x: 472, startPoint y: 470, endPoint x: 619, endPoint y: 243, distance: 271.1
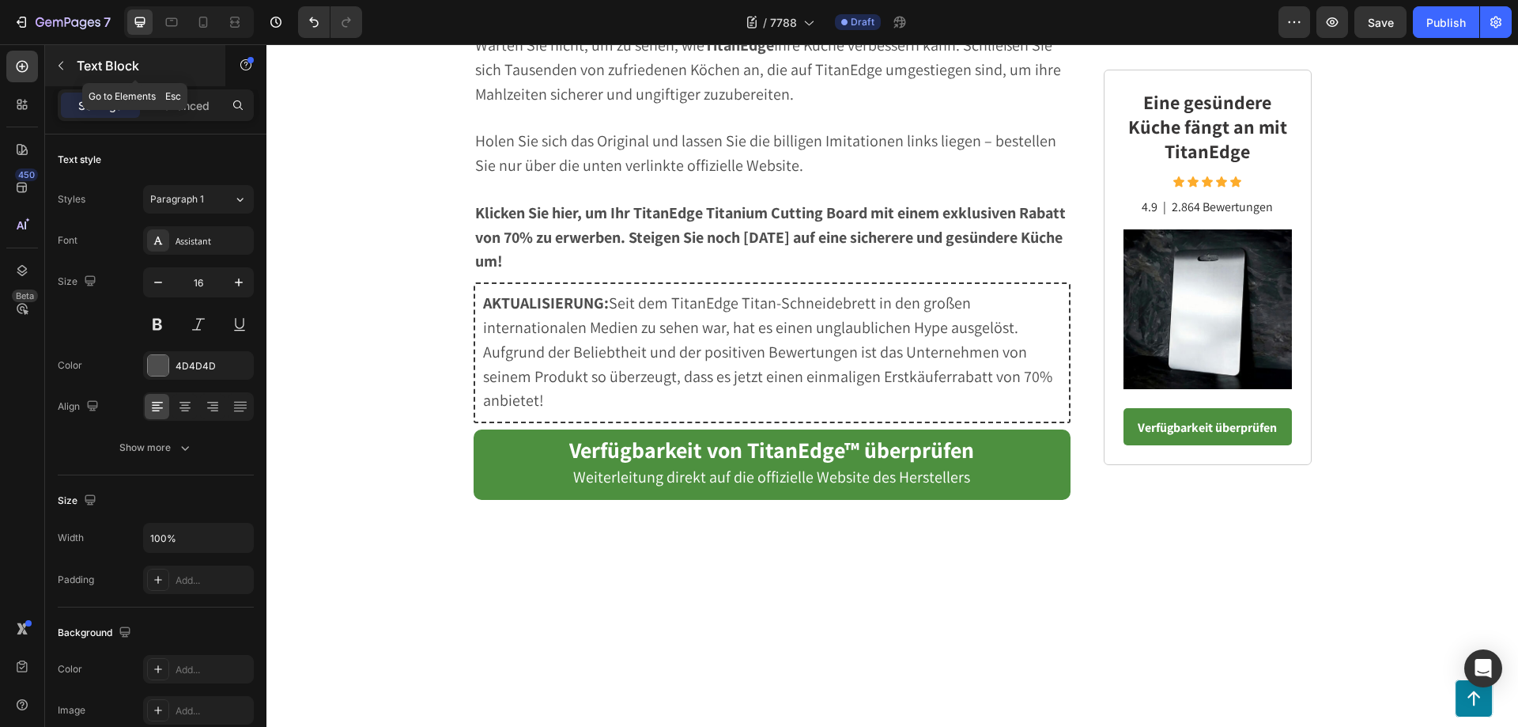
click at [58, 66] on icon "button" at bounding box center [61, 65] width 13 height 13
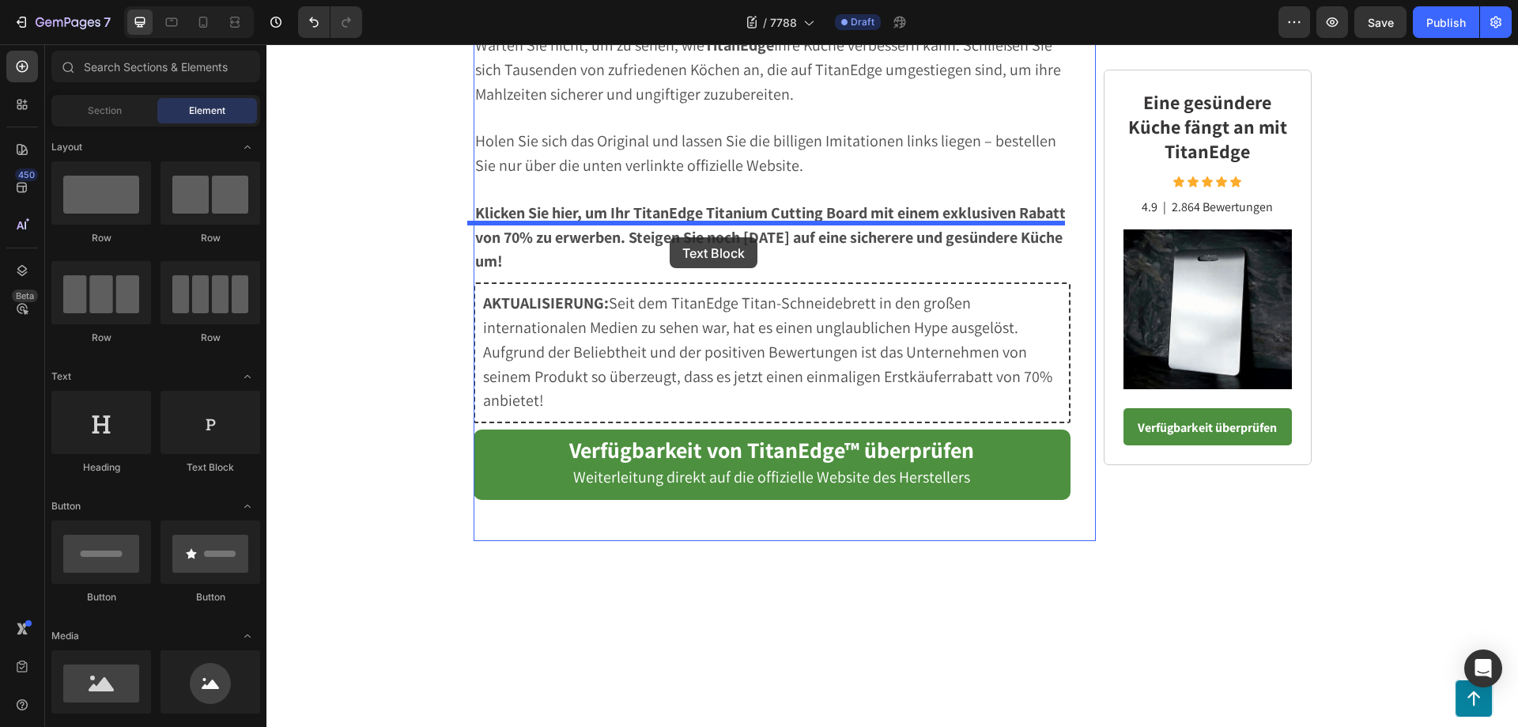
drag, startPoint x: 474, startPoint y: 478, endPoint x: 670, endPoint y: 237, distance: 309.7
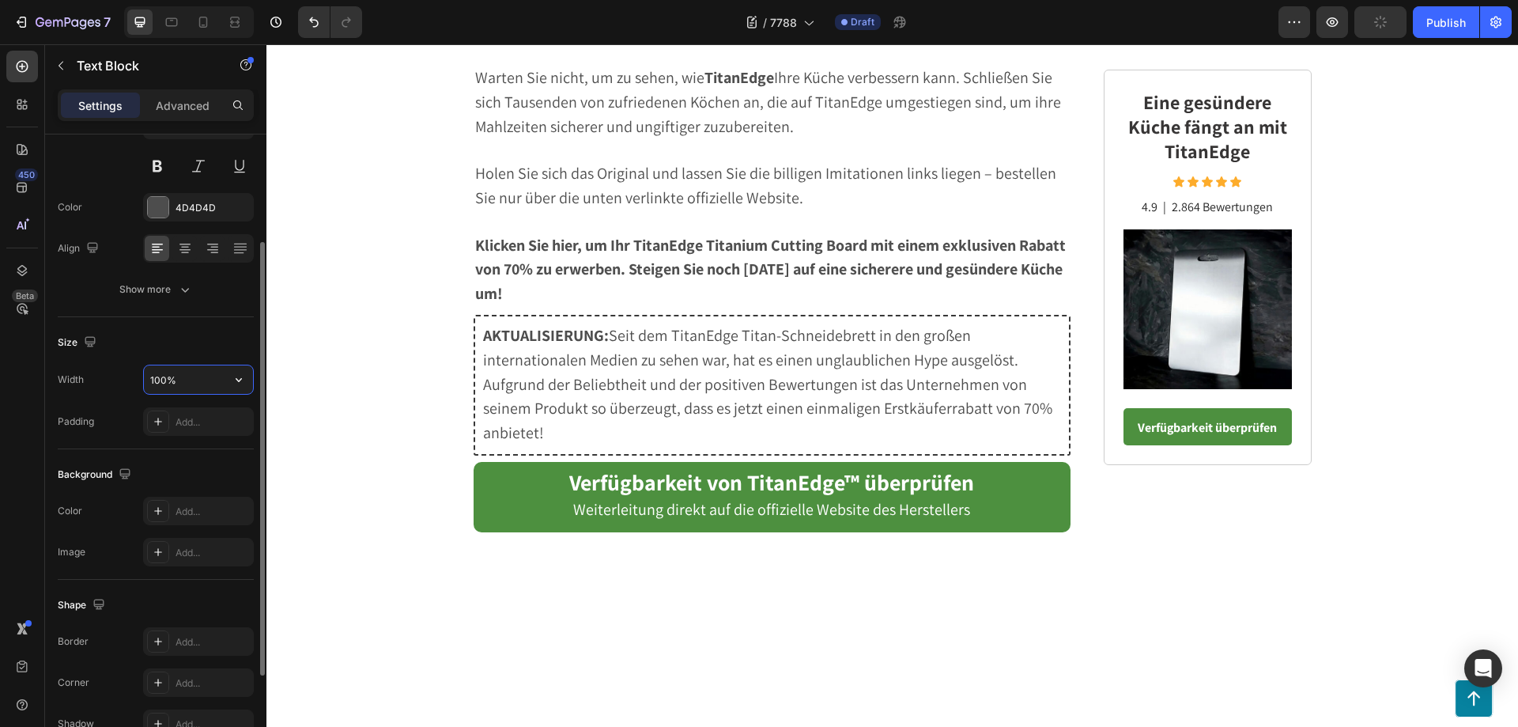
click at [179, 378] on input "100%" at bounding box center [198, 379] width 109 height 28
click at [242, 379] on icon "button" at bounding box center [239, 380] width 16 height 16
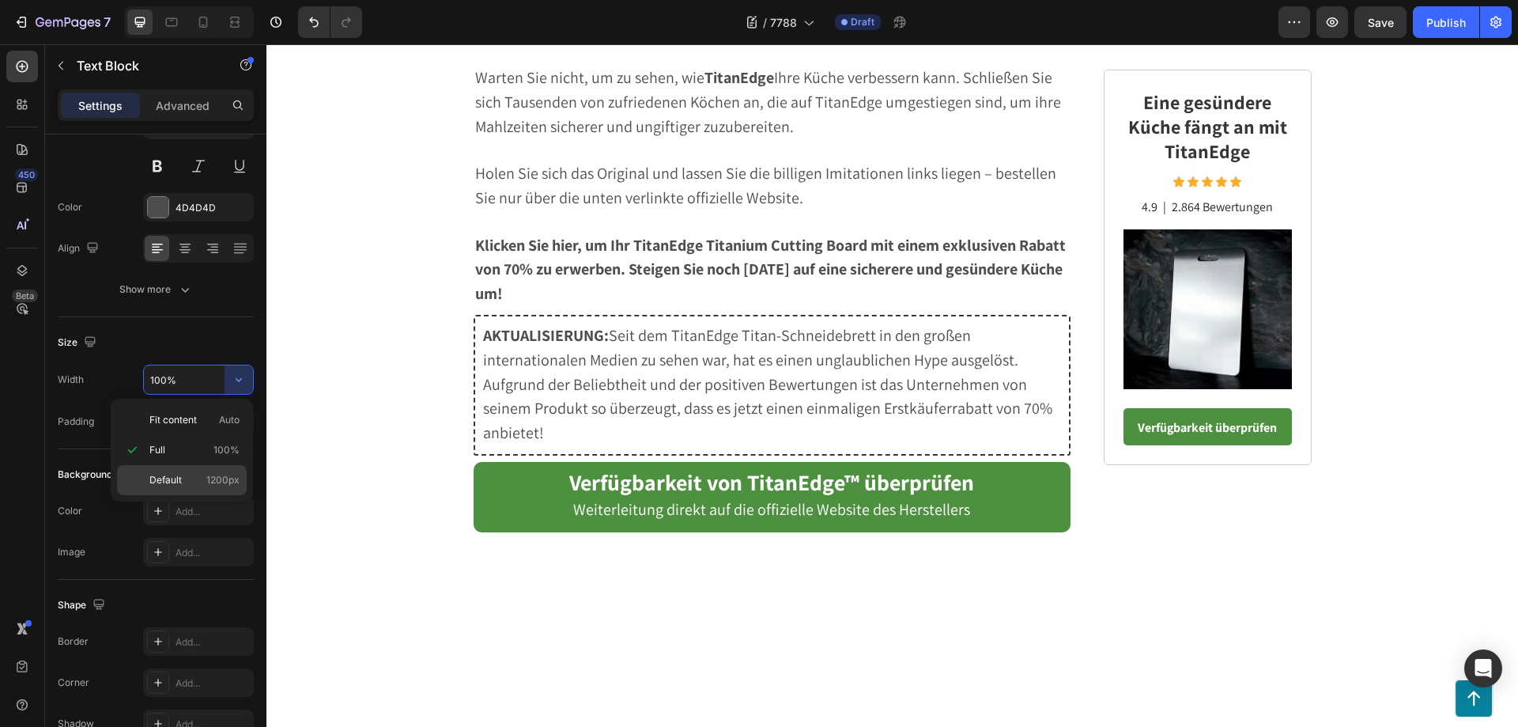
click at [190, 476] on p "Default 1200px" at bounding box center [194, 480] width 90 height 14
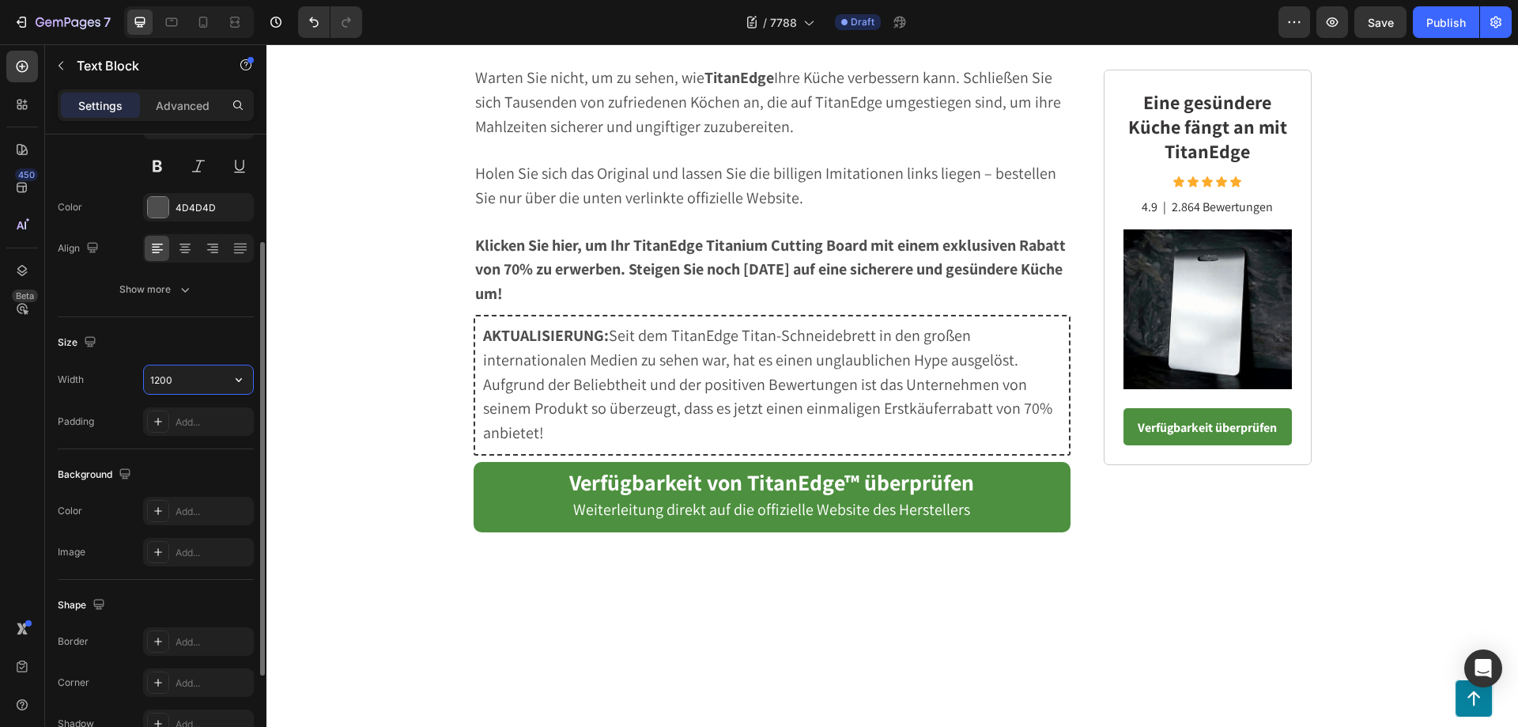
click at [184, 379] on input "1200" at bounding box center [198, 379] width 109 height 28
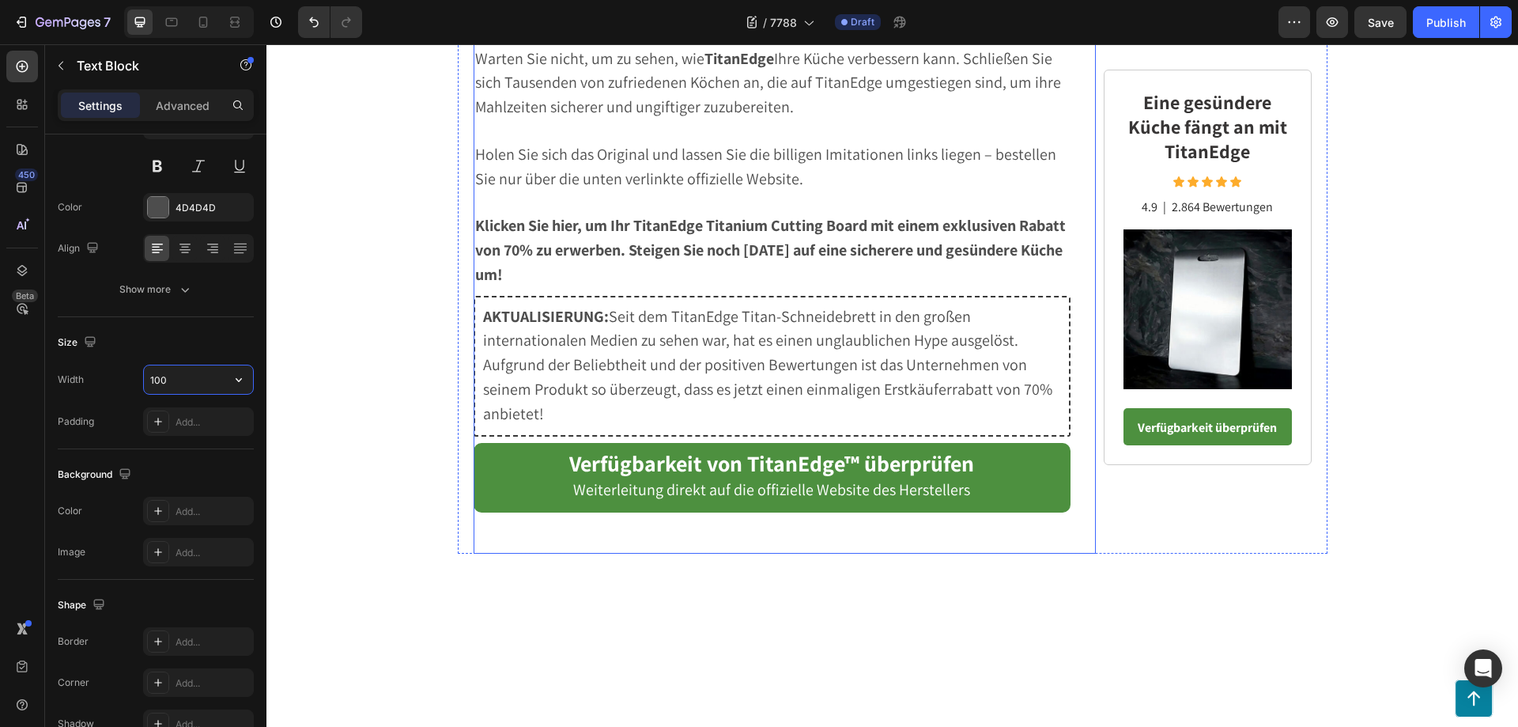
scroll to position [6863, 0]
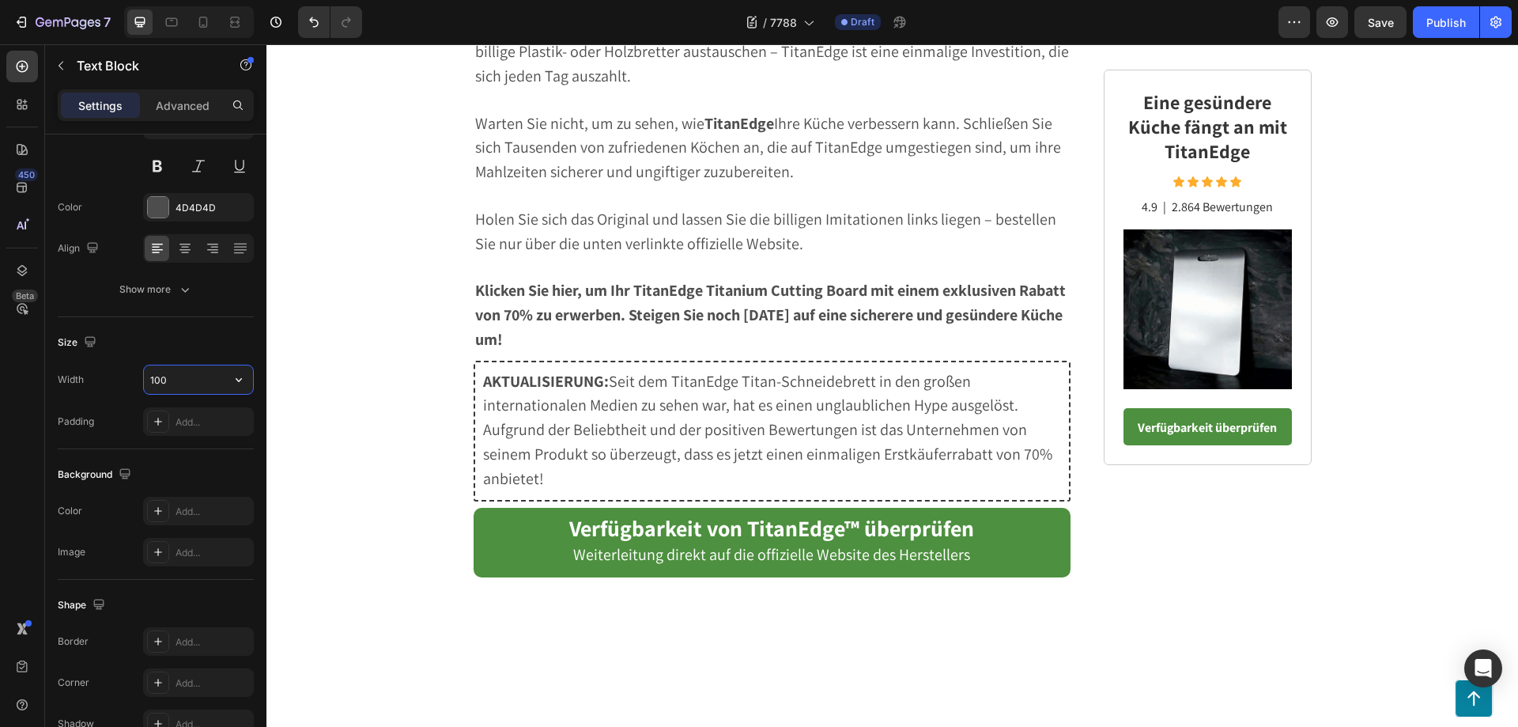
click at [182, 247] on icon at bounding box center [185, 248] width 16 height 16
click at [157, 248] on icon at bounding box center [157, 248] width 16 height 16
click at [170, 247] on div "Align left" at bounding box center [198, 248] width 111 height 28
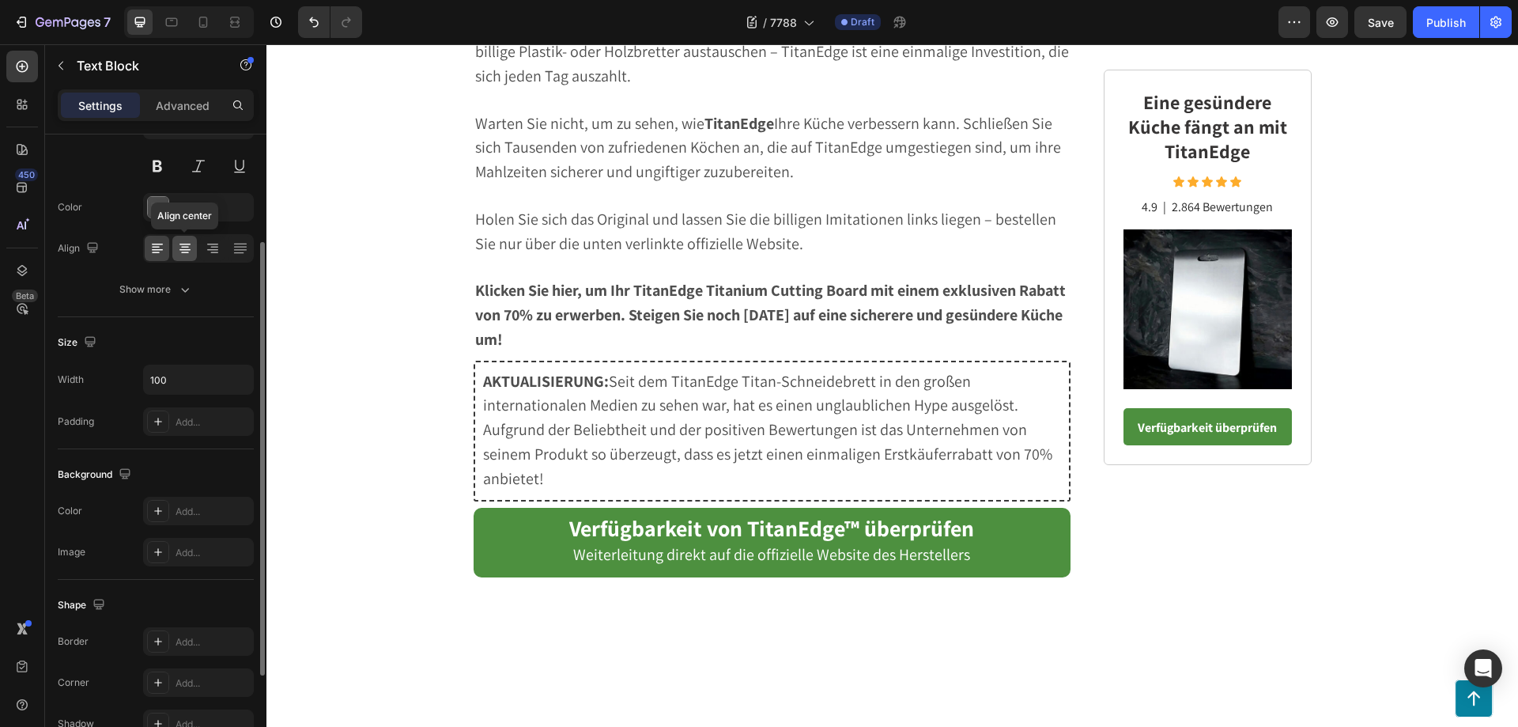
click at [179, 247] on icon at bounding box center [185, 248] width 16 height 16
click at [159, 248] on icon at bounding box center [157, 248] width 16 height 16
click at [239, 376] on icon "button" at bounding box center [239, 380] width 16 height 16
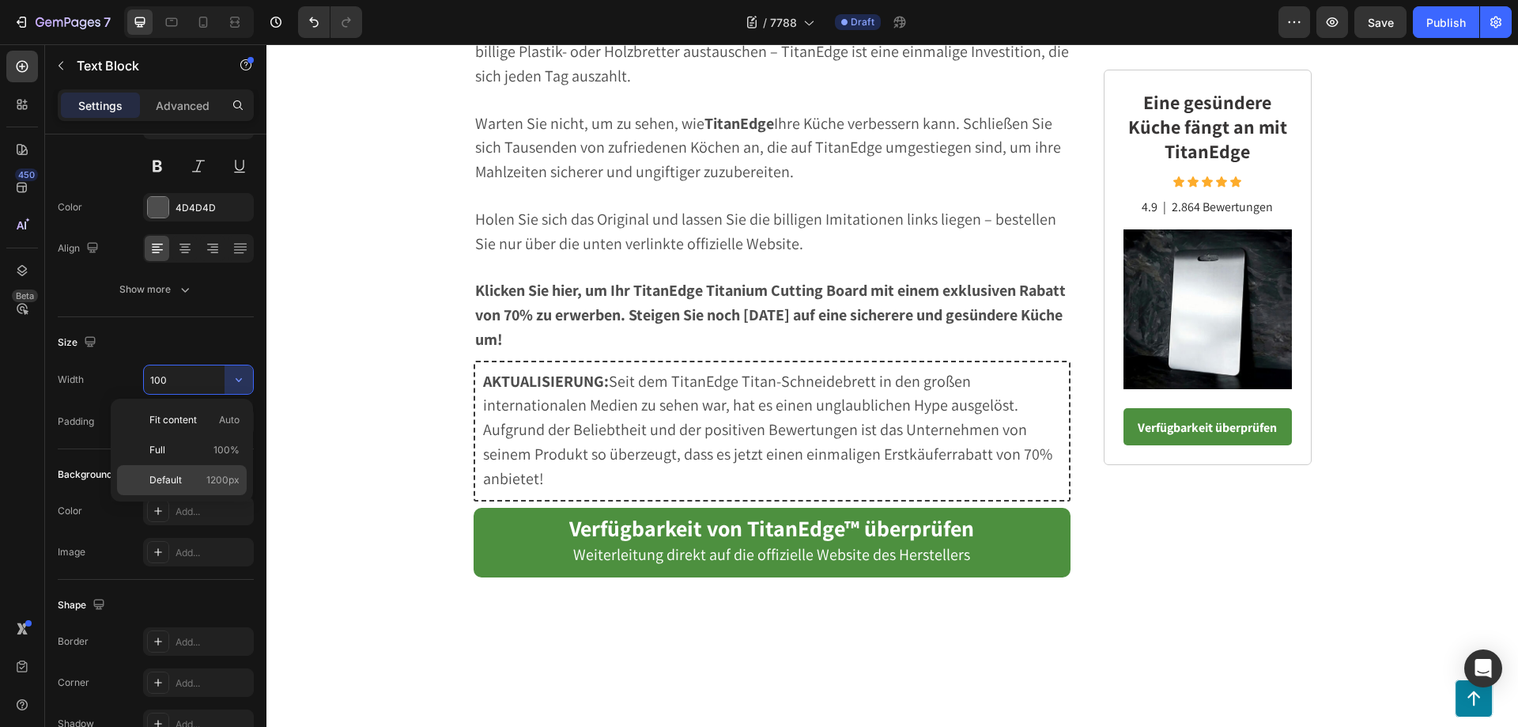
click at [194, 480] on p "Default 1200px" at bounding box center [194, 480] width 90 height 14
type input "1200"
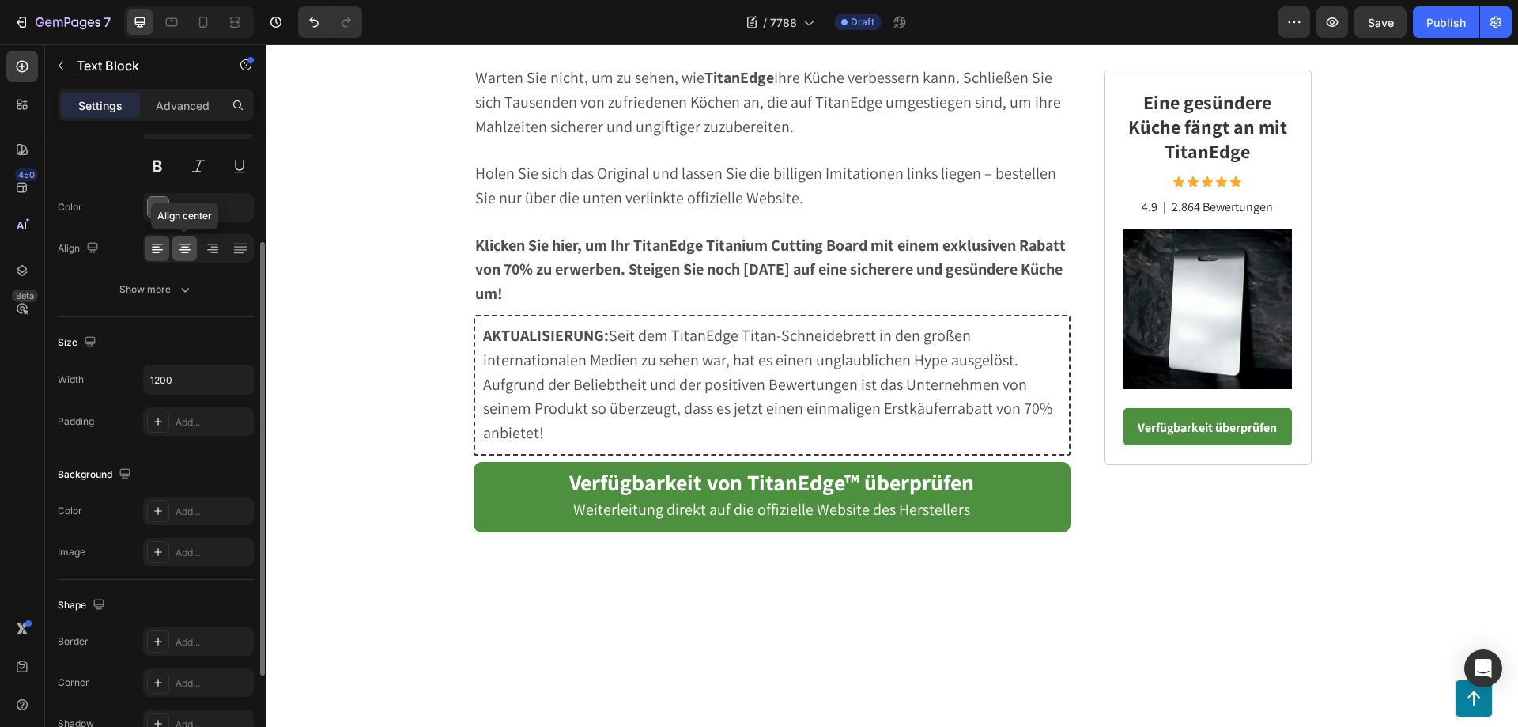
click at [185, 250] on icon at bounding box center [184, 250] width 11 height 2
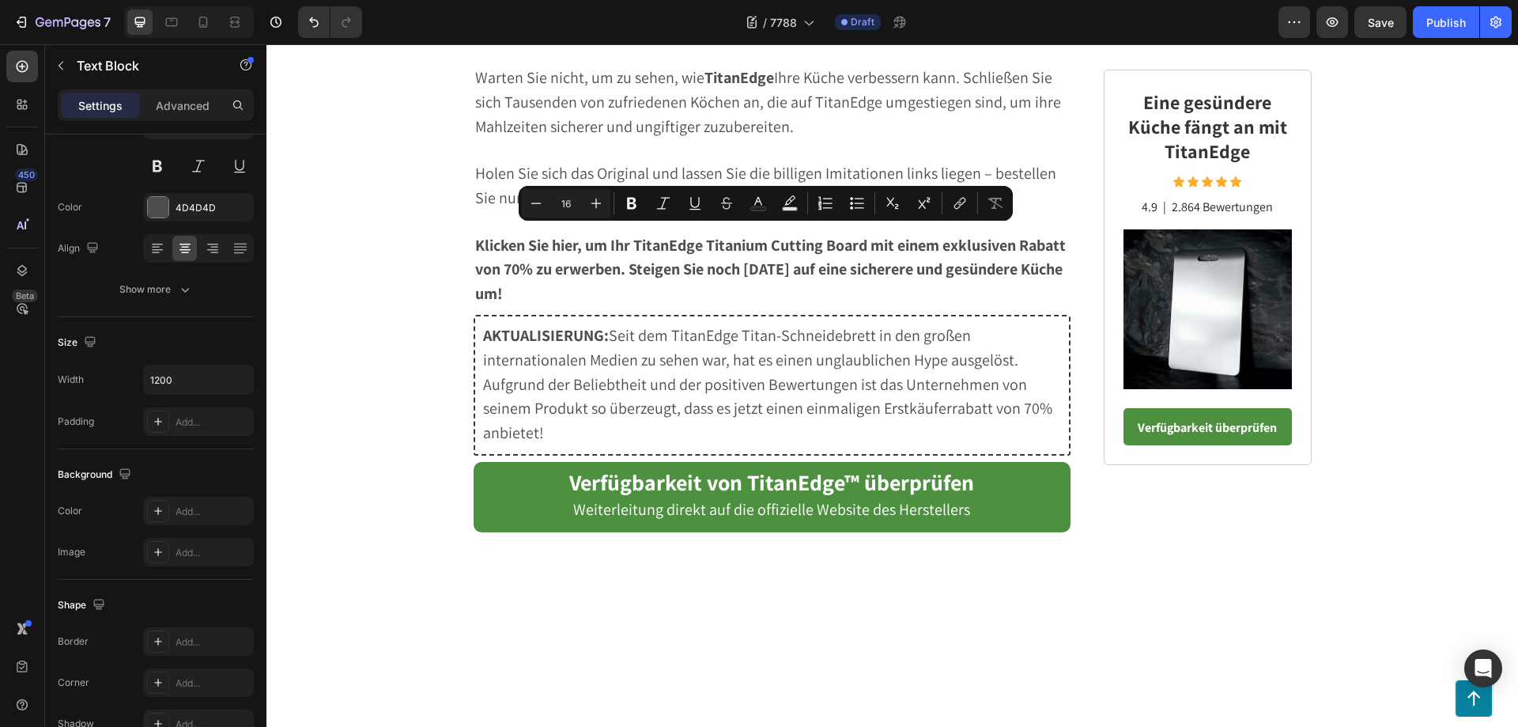
drag, startPoint x: 864, startPoint y: 231, endPoint x: 645, endPoint y: 228, distance: 219.0
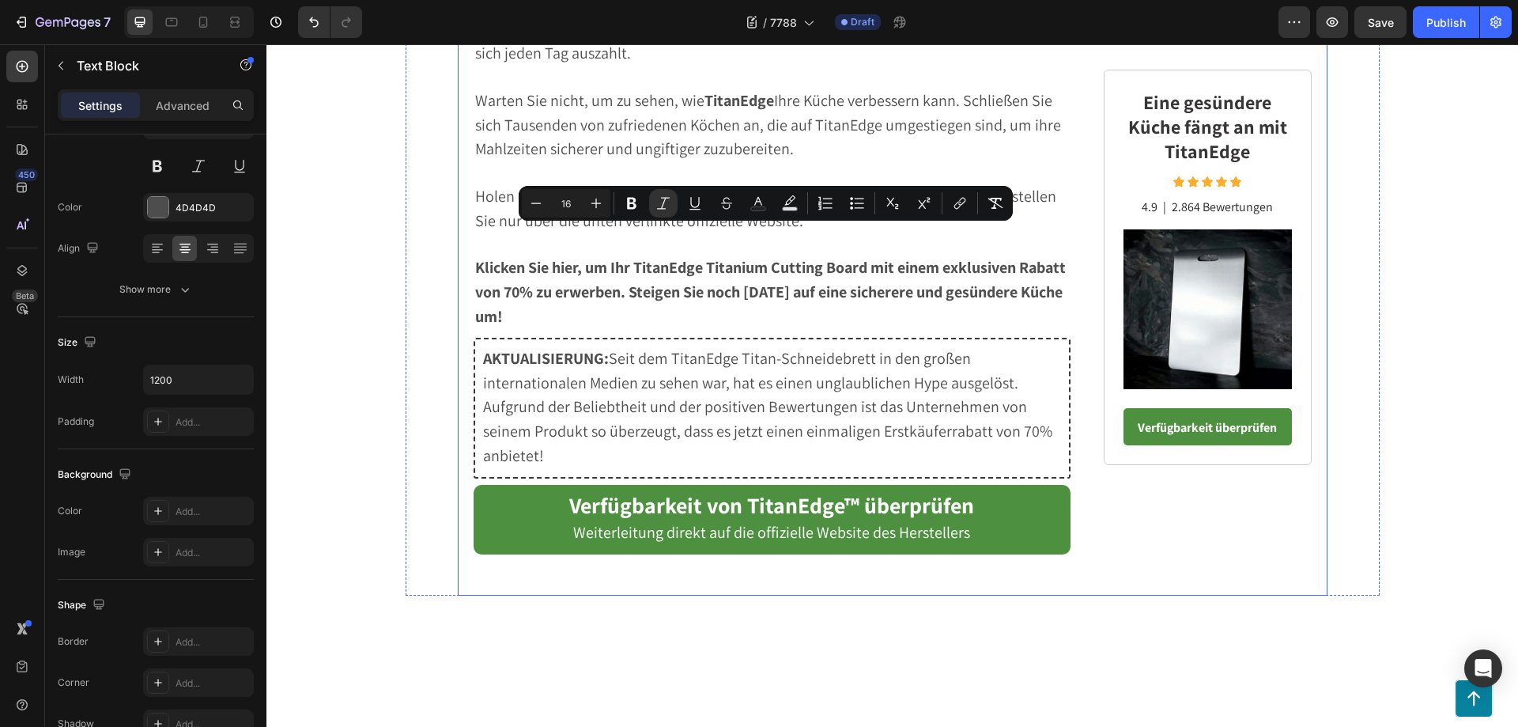
drag, startPoint x: 845, startPoint y: 253, endPoint x: 466, endPoint y: 238, distance: 379.0
drag, startPoint x: 845, startPoint y: 257, endPoint x: 470, endPoint y: 230, distance: 375.7
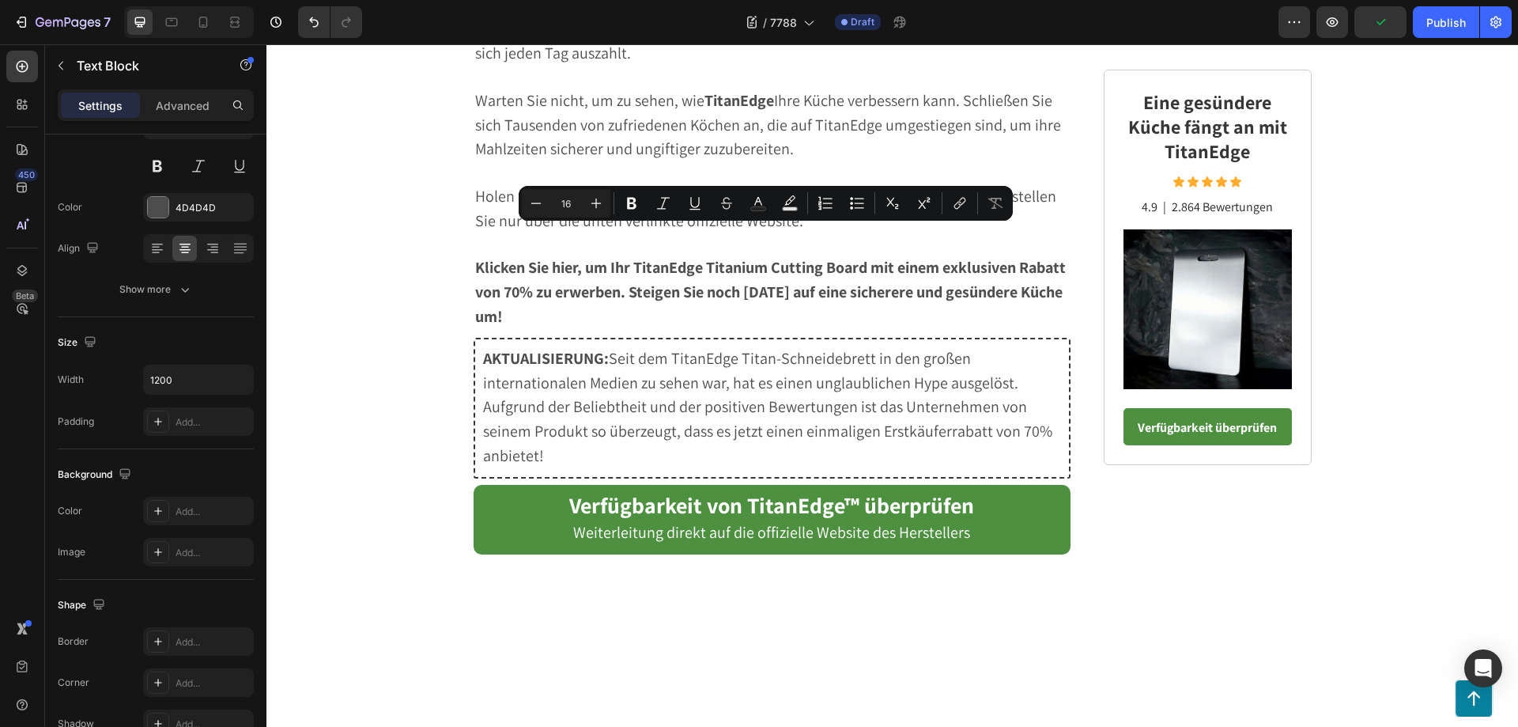
drag, startPoint x: 840, startPoint y: 259, endPoint x: 475, endPoint y: 234, distance: 366.1
click at [591, 203] on icon "Editor contextual toolbar" at bounding box center [596, 203] width 16 height 16
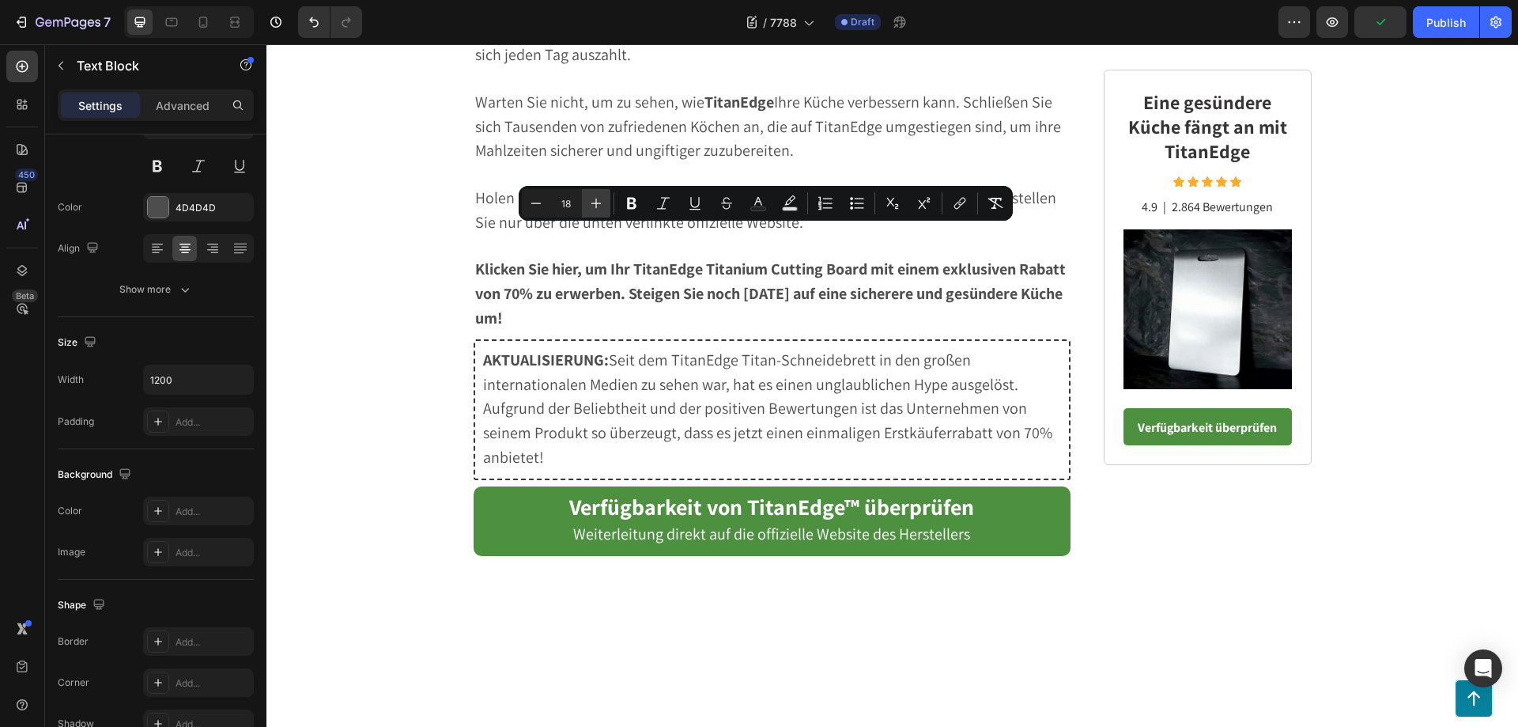
click at [591, 203] on icon "Editor contextual toolbar" at bounding box center [596, 203] width 16 height 16
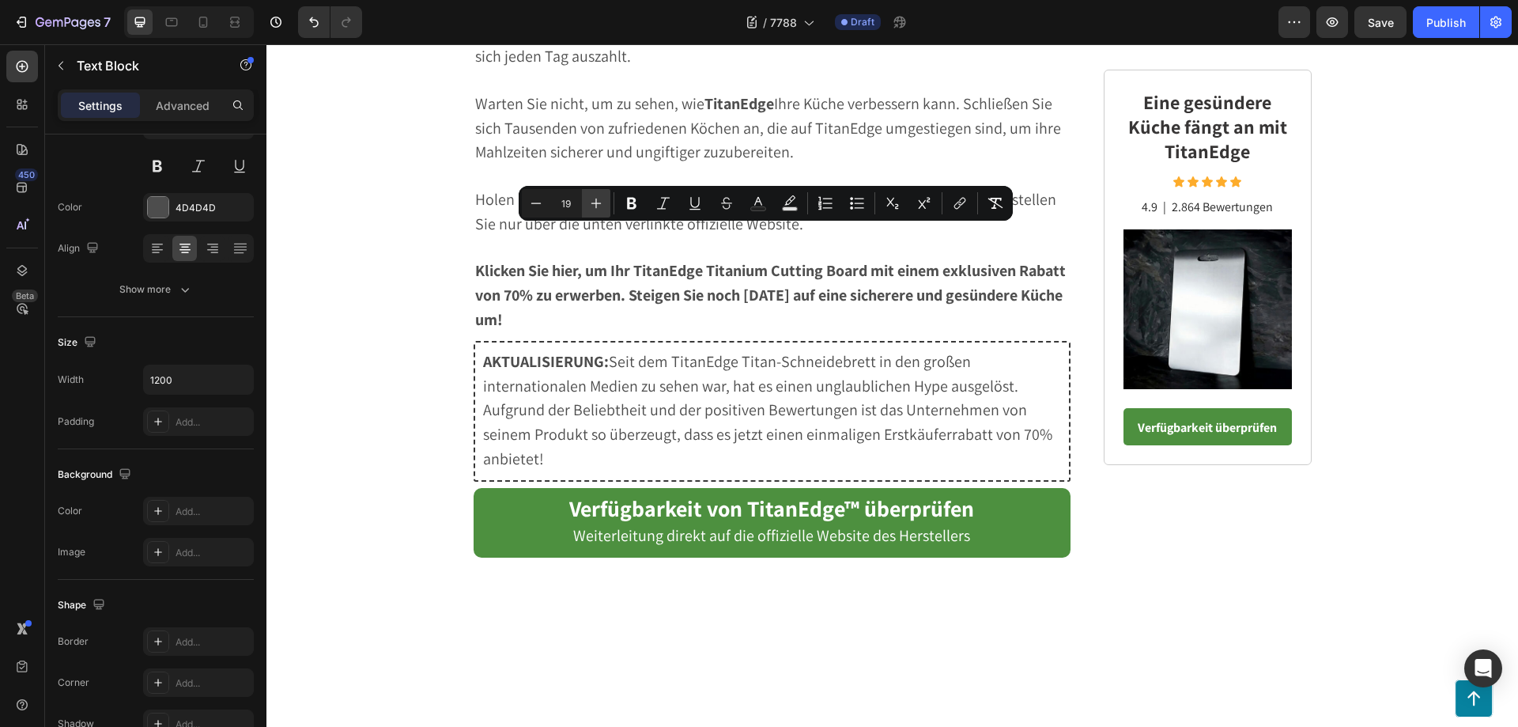
click at [591, 203] on icon "Editor contextual toolbar" at bounding box center [596, 203] width 16 height 16
type input "20"
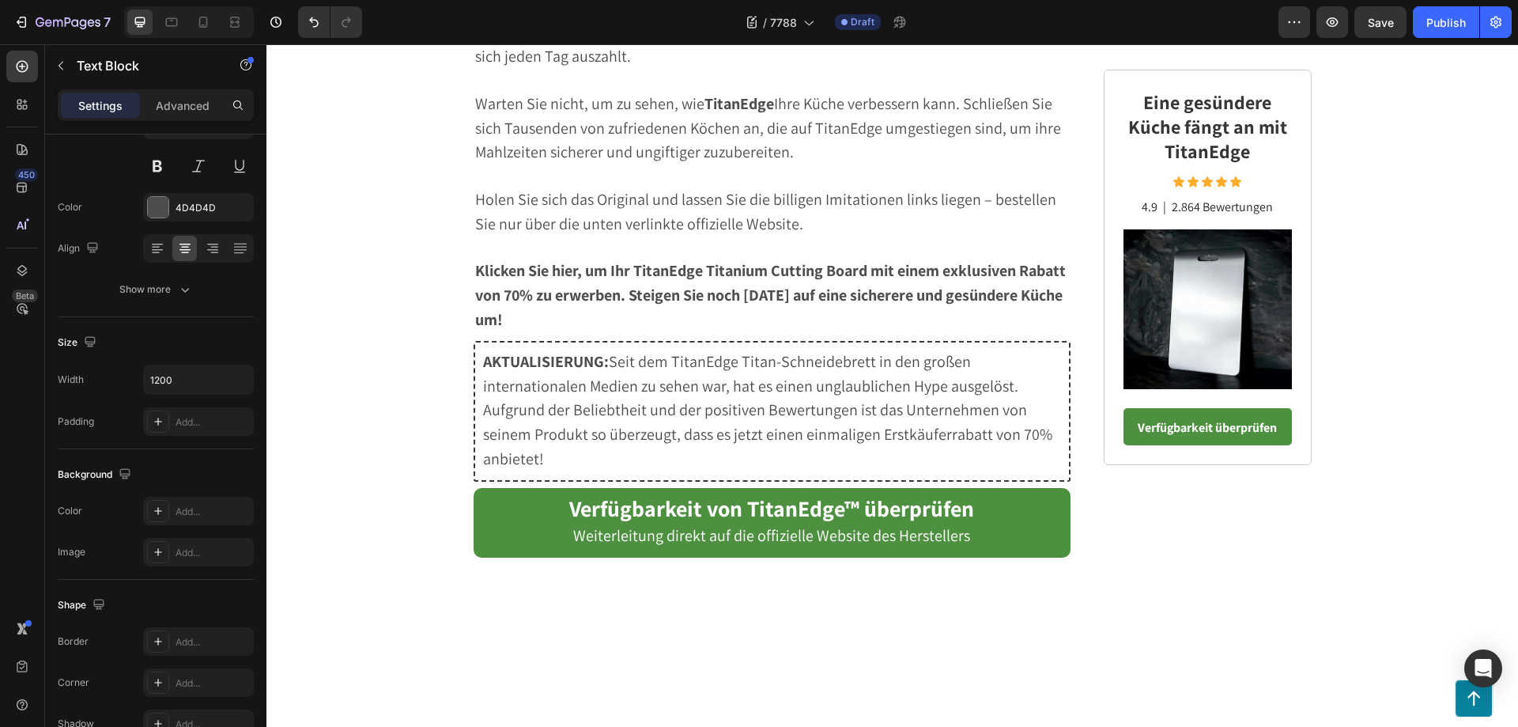
click at [190, 109] on p "Advanced" at bounding box center [183, 105] width 54 height 17
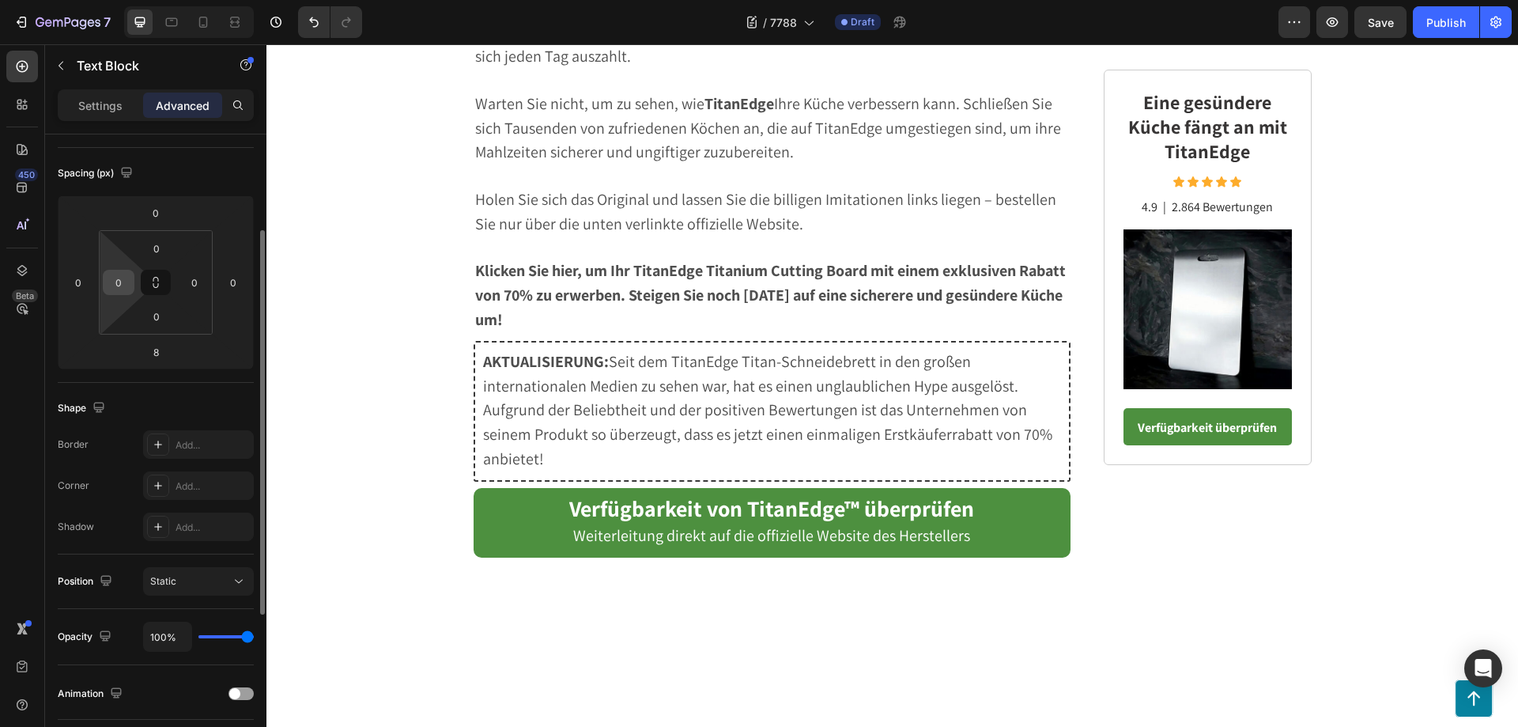
click at [125, 286] on input "0" at bounding box center [119, 282] width 24 height 24
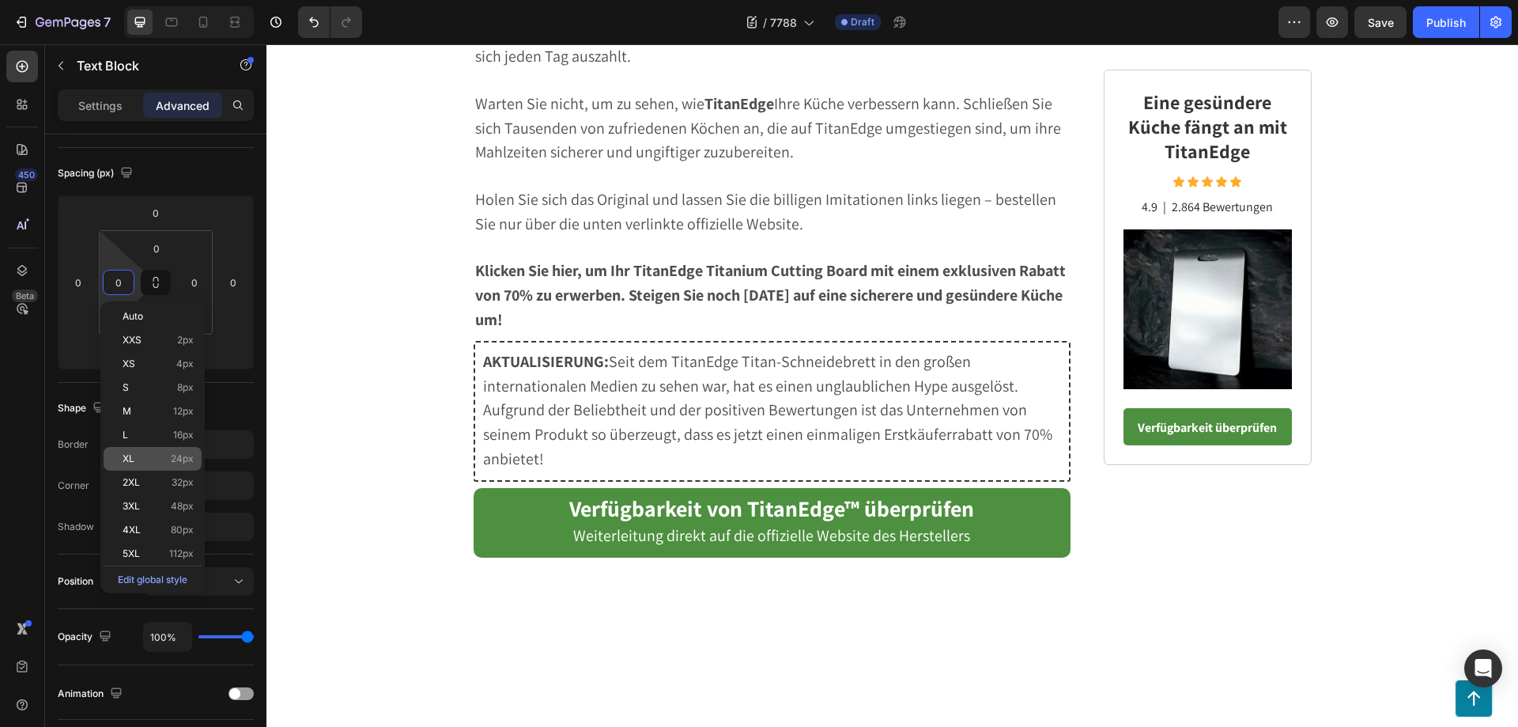
click at [164, 455] on p "XL 24px" at bounding box center [158, 458] width 71 height 11
type input "24"
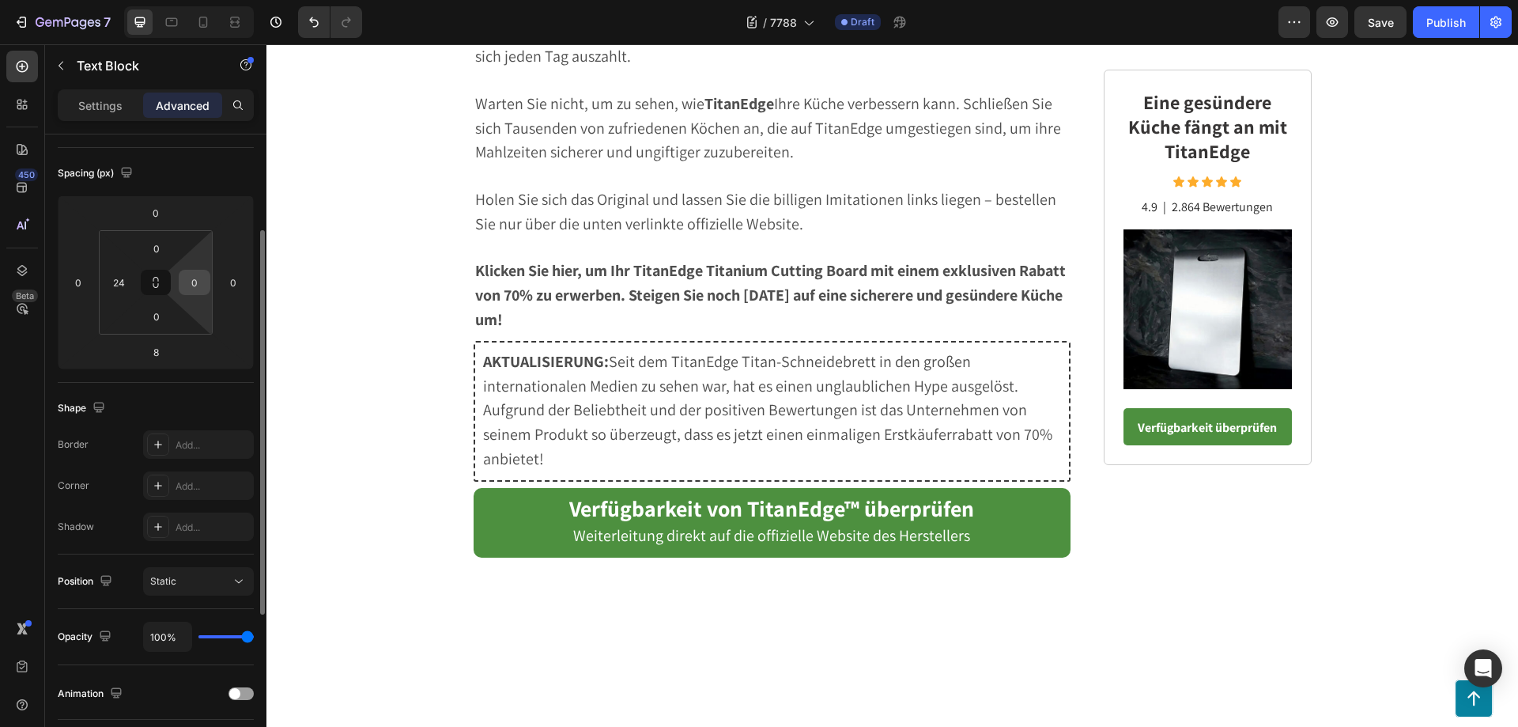
click at [194, 286] on input "0" at bounding box center [195, 282] width 24 height 24
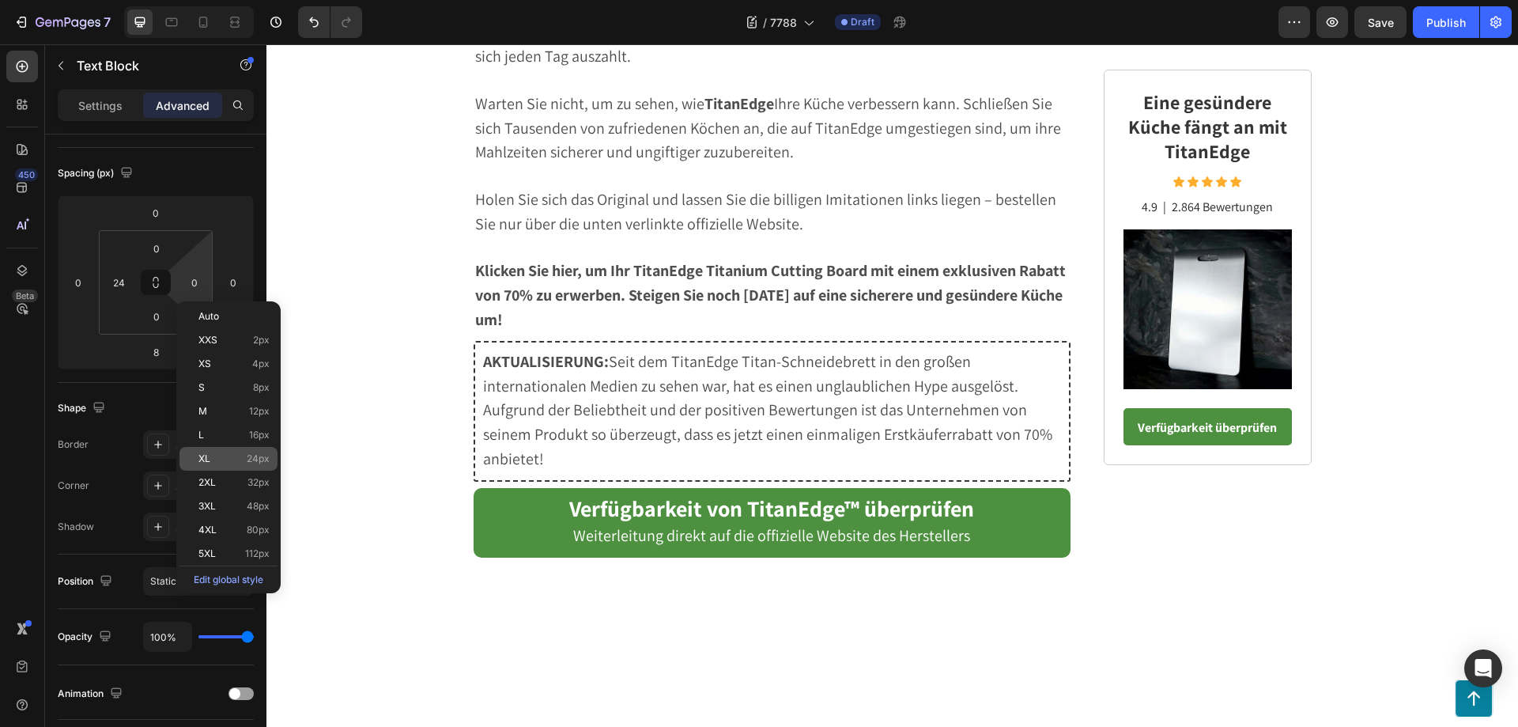
click at [223, 463] on p "XL 24px" at bounding box center [233, 458] width 71 height 11
type input "24"
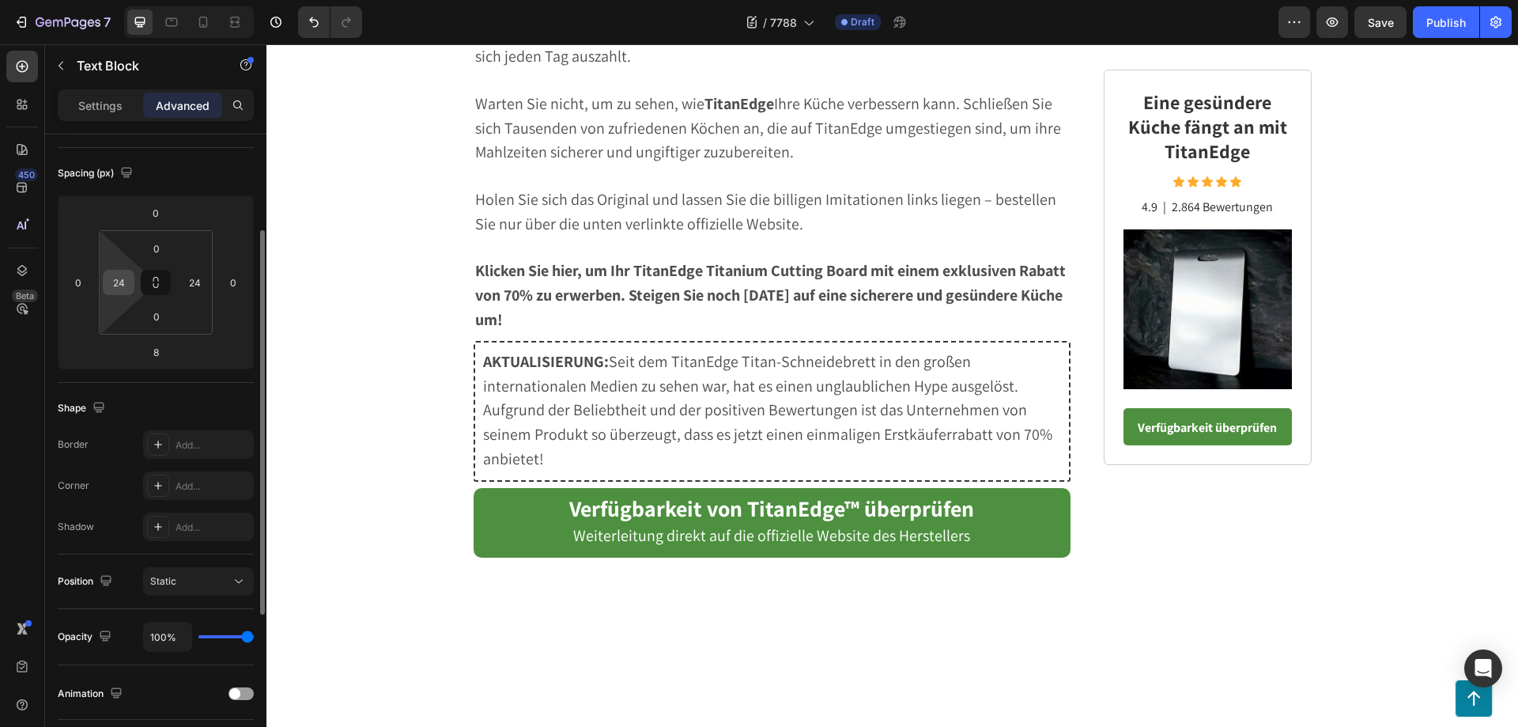
click at [114, 289] on input "24" at bounding box center [119, 282] width 24 height 24
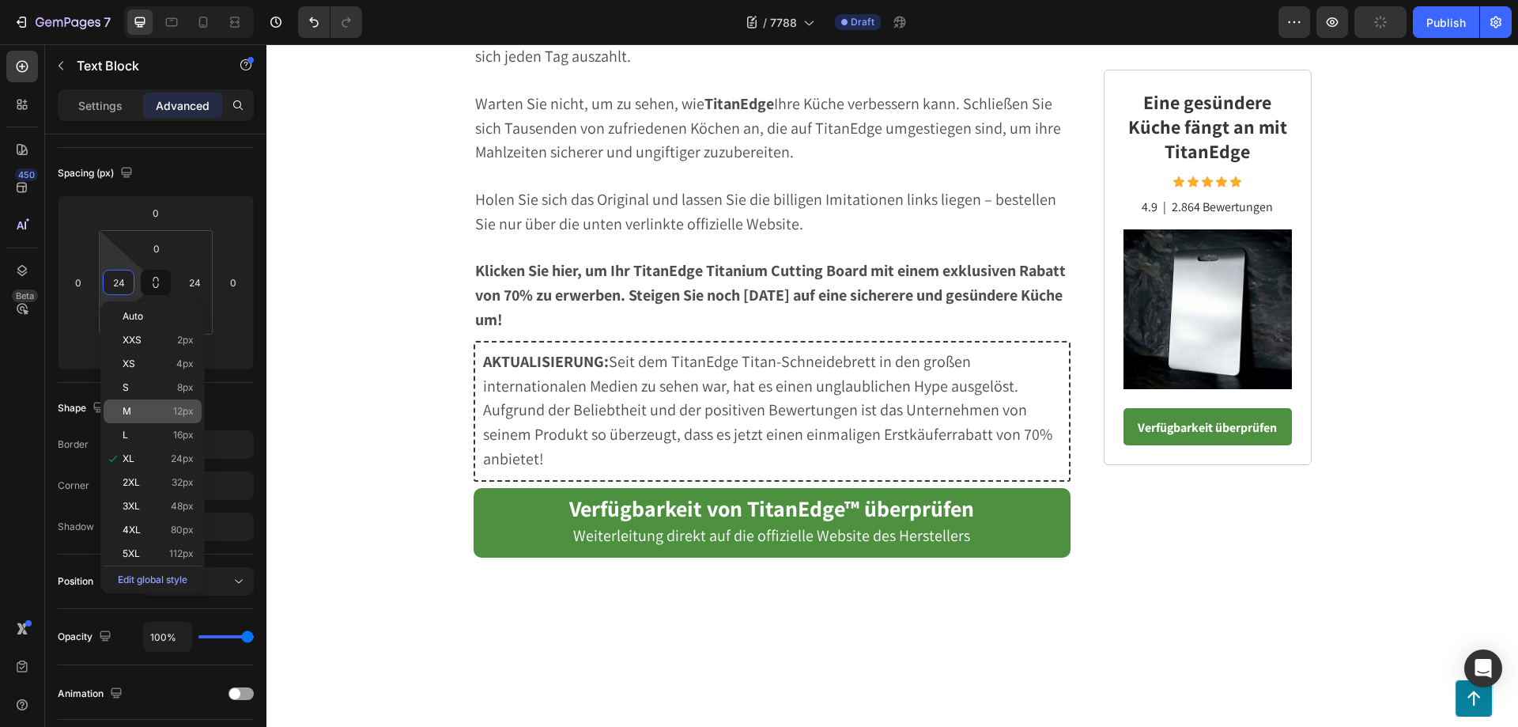
drag, startPoint x: 164, startPoint y: 478, endPoint x: 177, endPoint y: 404, distance: 75.5
click at [164, 478] on p "2XL 32px" at bounding box center [158, 482] width 71 height 11
type input "32"
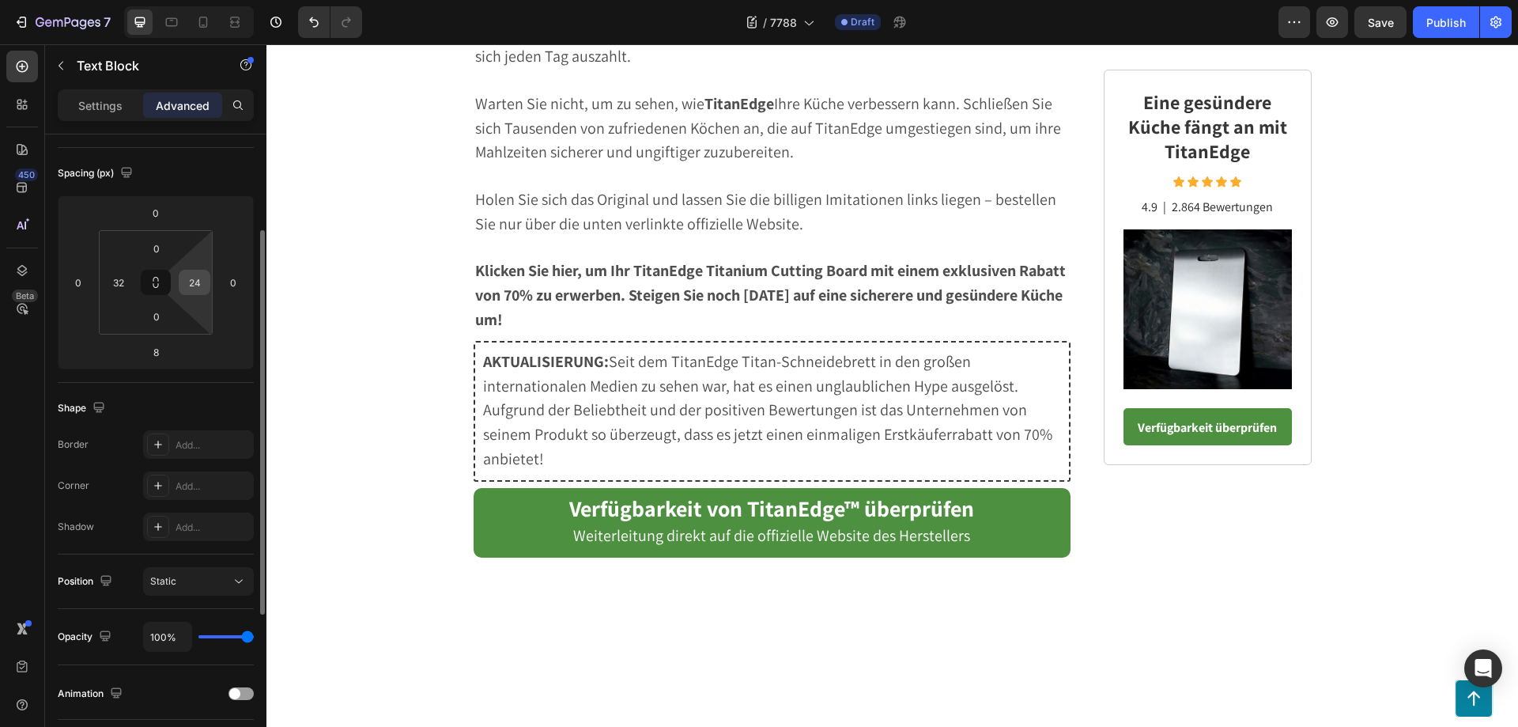
click at [191, 285] on input "24" at bounding box center [195, 282] width 24 height 24
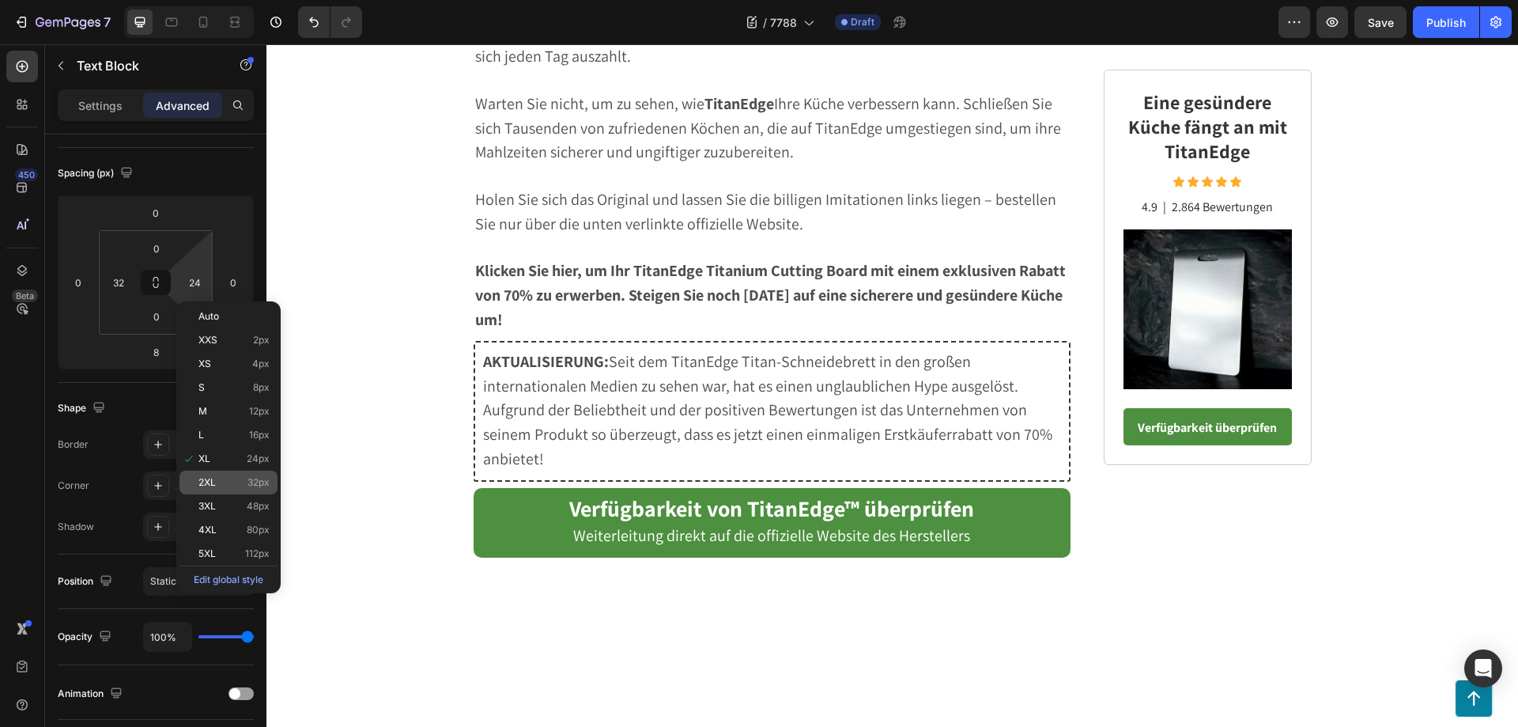
click at [223, 479] on p "2XL 32px" at bounding box center [233, 482] width 71 height 11
type input "32"
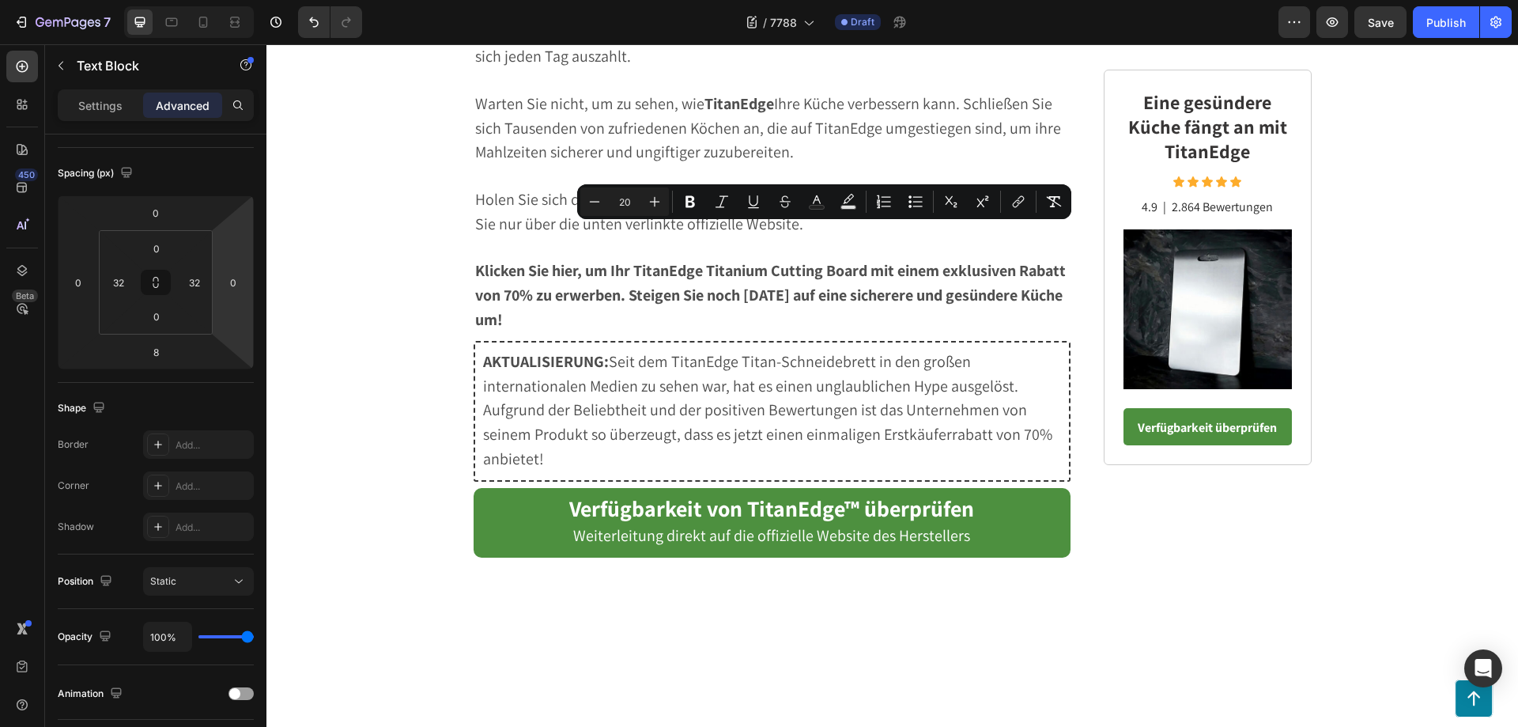
drag, startPoint x: 721, startPoint y: 236, endPoint x: 928, endPoint y: 239, distance: 207.2
click at [692, 198] on icon "Editor contextual toolbar" at bounding box center [689, 202] width 9 height 12
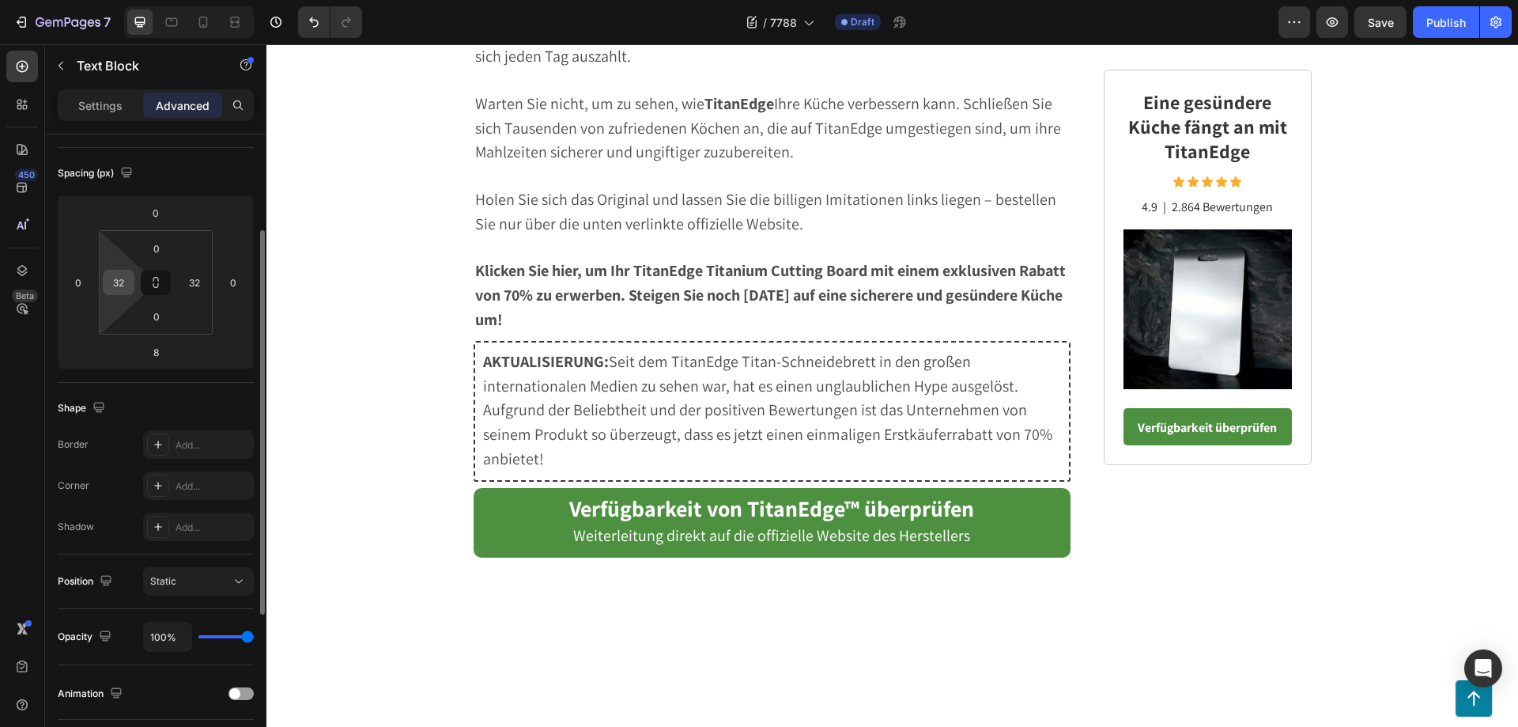
click at [123, 284] on input "32" at bounding box center [119, 282] width 24 height 24
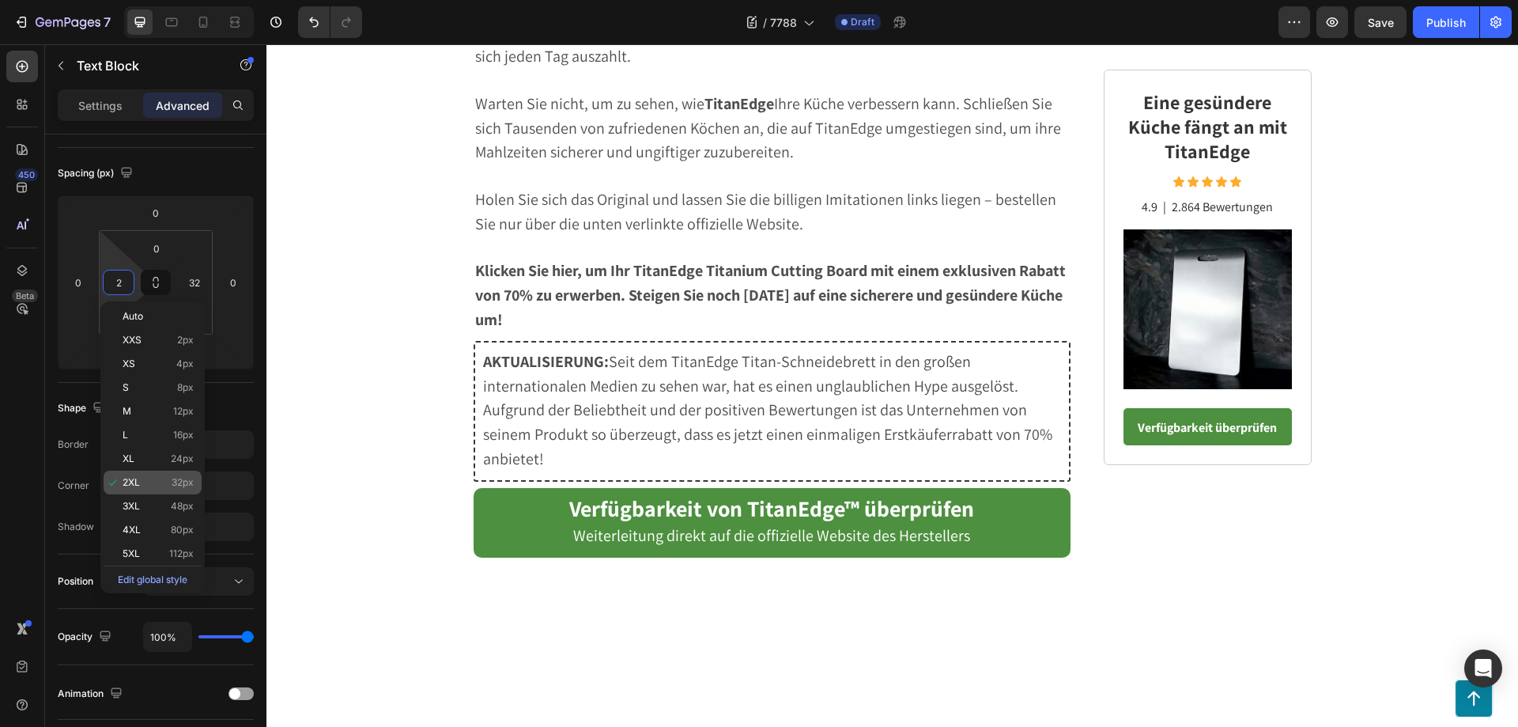
drag, startPoint x: 142, startPoint y: 506, endPoint x: 154, endPoint y: 477, distance: 31.6
click at [142, 506] on p "3XL 48px" at bounding box center [158, 505] width 71 height 11
type input "48"
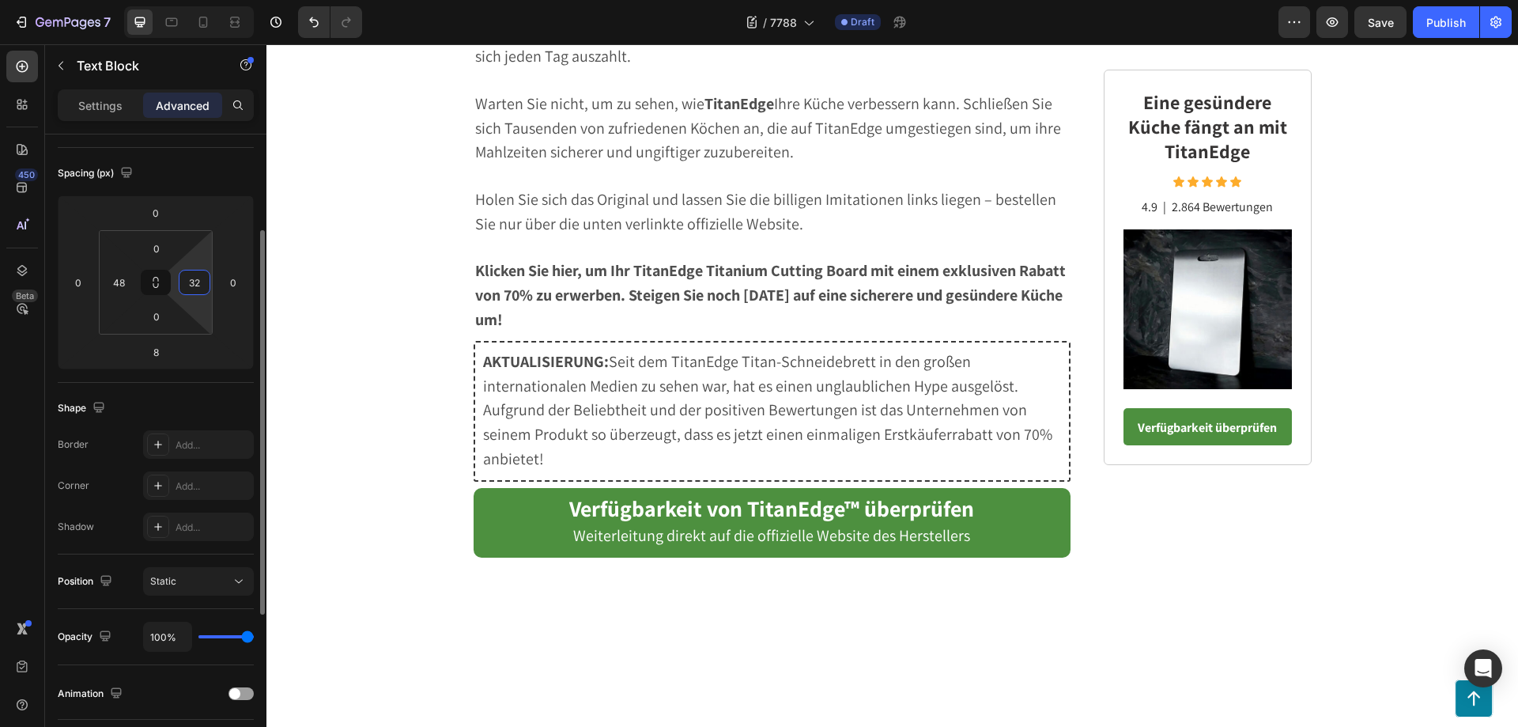
click at [198, 287] on input "32" at bounding box center [195, 282] width 24 height 24
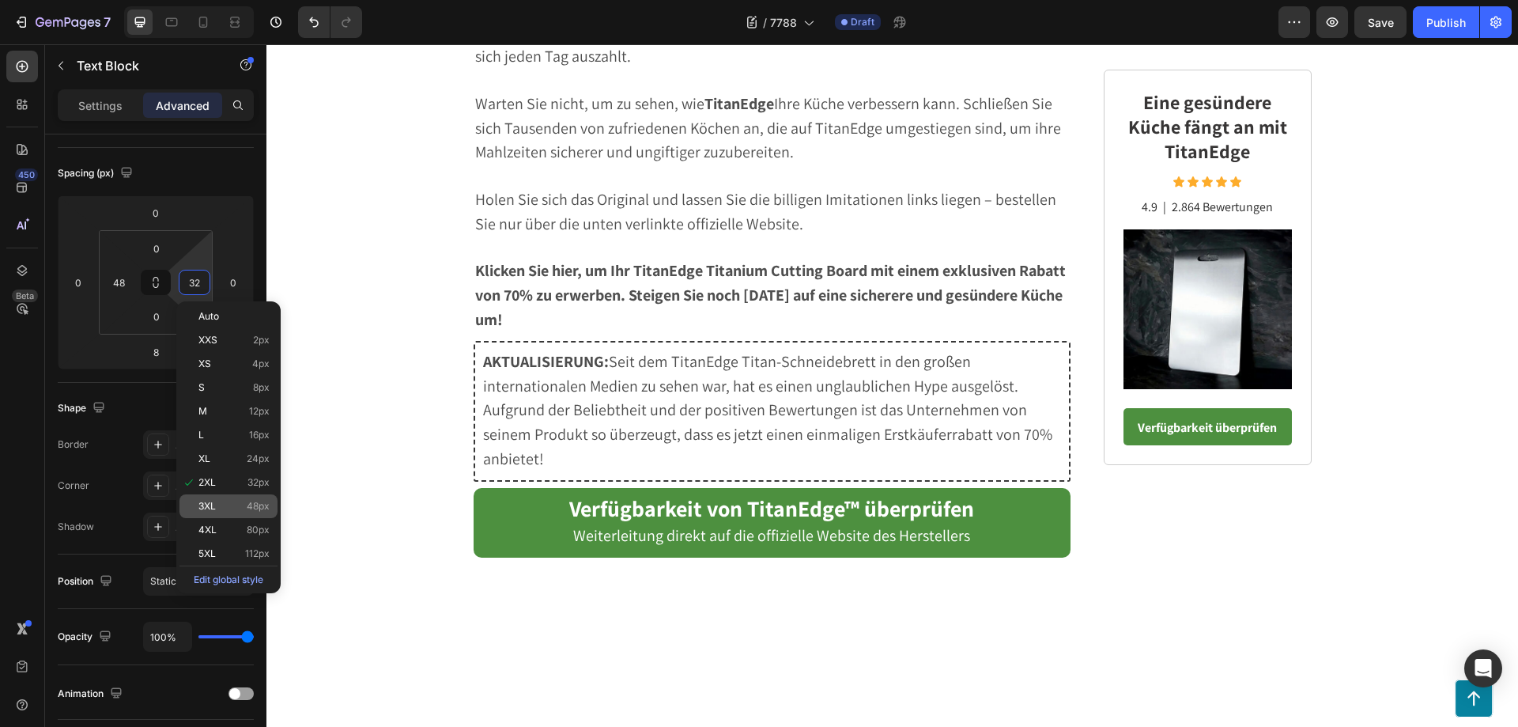
click at [226, 504] on p "3XL 48px" at bounding box center [233, 505] width 71 height 11
type input "48"
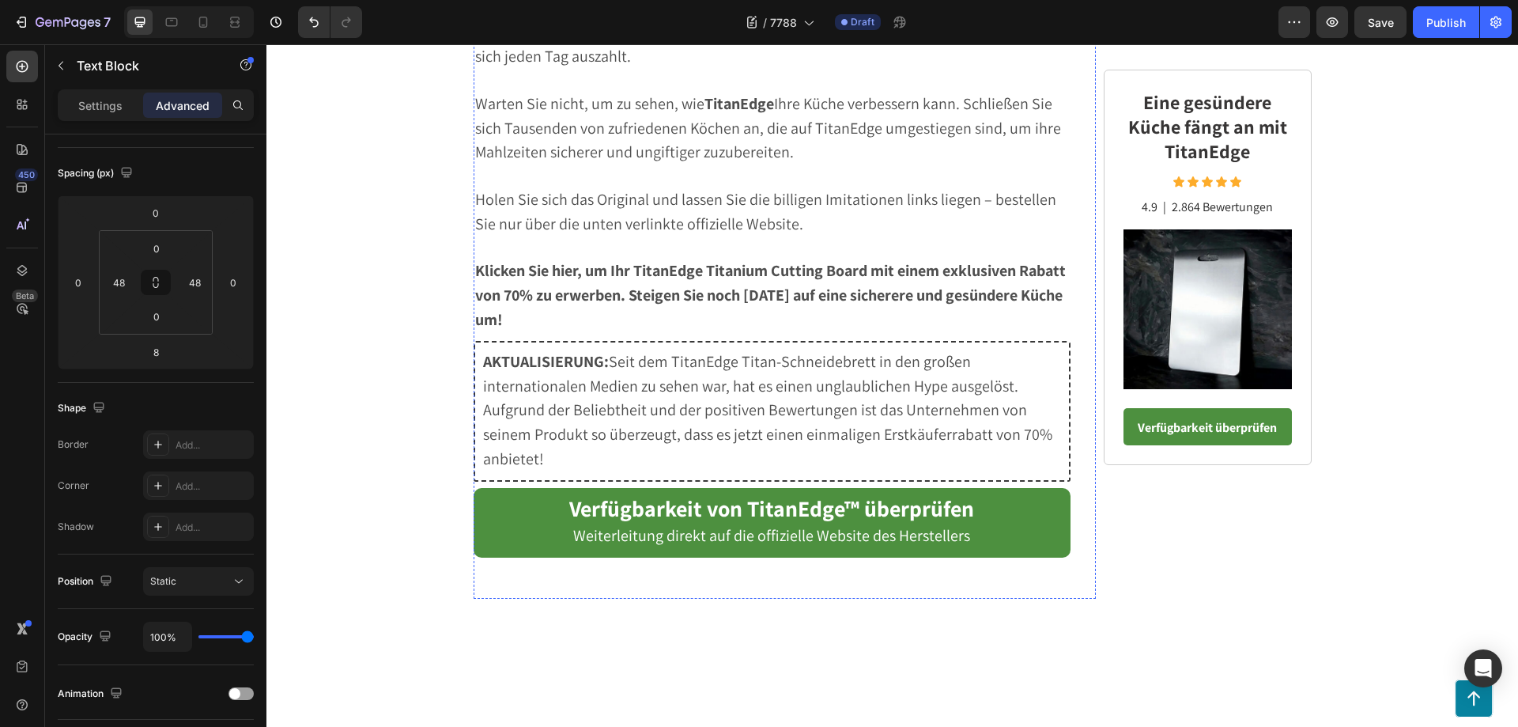
drag, startPoint x: 662, startPoint y: 294, endPoint x: 466, endPoint y: 294, distance: 196.1
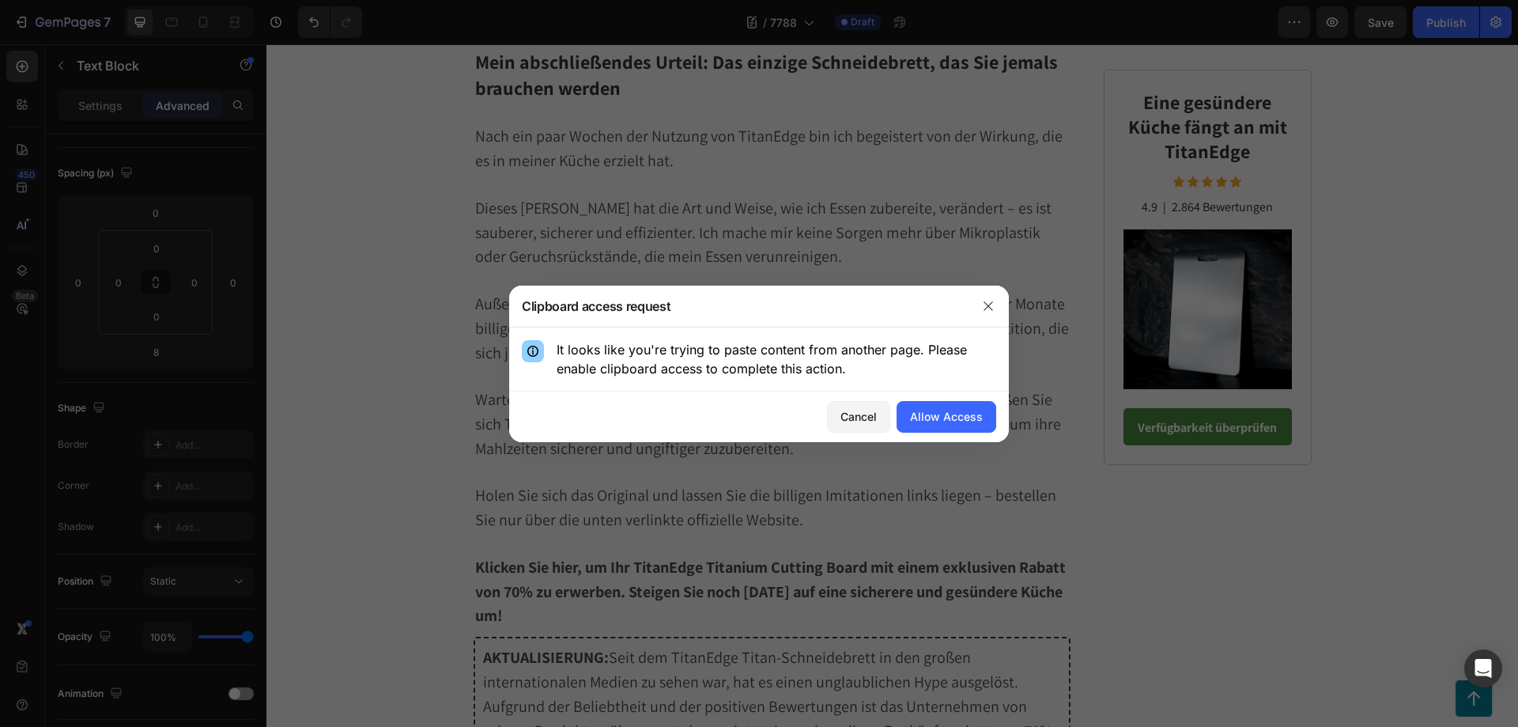
click at [988, 308] on icon "button" at bounding box center [988, 306] width 13 height 13
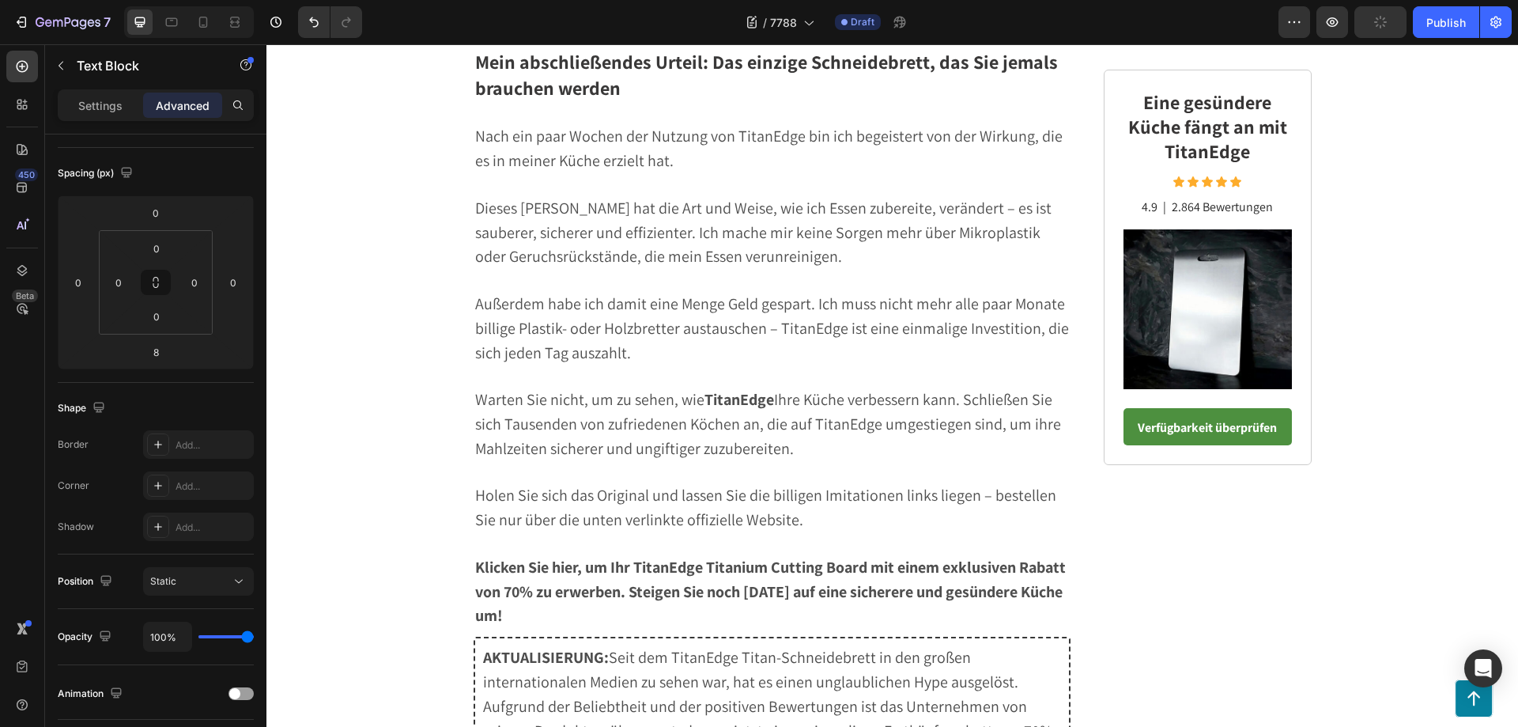
scroll to position [7384, 0]
